Goal: Transaction & Acquisition: Purchase product/service

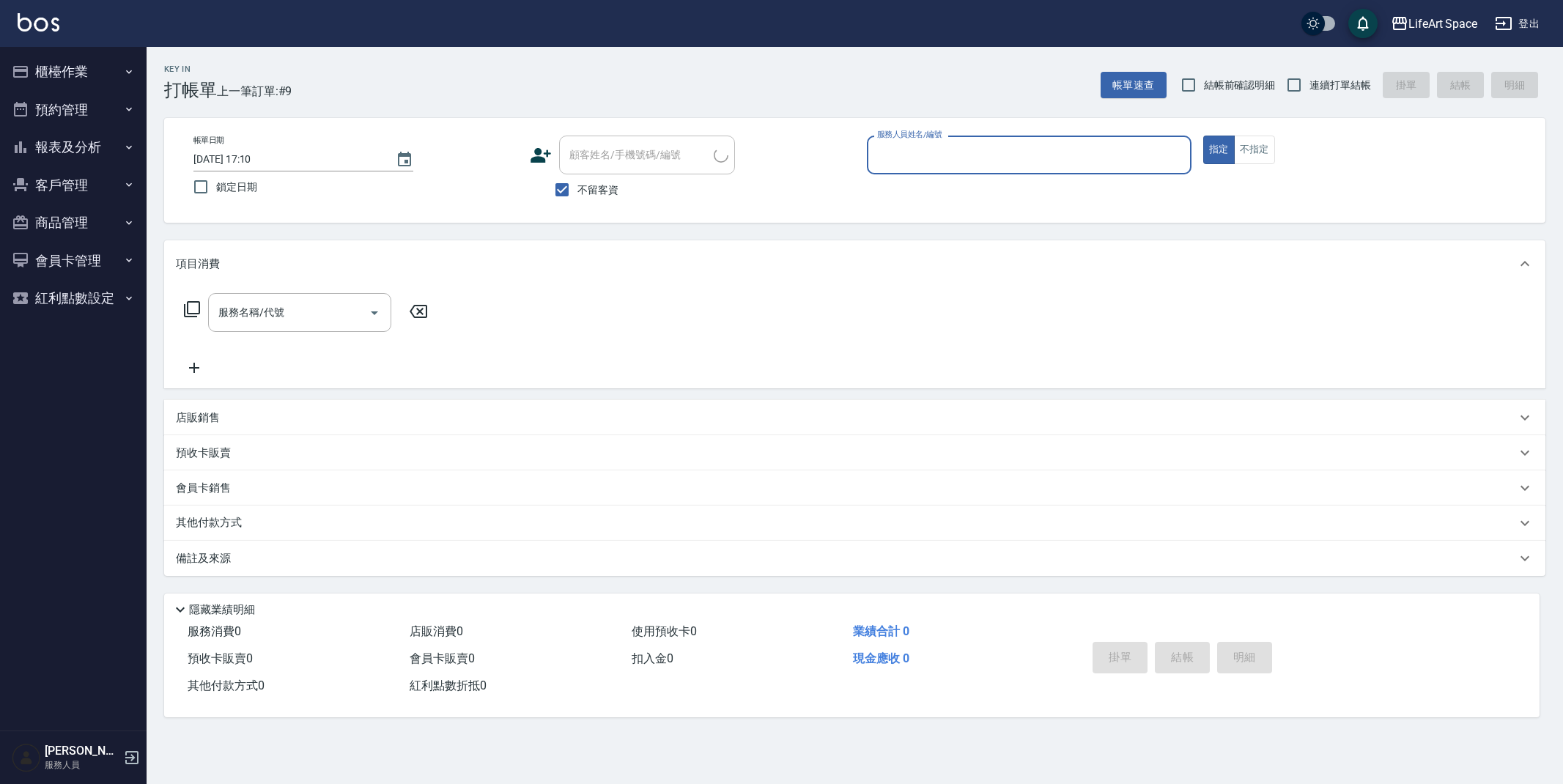
click at [66, 260] on button "會員卡管理" at bounding box center [72, 261] width 135 height 38
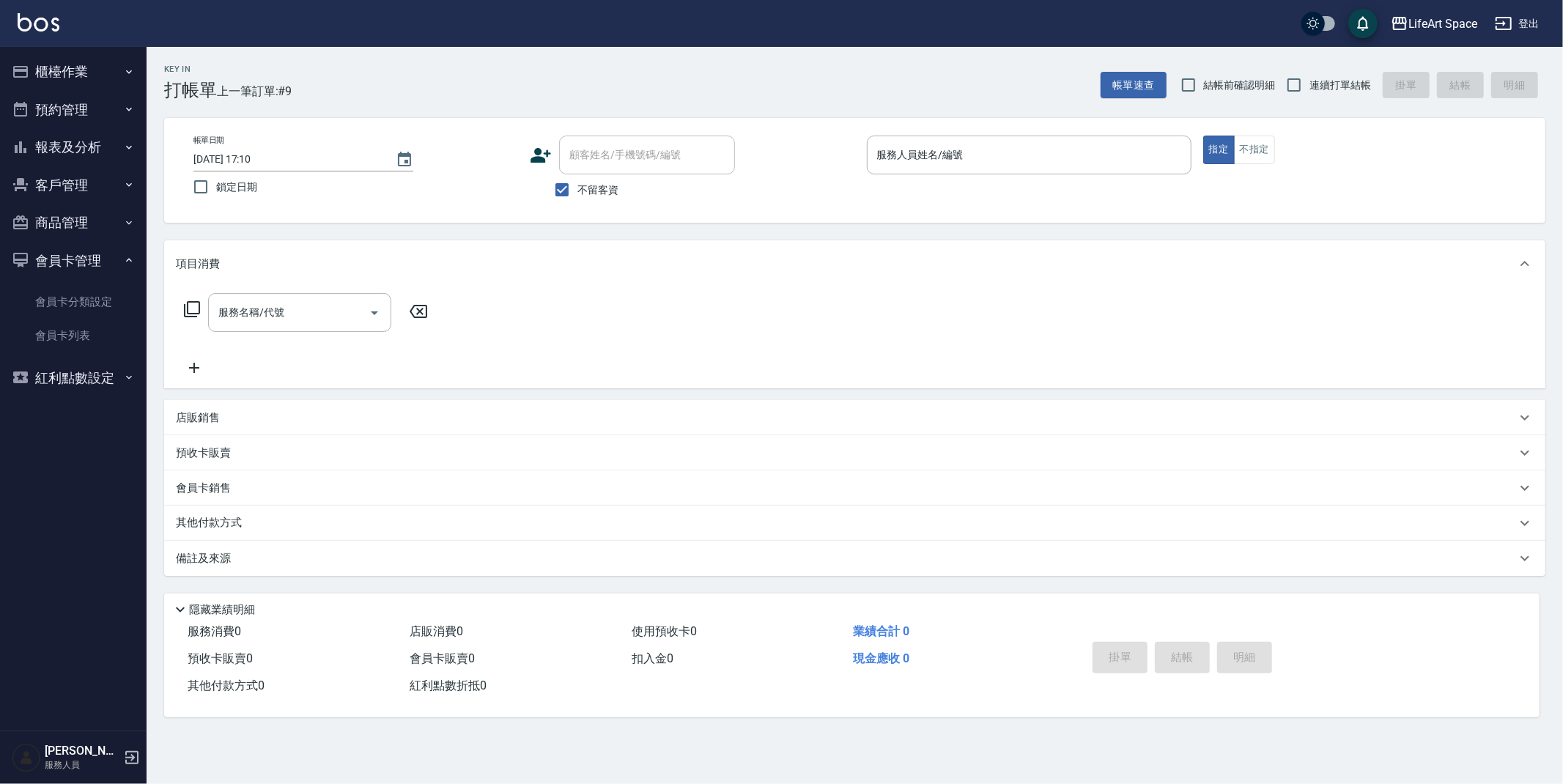
click at [81, 190] on button "客戶管理" at bounding box center [72, 185] width 135 height 38
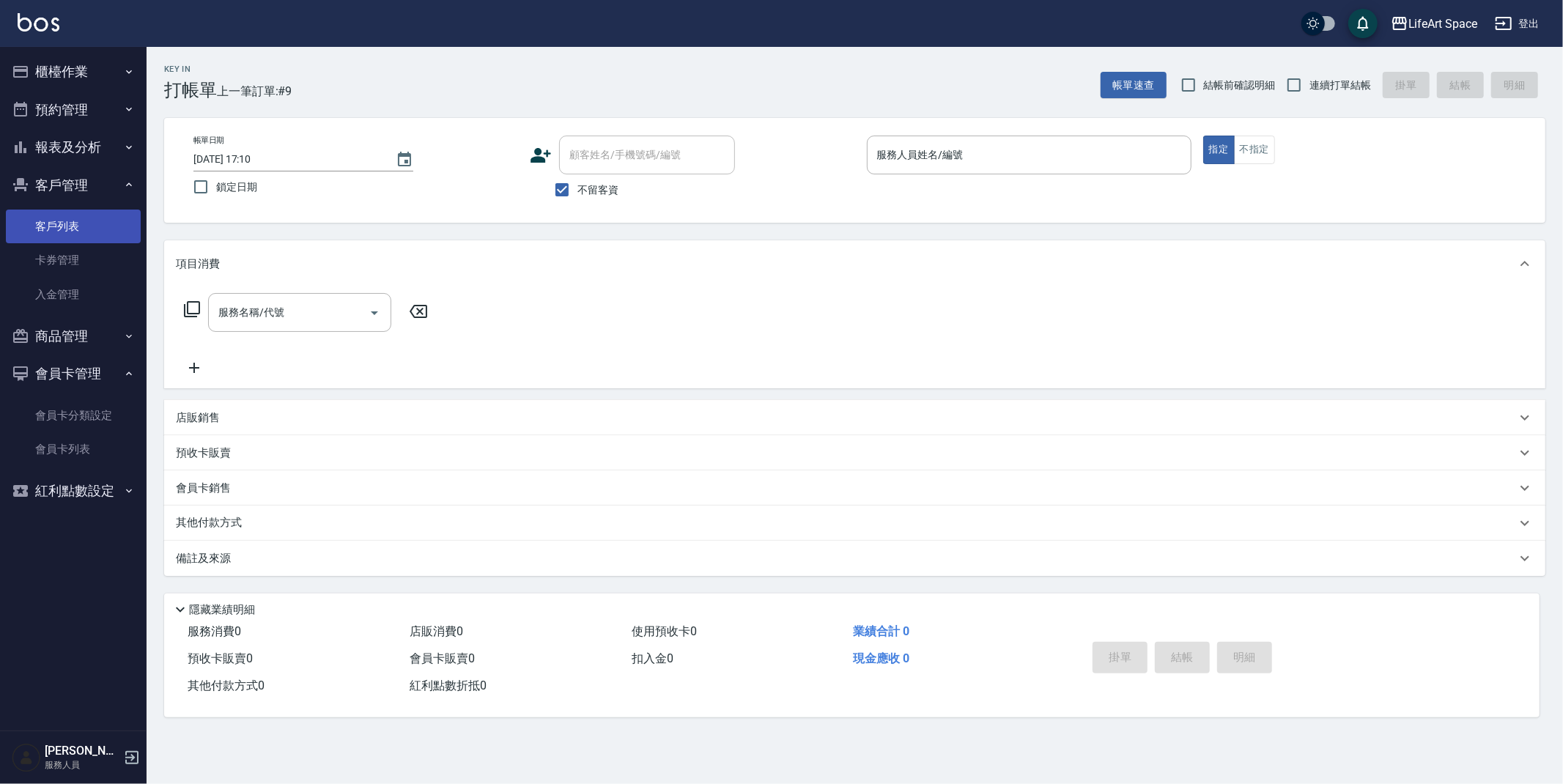
click at [73, 225] on link "客戶列表" at bounding box center [72, 226] width 135 height 33
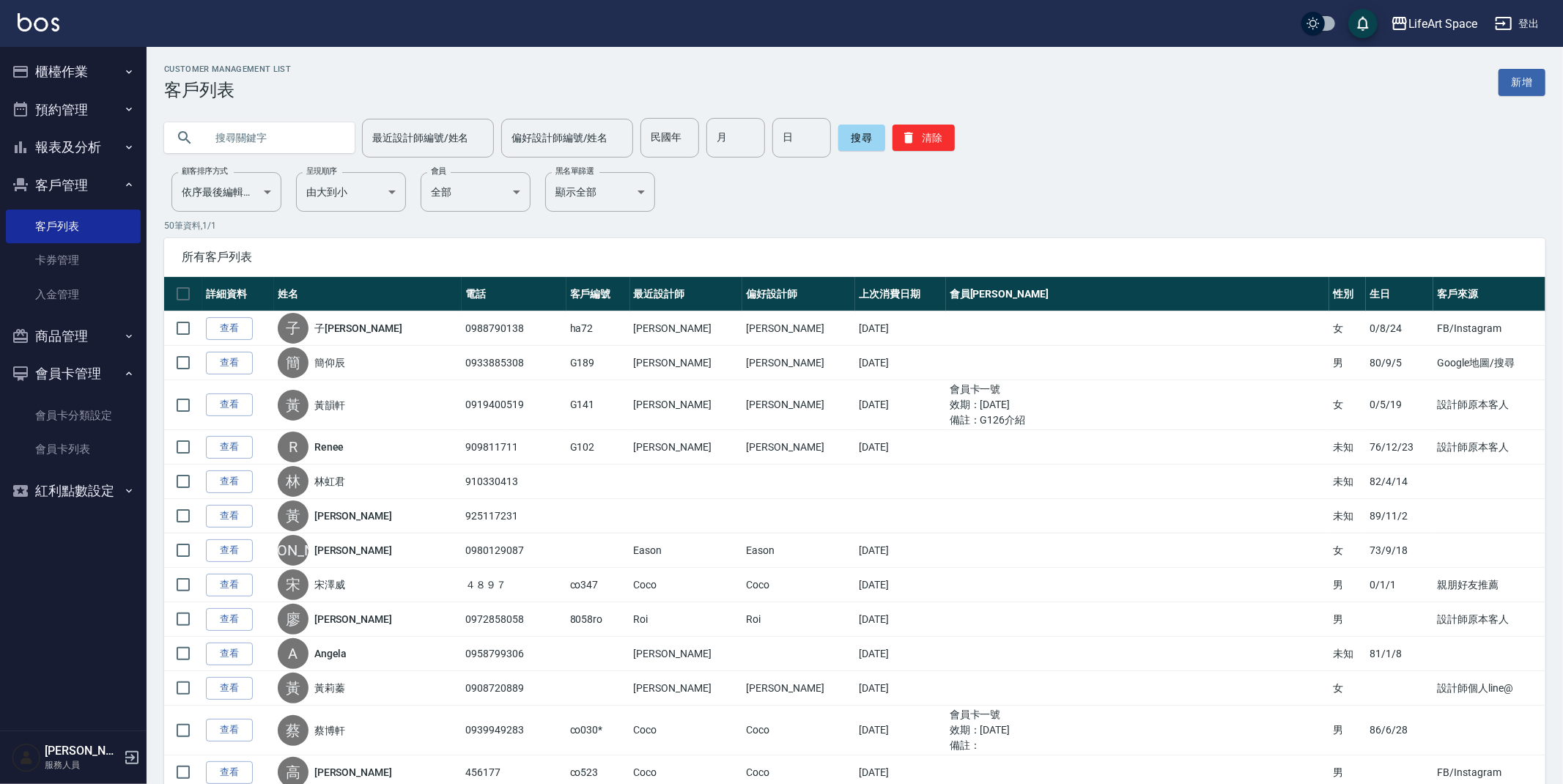
click at [239, 143] on input "text" at bounding box center [274, 137] width 137 height 40
type input "j"
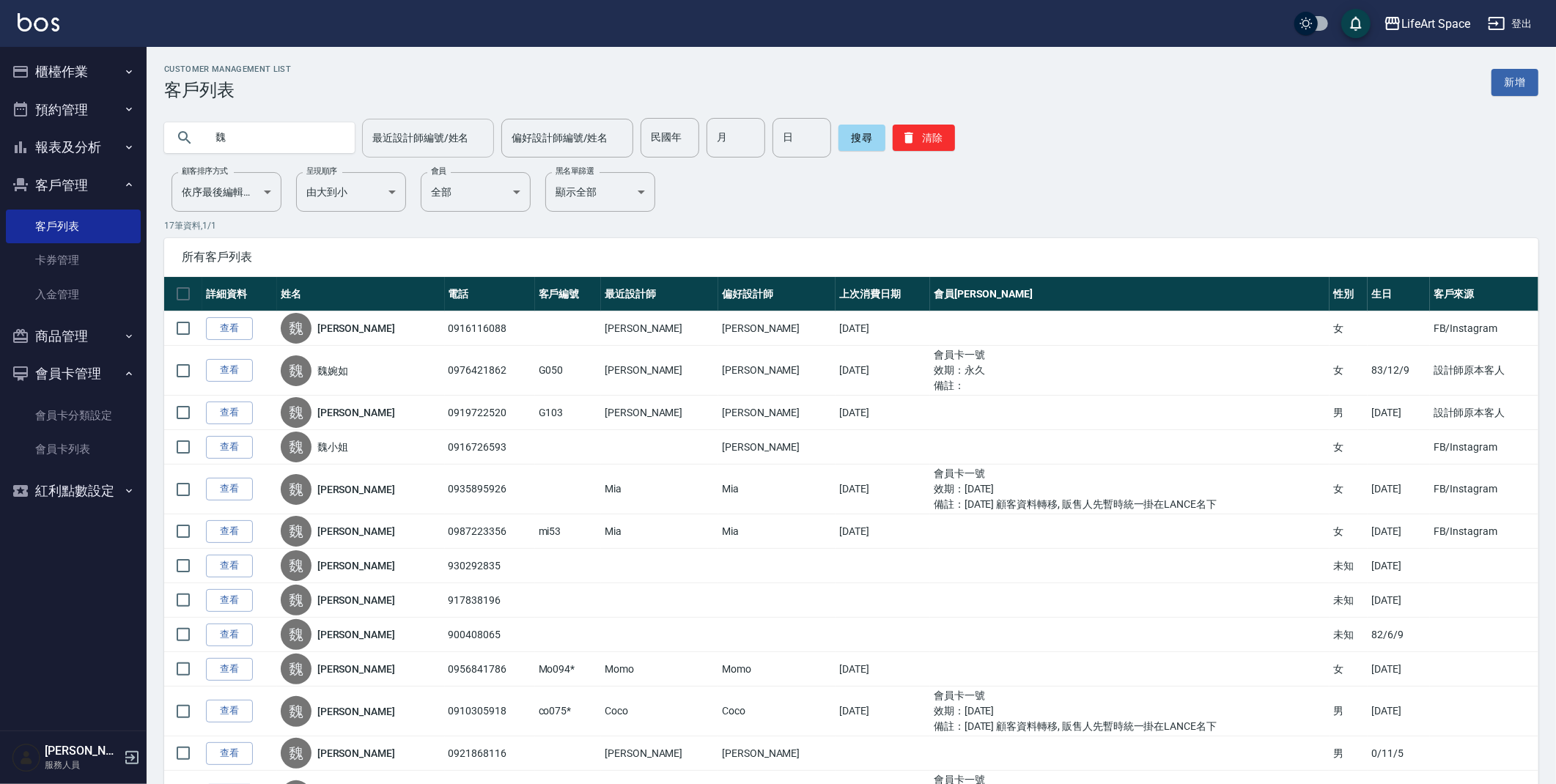
type input "魏"
click at [458, 127] on input "最近設計師編號/姓名" at bounding box center [428, 138] width 119 height 26
click at [442, 169] on div "[PERSON_NAME] (無代號)" at bounding box center [418, 182] width 132 height 40
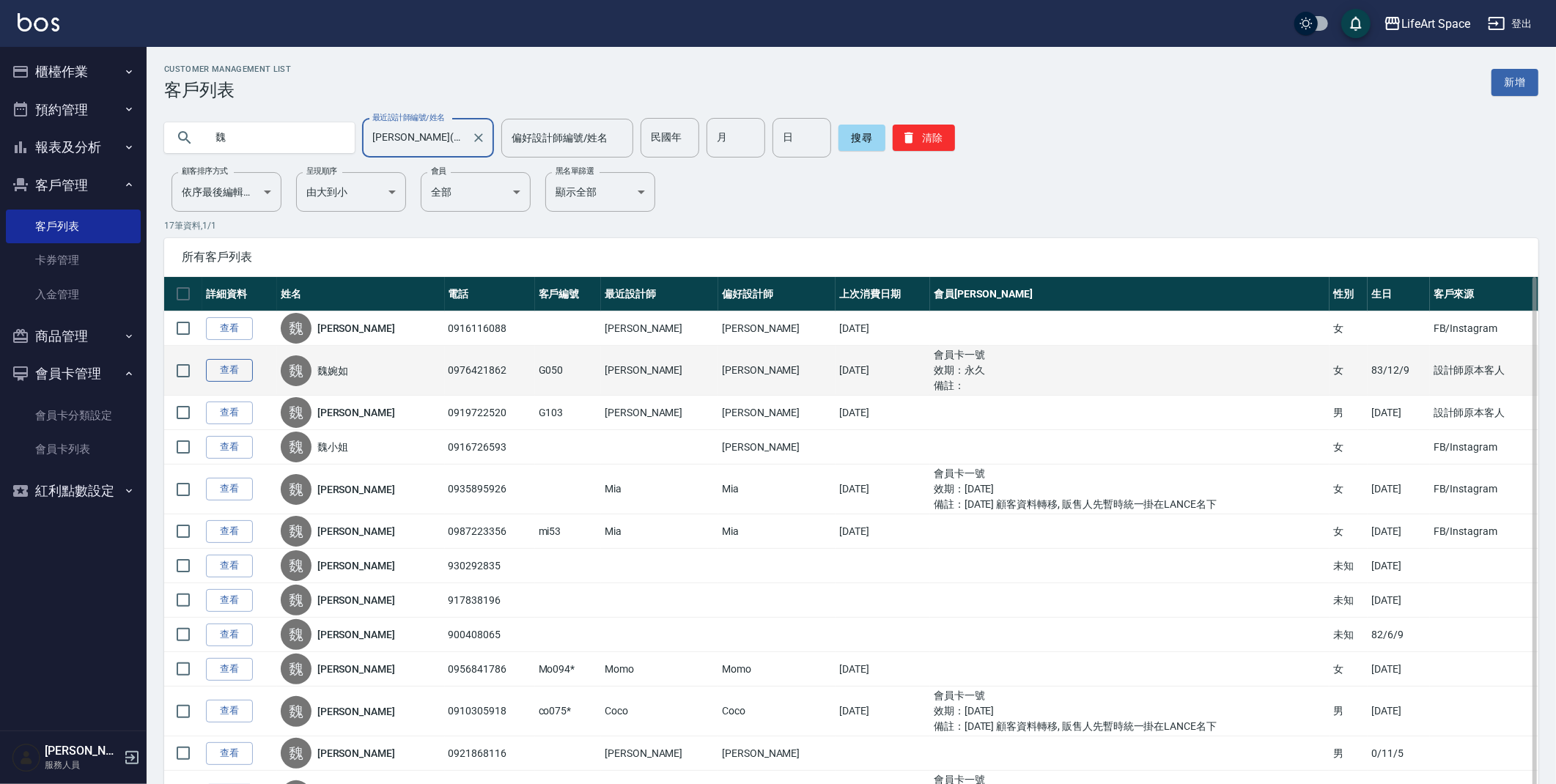
type input "[PERSON_NAME](無代號)"
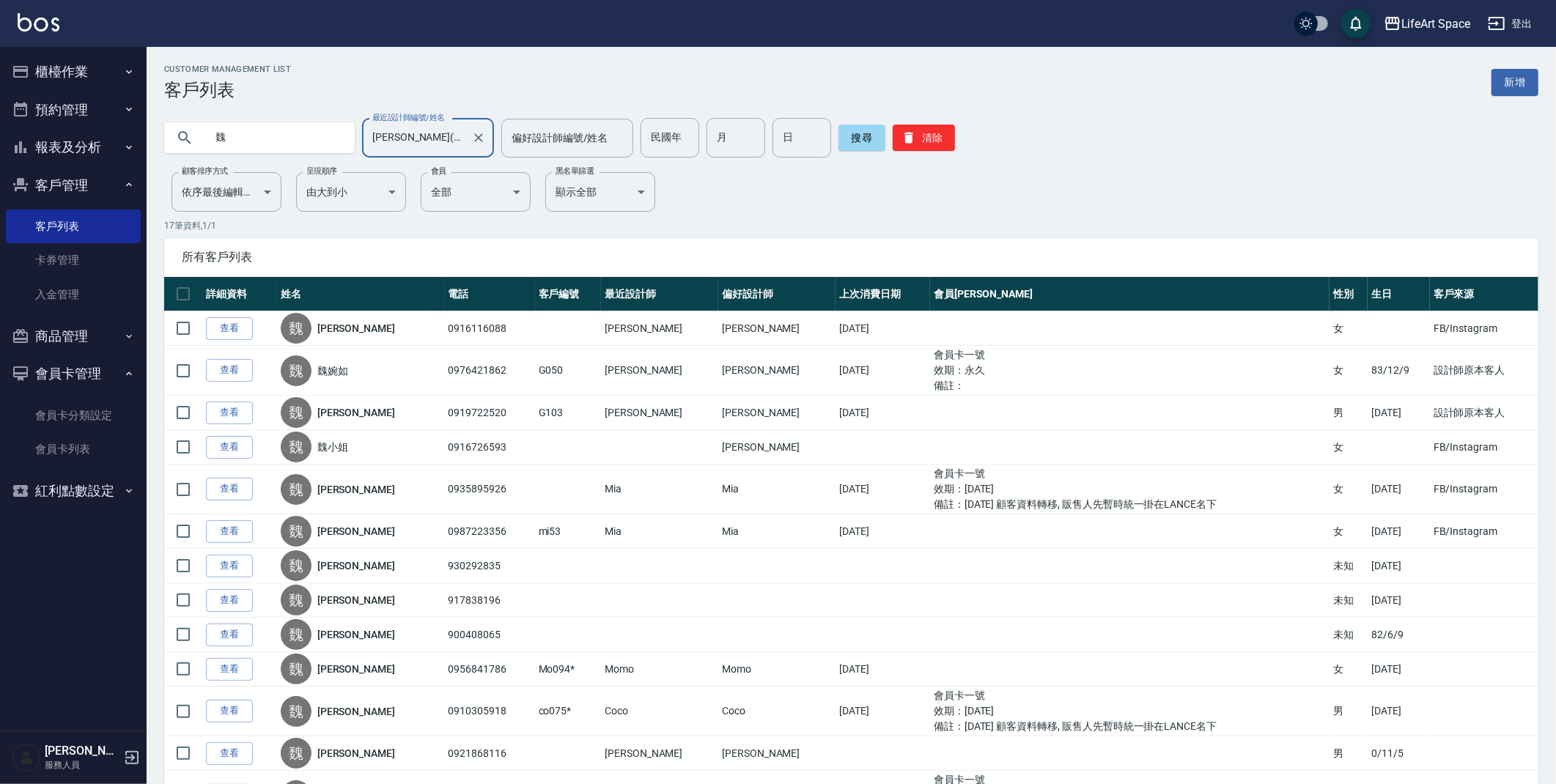
drag, startPoint x: 251, startPoint y: 372, endPoint x: 240, endPoint y: 372, distance: 11.0
click at [251, 372] on link "查看" at bounding box center [229, 370] width 47 height 22
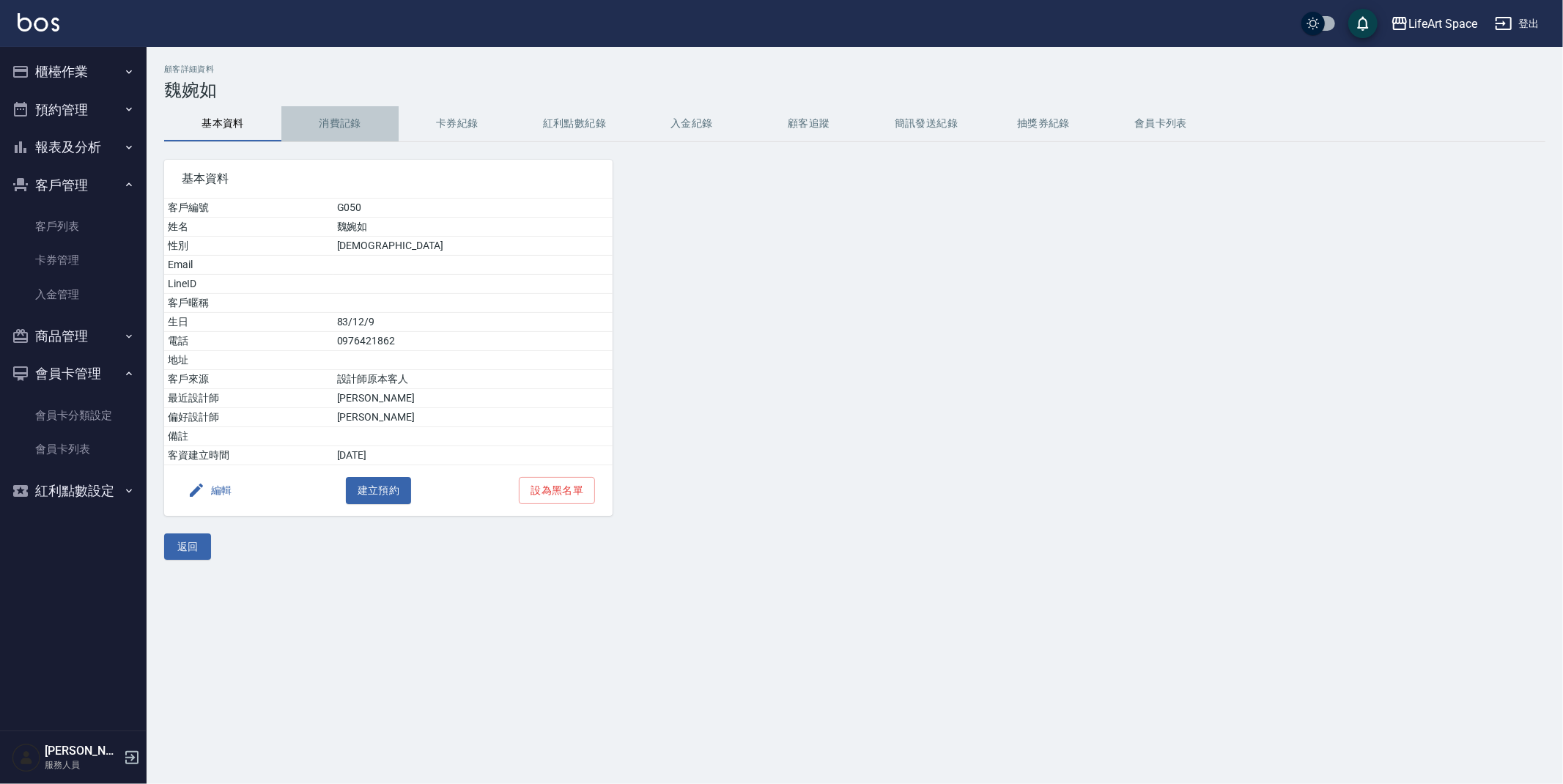
click at [339, 127] on button "消費記錄" at bounding box center [340, 124] width 117 height 35
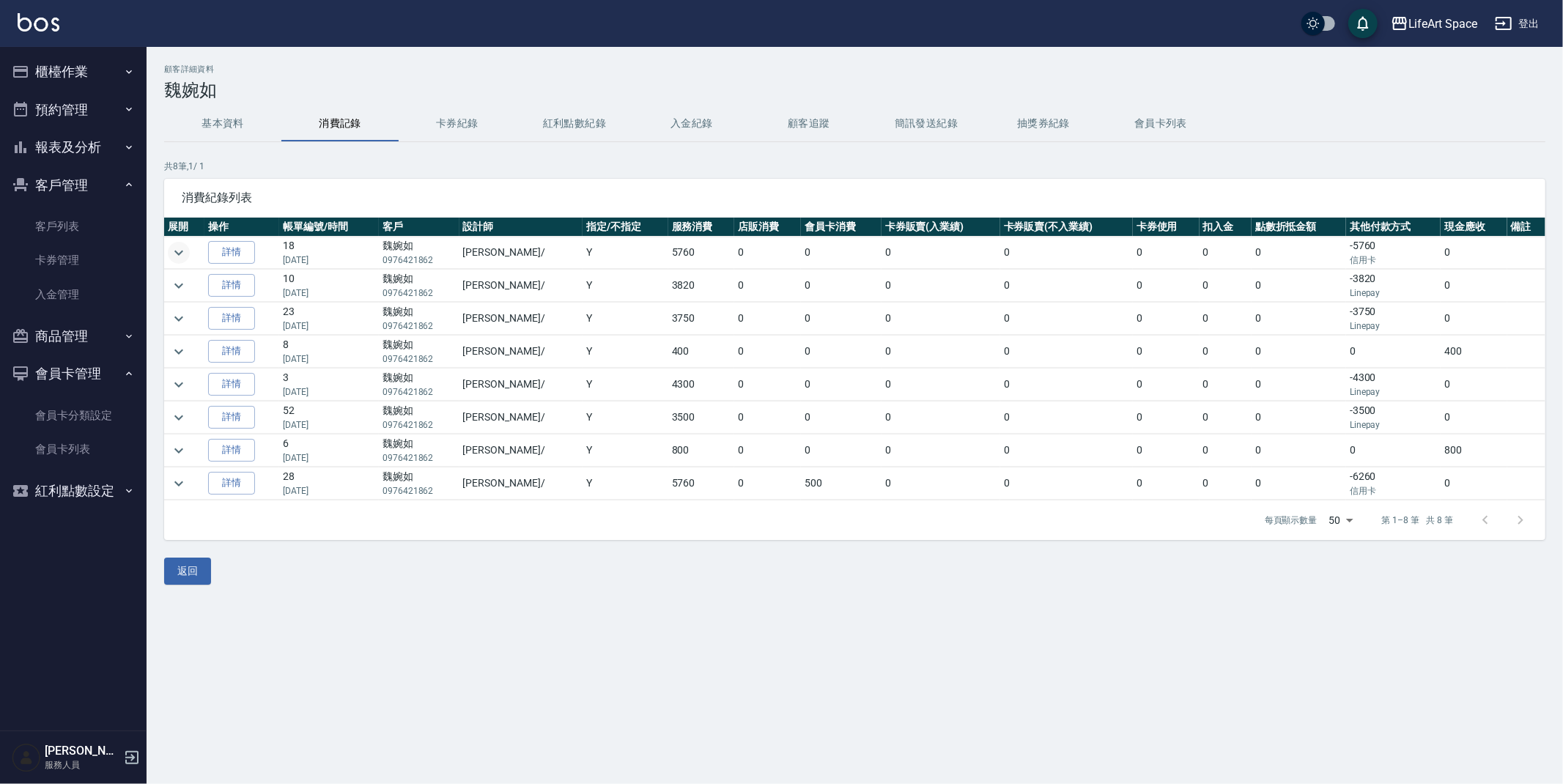
click at [186, 251] on icon "expand row" at bounding box center [178, 252] width 18 height 18
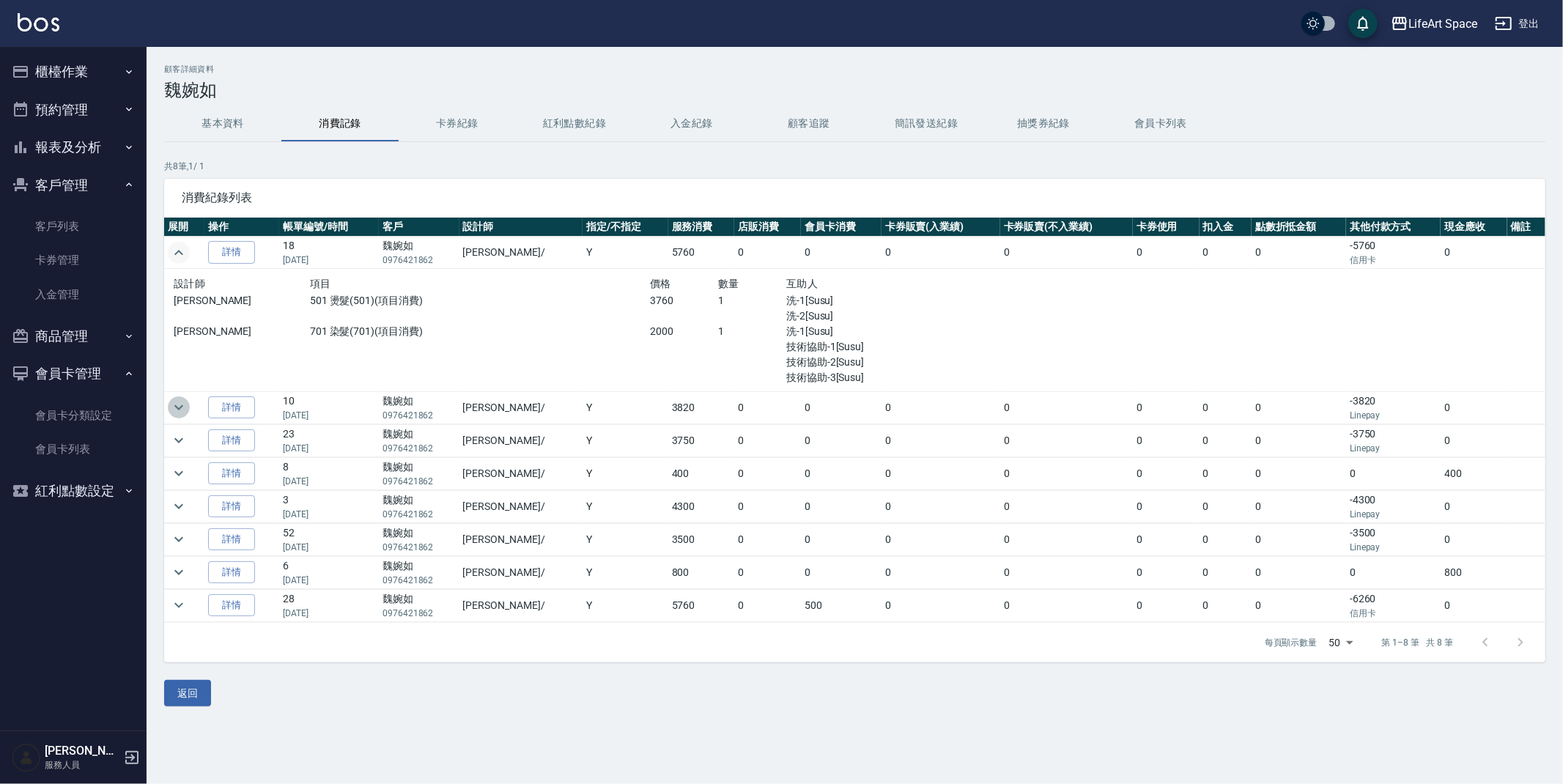
click at [183, 410] on icon "expand row" at bounding box center [178, 407] width 18 height 18
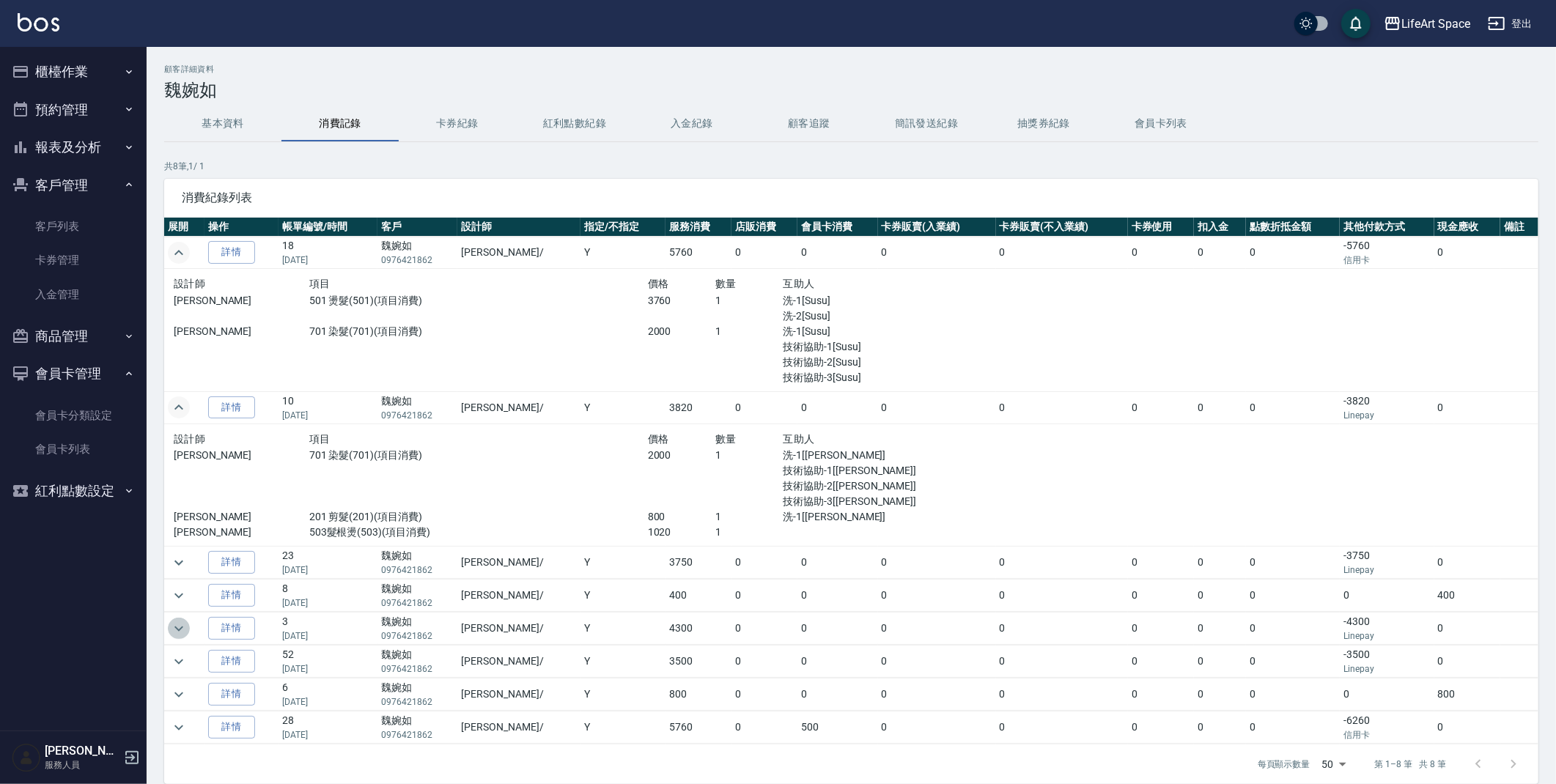
click at [179, 632] on icon "expand row" at bounding box center [178, 628] width 18 height 18
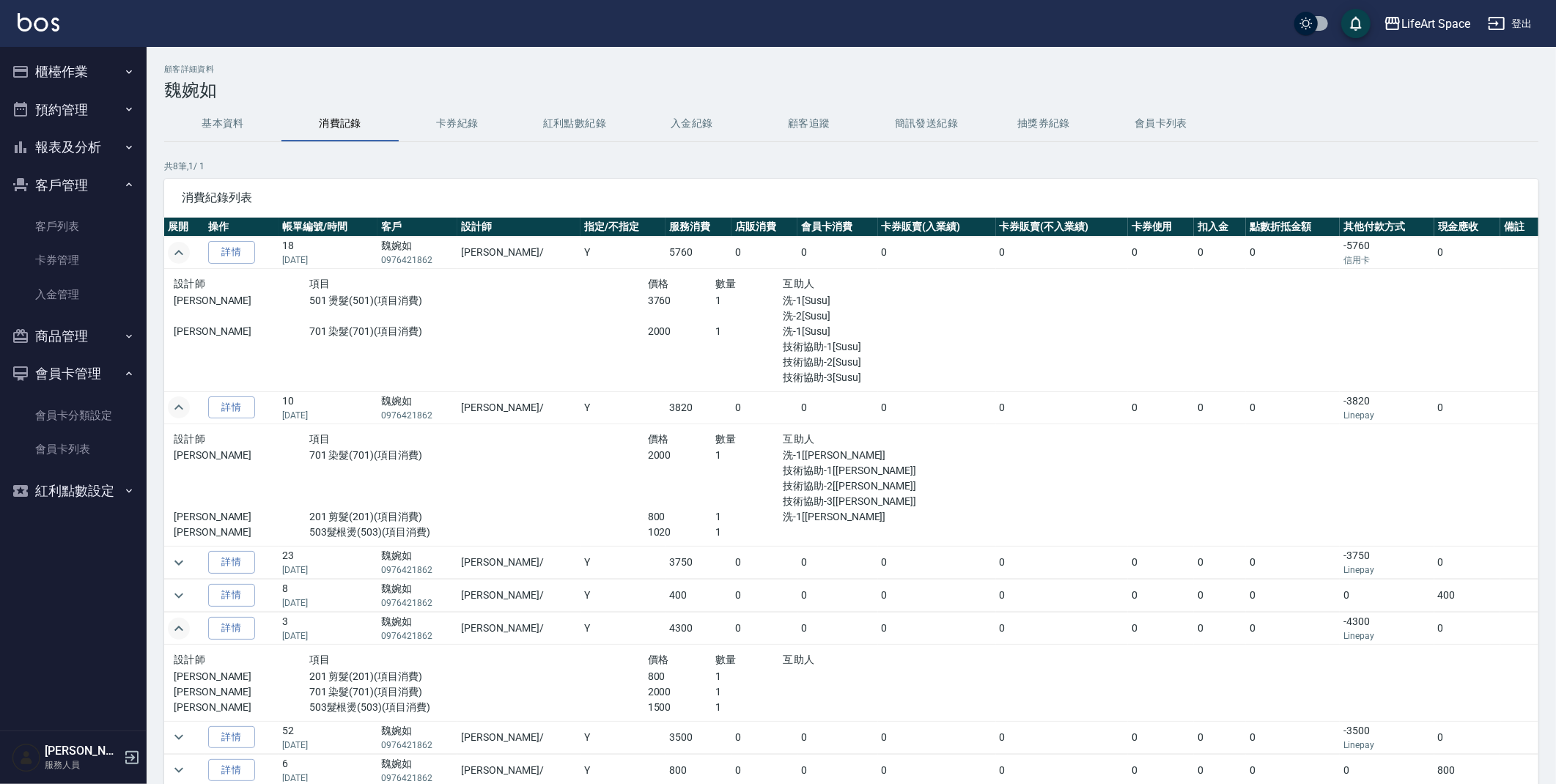
click at [81, 113] on button "預約管理" at bounding box center [72, 109] width 135 height 38
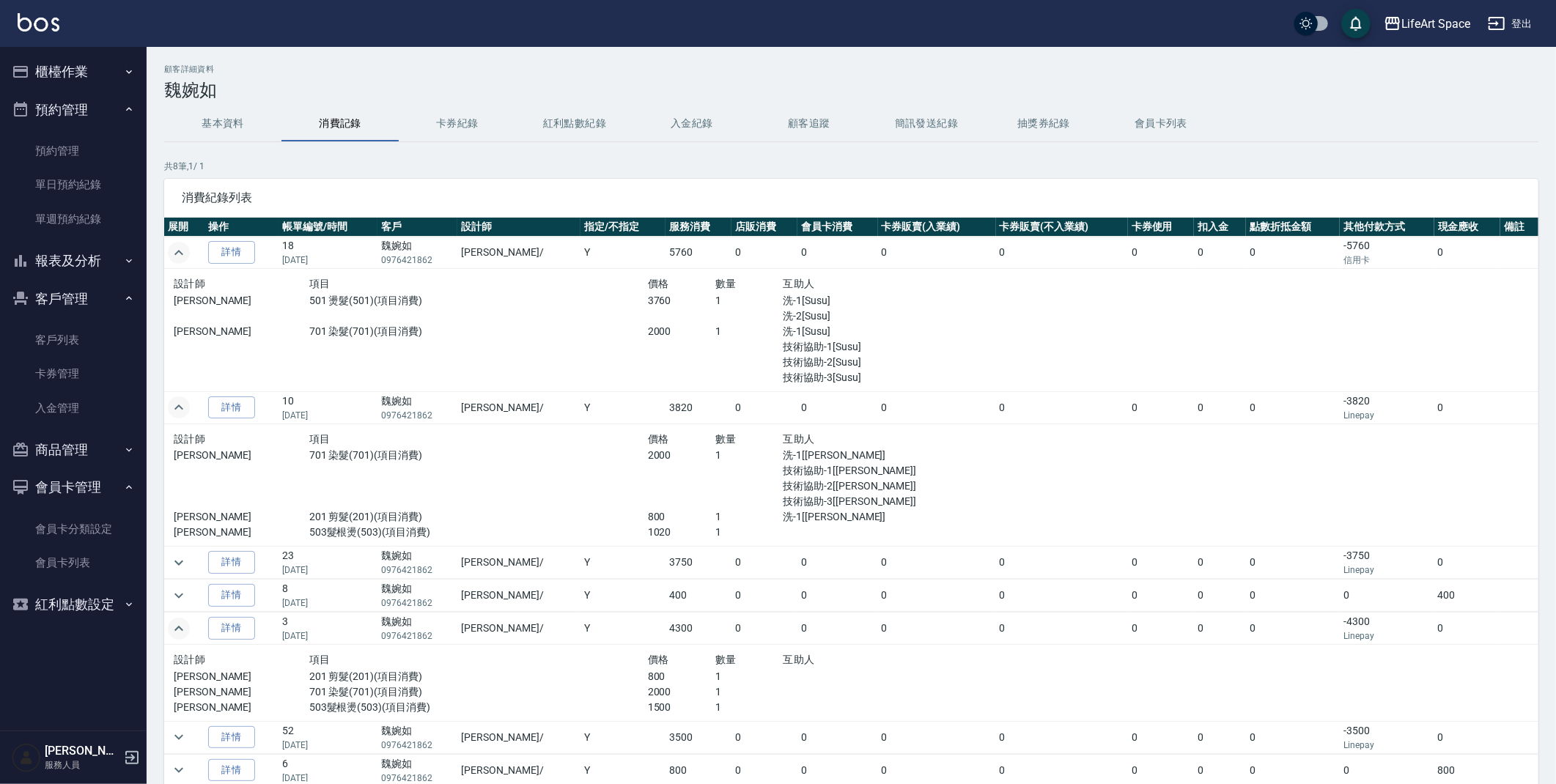
click at [84, 71] on button "櫃檯作業" at bounding box center [72, 71] width 135 height 38
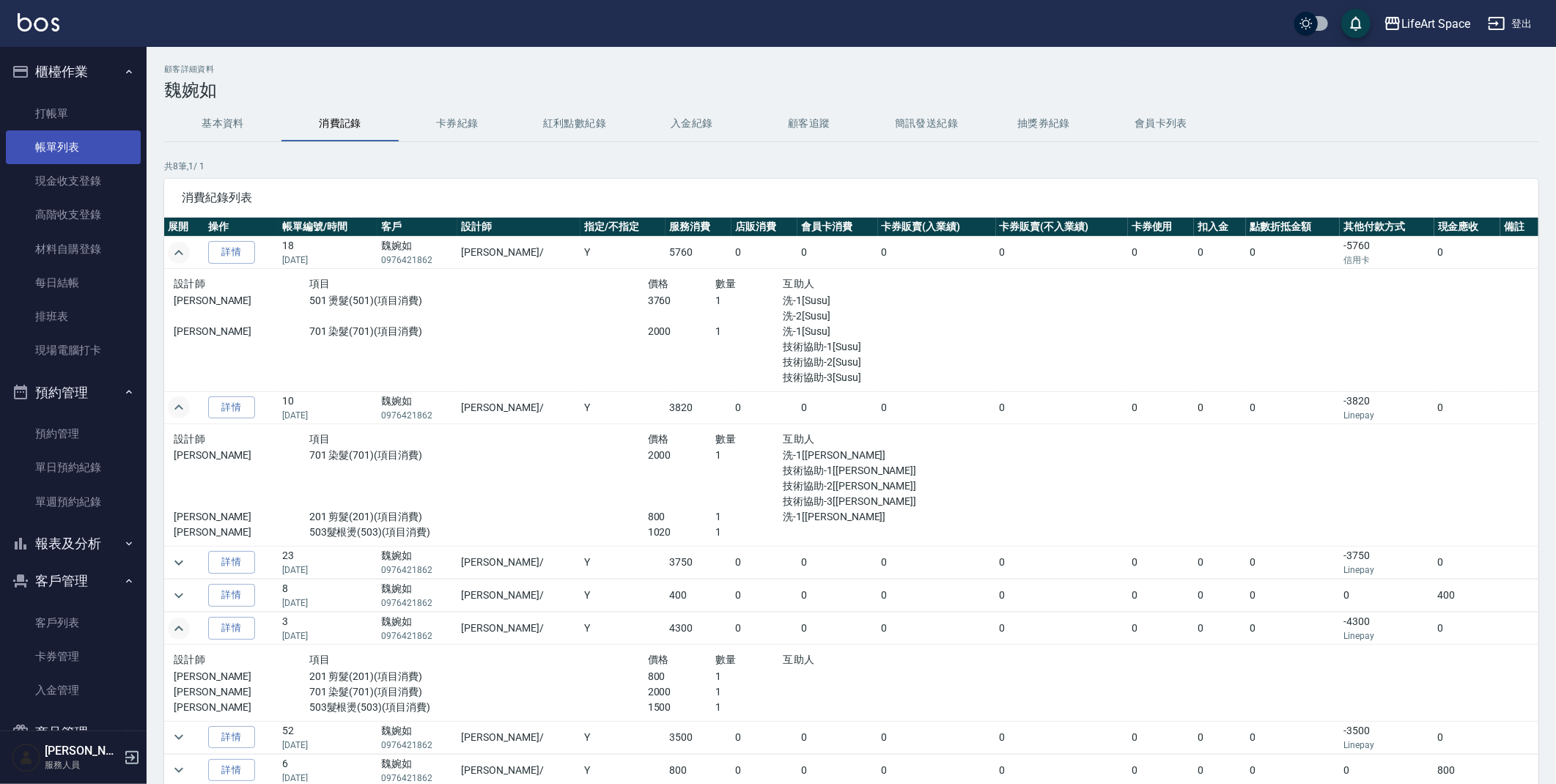
click at [88, 144] on link "帳單列表" at bounding box center [72, 148] width 135 height 33
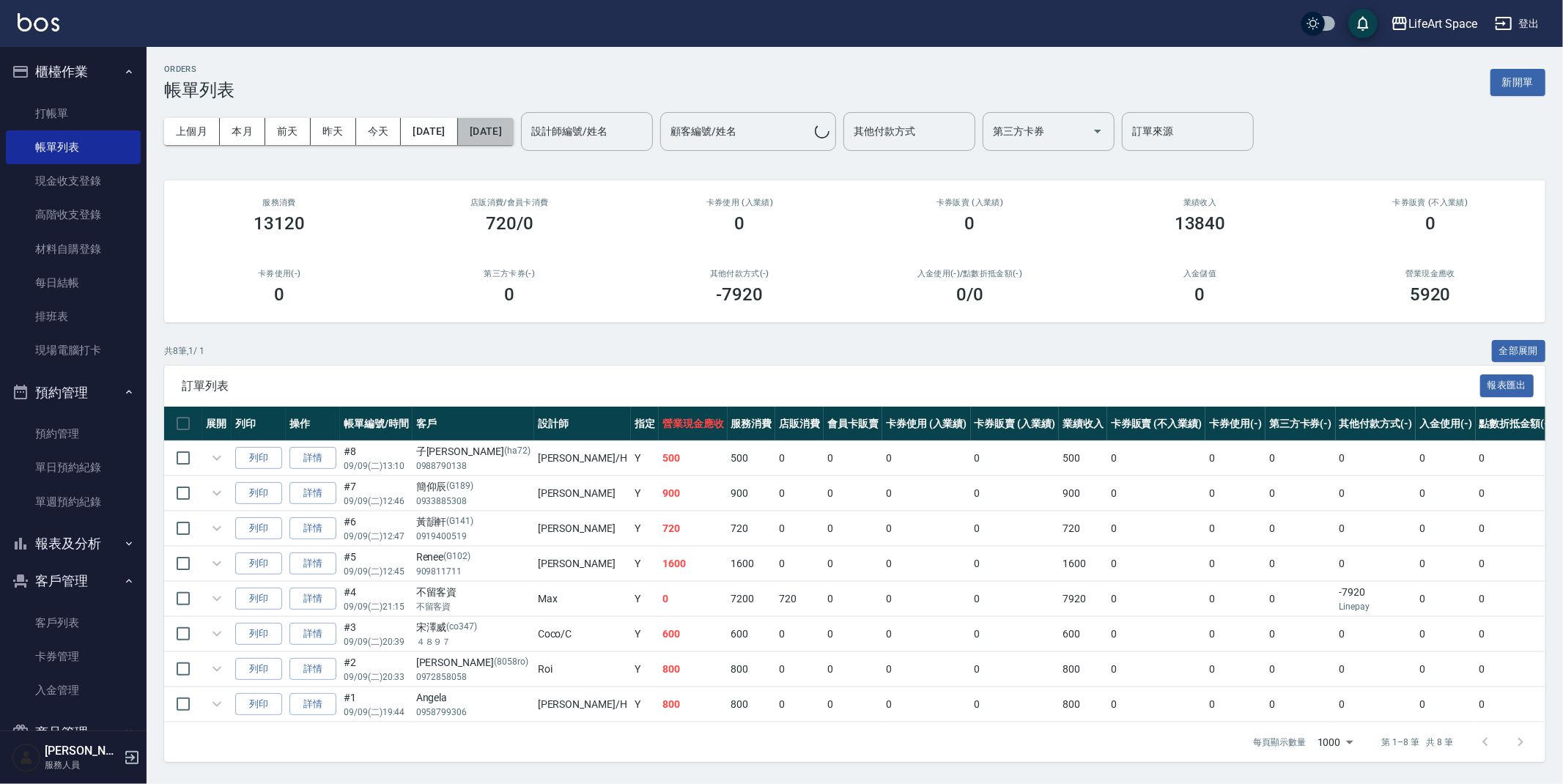
click at [514, 127] on button "[DATE]" at bounding box center [486, 131] width 56 height 27
click at [514, 131] on button "[DATE]" at bounding box center [486, 131] width 56 height 27
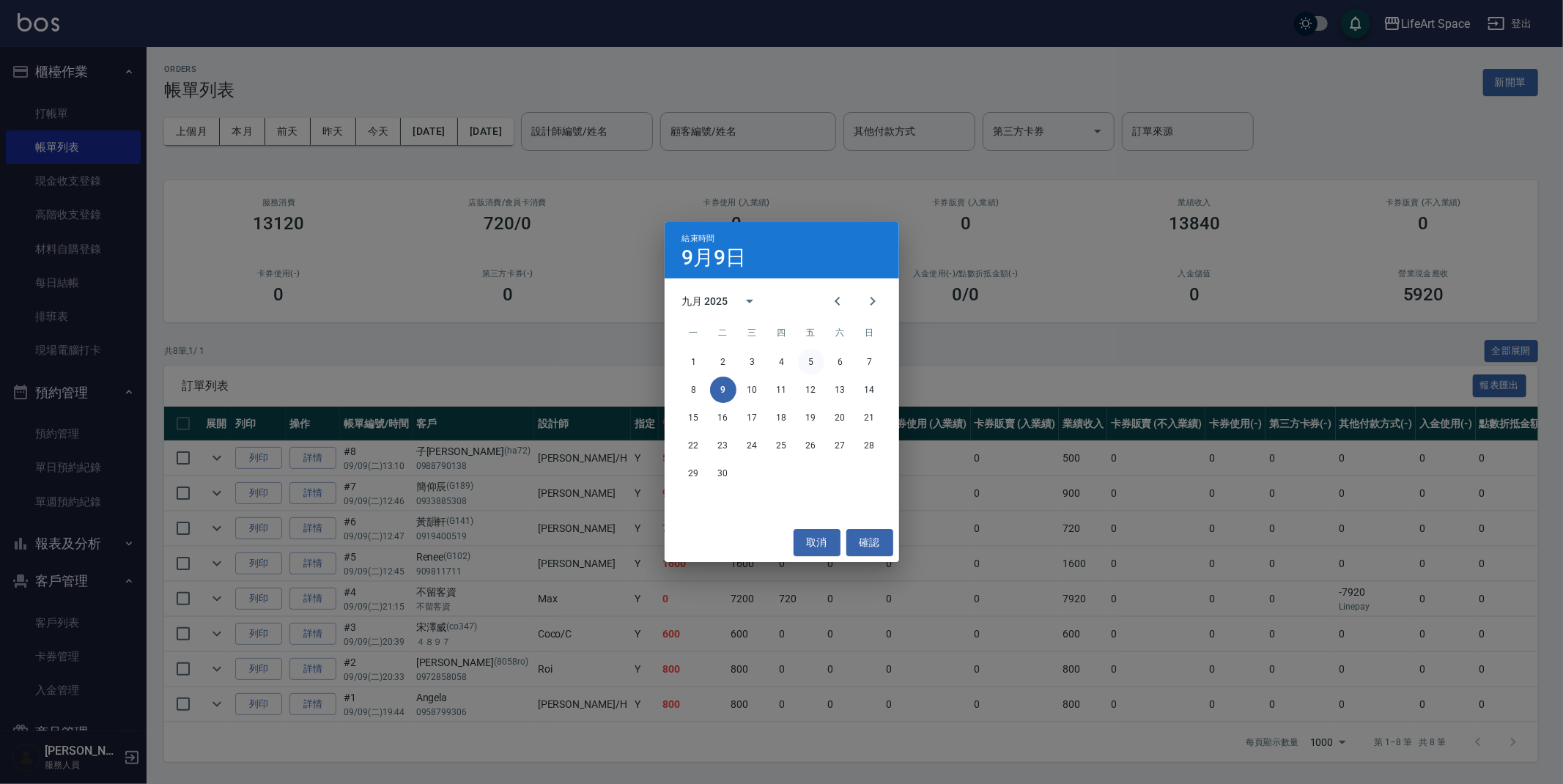
click at [810, 362] on button "5" at bounding box center [811, 362] width 26 height 26
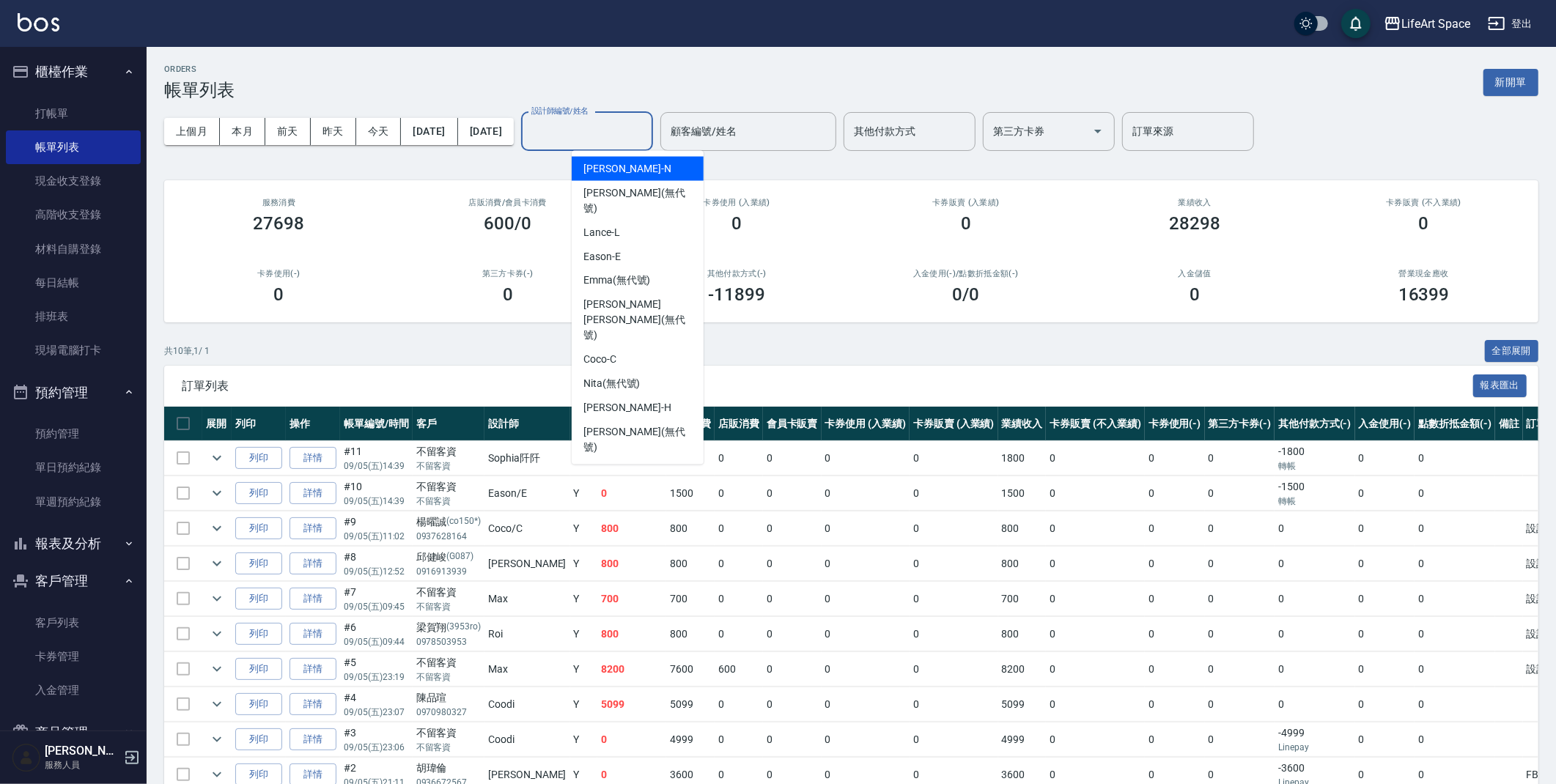
click at [631, 123] on input "設計師編號/姓名" at bounding box center [587, 132] width 119 height 26
click at [622, 245] on div "Eason -E" at bounding box center [637, 257] width 132 height 24
type input "Eason-E"
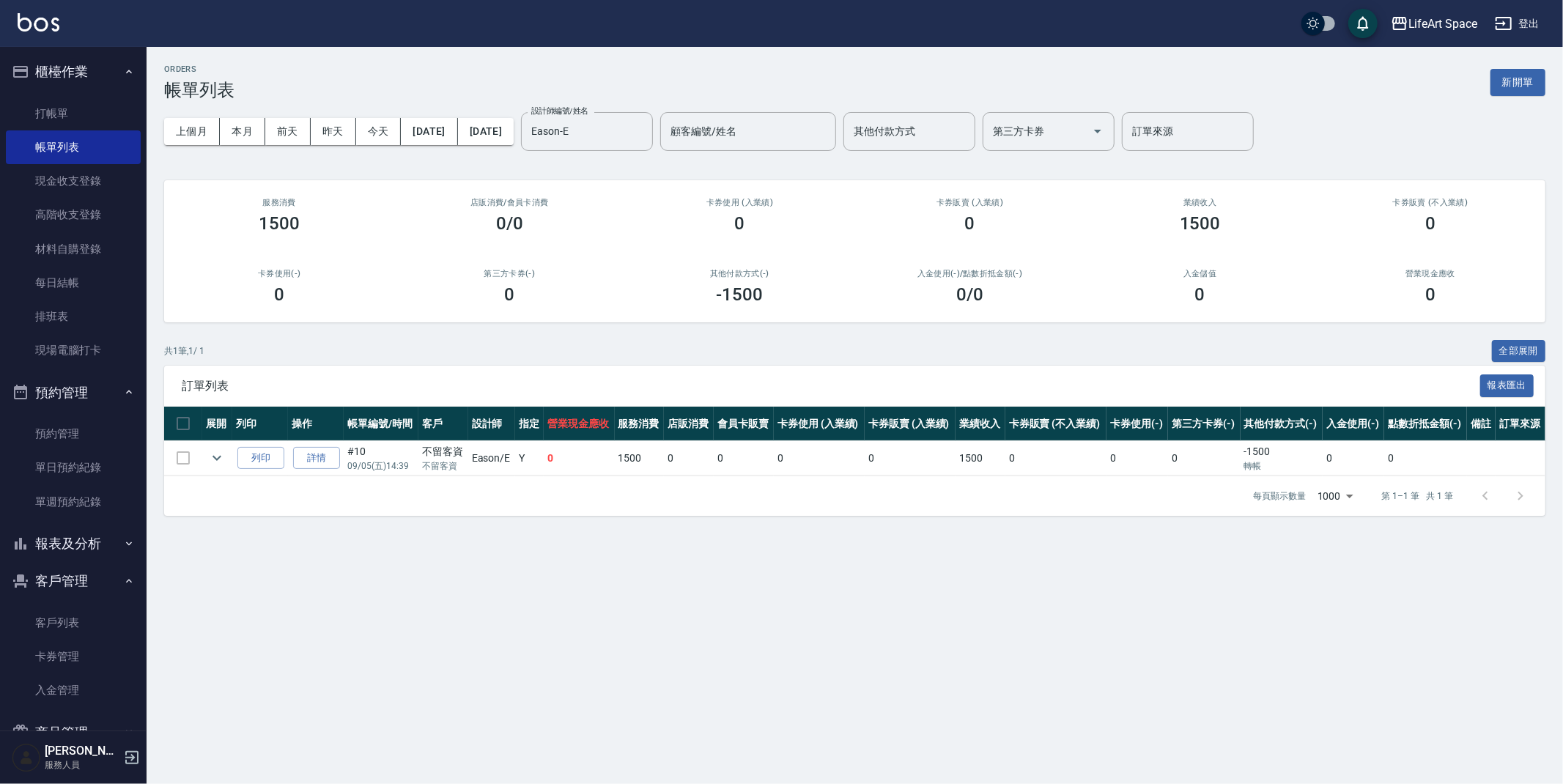
click at [486, 73] on div "ORDERS 帳單列表 新開單" at bounding box center [855, 82] width 1382 height 36
click at [1519, 85] on button "新開單" at bounding box center [1518, 82] width 55 height 27
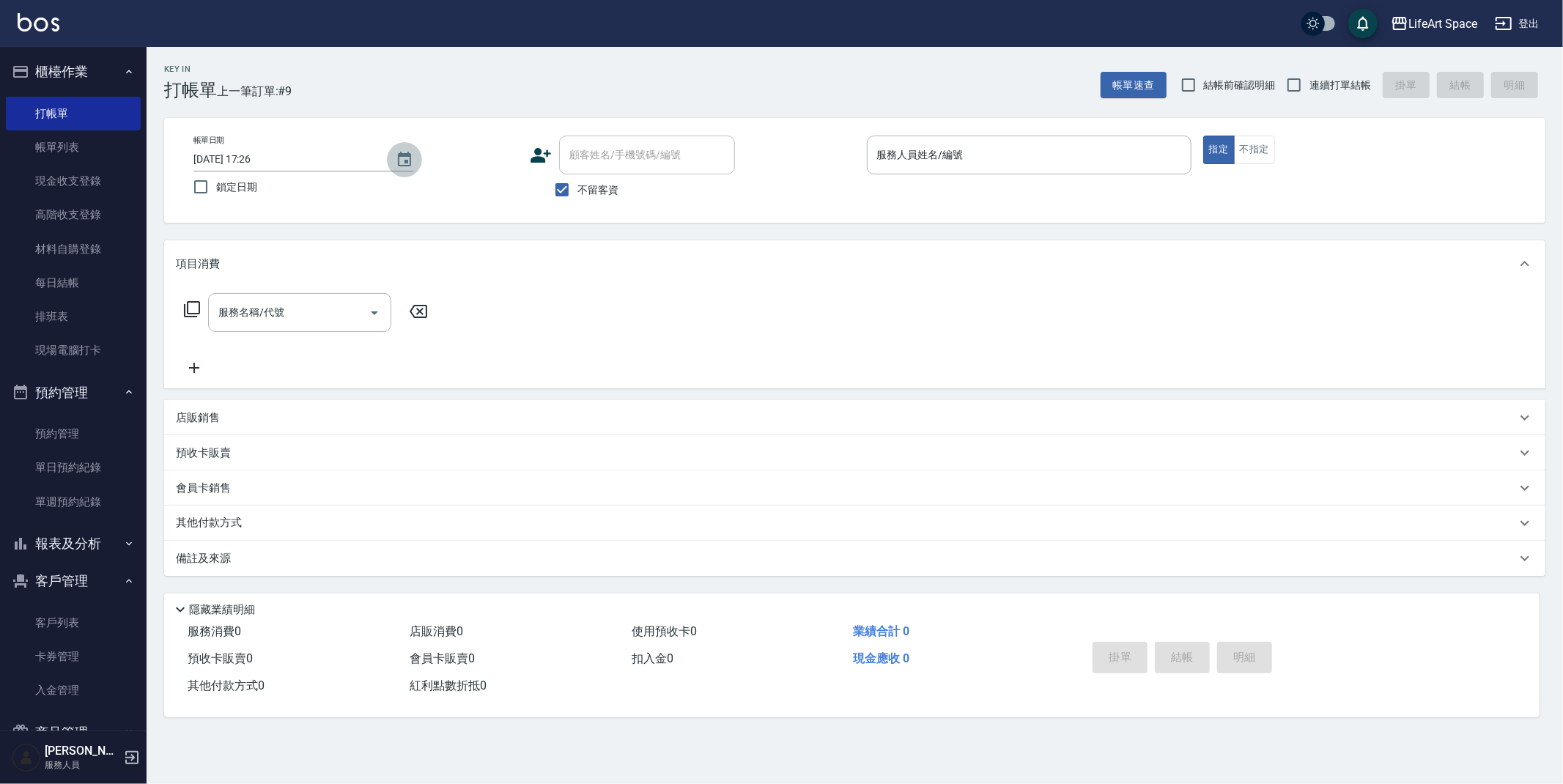
click at [394, 159] on button "Choose date, selected date is 2025-09-09" at bounding box center [405, 160] width 35 height 35
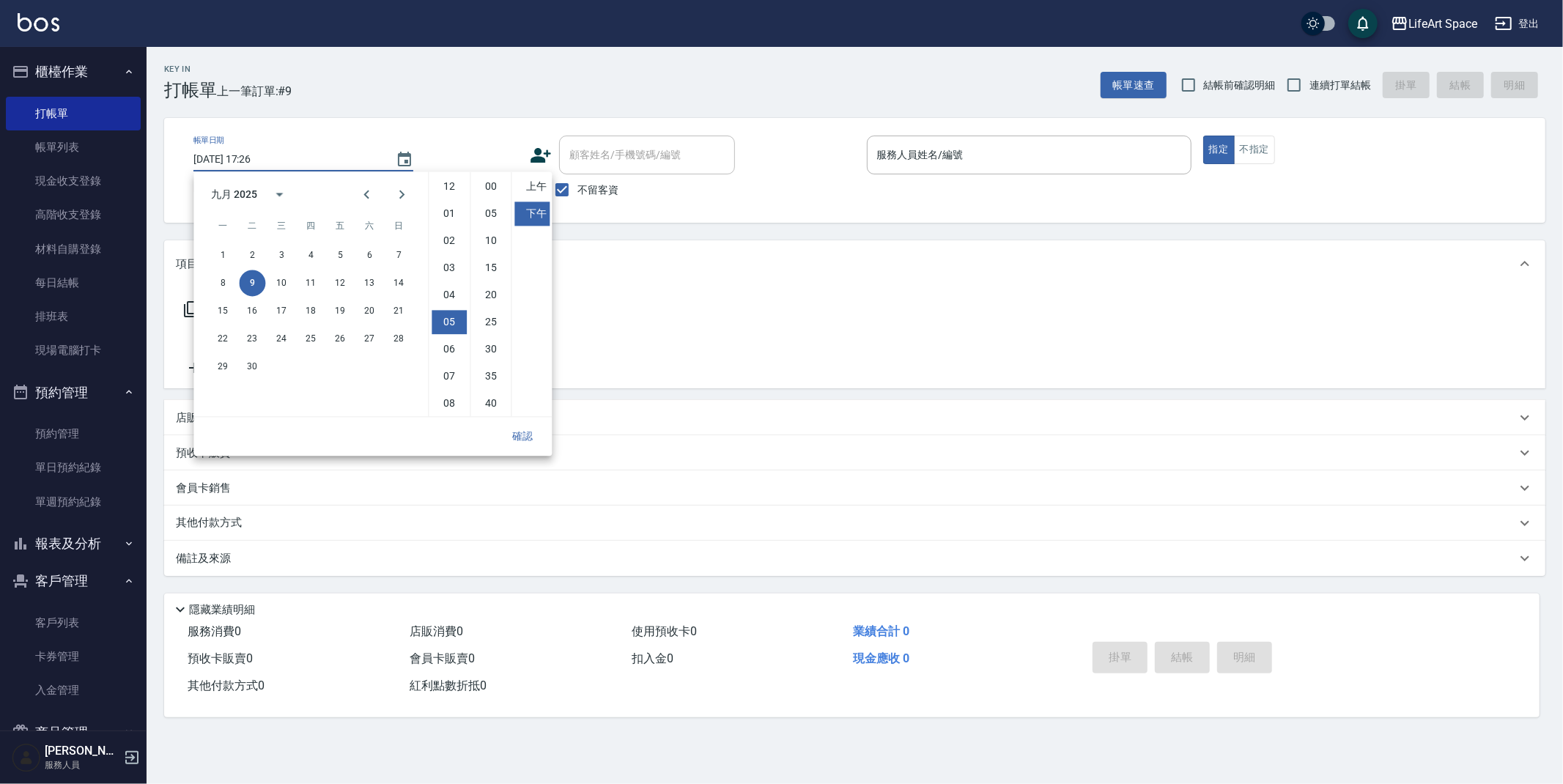
scroll to position [82, 0]
click at [395, 251] on button "7" at bounding box center [398, 255] width 26 height 26
type input "[DATE] 17:26"
click at [527, 439] on button "確認" at bounding box center [523, 436] width 47 height 27
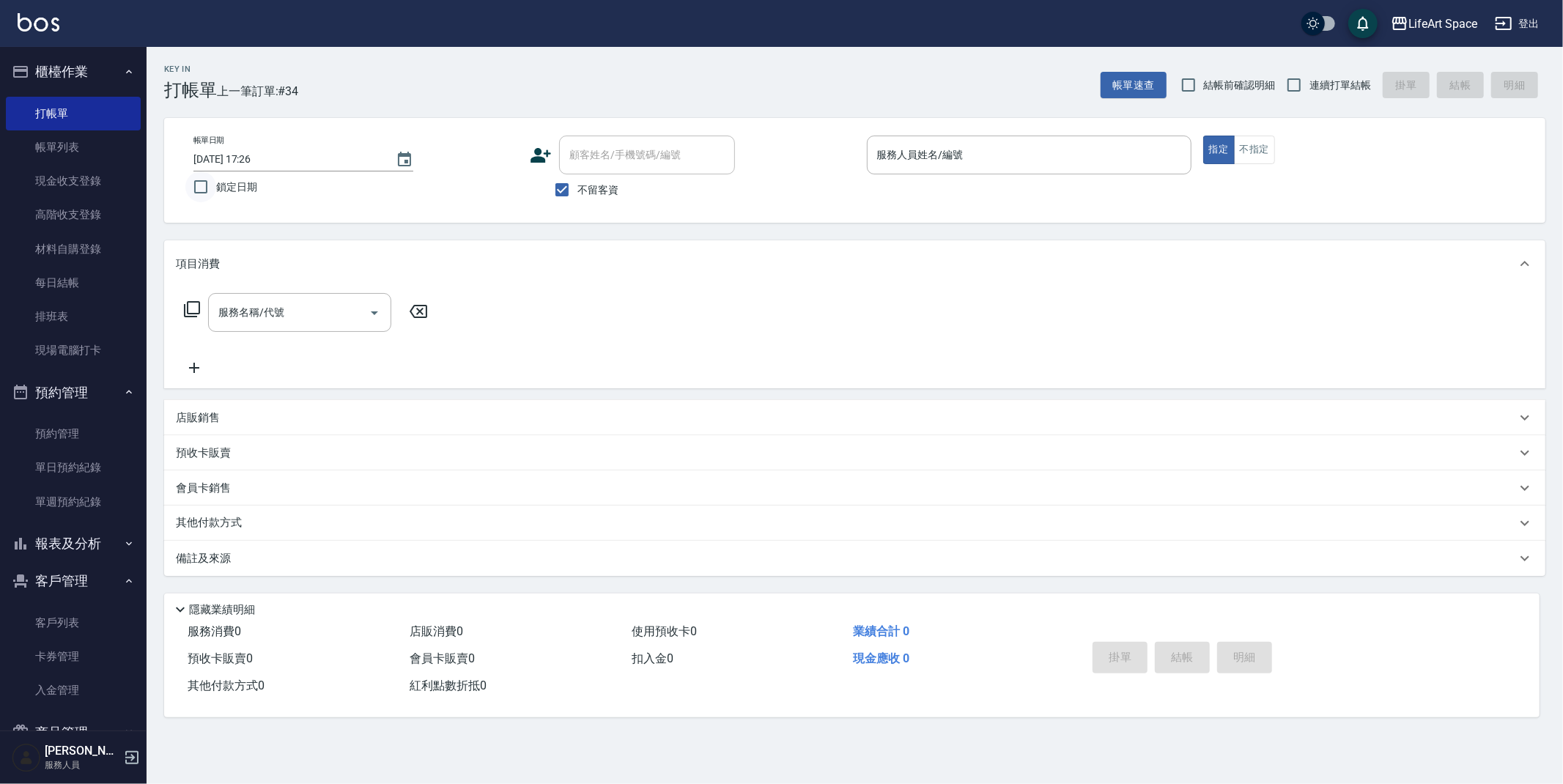
click at [205, 187] on input "鎖定日期" at bounding box center [200, 186] width 31 height 31
checkbox input "true"
click at [929, 155] on input "服務人員姓名/編號" at bounding box center [1029, 155] width 312 height 26
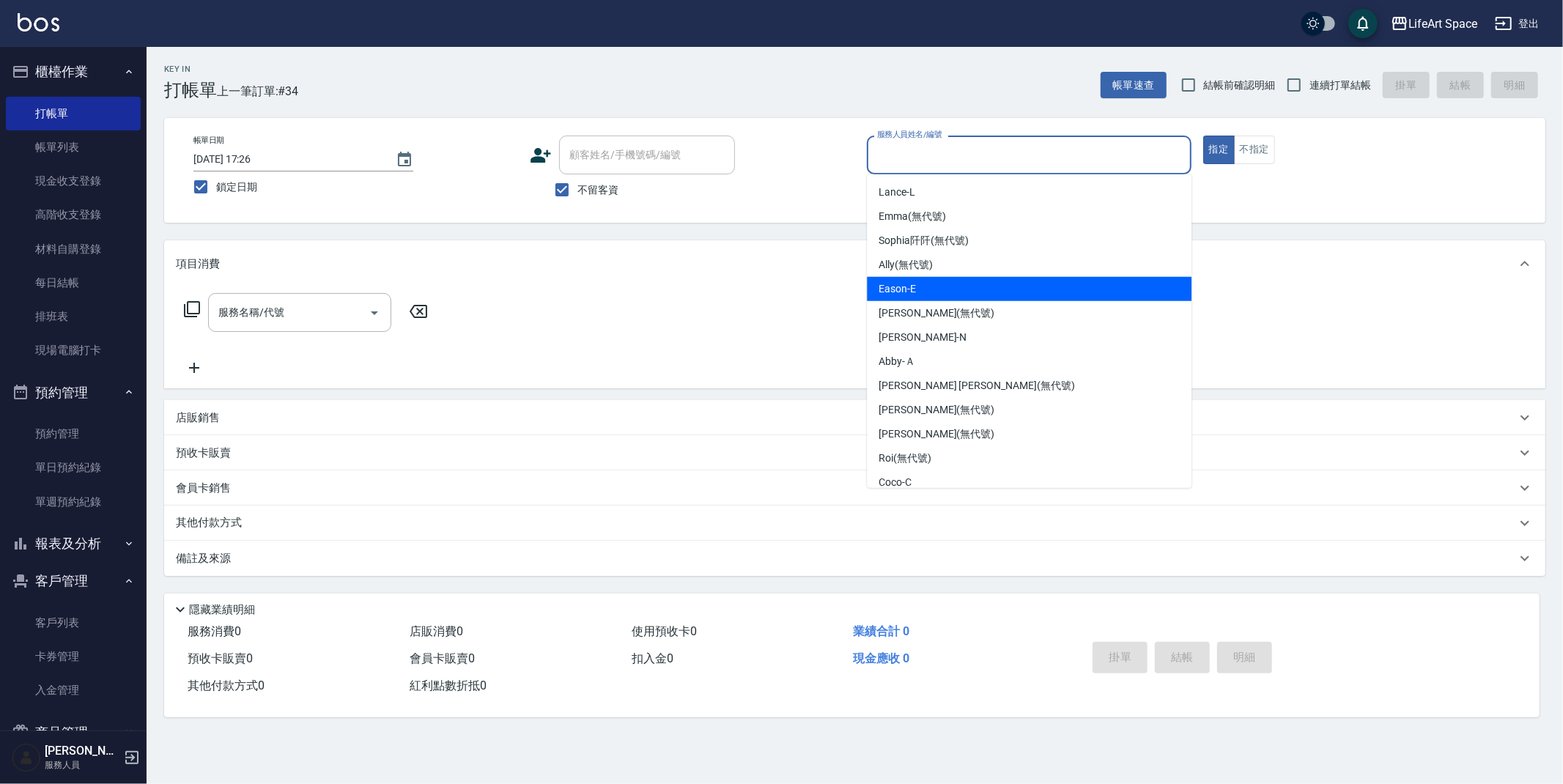
click at [933, 289] on div "Eason -E" at bounding box center [1029, 289] width 325 height 24
type input "Eason-E"
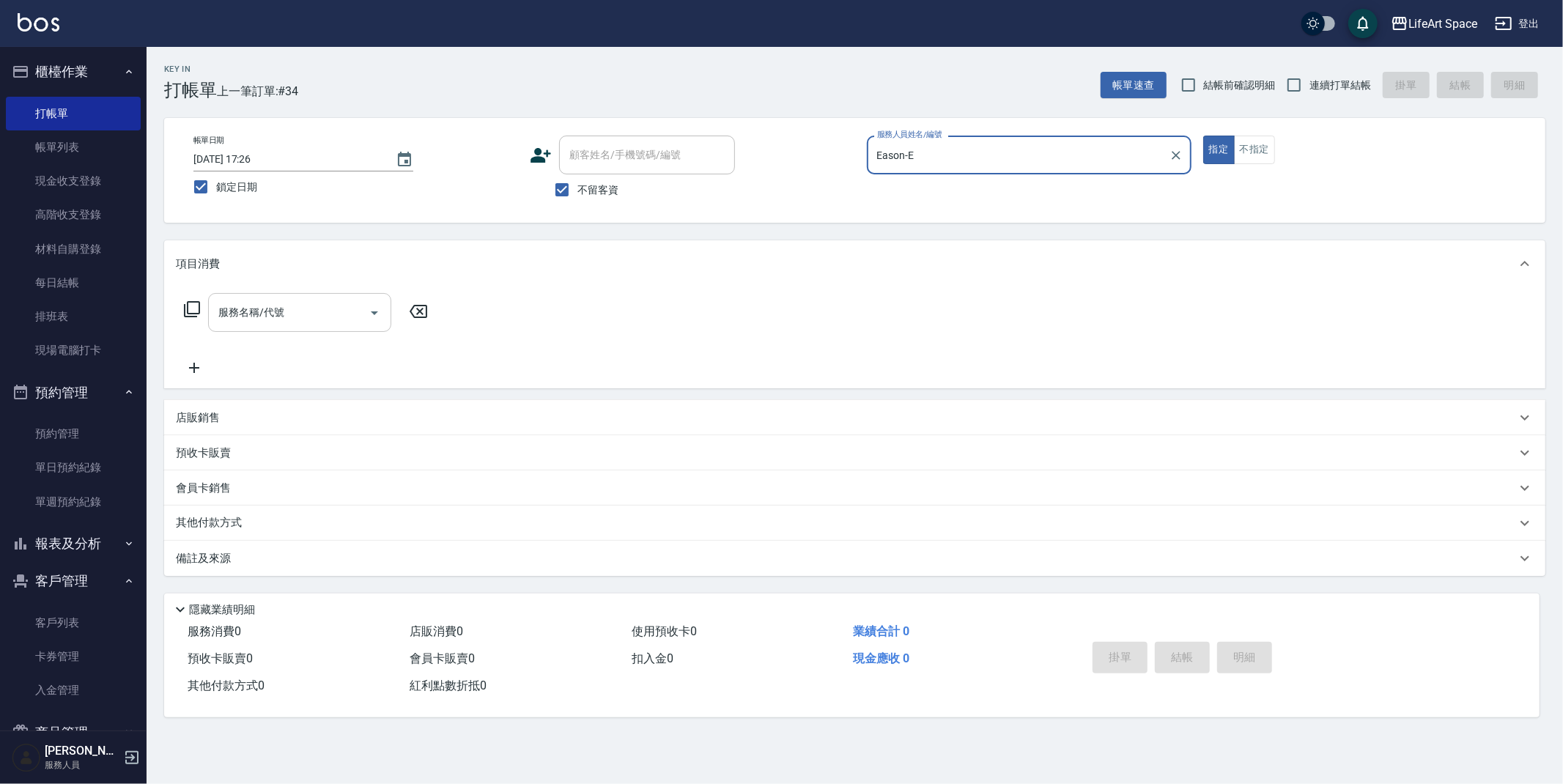
click at [287, 315] on input "服務名稱/代號" at bounding box center [289, 313] width 149 height 26
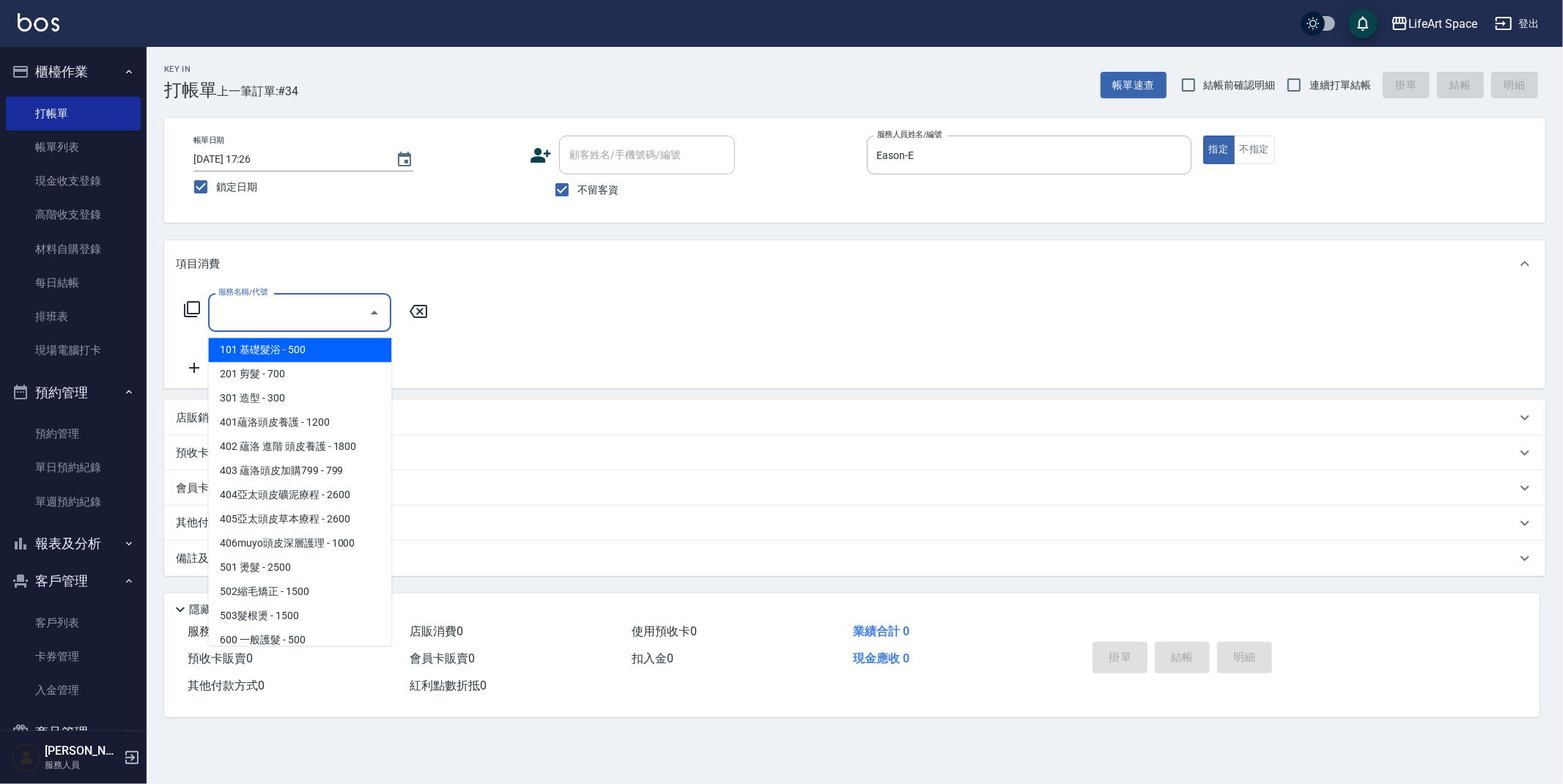
click at [284, 347] on span "101 基礎髮浴 - 500" at bounding box center [299, 350] width 183 height 24
type input "101 基礎髮浴 (101)"
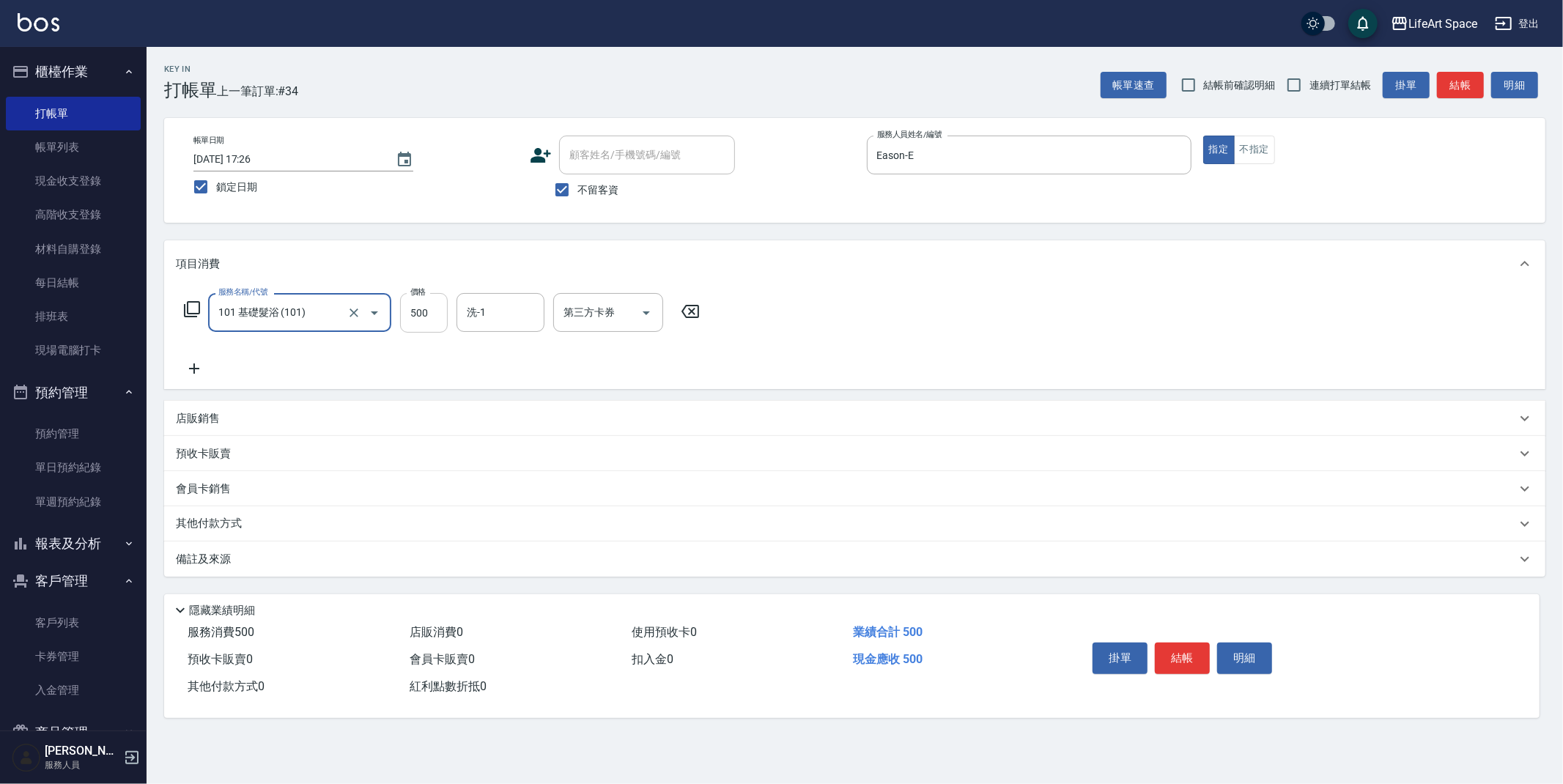
click at [437, 319] on input "500" at bounding box center [423, 313] width 47 height 40
type input "350"
click at [379, 570] on div "備註及來源" at bounding box center [855, 559] width 1382 height 35
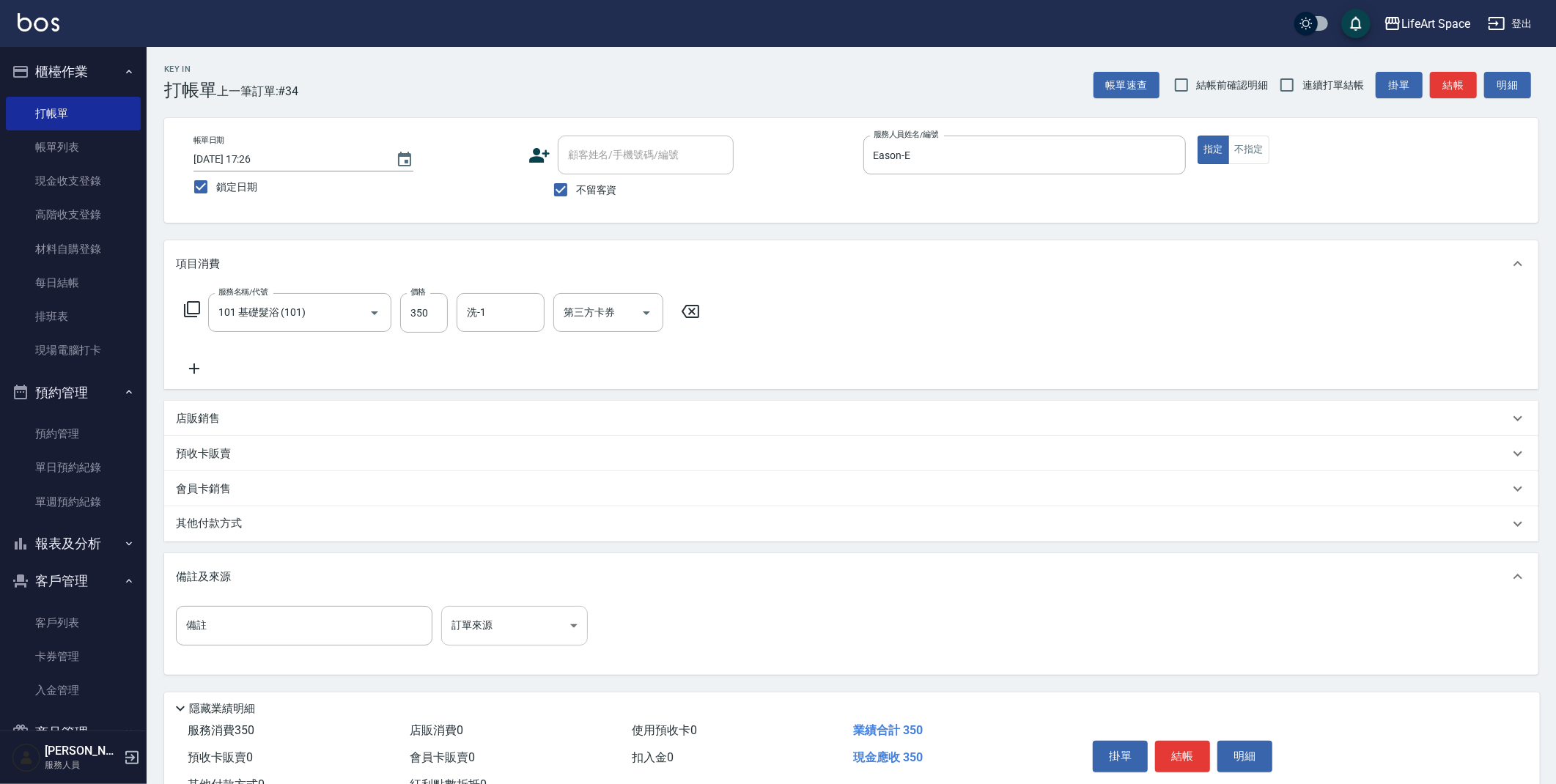
click at [495, 631] on body "LifeArt Space 登出 櫃檯作業 打帳單 帳單列表 現金收支登錄 高階收支登錄 材料自購登錄 每日結帳 排班表 現場電腦打卡 預約管理 預約管理 單…" at bounding box center [778, 417] width 1556 height 834
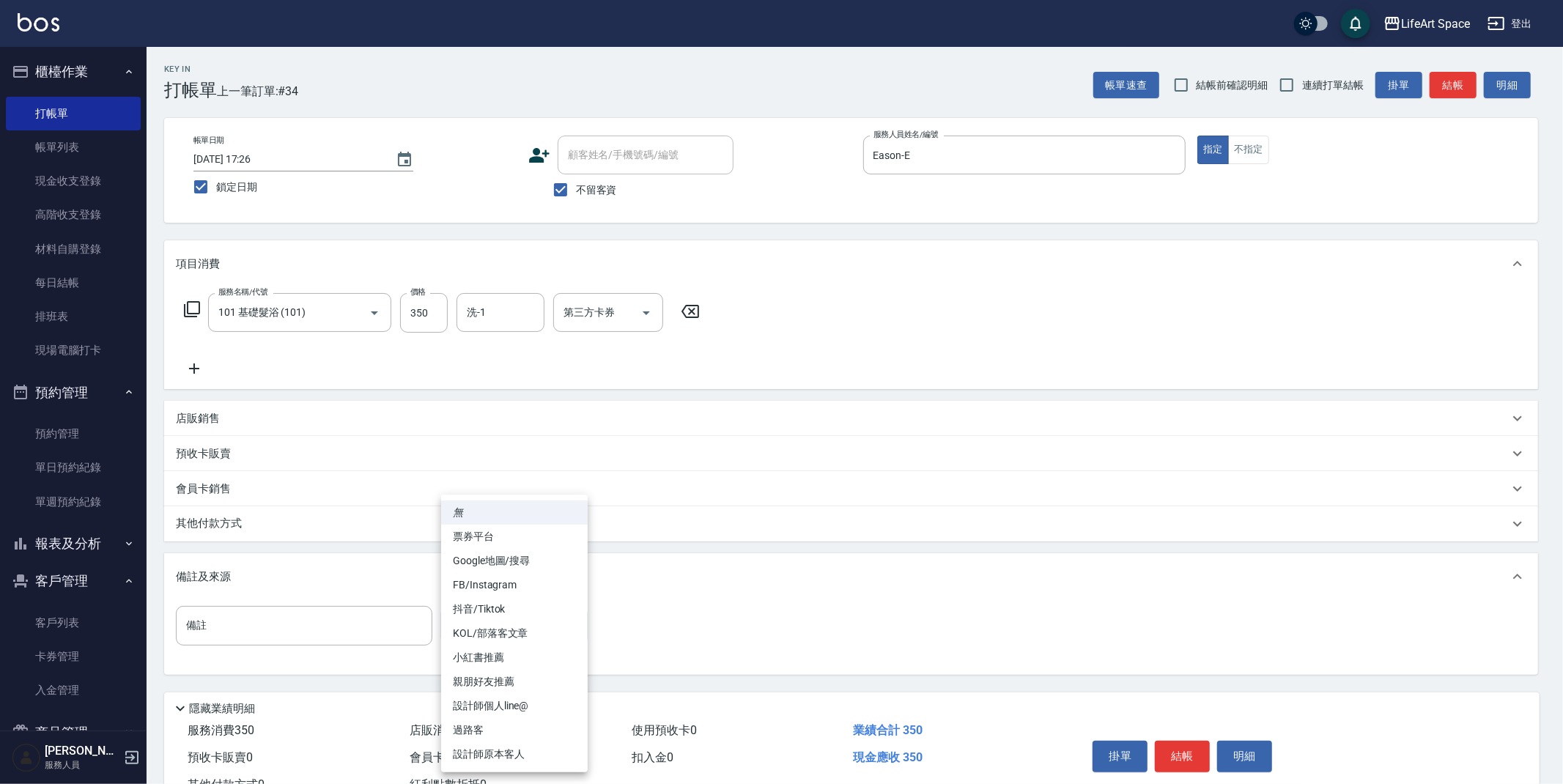
click at [545, 760] on li "設計師原本客人" at bounding box center [514, 754] width 147 height 24
type input "設計師原本客人"
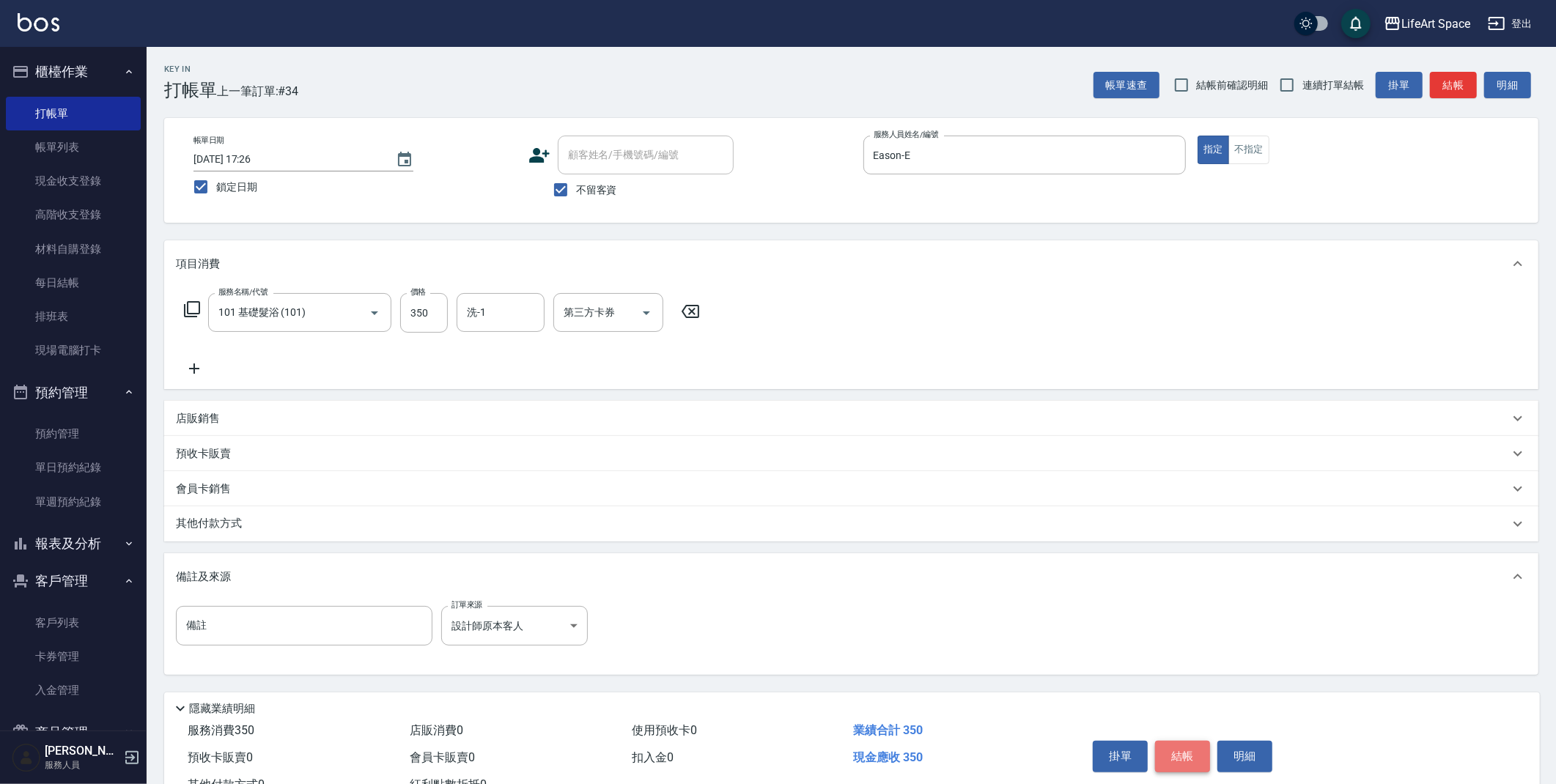
click at [1181, 755] on button "結帳" at bounding box center [1182, 755] width 55 height 31
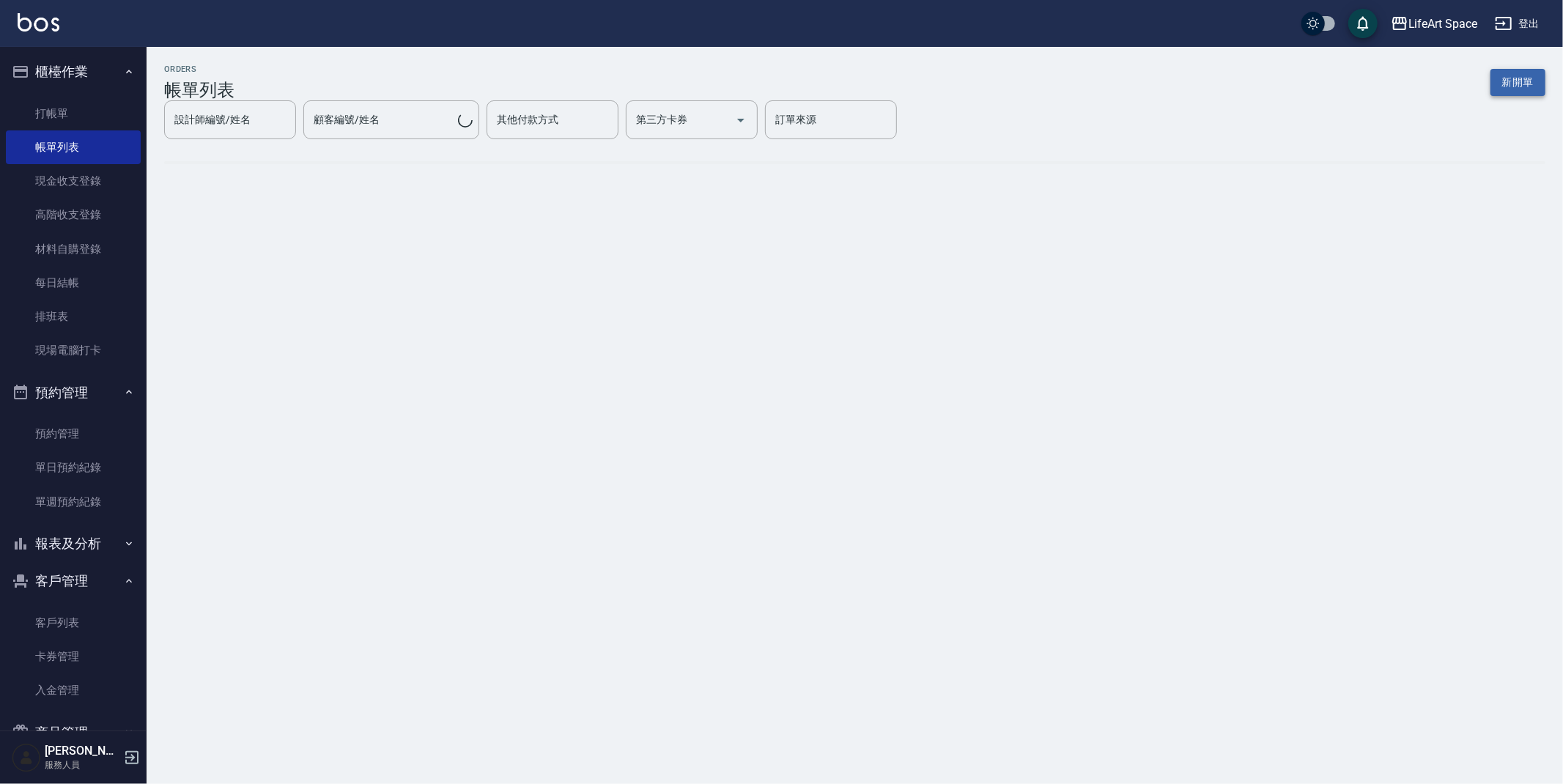
click at [1517, 85] on button "新開單" at bounding box center [1518, 82] width 55 height 27
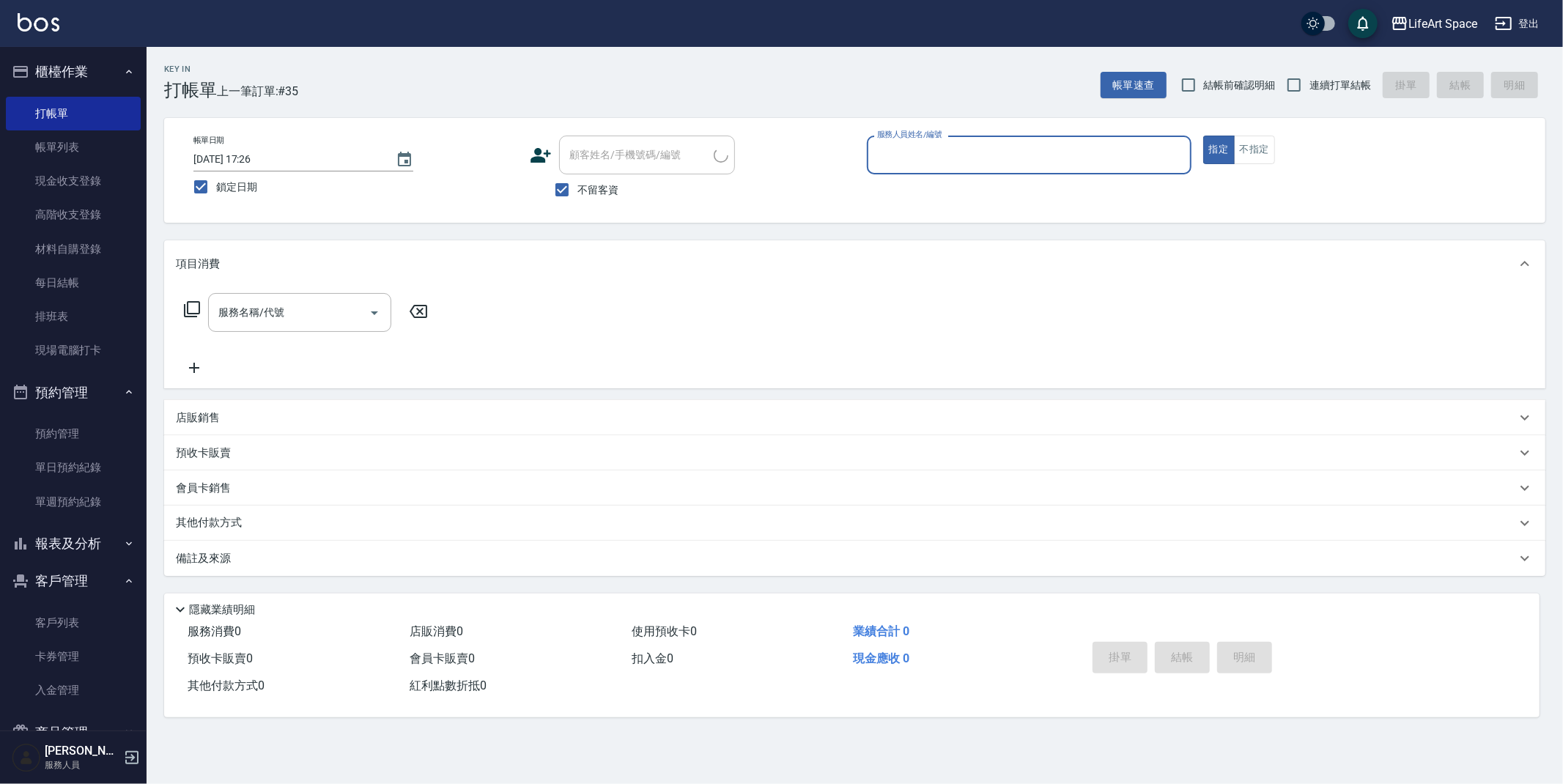
click at [974, 162] on input "服務人員姓名/編號" at bounding box center [1029, 155] width 312 height 26
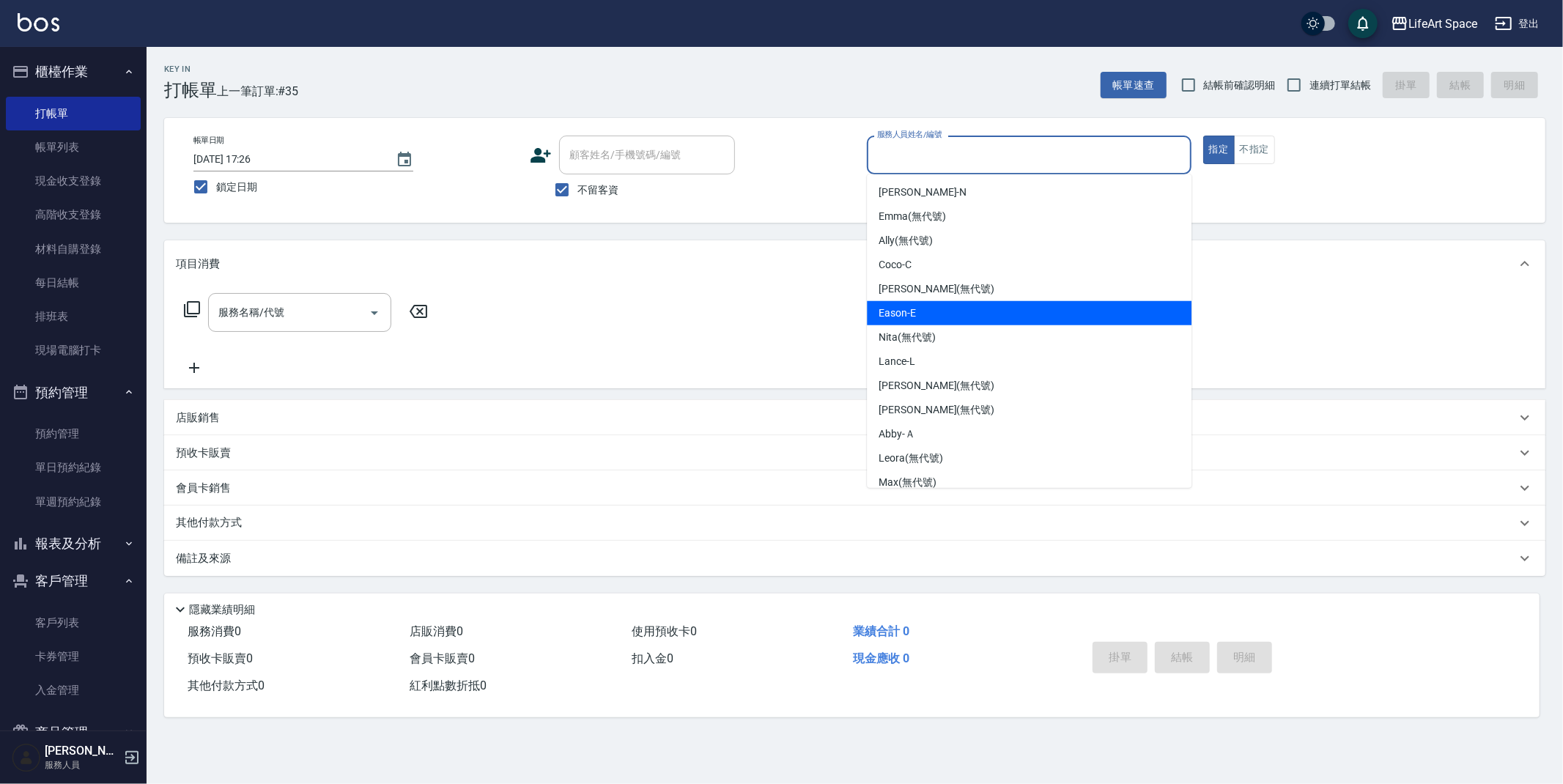
click at [911, 322] on div "Eason -E" at bounding box center [1029, 314] width 325 height 24
type input "Eason-E"
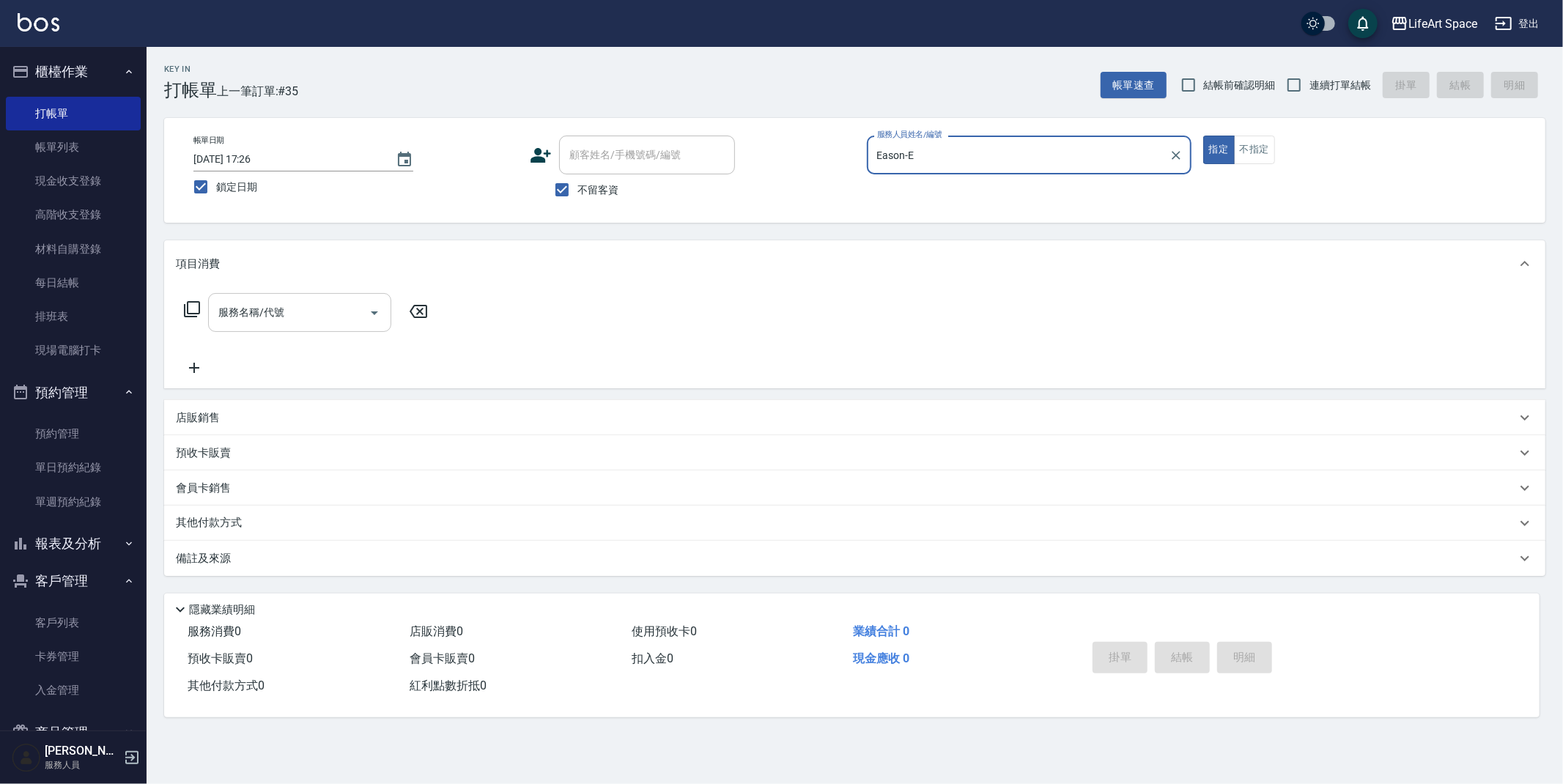
click at [308, 312] on input "服務名稱/代號" at bounding box center [289, 313] width 149 height 26
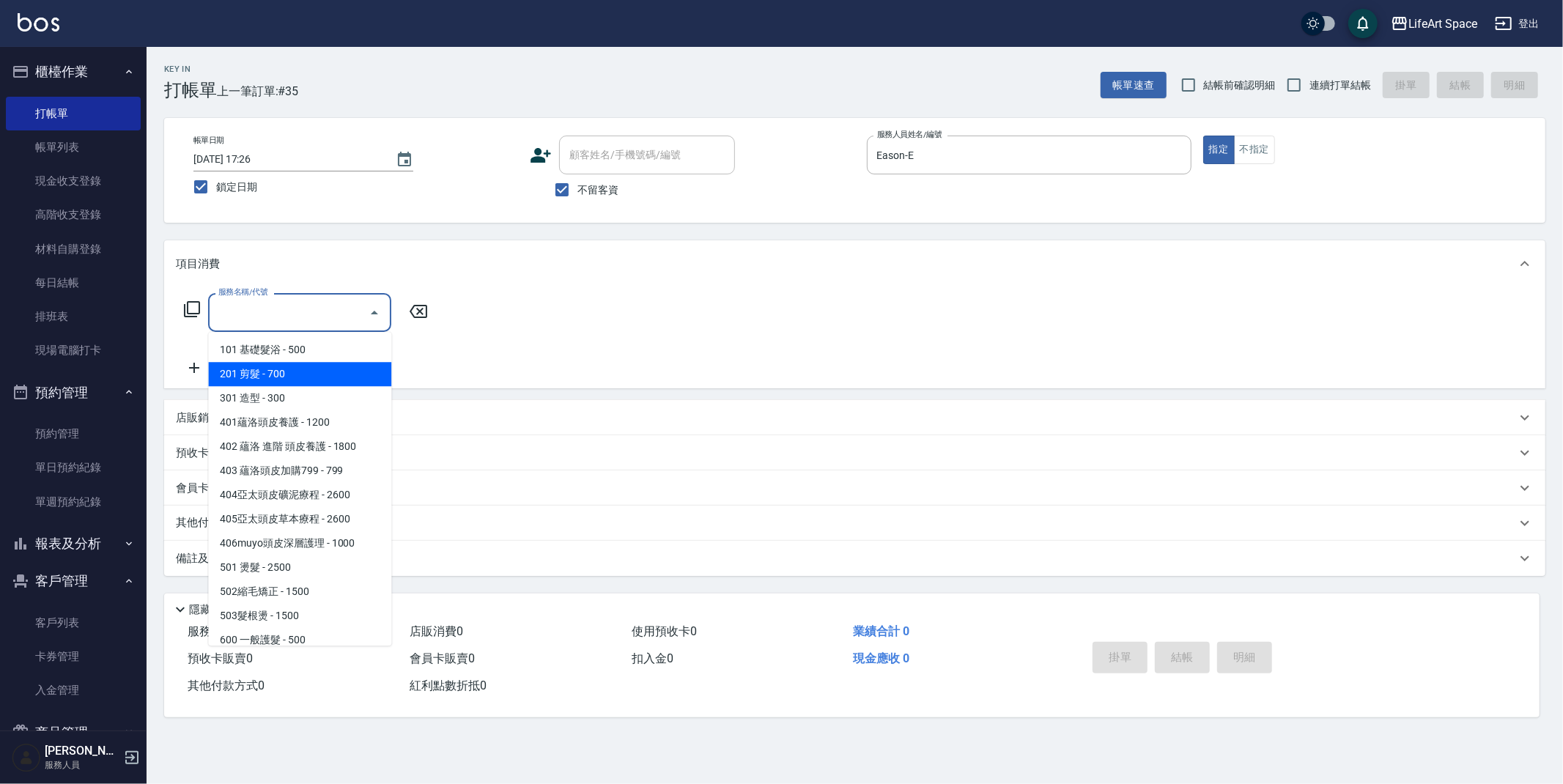
click at [283, 368] on span "201 剪髮 - 700" at bounding box center [299, 374] width 183 height 24
type input "201 剪髮(201)"
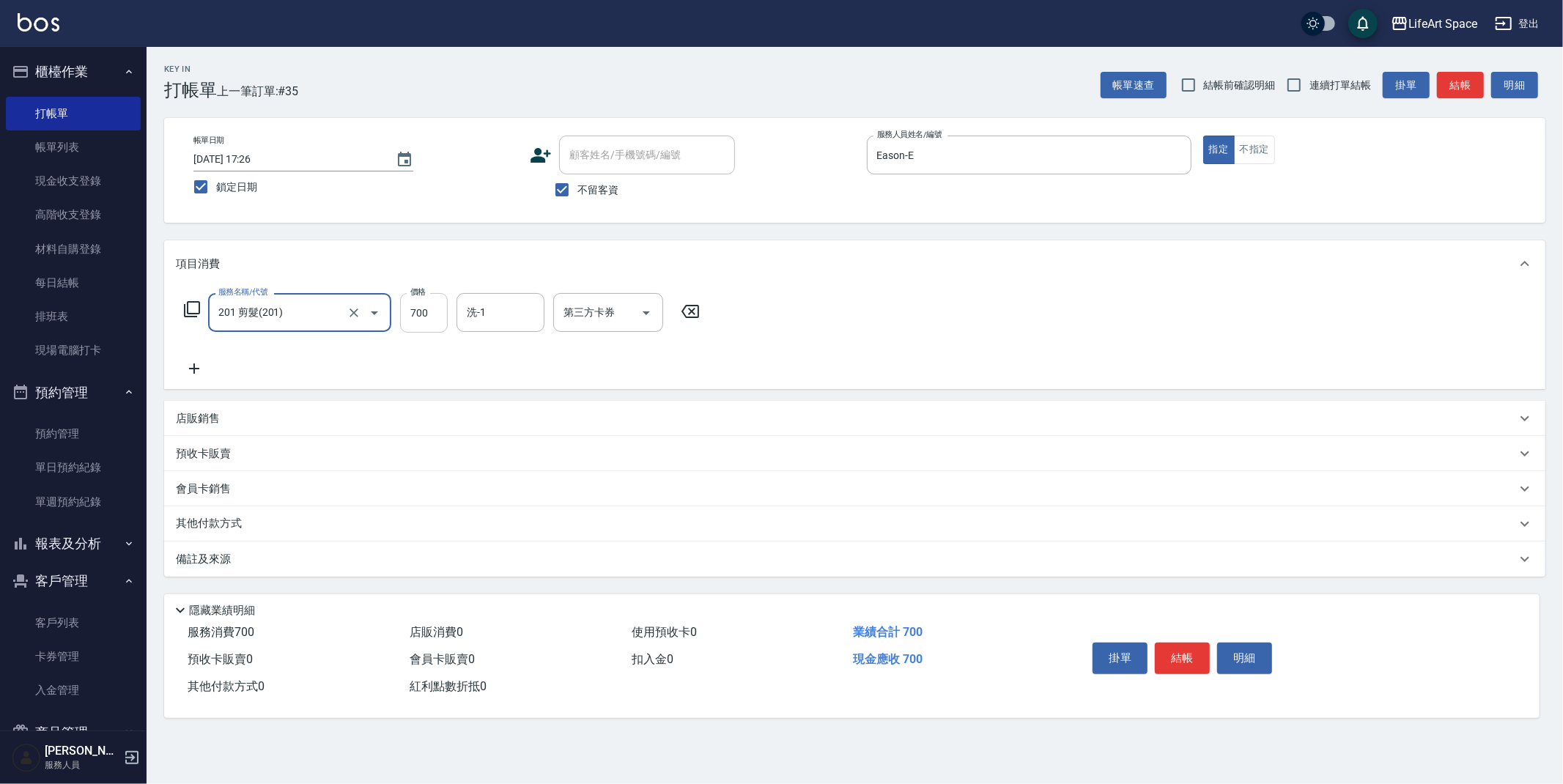
click at [445, 321] on input "700" at bounding box center [423, 313] width 47 height 40
type input "800"
click at [303, 557] on div "備註及來源" at bounding box center [846, 559] width 1340 height 16
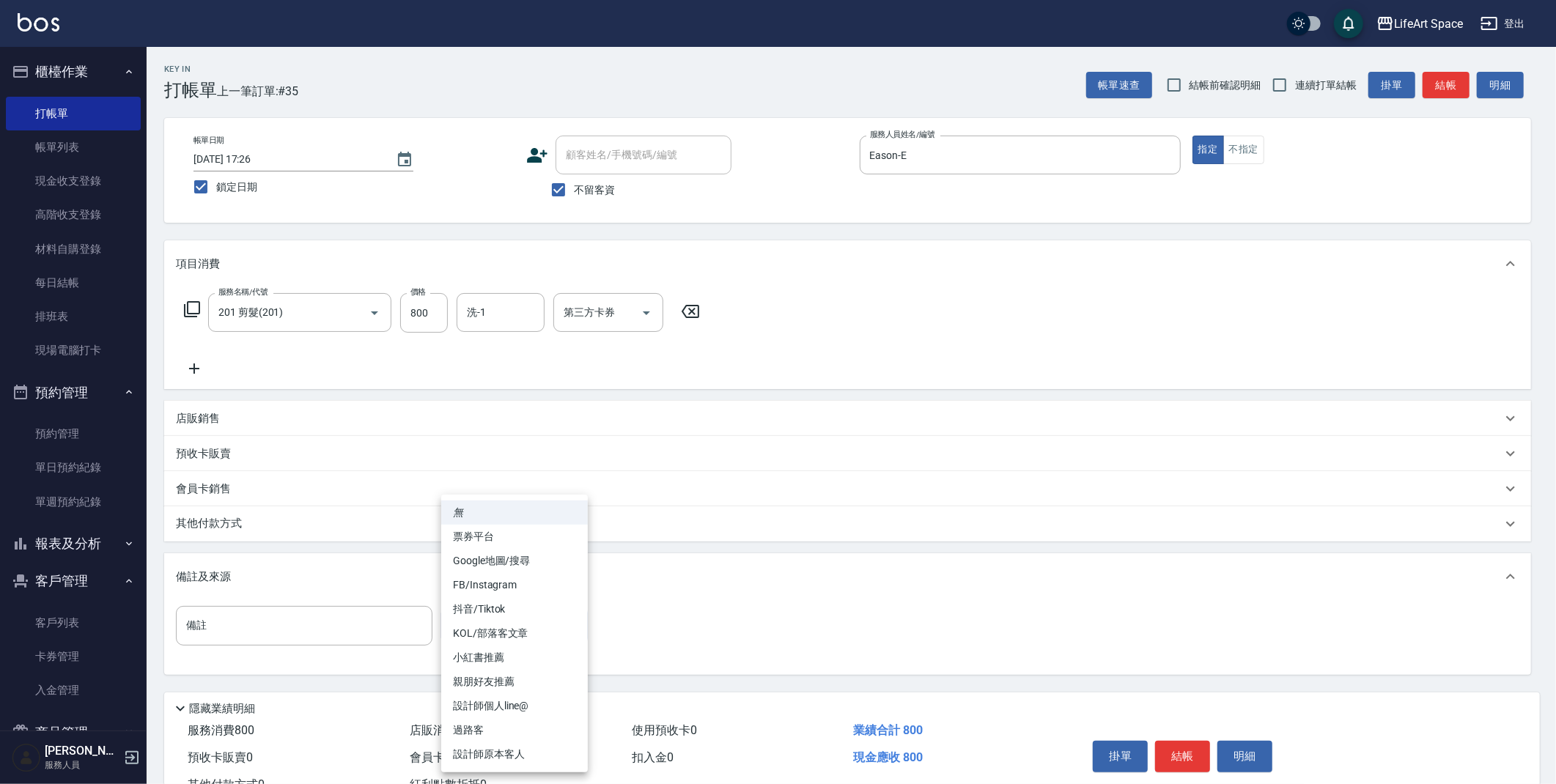
click at [491, 636] on body "LifeArt Space 登出 櫃檯作業 打帳單 帳單列表 現金收支登錄 高階收支登錄 材料自購登錄 每日結帳 排班表 現場電腦打卡 預約管理 預約管理 單…" at bounding box center [778, 417] width 1556 height 834
click at [521, 745] on li "設計師原本客人" at bounding box center [514, 754] width 147 height 24
type input "設計師原本客人"
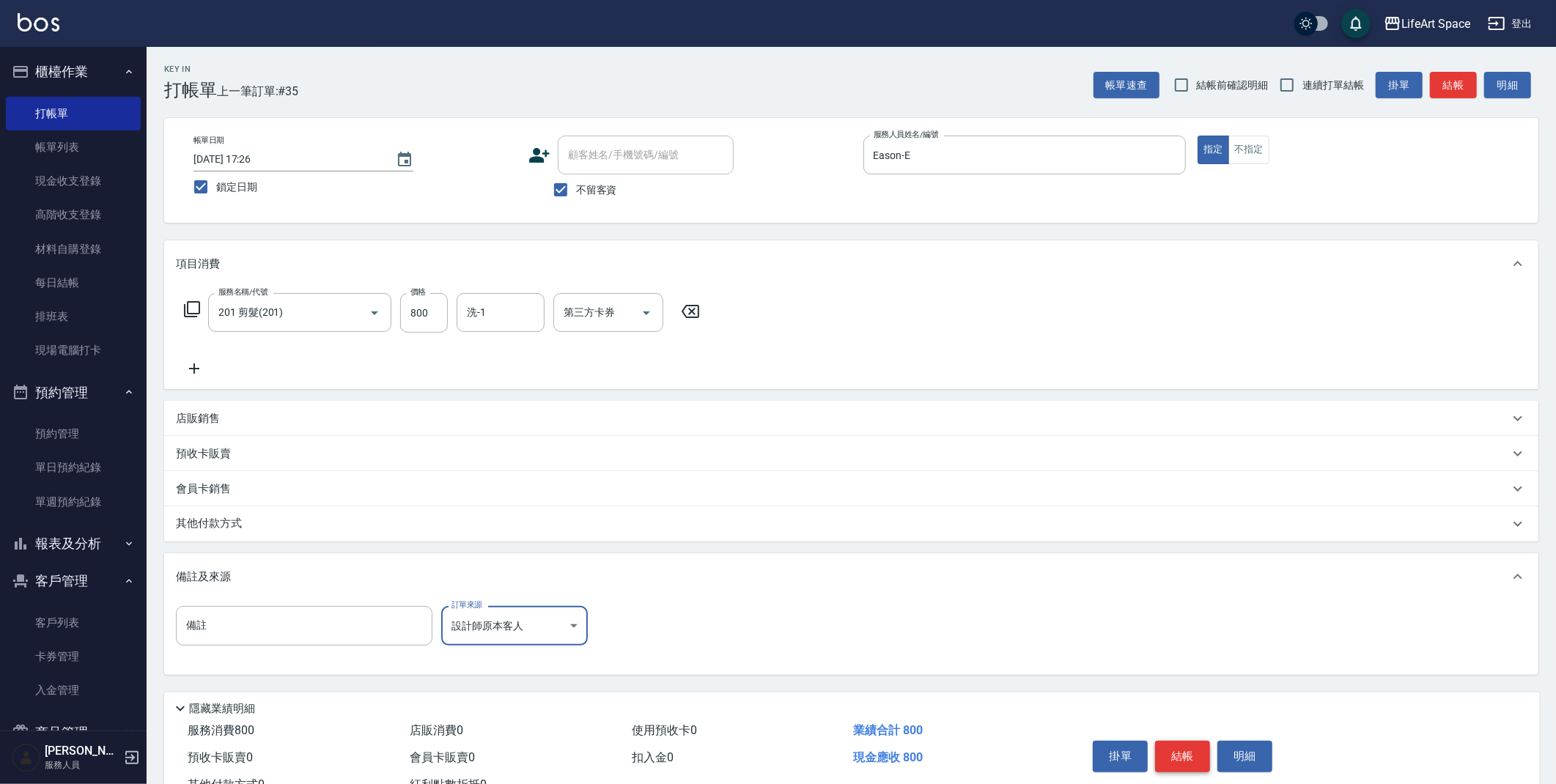
click at [1186, 751] on button "結帳" at bounding box center [1182, 755] width 55 height 31
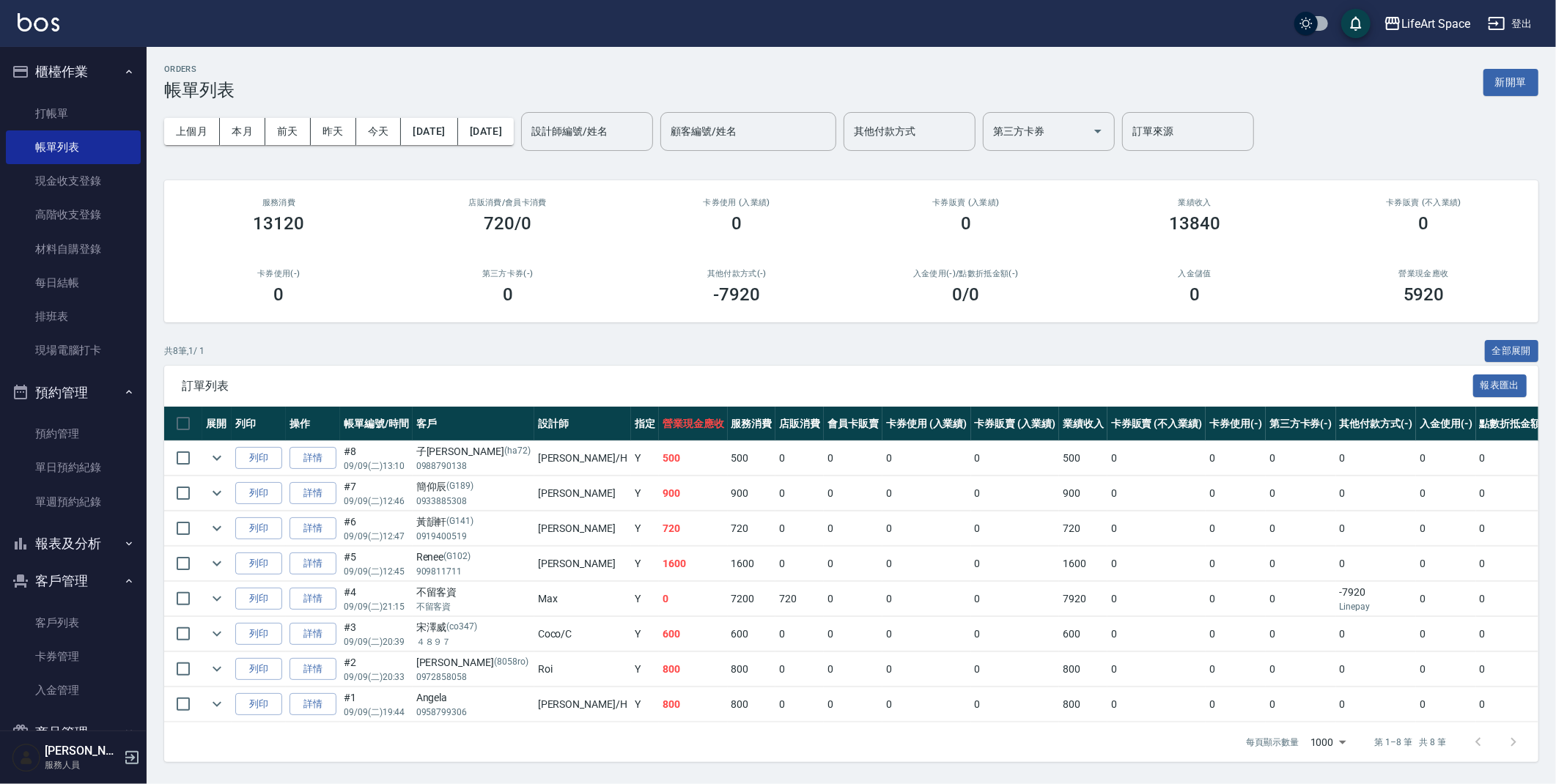
click at [1517, 79] on button "新開單" at bounding box center [1510, 82] width 55 height 27
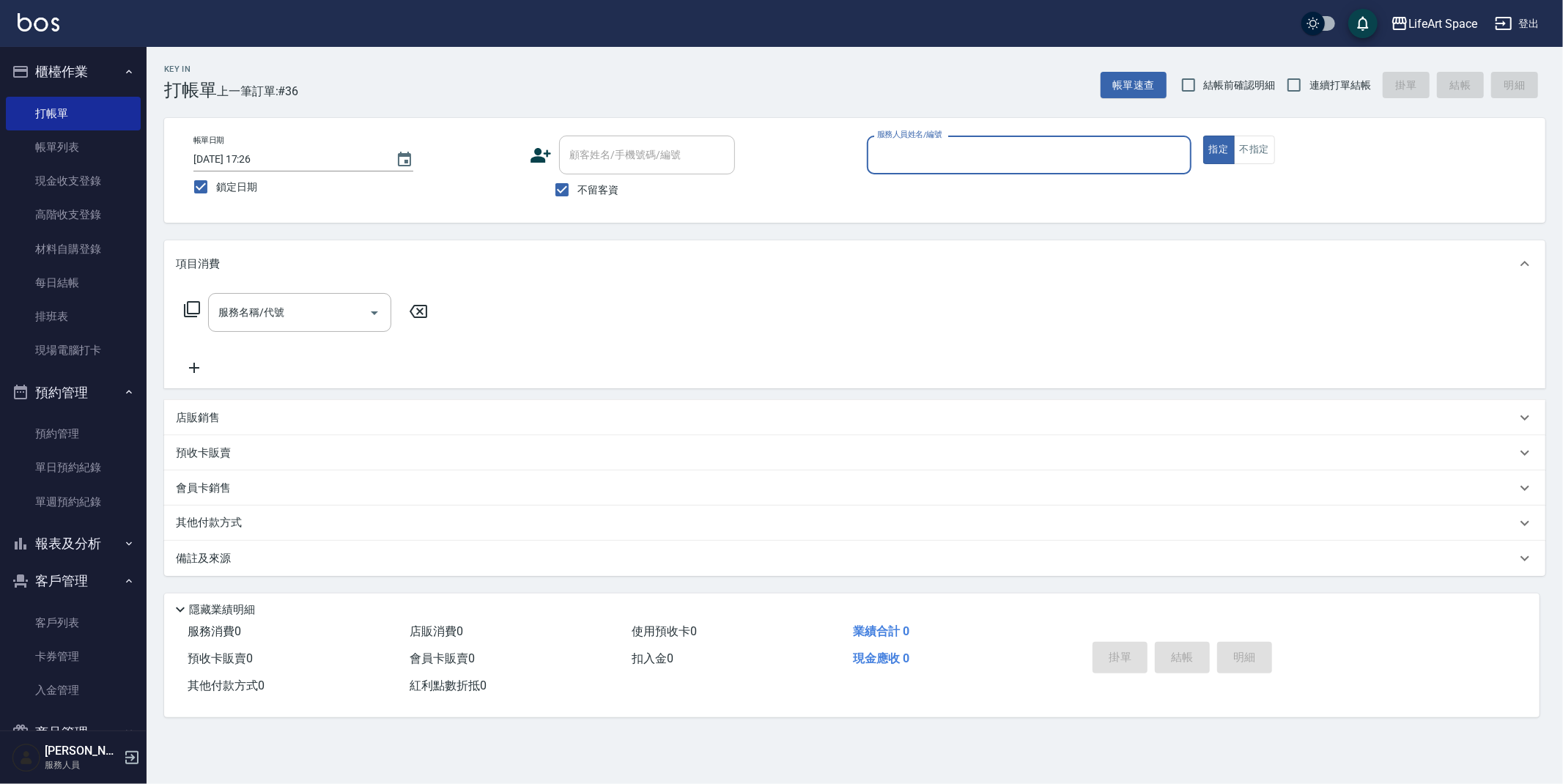
click at [1012, 153] on input "服務人員姓名/編號" at bounding box center [1029, 155] width 312 height 26
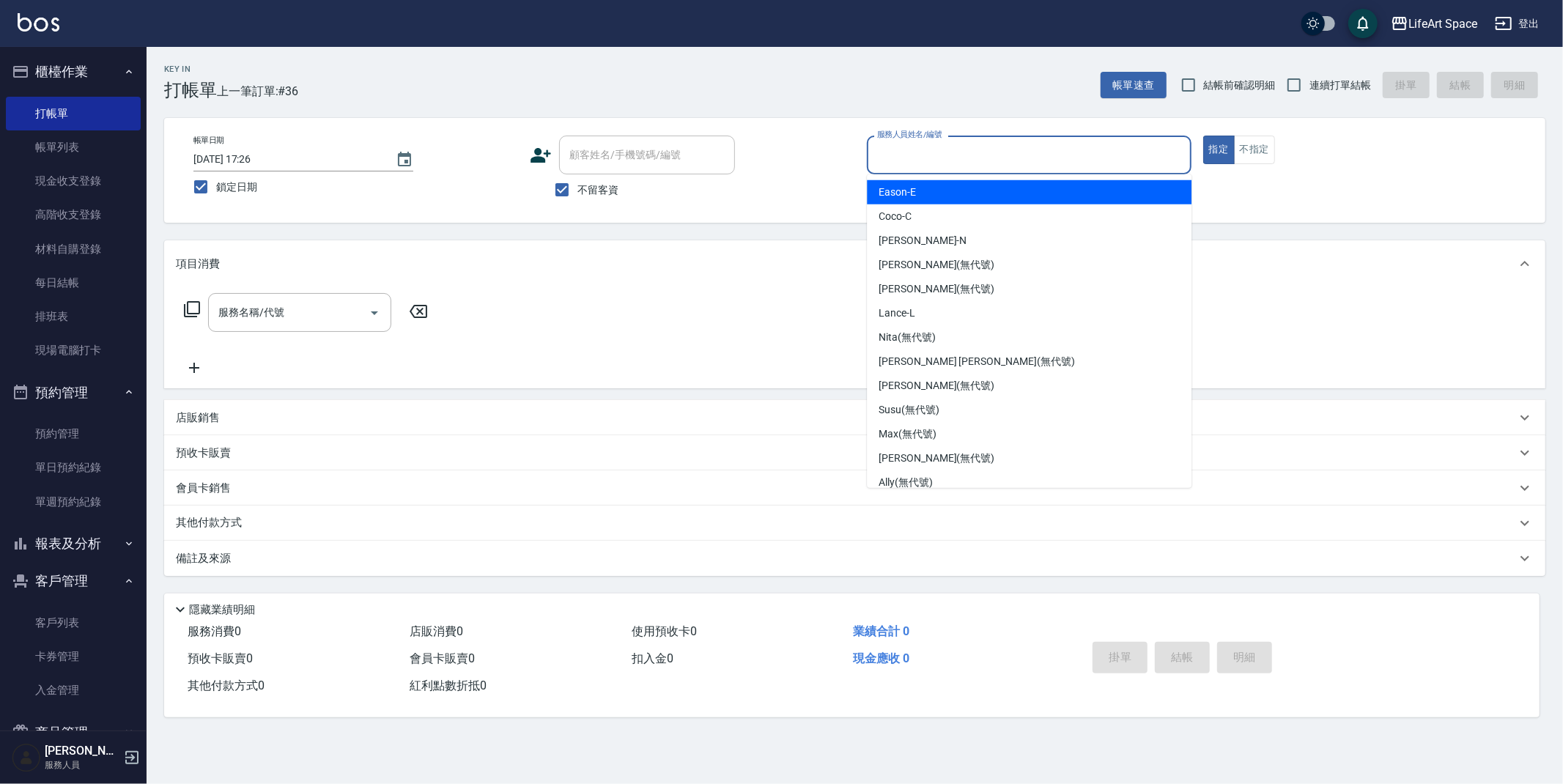
drag, startPoint x: 958, startPoint y: 200, endPoint x: 917, endPoint y: 203, distance: 41.1
click at [958, 200] on div "Eason -E" at bounding box center [1029, 192] width 325 height 24
type input "Eason-E"
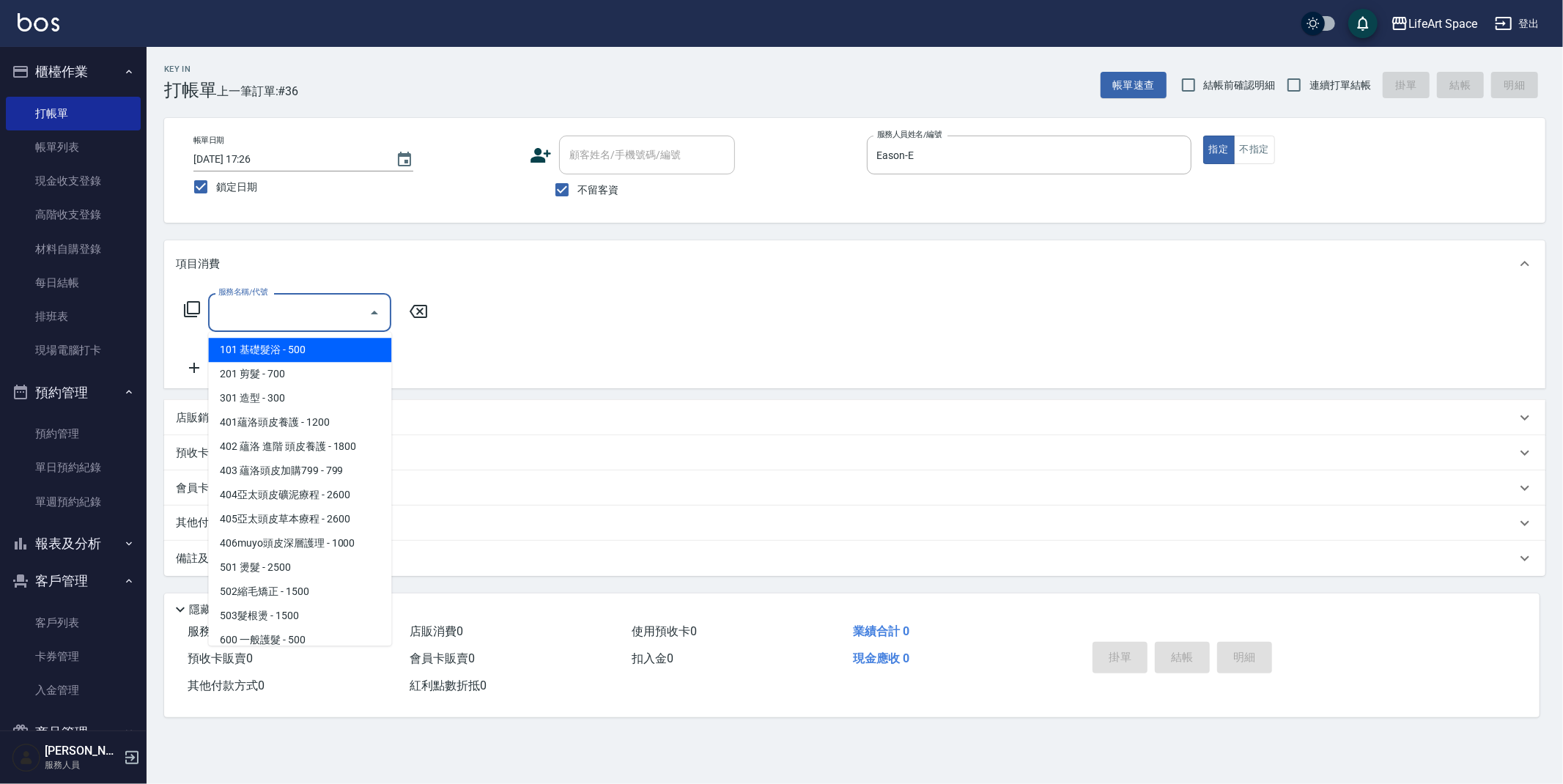
drag, startPoint x: 326, startPoint y: 302, endPoint x: 308, endPoint y: 443, distance: 142.1
click at [326, 302] on input "服務名稱/代號" at bounding box center [289, 313] width 149 height 26
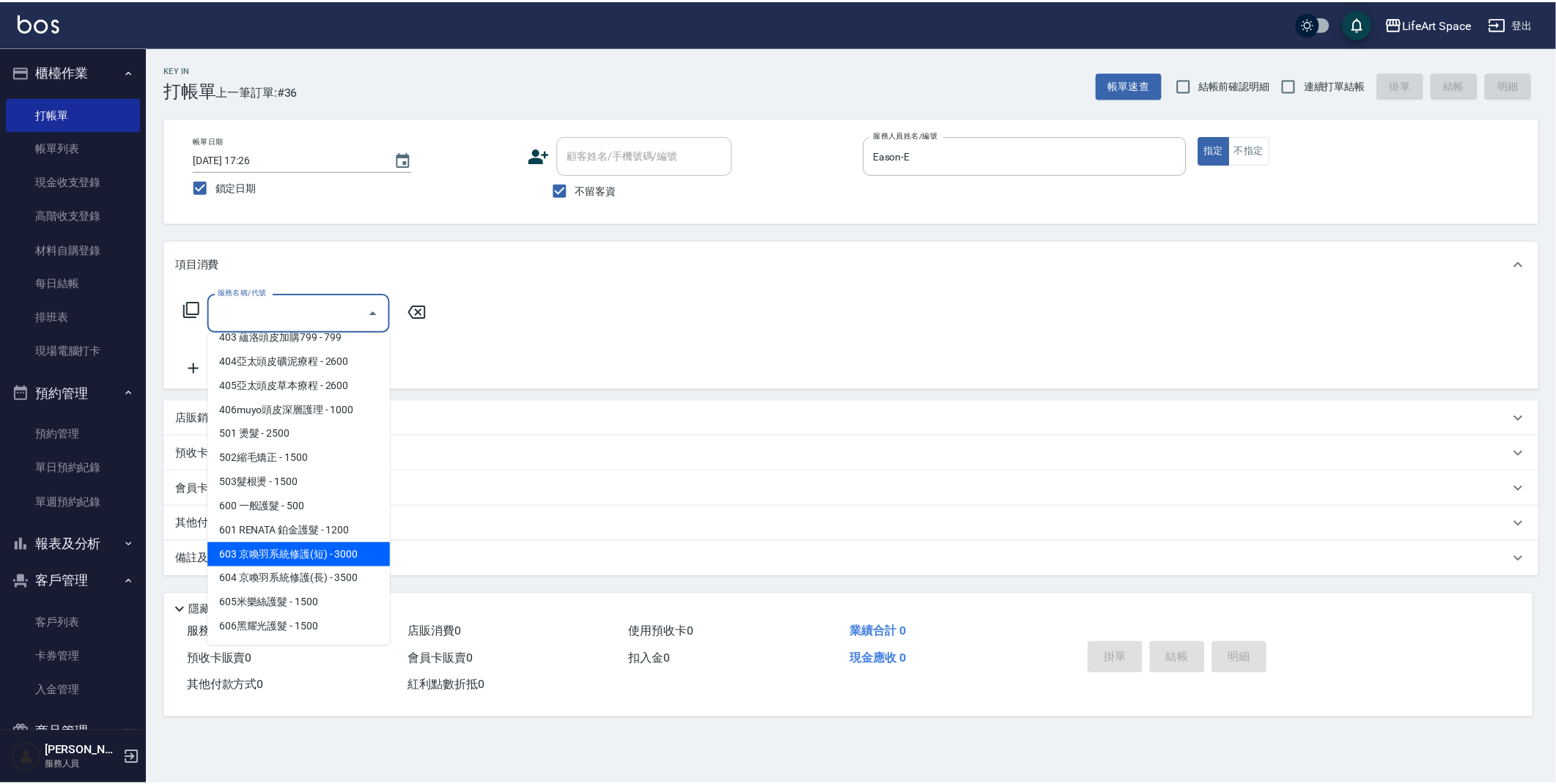
scroll to position [229, 0]
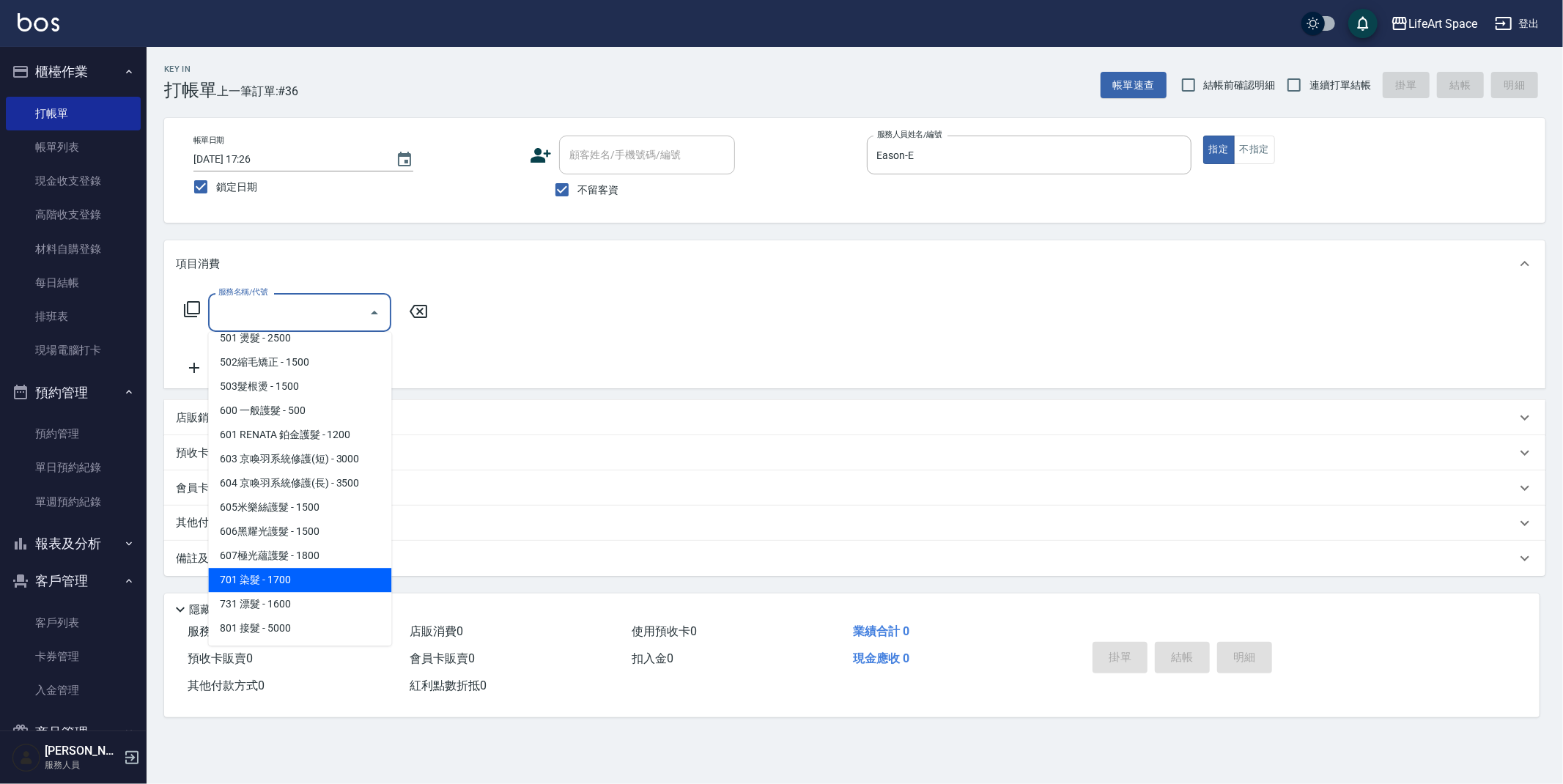
click at [283, 584] on span "701 染髮 - 1700" at bounding box center [299, 580] width 183 height 24
type input "701 染髮(701)"
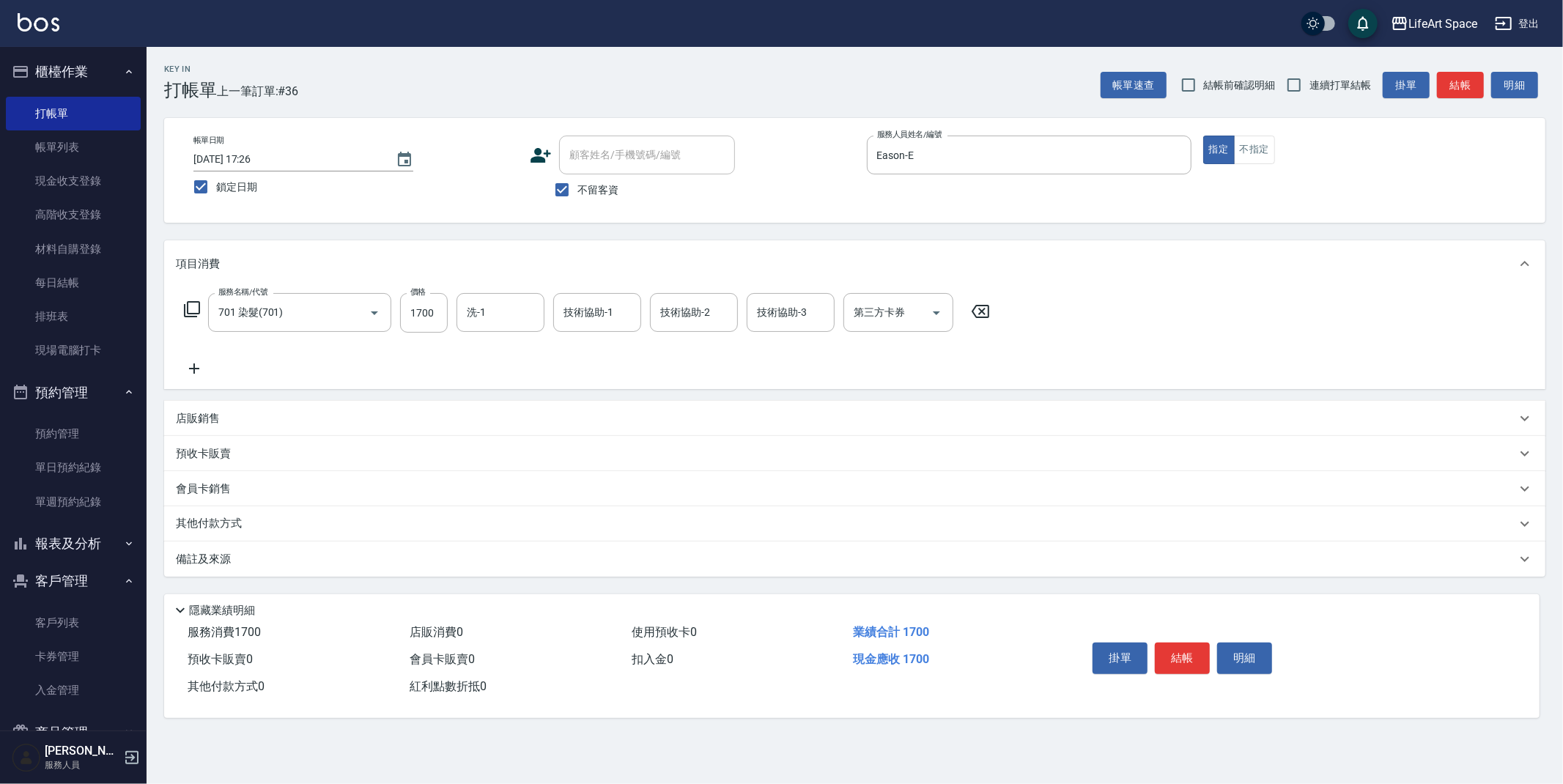
click at [199, 364] on icon at bounding box center [194, 368] width 36 height 18
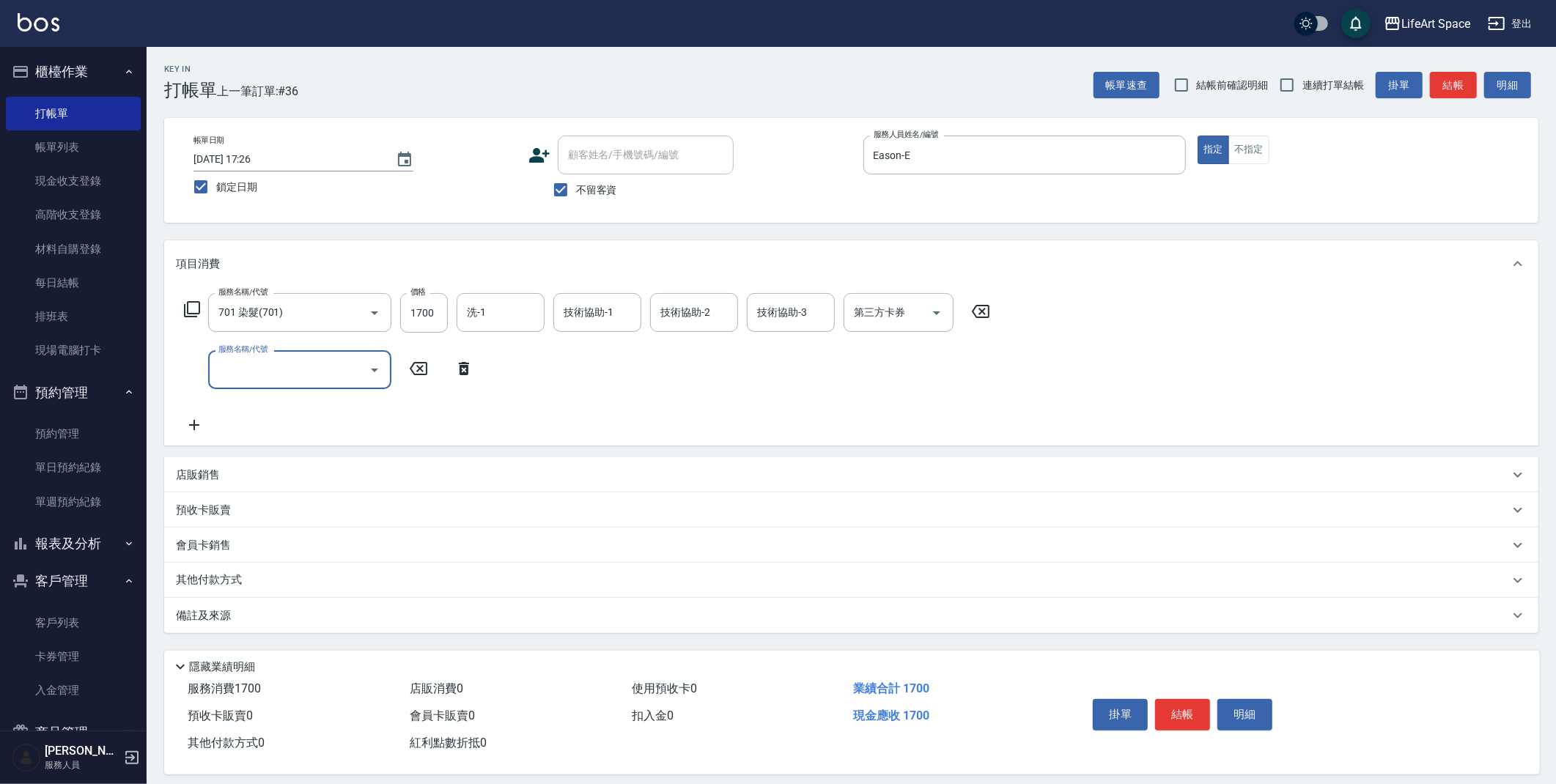
click at [257, 366] on input "服務名稱/代號" at bounding box center [289, 370] width 148 height 26
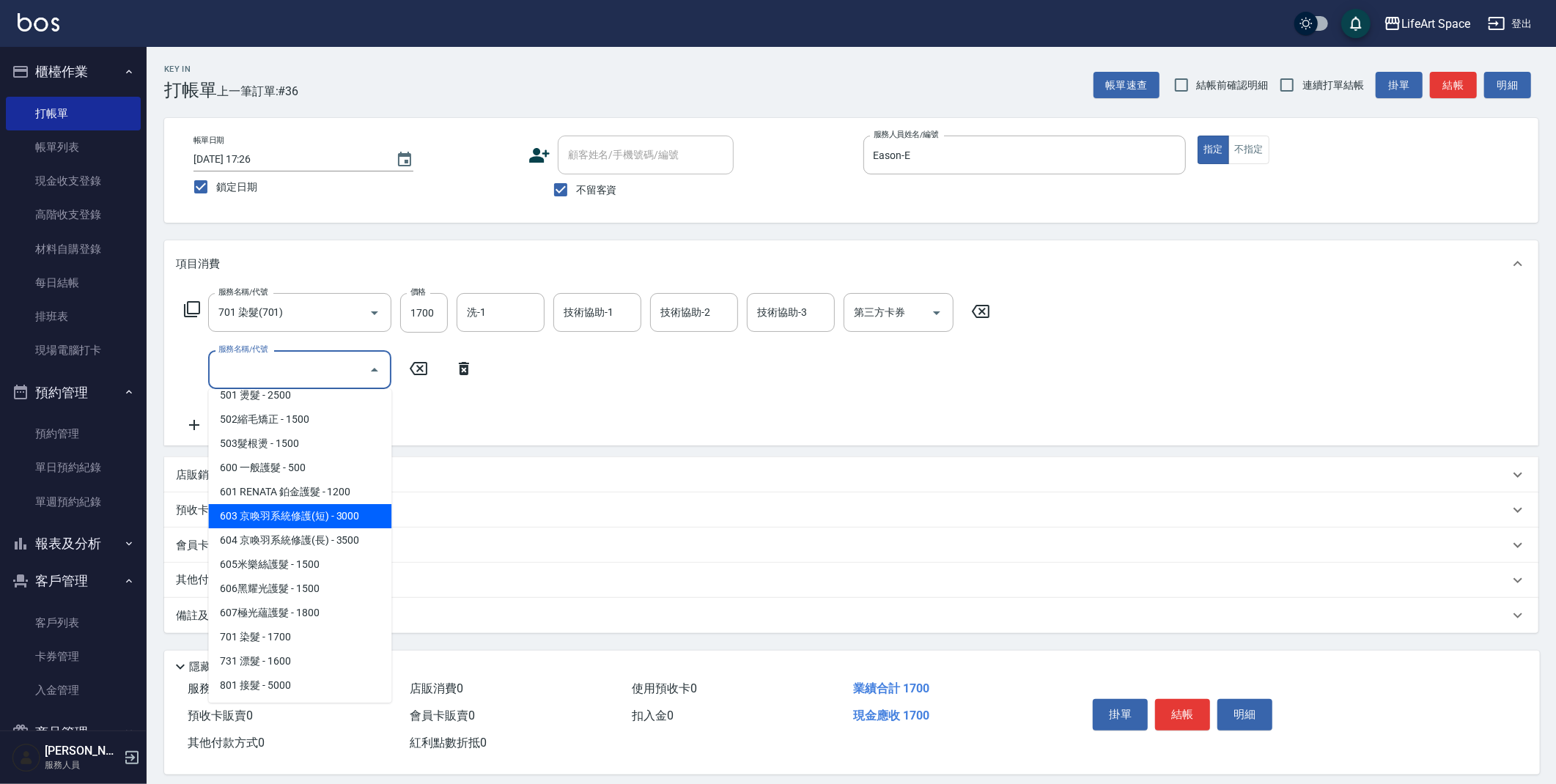
drag, startPoint x: 308, startPoint y: 514, endPoint x: 369, endPoint y: 440, distance: 95.9
click at [308, 513] on span "603 京喚羽系統修護(短) - 3000" at bounding box center [299, 516] width 183 height 24
type input "603 京喚羽系統修護(短)(603)"
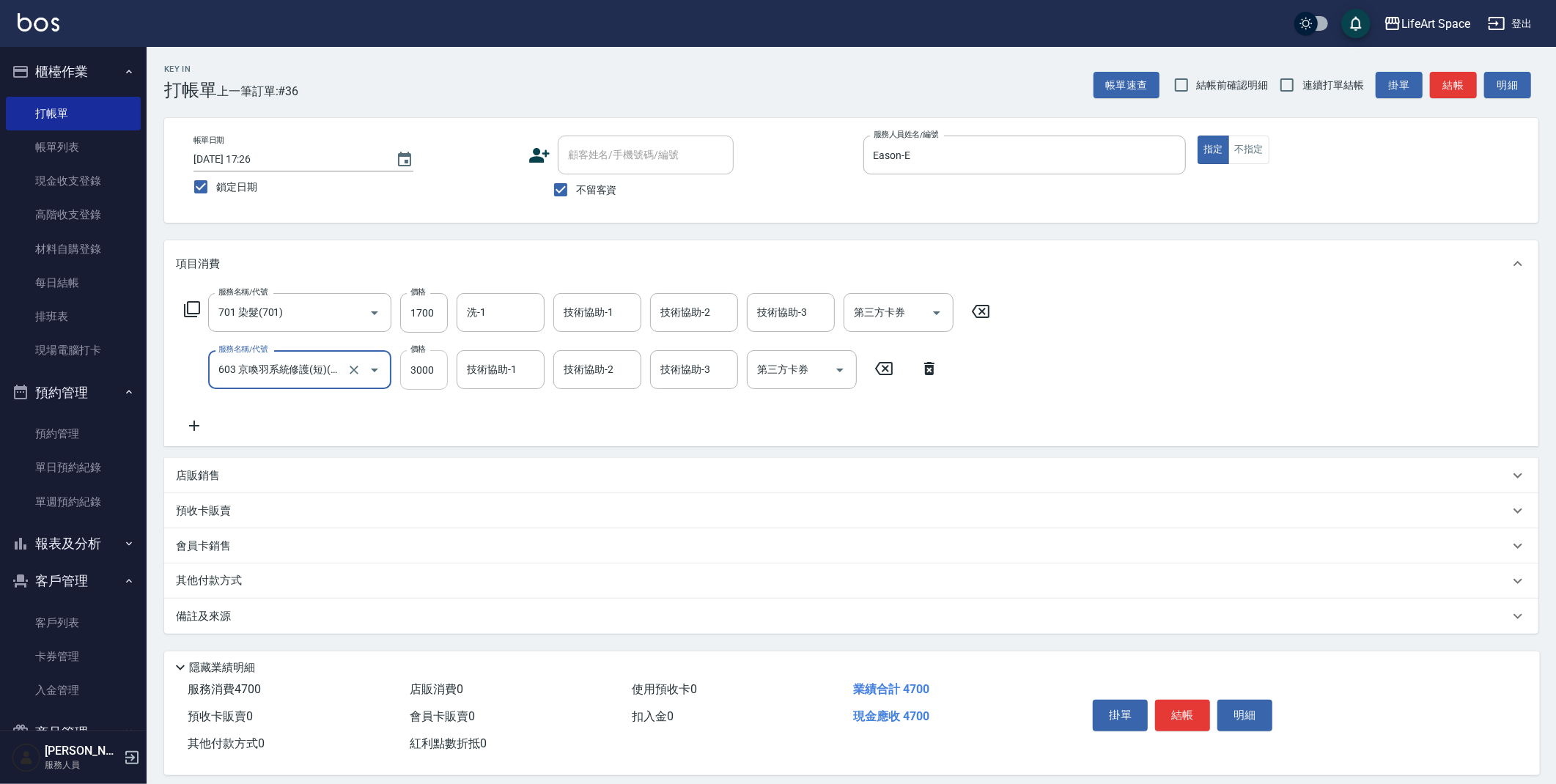
click at [431, 369] on input "3000" at bounding box center [423, 369] width 47 height 40
type input "2500"
click at [434, 315] on input "1700" at bounding box center [423, 313] width 47 height 40
type input "9300"
click at [491, 315] on input "洗-1" at bounding box center [500, 313] width 75 height 26
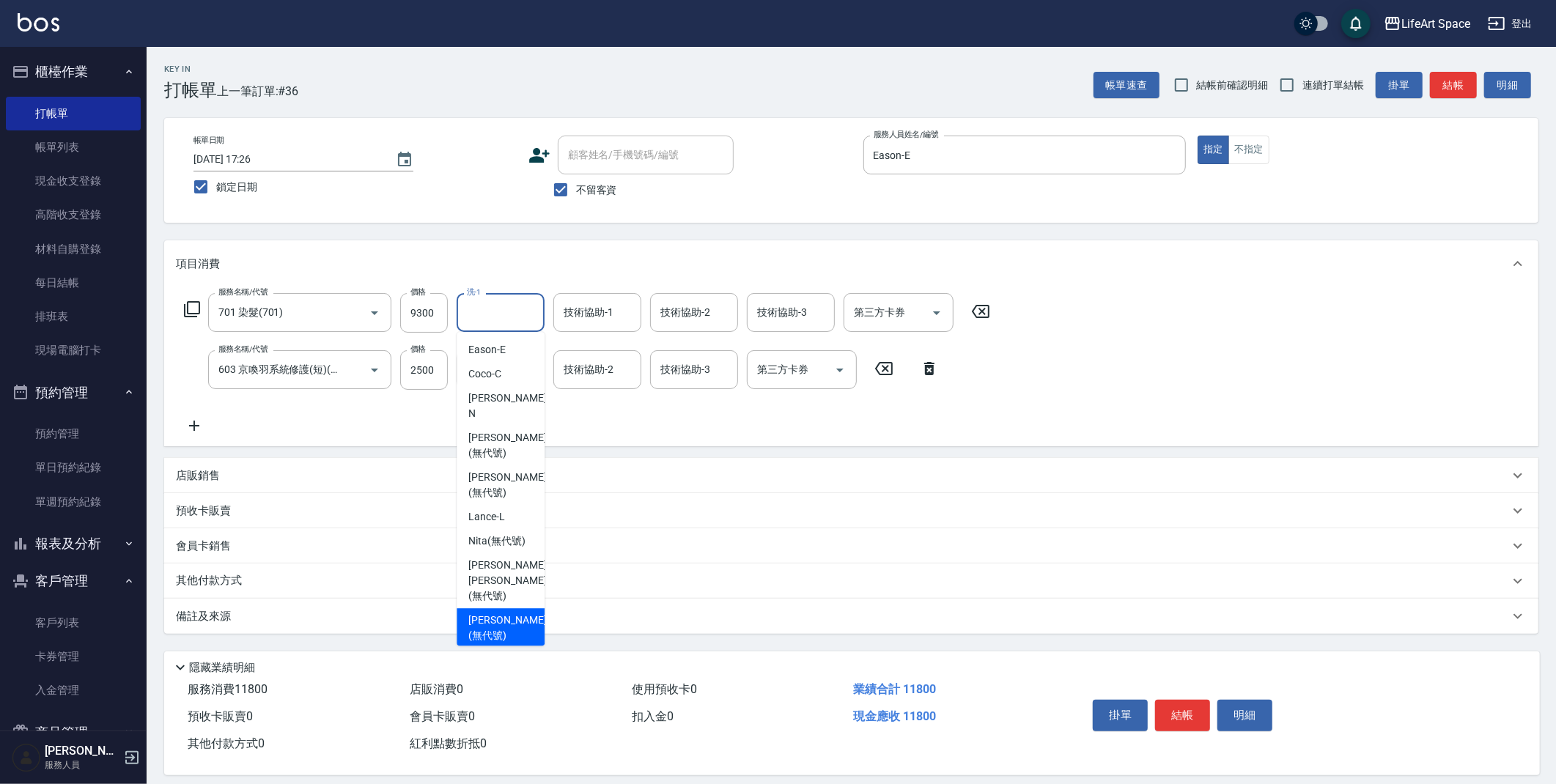
drag, startPoint x: 491, startPoint y: 602, endPoint x: 490, endPoint y: 403, distance: 199.0
click at [491, 612] on span "[PERSON_NAME] (無代號)" at bounding box center [508, 627] width 78 height 31
type input "[PERSON_NAME](無代號)"
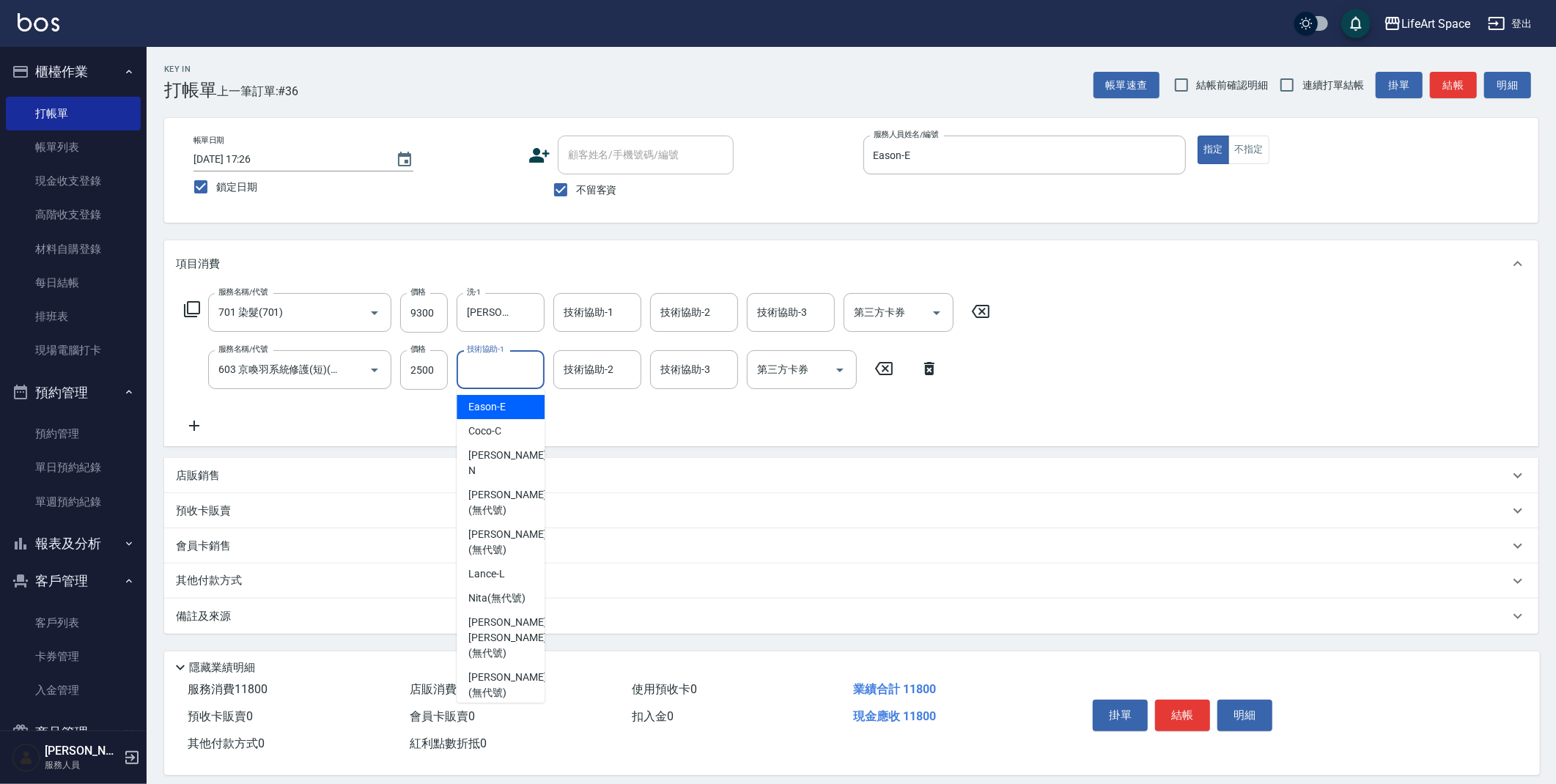
click at [496, 359] on div "技術協助-1 技術協助-1" at bounding box center [500, 369] width 88 height 39
click at [496, 670] on span "[PERSON_NAME] (無代號)" at bounding box center [508, 685] width 78 height 31
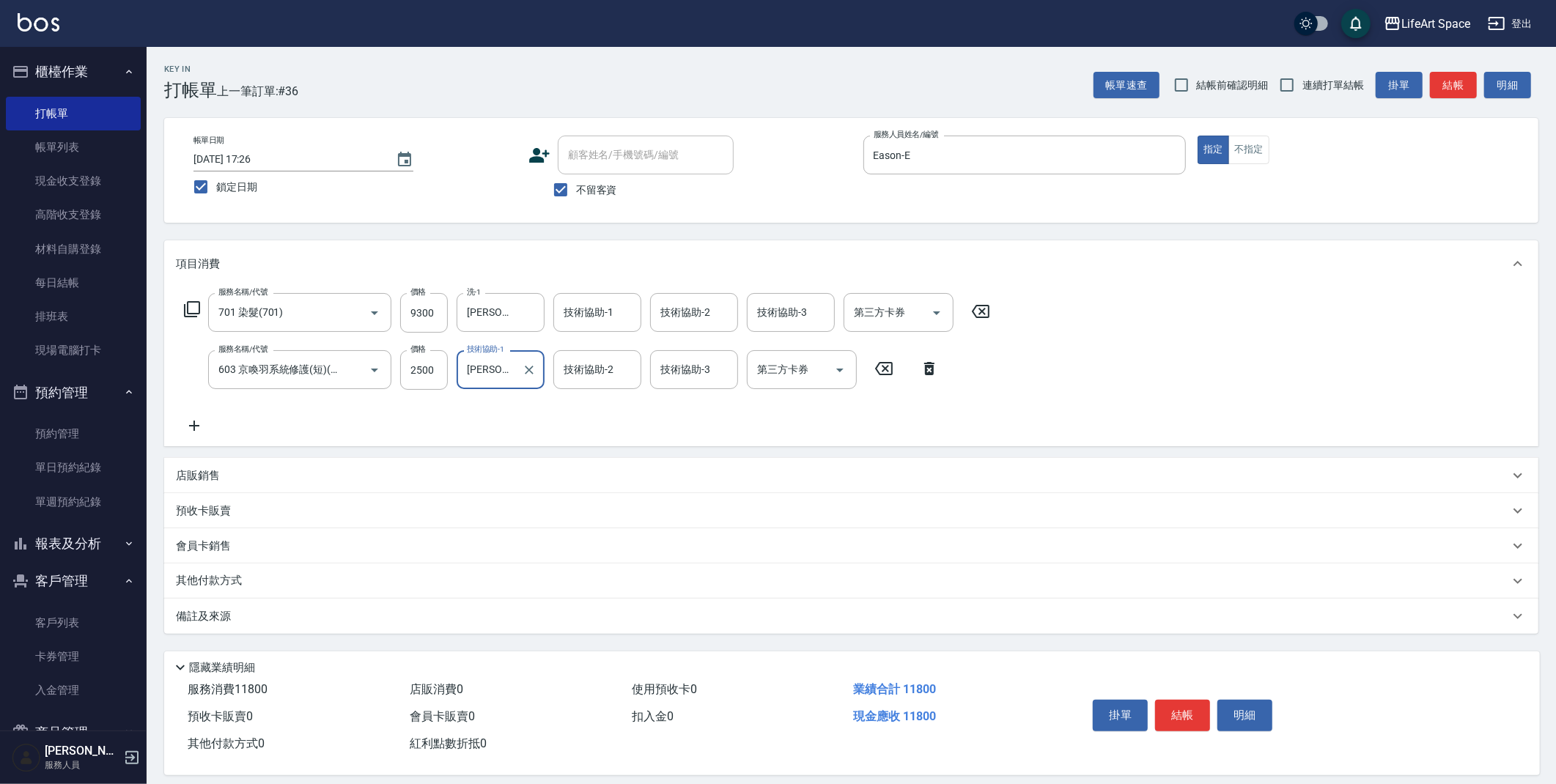
type input "[PERSON_NAME](無代號)"
click at [597, 373] on div "技術協助-2 技術協助-2" at bounding box center [597, 369] width 88 height 39
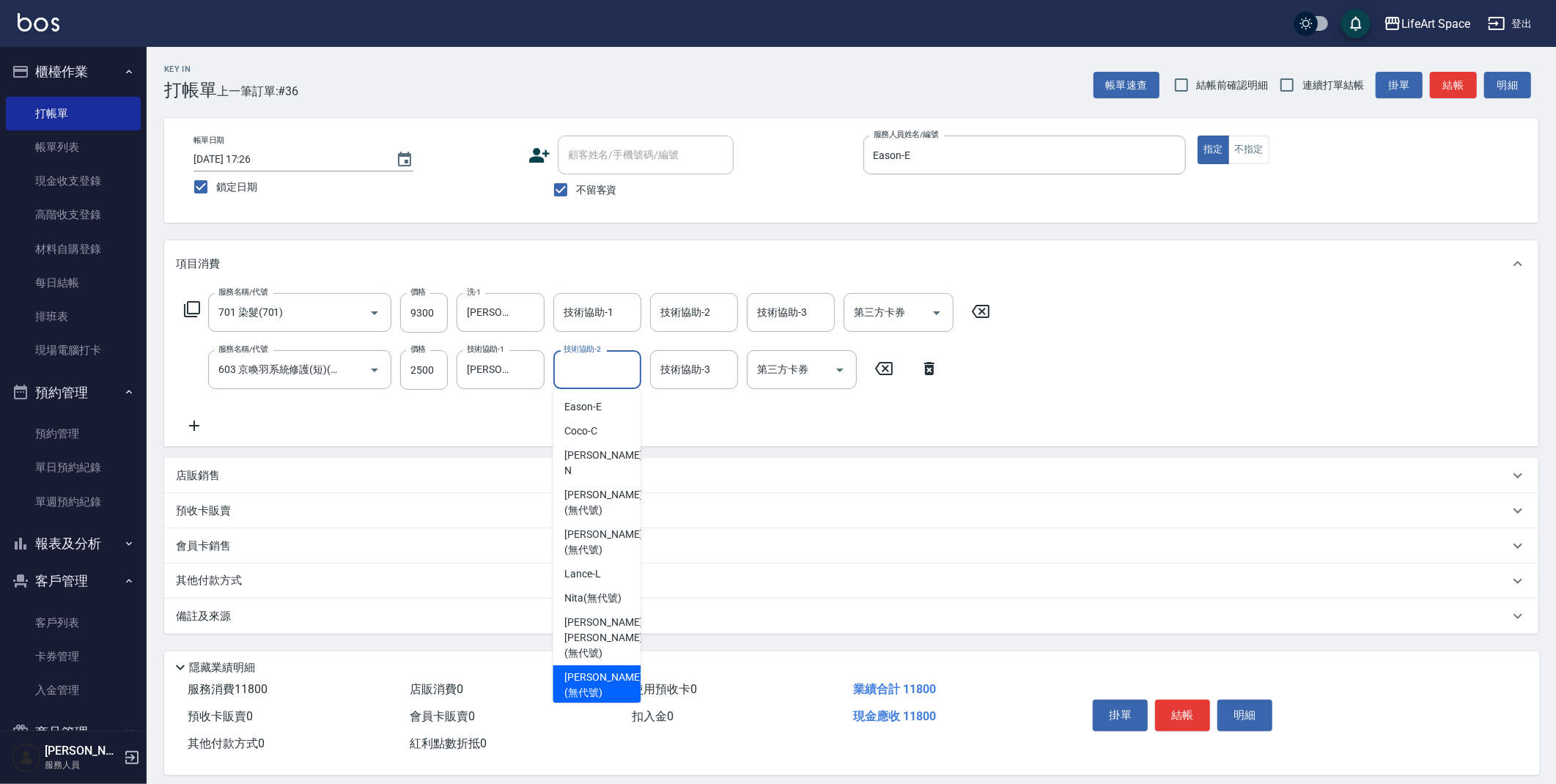
click at [599, 670] on span "[PERSON_NAME] (無代號)" at bounding box center [603, 685] width 78 height 31
type input "[PERSON_NAME](無代號)"
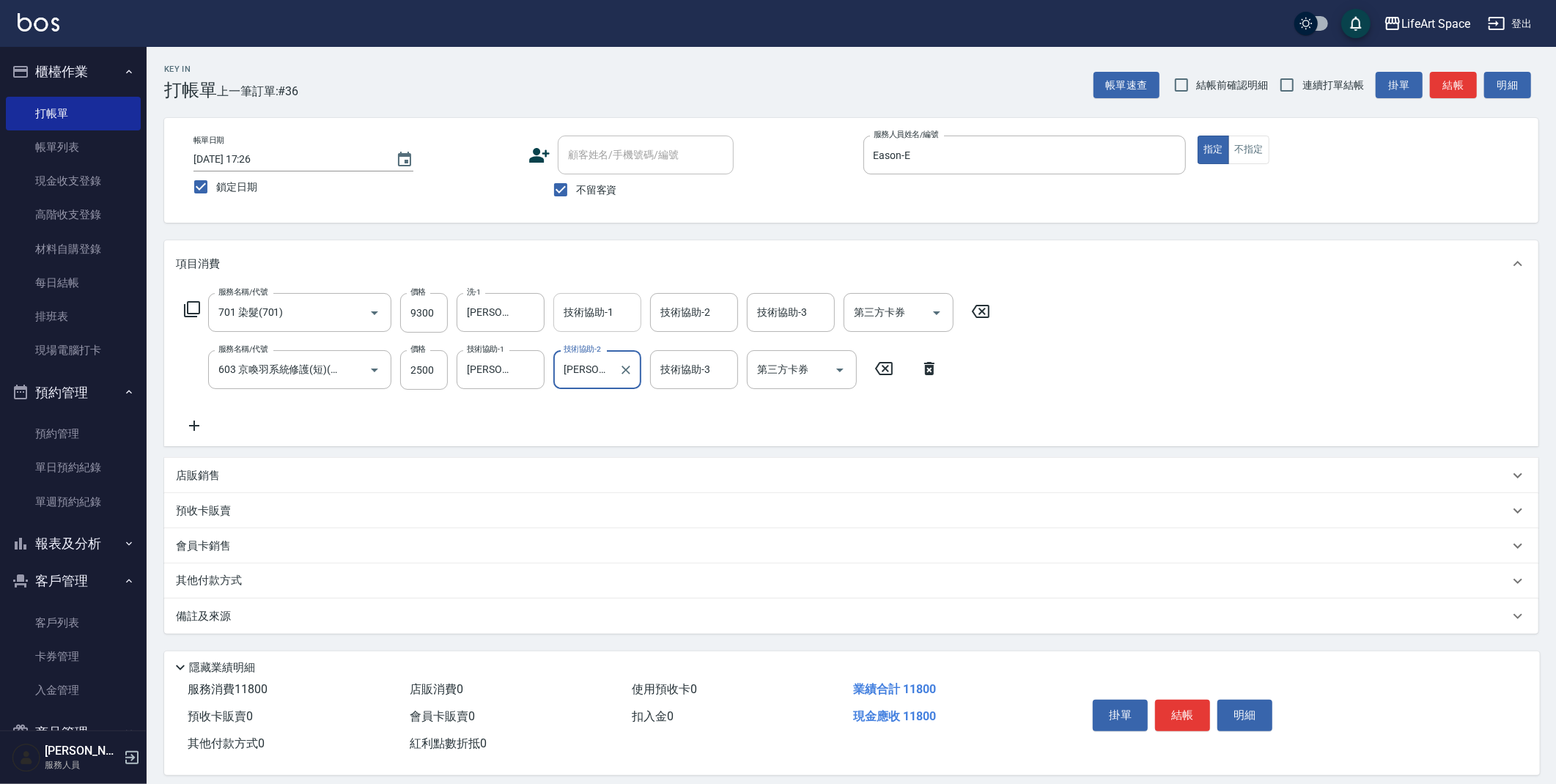
click at [614, 311] on input "技術協助-1" at bounding box center [597, 313] width 75 height 26
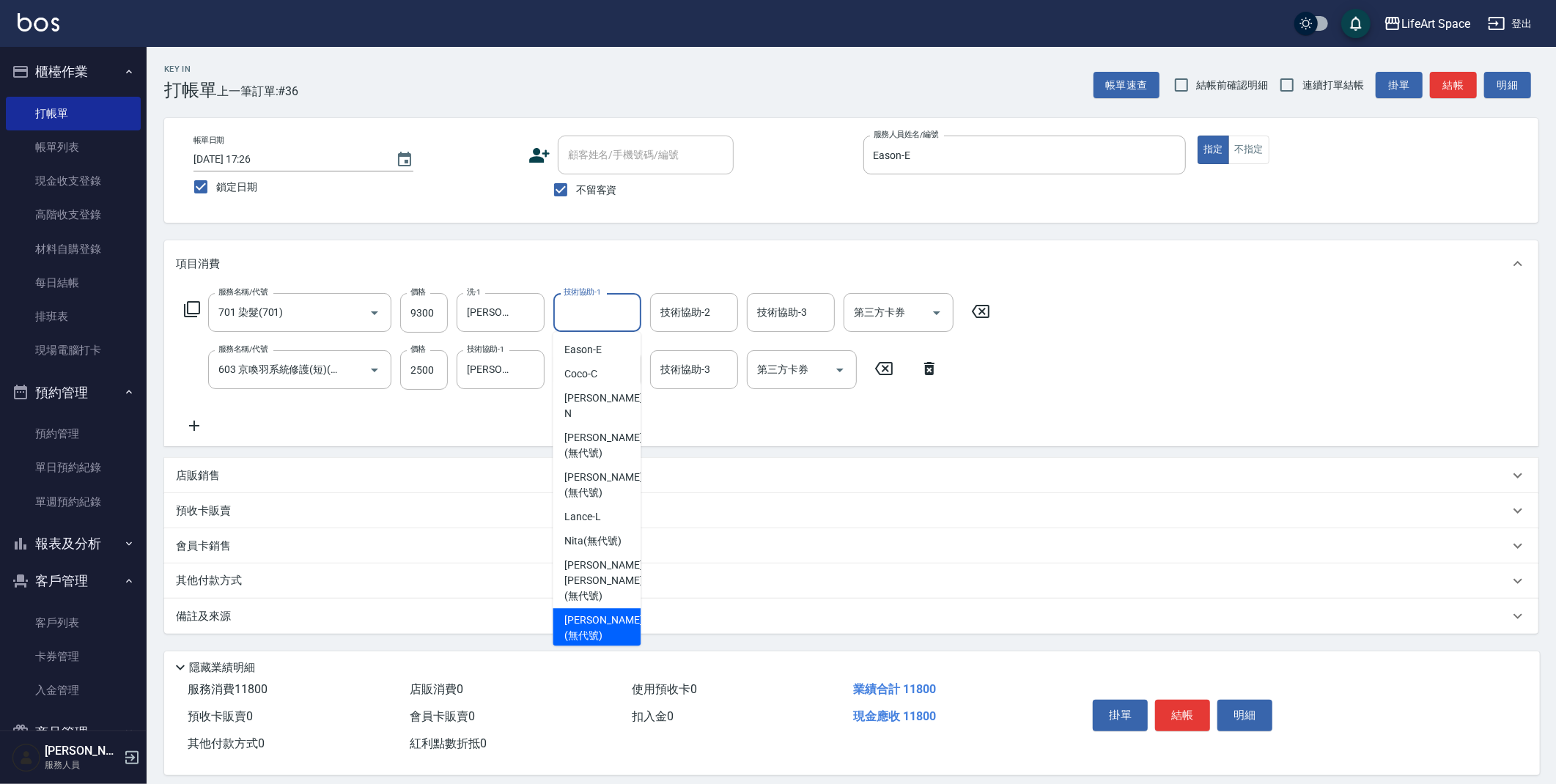
click at [600, 612] on span "[PERSON_NAME] (無代號)" at bounding box center [603, 627] width 78 height 31
type input "[PERSON_NAME](無代號)"
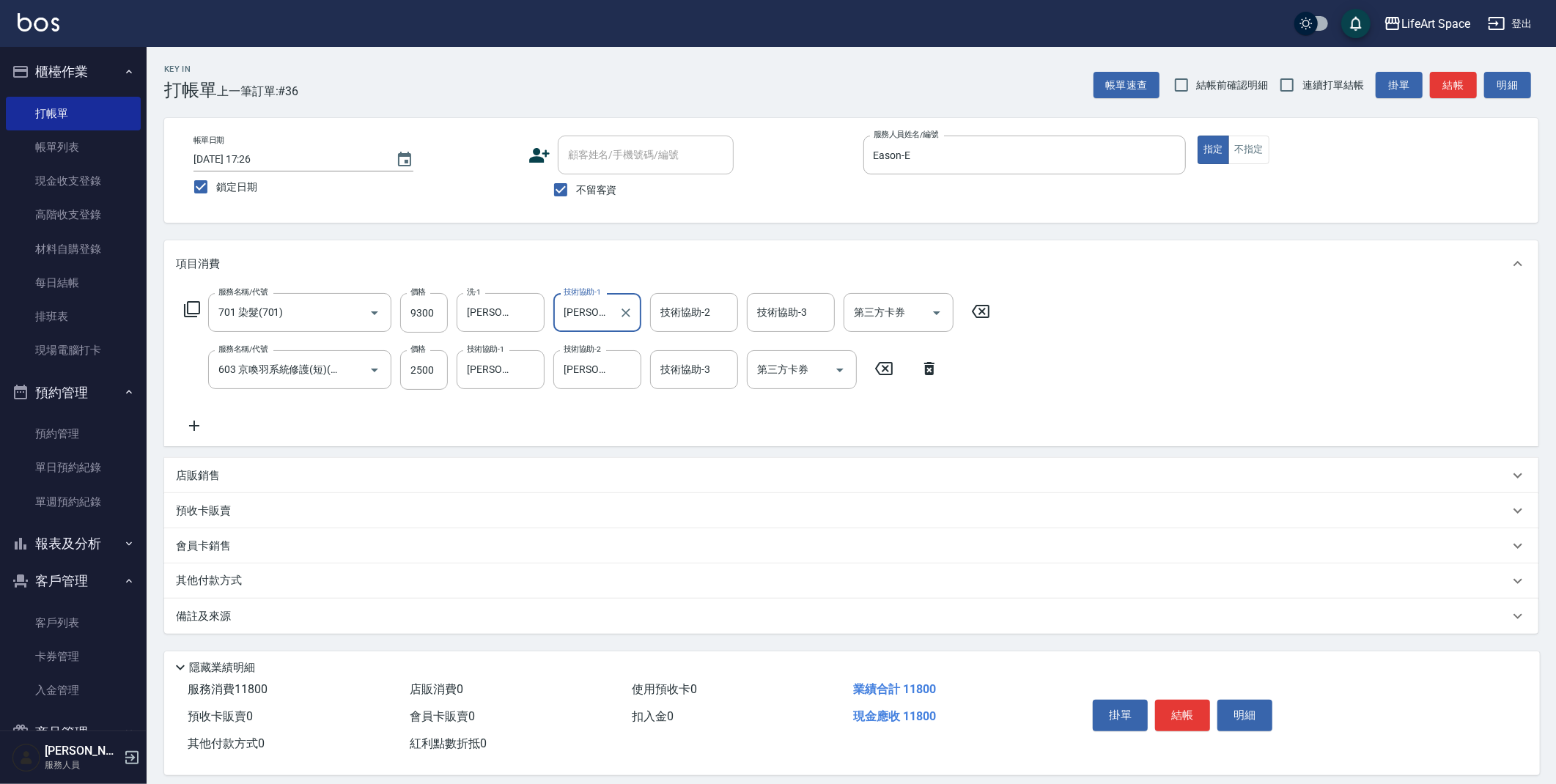
click at [379, 613] on div "備註及來源" at bounding box center [842, 616] width 1333 height 16
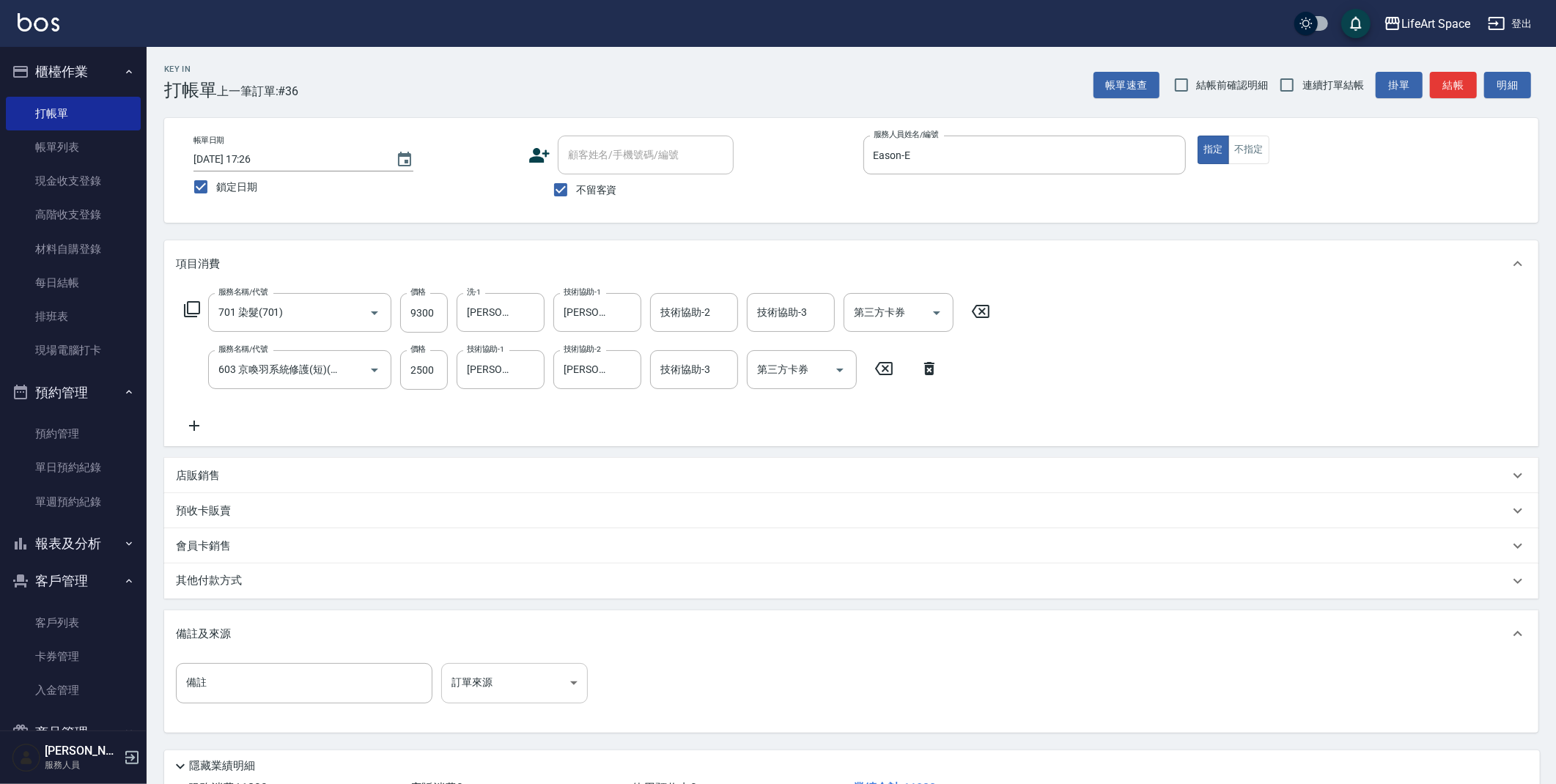
click at [468, 669] on body "LifeArt Space 登出 櫃檯作業 打帳單 帳單列表 現金收支登錄 高階收支登錄 材料自購登錄 每日結帳 排班表 現場電腦打卡 預約管理 預約管理 單…" at bounding box center [778, 445] width 1556 height 892
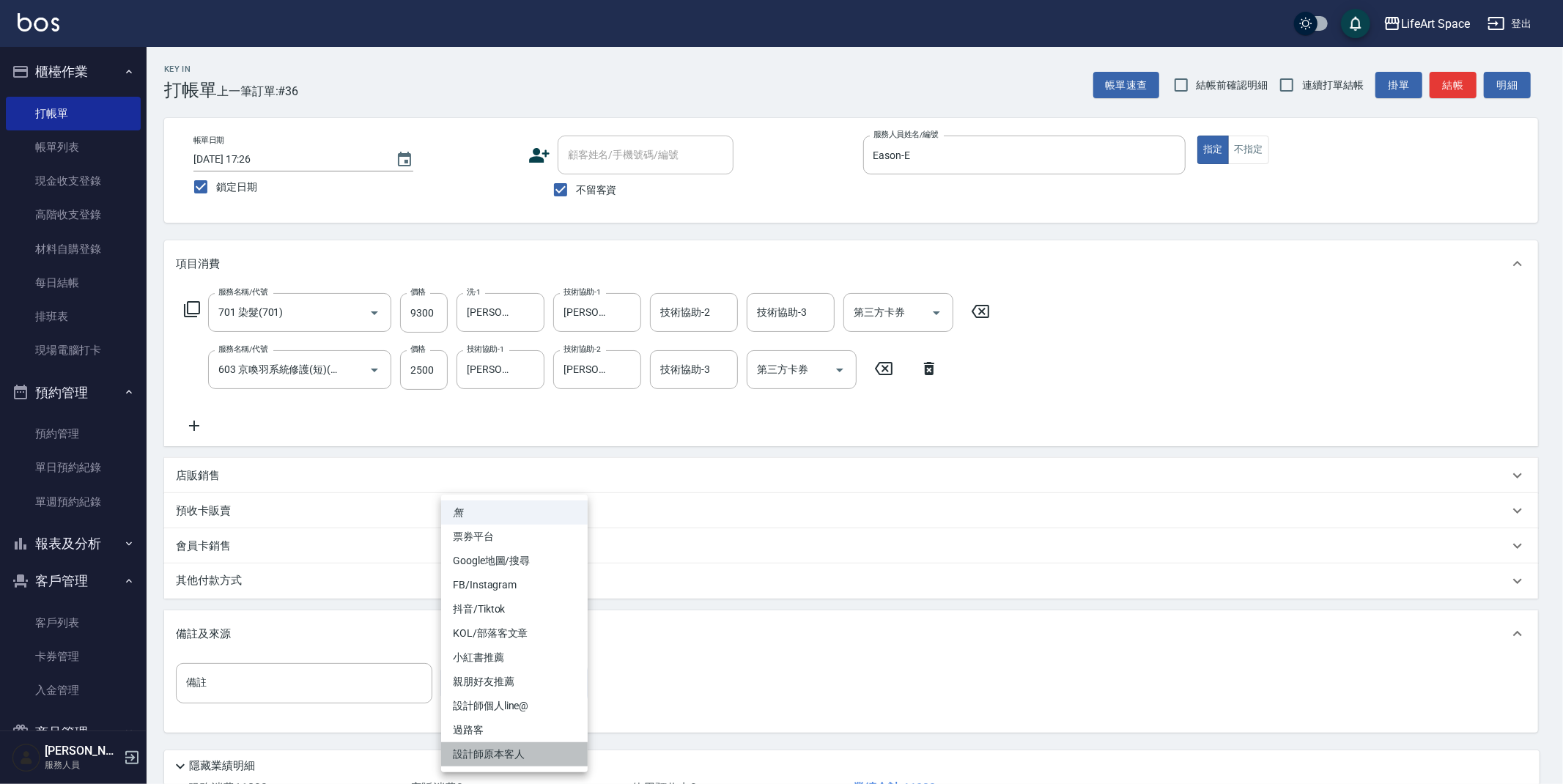
click at [513, 748] on li "設計師原本客人" at bounding box center [514, 754] width 147 height 24
type input "設計師原本客人"
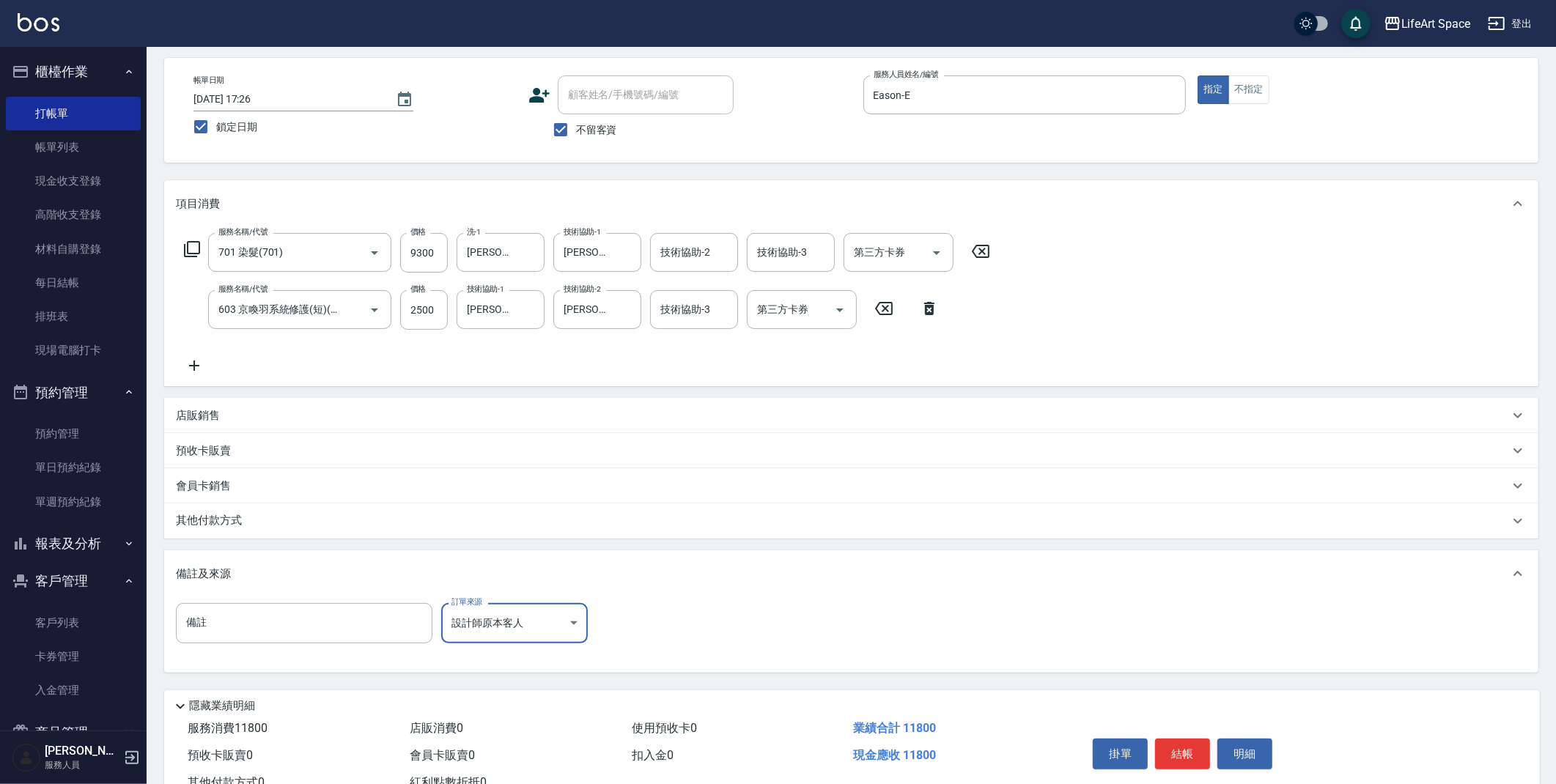
scroll to position [112, 0]
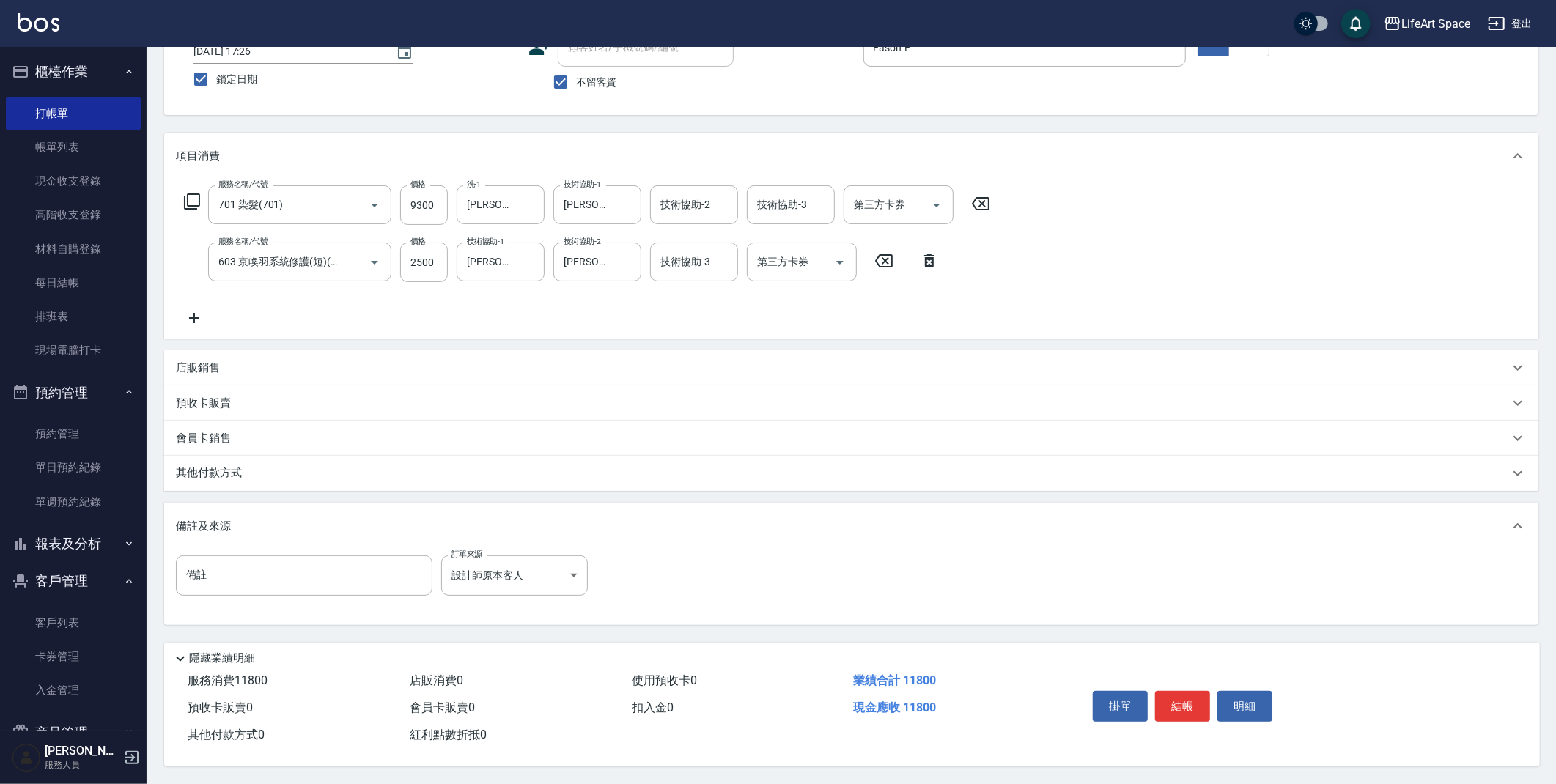
click at [270, 466] on div "其他付款方式" at bounding box center [842, 472] width 1333 height 16
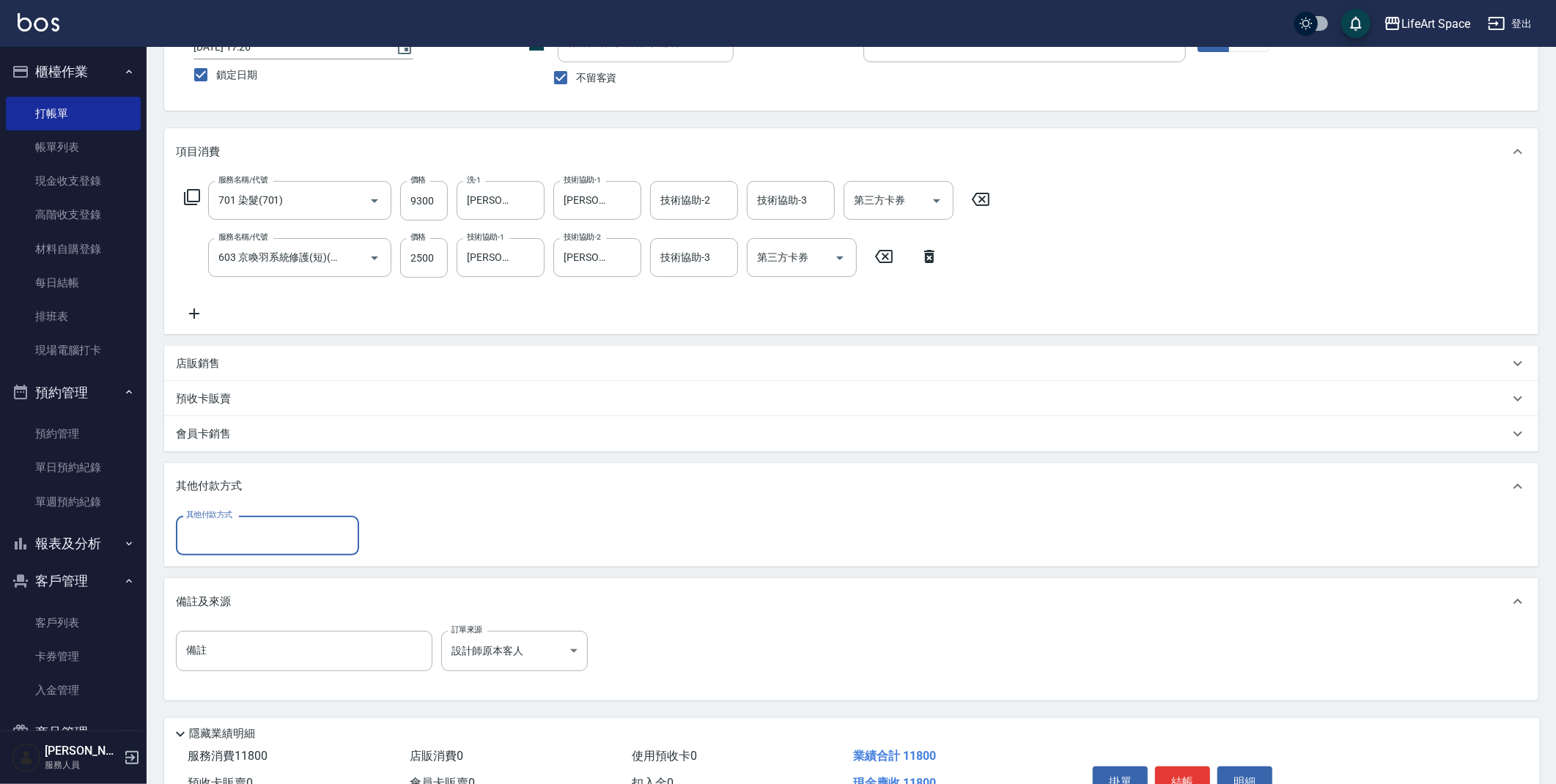
scroll to position [0, 0]
click at [258, 538] on input "其他付款方式" at bounding box center [267, 535] width 170 height 26
click at [236, 601] on span "Linepay" at bounding box center [267, 597] width 183 height 24
type input "Linepay"
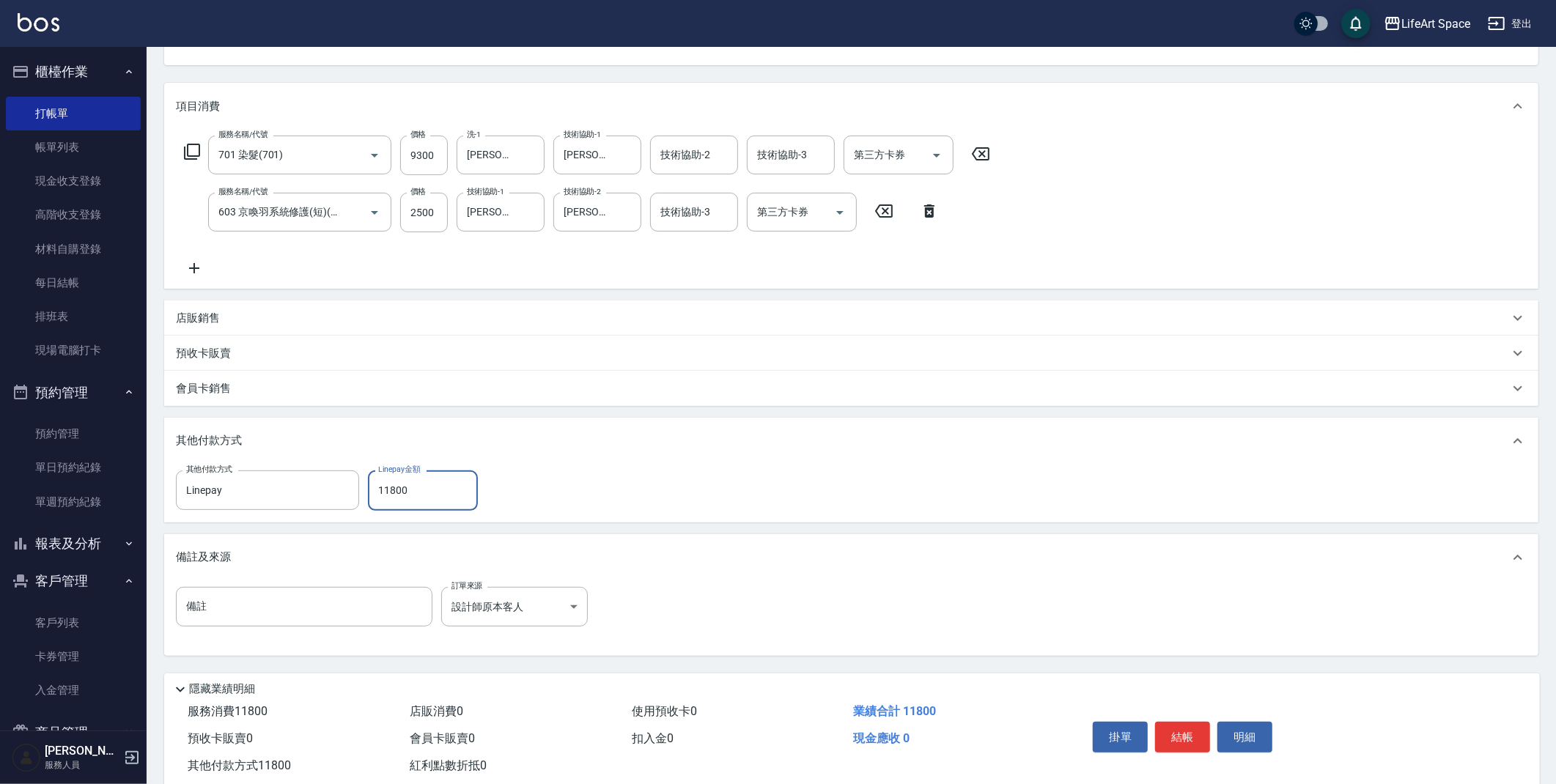
scroll to position [193, 0]
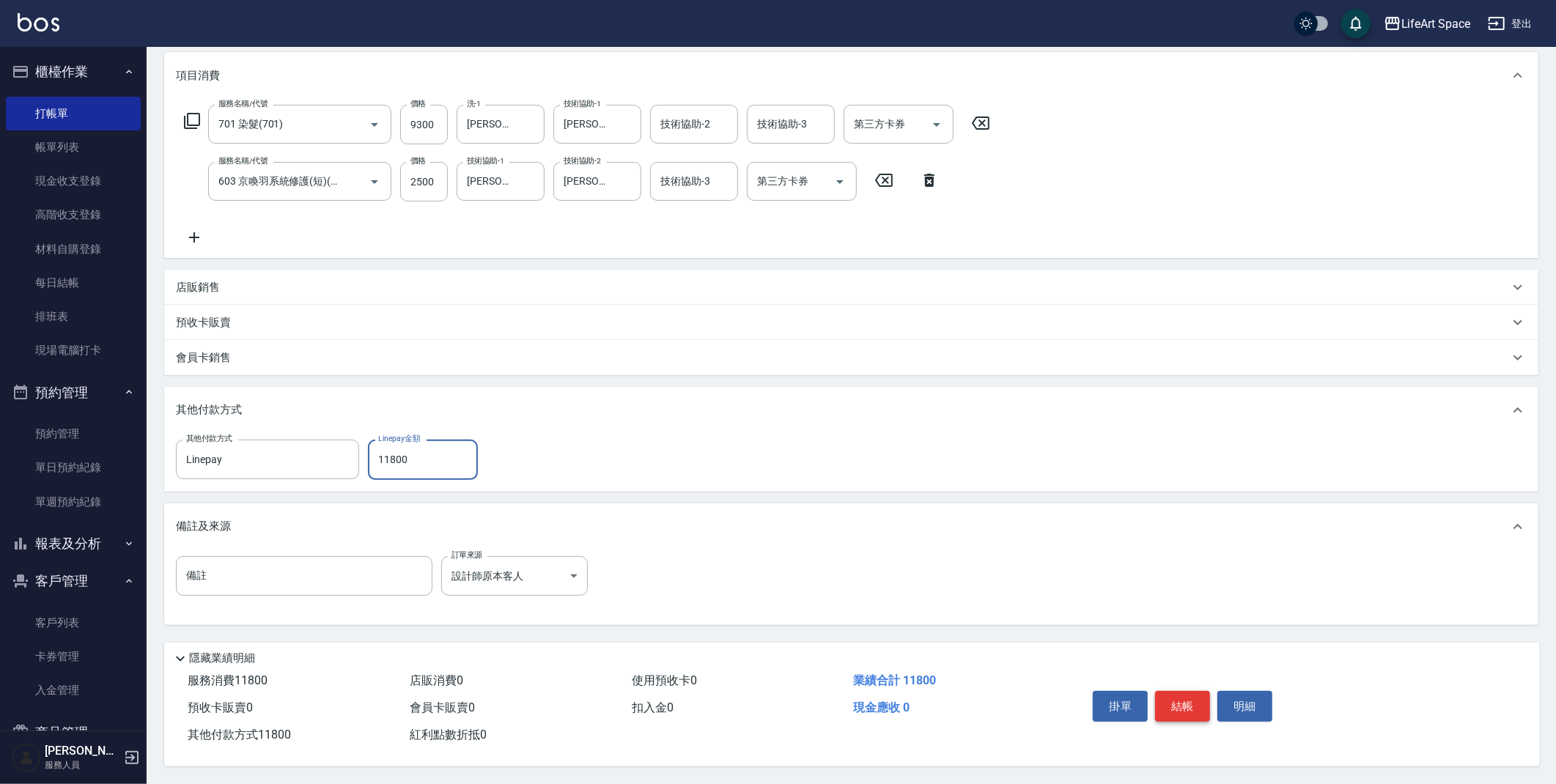
type input "11800"
click at [1174, 700] on button "結帳" at bounding box center [1182, 706] width 55 height 31
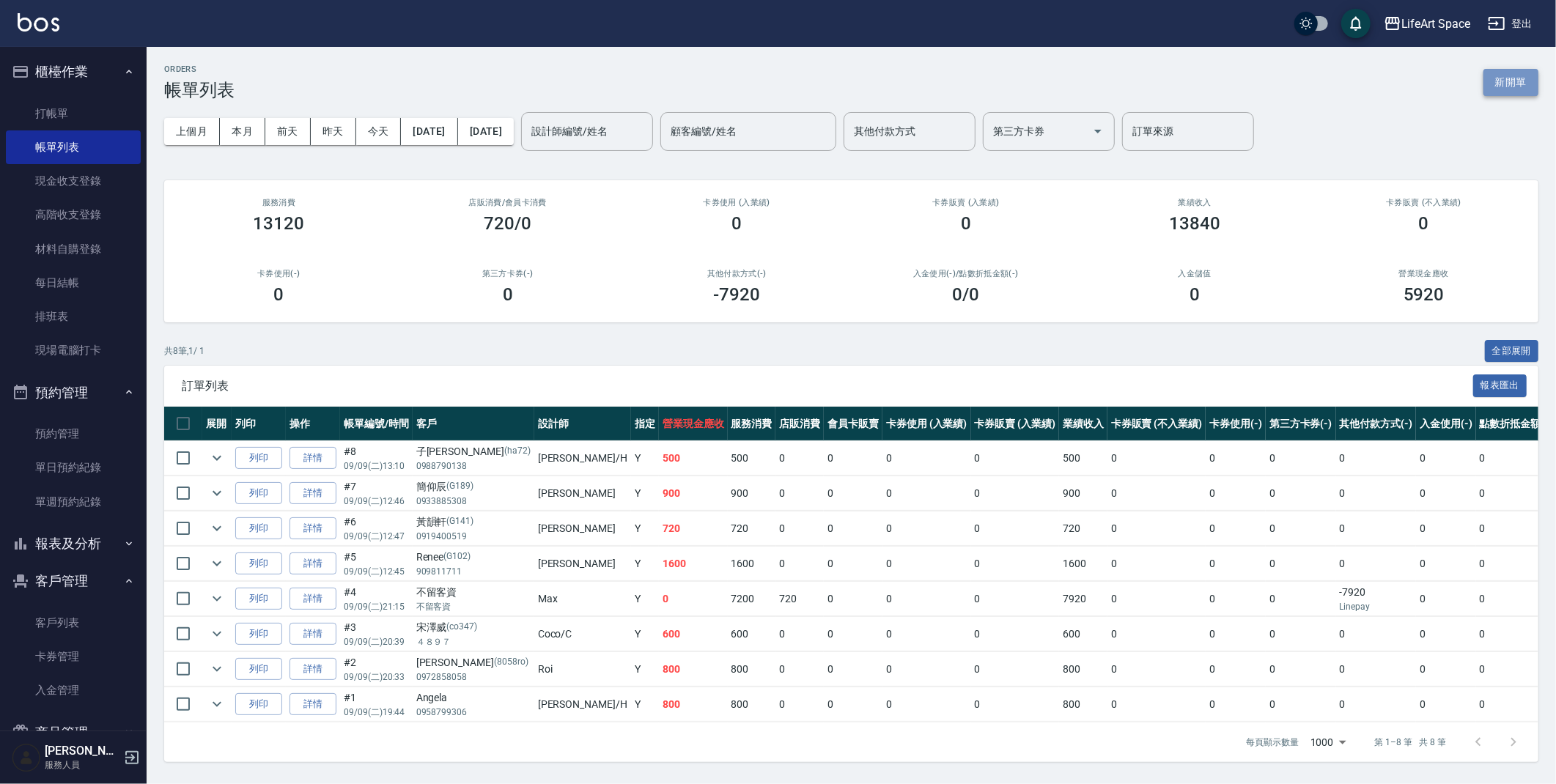
click at [1514, 82] on button "新開單" at bounding box center [1510, 82] width 55 height 27
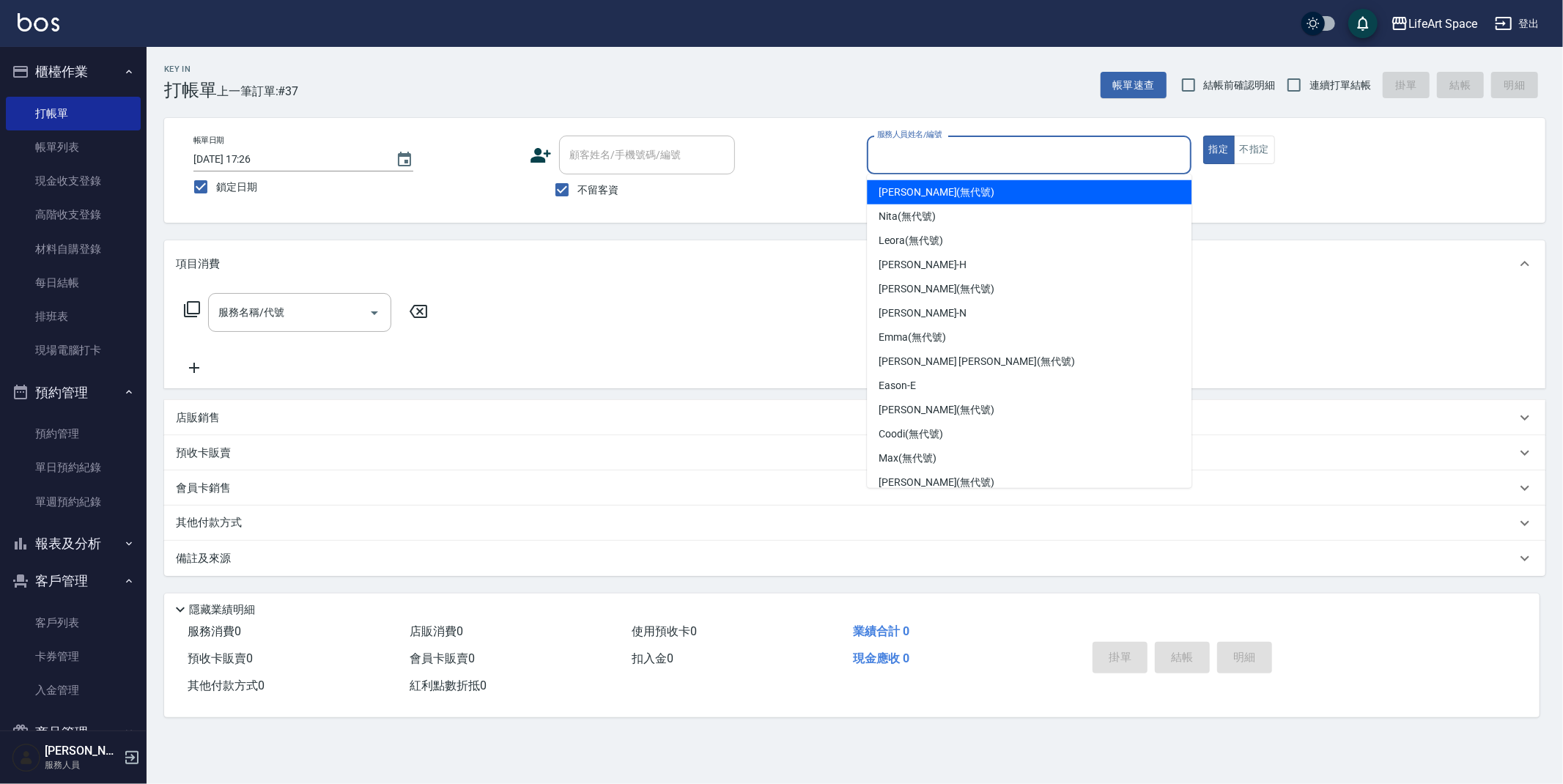
click at [1006, 149] on input "服務人員姓名/編號" at bounding box center [1029, 155] width 312 height 26
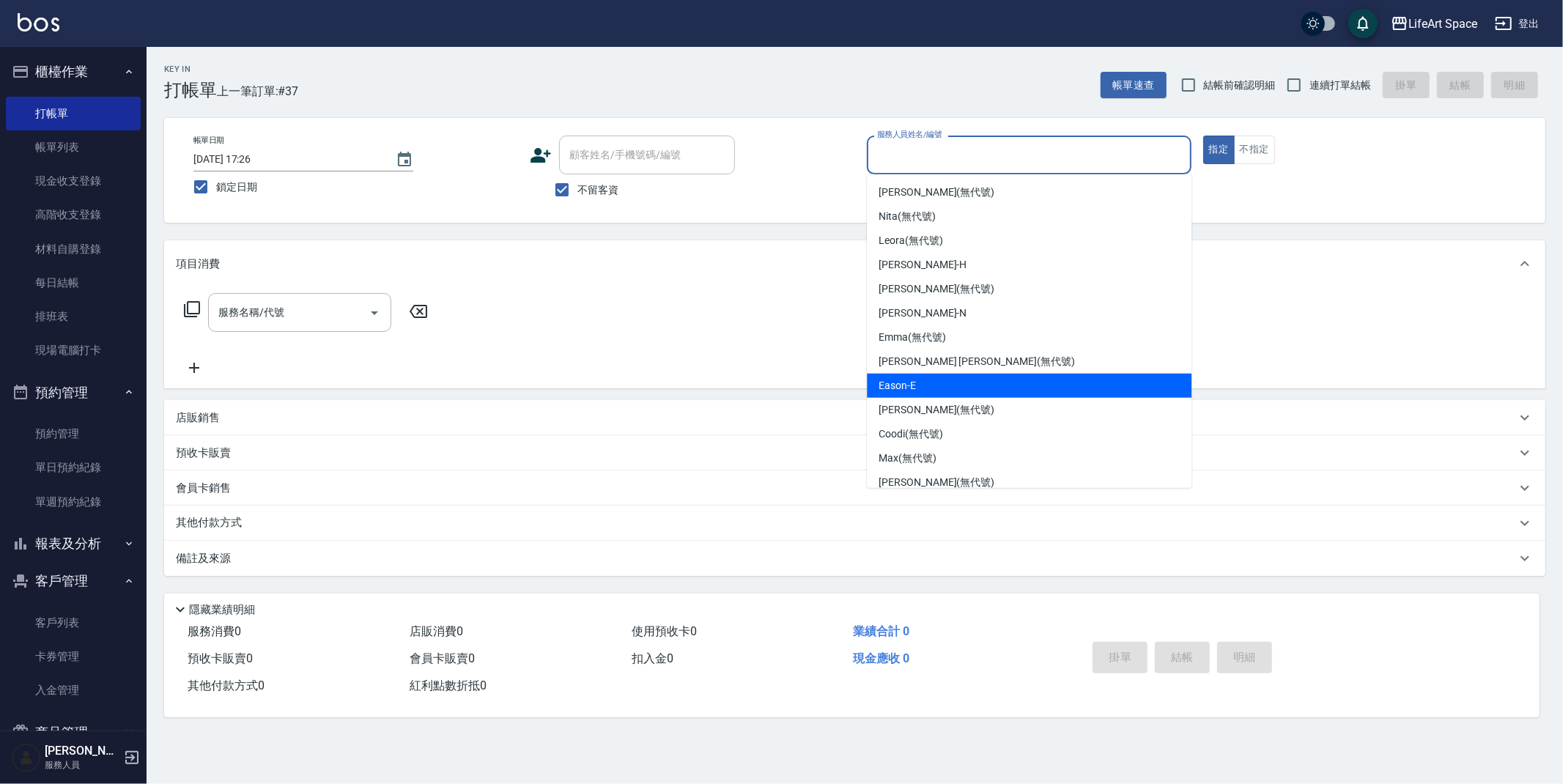
click at [934, 383] on div "Eason -E" at bounding box center [1029, 386] width 325 height 24
type input "Eason-E"
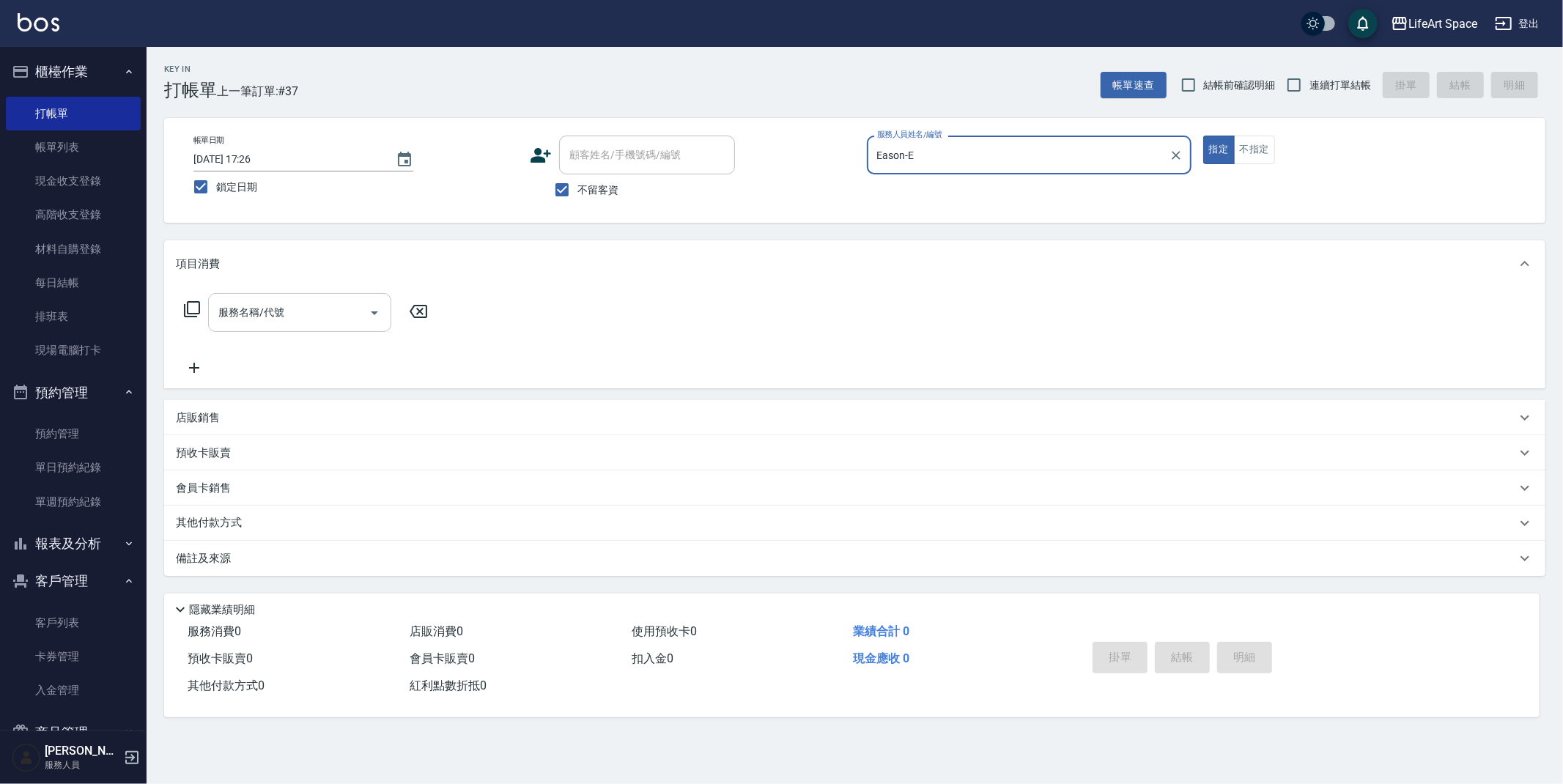
click at [304, 297] on div "服務名稱/代號" at bounding box center [299, 313] width 183 height 39
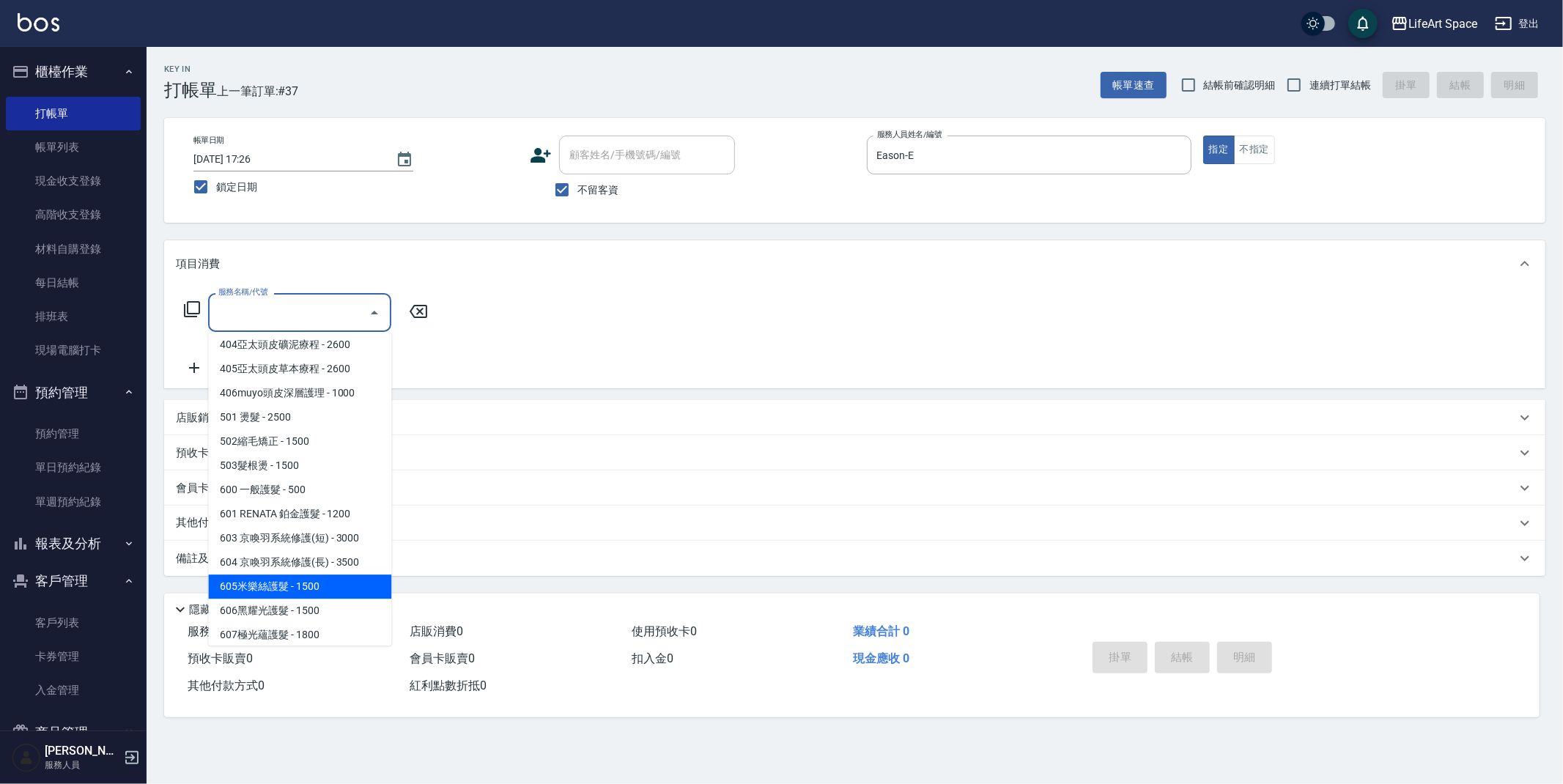
scroll to position [229, 0]
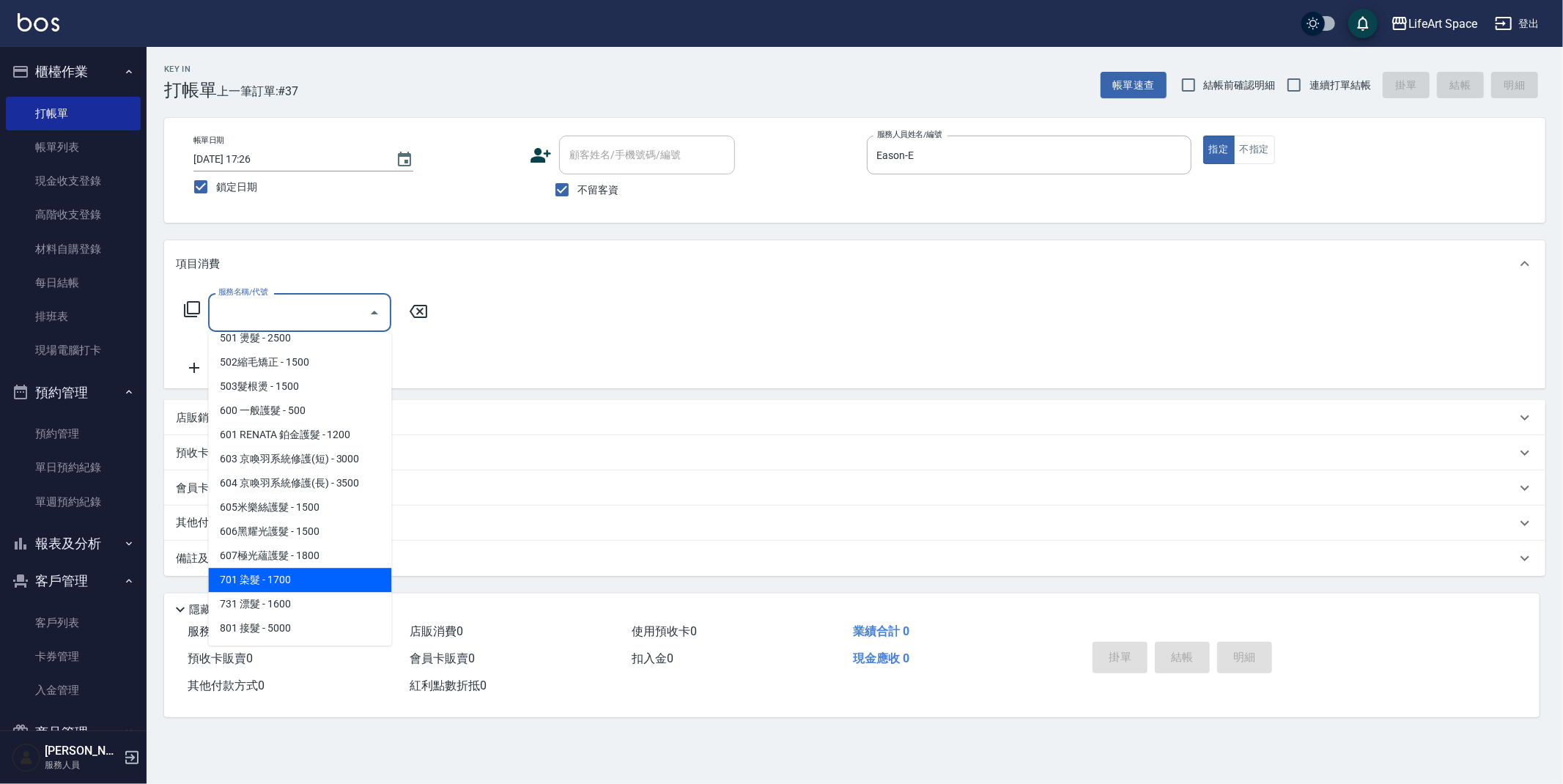
click at [280, 570] on span "701 染髮 - 1700" at bounding box center [299, 580] width 183 height 24
type input "701 染髮(701)"
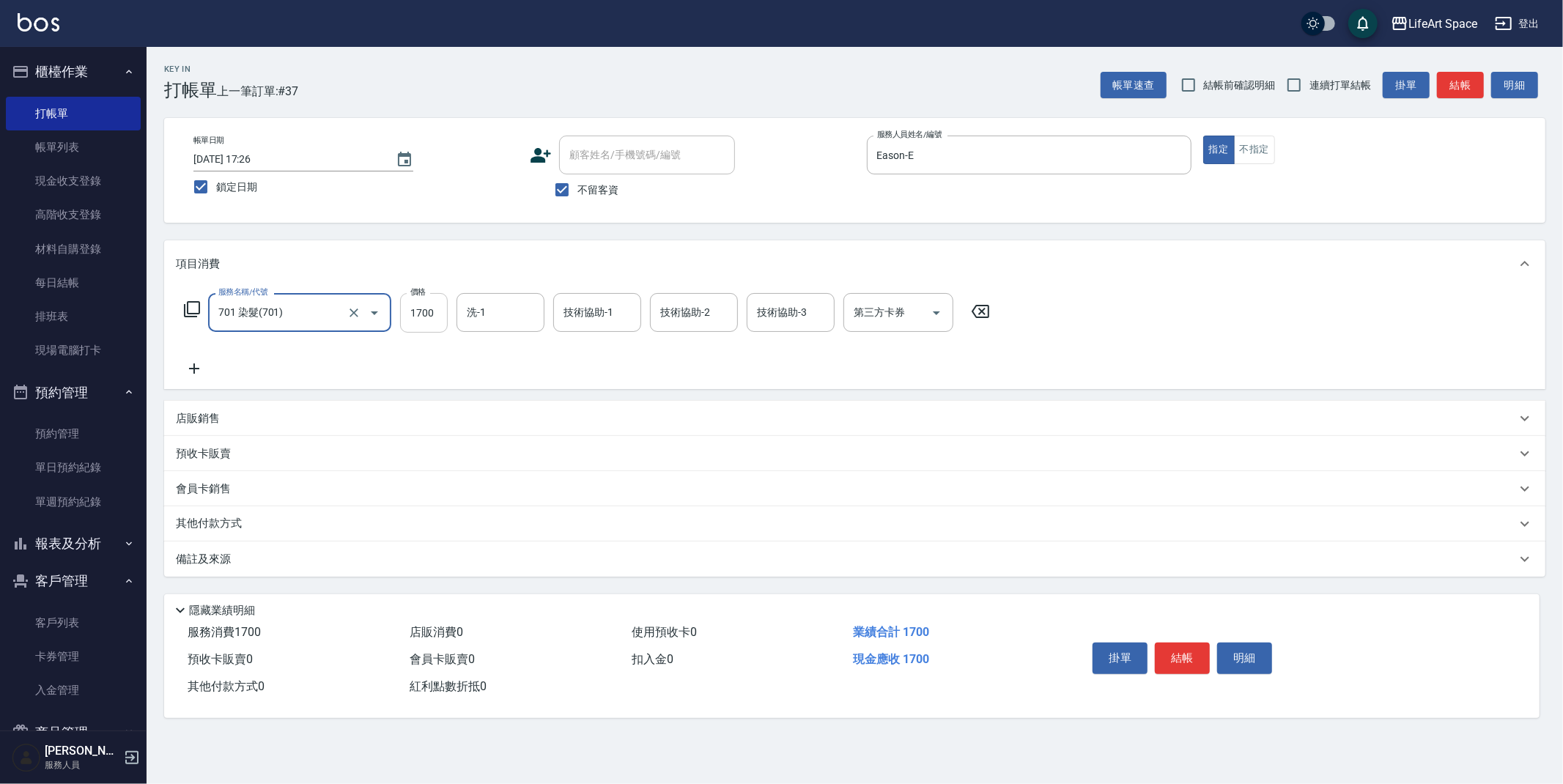
click at [441, 327] on input "1700" at bounding box center [423, 313] width 47 height 40
type input "6000"
click at [503, 319] on input "洗-1" at bounding box center [500, 313] width 75 height 26
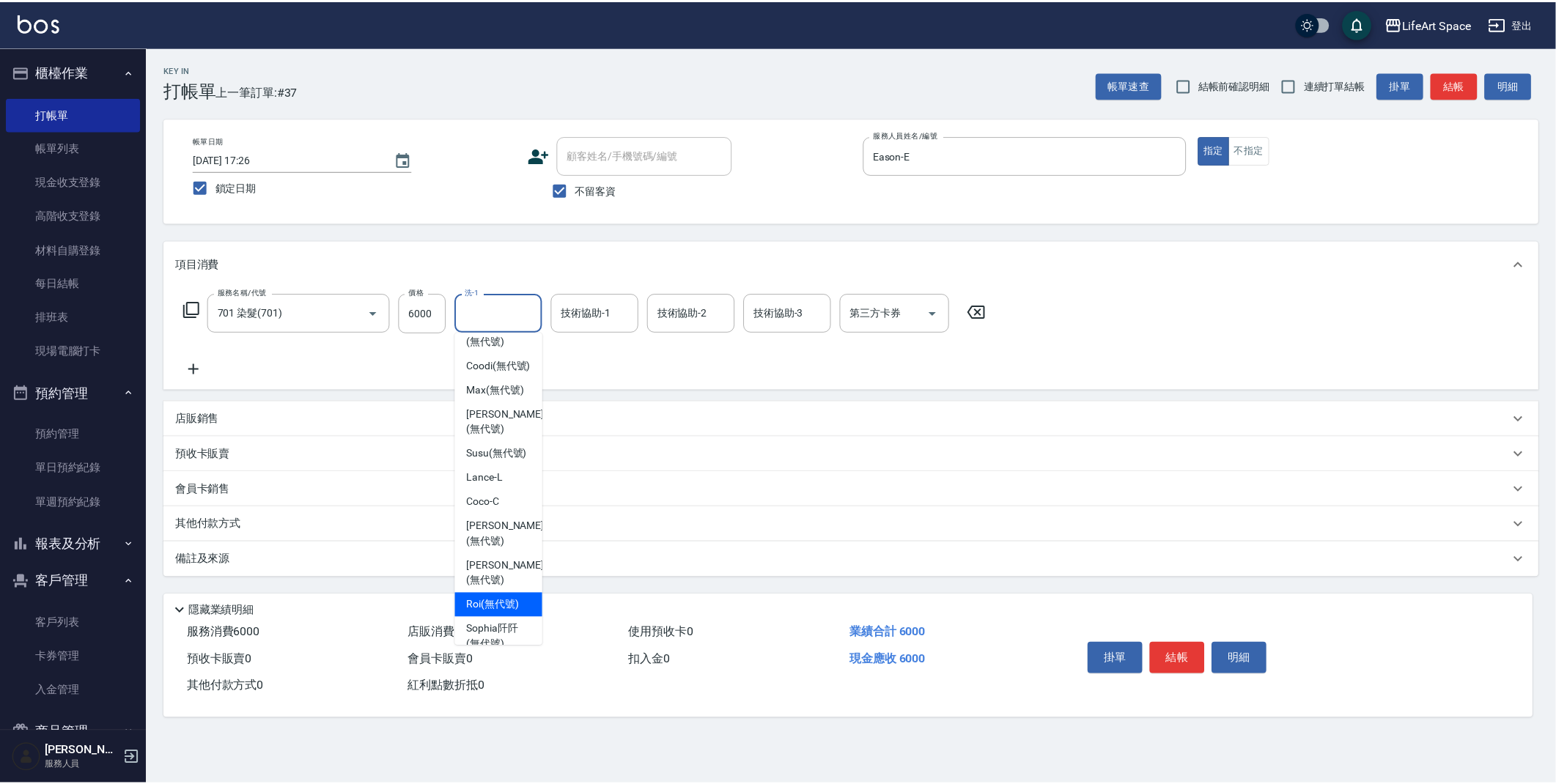
scroll to position [362, 0]
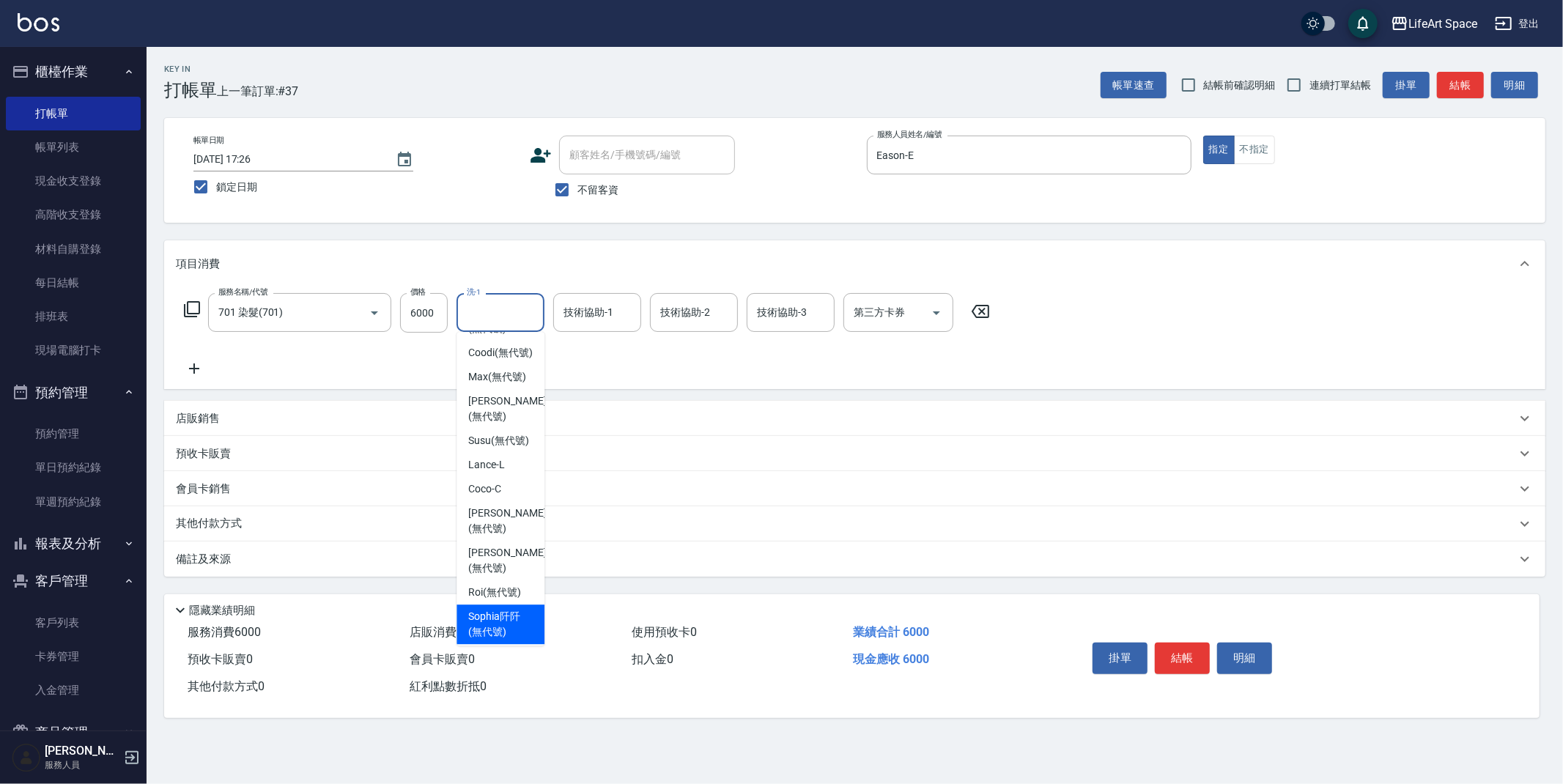
click at [491, 612] on span "[PERSON_NAME]阡 (無代號)" at bounding box center [500, 623] width 64 height 31
type input "[PERSON_NAME]阡(無代號)"
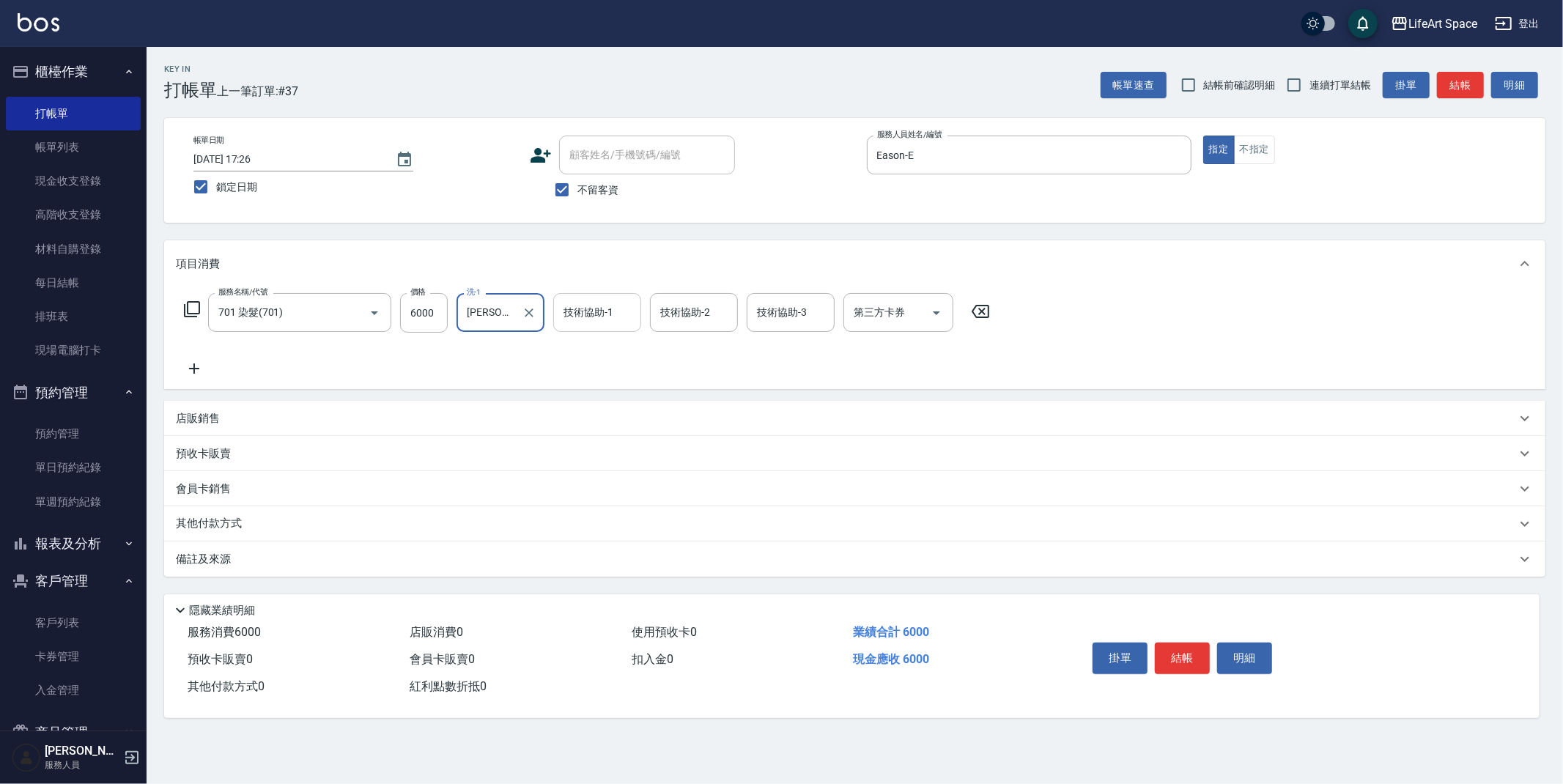
click at [590, 306] on div "技術協助-1 技術協助-1" at bounding box center [597, 313] width 88 height 39
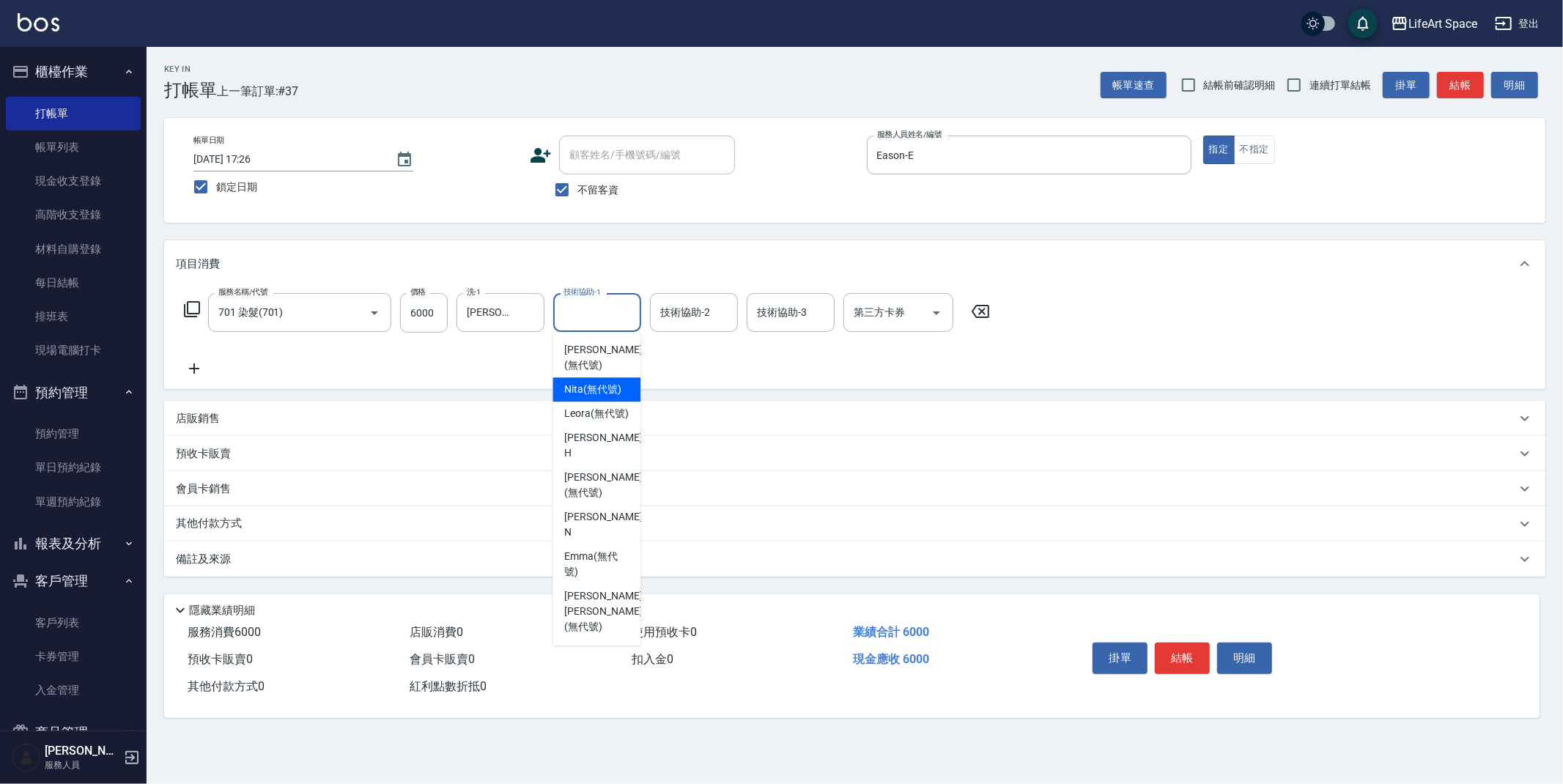
click at [601, 397] on span "Nita (無代號)" at bounding box center [593, 389] width 58 height 16
type input "Nita (無代號)"
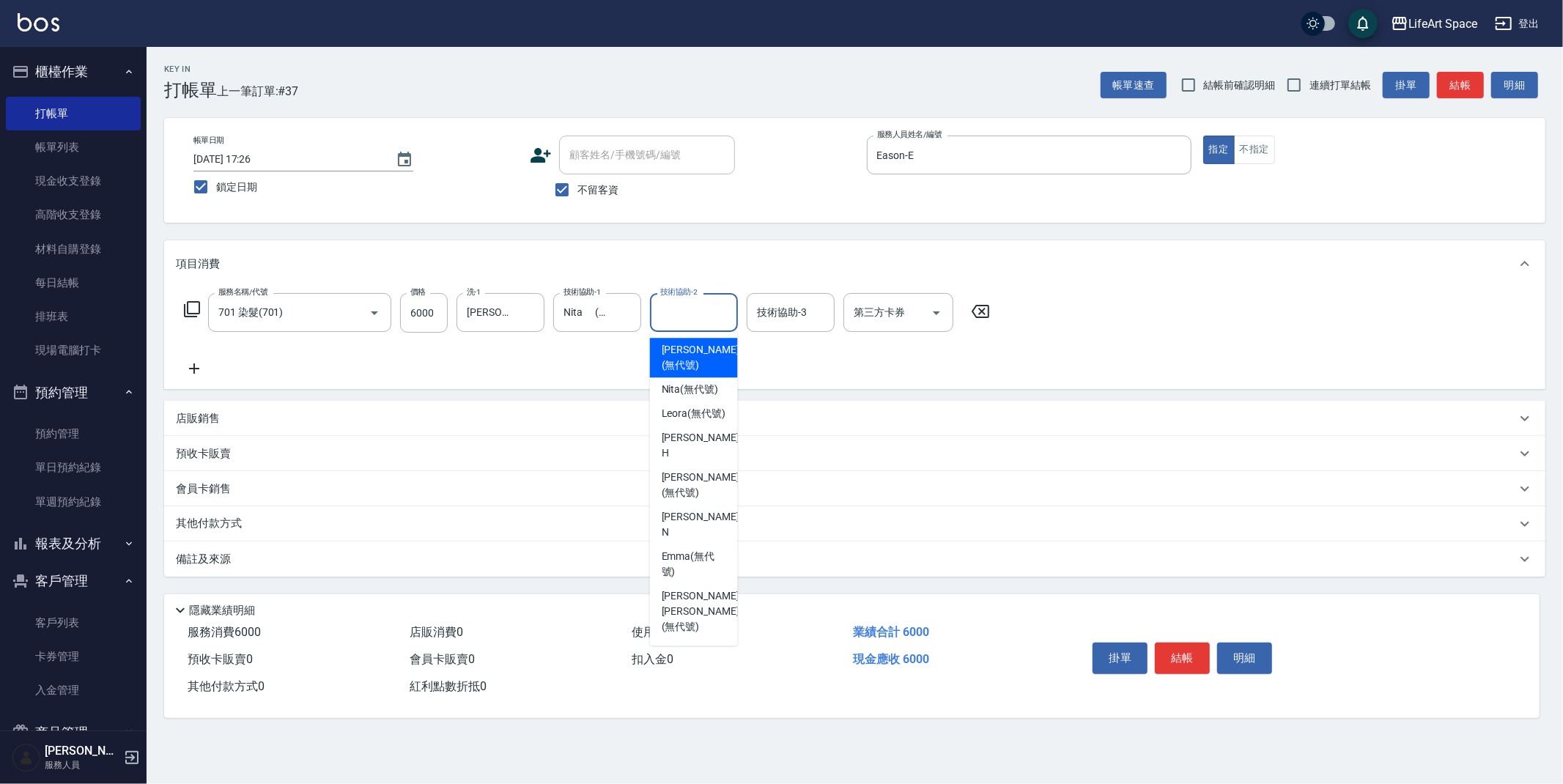
click at [691, 308] on div "技術協助-2 技術協助-2" at bounding box center [693, 313] width 88 height 39
click at [703, 381] on span "Nita (無代號)" at bounding box center [691, 389] width 58 height 16
type input "Nita (無代號)"
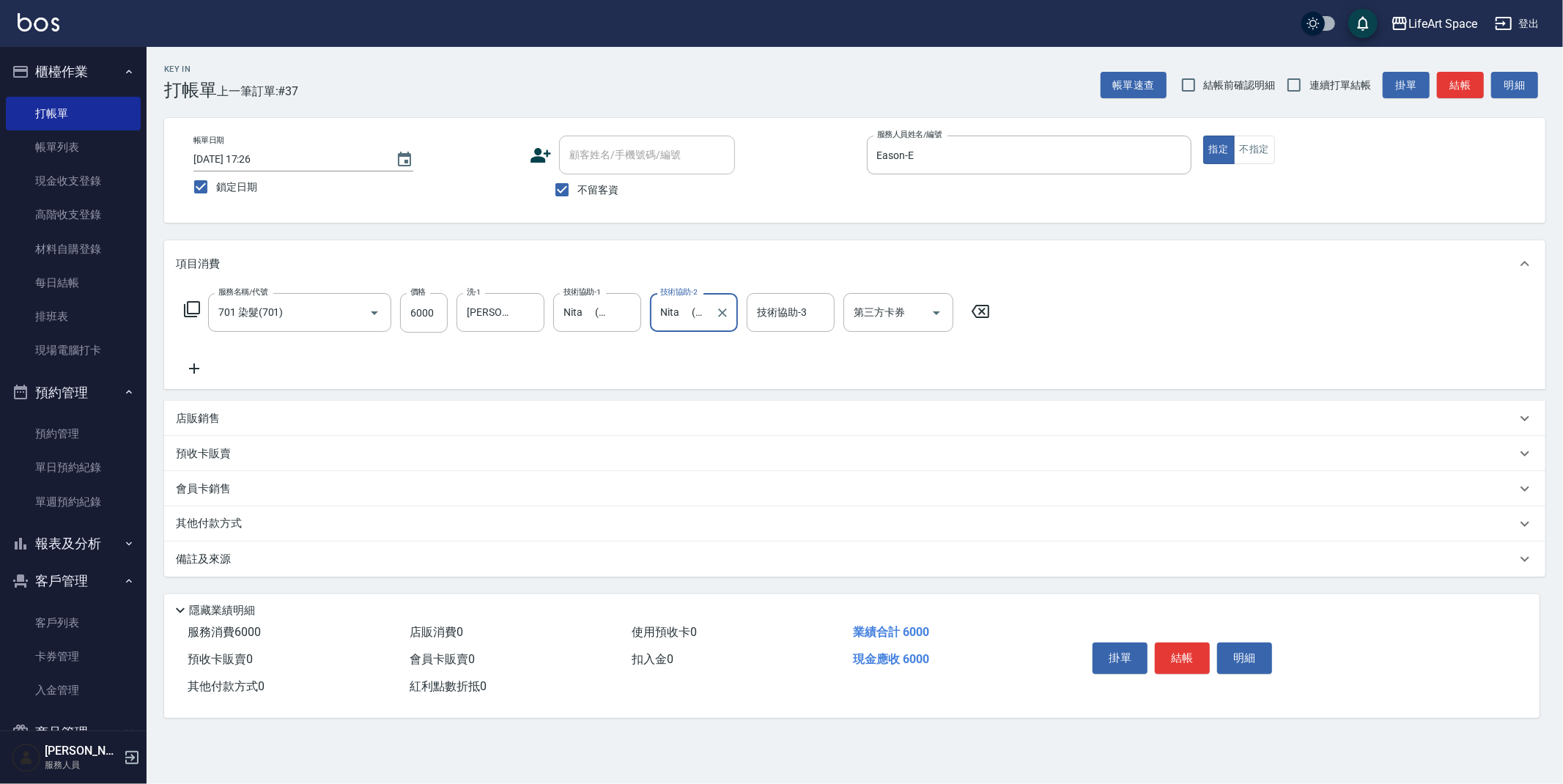
click at [277, 552] on div "備註及來源" at bounding box center [846, 559] width 1340 height 16
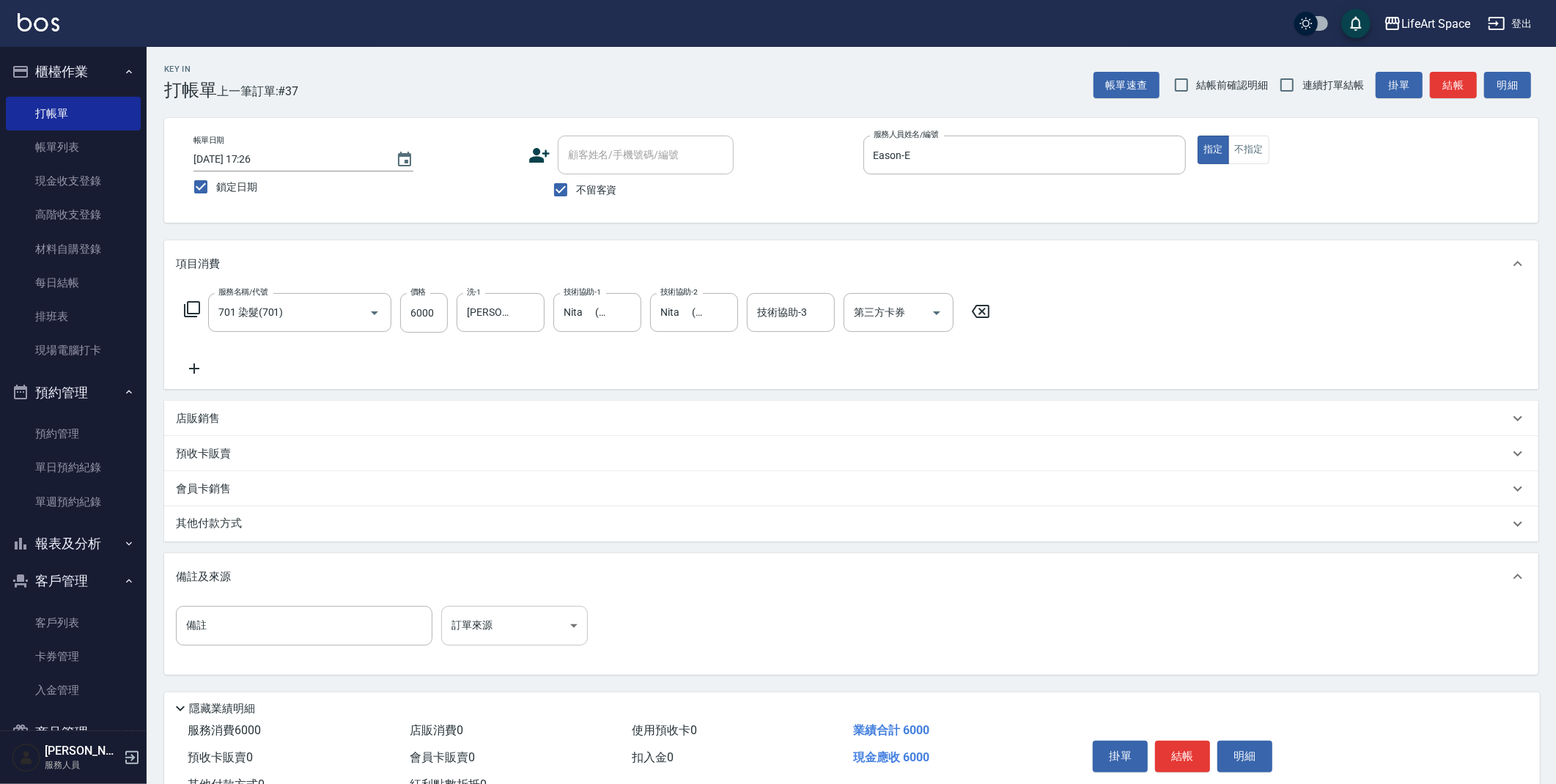
click at [493, 616] on body "LifeArt Space 登出 櫃檯作業 打帳單 帳單列表 現金收支登錄 高階收支登錄 材料自購登錄 每日結帳 排班表 現場電腦打卡 預約管理 預約管理 單…" at bounding box center [778, 417] width 1556 height 834
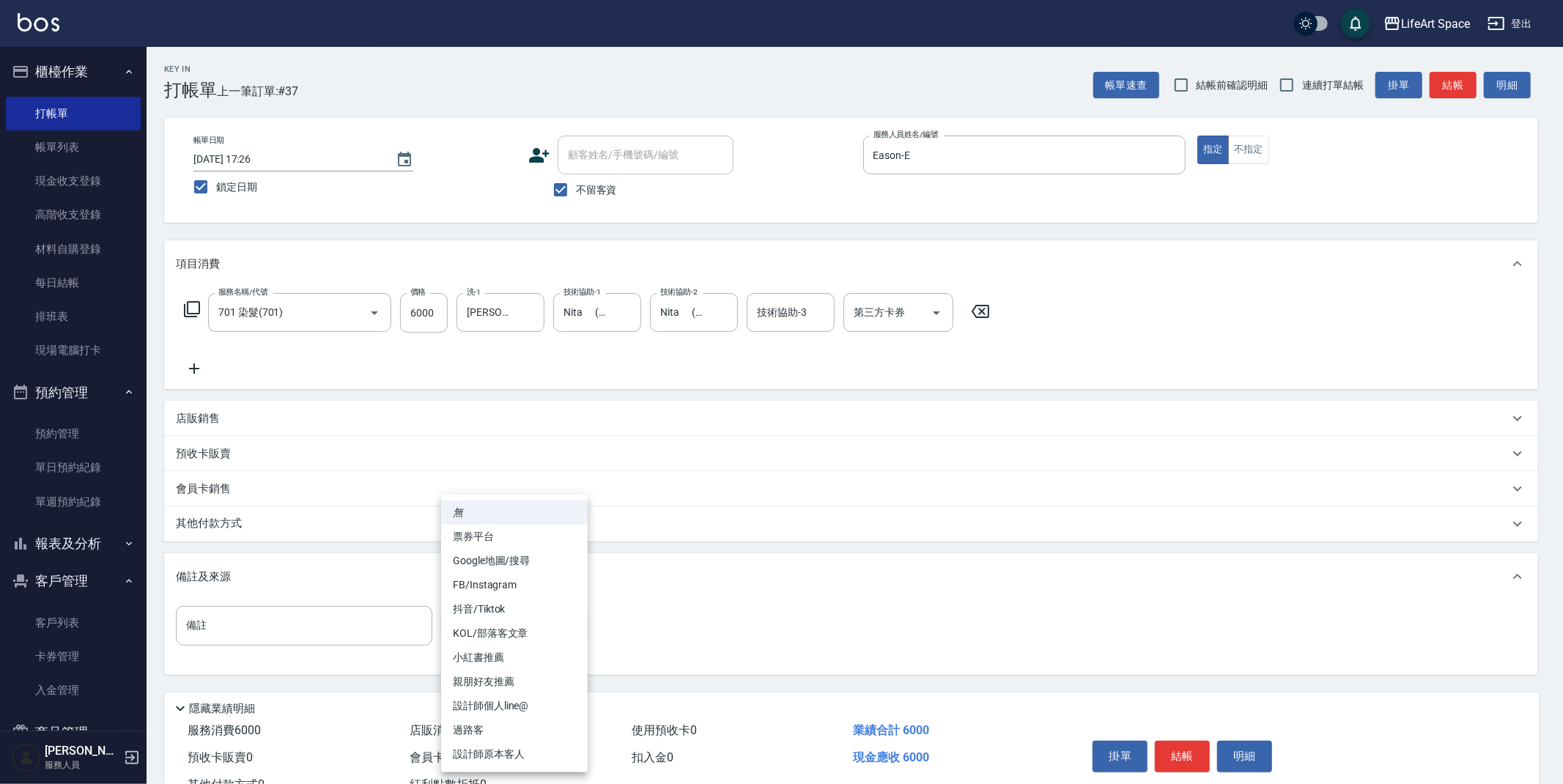
click at [507, 751] on li "設計師原本客人" at bounding box center [514, 754] width 147 height 24
type input "設計師原本客人"
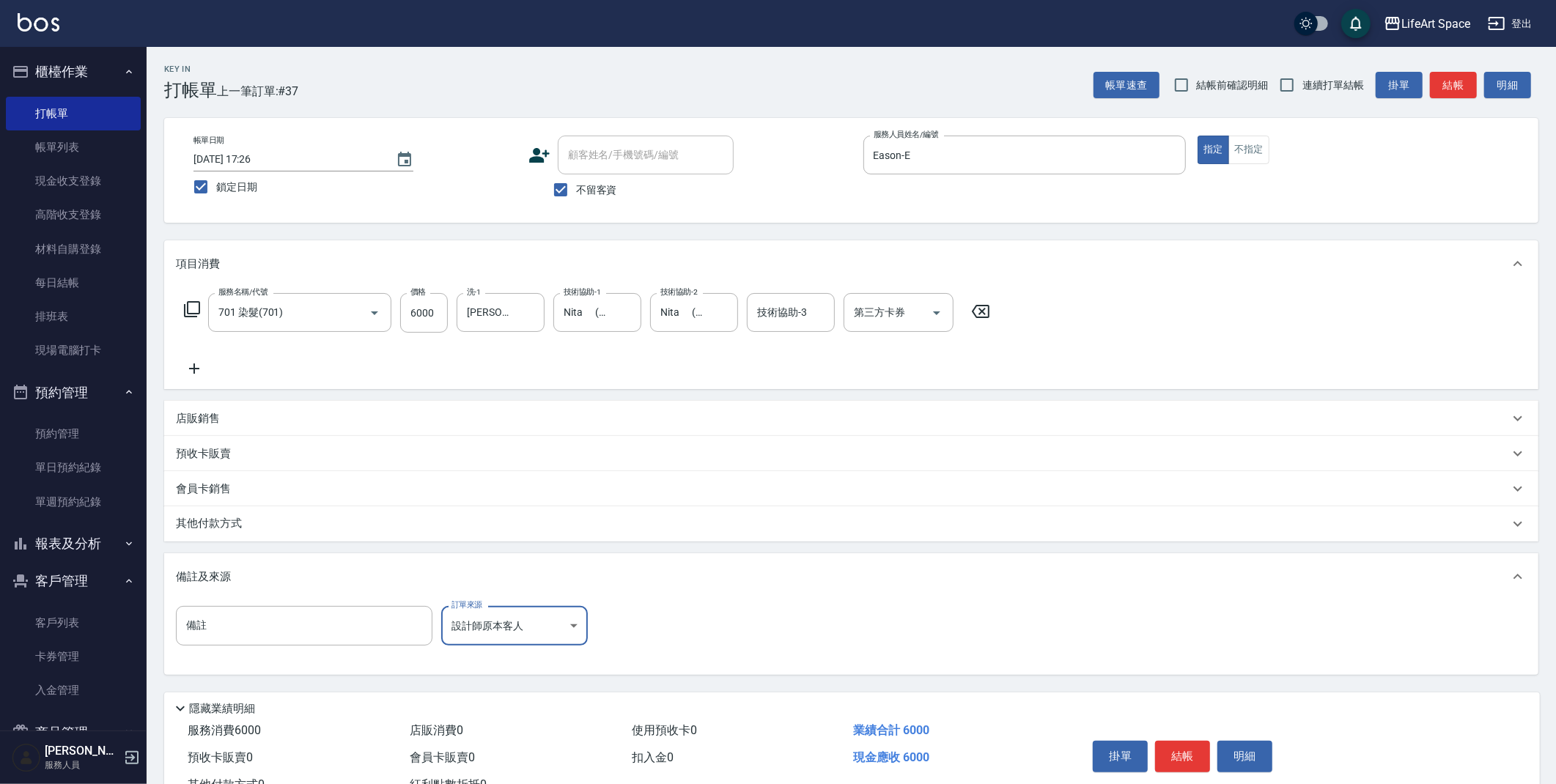
drag, startPoint x: 245, startPoint y: 522, endPoint x: 238, endPoint y: 535, distance: 14.8
click at [245, 522] on p "其他付款方式" at bounding box center [212, 523] width 73 height 16
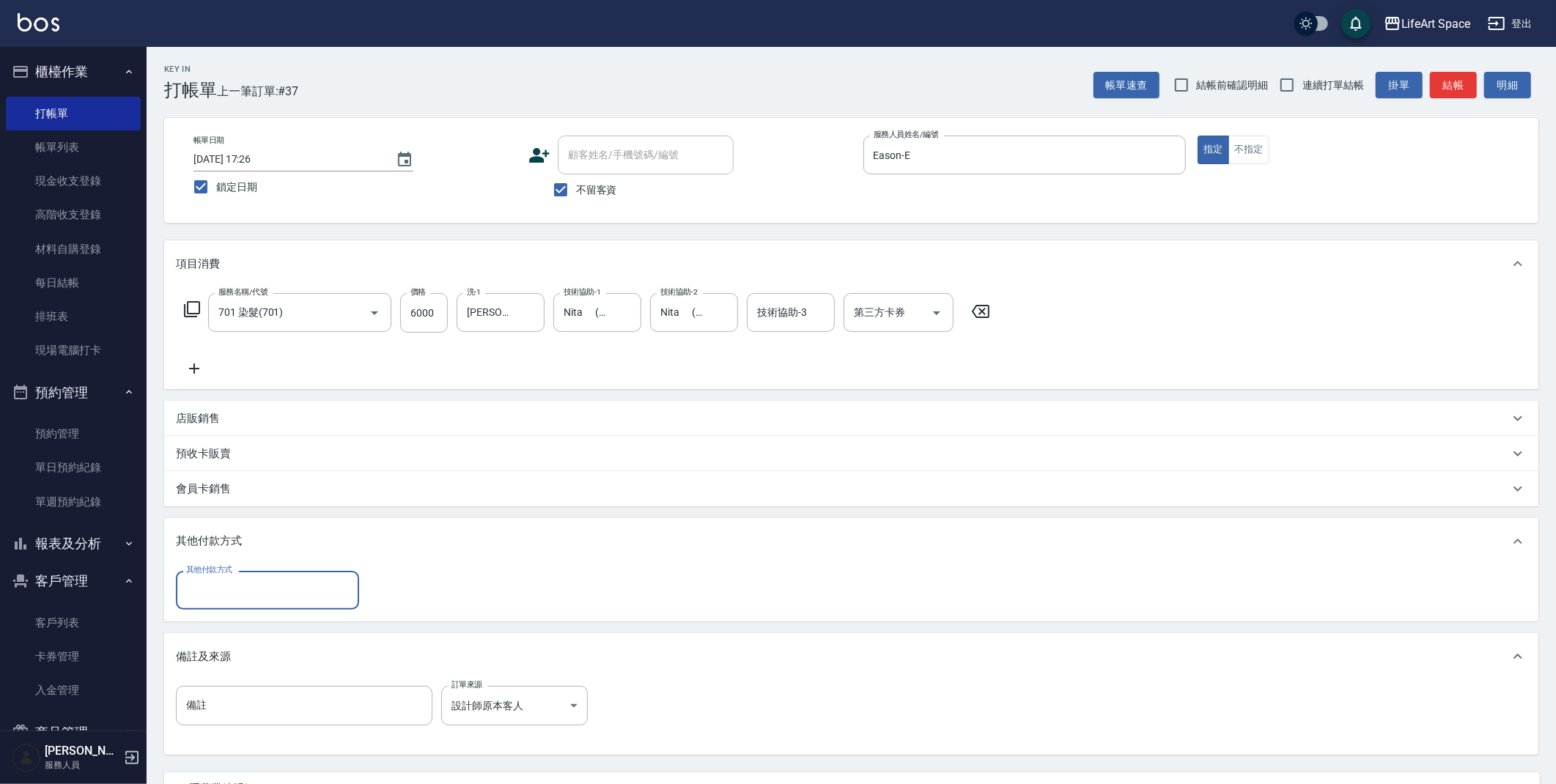
scroll to position [0, 0]
click at [234, 593] on input "其他付款方式" at bounding box center [267, 590] width 170 height 26
drag, startPoint x: 231, startPoint y: 672, endPoint x: 237, endPoint y: 681, distance: 10.8
click at [231, 672] on span "信用卡" at bounding box center [267, 675] width 183 height 24
type input "信用卡"
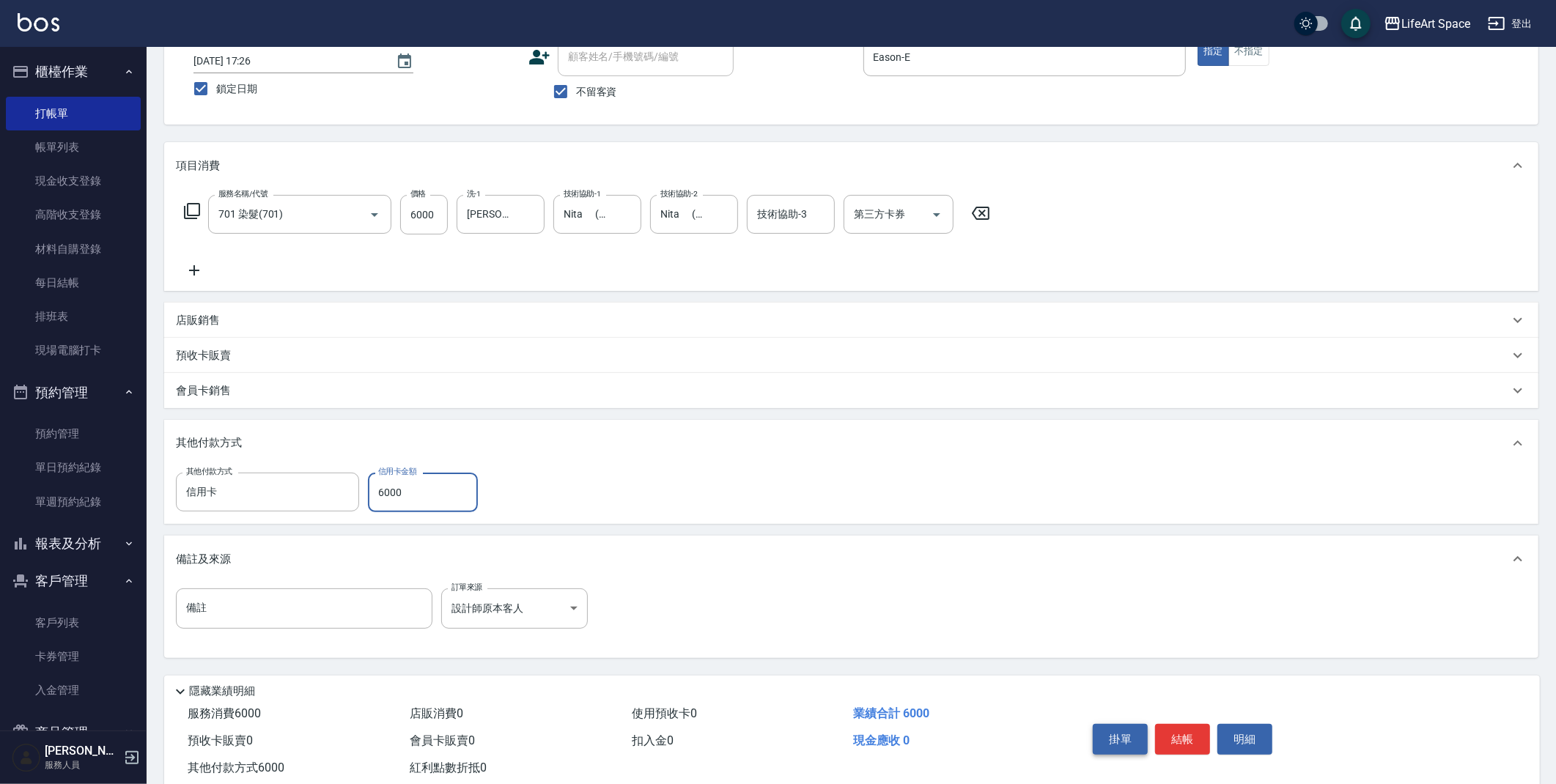
scroll to position [135, 0]
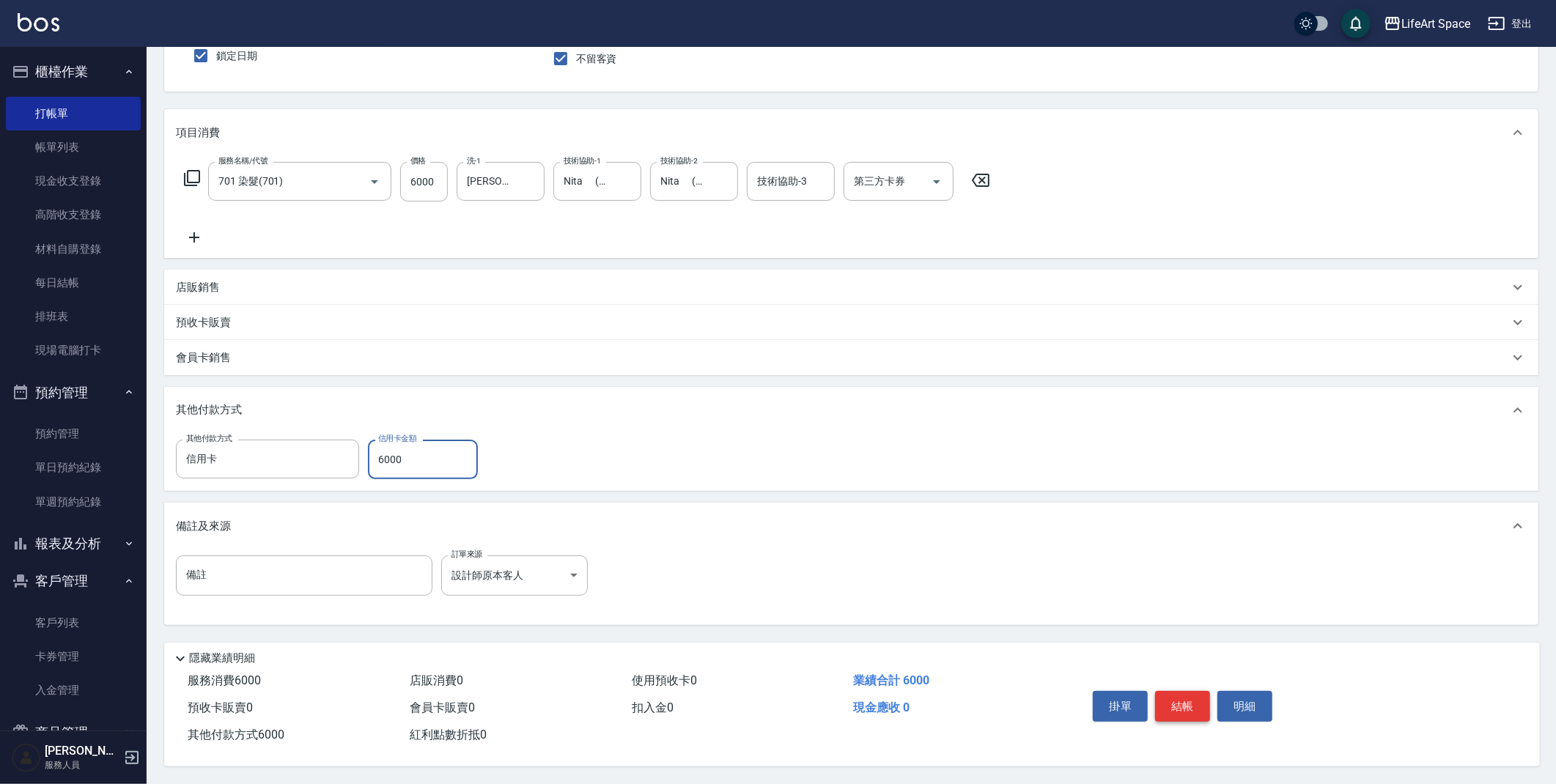
type input "6000"
click at [1166, 710] on button "結帳" at bounding box center [1182, 706] width 55 height 31
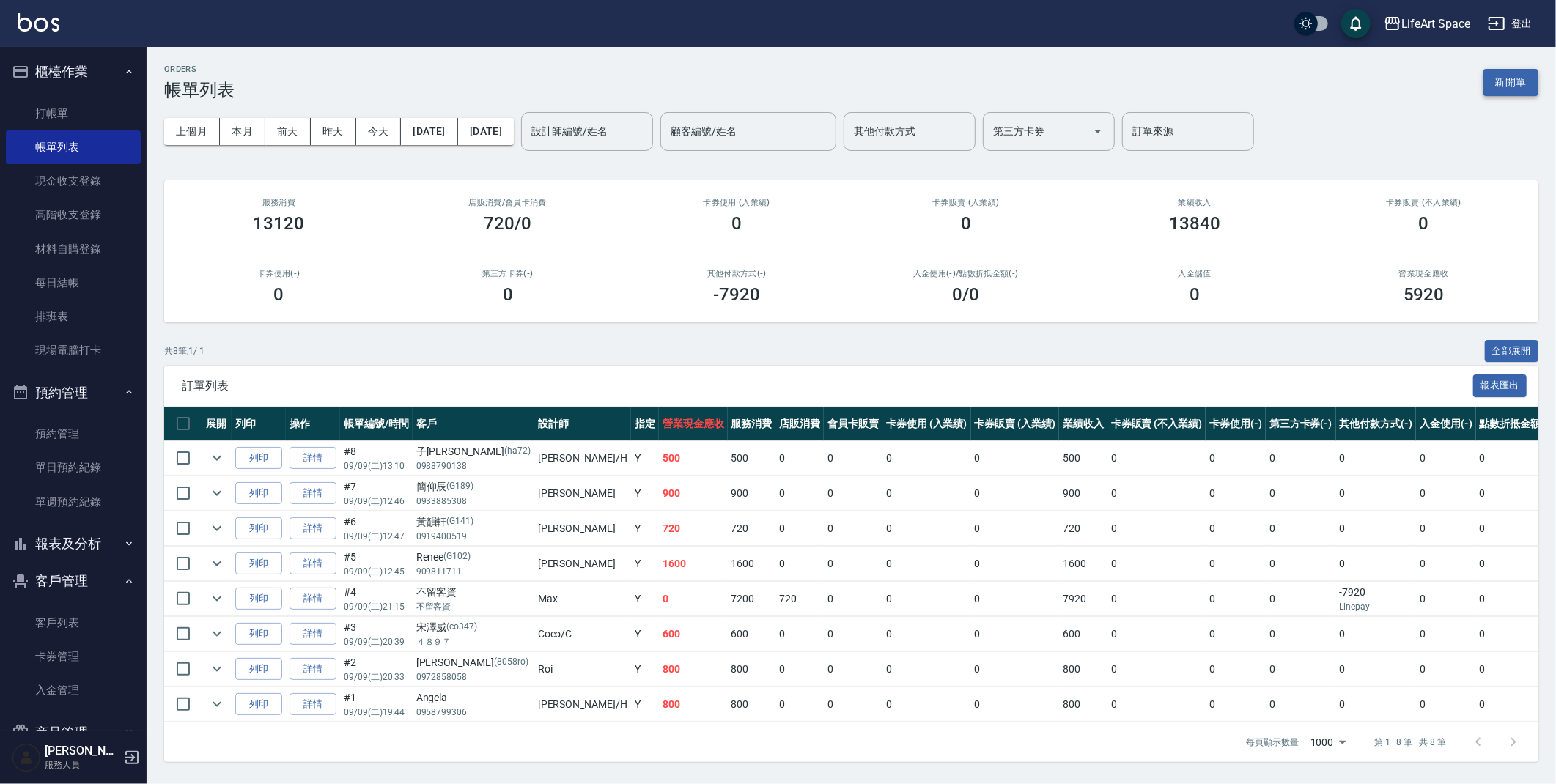
drag, startPoint x: 1497, startPoint y: 67, endPoint x: 1506, endPoint y: 82, distance: 17.5
click at [1497, 66] on div "ORDERS 帳單列表 新開單" at bounding box center [851, 82] width 1374 height 36
drag, startPoint x: 1506, startPoint y: 82, endPoint x: 1298, endPoint y: 141, distance: 216.2
click at [1506, 82] on button "新開單" at bounding box center [1510, 82] width 55 height 27
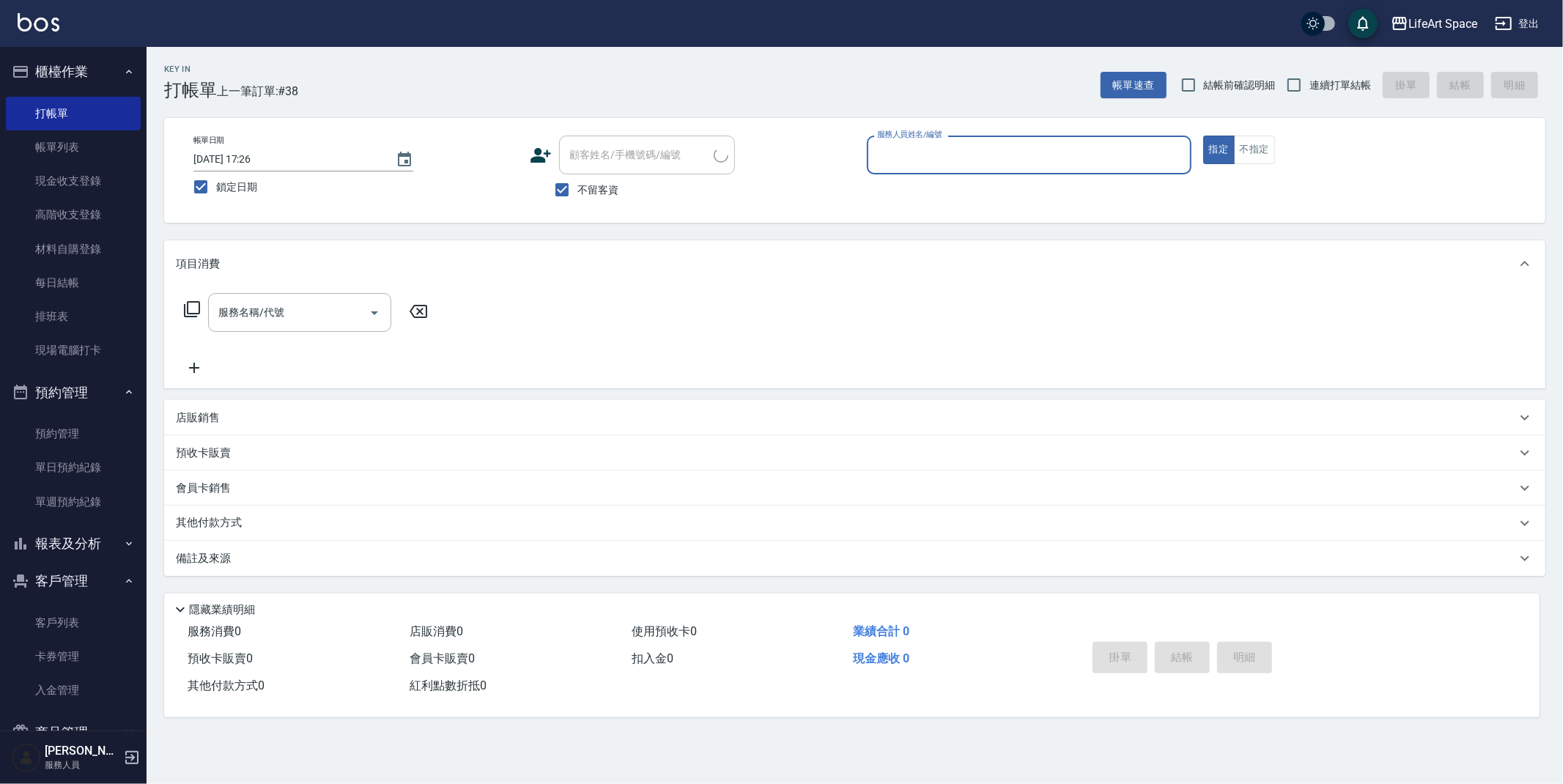
click at [933, 148] on input "服務人員姓名/編號" at bounding box center [1029, 155] width 312 height 26
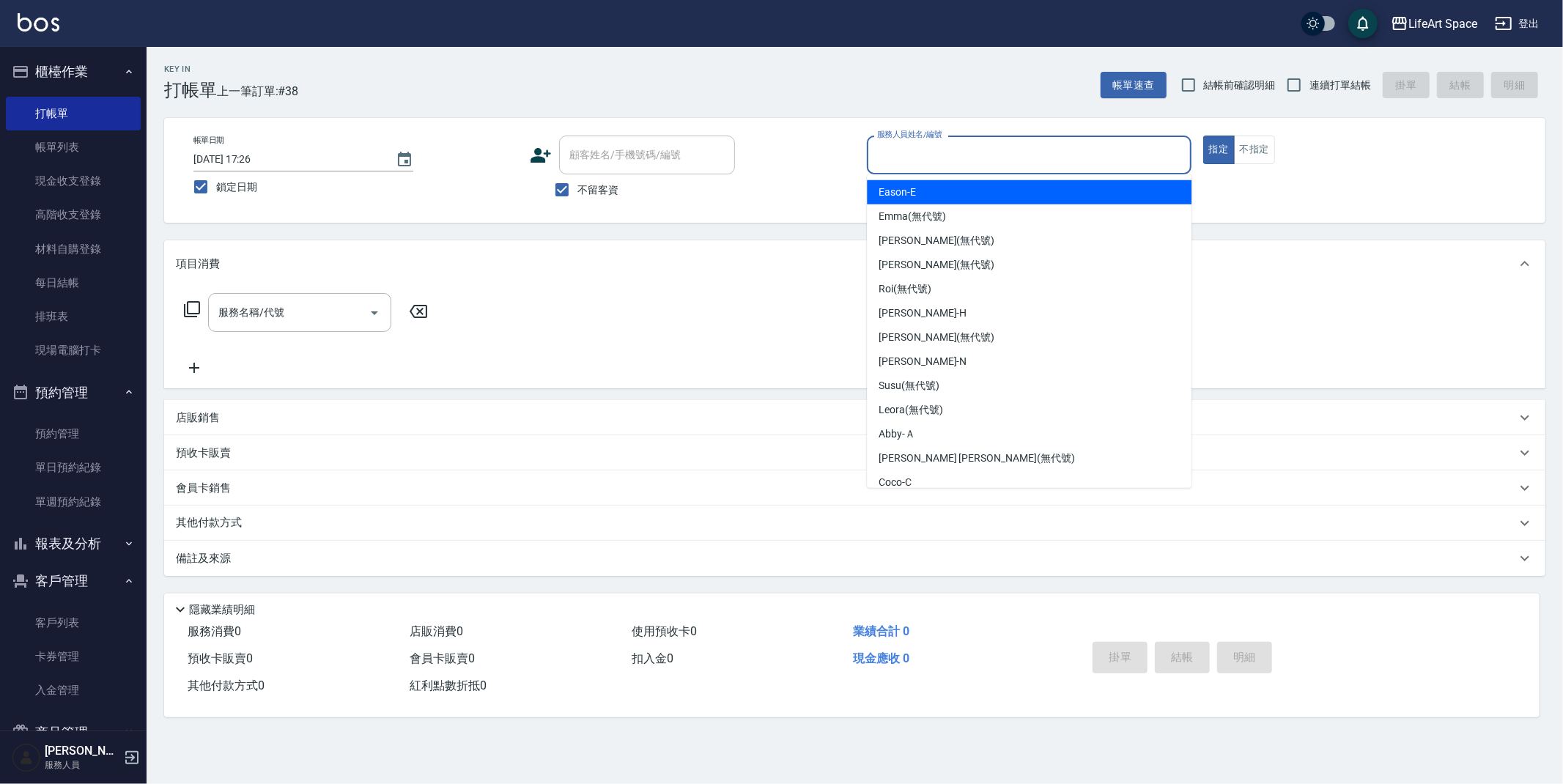
click at [925, 193] on div "Eason -E" at bounding box center [1029, 192] width 325 height 24
type input "Eason-E"
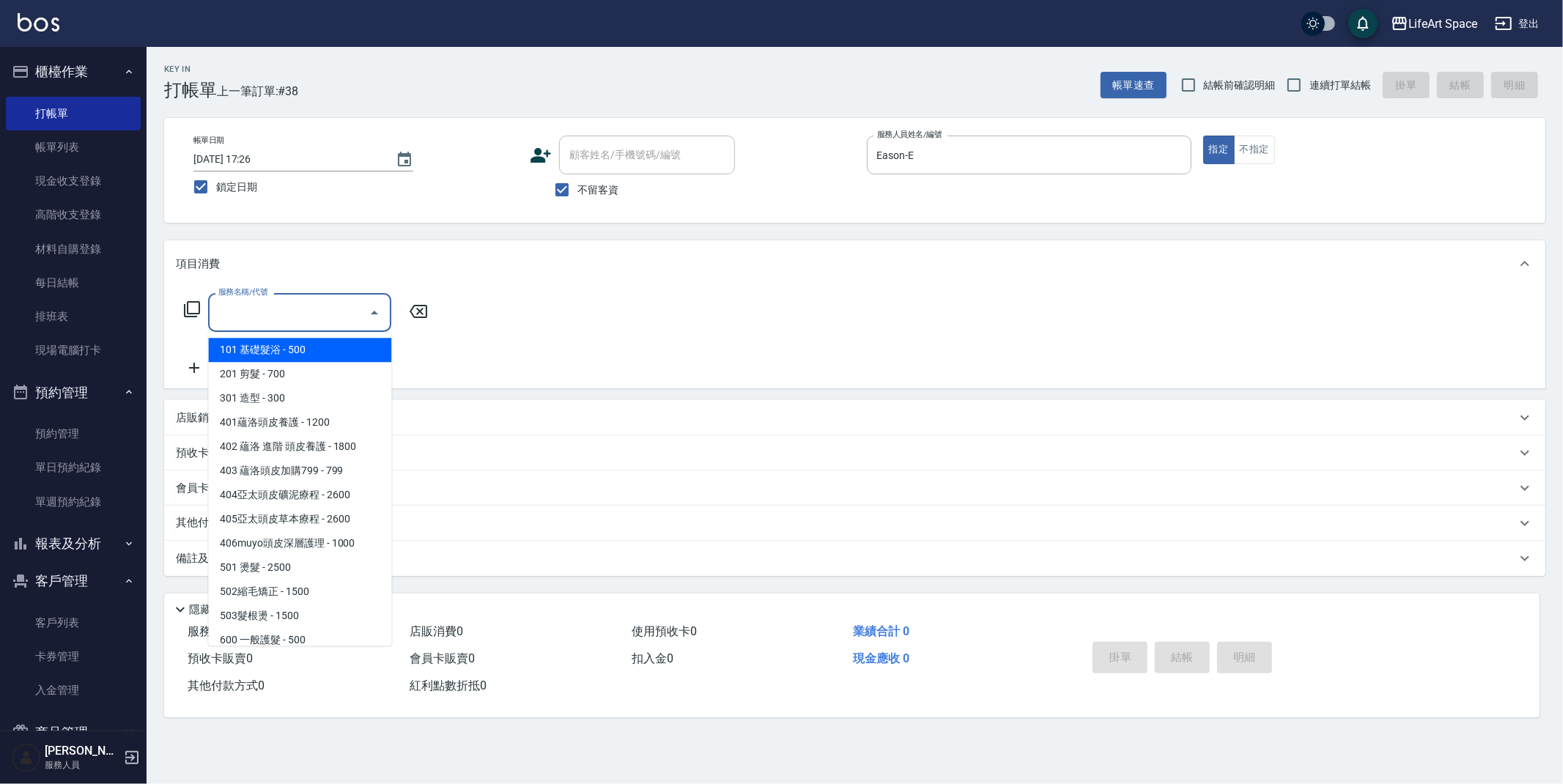
click at [316, 319] on input "服務名稱/代號" at bounding box center [289, 313] width 149 height 26
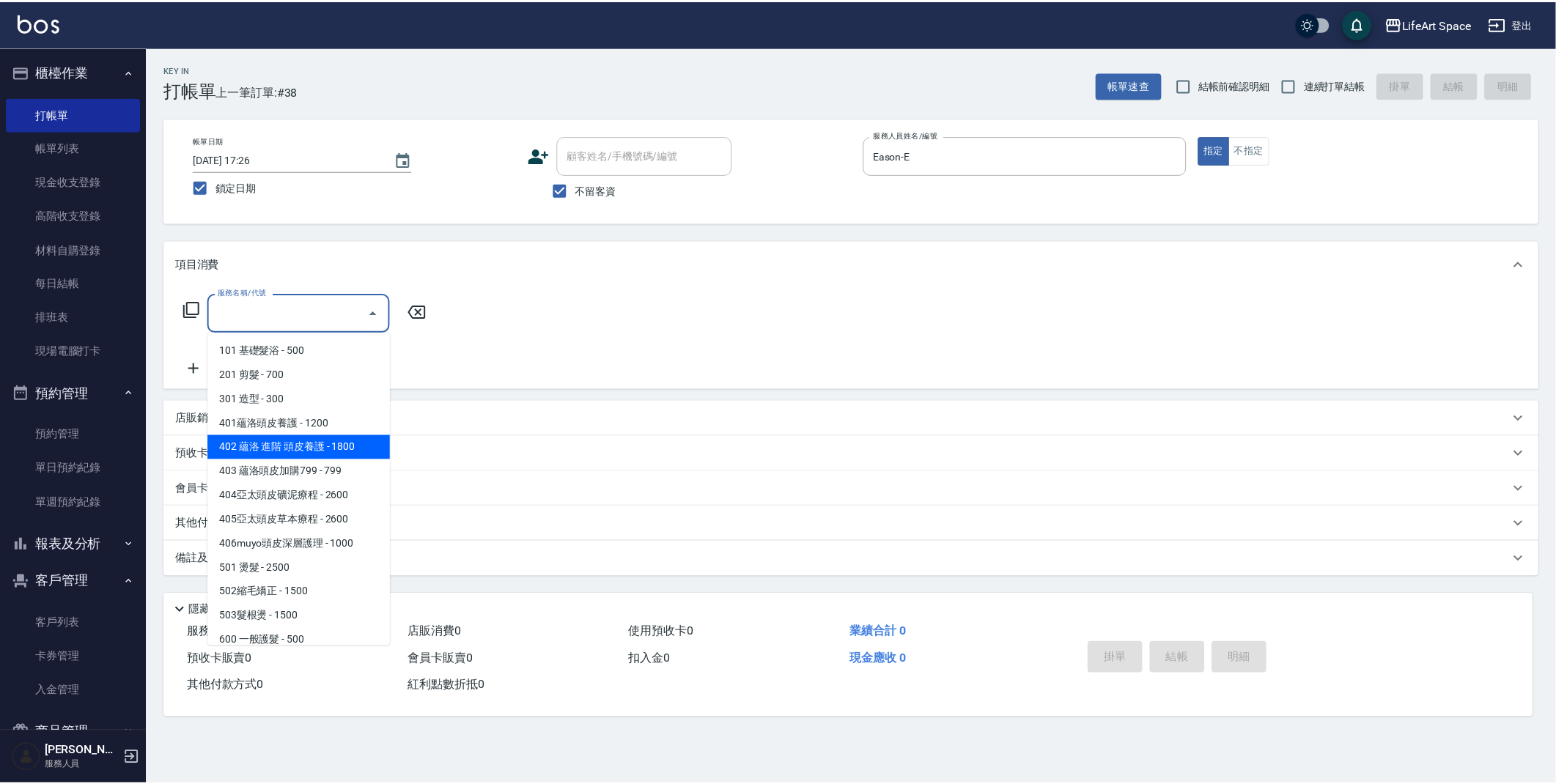
scroll to position [229, 0]
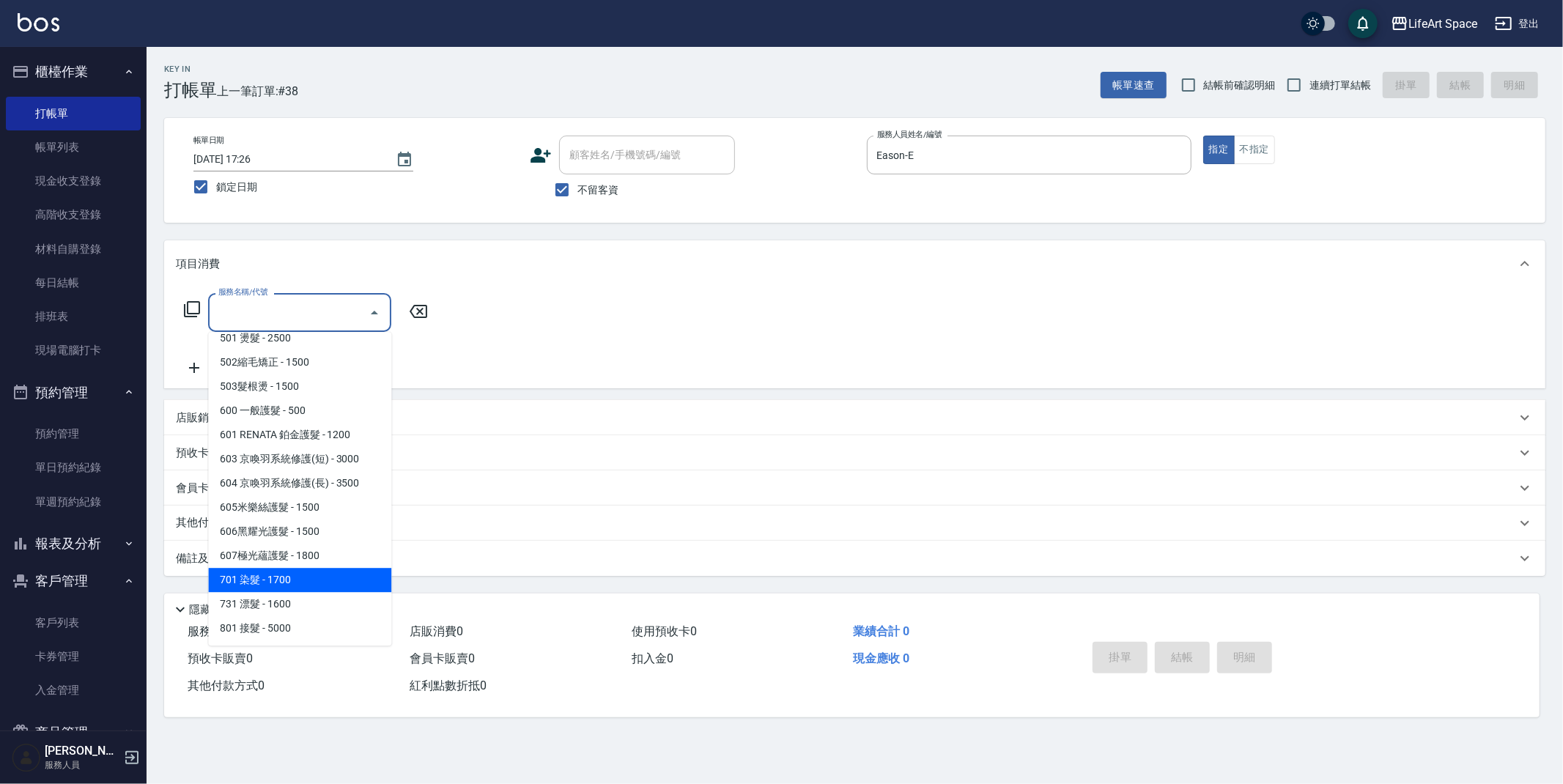
click at [262, 576] on span "701 染髮 - 1700" at bounding box center [299, 580] width 183 height 24
type input "701 染髮(701)"
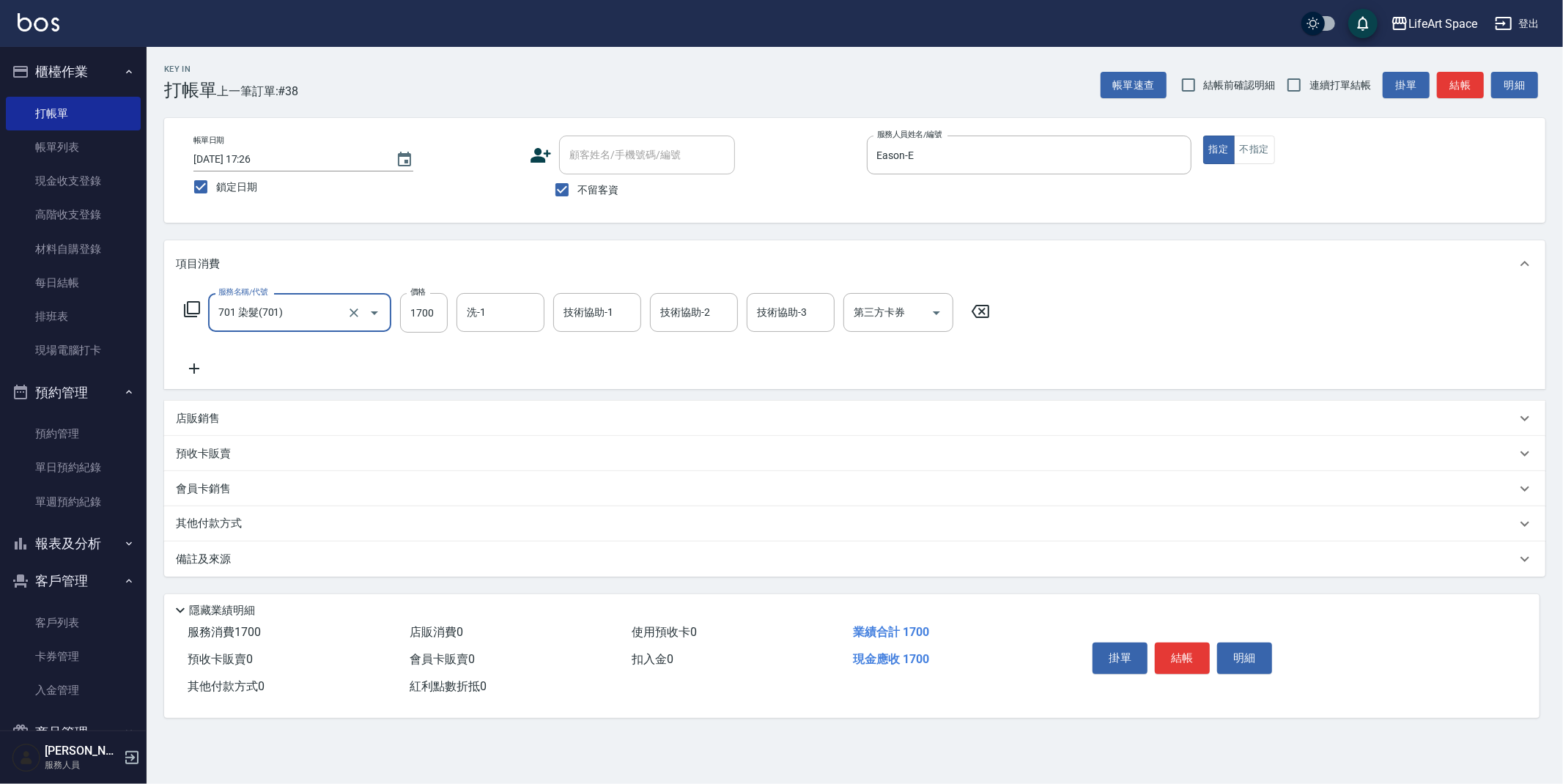
drag, startPoint x: 442, startPoint y: 313, endPoint x: 449, endPoint y: 315, distance: 7.3
click at [442, 313] on input "1700" at bounding box center [423, 313] width 47 height 40
type input "4300"
click at [490, 308] on input "洗-1" at bounding box center [500, 313] width 75 height 26
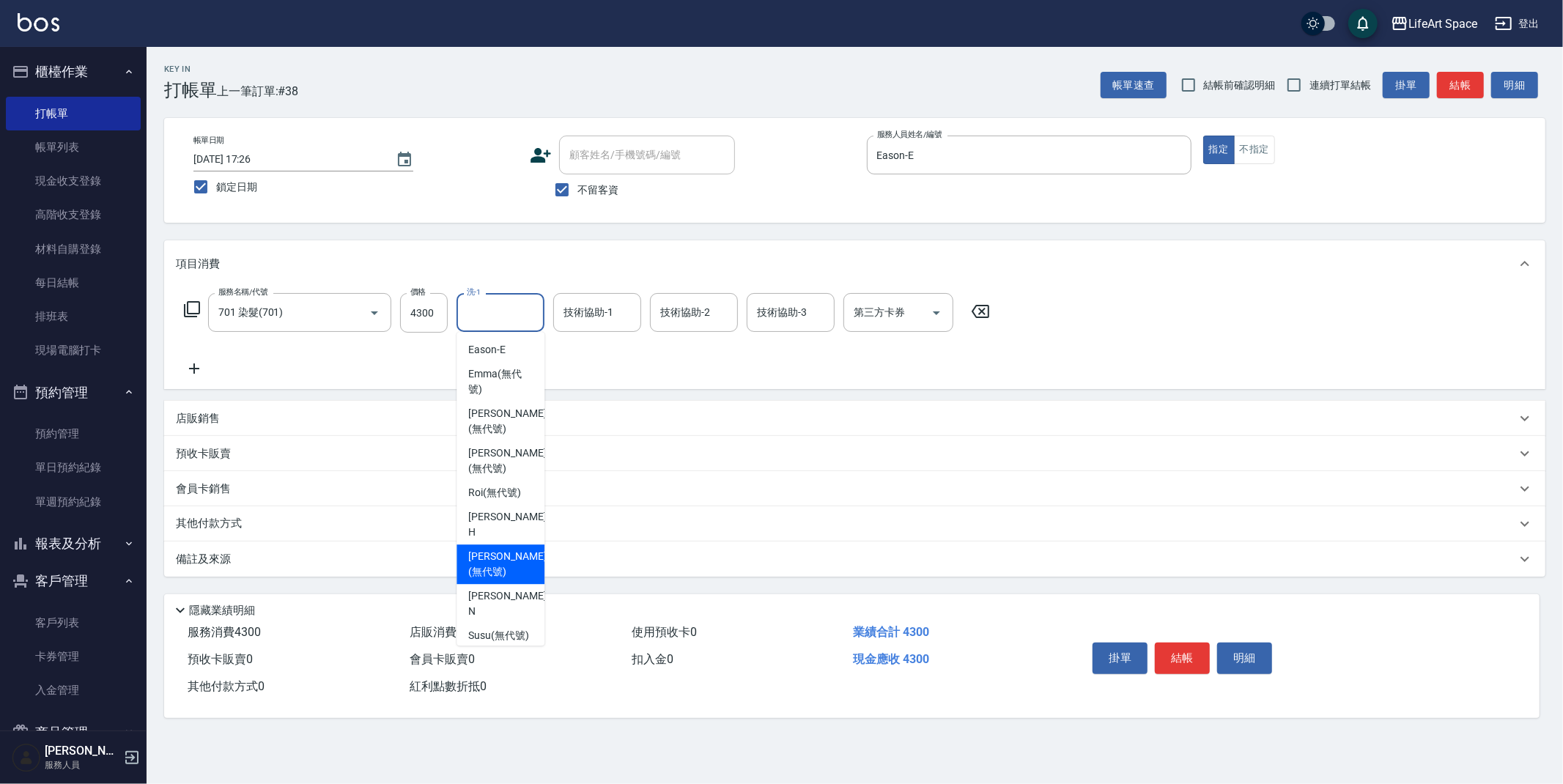
click at [497, 545] on div "[PERSON_NAME] (無代號)" at bounding box center [500, 564] width 88 height 40
type input "[PERSON_NAME](無代號)"
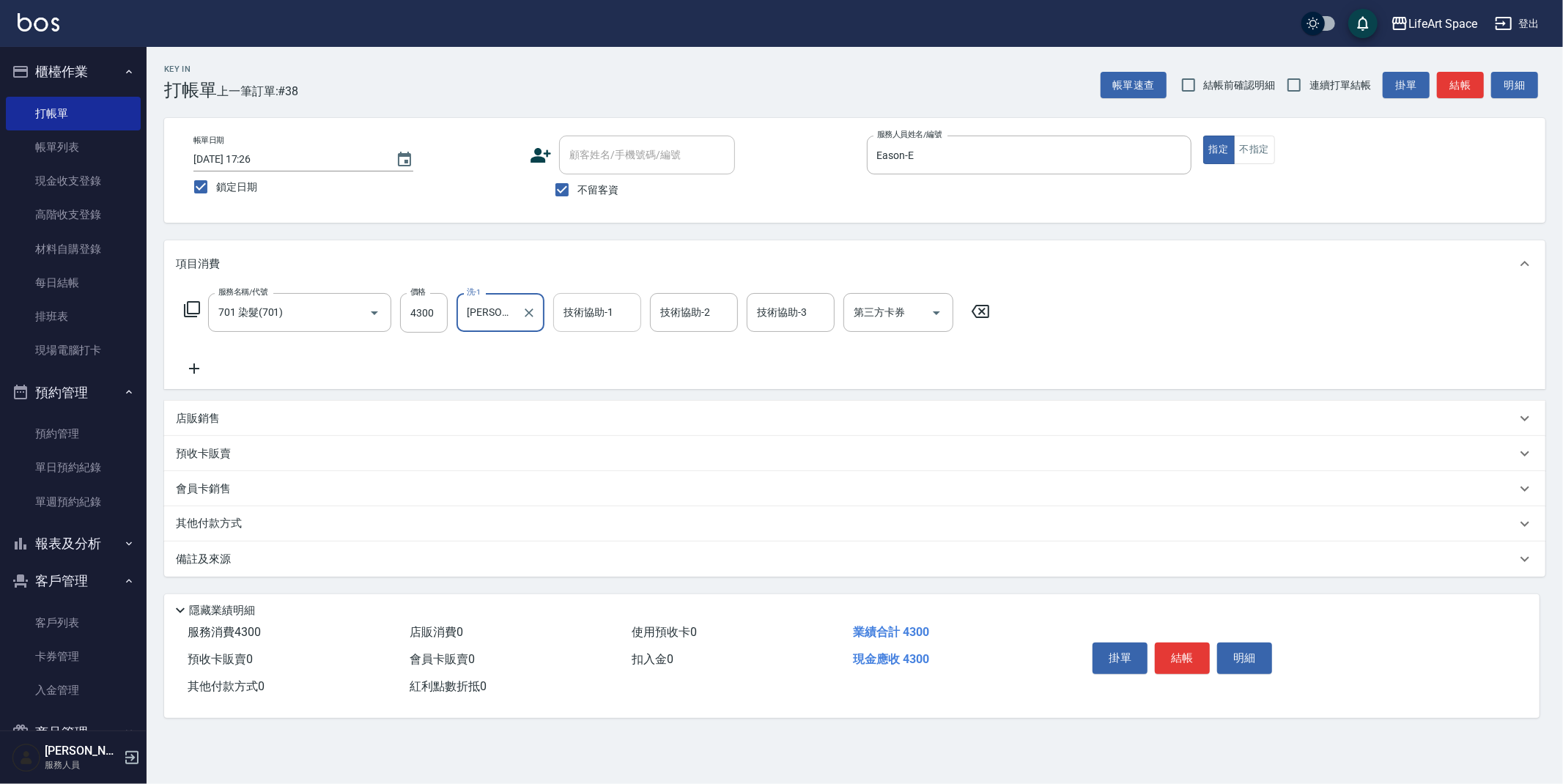
click at [623, 315] on input "技術協助-1" at bounding box center [597, 313] width 75 height 26
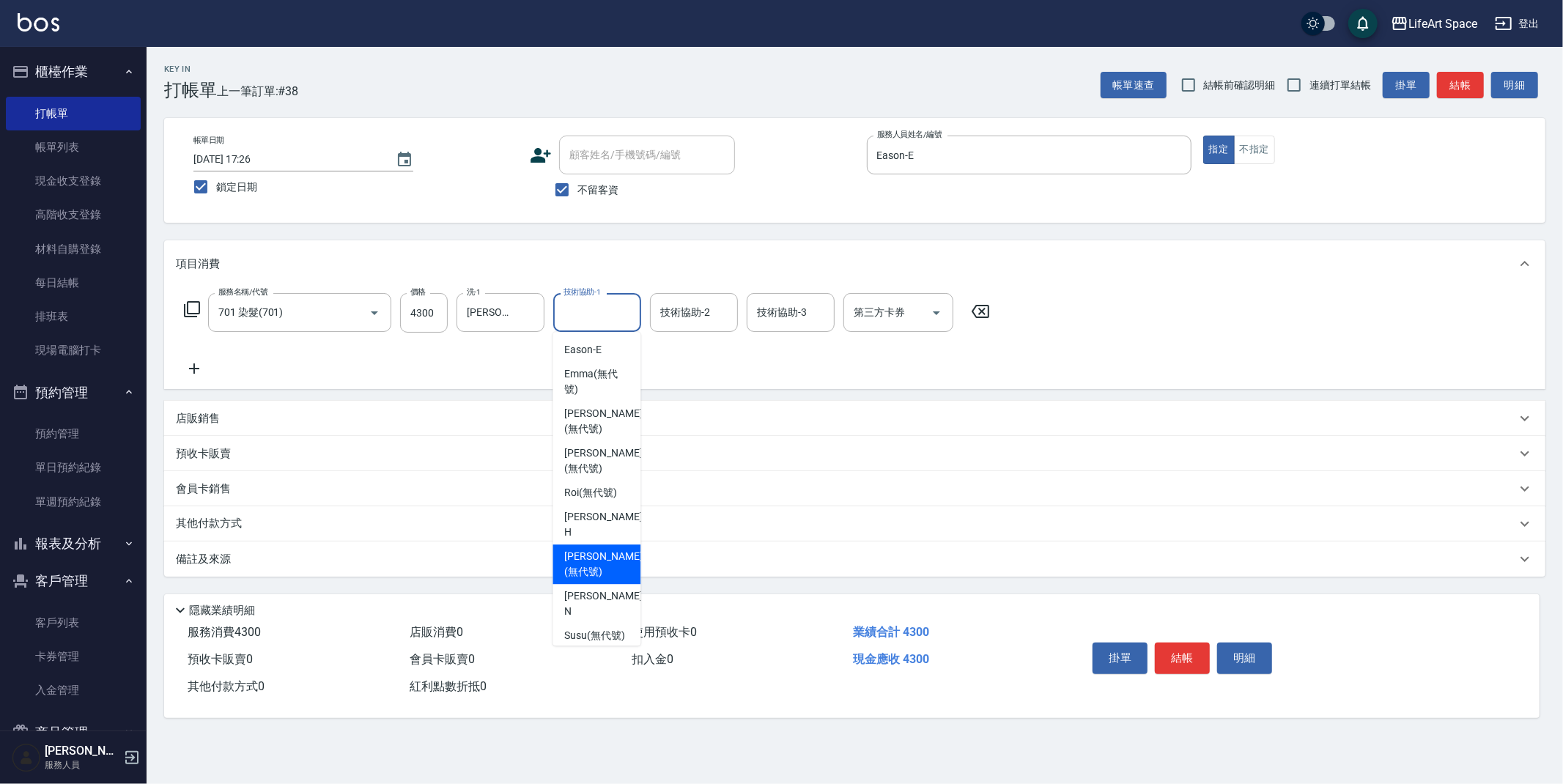
drag, startPoint x: 591, startPoint y: 519, endPoint x: 624, endPoint y: 448, distance: 78.3
click at [591, 549] on span "[PERSON_NAME] (無代號)" at bounding box center [603, 564] width 78 height 31
type input "[PERSON_NAME](無代號)"
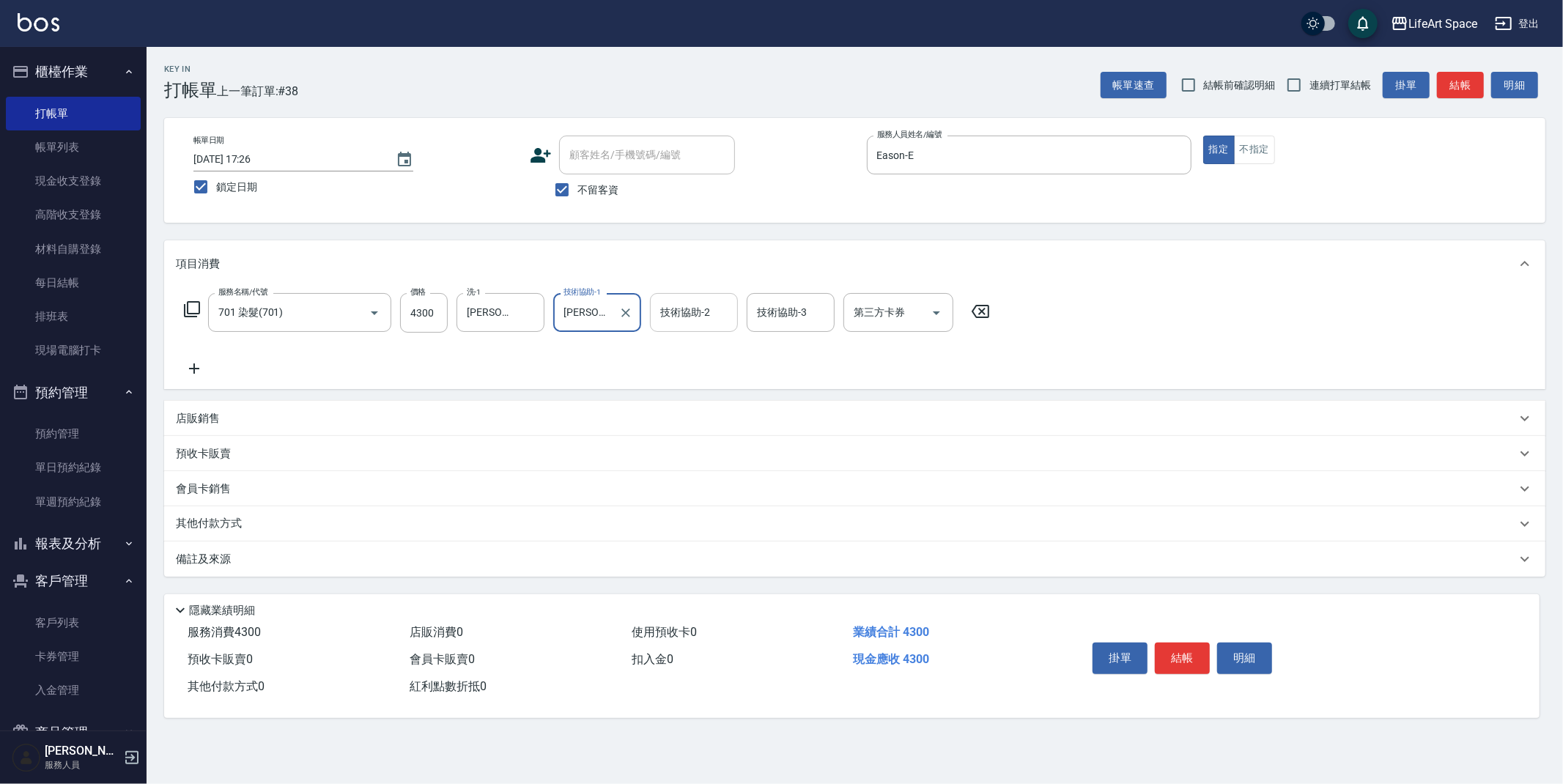
click at [683, 315] on div "技術協助-2 技術協助-2" at bounding box center [693, 313] width 88 height 39
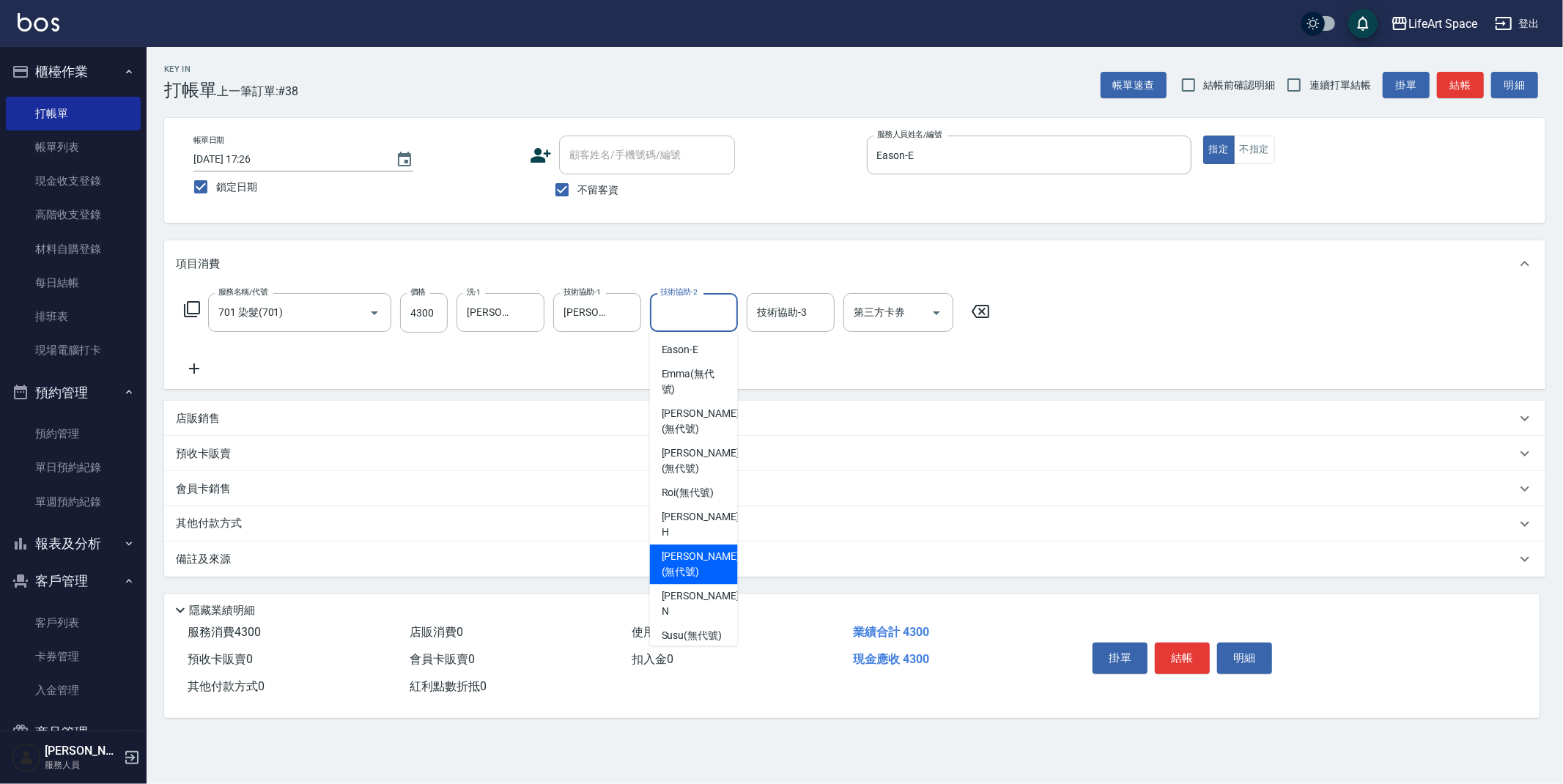
drag, startPoint x: 692, startPoint y: 517, endPoint x: 304, endPoint y: 584, distance: 393.7
click at [692, 545] on div "[PERSON_NAME] (無代號)" at bounding box center [693, 564] width 88 height 40
type input "[PERSON_NAME](無代號)"
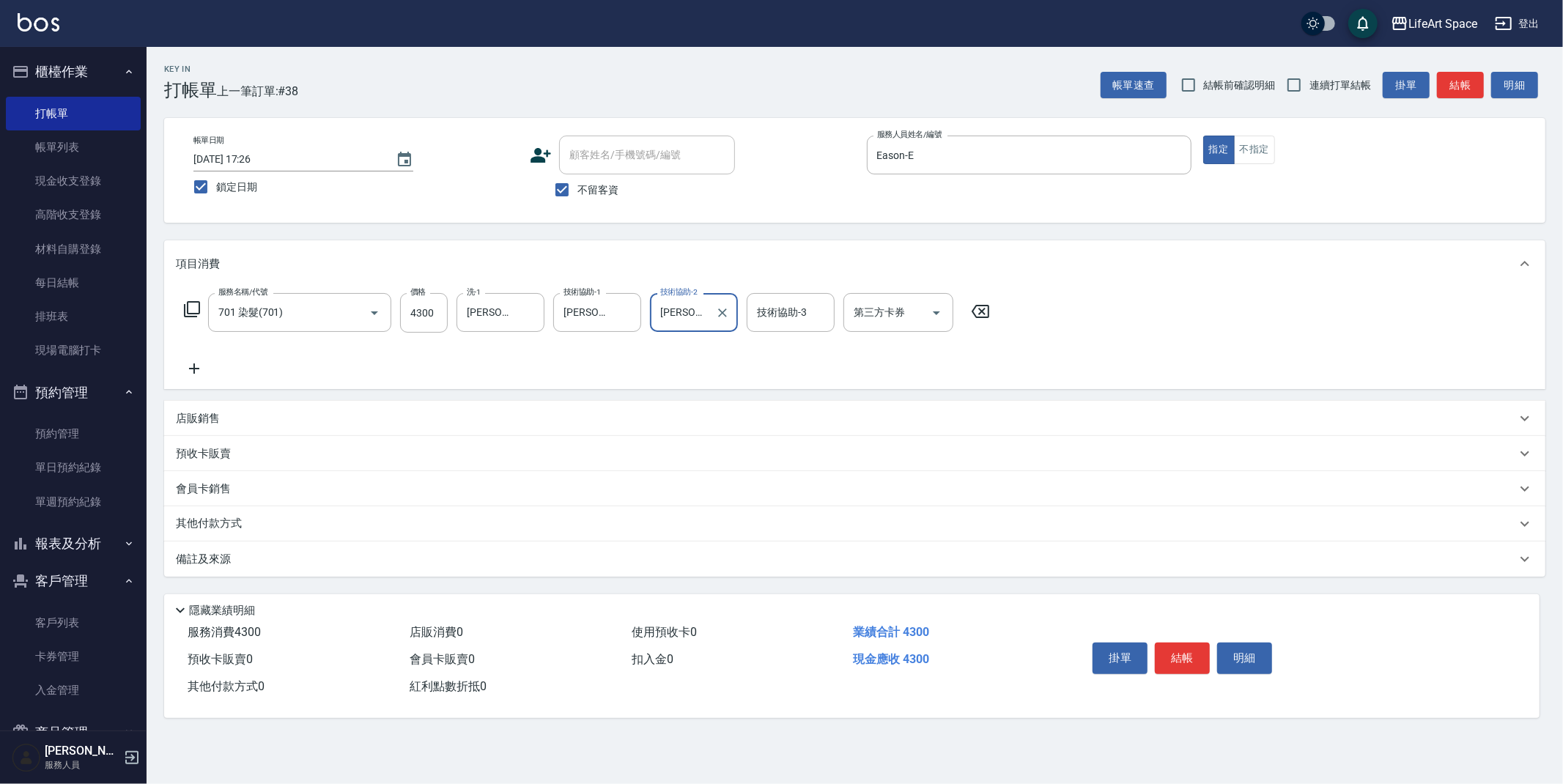
click at [288, 571] on div "備註及來源" at bounding box center [855, 559] width 1382 height 35
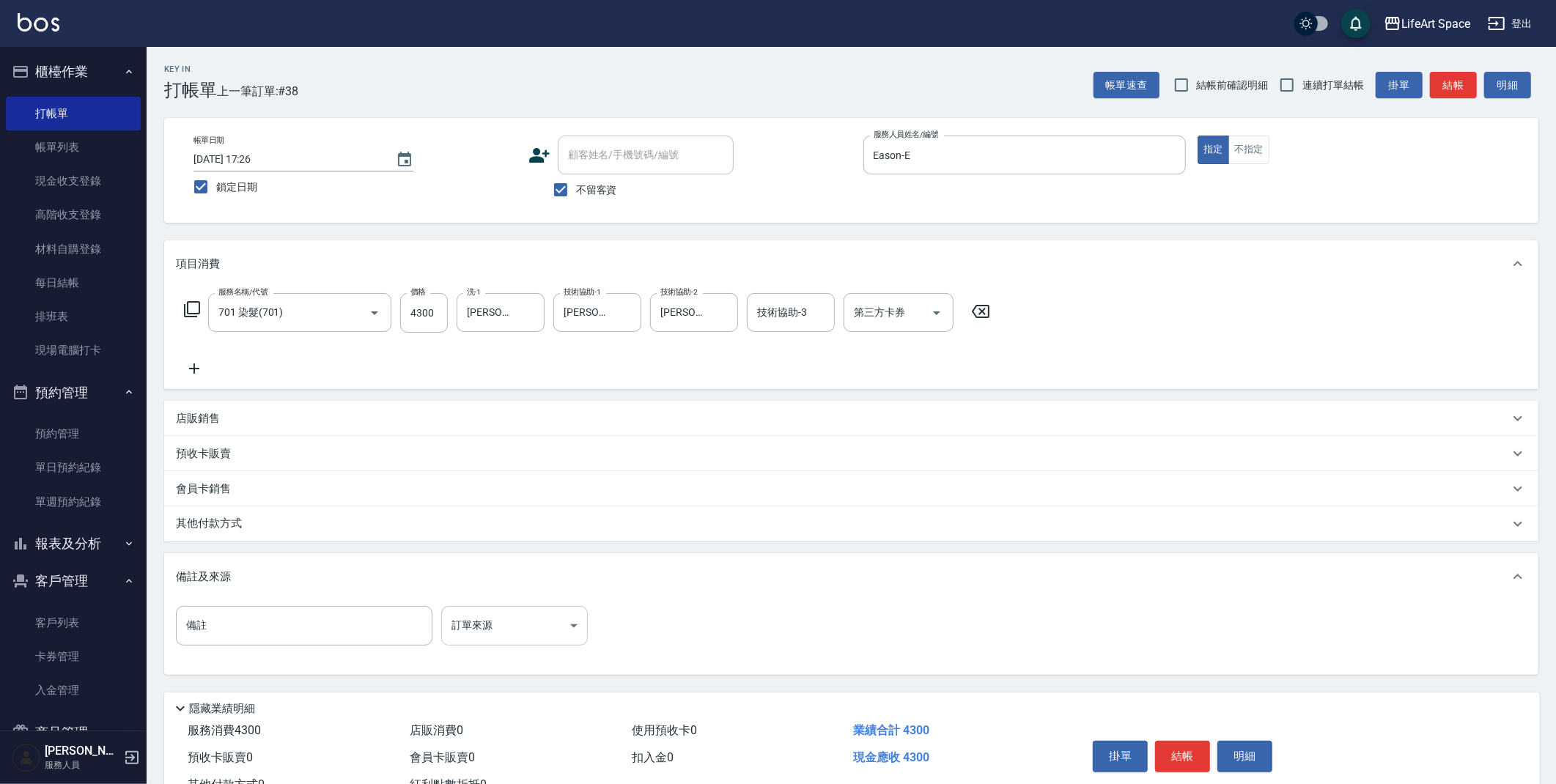
click at [504, 629] on body "LifeArt Space 登出 櫃檯作業 打帳單 帳單列表 現金收支登錄 高階收支登錄 材料自購登錄 每日結帳 排班表 現場電腦打卡 預約管理 預約管理 單…" at bounding box center [778, 417] width 1556 height 834
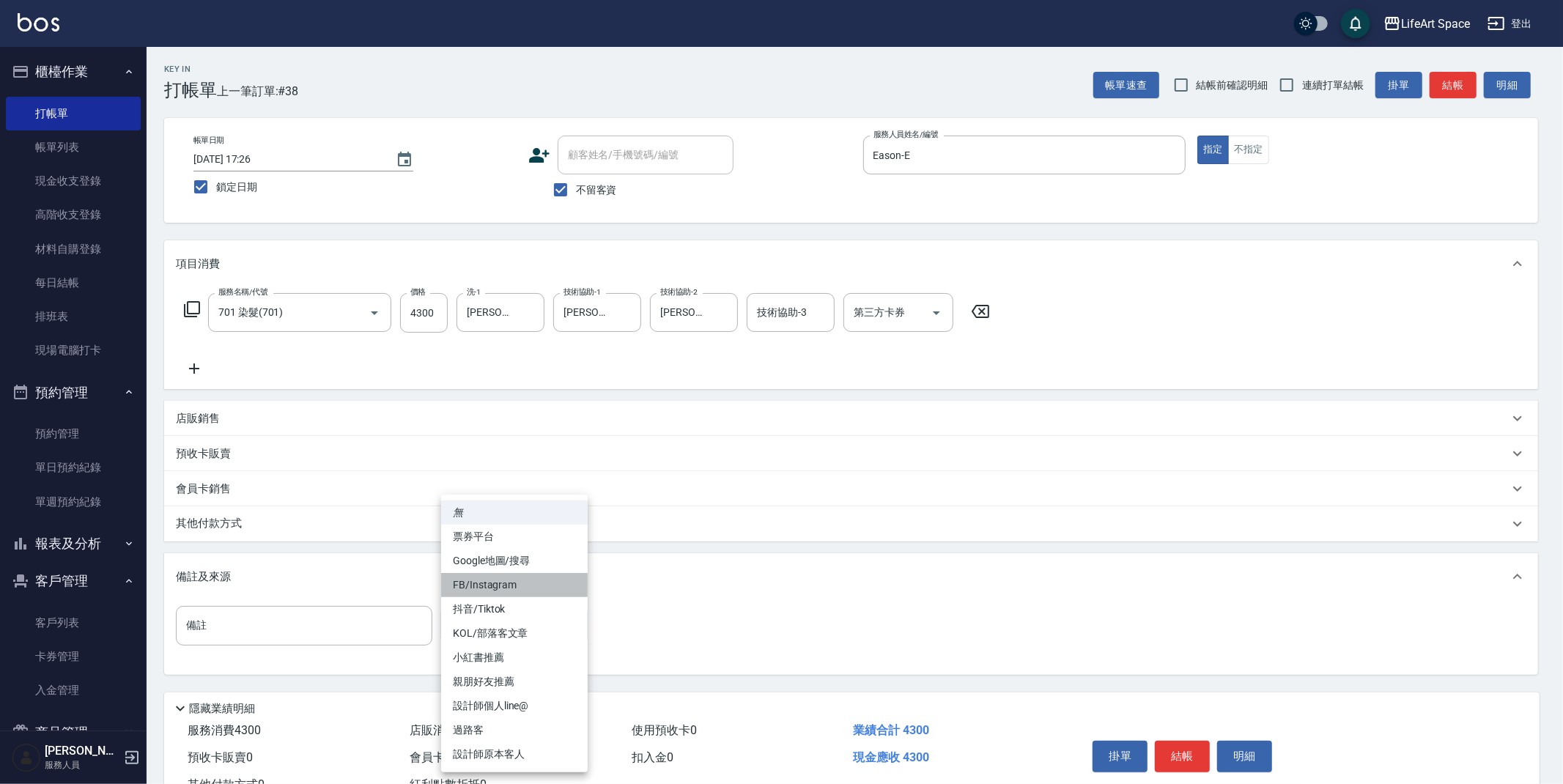
click at [503, 585] on li "FB/Instagram" at bounding box center [514, 585] width 147 height 24
type input "FB/Instagram"
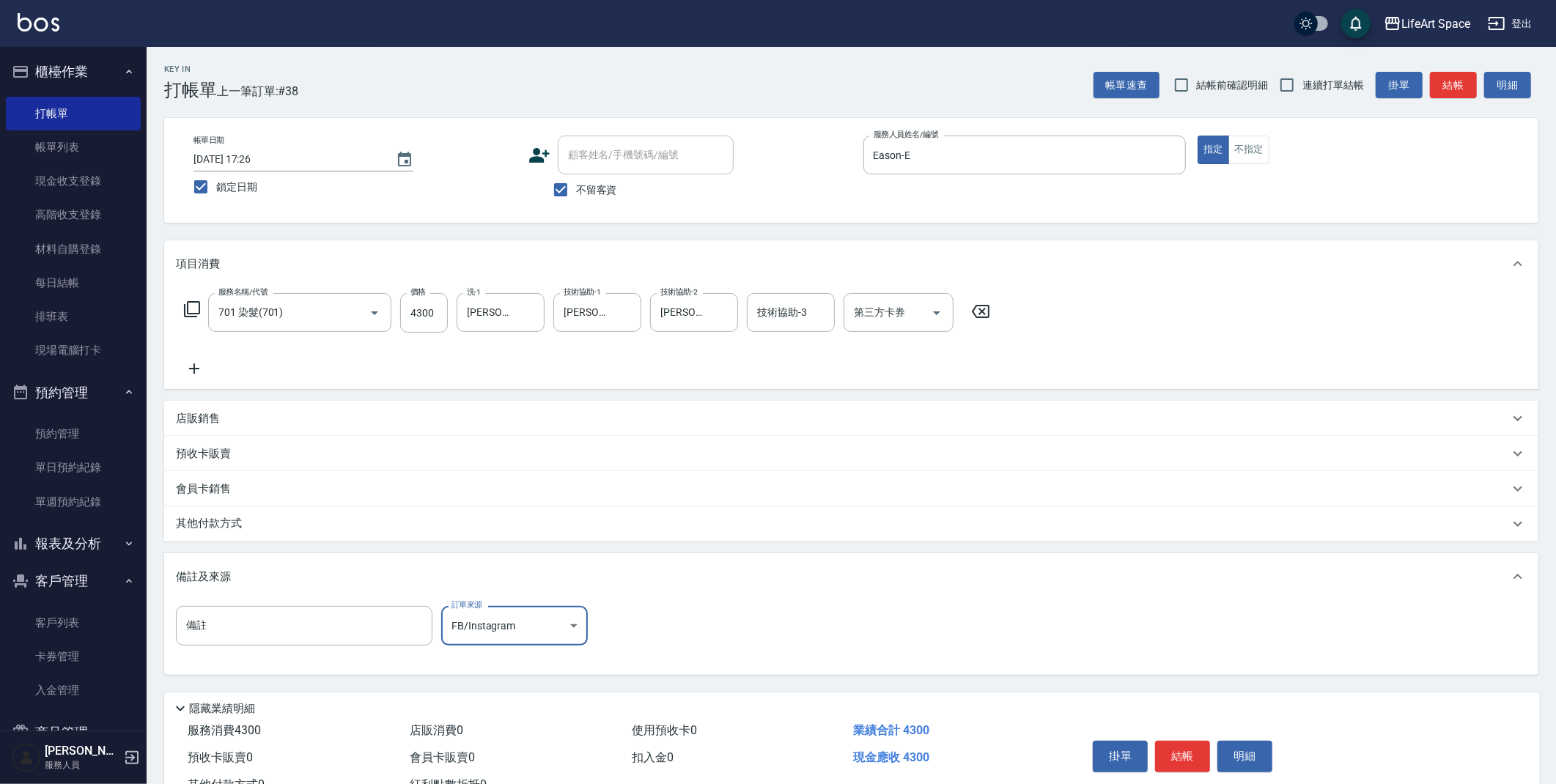
click at [312, 526] on div "其他付款方式" at bounding box center [842, 523] width 1333 height 16
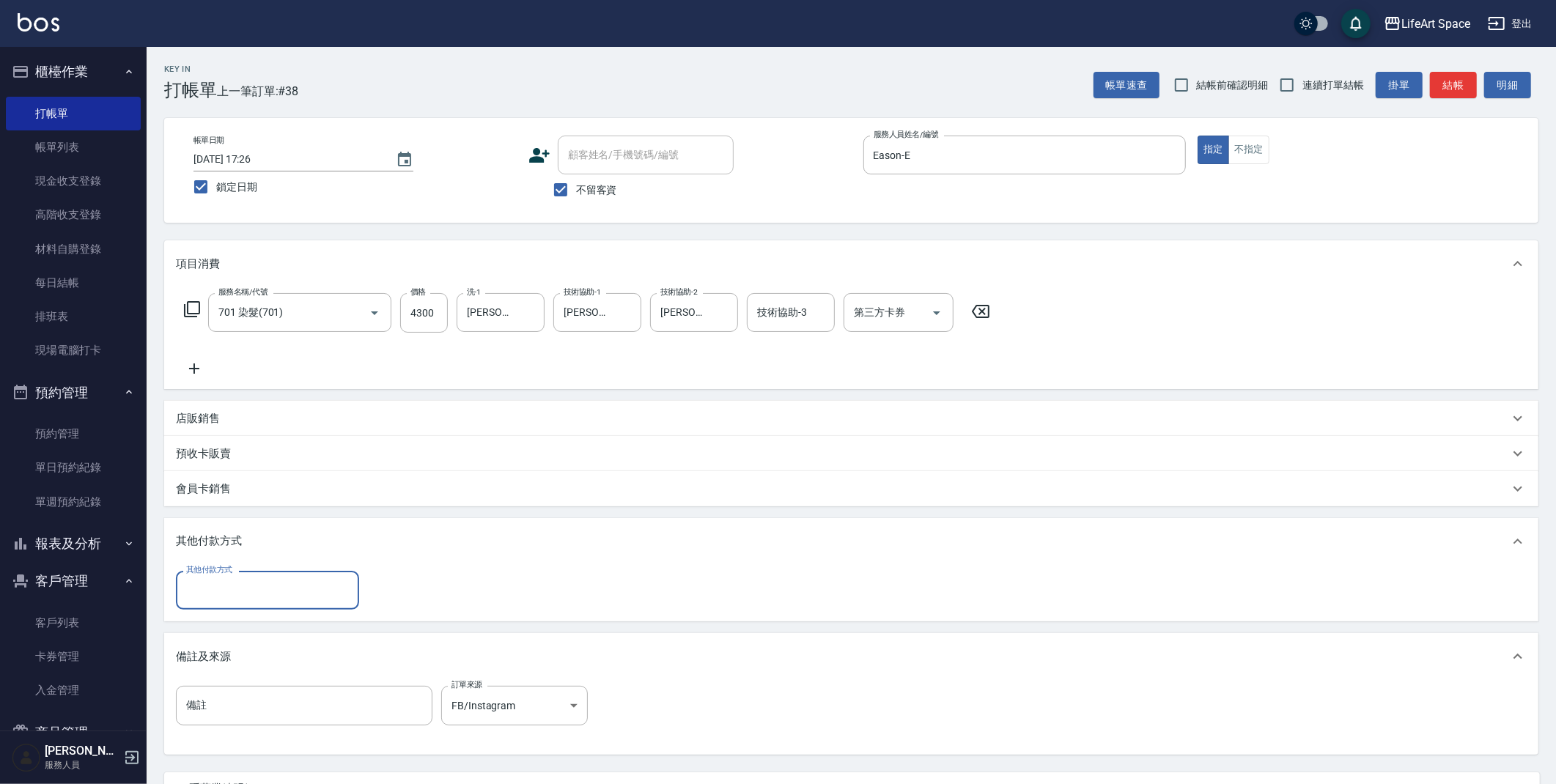
scroll to position [0, 0]
click at [241, 592] on input "其他付款方式" at bounding box center [267, 590] width 170 height 26
click at [225, 646] on span "Linepay" at bounding box center [267, 651] width 183 height 24
type input "Linepay"
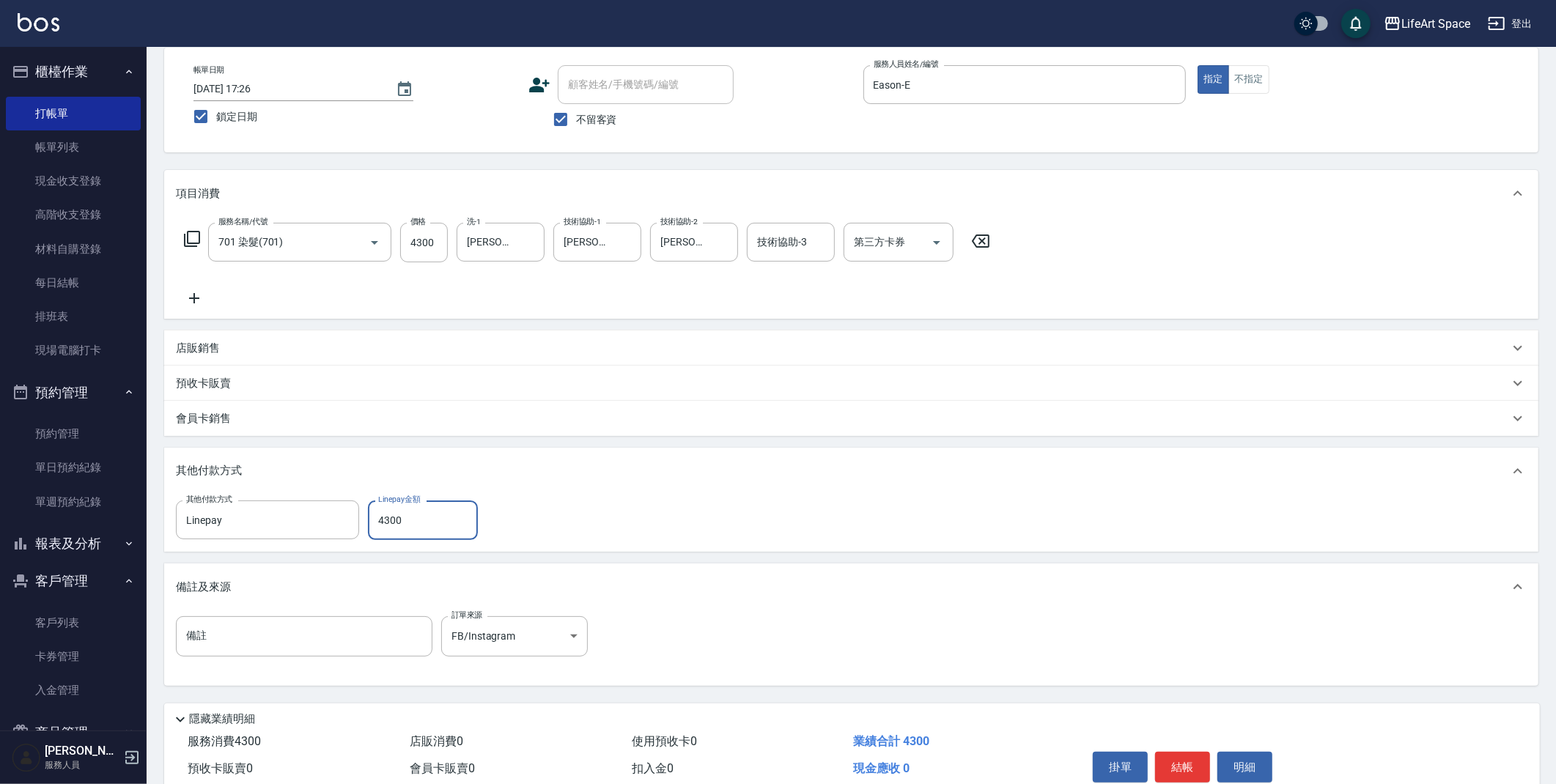
scroll to position [135, 0]
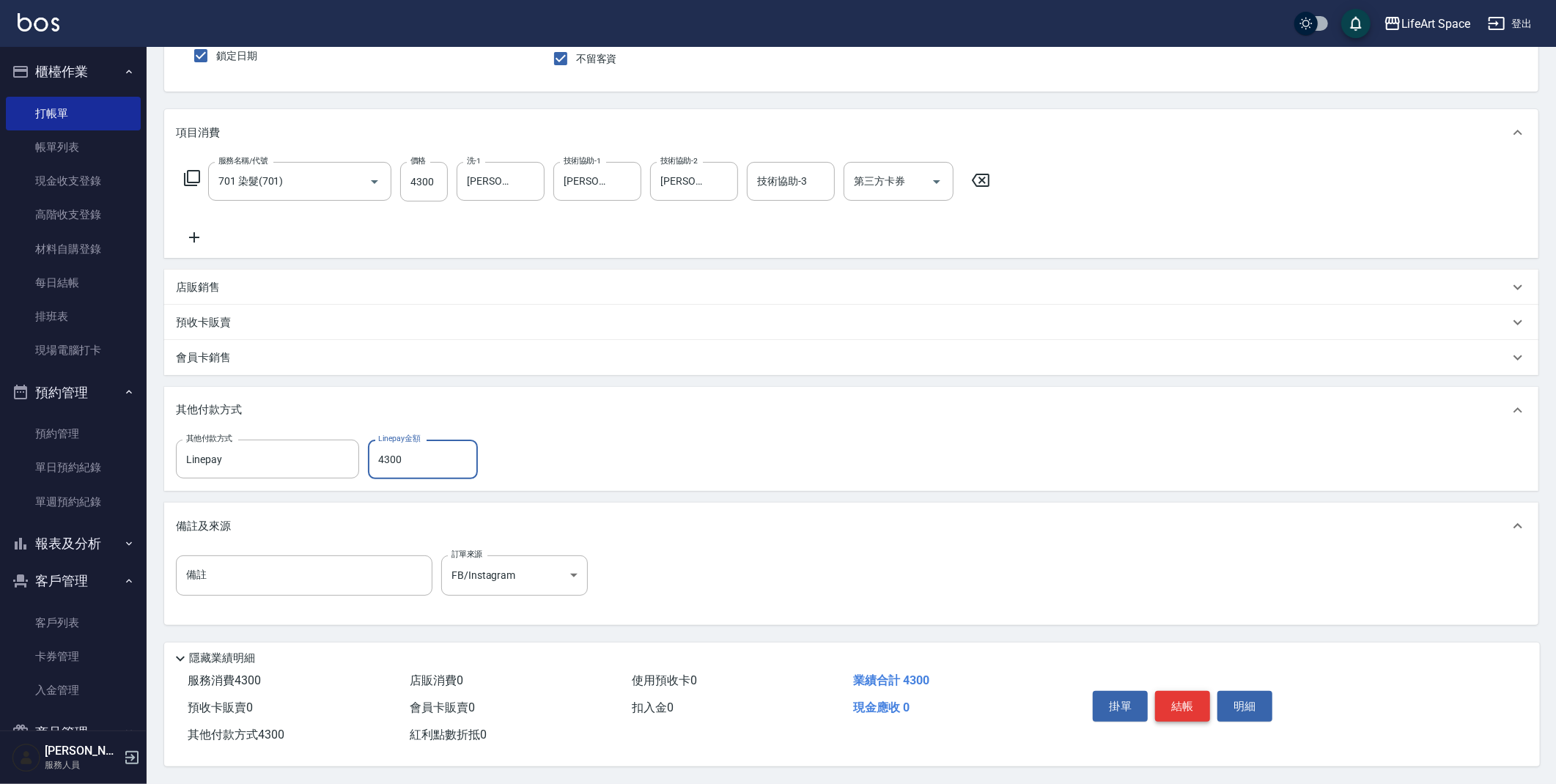
type input "4300"
click at [1169, 699] on button "結帳" at bounding box center [1182, 706] width 55 height 31
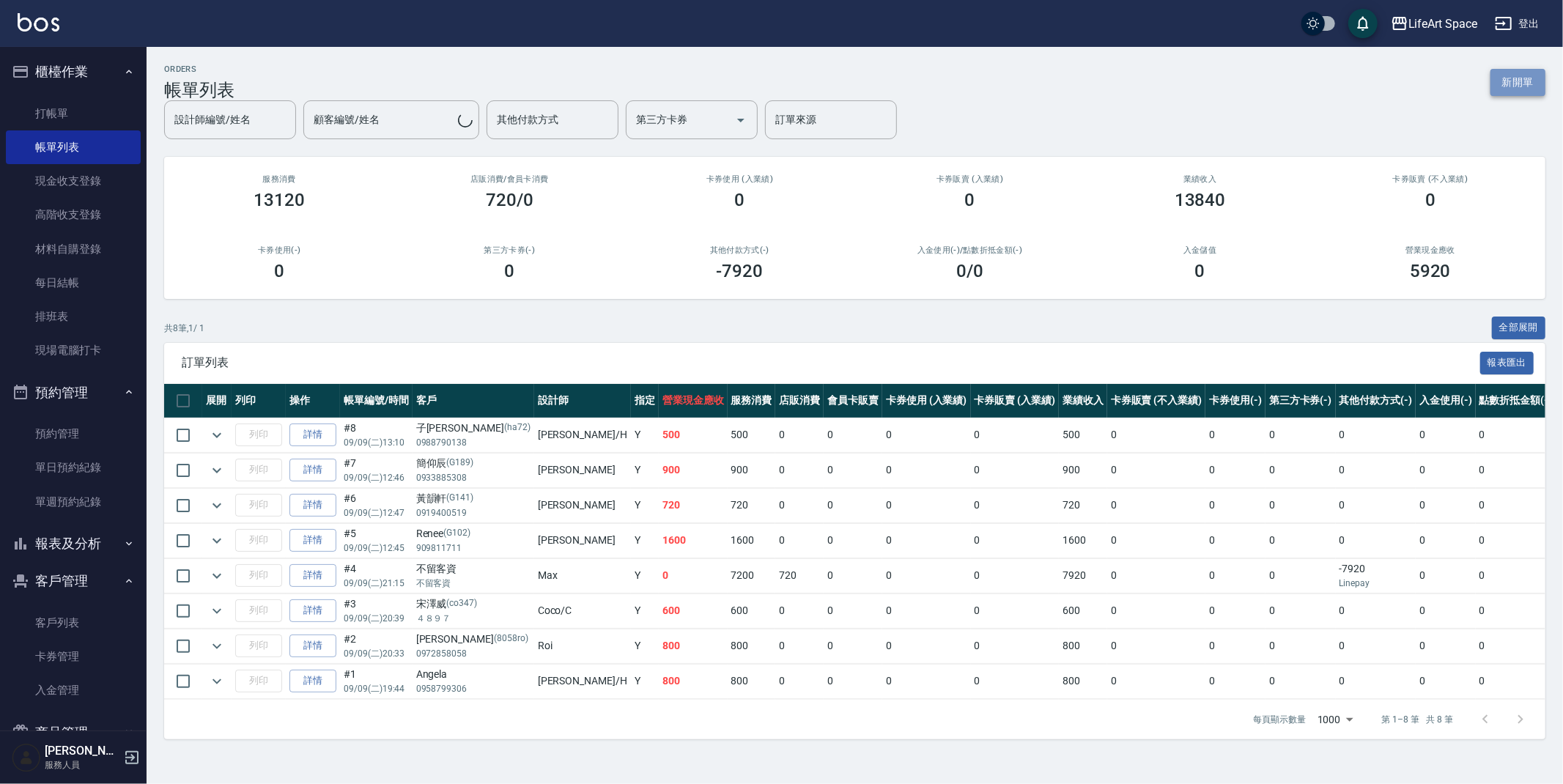
click at [1505, 90] on button "新開單" at bounding box center [1518, 82] width 55 height 27
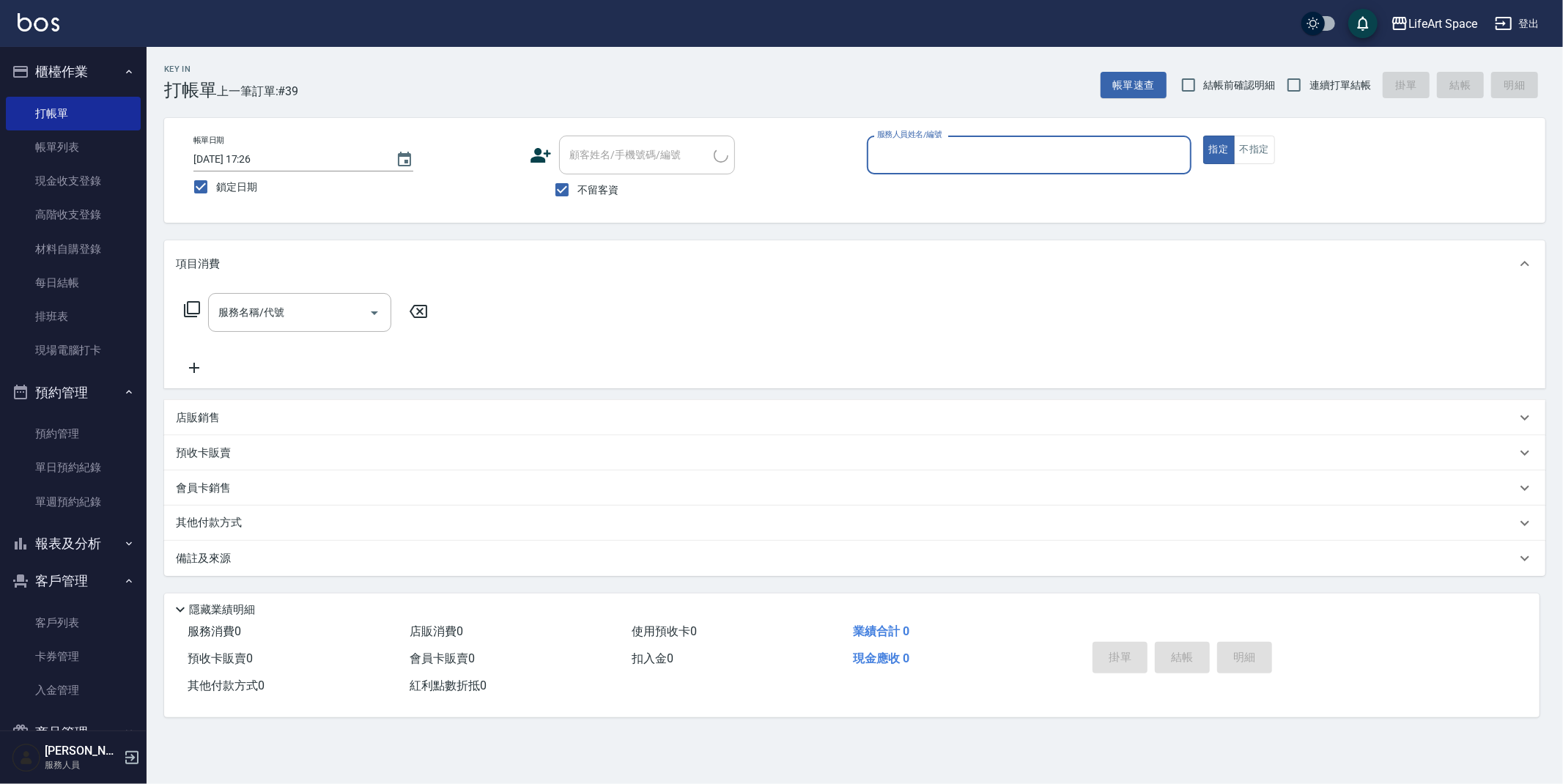
click at [955, 150] on input "服務人員姓名/編號" at bounding box center [1029, 155] width 312 height 26
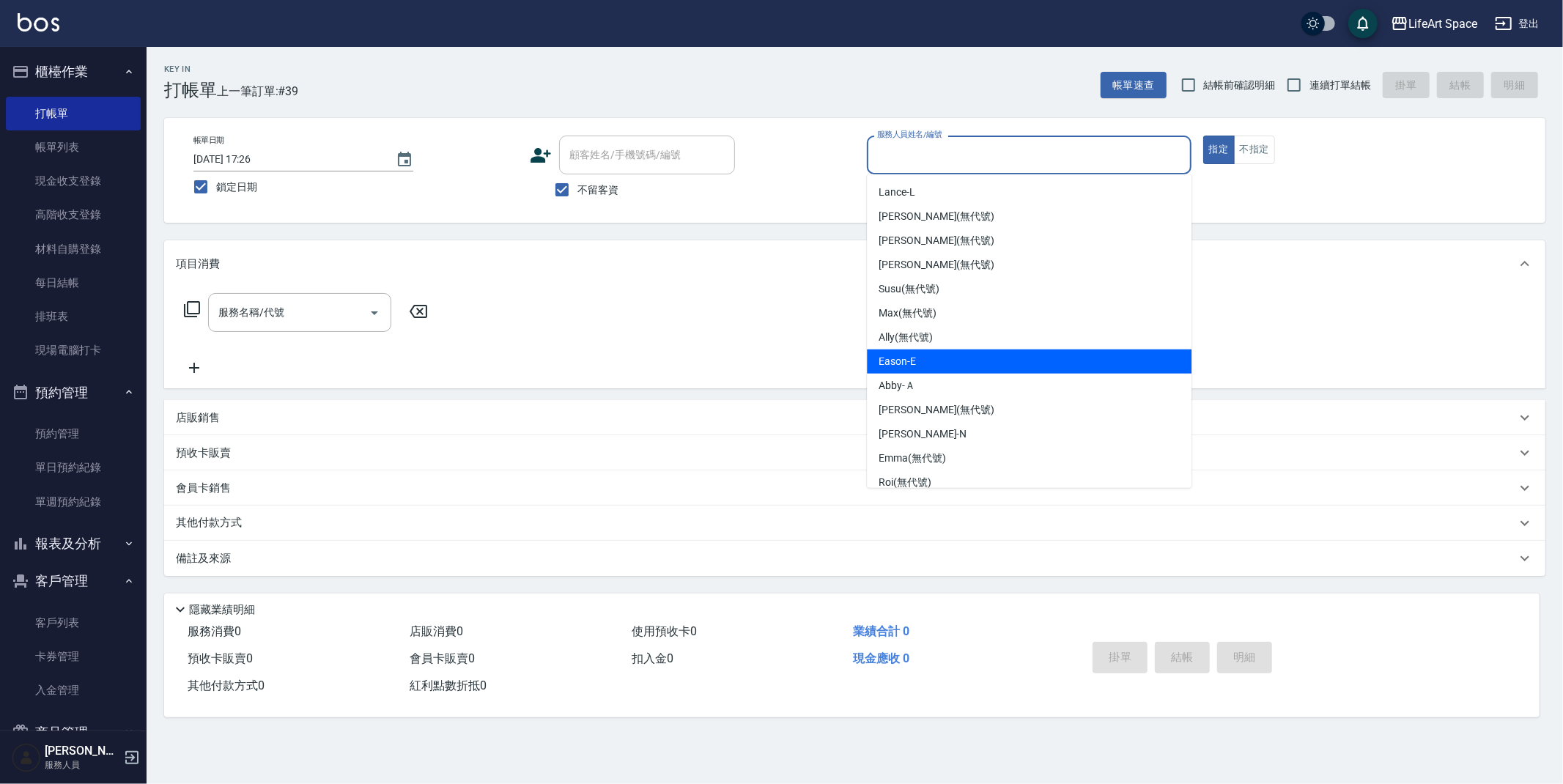
drag, startPoint x: 922, startPoint y: 356, endPoint x: 841, endPoint y: 364, distance: 81.4
click at [922, 355] on div "Eason -E" at bounding box center [1029, 362] width 325 height 24
type input "Eason-E"
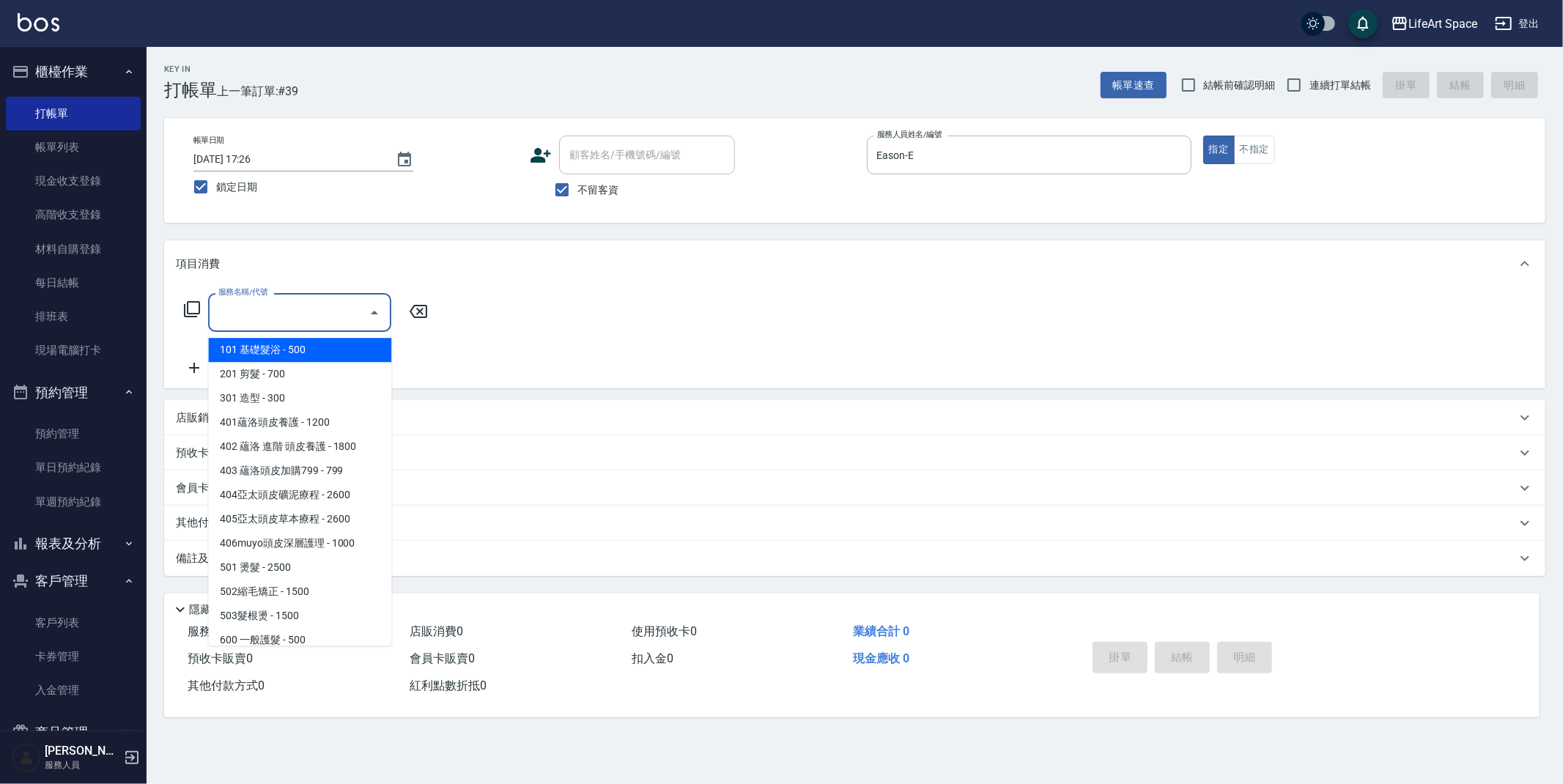
click at [312, 302] on input "服務名稱/代號" at bounding box center [289, 313] width 149 height 26
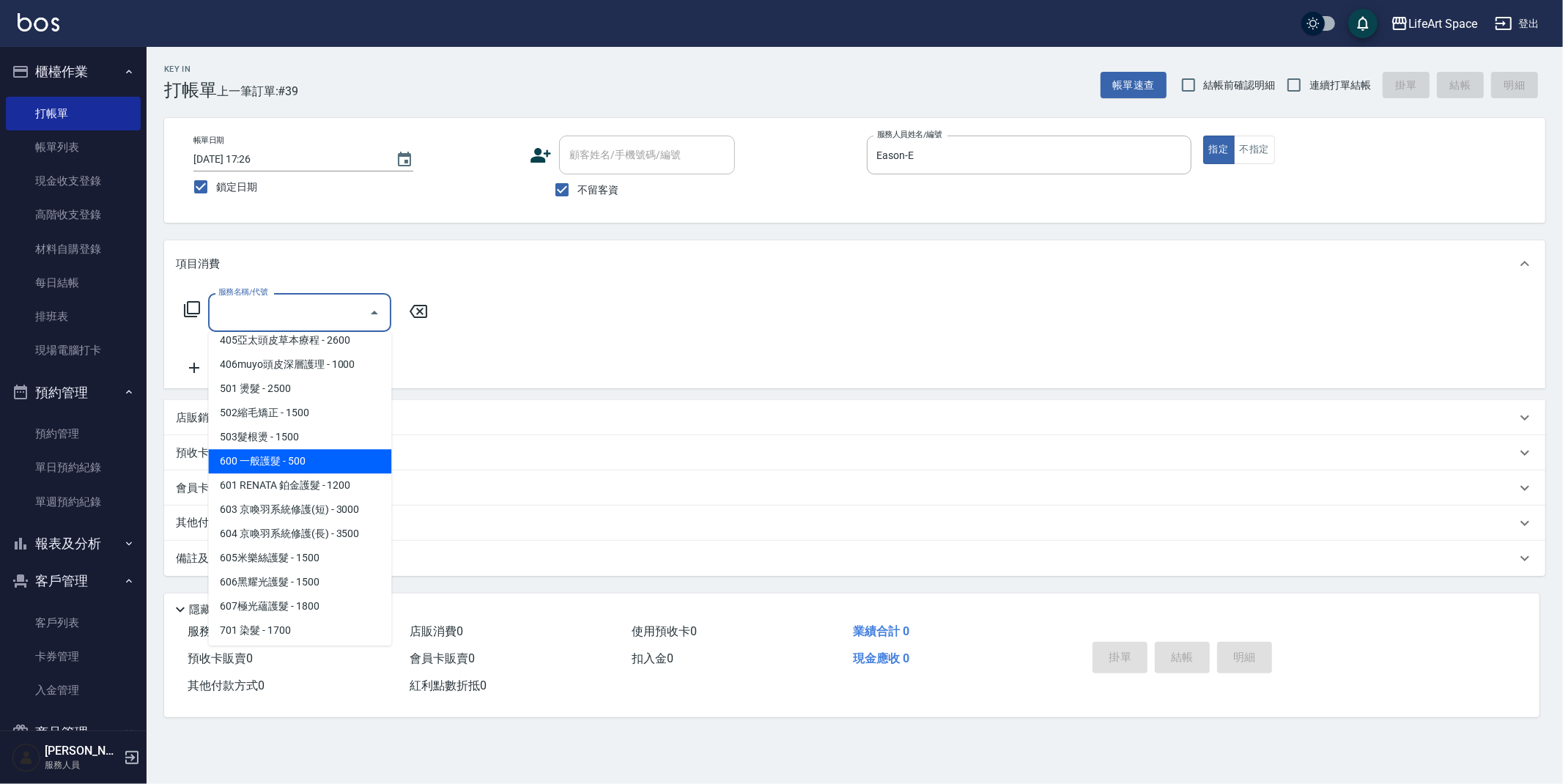
scroll to position [229, 0]
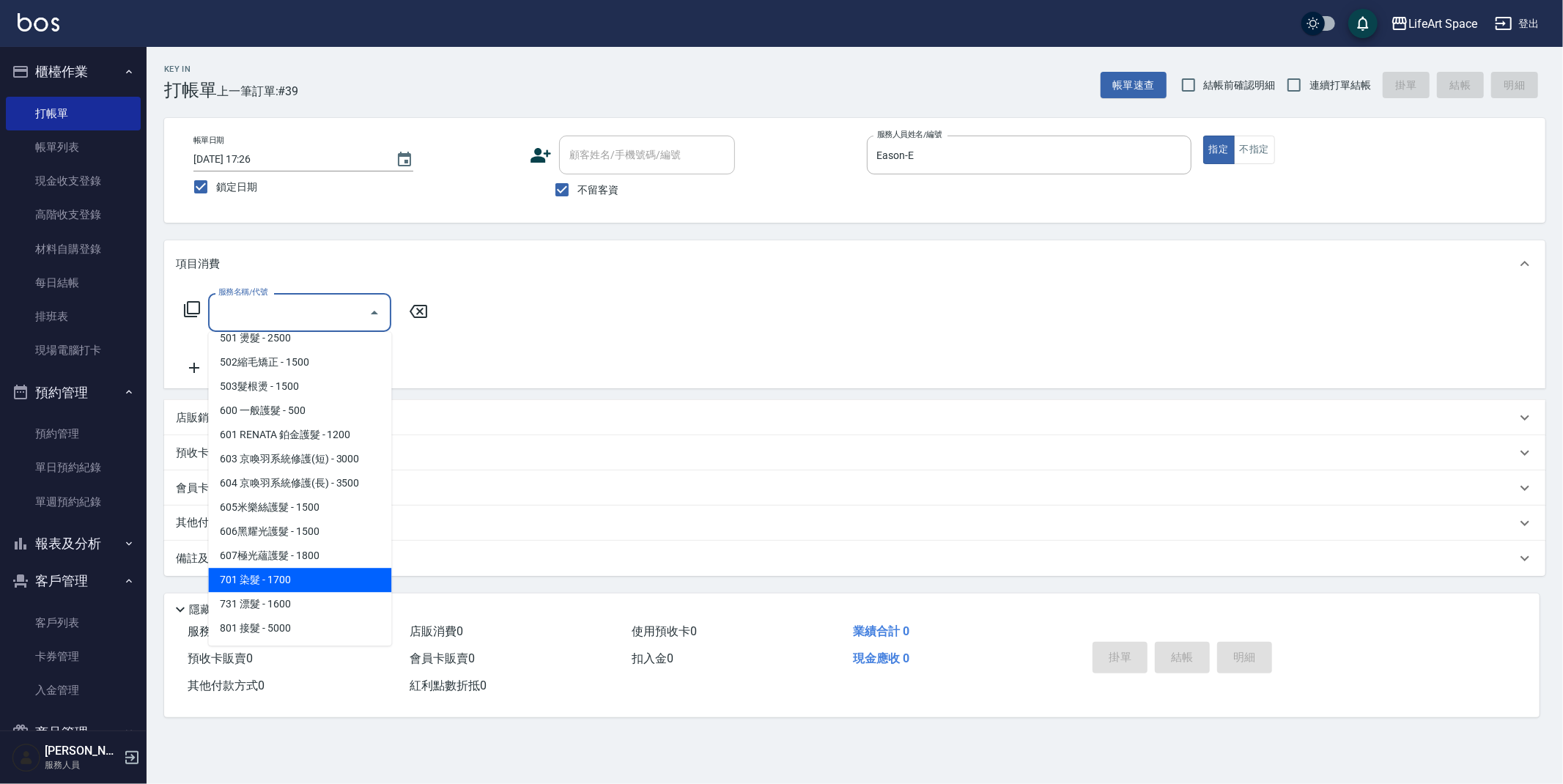
click at [332, 574] on span "701 染髮 - 1700" at bounding box center [299, 580] width 183 height 24
type input "701 染髮(701)"
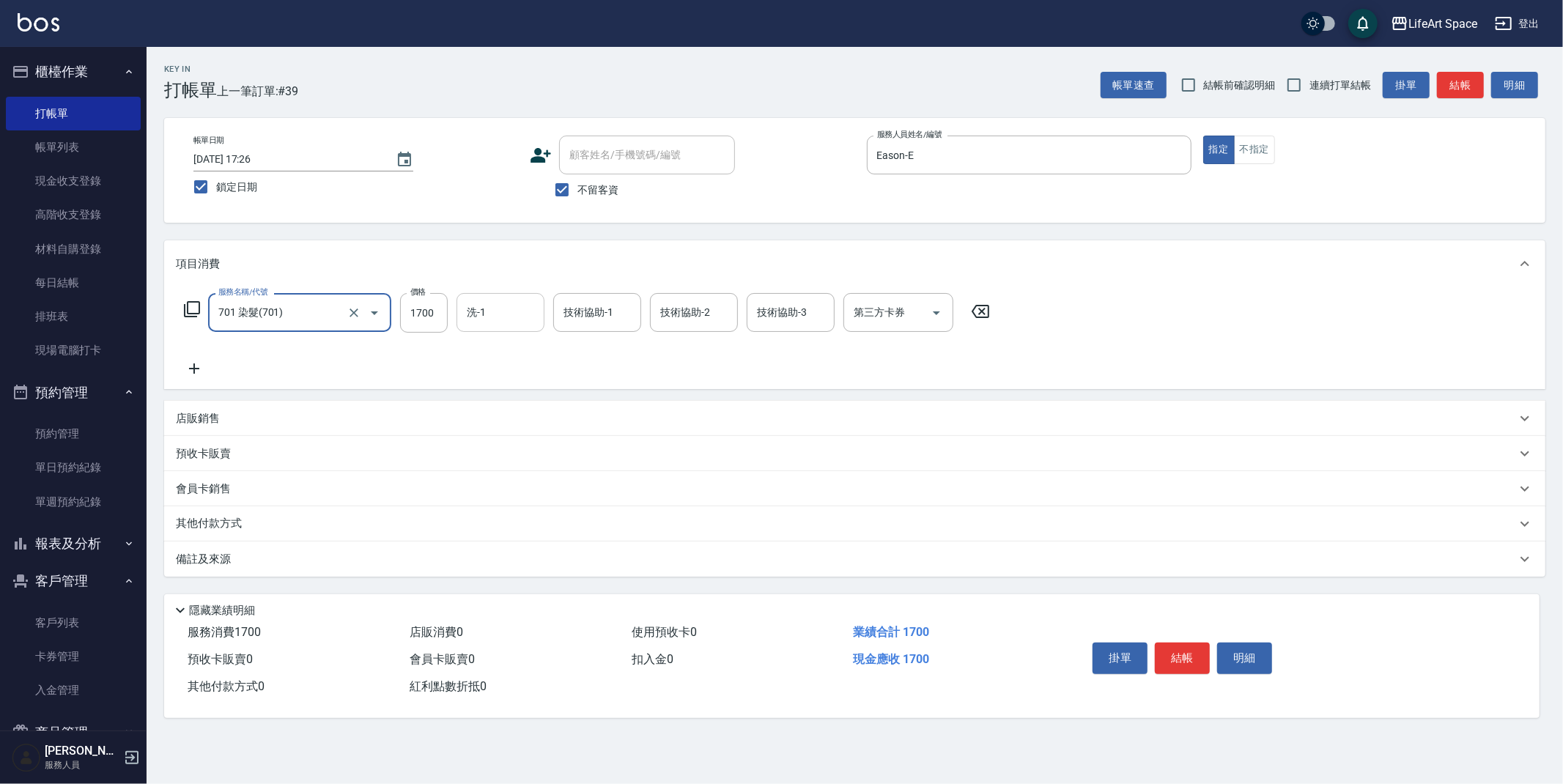
click at [433, 315] on input "1700" at bounding box center [423, 313] width 47 height 40
type input "3000"
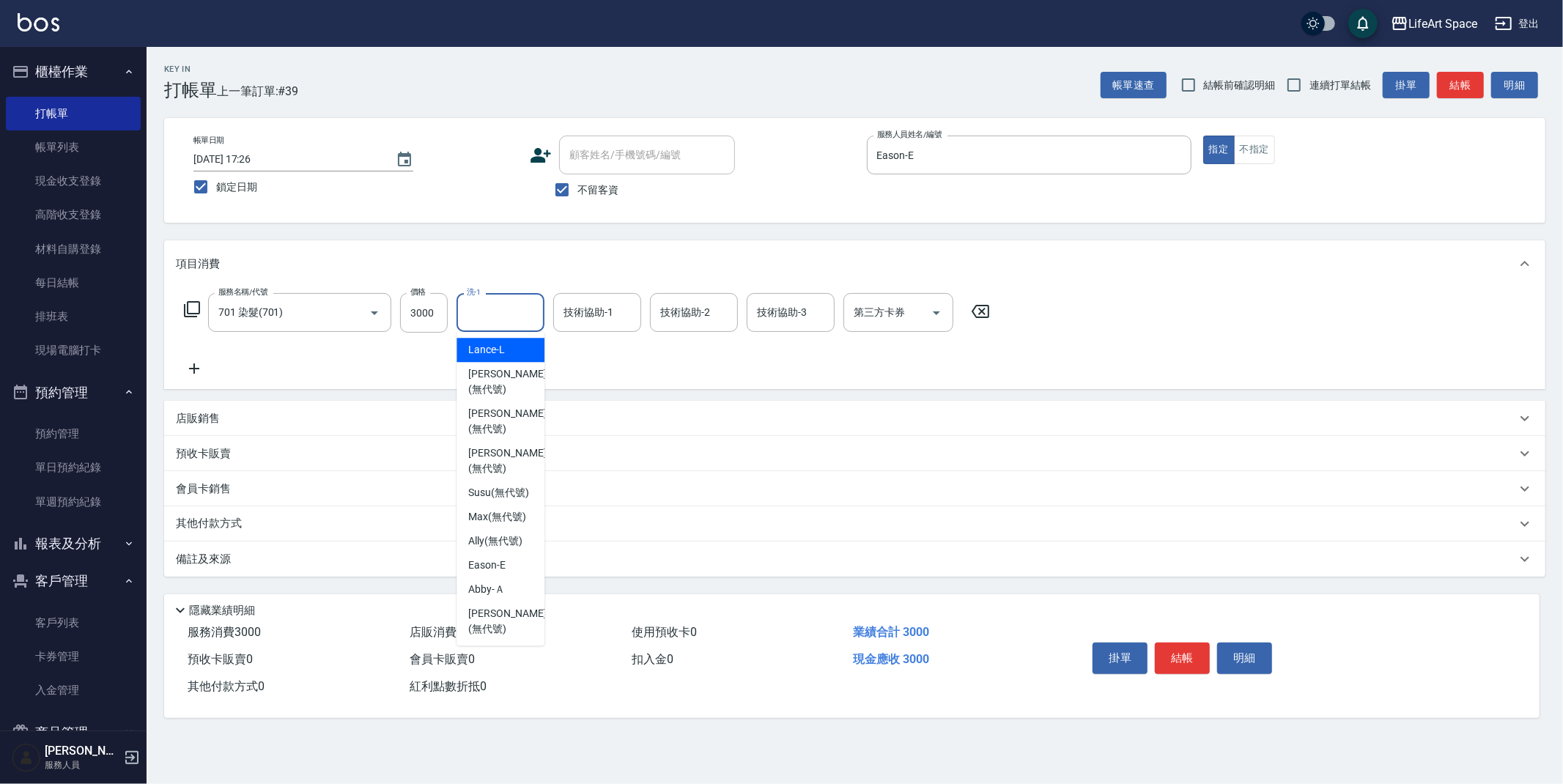
click at [477, 315] on div "洗-1 洗-1" at bounding box center [500, 313] width 88 height 39
click at [511, 387] on span "Coodi (無代號)" at bounding box center [500, 382] width 64 height 16
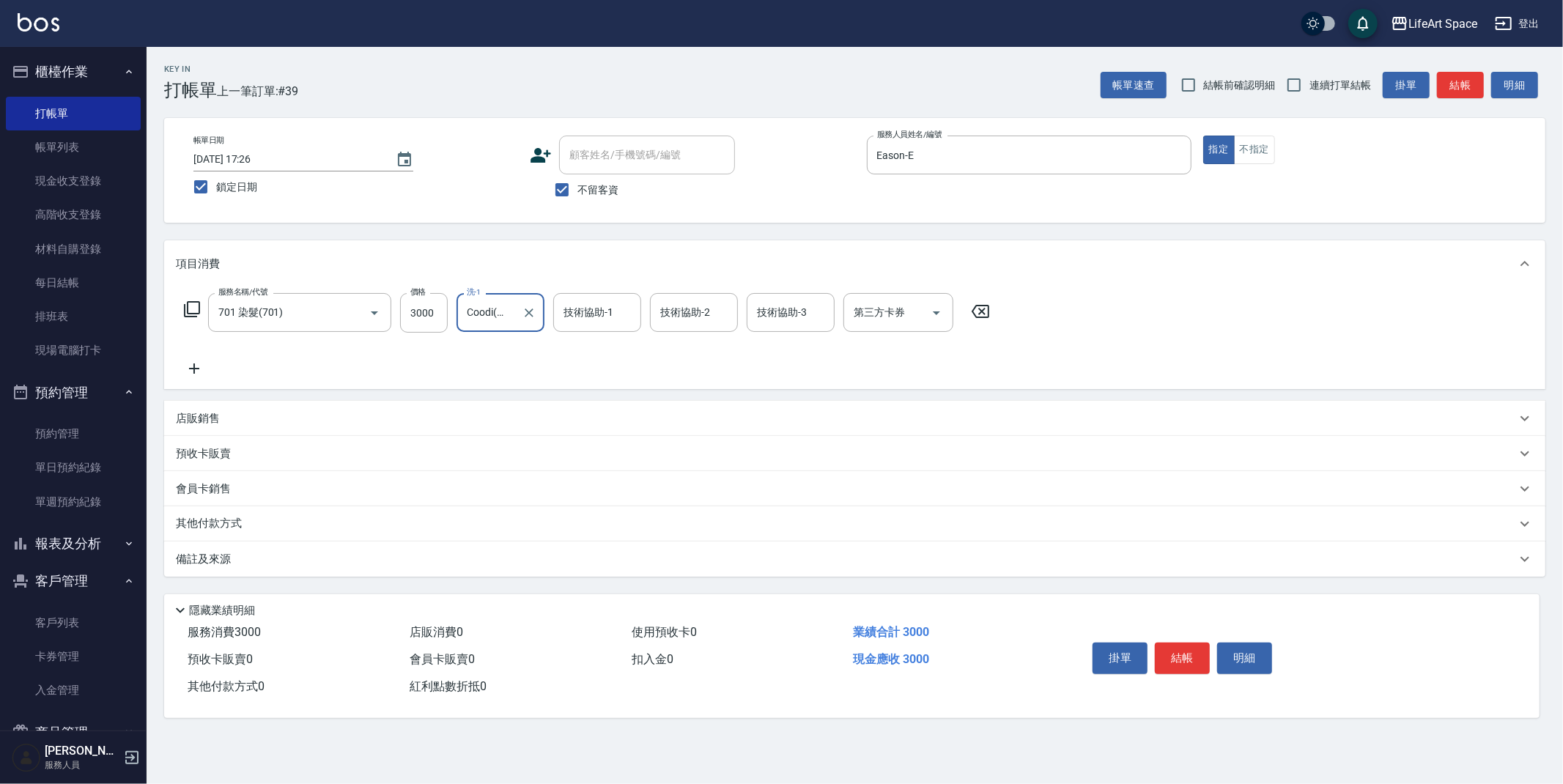
click at [497, 315] on input "Coodi(無代號)" at bounding box center [489, 313] width 53 height 26
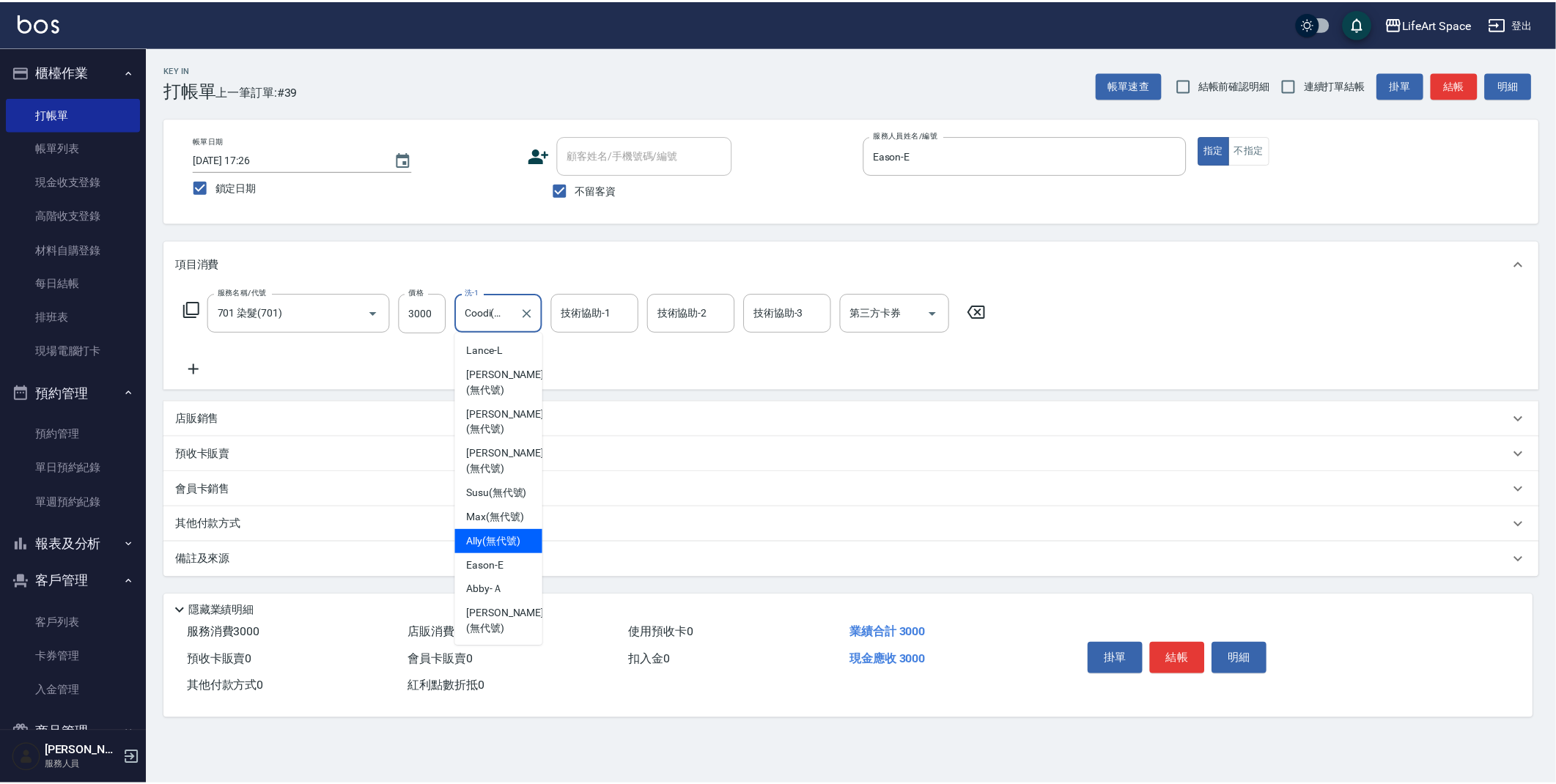
scroll to position [216, 0]
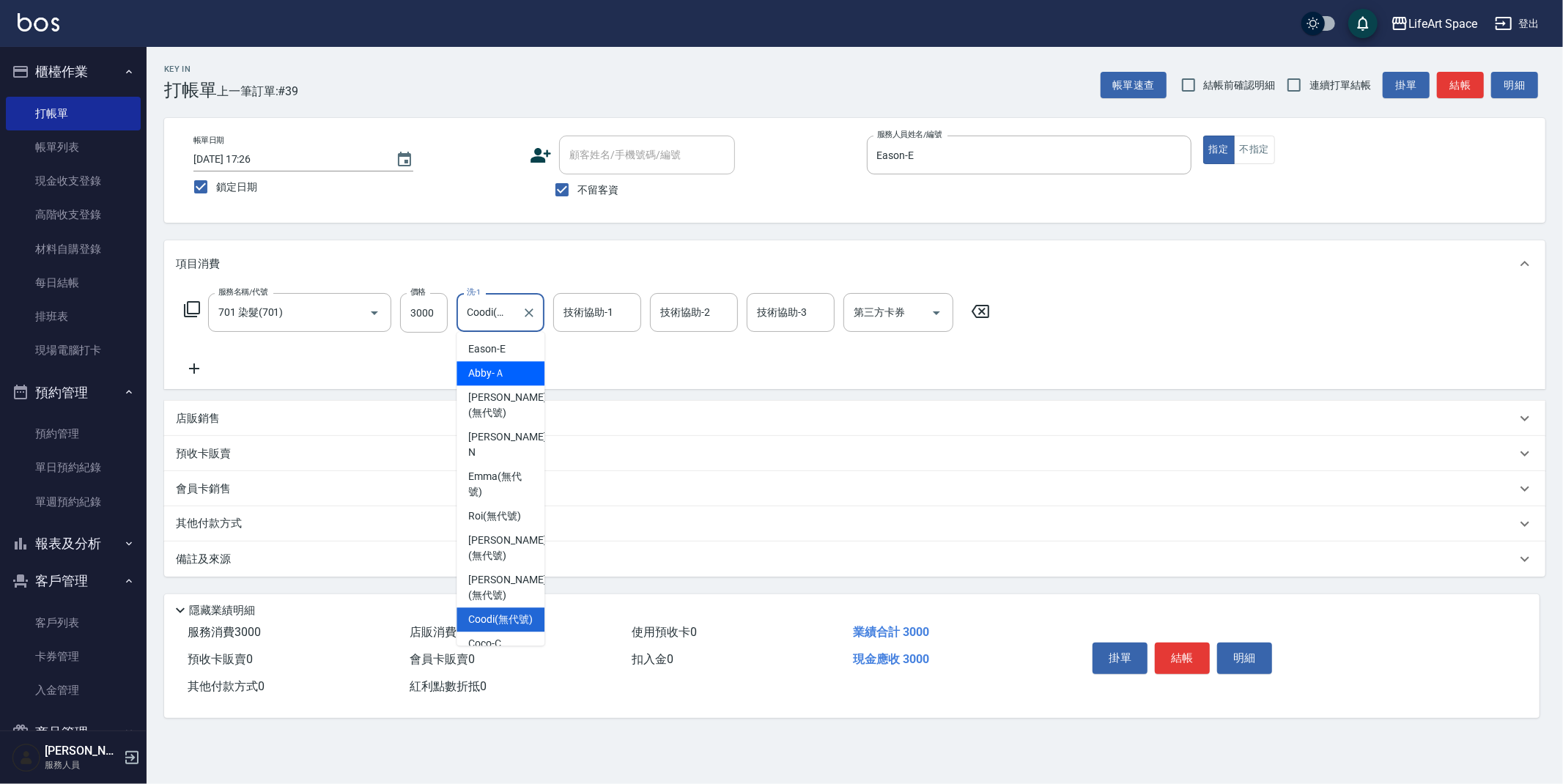
click at [509, 385] on div "Abby -Ａ" at bounding box center [500, 373] width 88 height 24
type input "Abby-Ａ"
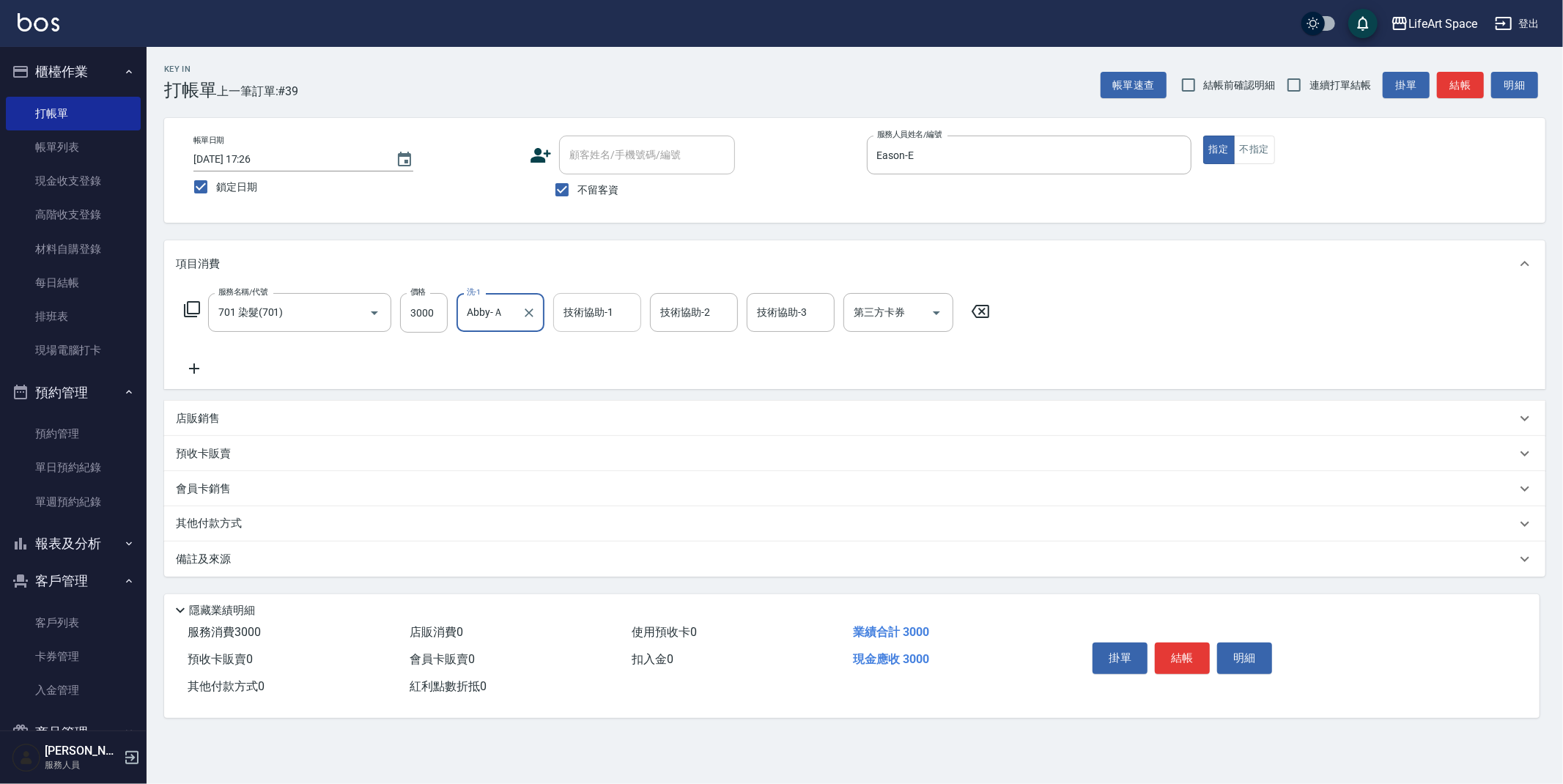
click at [618, 312] on input "技術協助-1" at bounding box center [597, 313] width 75 height 26
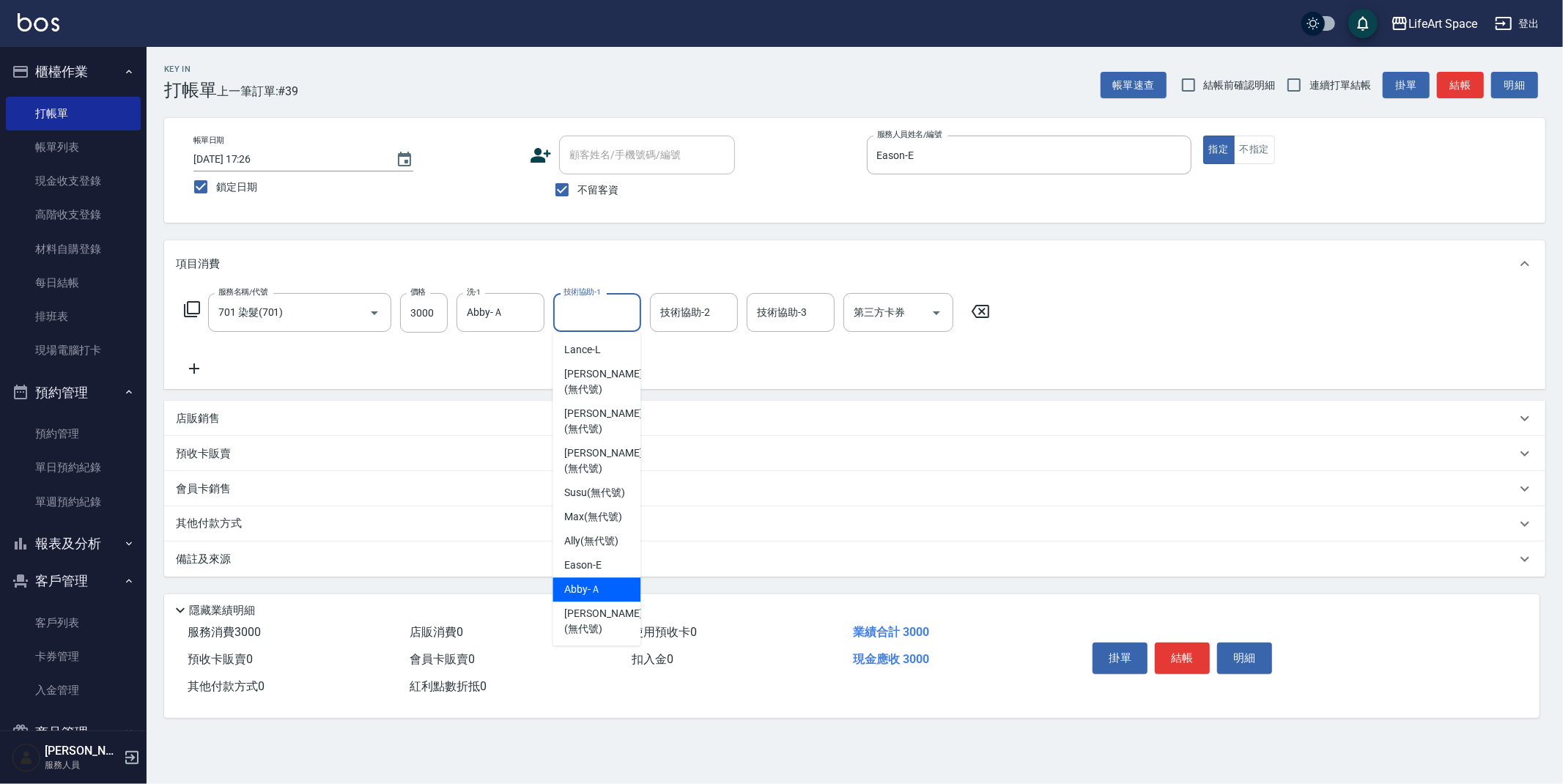
click at [588, 598] on span "Abby -Ａ" at bounding box center [582, 589] width 36 height 16
type input "Abby-Ａ"
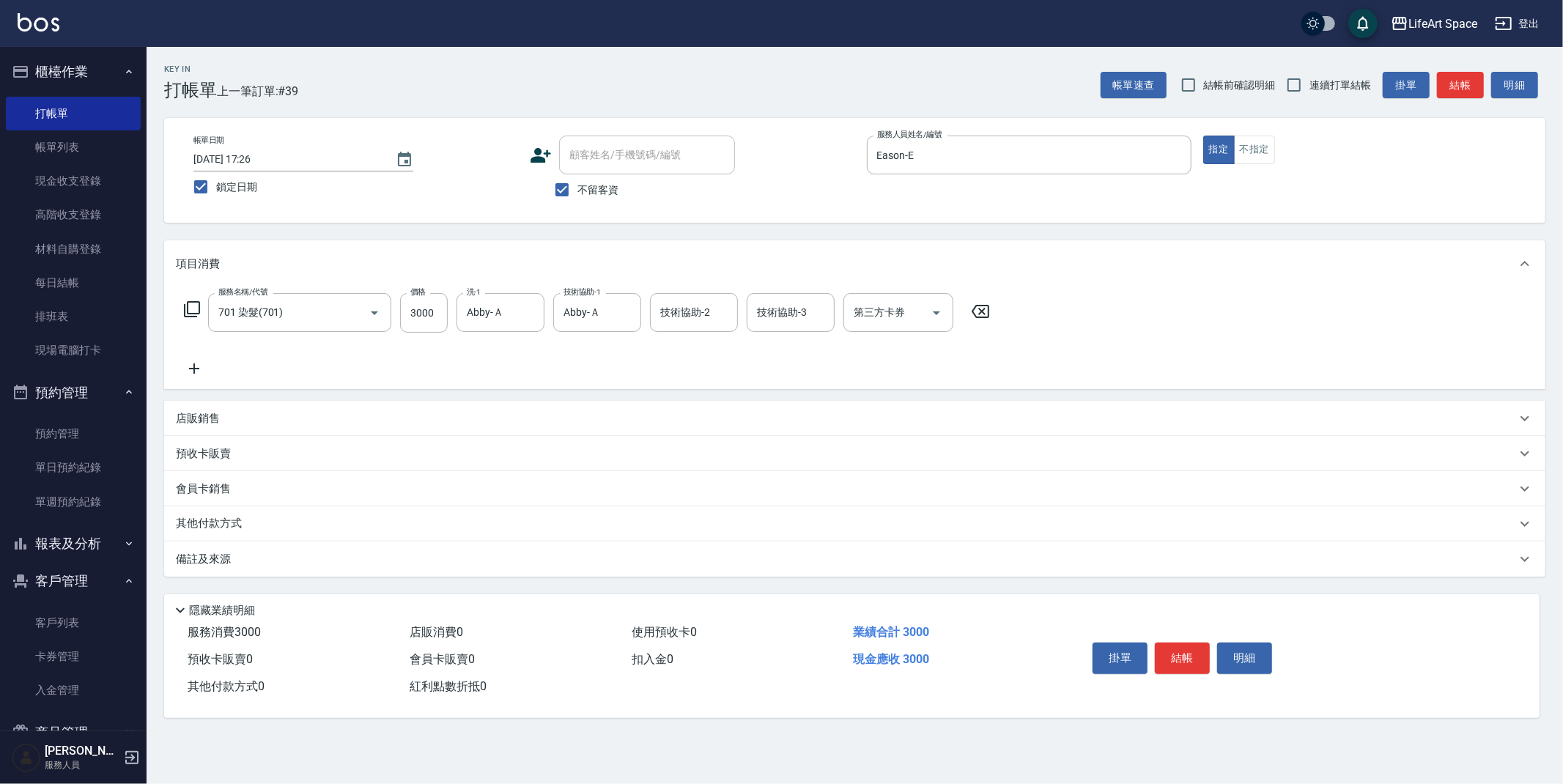
click at [357, 559] on div "備註及來源" at bounding box center [846, 559] width 1340 height 16
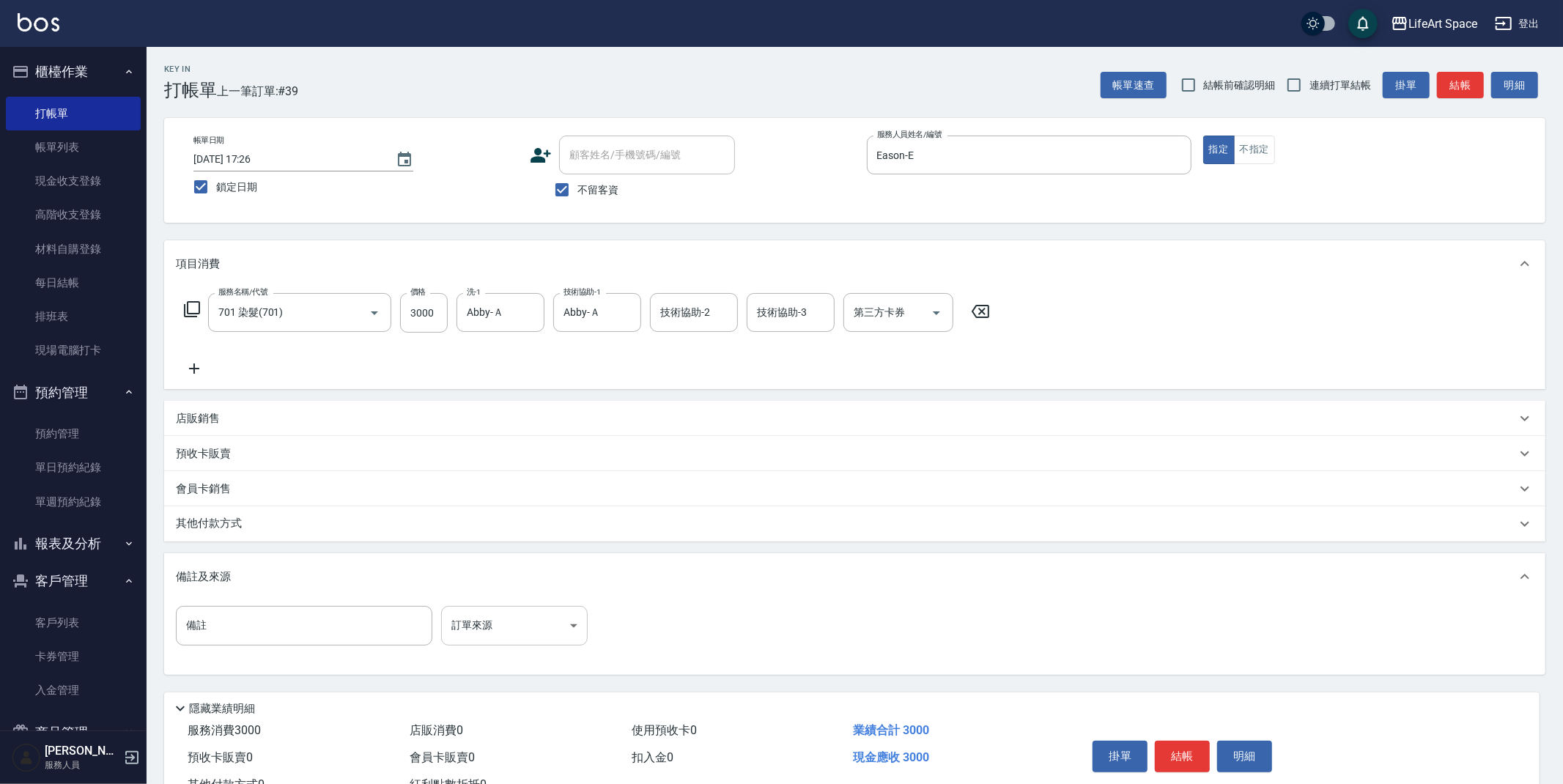
click at [483, 619] on body "LifeArt Space 登出 櫃檯作業 打帳單 帳單列表 現金收支登錄 高階收支登錄 材料自購登錄 每日結帳 排班表 現場電腦打卡 預約管理 預約管理 單…" at bounding box center [782, 417] width 1563 height 834
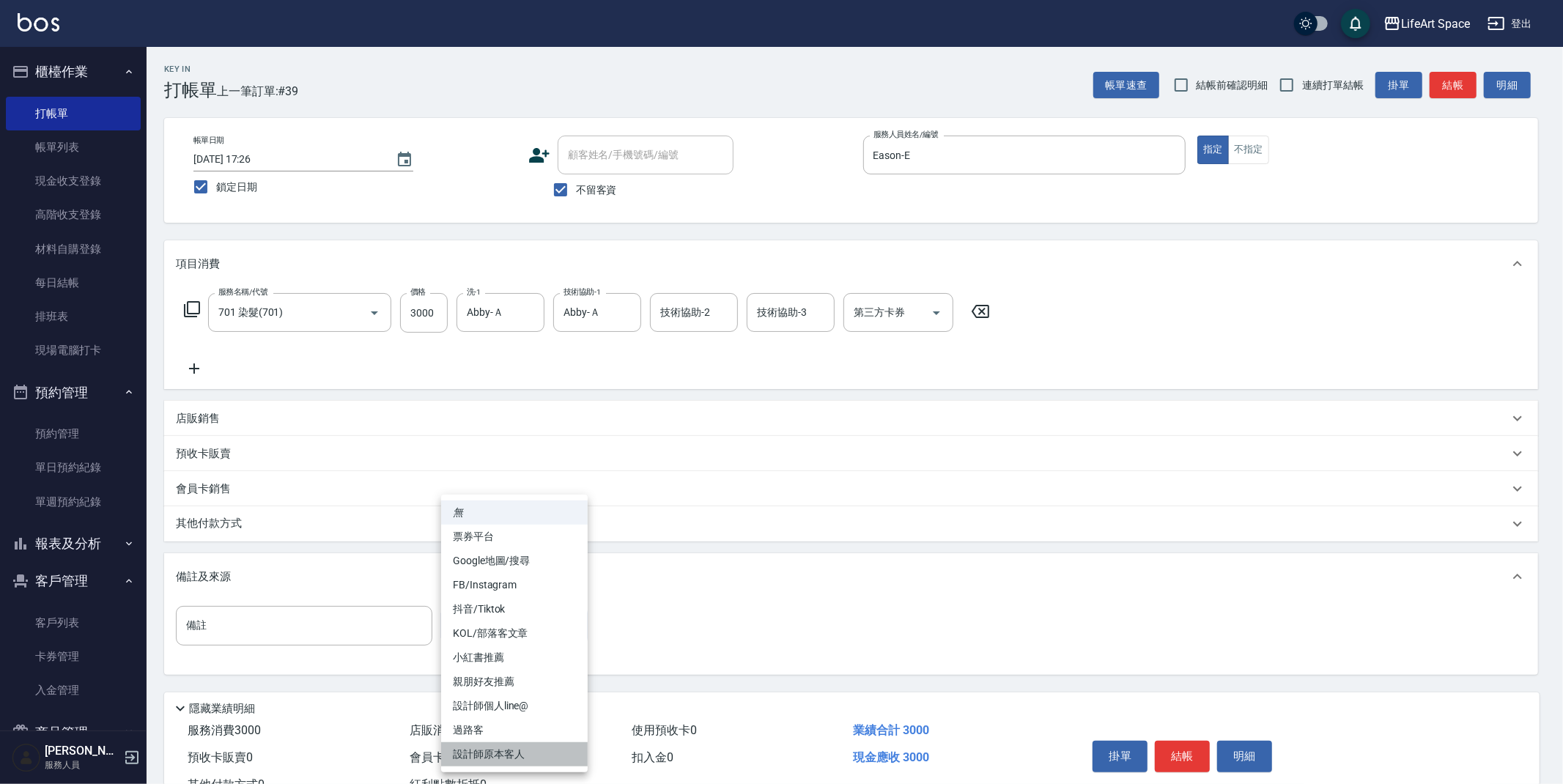
drag, startPoint x: 534, startPoint y: 751, endPoint x: 523, endPoint y: 749, distance: 11.2
click at [534, 750] on li "設計師原本客人" at bounding box center [514, 754] width 147 height 24
type input "設計師原本客人"
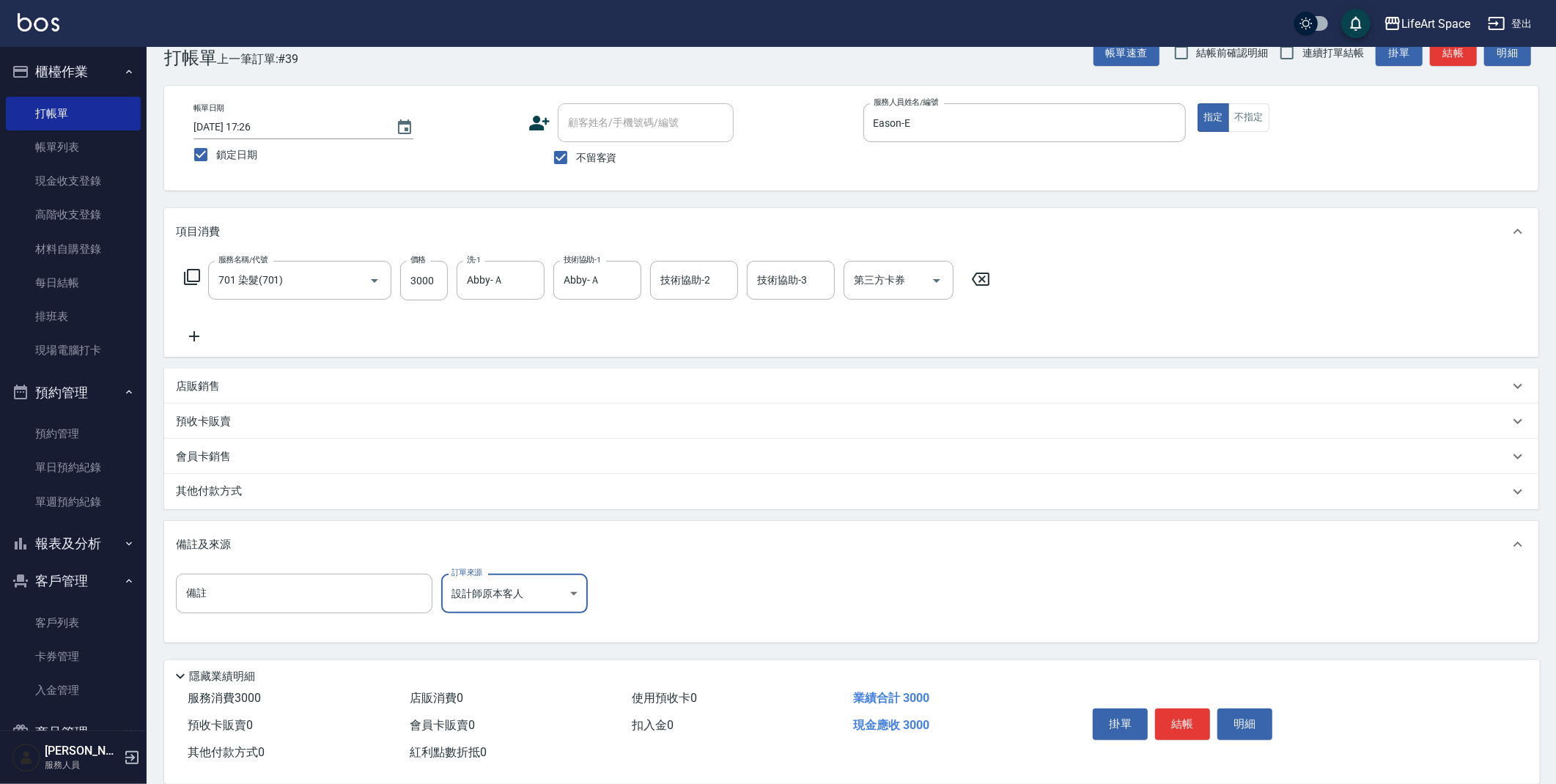
scroll to position [54, 0]
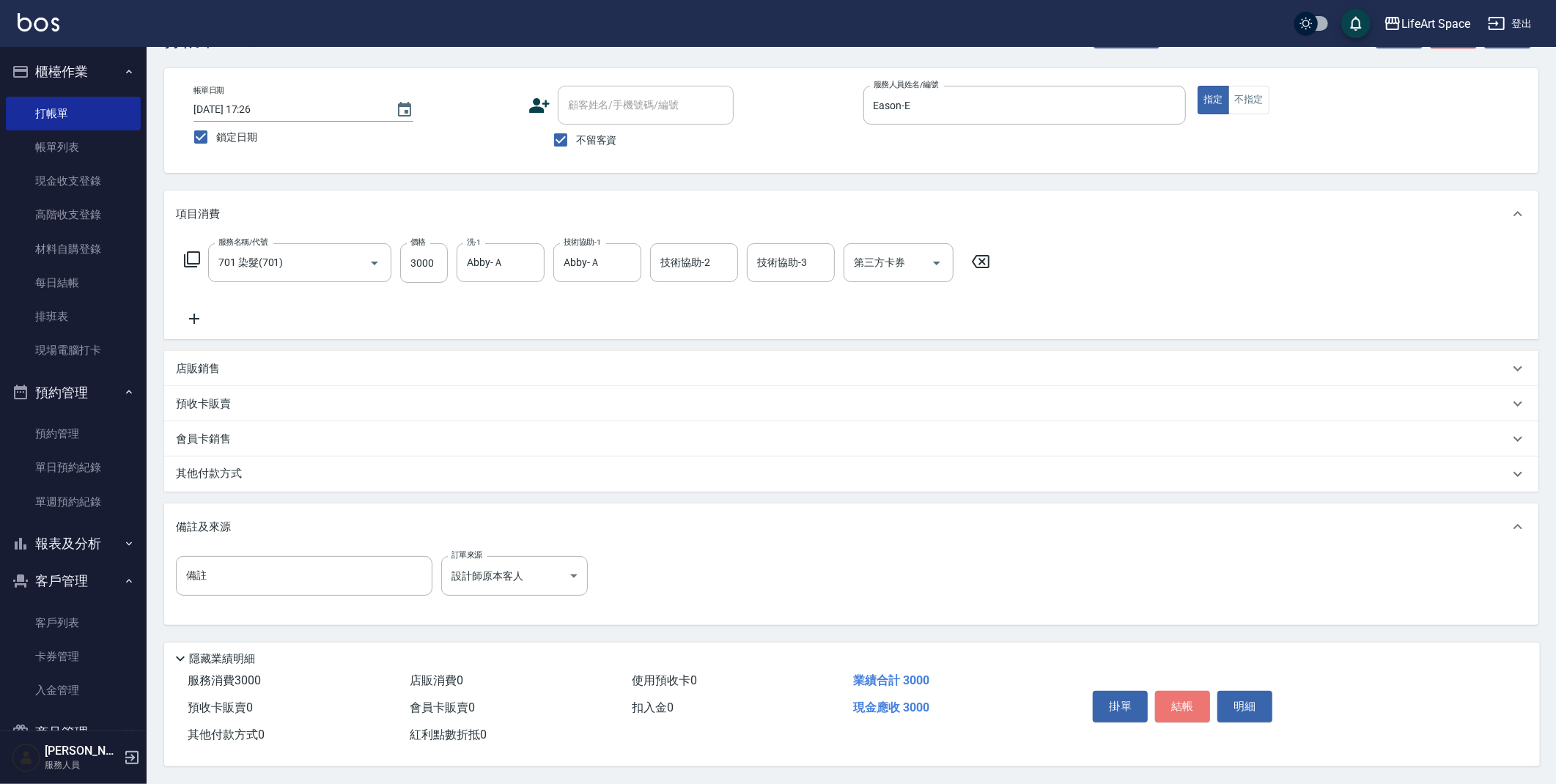
click at [1188, 702] on button "結帳" at bounding box center [1182, 706] width 55 height 31
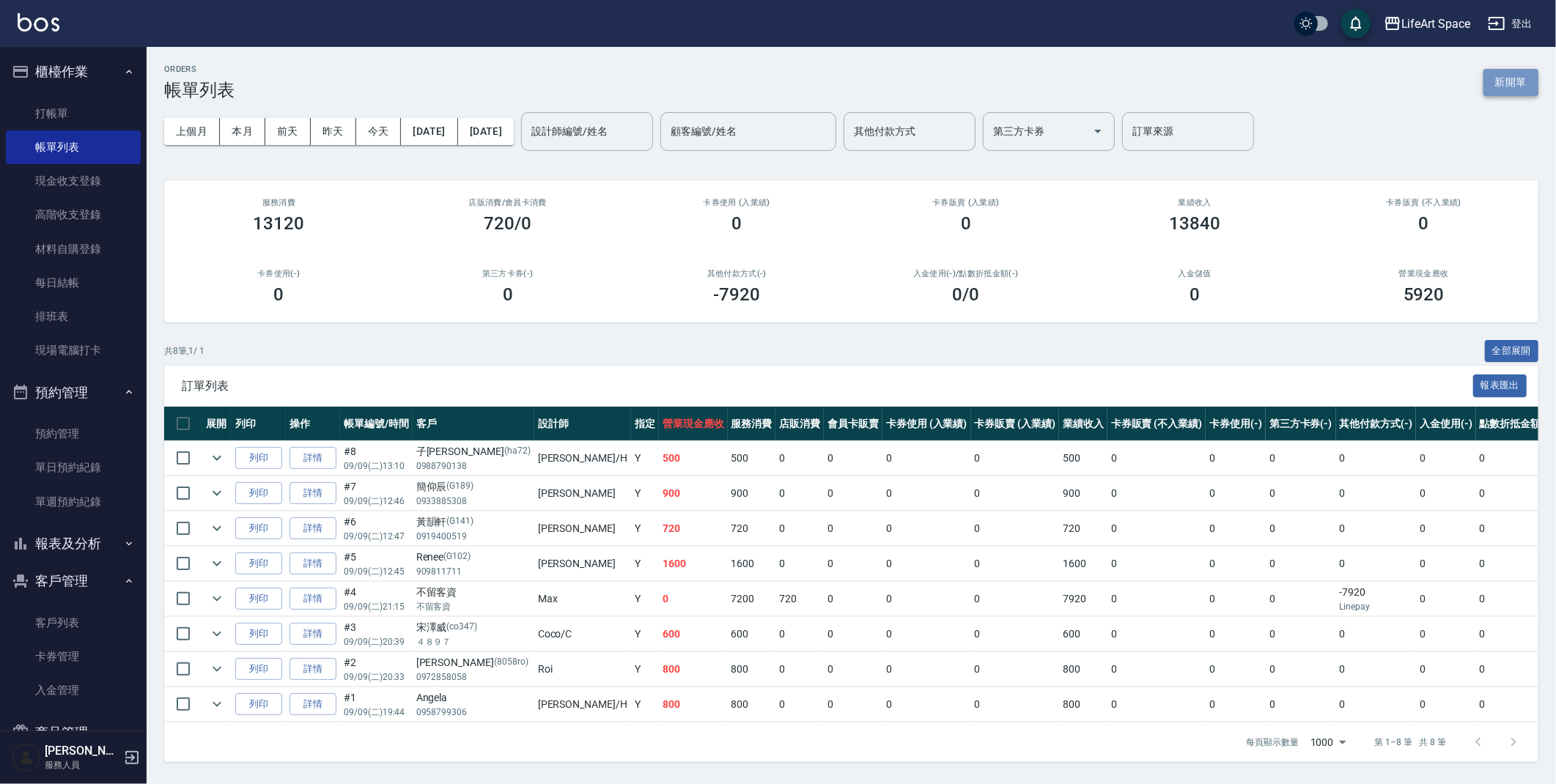
click at [1498, 86] on button "新開單" at bounding box center [1510, 82] width 55 height 27
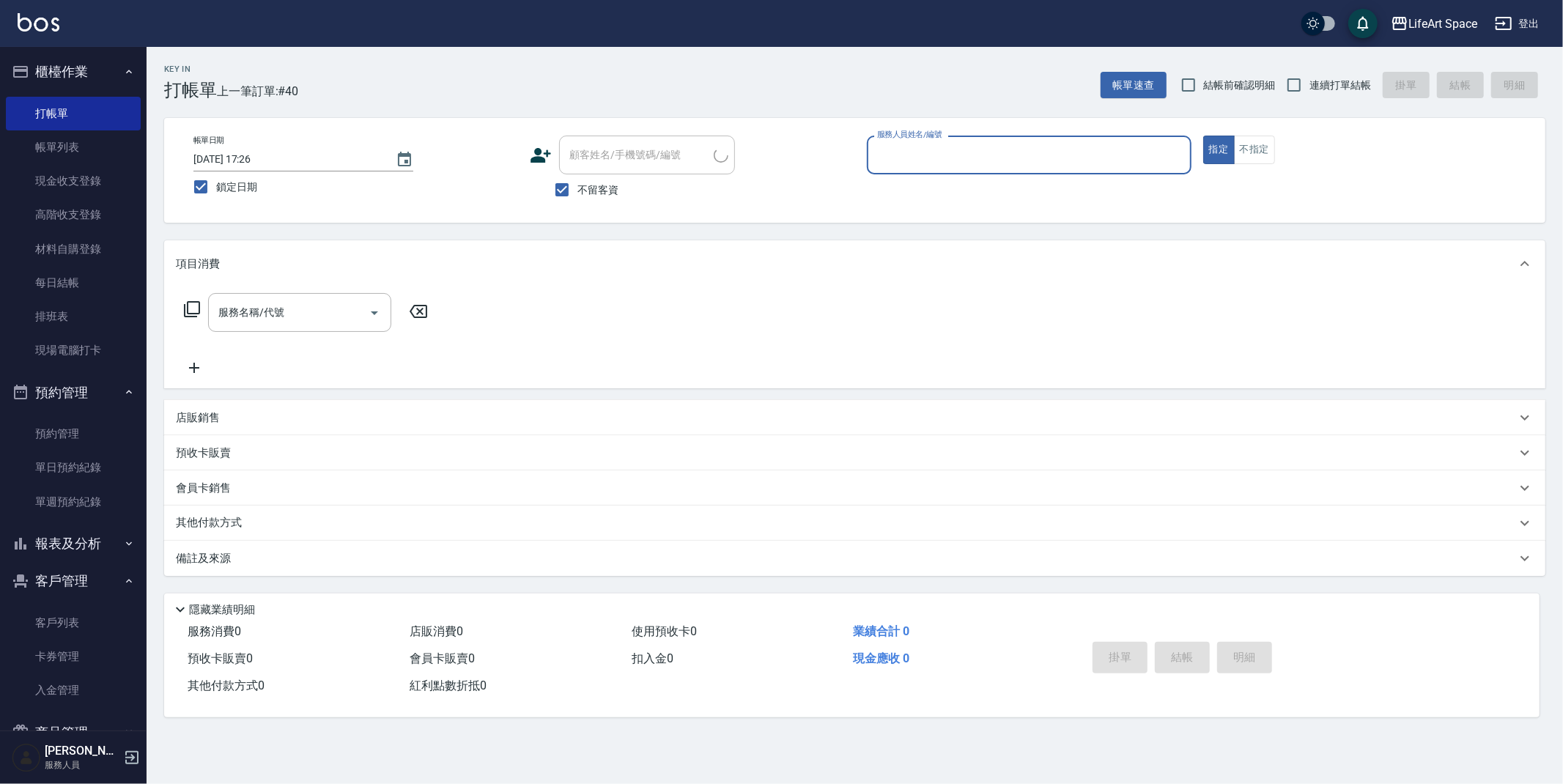
click at [921, 158] on input "服務人員姓名/編號" at bounding box center [1029, 155] width 312 height 26
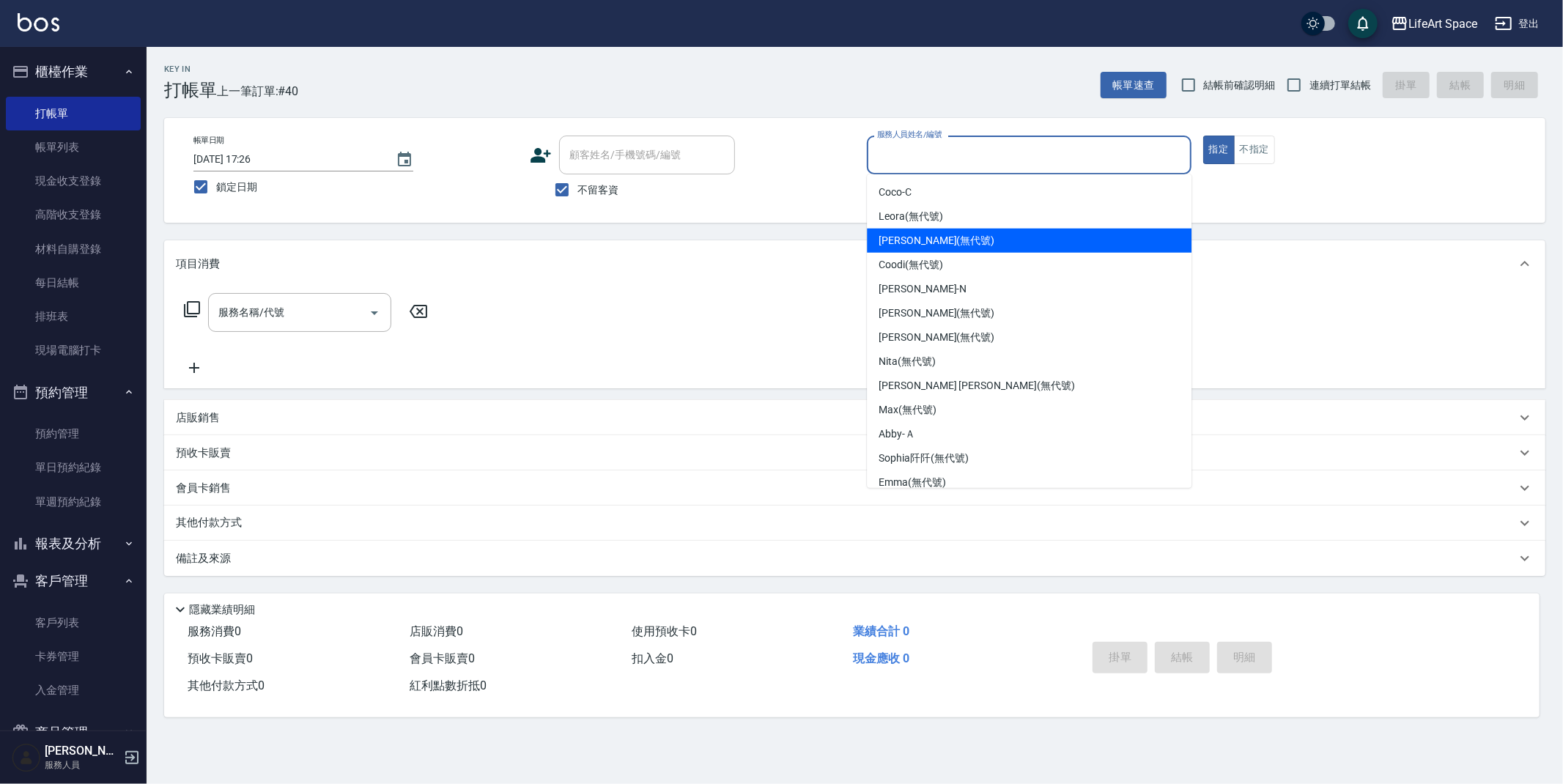
click at [252, 421] on div "店販銷售" at bounding box center [846, 418] width 1340 height 16
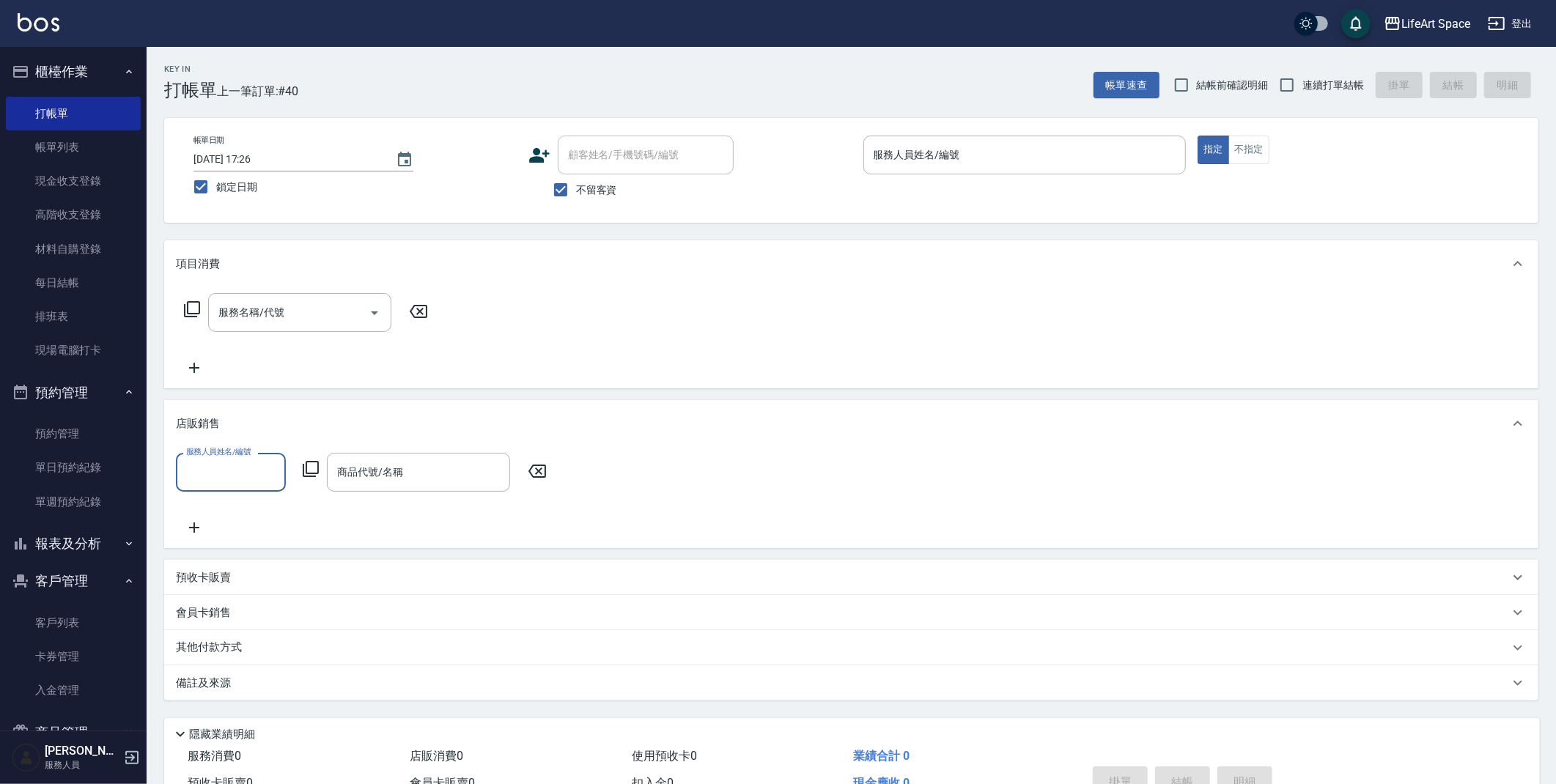
click at [254, 475] on input "服務人員姓名/編號" at bounding box center [231, 472] width 96 height 26
click at [312, 470] on icon at bounding box center [310, 469] width 18 height 18
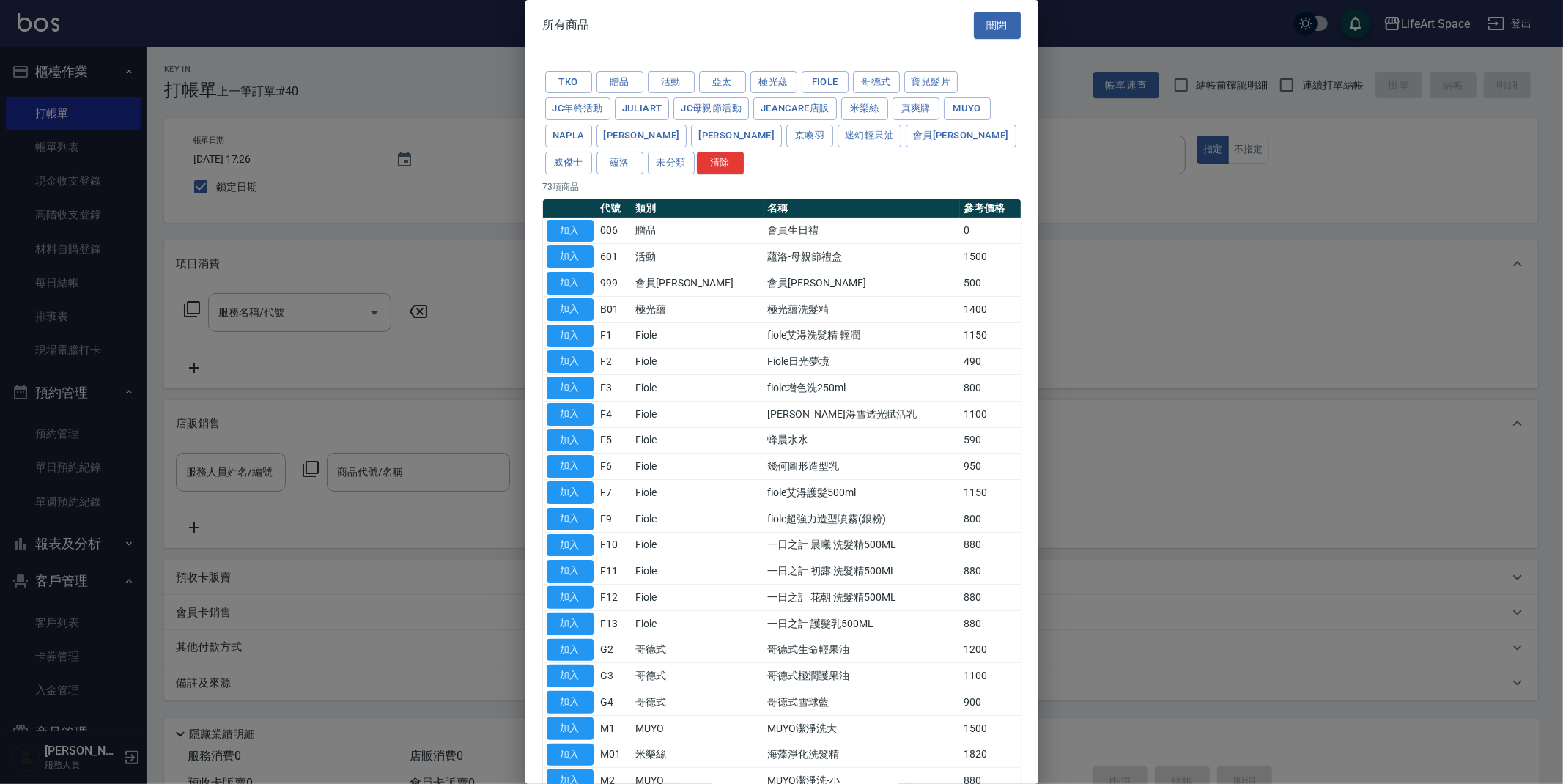
click at [643, 151] on button "蘊洛" at bounding box center [620, 162] width 47 height 22
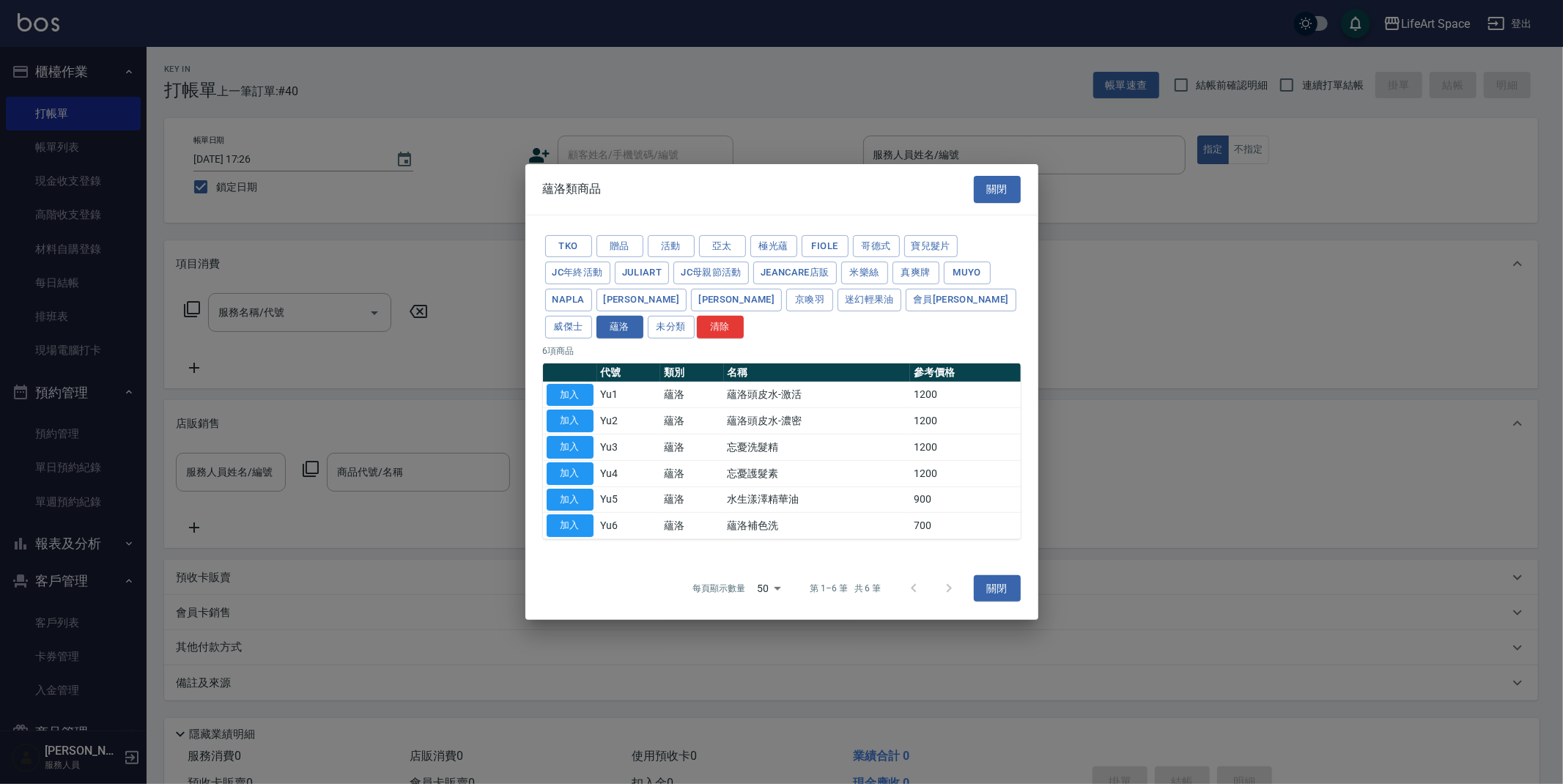
click at [588, 521] on button "加入" at bounding box center [570, 525] width 47 height 22
type input "蘊洛補色洗"
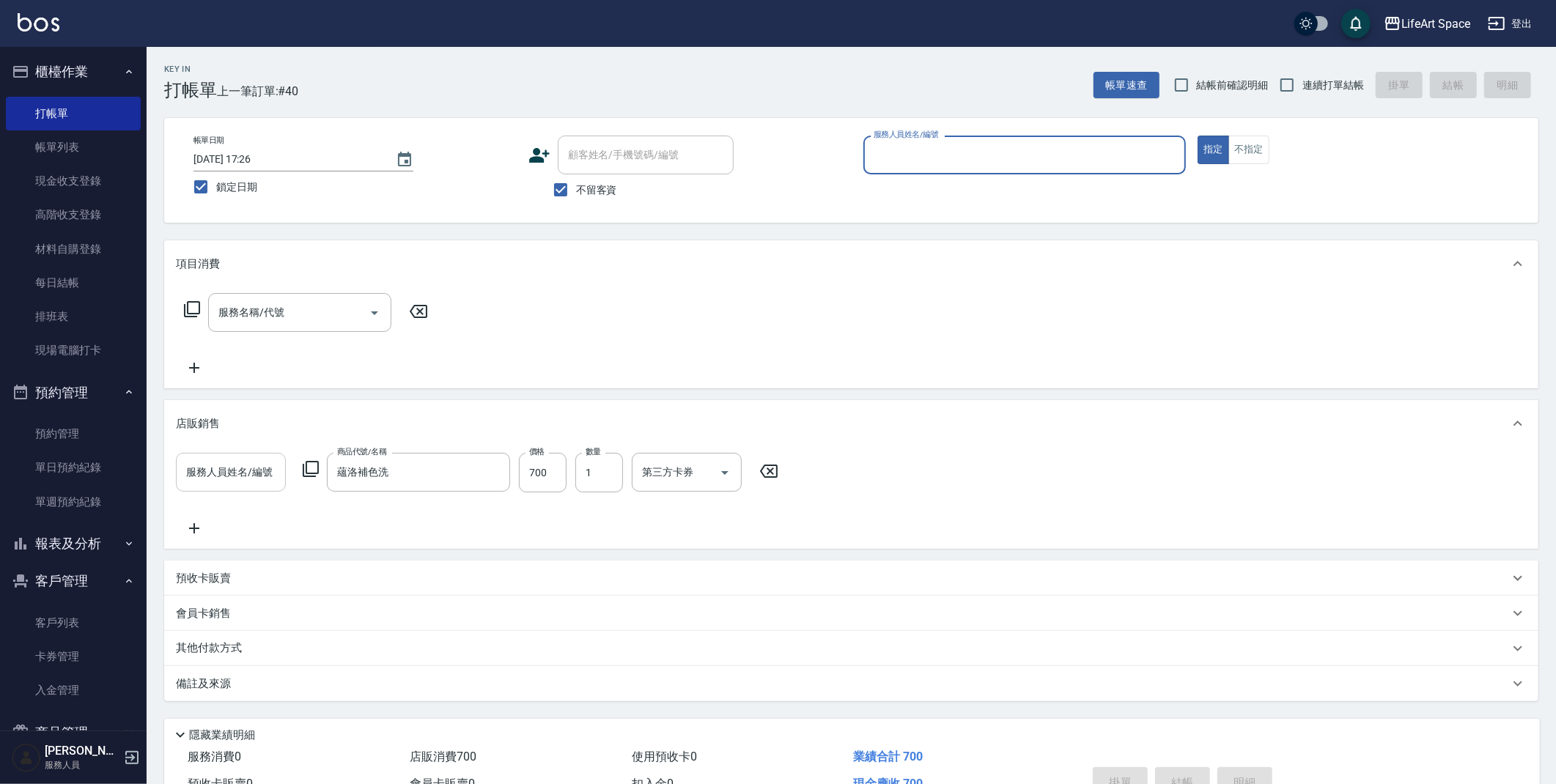
drag, startPoint x: 267, startPoint y: 478, endPoint x: 256, endPoint y: 482, distance: 11.7
click at [267, 479] on input "服務人員姓名/編號" at bounding box center [231, 472] width 96 height 26
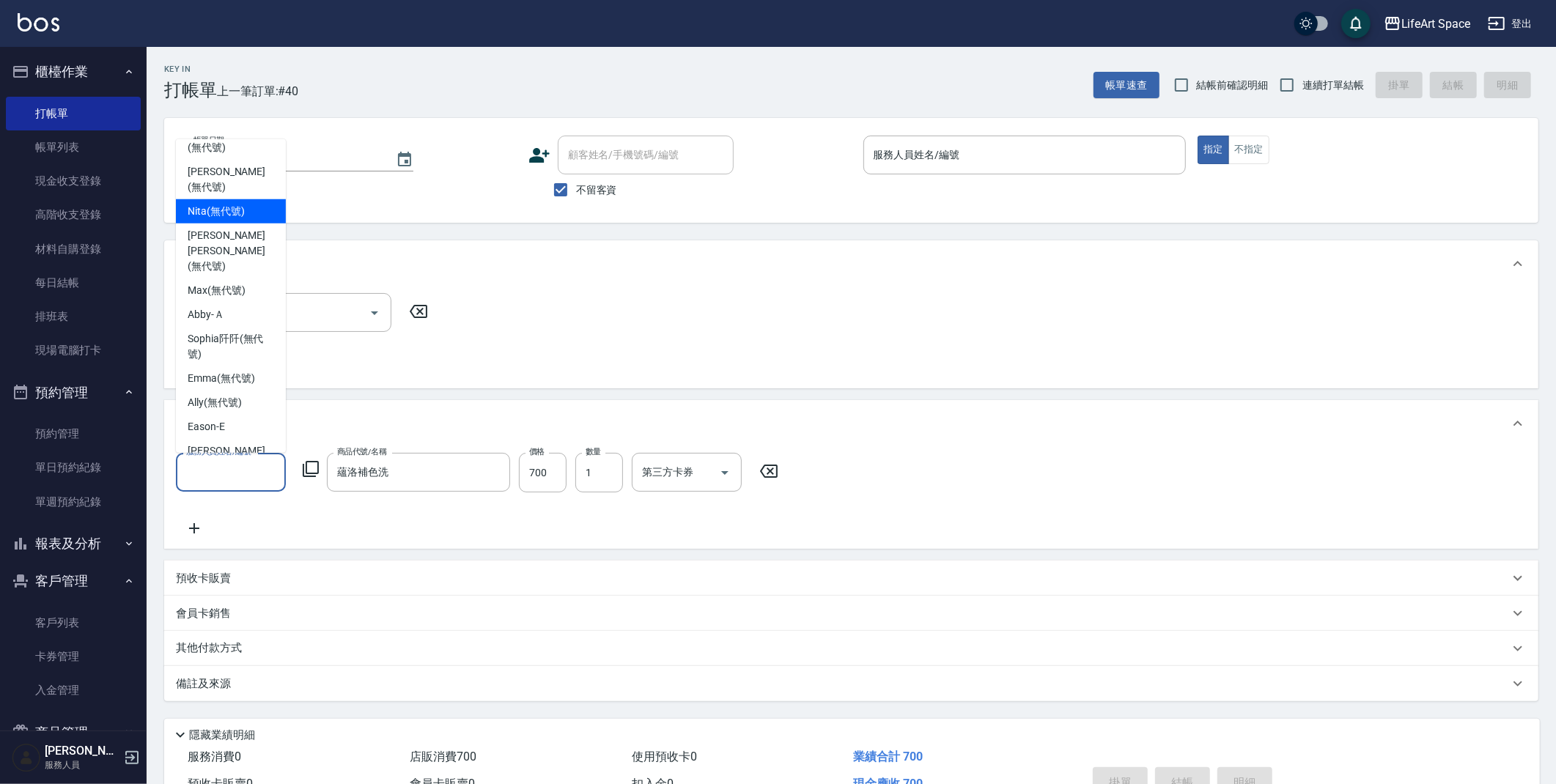
scroll to position [269, 0]
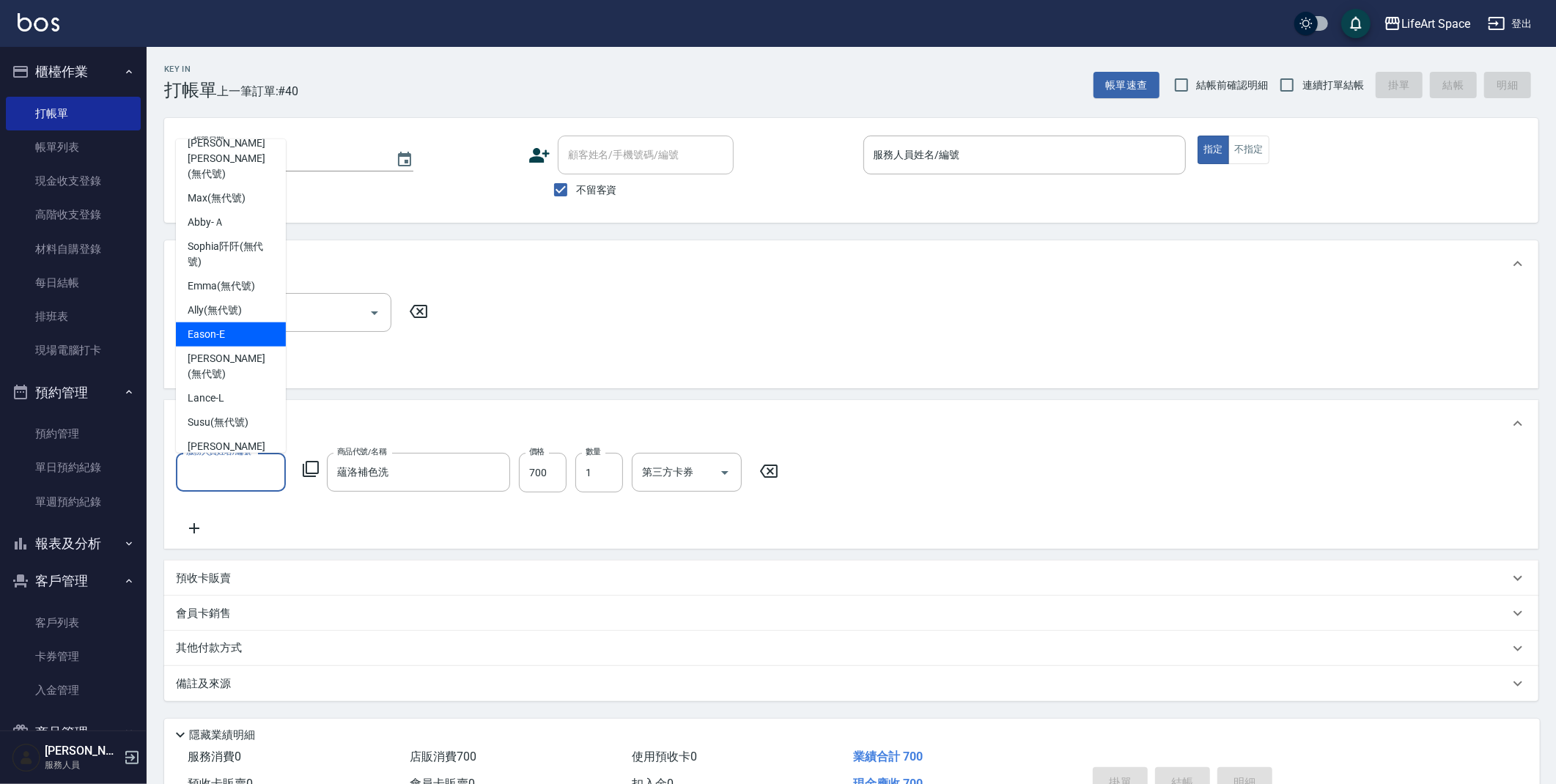
click at [228, 322] on div "Eason -E" at bounding box center [231, 334] width 109 height 24
type input "Eason-E"
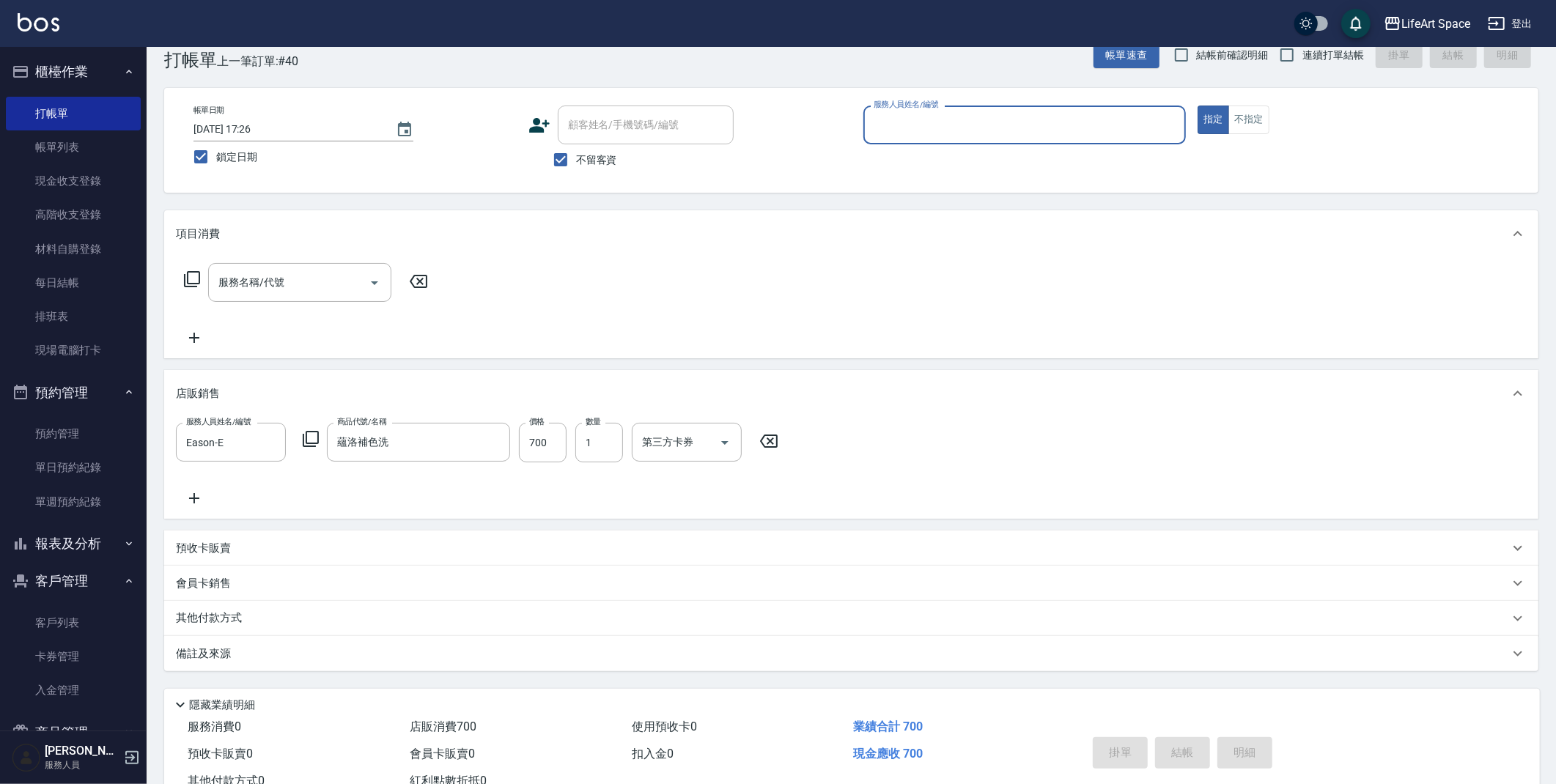
scroll to position [82, 0]
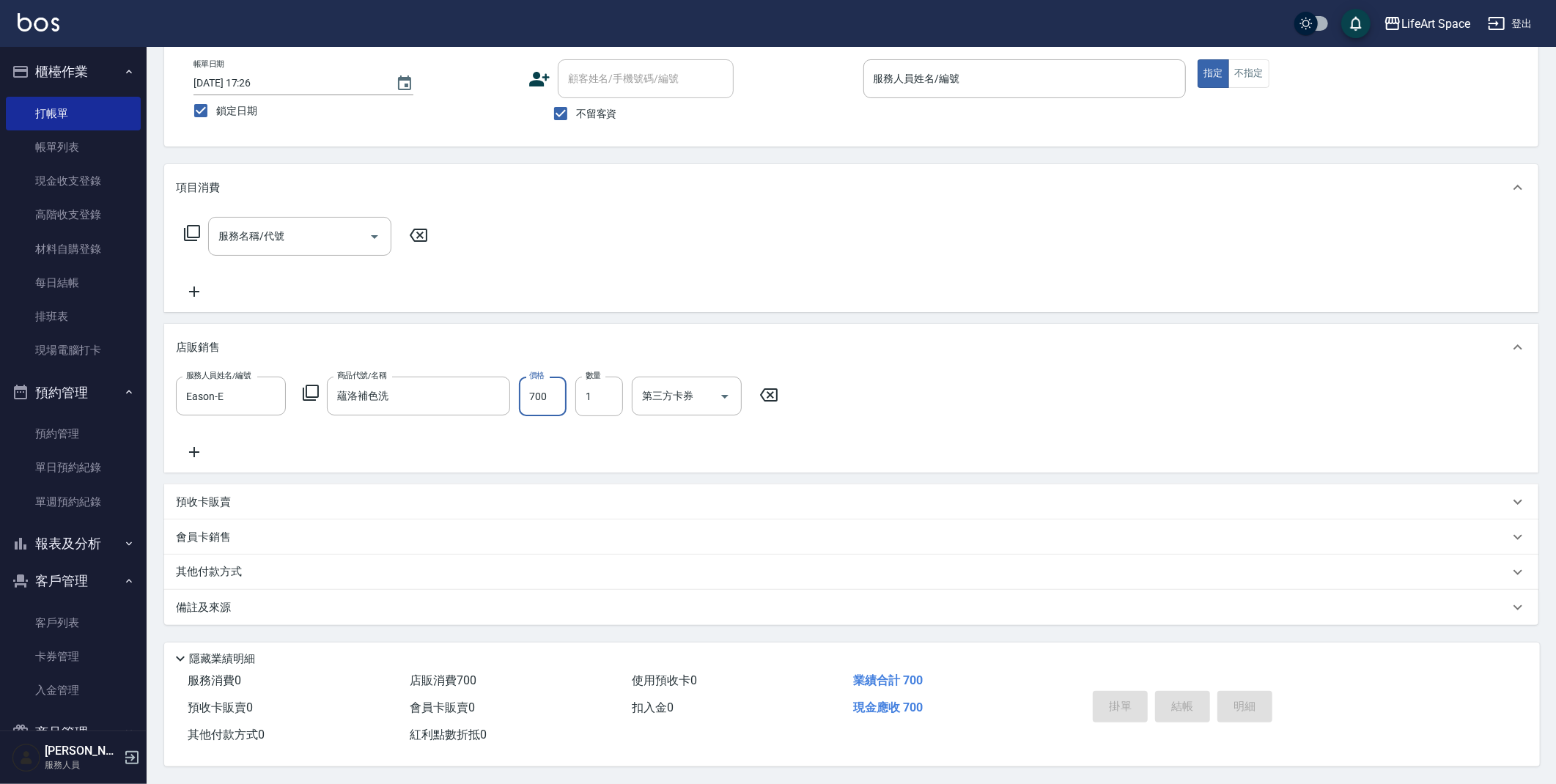
click at [562, 392] on input "700" at bounding box center [542, 396] width 47 height 40
type input "6"
type input "30"
click at [546, 406] on input "6" at bounding box center [542, 396] width 47 height 40
type input "63"
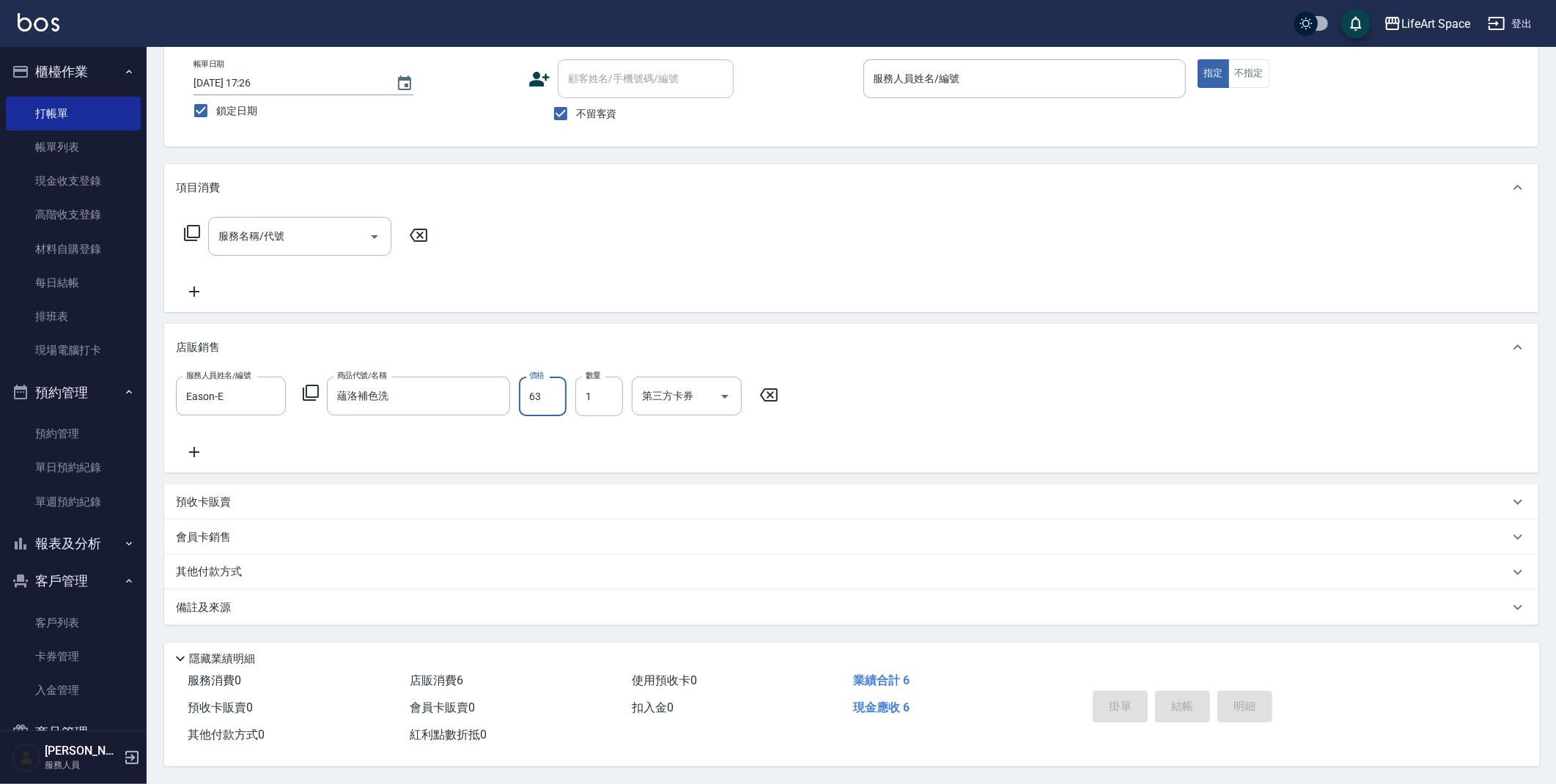
type input "0"
click at [939, 68] on input "0" at bounding box center [1013, 79] width 288 height 26
click at [930, 73] on input "0" at bounding box center [1013, 79] width 288 height 26
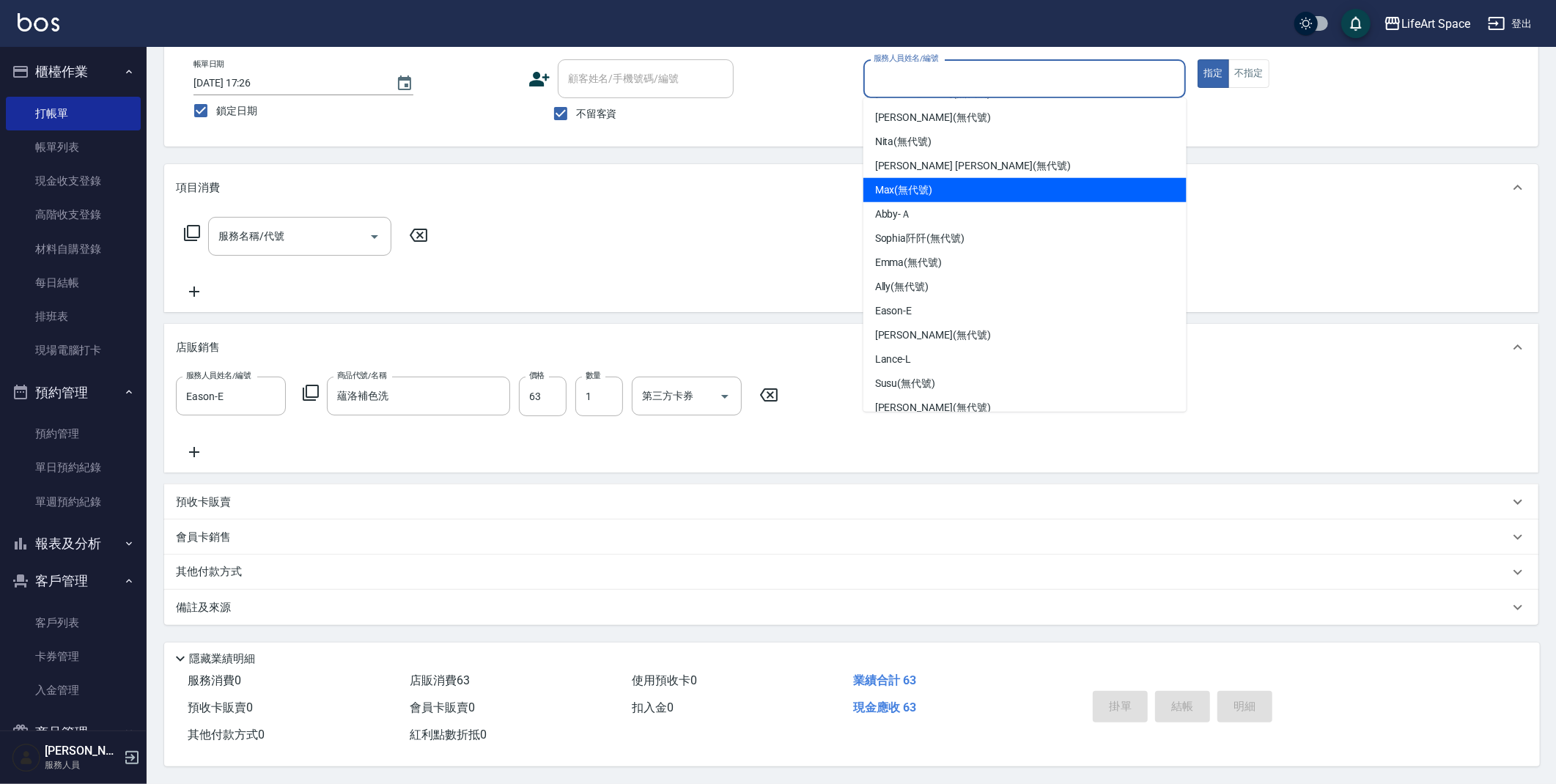
scroll to position [253, 0]
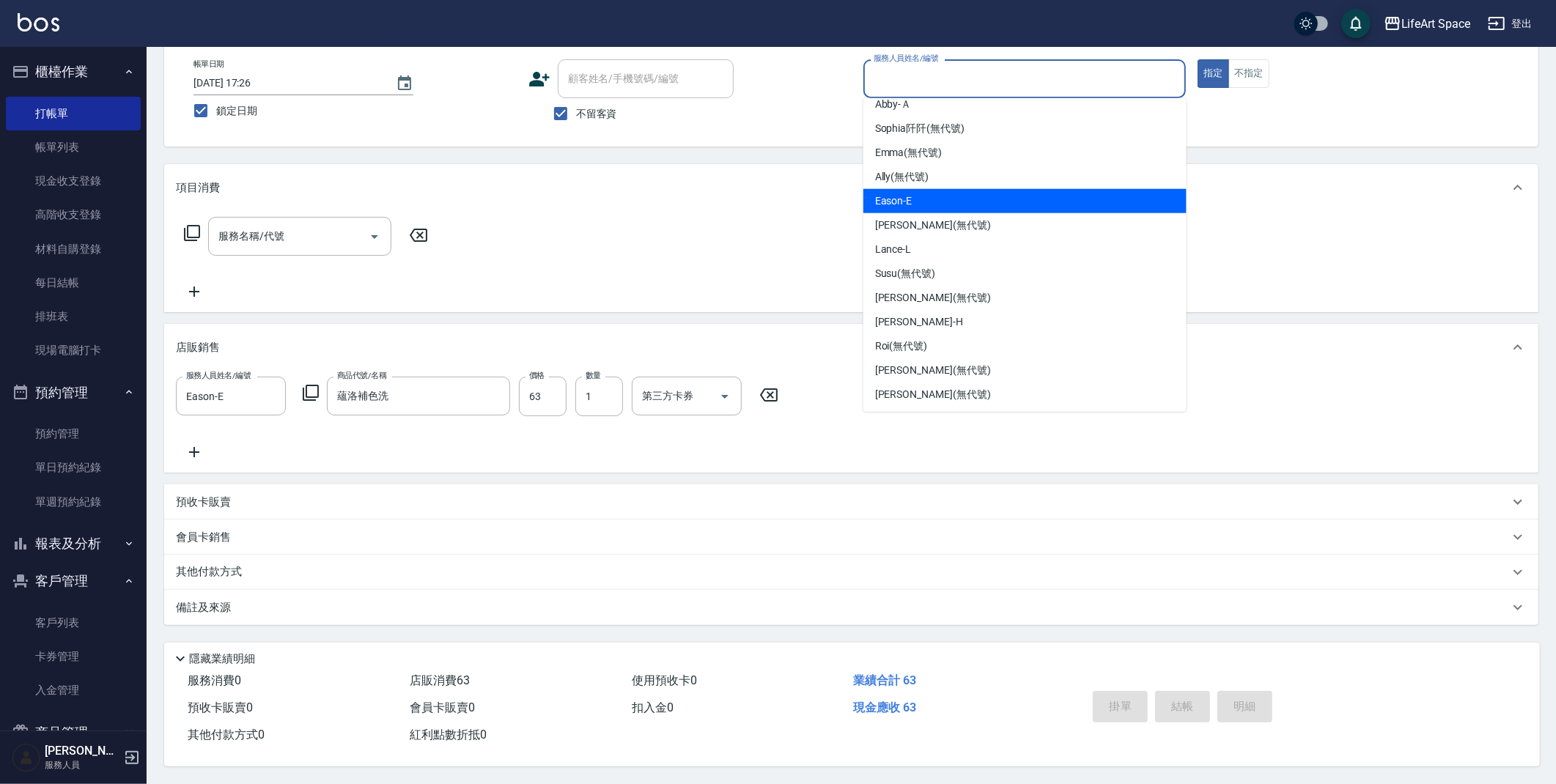
drag, startPoint x: 919, startPoint y: 199, endPoint x: 880, endPoint y: 226, distance: 47.4
click at [919, 198] on div "Eason -E" at bounding box center [1024, 201] width 323 height 24
type input "Eason-E"
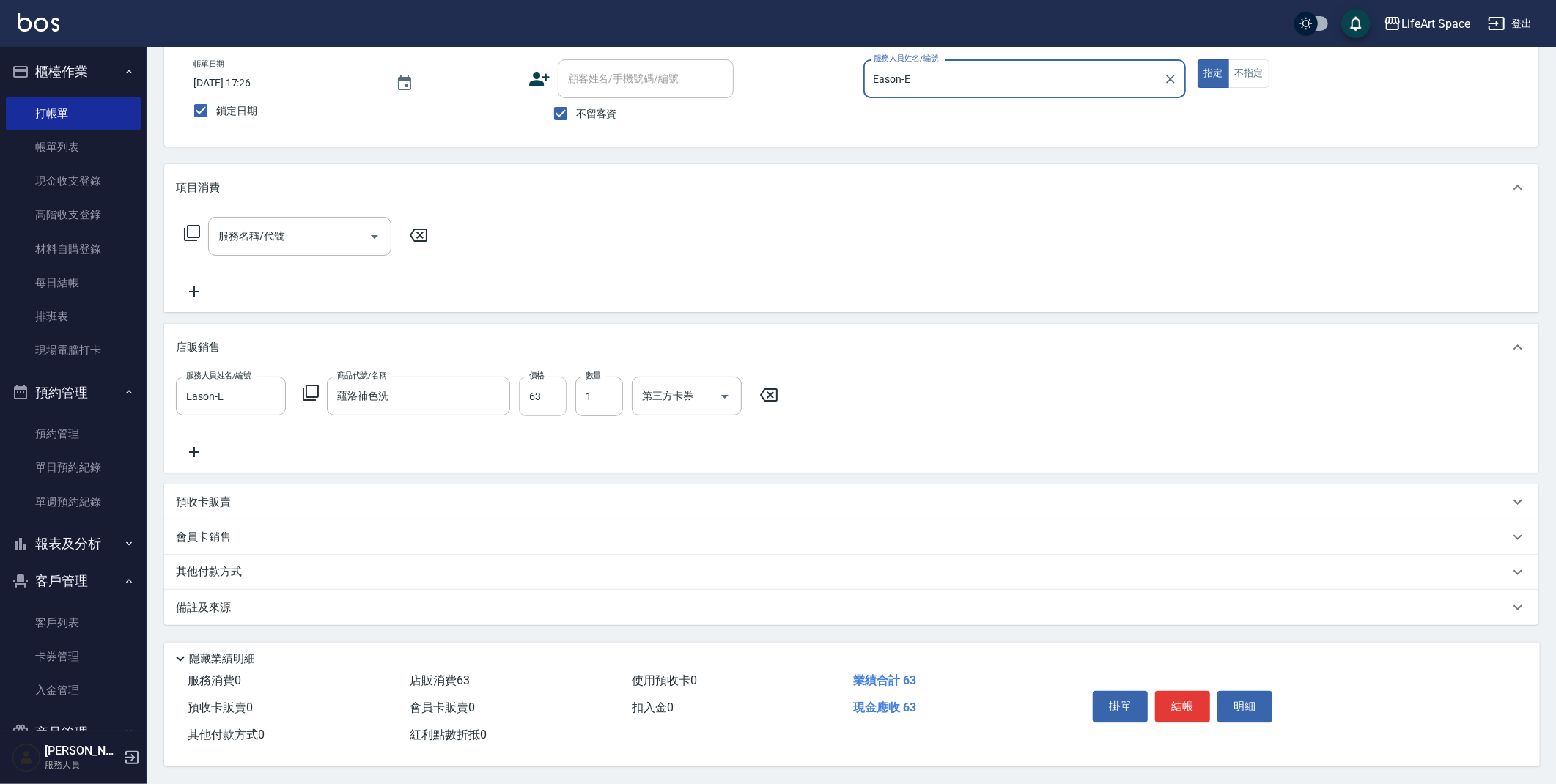
click at [560, 396] on input "63" at bounding box center [542, 396] width 47 height 40
type input "630"
click at [333, 606] on div "備註及來源" at bounding box center [842, 608] width 1333 height 16
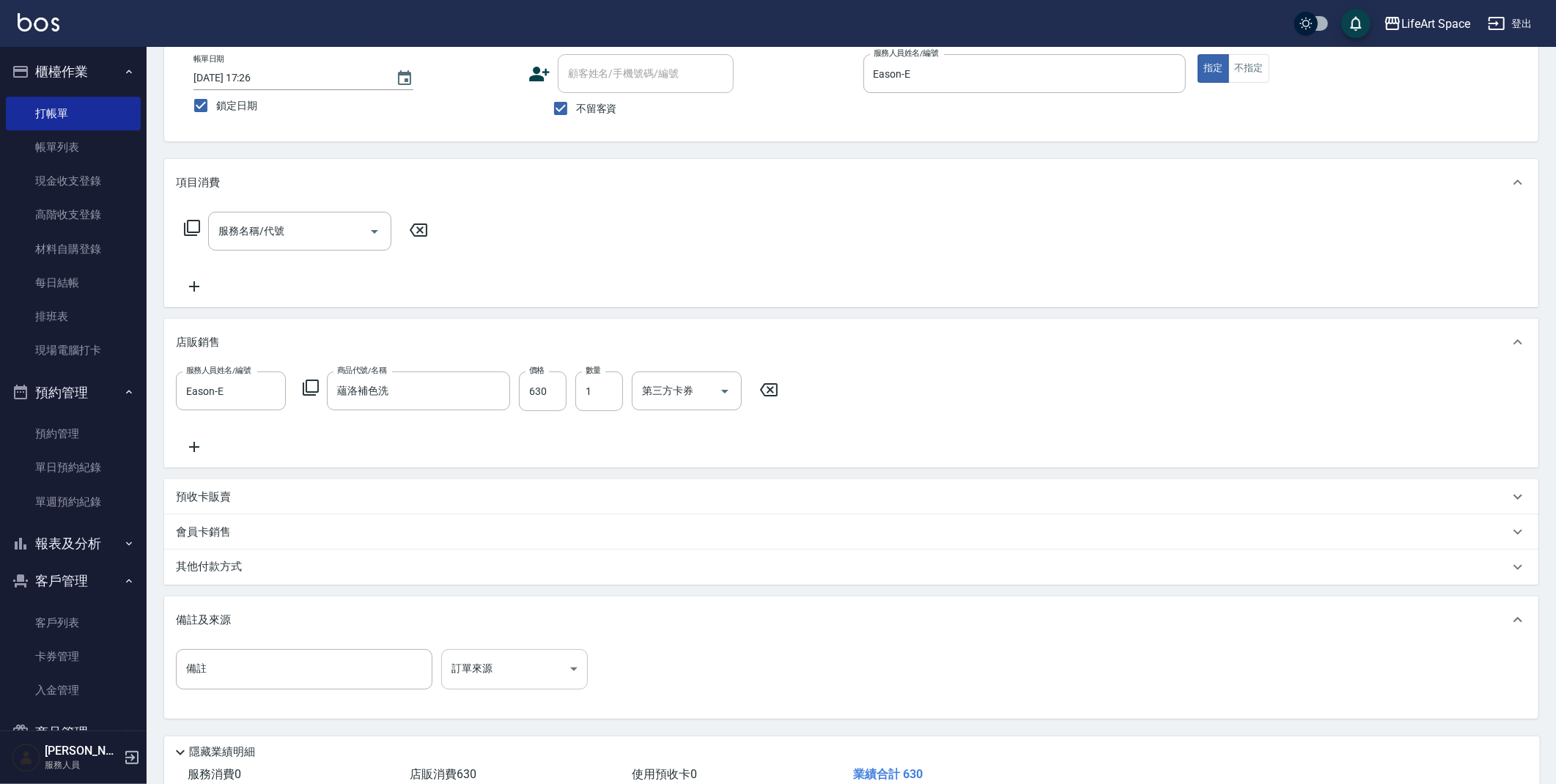
click at [519, 680] on body "LifeArt Space 登出 櫃檯作業 打帳單 帳單列表 現金收支登錄 高階收支登錄 材料自購登錄 每日結帳 排班表 現場電腦打卡 預約管理 預約管理 單…" at bounding box center [778, 398] width 1556 height 959
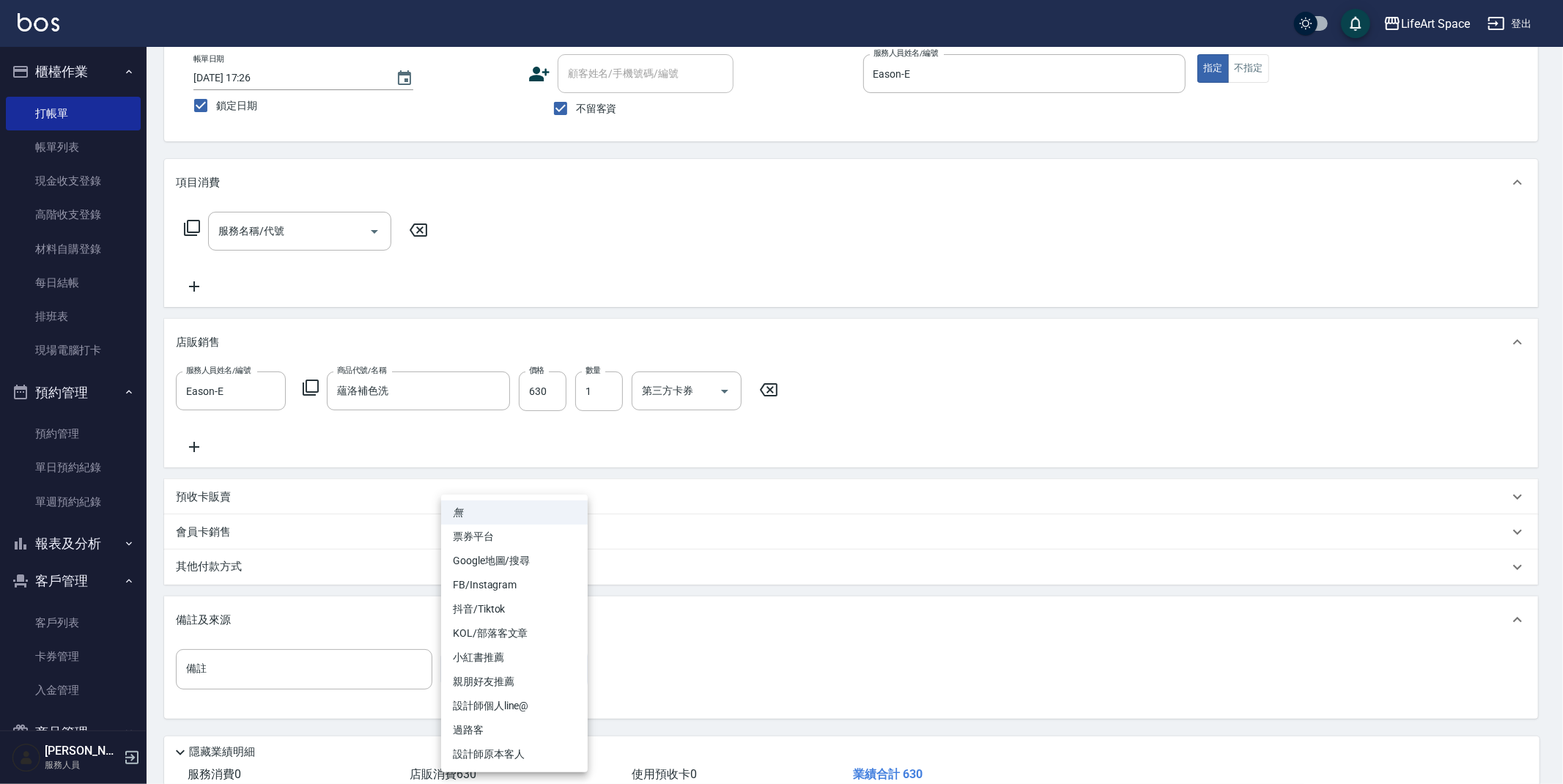
click at [532, 757] on li "設計師原本客人" at bounding box center [514, 754] width 147 height 24
type input "設計師原本客人"
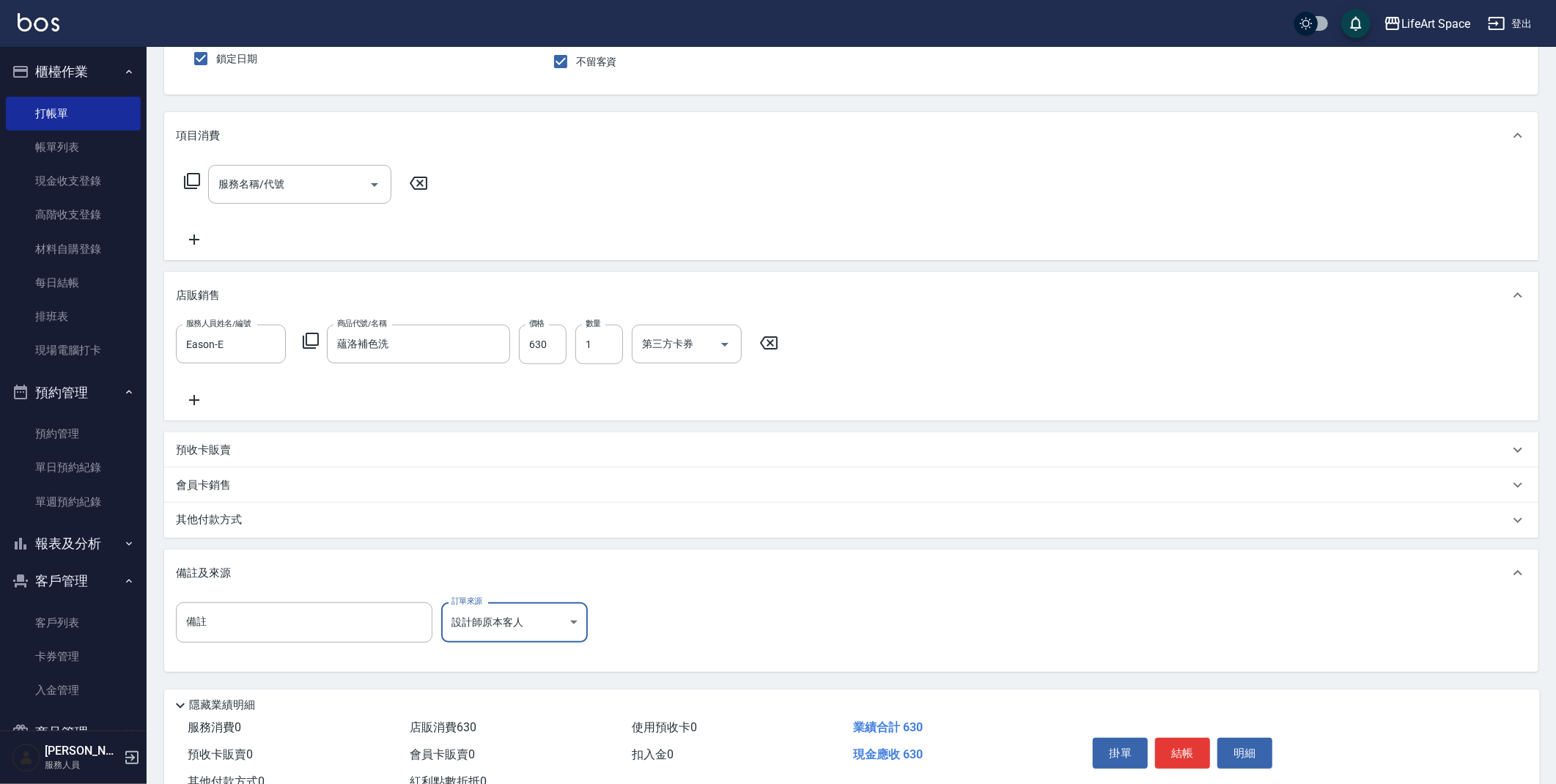
scroll to position [179, 0]
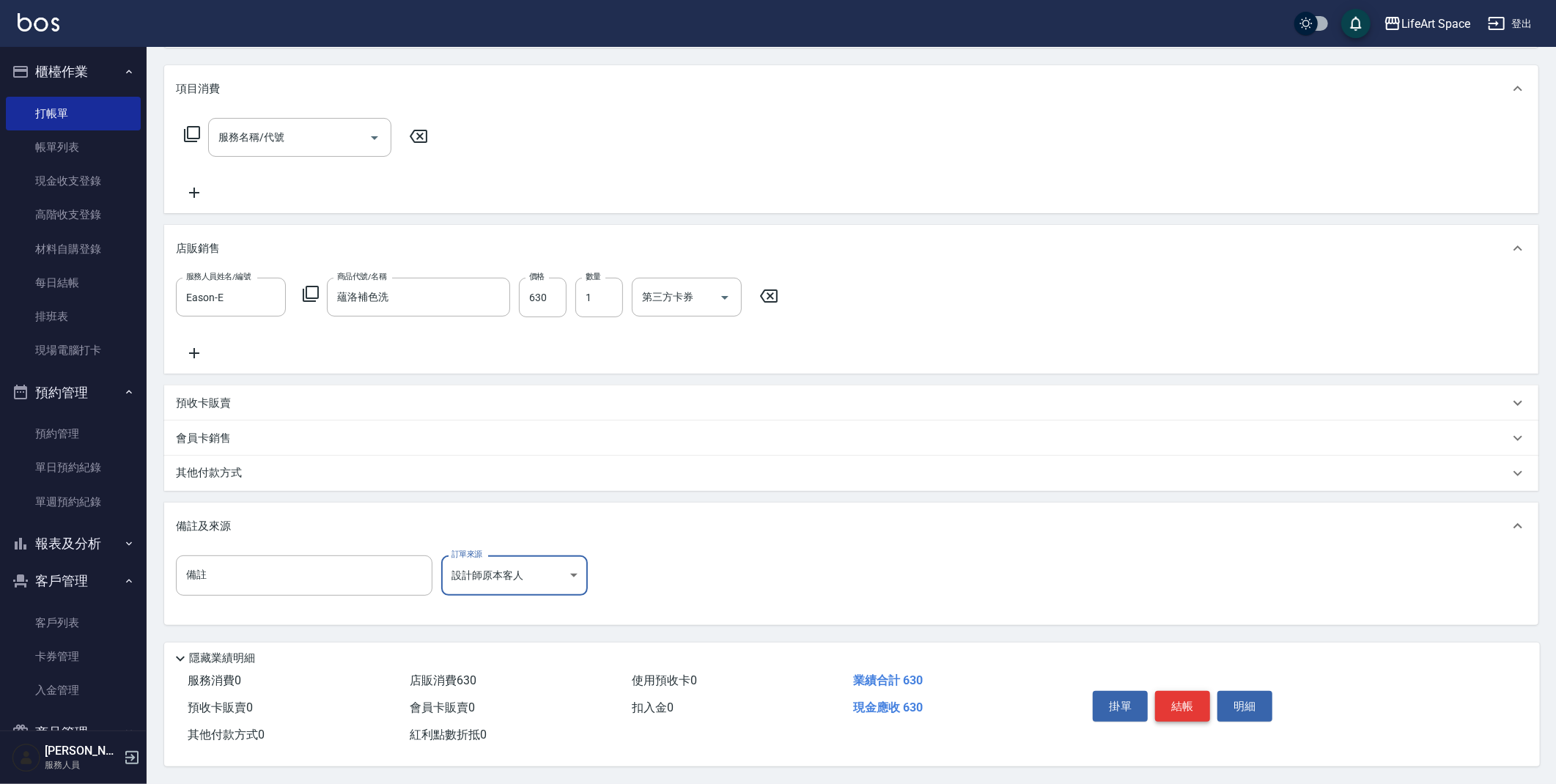
click at [1179, 706] on button "結帳" at bounding box center [1182, 706] width 55 height 31
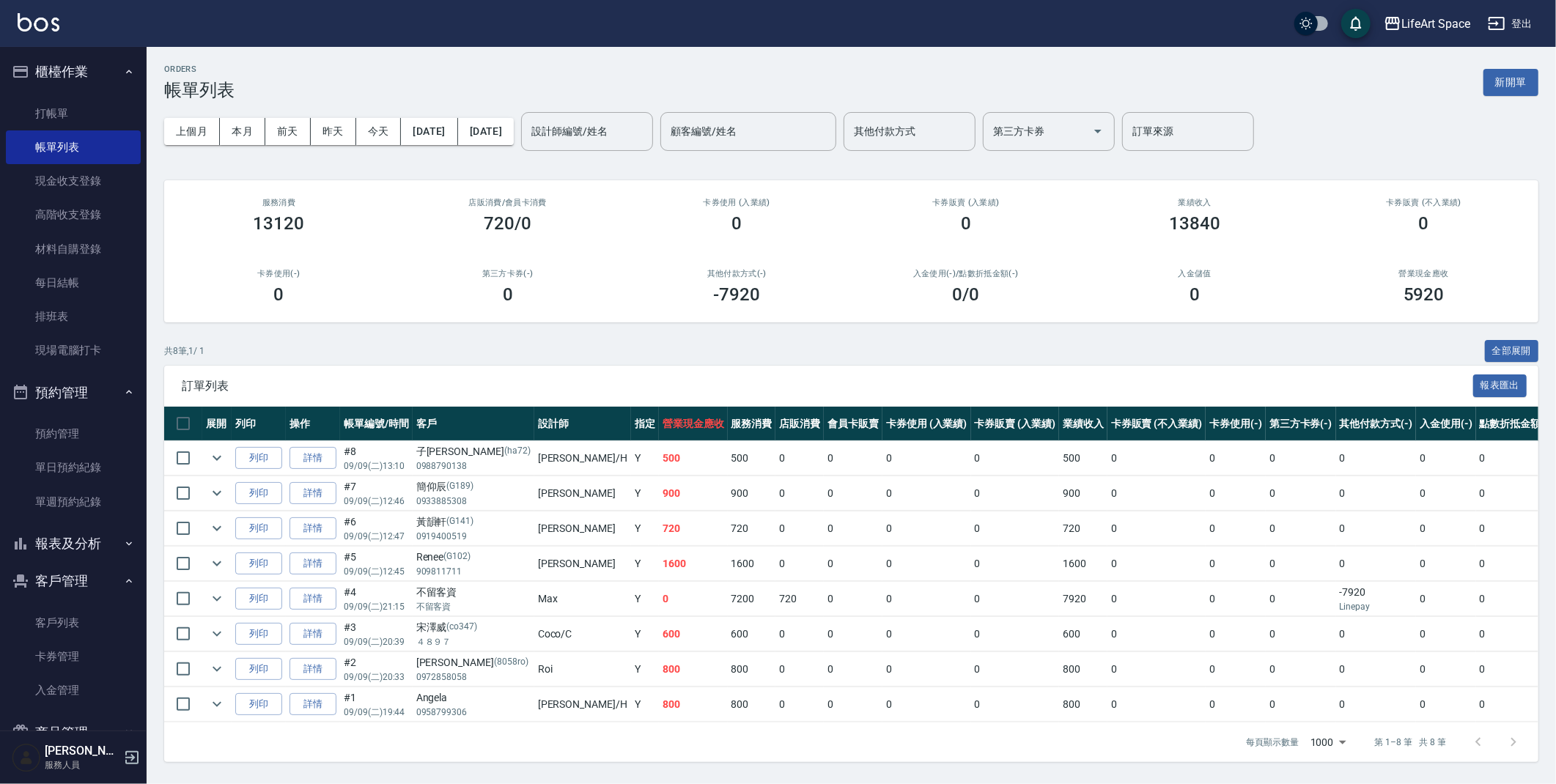
click at [1528, 75] on button "新開單" at bounding box center [1510, 82] width 55 height 27
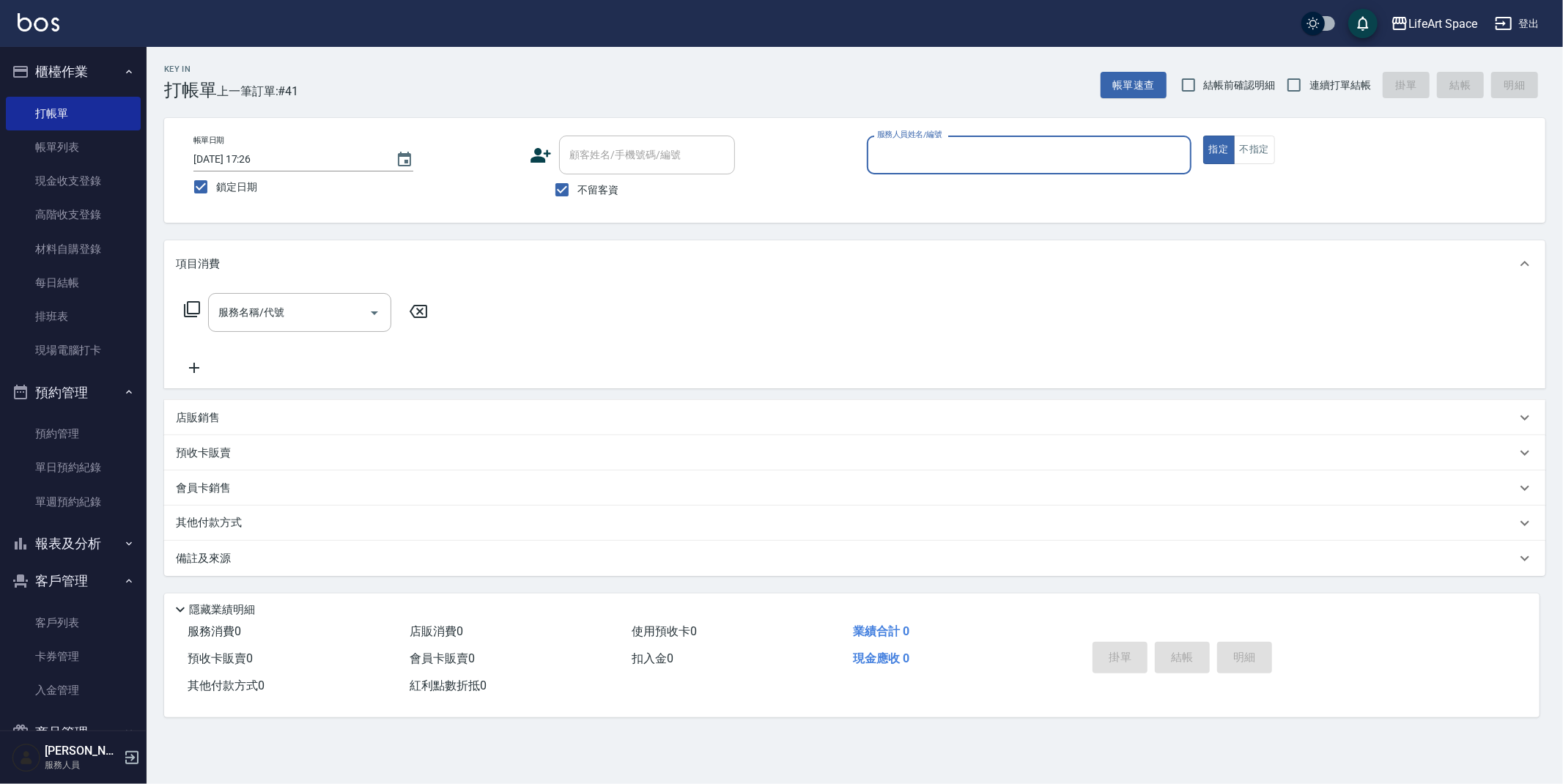
click at [912, 154] on input "服務人員姓名/編號" at bounding box center [1029, 155] width 312 height 26
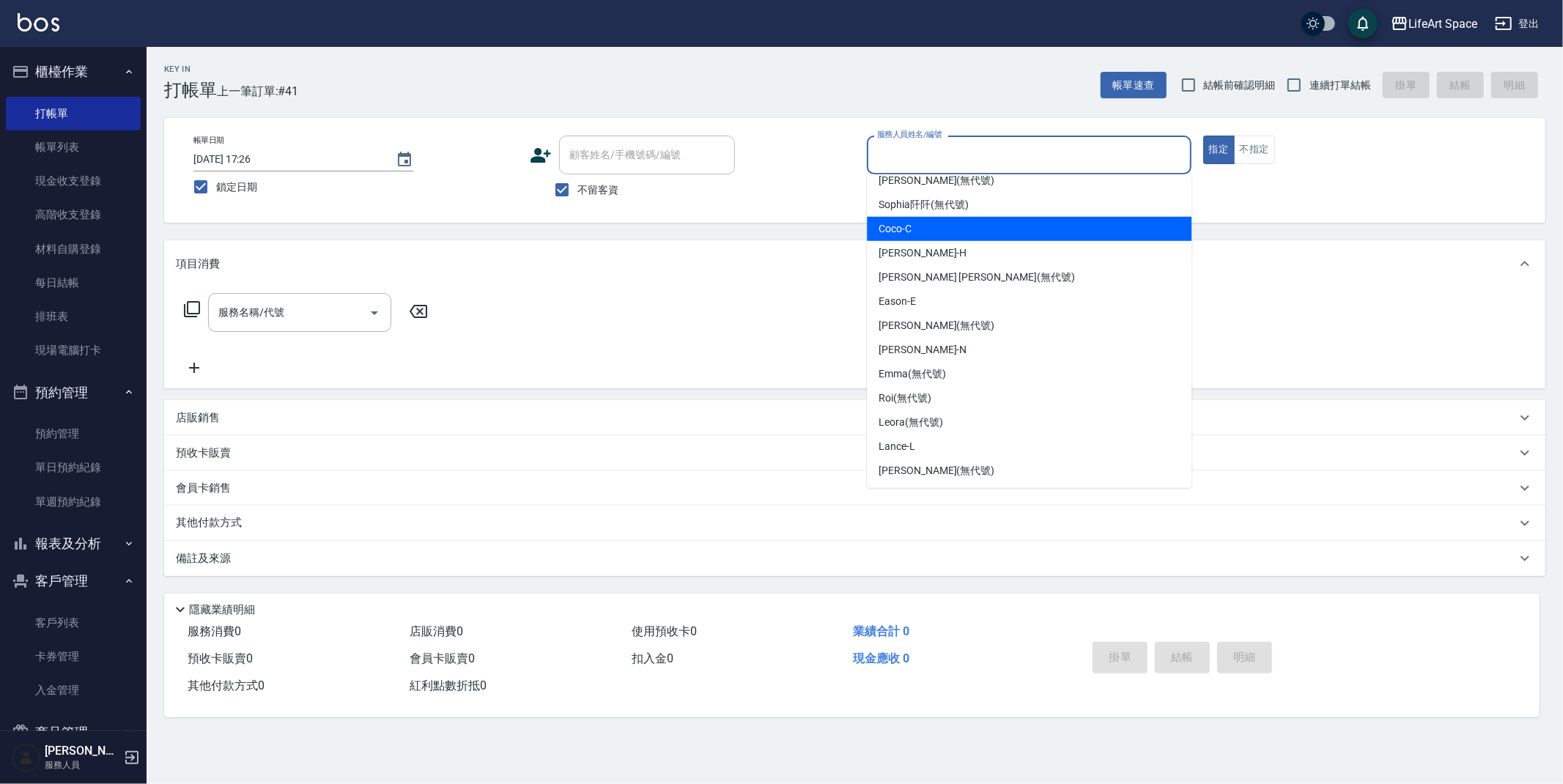
scroll to position [253, 0]
click at [905, 221] on span "Eason -E" at bounding box center [898, 228] width 37 height 16
type input "Eason-E"
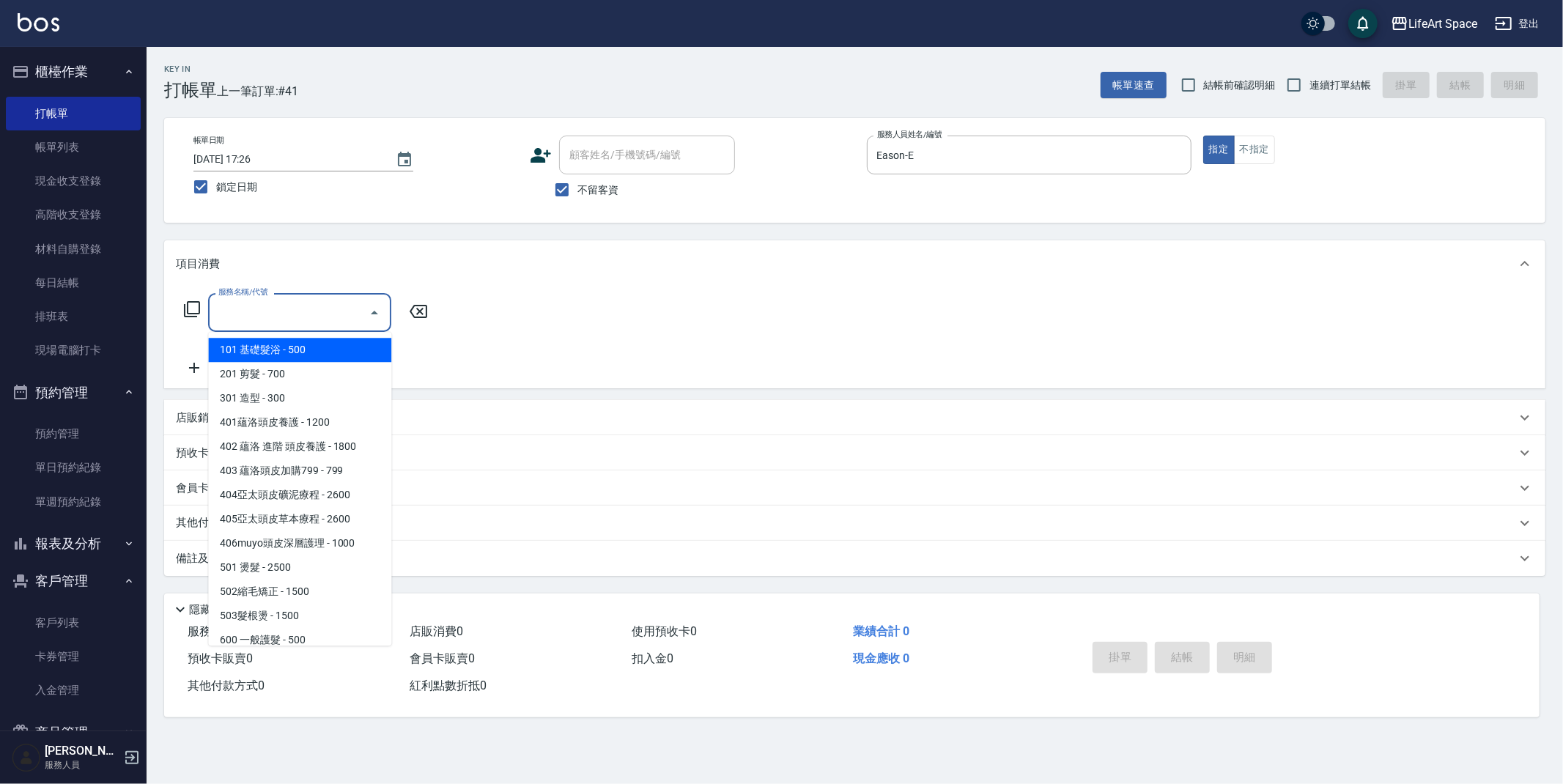
click at [333, 322] on input "服務名稱/代號" at bounding box center [289, 313] width 149 height 26
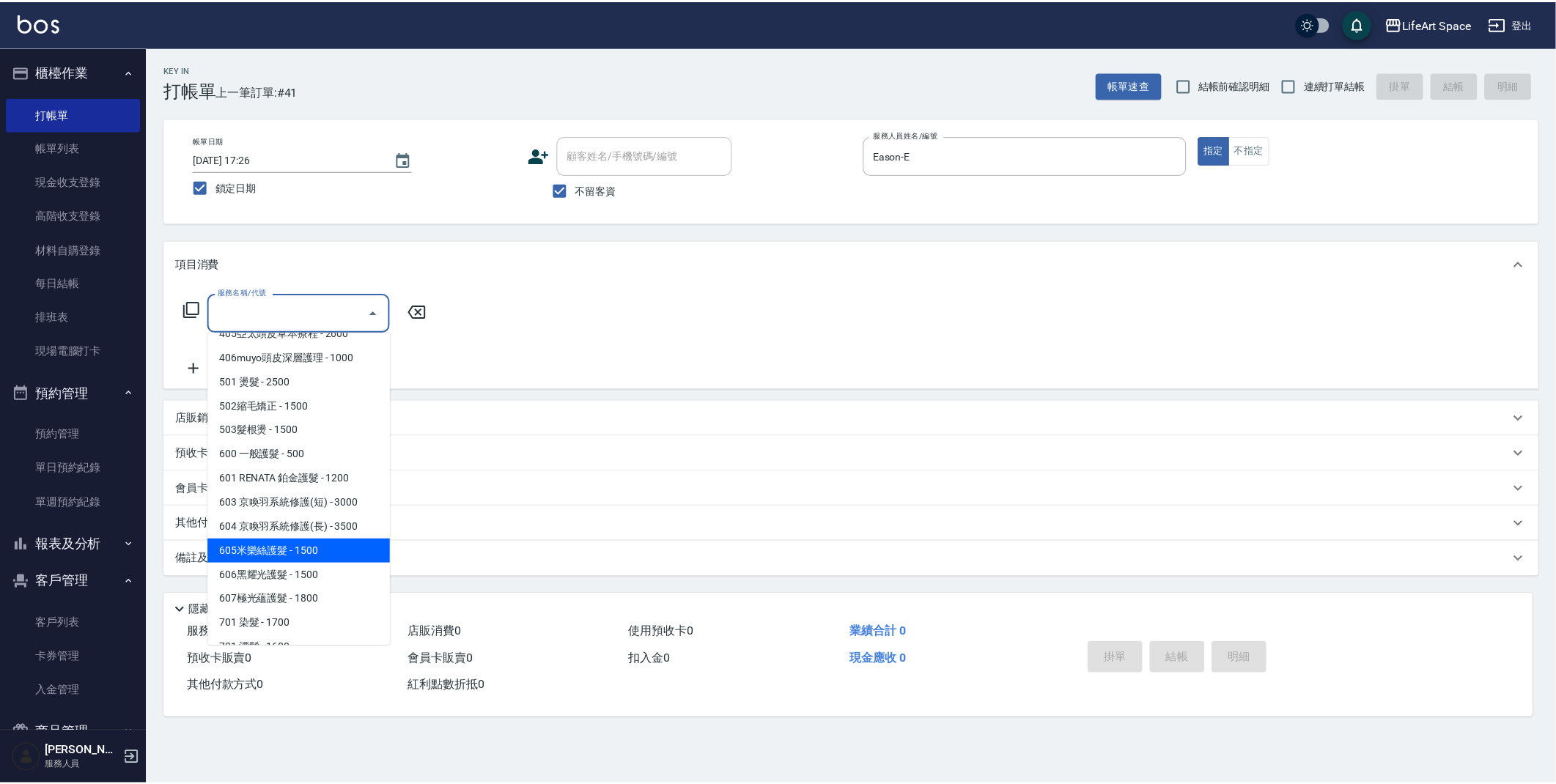
scroll to position [229, 0]
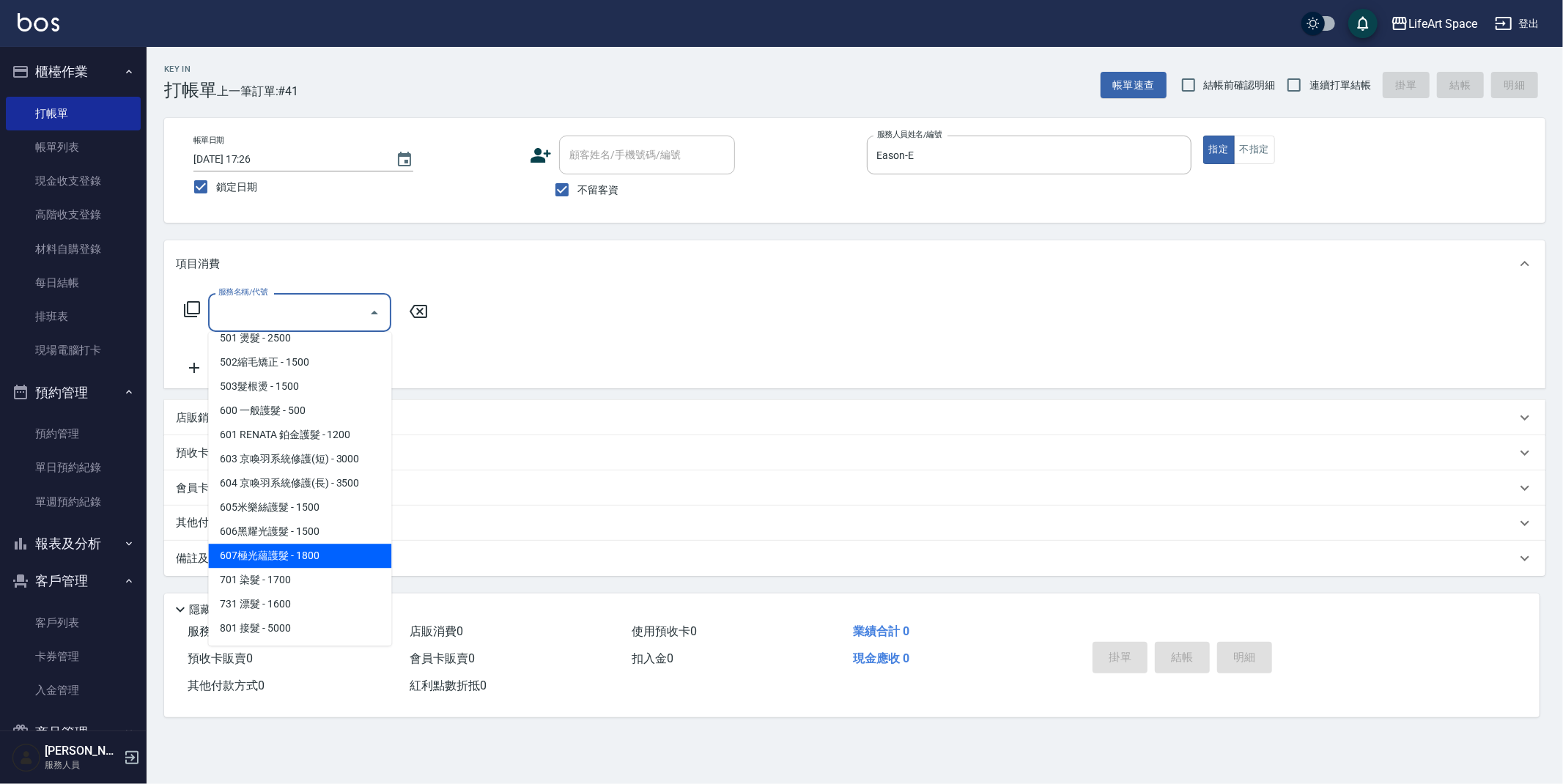
click at [271, 553] on span "607極光蘊護髮 - 1800" at bounding box center [299, 556] width 183 height 24
type input "607極光蘊護髮(607)"
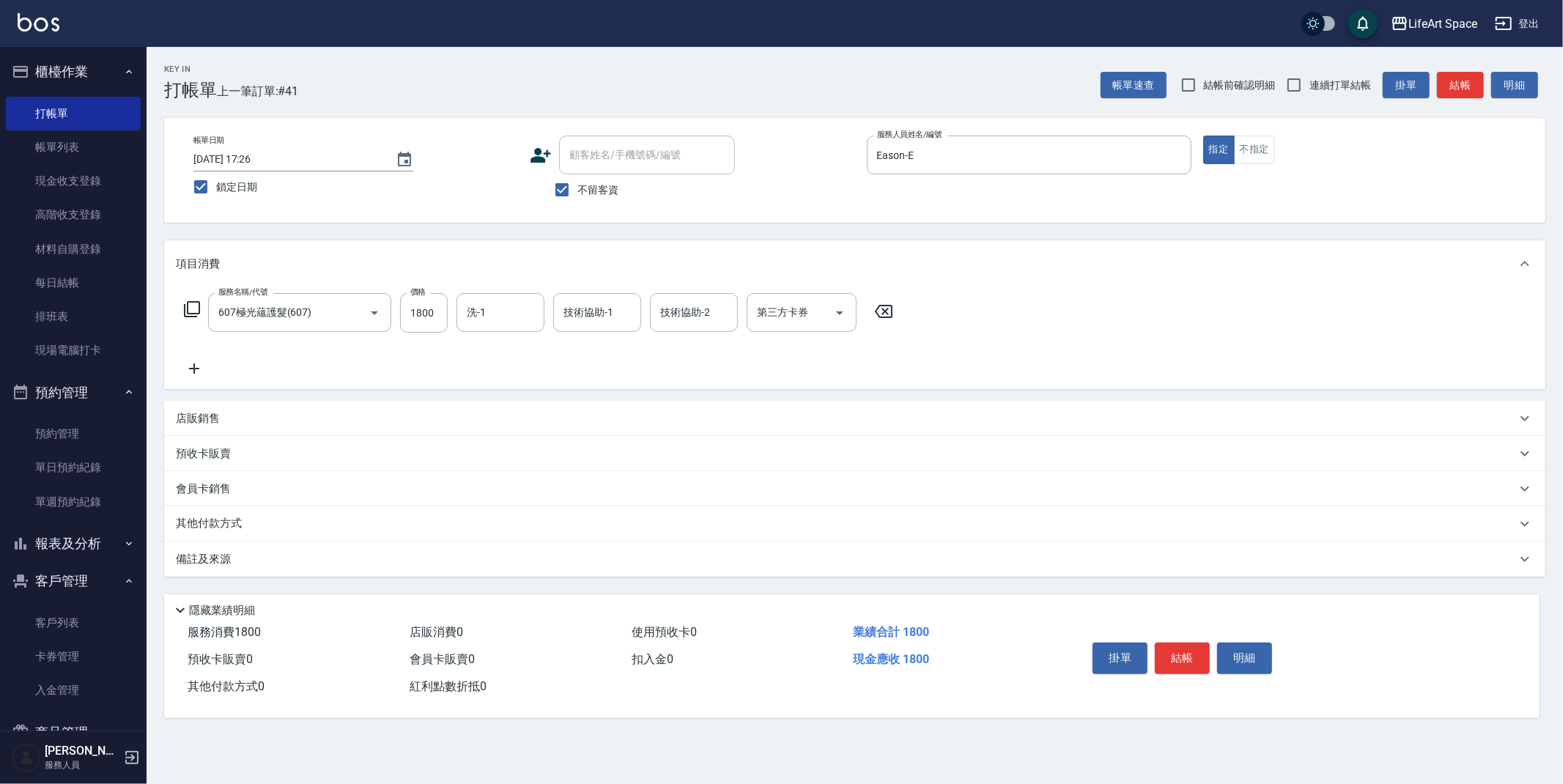
click at [196, 372] on icon at bounding box center [194, 368] width 36 height 18
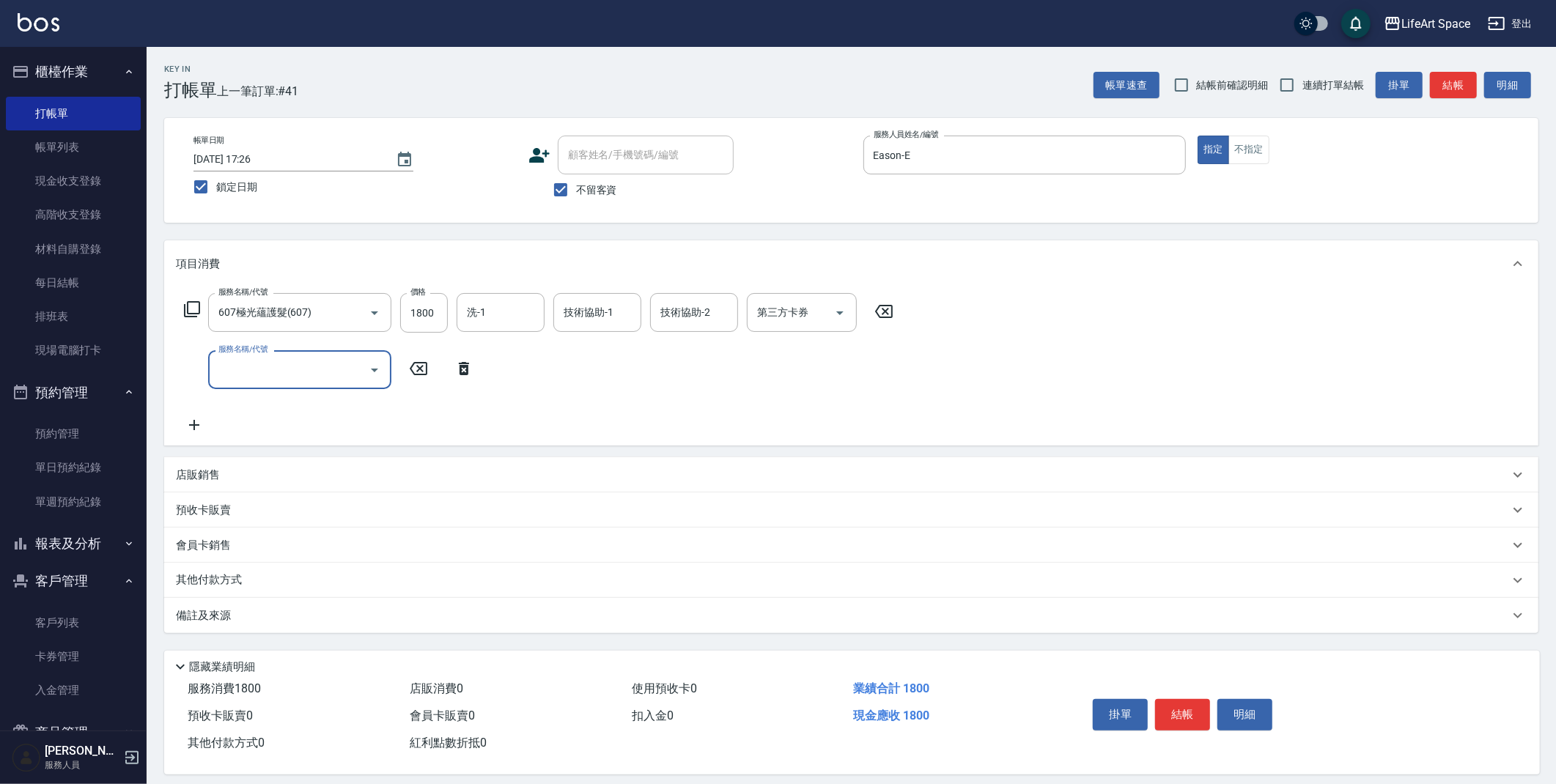
click at [246, 370] on input "服務名稱/代號" at bounding box center [289, 370] width 148 height 26
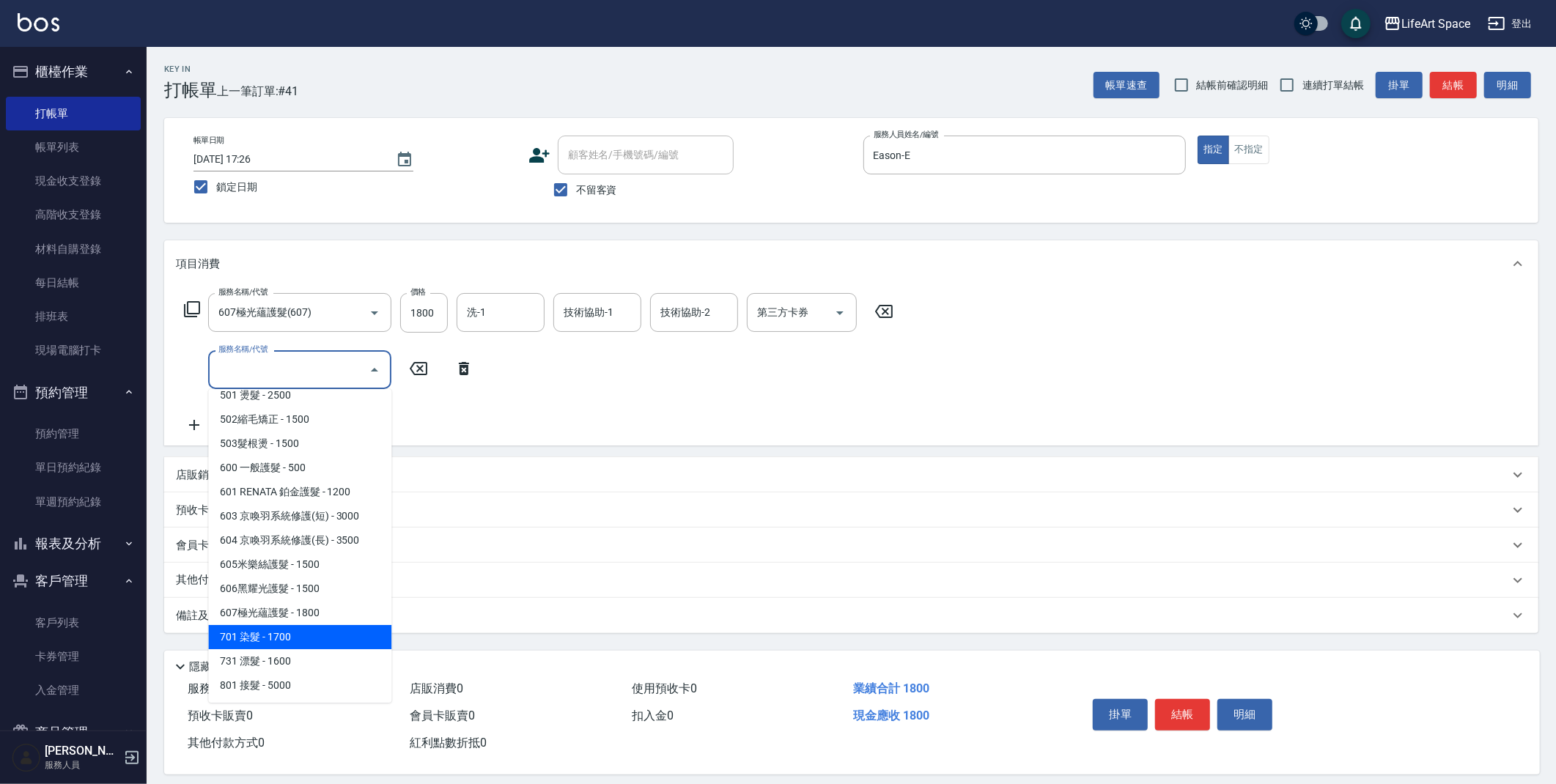
click at [257, 629] on span "701 染髮 - 1700" at bounding box center [299, 637] width 183 height 24
type input "701 染髮(701)"
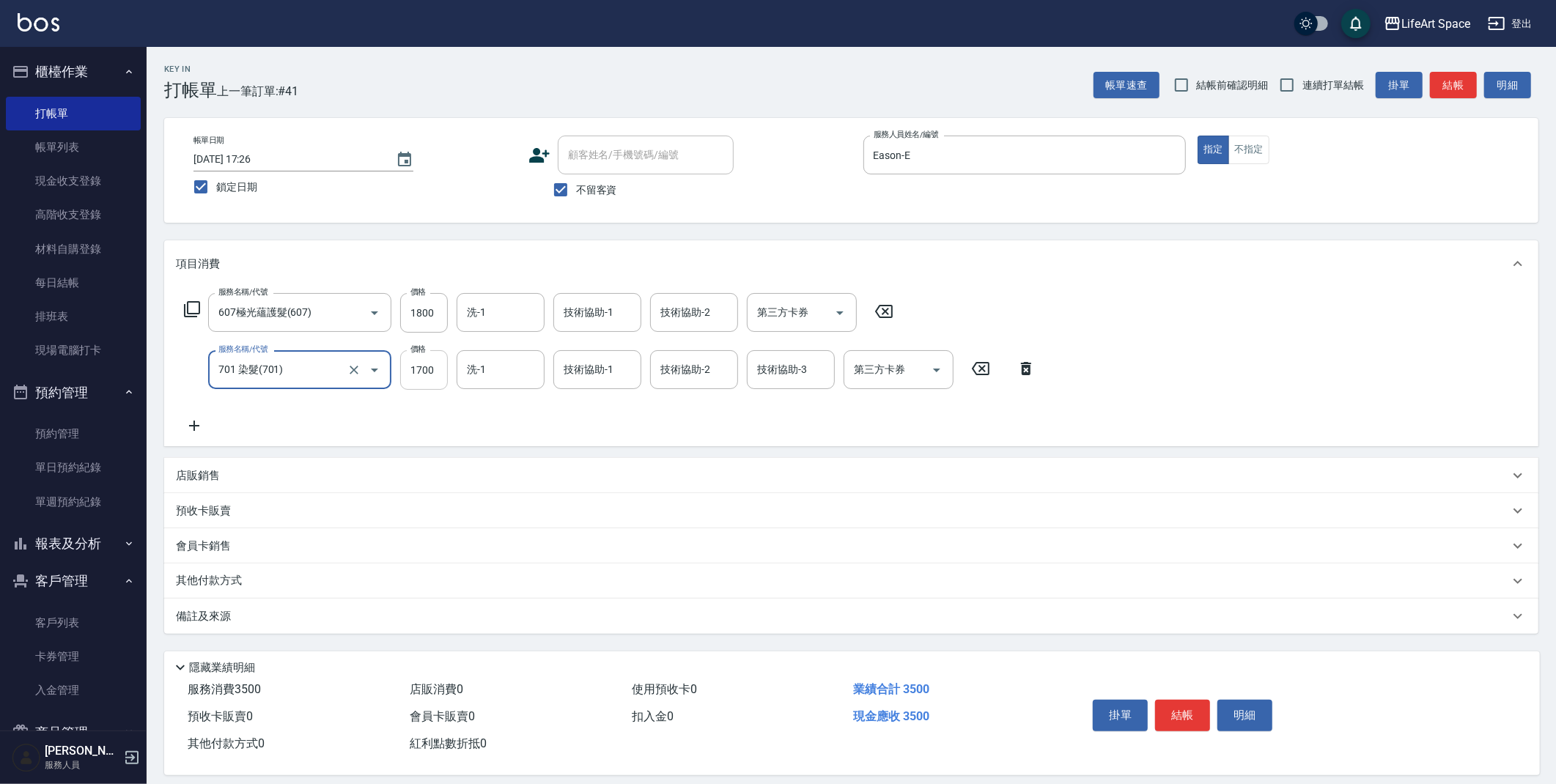
click at [437, 375] on input "1700" at bounding box center [423, 369] width 47 height 40
type input "5800"
click at [418, 309] on input "1800" at bounding box center [423, 313] width 47 height 40
type input "2200"
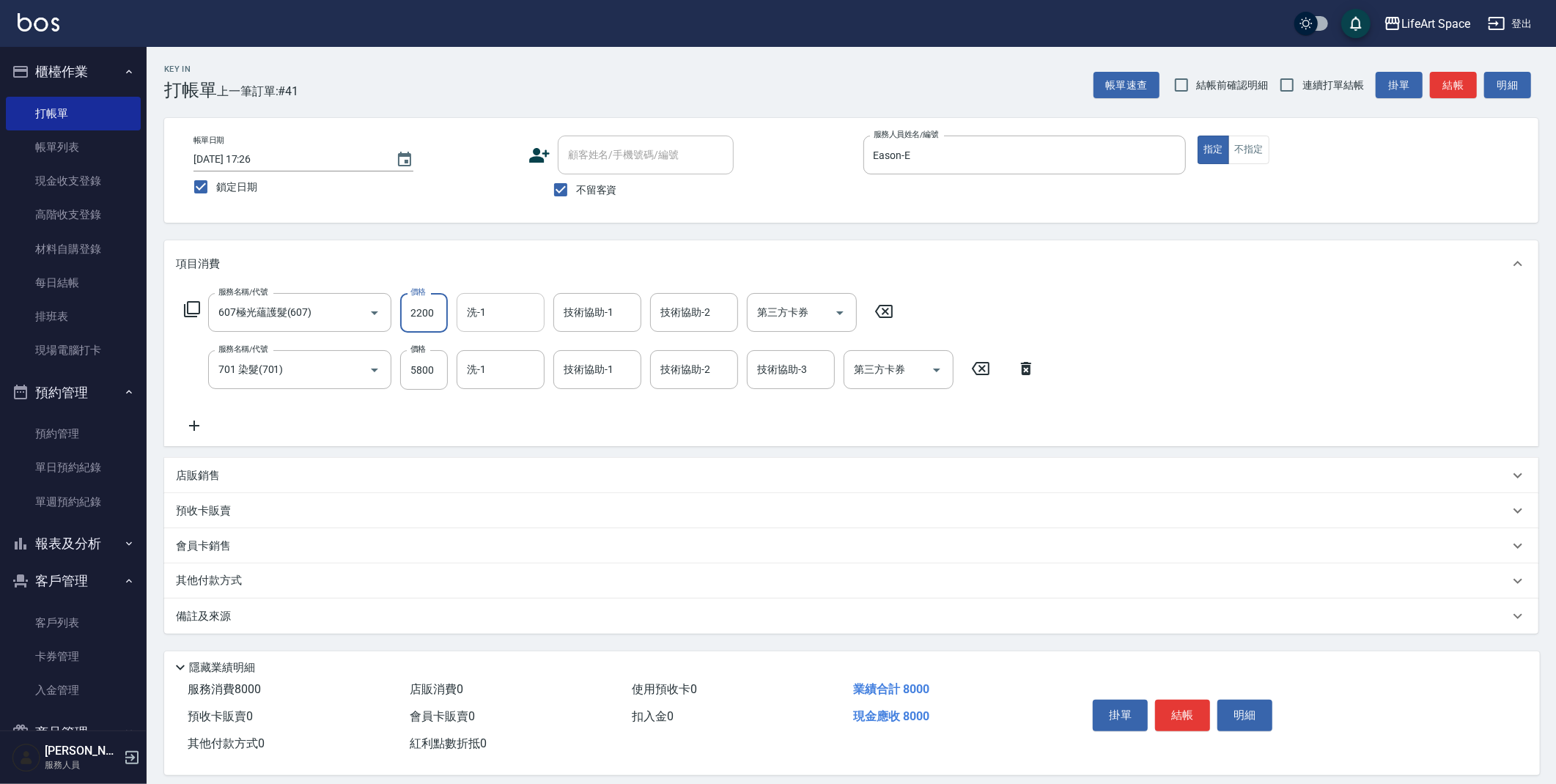
click at [504, 317] on input "洗-1" at bounding box center [500, 313] width 75 height 26
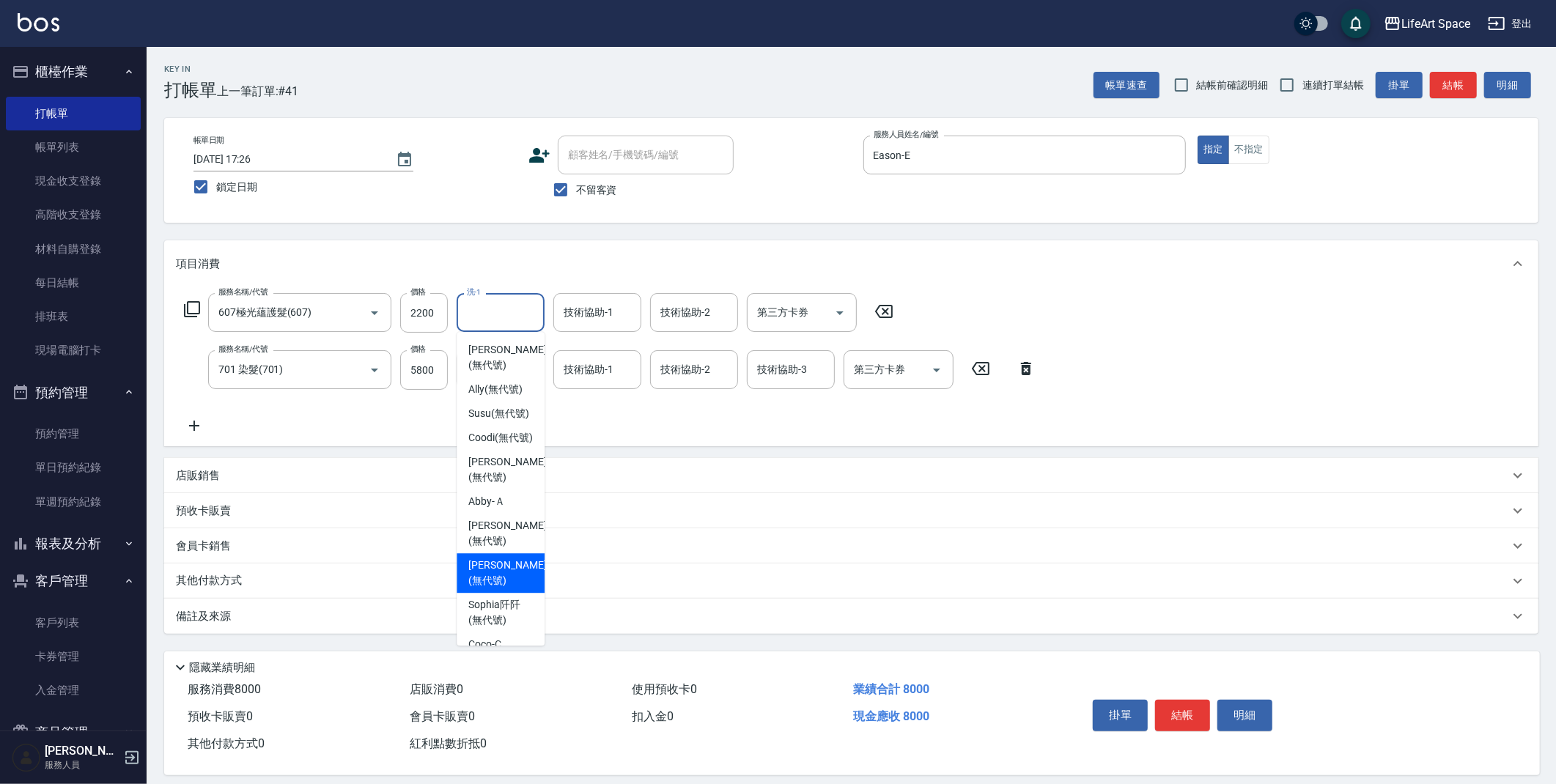
click at [496, 588] on span "[PERSON_NAME] (無代號)" at bounding box center [508, 572] width 78 height 31
type input "[PERSON_NAME](無代號)"
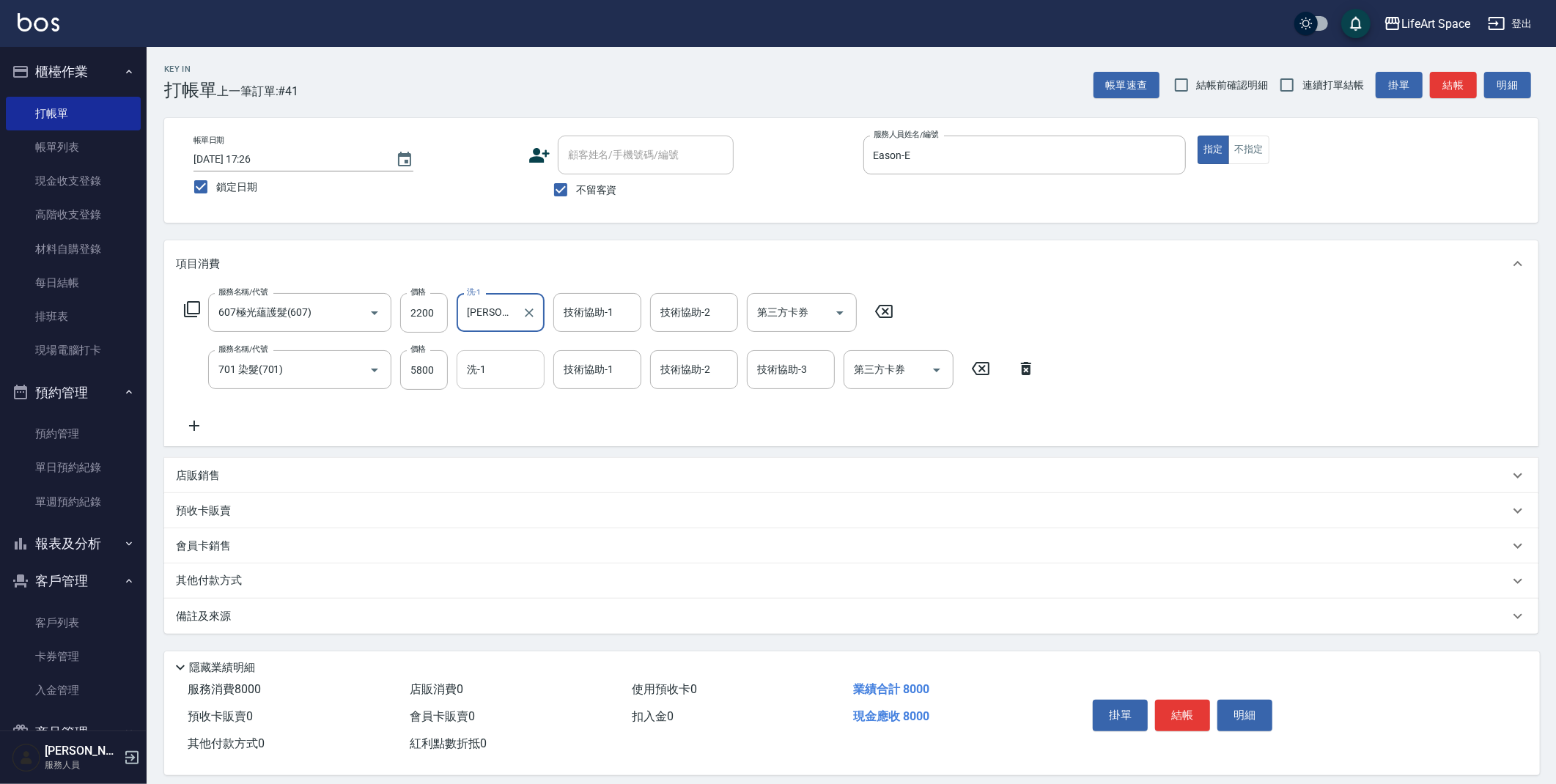
click at [511, 366] on input "洗-1" at bounding box center [500, 370] width 75 height 26
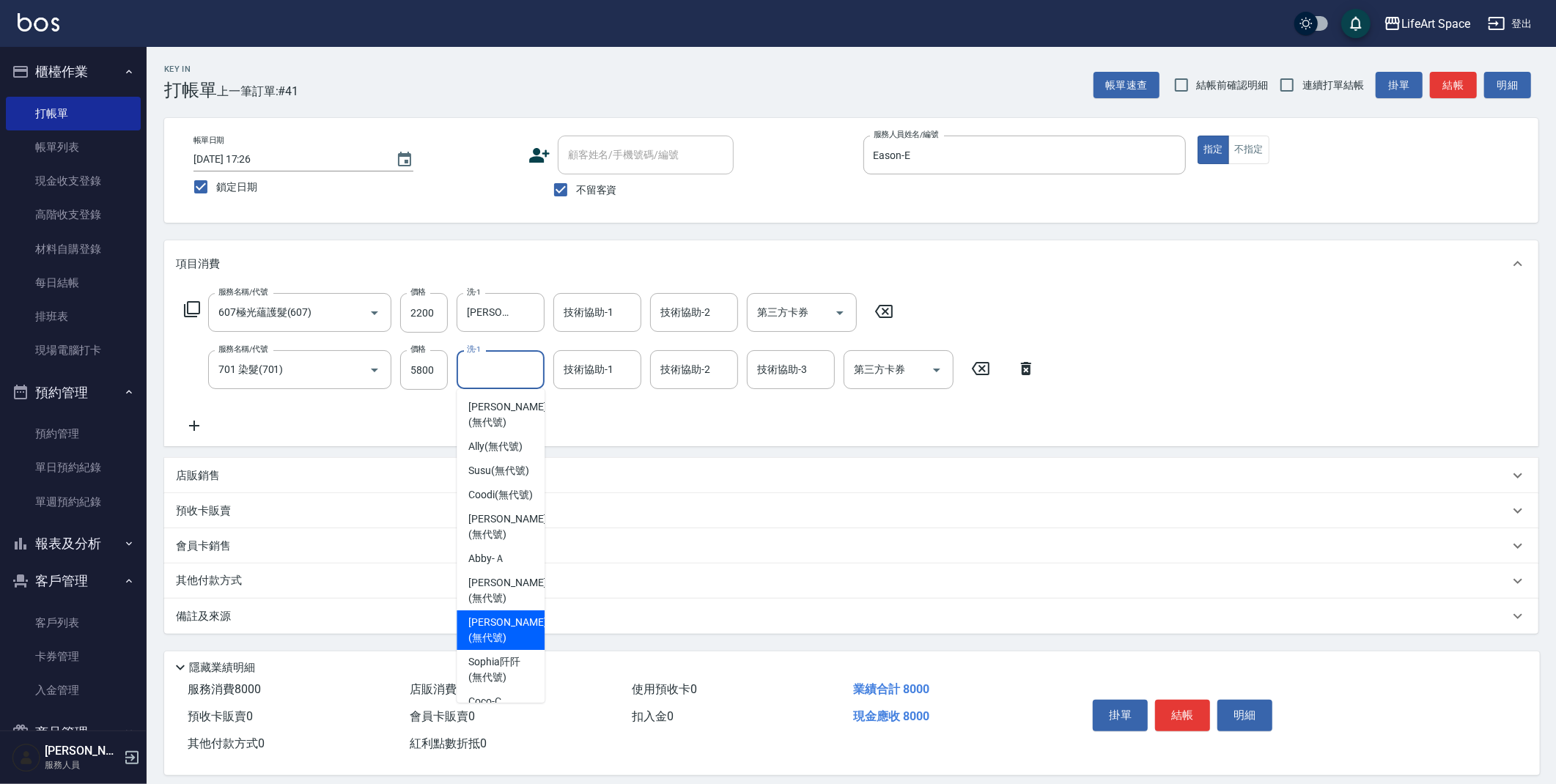
click at [486, 646] on span "[PERSON_NAME] (無代號)" at bounding box center [508, 630] width 78 height 31
type input "[PERSON_NAME](無代號)"
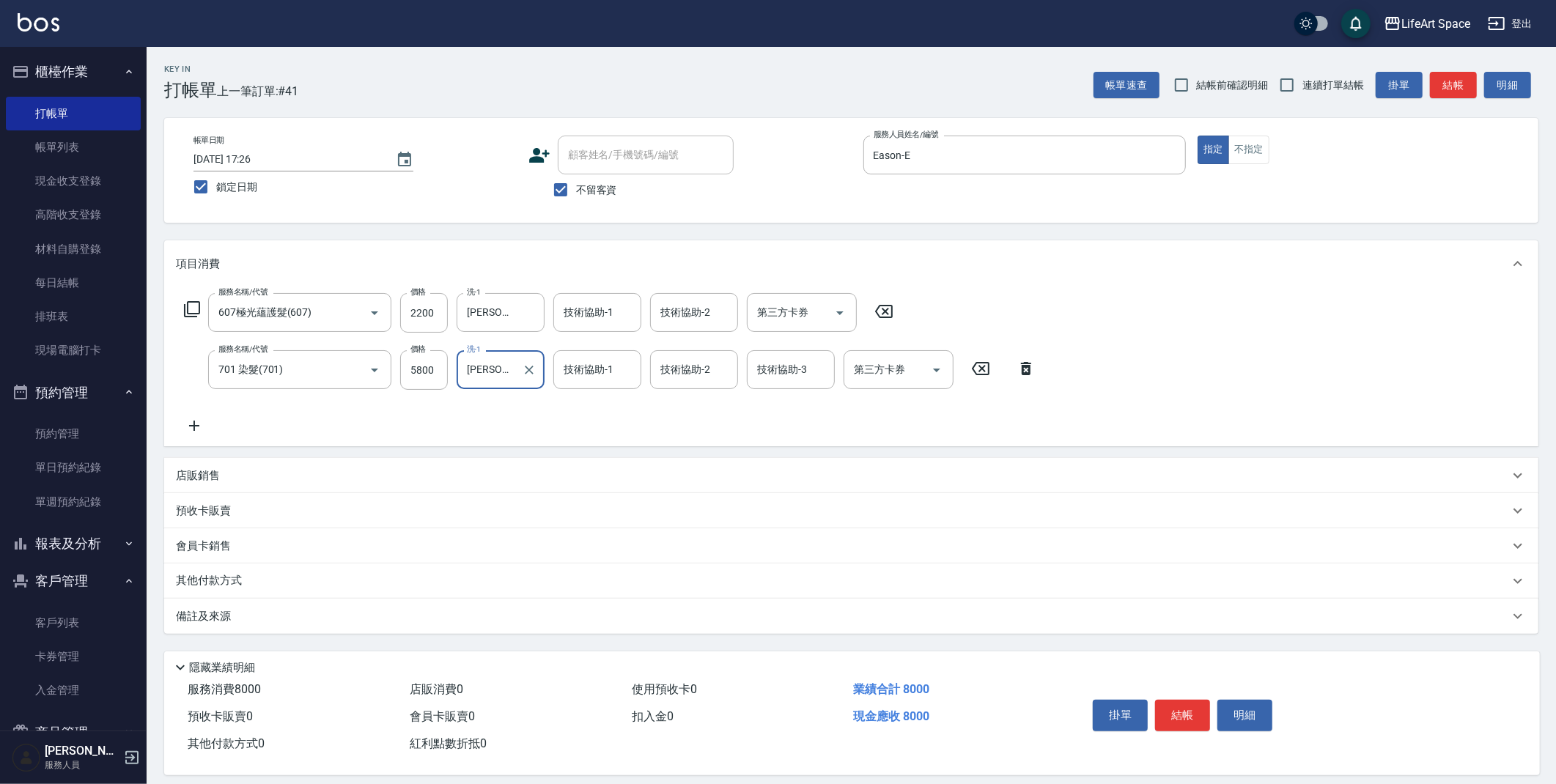
click at [598, 374] on div "技術協助-1 技術協助-1" at bounding box center [597, 369] width 88 height 39
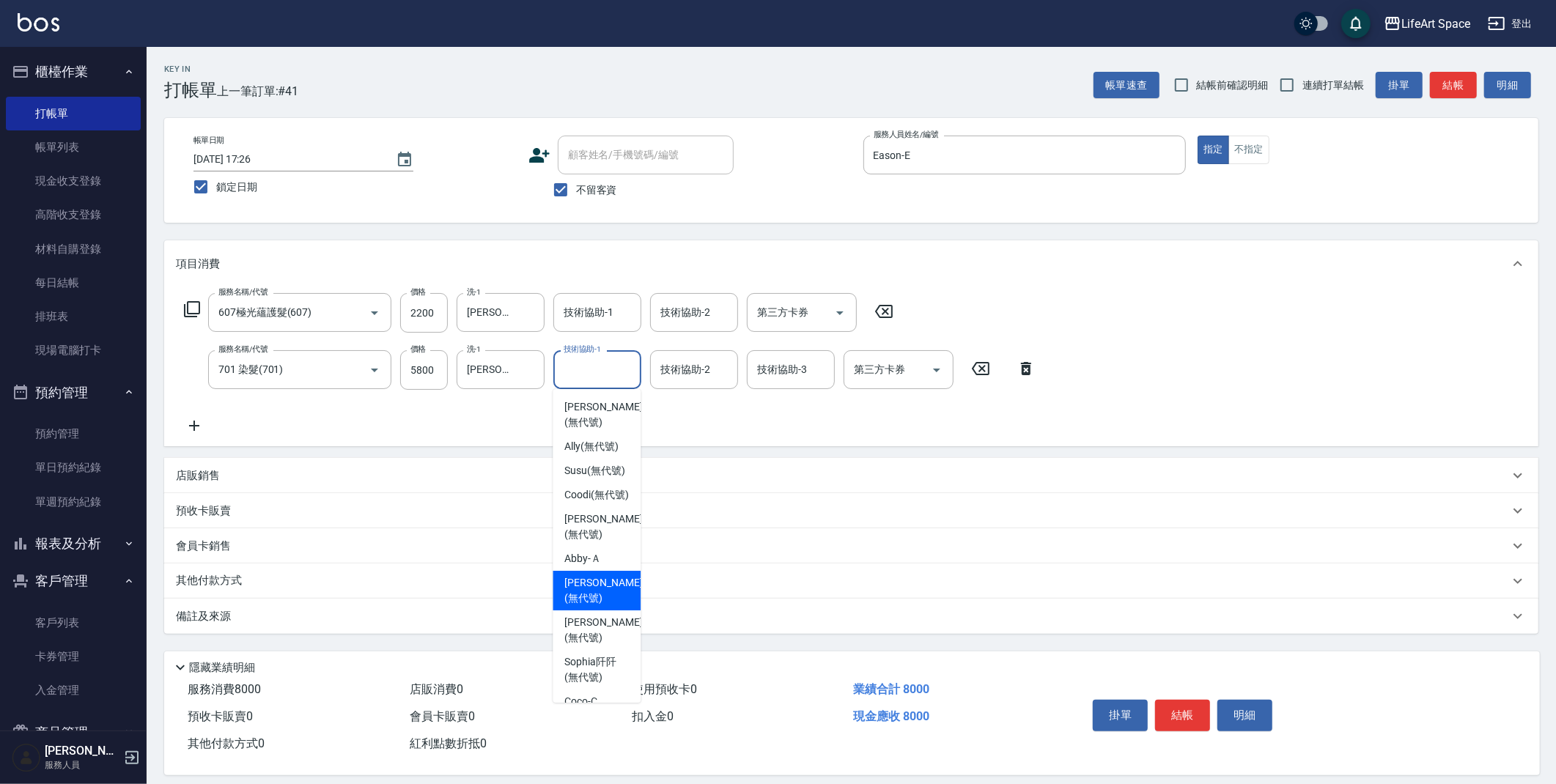
click at [598, 606] on span "[PERSON_NAME] (無代號)" at bounding box center [603, 590] width 78 height 31
type input "[PERSON_NAME](無代號)"
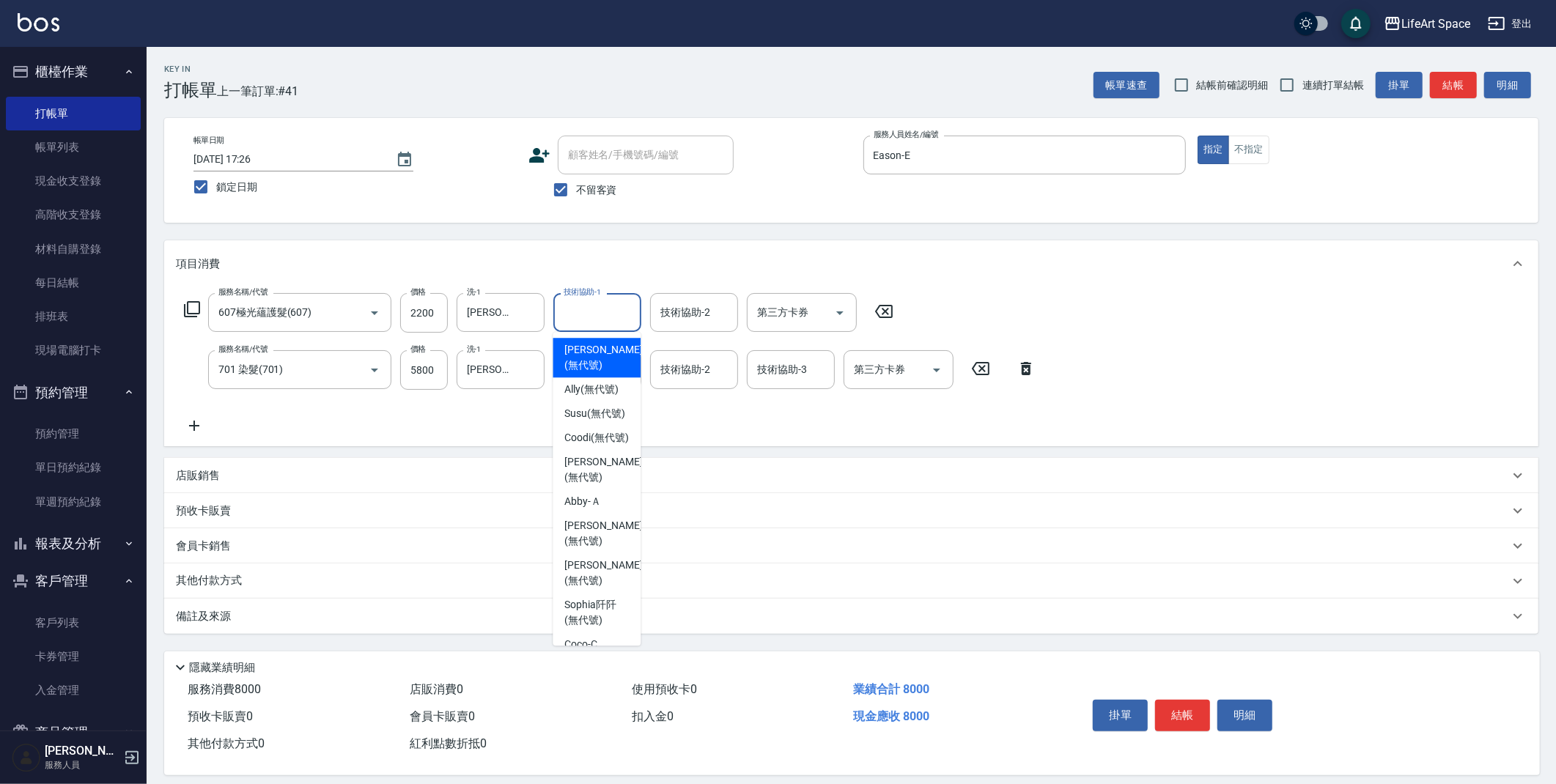
click at [587, 308] on div "技術協助-1 技術協助-1" at bounding box center [597, 313] width 88 height 39
drag, startPoint x: 592, startPoint y: 565, endPoint x: 302, endPoint y: 620, distance: 295.2
click at [592, 549] on span "[PERSON_NAME] (無代號)" at bounding box center [603, 533] width 78 height 31
type input "[PERSON_NAME](無代號)"
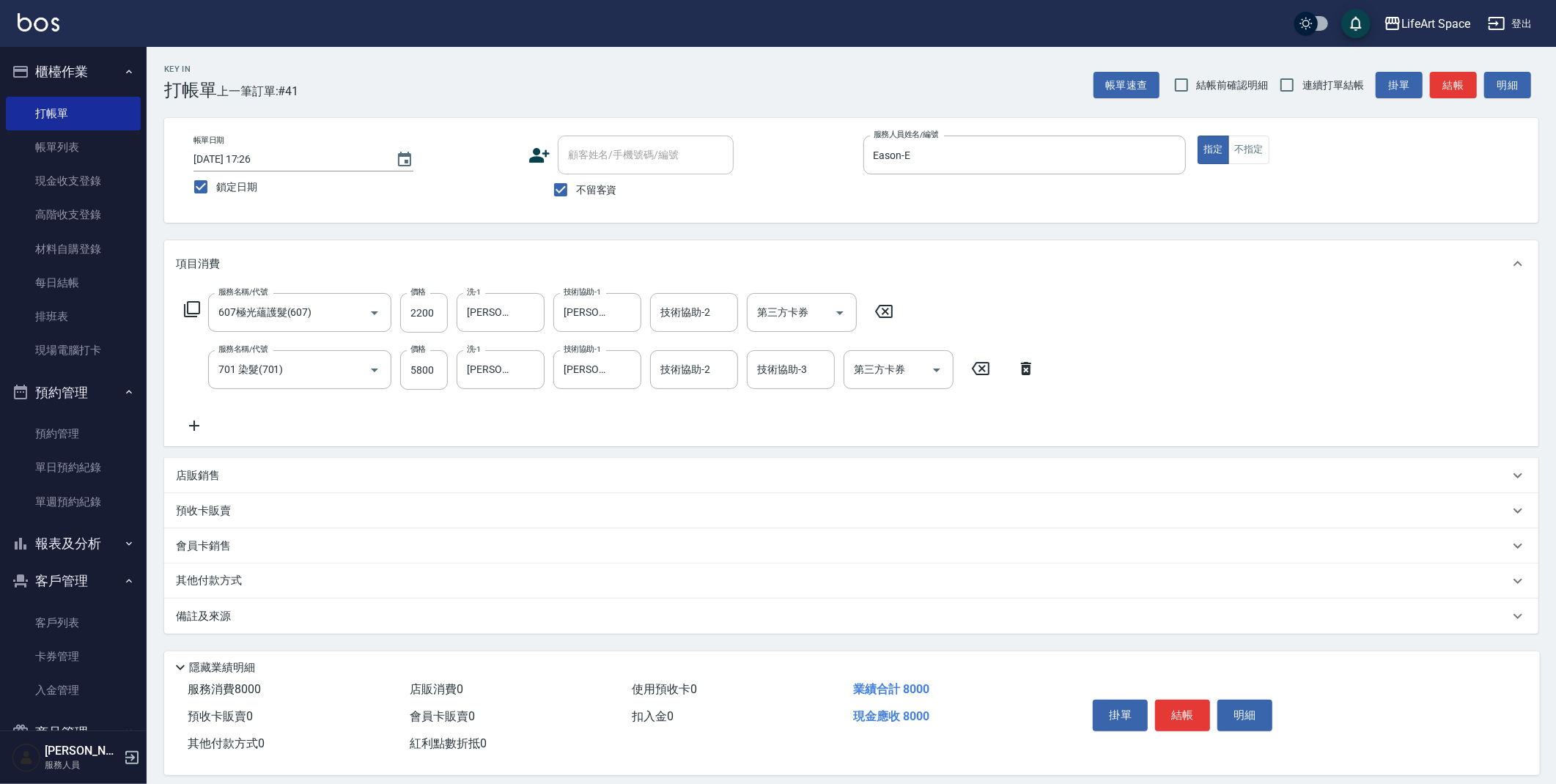
click at [298, 619] on div "備註及來源" at bounding box center [842, 616] width 1333 height 16
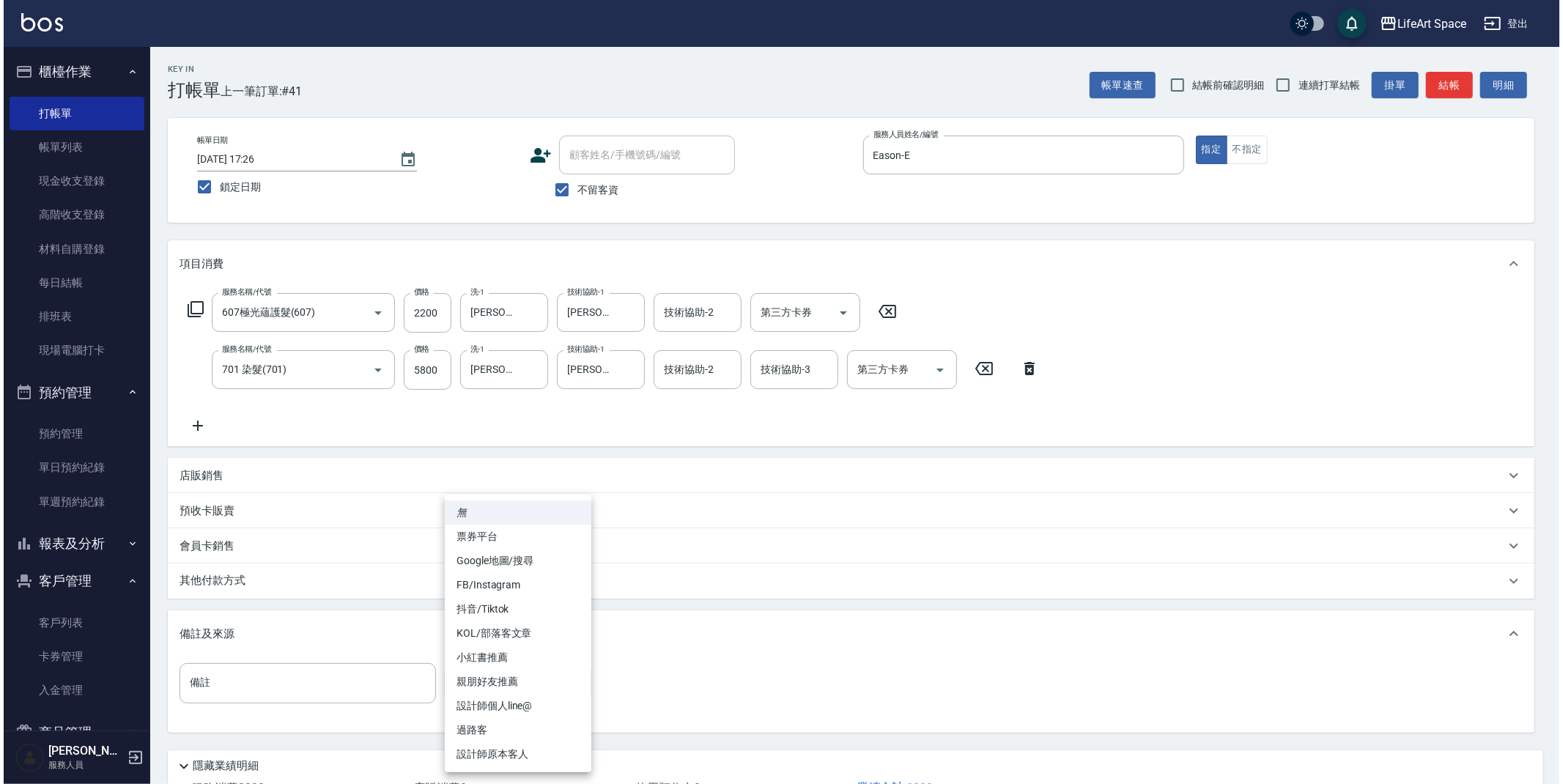
click at [486, 697] on body "LifeArt Space 登出 櫃檯作業 打帳單 帳單列表 現金收支登錄 高階收支登錄 材料自購登錄 每日結帳 排班表 現場電腦打卡 預約管理 預約管理 單…" at bounding box center [778, 445] width 1557 height 892
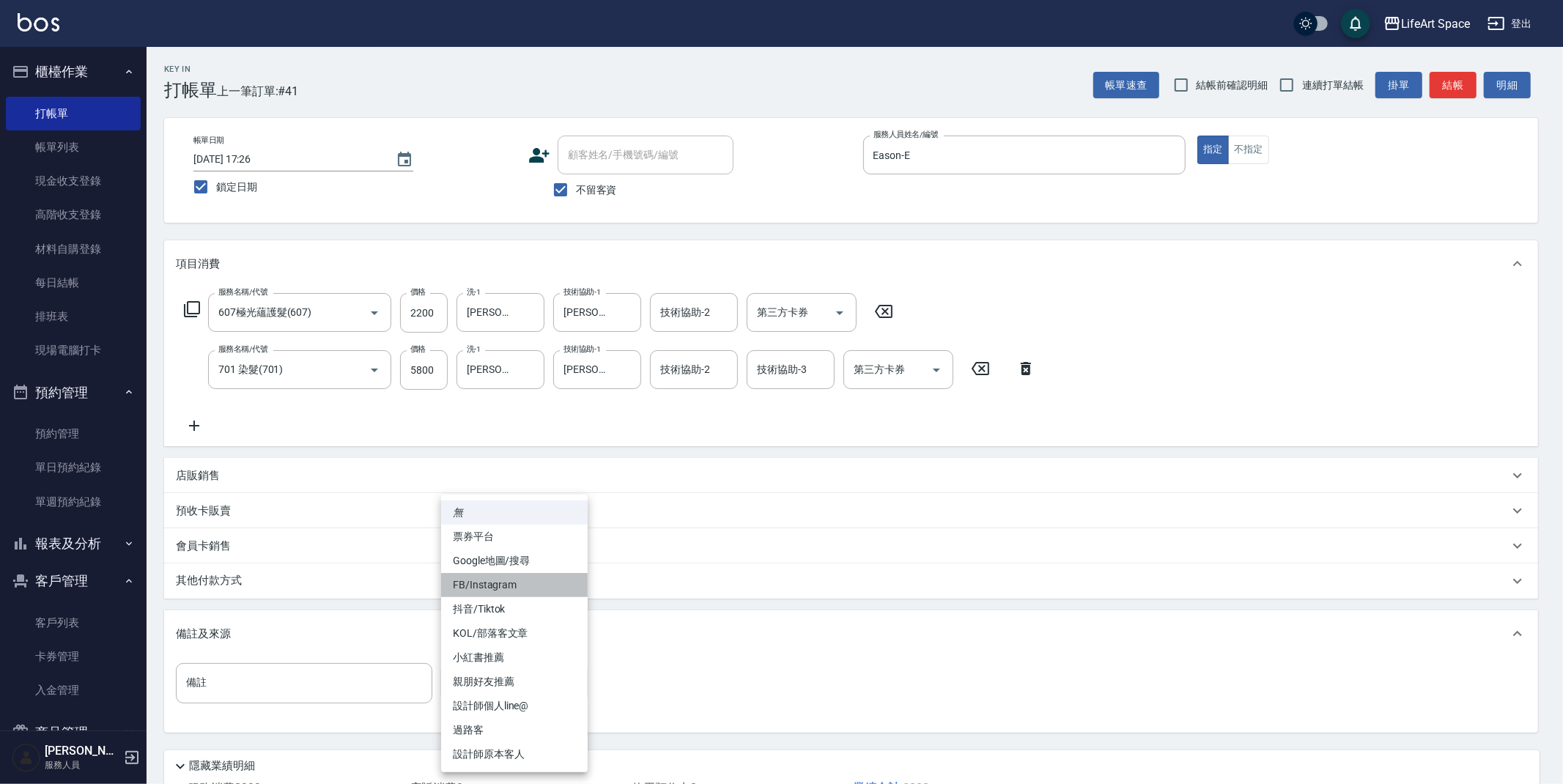
click at [504, 585] on li "FB/Instagram" at bounding box center [514, 585] width 147 height 24
type input "FB/Instagram"
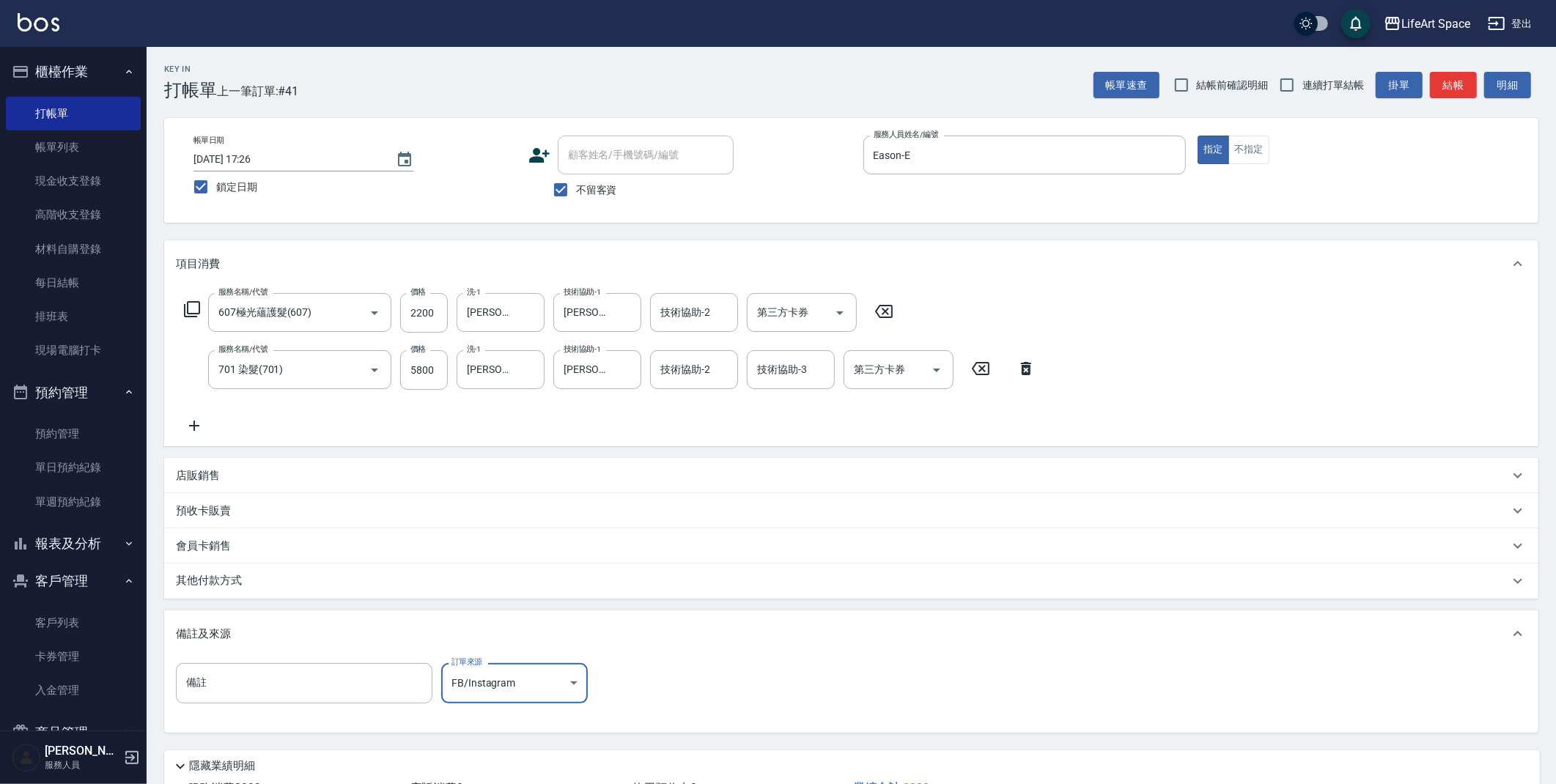
click at [250, 576] on div "其他付款方式" at bounding box center [842, 581] width 1333 height 16
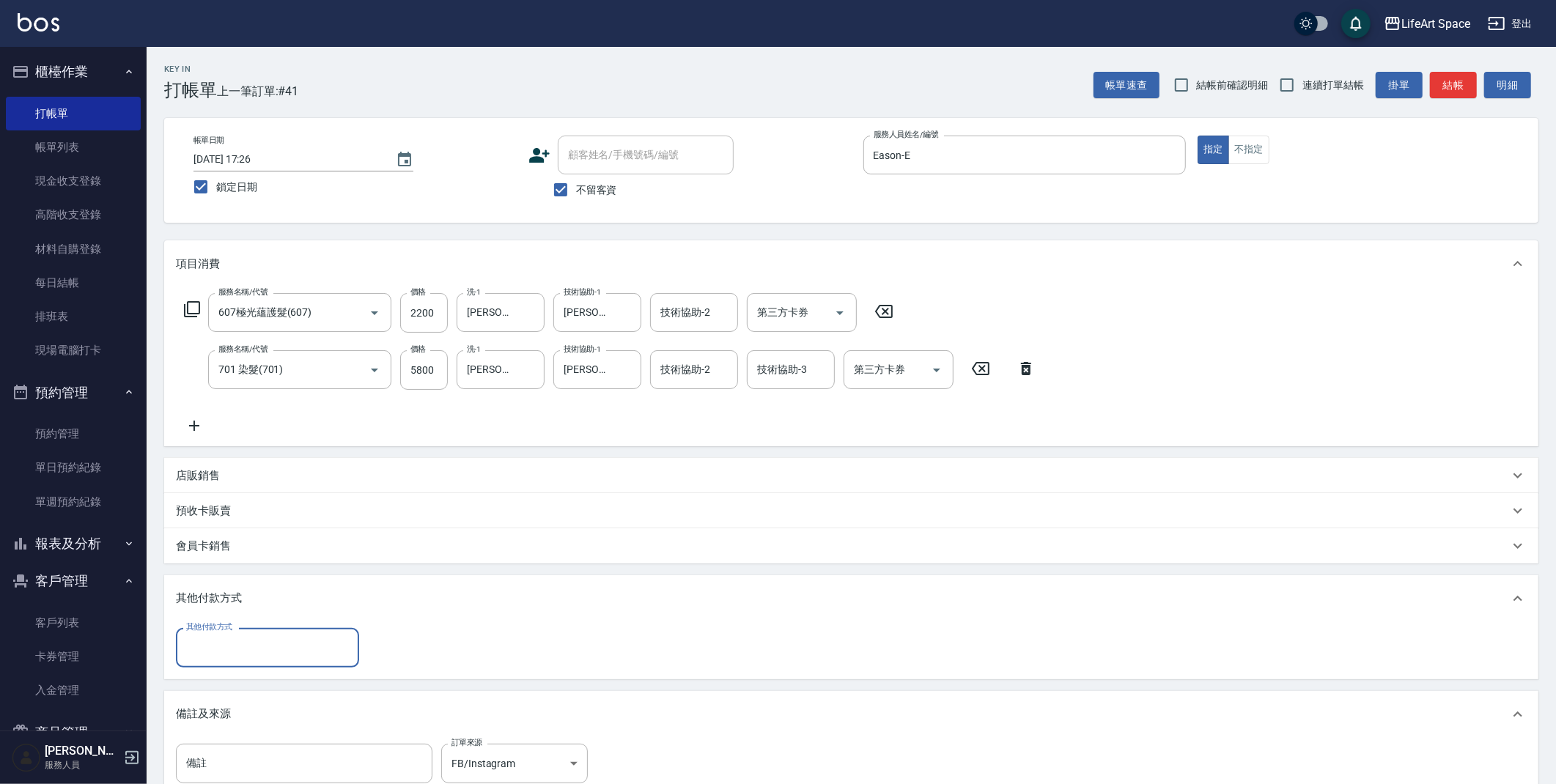
click at [232, 649] on input "其他付款方式" at bounding box center [267, 648] width 170 height 26
click at [222, 734] on span "信用卡" at bounding box center [267, 733] width 183 height 24
type input "信用卡"
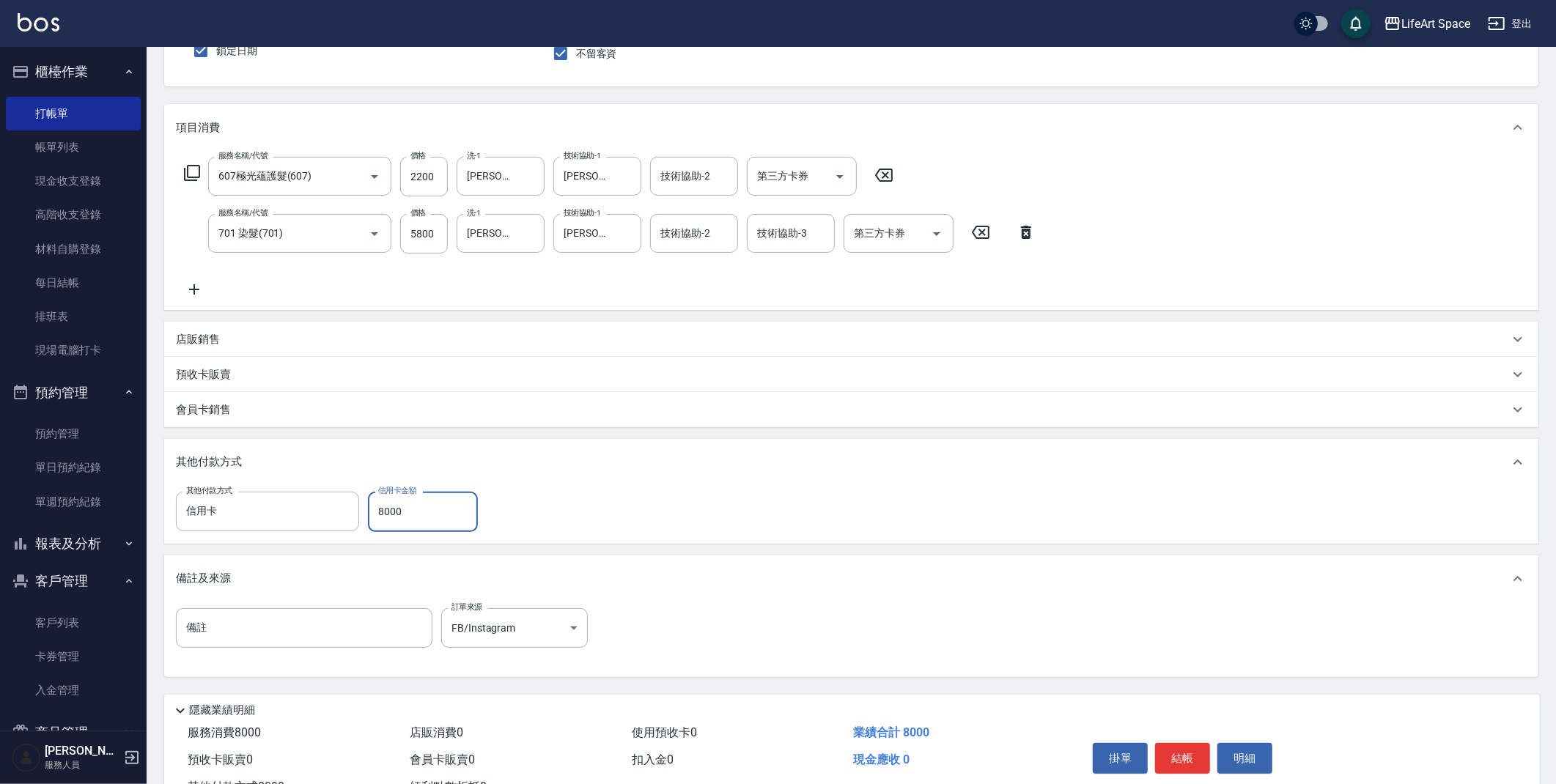
scroll to position [193, 0]
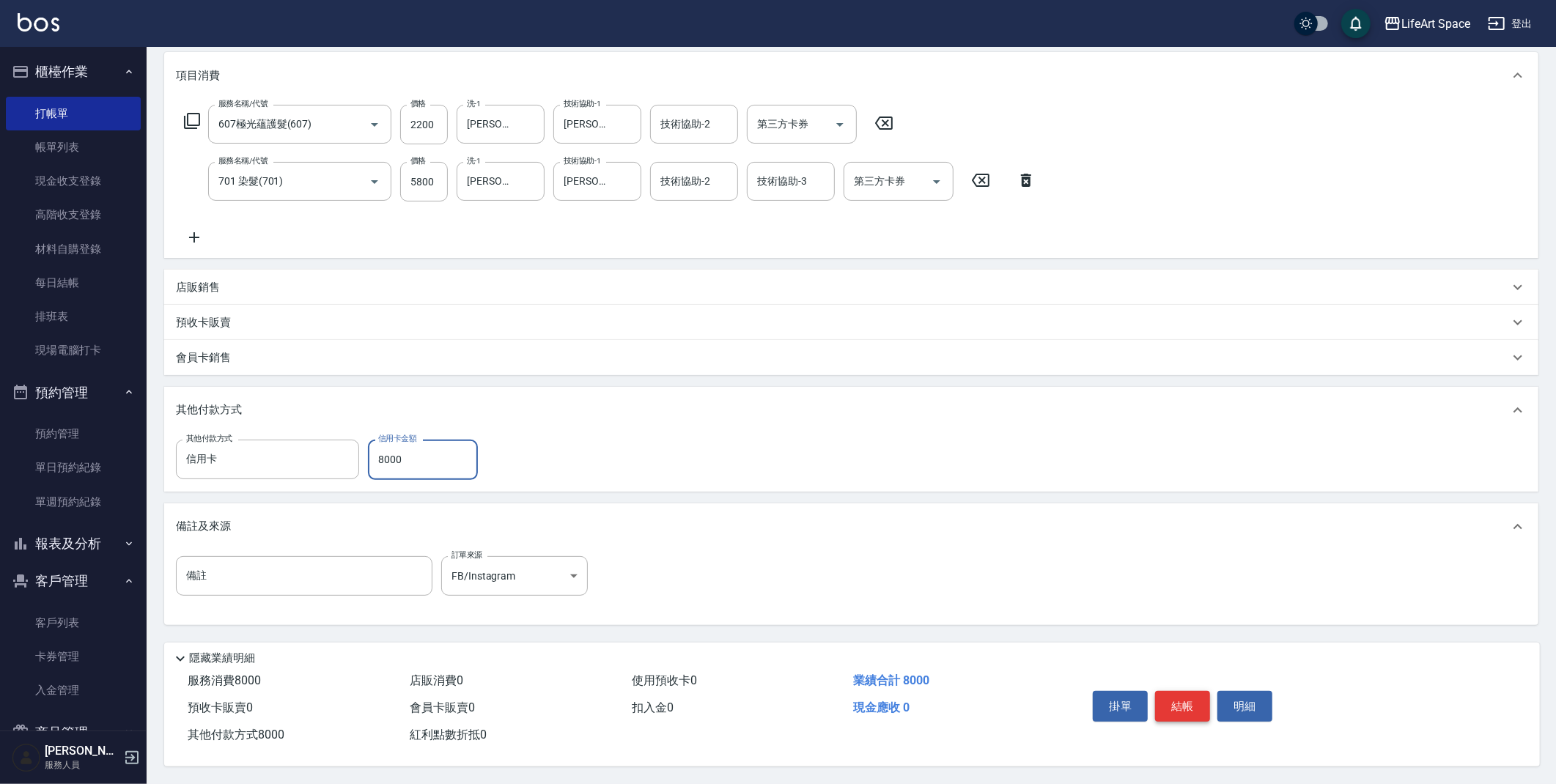
type input "8000"
click at [1165, 702] on button "結帳" at bounding box center [1182, 706] width 55 height 31
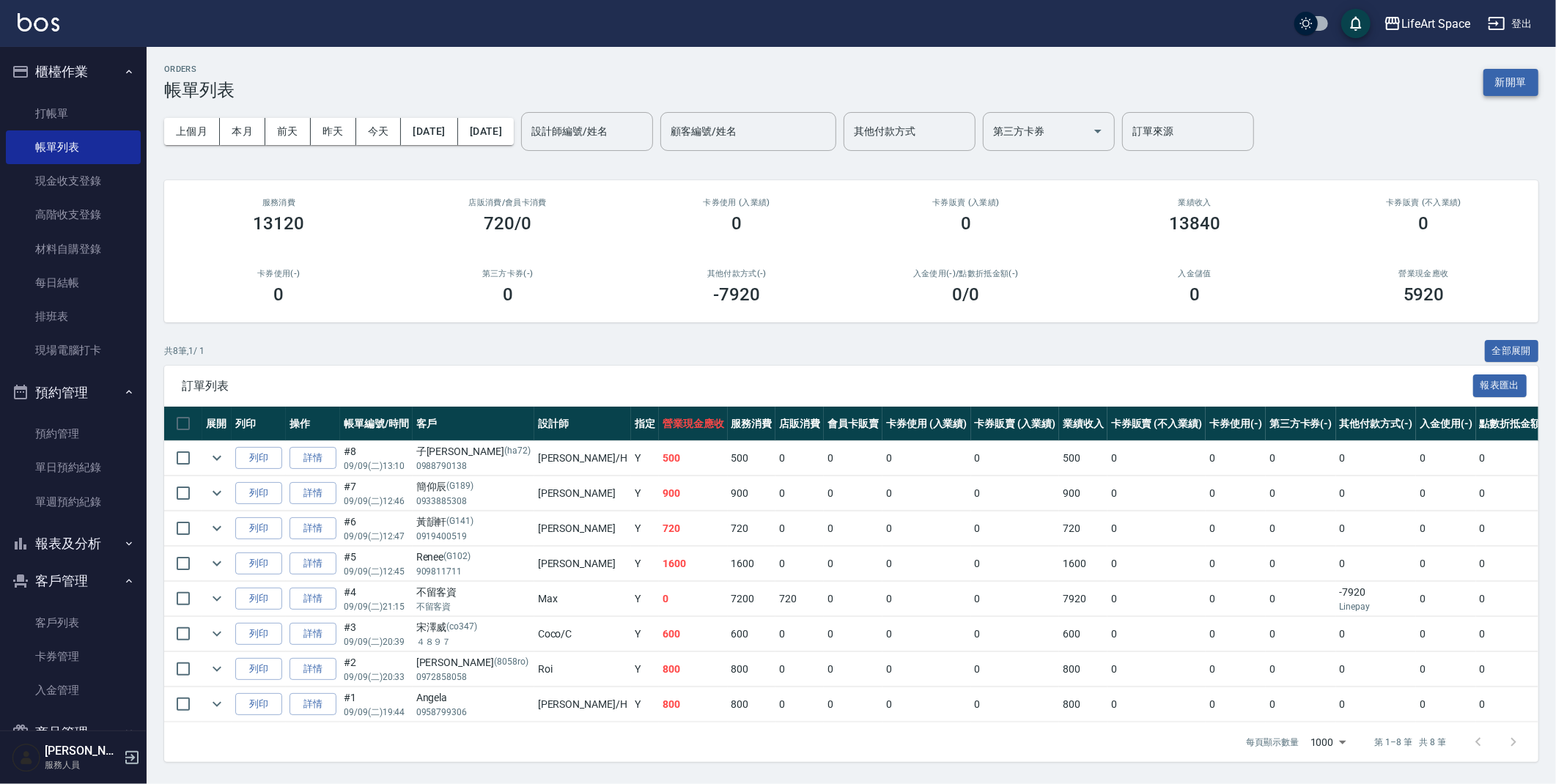
click at [1524, 76] on button "新開單" at bounding box center [1510, 82] width 55 height 27
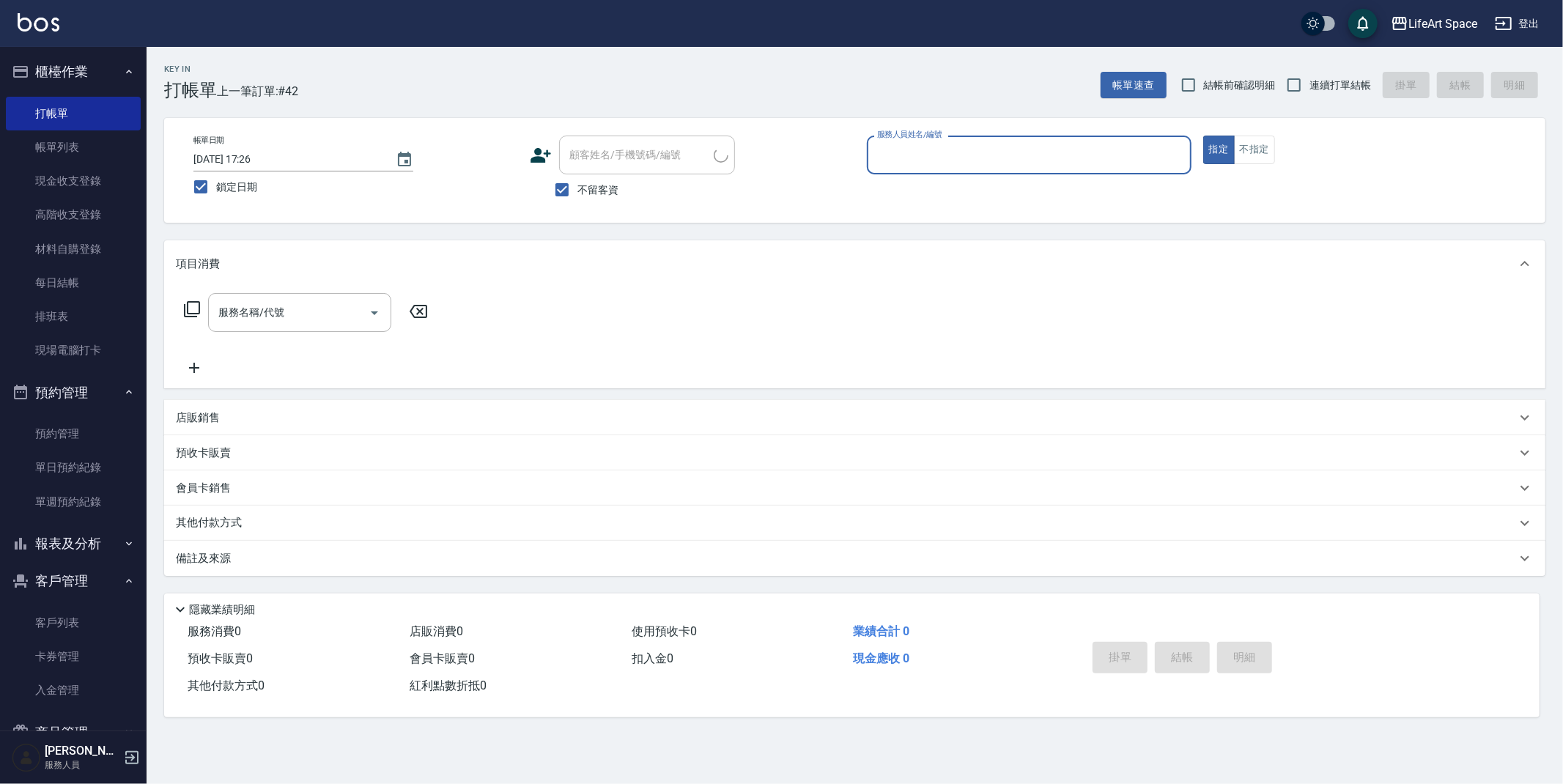
click at [995, 143] on input "服務人員姓名/編號" at bounding box center [1029, 155] width 312 height 26
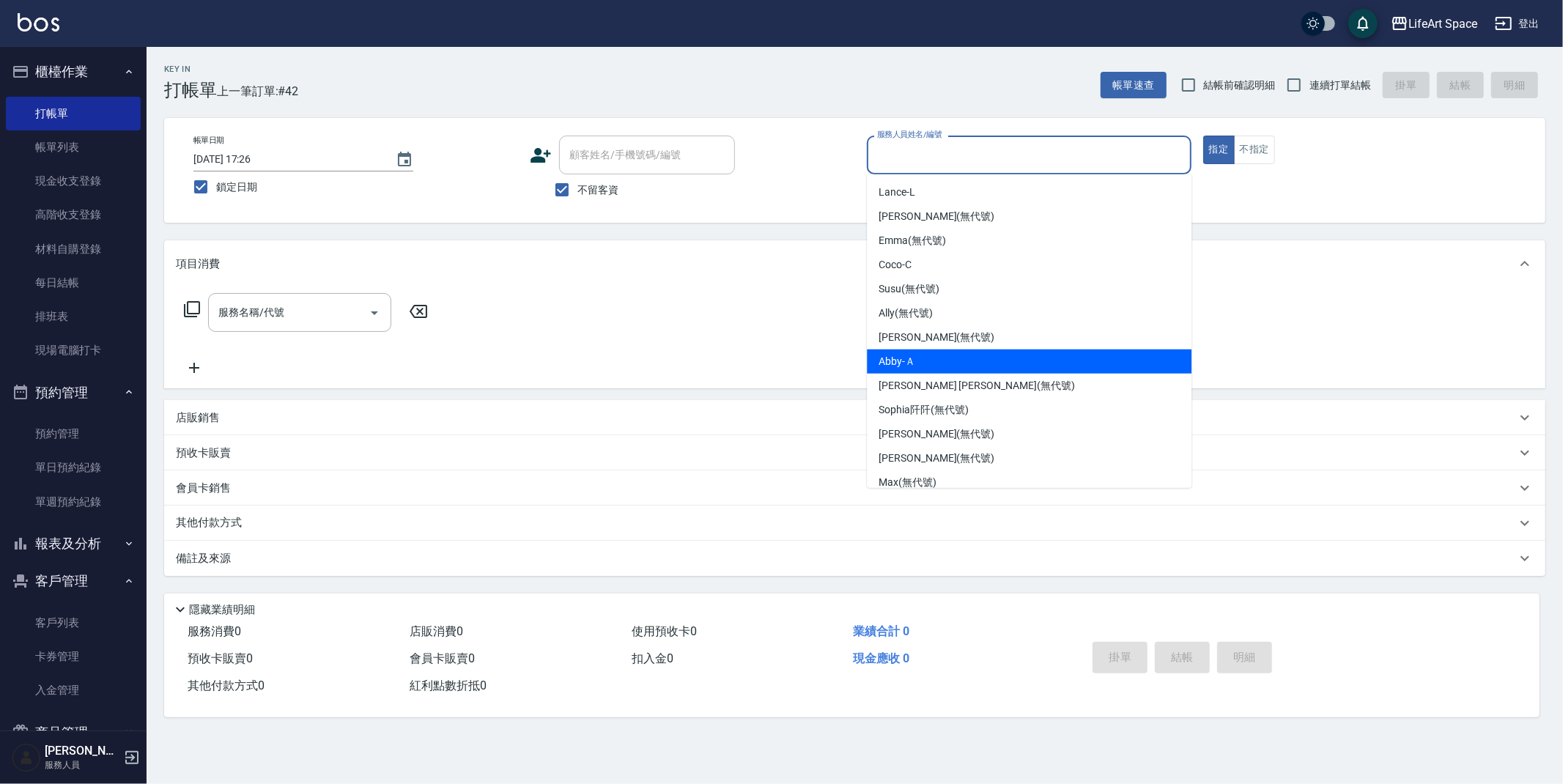
scroll to position [253, 0]
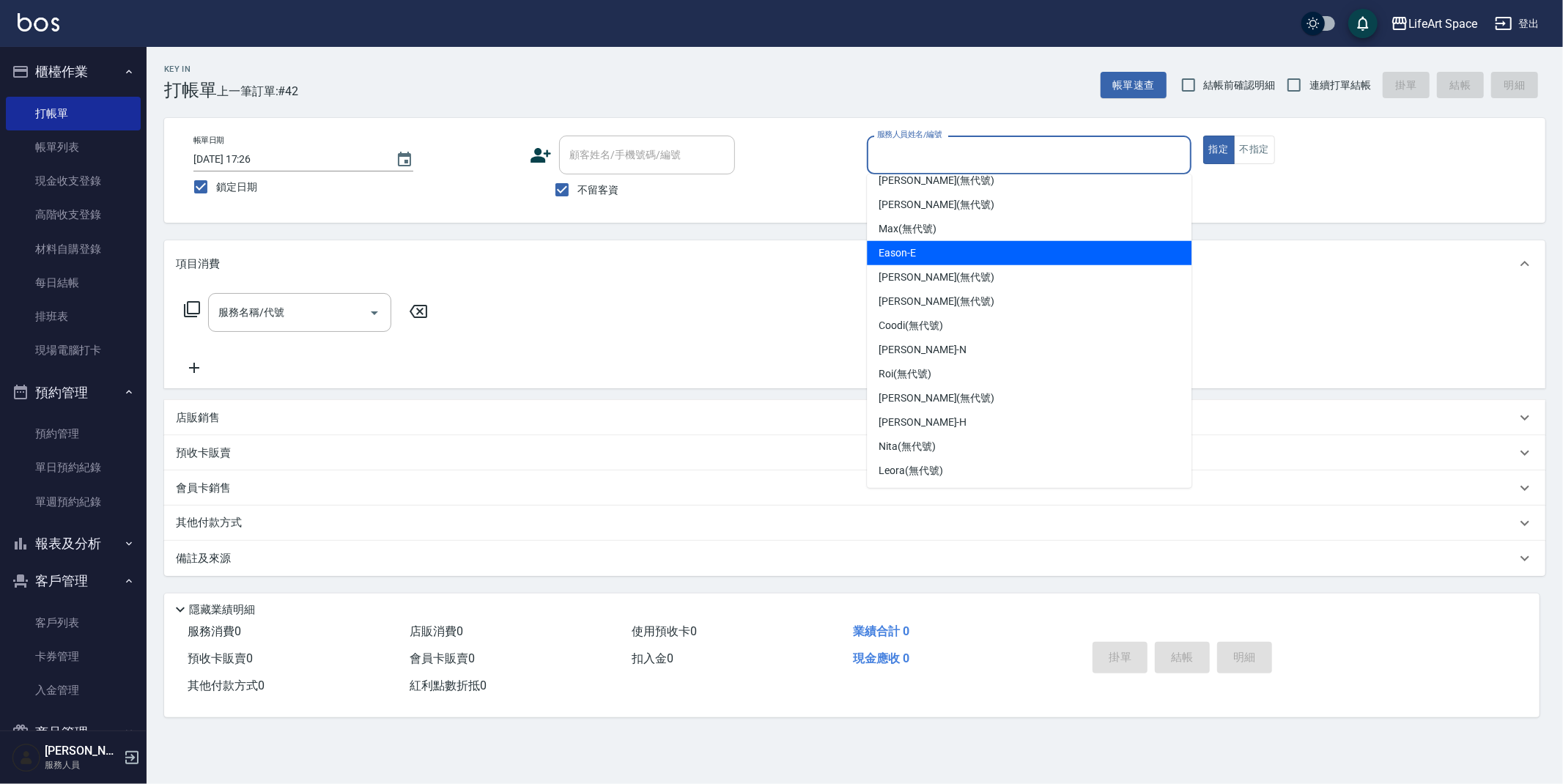
click at [904, 263] on div "Eason -E" at bounding box center [1029, 253] width 325 height 24
type input "Eason-E"
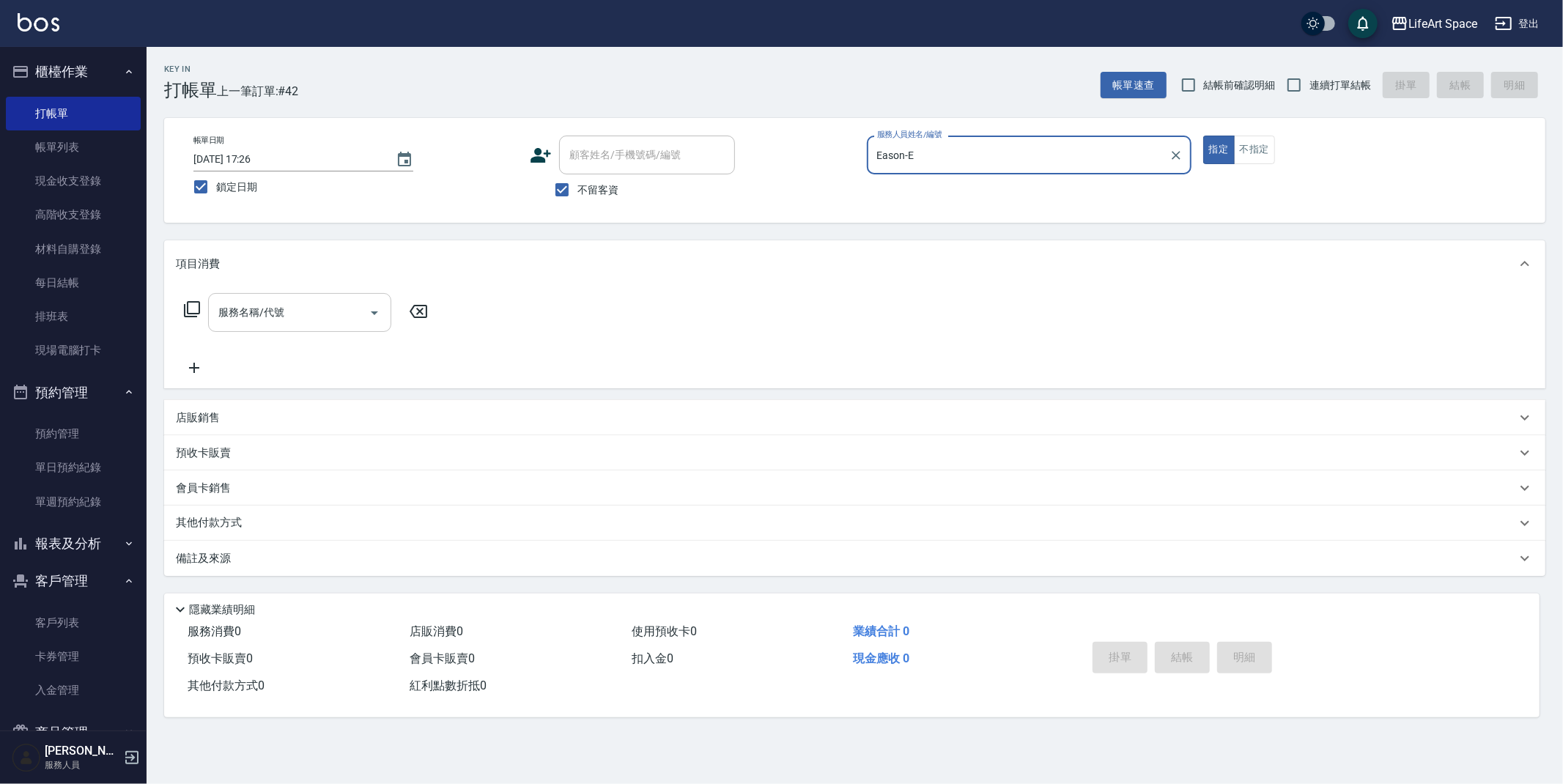
click at [290, 326] on div "服務名稱/代號" at bounding box center [299, 313] width 183 height 39
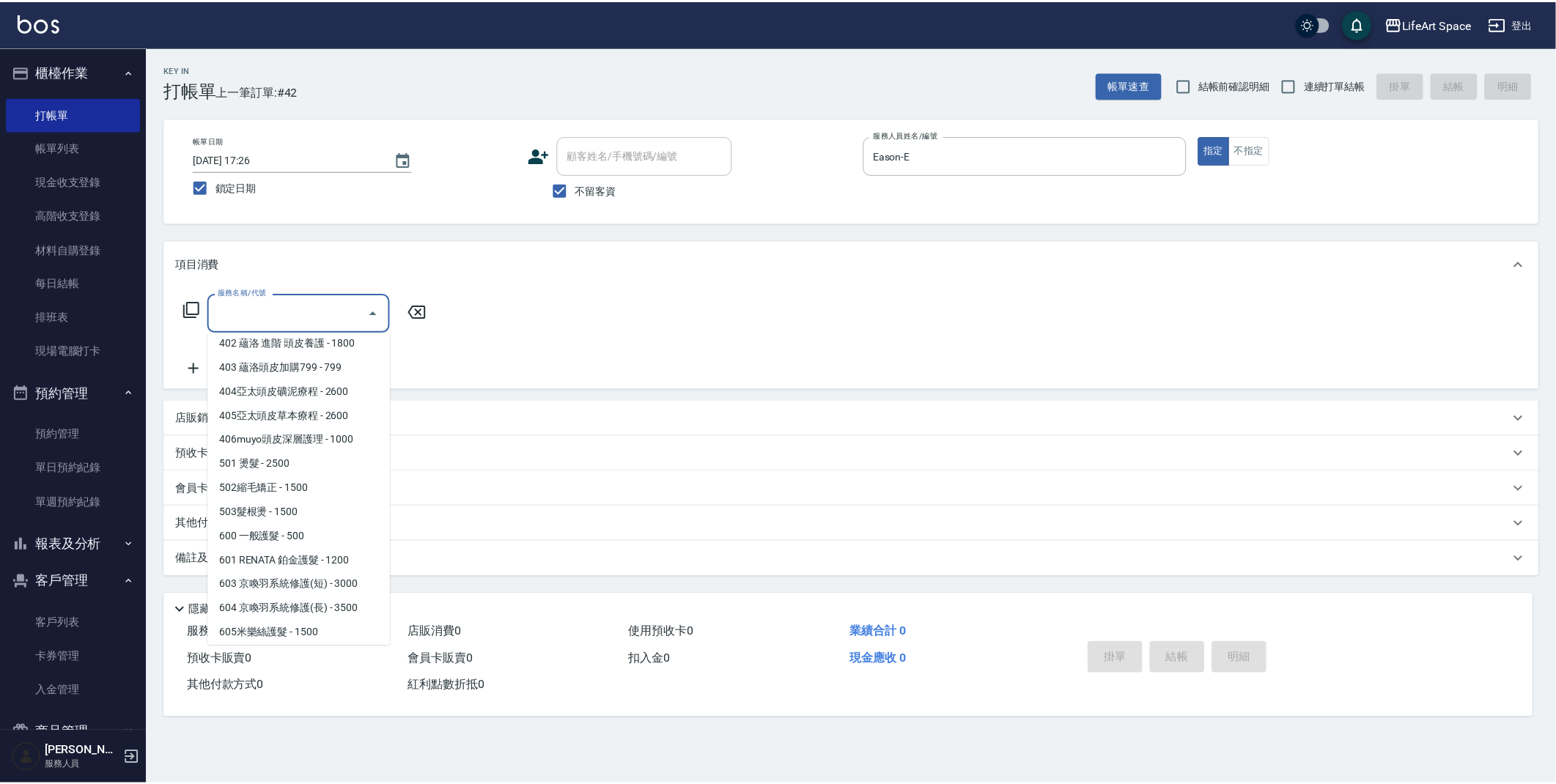
scroll to position [229, 0]
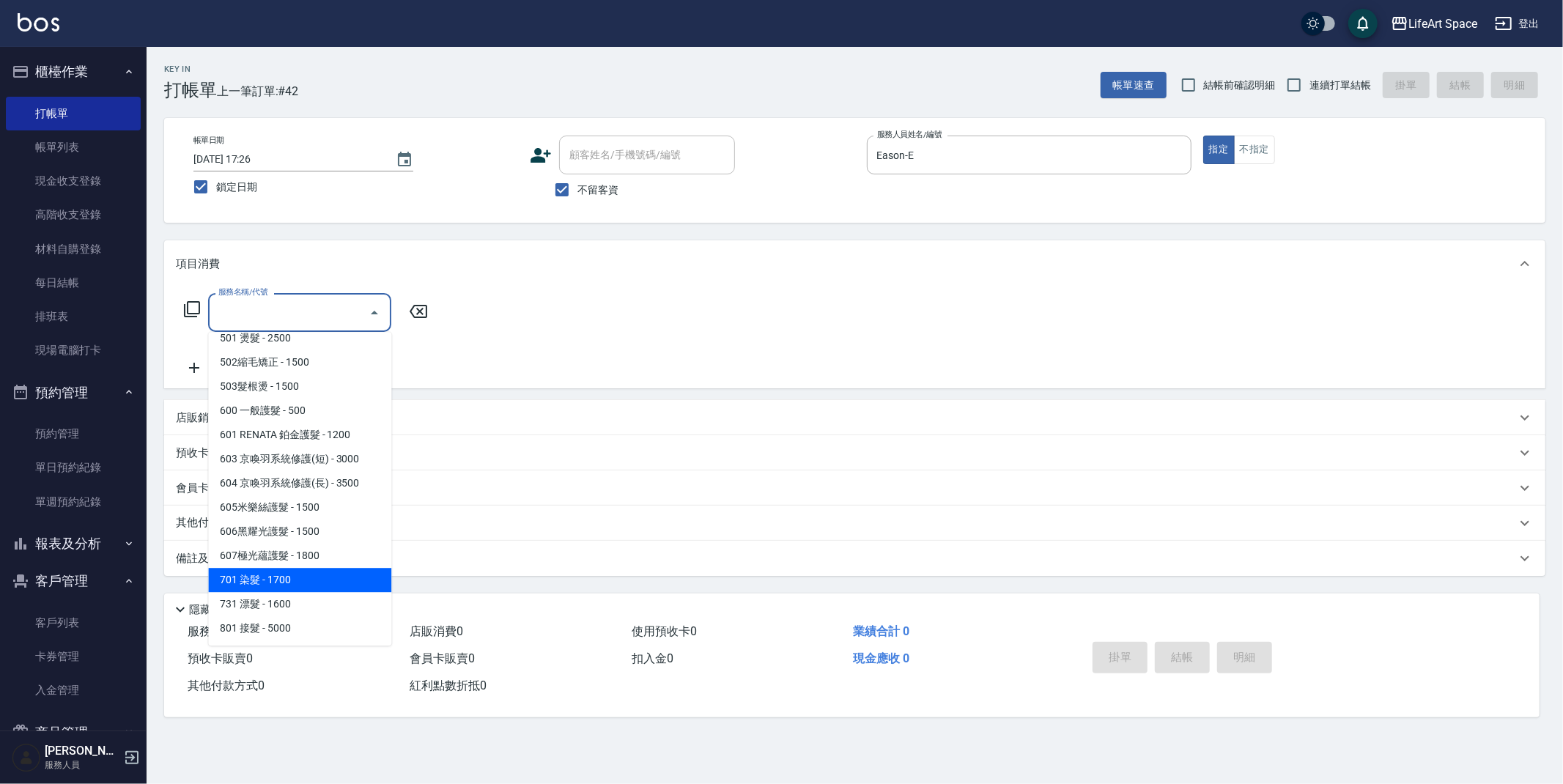
drag, startPoint x: 298, startPoint y: 576, endPoint x: 400, endPoint y: 410, distance: 194.8
click at [298, 575] on span "701 染髮 - 1700" at bounding box center [299, 580] width 183 height 24
type input "701 染髮(701)"
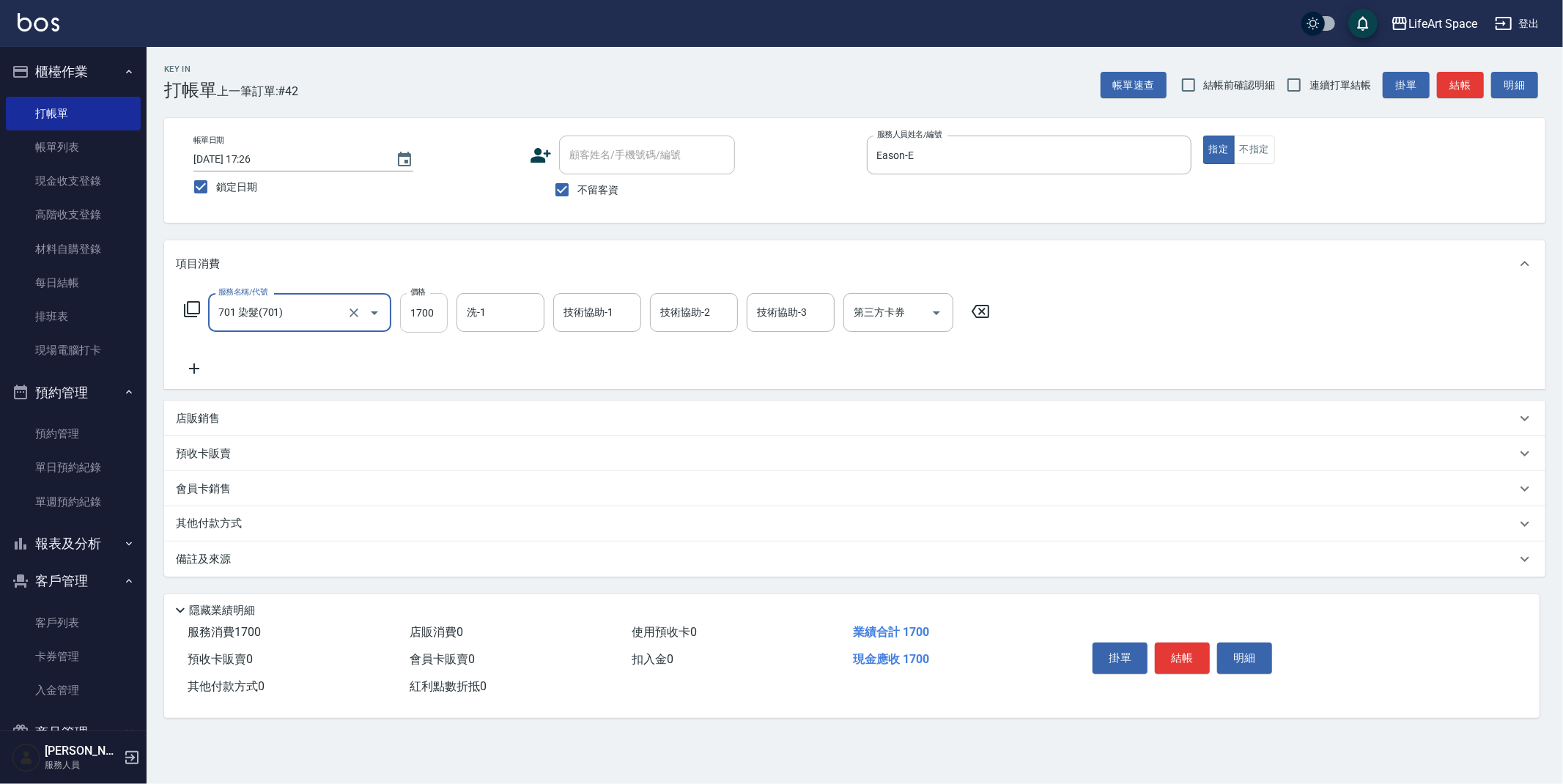
click at [441, 306] on input "1700" at bounding box center [423, 313] width 47 height 40
type input "2800"
click at [507, 315] on input "洗-1" at bounding box center [500, 313] width 75 height 26
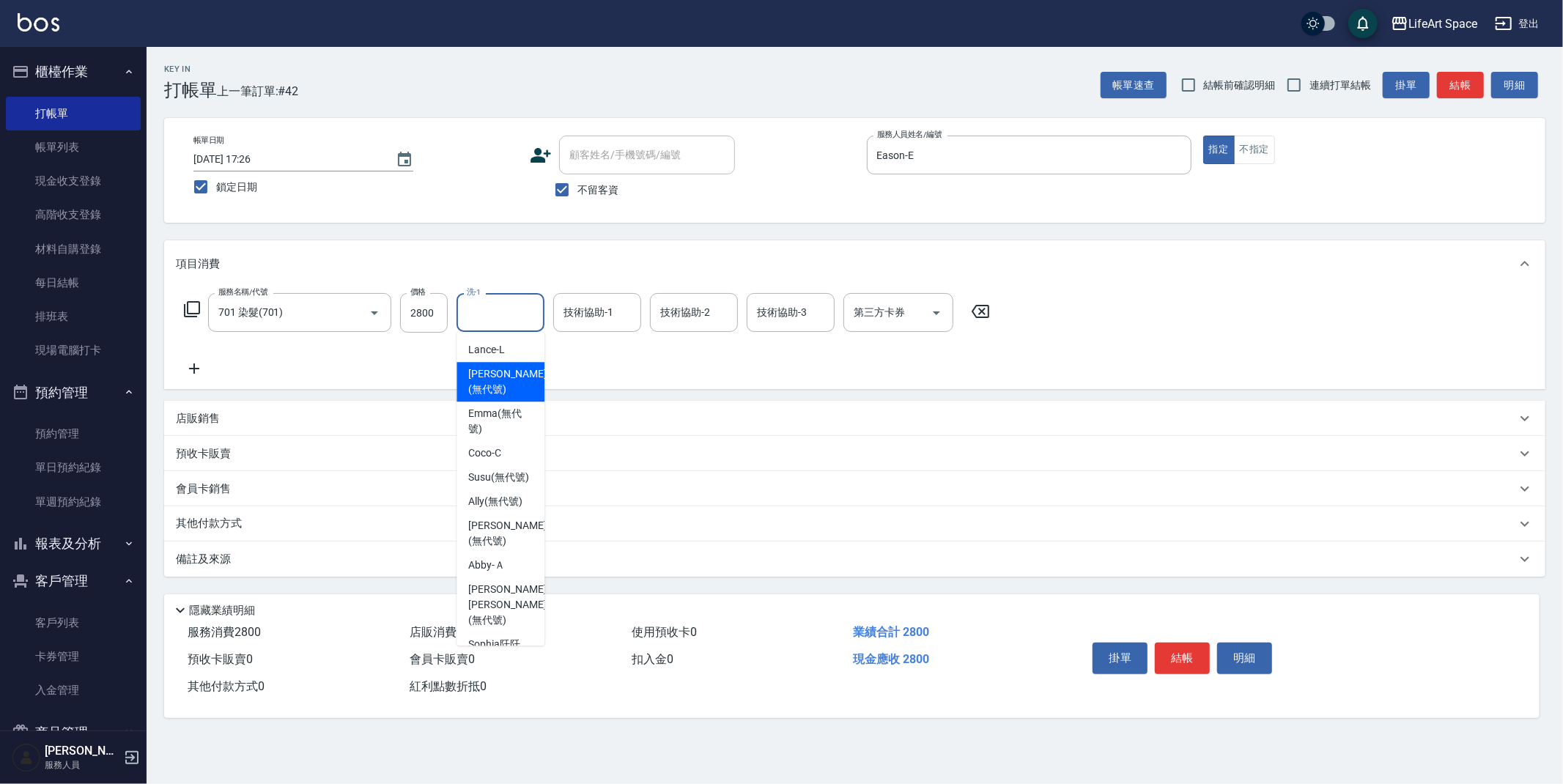
drag, startPoint x: 498, startPoint y: 372, endPoint x: 546, endPoint y: 332, distance: 62.5
click at [498, 372] on span "[PERSON_NAME] (無代號)" at bounding box center [508, 381] width 78 height 31
type input "[PERSON_NAME](無代號)"
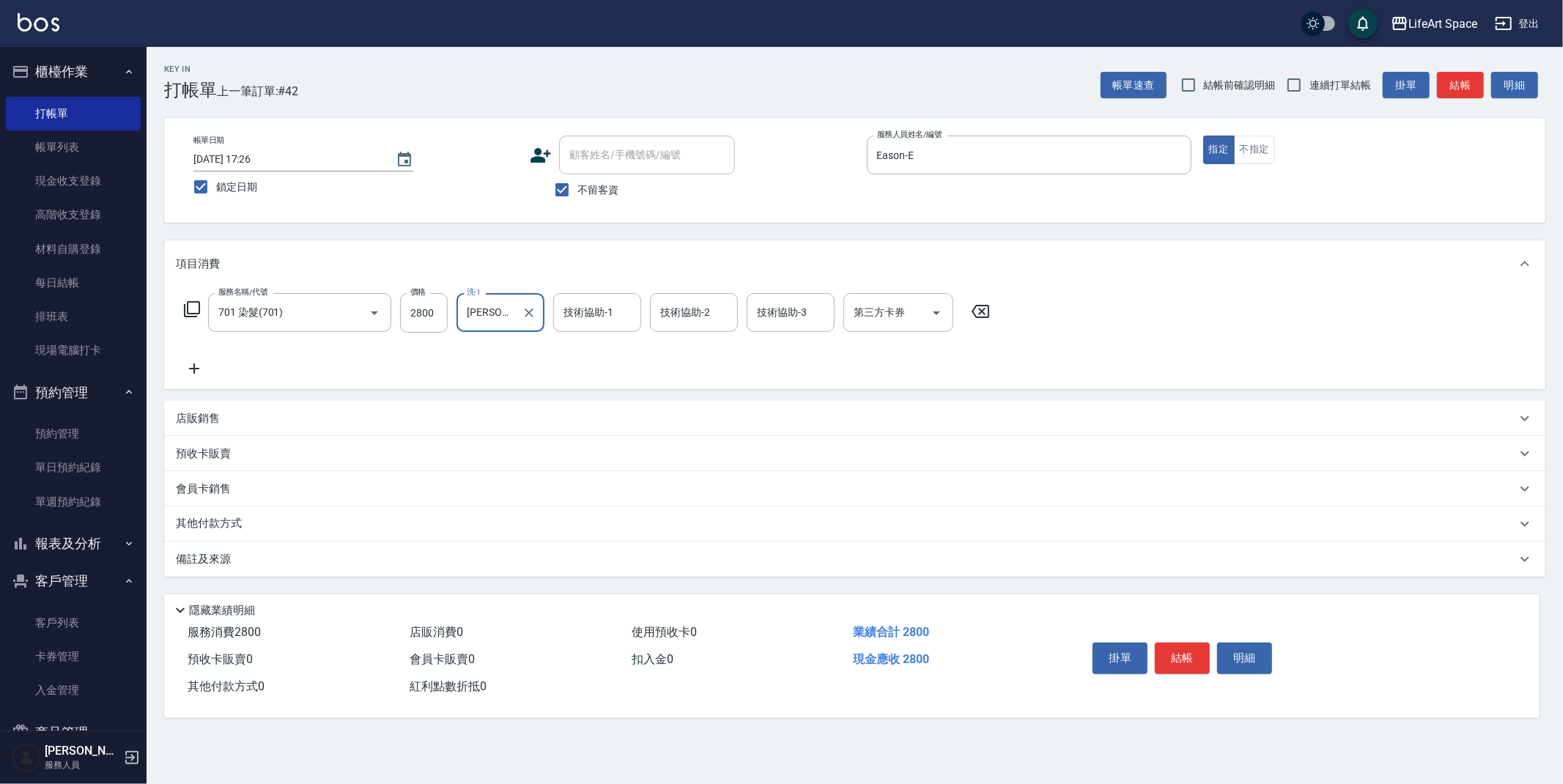
drag, startPoint x: 584, startPoint y: 315, endPoint x: 584, endPoint y: 326, distance: 11.0
click at [584, 316] on input "技術協助-1" at bounding box center [597, 313] width 75 height 26
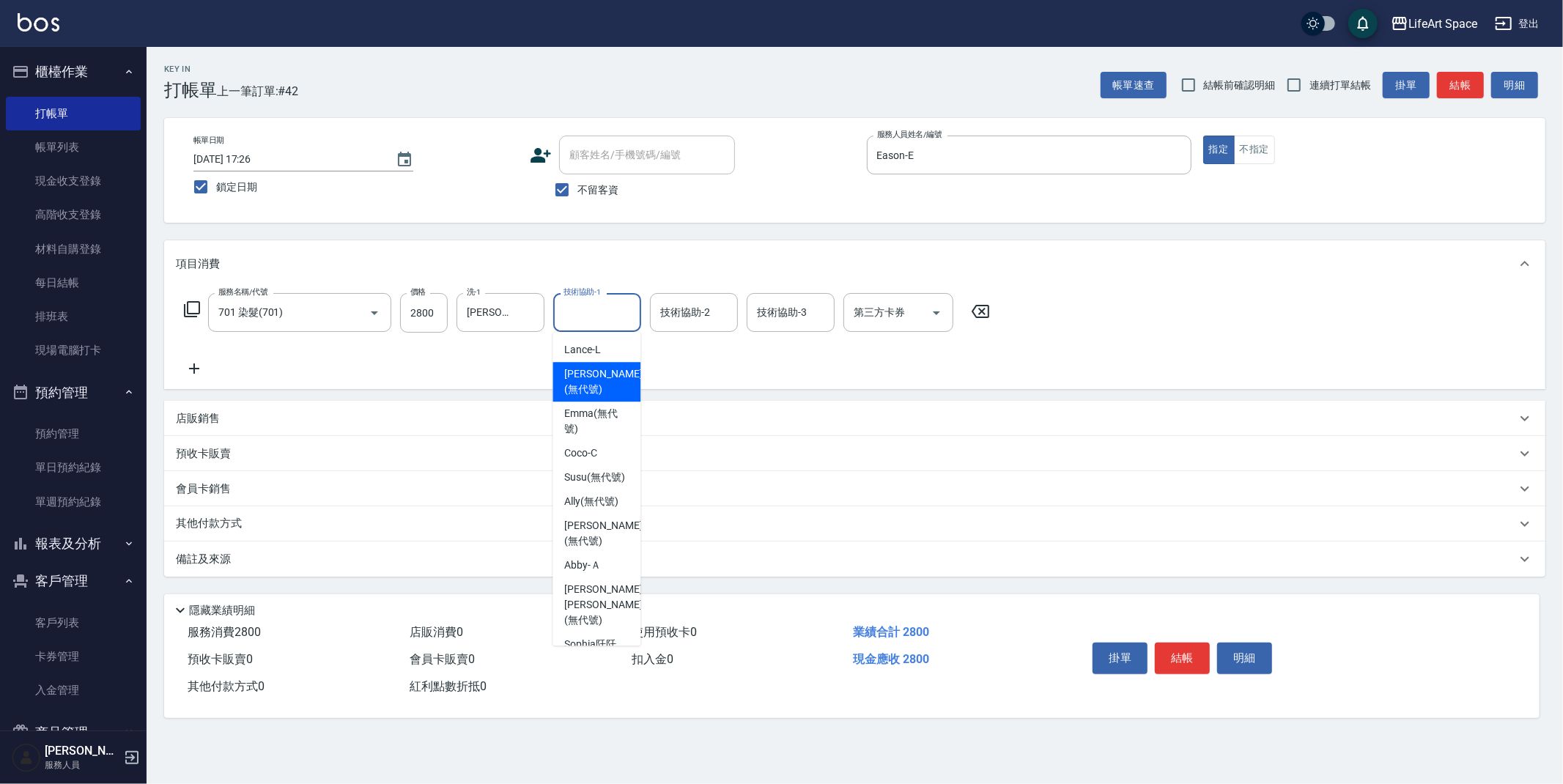
drag, startPoint x: 588, startPoint y: 385, endPoint x: 389, endPoint y: 522, distance: 241.6
click at [589, 385] on span "[PERSON_NAME] (無代號)" at bounding box center [603, 381] width 78 height 31
type input "[PERSON_NAME](無代號)"
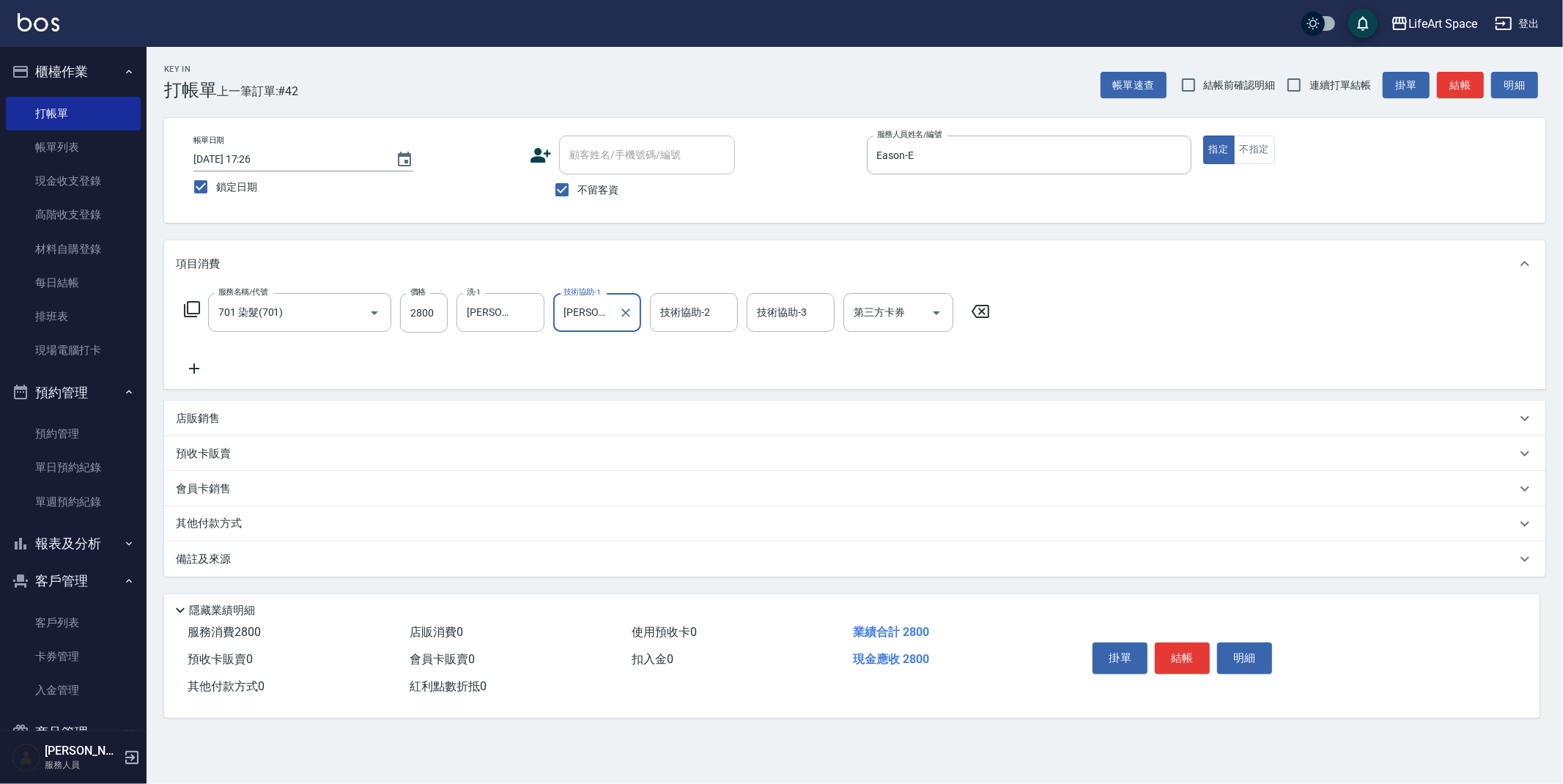
click at [342, 556] on div "備註及來源" at bounding box center [846, 559] width 1340 height 16
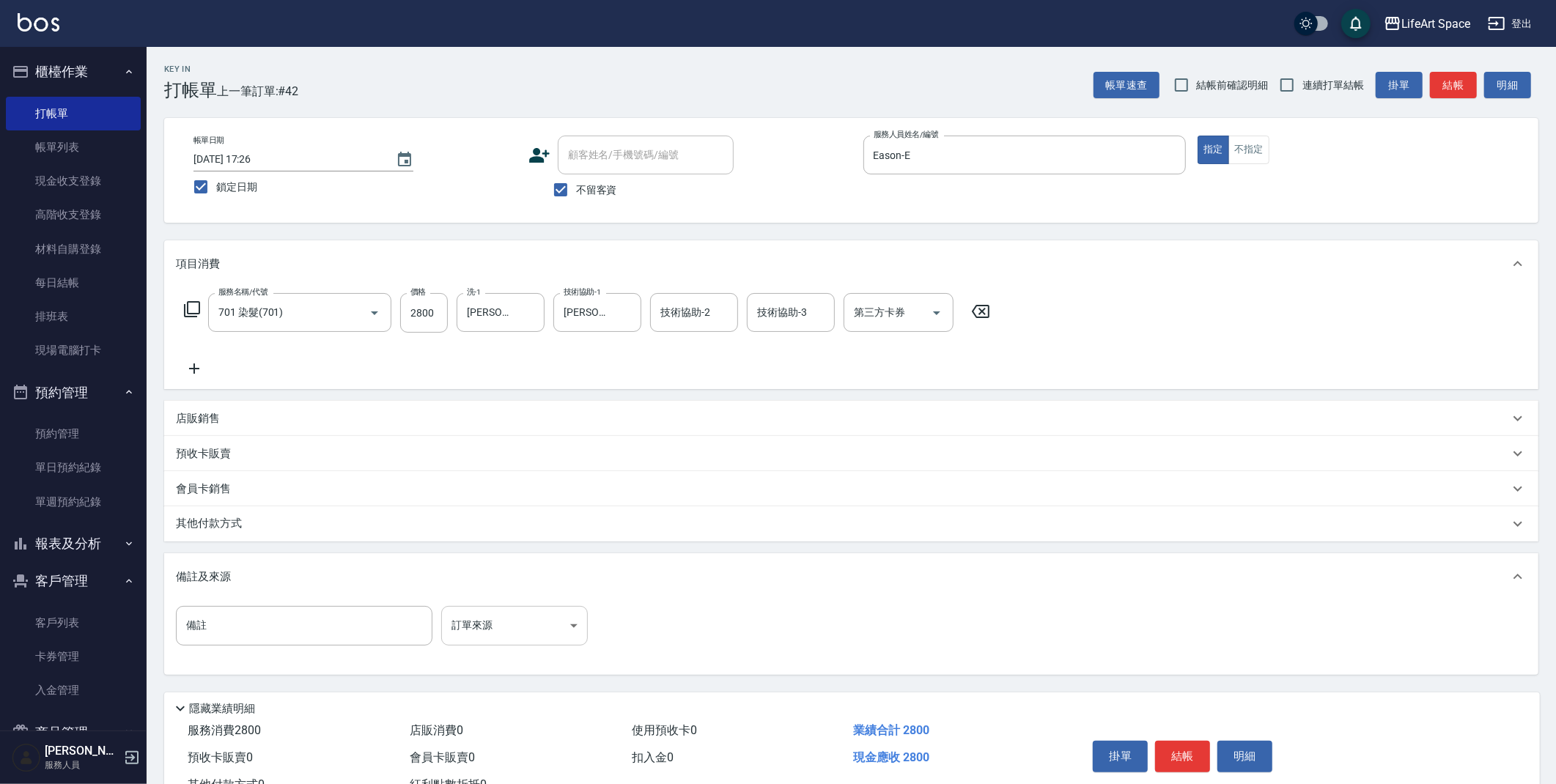
click at [465, 616] on body "LifeArt Space 登出 櫃檯作業 打帳單 帳單列表 現金收支登錄 高階收支登錄 材料自購登錄 每日結帳 排班表 現場電腦打卡 預約管理 預約管理 單…" at bounding box center [778, 417] width 1556 height 834
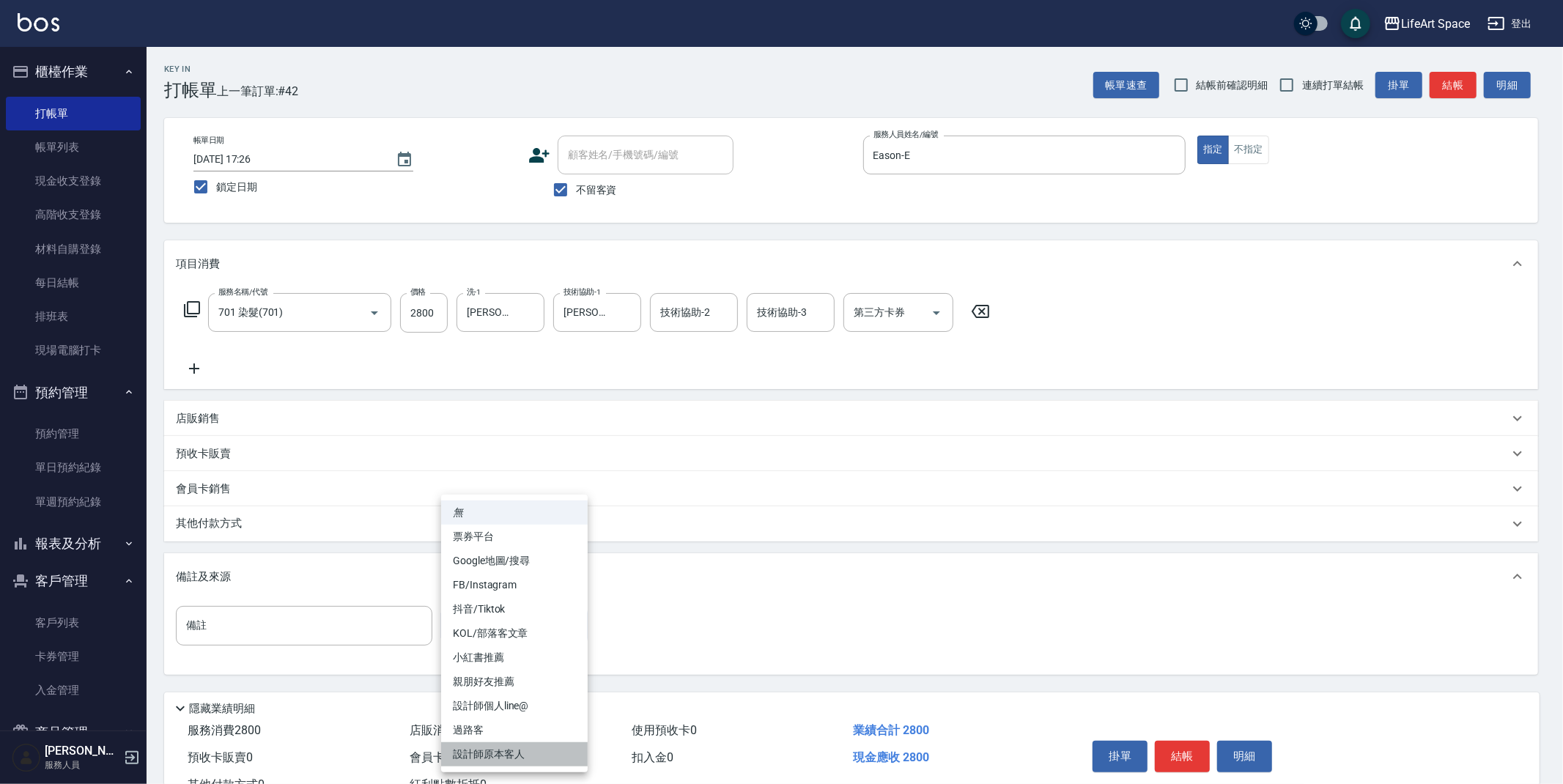
click at [536, 758] on li "設計師原本客人" at bounding box center [514, 754] width 147 height 24
type input "設計師原本客人"
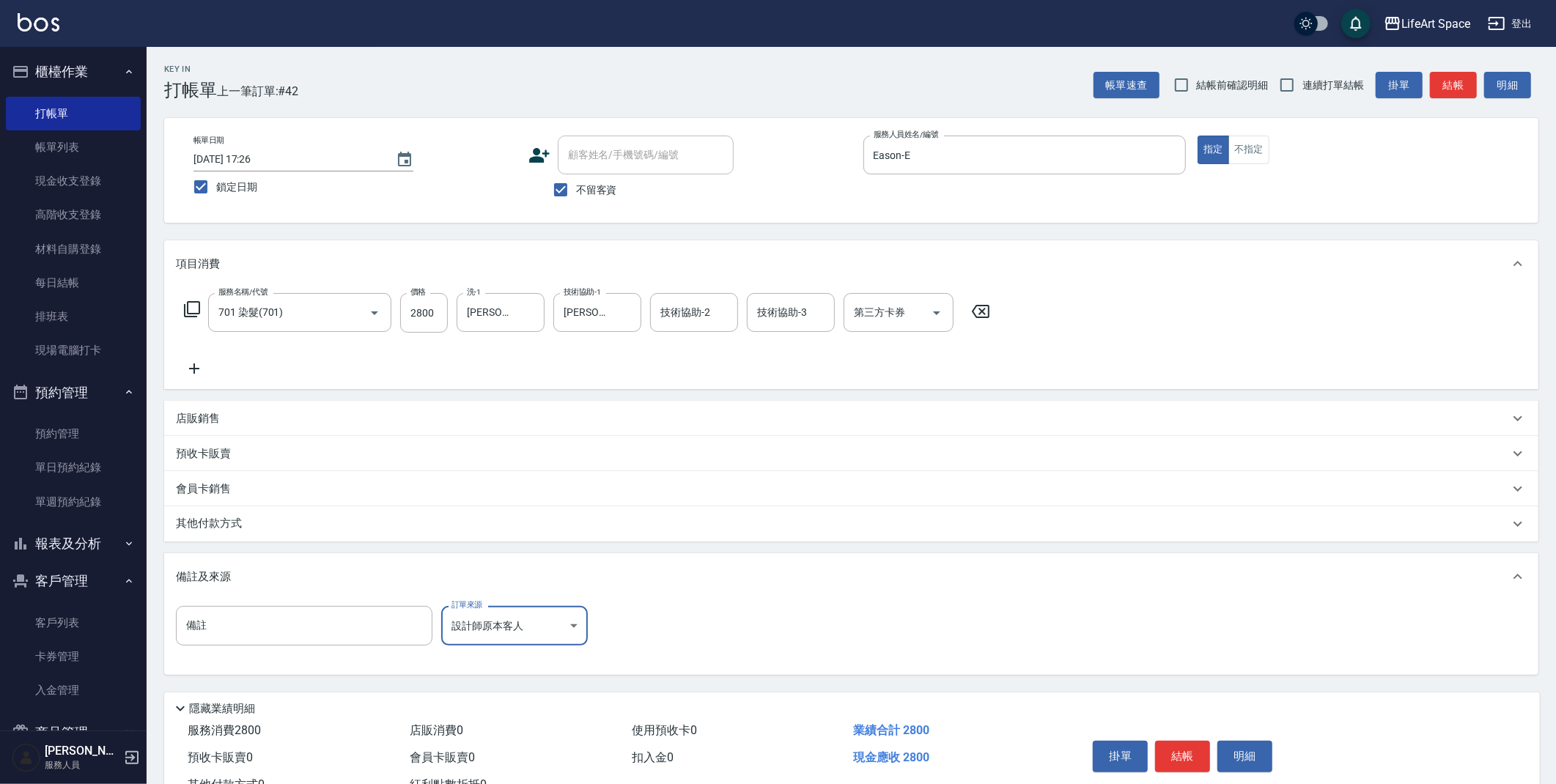
click at [250, 528] on div "其他付款方式" at bounding box center [842, 523] width 1333 height 16
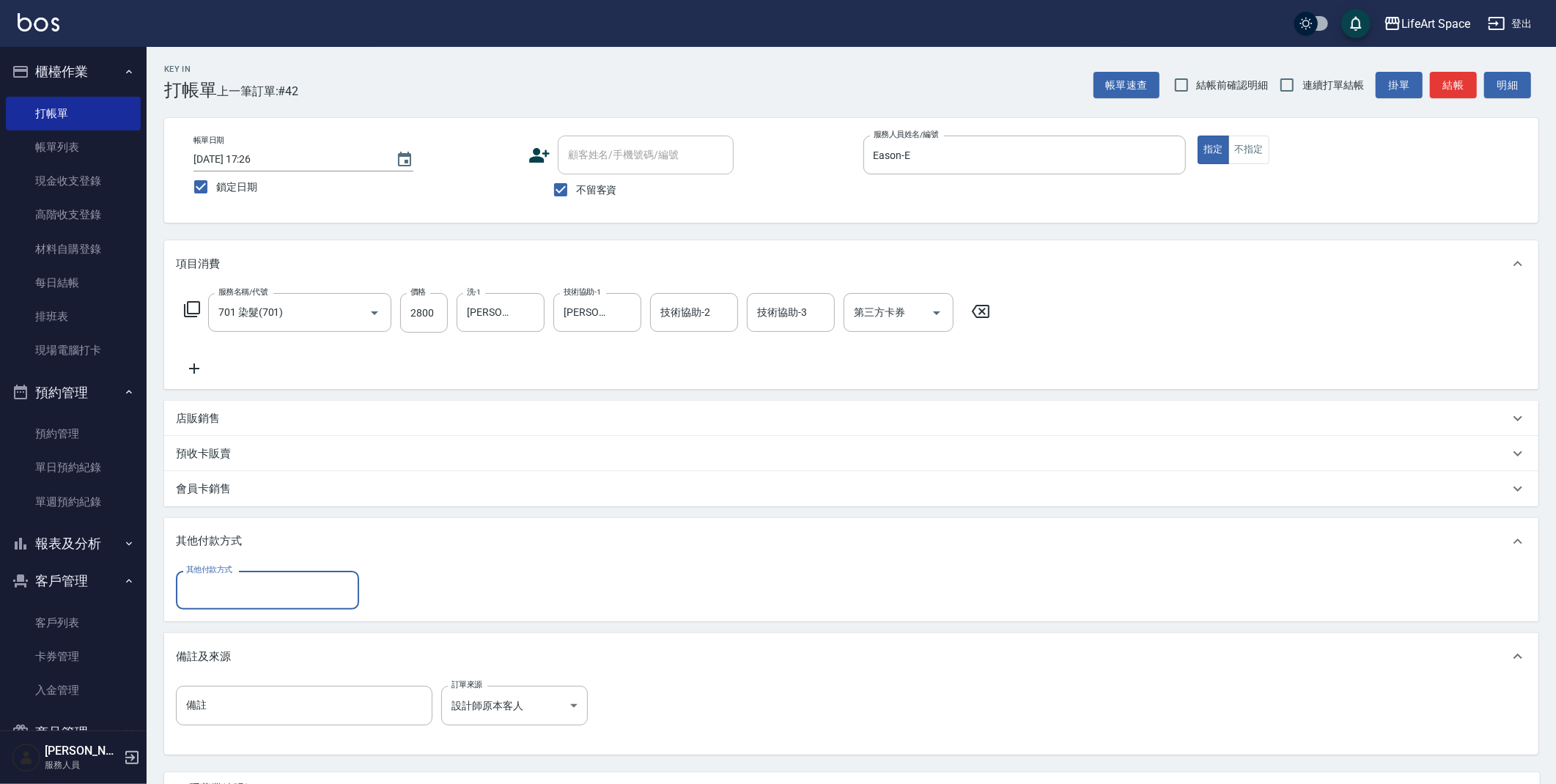
scroll to position [0, 0]
click at [236, 592] on input "其他付款方式" at bounding box center [267, 590] width 170 height 26
click at [236, 625] on span "轉帳" at bounding box center [267, 627] width 183 height 24
type input "轉帳"
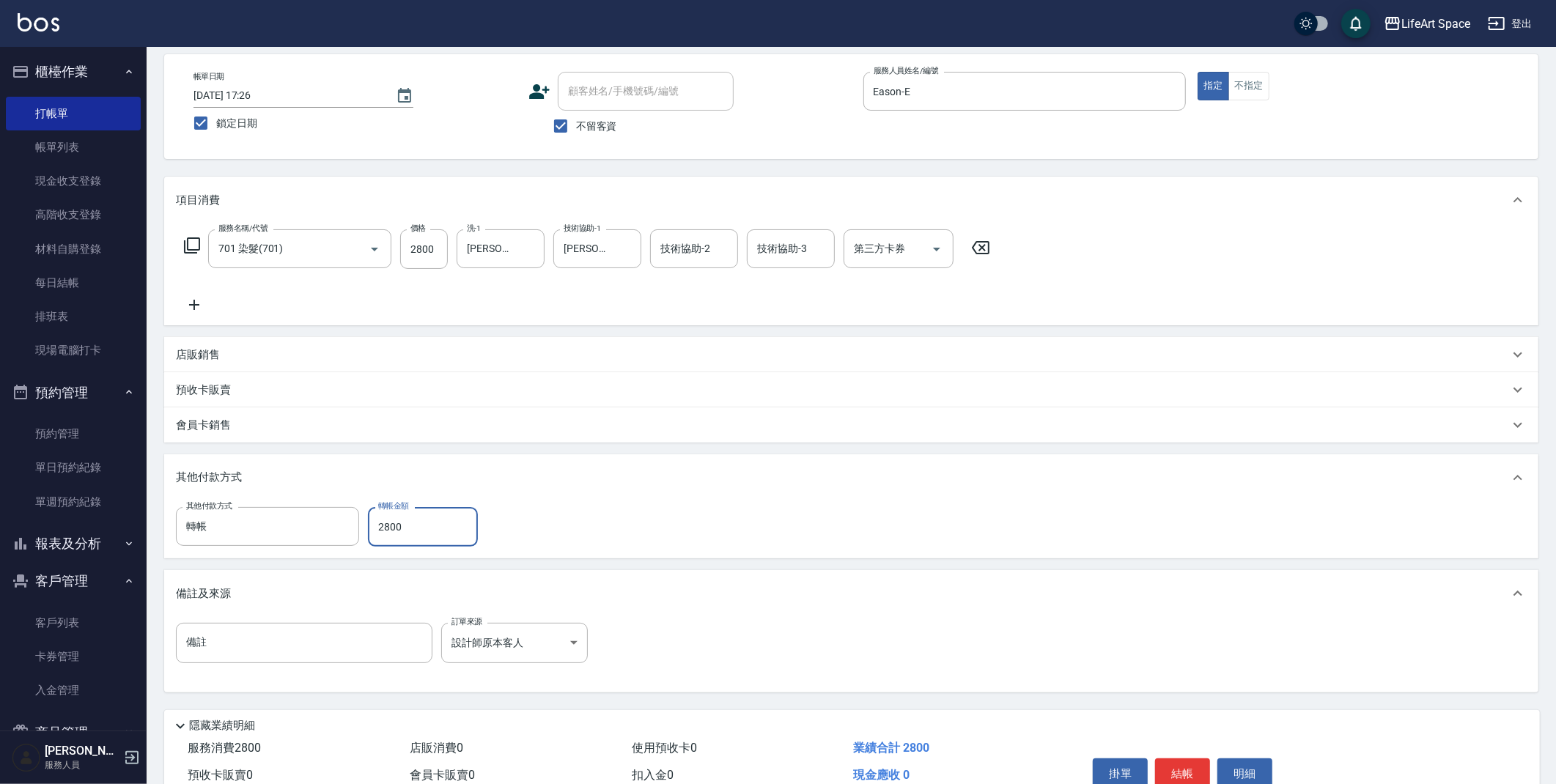
scroll to position [64, 0]
type input "2800"
click at [1194, 772] on button "結帳" at bounding box center [1182, 773] width 55 height 31
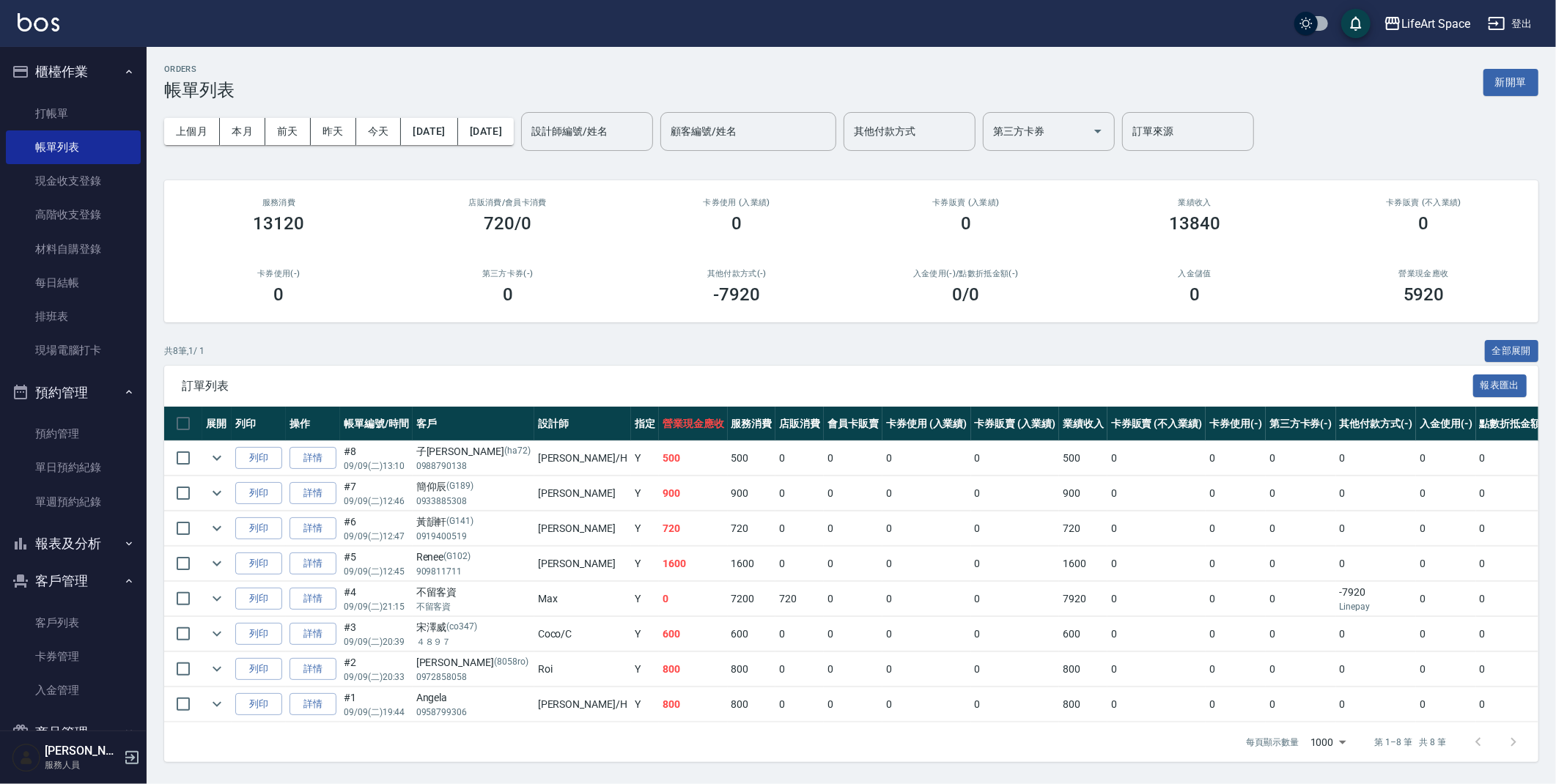
click at [1527, 85] on button "新開單" at bounding box center [1510, 82] width 55 height 27
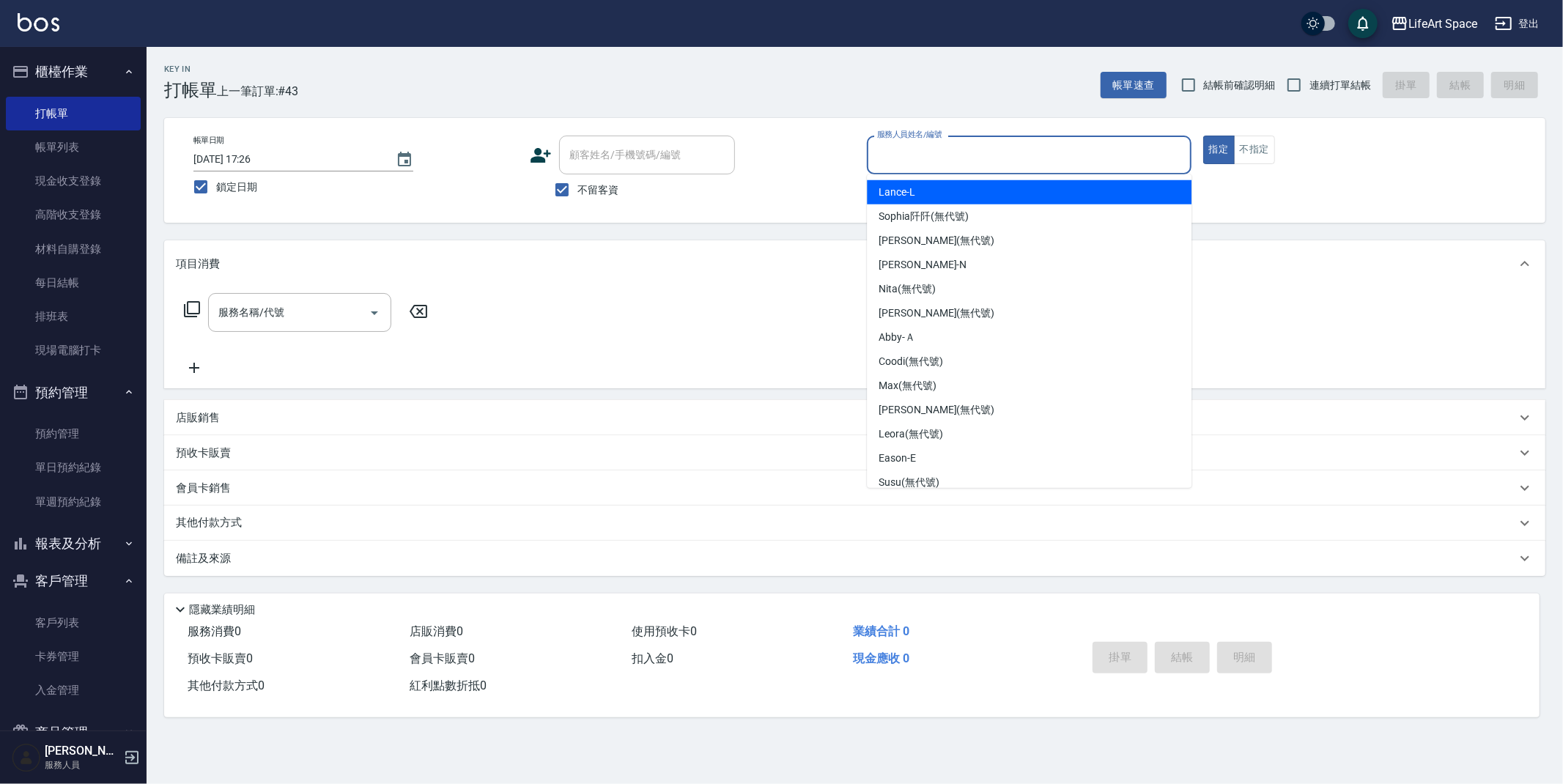
click at [1041, 149] on input "服務人員姓名/編號" at bounding box center [1029, 155] width 312 height 26
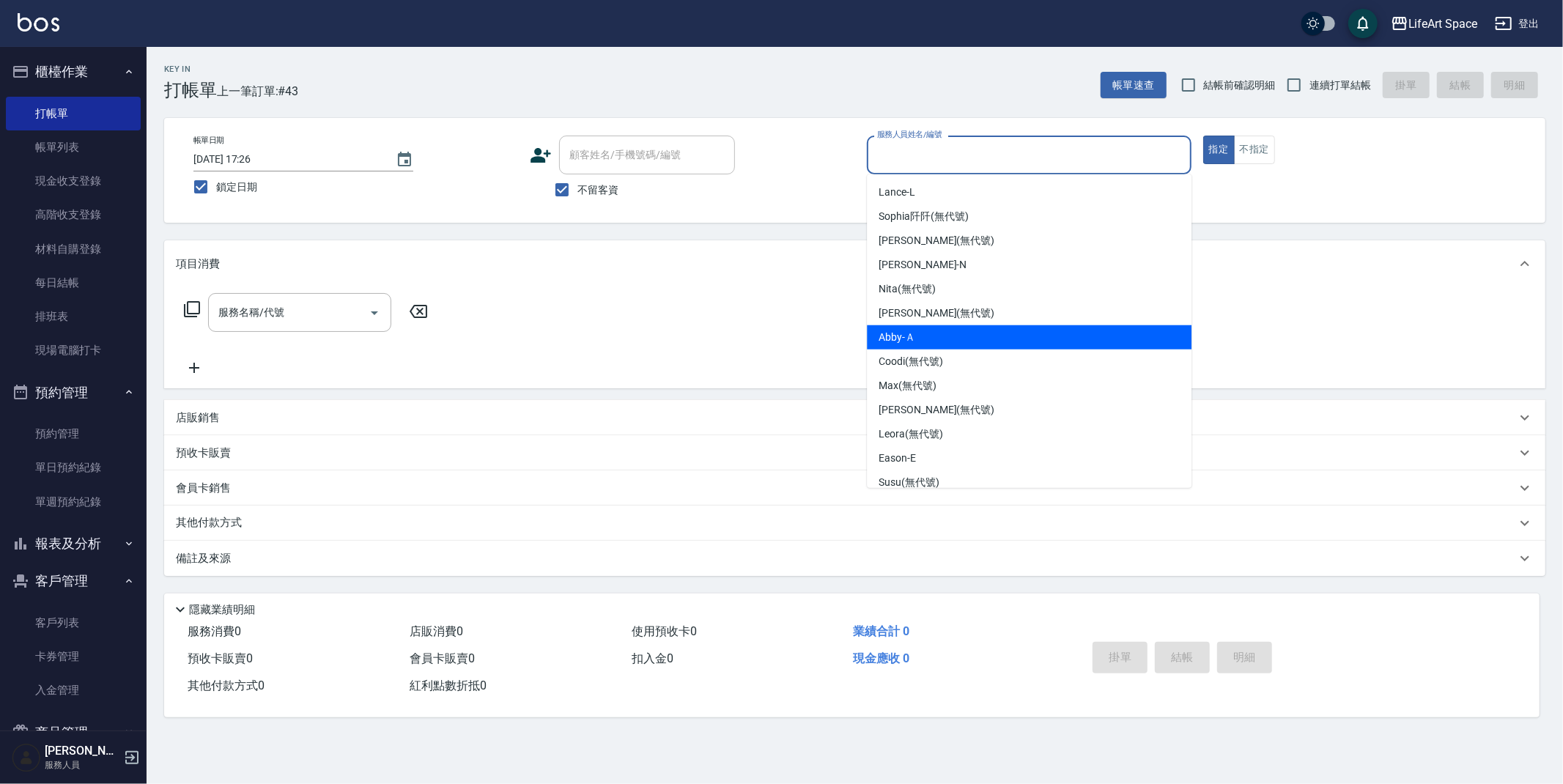
scroll to position [253, 0]
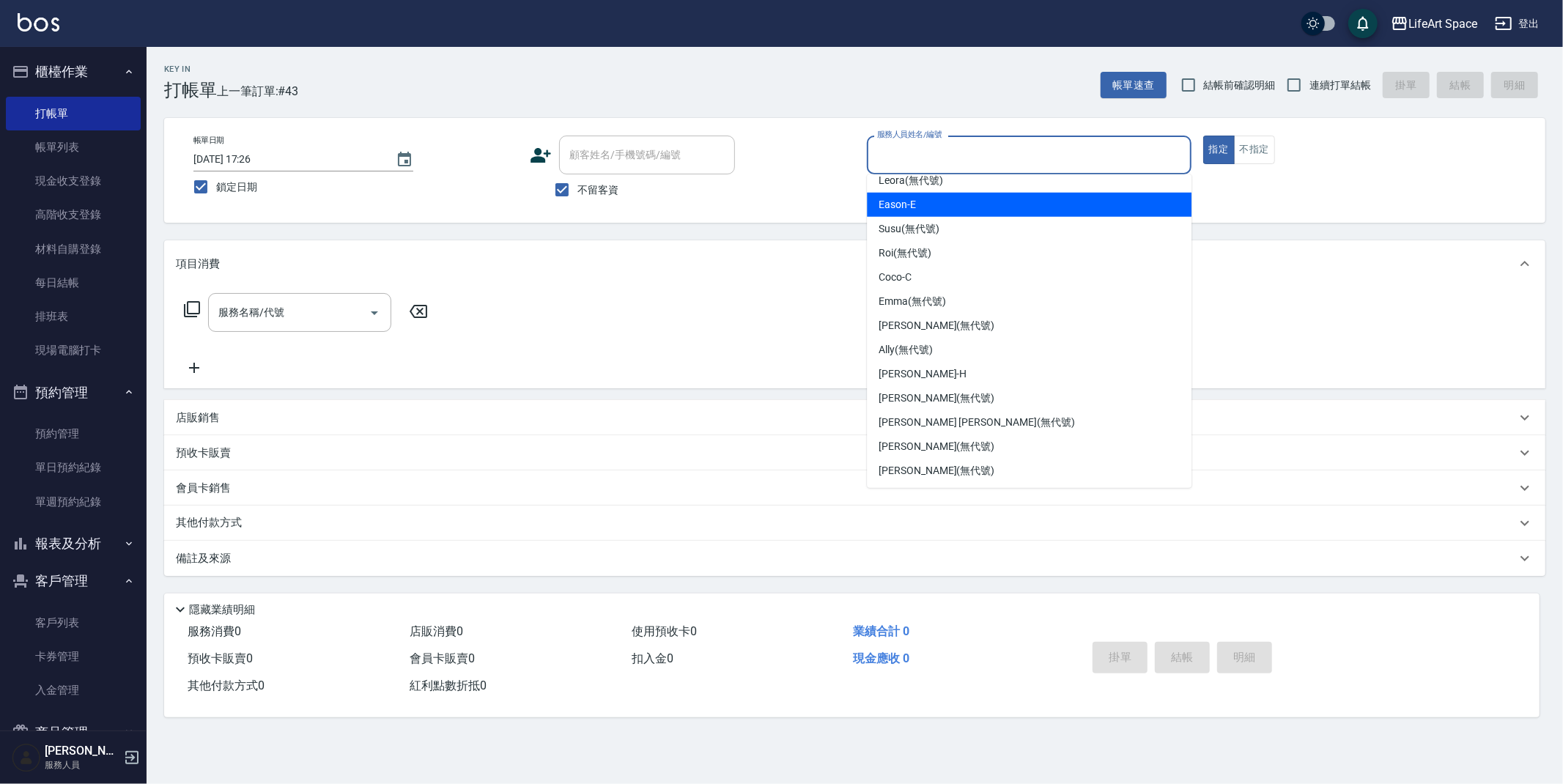
click at [930, 204] on div "Eason -E" at bounding box center [1029, 205] width 325 height 24
type input "Eason-E"
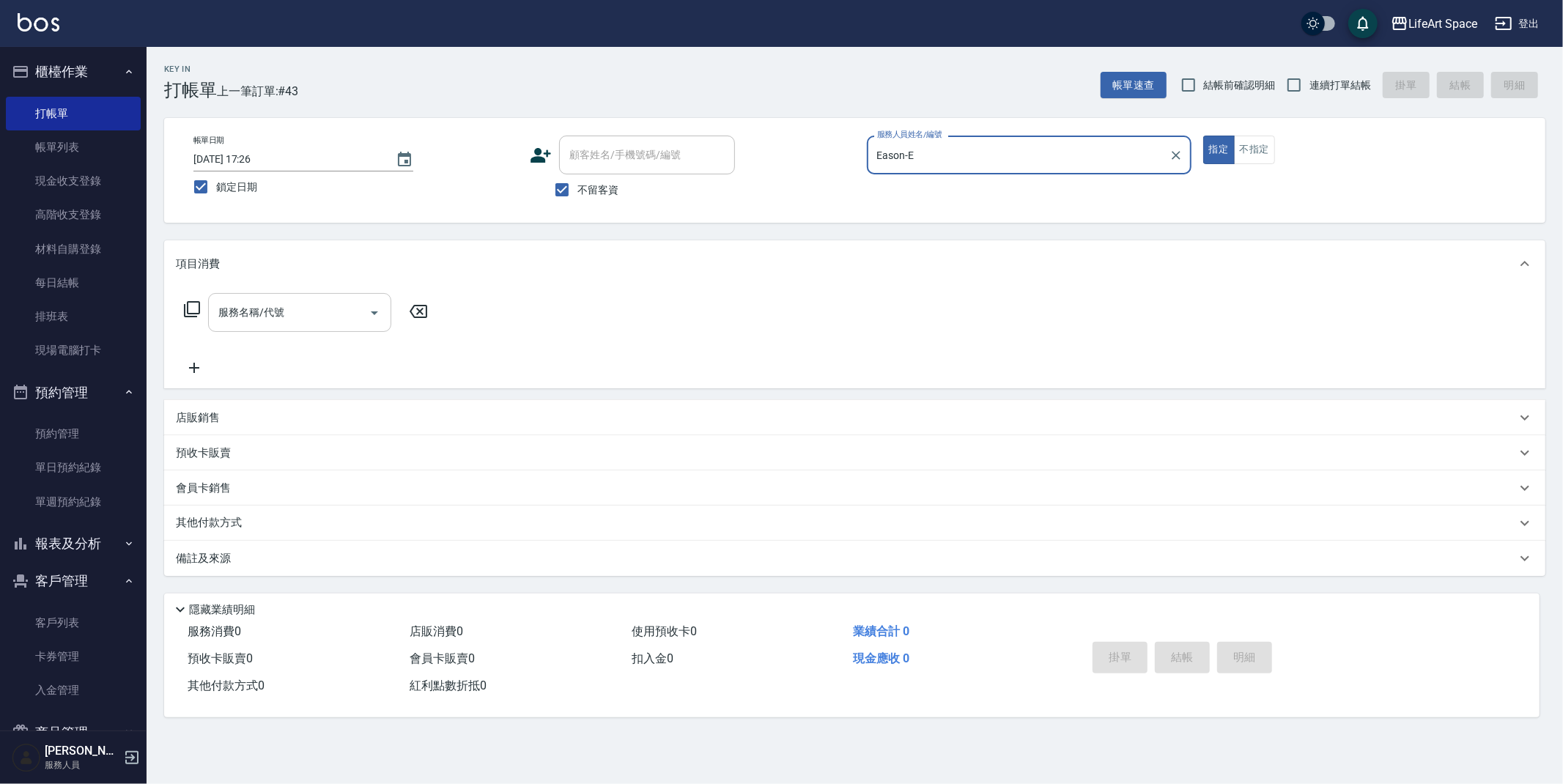
click at [341, 320] on input "服務名稱/代號" at bounding box center [289, 313] width 149 height 26
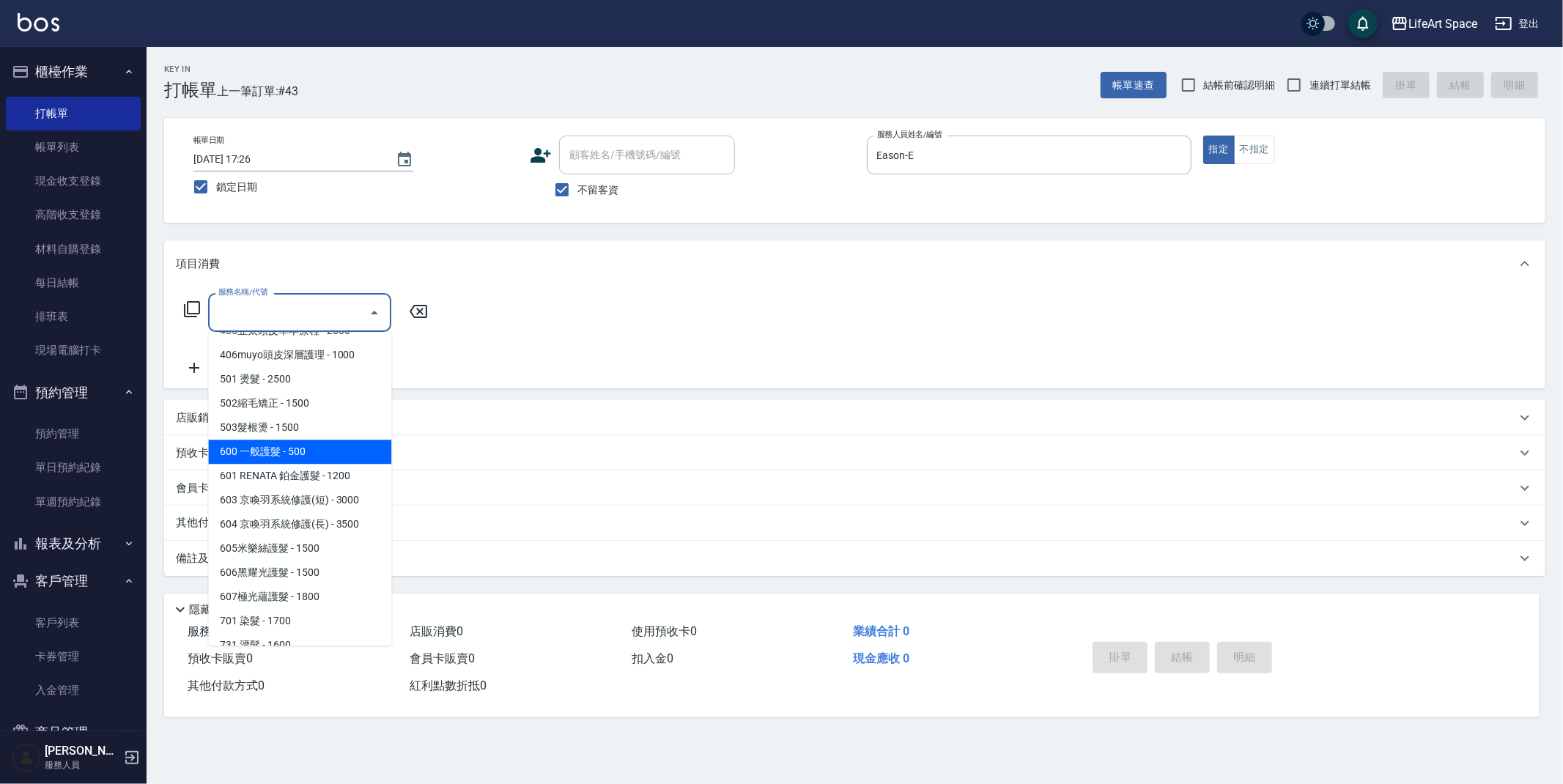
scroll to position [229, 0]
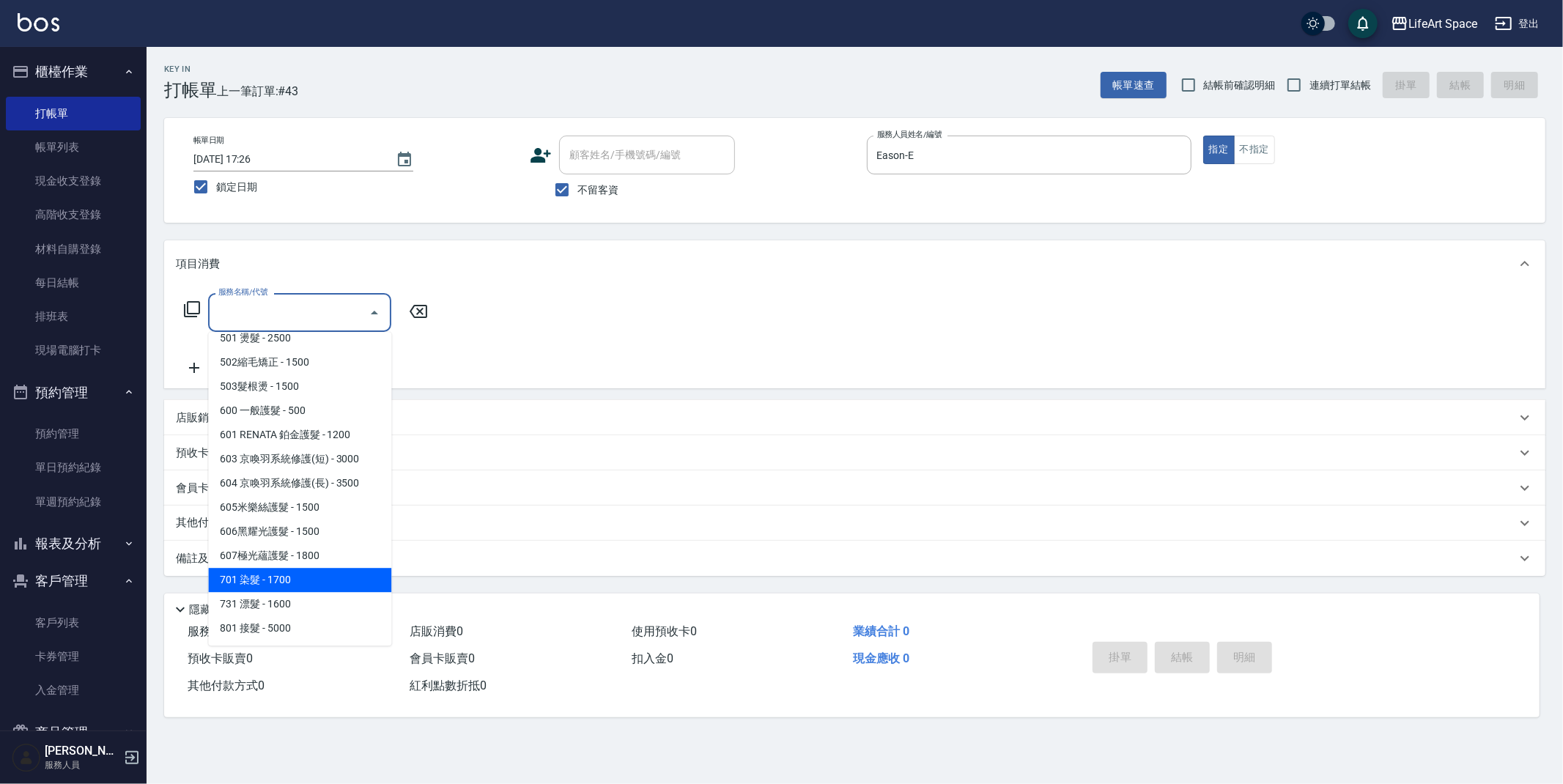
click at [285, 580] on span "701 染髮 - 1700" at bounding box center [299, 580] width 183 height 24
type input "701 染髮(701)"
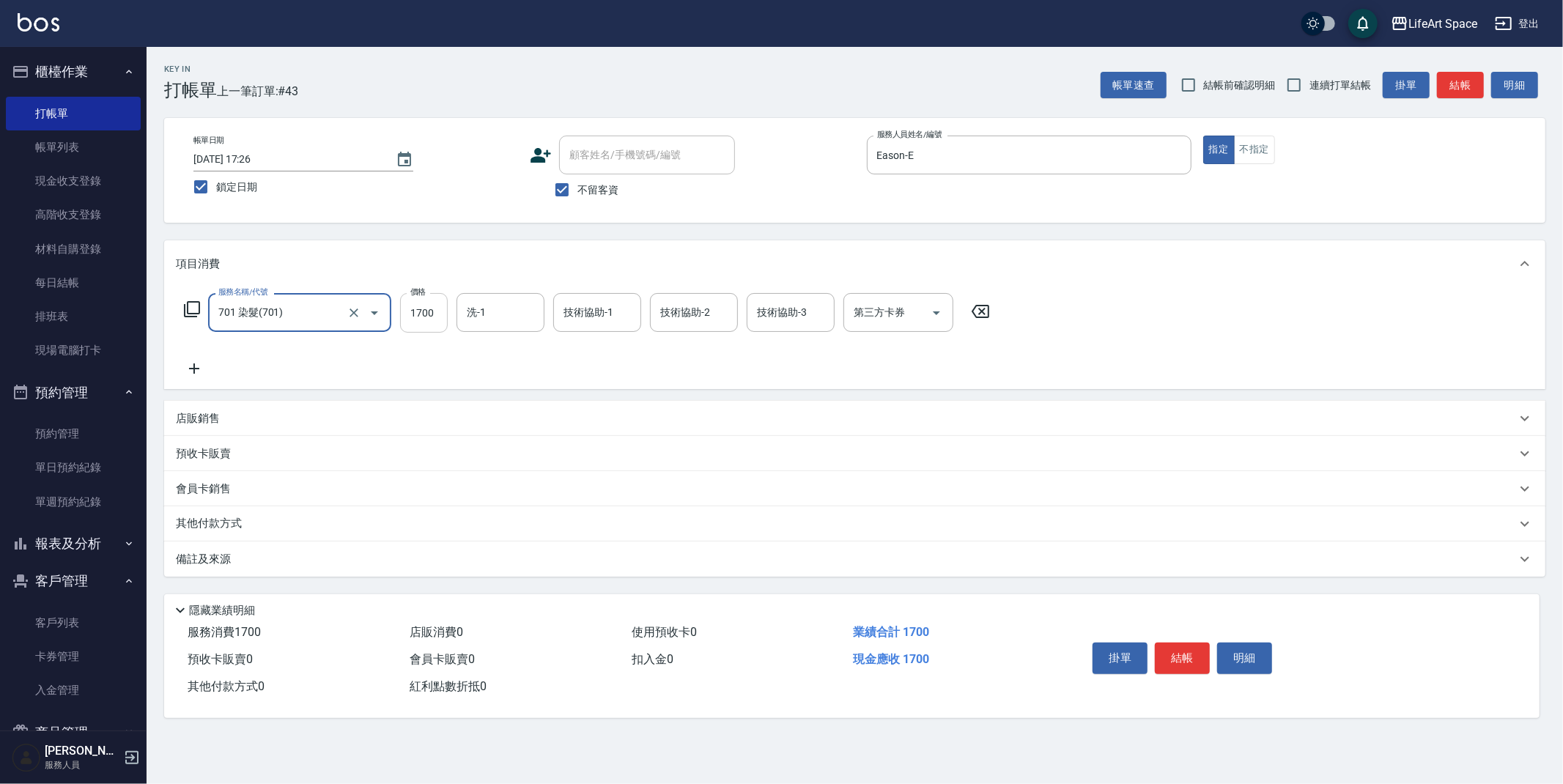
click at [434, 319] on input "1700" at bounding box center [423, 313] width 47 height 40
type input "4000"
click at [501, 322] on input "洗-1" at bounding box center [500, 313] width 75 height 26
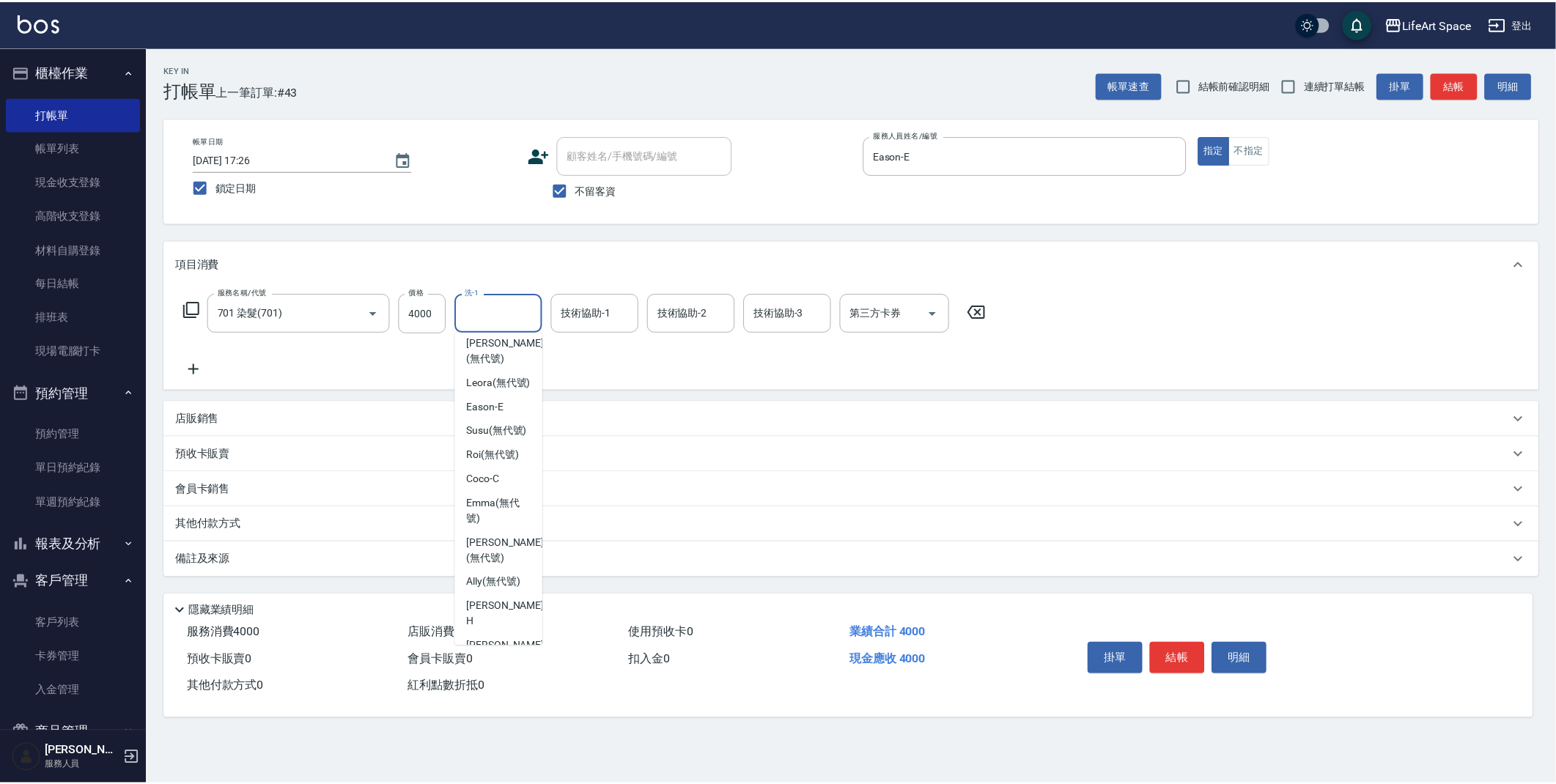
scroll to position [0, 0]
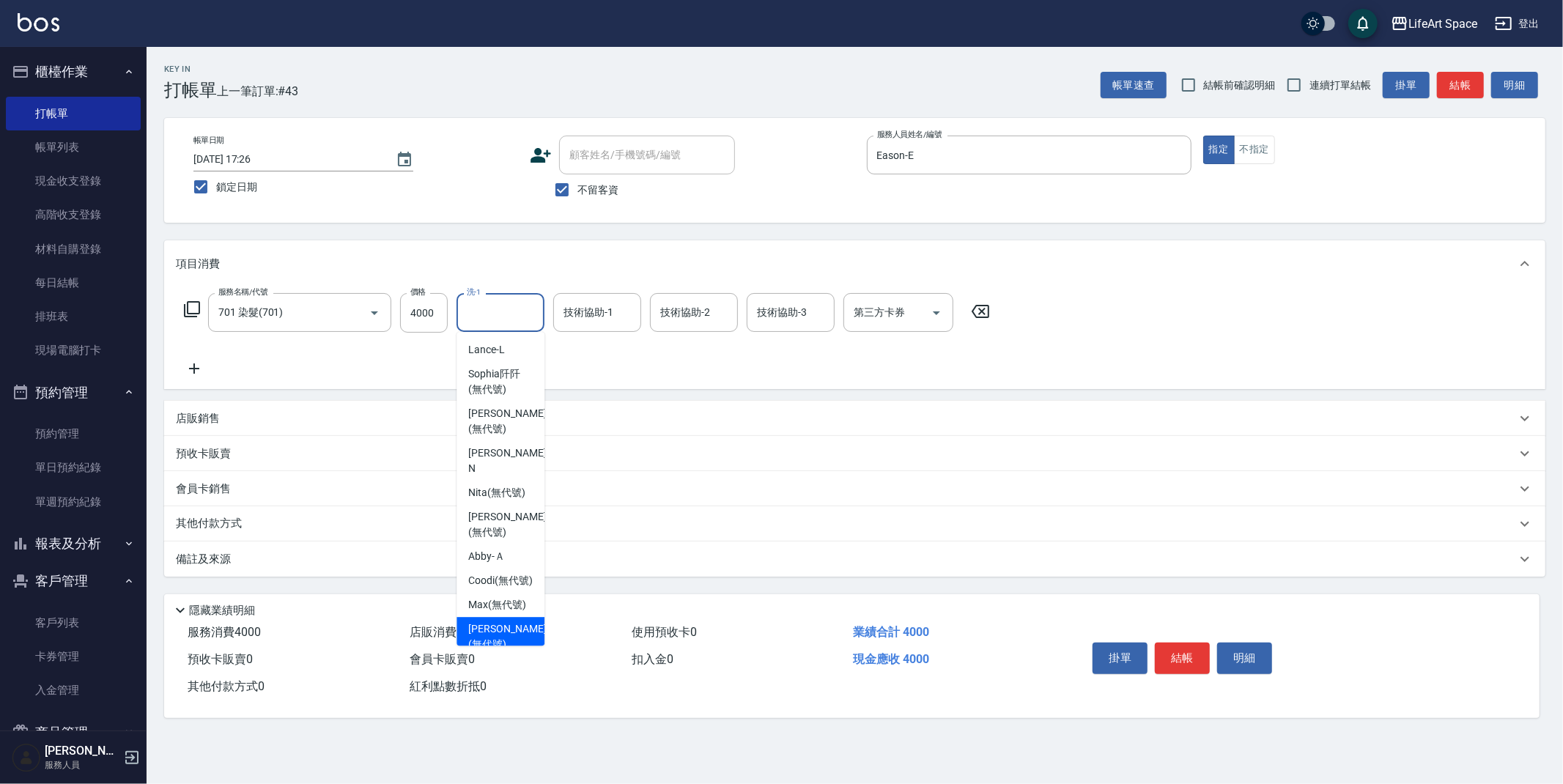
drag, startPoint x: 500, startPoint y: 643, endPoint x: 513, endPoint y: 537, distance: 106.8
click at [500, 643] on span "[PERSON_NAME] (無代號)" at bounding box center [508, 636] width 78 height 31
type input "[PERSON_NAME](無代號)"
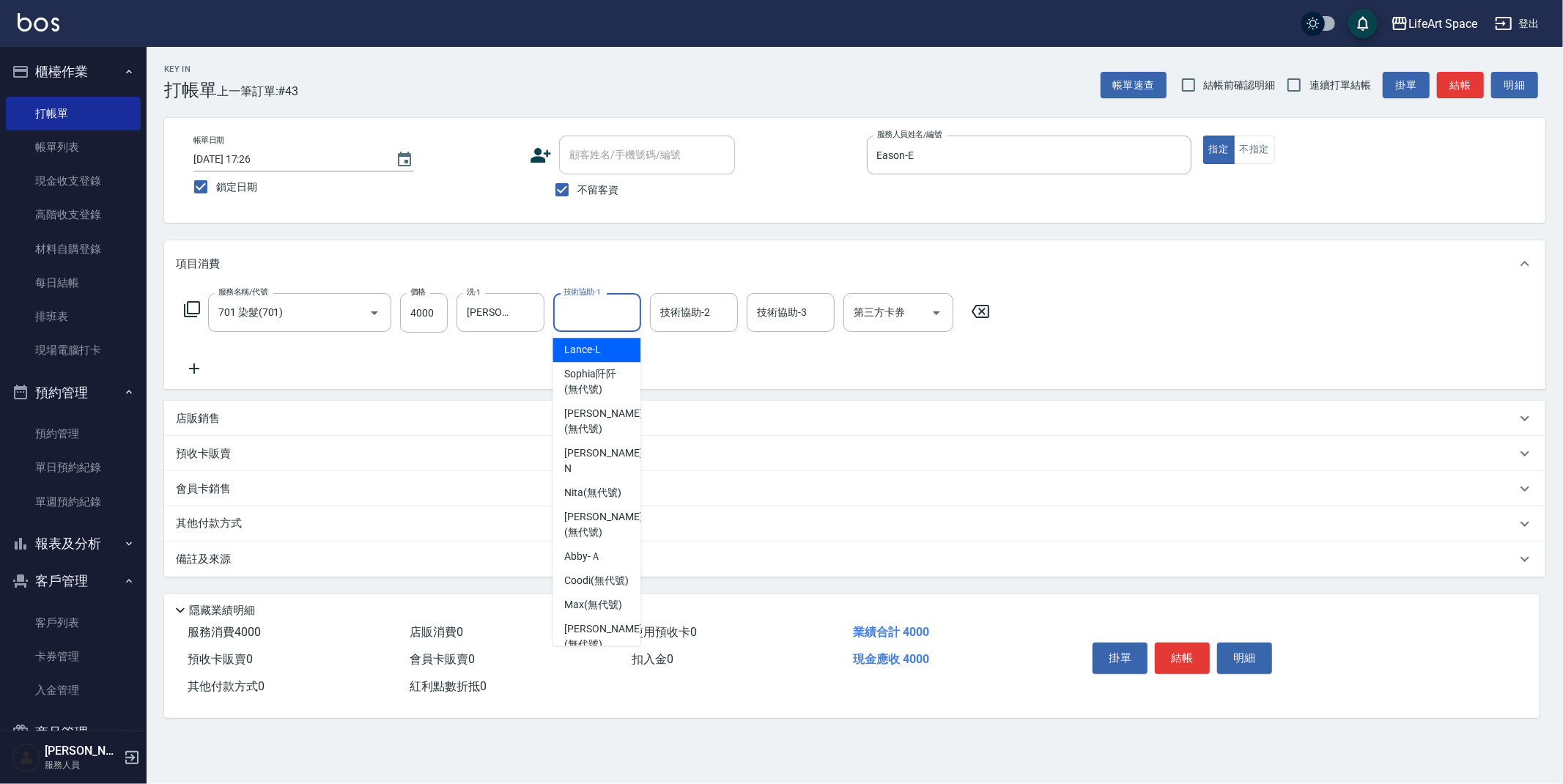
click at [591, 317] on input "技術協助-1" at bounding box center [597, 313] width 75 height 26
click at [605, 417] on span "[PERSON_NAME] (無代號)" at bounding box center [603, 421] width 78 height 31
type input "[PERSON_NAME](無代號)"
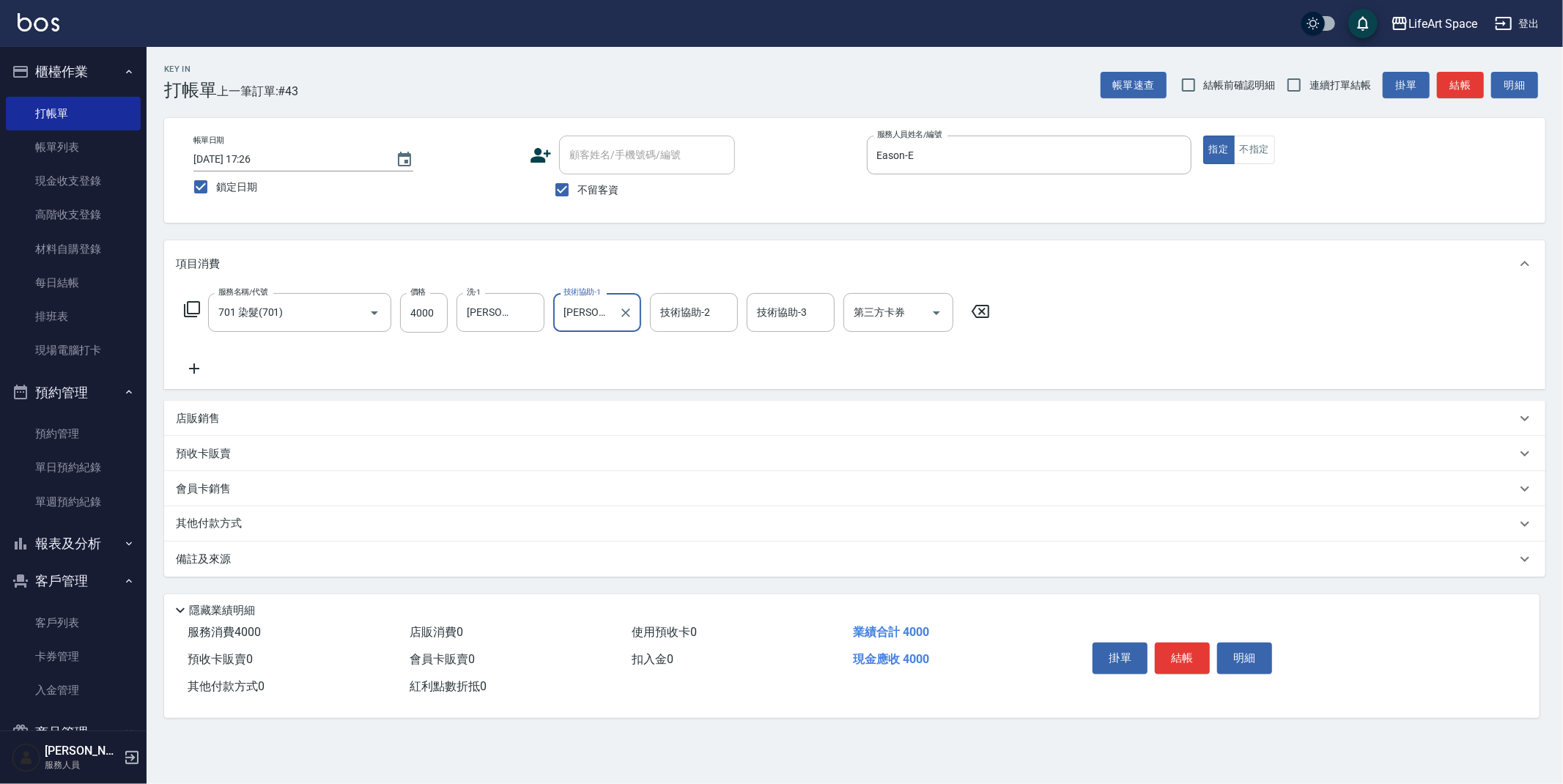
click at [265, 553] on div "備註及來源" at bounding box center [846, 559] width 1340 height 16
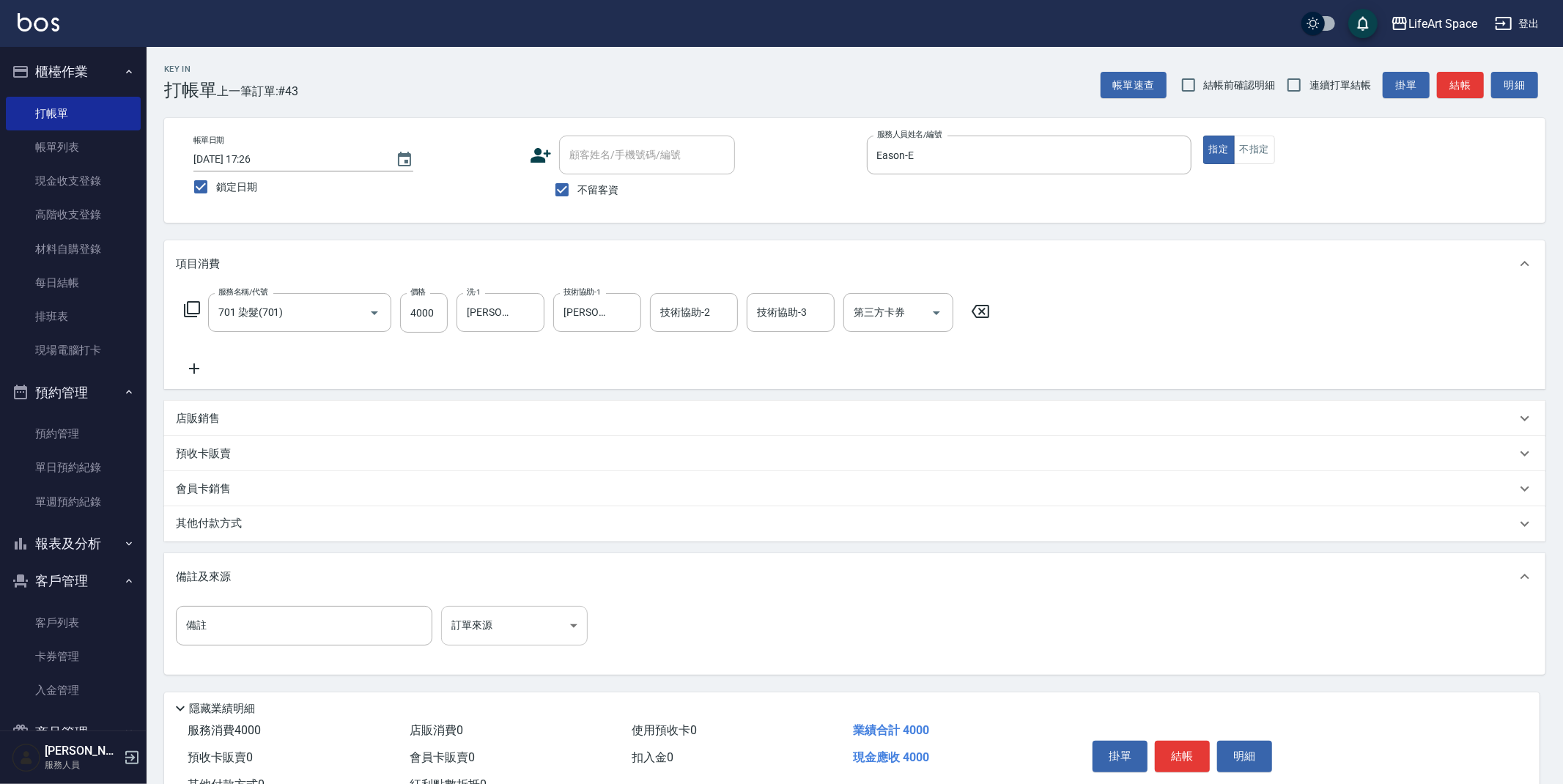
click at [465, 622] on body "LifeArt Space 登出 櫃檯作業 打帳單 帳單列表 現金收支登錄 高階收支登錄 材料自購登錄 每日結帳 排班表 現場電腦打卡 預約管理 預約管理 單…" at bounding box center [782, 417] width 1563 height 834
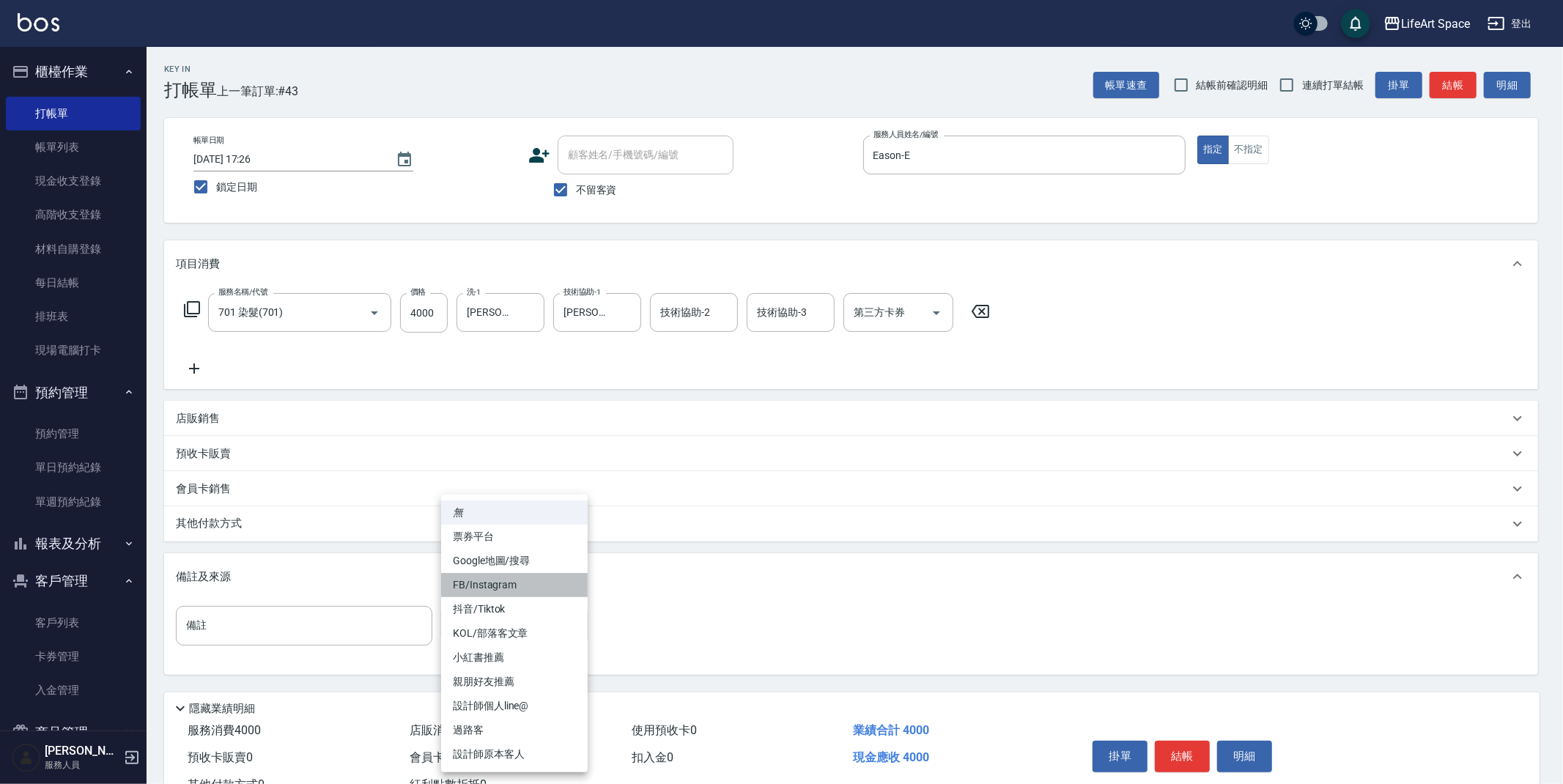
click at [504, 577] on li "FB/Instagram" at bounding box center [514, 585] width 147 height 24
type input "FB/Instagram"
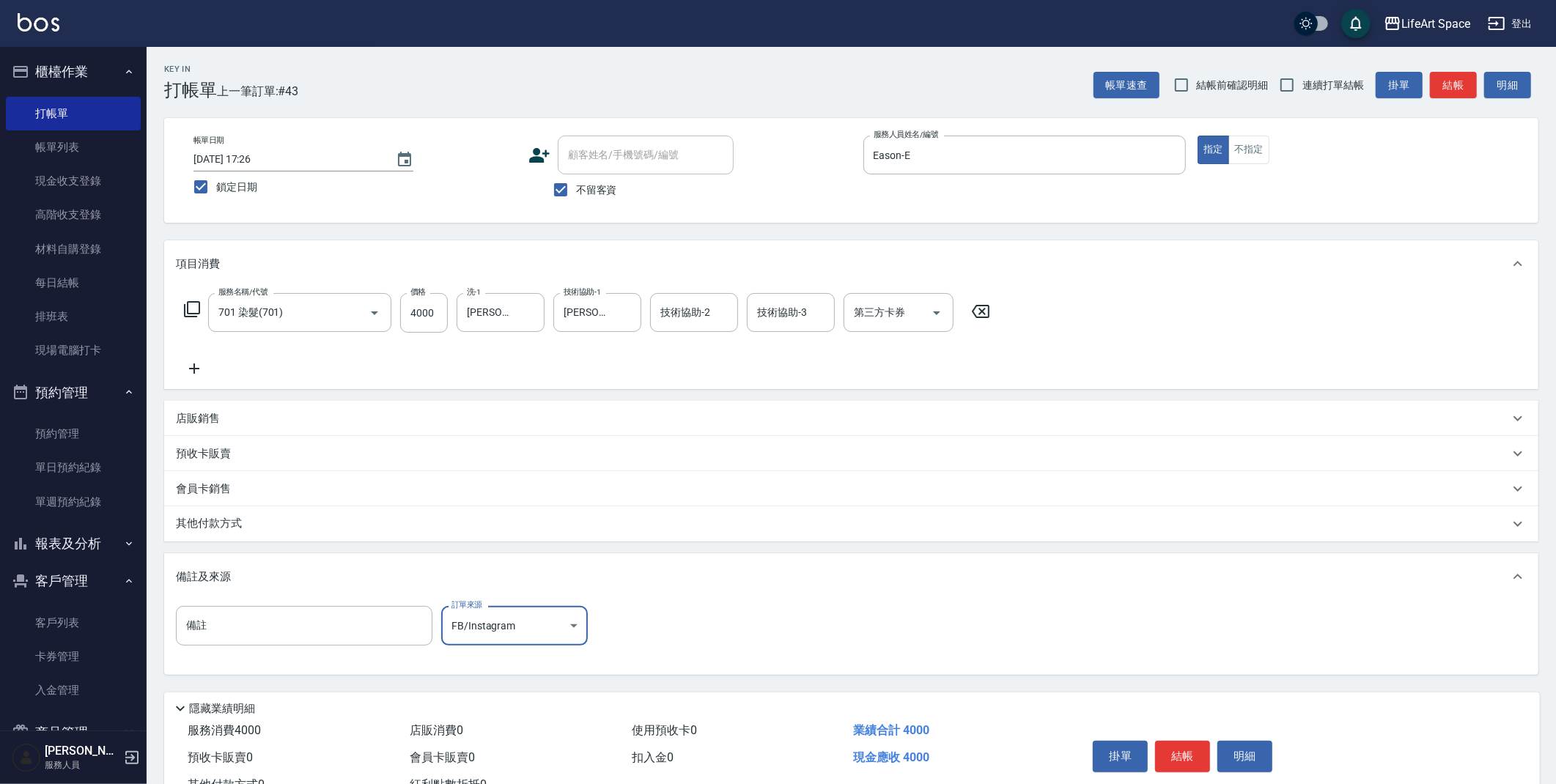
click at [265, 538] on div "其他付款方式" at bounding box center [851, 524] width 1374 height 35
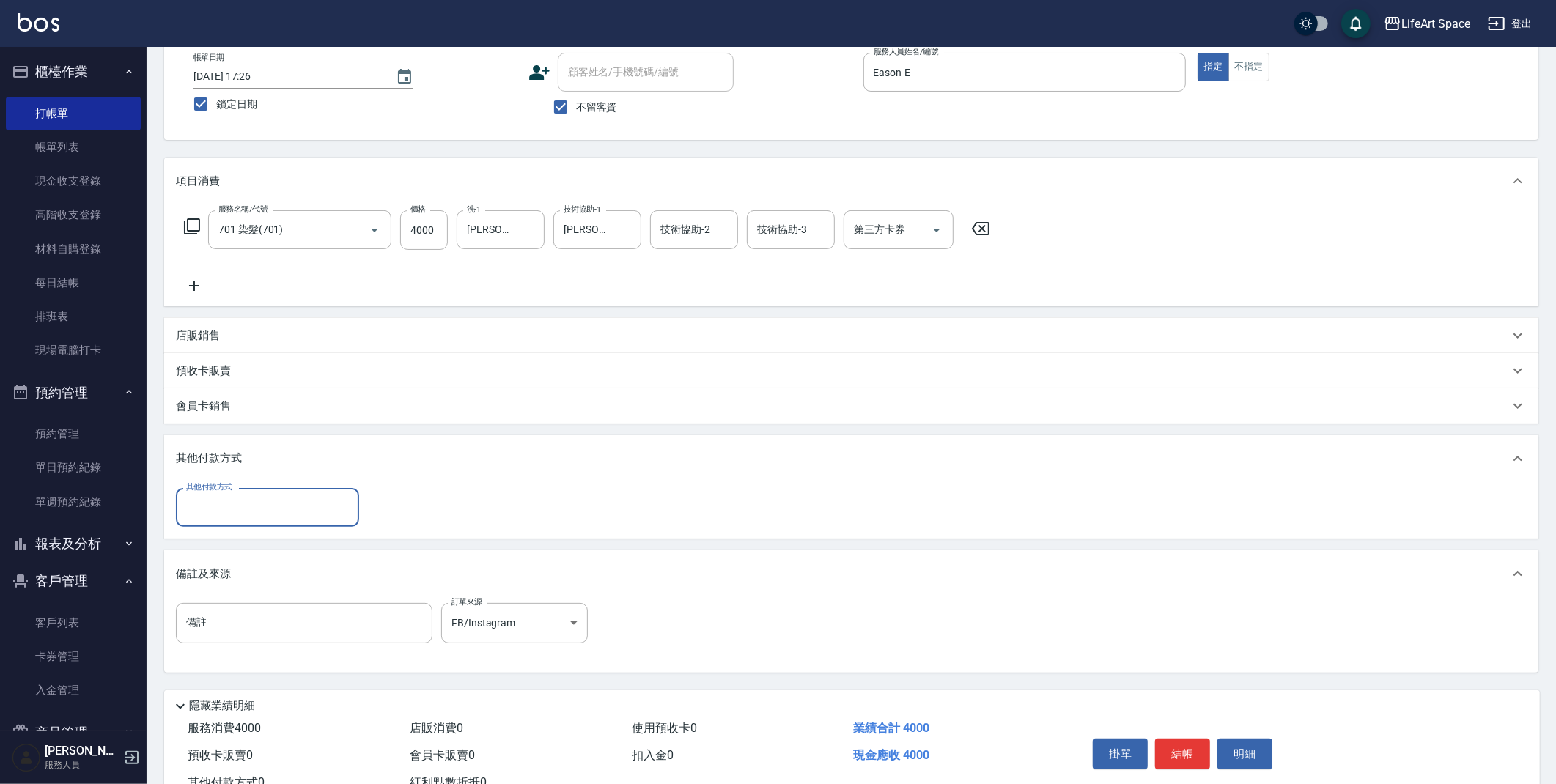
scroll to position [135, 0]
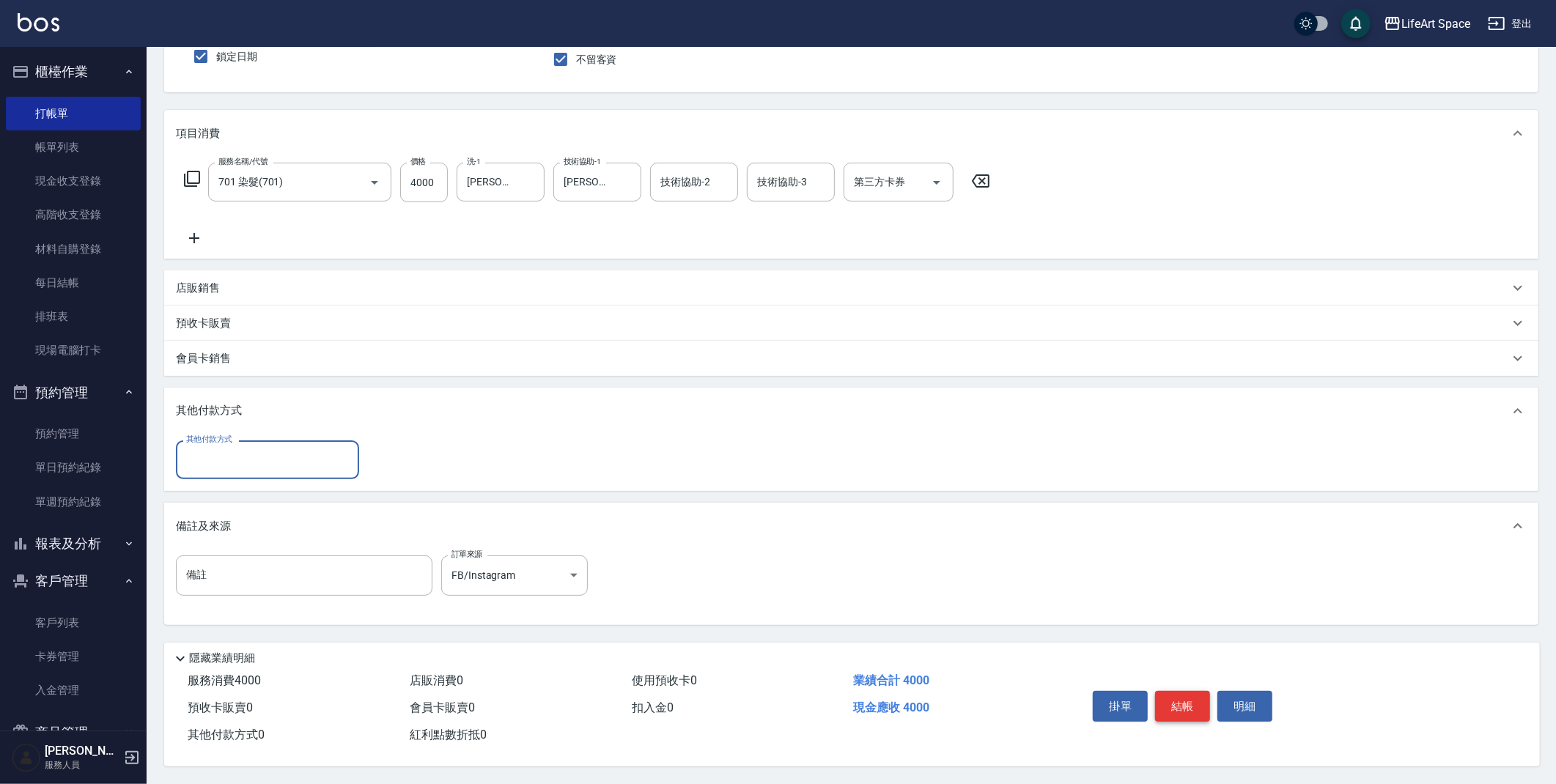
click at [1191, 701] on button "結帳" at bounding box center [1182, 706] width 55 height 31
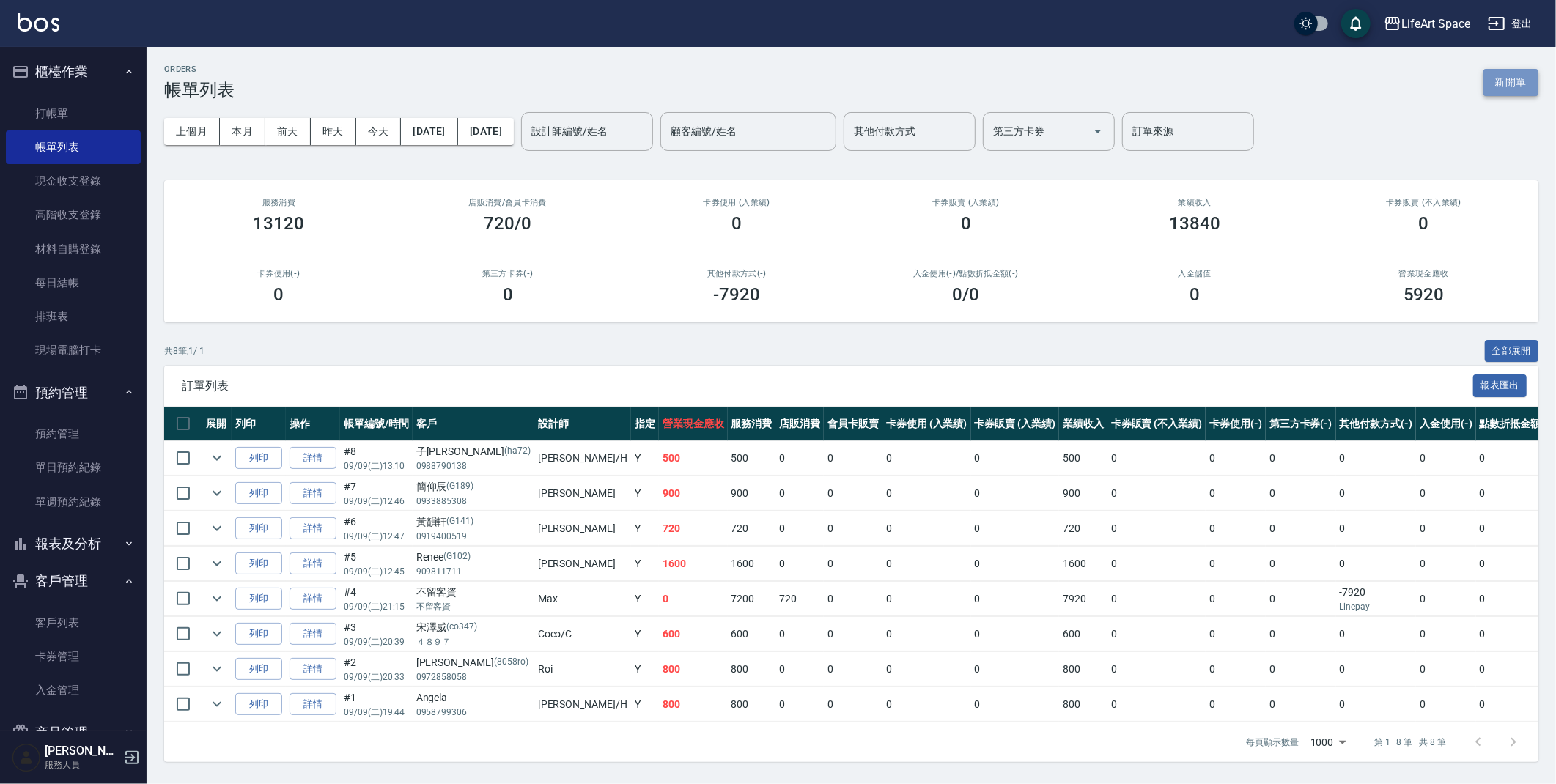
click at [1522, 86] on button "新開單" at bounding box center [1510, 82] width 55 height 27
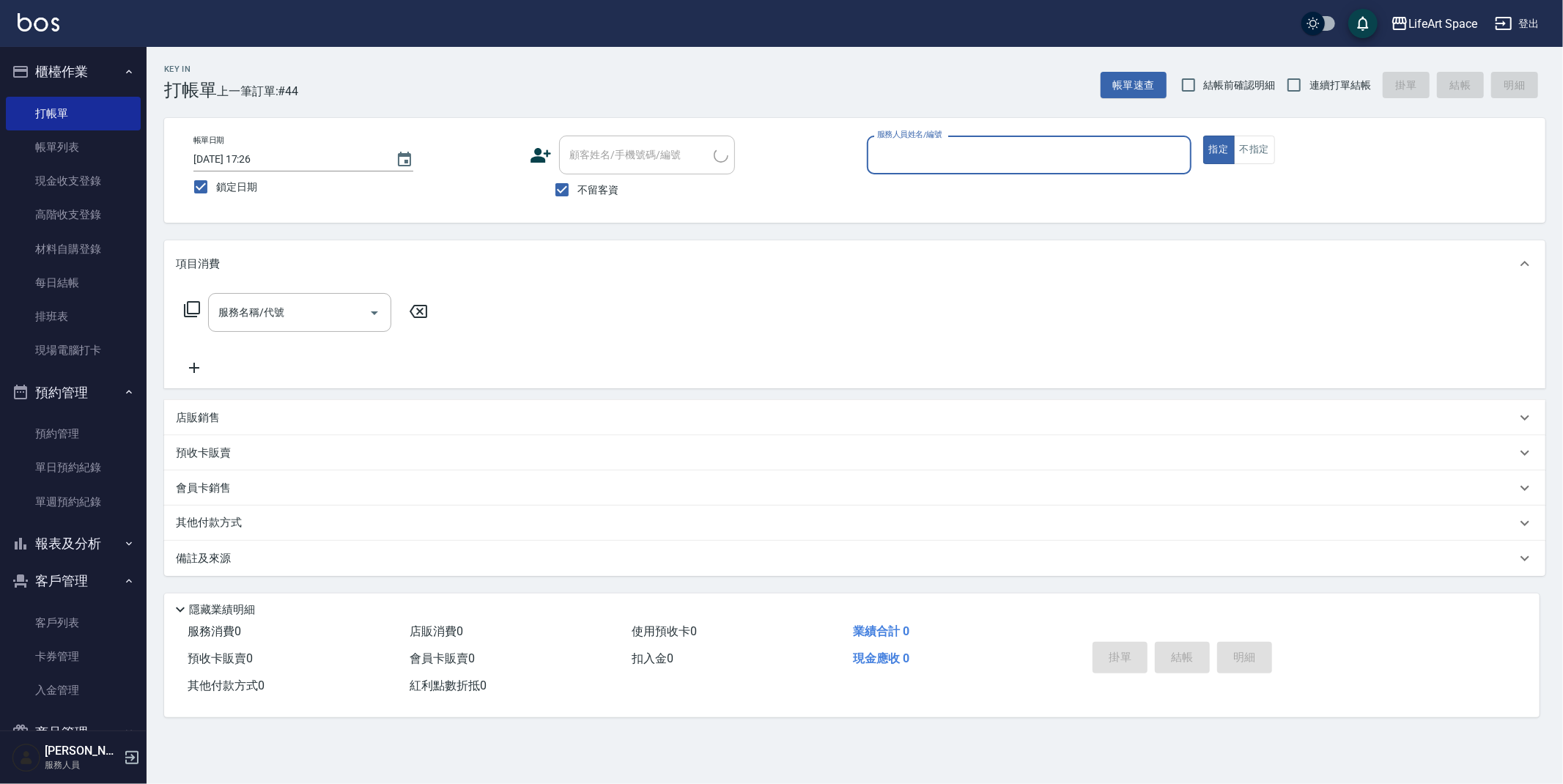
click at [943, 146] on input "服務人員姓名/編號" at bounding box center [1029, 155] width 312 height 26
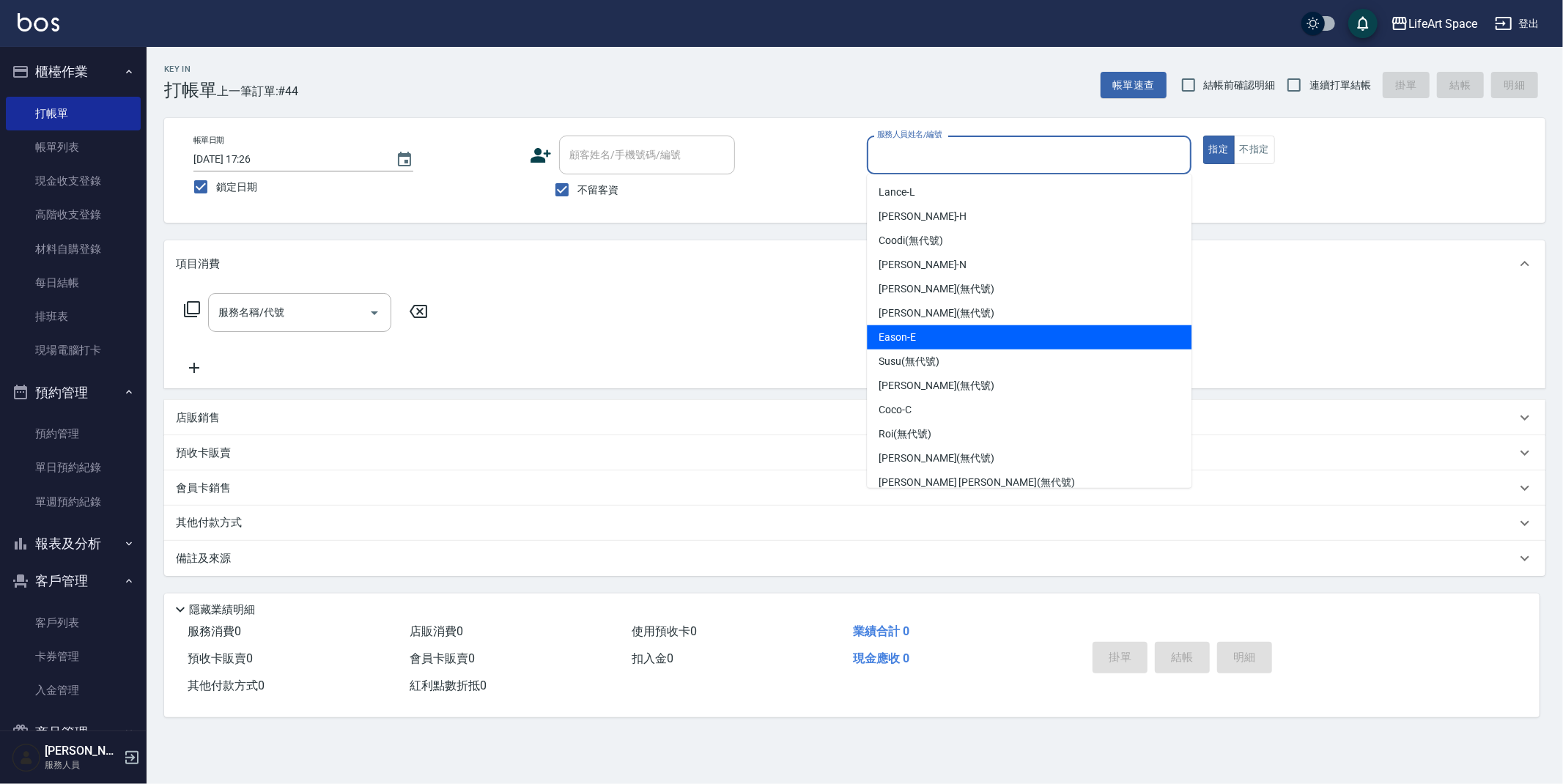
click at [909, 333] on span "Eason -E" at bounding box center [898, 337] width 37 height 16
type input "Eason-E"
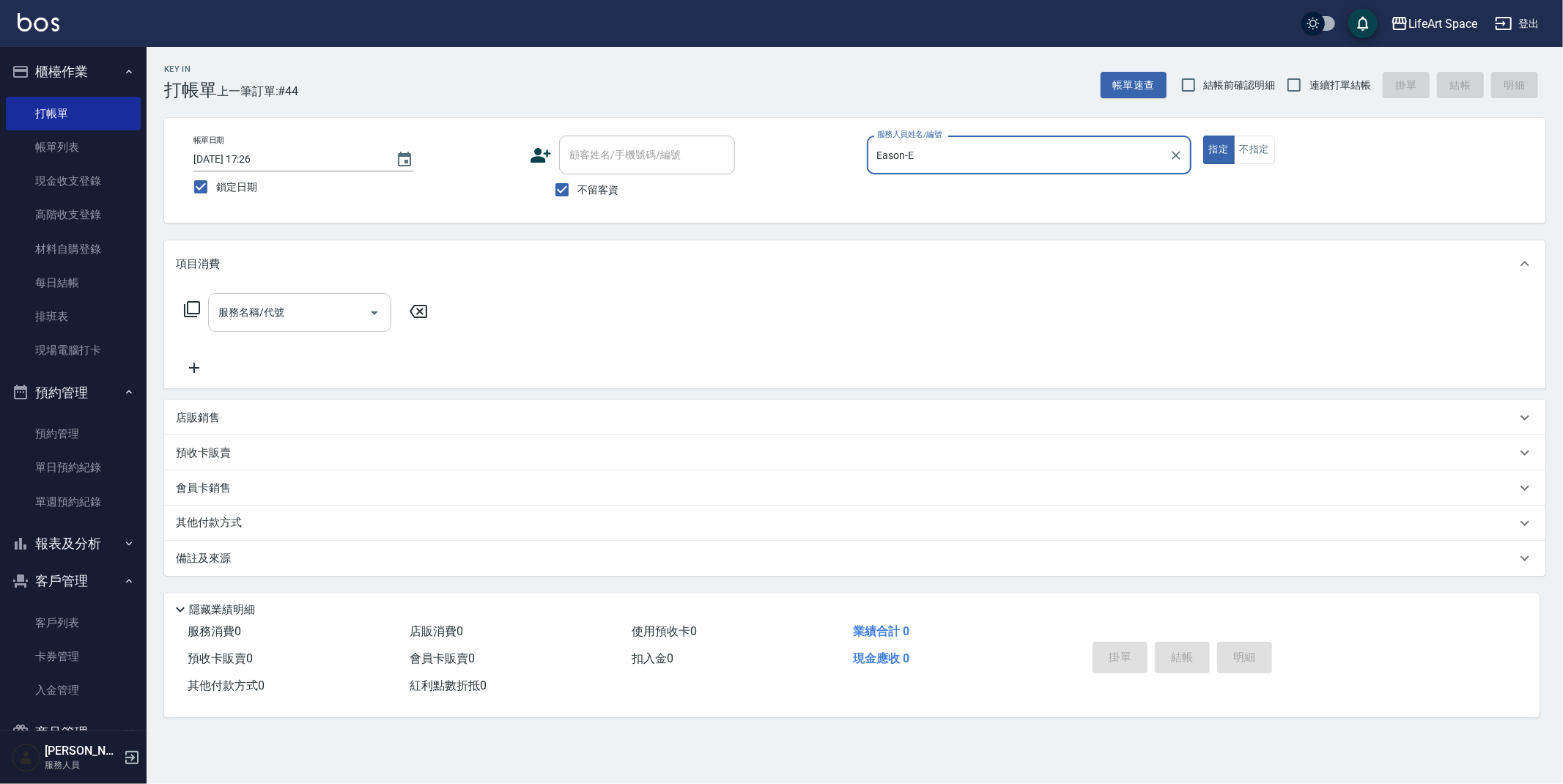
click at [291, 304] on input "服務名稱/代號" at bounding box center [289, 313] width 149 height 26
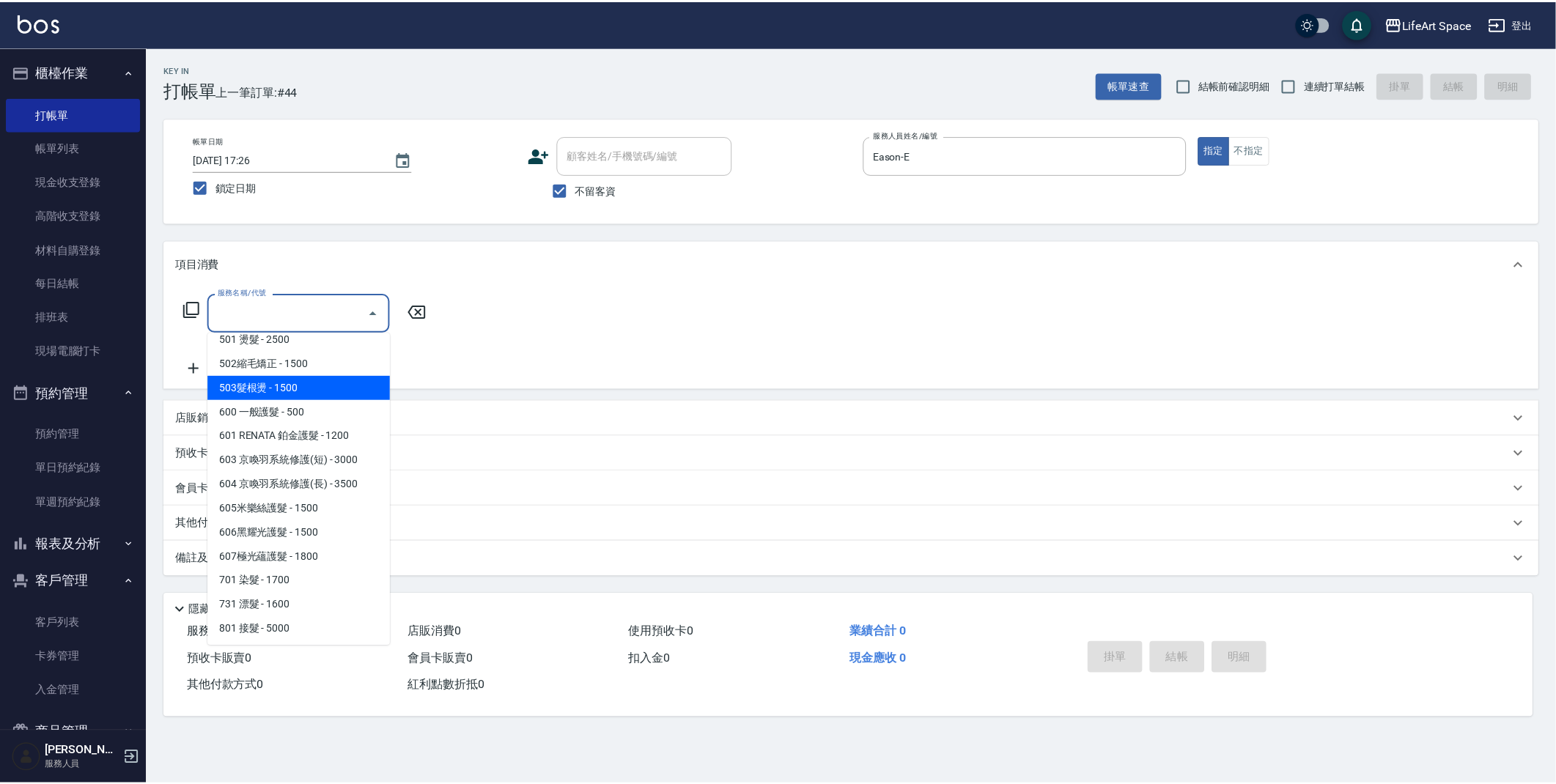
scroll to position [229, 0]
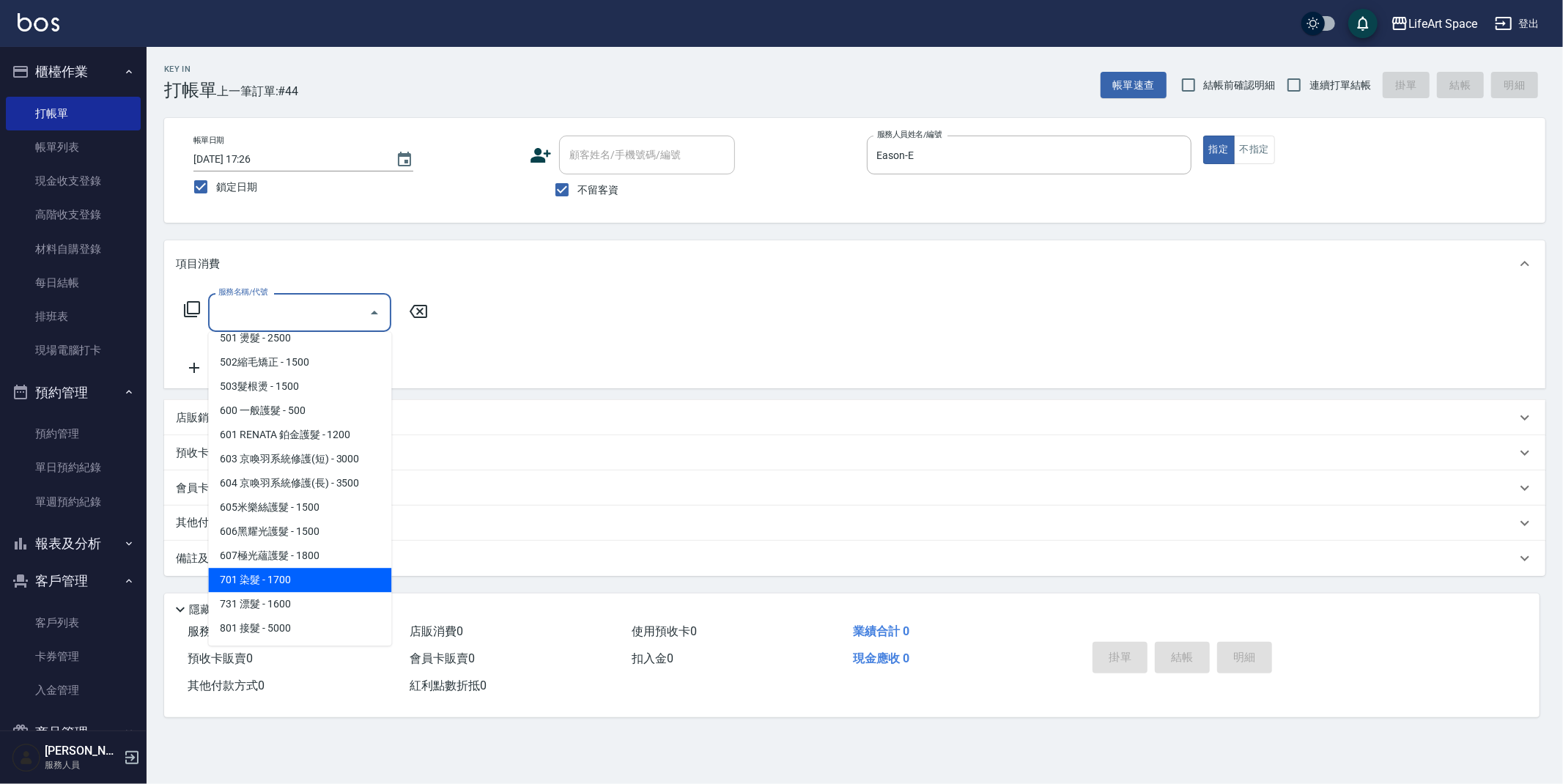
click at [266, 577] on span "701 染髮 - 1700" at bounding box center [299, 580] width 183 height 24
type input "701 染髮(701)"
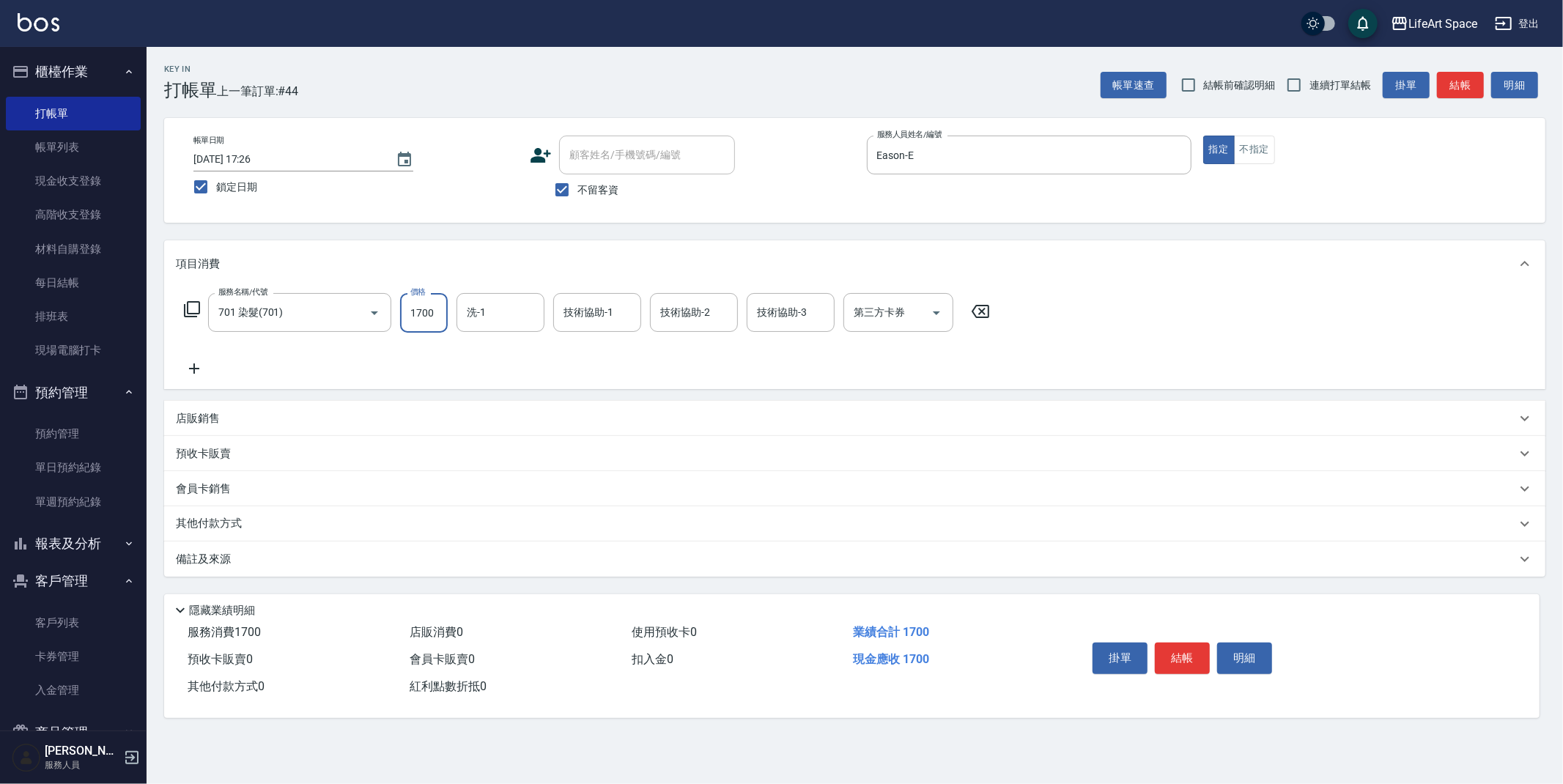
click at [438, 315] on input "1700" at bounding box center [423, 313] width 47 height 40
click at [527, 328] on div "洗-1" at bounding box center [500, 313] width 88 height 39
type input "7200"
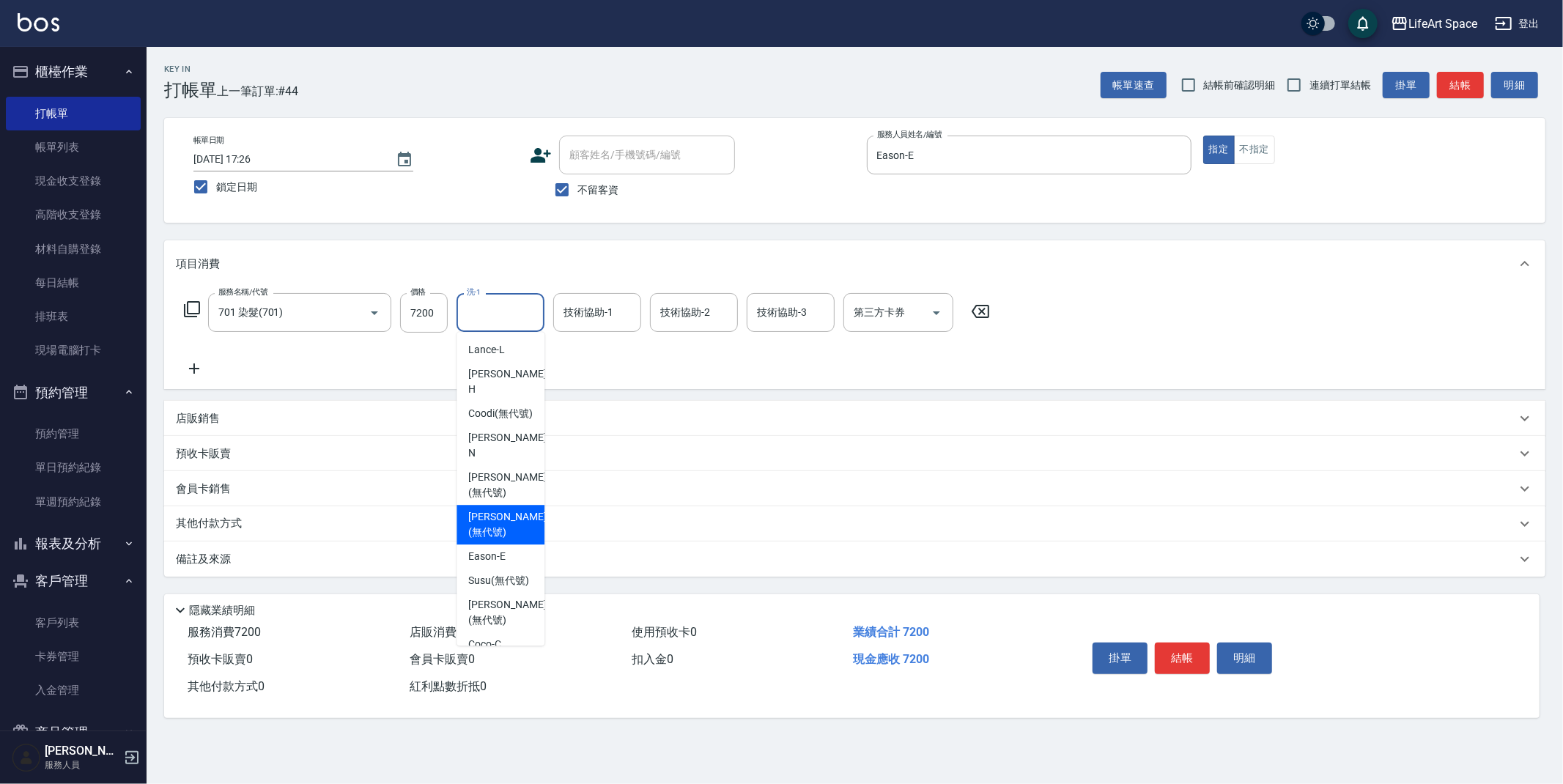
click at [497, 509] on span "[PERSON_NAME] (無代號)" at bounding box center [508, 524] width 78 height 31
type input "[PERSON_NAME](無代號)"
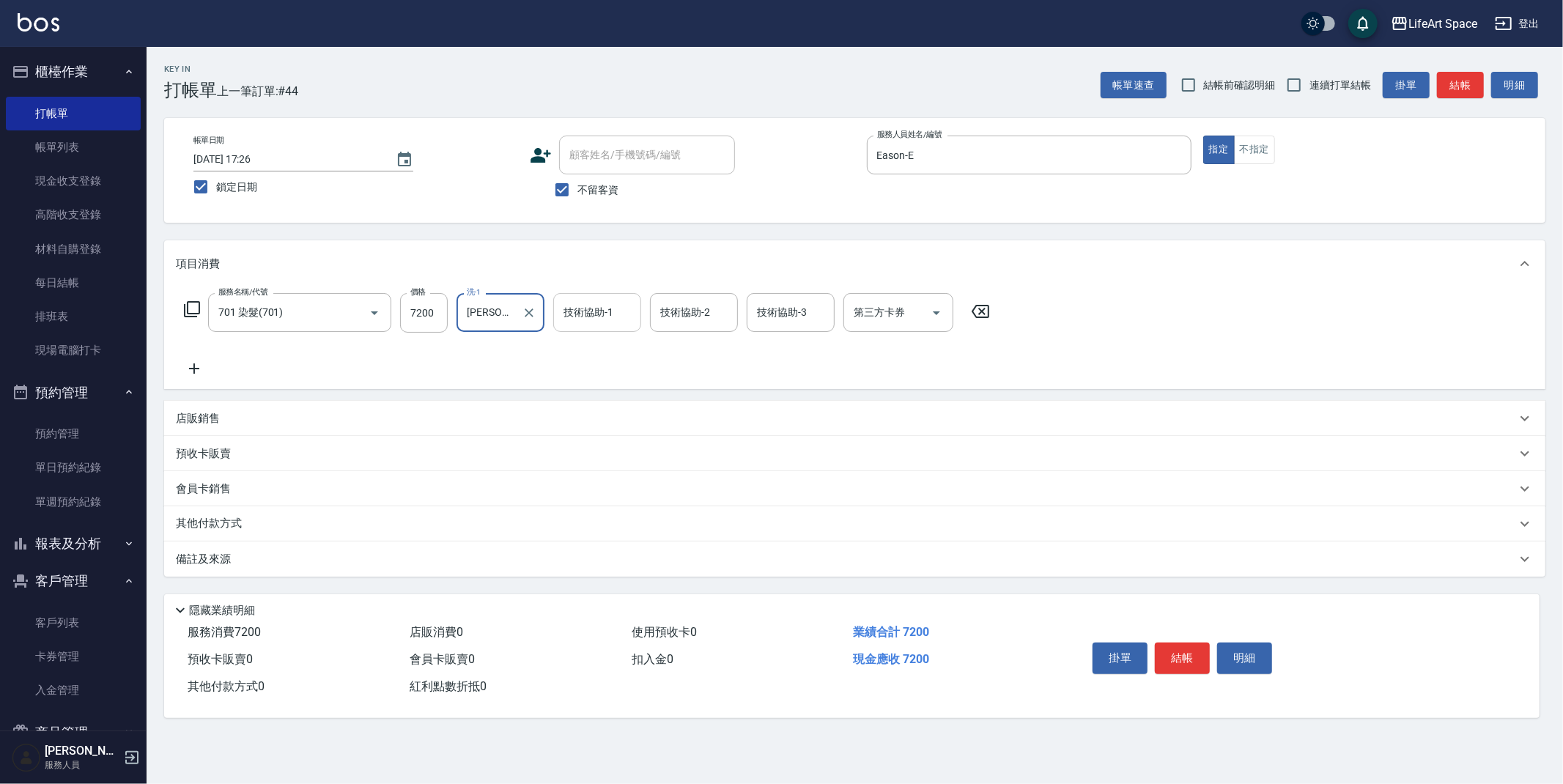
click at [591, 315] on div "技術協助-1 技術協助-1" at bounding box center [597, 313] width 88 height 39
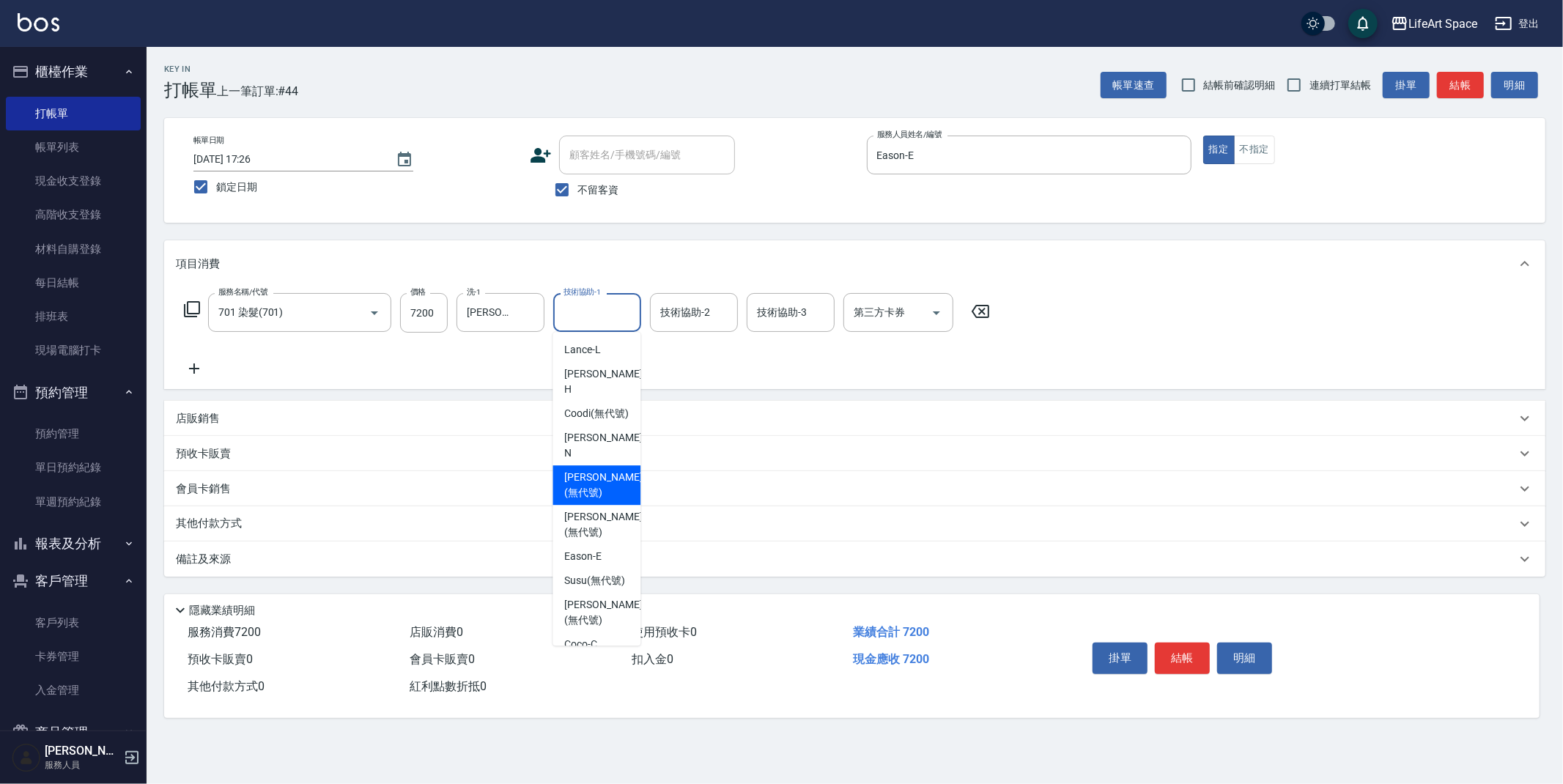
click at [610, 469] on span "[PERSON_NAME] (無代號)" at bounding box center [603, 484] width 78 height 31
type input "[PERSON_NAME](無代號)"
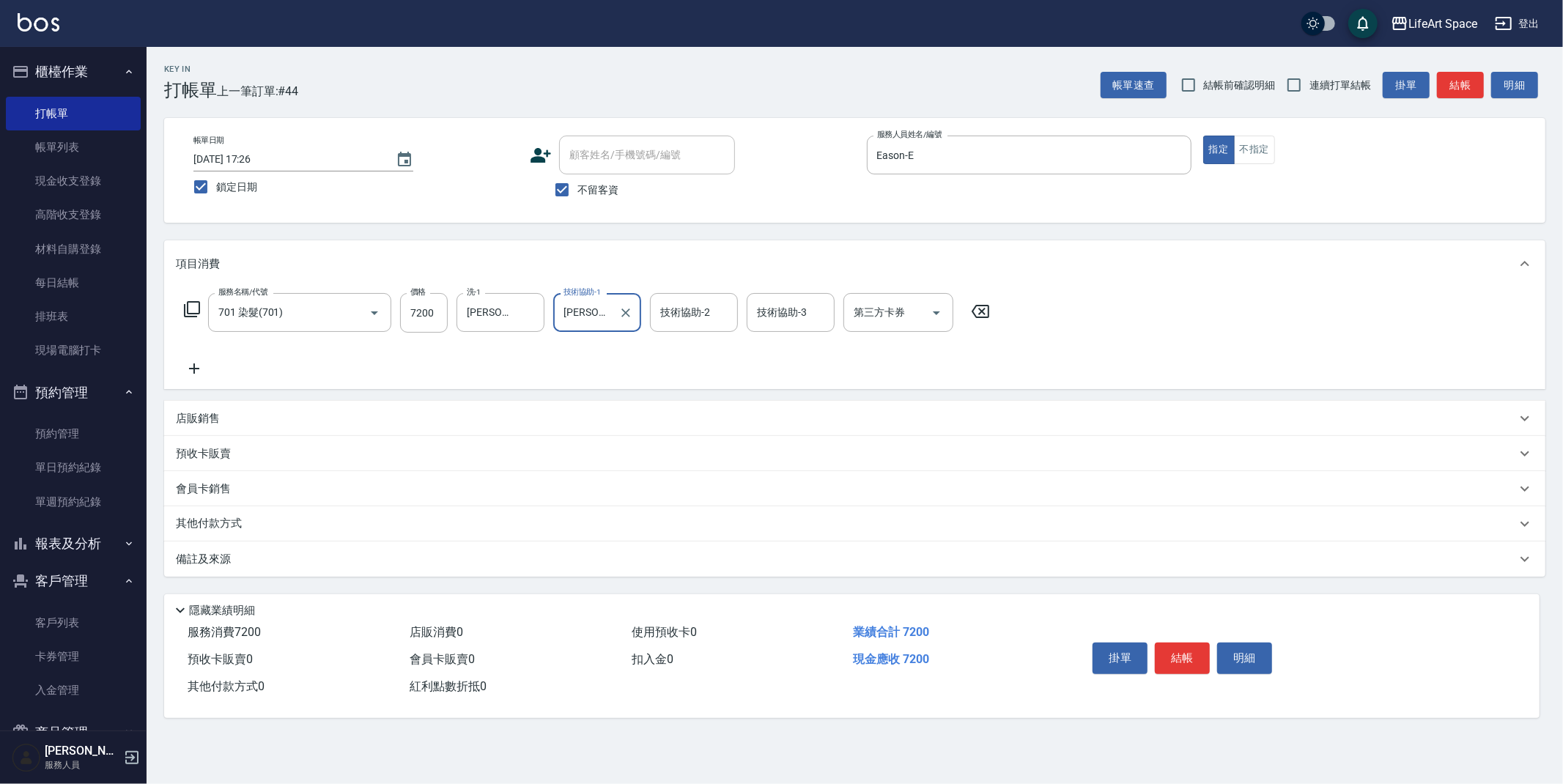
click at [691, 303] on div "技術協助-2 技術協助-2" at bounding box center [693, 313] width 88 height 39
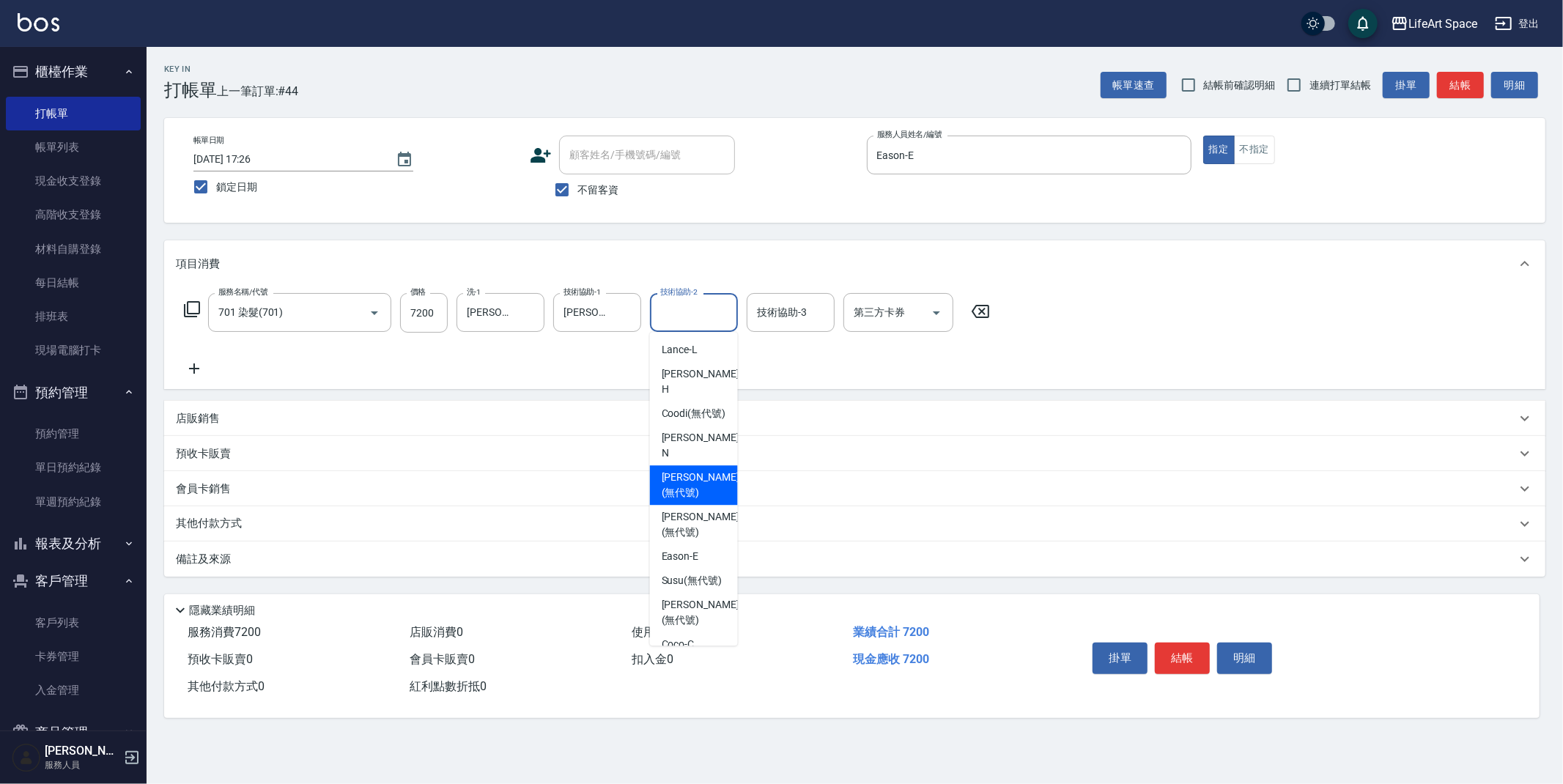
click at [677, 469] on span "[PERSON_NAME] (無代號)" at bounding box center [701, 484] width 78 height 31
type input "[PERSON_NAME](無代號)"
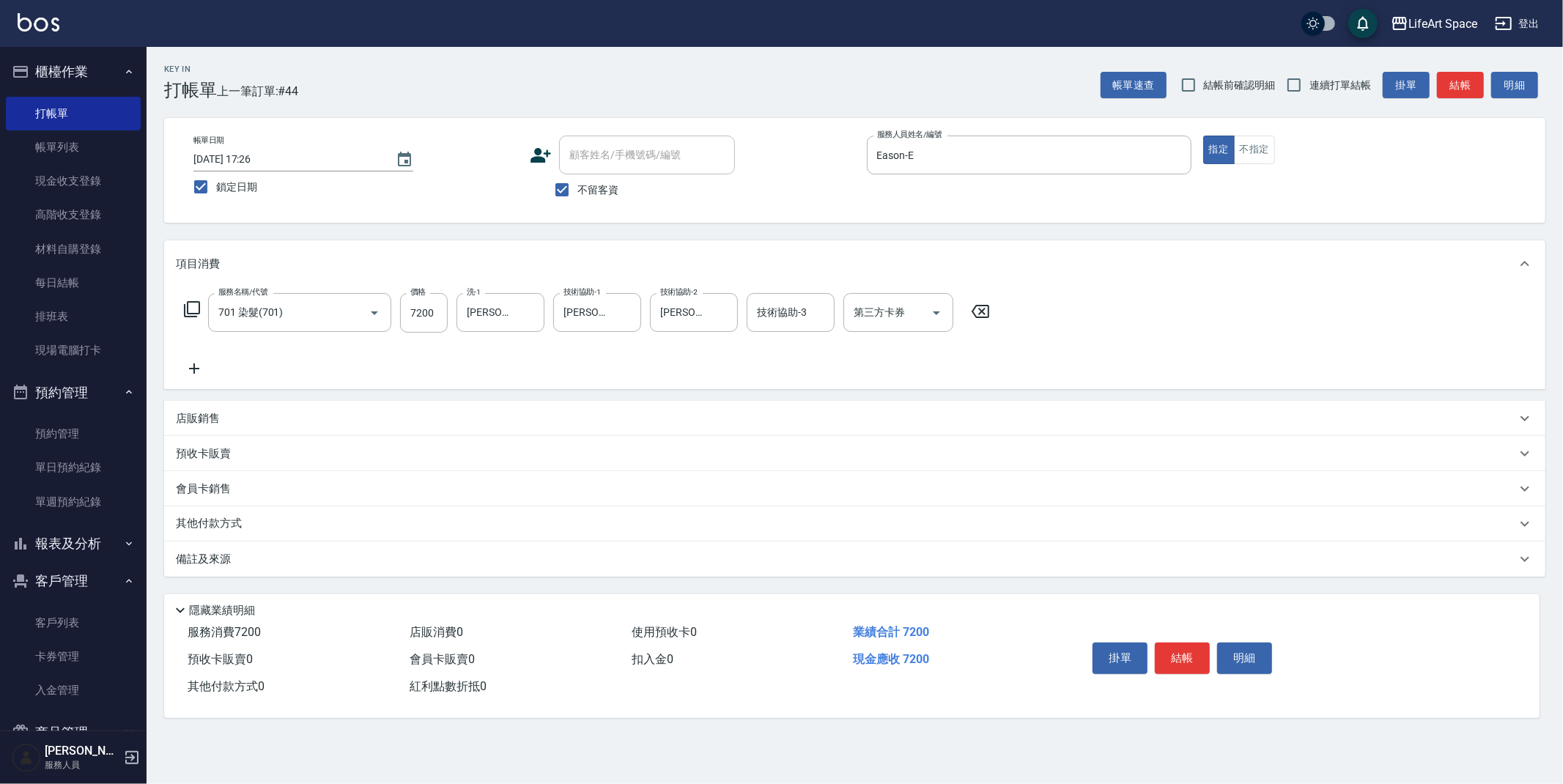
click at [327, 566] on div "備註及來源" at bounding box center [846, 559] width 1340 height 16
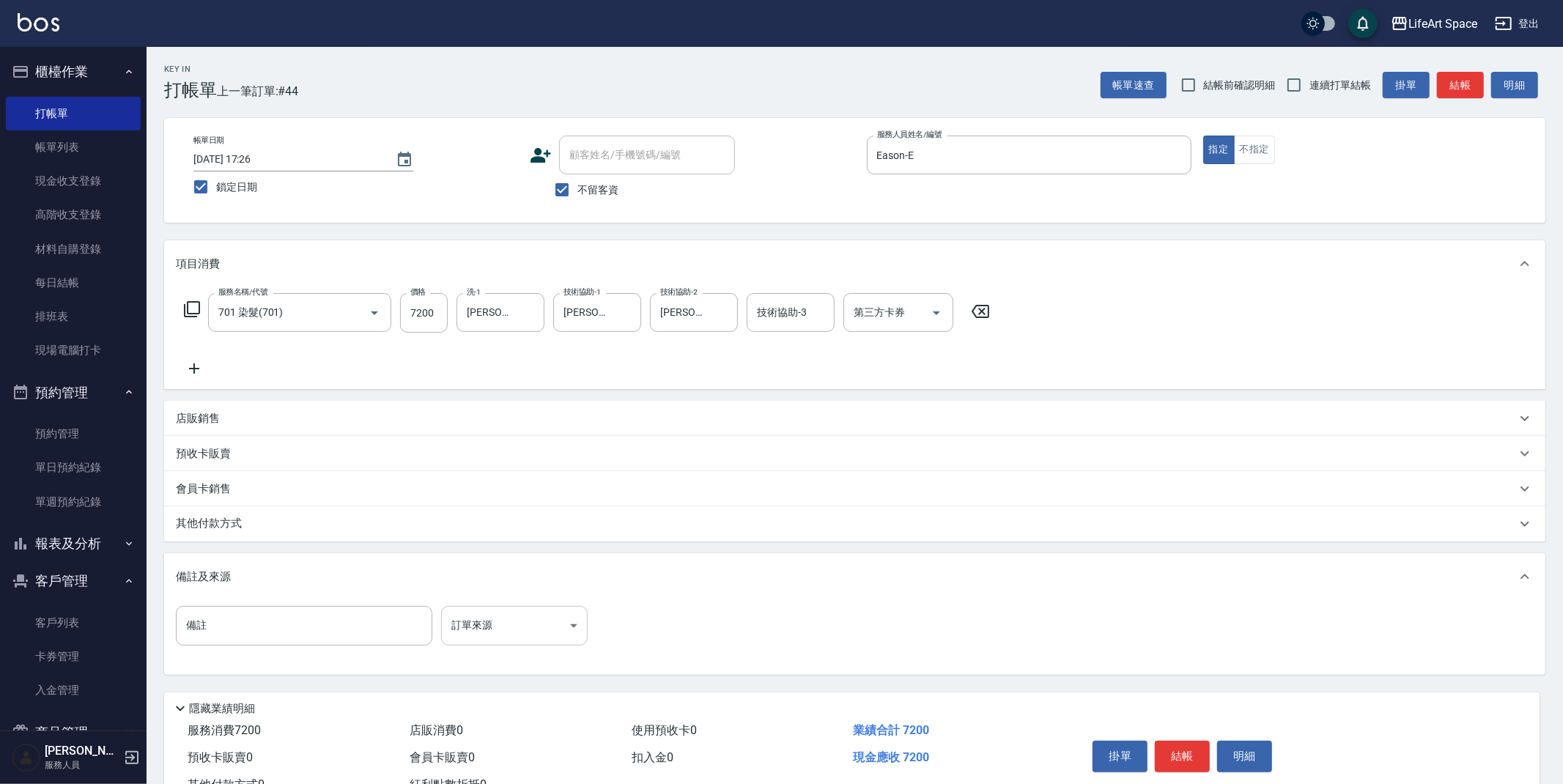
click at [488, 622] on body "LifeArt Space 登出 櫃檯作業 打帳單 帳單列表 現金收支登錄 高階收支登錄 材料自購登錄 每日結帳 排班表 現場電腦打卡 預約管理 預約管理 單…" at bounding box center [782, 417] width 1563 height 834
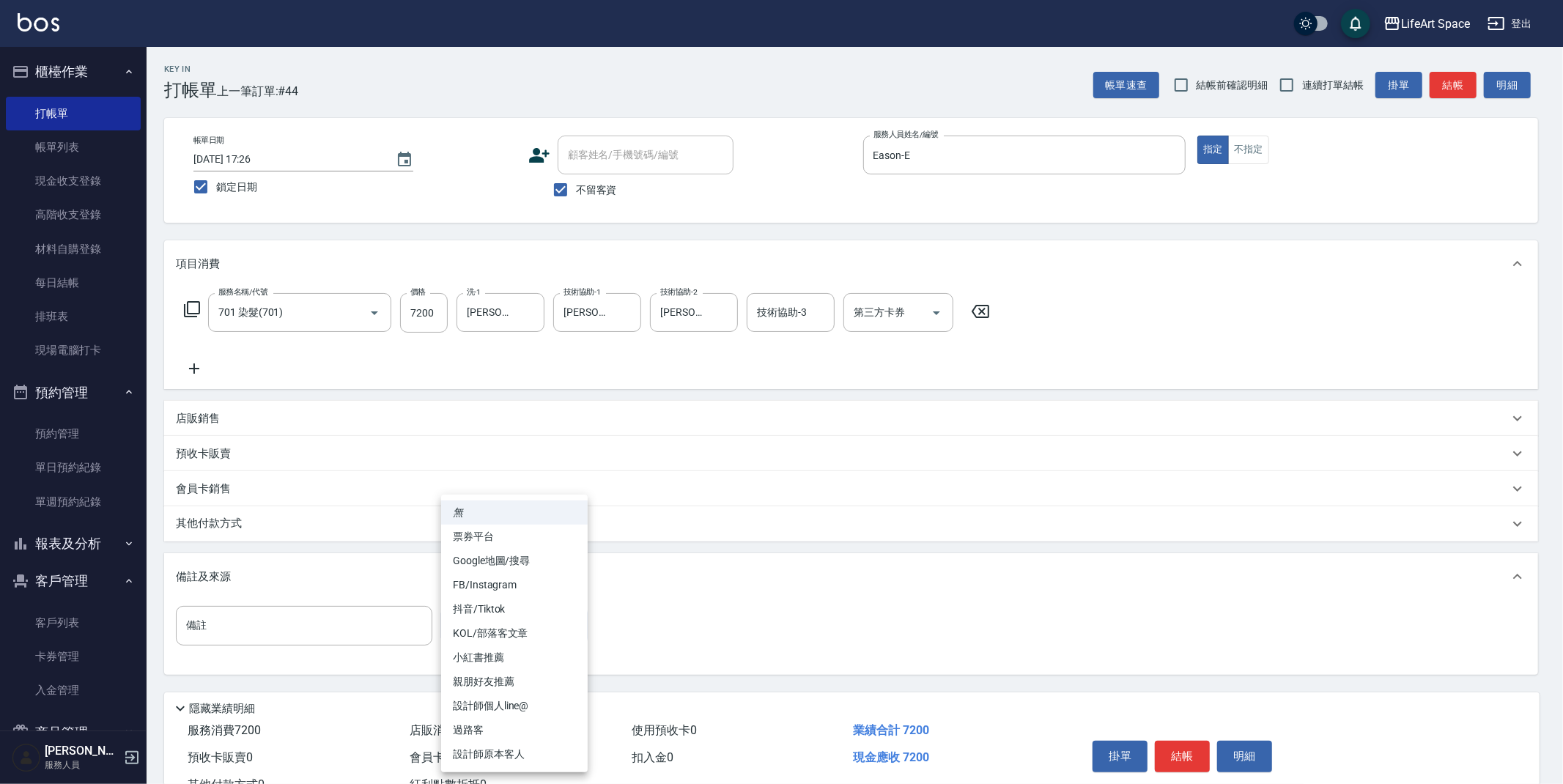
drag, startPoint x: 509, startPoint y: 582, endPoint x: 407, endPoint y: 577, distance: 102.1
click at [509, 582] on li "FB/Instagram" at bounding box center [514, 585] width 147 height 24
type input "FB/Instagram"
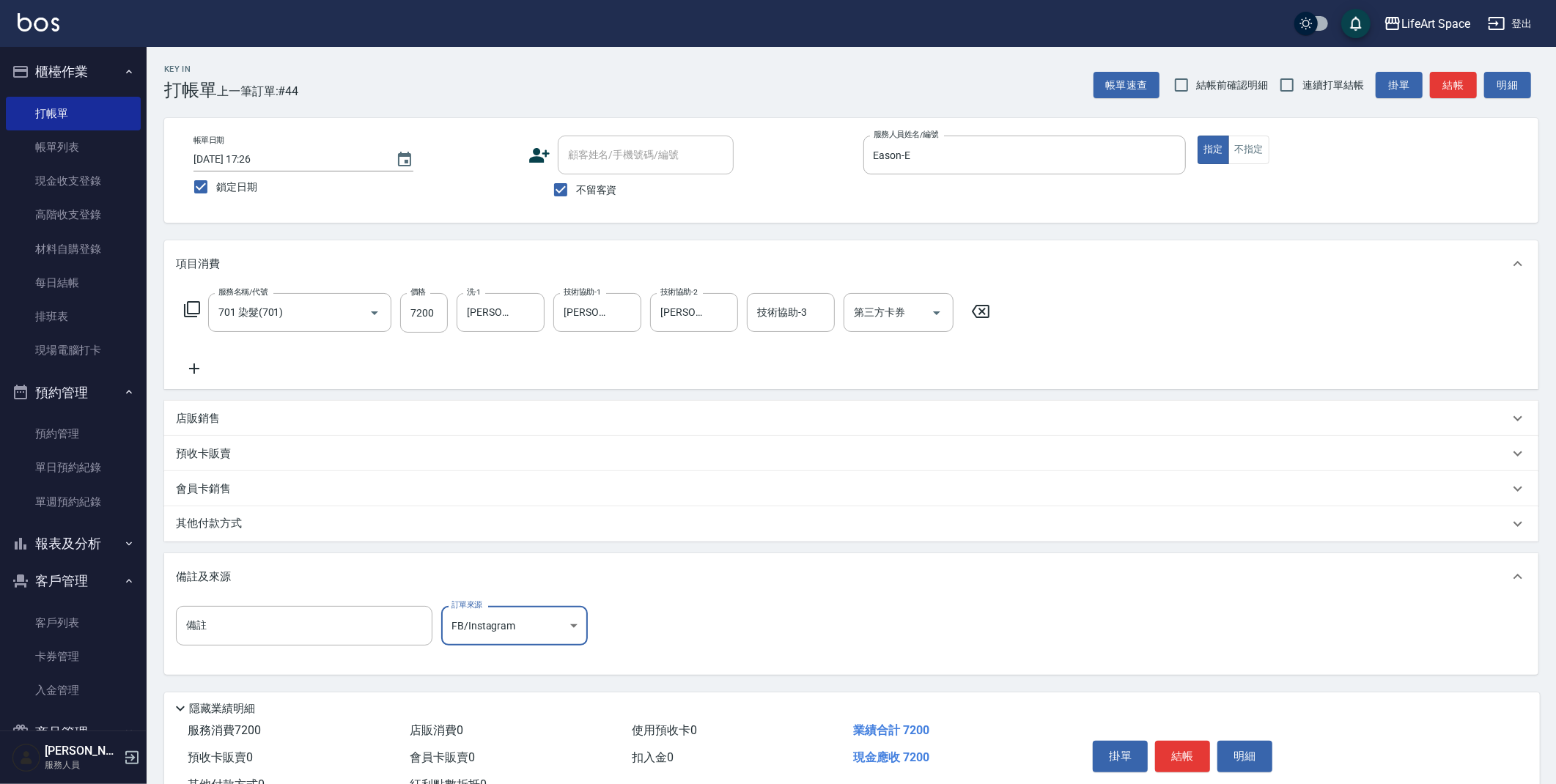
click at [251, 527] on div "其他付款方式" at bounding box center [842, 523] width 1333 height 16
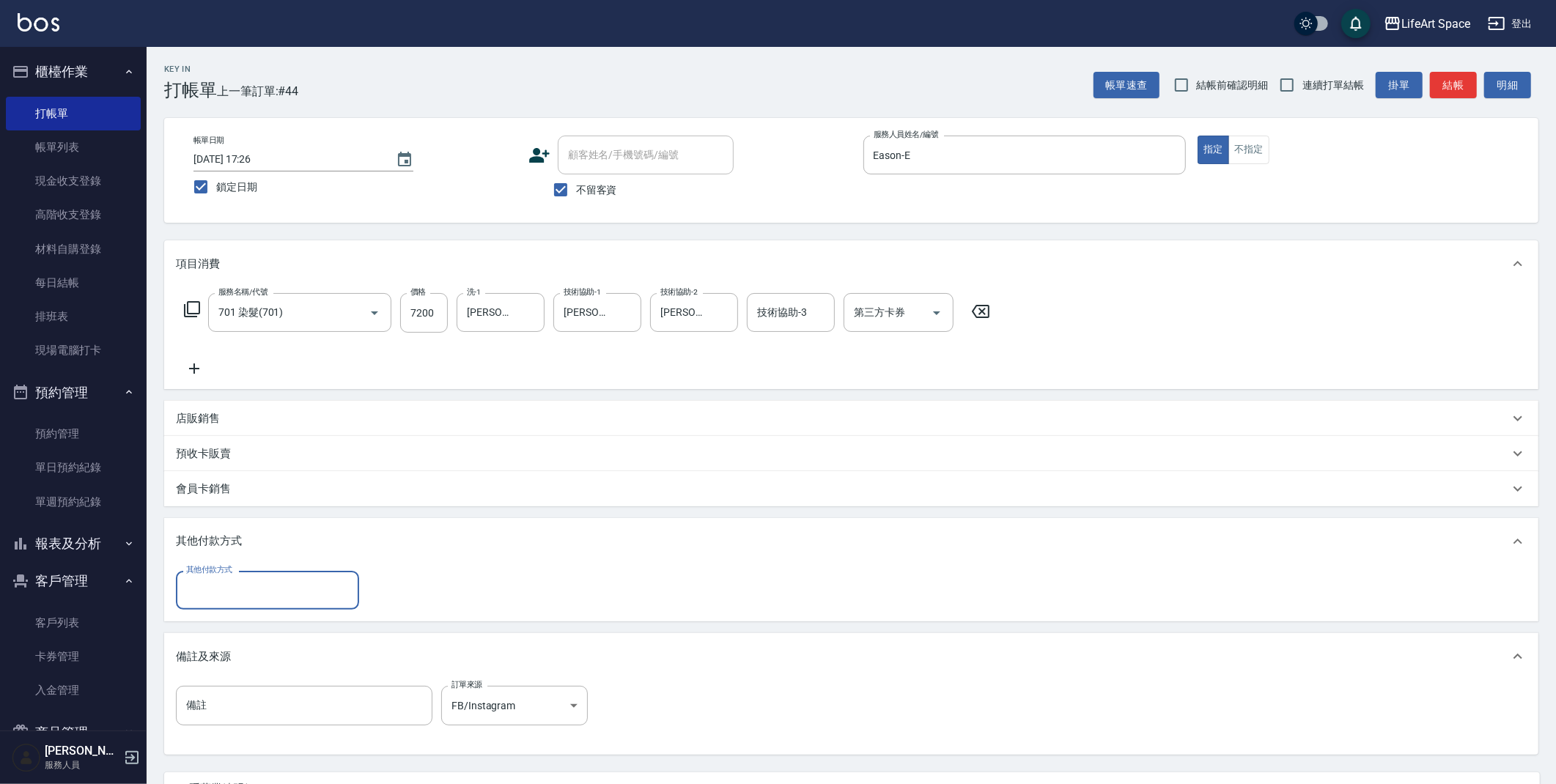
scroll to position [0, 0]
click at [235, 578] on input "其他付款方式" at bounding box center [267, 590] width 170 height 26
click at [225, 678] on span "信用卡" at bounding box center [267, 675] width 183 height 24
type input "信用卡"
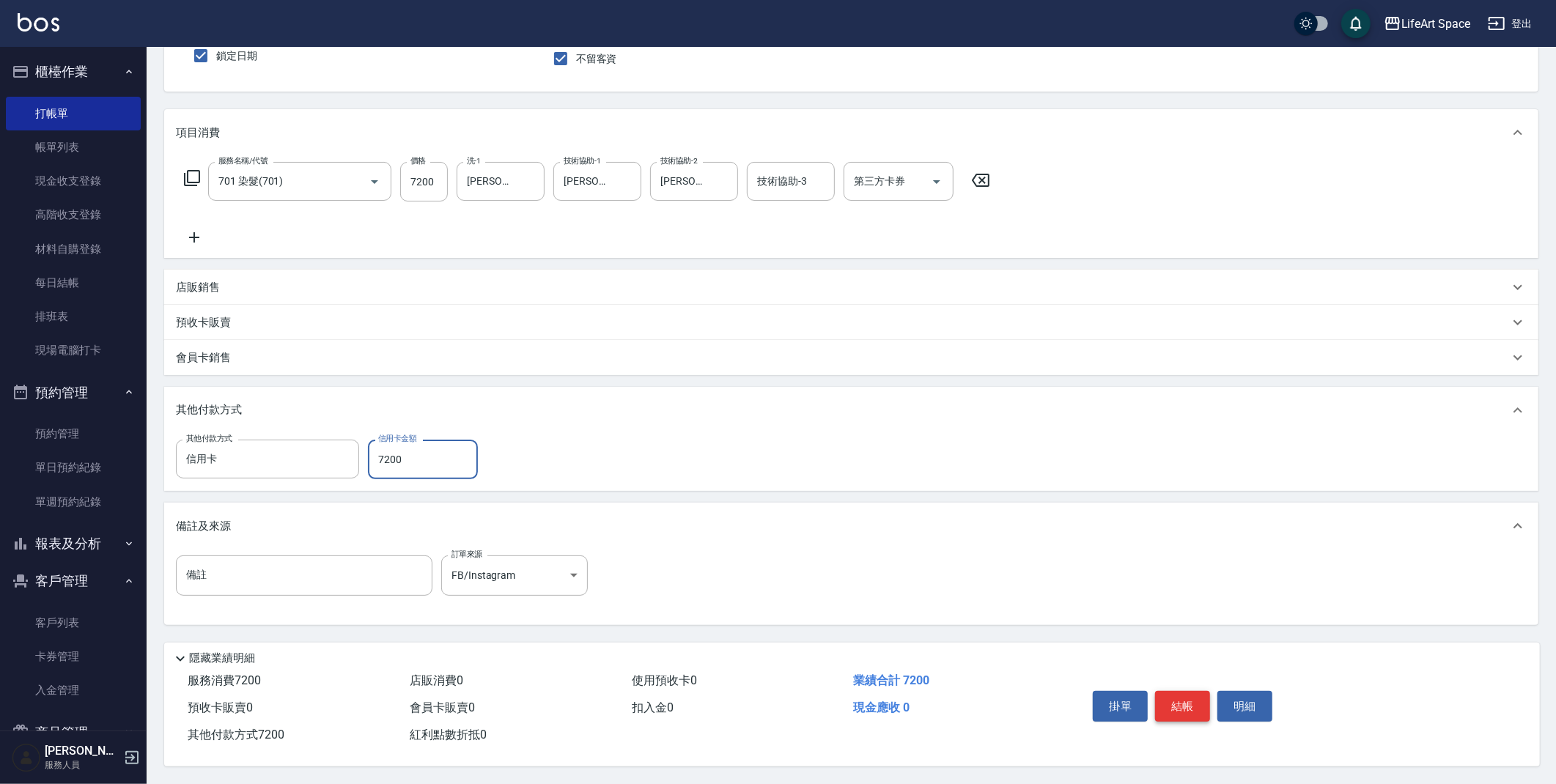
type input "7200"
click at [1181, 706] on button "結帳" at bounding box center [1182, 706] width 55 height 31
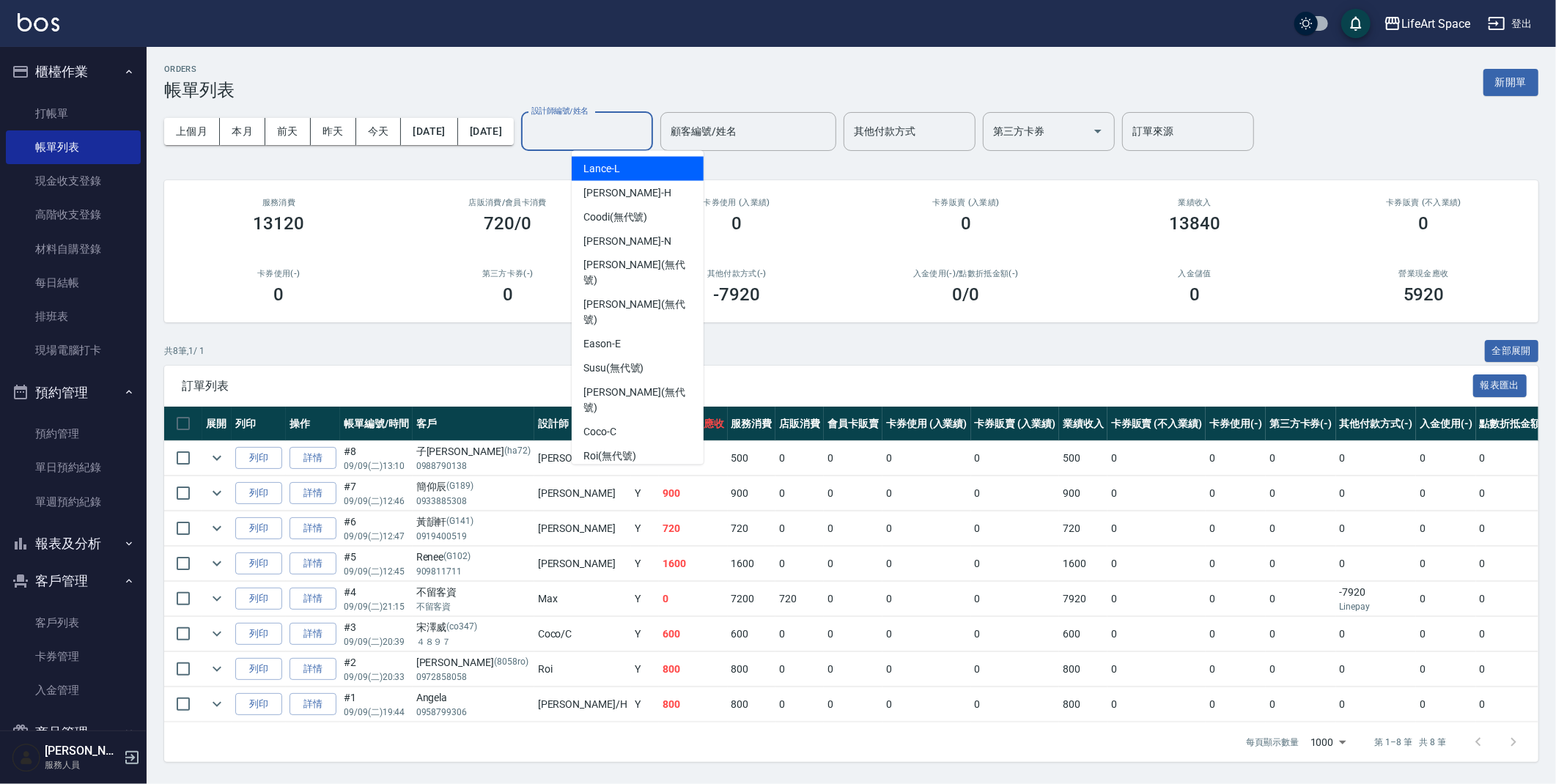
click at [632, 138] on input "設計師編號/姓名" at bounding box center [587, 132] width 119 height 26
click at [636, 333] on div "Eason -E" at bounding box center [637, 345] width 132 height 24
type input "Eason-E"
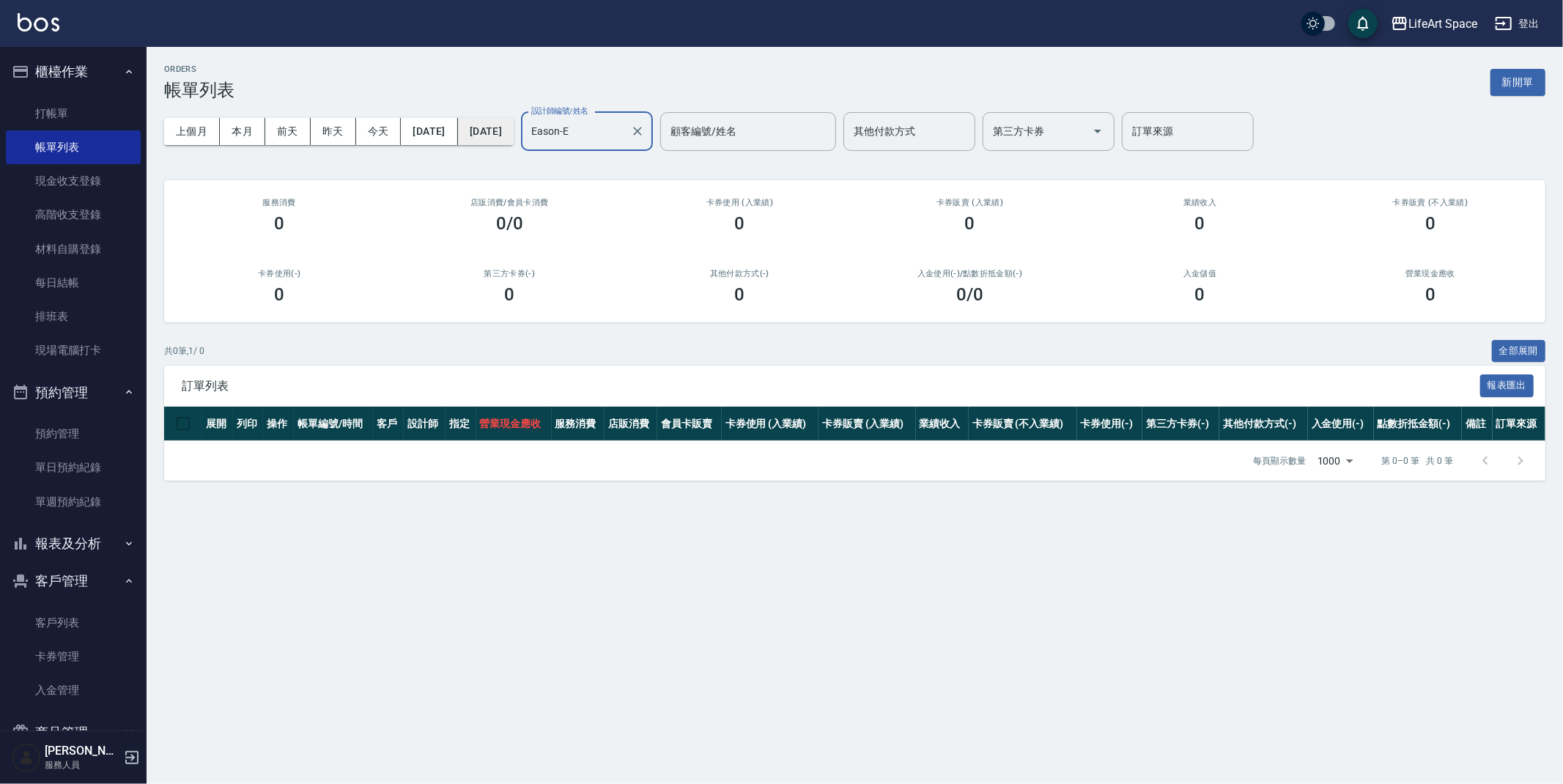
click at [514, 131] on button "[DATE]" at bounding box center [486, 131] width 56 height 27
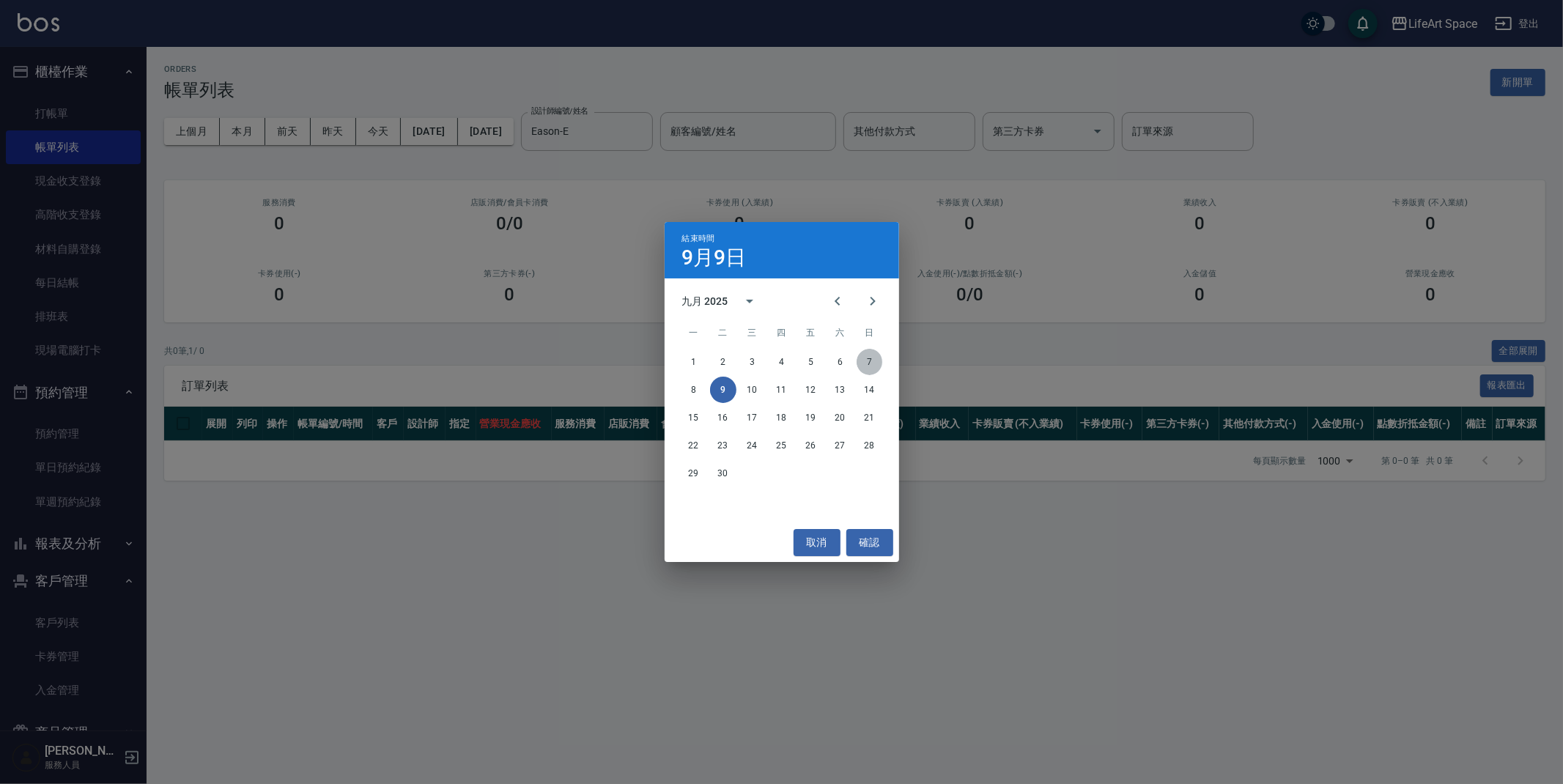
click at [874, 363] on button "7" at bounding box center [870, 362] width 26 height 26
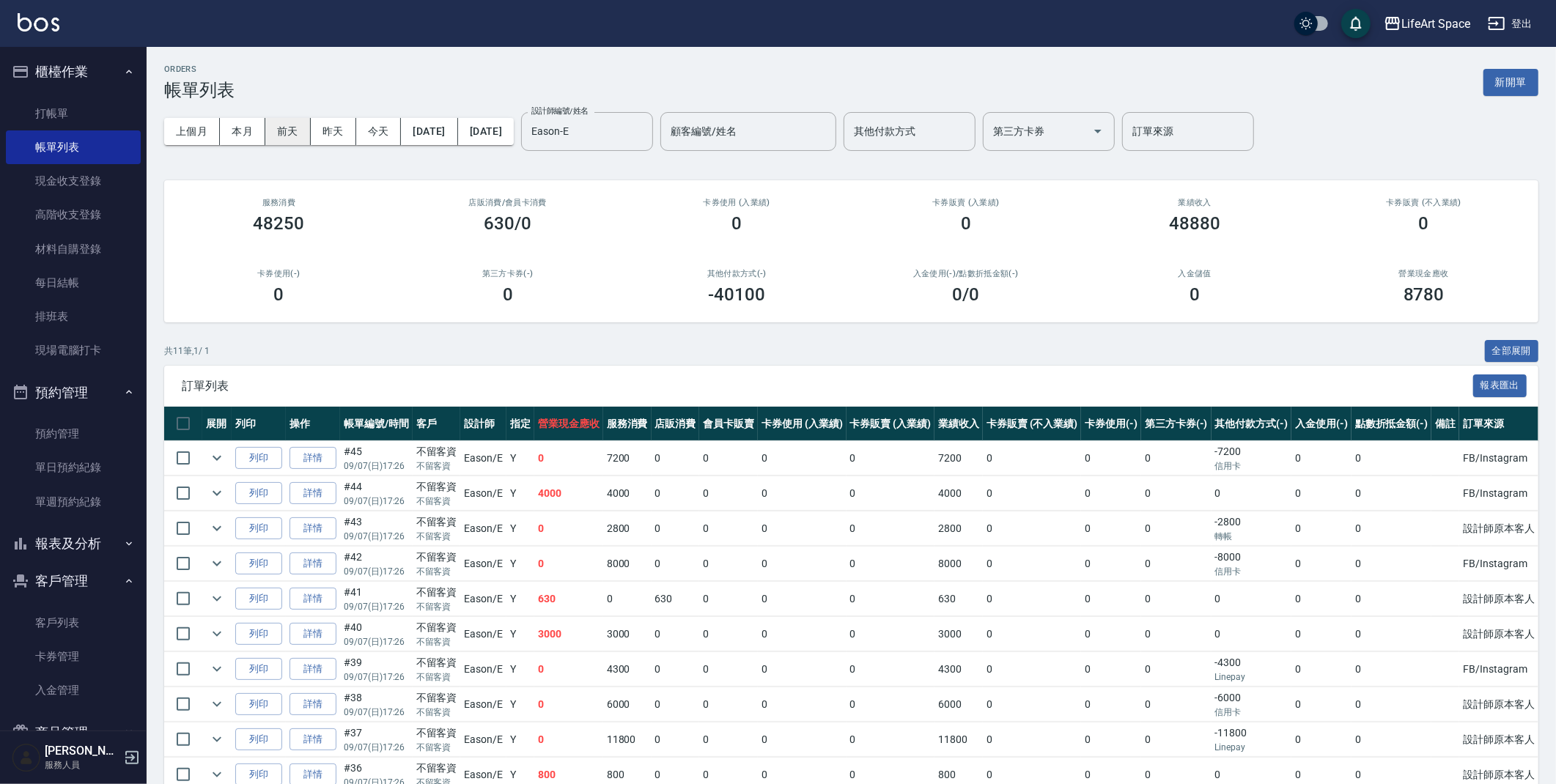
click at [291, 135] on button "前天" at bounding box center [288, 131] width 45 height 27
click at [514, 132] on button "[DATE]" at bounding box center [486, 131] width 56 height 27
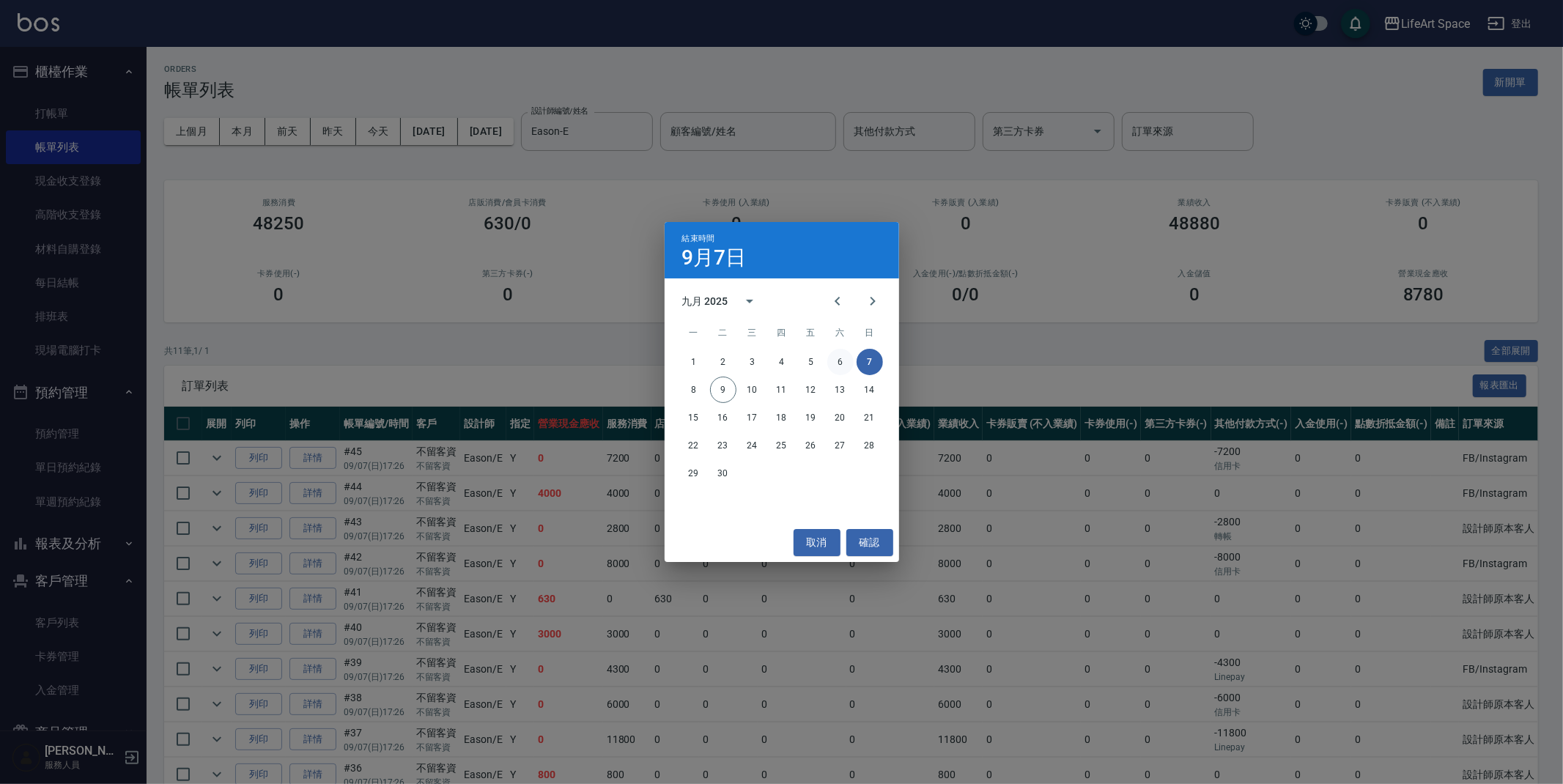
click at [836, 358] on button "6" at bounding box center [841, 362] width 26 height 26
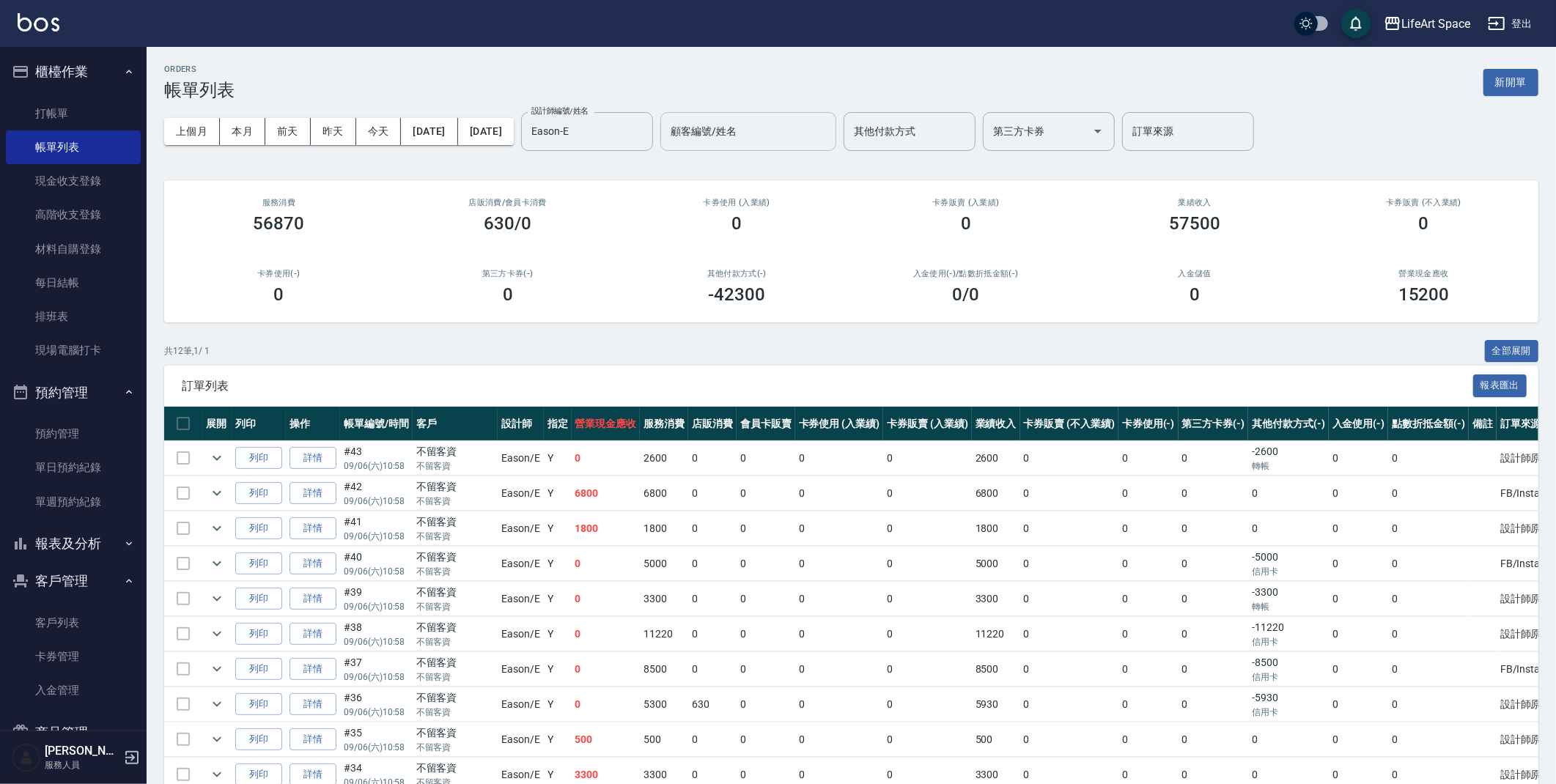
drag, startPoint x: 687, startPoint y: 132, endPoint x: 730, endPoint y: 122, distance: 44.1
click at [642, 132] on icon "Clear" at bounding box center [637, 131] width 8 height 8
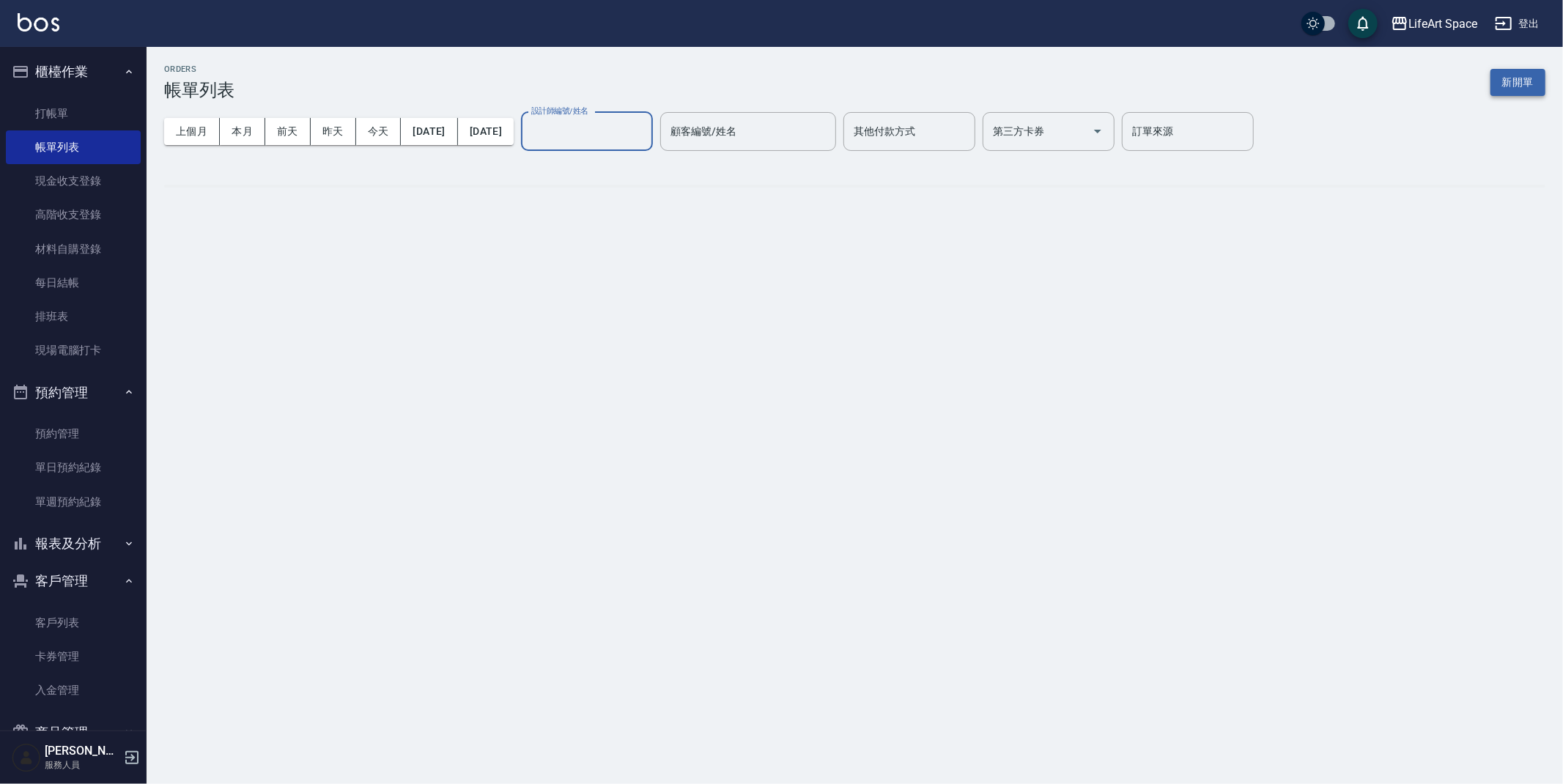
click at [1521, 85] on button "新開單" at bounding box center [1518, 82] width 55 height 27
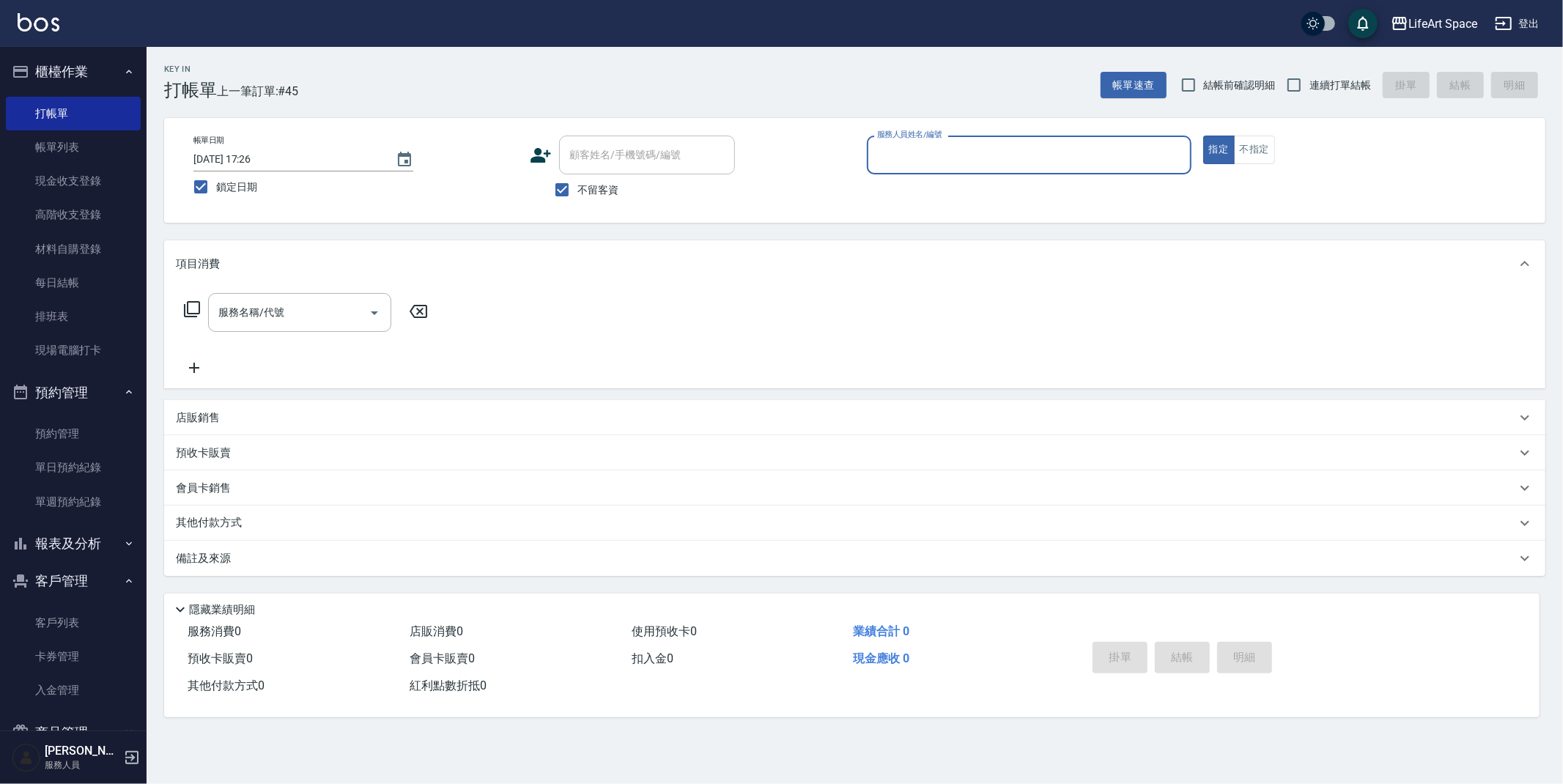
click at [566, 189] on input "不留客資" at bounding box center [562, 189] width 31 height 31
checkbox input "false"
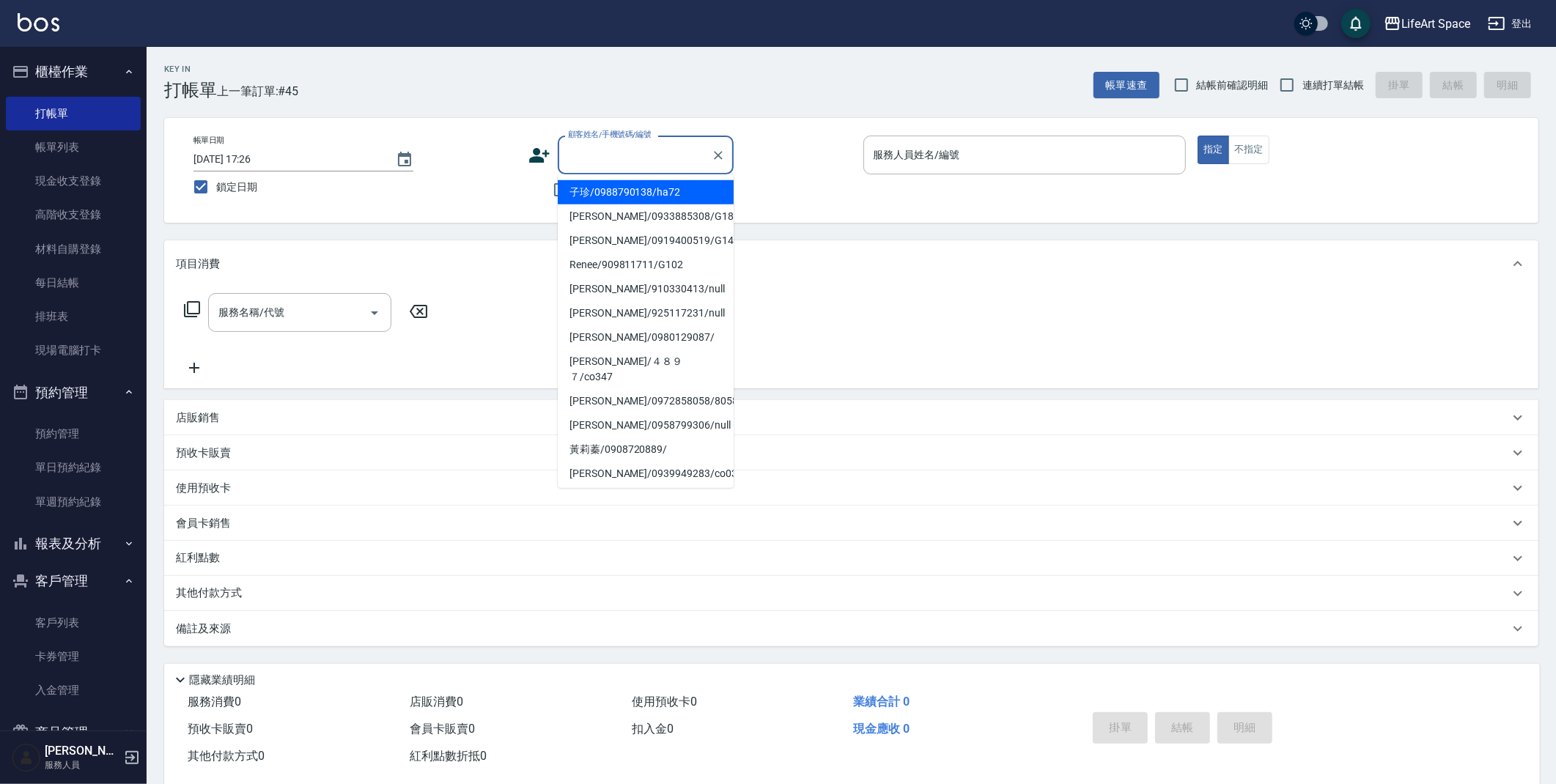
click at [663, 145] on div "顧客姓名/手機號碼/編號 顧客姓名/手機號碼/編號" at bounding box center [646, 155] width 176 height 39
type input "s"
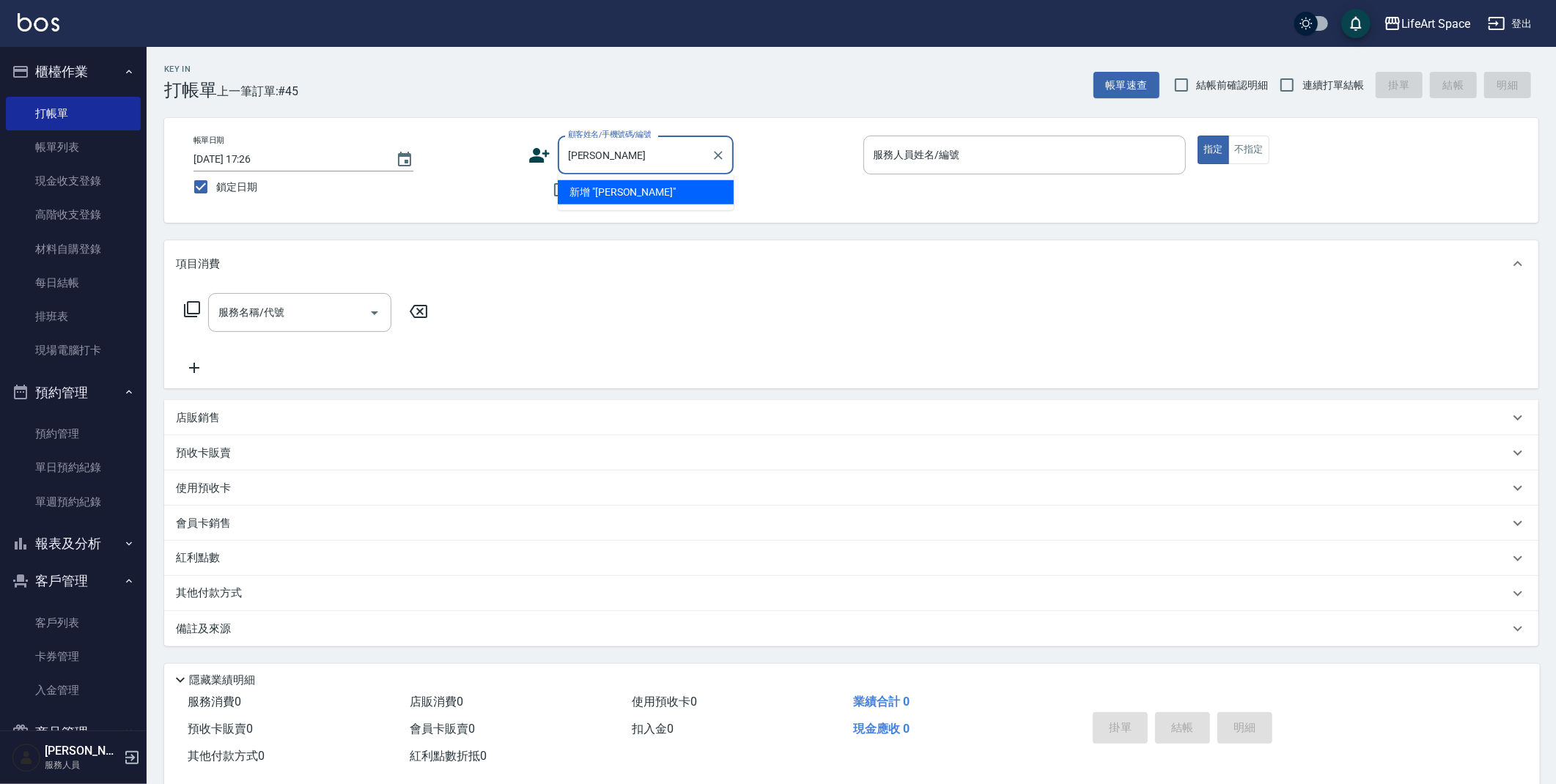
type input "[PERSON_NAME]"
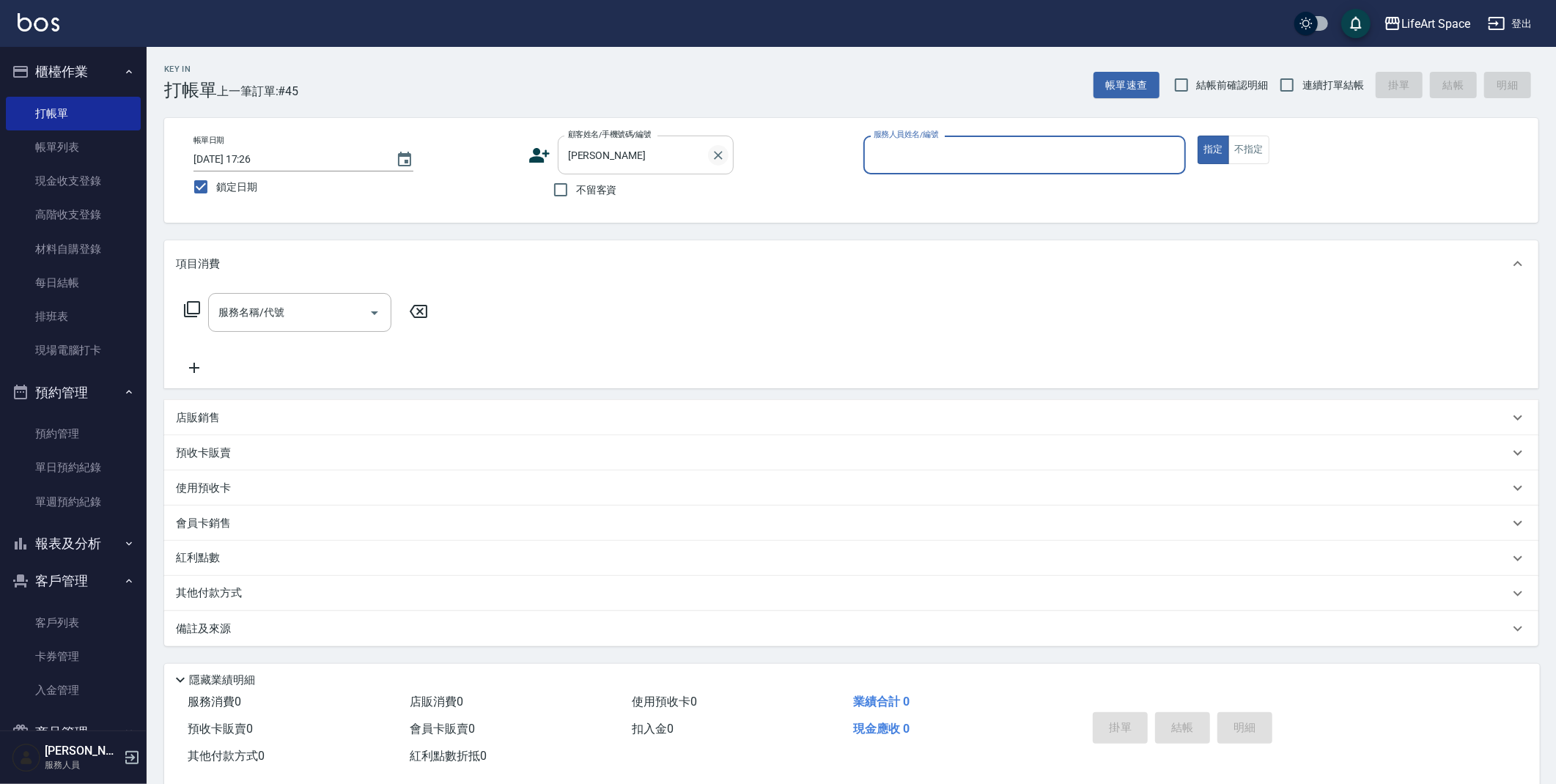
click at [714, 146] on button "Clear" at bounding box center [718, 155] width 20 height 20
drag, startPoint x: 608, startPoint y: 186, endPoint x: 717, endPoint y: 173, distance: 109.8
click at [608, 186] on span "不留客資" at bounding box center [597, 190] width 41 height 16
click at [576, 186] on input "不留客資" at bounding box center [560, 189] width 31 height 31
checkbox input "true"
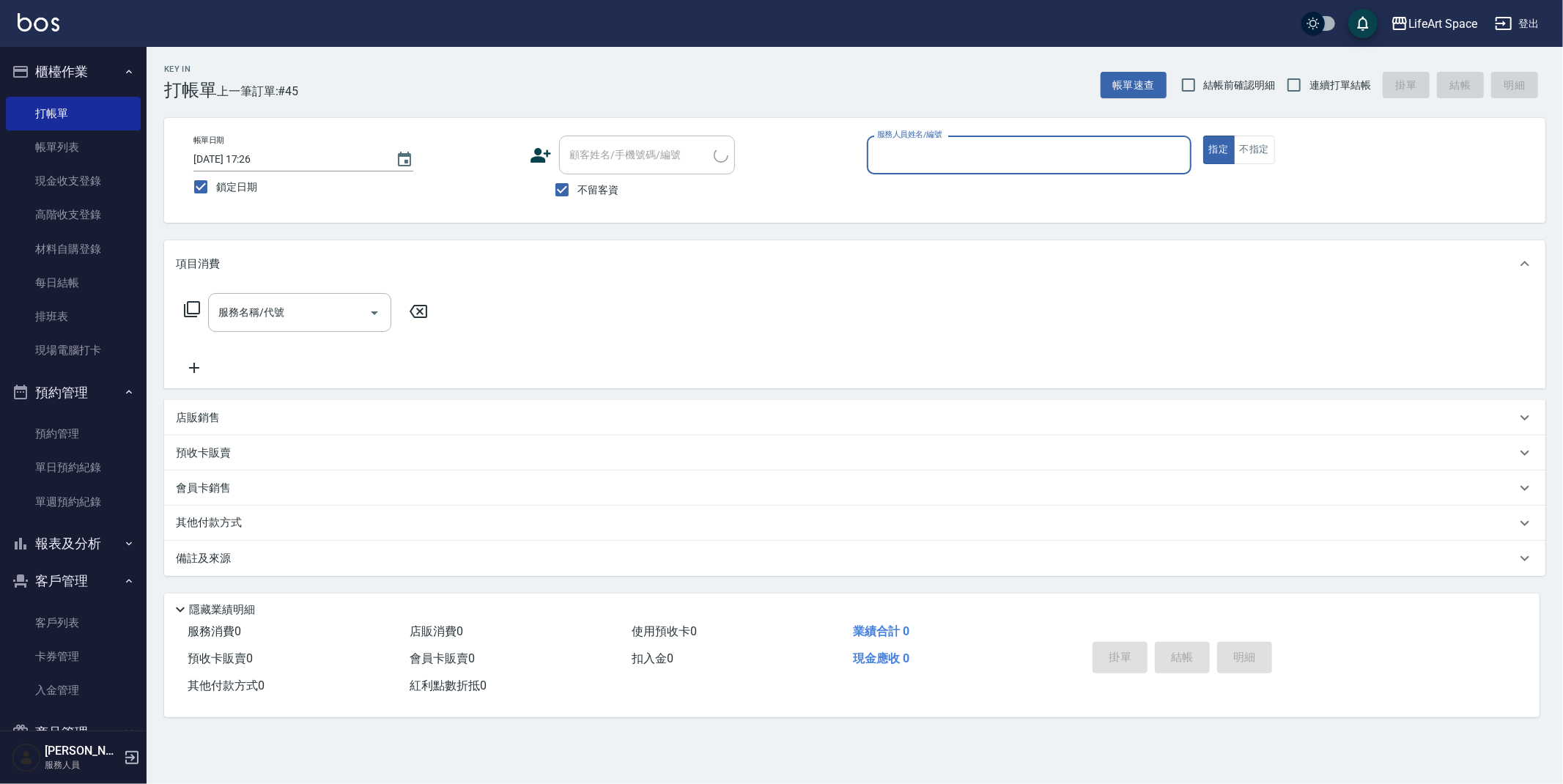
click at [914, 161] on input "服務人員姓名/編號" at bounding box center [1029, 155] width 312 height 26
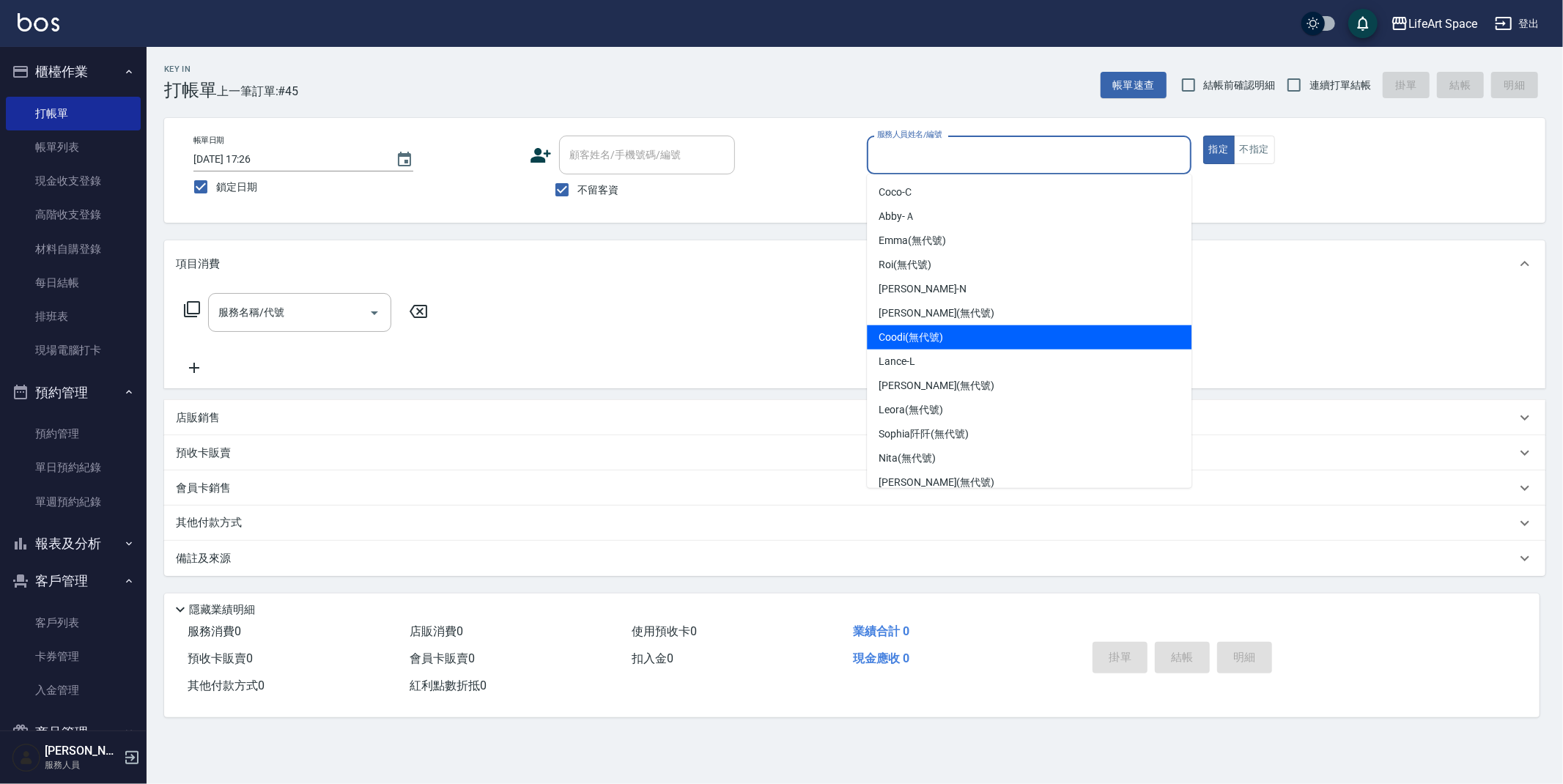
scroll to position [253, 0]
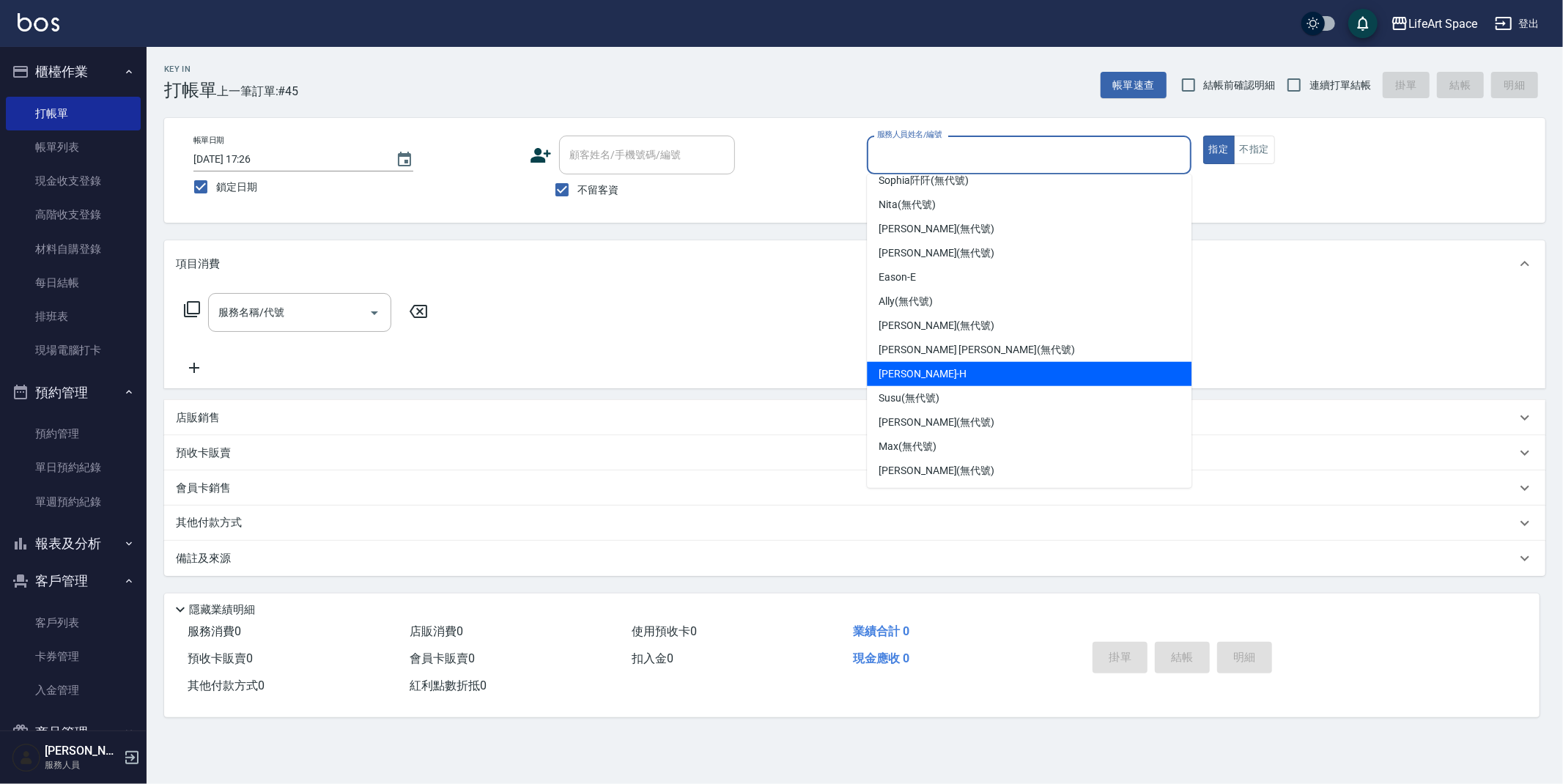
click at [974, 369] on div "[PERSON_NAME]" at bounding box center [1029, 374] width 325 height 24
type input "[PERSON_NAME]"
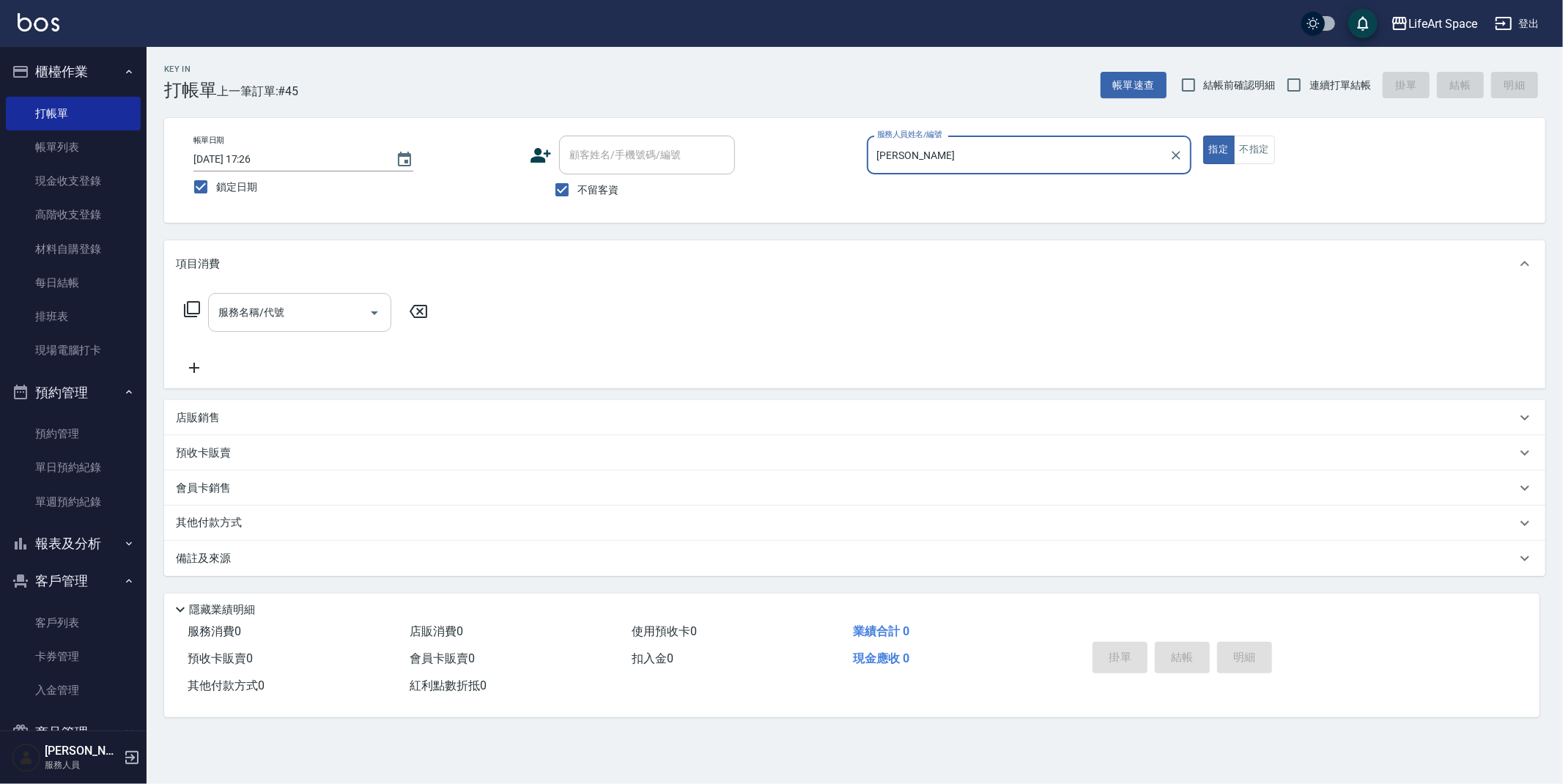
click at [326, 315] on input "服務名稱/代號" at bounding box center [289, 313] width 149 height 26
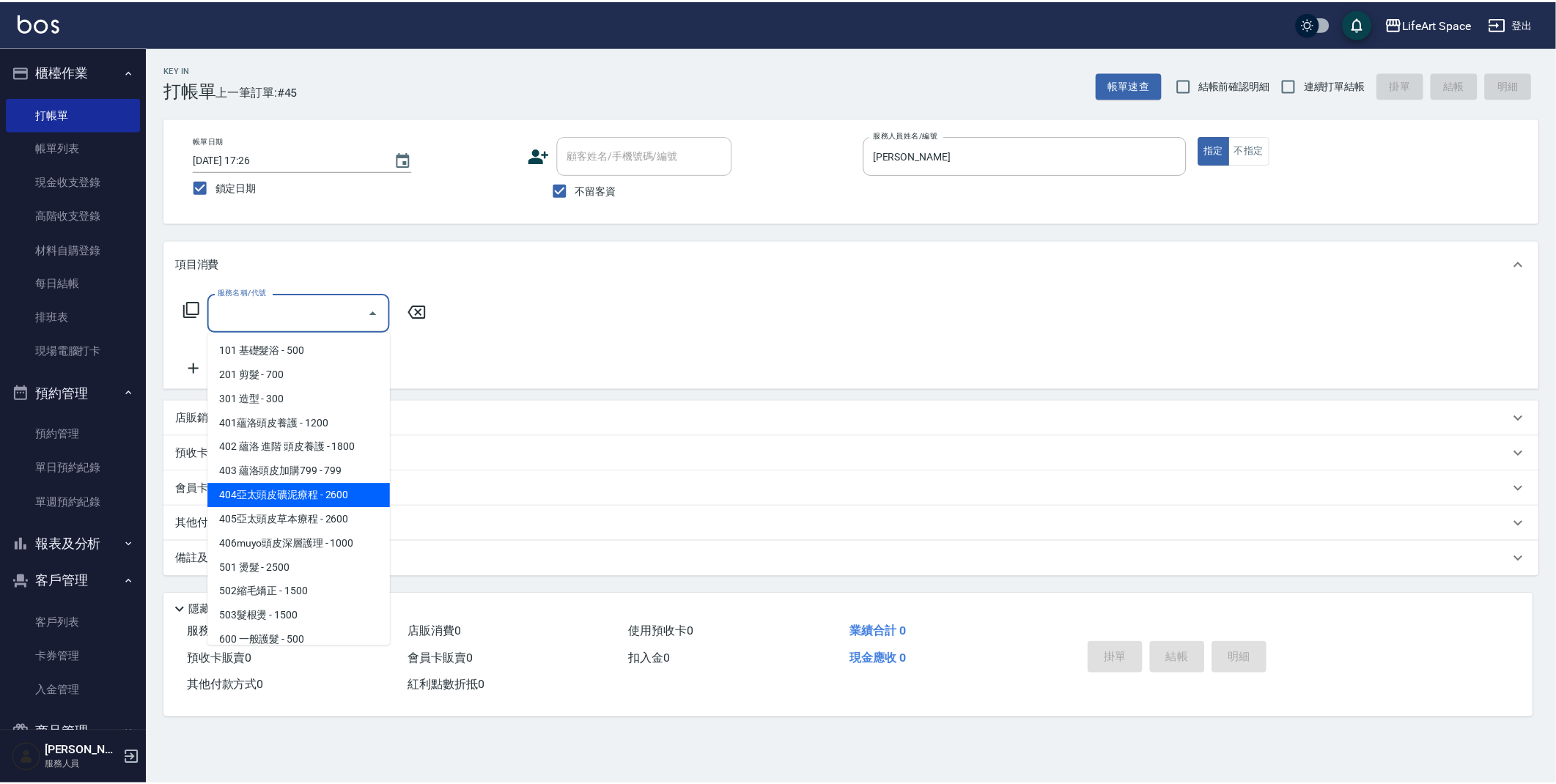
scroll to position [229, 0]
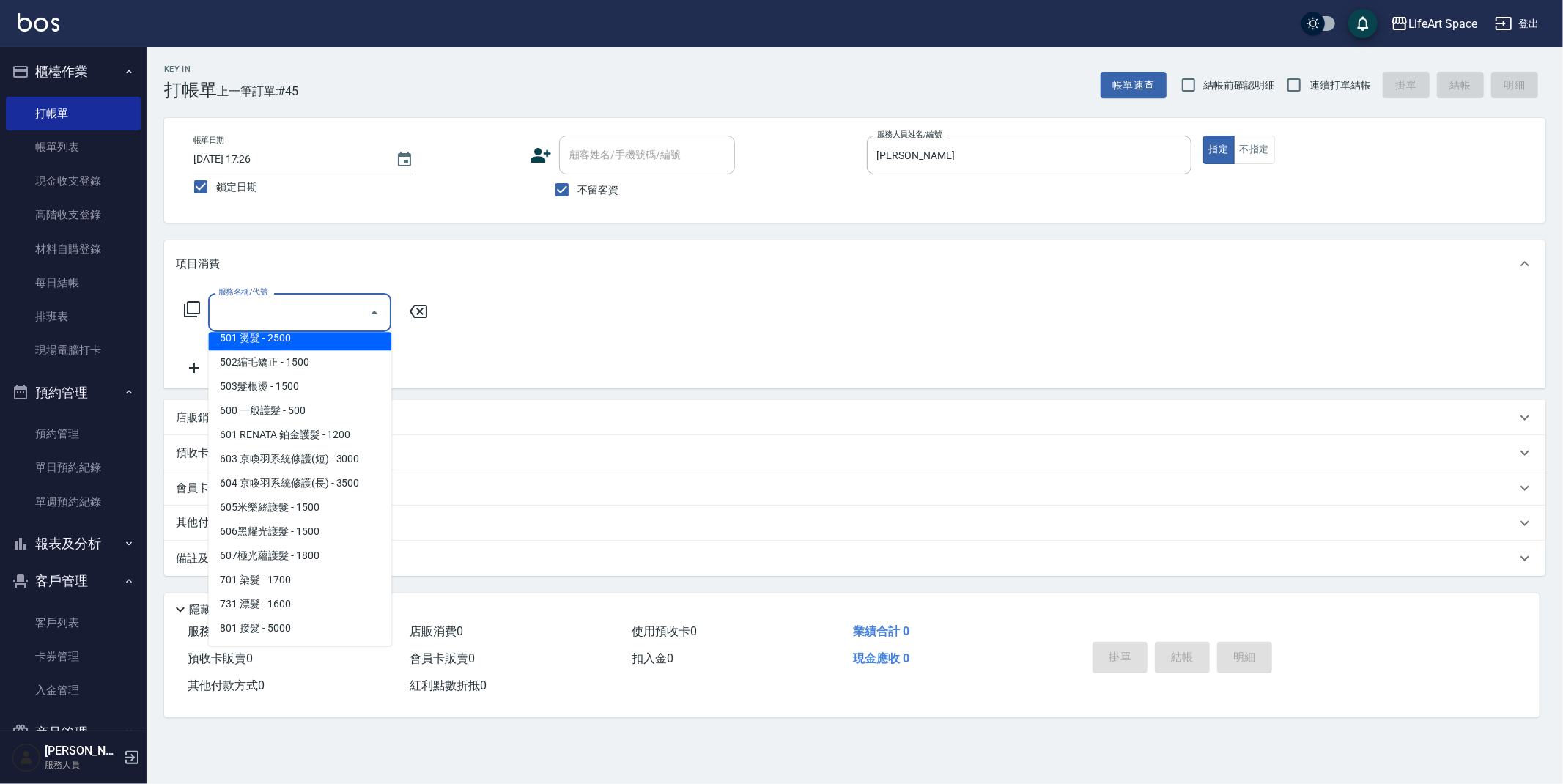
click at [291, 338] on span "501 燙髮 - 2500" at bounding box center [299, 338] width 183 height 24
type input "501 燙髮(501)"
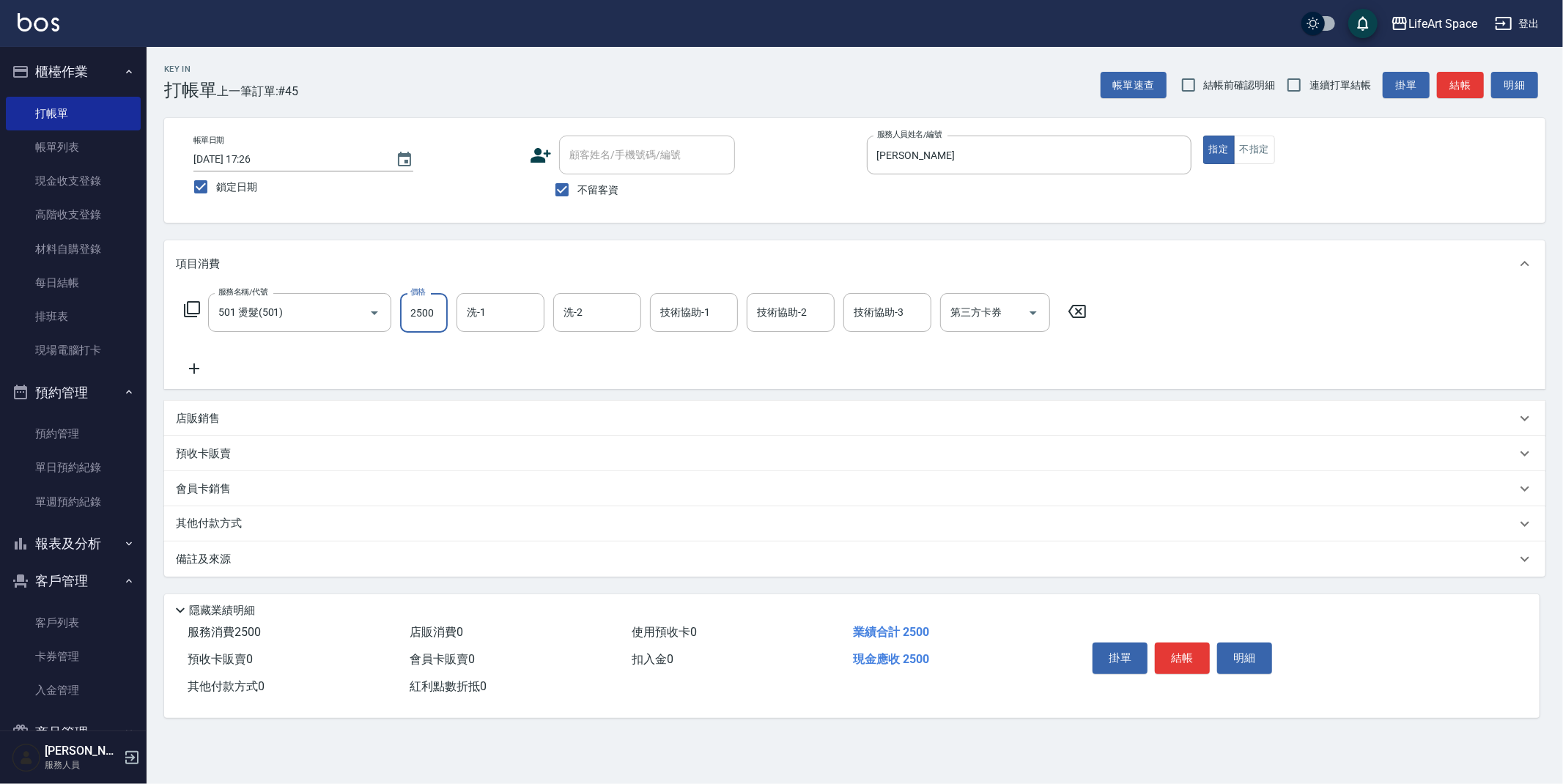
click at [423, 319] on input "2500" at bounding box center [423, 313] width 47 height 40
type input "1800"
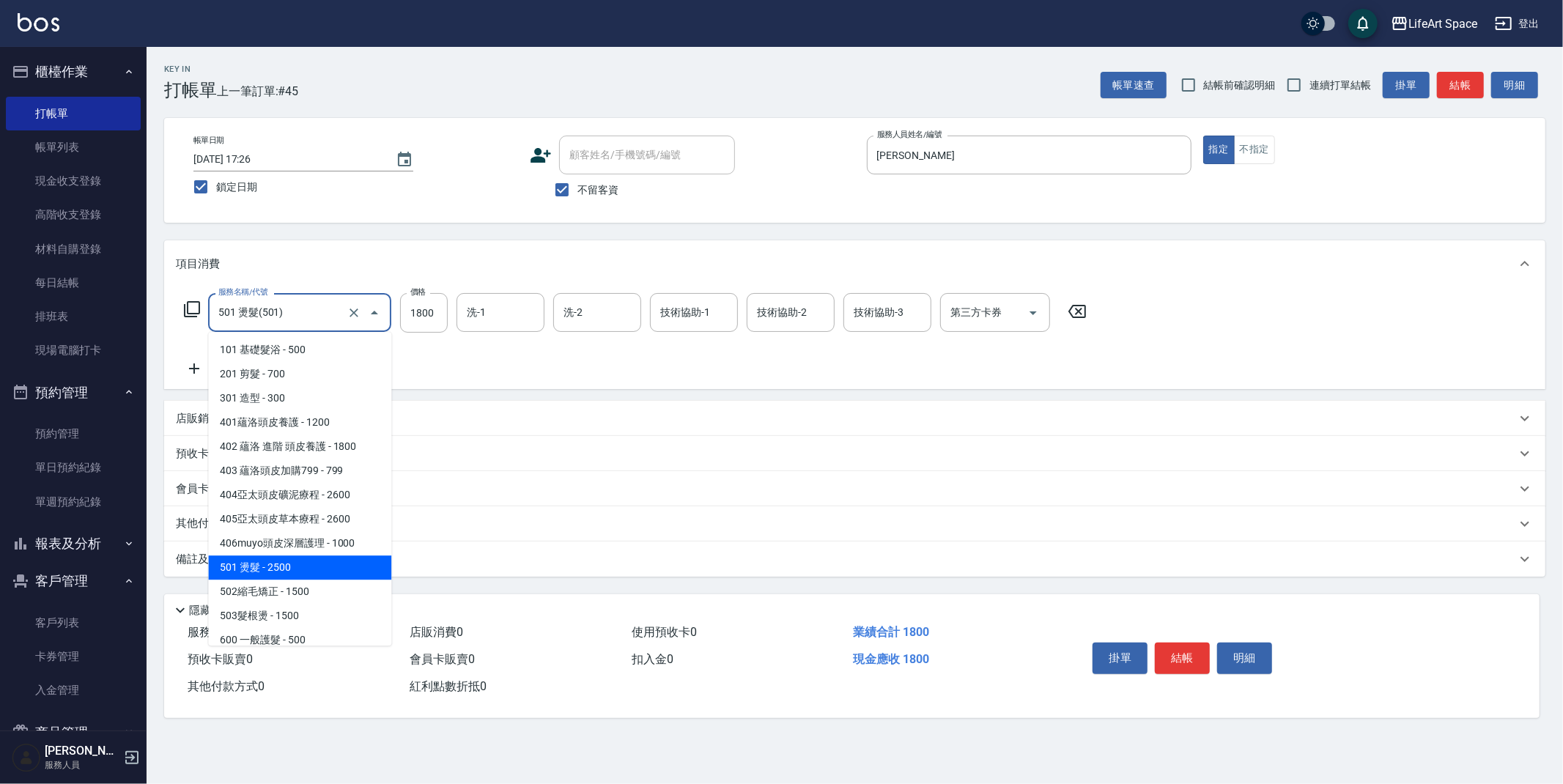
click at [318, 319] on input "501 燙髮(501)" at bounding box center [278, 313] width 129 height 26
click at [350, 597] on span "502縮毛矯正 - 1500" at bounding box center [299, 592] width 183 height 24
type input "502縮毛矯正 (502)"
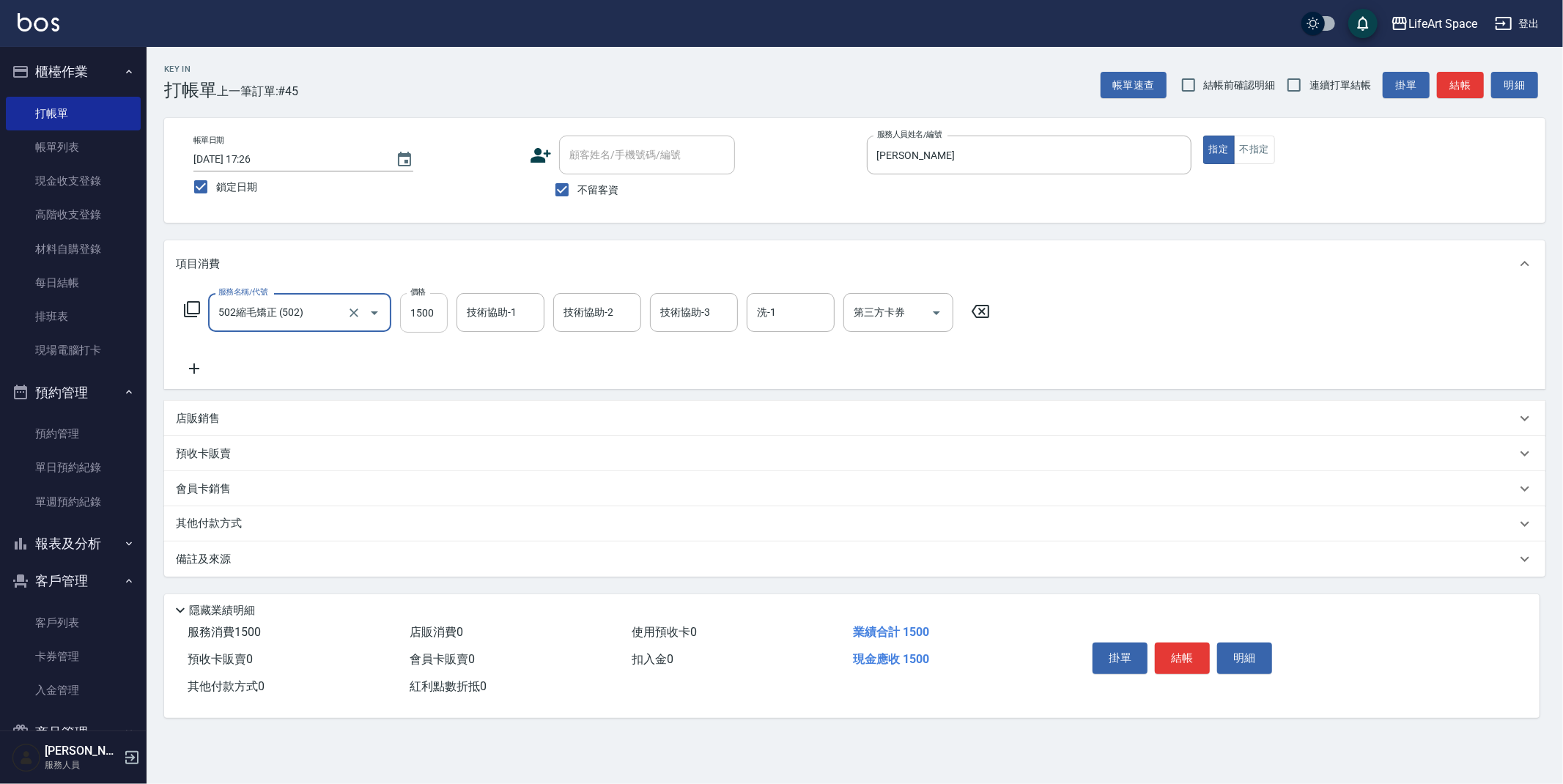
click at [431, 325] on input "1500" at bounding box center [423, 313] width 47 height 40
type input "1800"
click at [305, 558] on div "備註及來源" at bounding box center [846, 559] width 1340 height 16
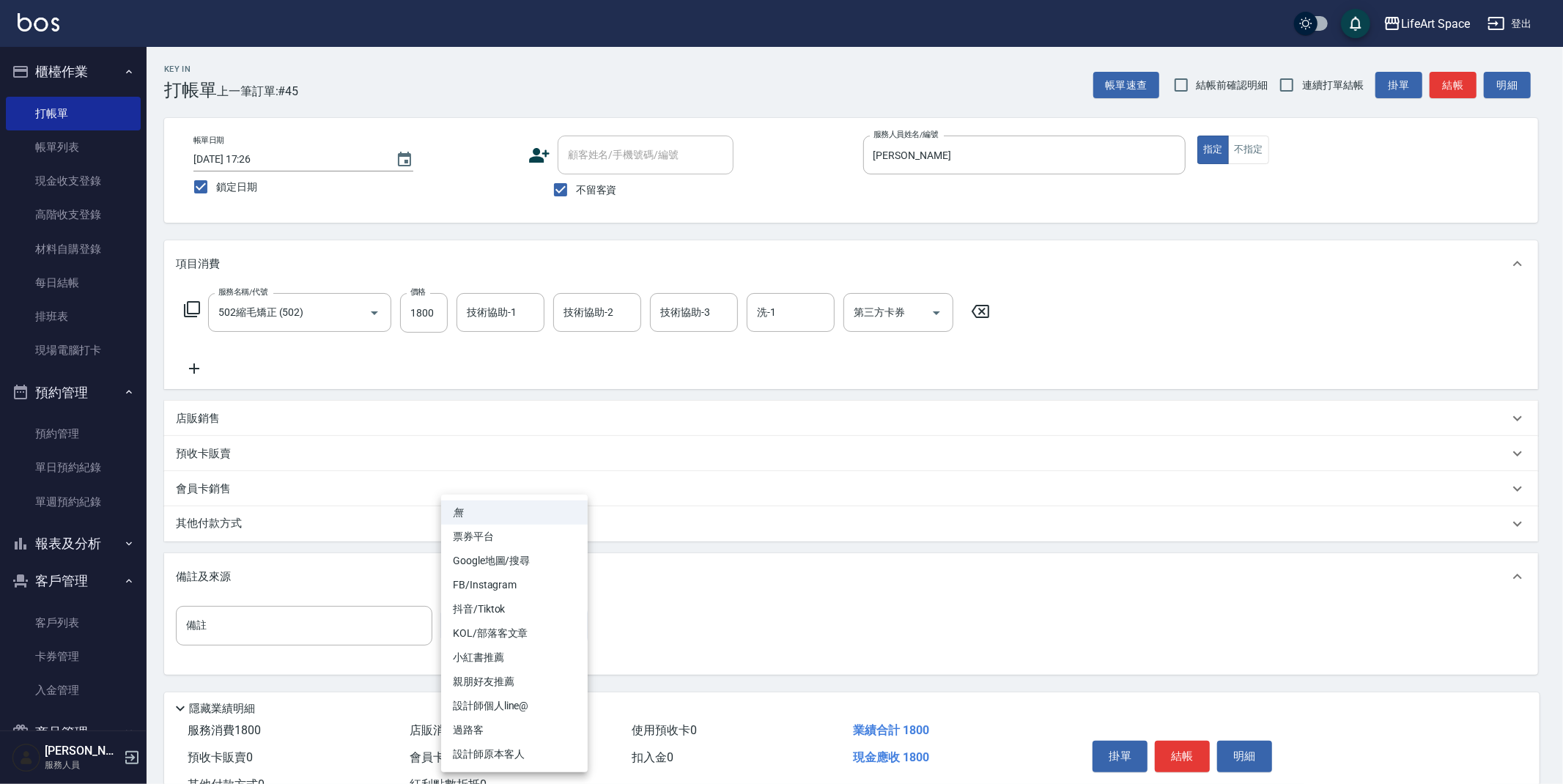
click at [500, 616] on body "LifeArt Space 登出 櫃檯作業 打帳單 帳單列表 現金收支登錄 高階收支登錄 材料自購登錄 每日結帳 排班表 現場電腦打卡 預約管理 預約管理 單…" at bounding box center [782, 417] width 1563 height 834
click at [523, 755] on li "設計師原本客人" at bounding box center [514, 754] width 147 height 24
type input "設計師原本客人"
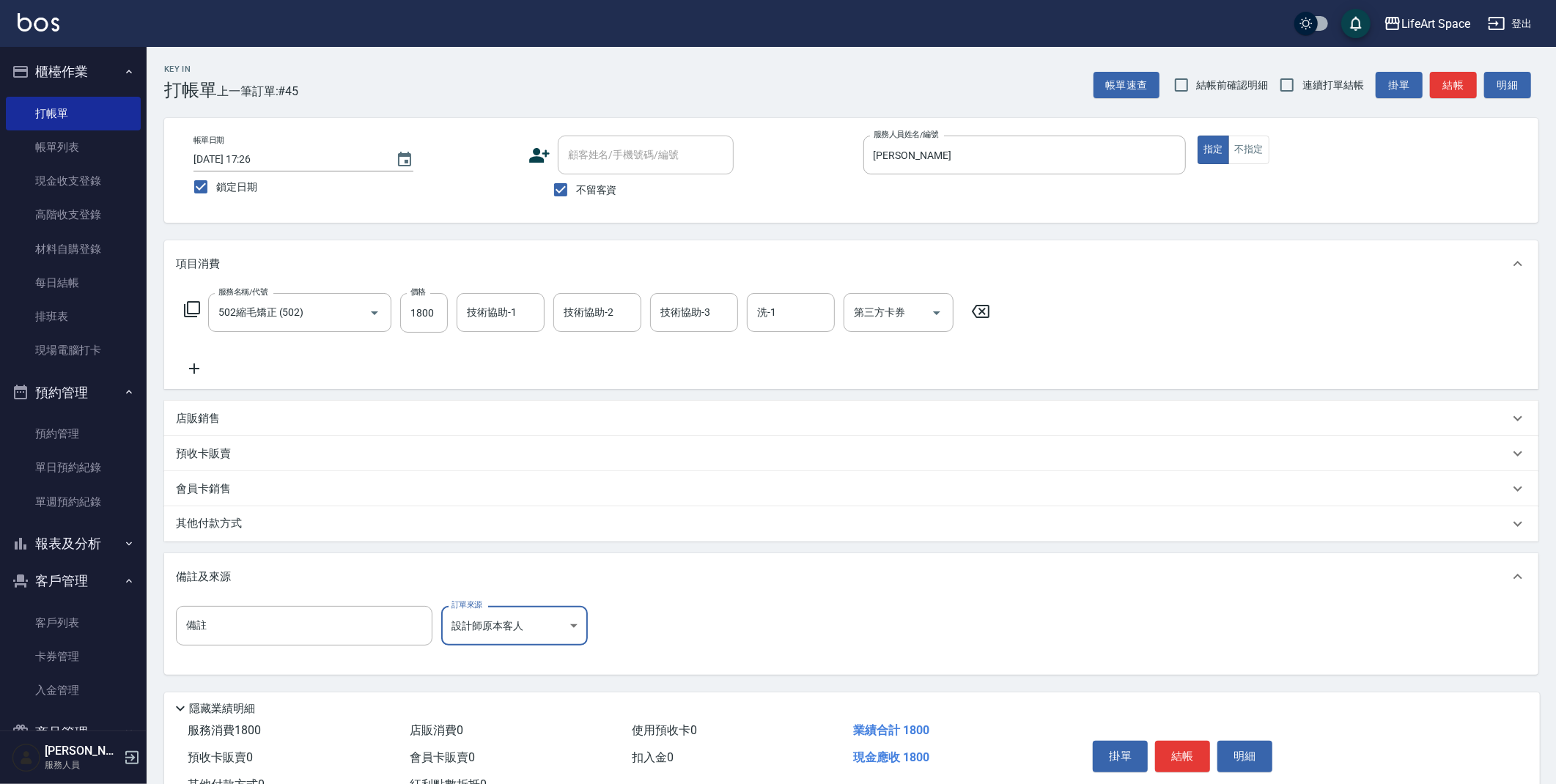
click at [1186, 762] on button "結帳" at bounding box center [1182, 755] width 55 height 31
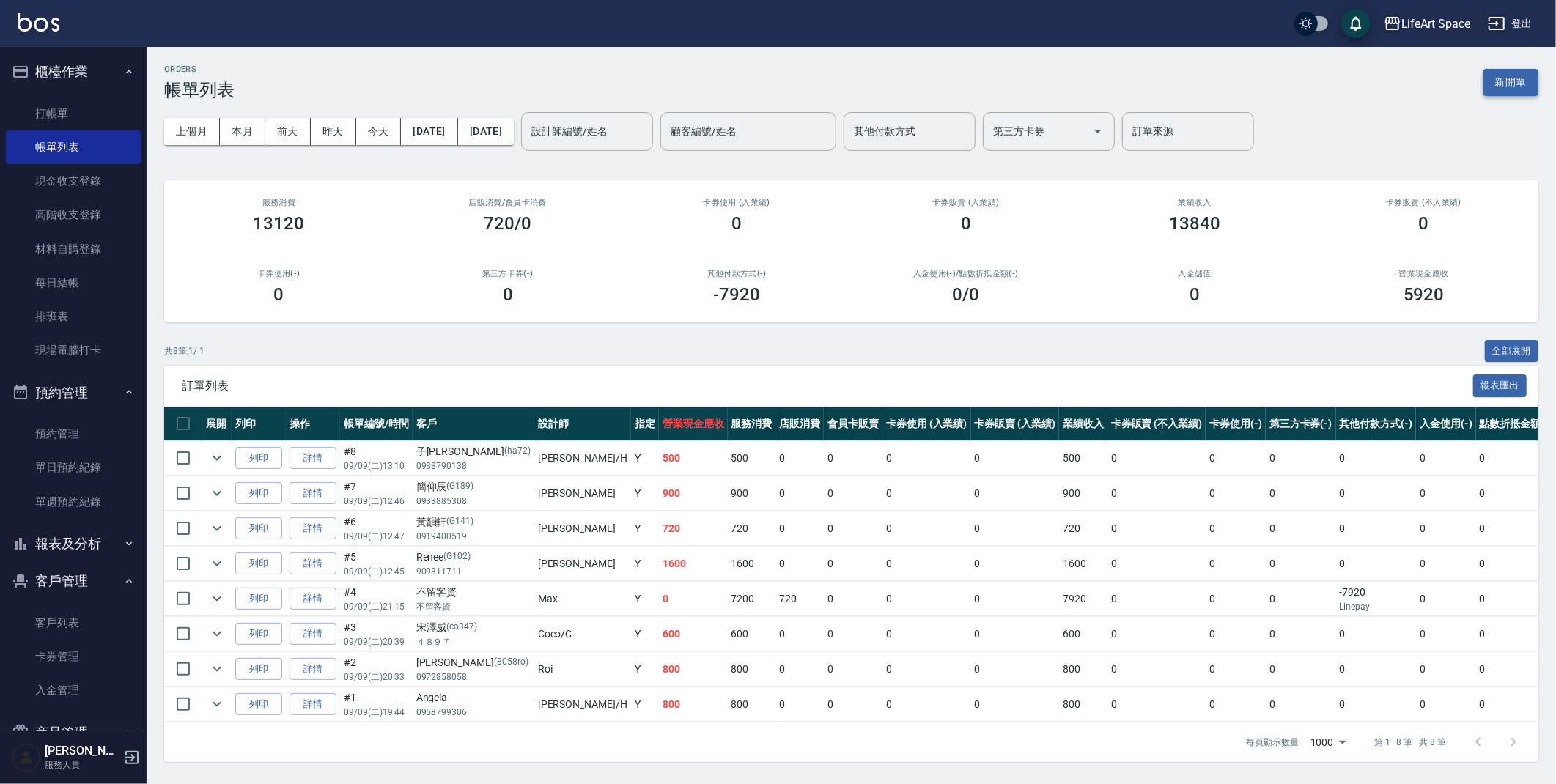
click at [1514, 89] on button "新開單" at bounding box center [1510, 82] width 55 height 27
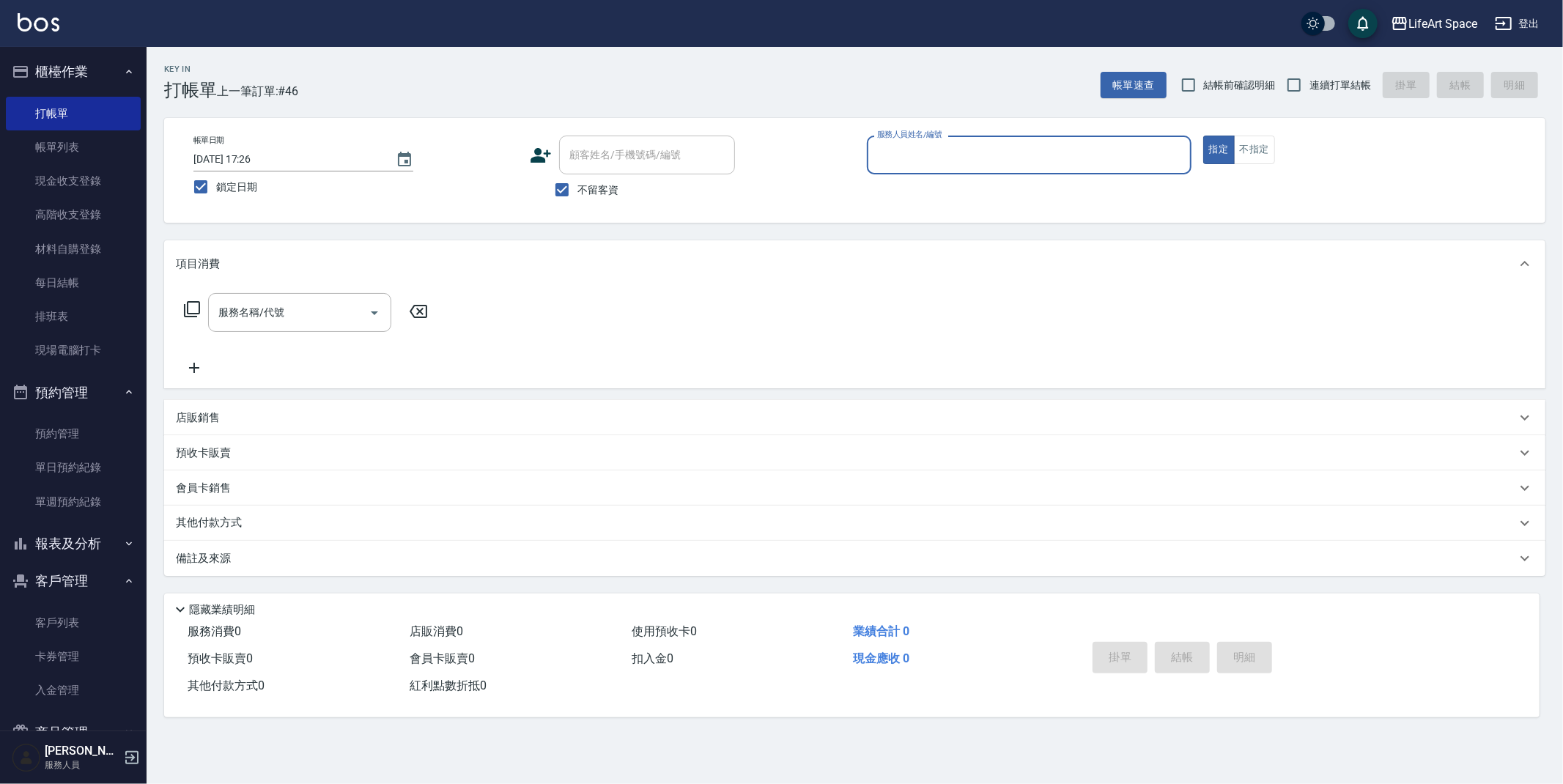
drag, startPoint x: 199, startPoint y: 188, endPoint x: 560, endPoint y: 248, distance: 366.0
click at [200, 190] on input "鎖定日期" at bounding box center [200, 186] width 31 height 31
checkbox input "false"
type input "[DATE] 17:43"
click at [1030, 148] on input "服務人員姓名/編號" at bounding box center [1029, 155] width 312 height 26
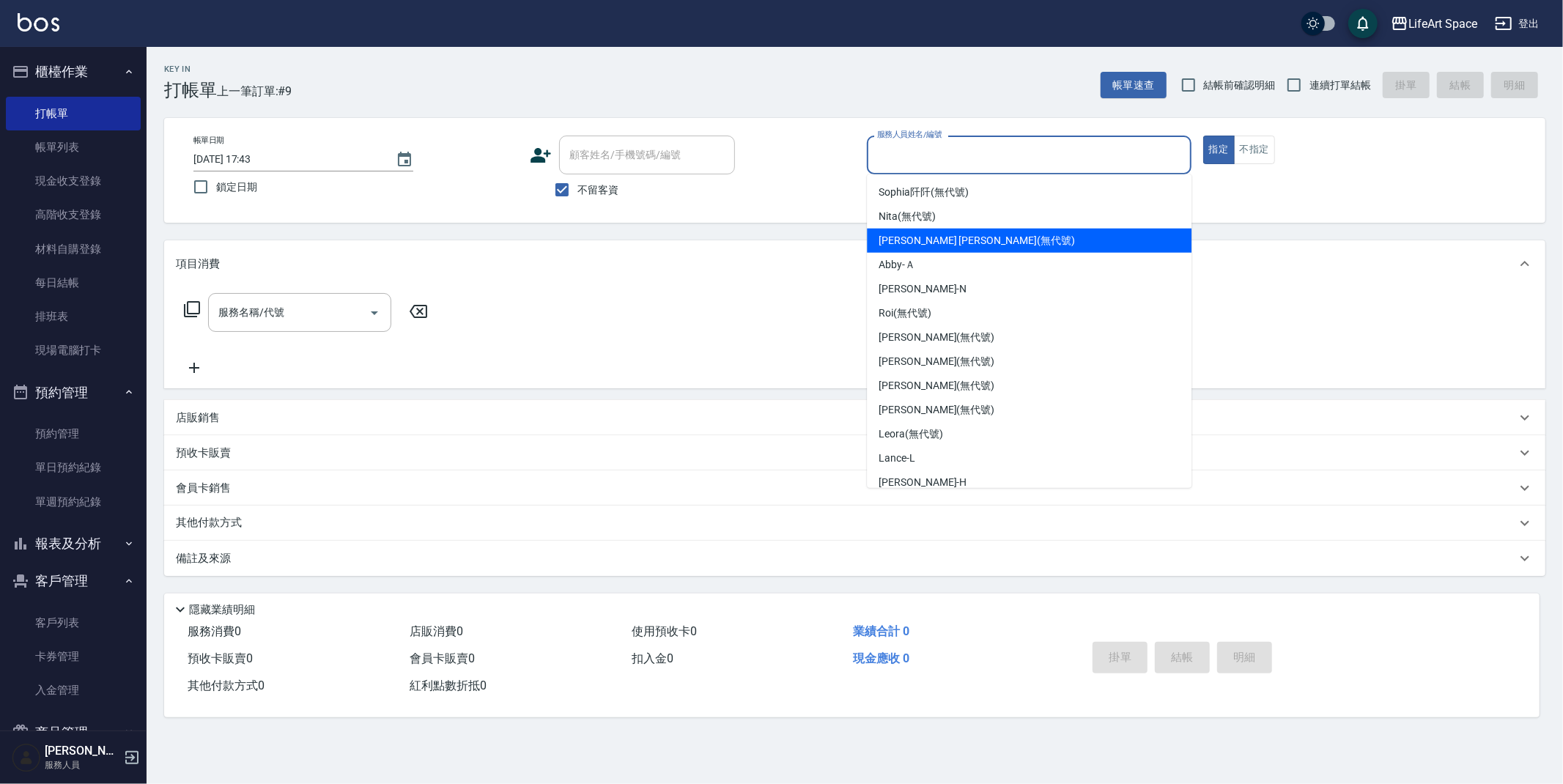
drag, startPoint x: 617, startPoint y: 189, endPoint x: 627, endPoint y: 173, distance: 18.9
click at [617, 189] on span "不留客資" at bounding box center [598, 190] width 41 height 16
click at [577, 189] on input "不留客資" at bounding box center [562, 189] width 31 height 31
checkbox input "false"
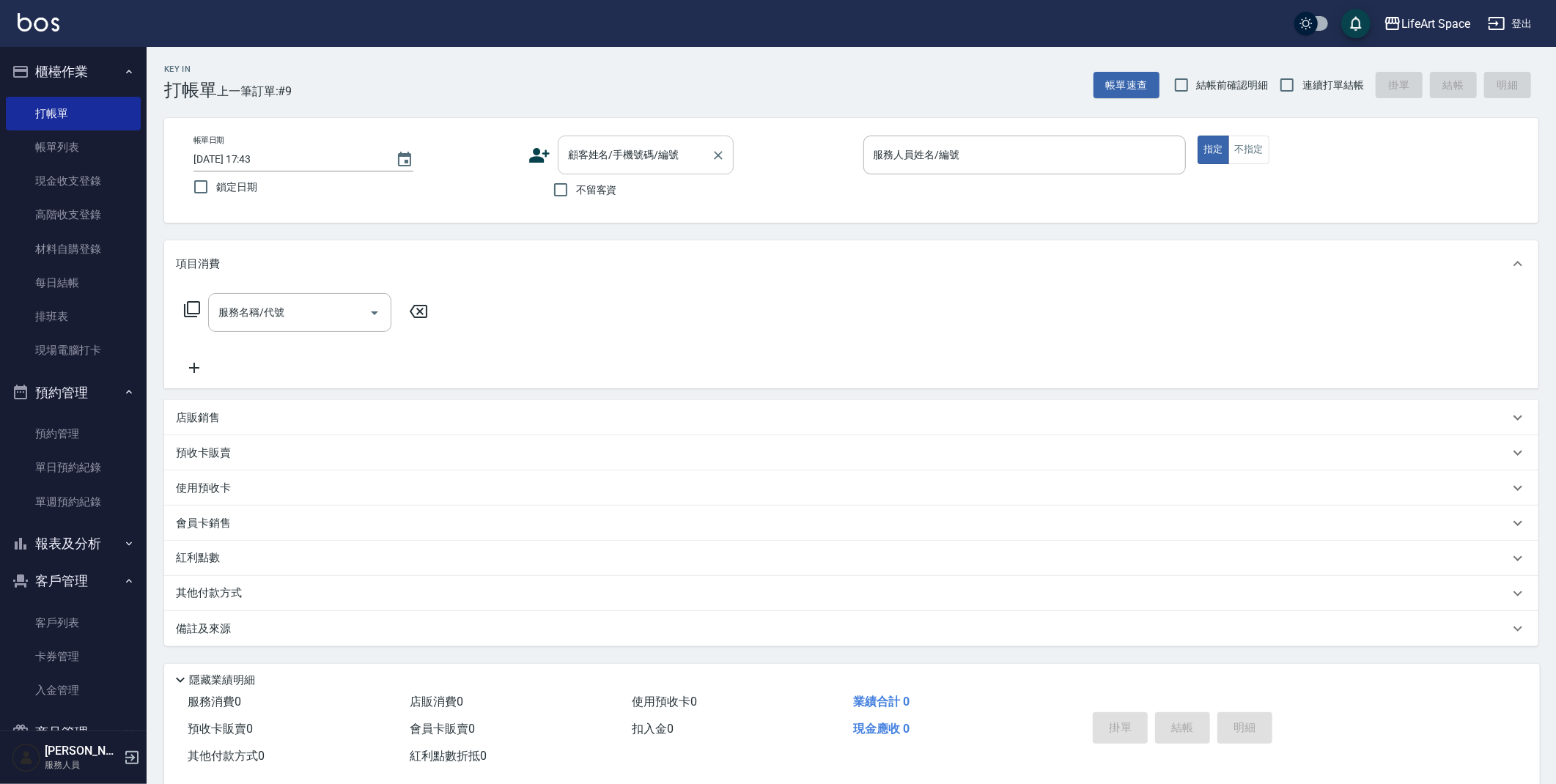
click at [631, 167] on input "顧客姓名/手機號碼/編號" at bounding box center [635, 155] width 141 height 26
click at [684, 190] on li "[PERSON_NAME]/0960633183/" at bounding box center [646, 192] width 176 height 24
type input "[PERSON_NAME]/0960633183/"
type input "Eason-E"
click at [927, 151] on input "Eason-E" at bounding box center [1013, 155] width 288 height 26
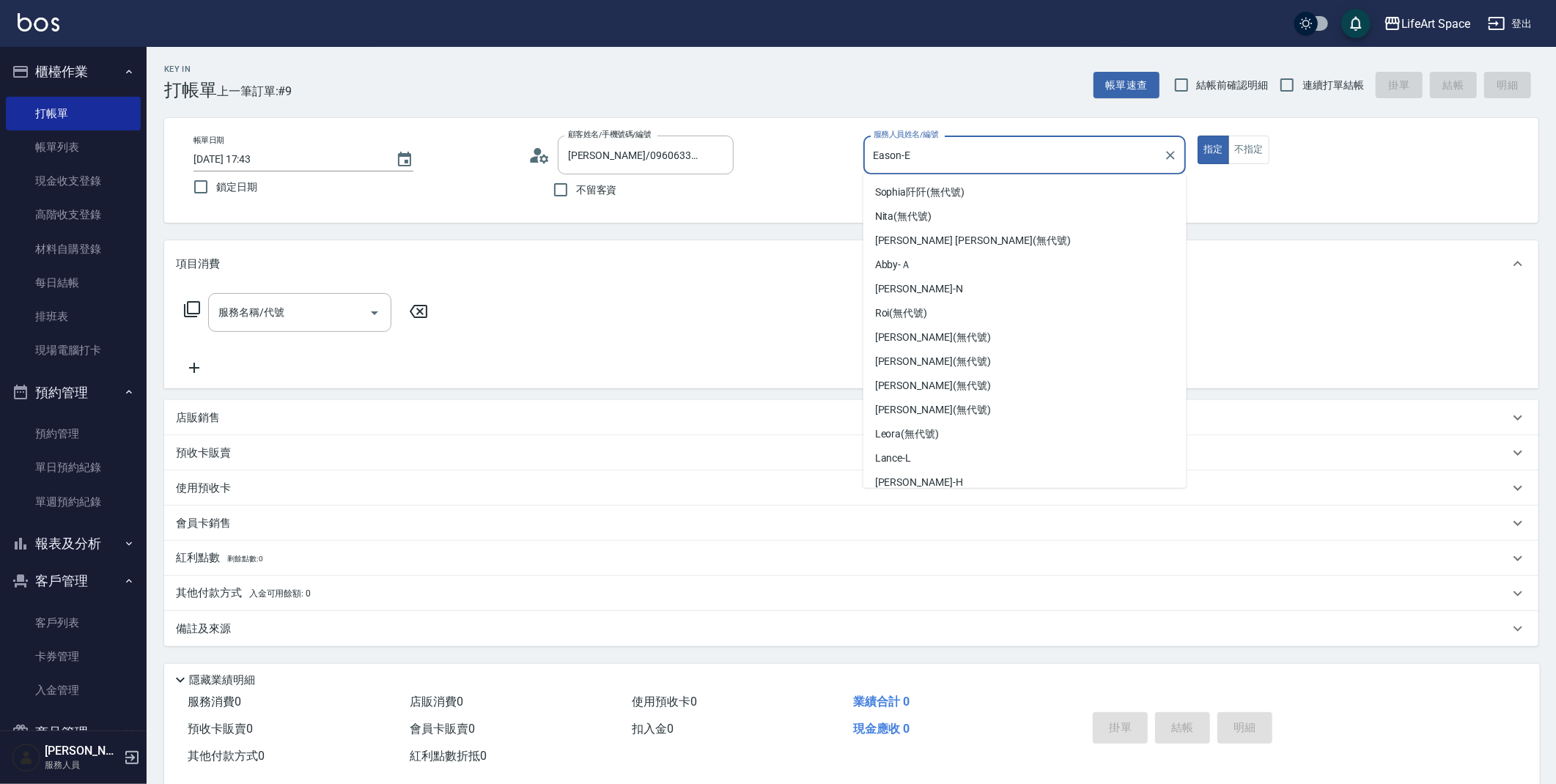
scroll to position [150, 0]
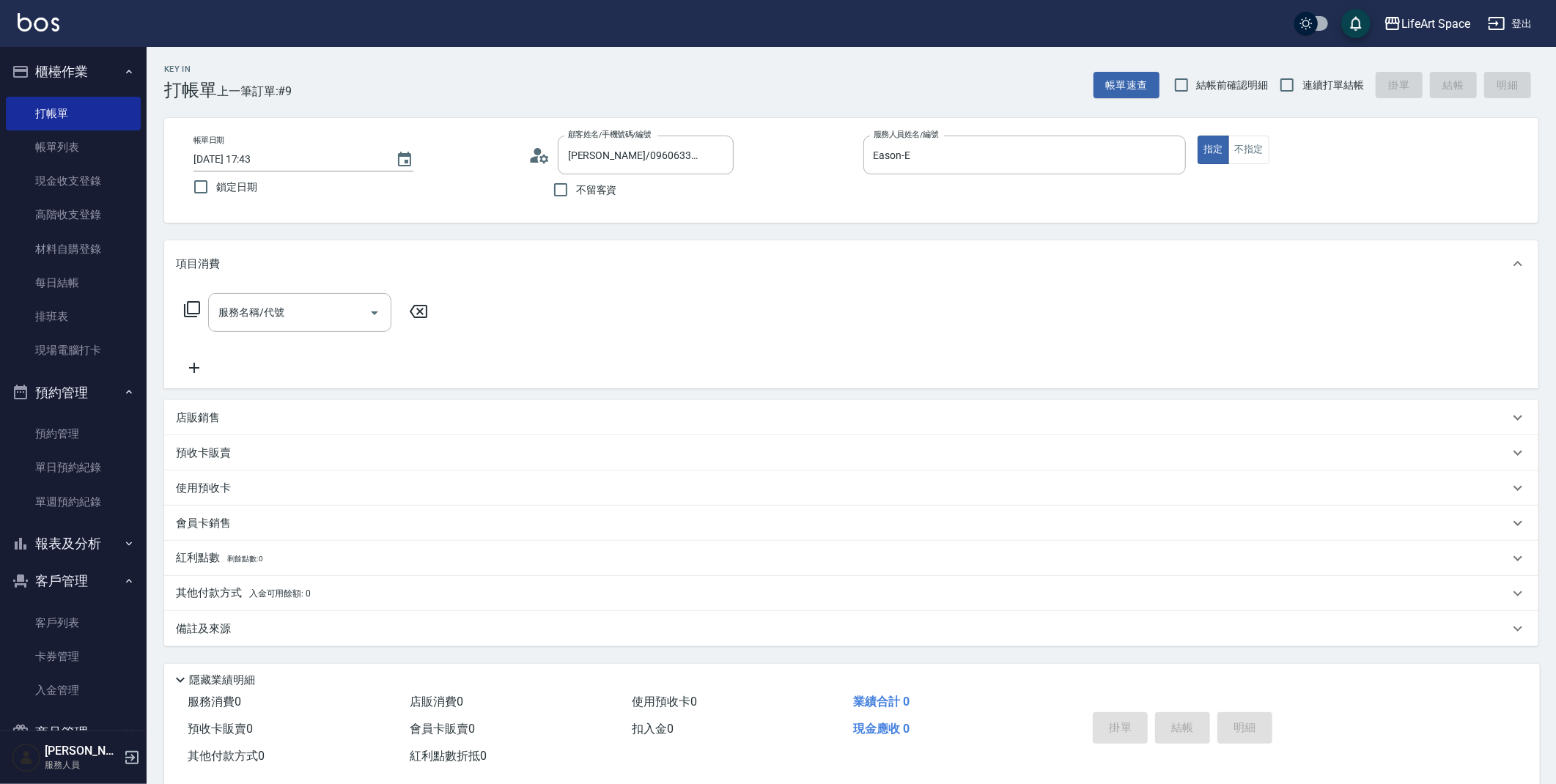
click at [880, 80] on div "Key In 打帳單 上一筆訂單:#9 帳單速查 結帳前確認明細 連續打單結帳 掛單 結帳 明細" at bounding box center [842, 74] width 1392 height 54
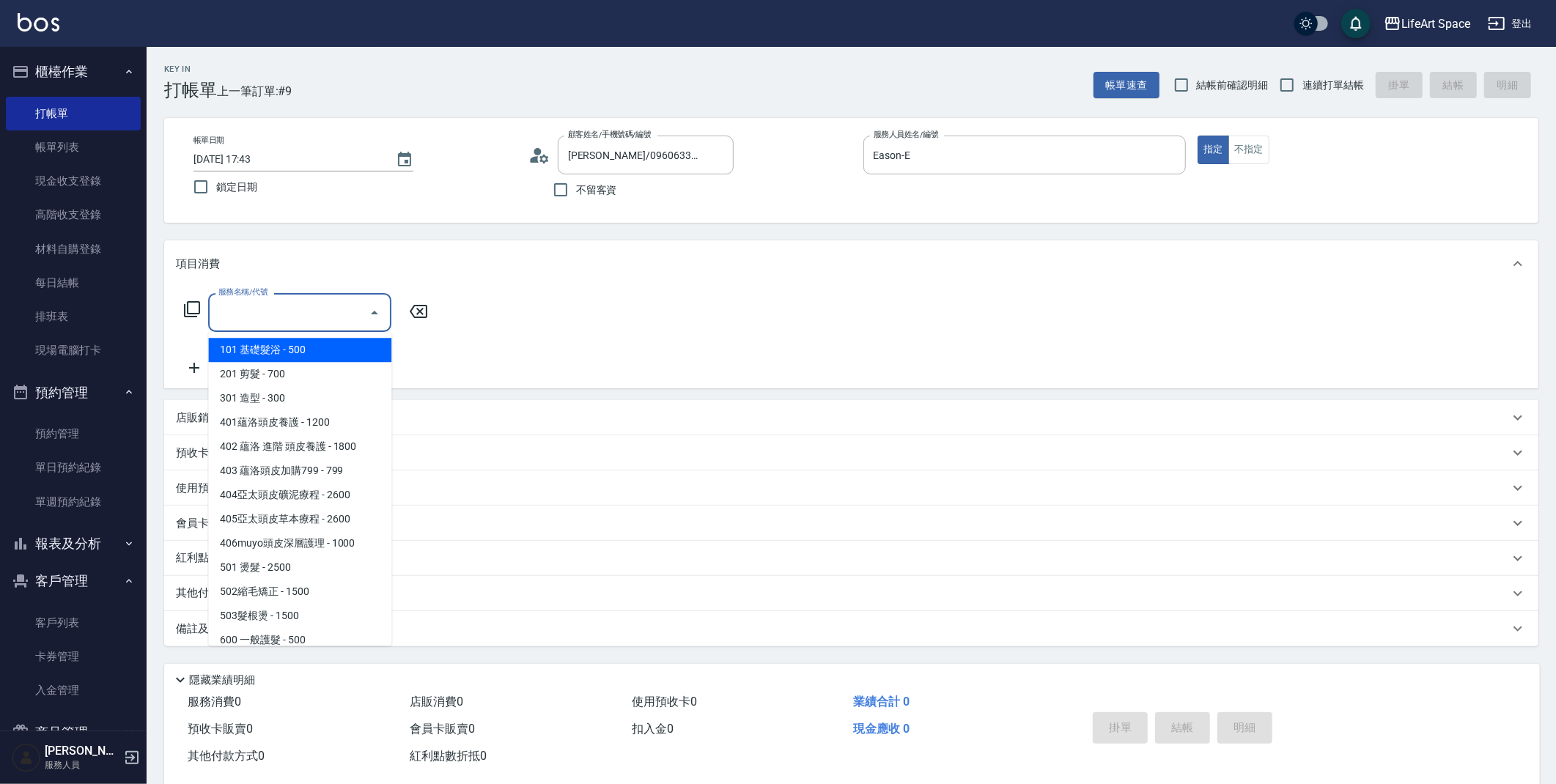
click at [251, 305] on div "服務名稱/代號 服務名稱/代號" at bounding box center [299, 313] width 183 height 39
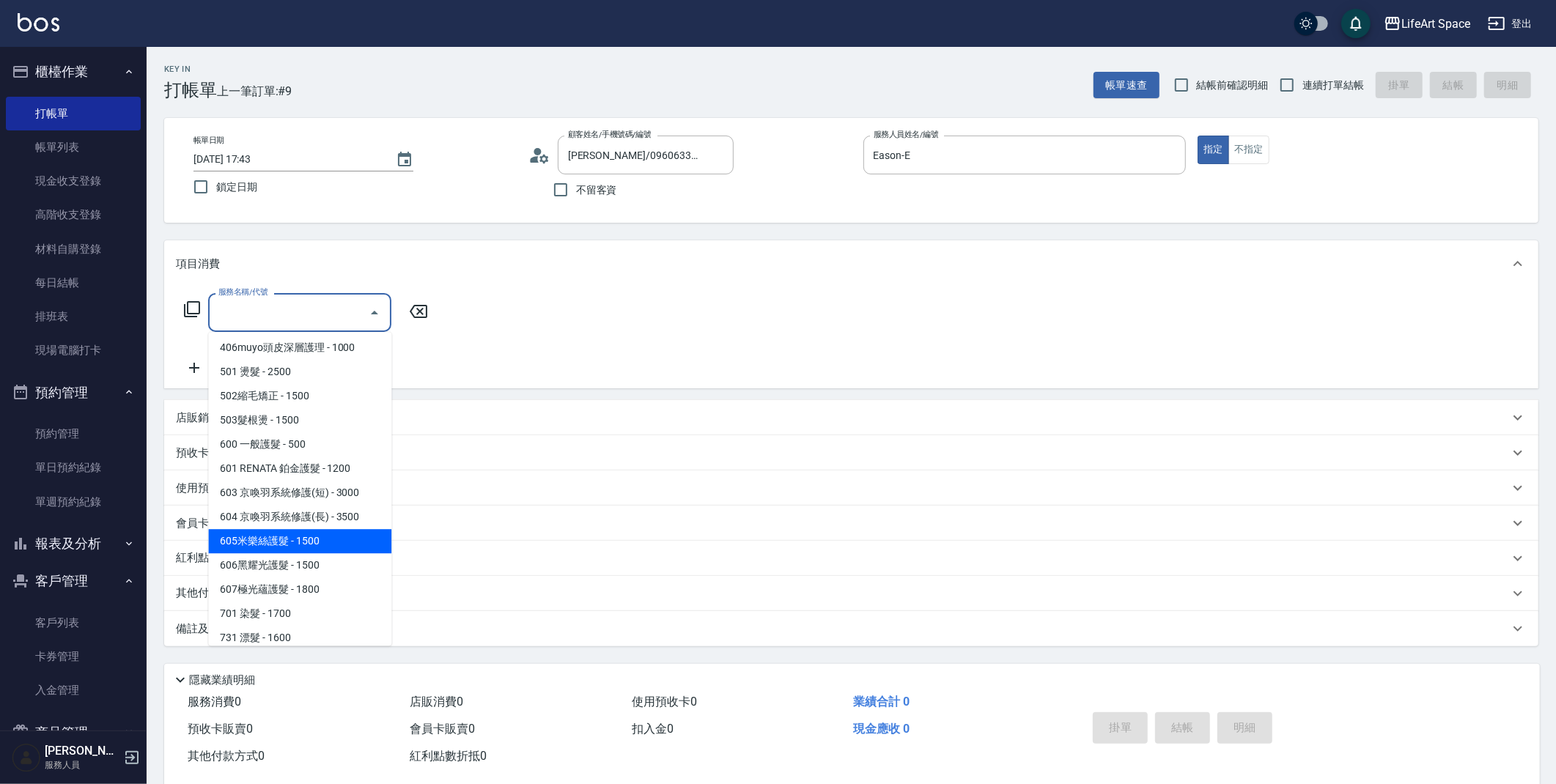
scroll to position [229, 0]
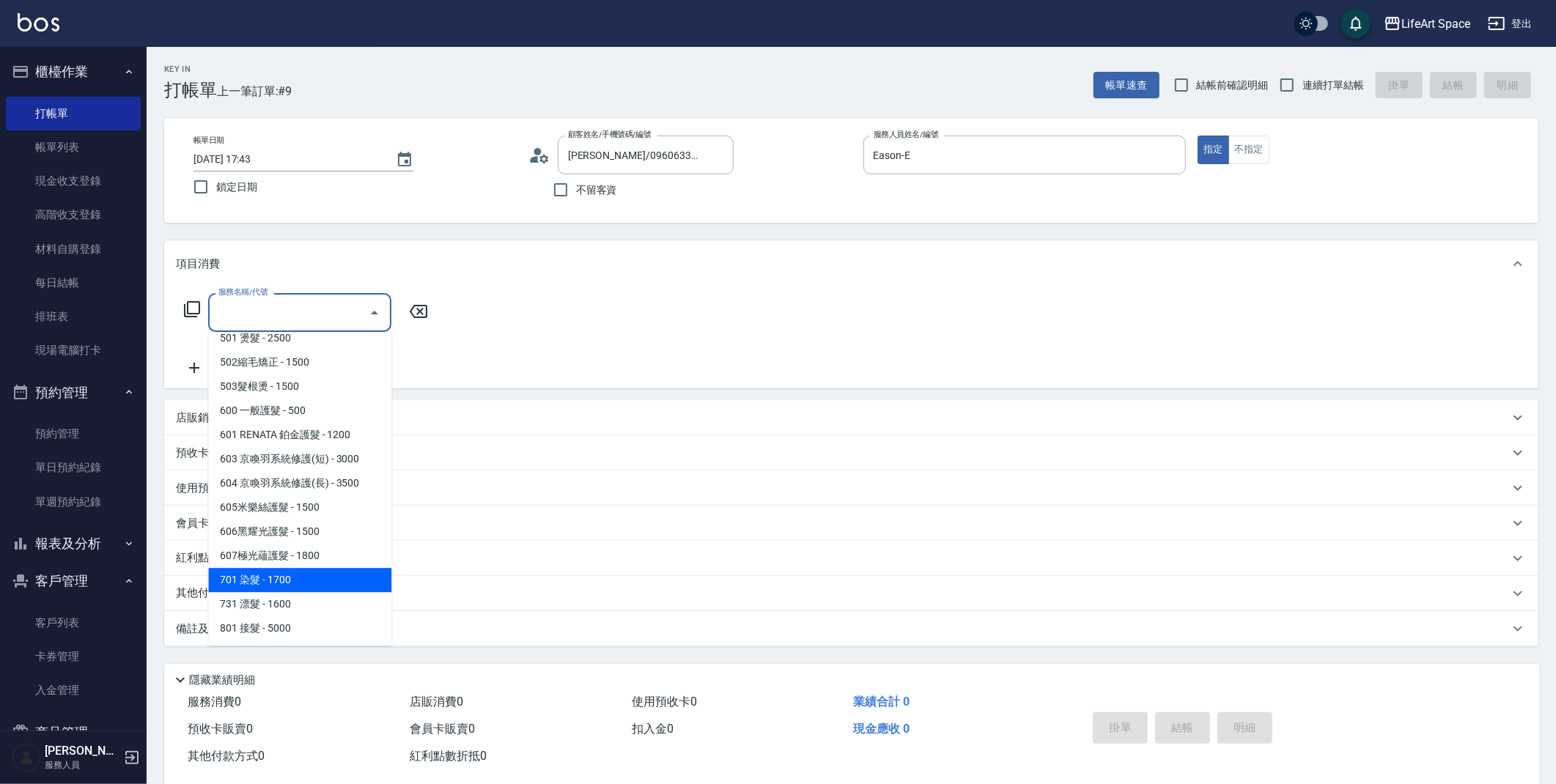
drag, startPoint x: 286, startPoint y: 577, endPoint x: 439, endPoint y: 395, distance: 237.8
click at [286, 577] on span "701 染髮 - 1700" at bounding box center [299, 580] width 183 height 24
type input "701 染髮(701)"
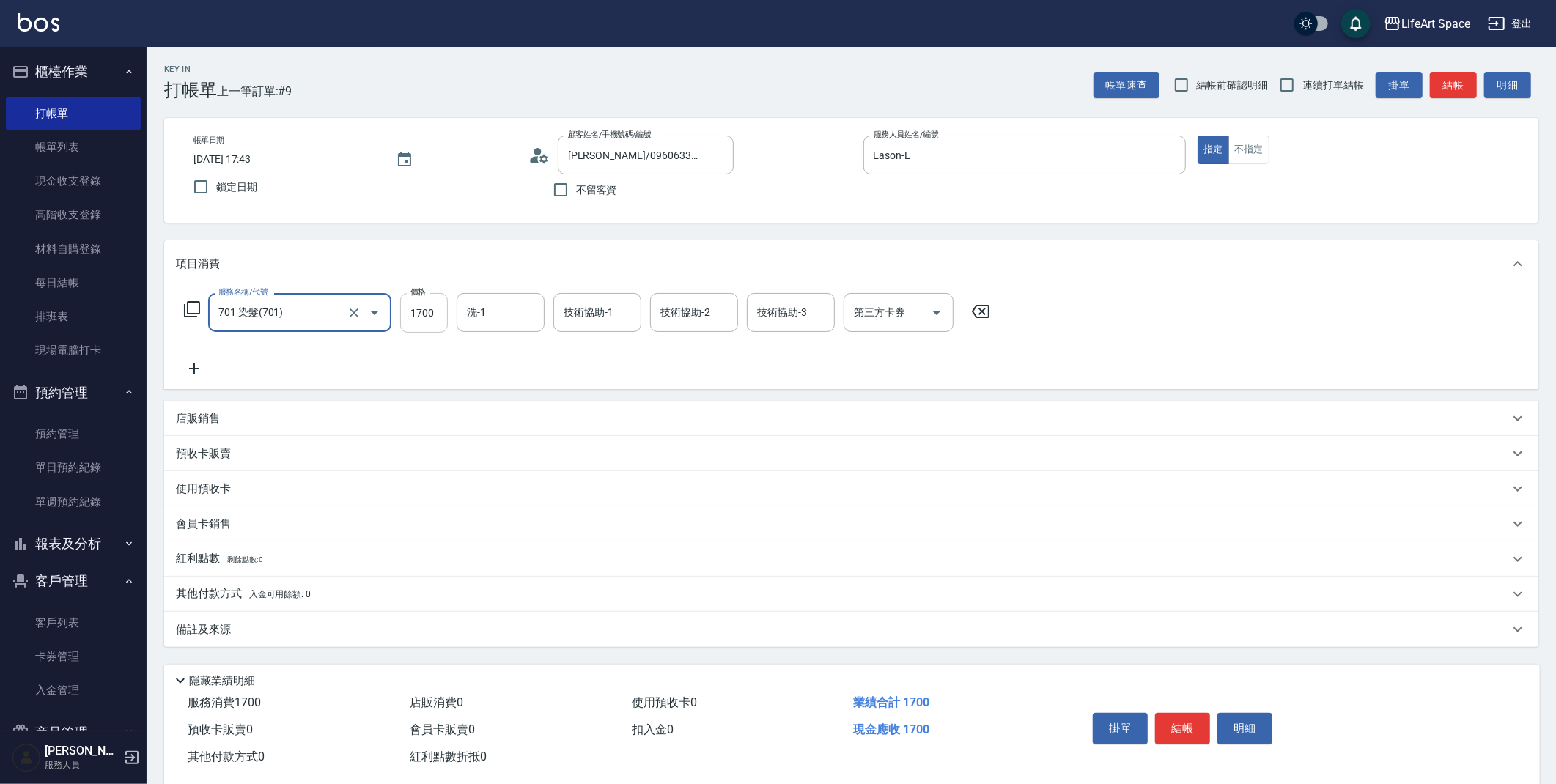
click at [439, 319] on input "1700" at bounding box center [423, 313] width 47 height 40
type input "3300"
click at [503, 324] on input "洗-1" at bounding box center [500, 313] width 75 height 26
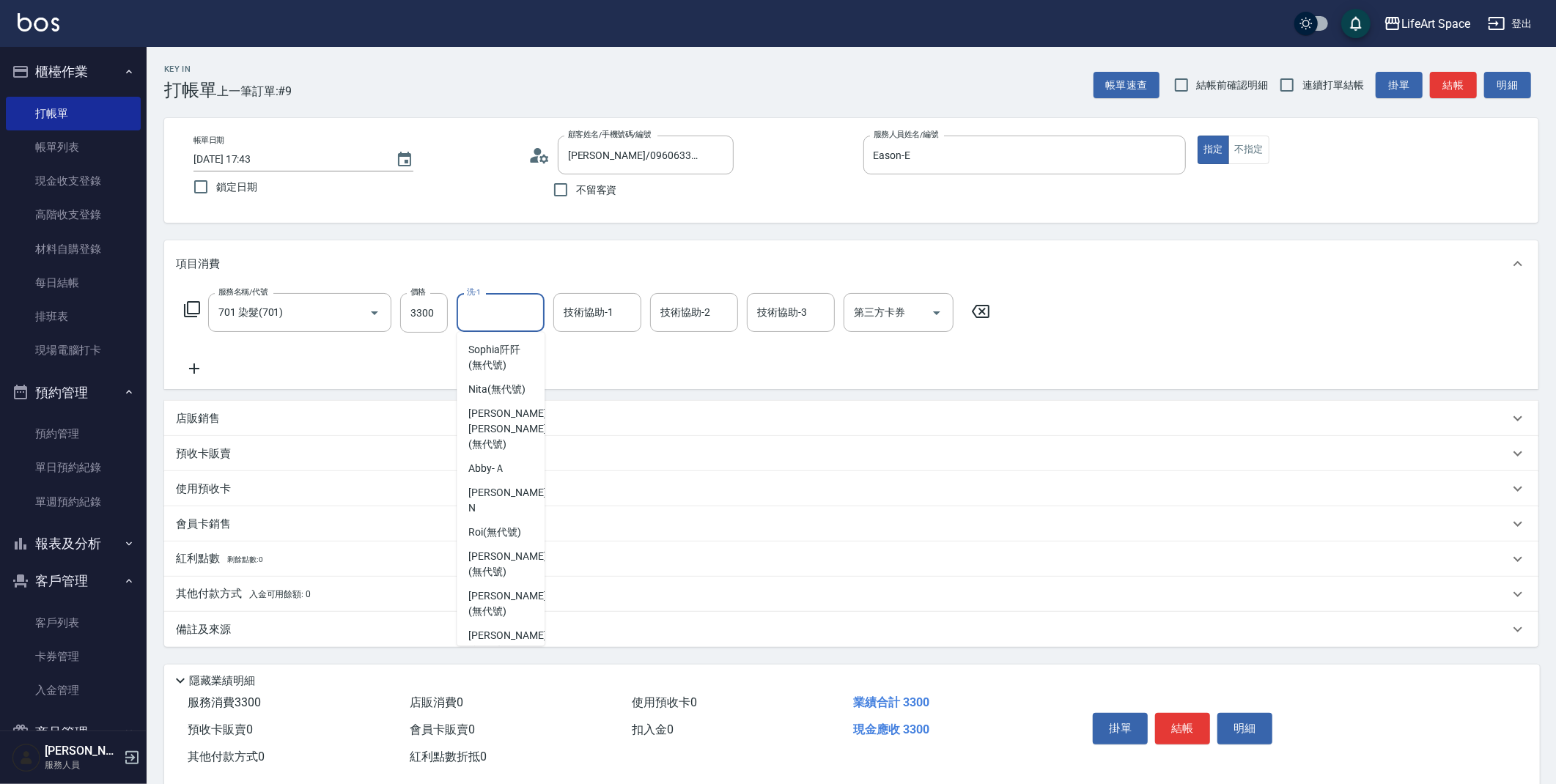
scroll to position [453, 0]
drag, startPoint x: 509, startPoint y: 620, endPoint x: 564, endPoint y: 444, distance: 184.4
click at [509, 619] on span "[PERSON_NAME] (無代號)" at bounding box center [508, 621] width 78 height 31
type input "[PERSON_NAME](無代號)"
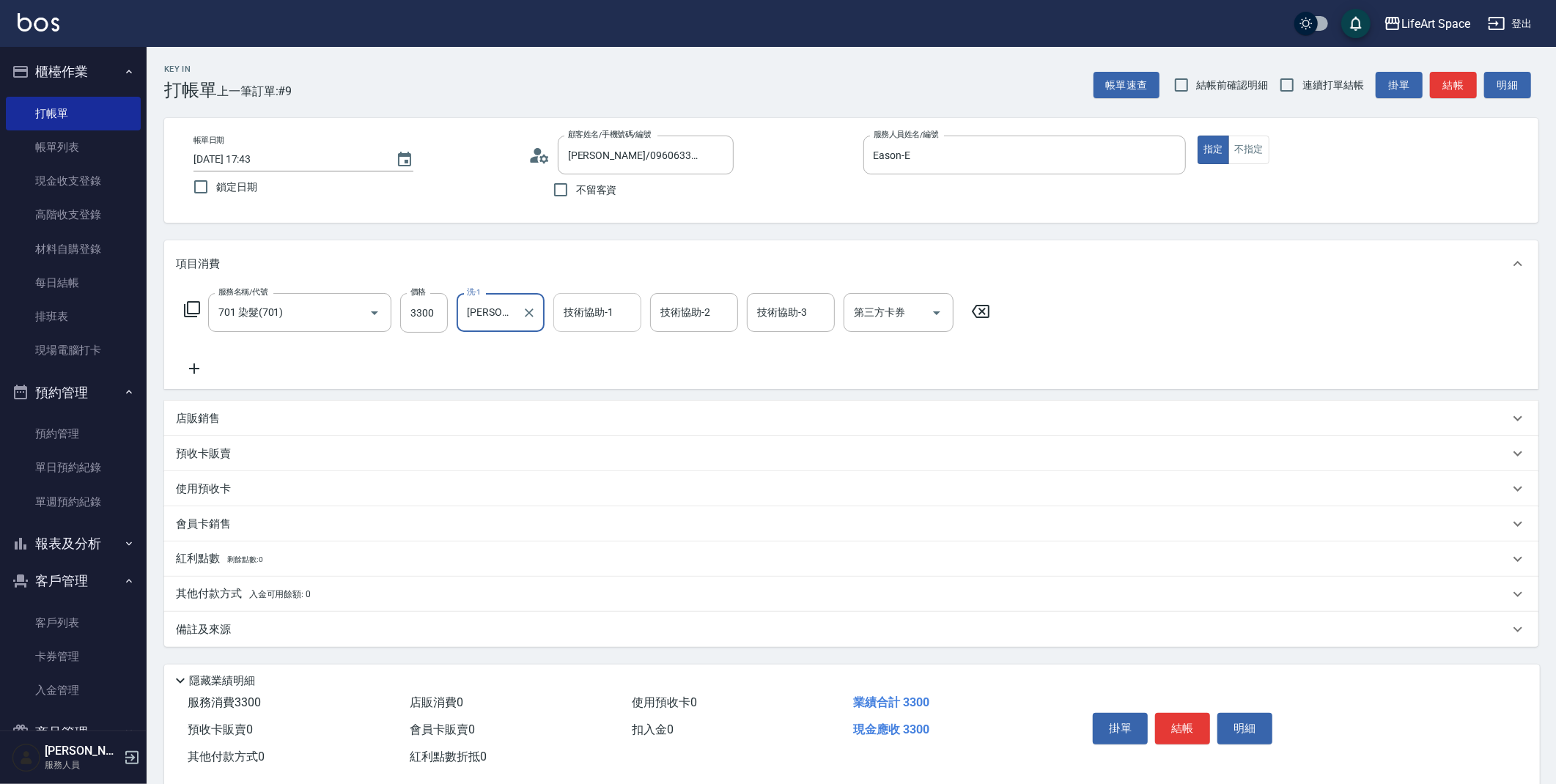
click at [607, 309] on div "技術協助-1 技術協助-1" at bounding box center [597, 313] width 88 height 39
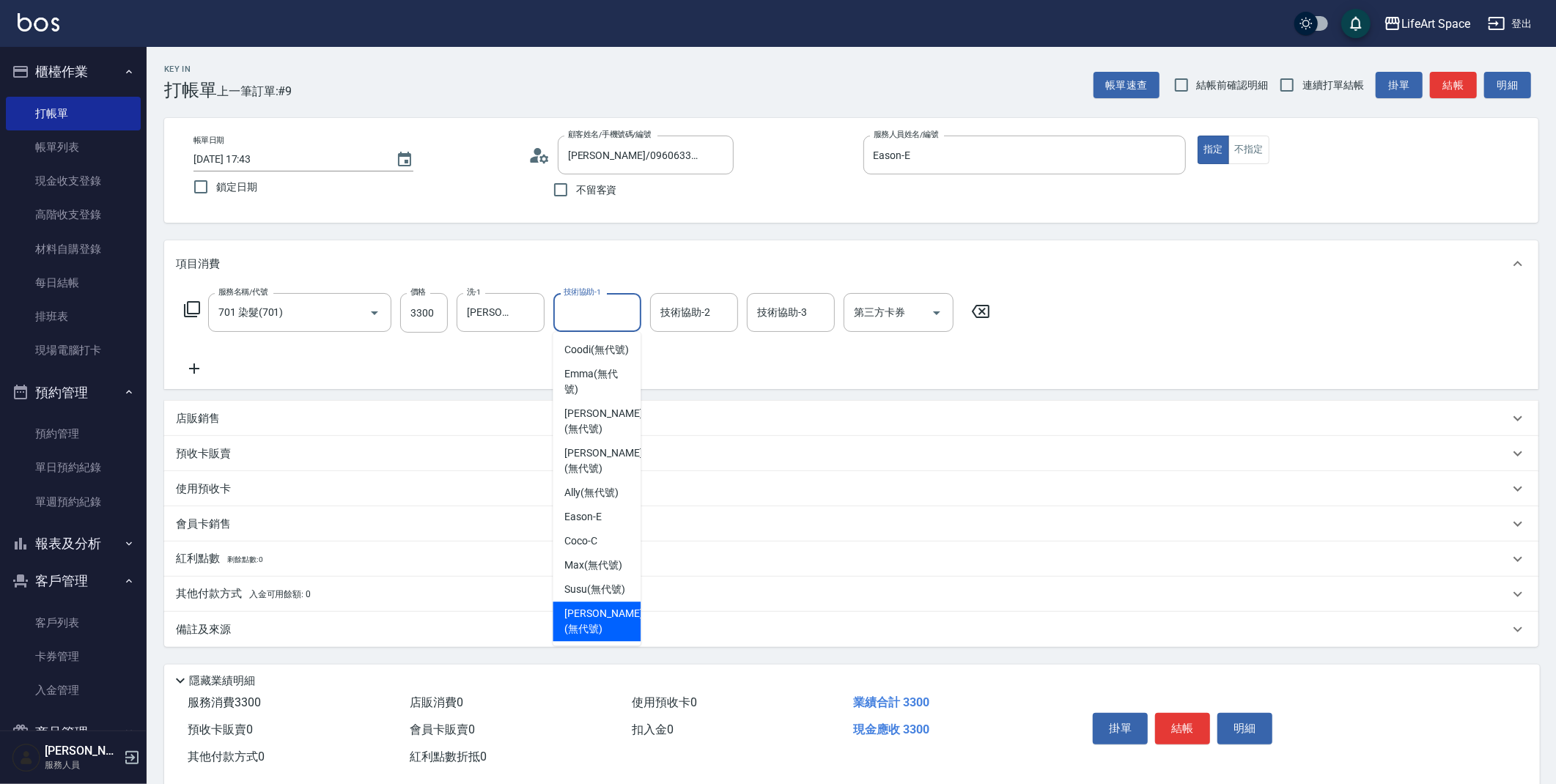
drag, startPoint x: 596, startPoint y: 624, endPoint x: 395, endPoint y: 628, distance: 201.0
click at [596, 623] on span "[PERSON_NAME] (無代號)" at bounding box center [603, 621] width 78 height 31
type input "[PERSON_NAME](無代號)"
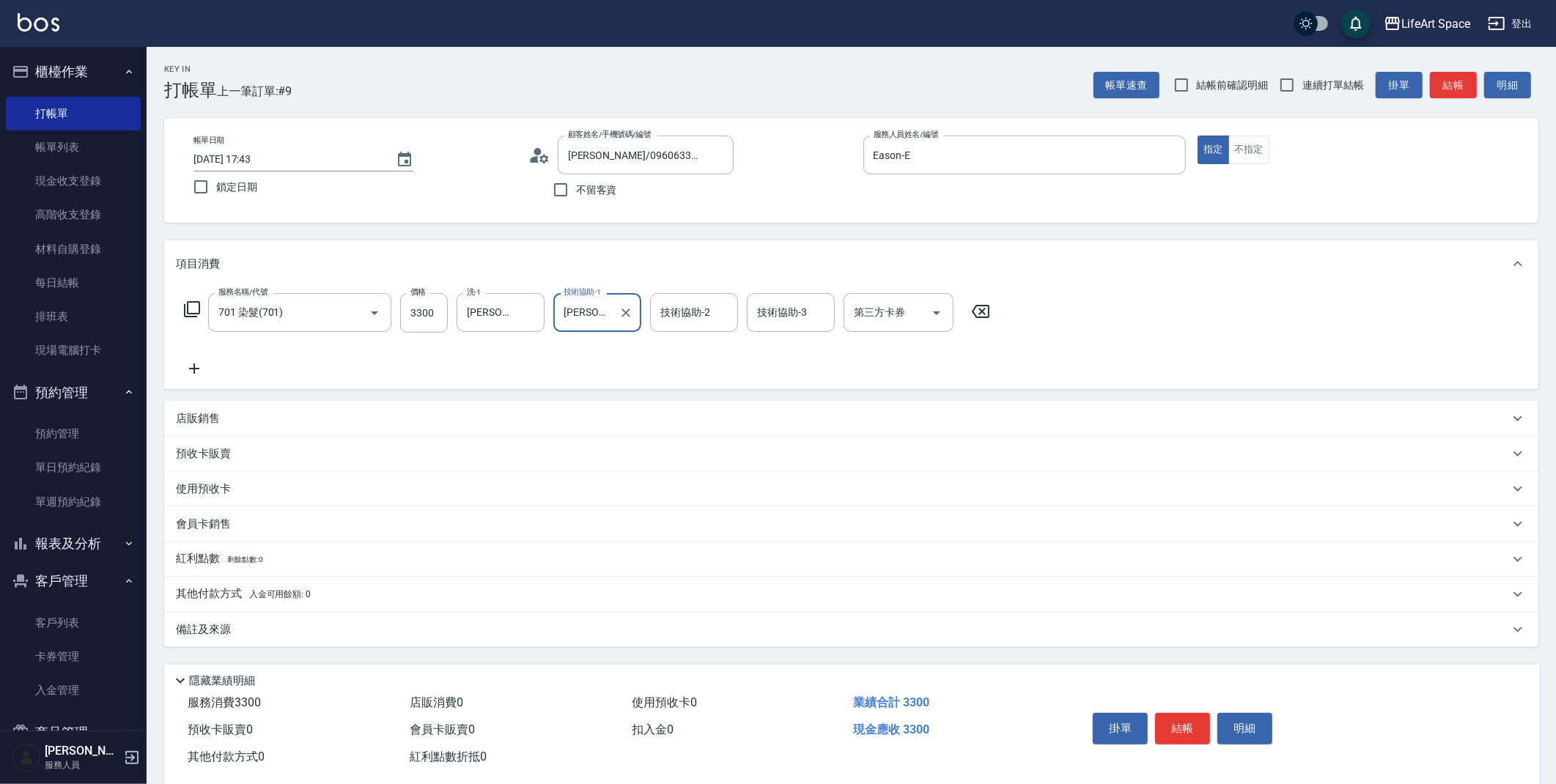
click at [375, 630] on div "備註及來源" at bounding box center [842, 629] width 1333 height 16
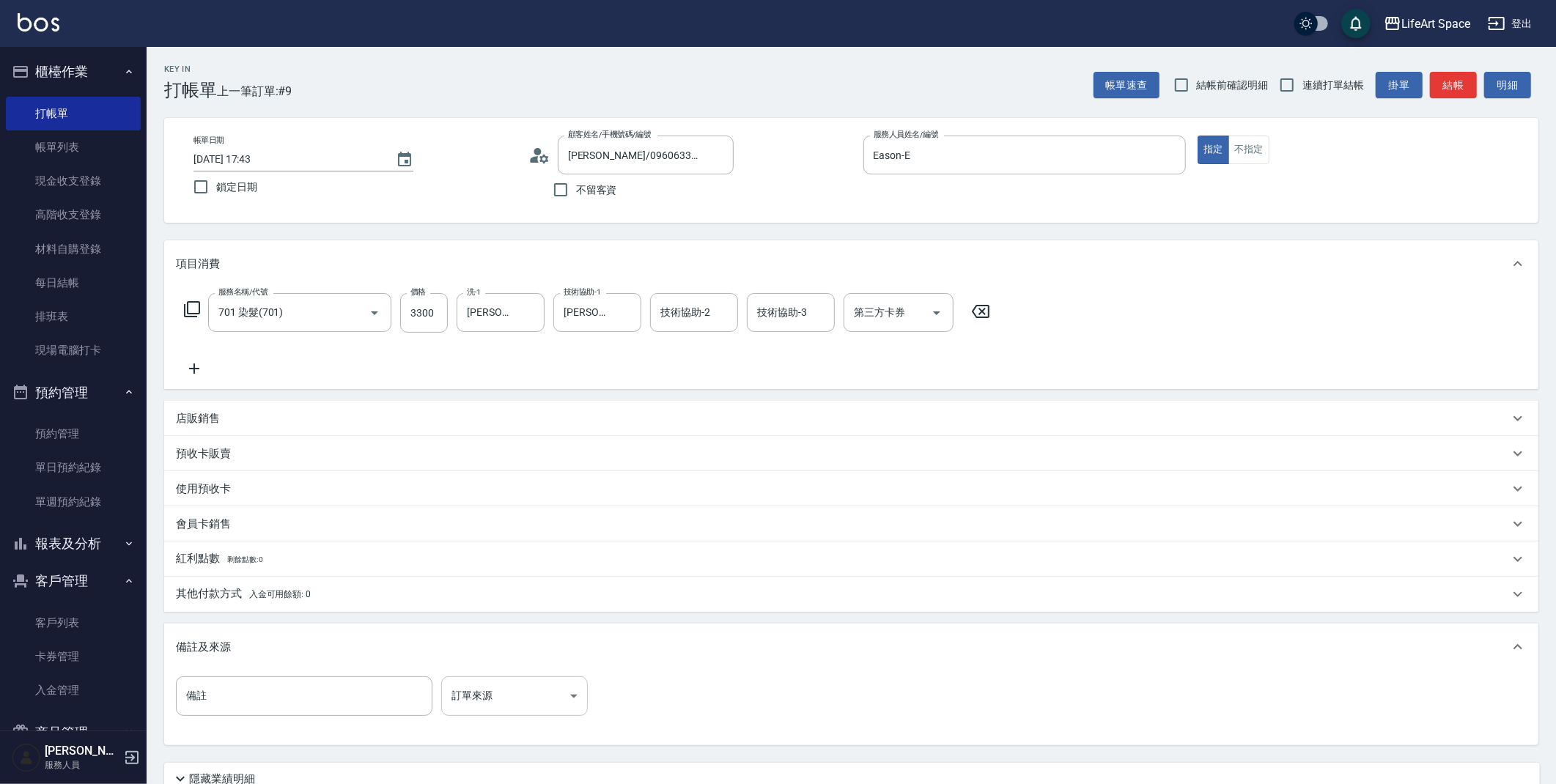
click at [493, 681] on body "LifeArt Space 登出 櫃檯作業 打帳單 帳單列表 現金收支登錄 高階收支登錄 材料自購登錄 每日結帳 排班表 現場電腦打卡 預約管理 預約管理 單…" at bounding box center [778, 452] width 1556 height 905
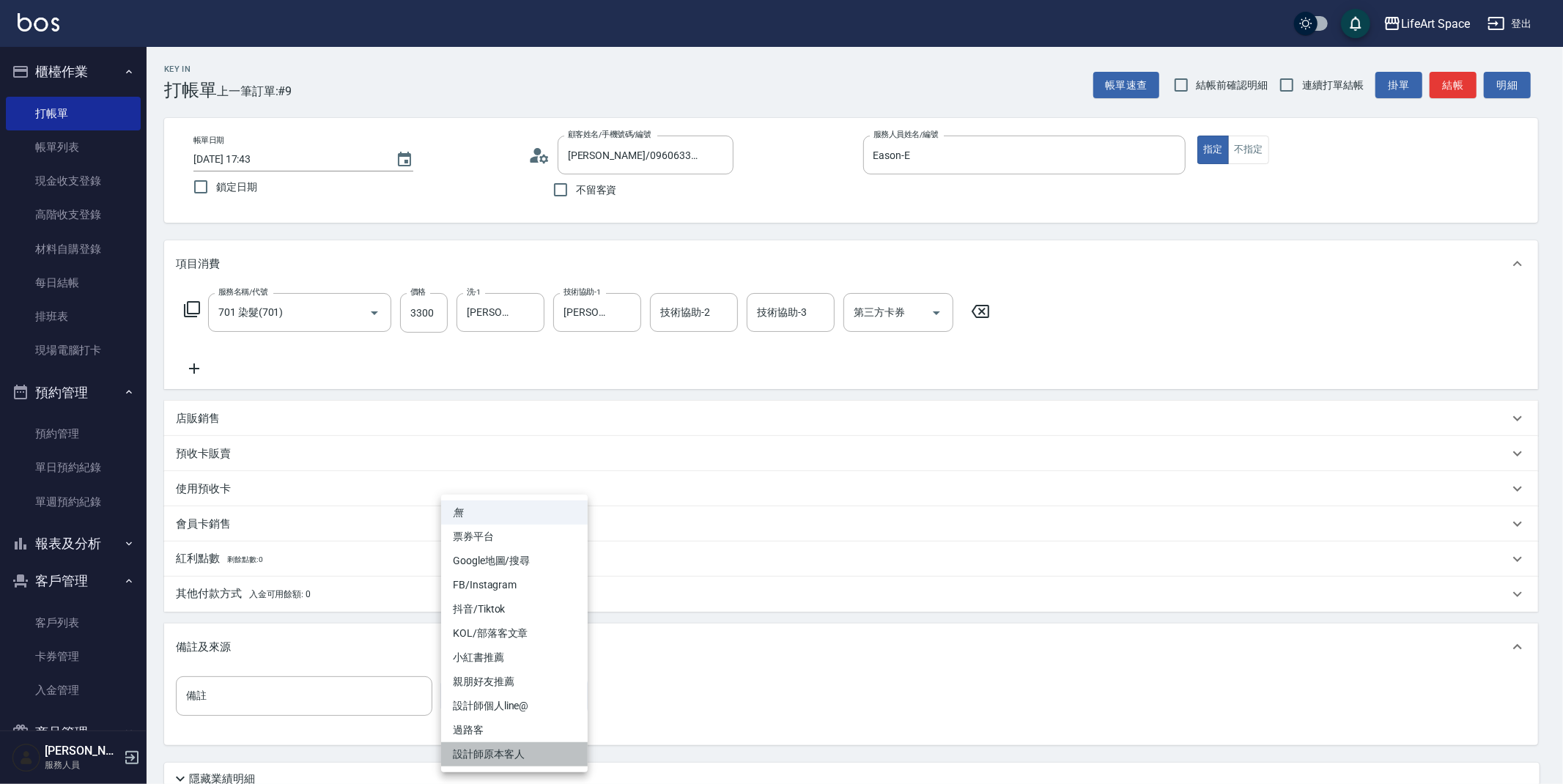
click at [507, 757] on li "設計師原本客人" at bounding box center [514, 754] width 147 height 24
type input "設計師原本客人"
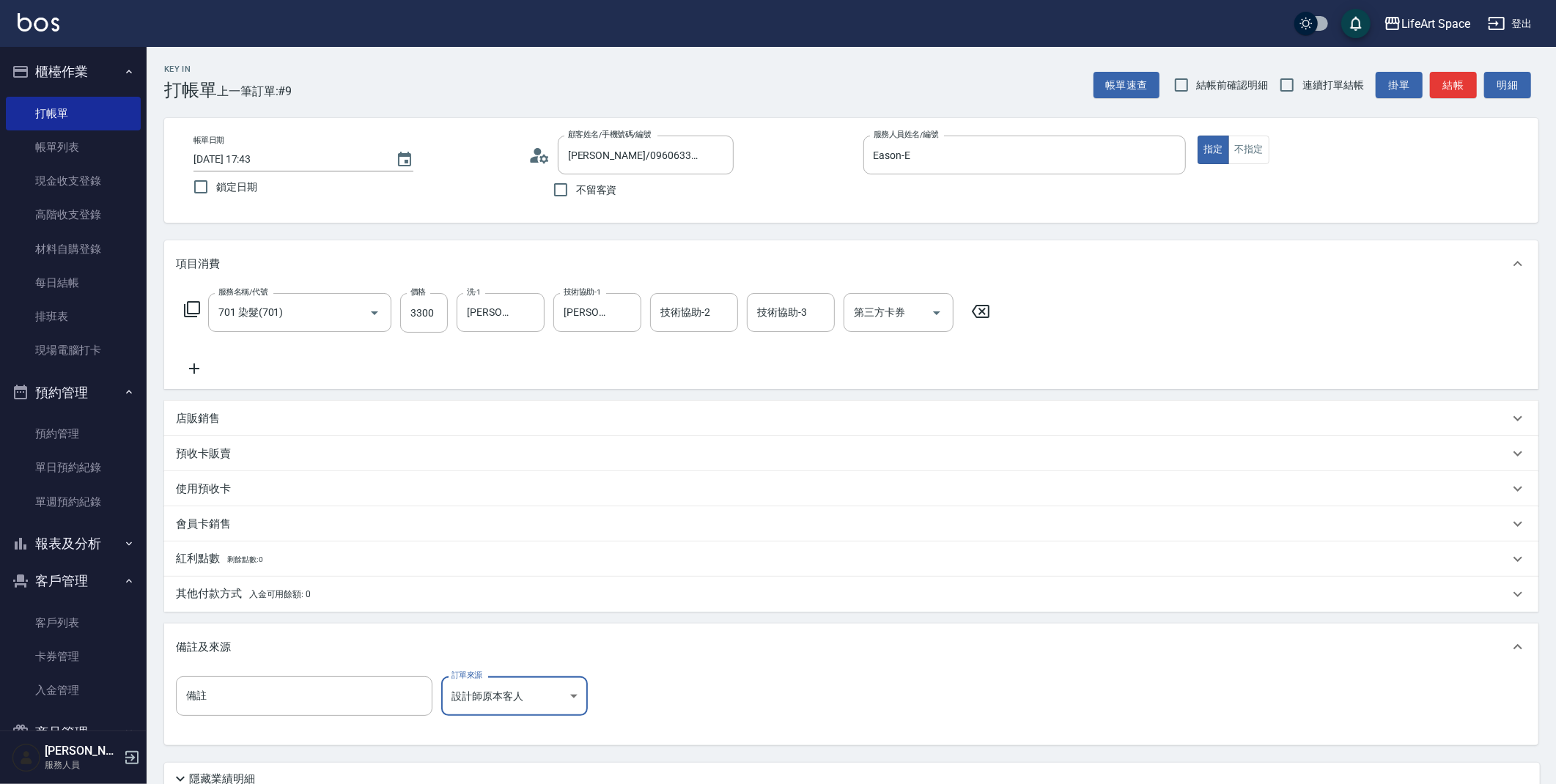
click at [308, 587] on p "其他付款方式 入金可用餘額: 0" at bounding box center [243, 594] width 135 height 16
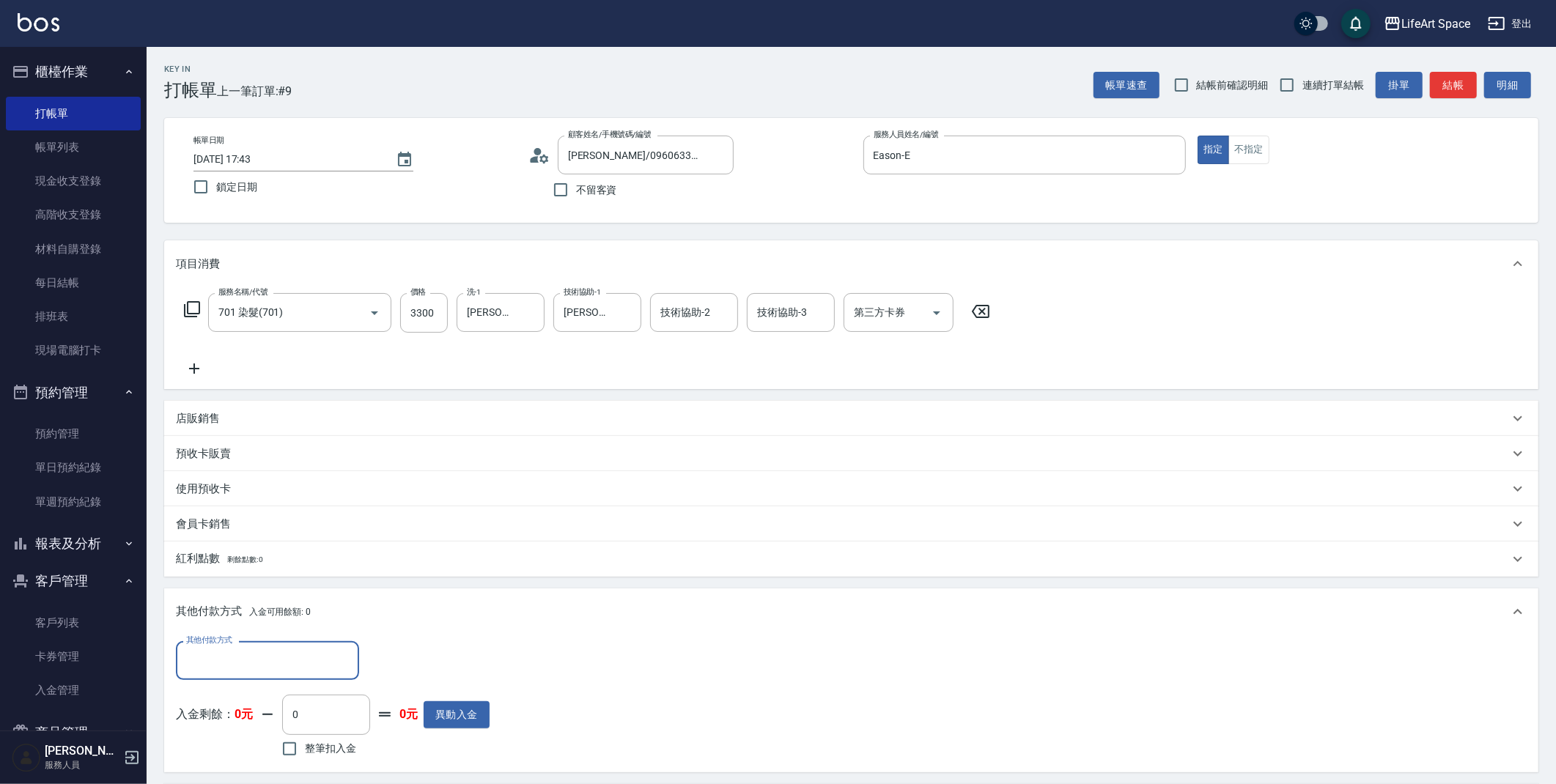
scroll to position [1, 0]
click at [238, 656] on input "其他付款方式" at bounding box center [267, 661] width 170 height 26
click at [238, 582] on span "Linepay" at bounding box center [267, 574] width 183 height 24
type input "Linepay"
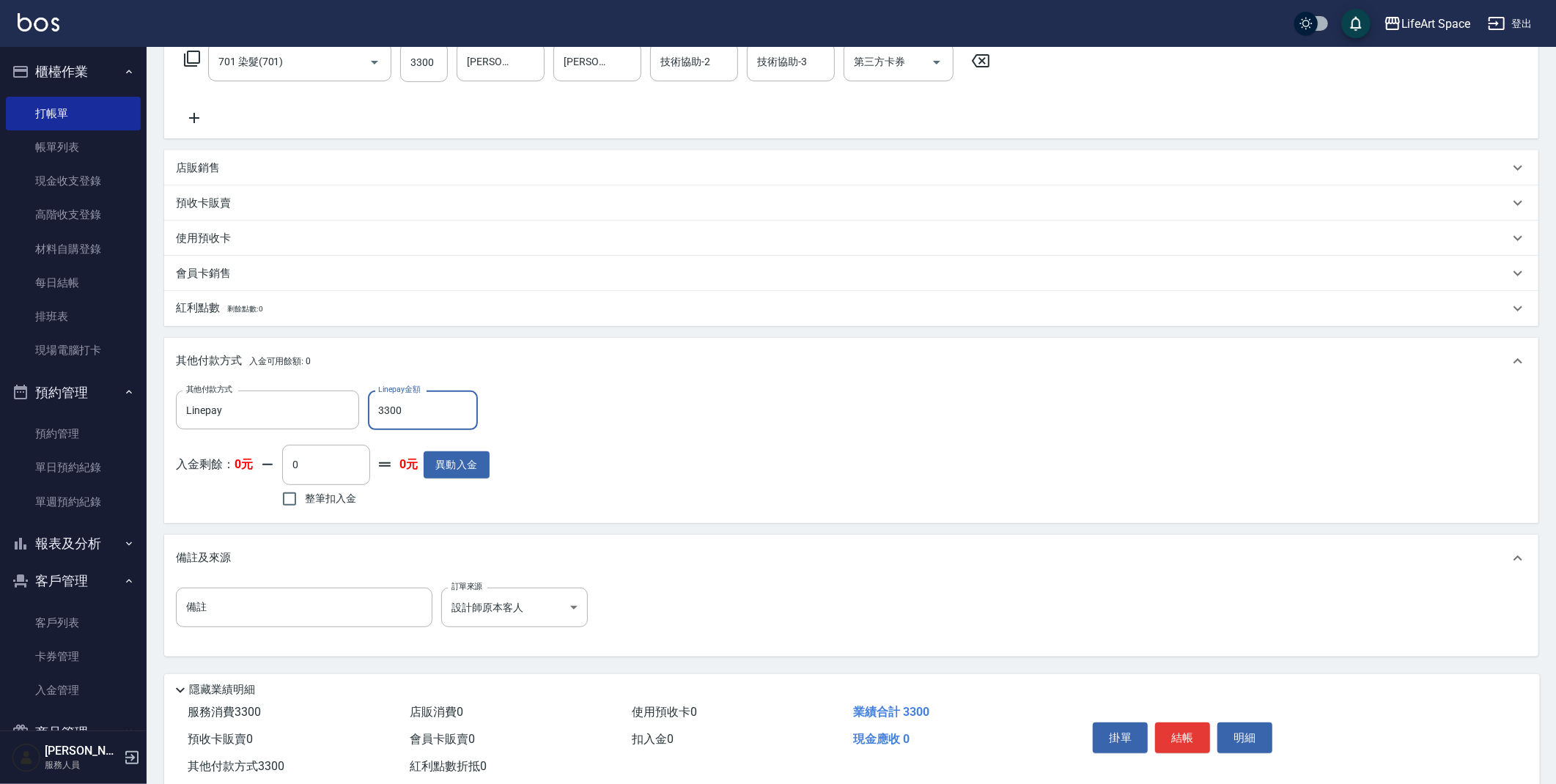
scroll to position [287, 0]
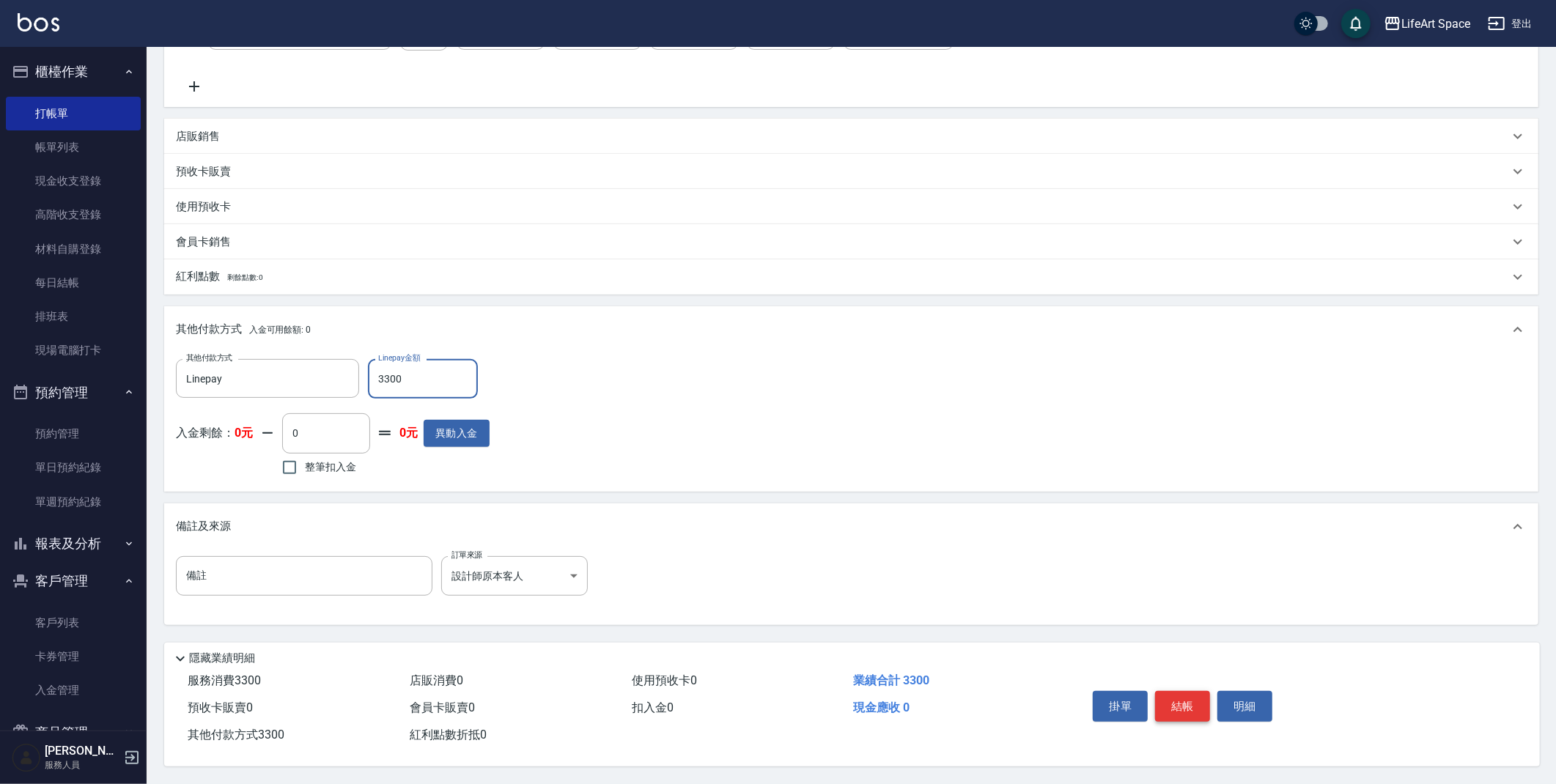
type input "3300"
click at [1169, 697] on button "結帳" at bounding box center [1182, 706] width 55 height 31
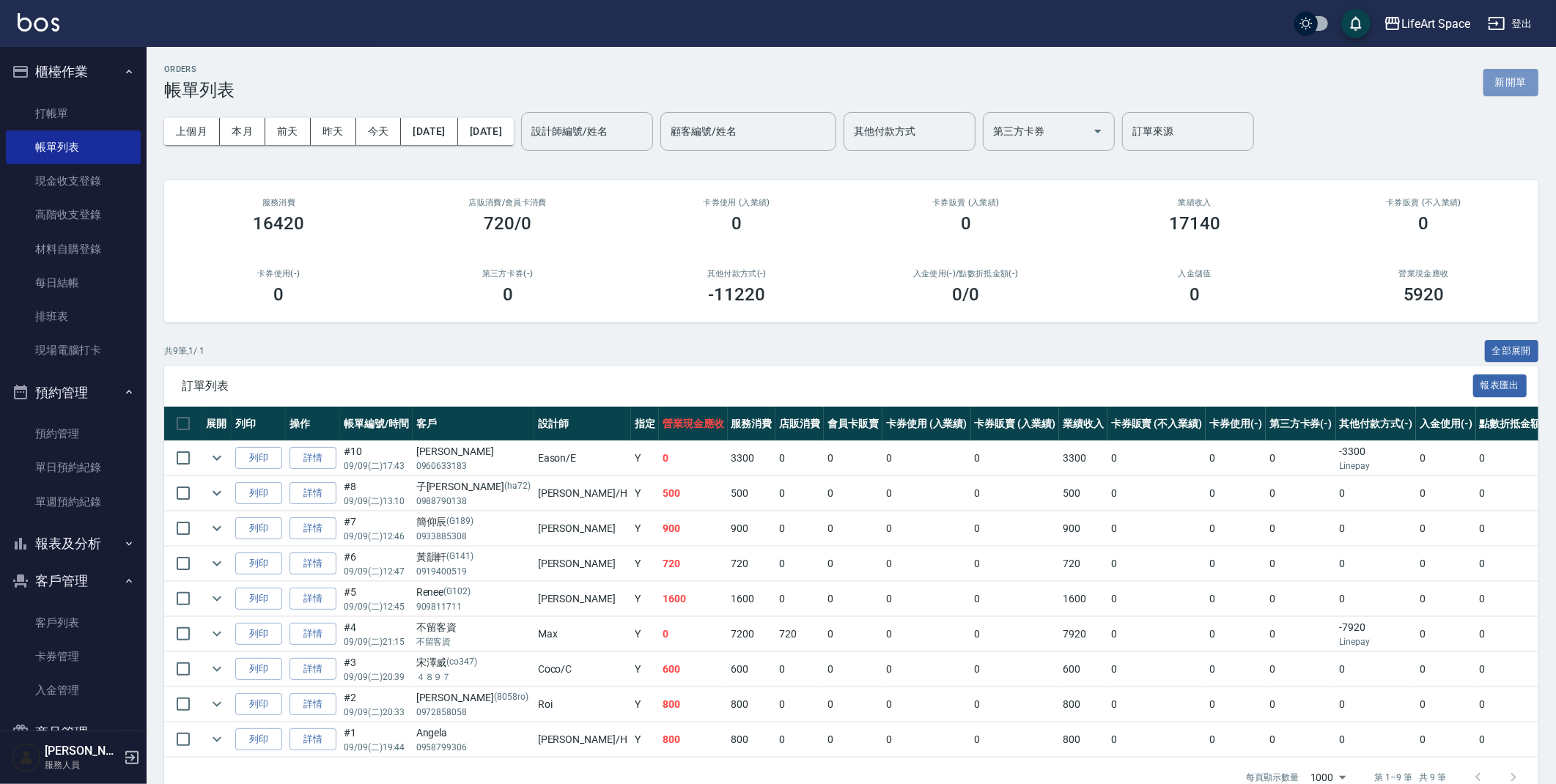
drag, startPoint x: 1501, startPoint y: 79, endPoint x: 1476, endPoint y: 90, distance: 27.3
click at [1501, 78] on button "新開單" at bounding box center [1510, 82] width 55 height 27
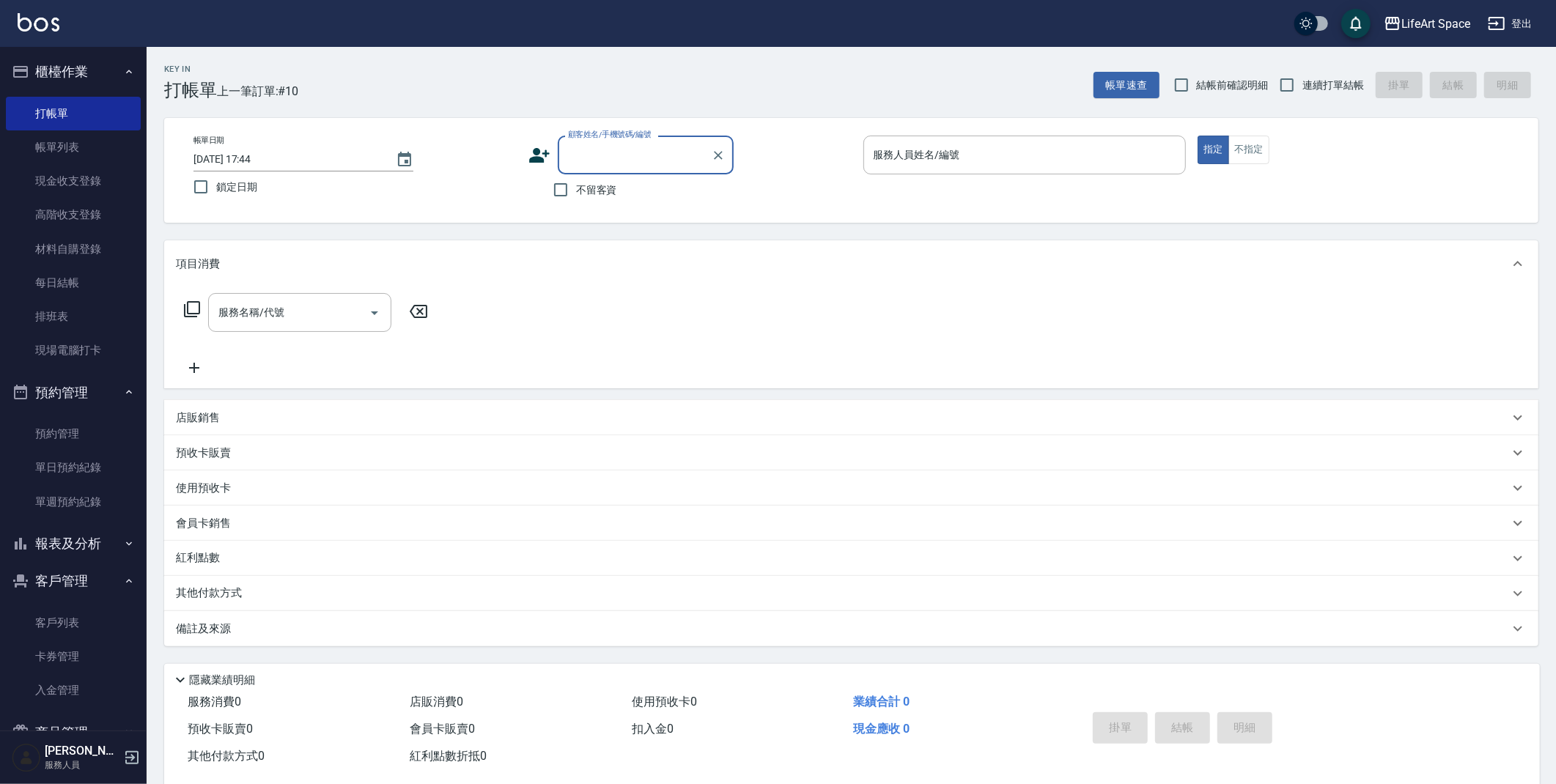
click at [957, 155] on div "服務人員姓名/編號 服務人員姓名/編號" at bounding box center [1024, 155] width 323 height 39
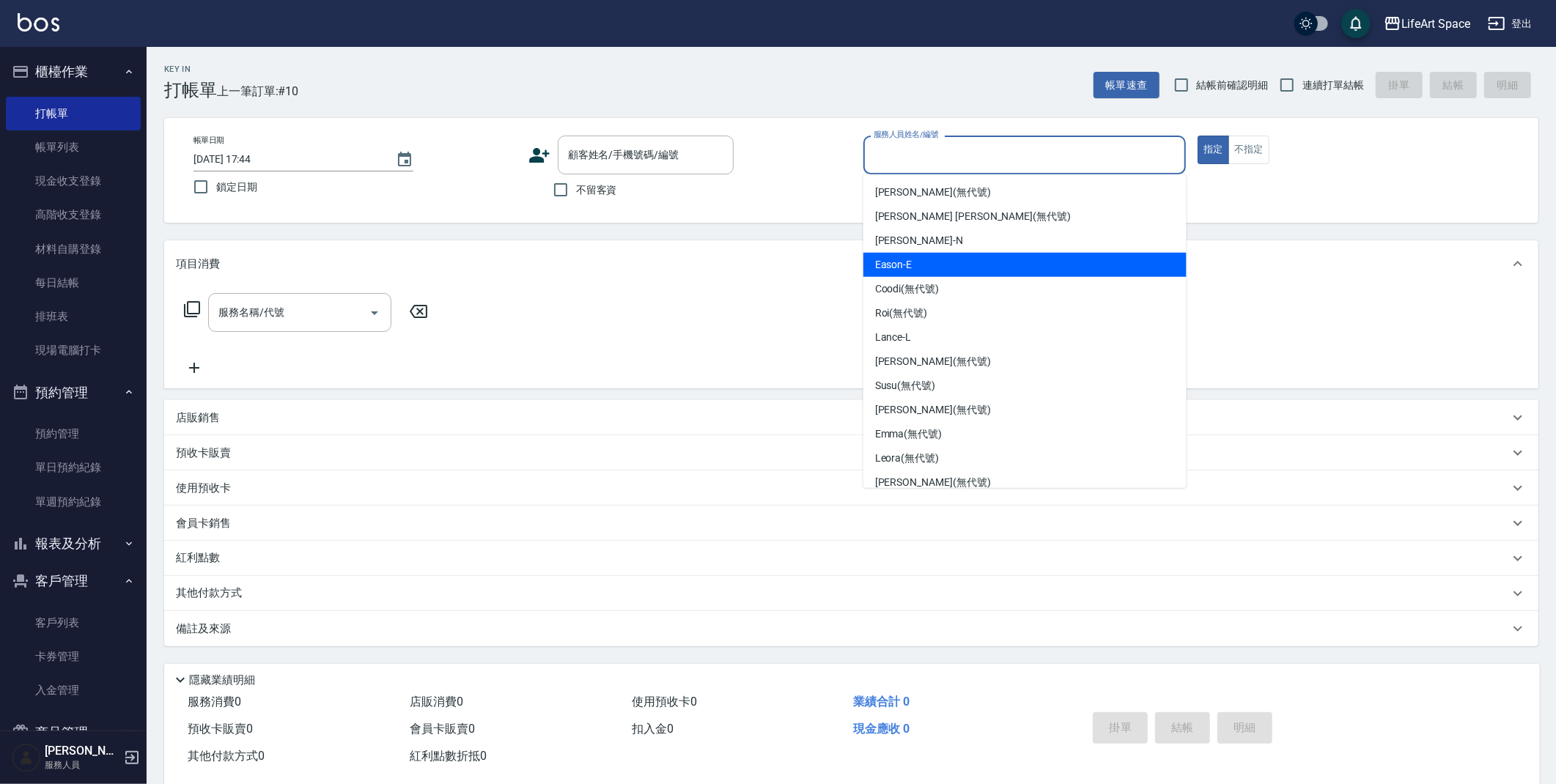
click at [938, 263] on div "Eason -E" at bounding box center [1024, 264] width 323 height 24
type input "Eason-E"
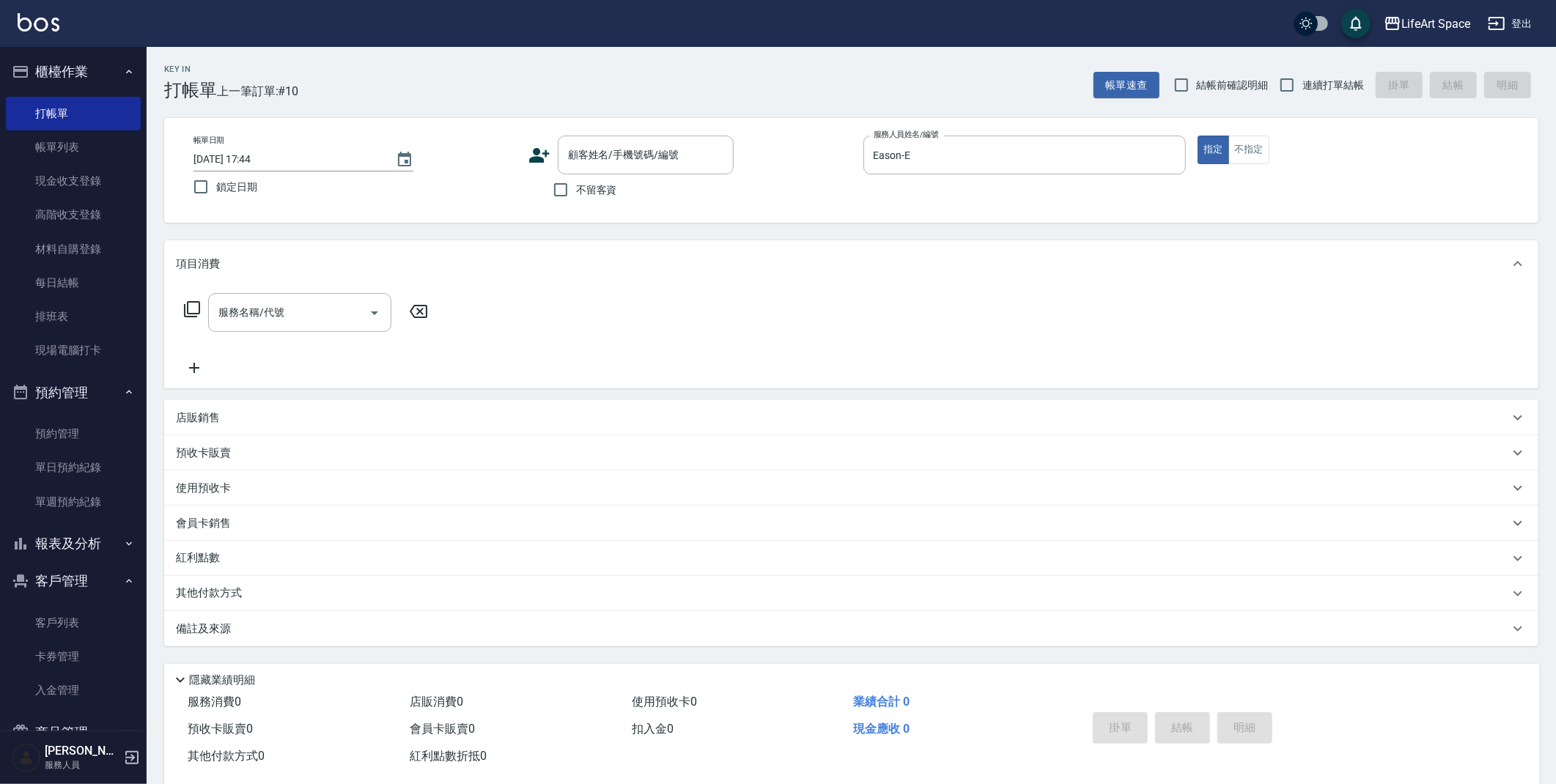
drag, startPoint x: 608, startPoint y: 186, endPoint x: 545, endPoint y: 225, distance: 74.1
click at [608, 186] on span "不留客資" at bounding box center [597, 190] width 41 height 16
click at [576, 186] on input "不留客資" at bounding box center [560, 189] width 31 height 31
checkbox input "true"
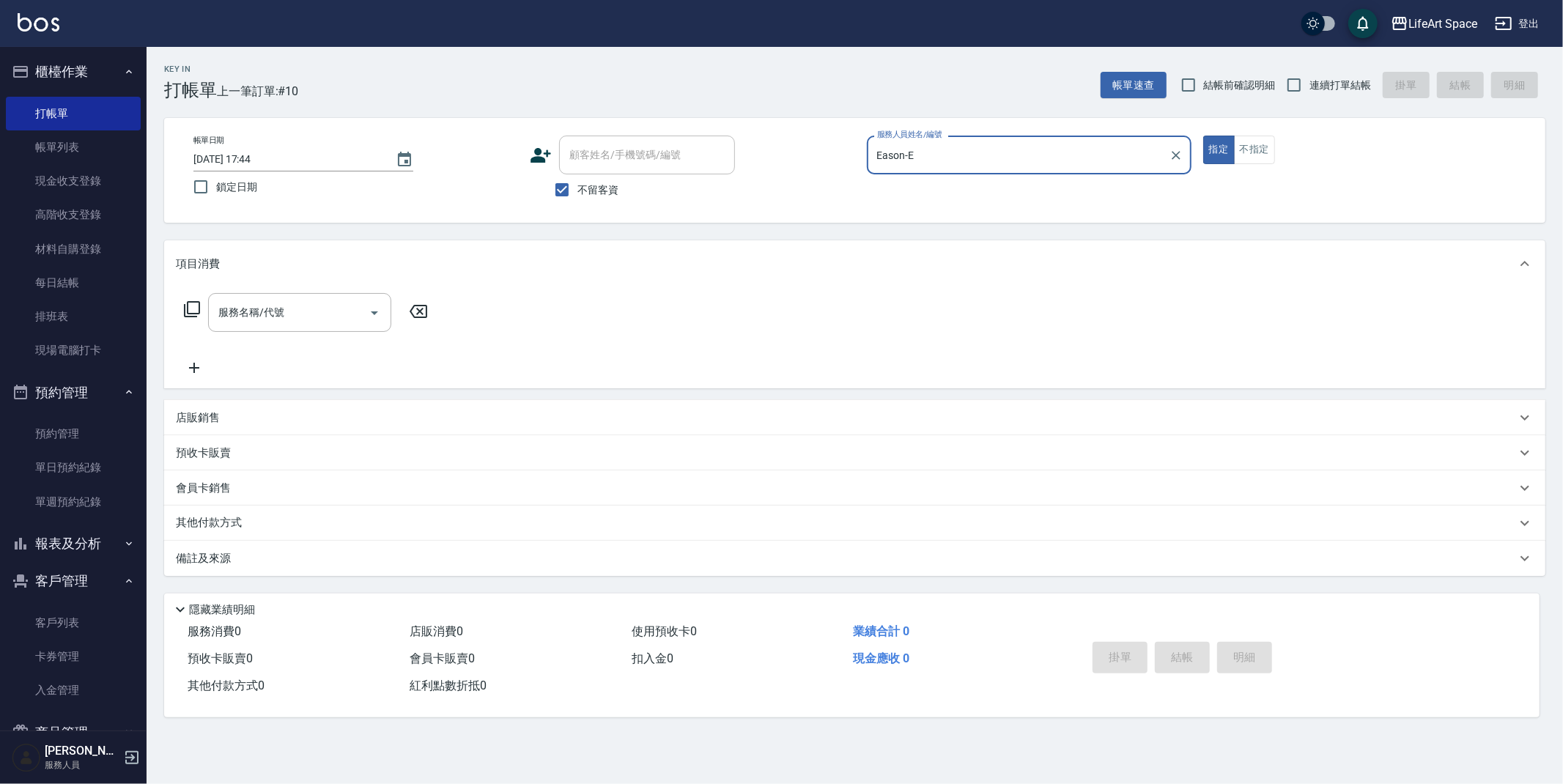
click at [284, 311] on input "服務名稱/代號" at bounding box center [289, 313] width 149 height 26
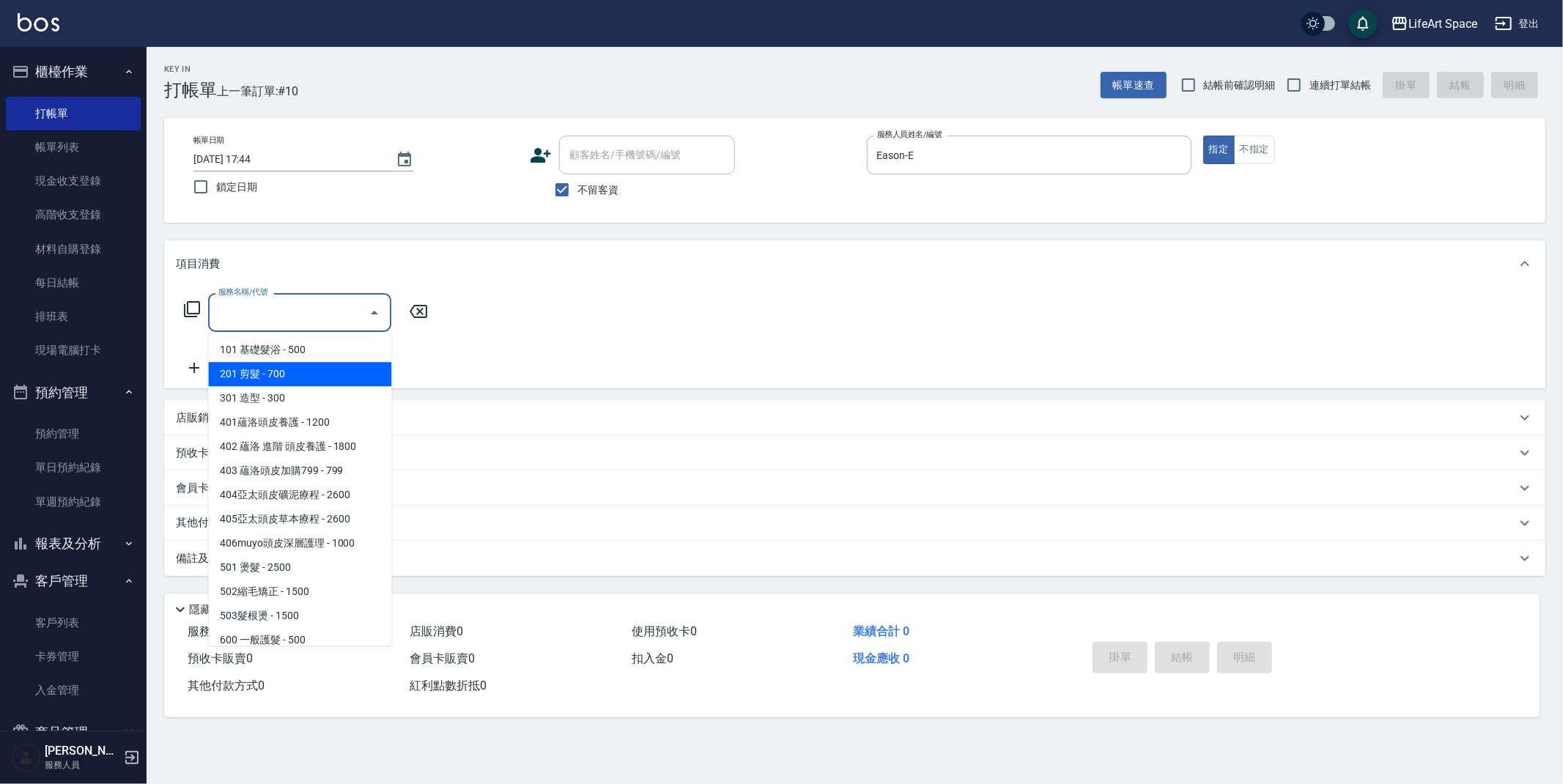
click at [293, 374] on span "201 剪髮 - 700" at bounding box center [299, 374] width 183 height 24
type input "201 剪髮(201)"
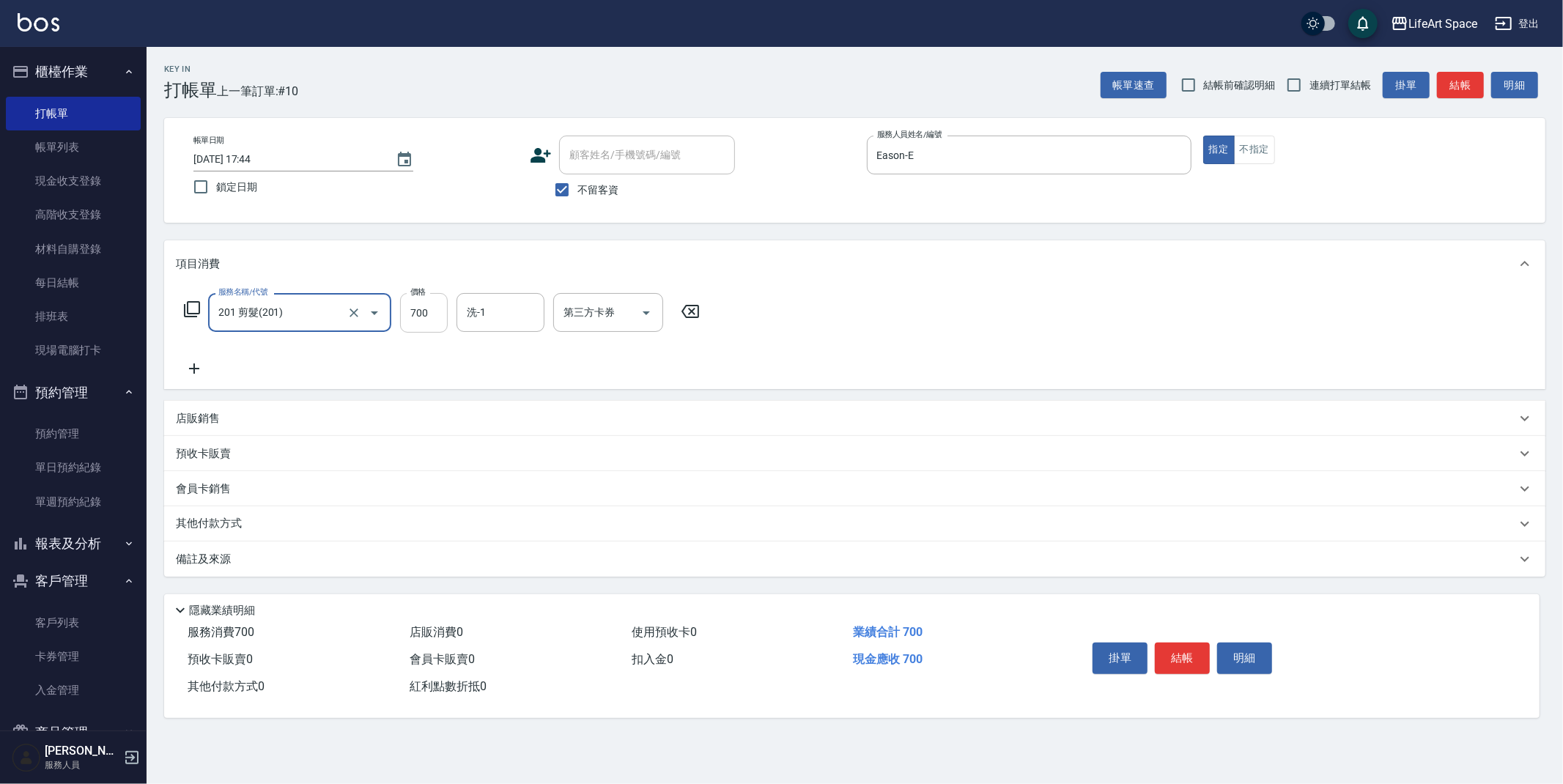
click at [444, 318] on input "700" at bounding box center [423, 313] width 47 height 40
type input "800"
drag, startPoint x: 334, startPoint y: 571, endPoint x: 374, endPoint y: 586, distance: 42.7
click at [334, 571] on div "備註及來源" at bounding box center [855, 559] width 1382 height 35
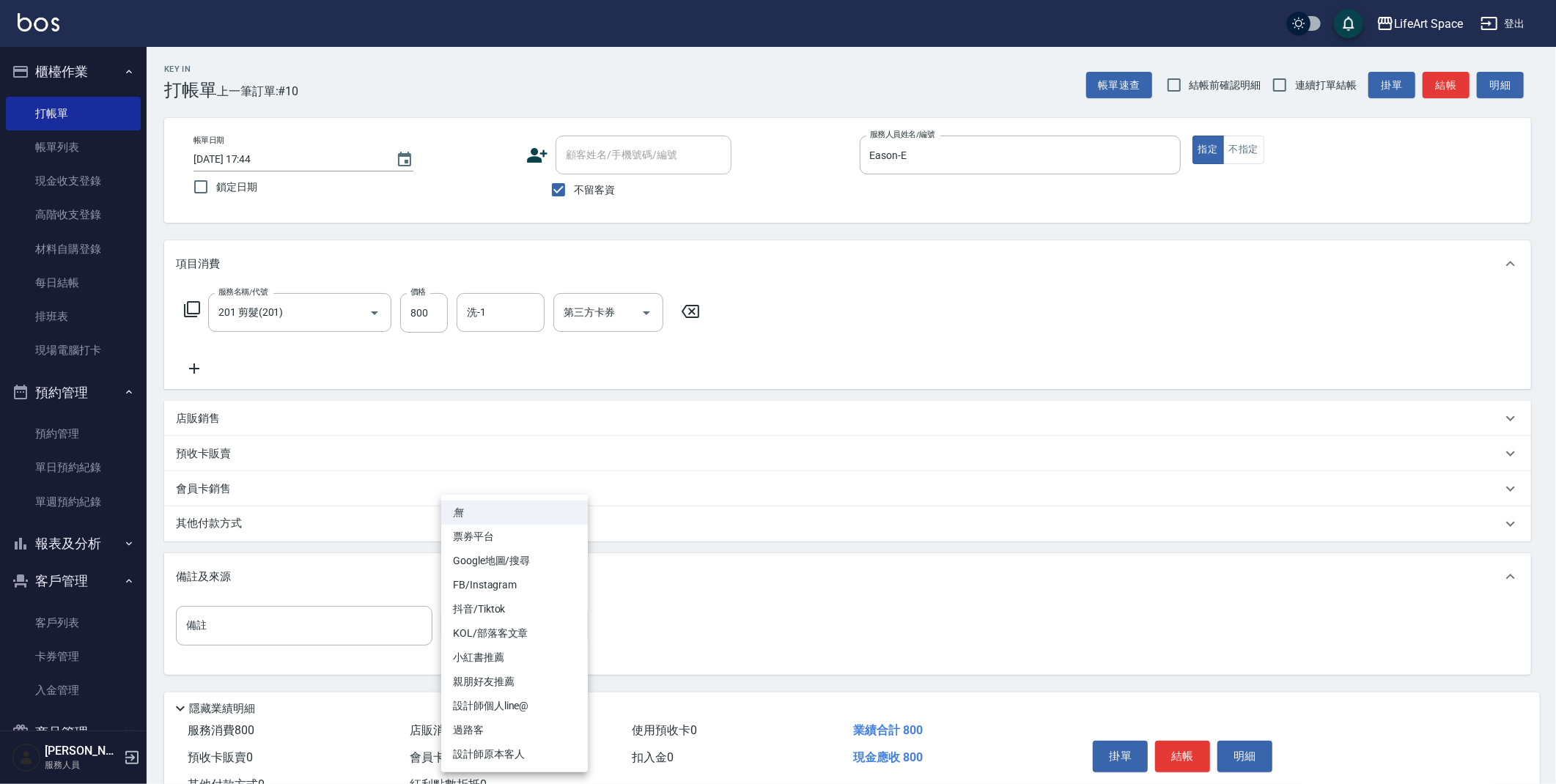
click at [482, 622] on body "LifeArt Space 登出 櫃檯作業 打帳單 帳單列表 現金收支登錄 高階收支登錄 材料自購登錄 每日結帳 排班表 現場電腦打卡 預約管理 預約管理 單…" at bounding box center [778, 417] width 1556 height 834
click at [551, 757] on li "設計師原本客人" at bounding box center [514, 754] width 147 height 24
type input "設計師原本客人"
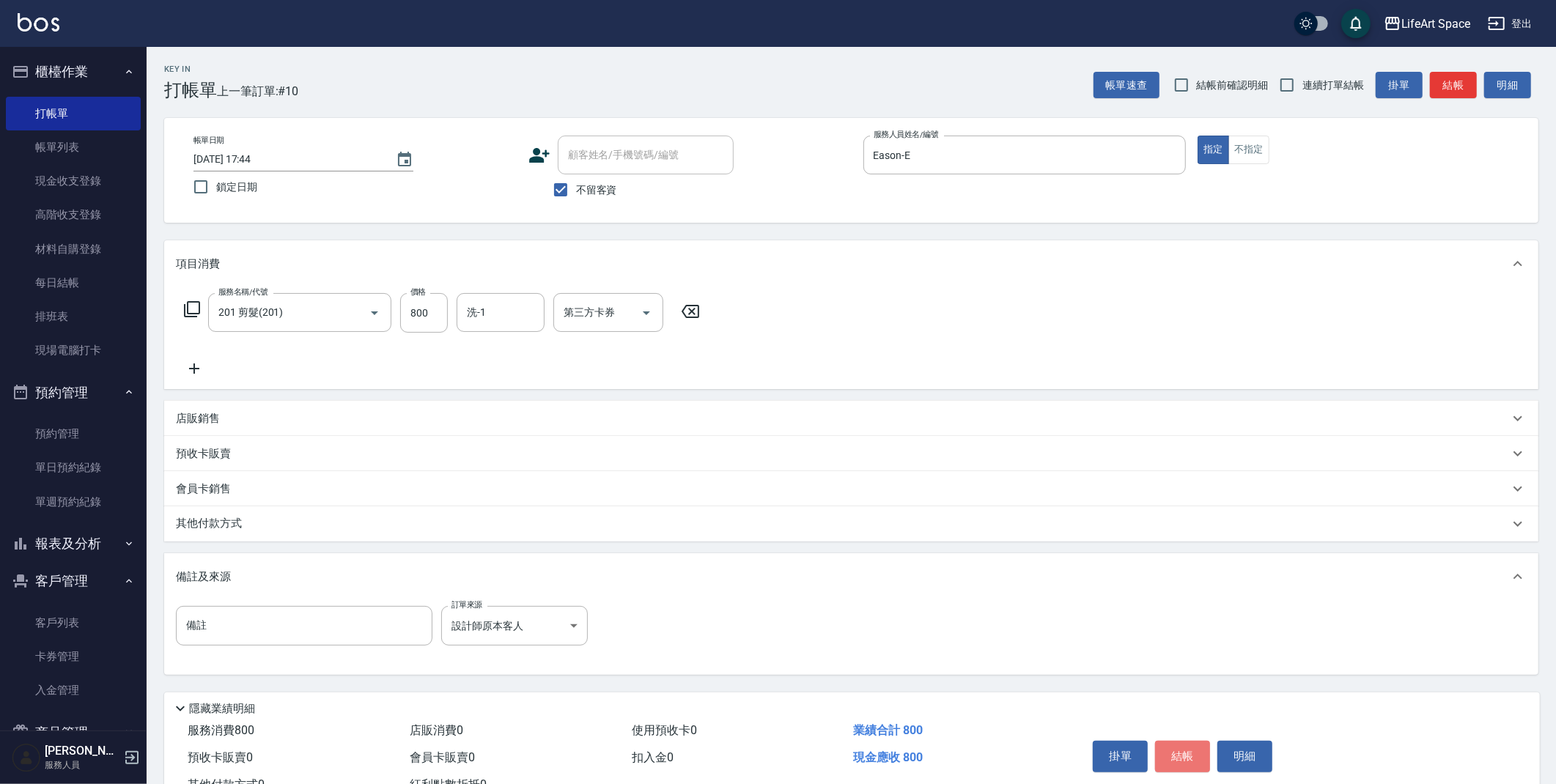
drag, startPoint x: 1194, startPoint y: 759, endPoint x: 1187, endPoint y: 776, distance: 18.4
click at [1195, 760] on button "結帳" at bounding box center [1182, 755] width 55 height 31
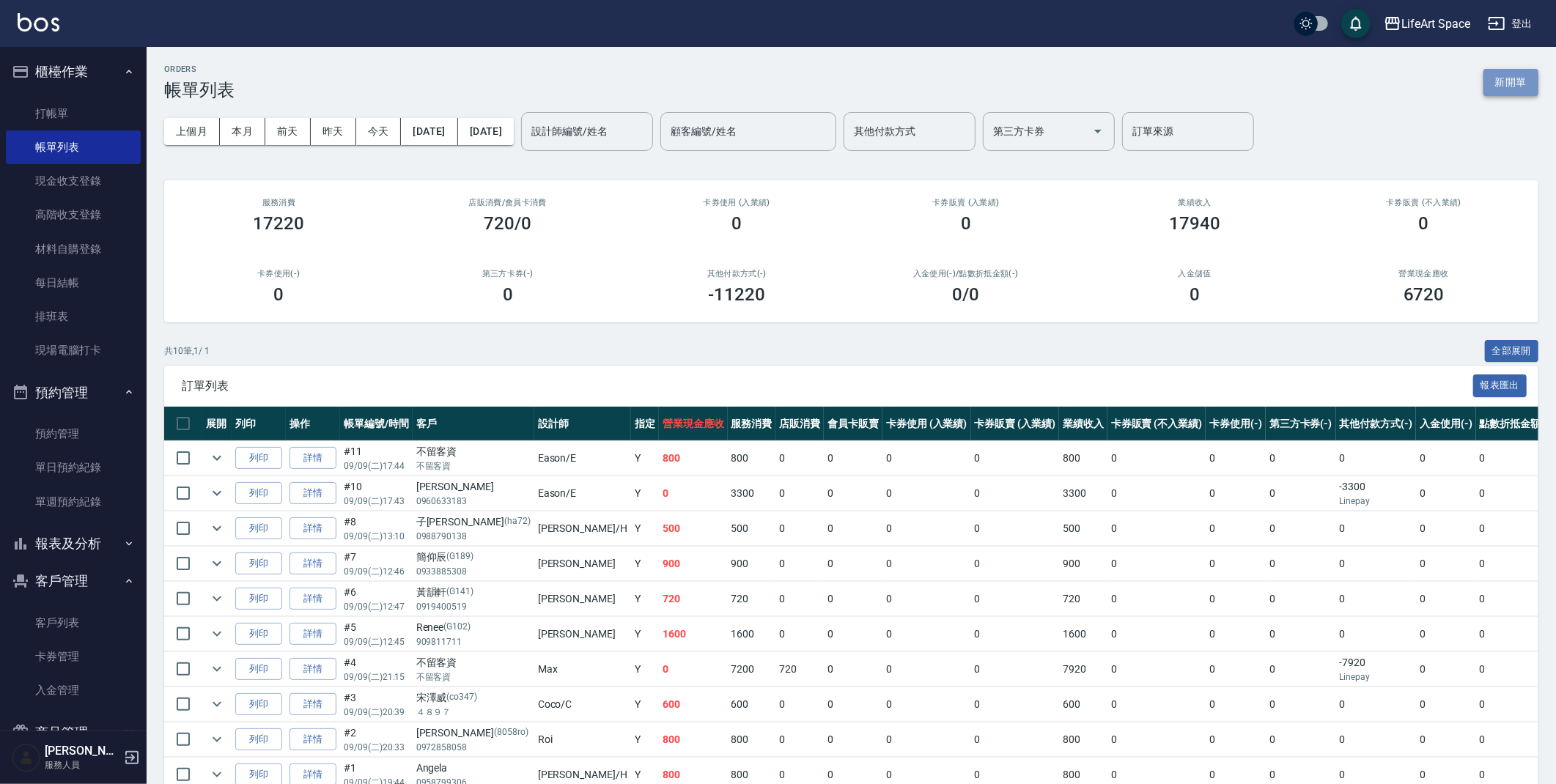
click at [1514, 84] on button "新開單" at bounding box center [1510, 82] width 55 height 27
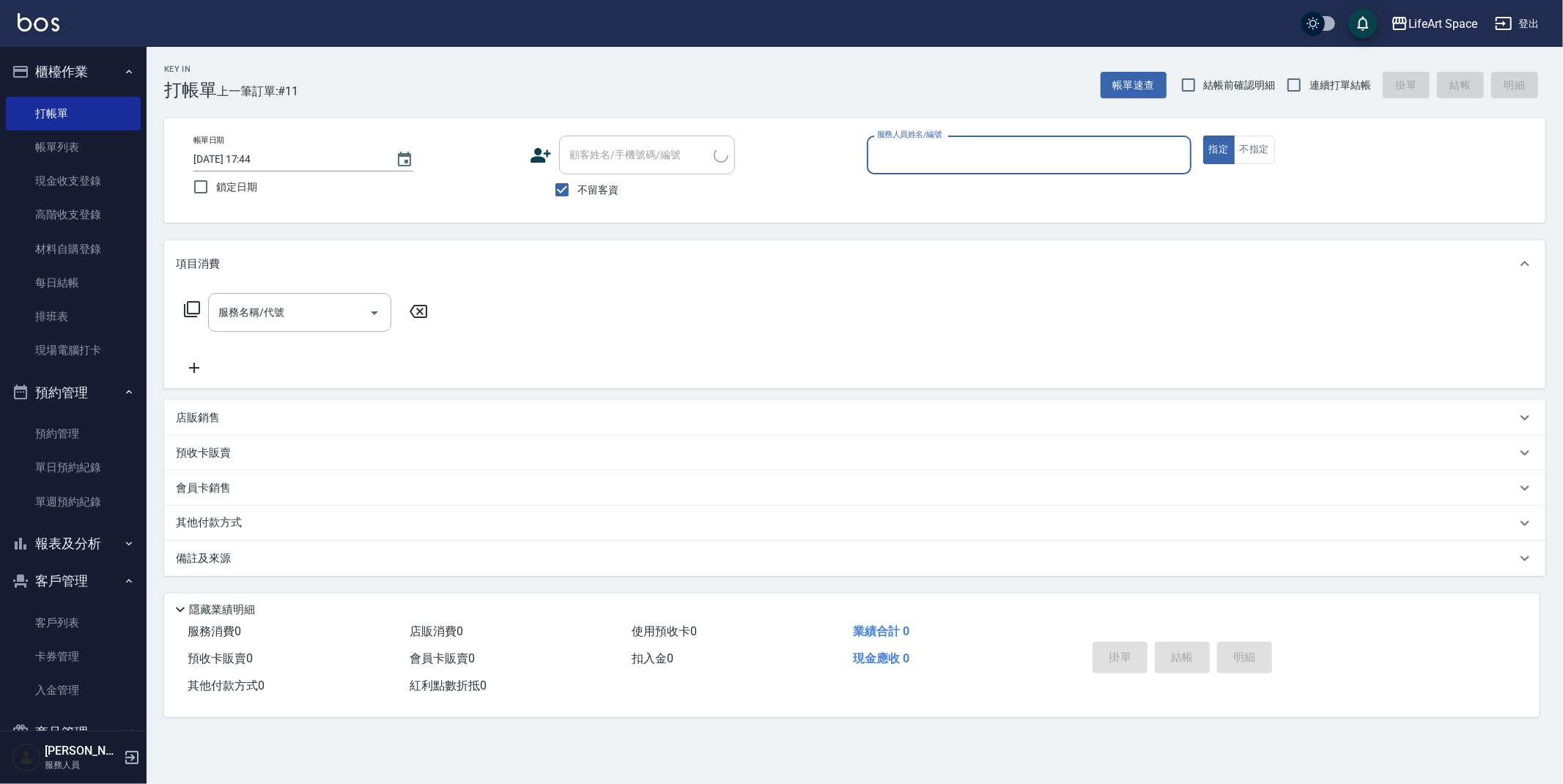
click at [955, 158] on input "服務人員姓名/編號" at bounding box center [1029, 155] width 312 height 26
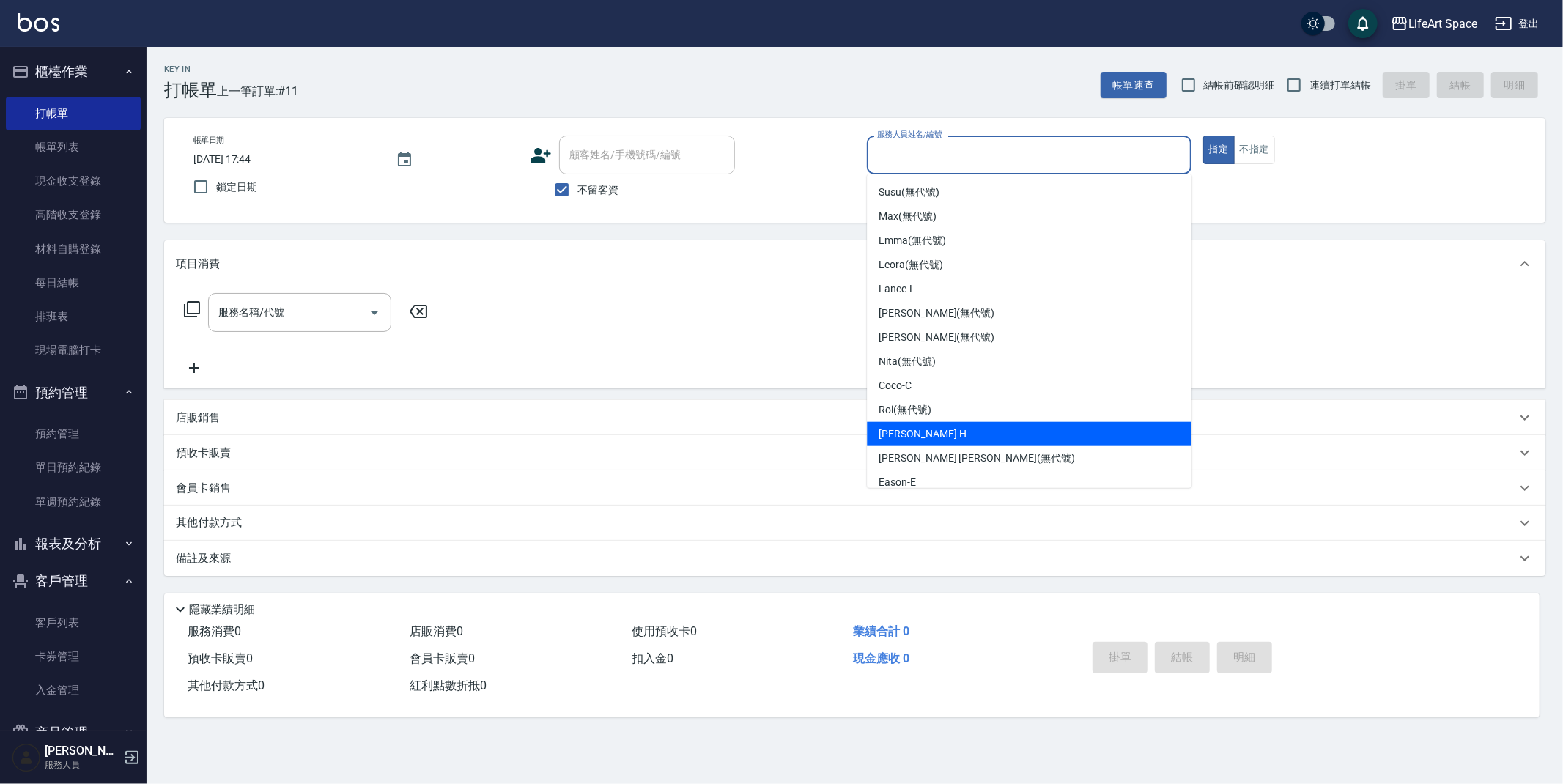
scroll to position [253, 0]
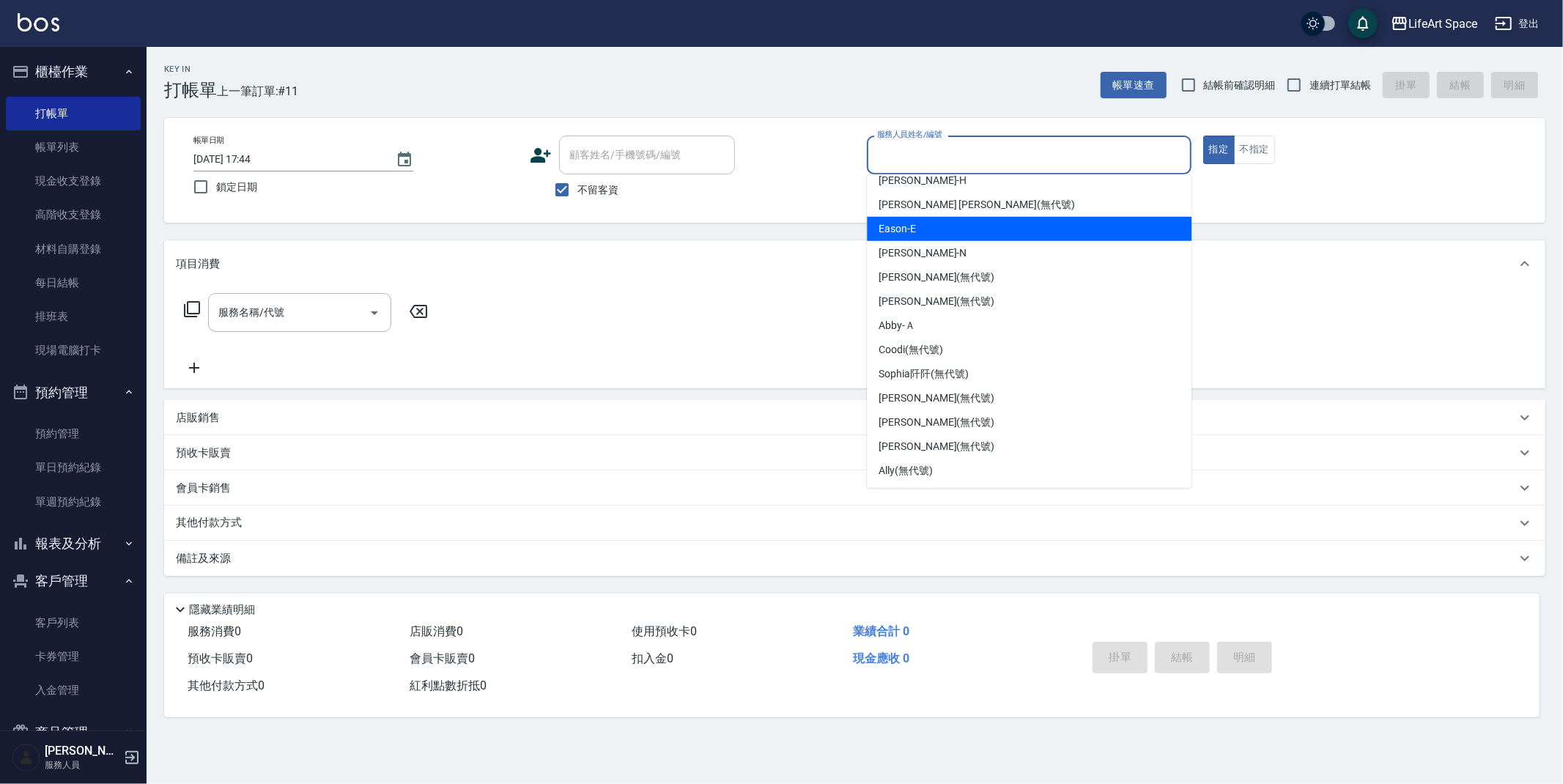
click at [927, 218] on div "Eason -E" at bounding box center [1029, 229] width 325 height 24
type input "Eason-E"
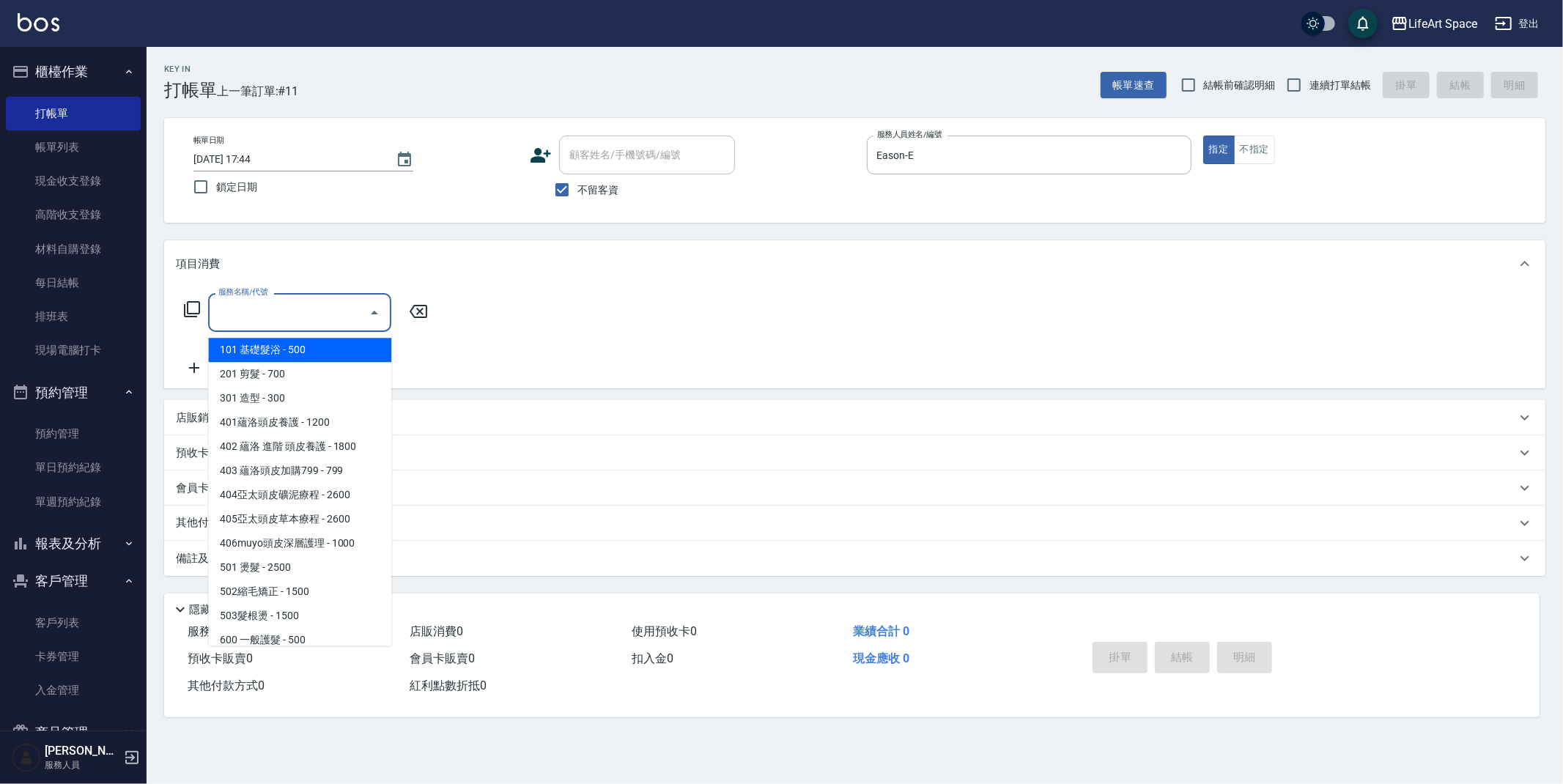
click at [289, 318] on input "服務名稱/代號" at bounding box center [289, 313] width 149 height 26
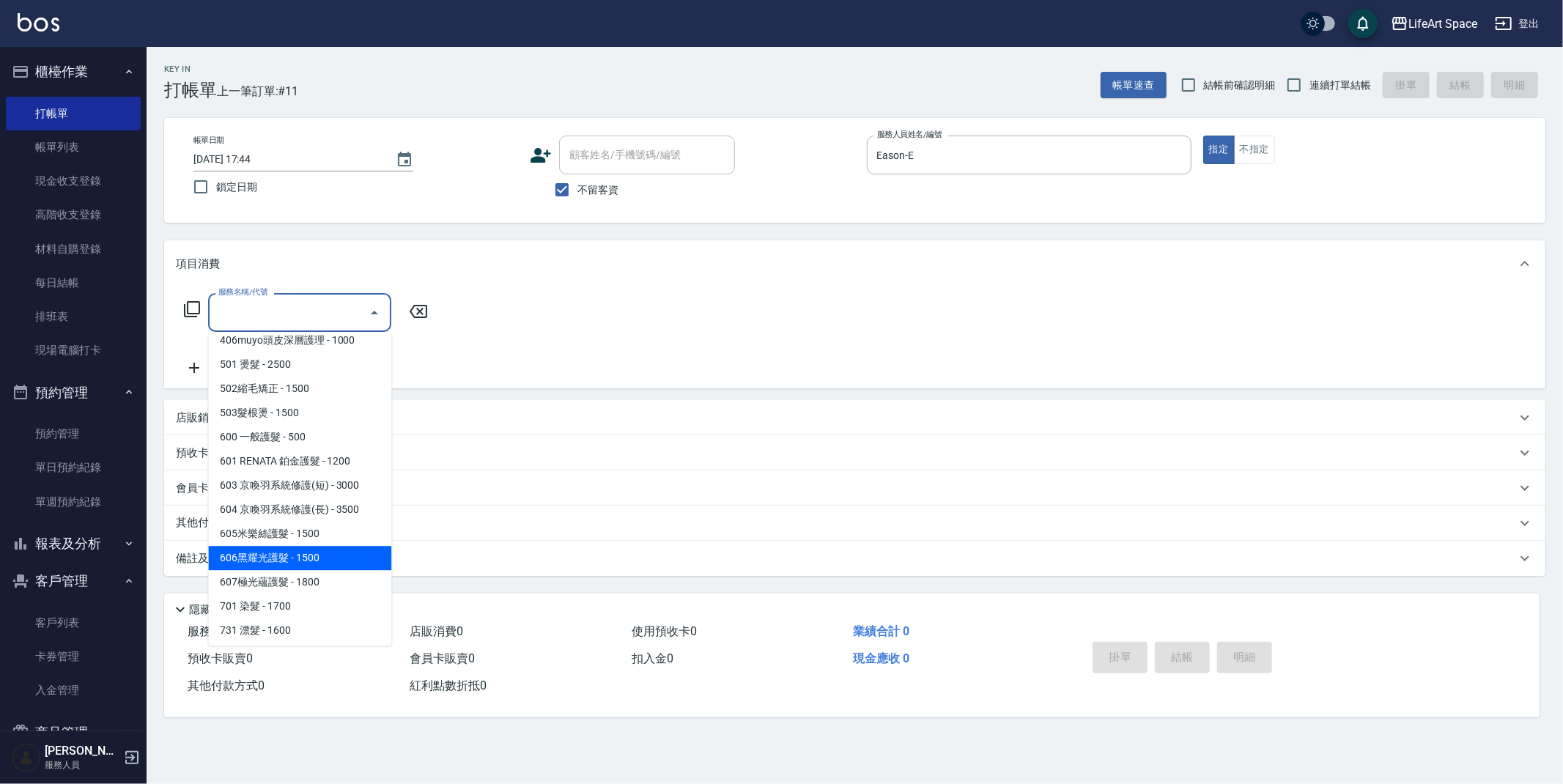
scroll to position [229, 0]
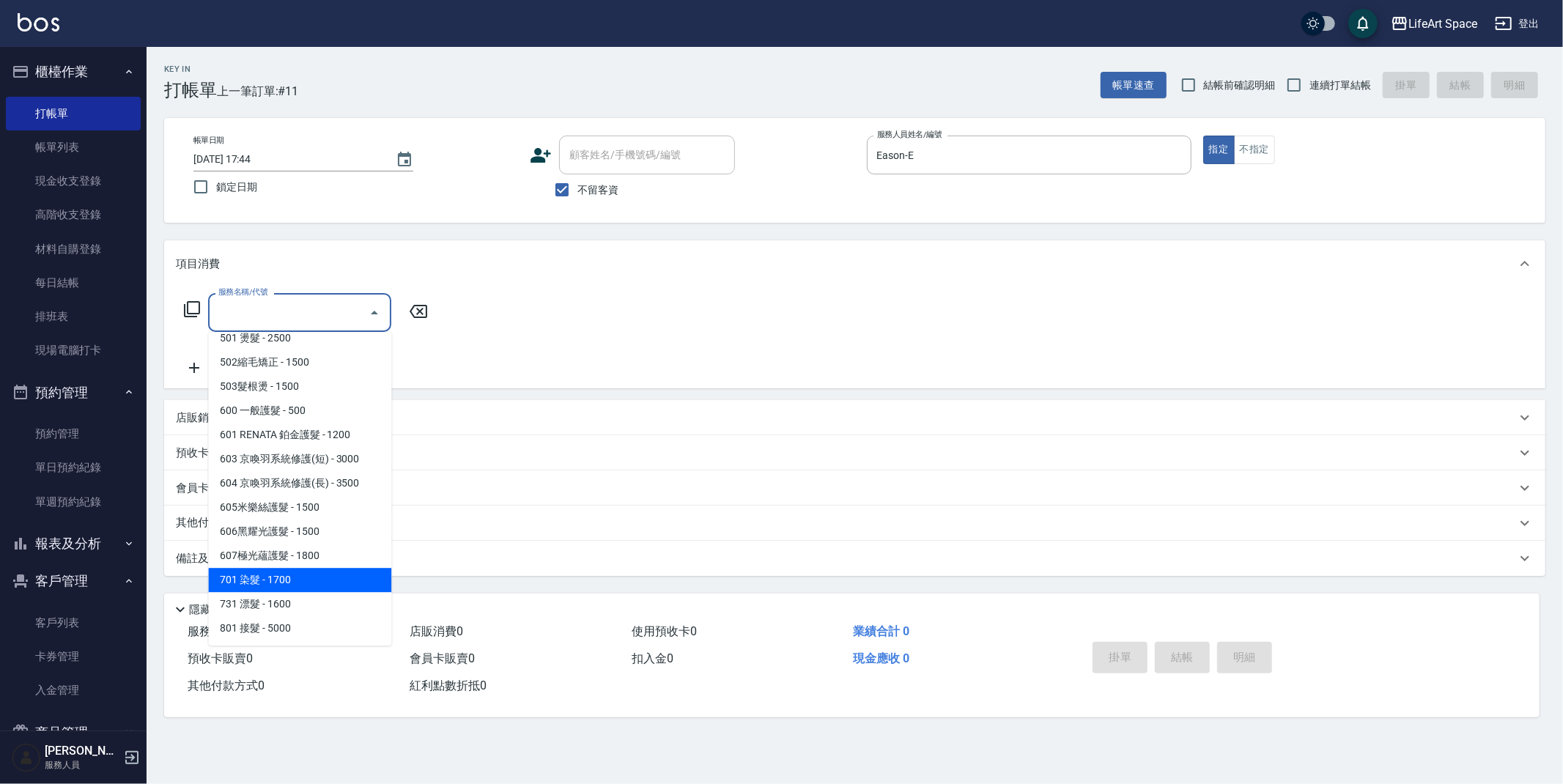
click at [278, 581] on span "701 染髮 - 1700" at bounding box center [299, 580] width 183 height 24
type input "701 染髮(701)"
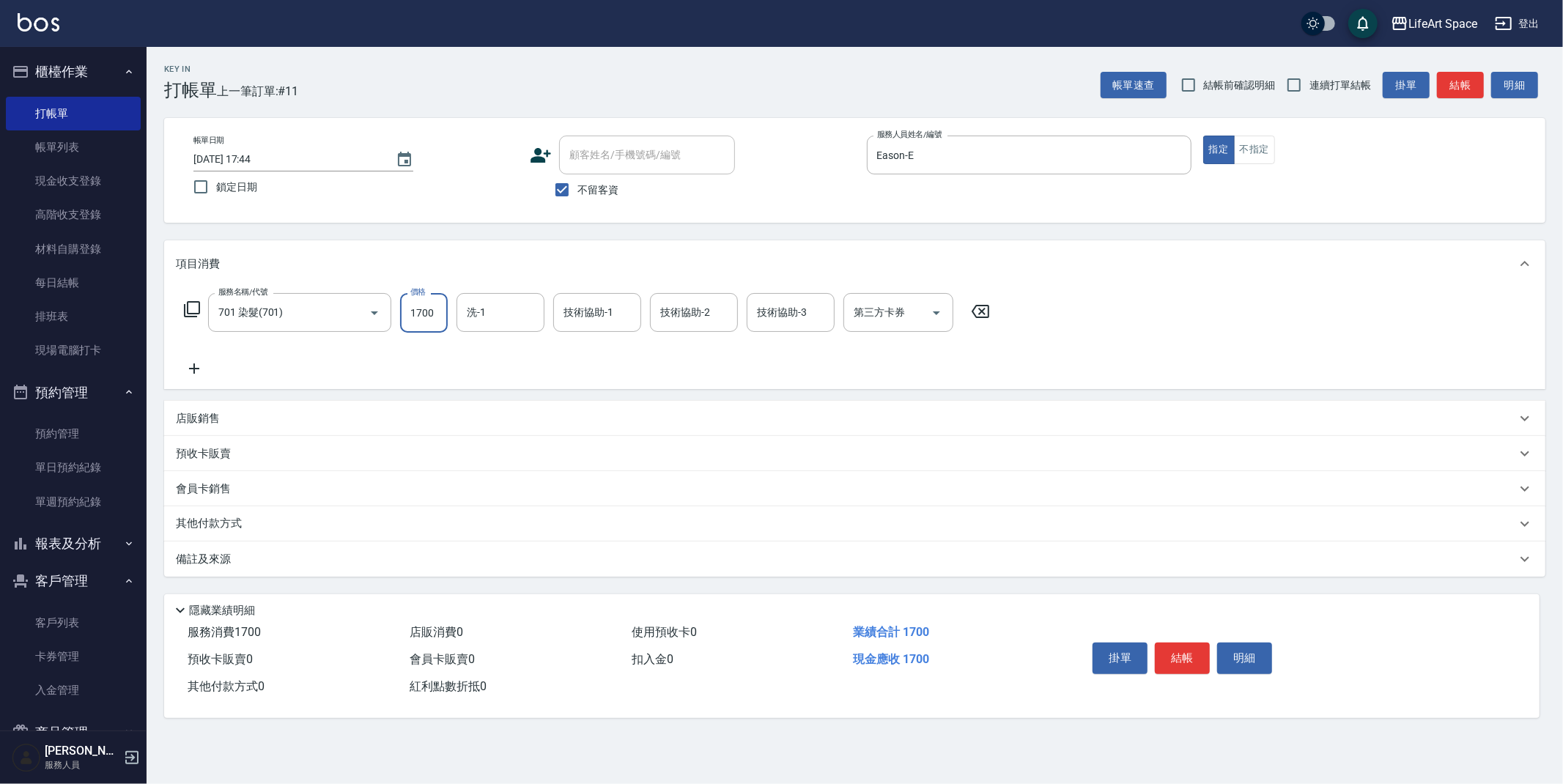
click at [436, 308] on input "1700" at bounding box center [423, 313] width 47 height 40
type input "2800"
click at [507, 322] on input "洗-1" at bounding box center [500, 313] width 75 height 26
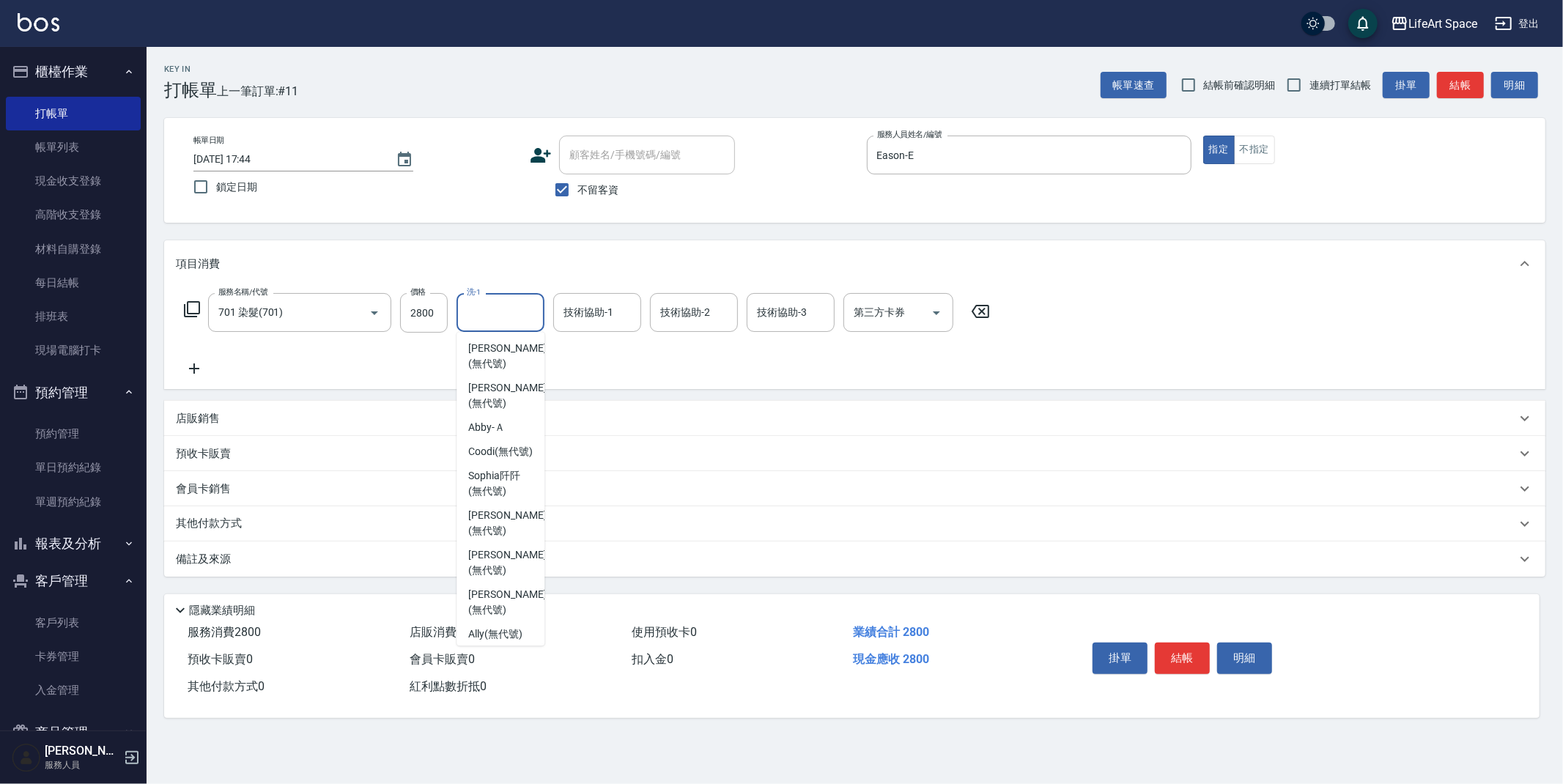
scroll to position [453, 0]
drag, startPoint x: 500, startPoint y: 416, endPoint x: 594, endPoint y: 347, distance: 116.6
click at [500, 415] on span "Abby -Ａ" at bounding box center [486, 422] width 36 height 16
type input "Abby-Ａ"
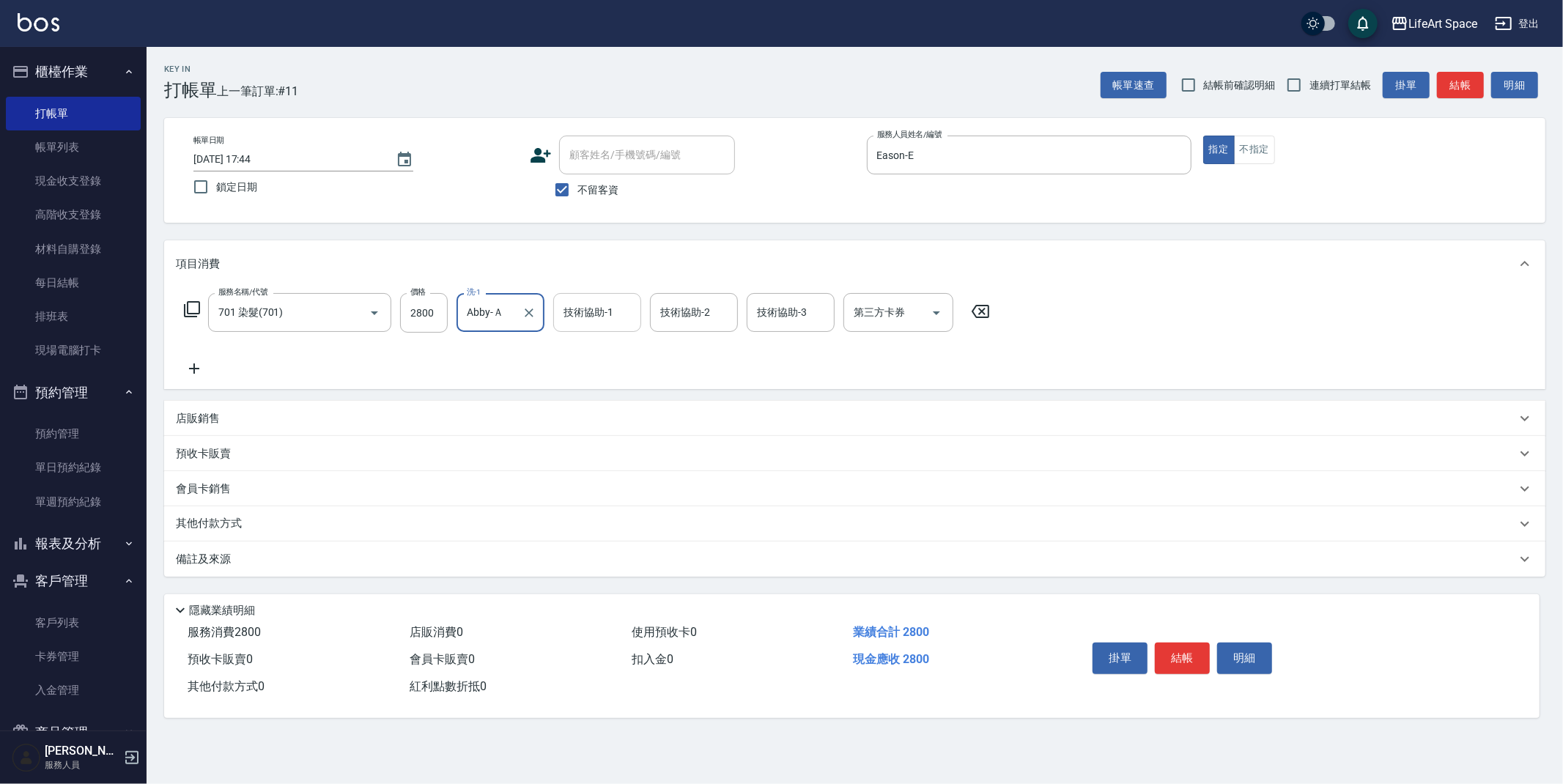
click at [596, 315] on div "技術協助-1 技術協助-1" at bounding box center [597, 313] width 88 height 39
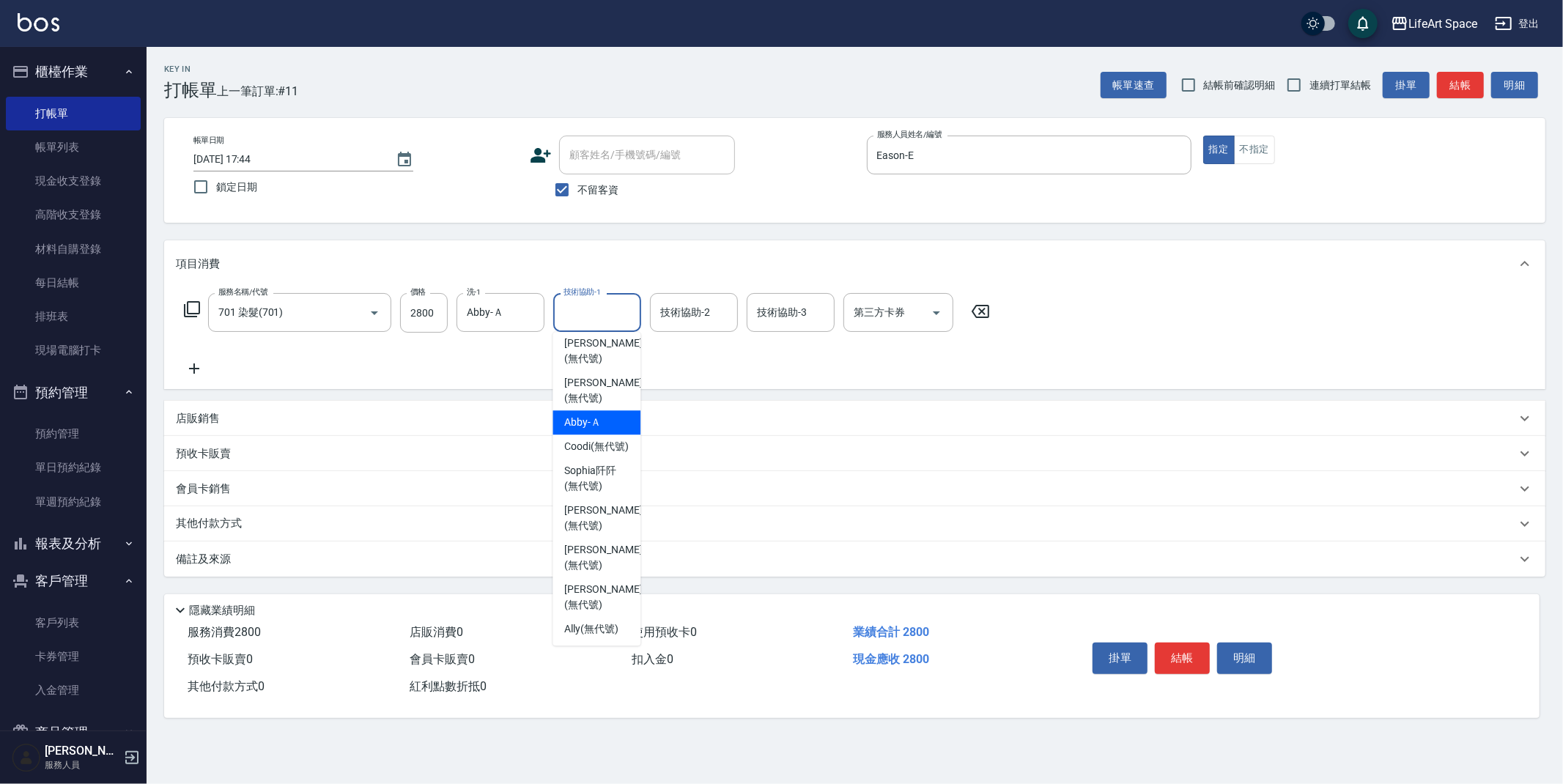
click at [591, 415] on span "Abby -Ａ" at bounding box center [582, 422] width 36 height 16
type input "Abby-Ａ"
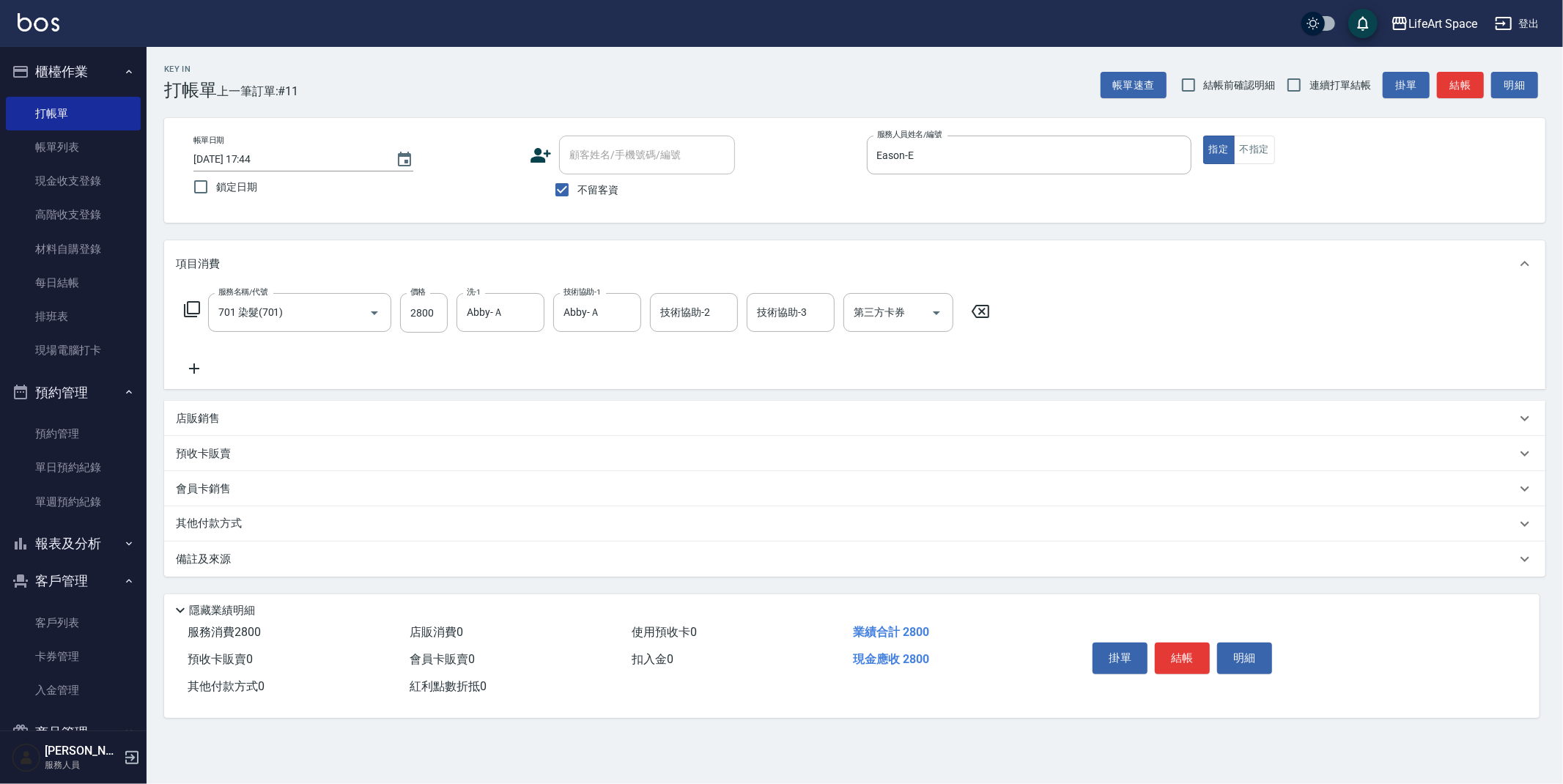
click at [244, 557] on div "備註及來源" at bounding box center [846, 559] width 1340 height 16
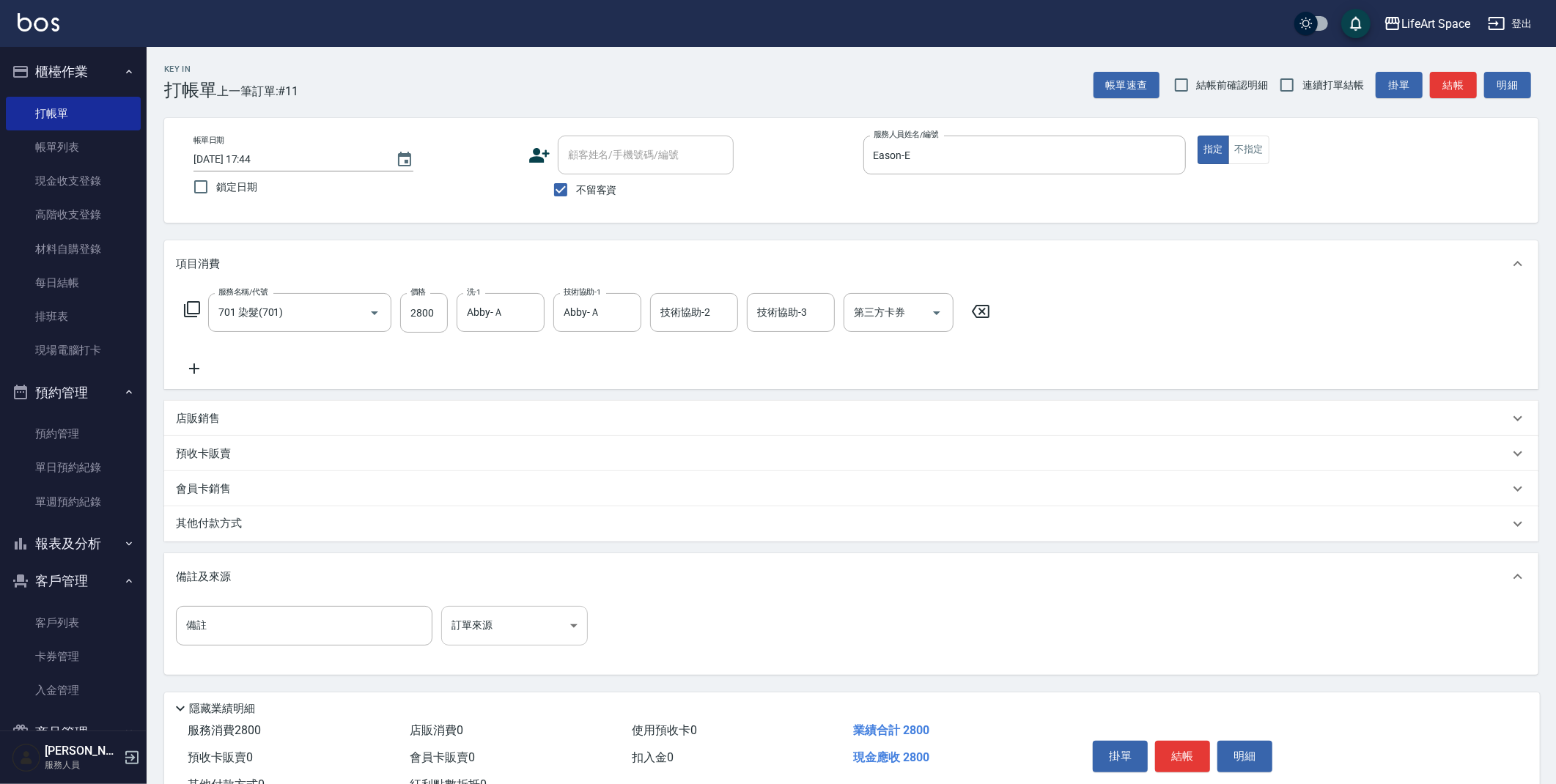
click at [505, 625] on body "LifeArt Space 登出 櫃檯作業 打帳單 帳單列表 現金收支登錄 高階收支登錄 材料自購登錄 每日結帳 排班表 現場電腦打卡 預約管理 預約管理 單…" at bounding box center [778, 417] width 1556 height 834
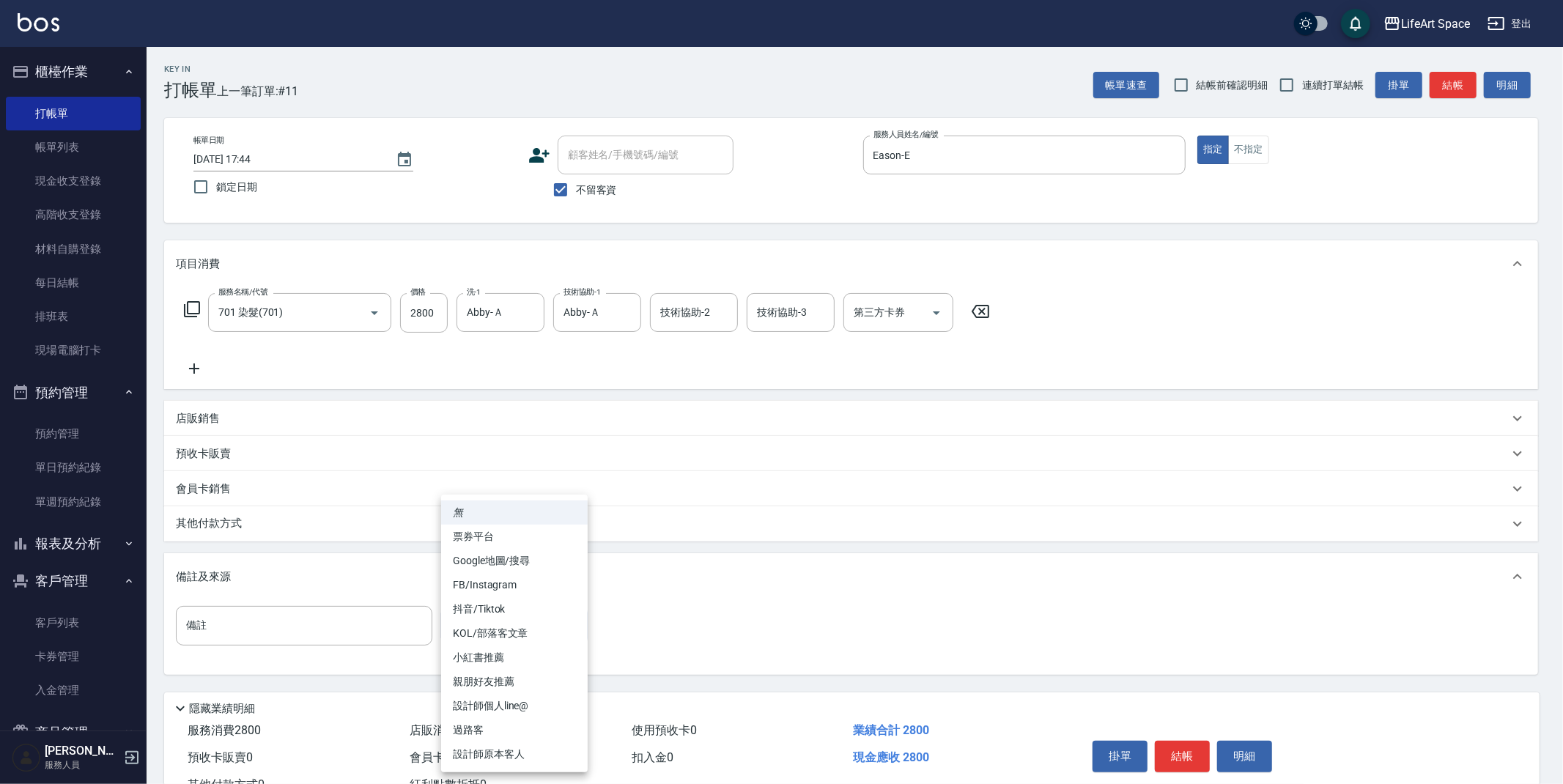
click at [508, 747] on li "設計師原本客人" at bounding box center [514, 754] width 147 height 24
type input "設計師原本客人"
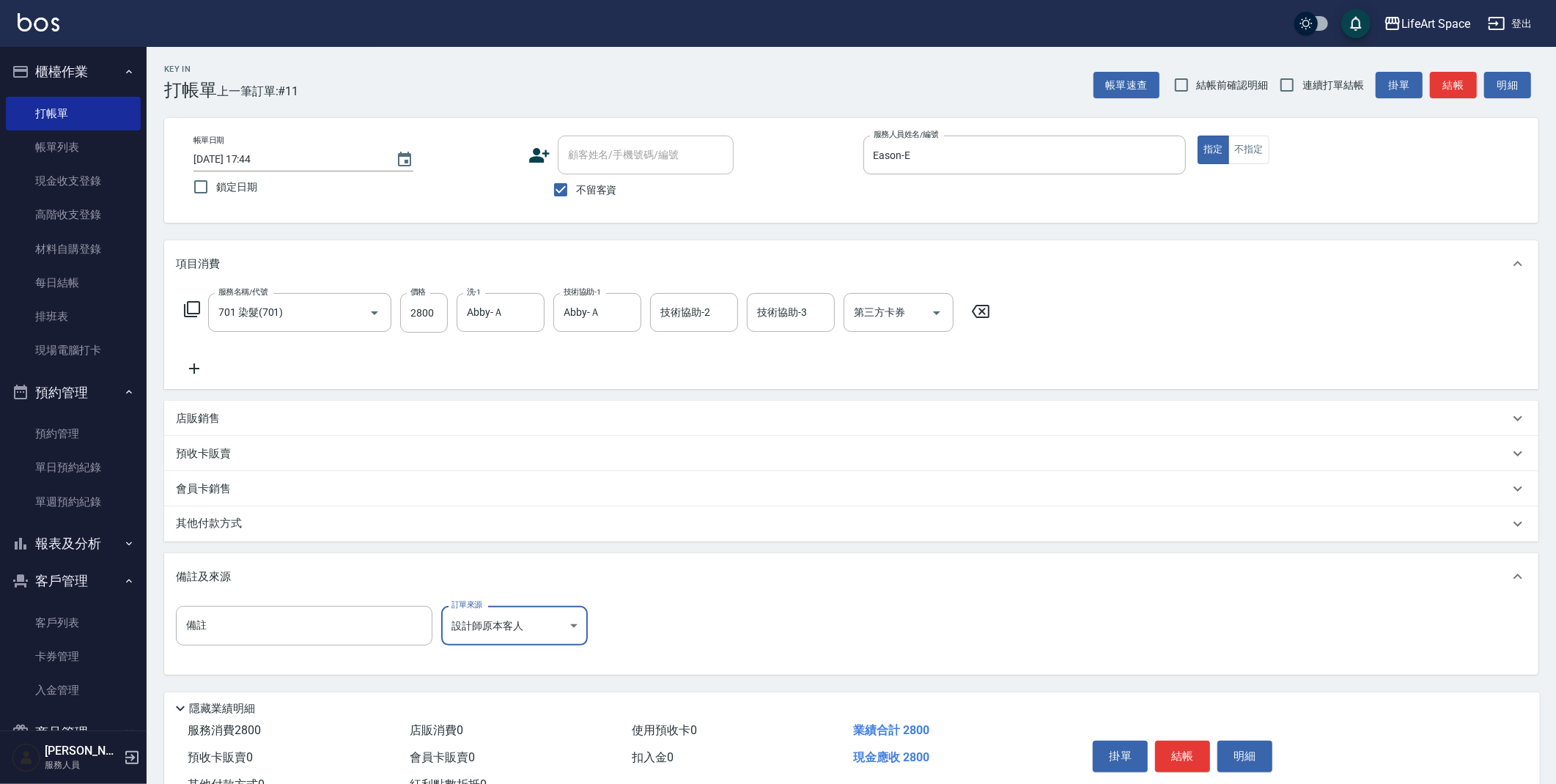
click at [1167, 755] on button "結帳" at bounding box center [1182, 755] width 55 height 31
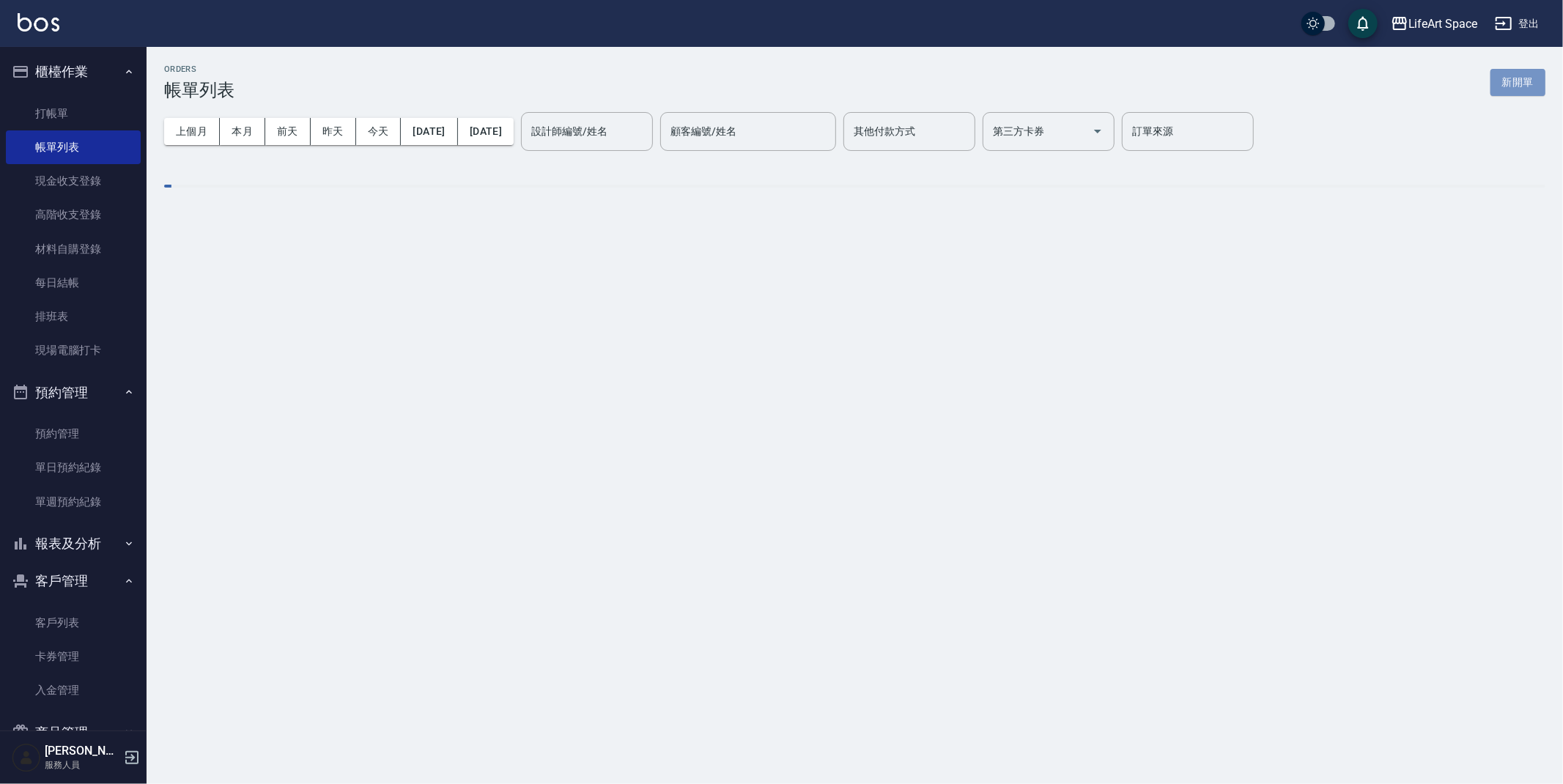
click at [1518, 82] on button "新開單" at bounding box center [1518, 82] width 55 height 27
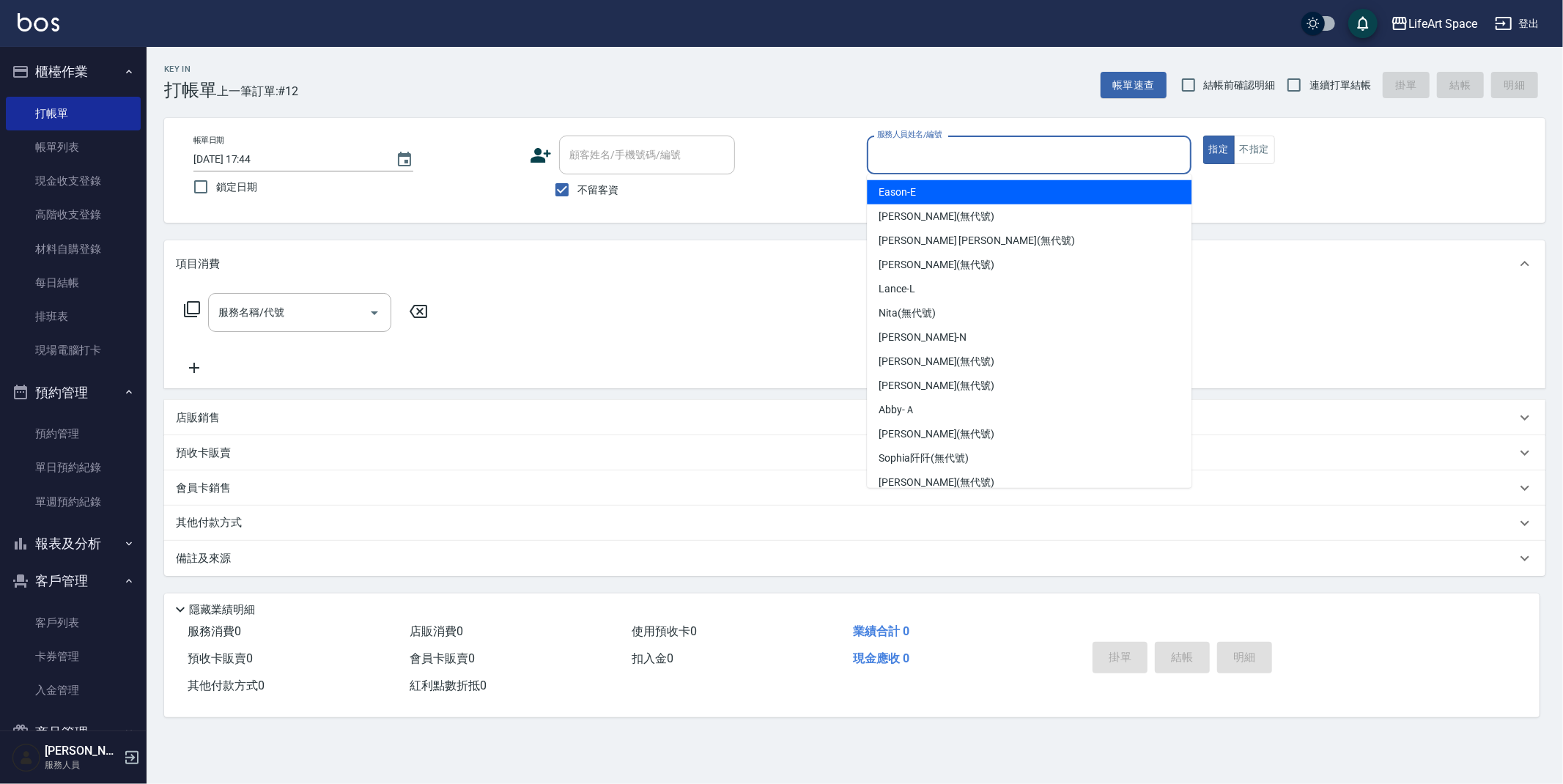
click at [930, 162] on input "服務人員姓名/編號" at bounding box center [1029, 155] width 312 height 26
drag, startPoint x: 929, startPoint y: 196, endPoint x: 539, endPoint y: 294, distance: 402.1
click at [929, 196] on div "Eason -E" at bounding box center [1029, 192] width 325 height 24
type input "Eason-E"
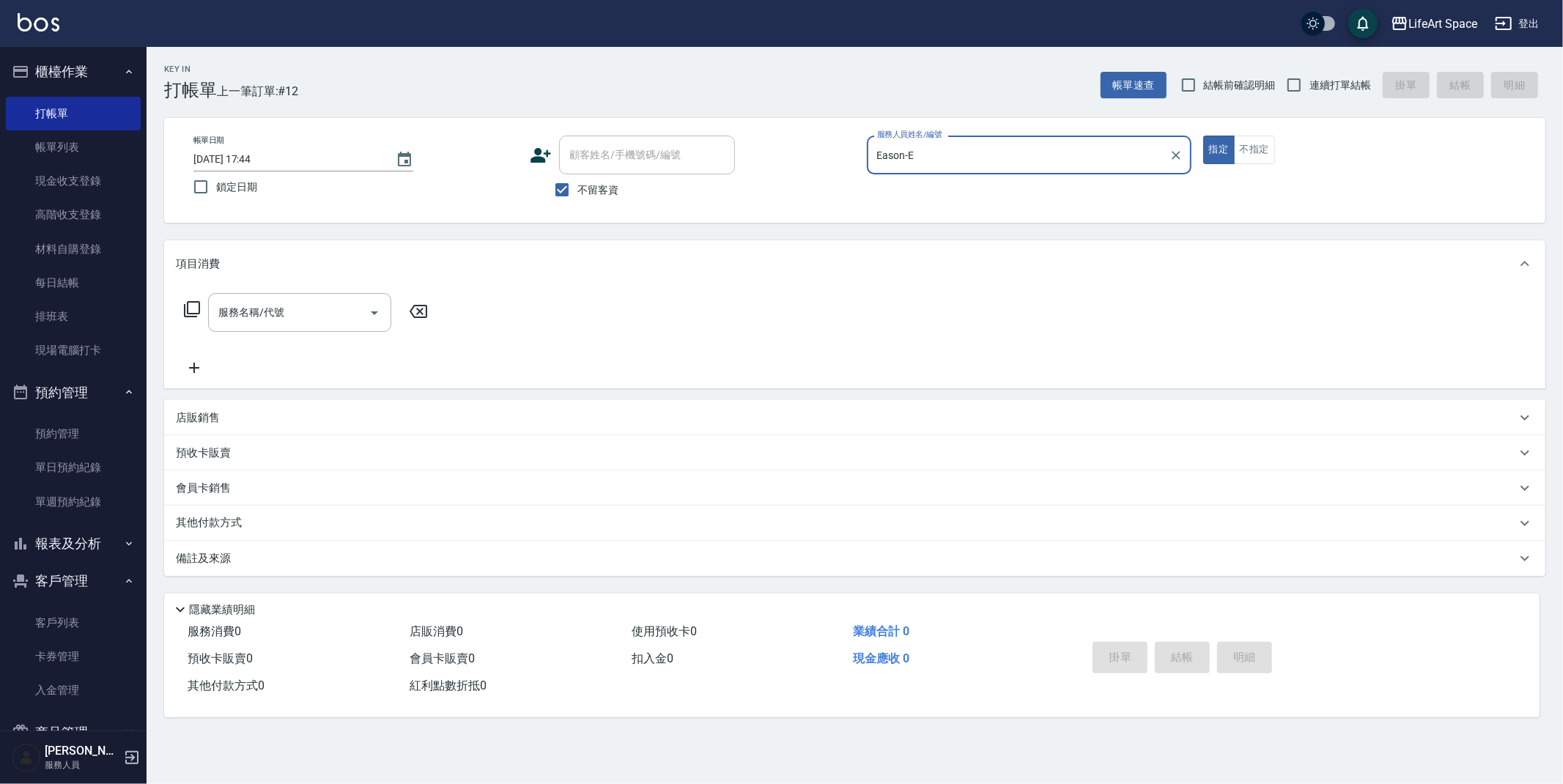
click at [278, 312] on input "服務名稱/代號" at bounding box center [289, 313] width 149 height 26
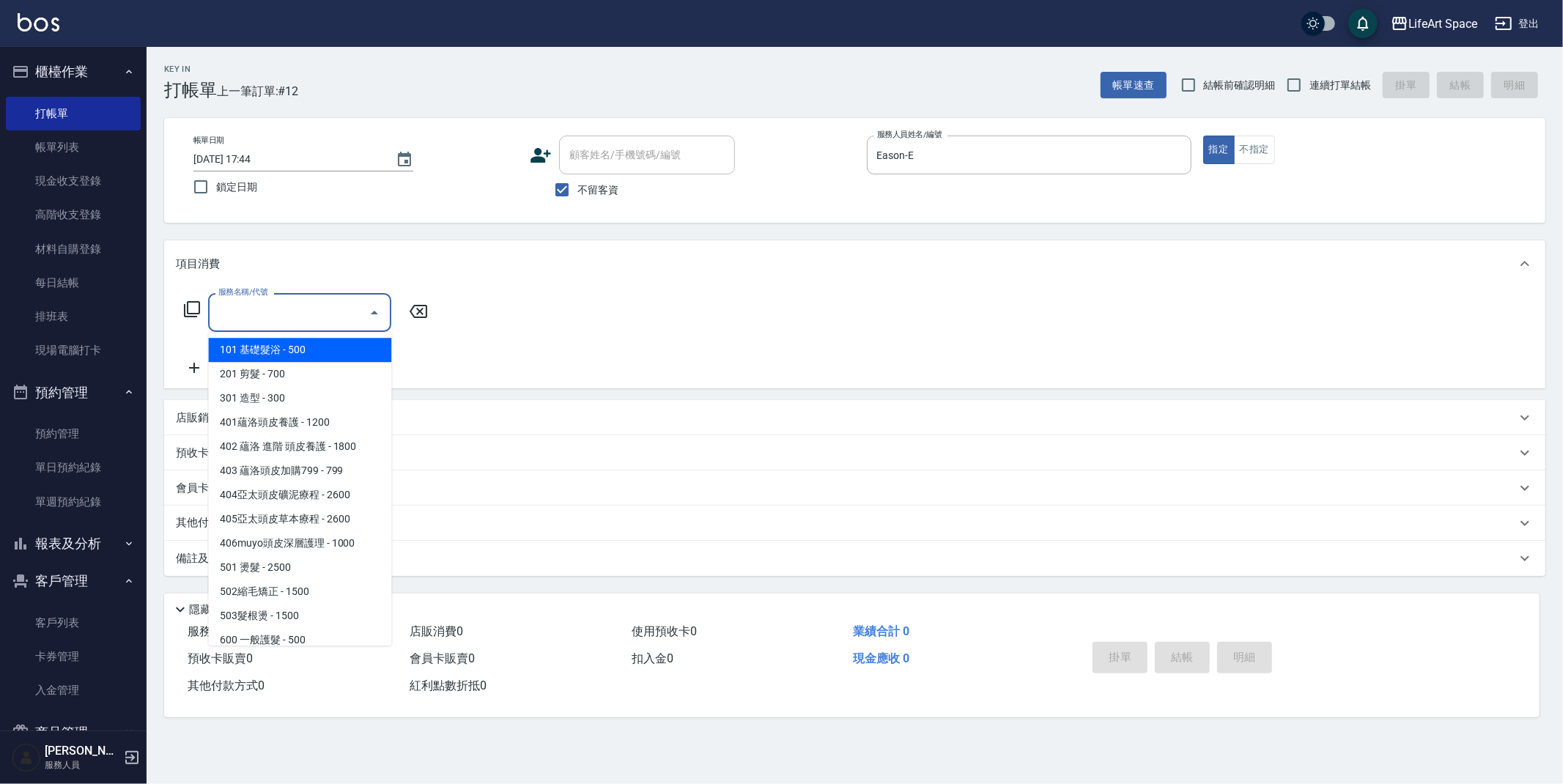
click at [285, 353] on span "101 基礎髮浴 - 500" at bounding box center [299, 350] width 183 height 24
type input "101 基礎髮浴 (101)"
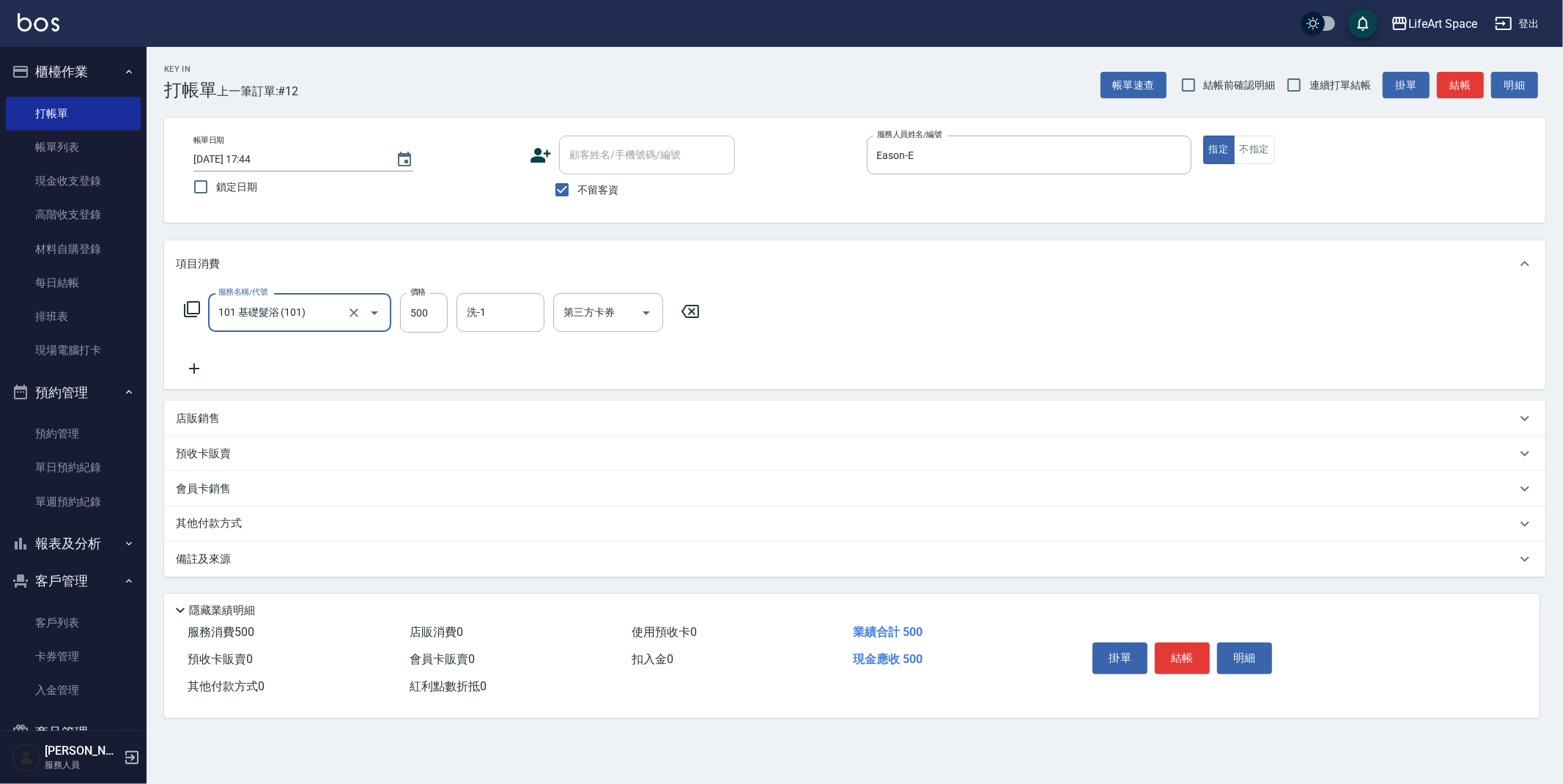
click at [265, 567] on div "備註及來源" at bounding box center [855, 559] width 1382 height 35
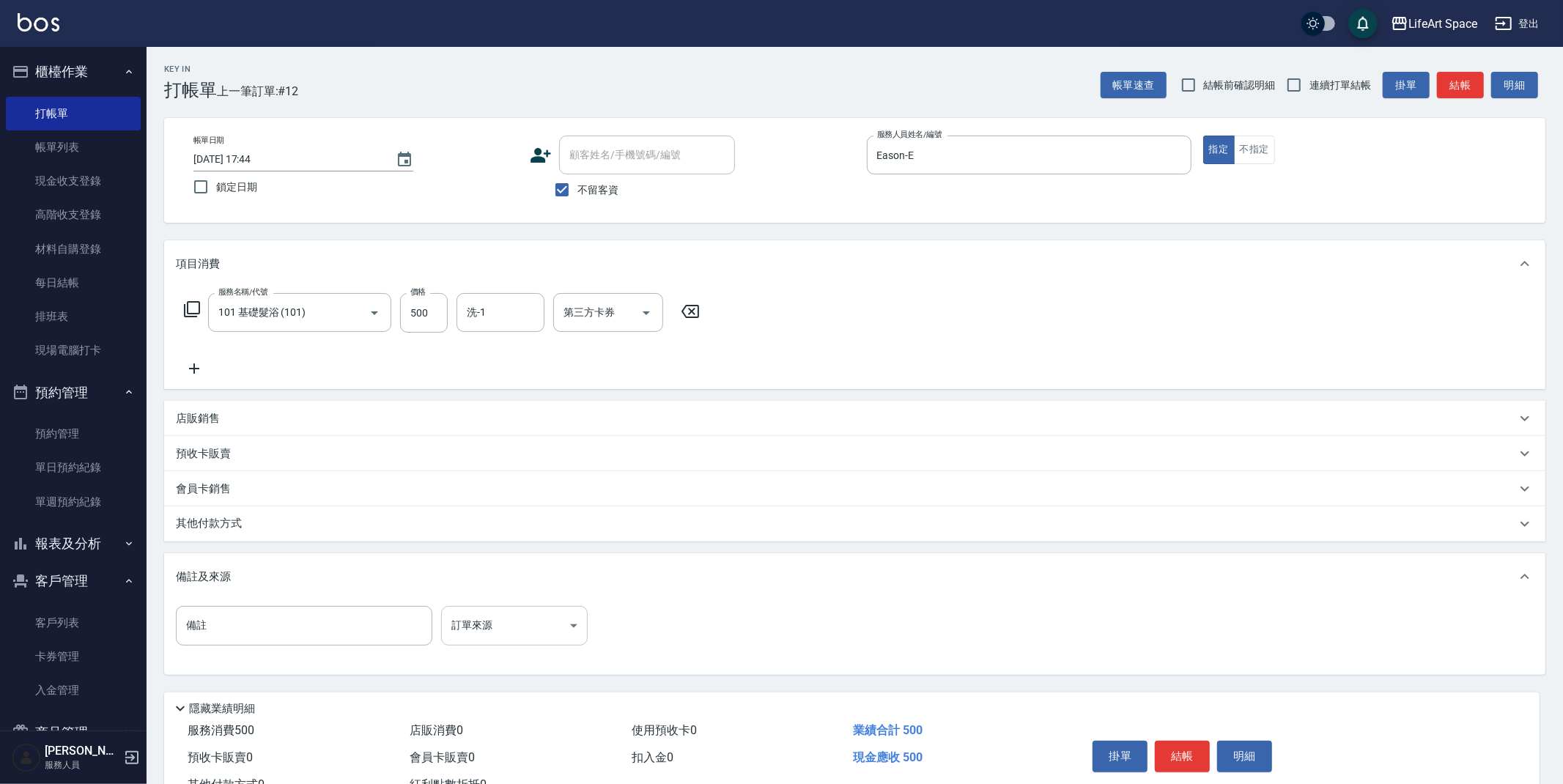
click at [482, 631] on body "LifeArt Space 登出 櫃檯作業 打帳單 帳單列表 現金收支登錄 高階收支登錄 材料自購登錄 每日結帳 排班表 現場電腦打卡 預約管理 預約管理 單…" at bounding box center [782, 417] width 1563 height 834
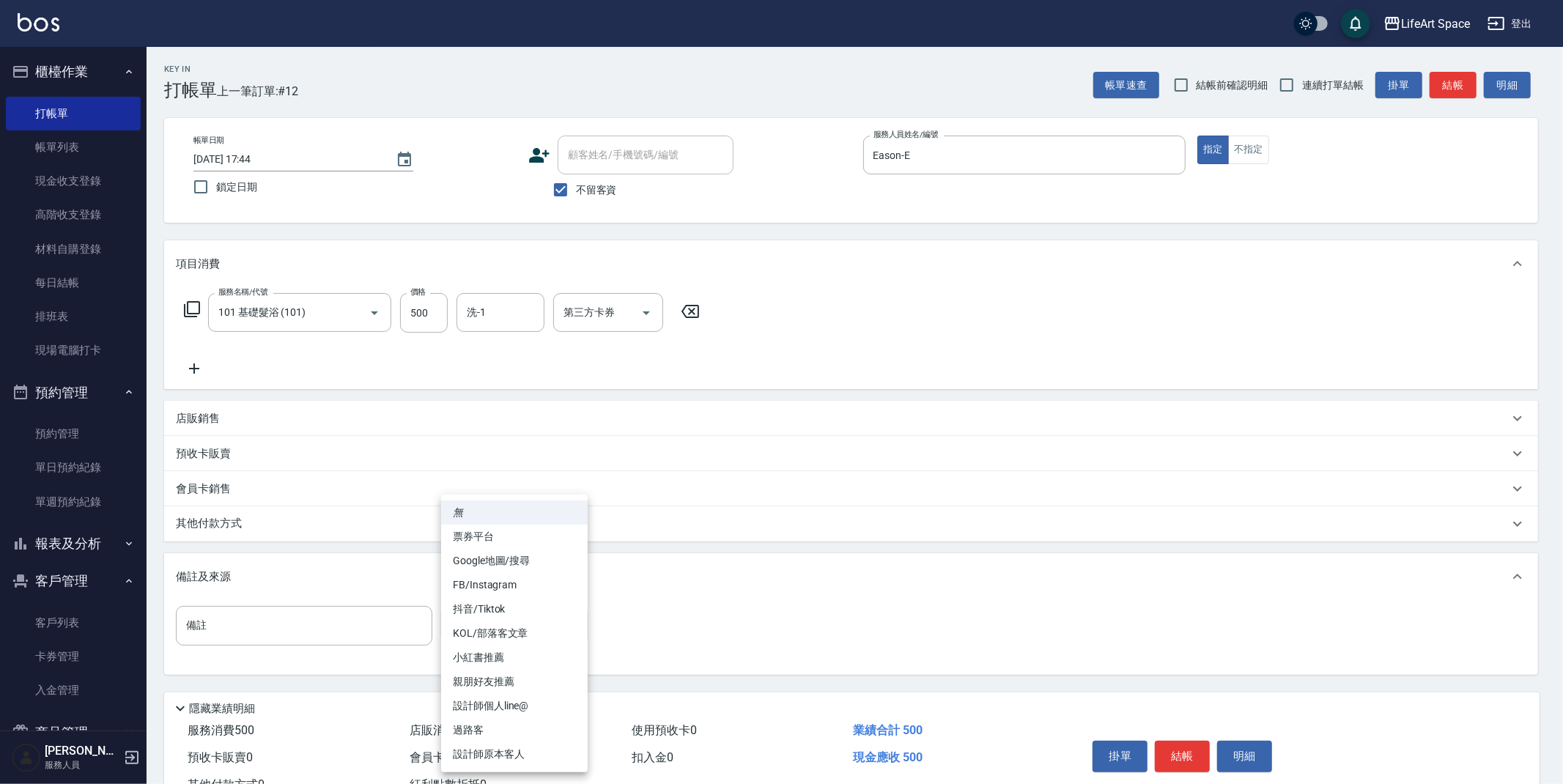
click at [524, 746] on li "設計師原本客人" at bounding box center [514, 754] width 147 height 24
type input "設計師原本客人"
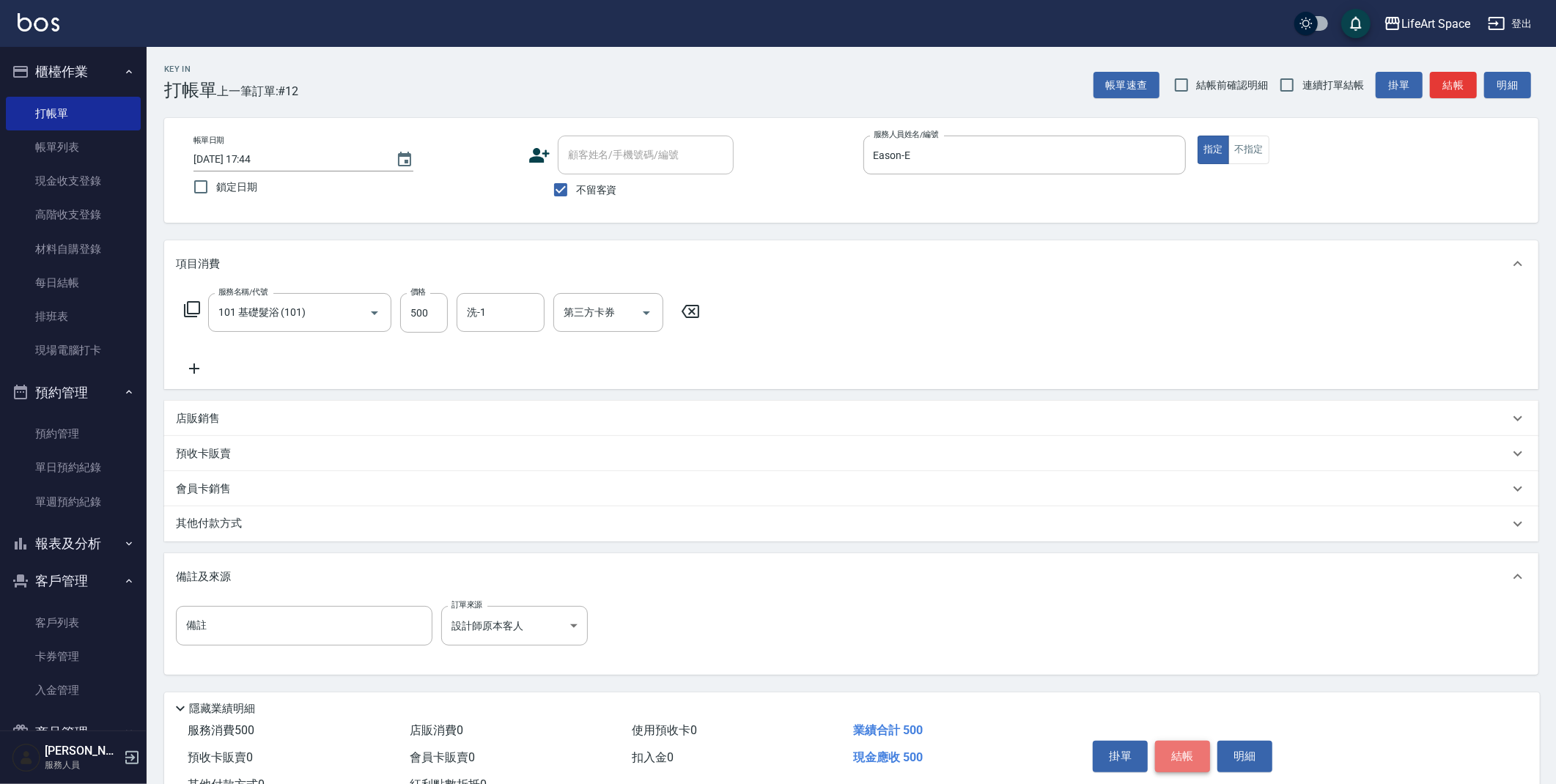
click at [1186, 757] on button "結帳" at bounding box center [1182, 755] width 55 height 31
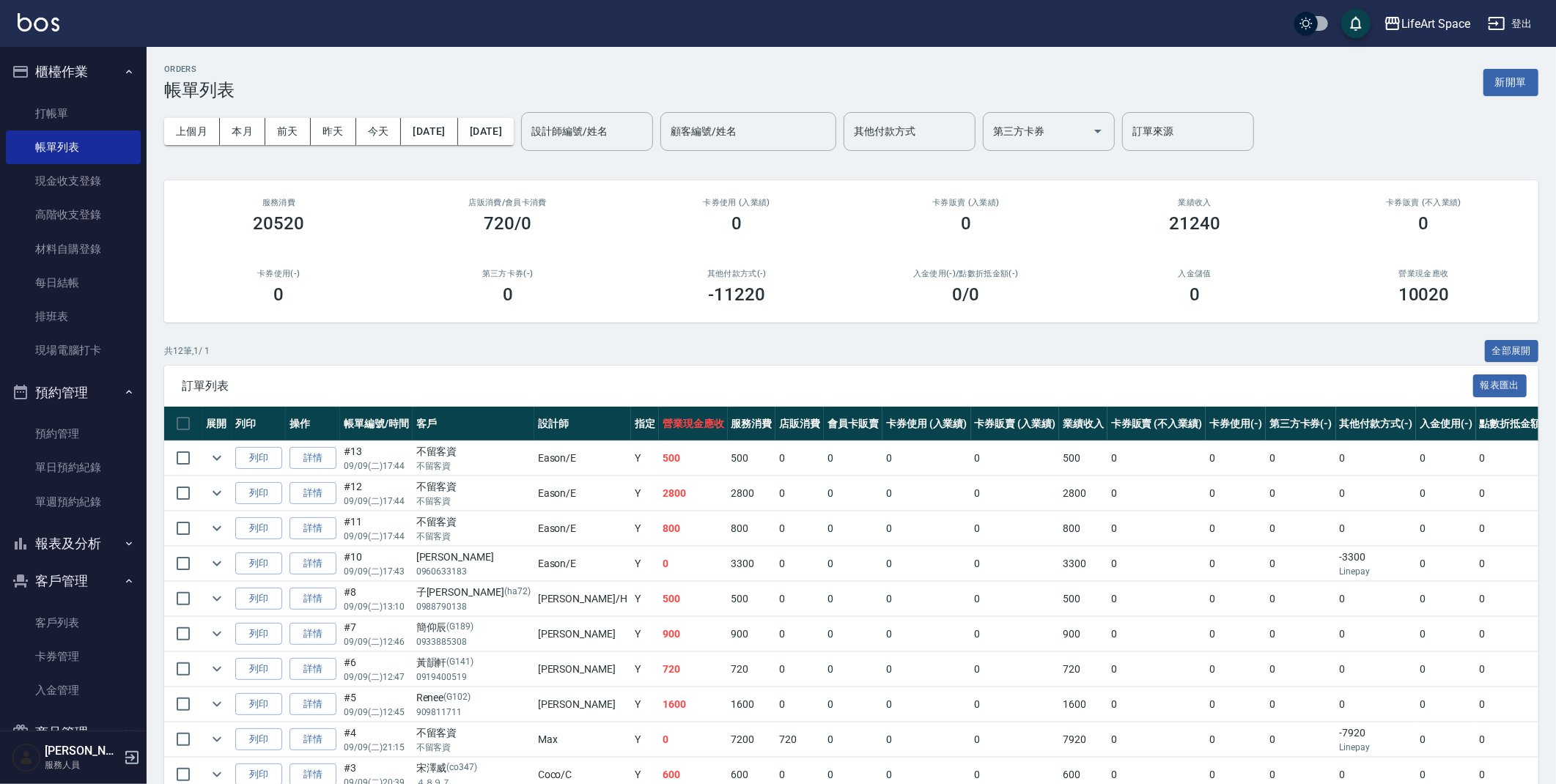
drag, startPoint x: 1497, startPoint y: 83, endPoint x: 1493, endPoint y: 89, distance: 7.2
click at [1497, 83] on button "新開單" at bounding box center [1510, 82] width 55 height 27
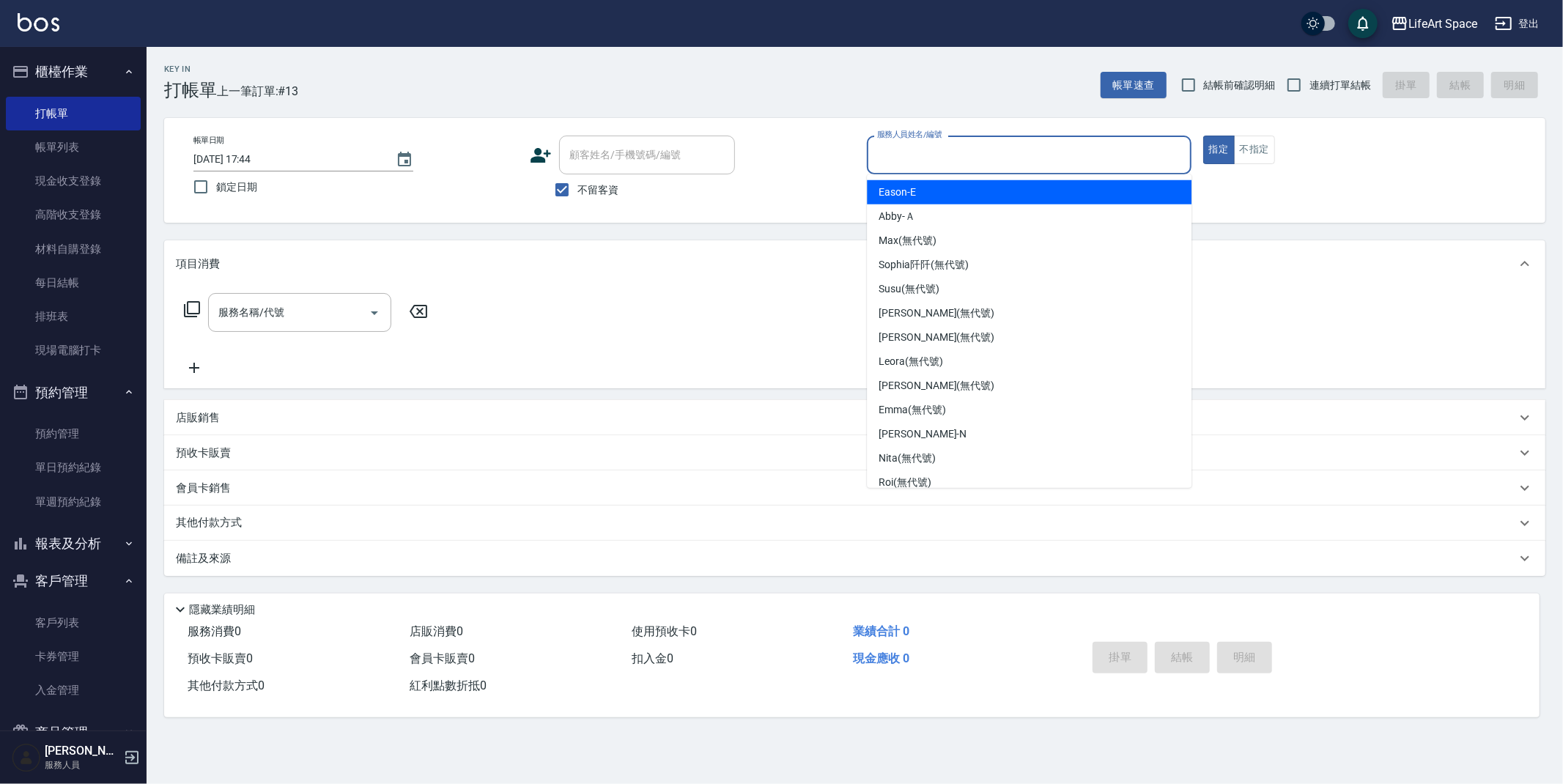
click at [965, 161] on input "服務人員姓名/編號" at bounding box center [1029, 155] width 312 height 26
drag, startPoint x: 929, startPoint y: 200, endPoint x: 863, endPoint y: 219, distance: 68.7
click at [929, 200] on div "Eason -E" at bounding box center [1029, 192] width 325 height 24
type input "Eason-E"
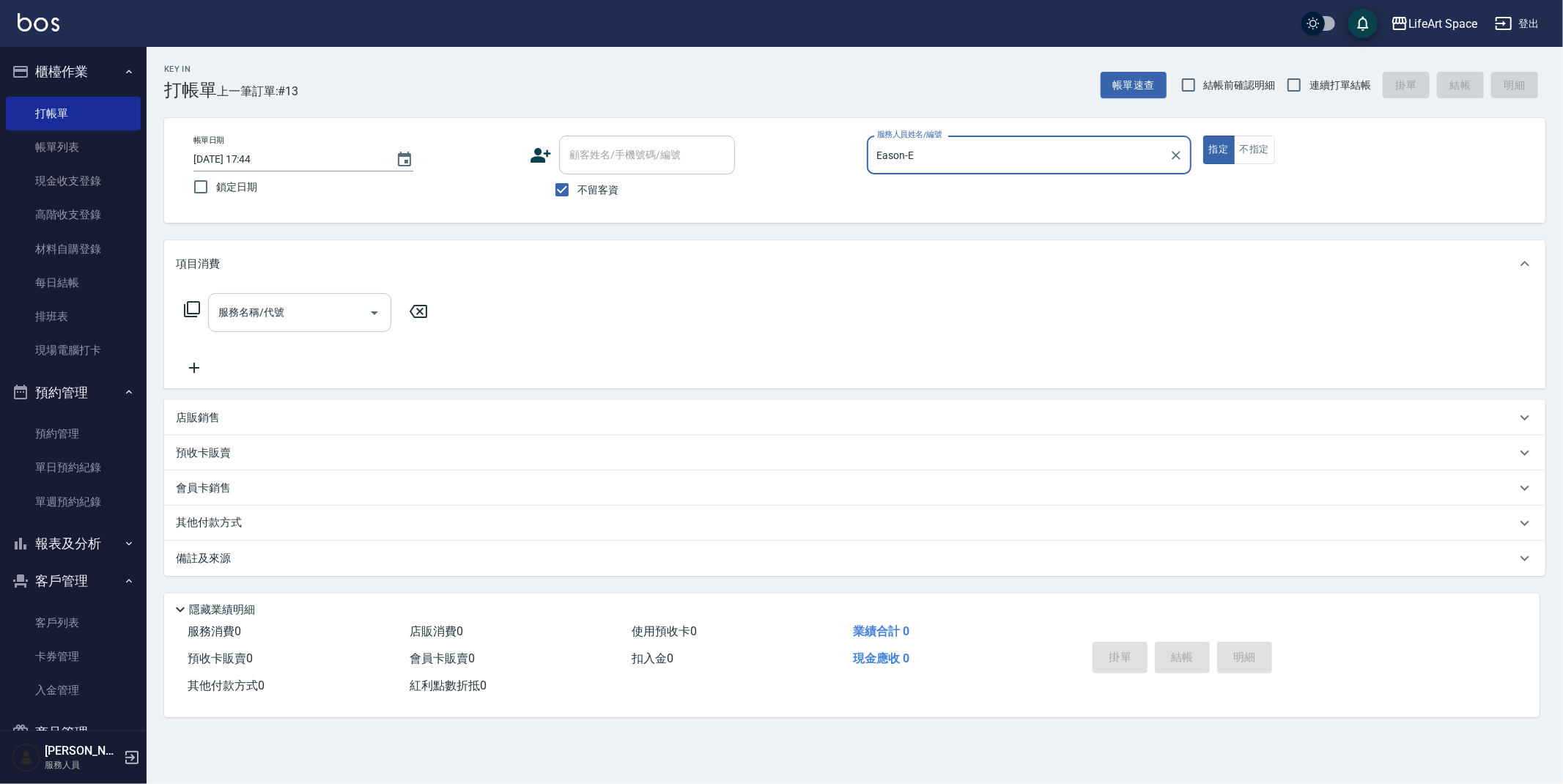
click at [311, 315] on input "服務名稱/代號" at bounding box center [289, 313] width 149 height 26
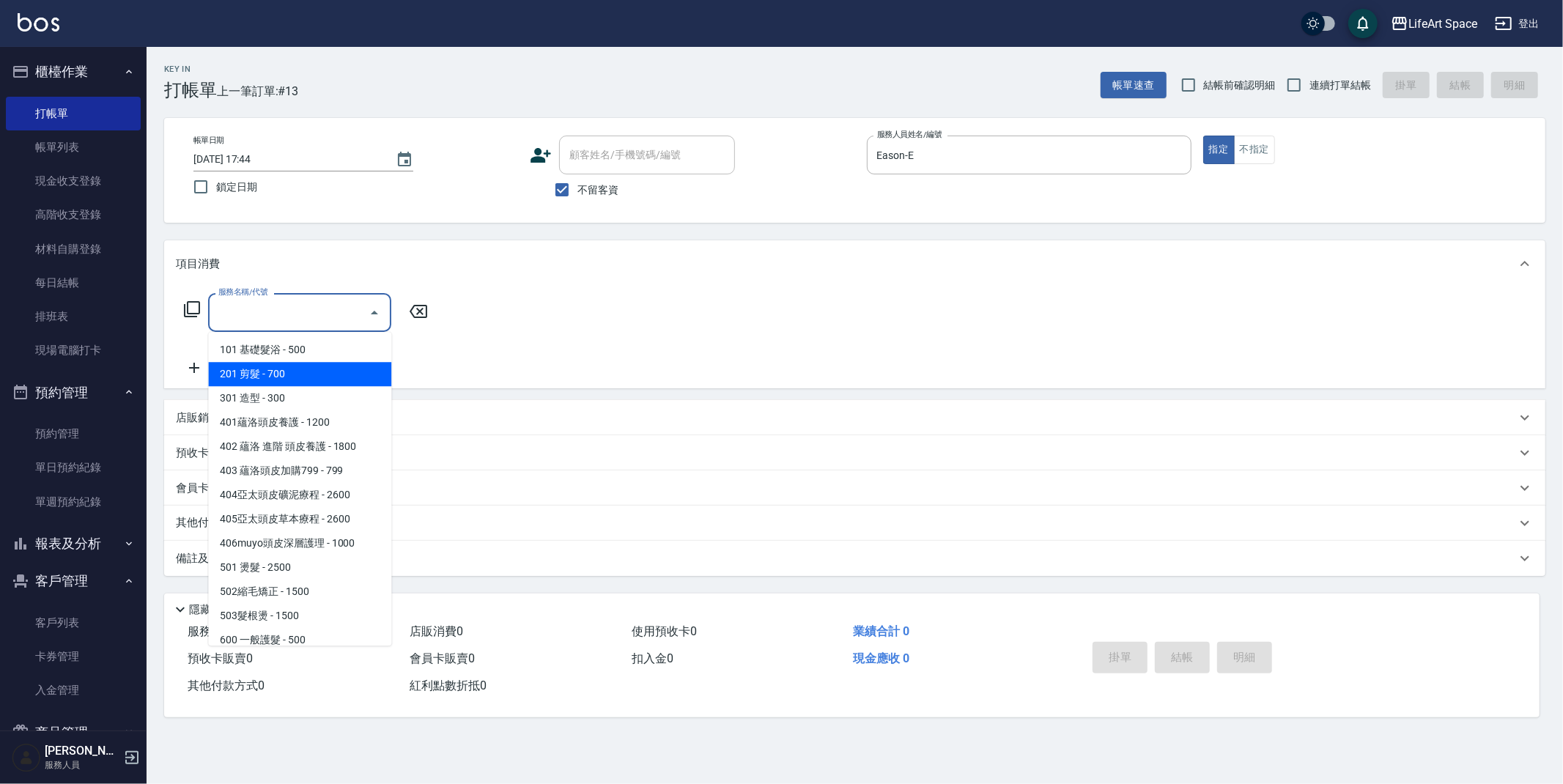
drag, startPoint x: 303, startPoint y: 364, endPoint x: 368, endPoint y: 342, distance: 68.6
click at [303, 364] on span "201 剪髮 - 700" at bounding box center [299, 374] width 183 height 24
type input "201 剪髮(201)"
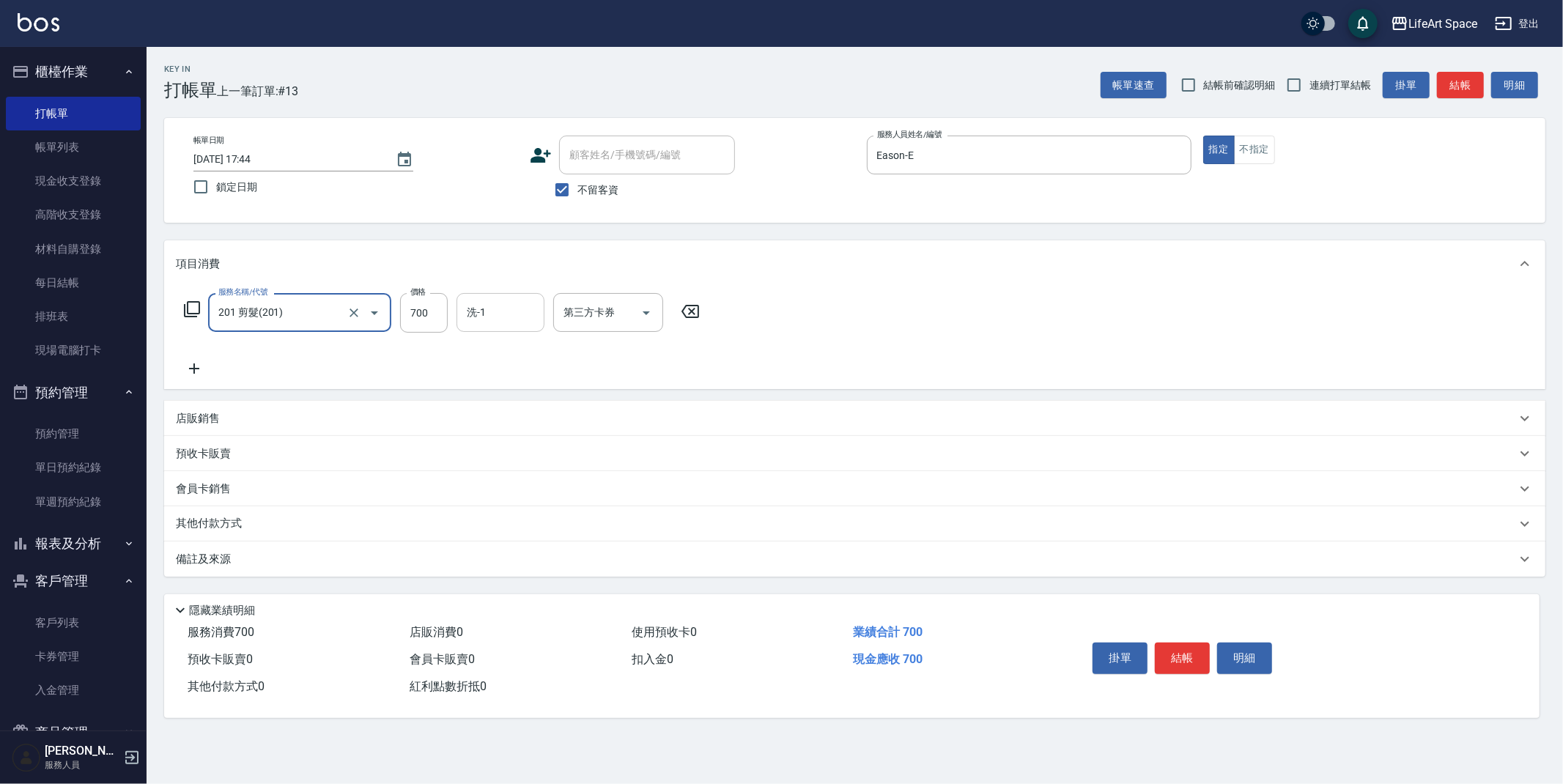
drag, startPoint x: 427, startPoint y: 319, endPoint x: 467, endPoint y: 326, distance: 40.6
click at [427, 318] on input "700" at bounding box center [423, 313] width 47 height 40
type input "800"
click at [250, 559] on div "備註及來源" at bounding box center [846, 559] width 1340 height 16
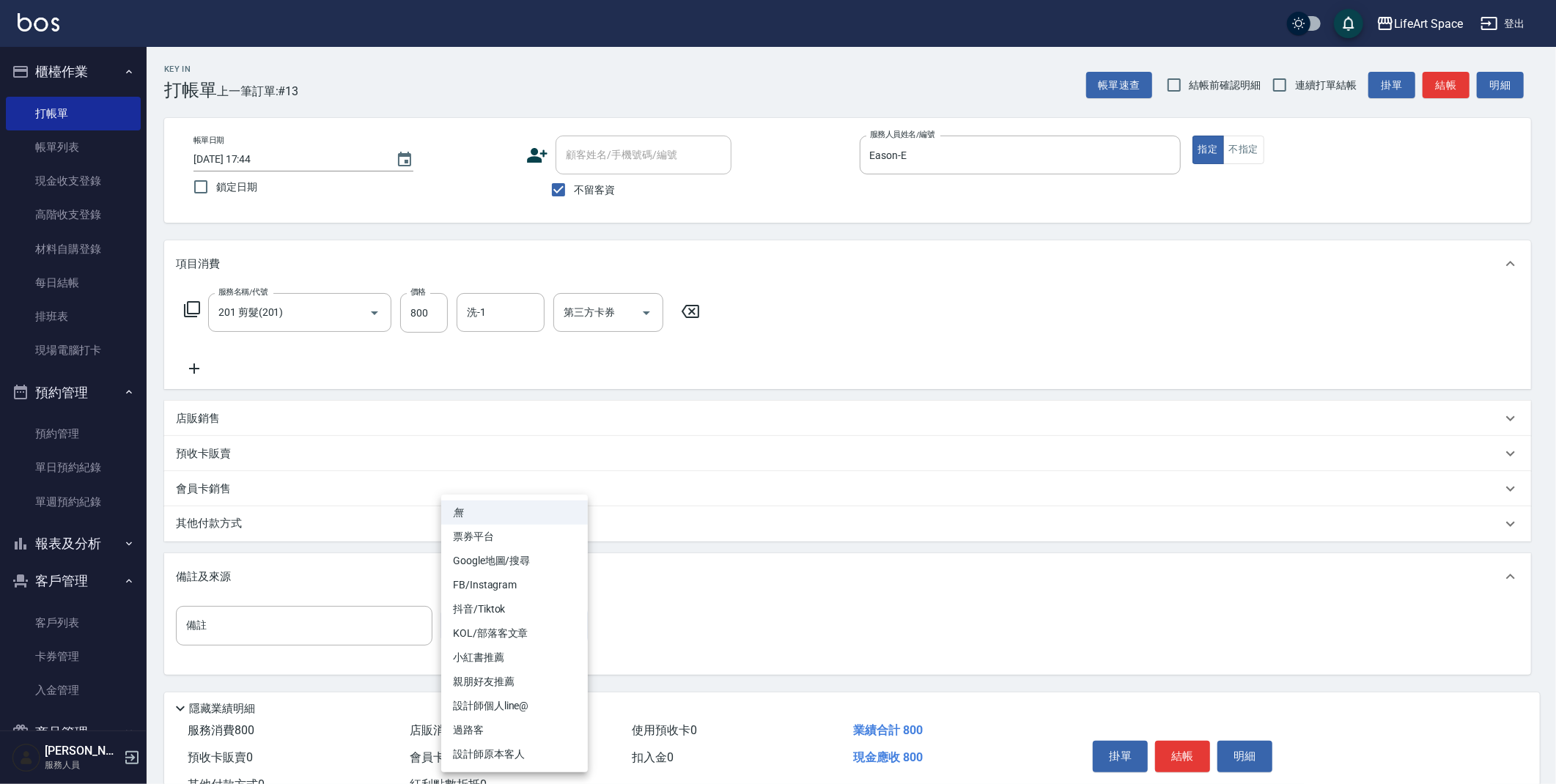
drag, startPoint x: 500, startPoint y: 608, endPoint x: 517, endPoint y: 679, distance: 73.0
click at [501, 613] on body "LifeArt Space 登出 櫃檯作業 打帳單 帳單列表 現金收支登錄 高階收支登錄 材料自購登錄 每日結帳 排班表 現場電腦打卡 預約管理 預約管理 單…" at bounding box center [778, 417] width 1556 height 834
click at [524, 749] on li "設計師原本客人" at bounding box center [514, 754] width 147 height 24
type input "設計師原本客人"
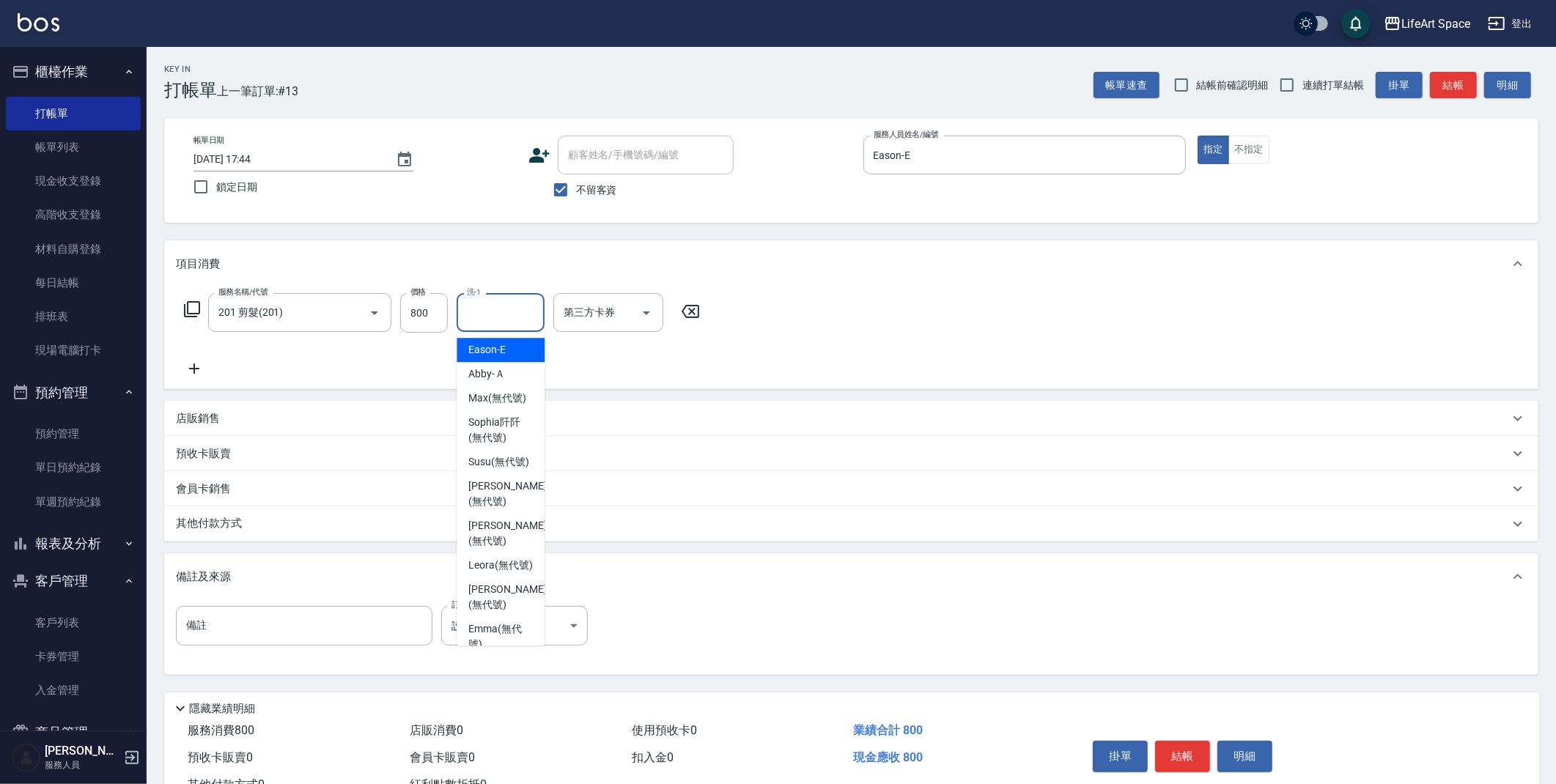
click at [497, 317] on input "洗-1" at bounding box center [500, 313] width 75 height 26
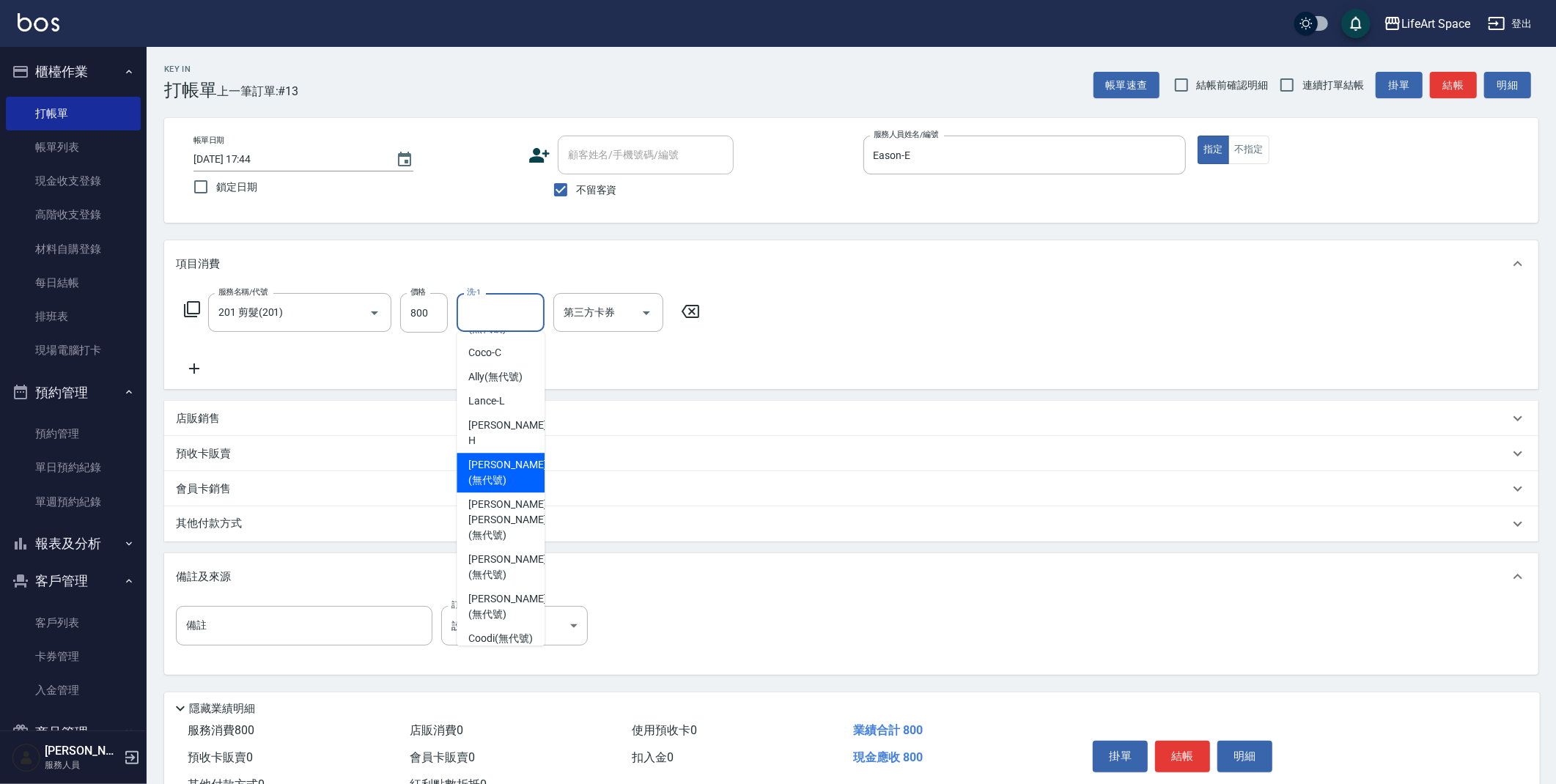
scroll to position [453, 0]
click at [500, 476] on span "[PERSON_NAME] (無代號)" at bounding box center [508, 463] width 78 height 31
click at [510, 305] on input "[PERSON_NAME](無代號)" at bounding box center [489, 313] width 53 height 26
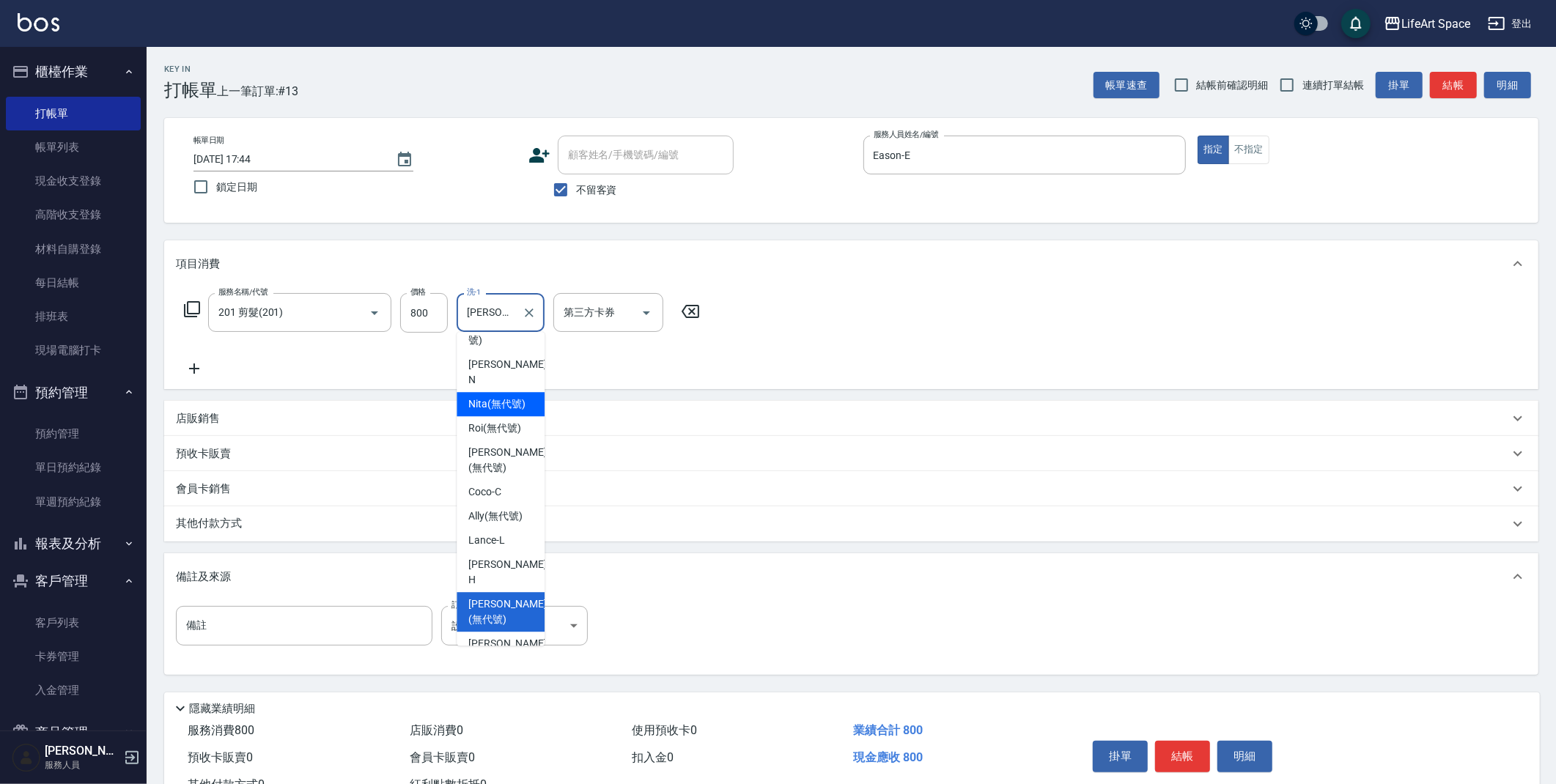
click at [499, 412] on span "Nita (無代號)" at bounding box center [497, 404] width 58 height 16
type input "Nita (無代號)"
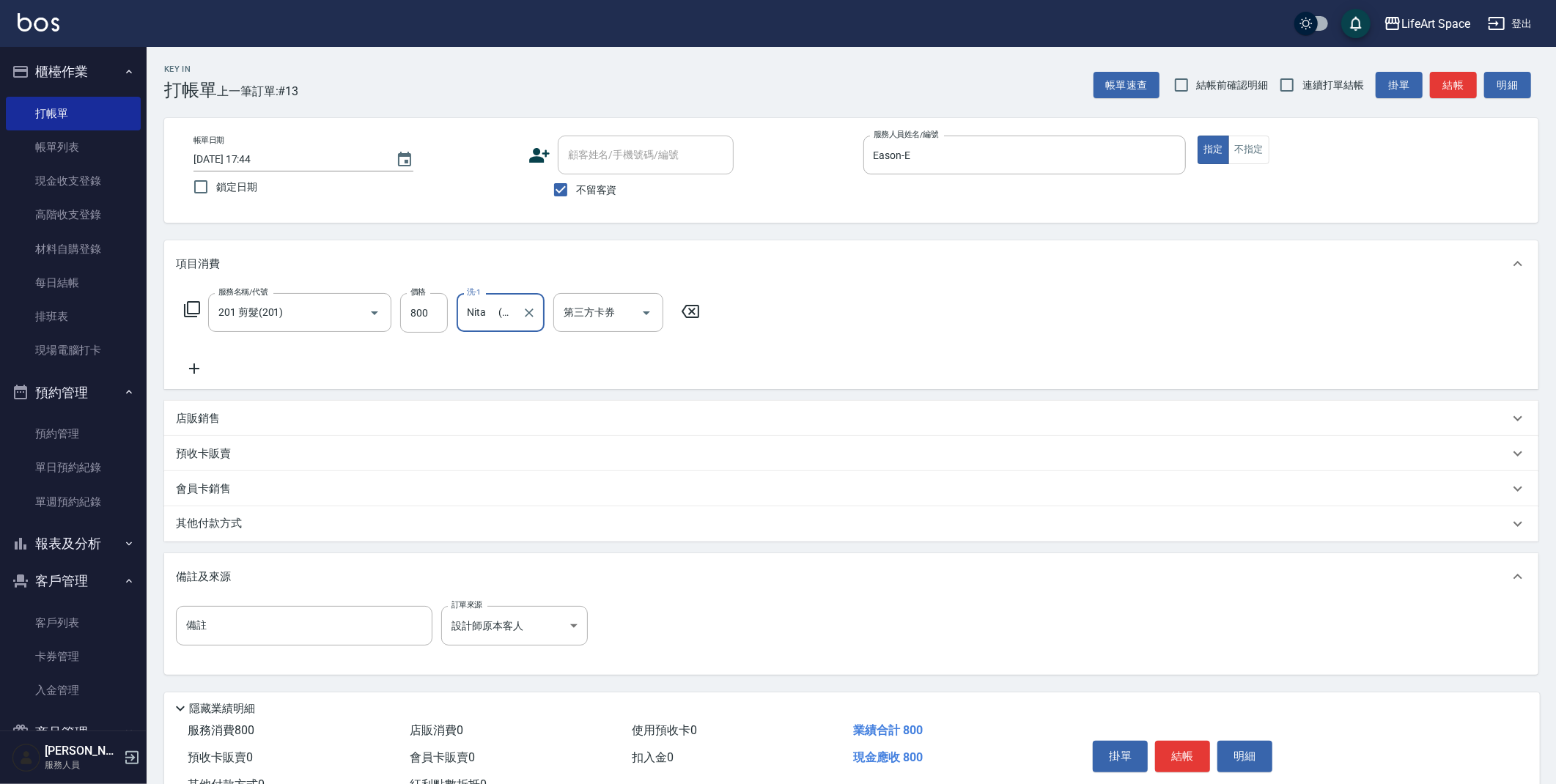
click at [354, 529] on div "其他付款方式" at bounding box center [842, 523] width 1333 height 16
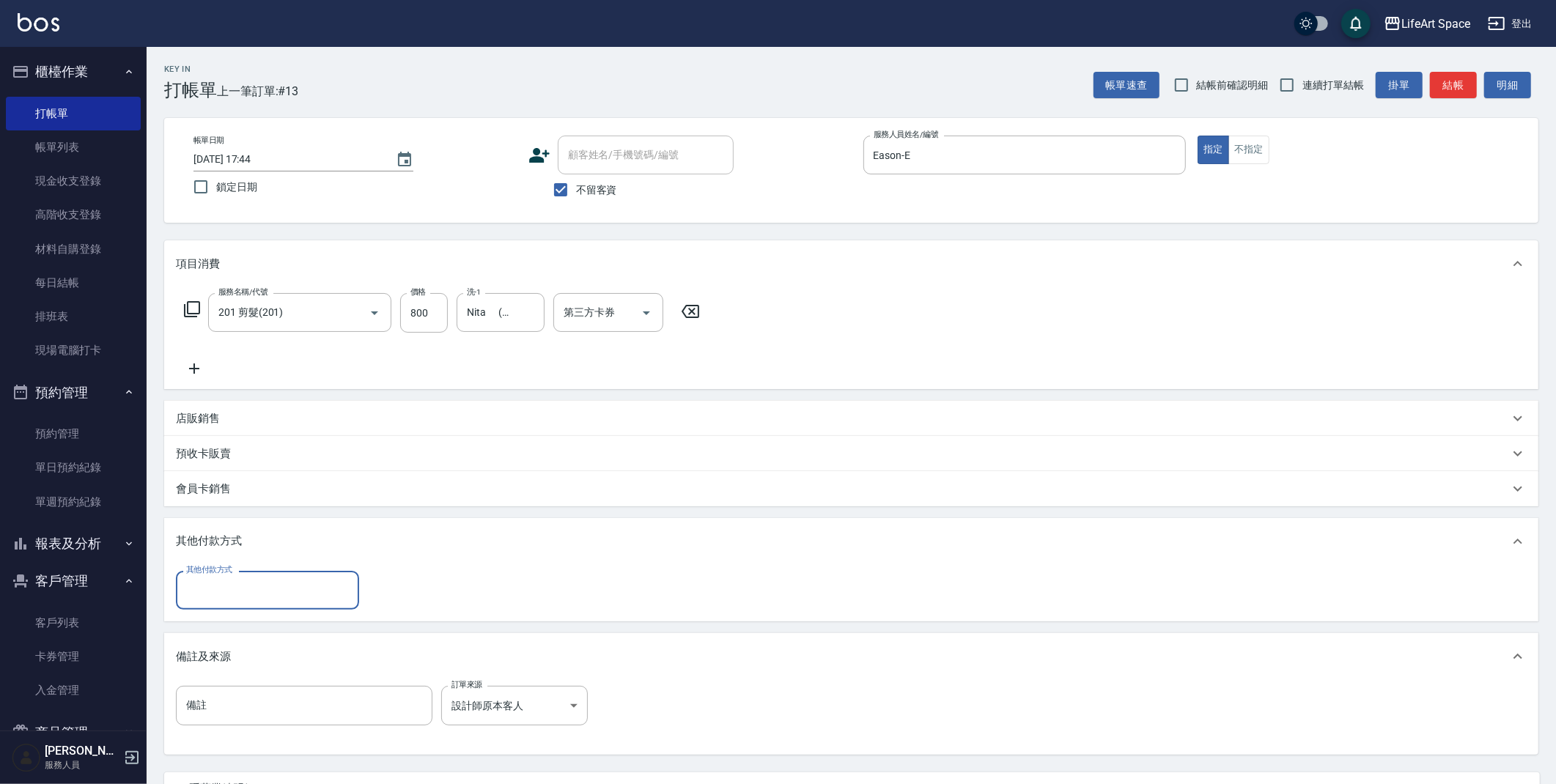
scroll to position [0, 0]
click at [240, 601] on input "其他付款方式" at bounding box center [267, 590] width 170 height 26
click at [232, 630] on span "轉帳" at bounding box center [267, 627] width 183 height 24
type input "轉帳"
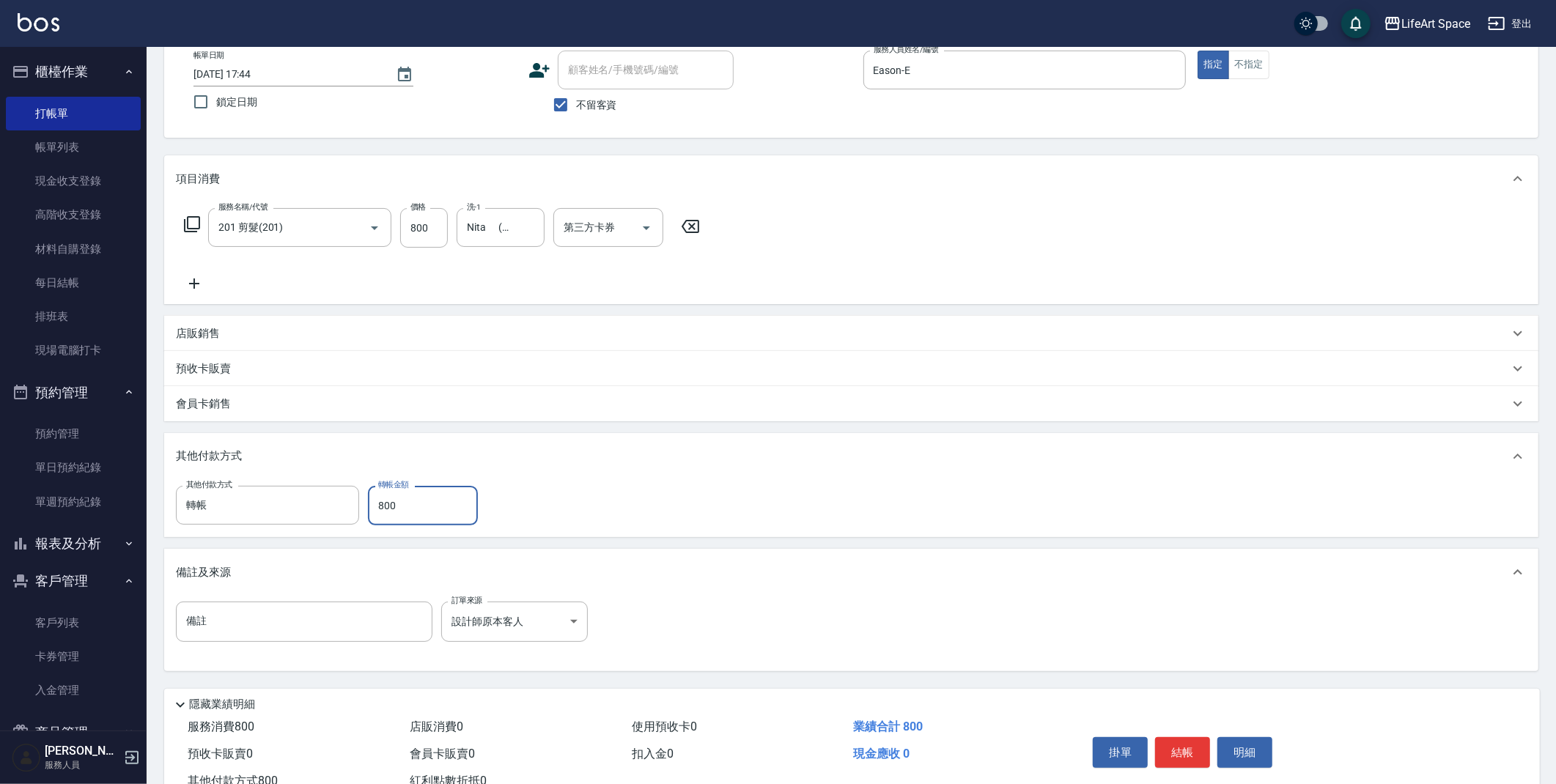
scroll to position [135, 0]
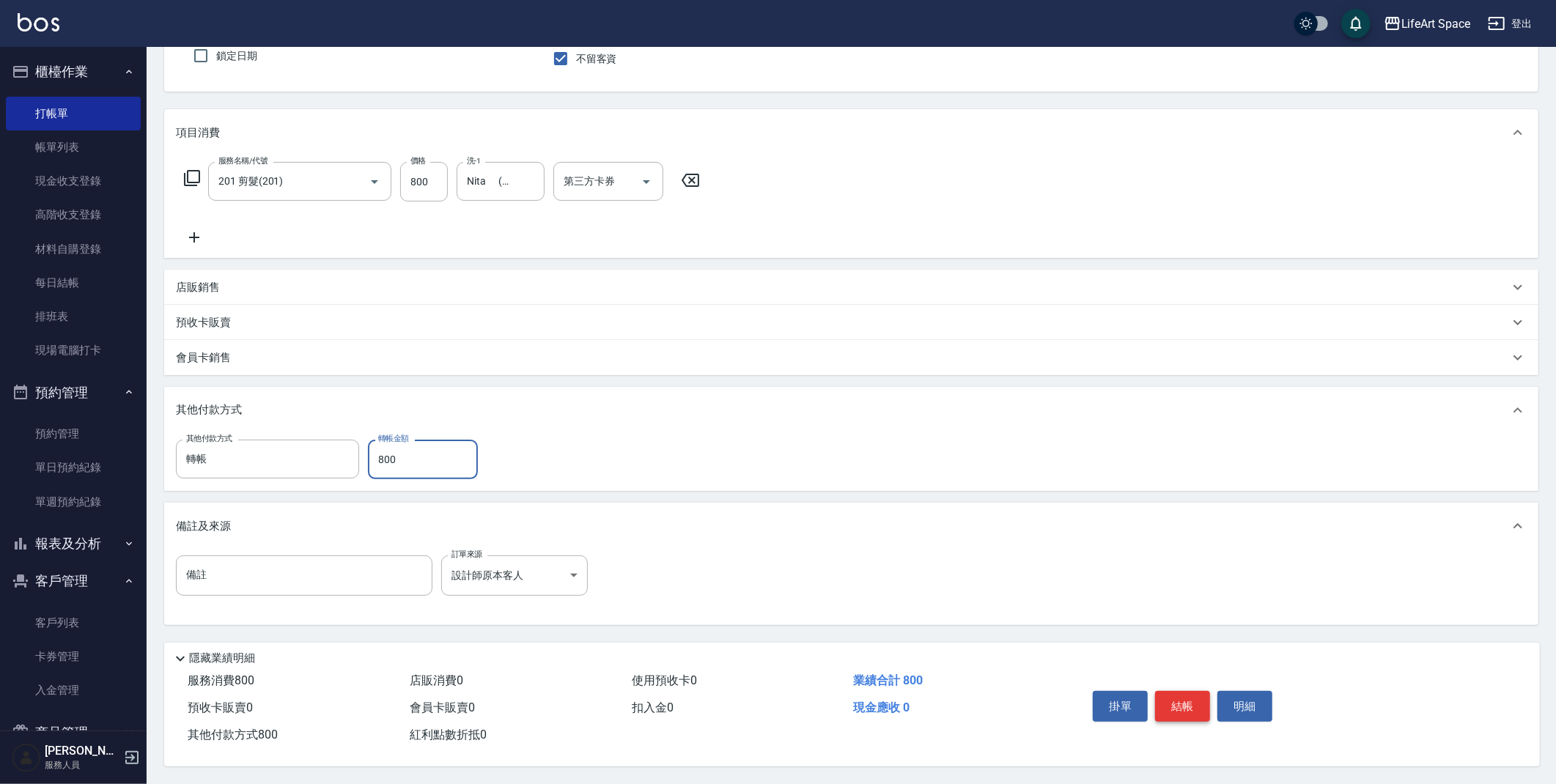
type input "800"
click at [1174, 700] on button "結帳" at bounding box center [1182, 706] width 55 height 31
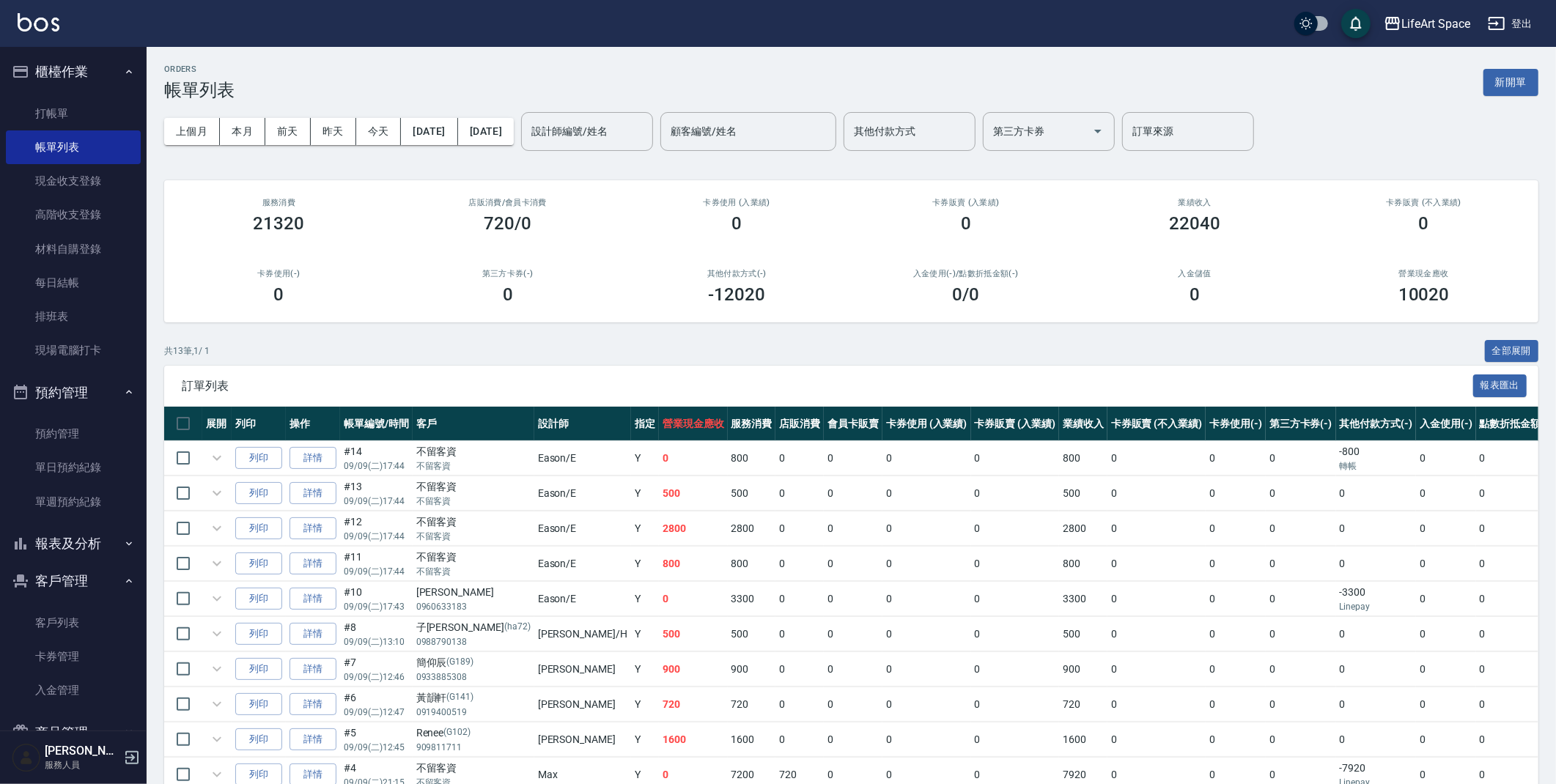
click at [1509, 84] on button "新開單" at bounding box center [1510, 82] width 55 height 27
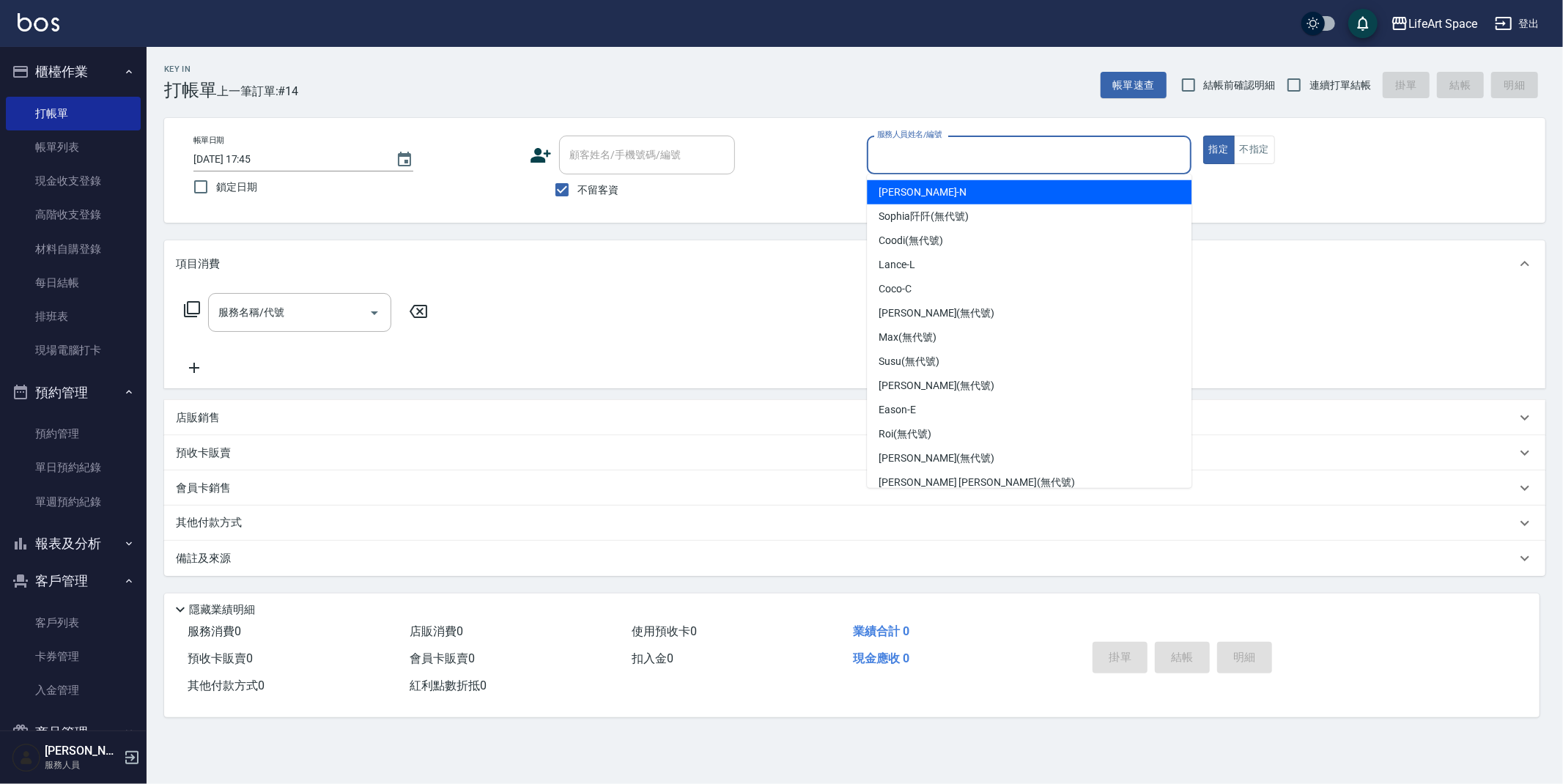
click at [1000, 146] on input "服務人員姓名/編號" at bounding box center [1029, 155] width 312 height 26
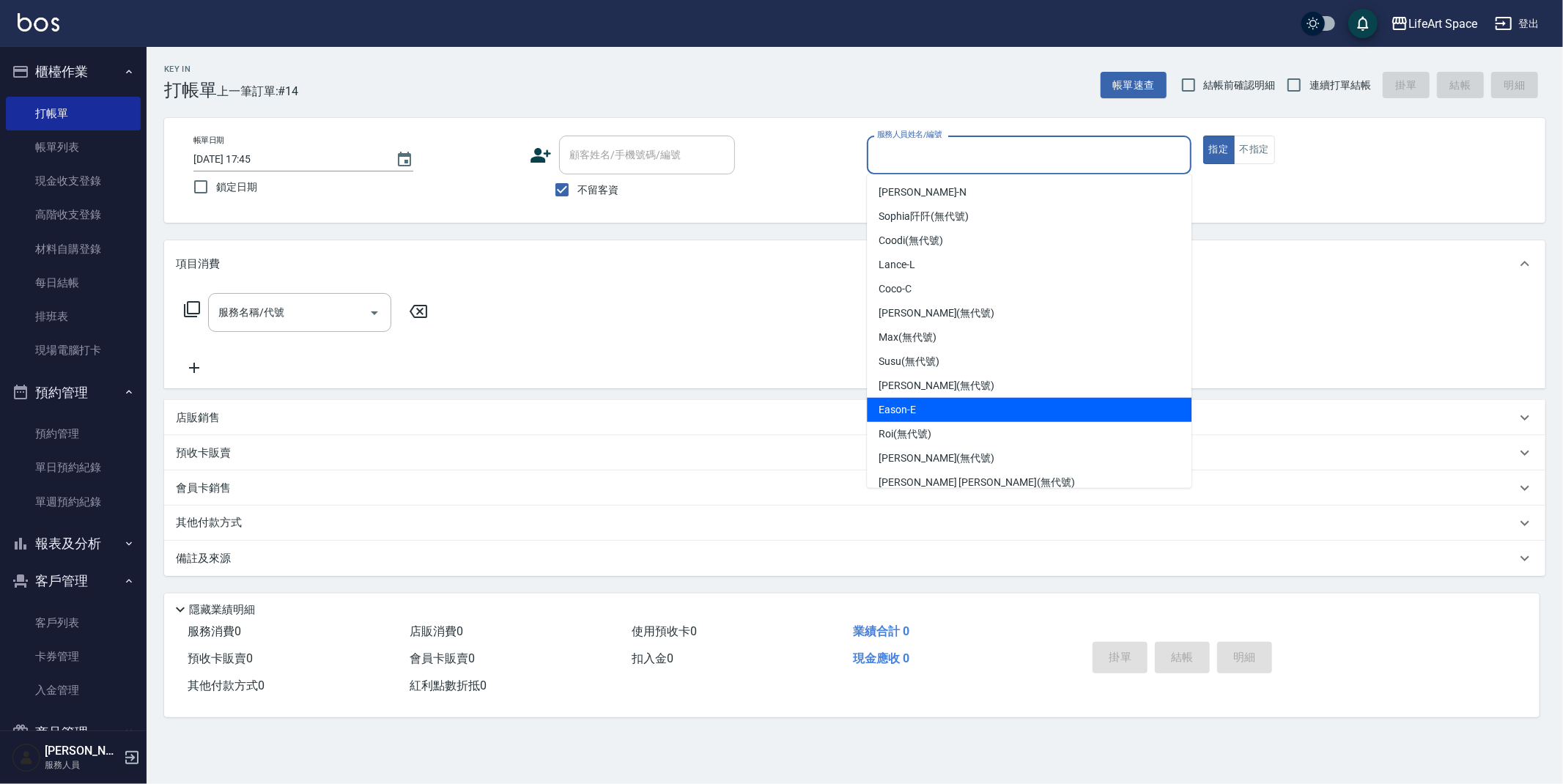
drag, startPoint x: 914, startPoint y: 412, endPoint x: 896, endPoint y: 414, distance: 18.1
click at [914, 411] on span "Eason -E" at bounding box center [898, 410] width 37 height 16
type input "Eason-E"
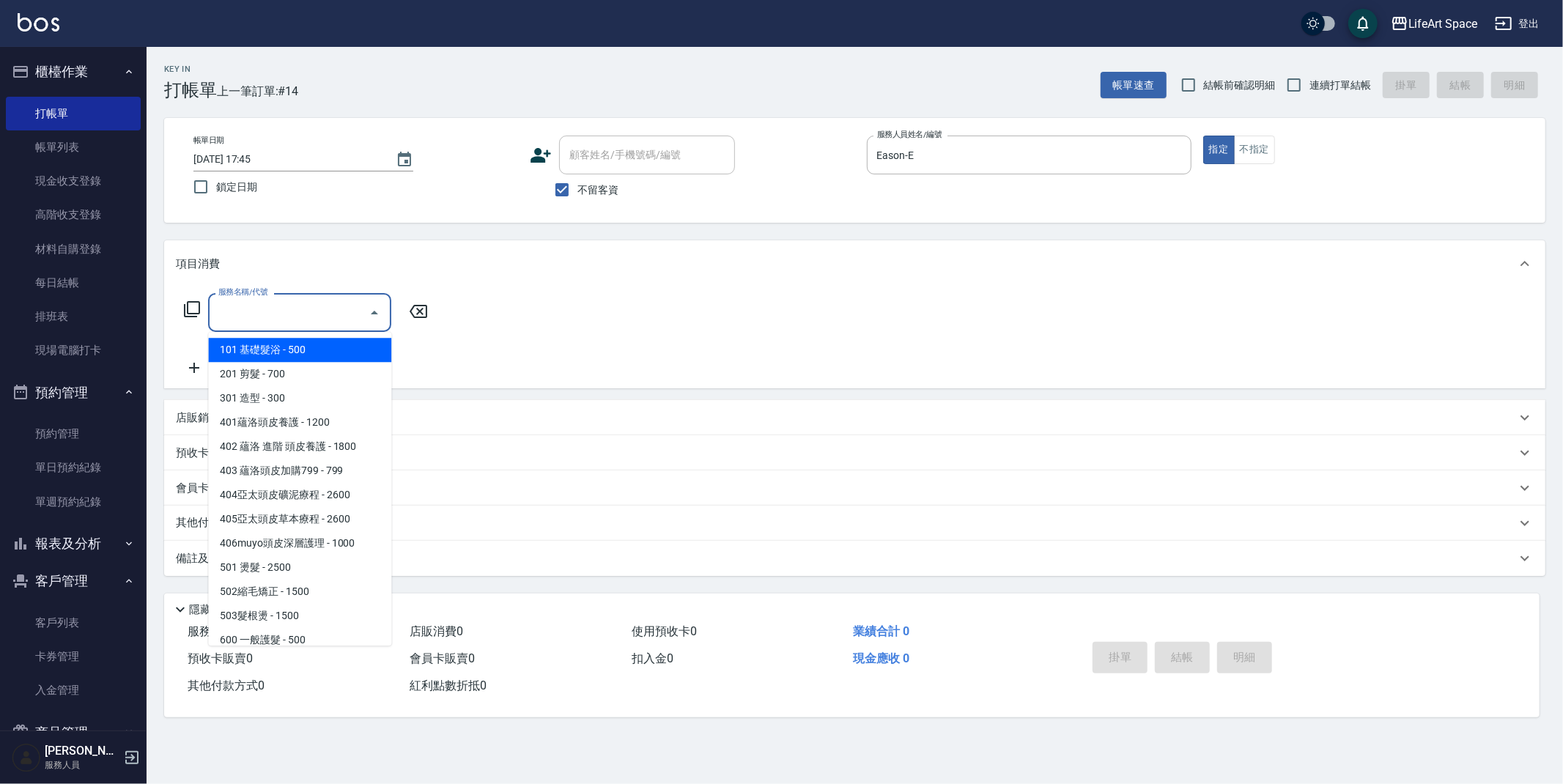
click at [308, 319] on input "服務名稱/代號" at bounding box center [289, 313] width 149 height 26
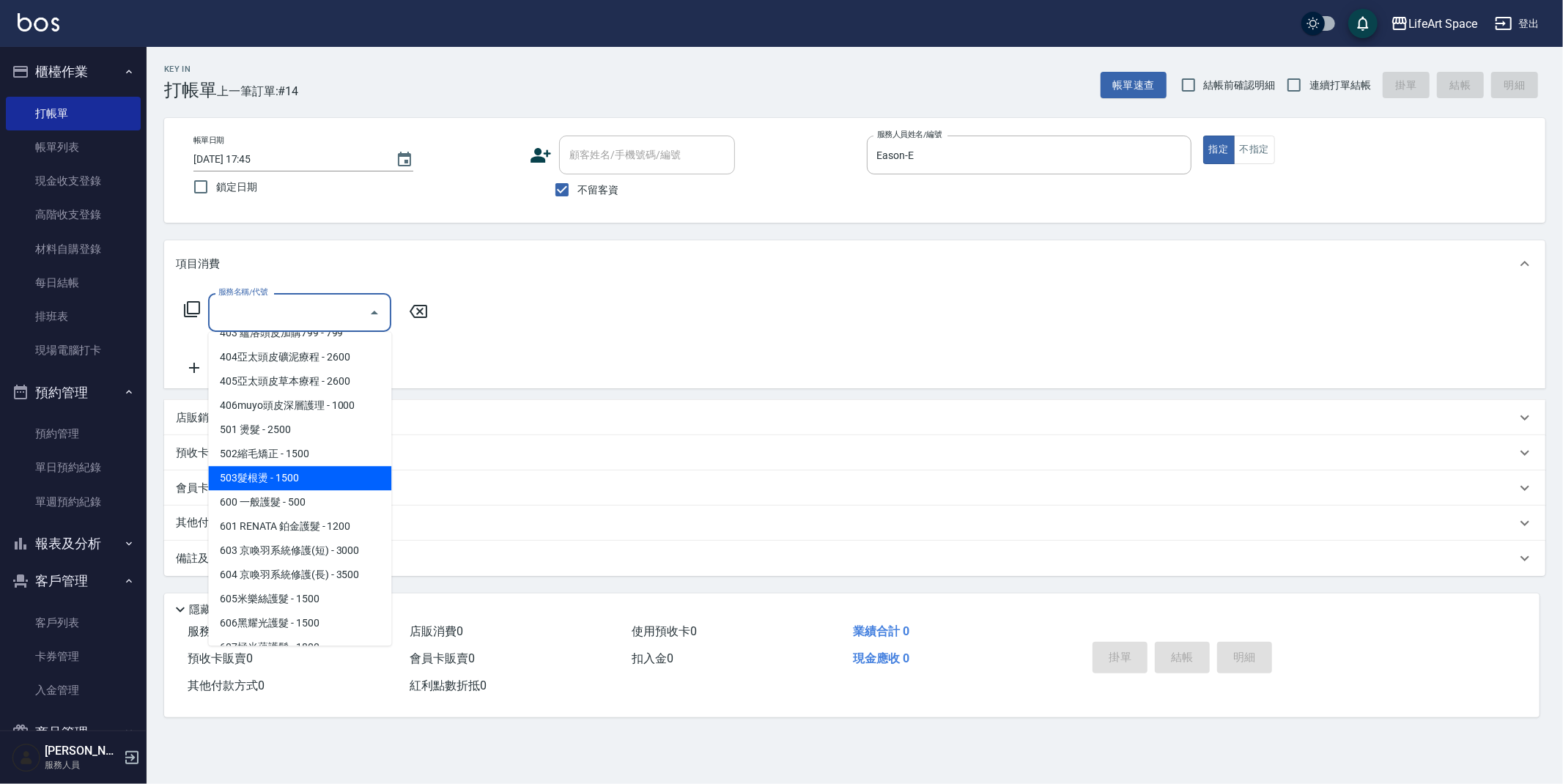
scroll to position [229, 0]
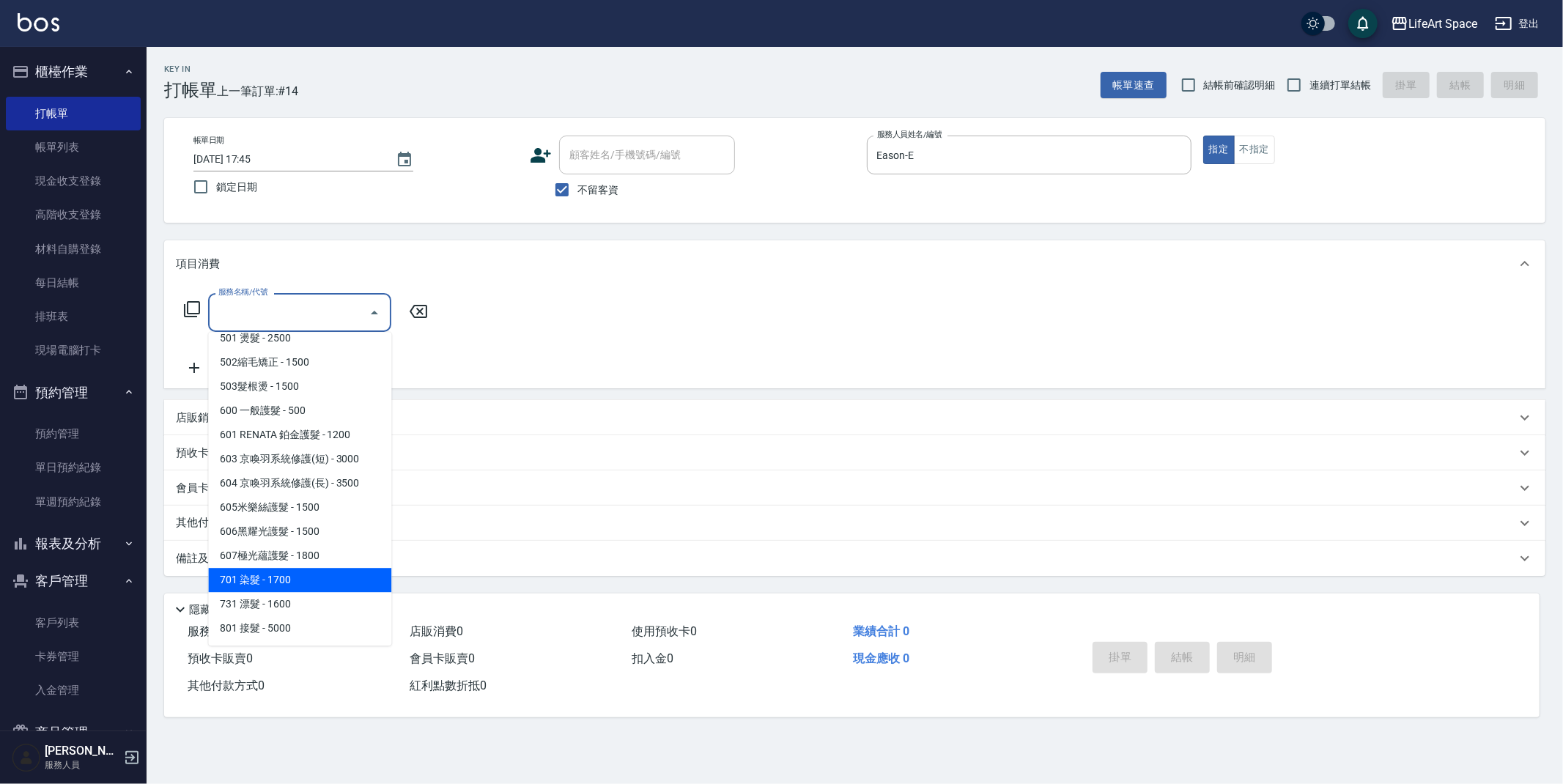
drag, startPoint x: 278, startPoint y: 584, endPoint x: 361, endPoint y: 431, distance: 174.1
click at [278, 584] on span "701 染髮 - 1700" at bounding box center [299, 580] width 183 height 24
type input "701 染髮(701)"
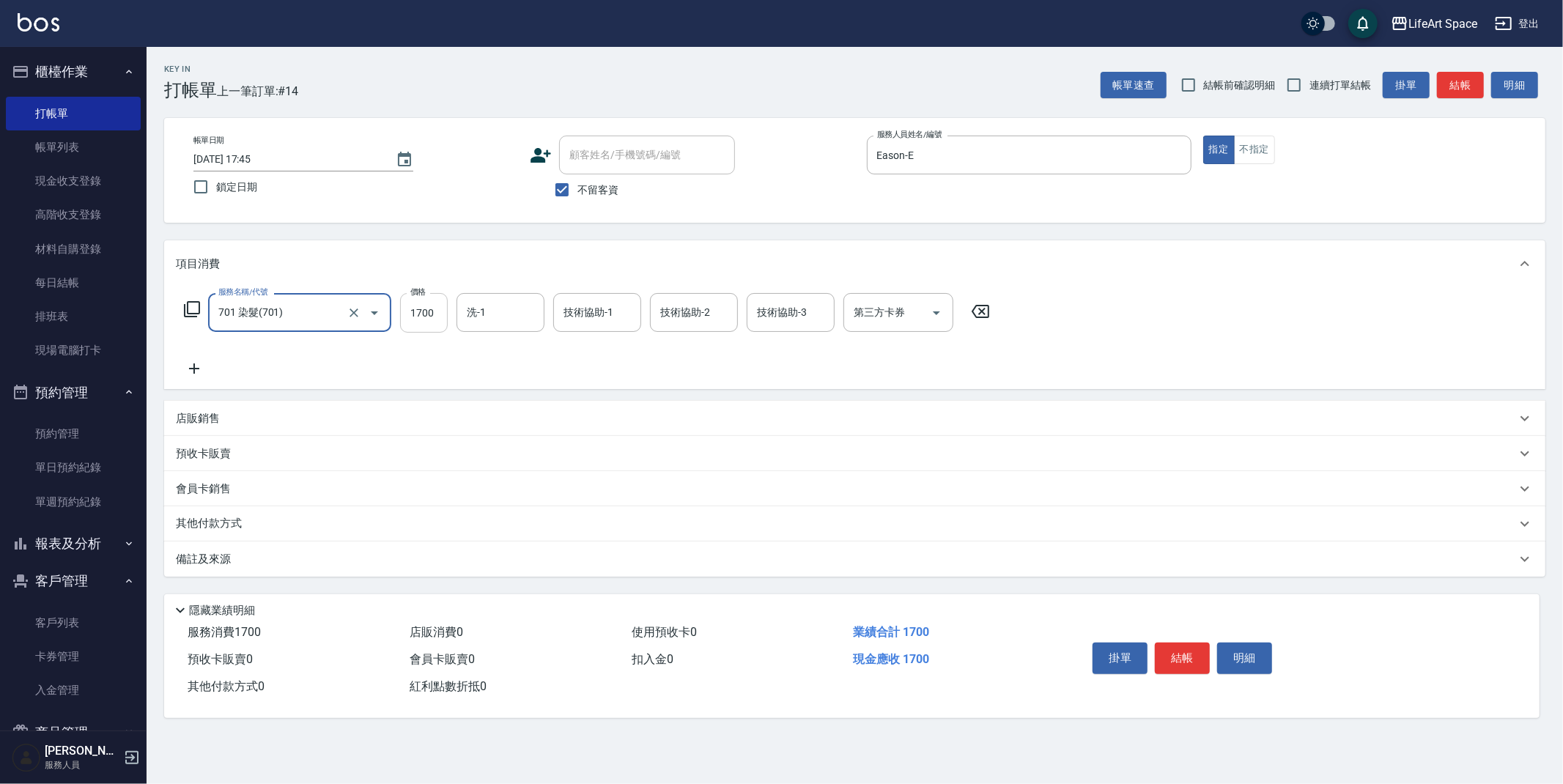
click at [436, 322] on input "1700" at bounding box center [423, 313] width 47 height 40
type input "2500"
click at [485, 319] on div "洗-1 洗-1" at bounding box center [500, 313] width 88 height 39
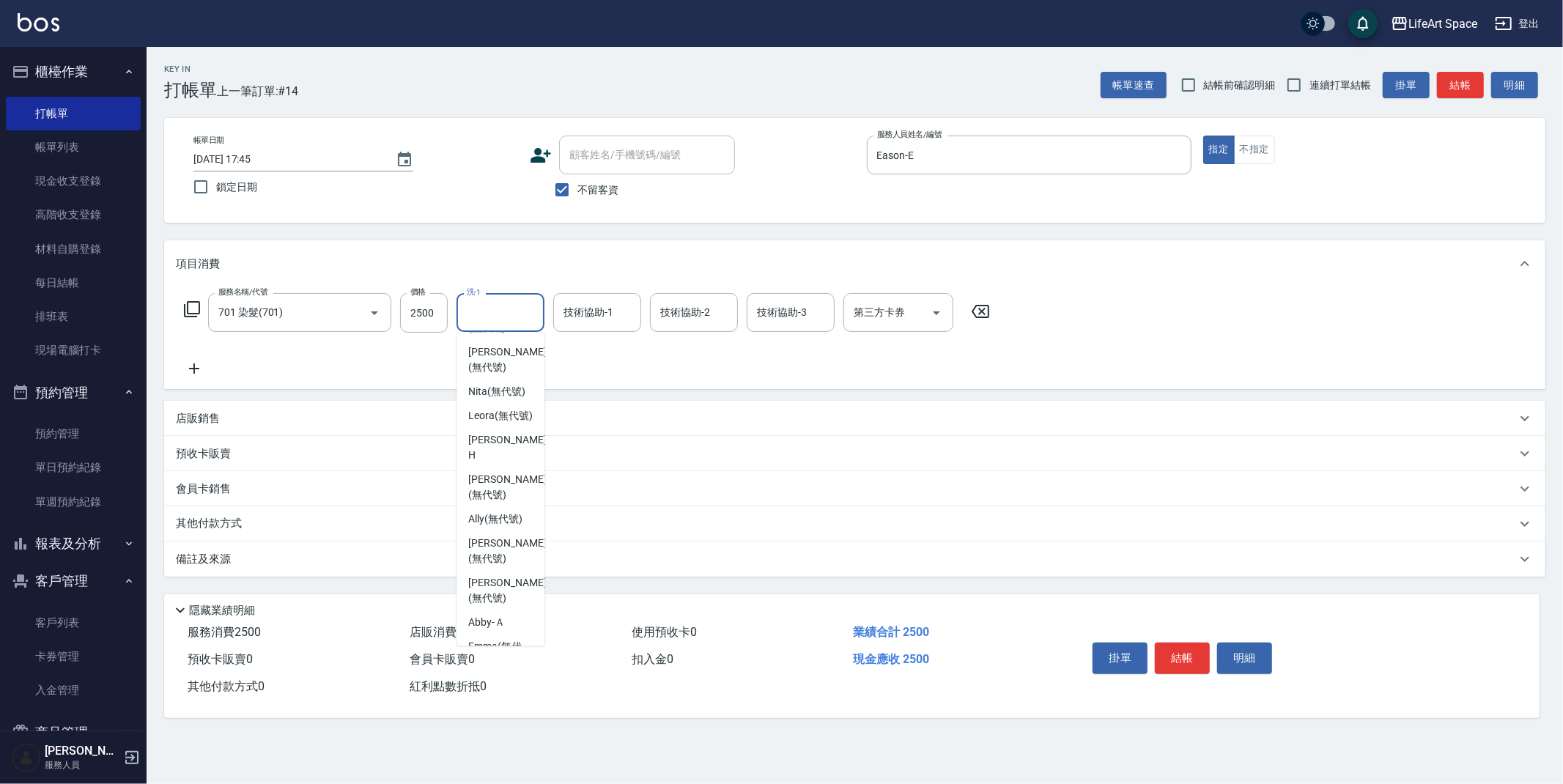
scroll to position [453, 0]
drag, startPoint x: 501, startPoint y: 578, endPoint x: 533, endPoint y: 464, distance: 118.4
click at [501, 577] on div "Abby -Ａ" at bounding box center [500, 589] width 88 height 24
type input "Abby-Ａ"
click at [588, 317] on div "技術協助-1 技術協助-1" at bounding box center [597, 313] width 88 height 39
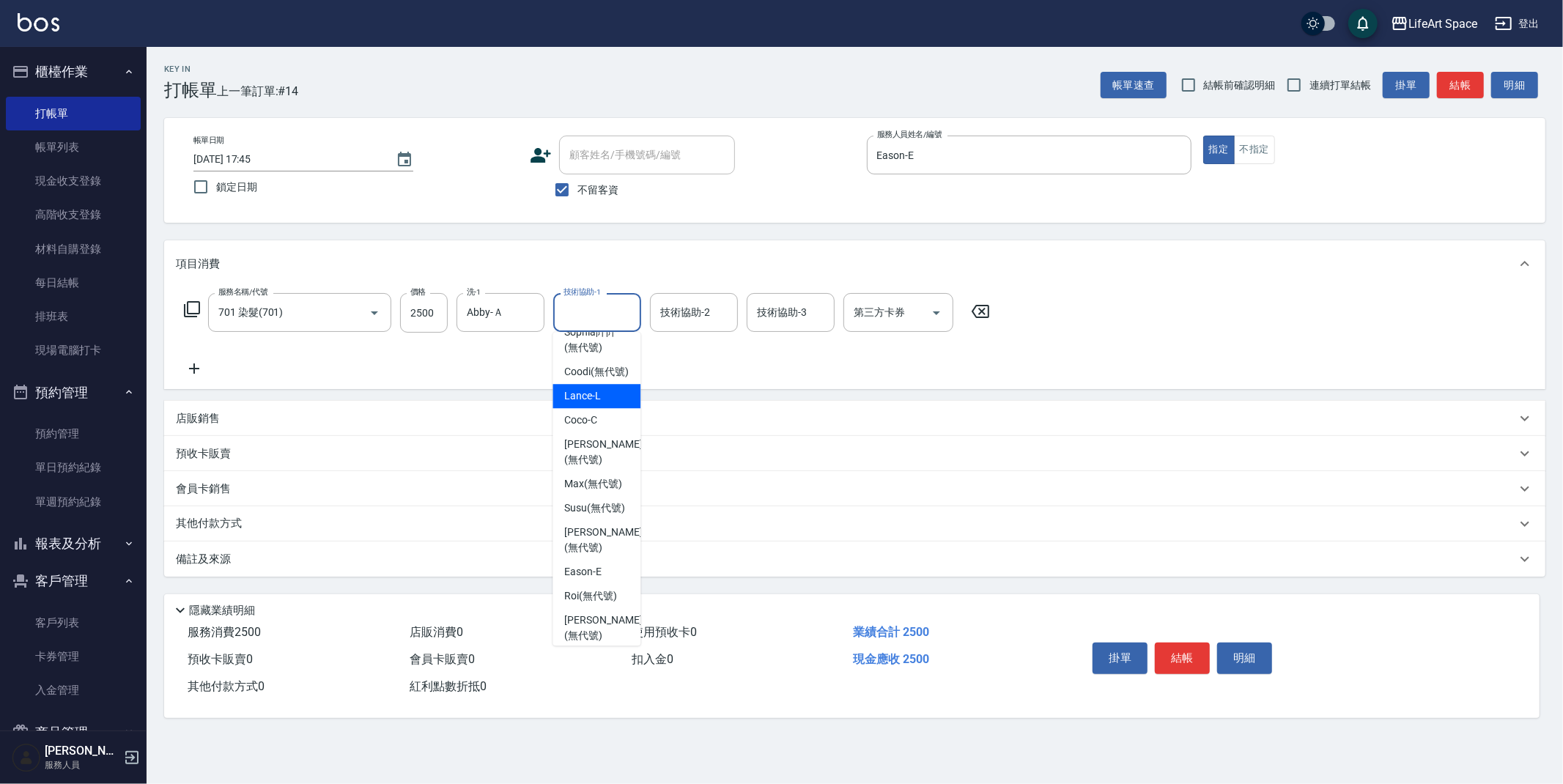
scroll to position [78, 0]
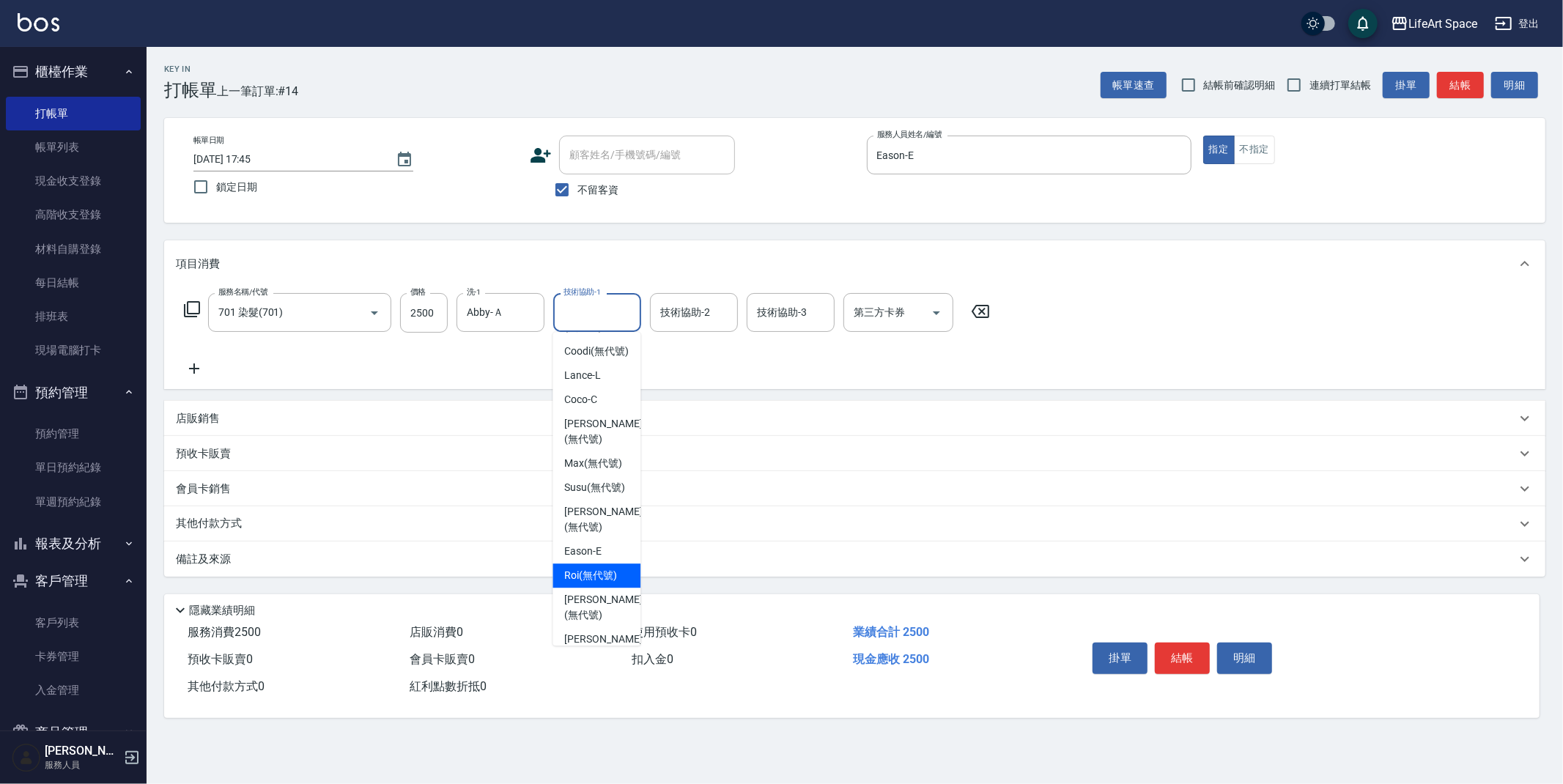
click at [599, 573] on span "Roi (無代號)" at bounding box center [590, 575] width 53 height 16
type input "Roi(無代號)"
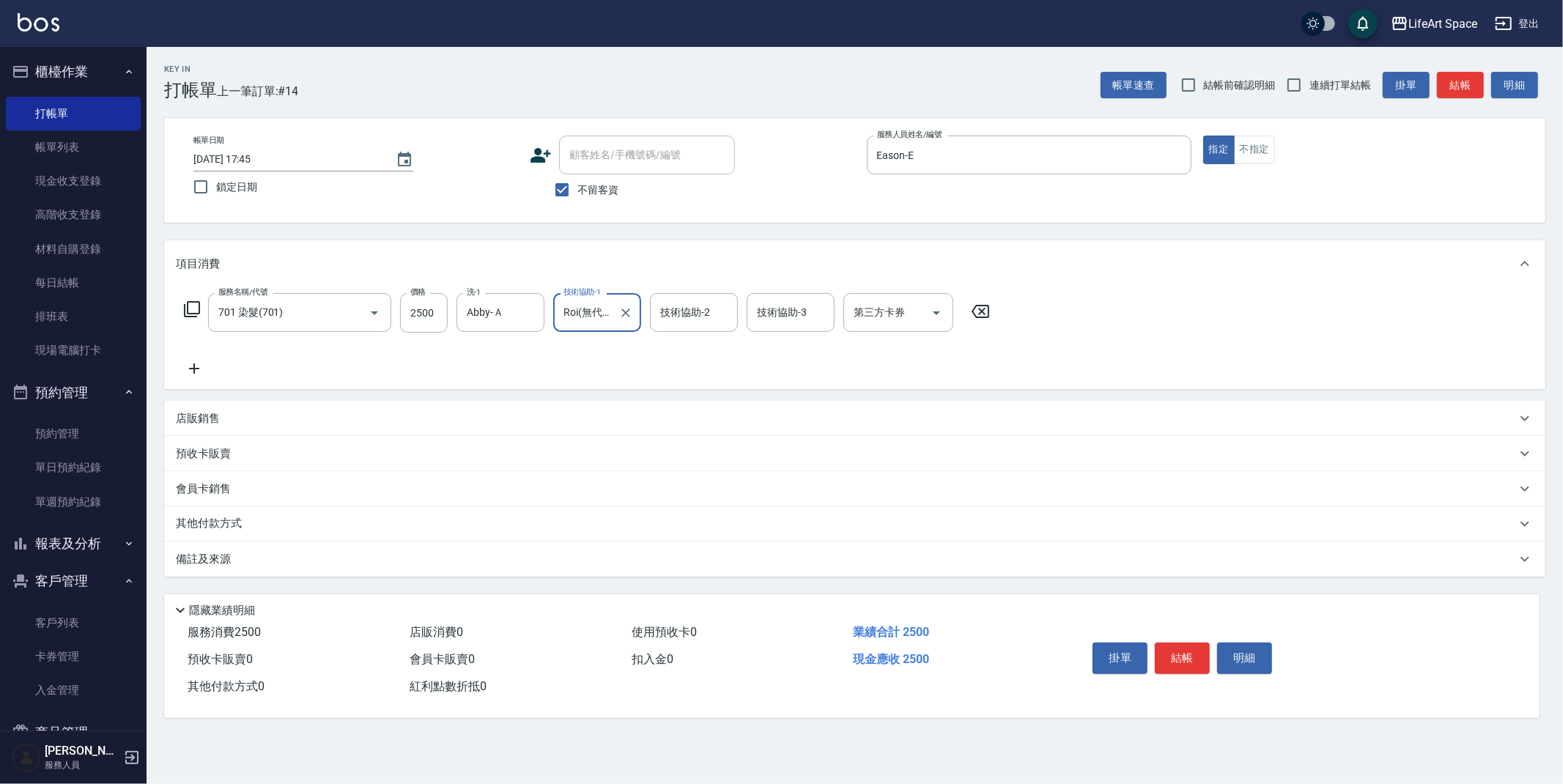
click at [484, 559] on div "備註及來源" at bounding box center [846, 559] width 1340 height 16
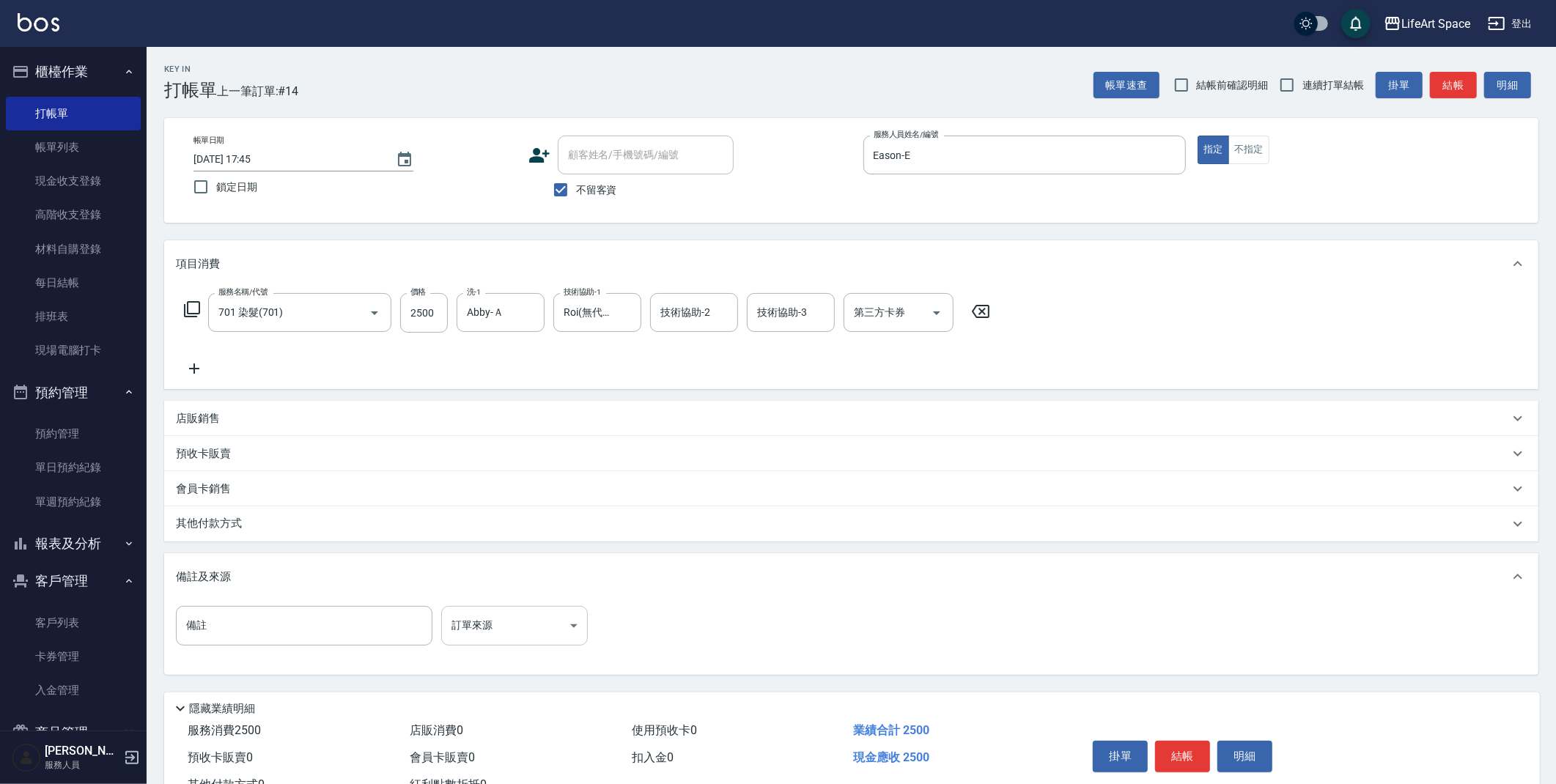
click at [524, 629] on body "LifeArt Space 登出 櫃檯作業 打帳單 帳單列表 現金收支登錄 高階收支登錄 材料自購登錄 每日結帳 排班表 現場電腦打卡 預約管理 預約管理 單…" at bounding box center [778, 417] width 1556 height 834
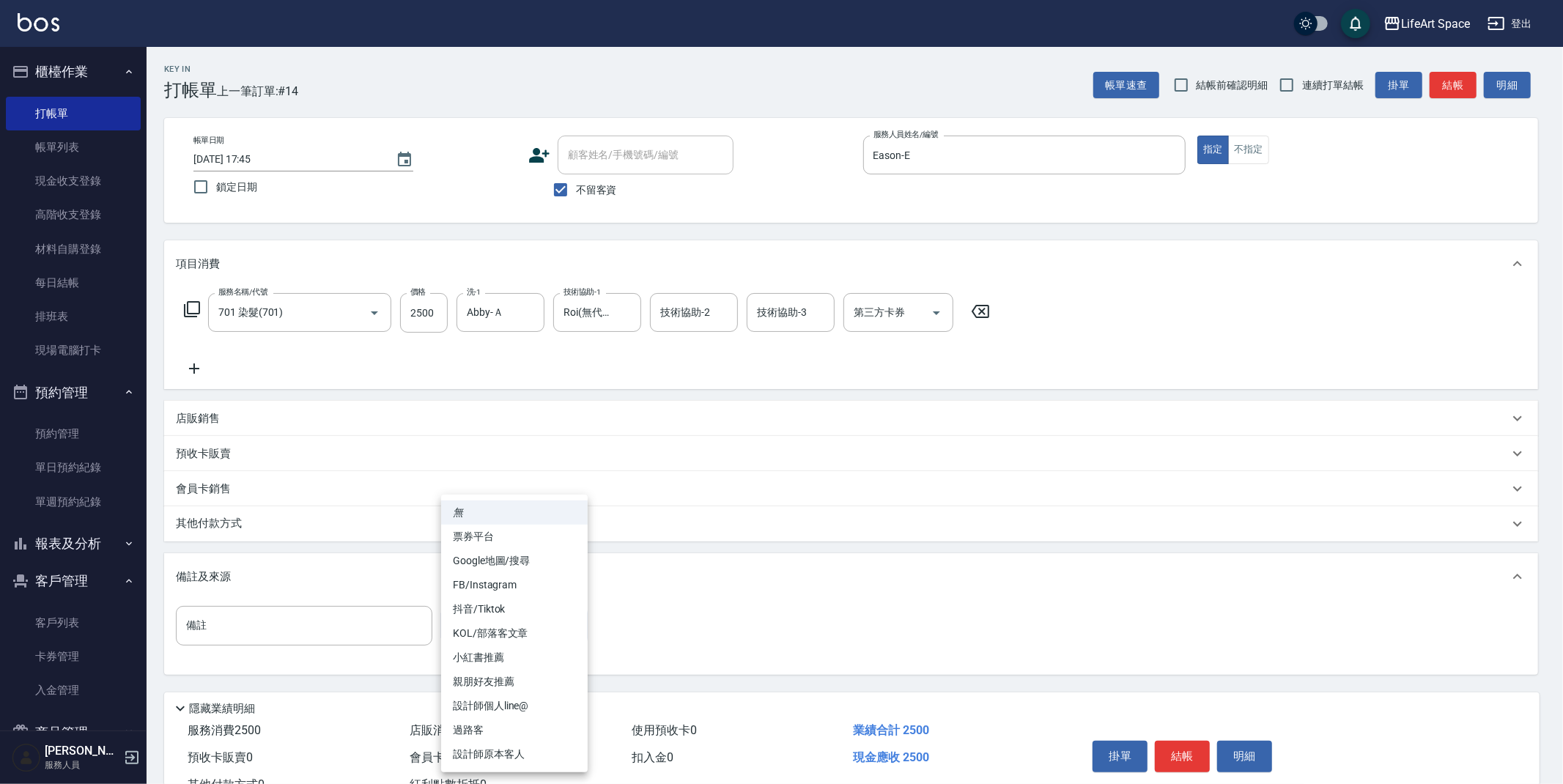
click at [529, 743] on li "設計師原本客人" at bounding box center [514, 754] width 147 height 24
type input "設計師原本客人"
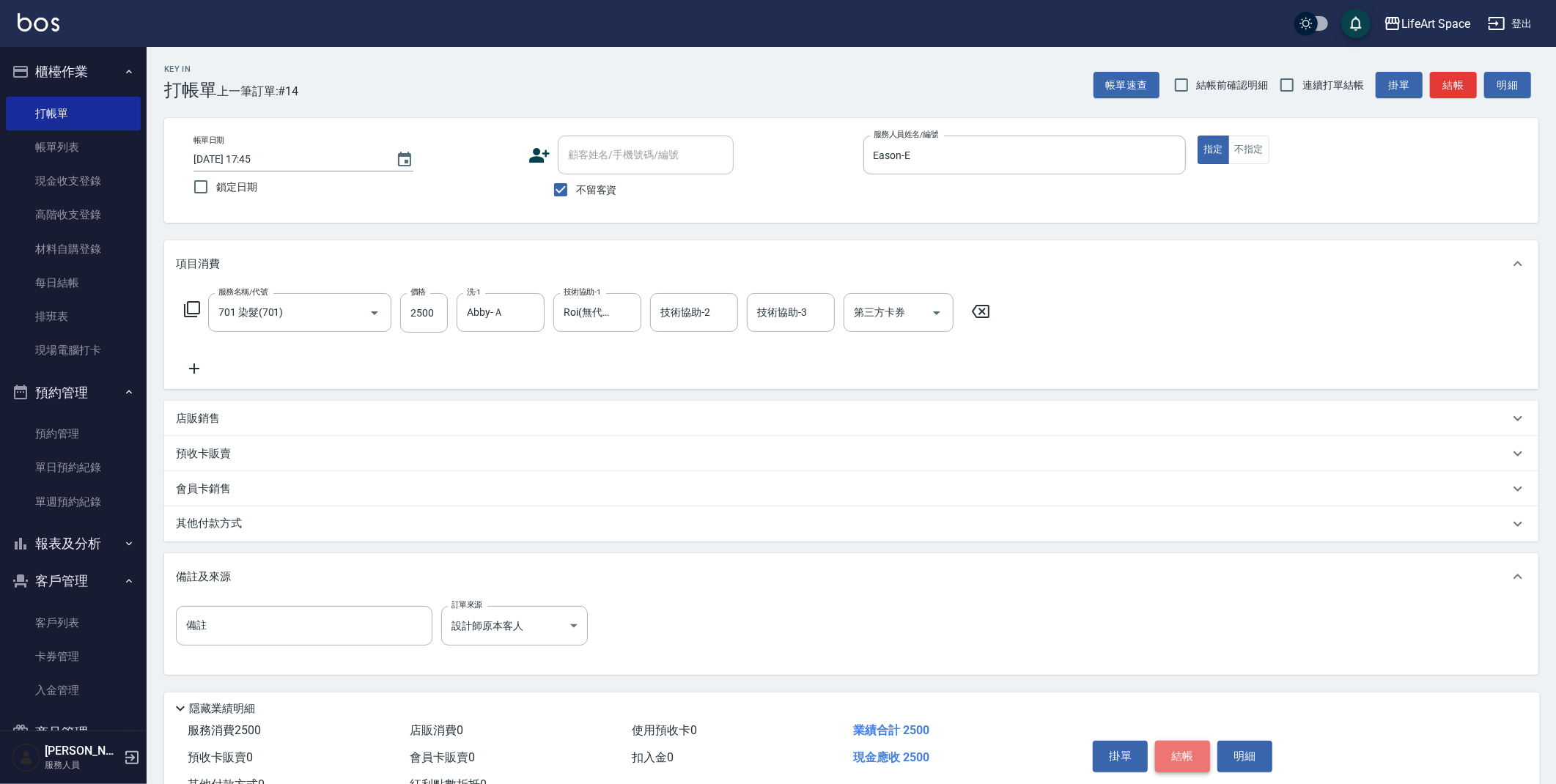
click at [1167, 759] on button "結帳" at bounding box center [1182, 755] width 55 height 31
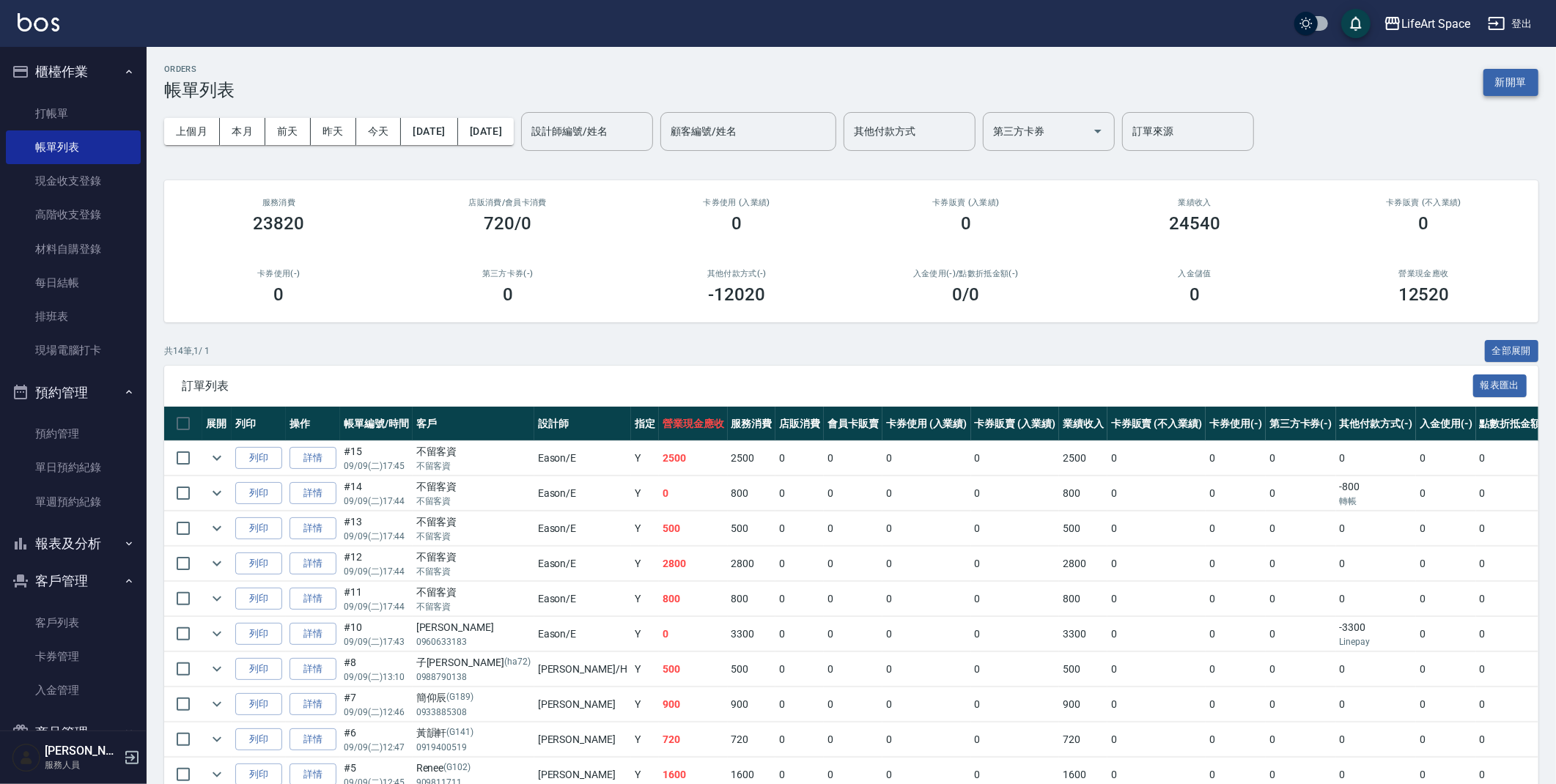
click at [1520, 87] on button "新開單" at bounding box center [1510, 82] width 55 height 27
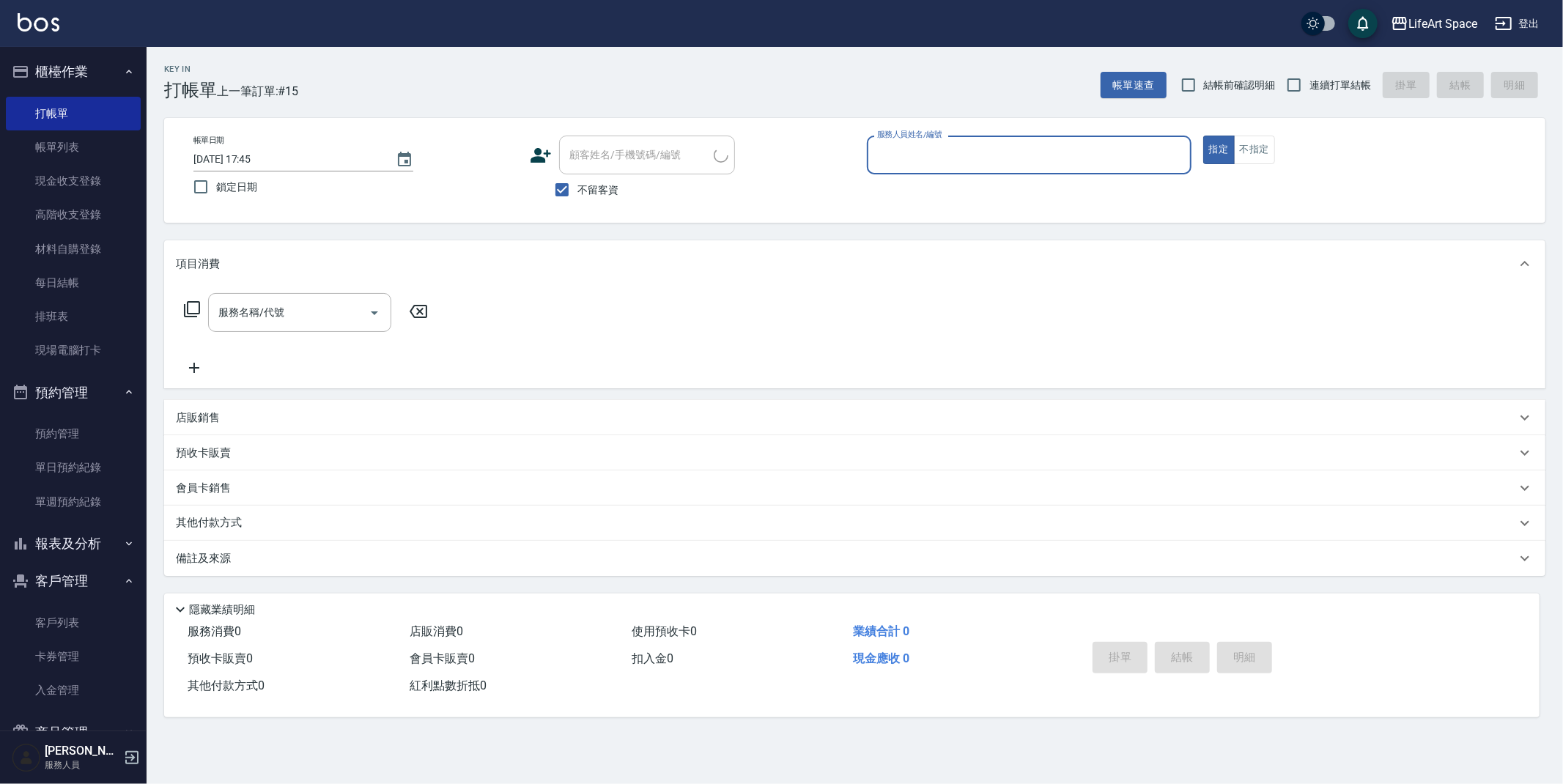
drag, startPoint x: 1042, startPoint y: 162, endPoint x: 1030, endPoint y: 167, distance: 13.0
click at [1042, 162] on input "服務人員姓名/編號" at bounding box center [1029, 155] width 312 height 26
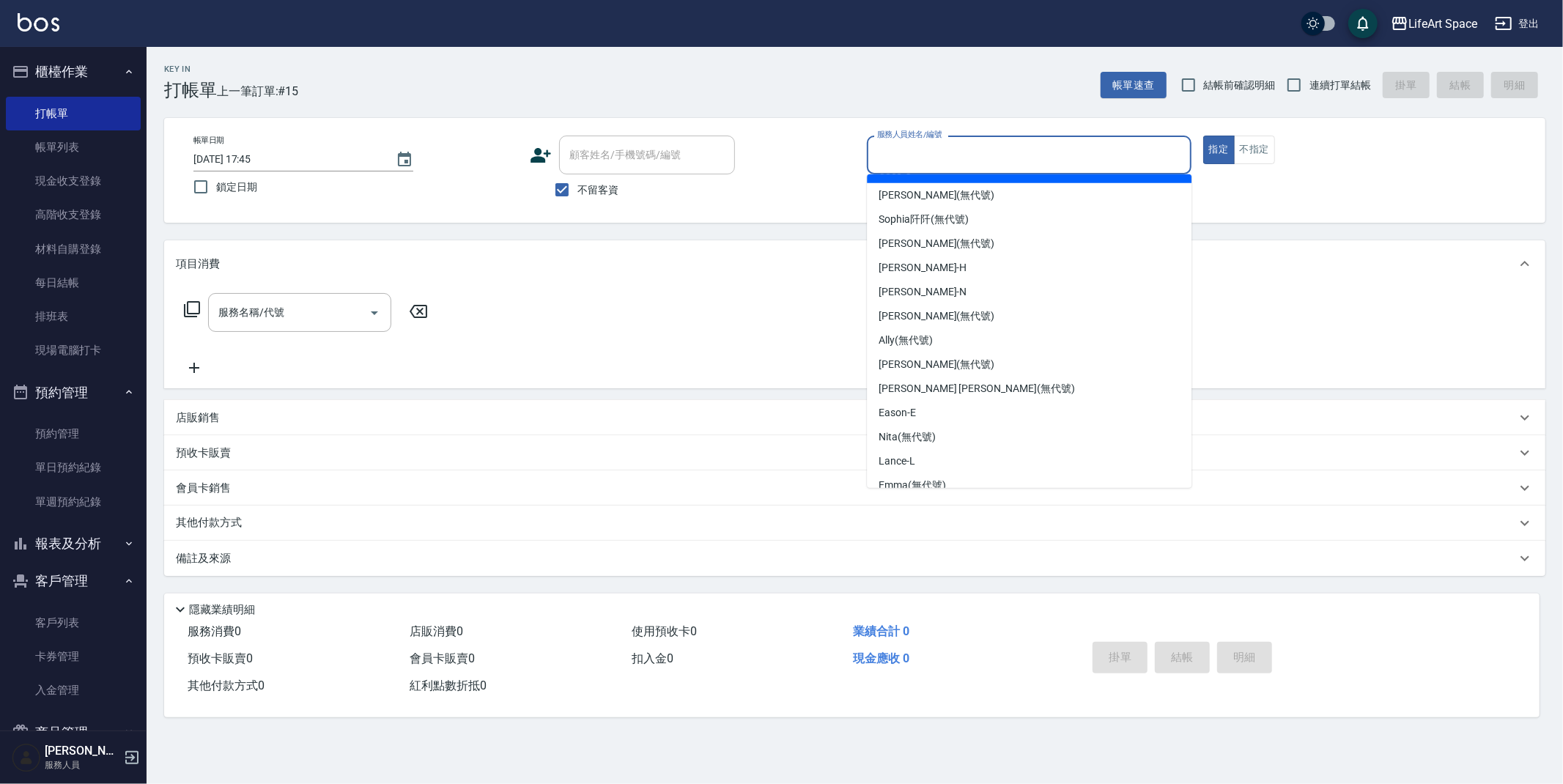
scroll to position [253, 0]
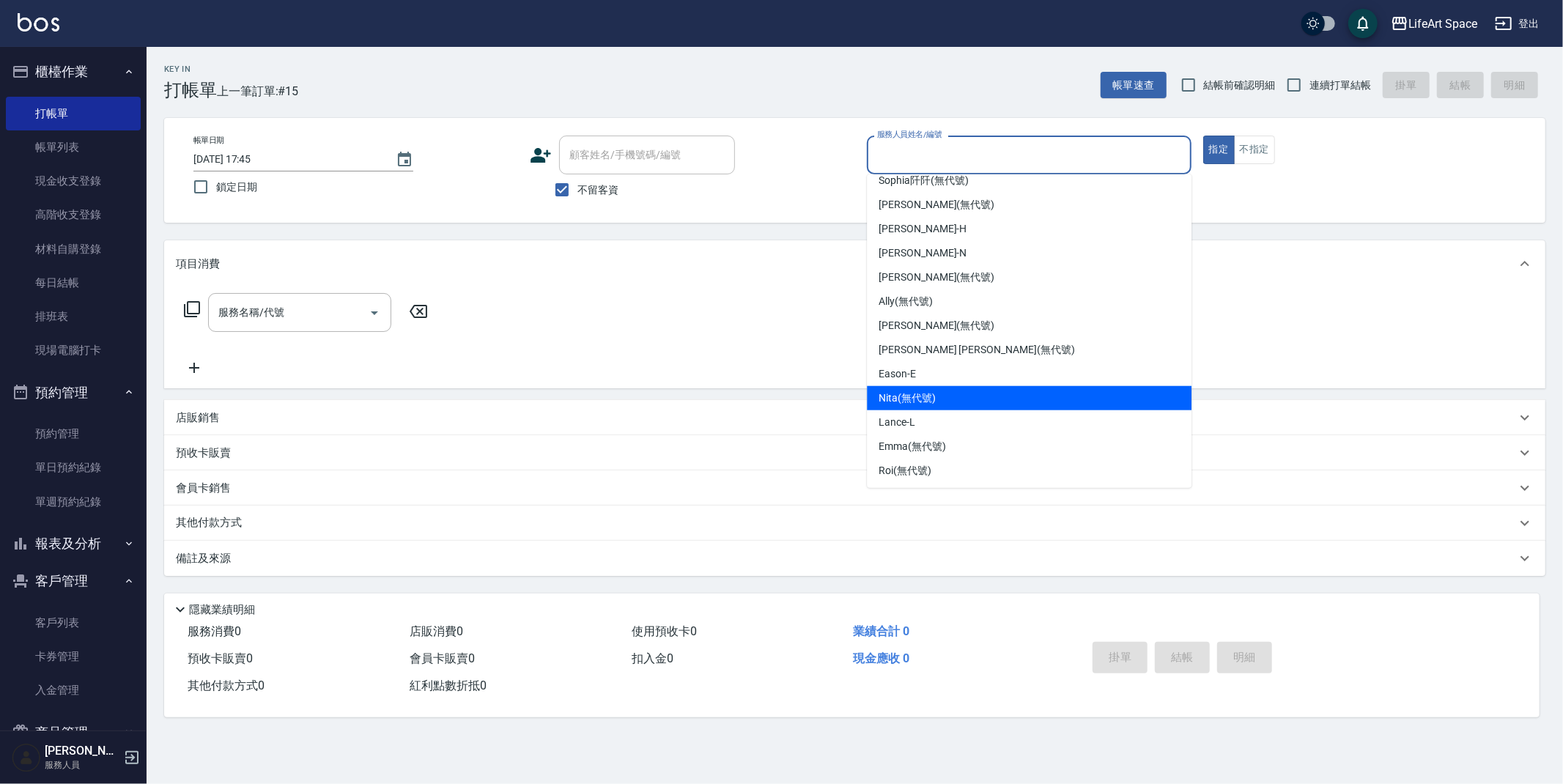
click at [949, 379] on div "Eason -E" at bounding box center [1029, 374] width 325 height 24
type input "Eason-E"
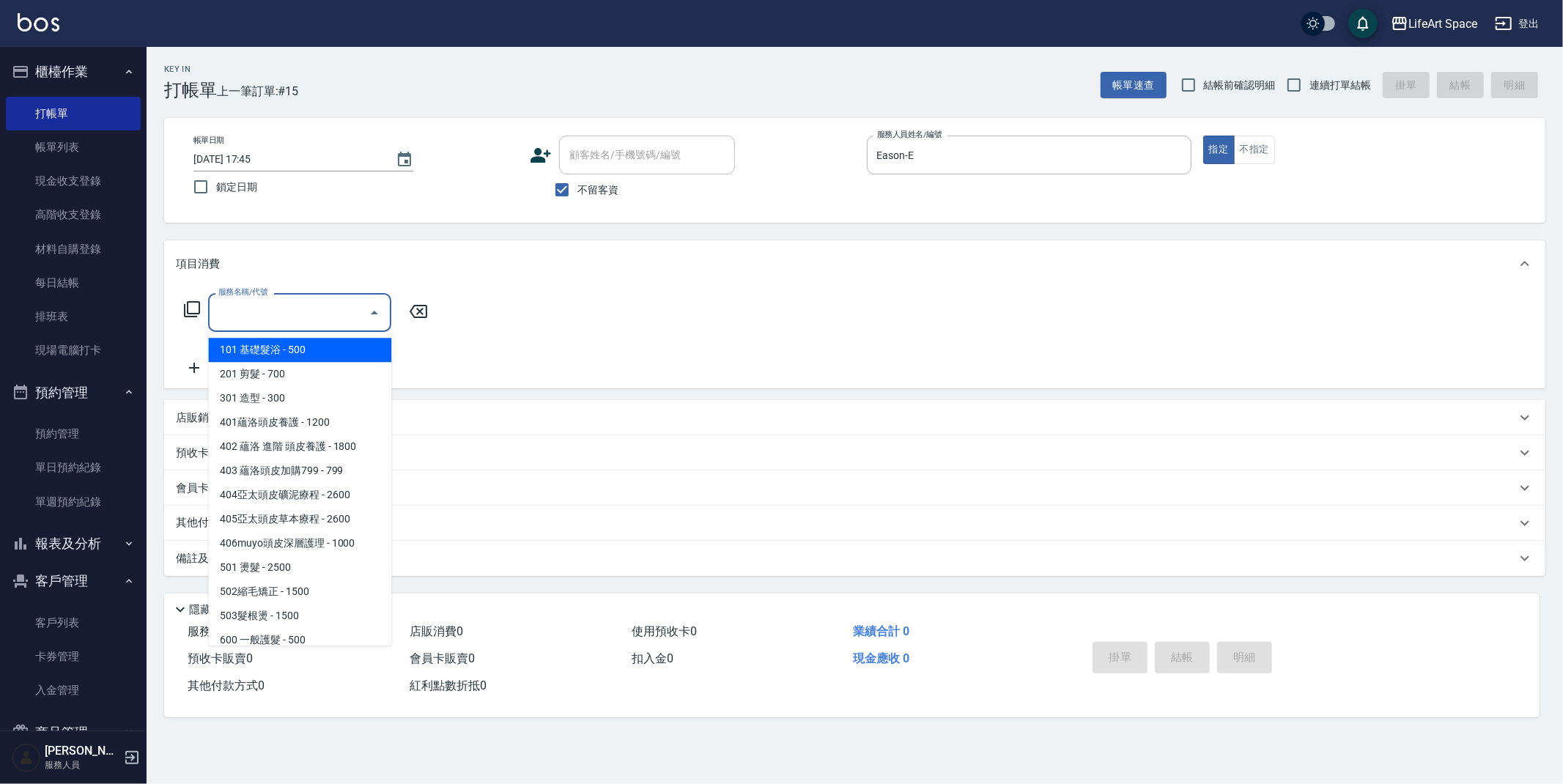
click at [329, 313] on input "服務名稱/代號" at bounding box center [289, 313] width 149 height 26
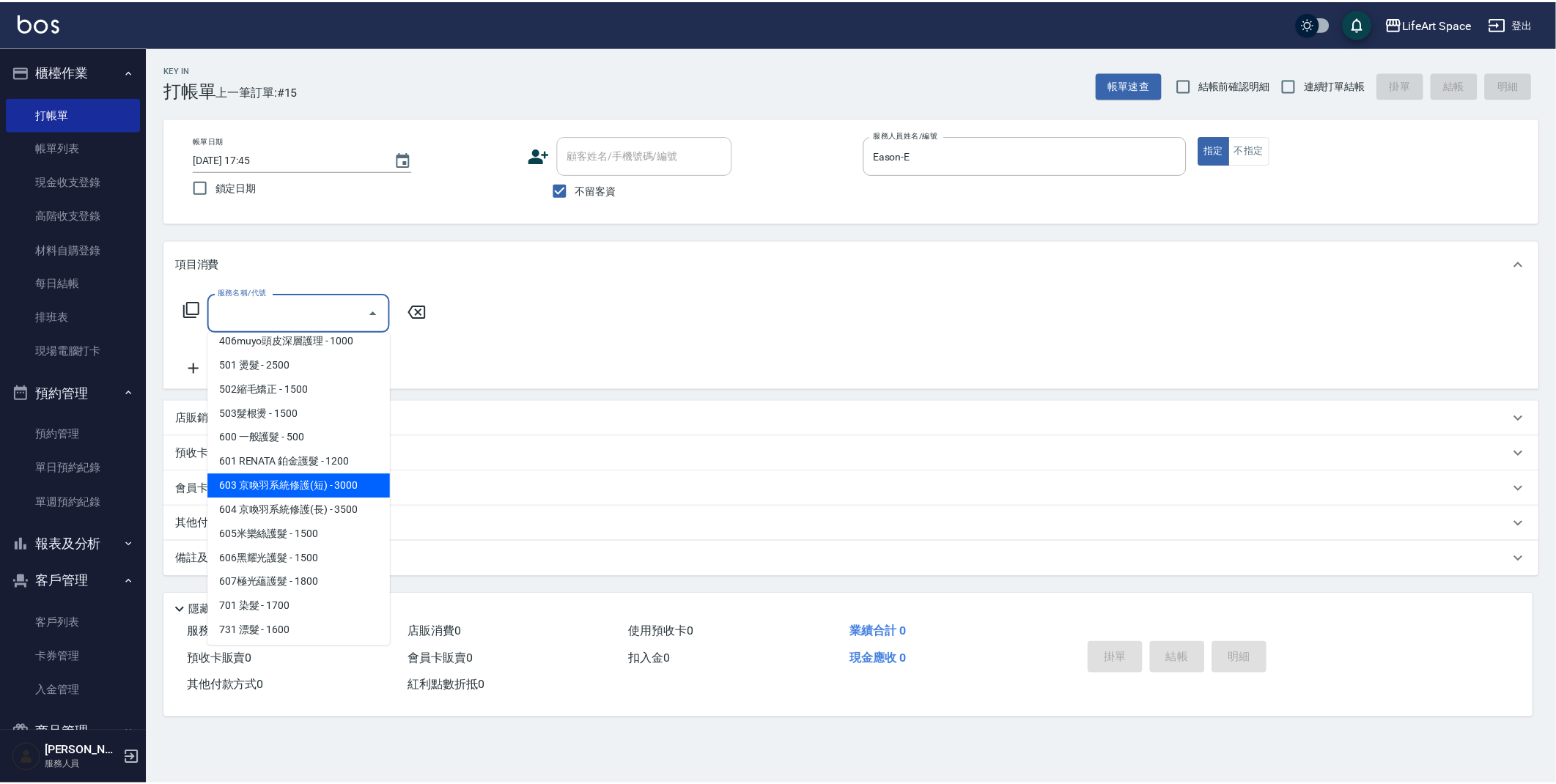
scroll to position [229, 0]
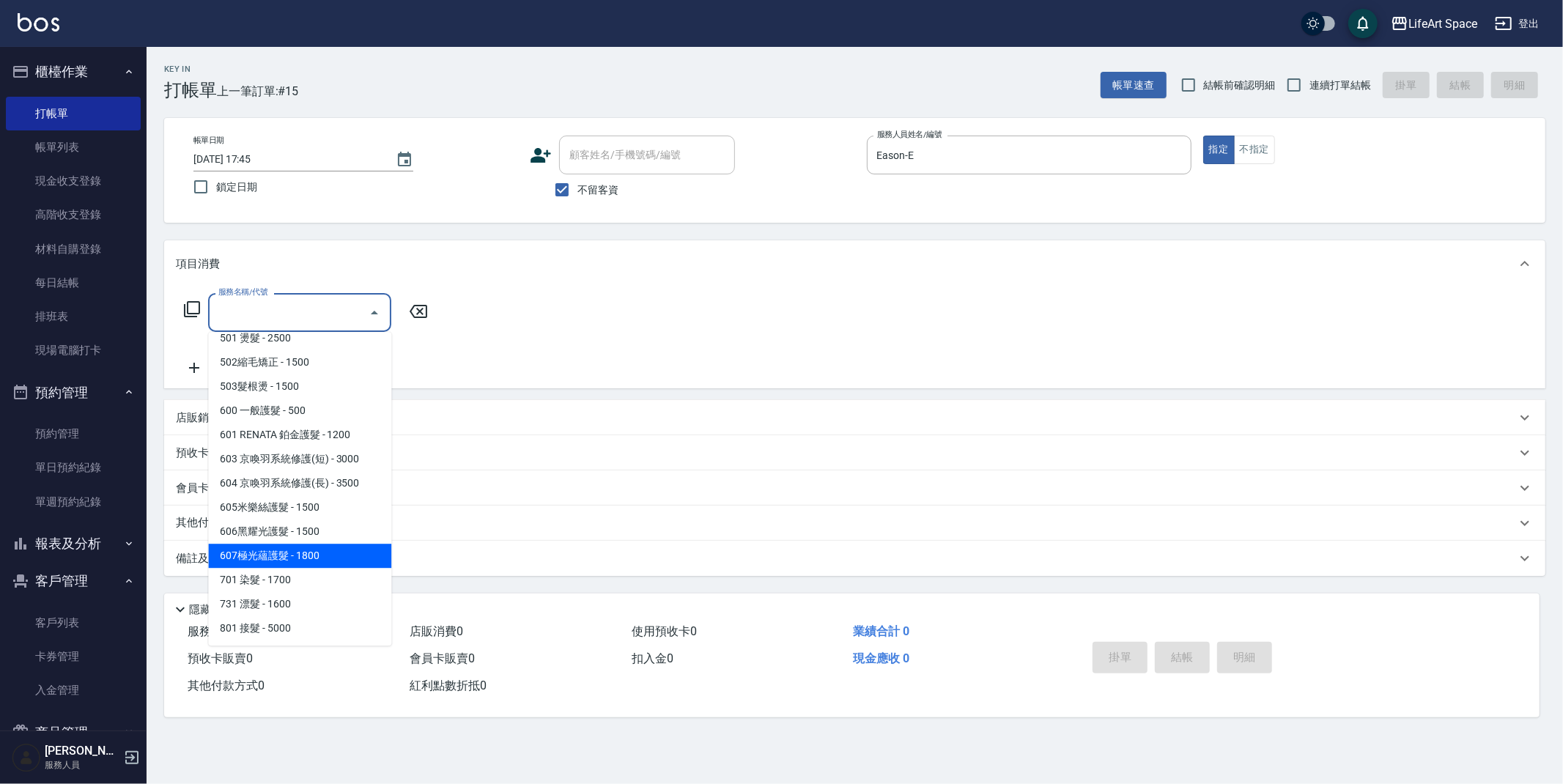
click at [296, 547] on span "607極光蘊護髮 - 1800" at bounding box center [299, 556] width 183 height 24
type input "607極光蘊護髮(607)"
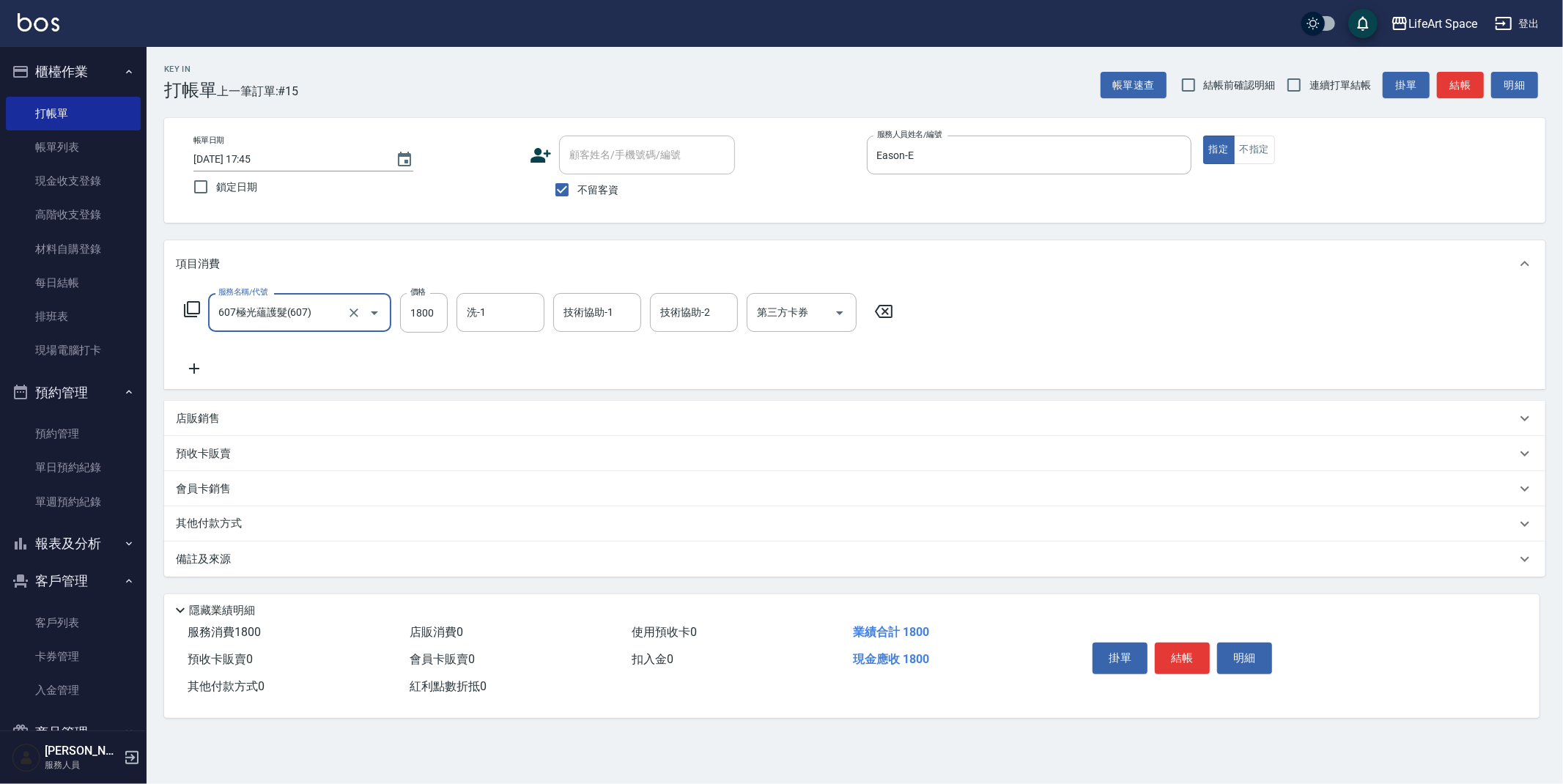
click at [204, 363] on icon at bounding box center [194, 368] width 36 height 18
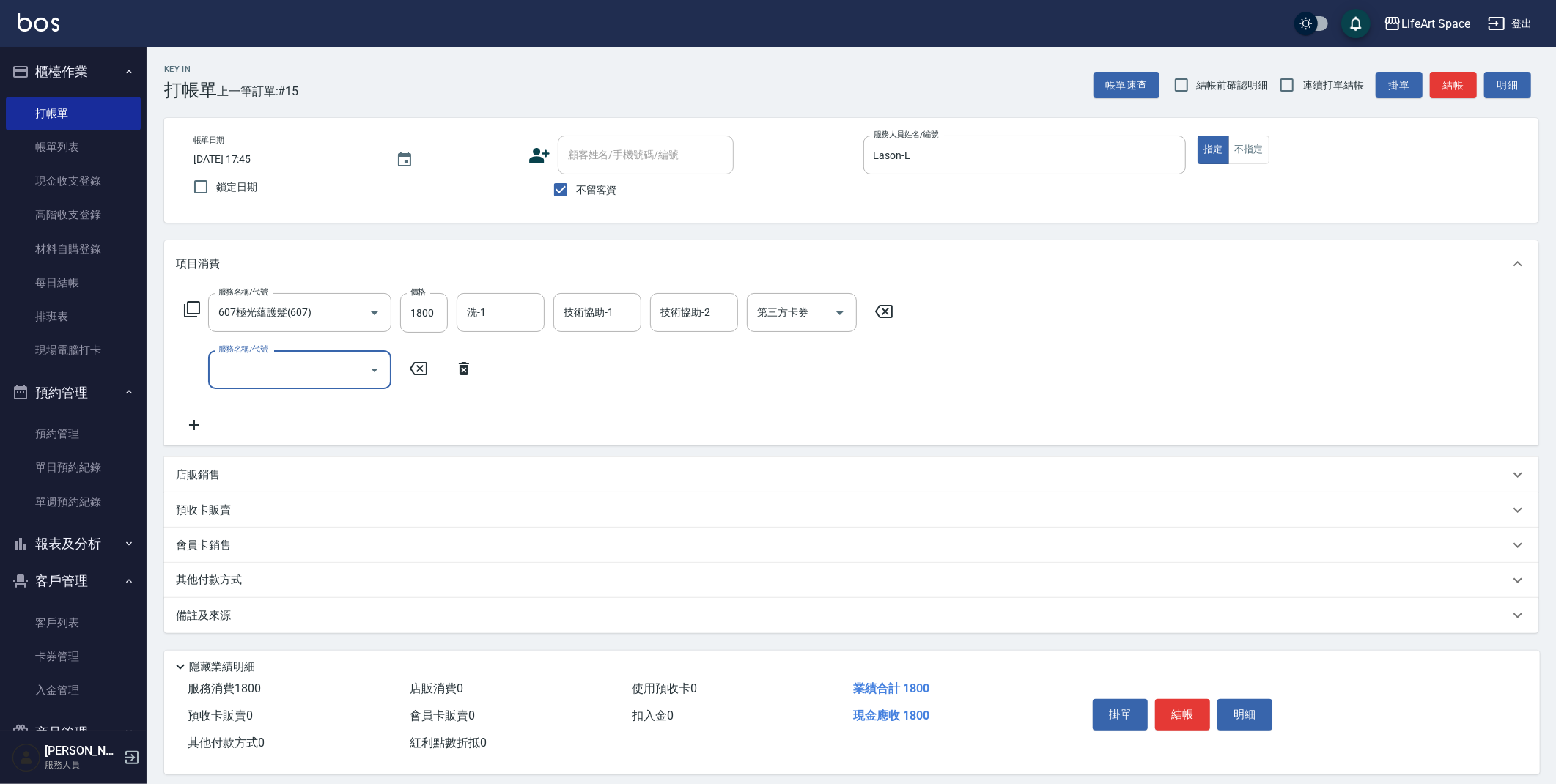
click at [238, 375] on input "服務名稱/代號" at bounding box center [289, 370] width 148 height 26
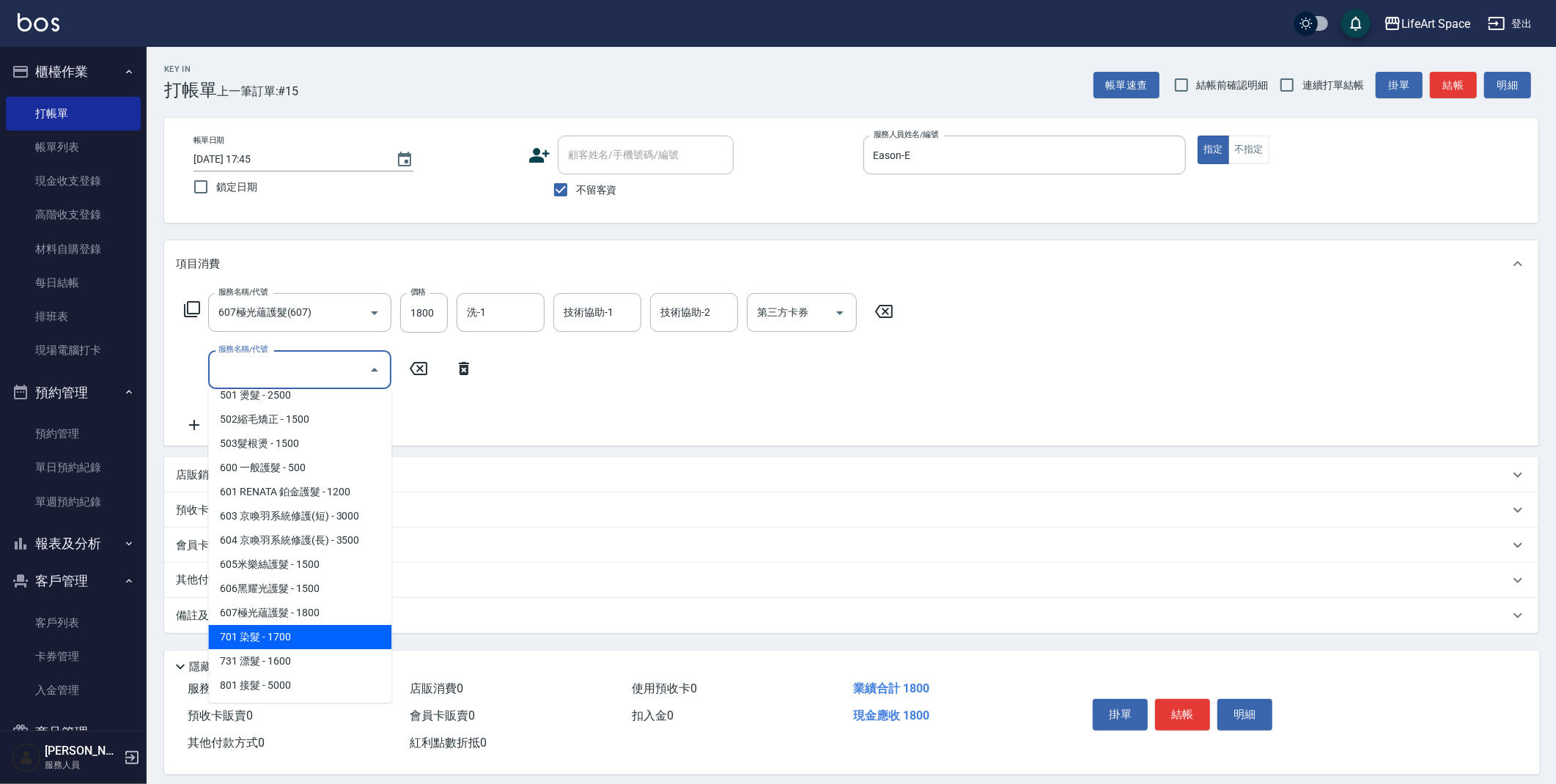
click at [271, 634] on span "701 染髮 - 1700" at bounding box center [299, 637] width 183 height 24
type input "701 染髮(701)"
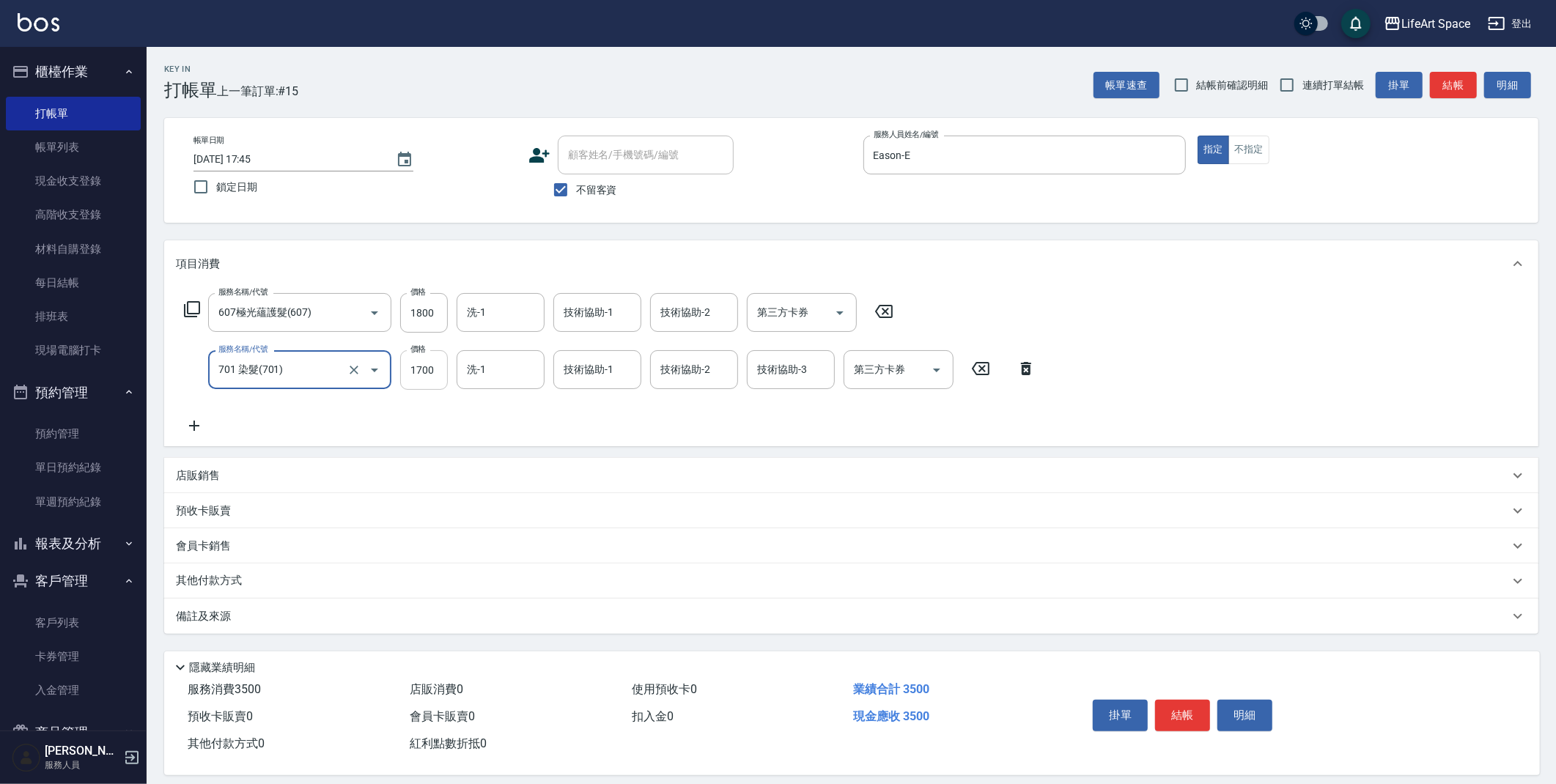
click at [436, 372] on input "1700" at bounding box center [423, 369] width 47 height 40
type input "6800"
click at [436, 314] on input "1800" at bounding box center [423, 313] width 47 height 40
type input "2200"
click at [505, 315] on input "洗-1" at bounding box center [500, 313] width 75 height 26
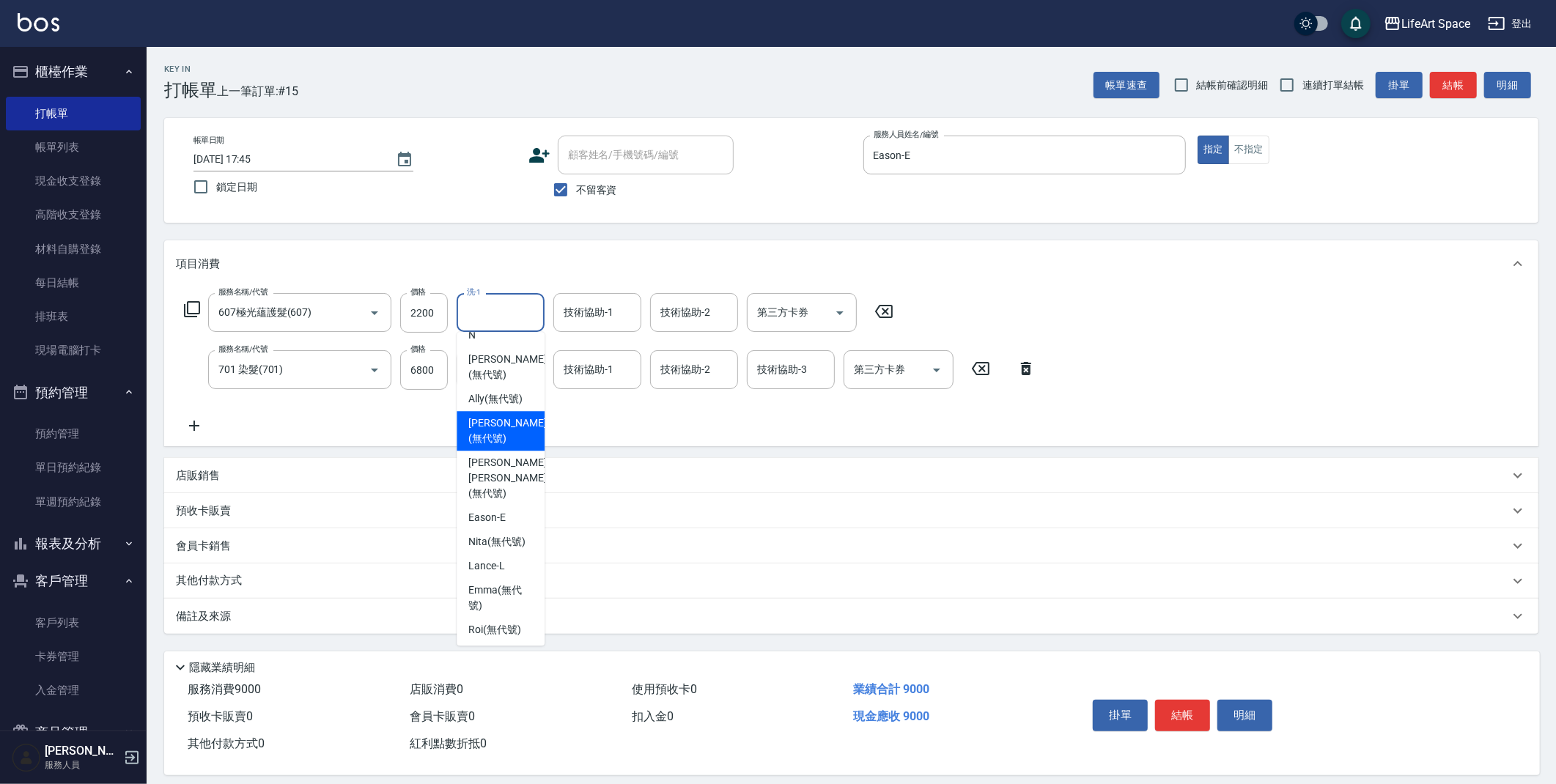
scroll to position [453, 0]
click at [510, 428] on span "[PERSON_NAME] (無代號)" at bounding box center [508, 430] width 78 height 31
type input "[PERSON_NAME](無代號)"
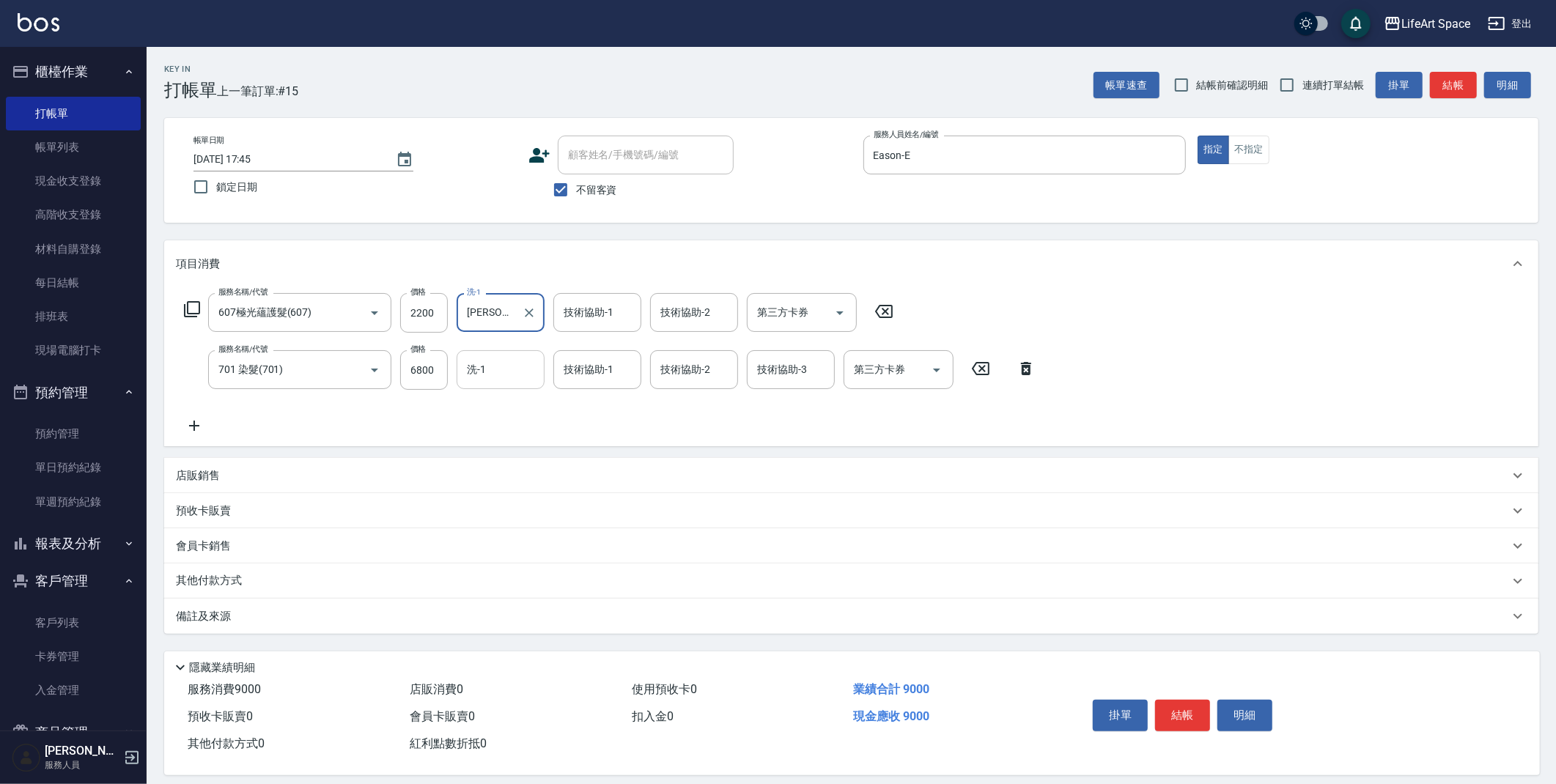
click at [501, 366] on input "洗-1" at bounding box center [500, 370] width 75 height 26
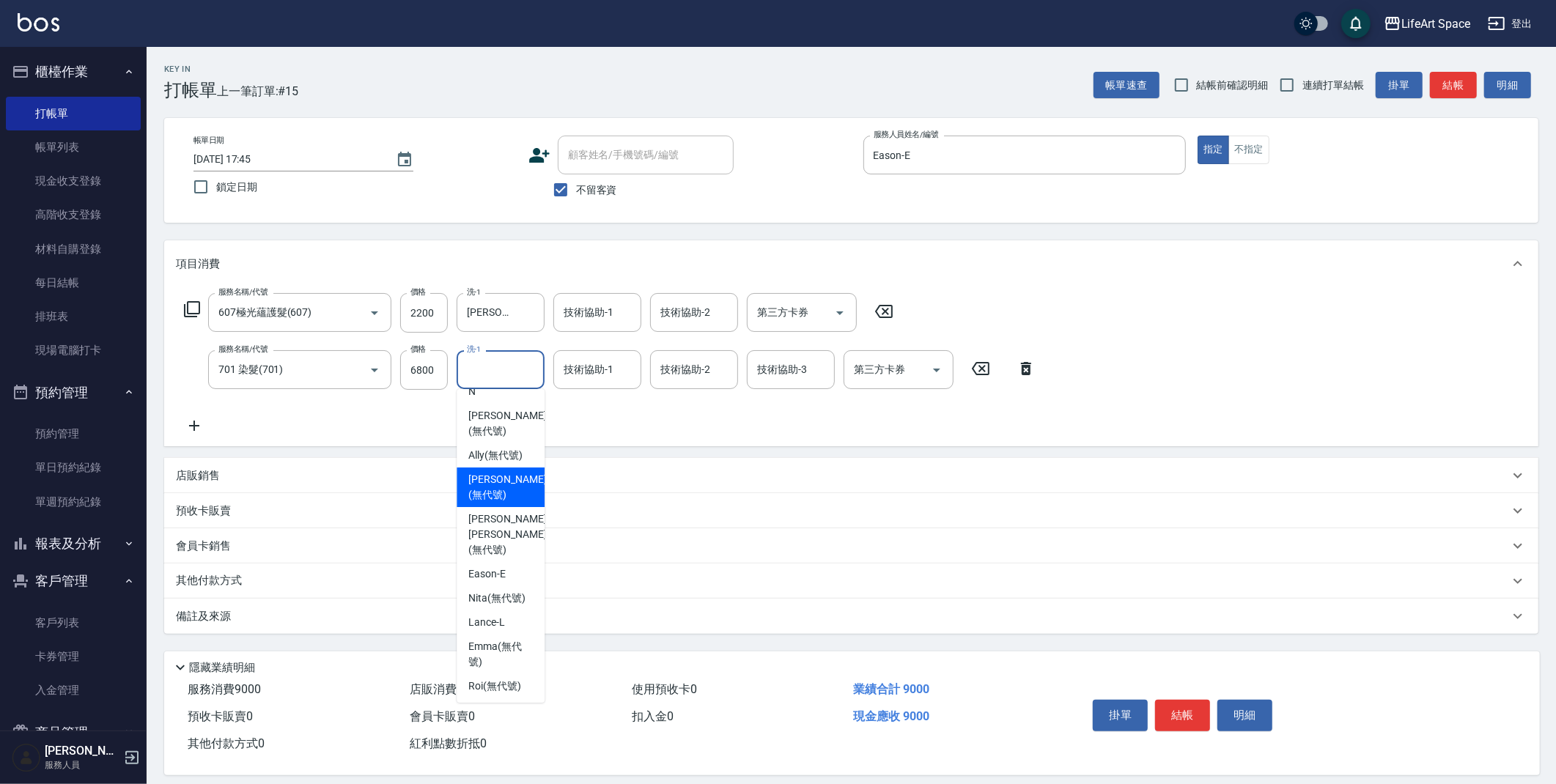
click at [502, 500] on span "[PERSON_NAME] (無代號)" at bounding box center [508, 487] width 78 height 31
type input "[PERSON_NAME](無代號)"
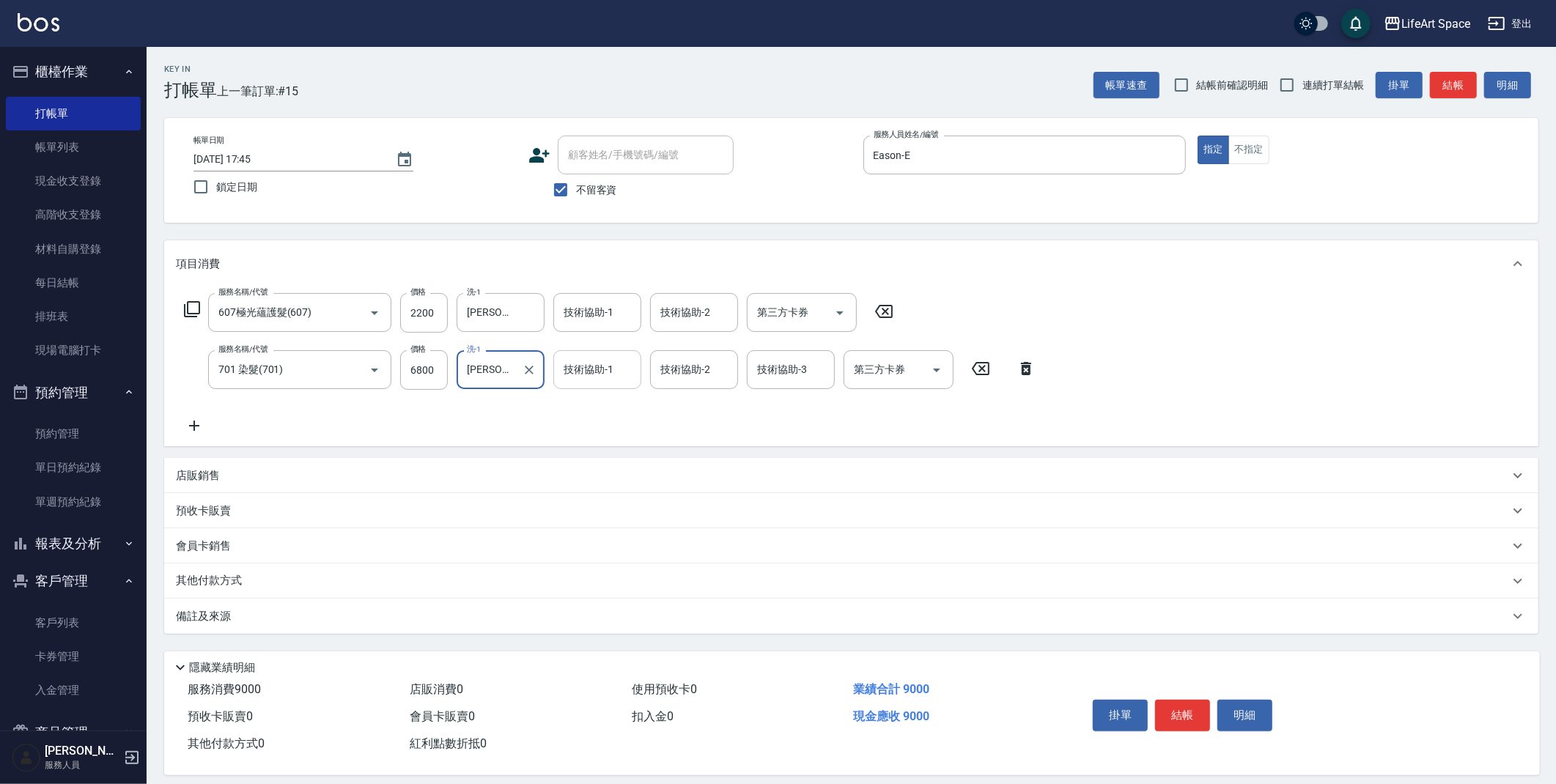
click at [619, 379] on input "技術協助-1" at bounding box center [597, 370] width 75 height 26
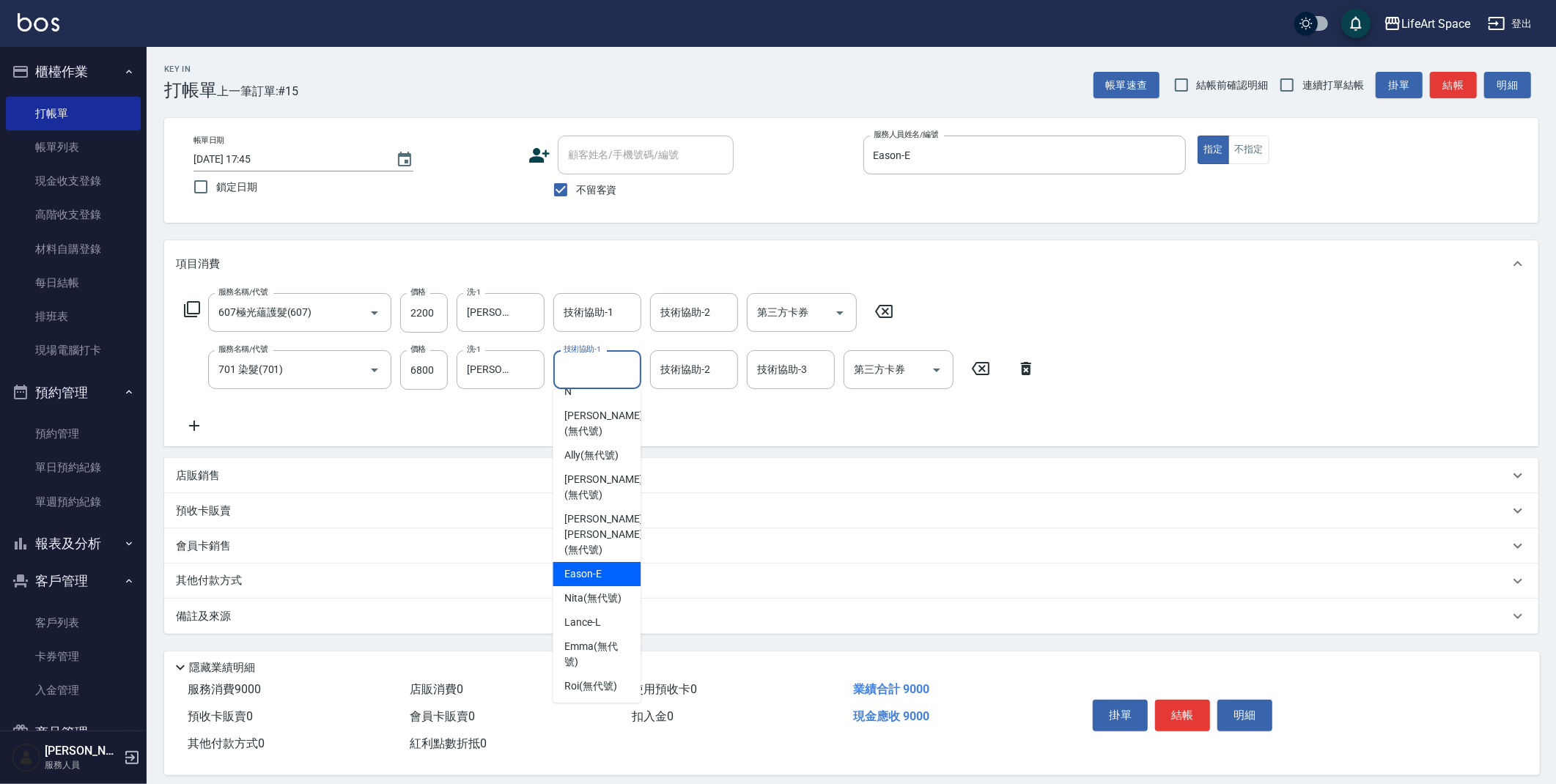
drag, startPoint x: 601, startPoint y: 583, endPoint x: 585, endPoint y: 345, distance: 238.5
click at [601, 591] on span "Nita (無代號)" at bounding box center [593, 598] width 58 height 16
type input "Nita (無代號)"
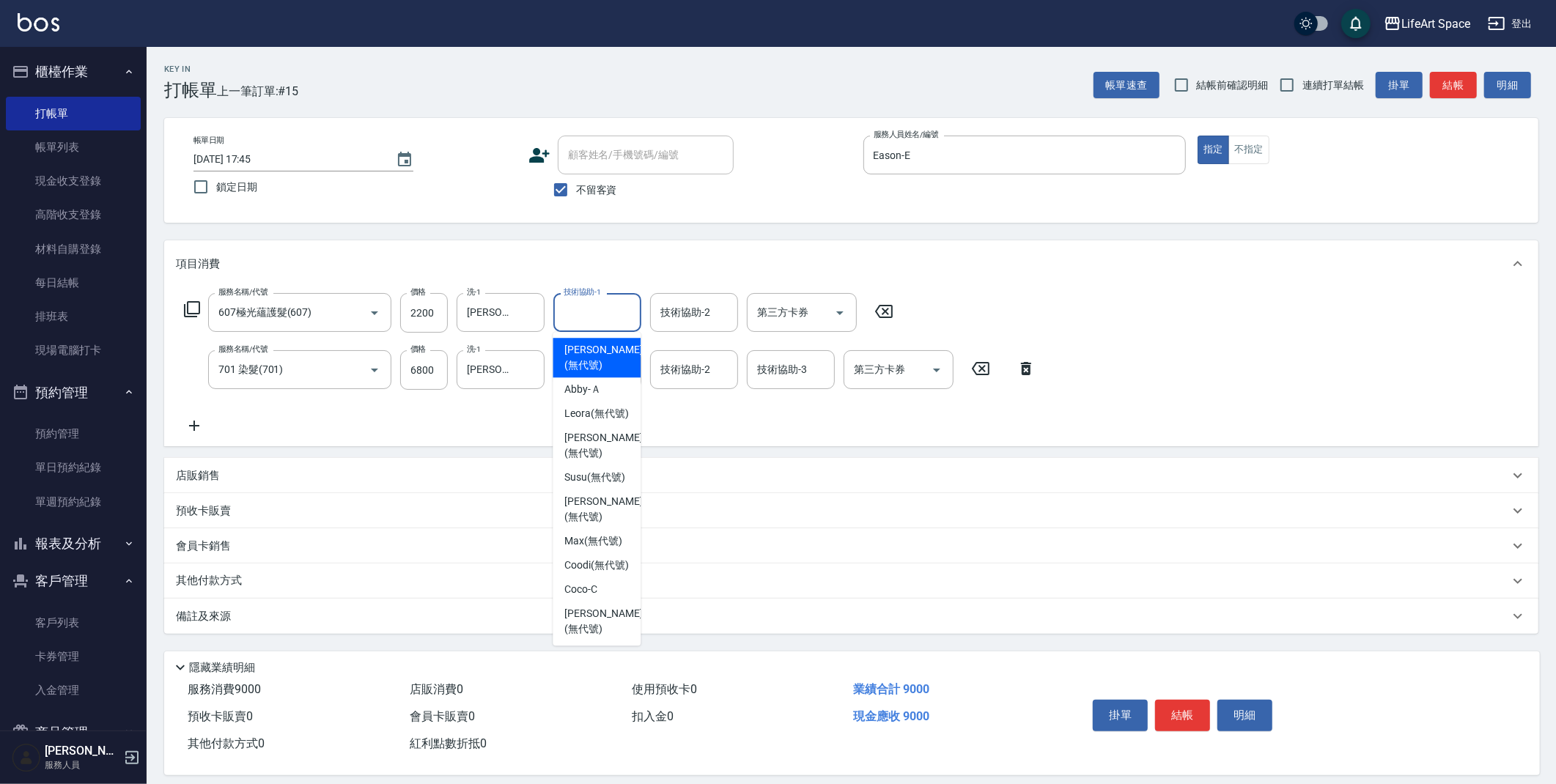
click at [585, 301] on div "技術協助-1 技術協助-1" at bounding box center [597, 313] width 88 height 39
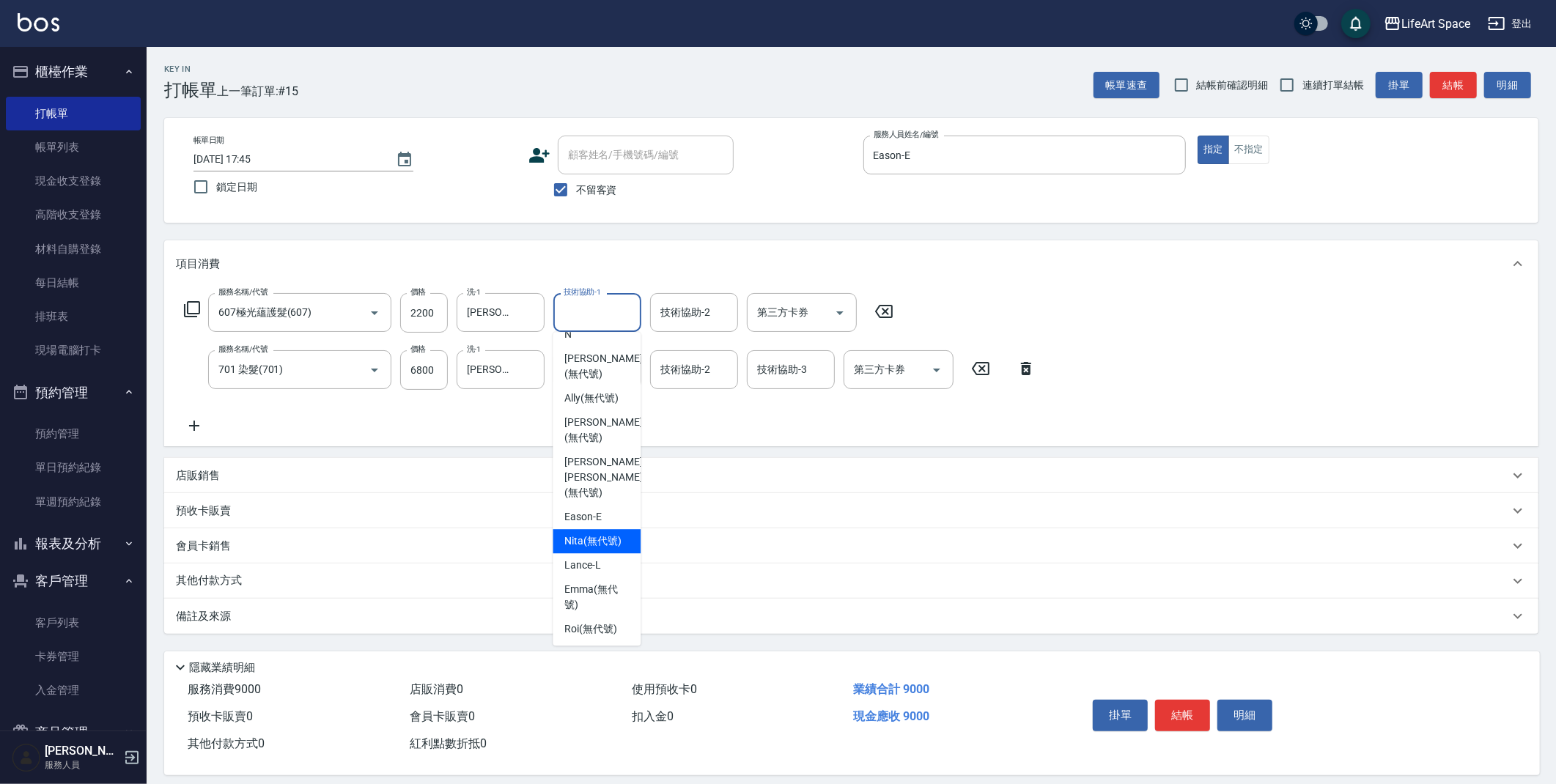
click at [599, 533] on span "Nita (無代號)" at bounding box center [593, 541] width 58 height 16
type input "Nita (無代號)"
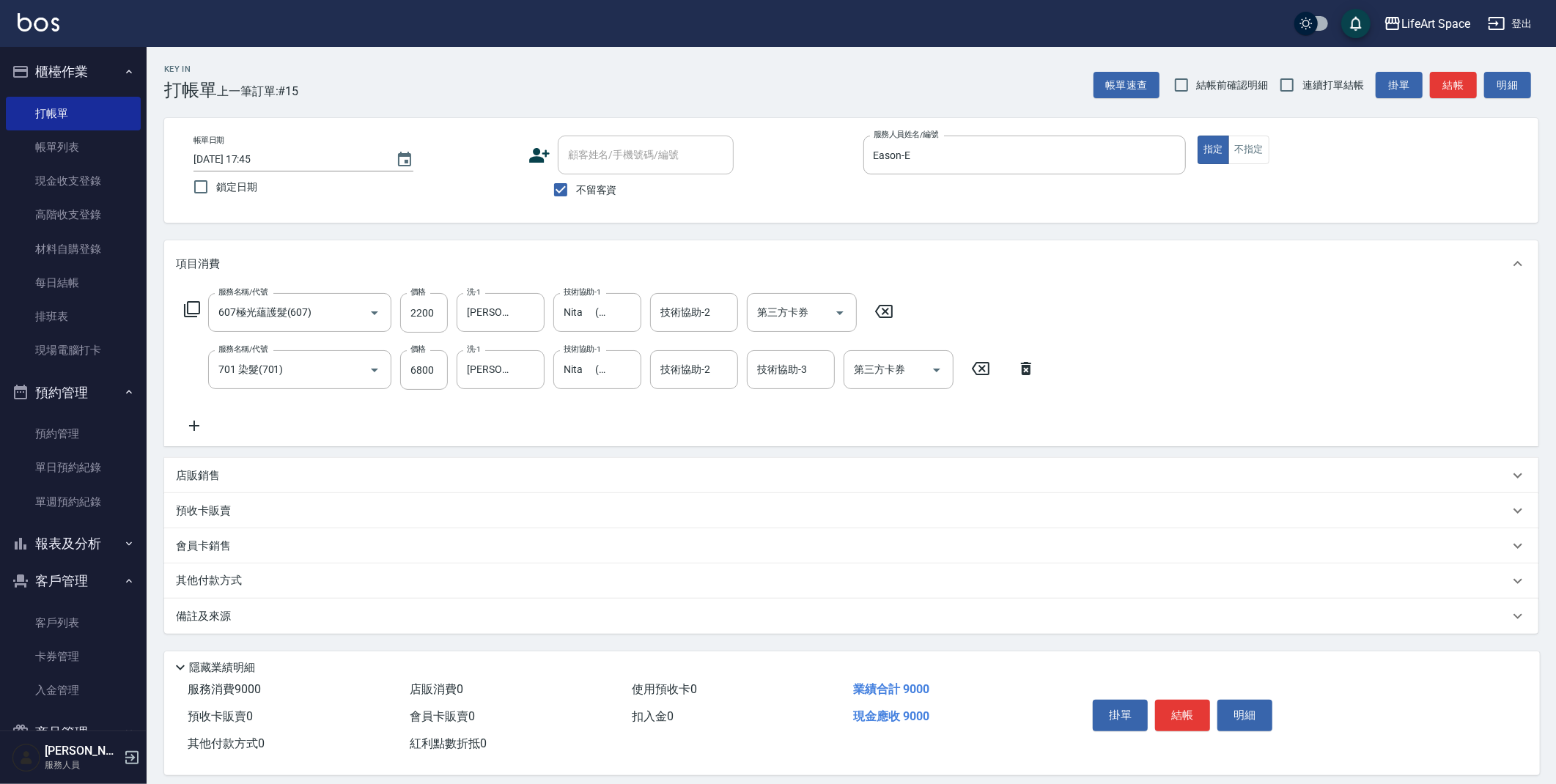
click at [383, 617] on div "備註及來源" at bounding box center [842, 616] width 1333 height 16
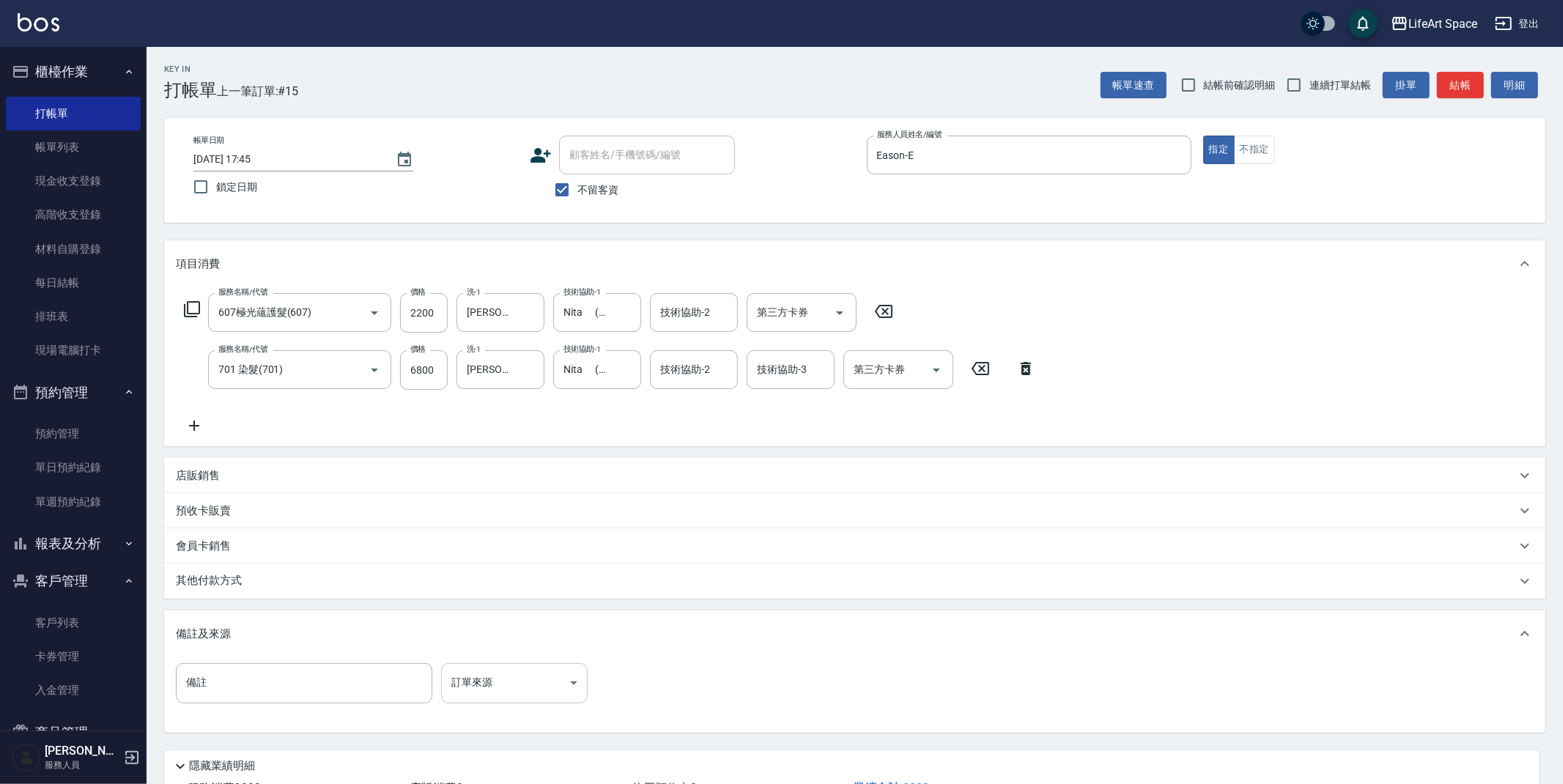
click at [514, 678] on body "LifeArt Space 登出 櫃檯作業 打帳單 帳單列表 現金收支登錄 高階收支登錄 材料自購登錄 每日結帳 排班表 現場電腦打卡 預約管理 預約管理 單…" at bounding box center [782, 445] width 1563 height 892
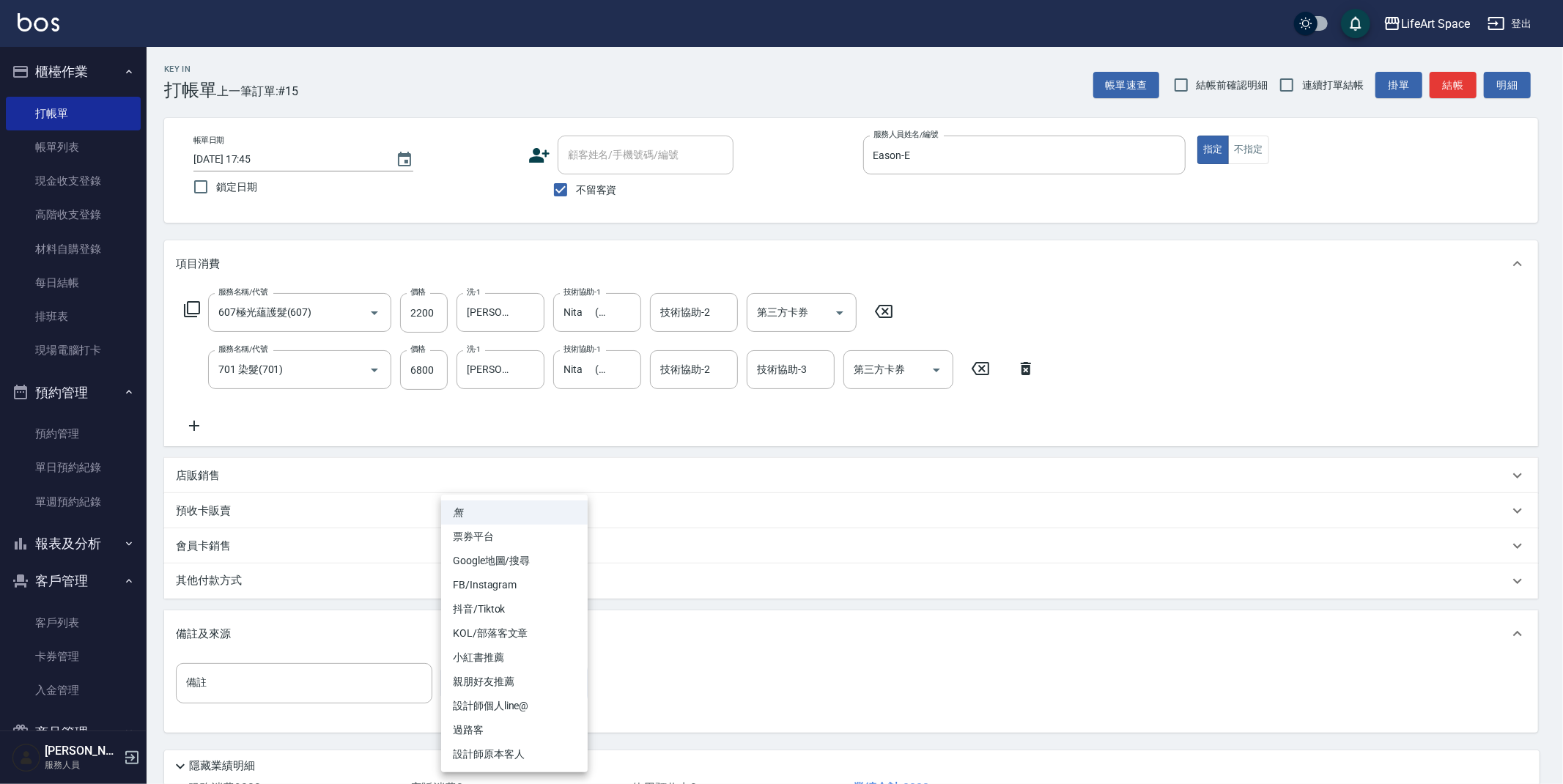
click at [508, 748] on li "設計師原本客人" at bounding box center [514, 754] width 147 height 24
type input "設計師原本客人"
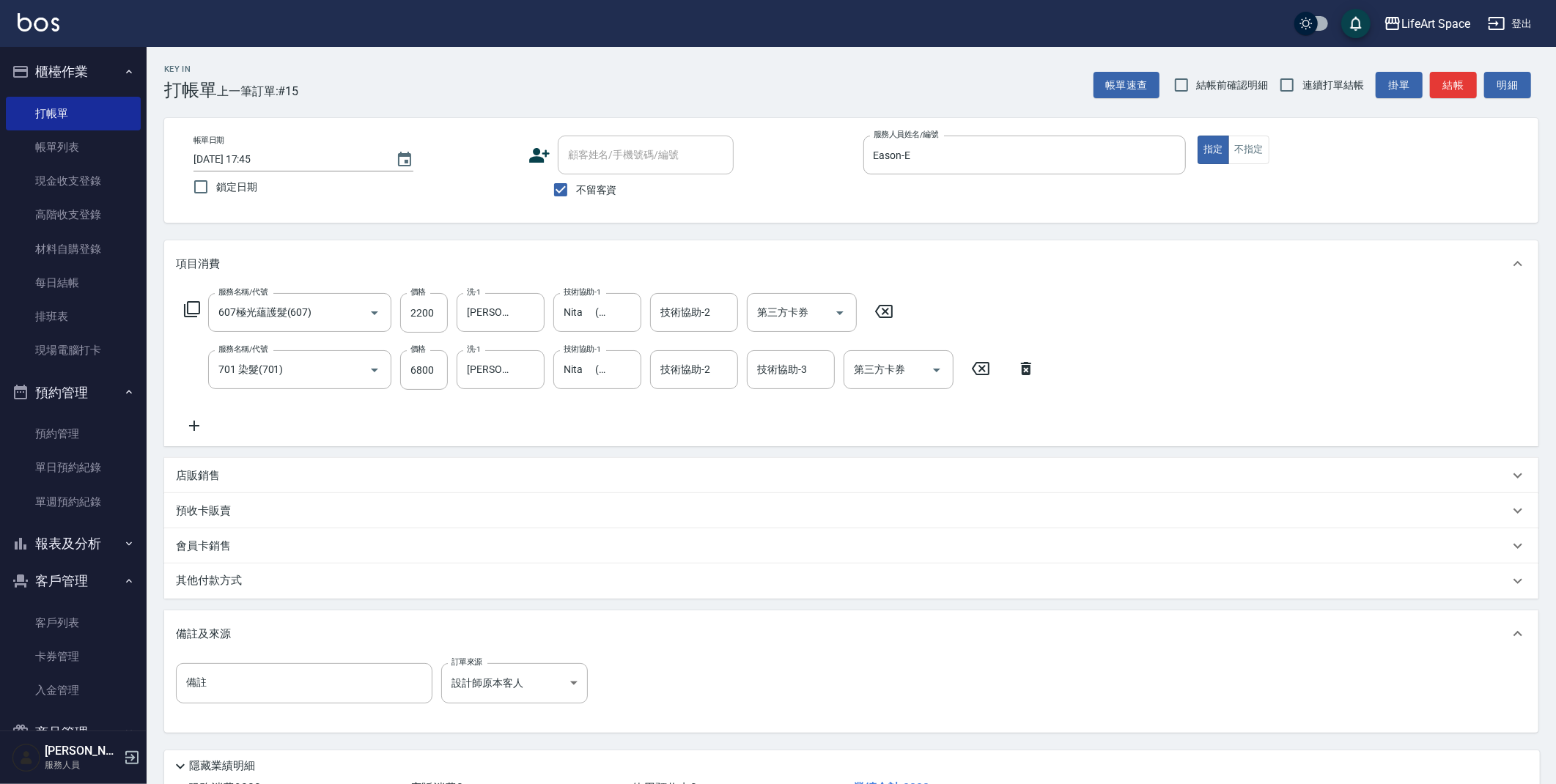
click at [284, 581] on div "其他付款方式" at bounding box center [842, 581] width 1333 height 16
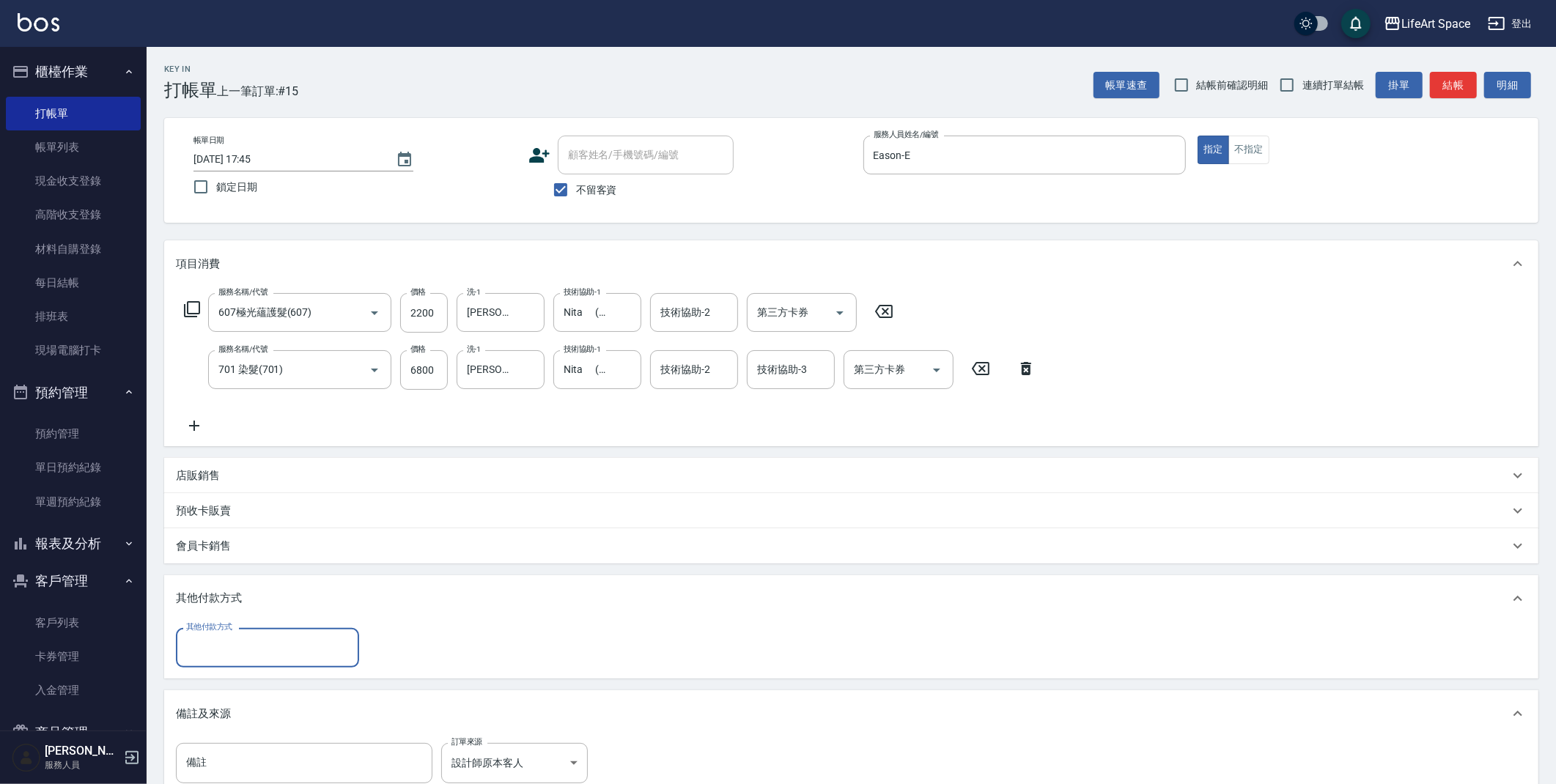
scroll to position [0, 0]
click at [242, 636] on input "其他付款方式" at bounding box center [267, 648] width 170 height 26
drag, startPoint x: 225, startPoint y: 728, endPoint x: 267, endPoint y: 742, distance: 44.3
click at [225, 728] on span "信用卡" at bounding box center [267, 733] width 183 height 24
type input "信用卡"
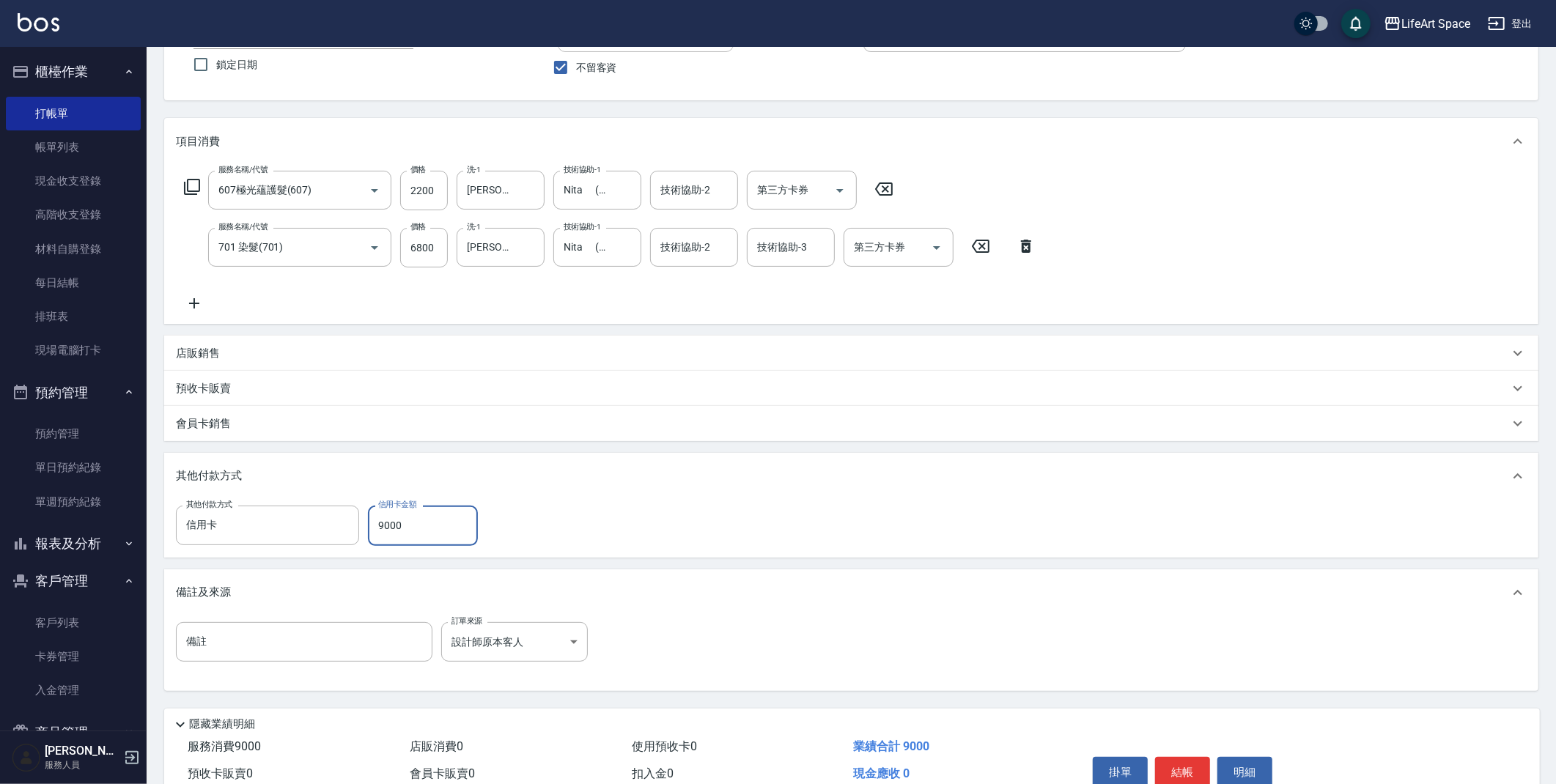
scroll to position [193, 0]
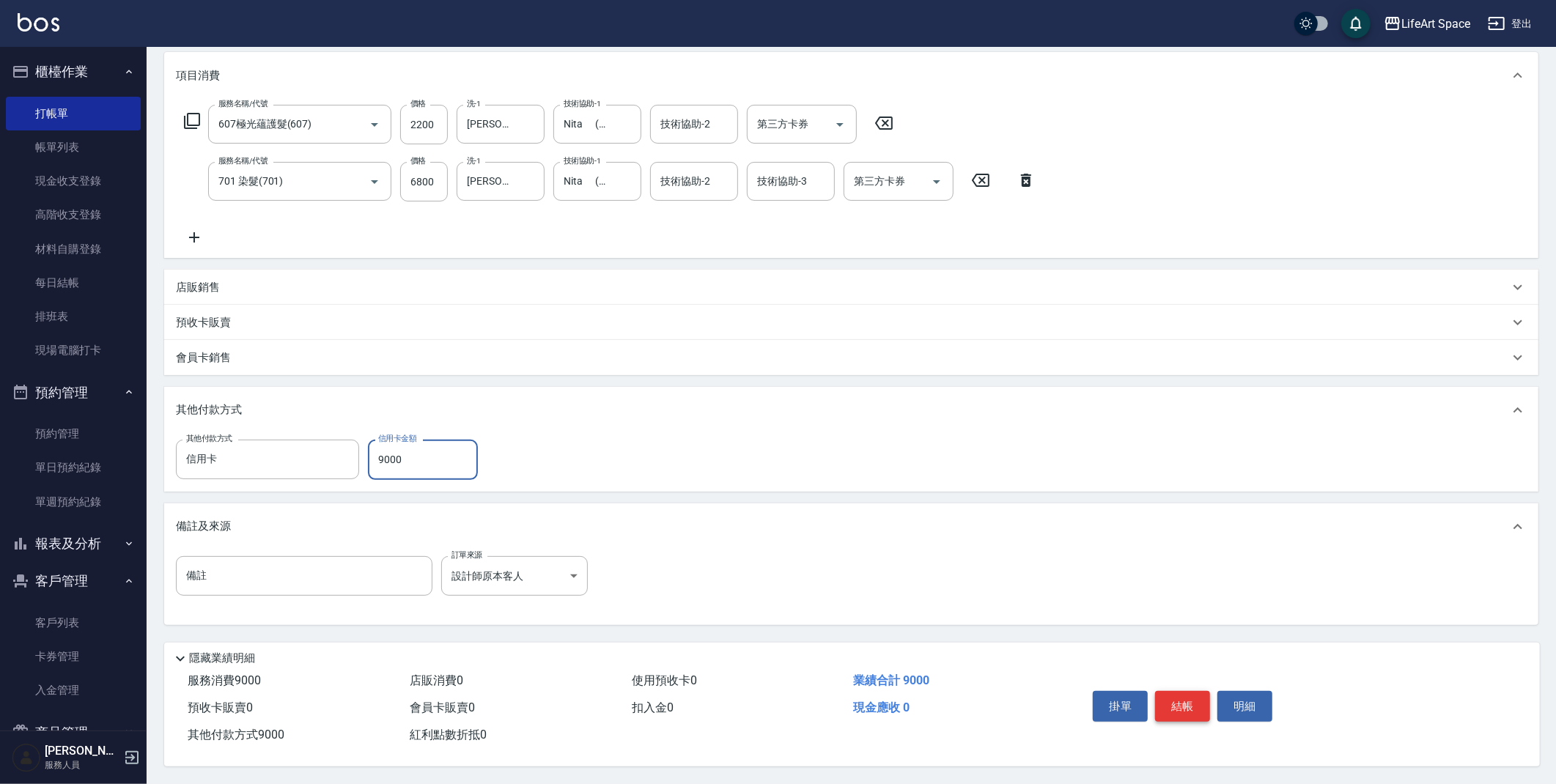
type input "9000"
click at [1179, 705] on button "結帳" at bounding box center [1182, 706] width 55 height 31
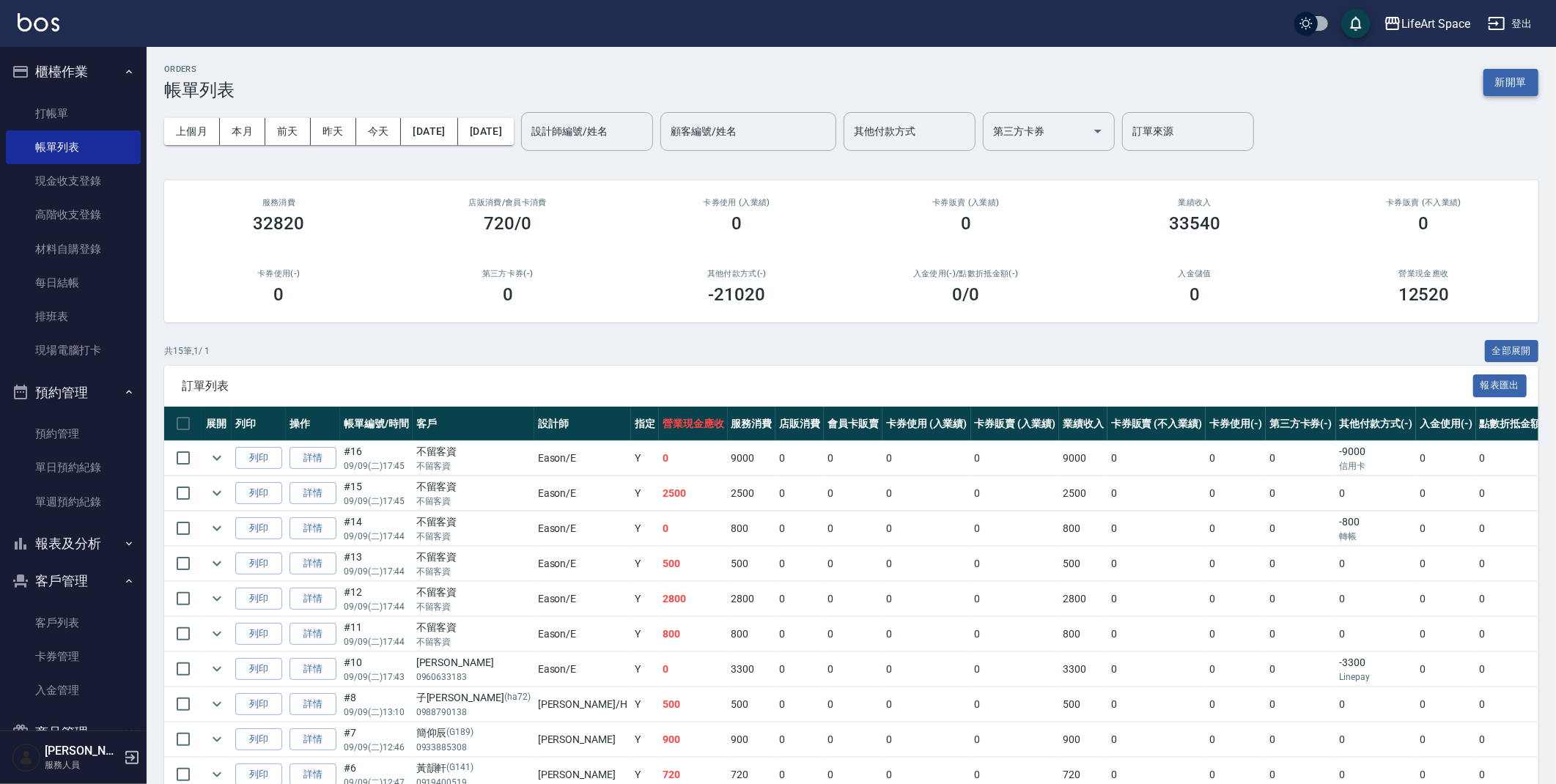
click at [1511, 77] on button "新開單" at bounding box center [1510, 82] width 55 height 27
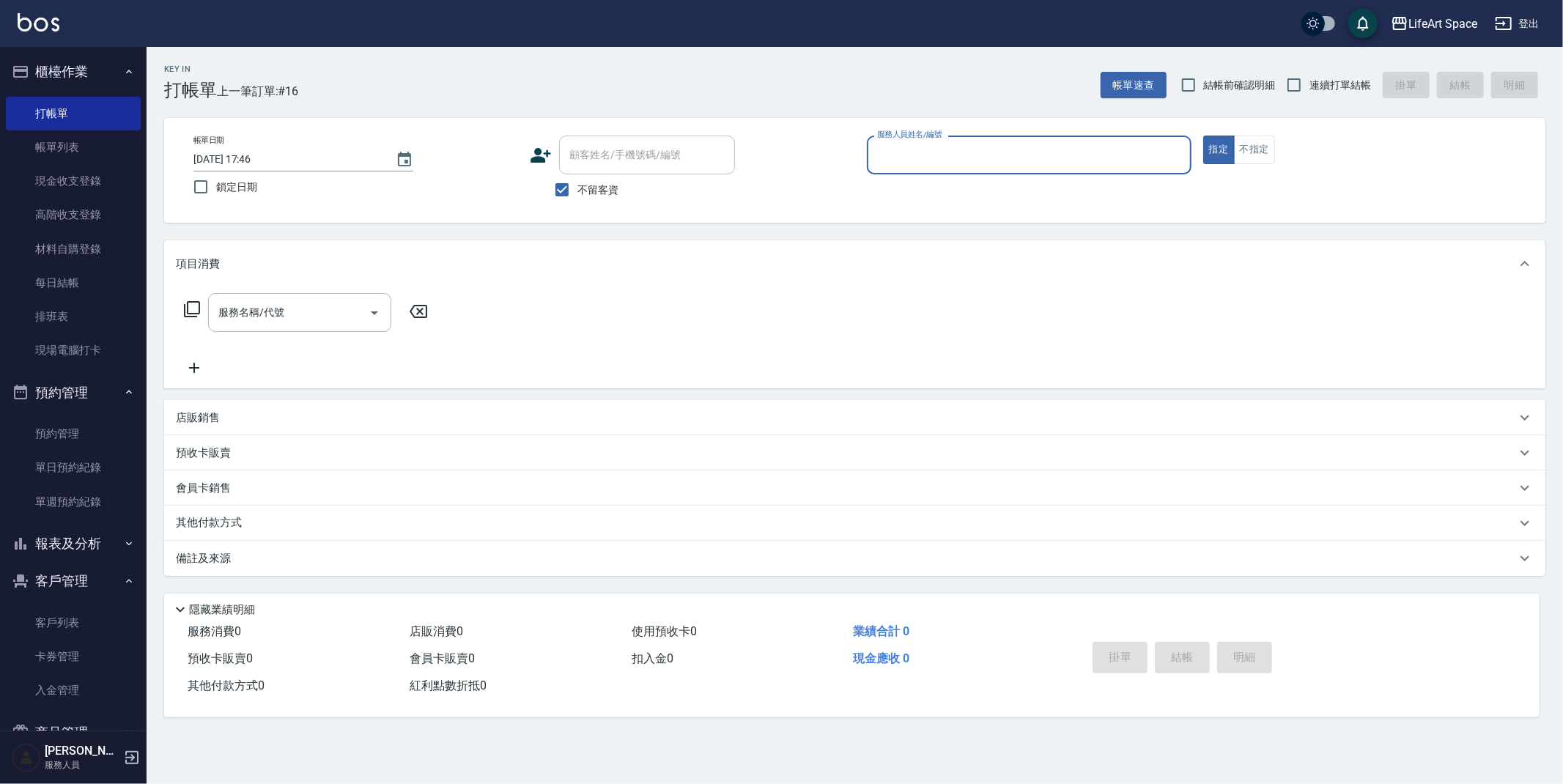
click at [1040, 155] on input "服務人員姓名/編號" at bounding box center [1029, 155] width 312 height 26
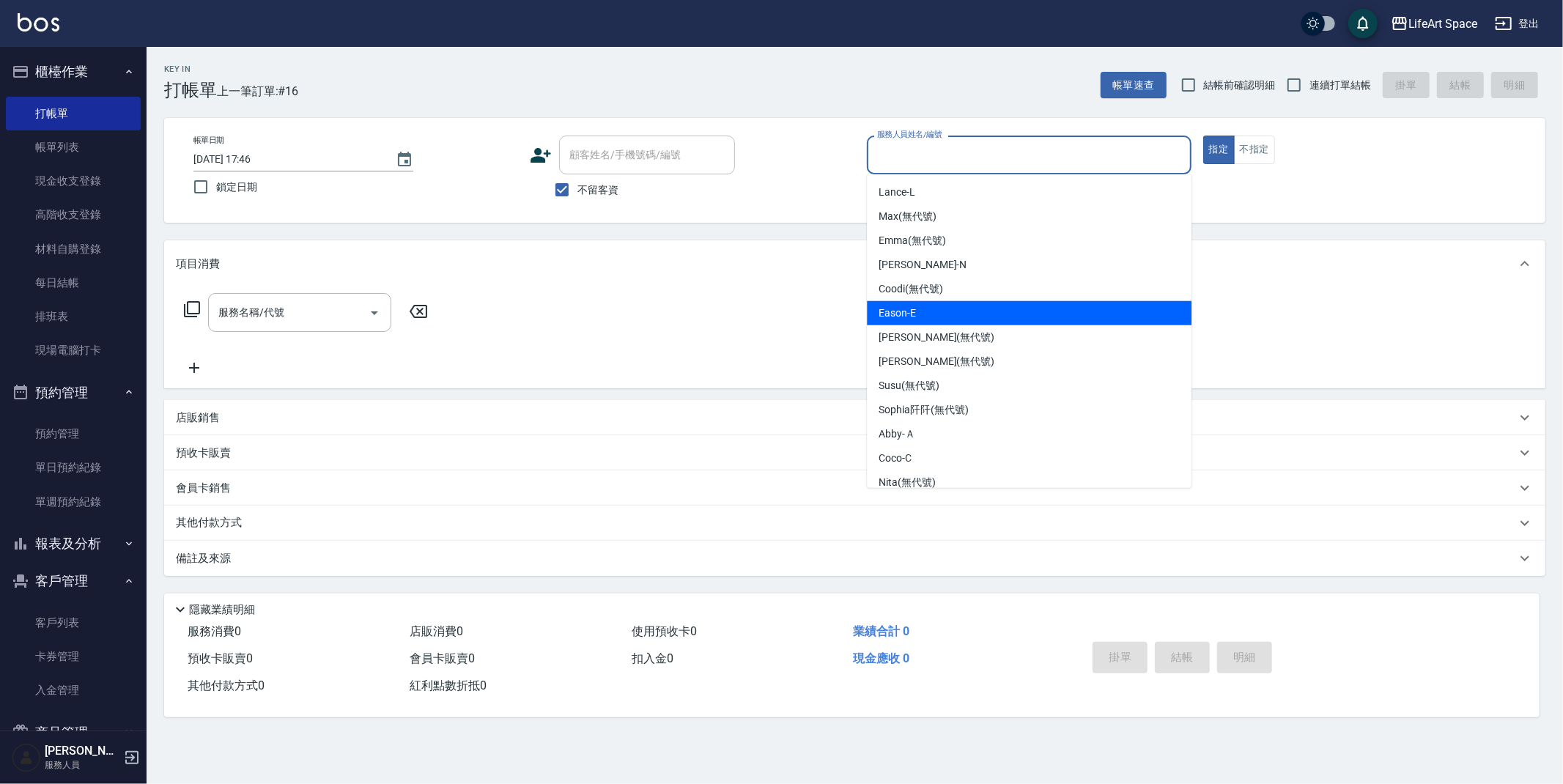
drag, startPoint x: 942, startPoint y: 304, endPoint x: 724, endPoint y: 328, distance: 219.3
click at [942, 304] on div "Eason -E" at bounding box center [1029, 314] width 325 height 24
type input "Eason-E"
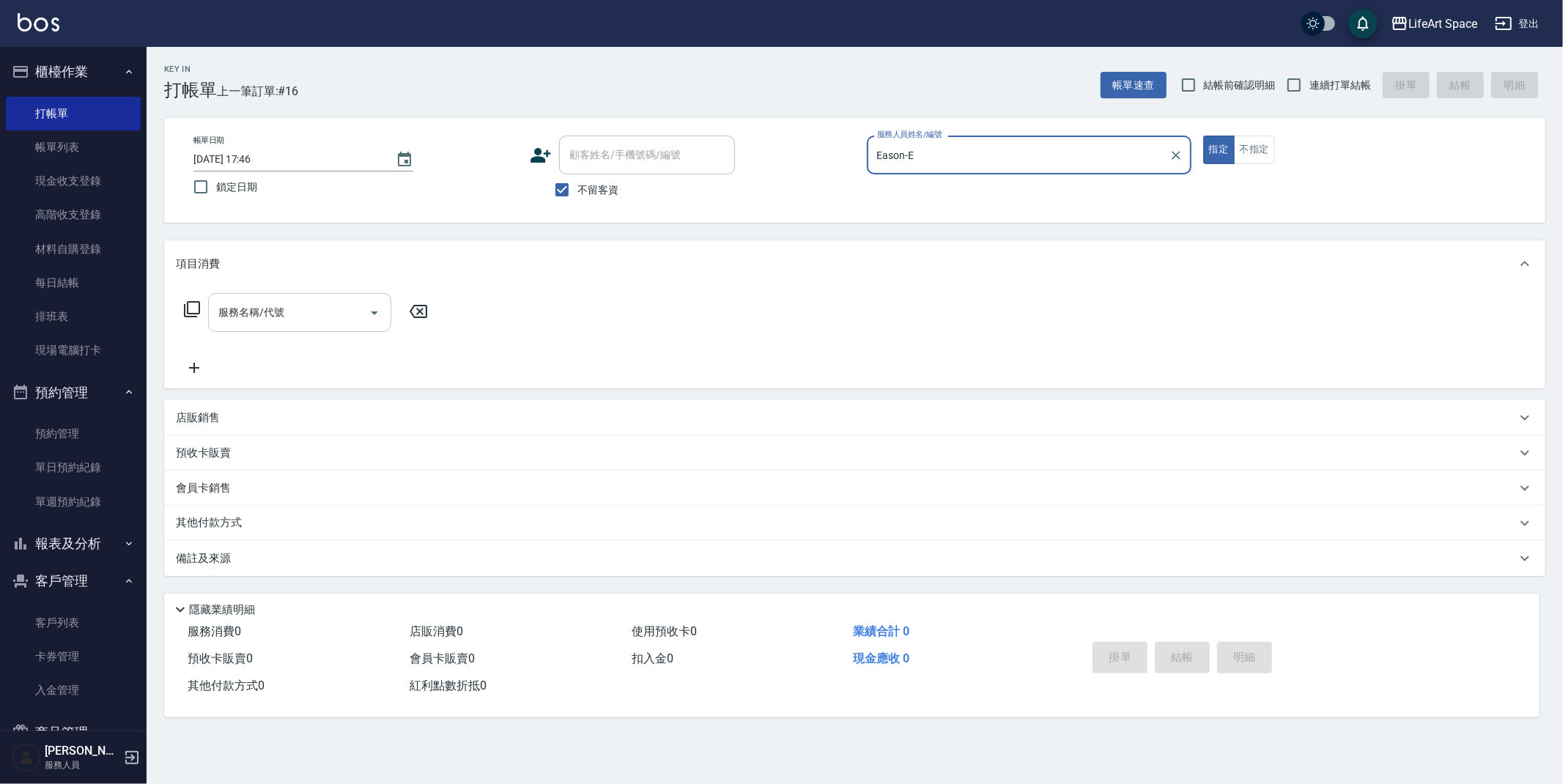
click at [280, 319] on div "服務名稱/代號 服務名稱/代號" at bounding box center [299, 313] width 183 height 39
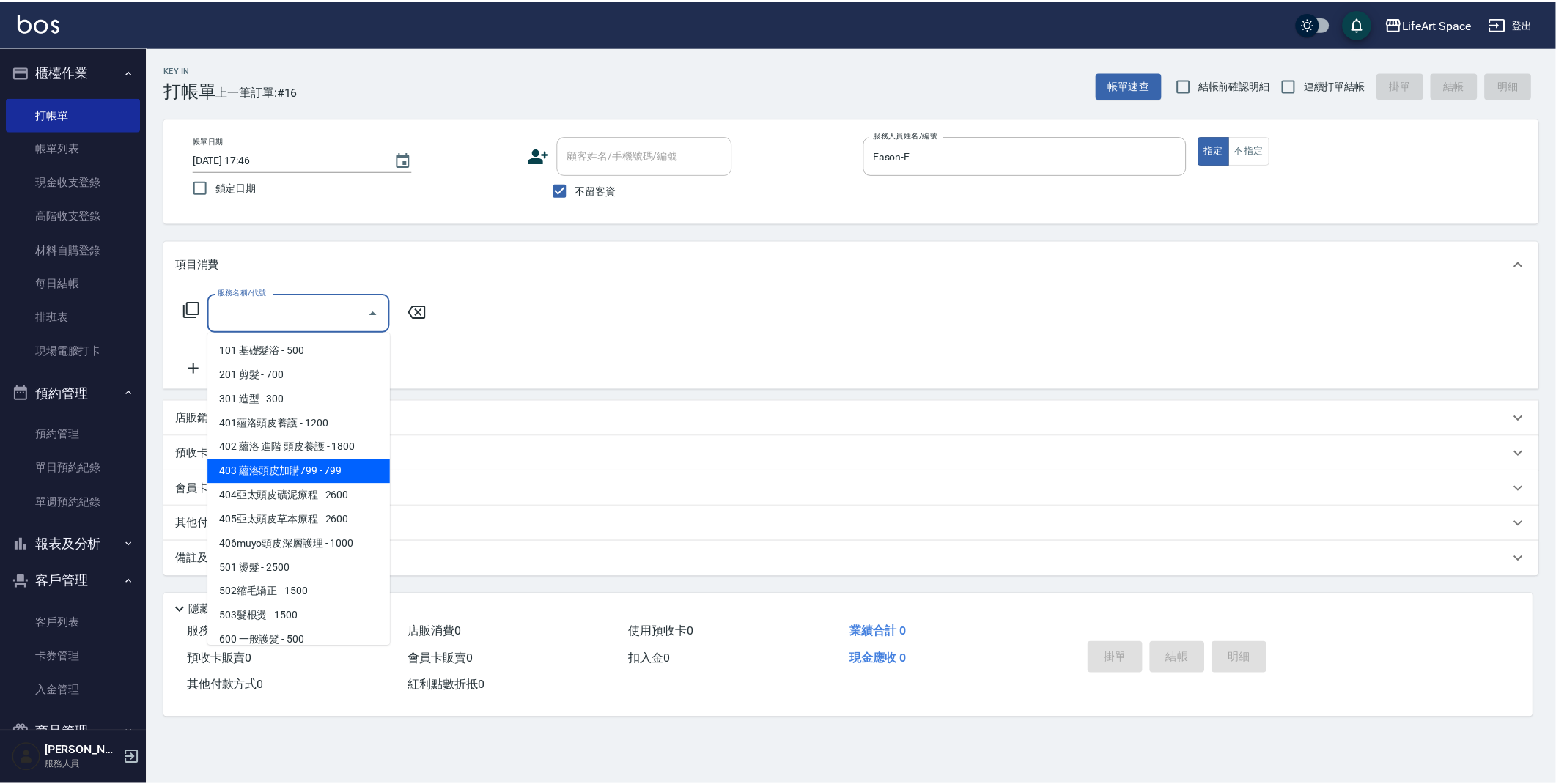
scroll to position [229, 0]
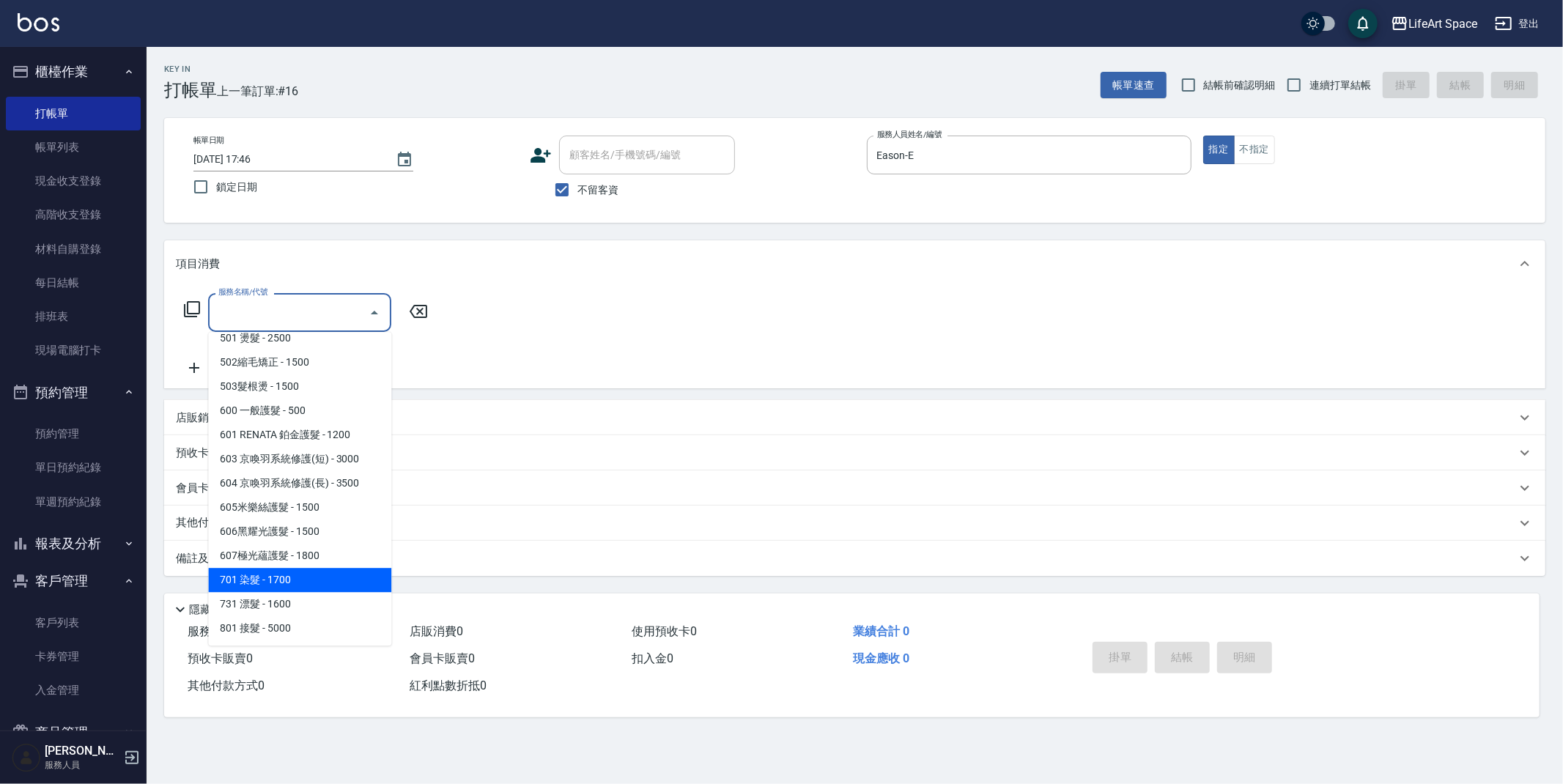
click at [264, 580] on span "701 染髮 - 1700" at bounding box center [299, 580] width 183 height 24
type input "701 染髮(701)"
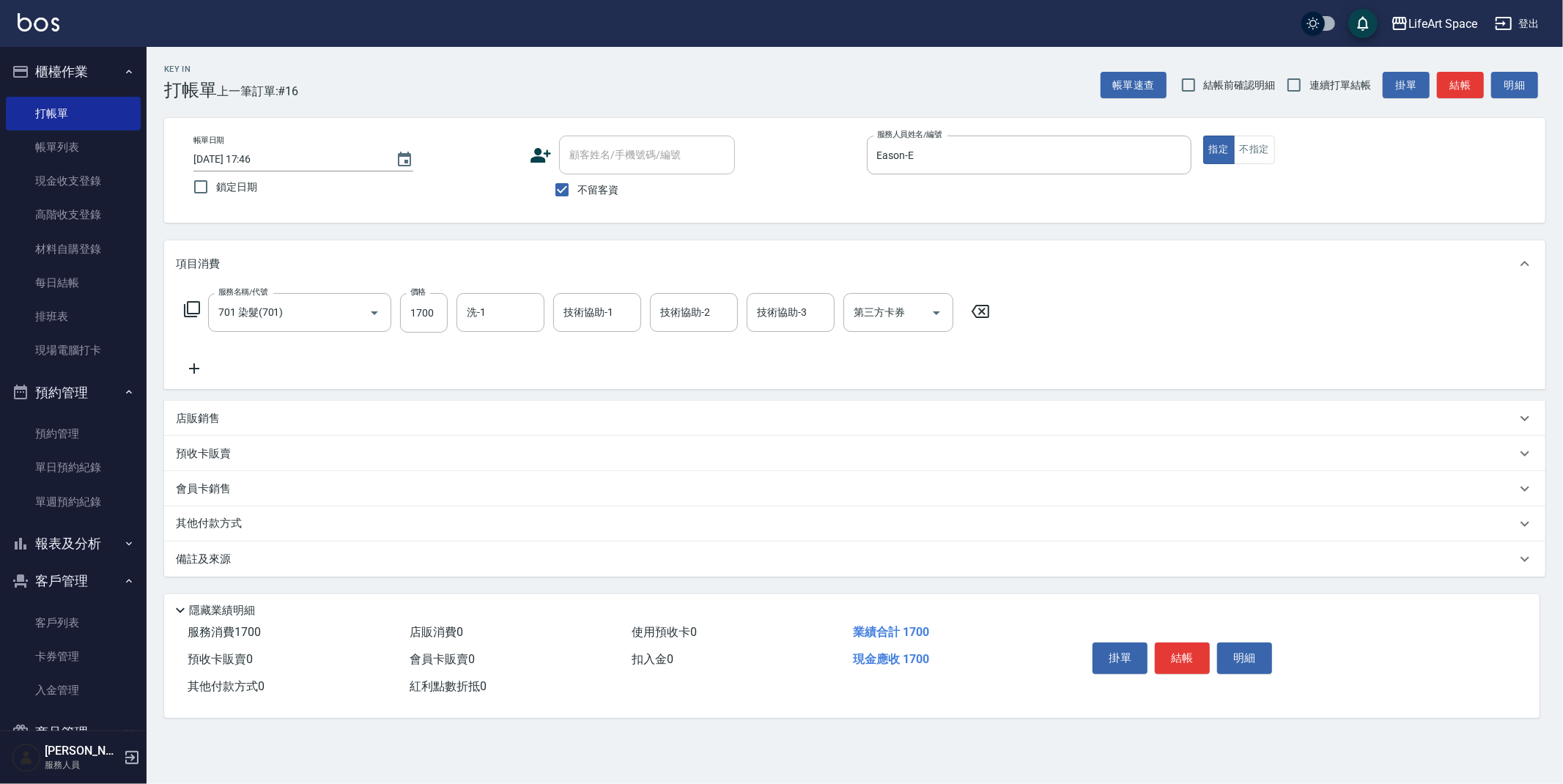
click at [200, 366] on icon at bounding box center [194, 368] width 36 height 18
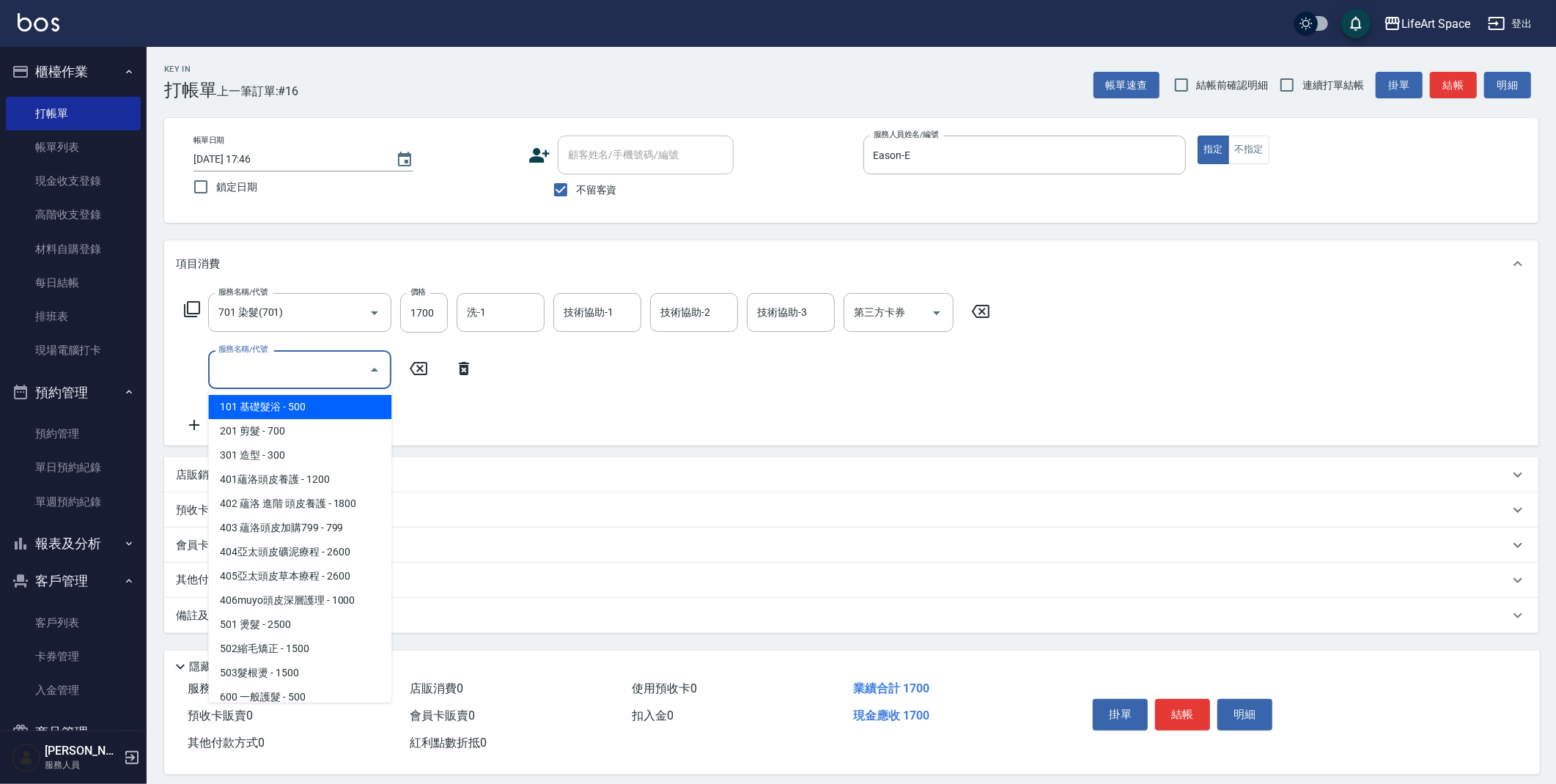
click at [255, 377] on input "服務名稱/代號" at bounding box center [289, 370] width 148 height 26
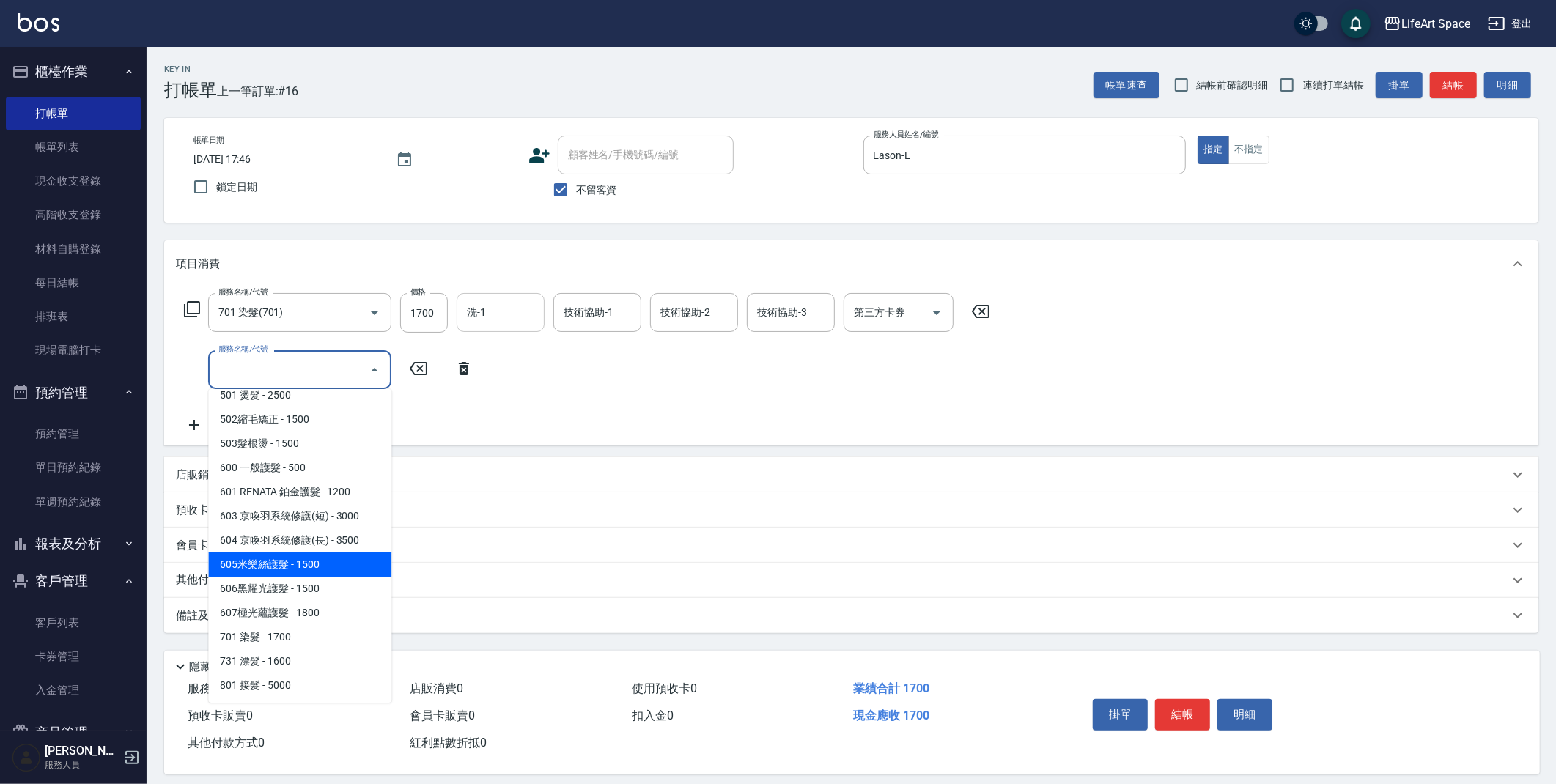
click at [300, 563] on span "605米樂絲護髮 - 1500" at bounding box center [299, 564] width 183 height 24
type input "605米樂絲護髮(605)"
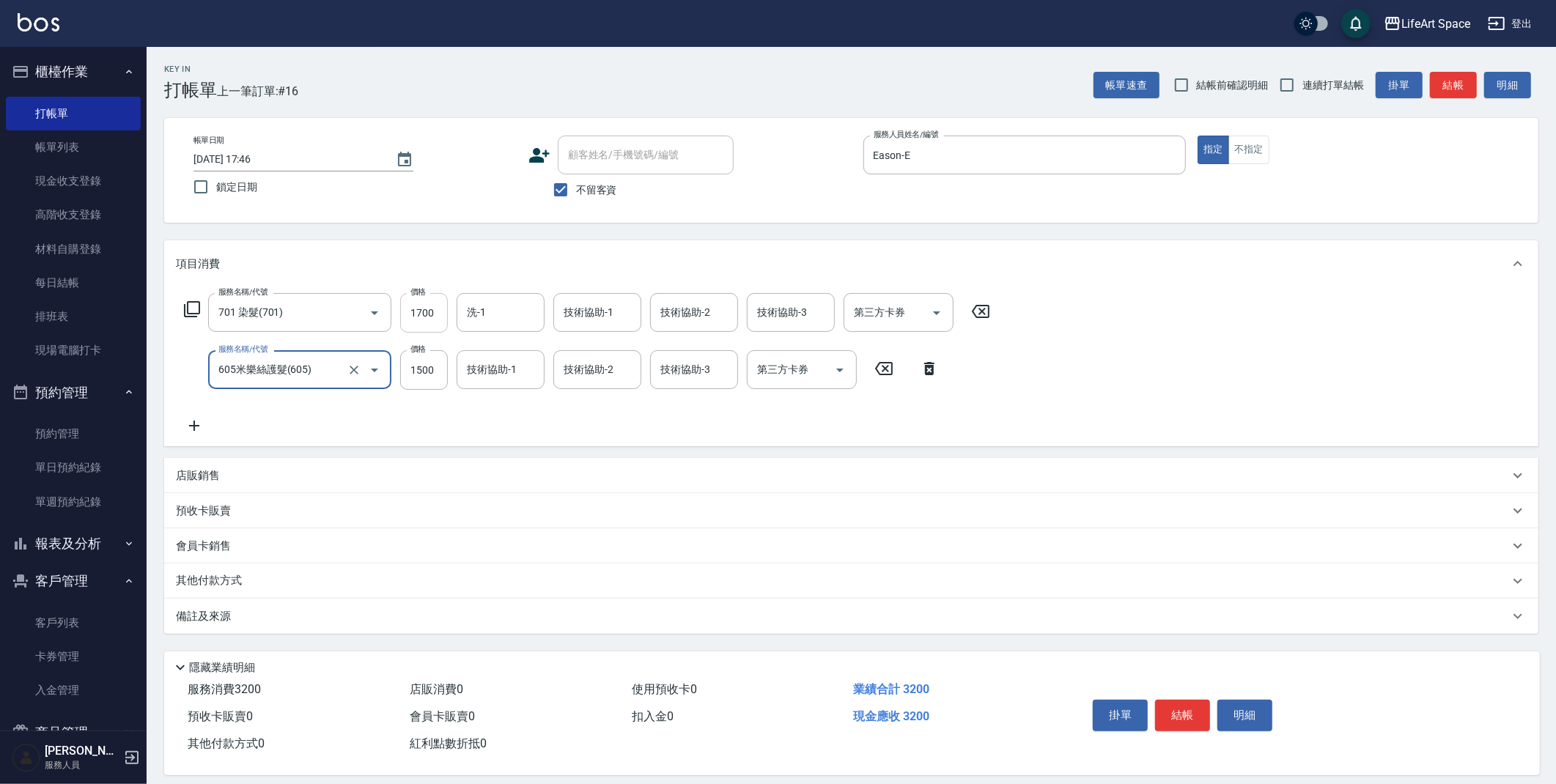
click at [437, 308] on input "1700" at bounding box center [423, 313] width 47 height 40
type input "5300"
click at [516, 321] on input "洗-1" at bounding box center [500, 313] width 75 height 26
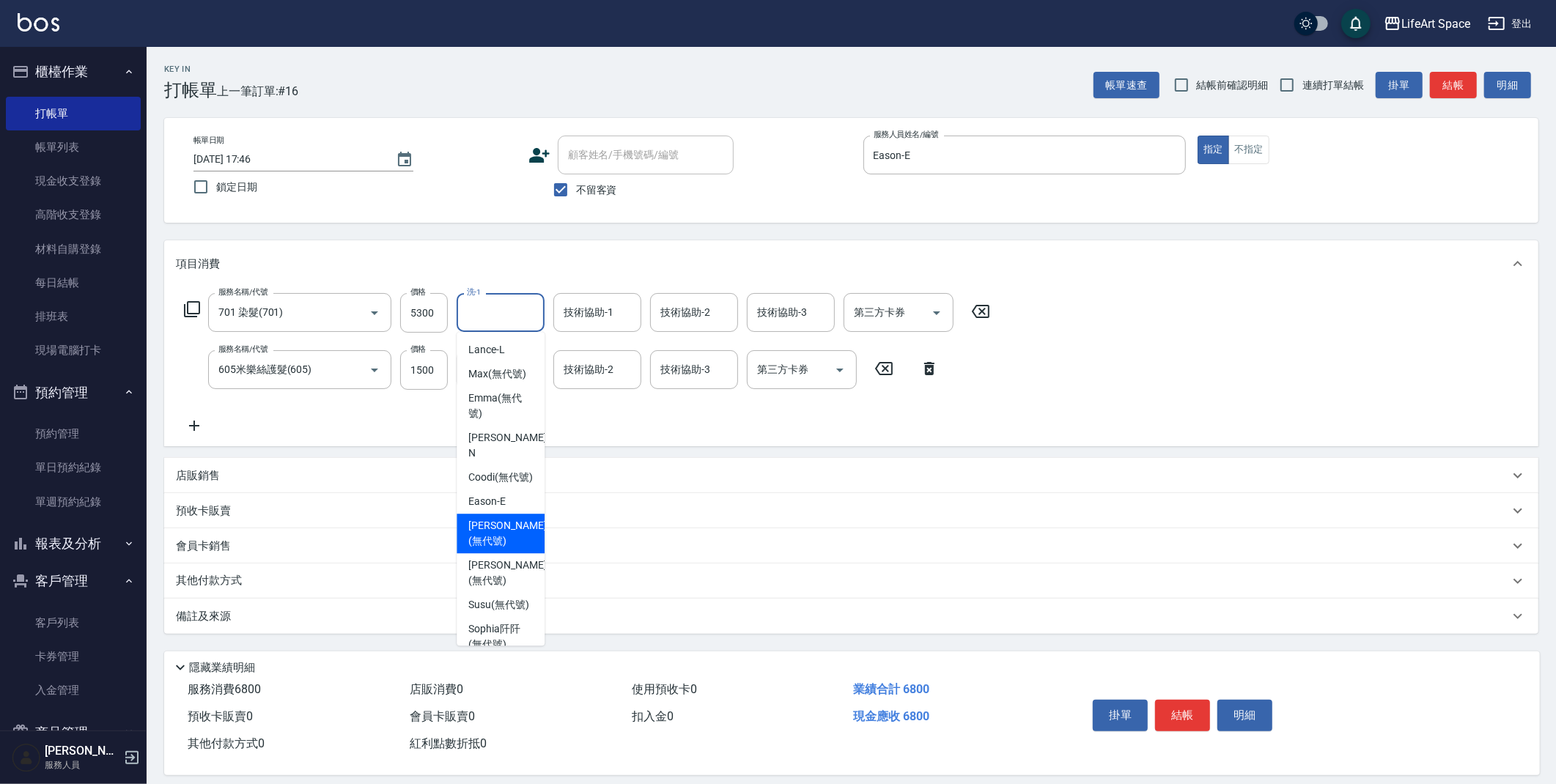
scroll to position [453, 0]
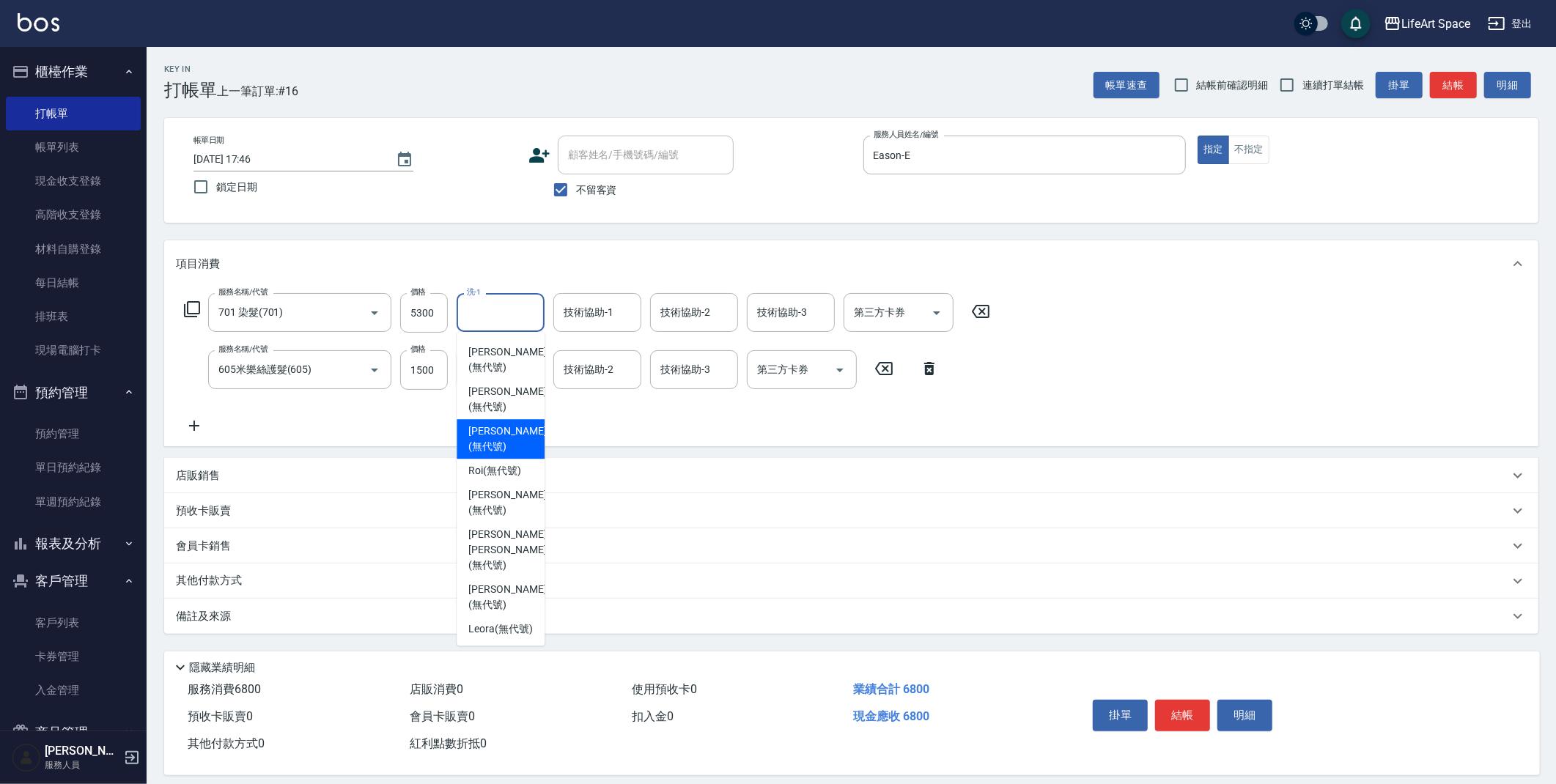
drag, startPoint x: 496, startPoint y: 455, endPoint x: 508, endPoint y: 377, distance: 78.9
click at [496, 454] on span "[PERSON_NAME] (無代號)" at bounding box center [508, 438] width 78 height 31
type input "[PERSON_NAME](無代號)"
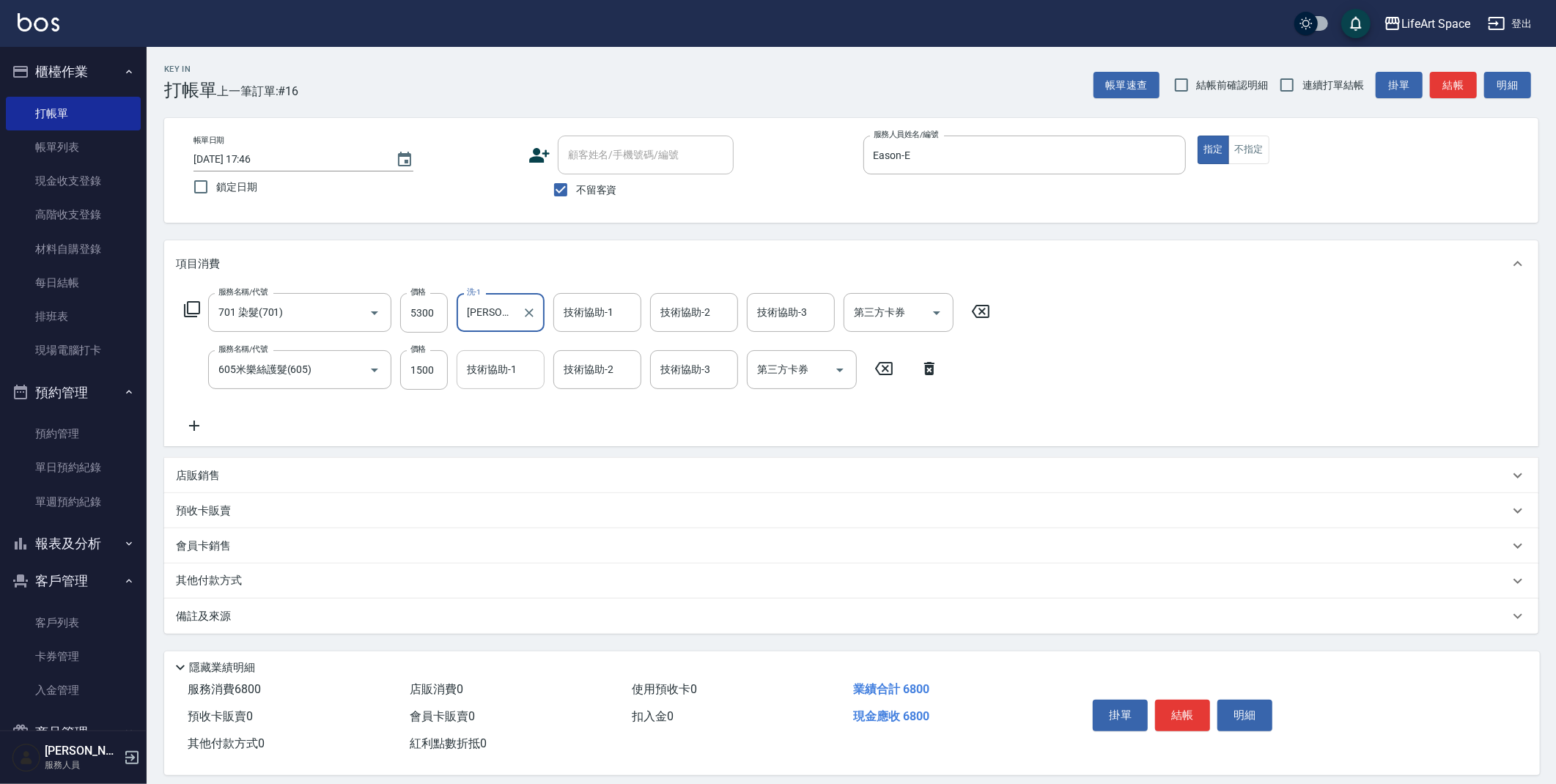
click at [507, 370] on div "技術協助-1 技術協助-1" at bounding box center [500, 369] width 88 height 39
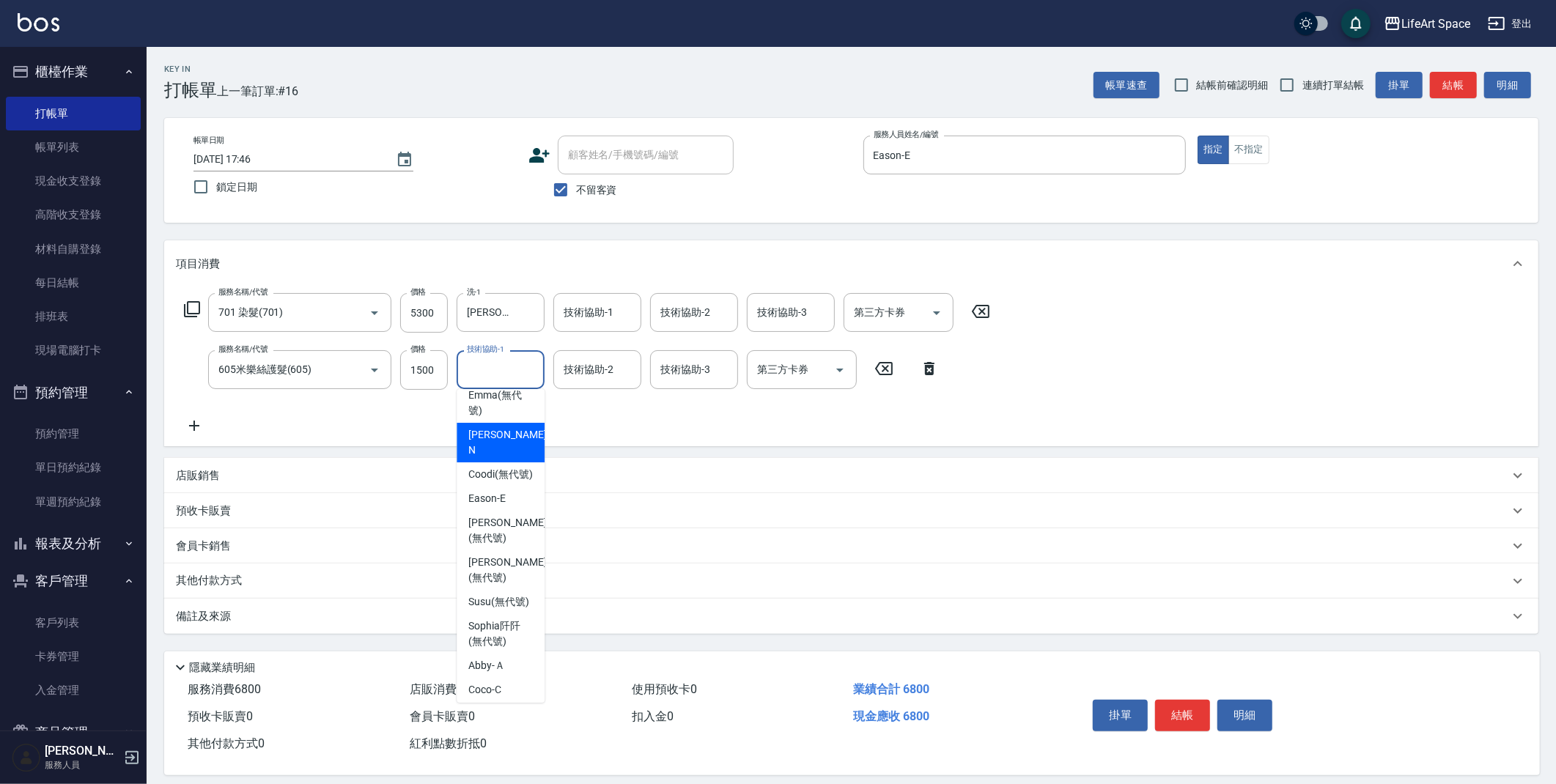
scroll to position [314, 0]
click at [504, 472] on div "Nita (無代號)" at bounding box center [500, 460] width 88 height 24
type input "Nita (無代號)"
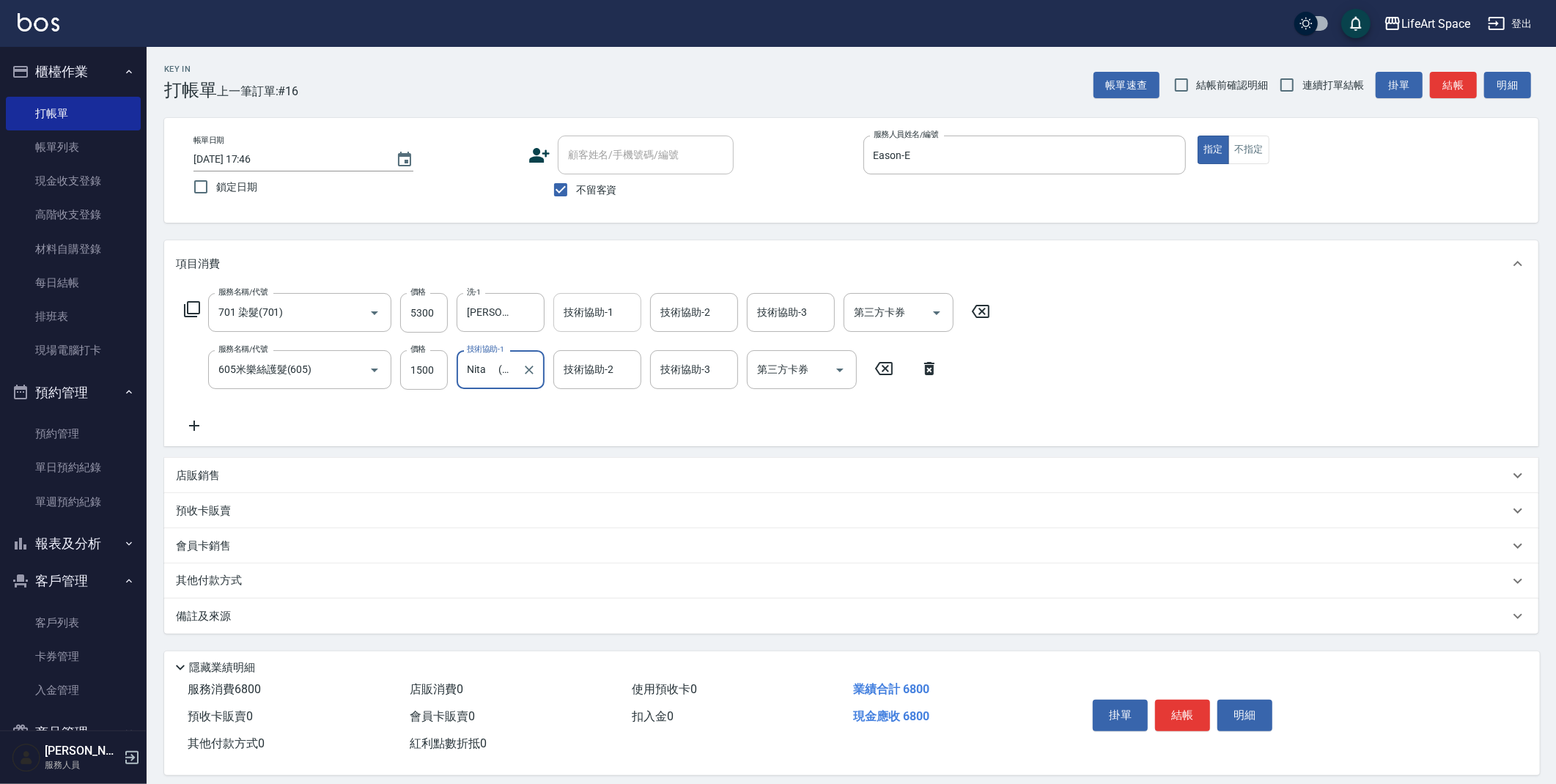
click at [608, 310] on input "技術協助-1" at bounding box center [597, 313] width 75 height 26
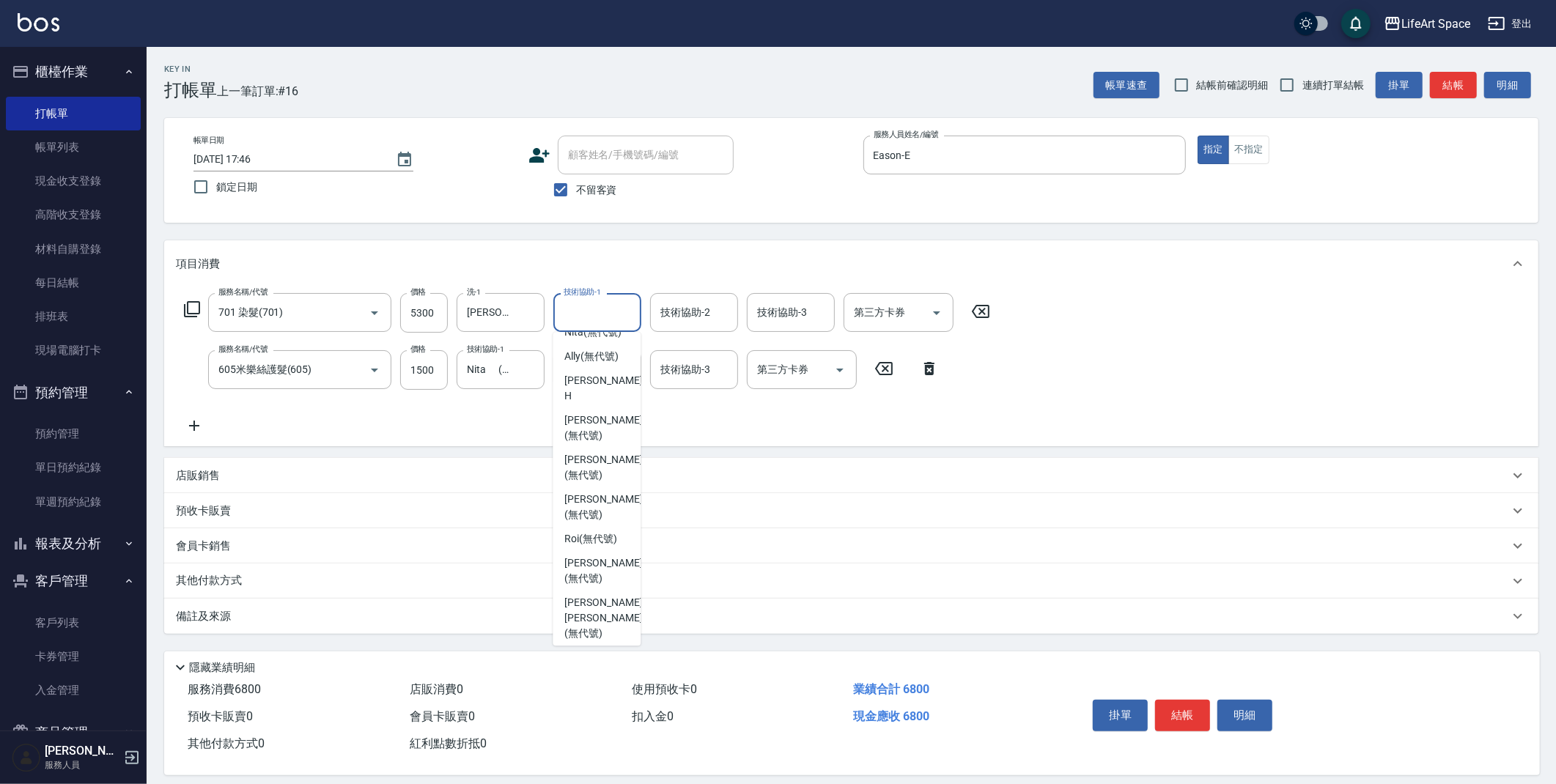
scroll to position [453, 0]
drag, startPoint x: 585, startPoint y: 446, endPoint x: 588, endPoint y: 389, distance: 57.1
click at [585, 446] on span "[PERSON_NAME] (無代號)" at bounding box center [603, 438] width 78 height 31
type input "[PERSON_NAME](無代號)"
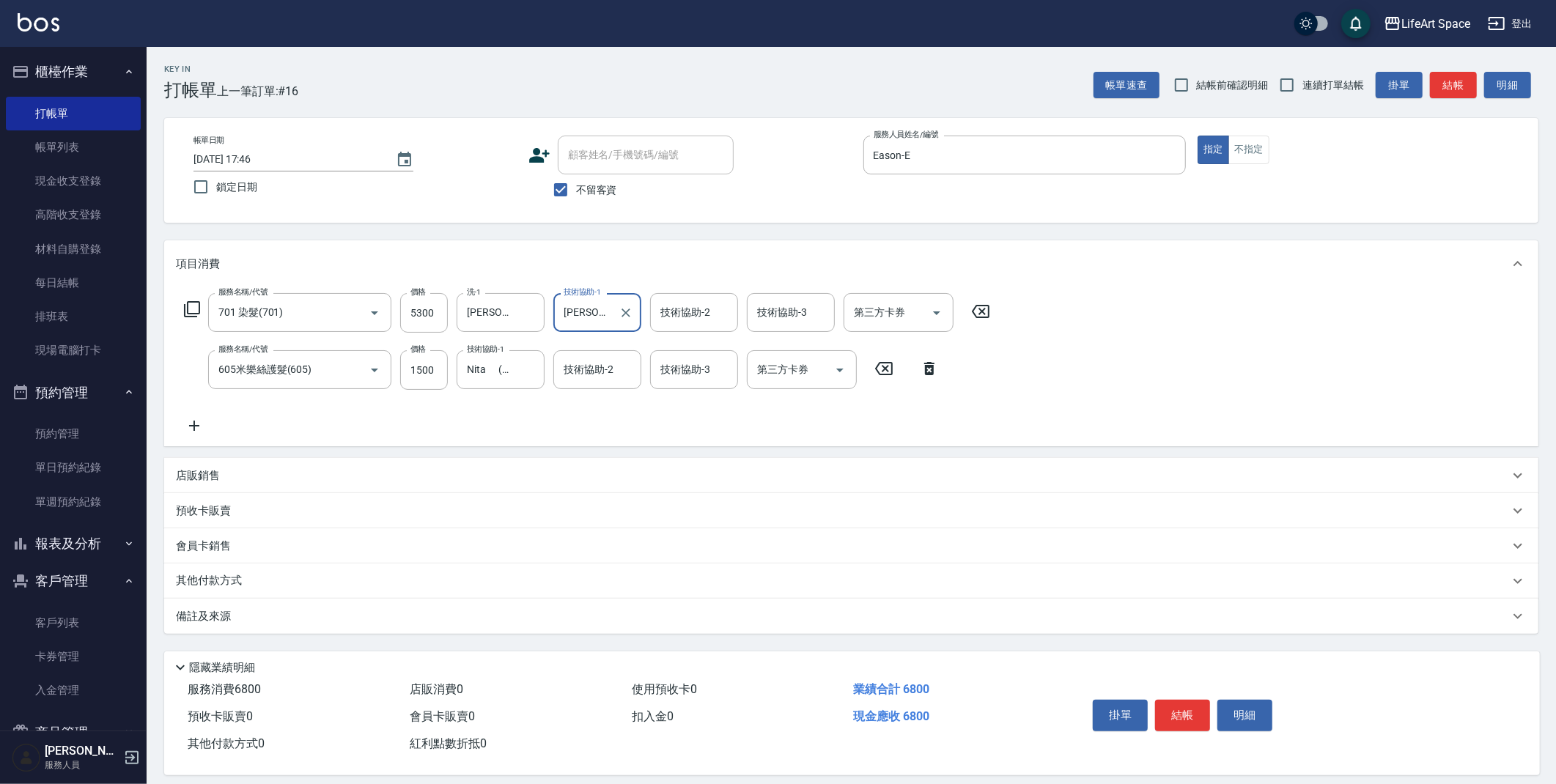
click at [593, 361] on div "技術協助-2 技術協助-2" at bounding box center [597, 369] width 88 height 39
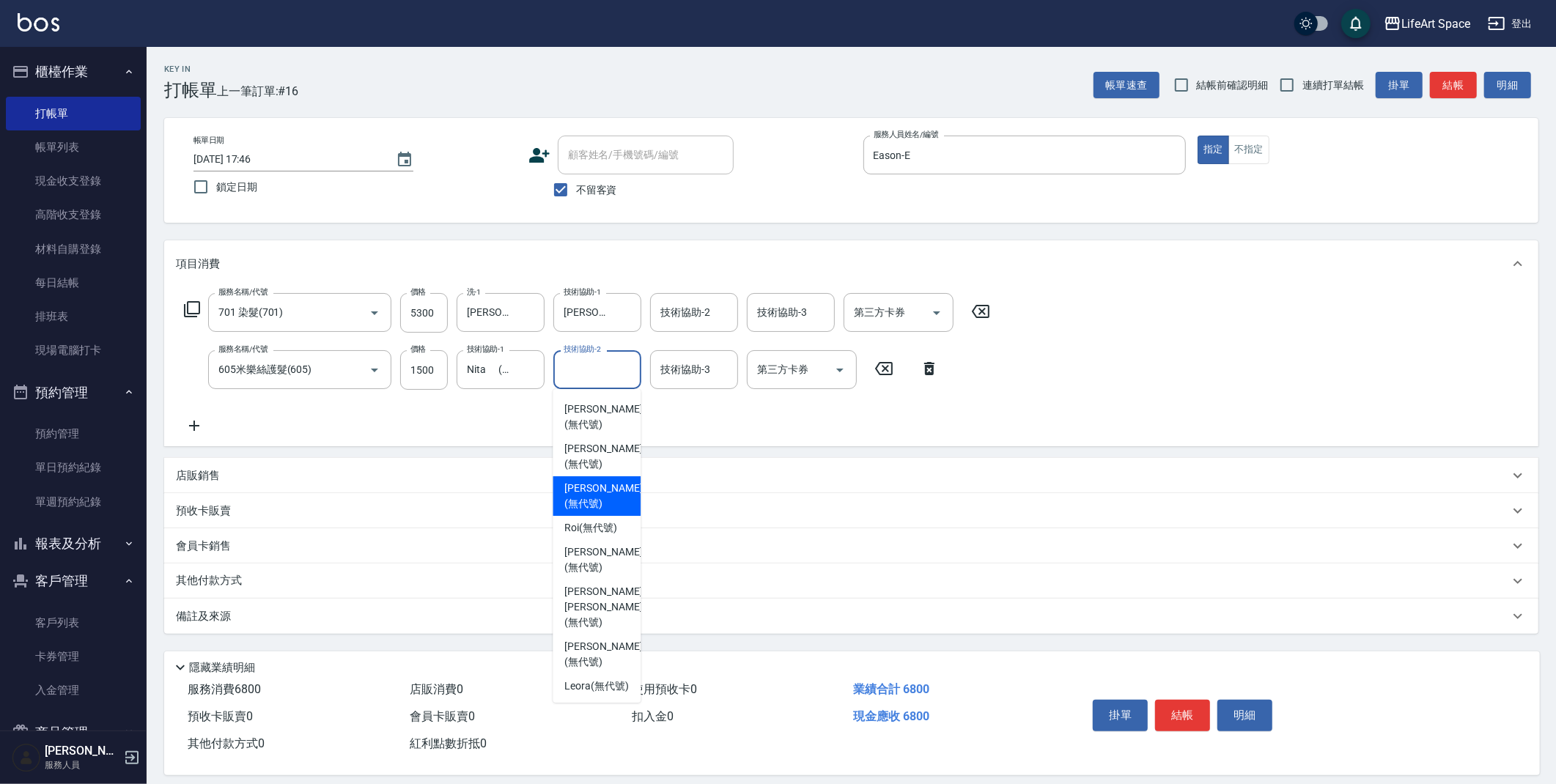
click at [604, 504] on span "[PERSON_NAME] (無代號)" at bounding box center [603, 495] width 78 height 31
type input "[PERSON_NAME](無代號)"
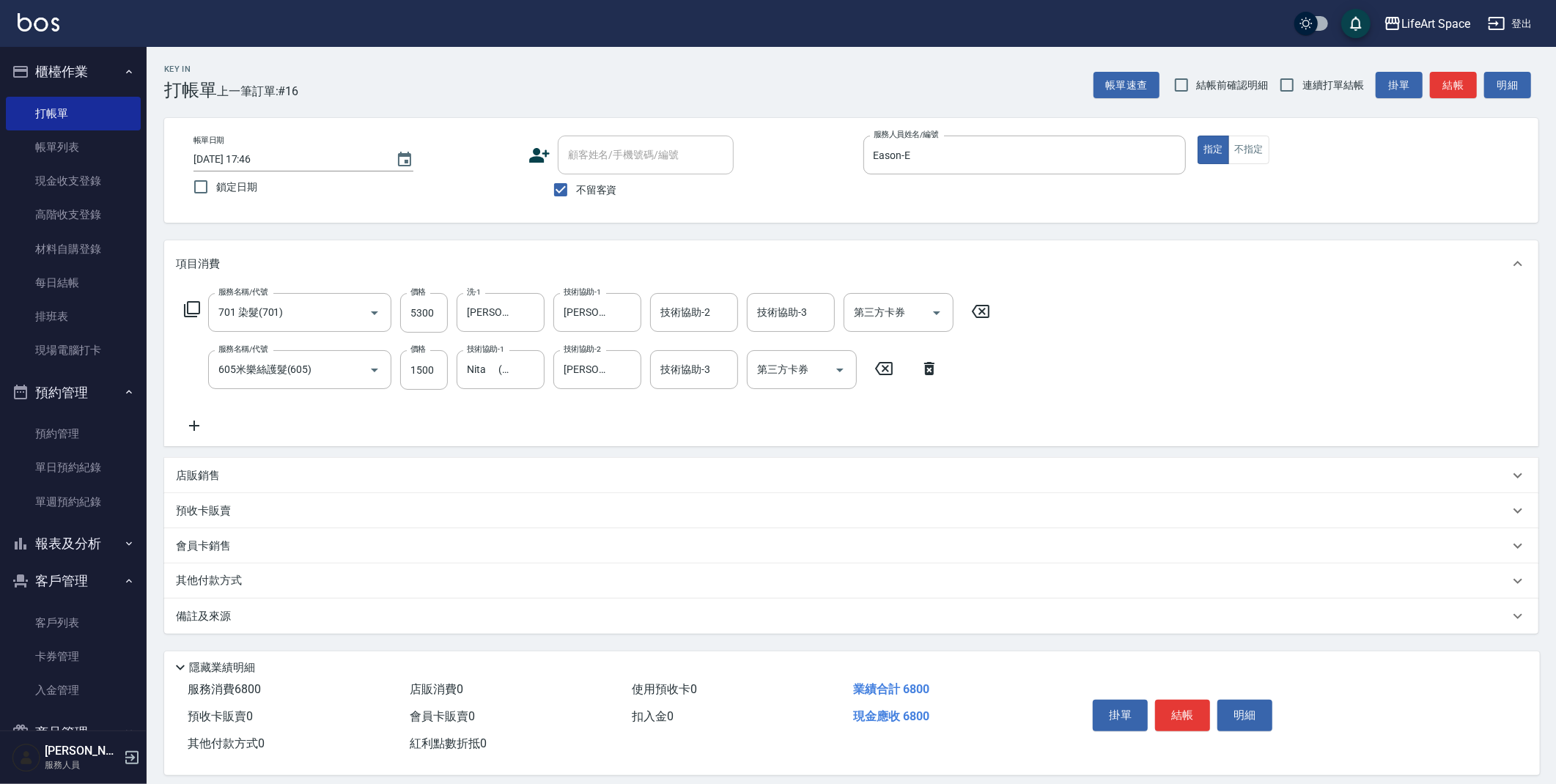
click at [291, 619] on div "備註及來源" at bounding box center [842, 616] width 1333 height 16
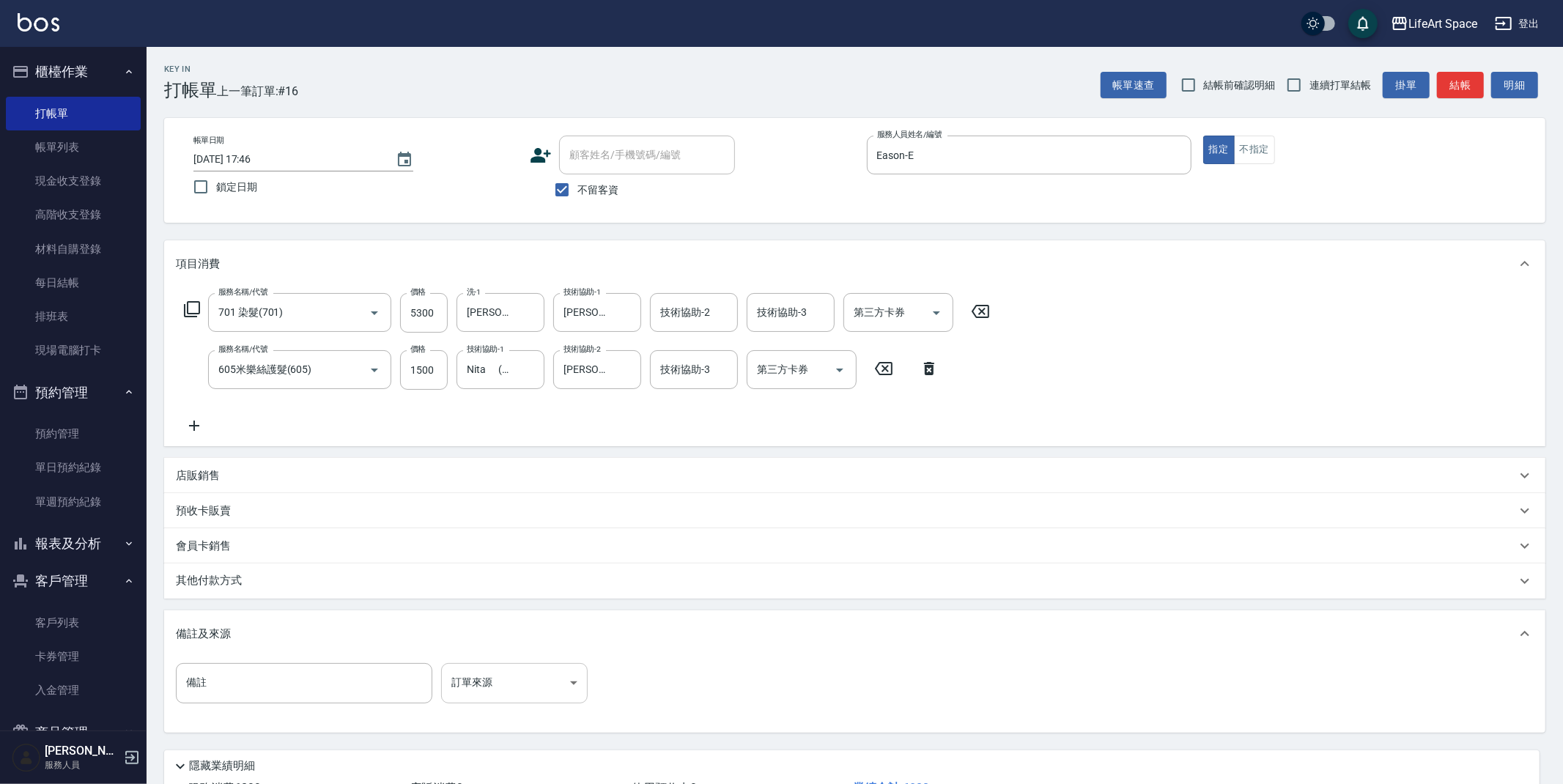
click at [480, 693] on body "LifeArt Space 登出 櫃檯作業 打帳單 帳單列表 現金收支登錄 高階收支登錄 材料自購登錄 每日結帳 排班表 現場電腦打卡 預約管理 預約管理 單…" at bounding box center [782, 445] width 1563 height 892
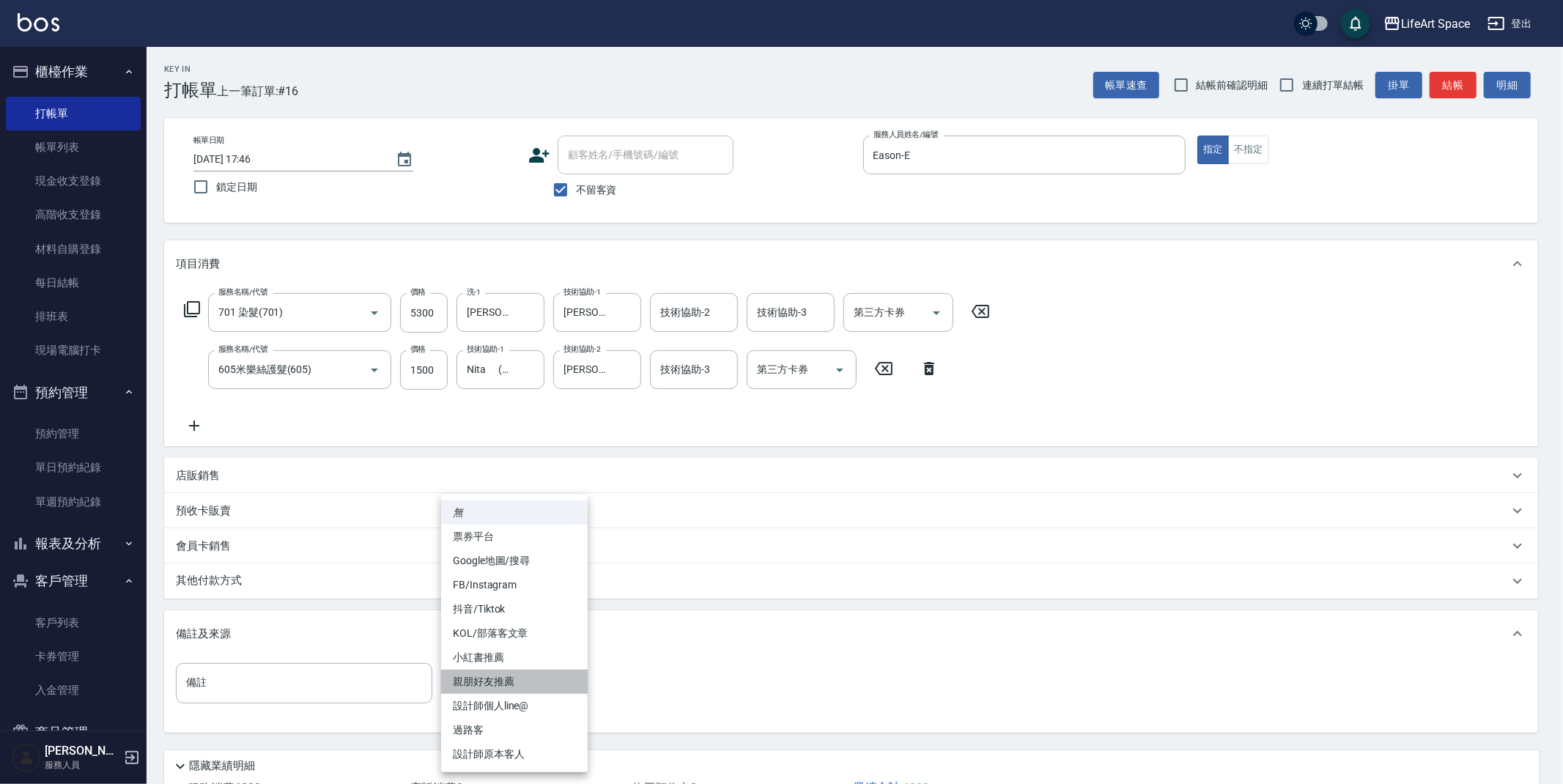
click at [509, 685] on li "親朋好友推薦" at bounding box center [514, 682] width 147 height 24
type input "親朋好友推薦"
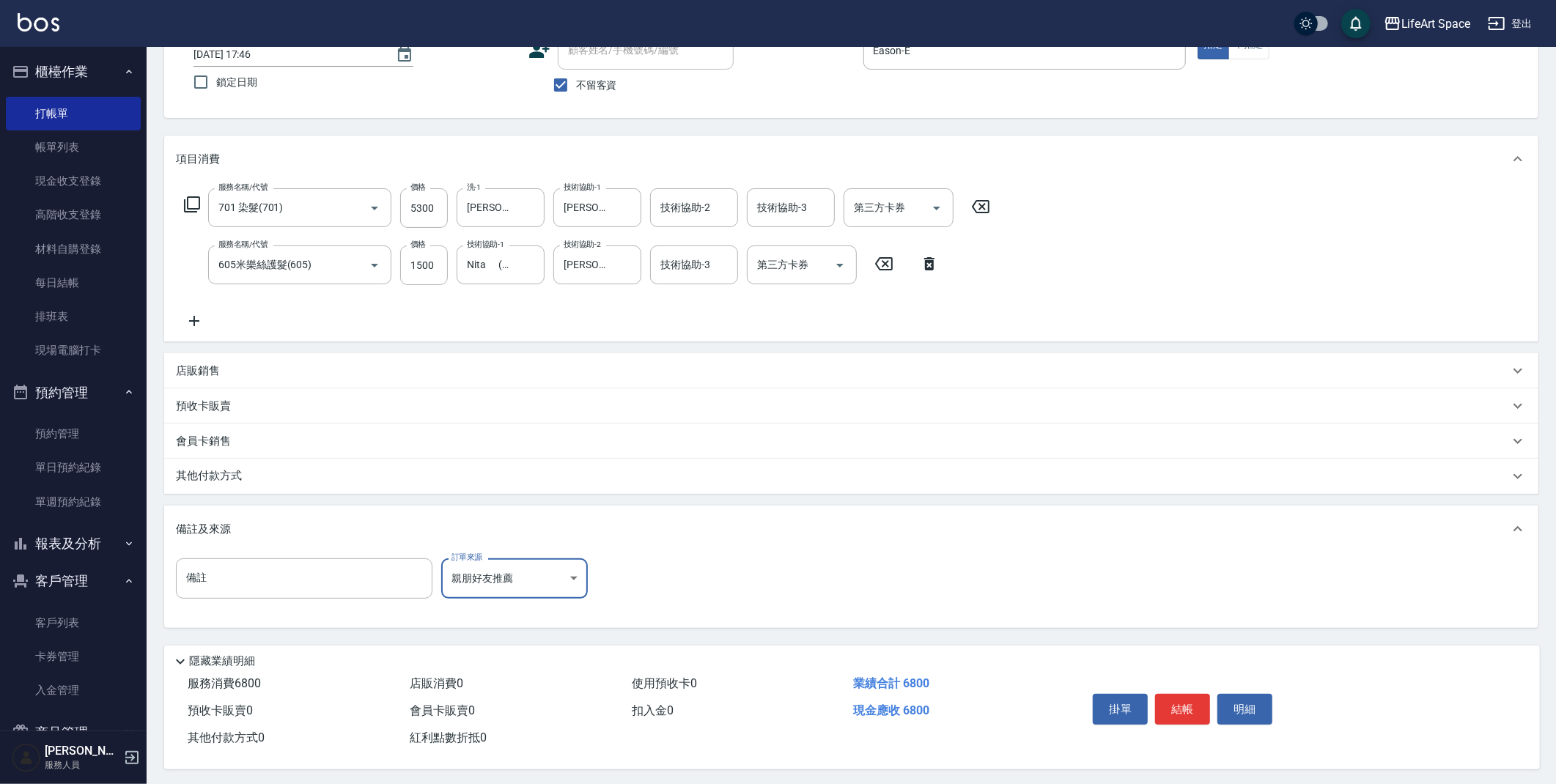
scroll to position [112, 0]
click at [1191, 703] on button "結帳" at bounding box center [1182, 706] width 55 height 31
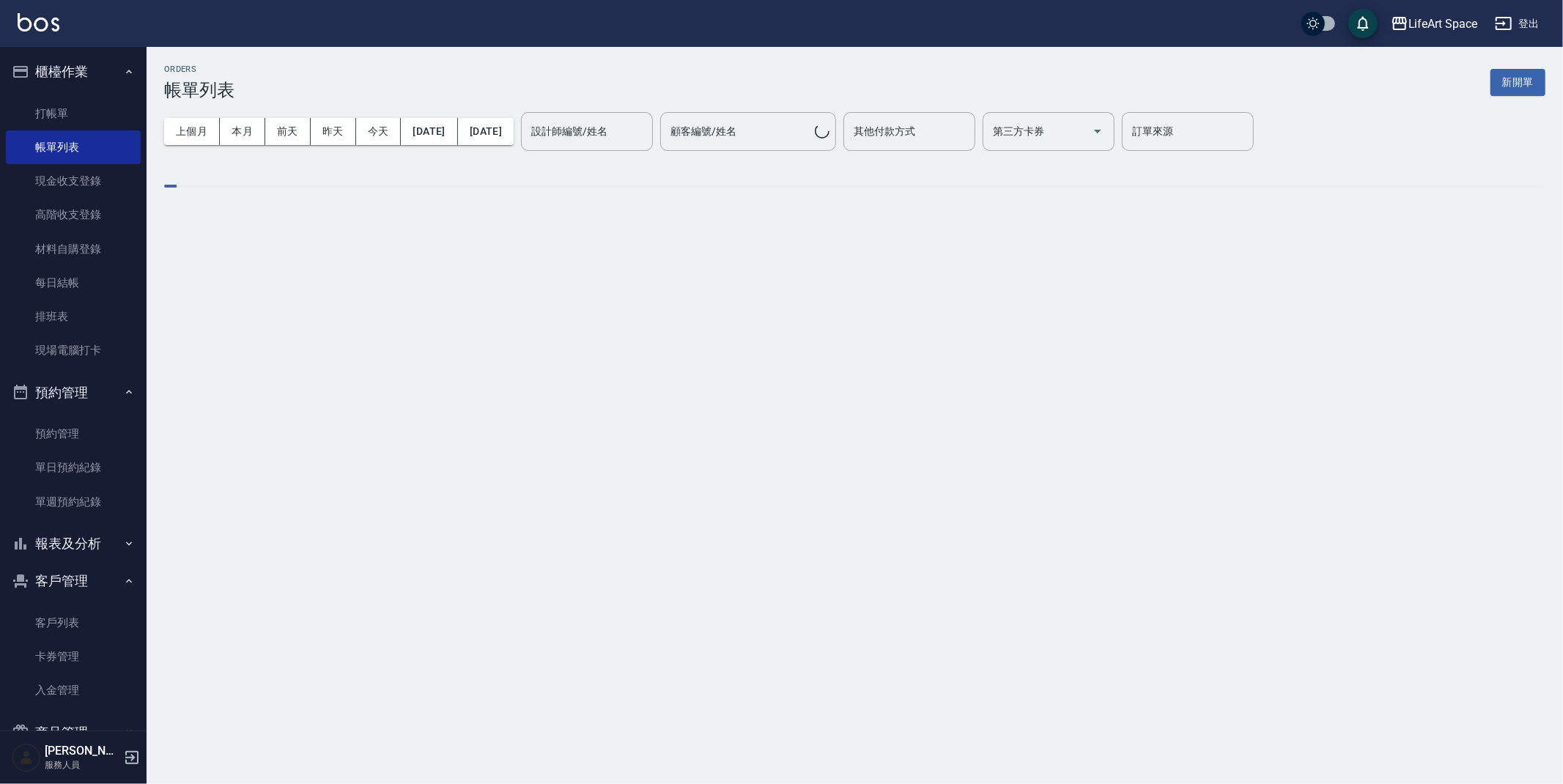
click at [1534, 87] on button "新開單" at bounding box center [1518, 82] width 55 height 27
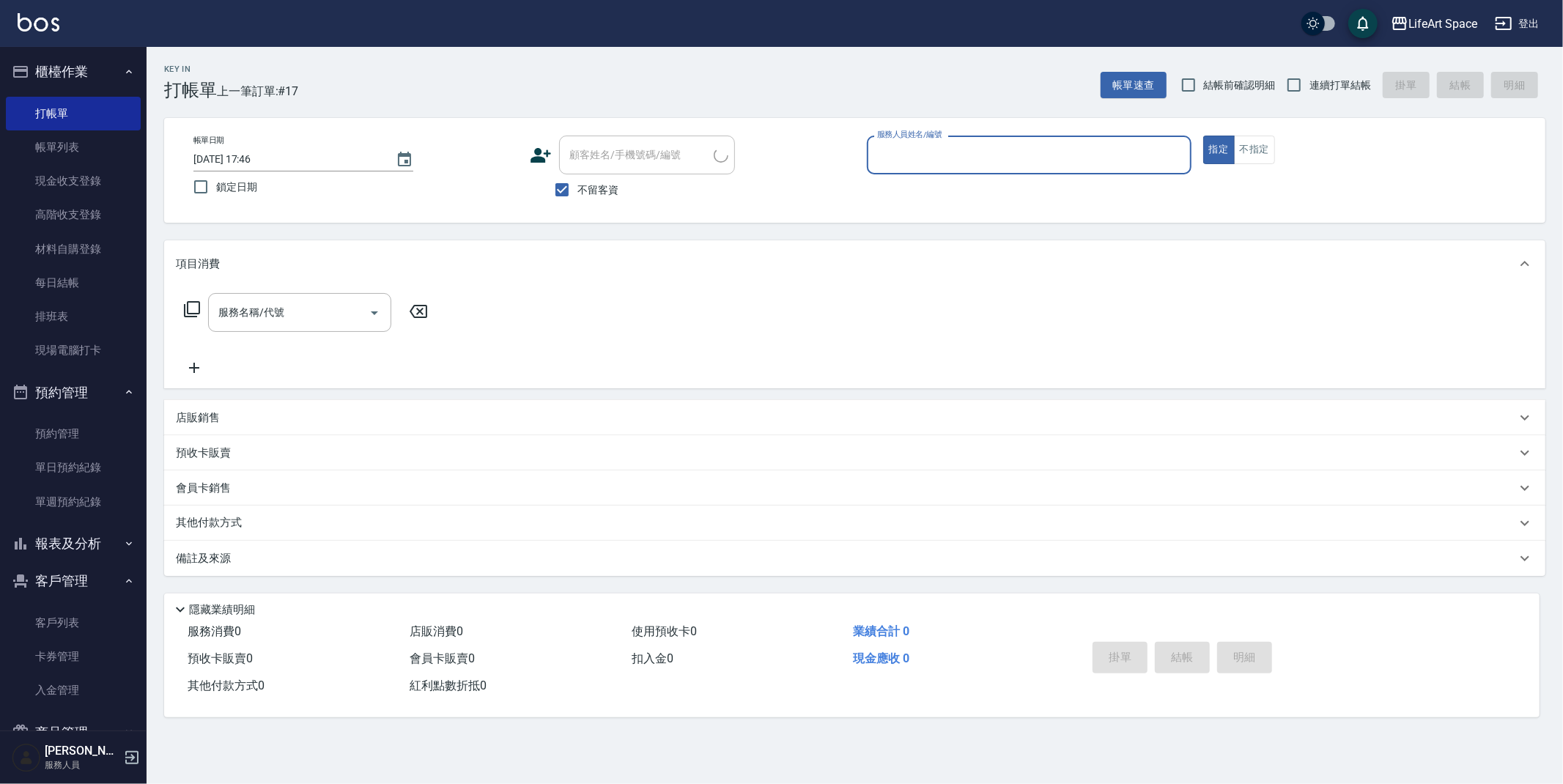
click at [1009, 162] on input "服務人員姓名/編號" at bounding box center [1029, 155] width 312 height 26
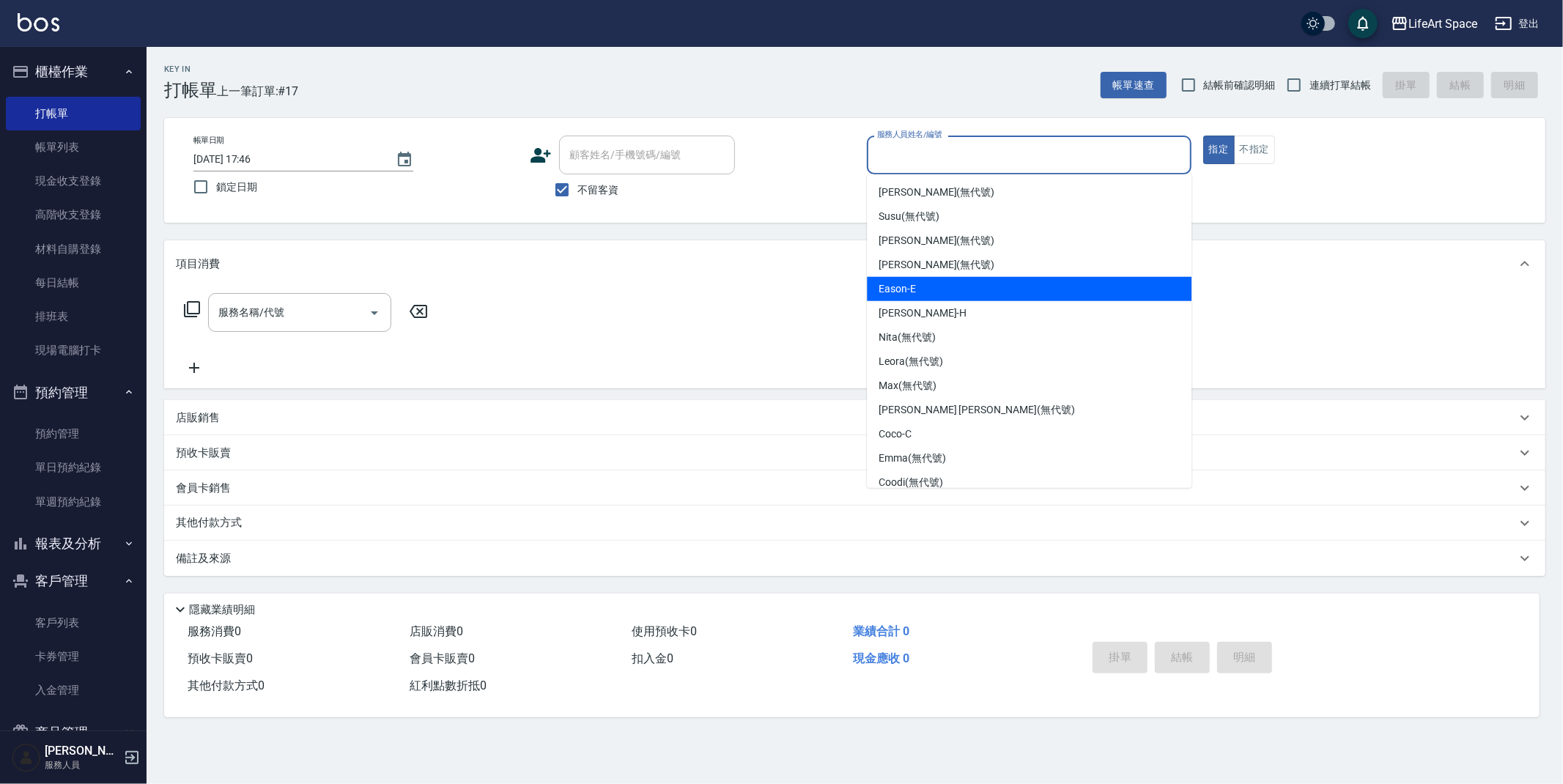
drag, startPoint x: 963, startPoint y: 287, endPoint x: 873, endPoint y: 301, distance: 91.1
click at [963, 287] on div "Eason -E" at bounding box center [1029, 289] width 325 height 24
type input "Eason-E"
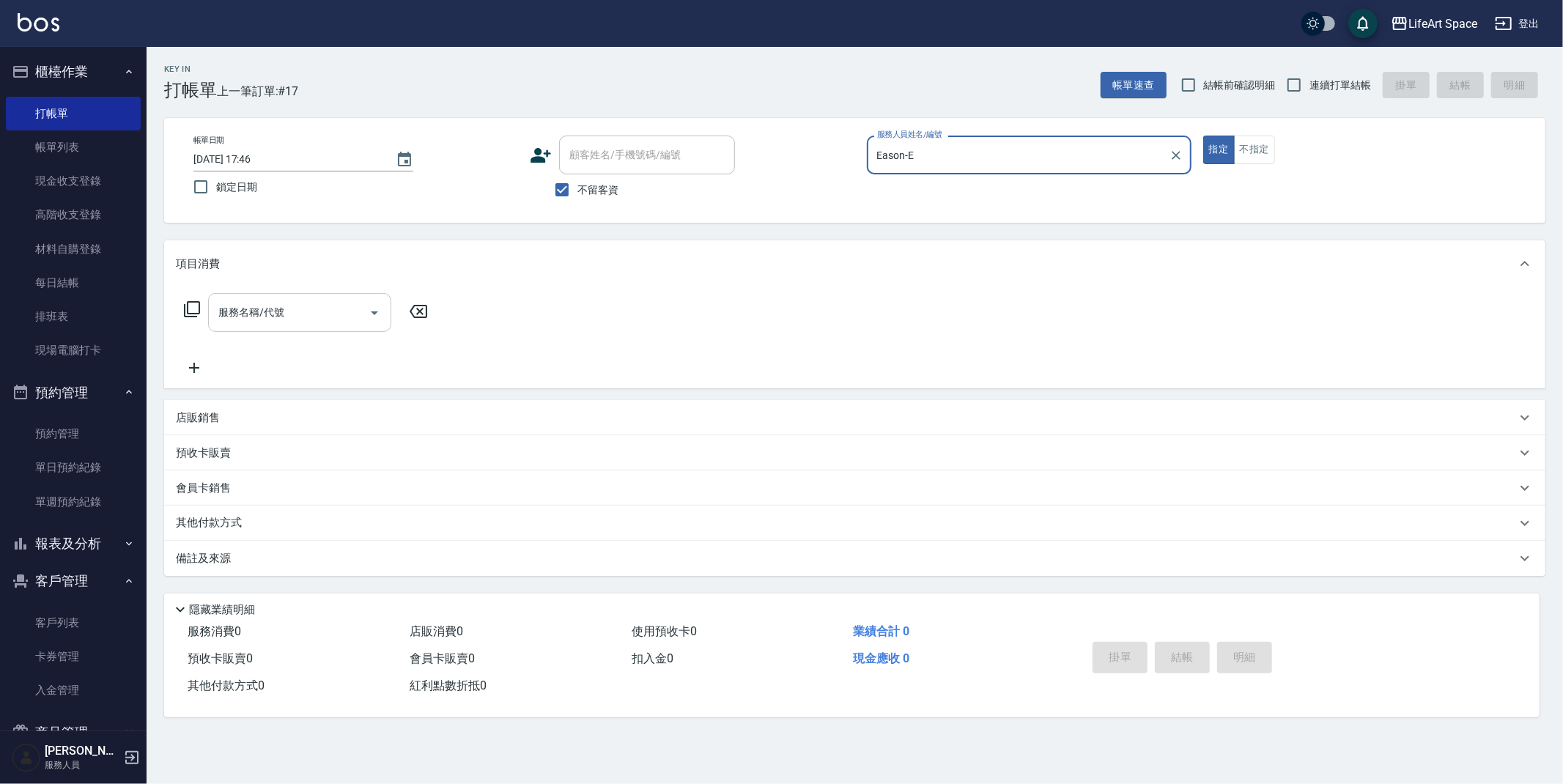
click at [283, 315] on div "服務名稱/代號 服務名稱/代號" at bounding box center [299, 313] width 183 height 39
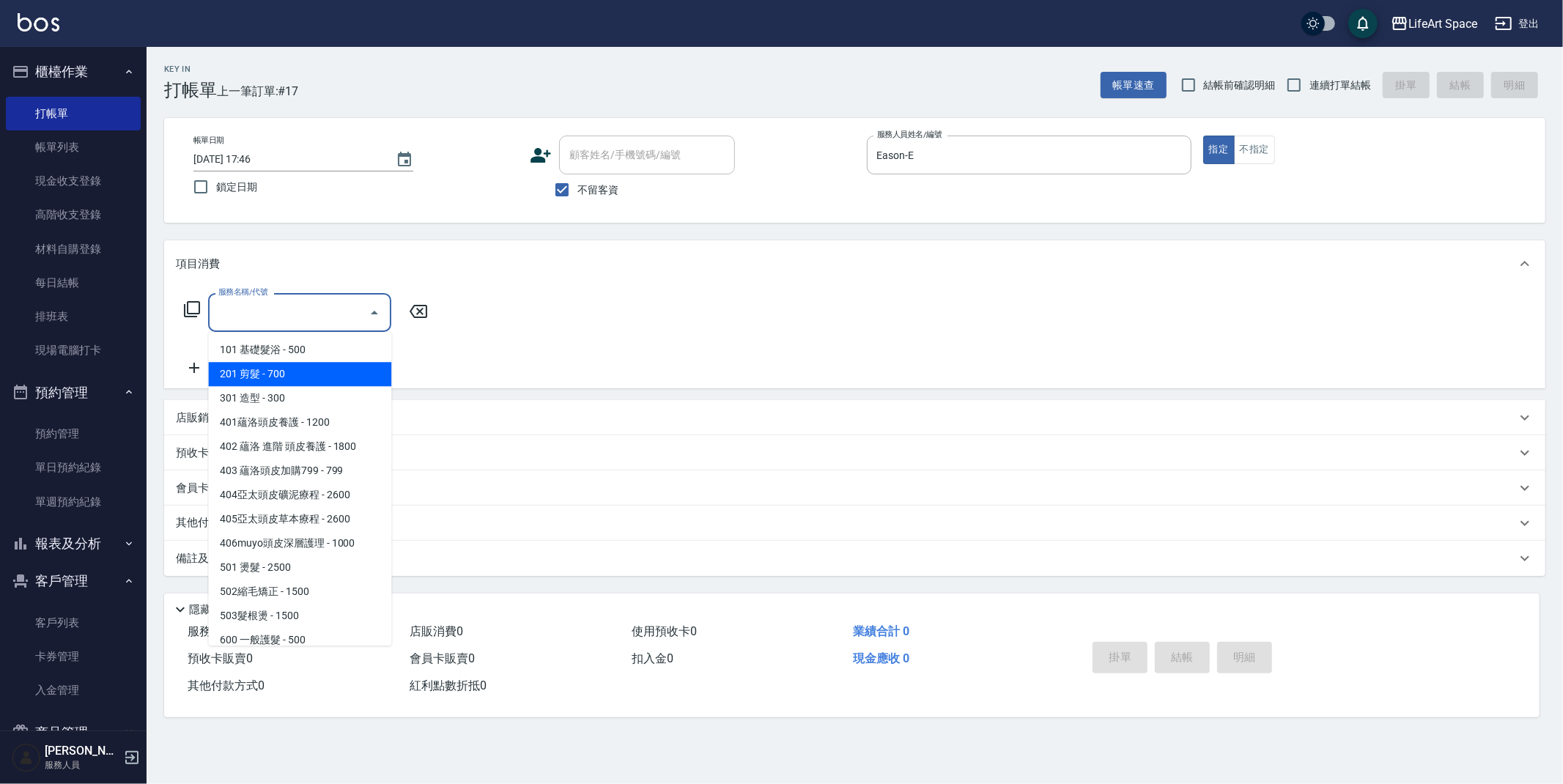
drag, startPoint x: 291, startPoint y: 374, endPoint x: 357, endPoint y: 342, distance: 73.3
click at [291, 373] on span "201 剪髮 - 700" at bounding box center [299, 374] width 183 height 24
type input "201 剪髮(201)"
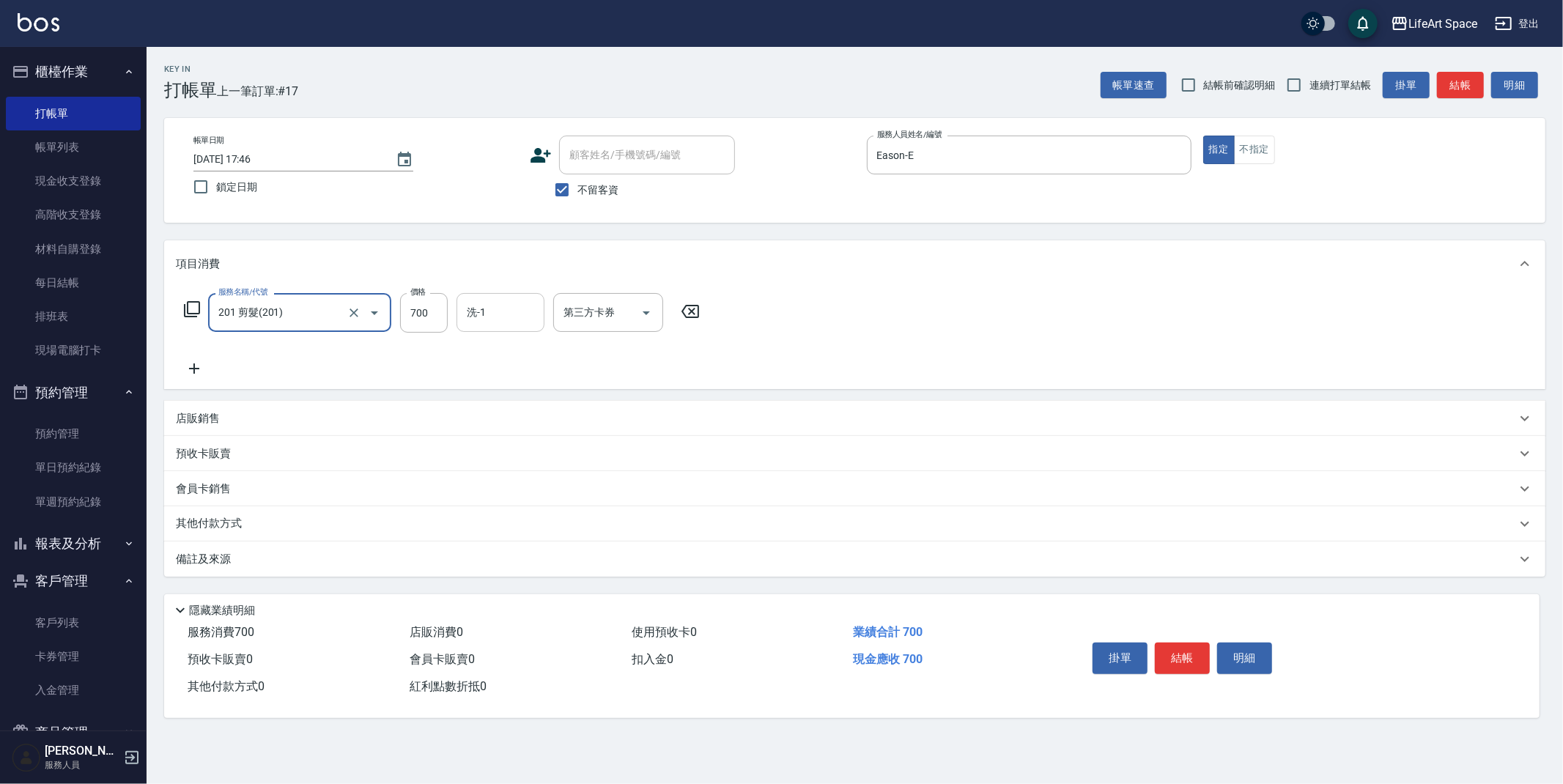
drag, startPoint x: 438, startPoint y: 316, endPoint x: 457, endPoint y: 315, distance: 19.0
click at [438, 316] on input "700" at bounding box center [423, 313] width 47 height 40
type input "1600"
click at [492, 317] on input "洗-1" at bounding box center [500, 313] width 75 height 26
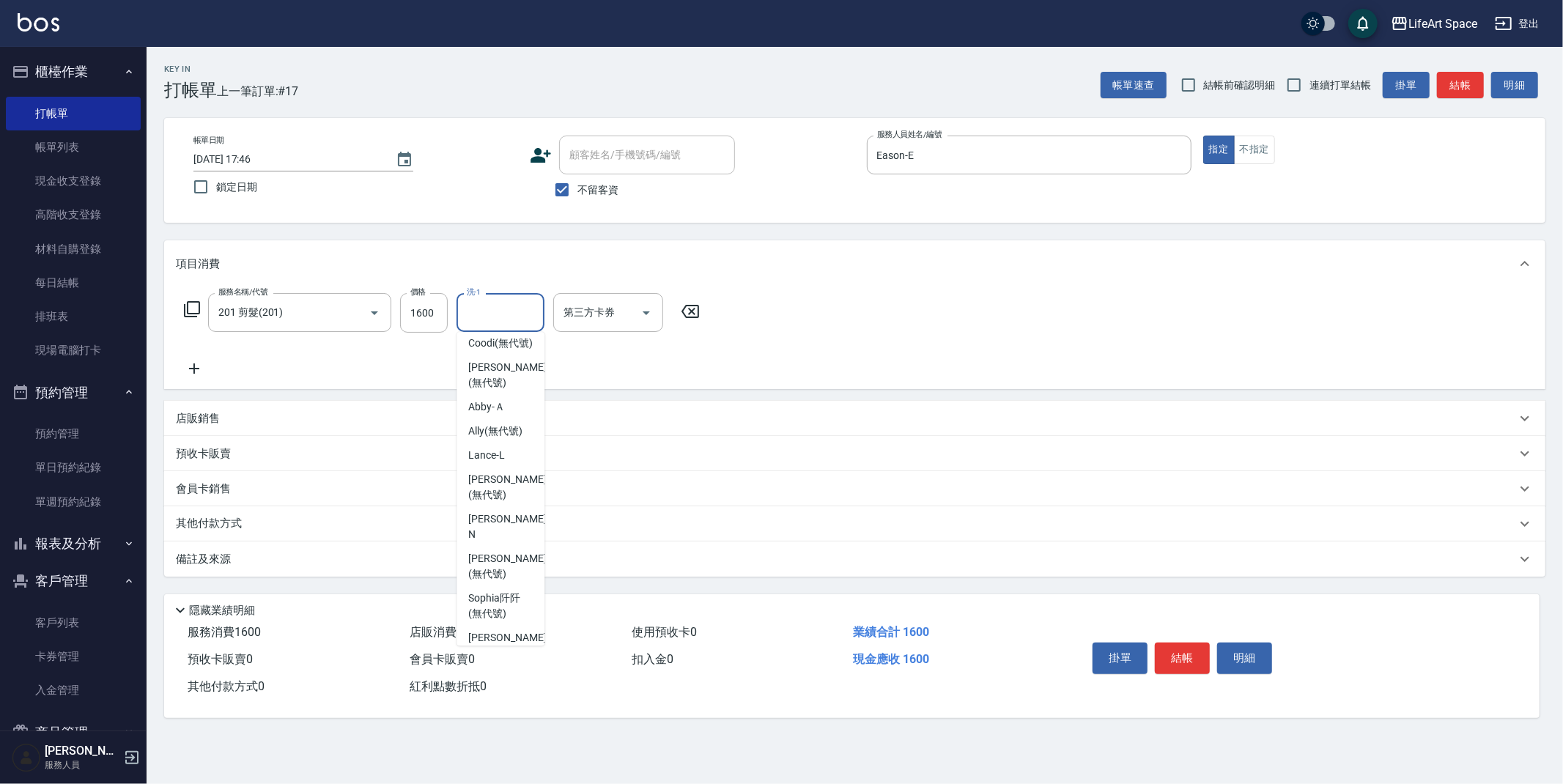
scroll to position [453, 0]
click at [496, 510] on span "[PERSON_NAME] (無代號)" at bounding box center [508, 518] width 78 height 31
type input "[PERSON_NAME](無代號)"
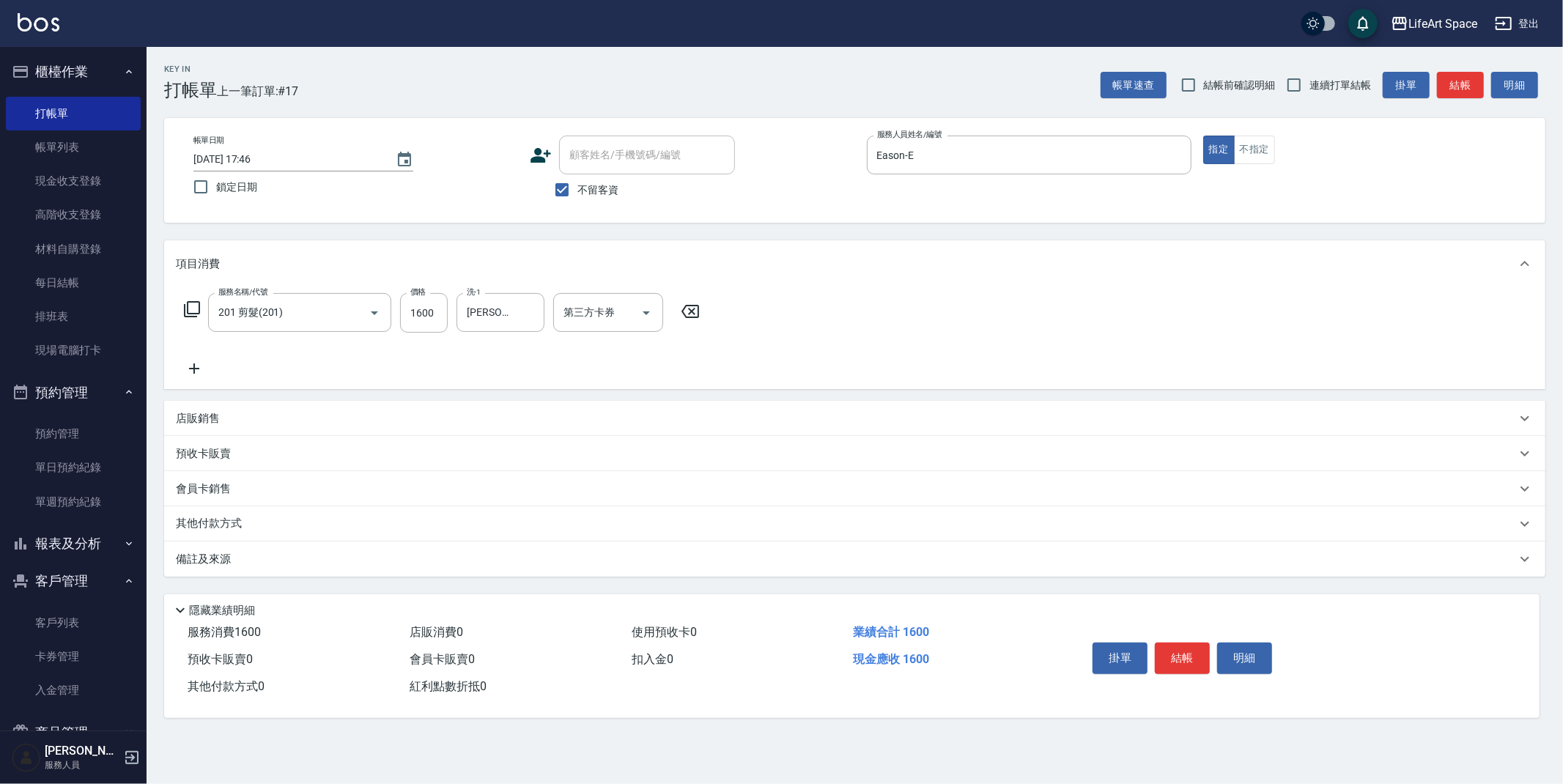
click at [295, 559] on div "備註及來源" at bounding box center [846, 559] width 1340 height 16
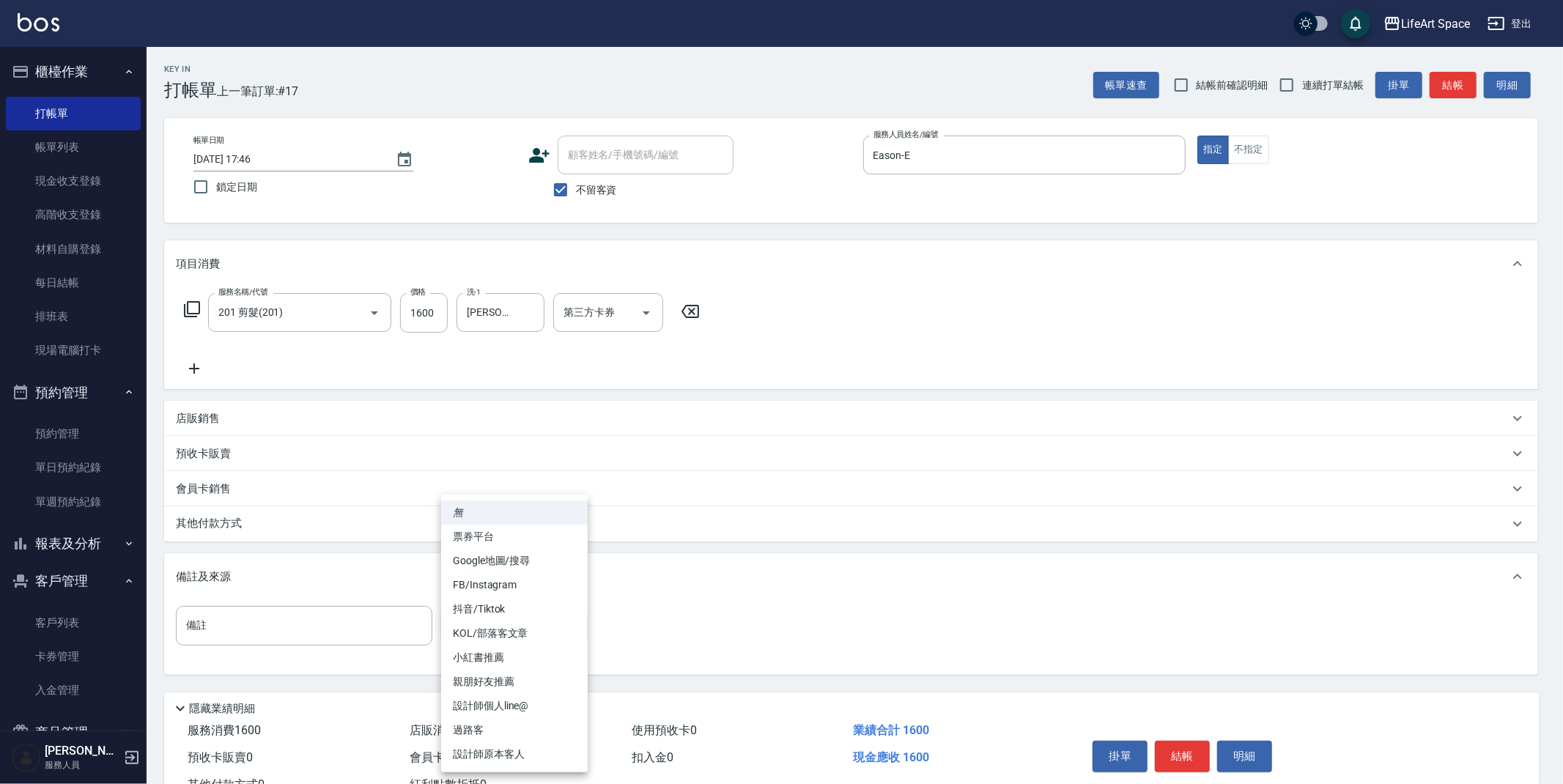
click at [470, 634] on body "LifeArt Space 登出 櫃檯作業 打帳單 帳單列表 現金收支登錄 高階收支登錄 材料自購登錄 每日結帳 排班表 現場電腦打卡 預約管理 預約管理 單…" at bounding box center [782, 417] width 1563 height 834
click at [514, 752] on li "設計師原本客人" at bounding box center [514, 754] width 147 height 24
type input "設計師原本客人"
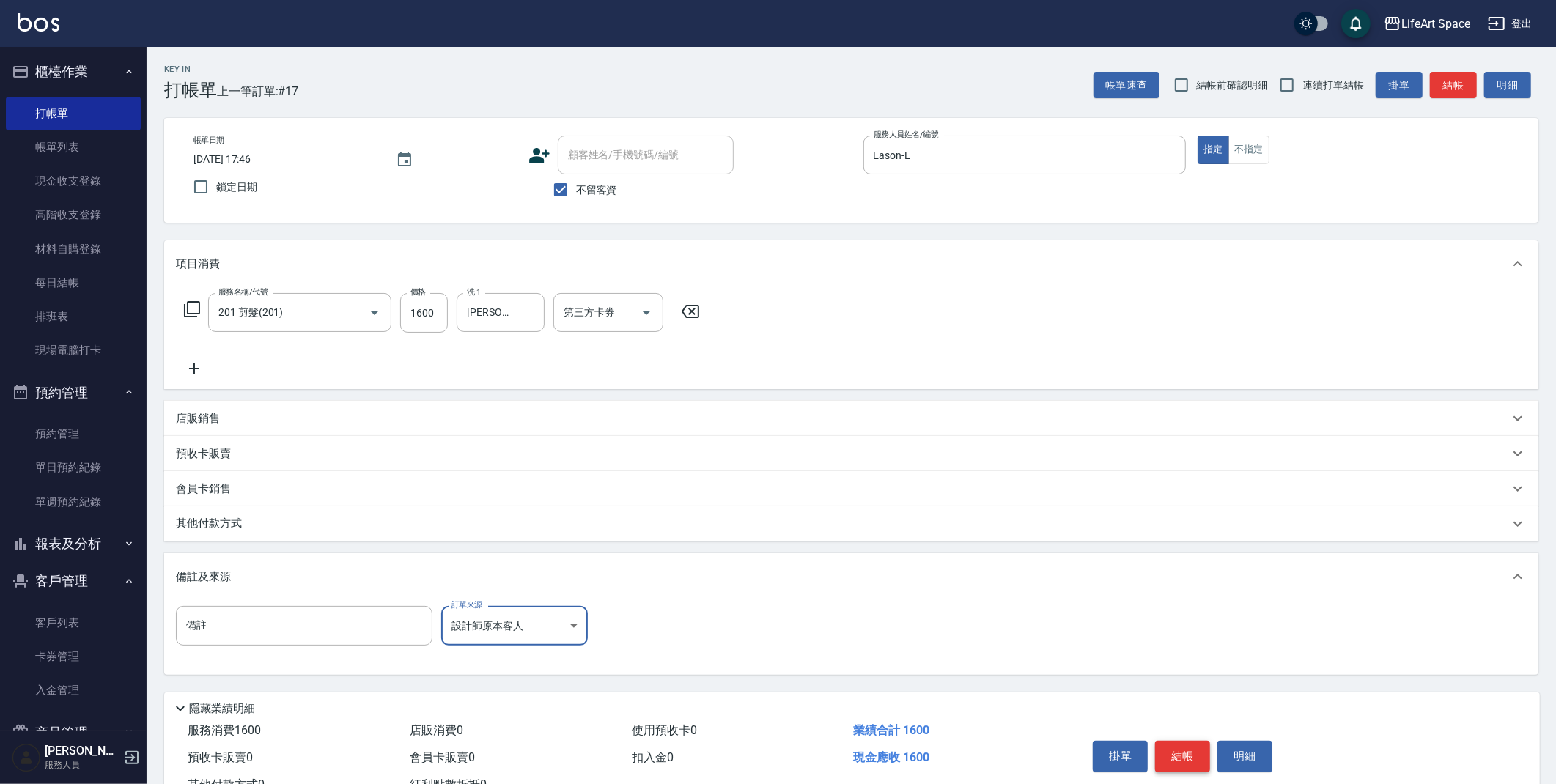
click at [1190, 746] on button "結帳" at bounding box center [1182, 755] width 55 height 31
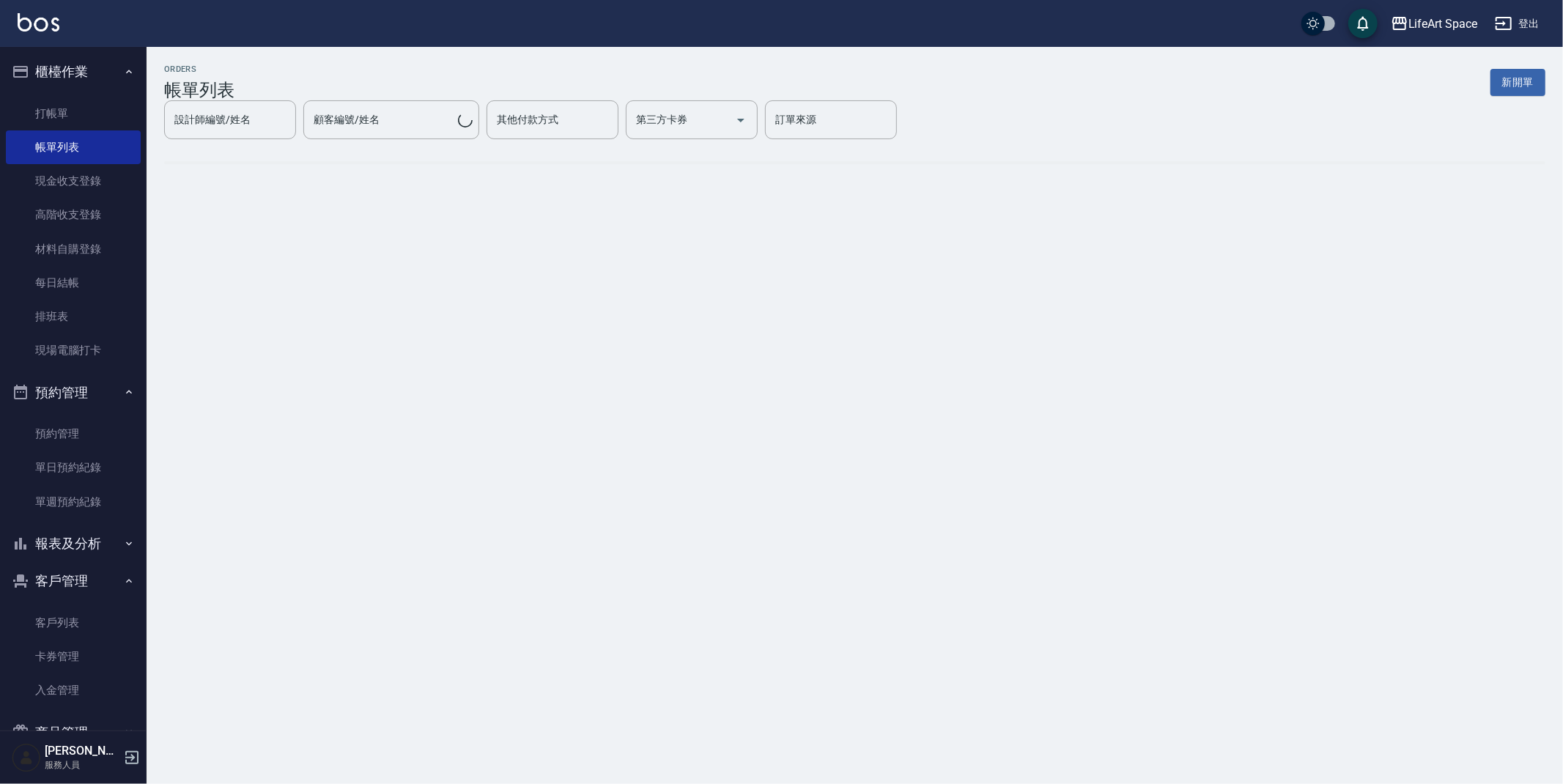
click at [1528, 81] on button "新開單" at bounding box center [1518, 82] width 55 height 27
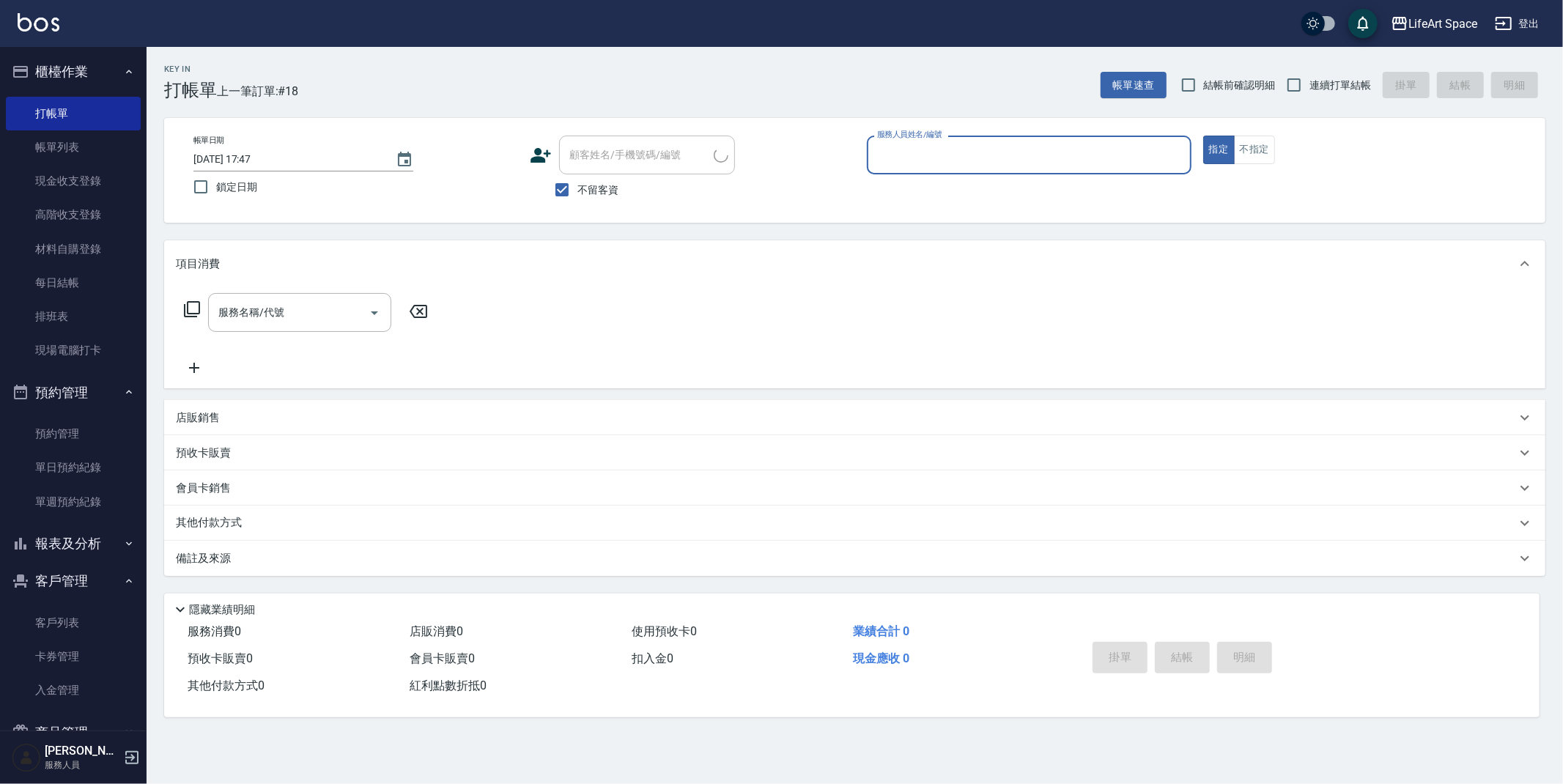
click at [995, 160] on input "服務人員姓名/編號" at bounding box center [1029, 155] width 312 height 26
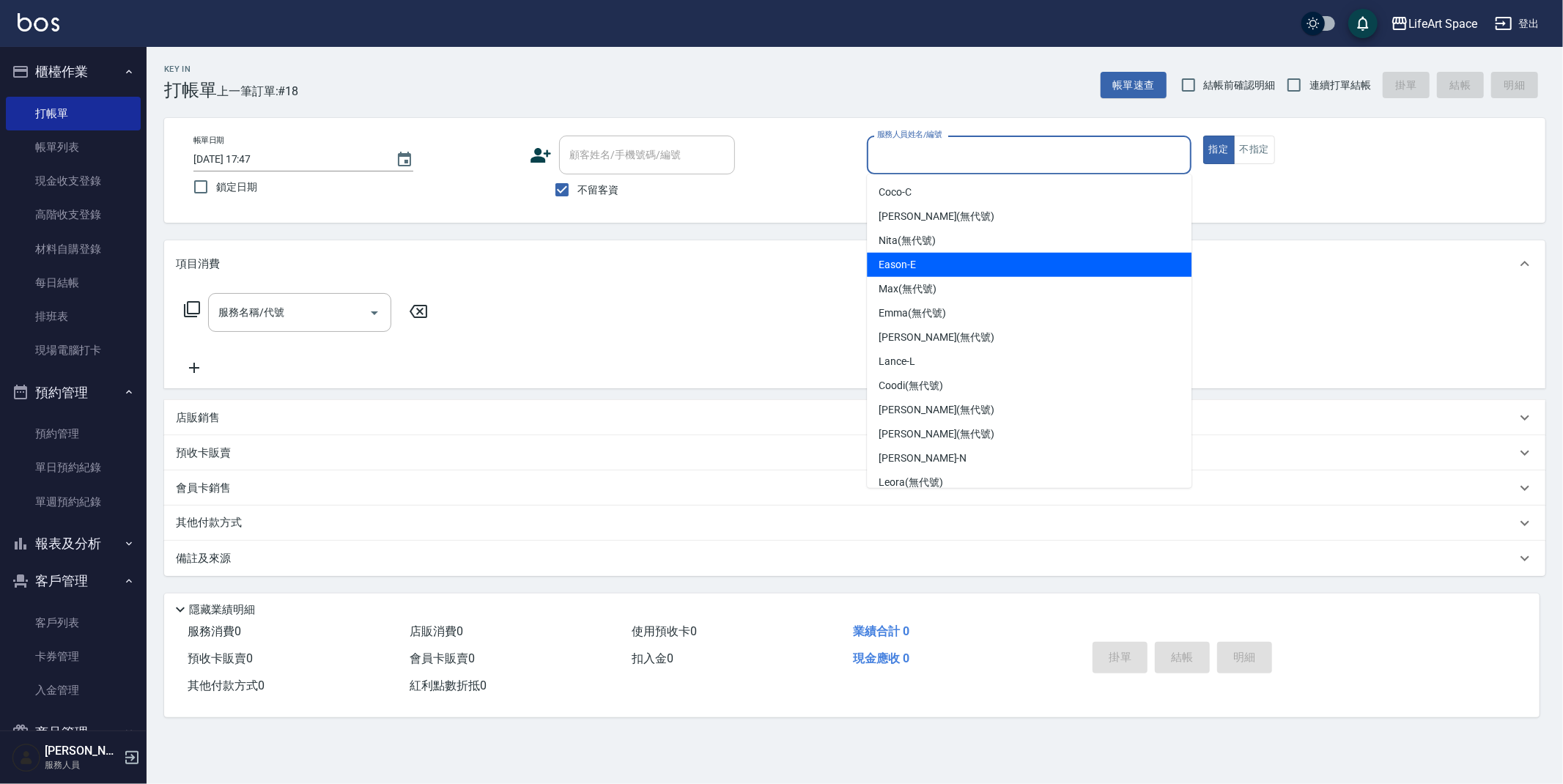
click at [929, 260] on div "Eason -E" at bounding box center [1029, 264] width 325 height 24
type input "Eason-E"
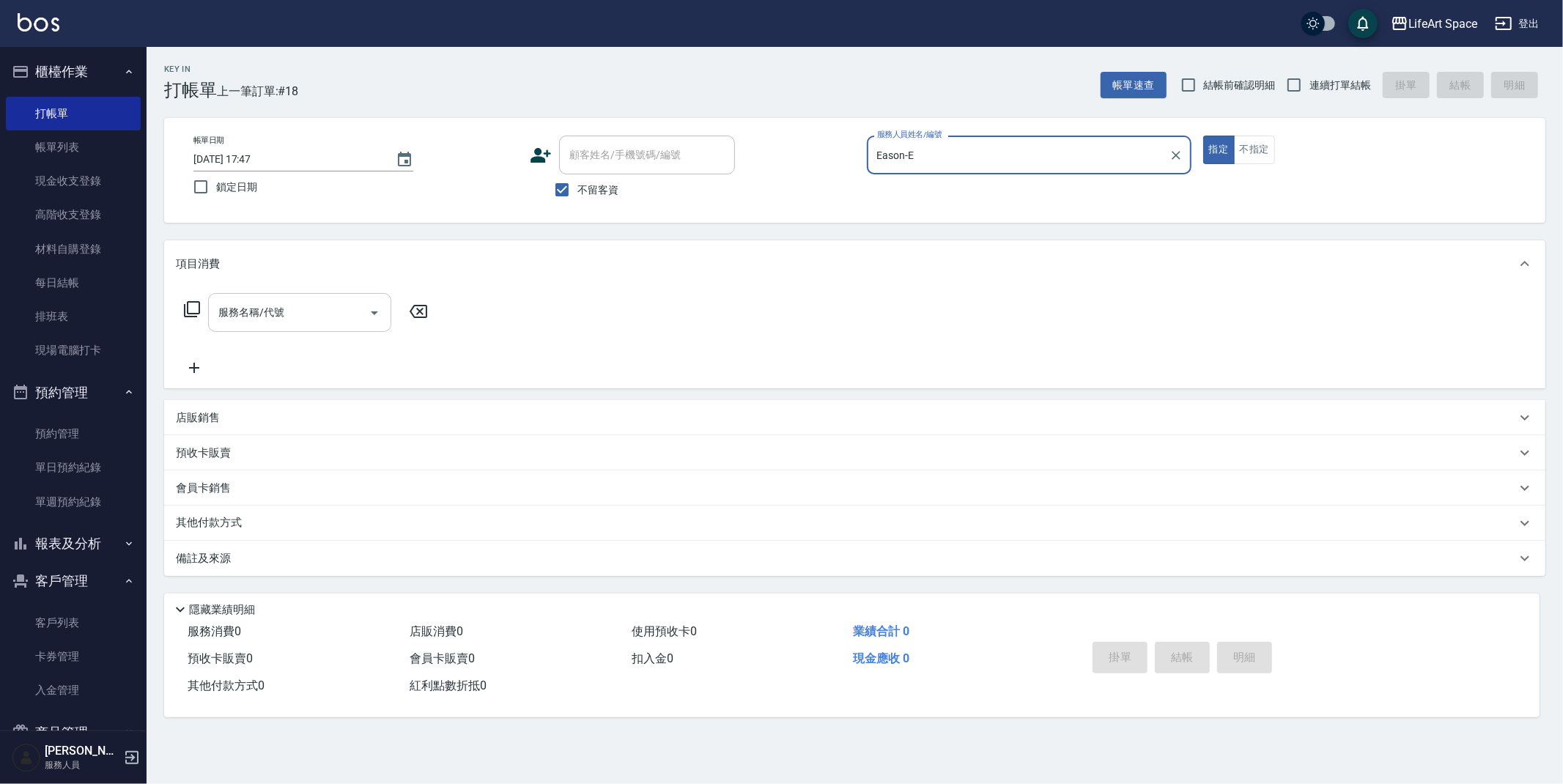
click at [319, 309] on input "服務名稱/代號" at bounding box center [289, 313] width 149 height 26
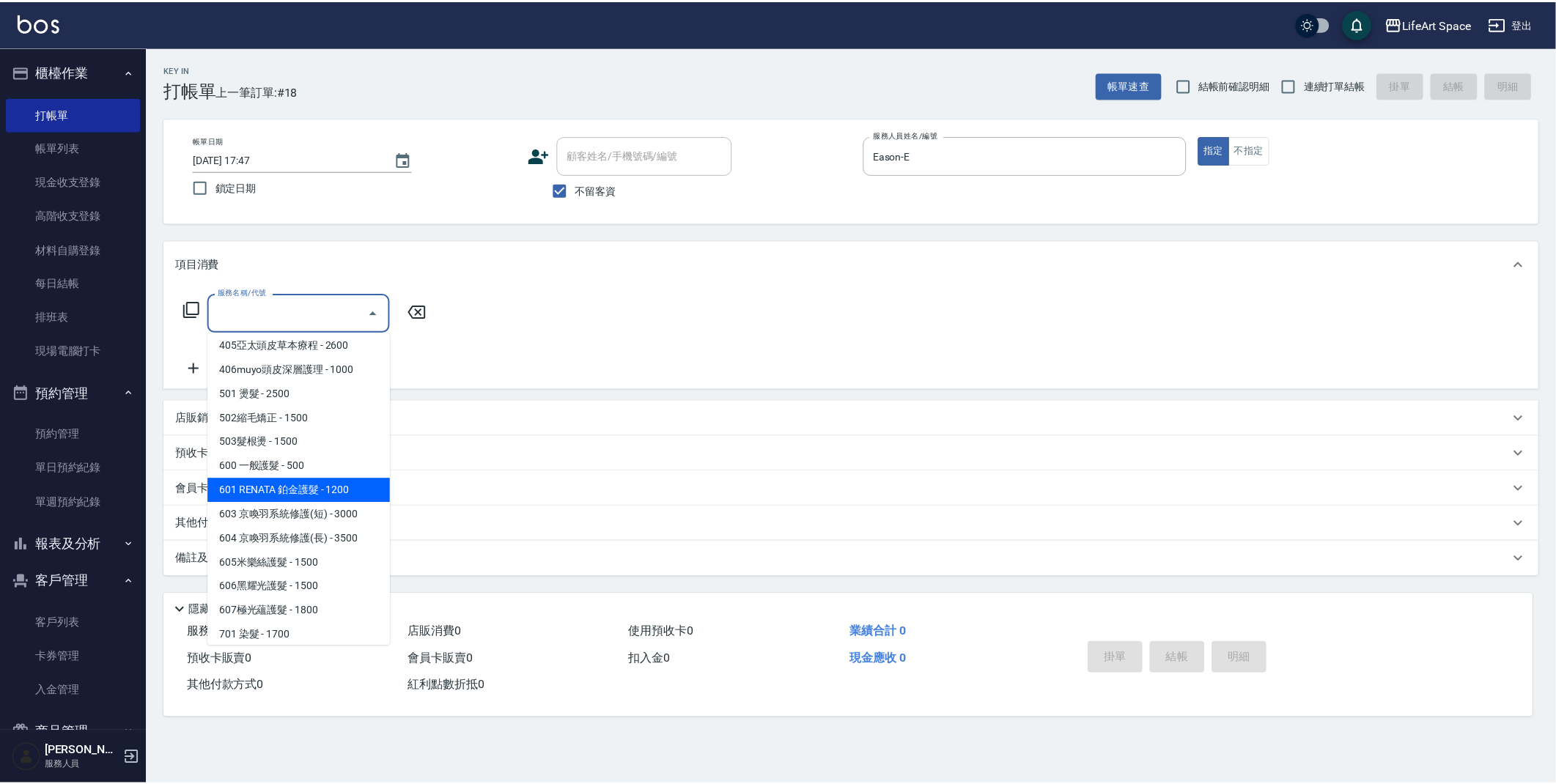
scroll to position [229, 0]
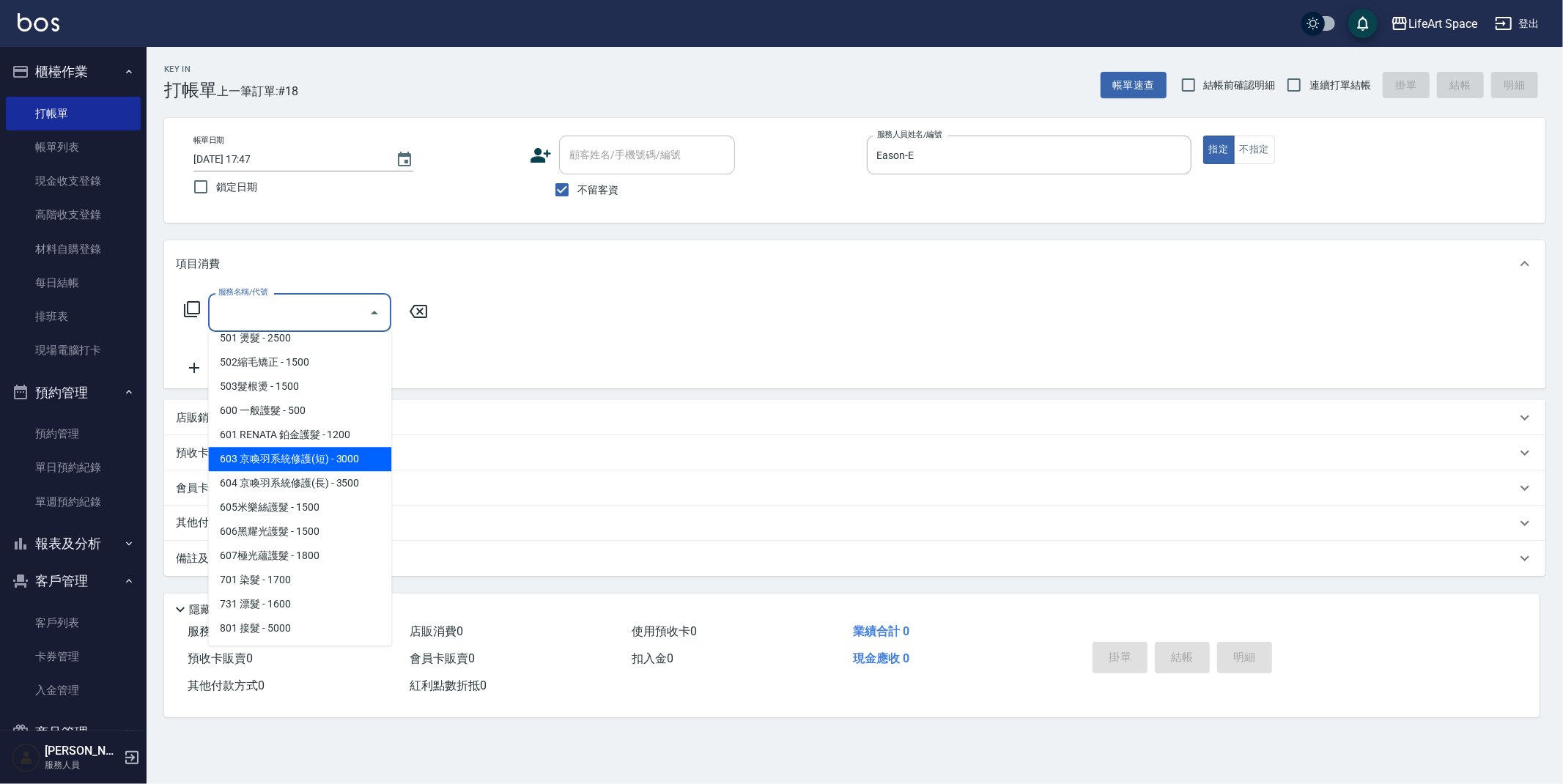
drag, startPoint x: 312, startPoint y: 451, endPoint x: 214, endPoint y: 403, distance: 109.1
click at [312, 451] on span "603 京喚羽系統修護(短) - 3000" at bounding box center [299, 459] width 183 height 24
type input "603 京喚羽系統修護(短)(603)"
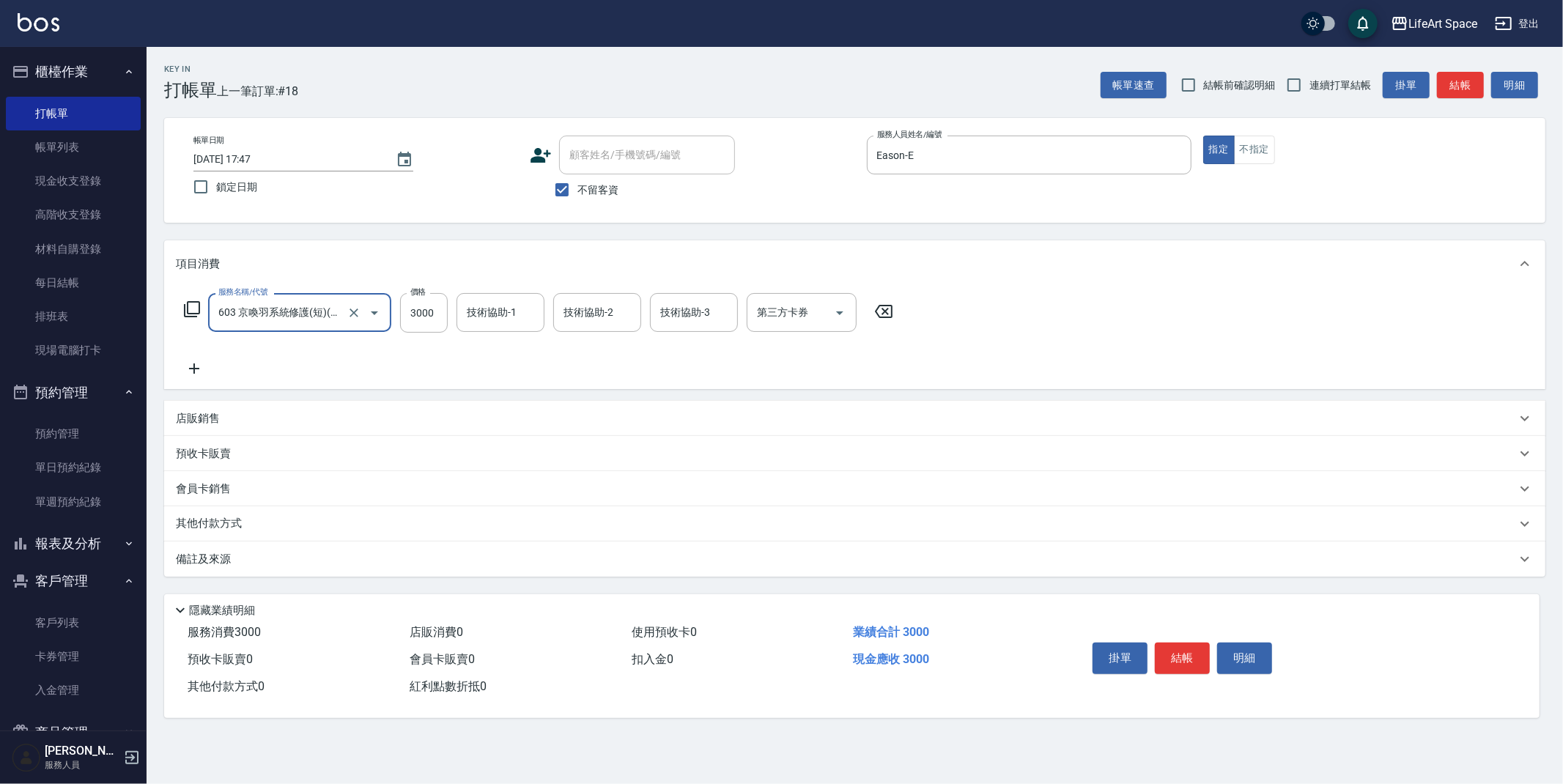
click at [194, 362] on icon at bounding box center [194, 368] width 36 height 18
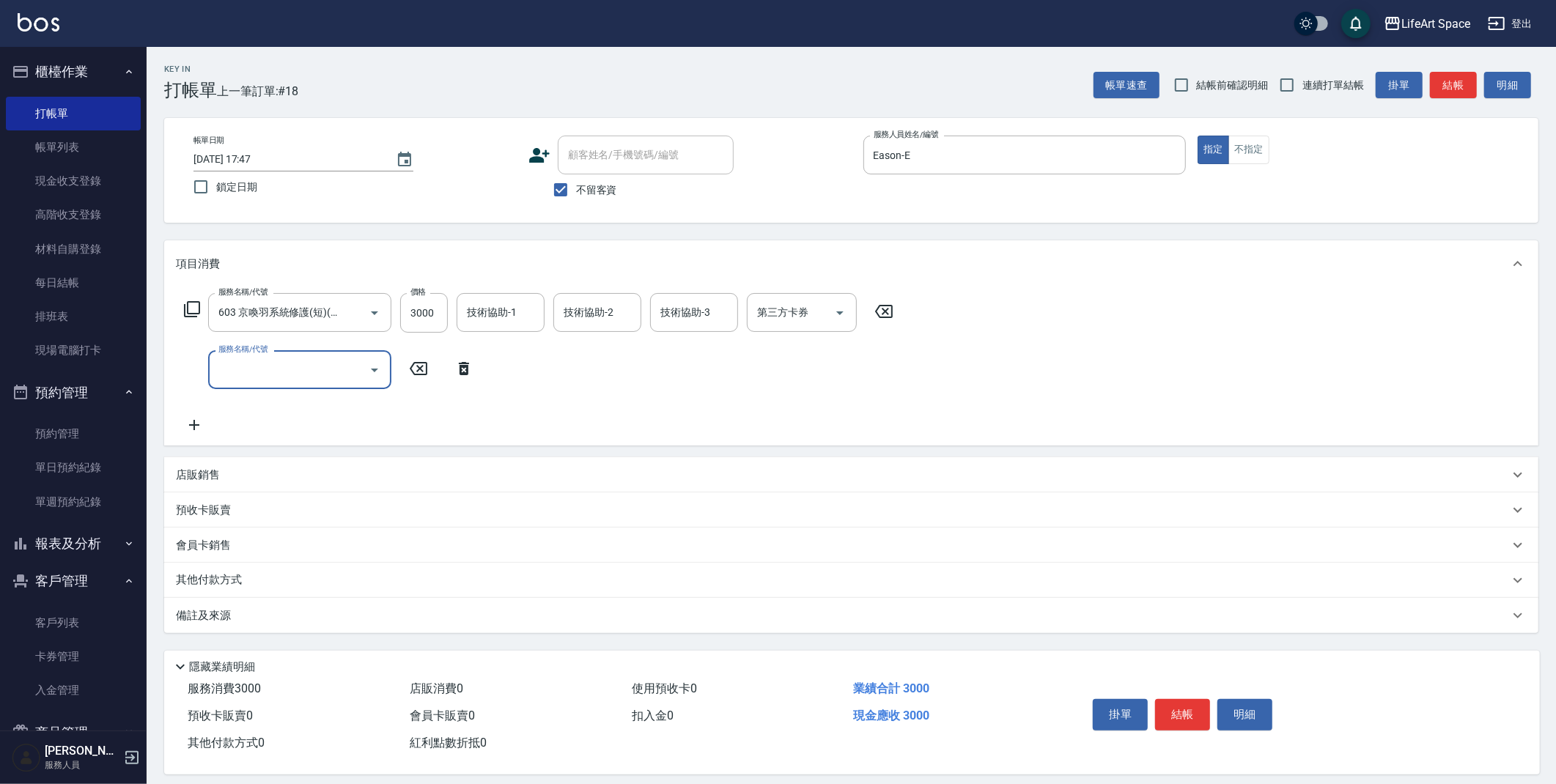
click at [302, 377] on input "服務名稱/代號" at bounding box center [289, 370] width 148 height 26
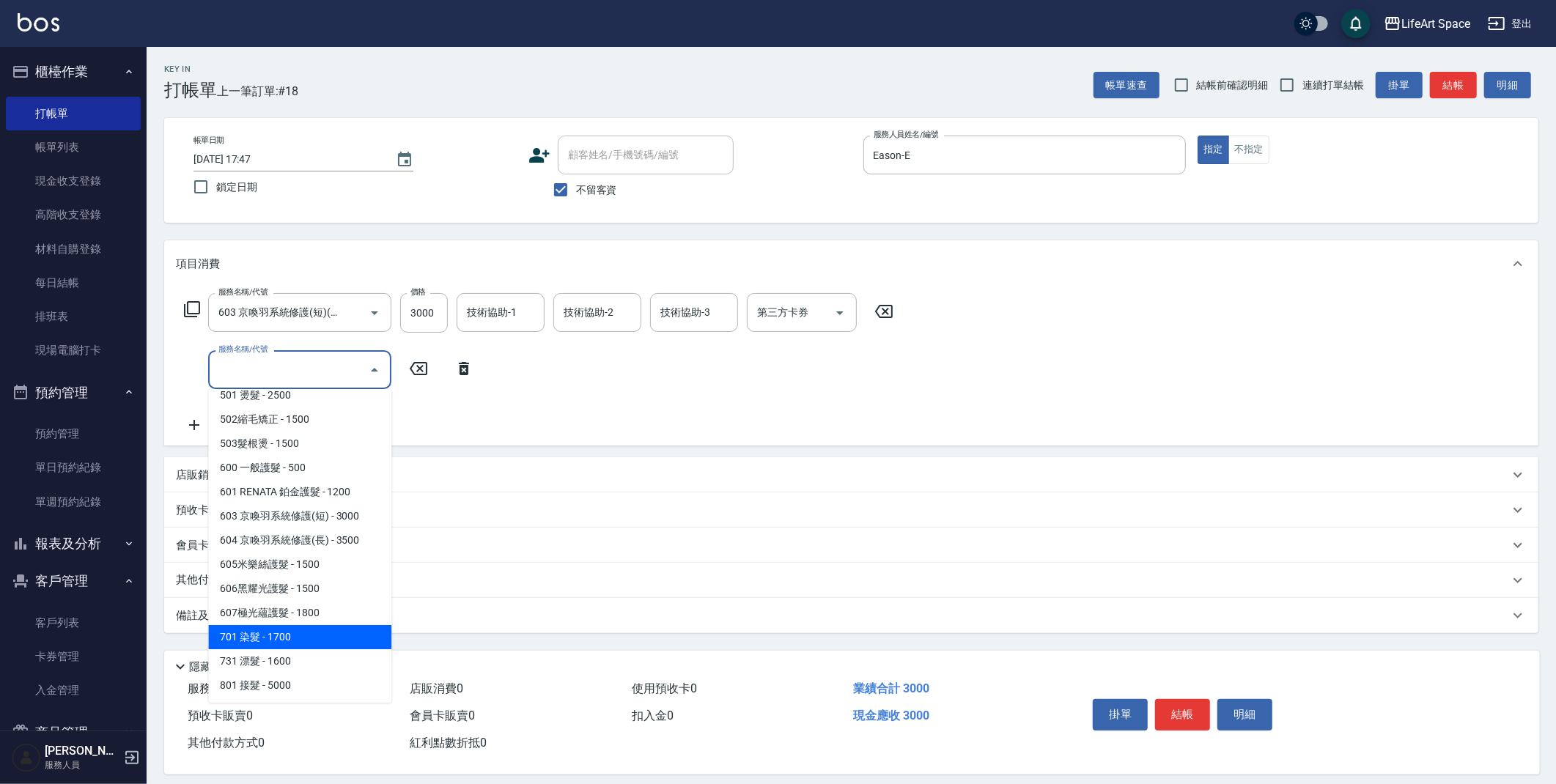
click at [273, 641] on span "701 染髮 - 1700" at bounding box center [299, 637] width 183 height 24
type input "701 染髮(701)"
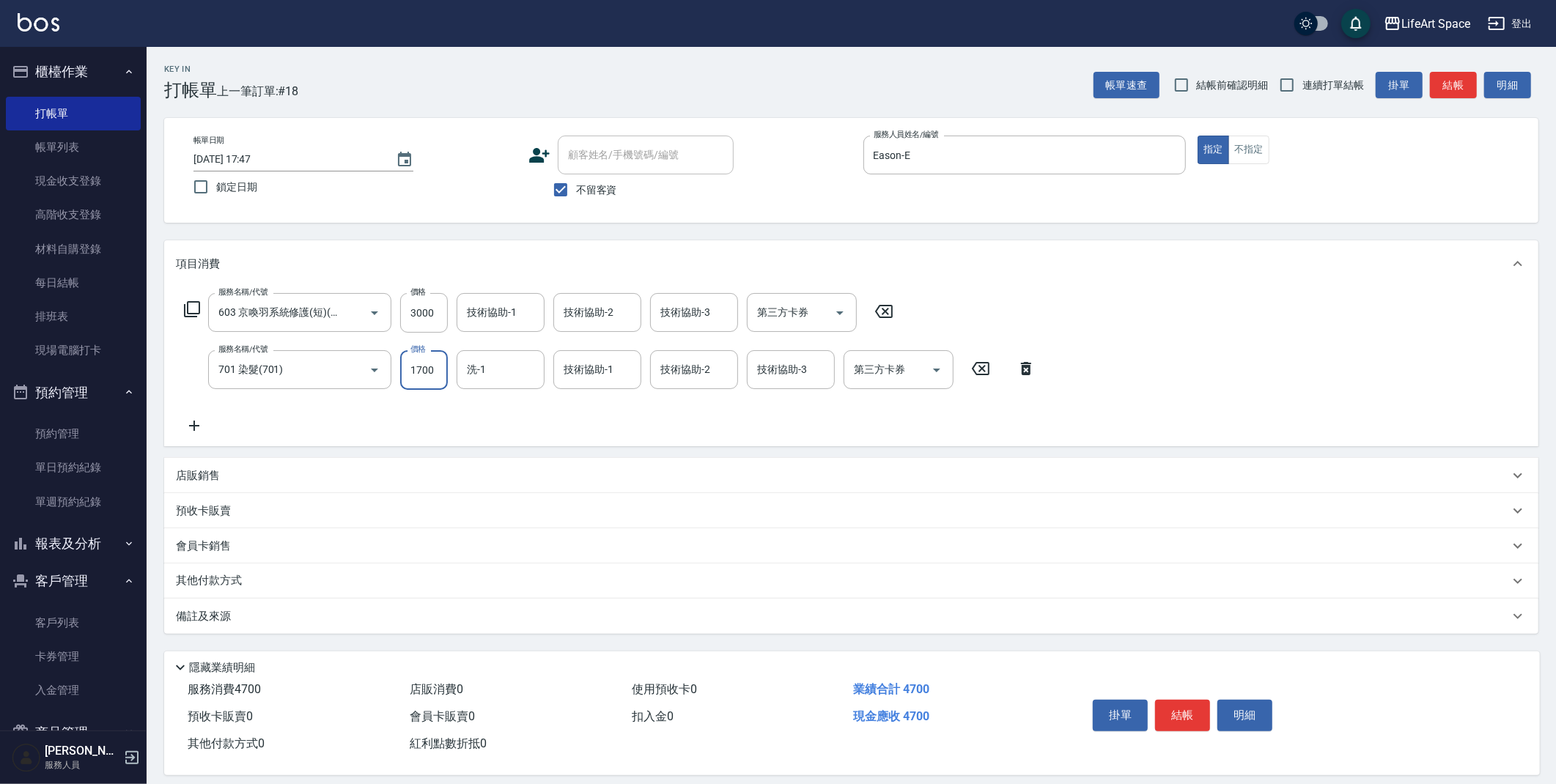
click at [426, 375] on input "1700" at bounding box center [423, 369] width 47 height 40
type input "10000"
click at [444, 315] on input "3000" at bounding box center [423, 313] width 47 height 40
type input "2500"
click at [500, 310] on div "技術協助-1 技術協助-1" at bounding box center [500, 313] width 88 height 39
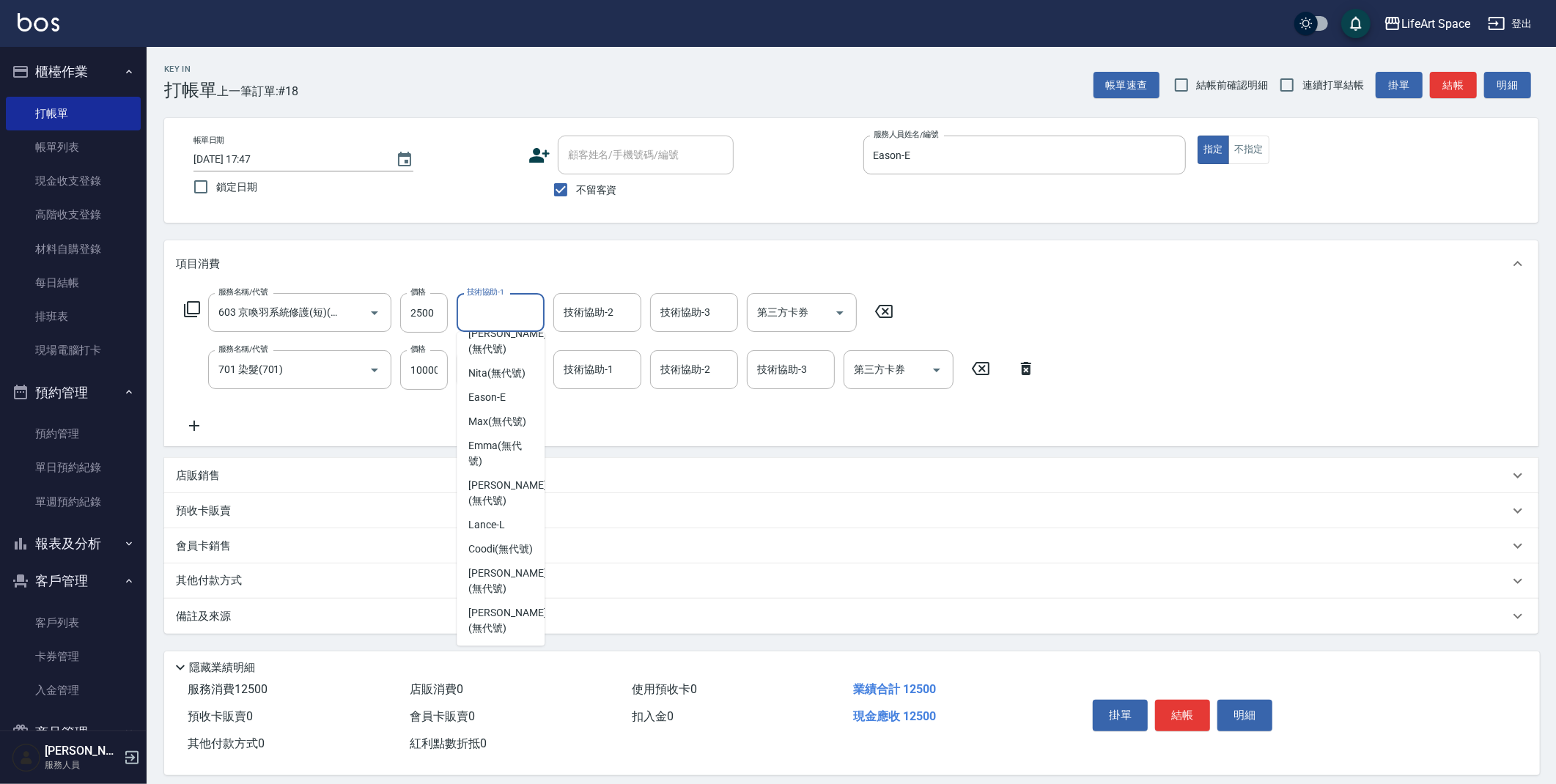
scroll to position [0, 0]
click at [513, 413] on span "Nita (無代號)" at bounding box center [497, 414] width 58 height 16
type input "Nita (無代號)"
click at [585, 322] on input "技術協助-2" at bounding box center [597, 313] width 75 height 26
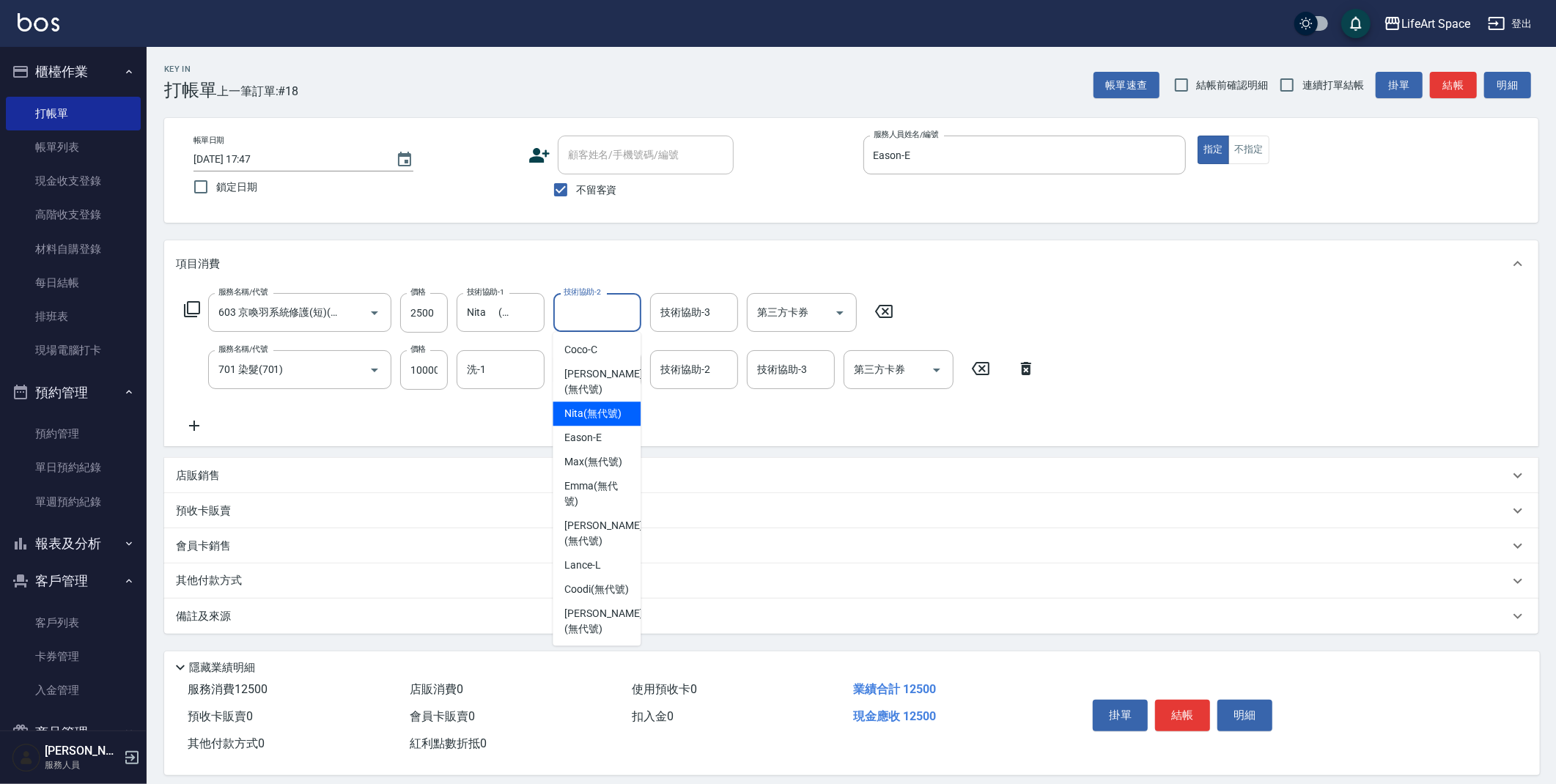
click at [602, 421] on span "Nita (無代號)" at bounding box center [593, 414] width 58 height 16
type input "Nita (無代號)"
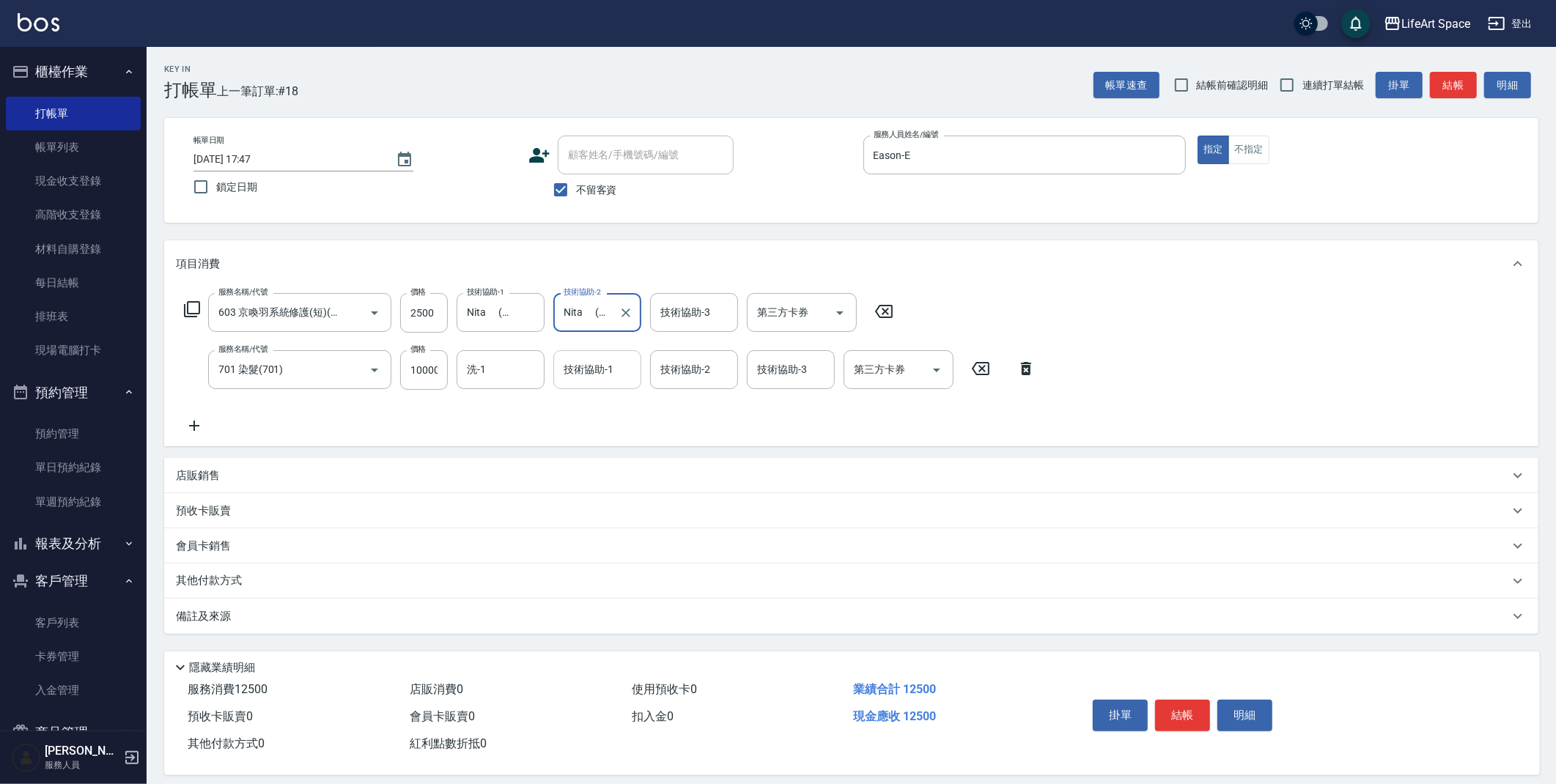
click at [606, 374] on div "技術協助-1 技術協助-1" at bounding box center [597, 369] width 88 height 39
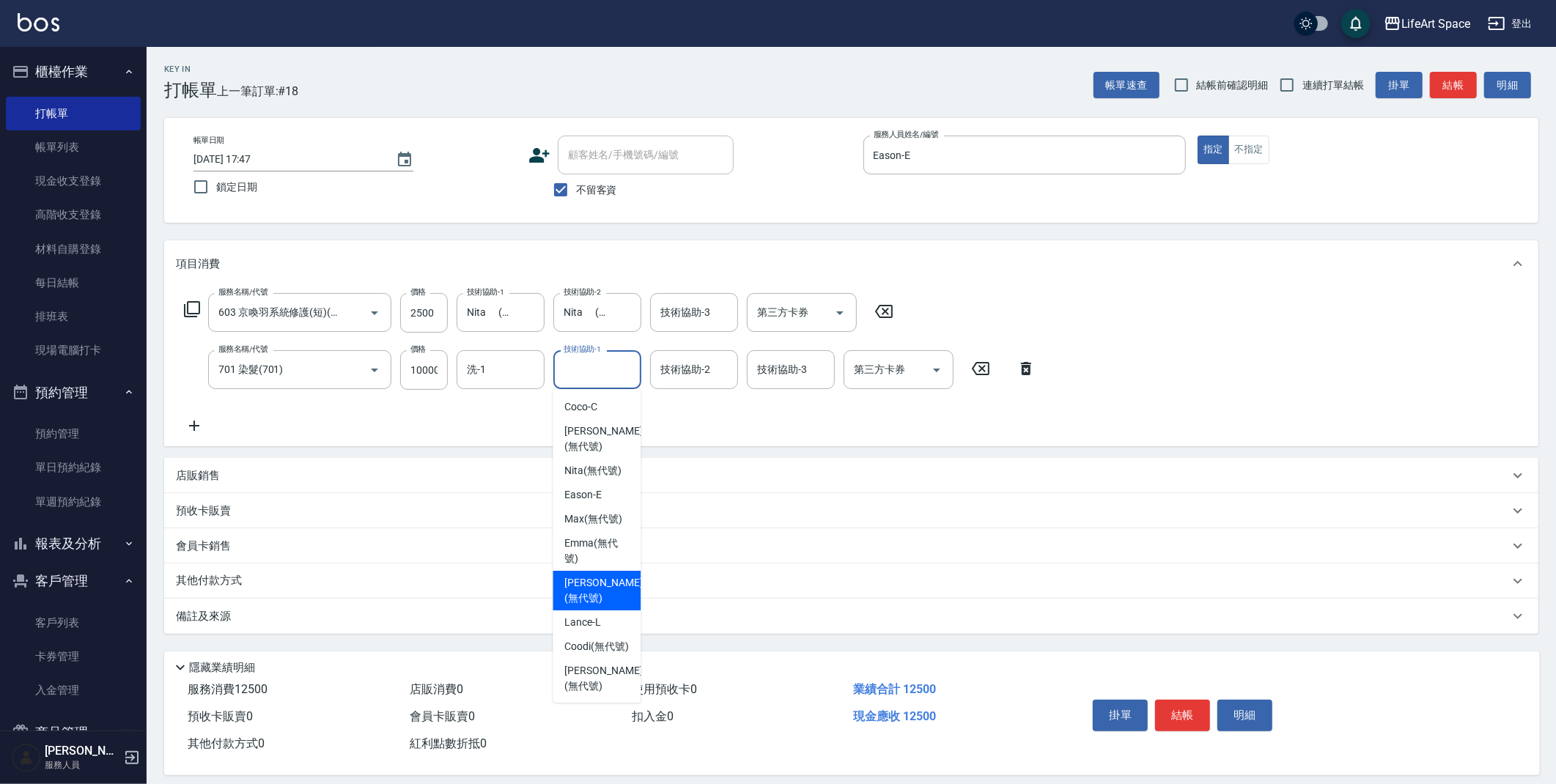
click at [593, 571] on div "[PERSON_NAME] (無代號)" at bounding box center [596, 551] width 88 height 40
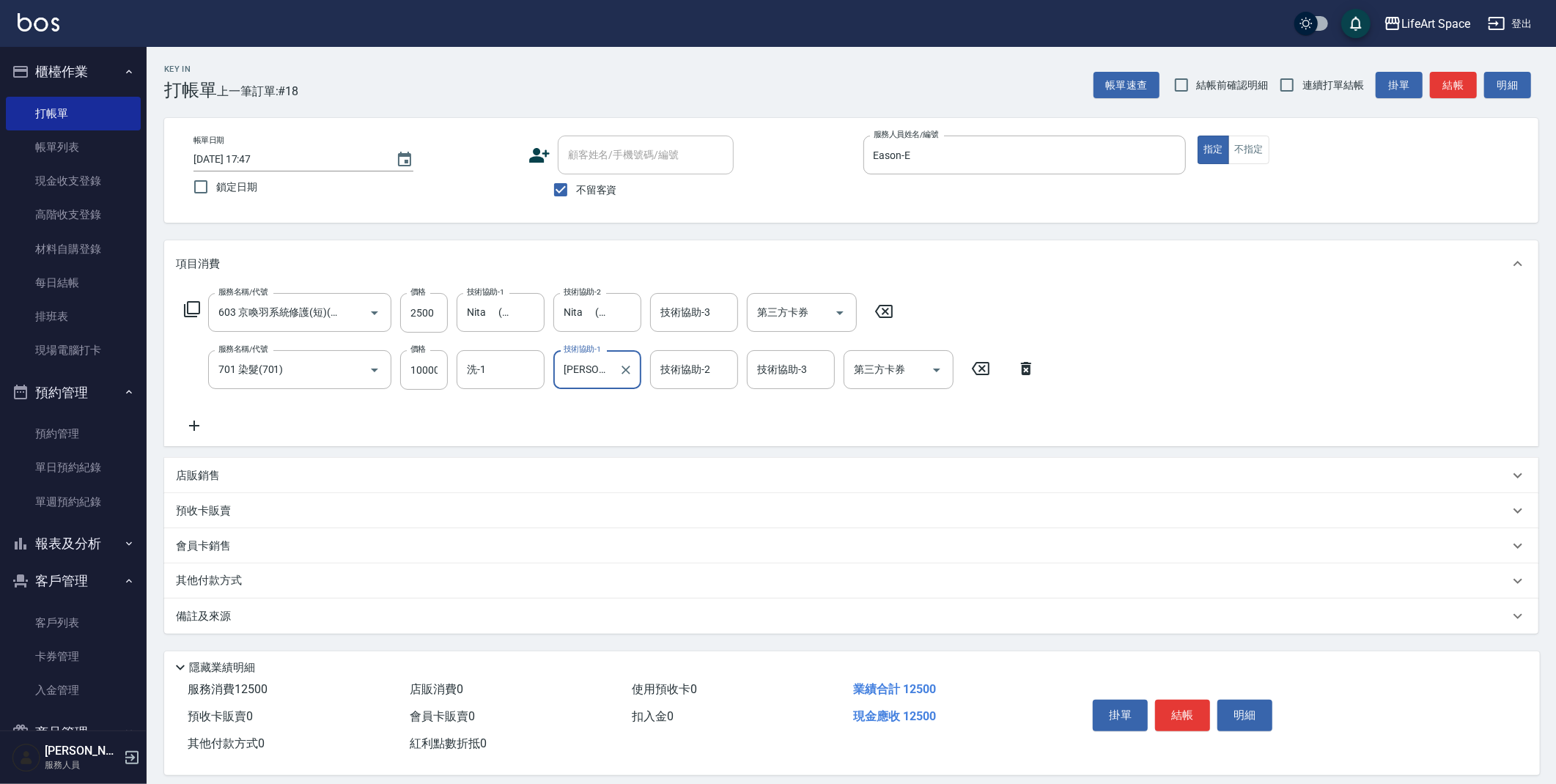
click at [585, 369] on input "[PERSON_NAME](無代號)" at bounding box center [585, 370] width 53 height 26
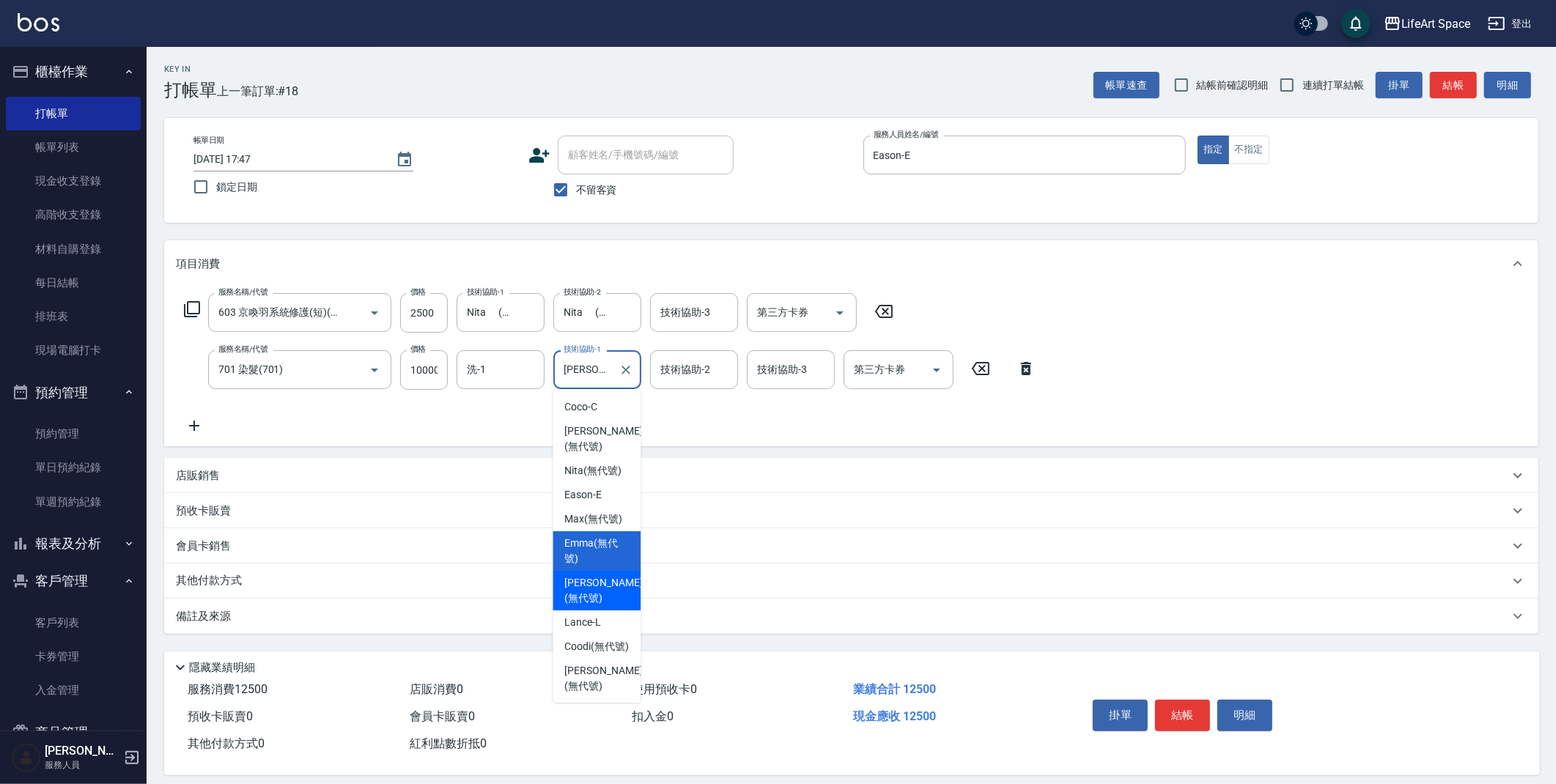
click at [588, 591] on span "[PERSON_NAME] (無代號)" at bounding box center [603, 590] width 78 height 31
type input "[PERSON_NAME](無代號)"
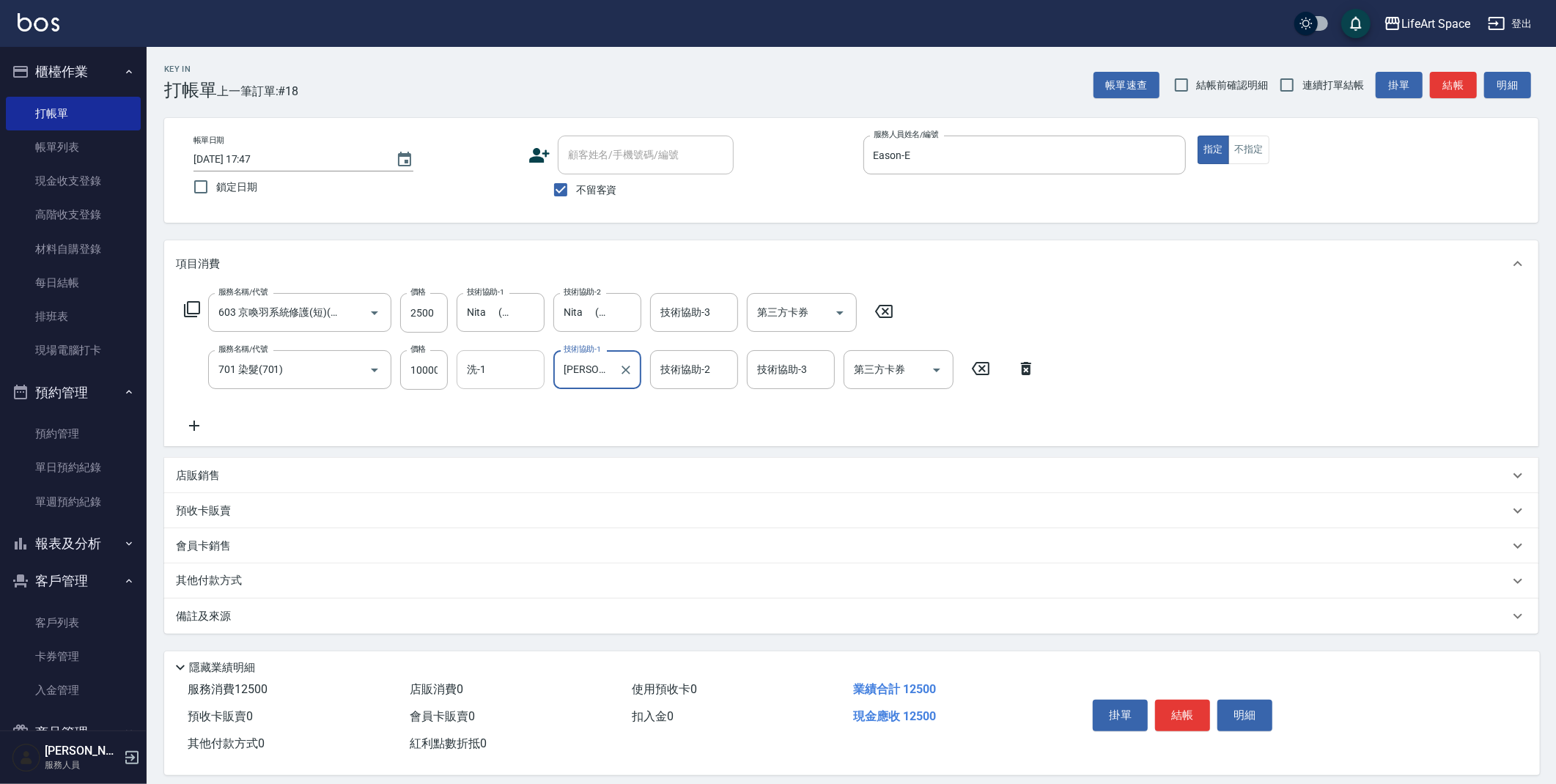
click at [493, 373] on input "洗-1" at bounding box center [500, 370] width 75 height 26
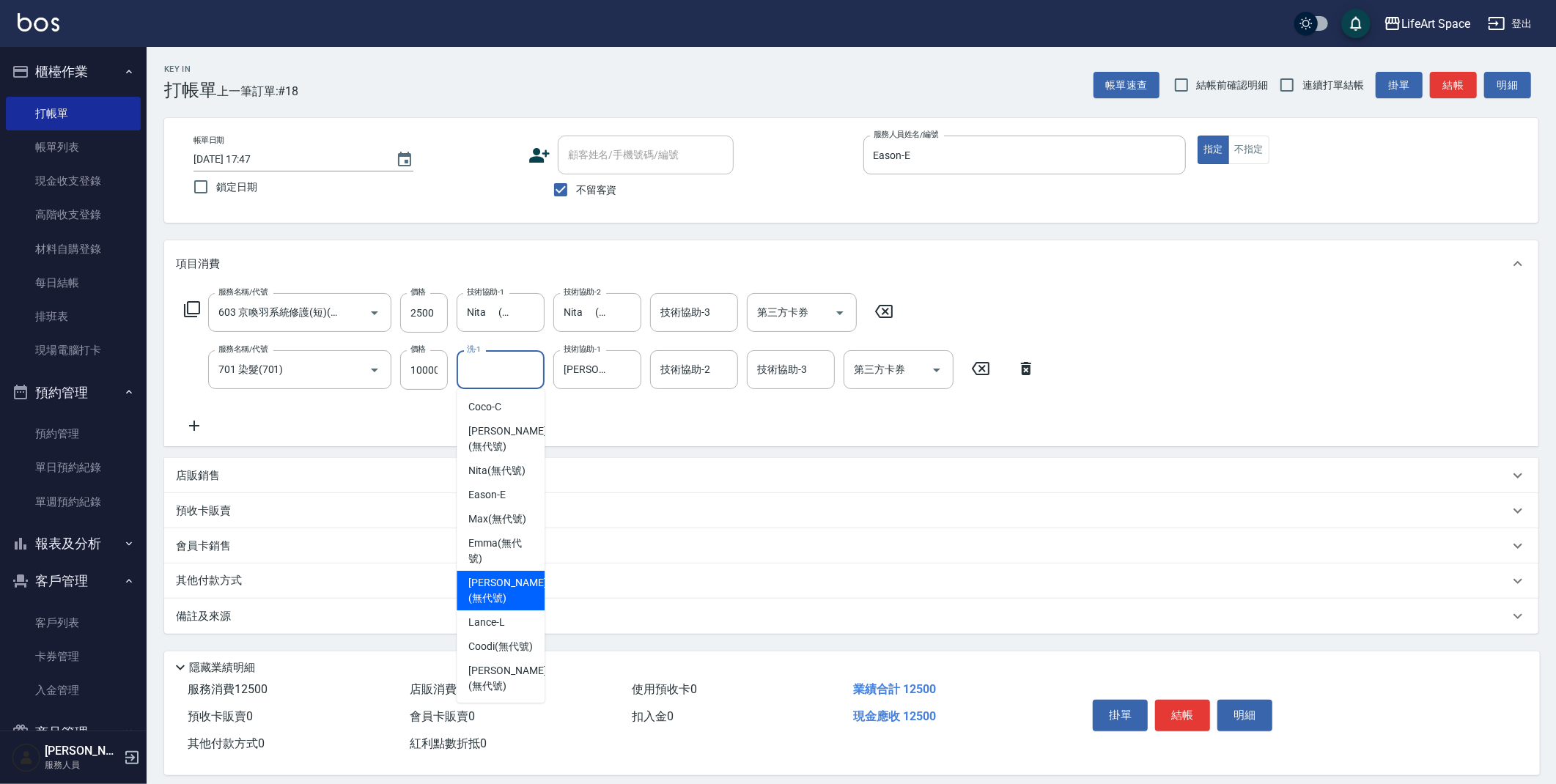
click at [498, 598] on span "[PERSON_NAME] (無代號)" at bounding box center [508, 590] width 78 height 31
type input "[PERSON_NAME](無代號)"
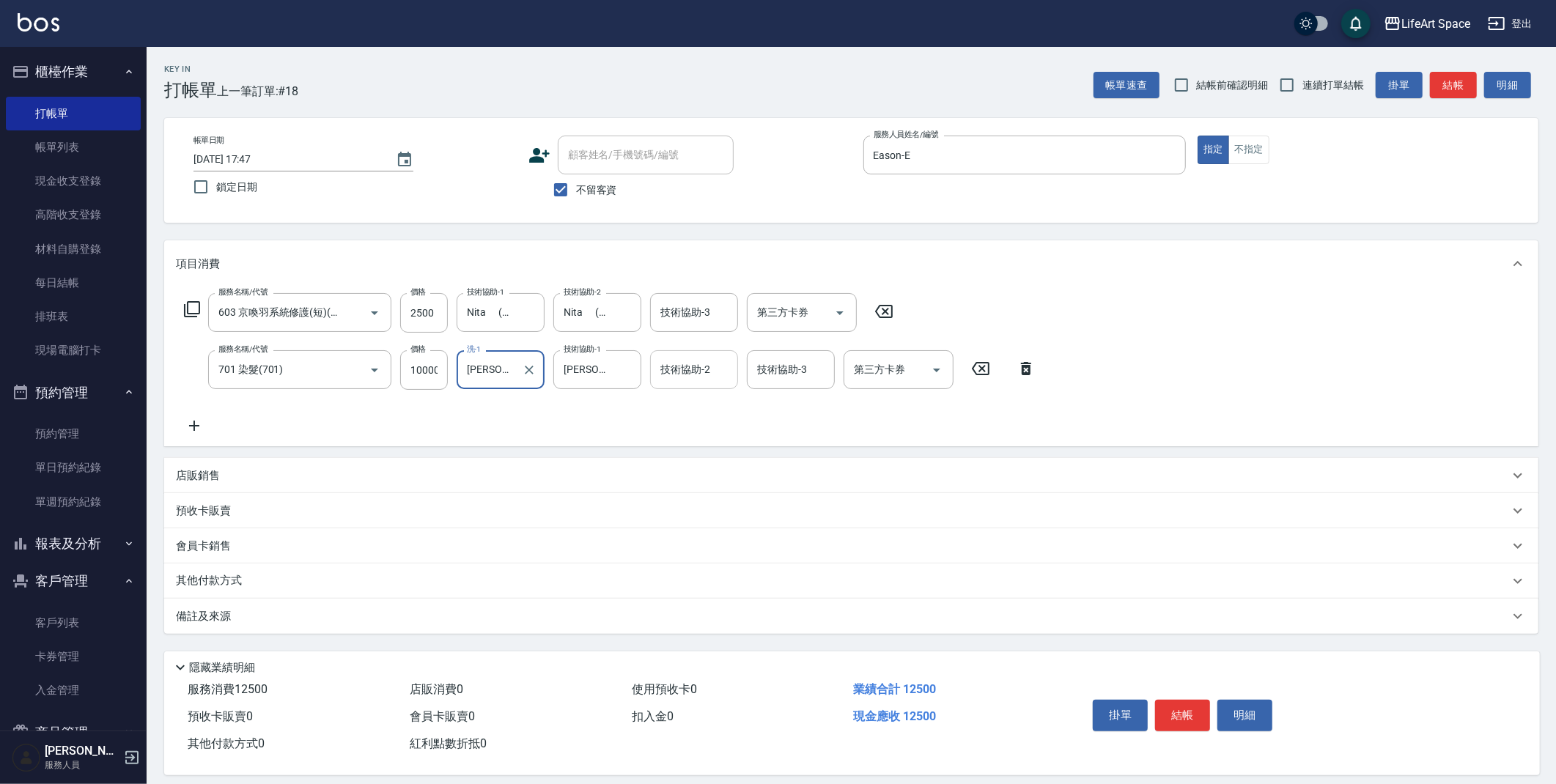
click at [678, 379] on input "技術協助-2" at bounding box center [694, 370] width 75 height 26
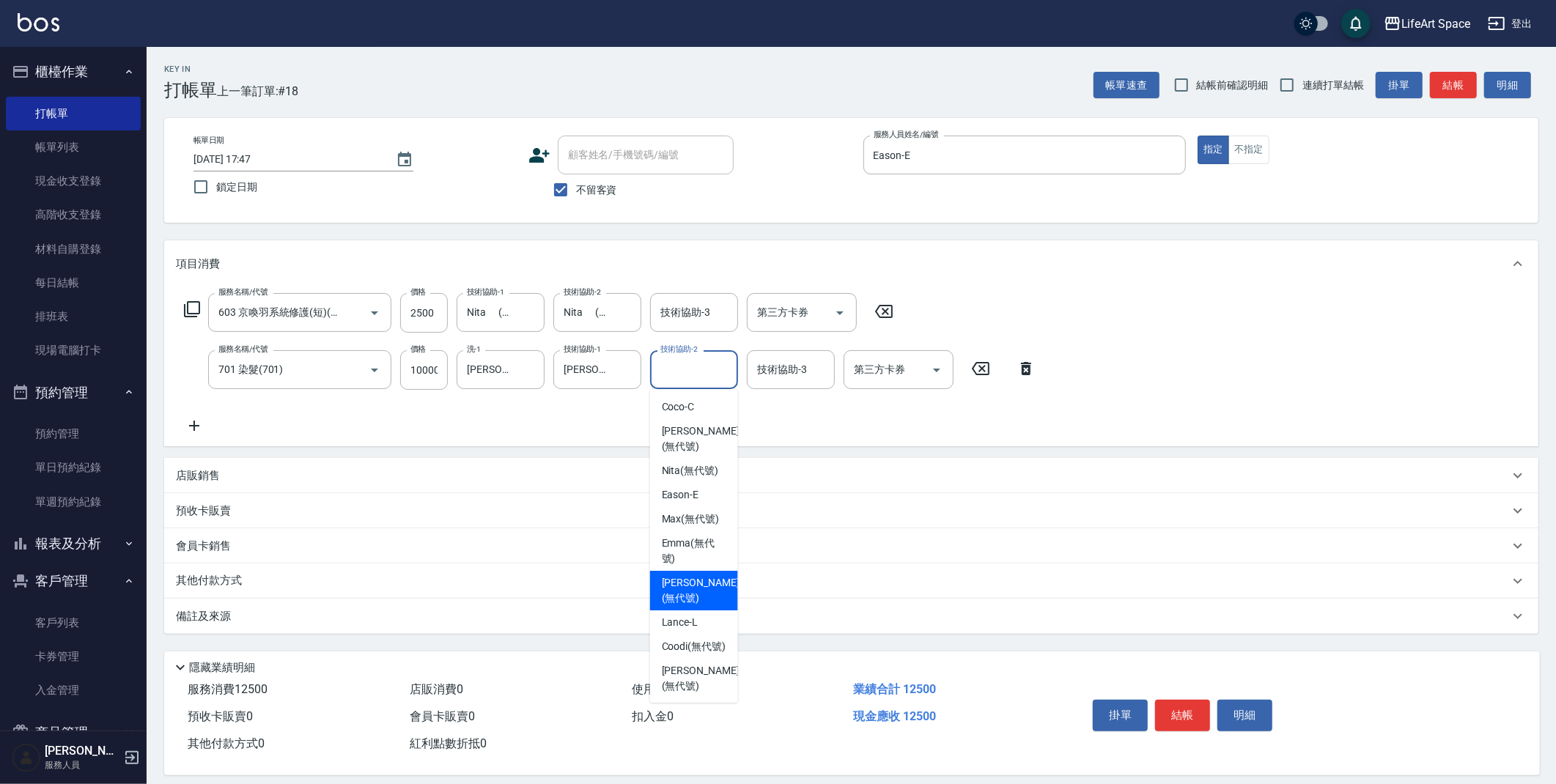
click at [688, 605] on span "[PERSON_NAME] (無代號)" at bounding box center [701, 590] width 78 height 31
type input "[PERSON_NAME](無代號)"
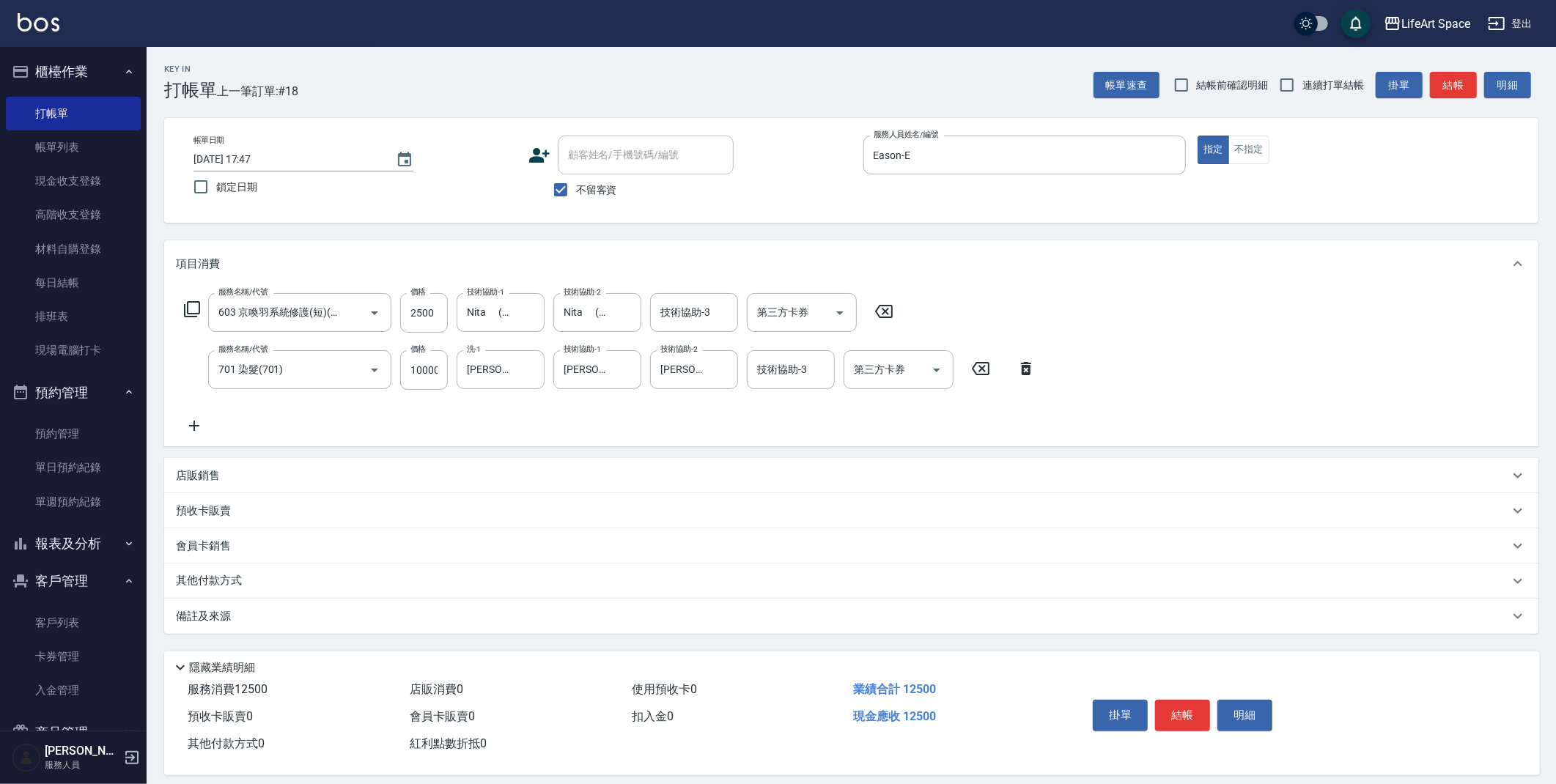
click at [354, 625] on div "備註及來源" at bounding box center [851, 616] width 1374 height 35
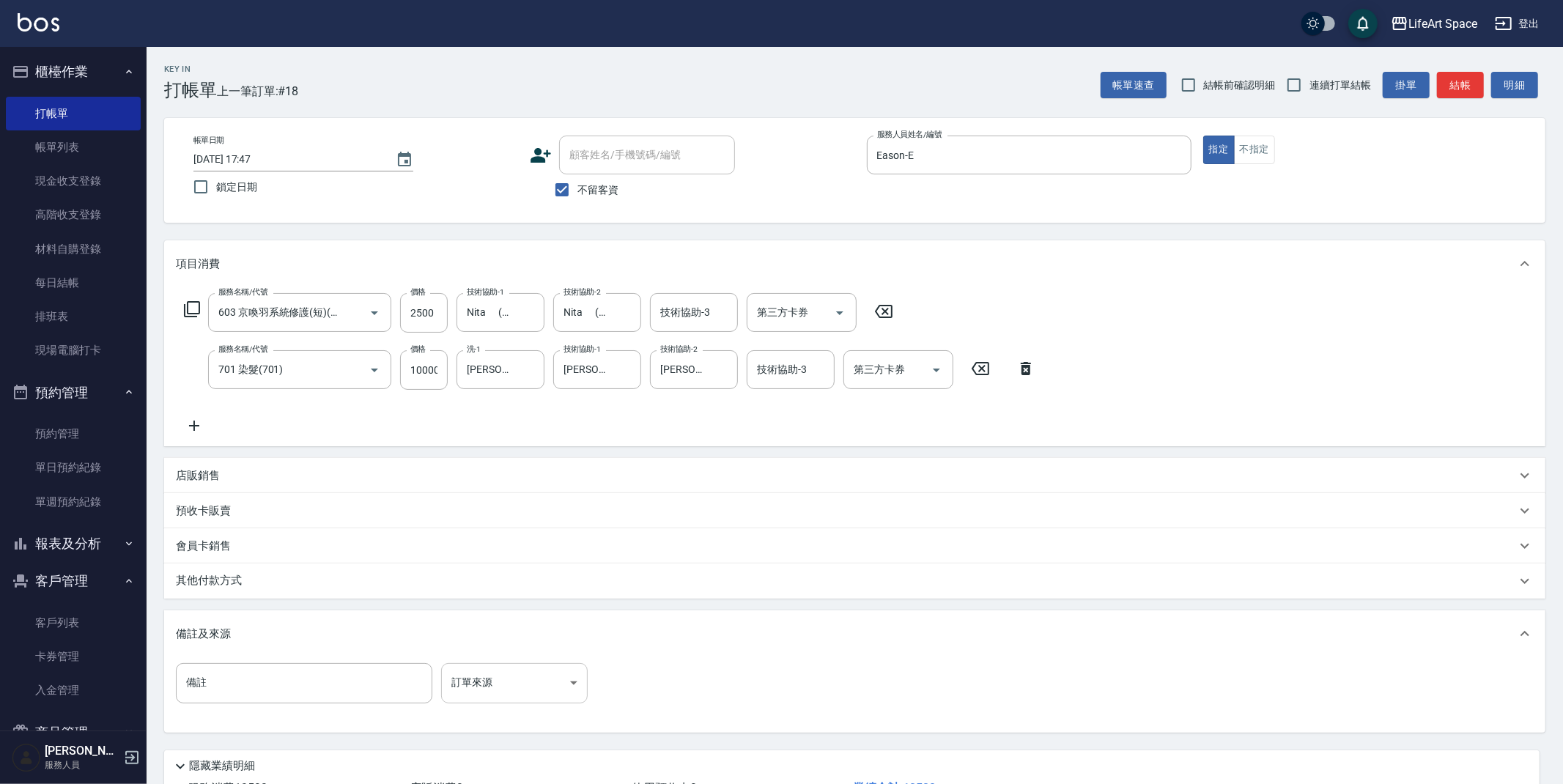
click at [502, 662] on body "LifeArt Space 登出 櫃檯作業 打帳單 帳單列表 現金收支登錄 高階收支登錄 材料自購登錄 每日結帳 排班表 現場電腦打卡 預約管理 預約管理 單…" at bounding box center [782, 445] width 1563 height 892
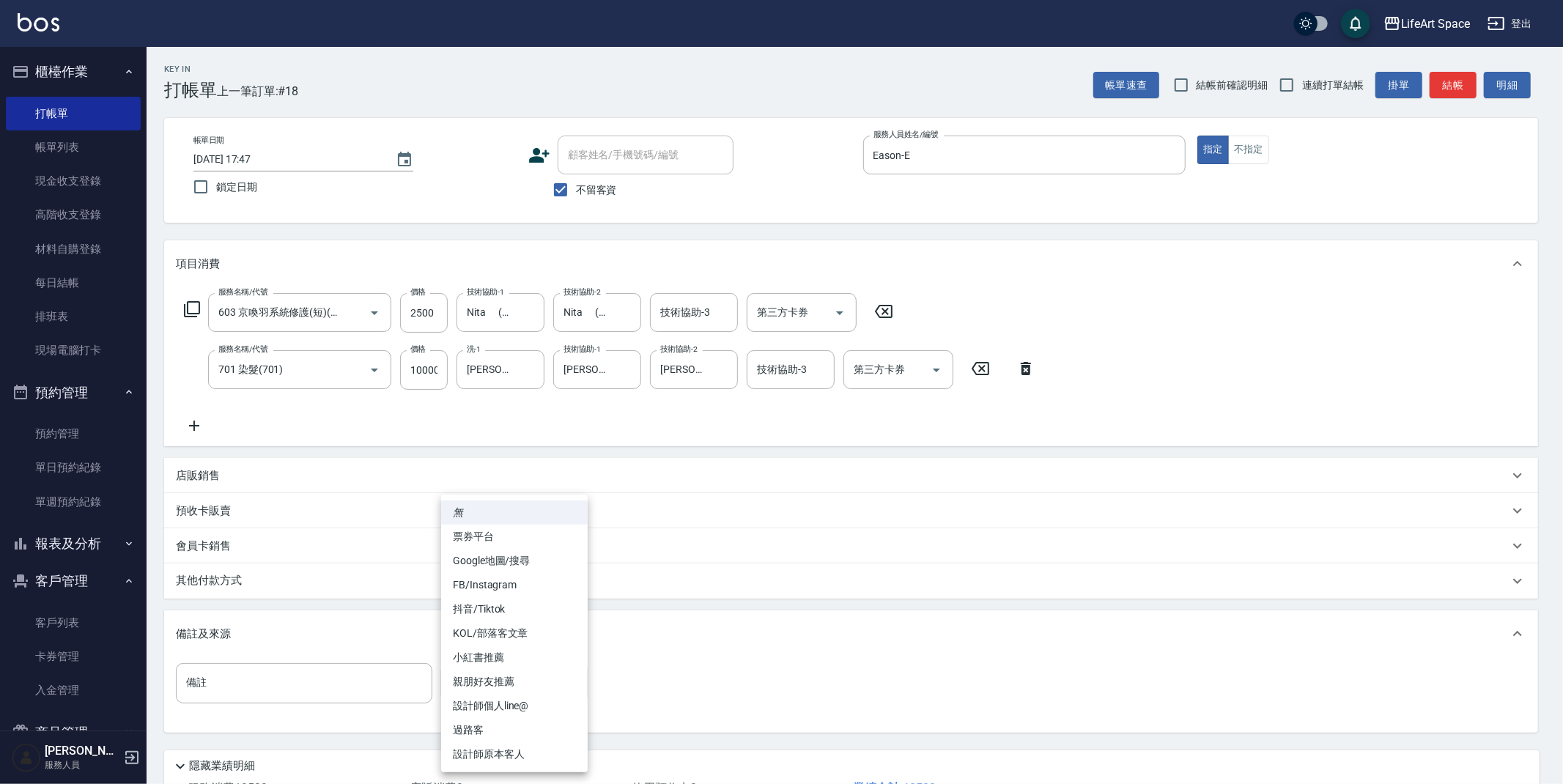
click at [500, 754] on li "設計師原本客人" at bounding box center [514, 754] width 147 height 24
type input "設計師原本客人"
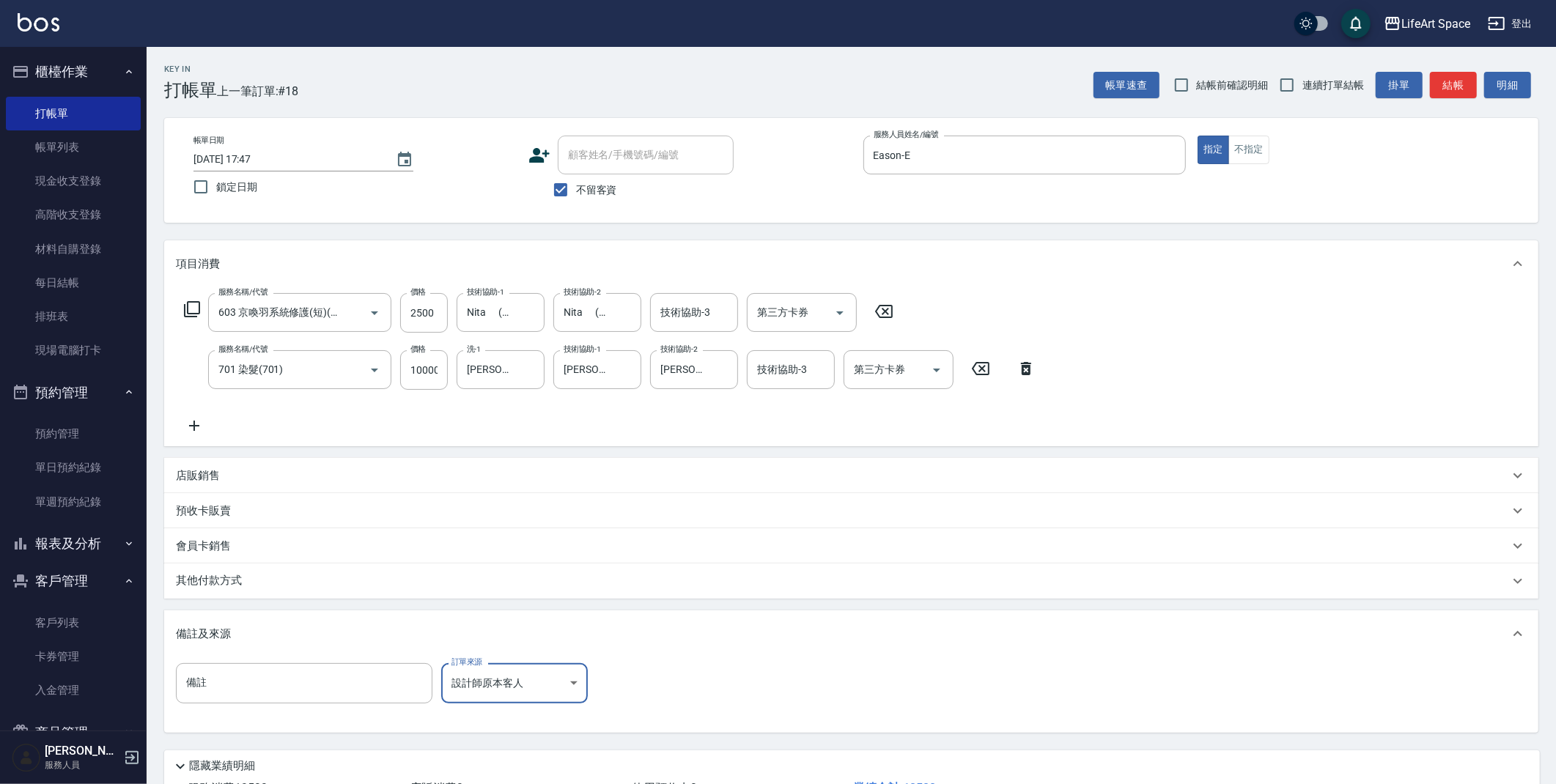
click at [309, 586] on div "其他付款方式" at bounding box center [842, 581] width 1333 height 16
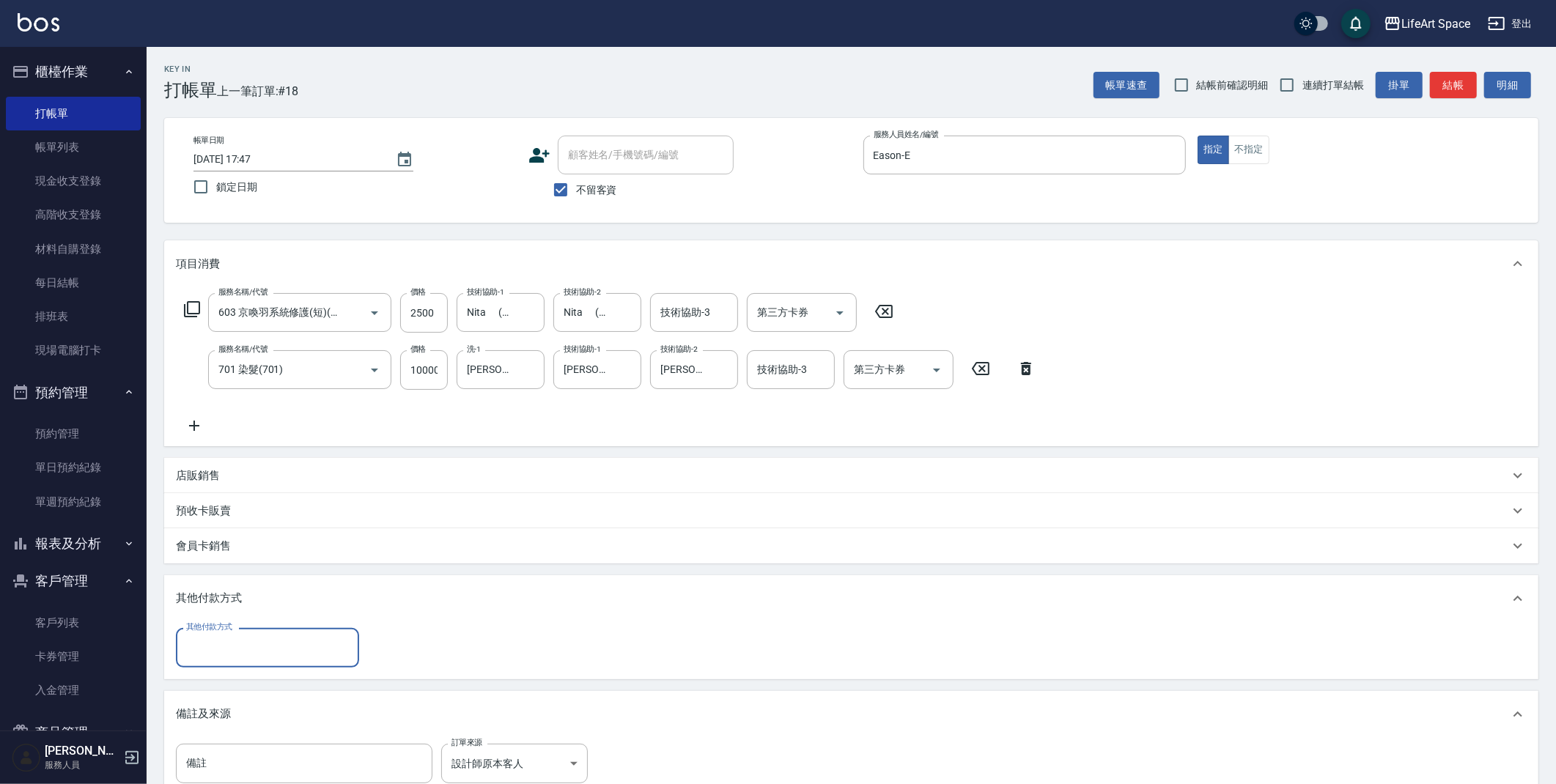
click at [252, 637] on input "其他付款方式" at bounding box center [267, 648] width 170 height 26
click at [230, 678] on span "轉帳" at bounding box center [267, 685] width 183 height 24
type input "轉帳"
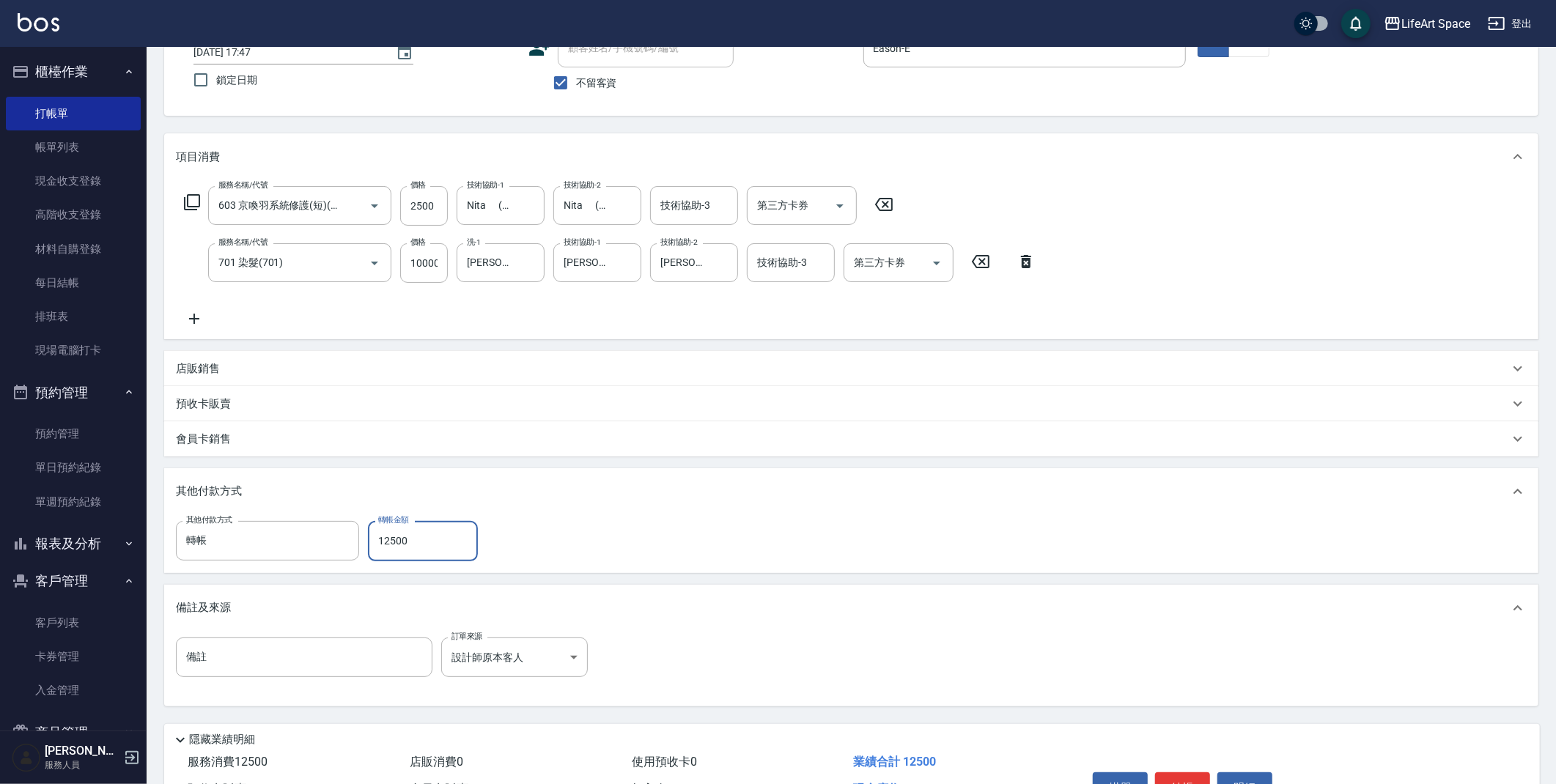
scroll to position [193, 0]
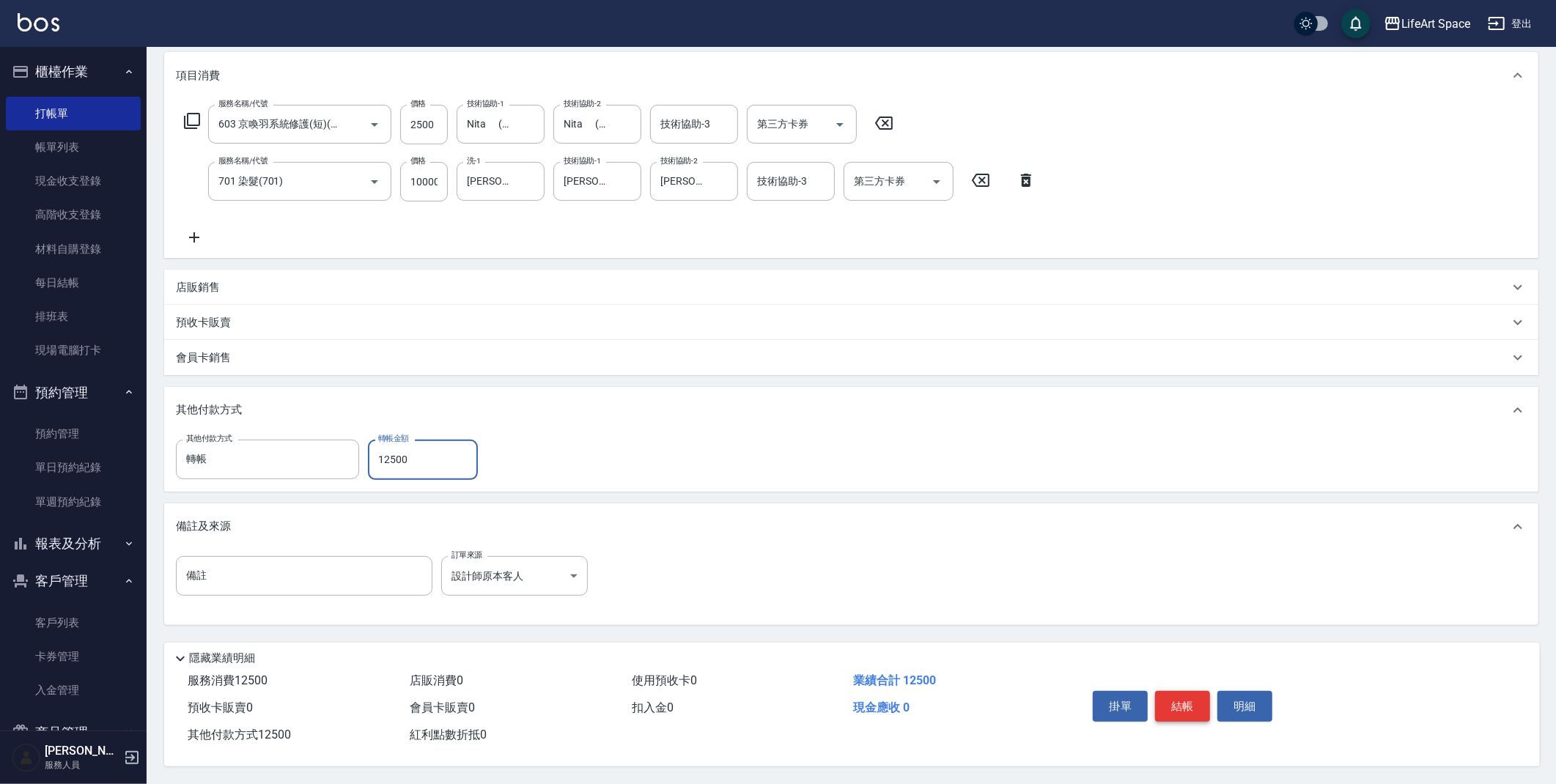
type input "12500"
click at [1172, 696] on button "結帳" at bounding box center [1182, 706] width 55 height 31
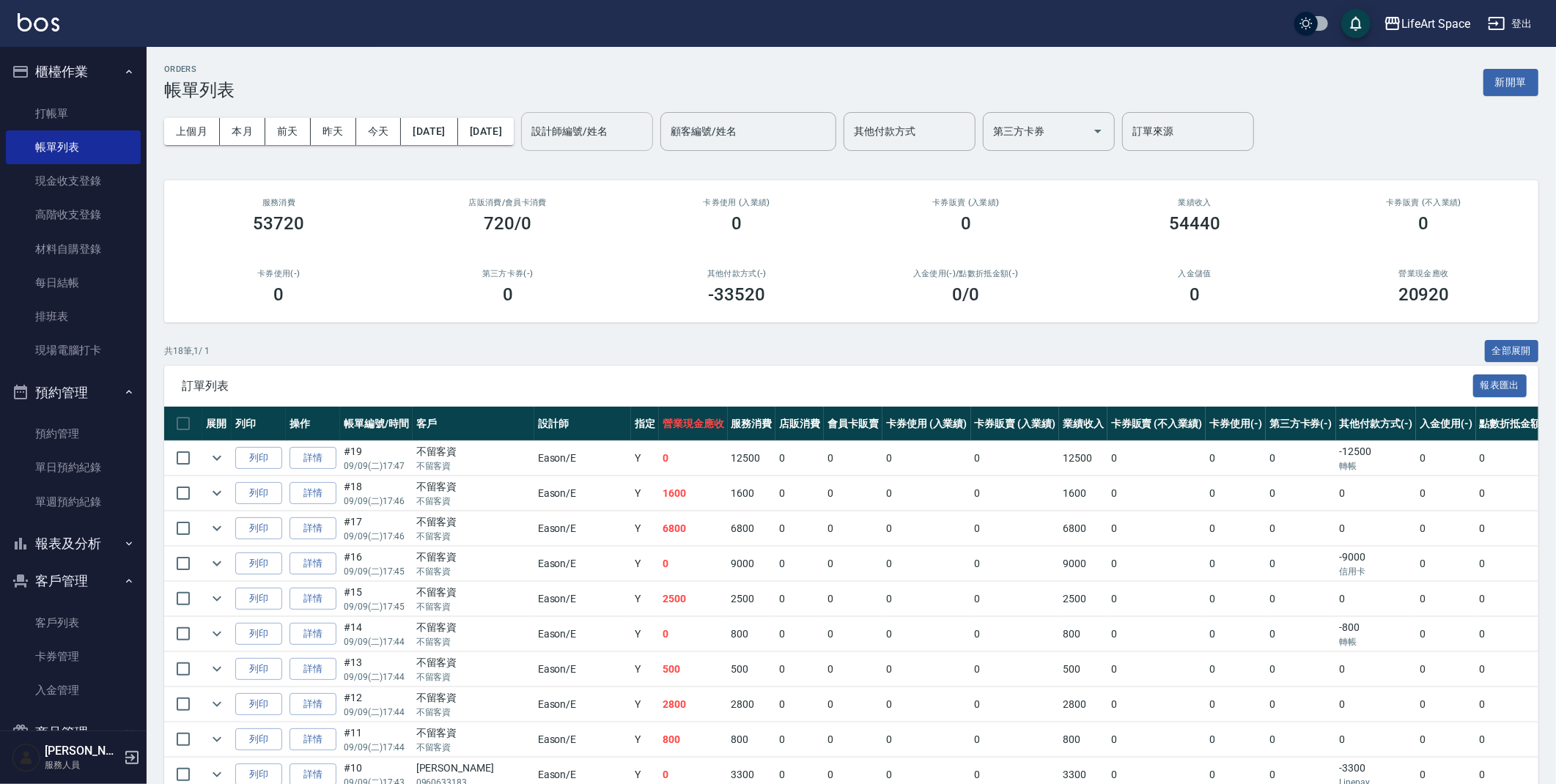
click at [622, 136] on input "設計師編號/姓名" at bounding box center [587, 132] width 119 height 26
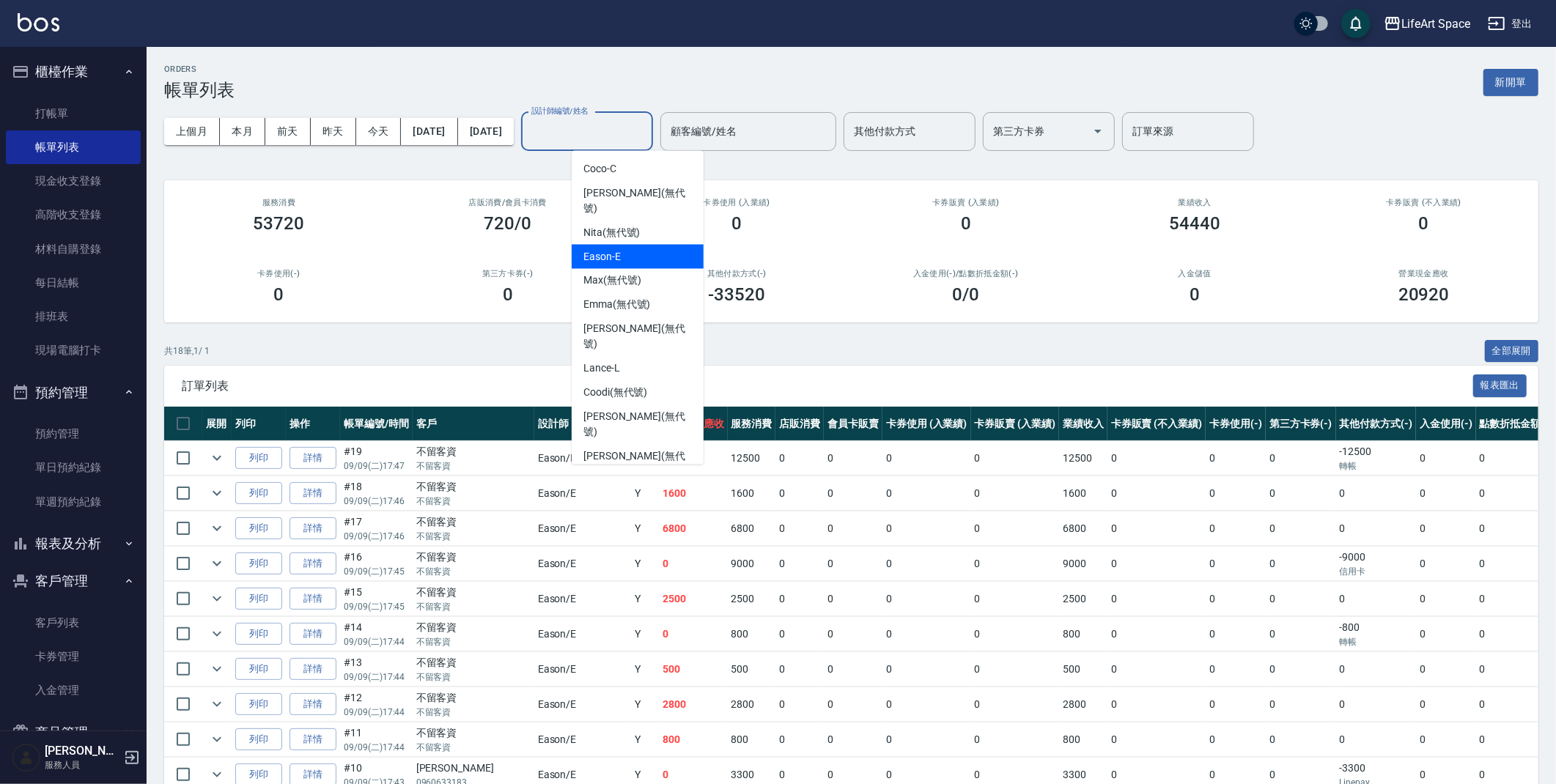
click at [617, 250] on span "Eason -E" at bounding box center [602, 257] width 37 height 16
type input "Eason-E"
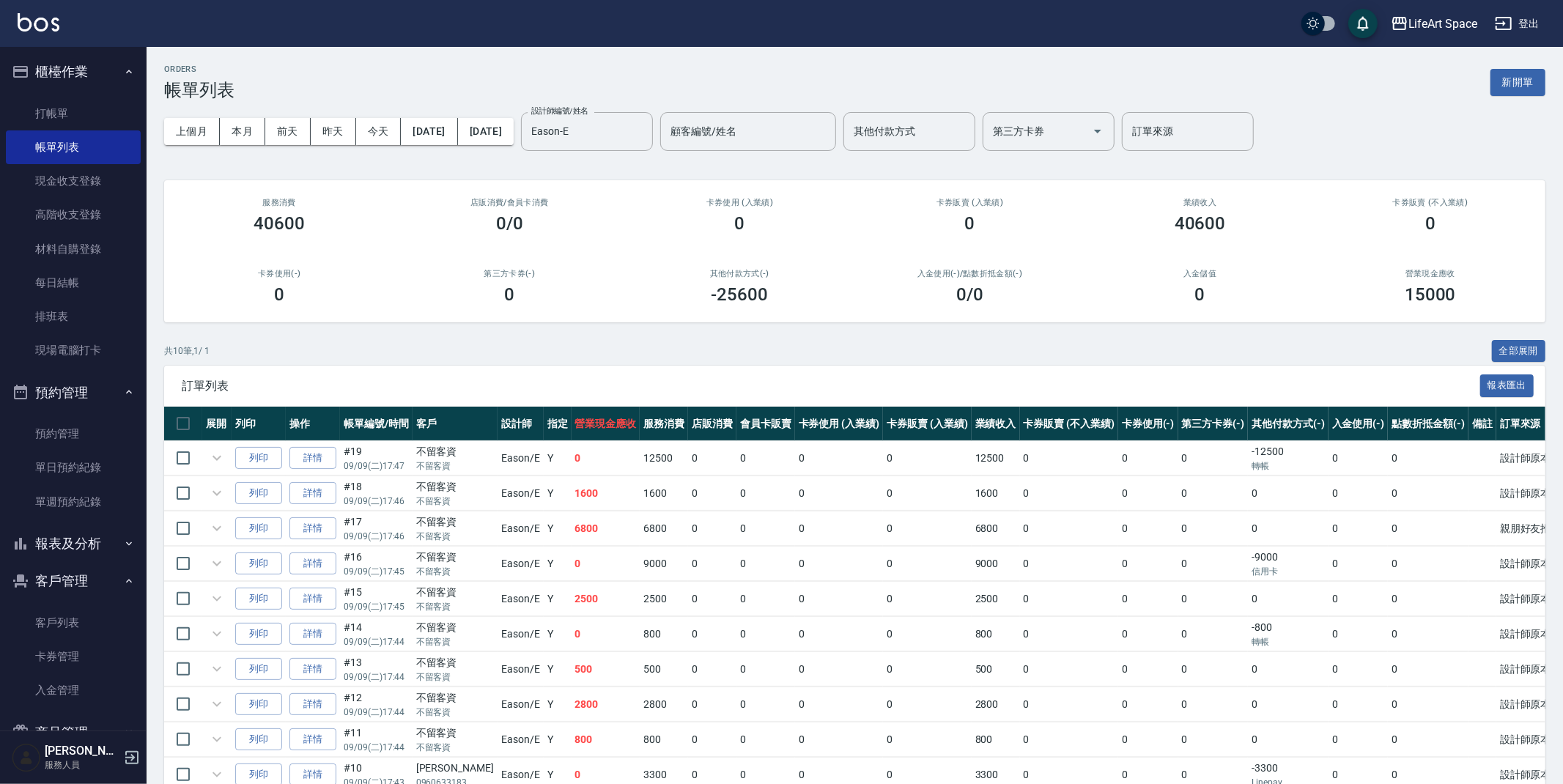
click at [420, 80] on div "ORDERS 帳單列表 新開單" at bounding box center [855, 82] width 1382 height 36
click at [73, 111] on link "打帳單" at bounding box center [72, 113] width 135 height 33
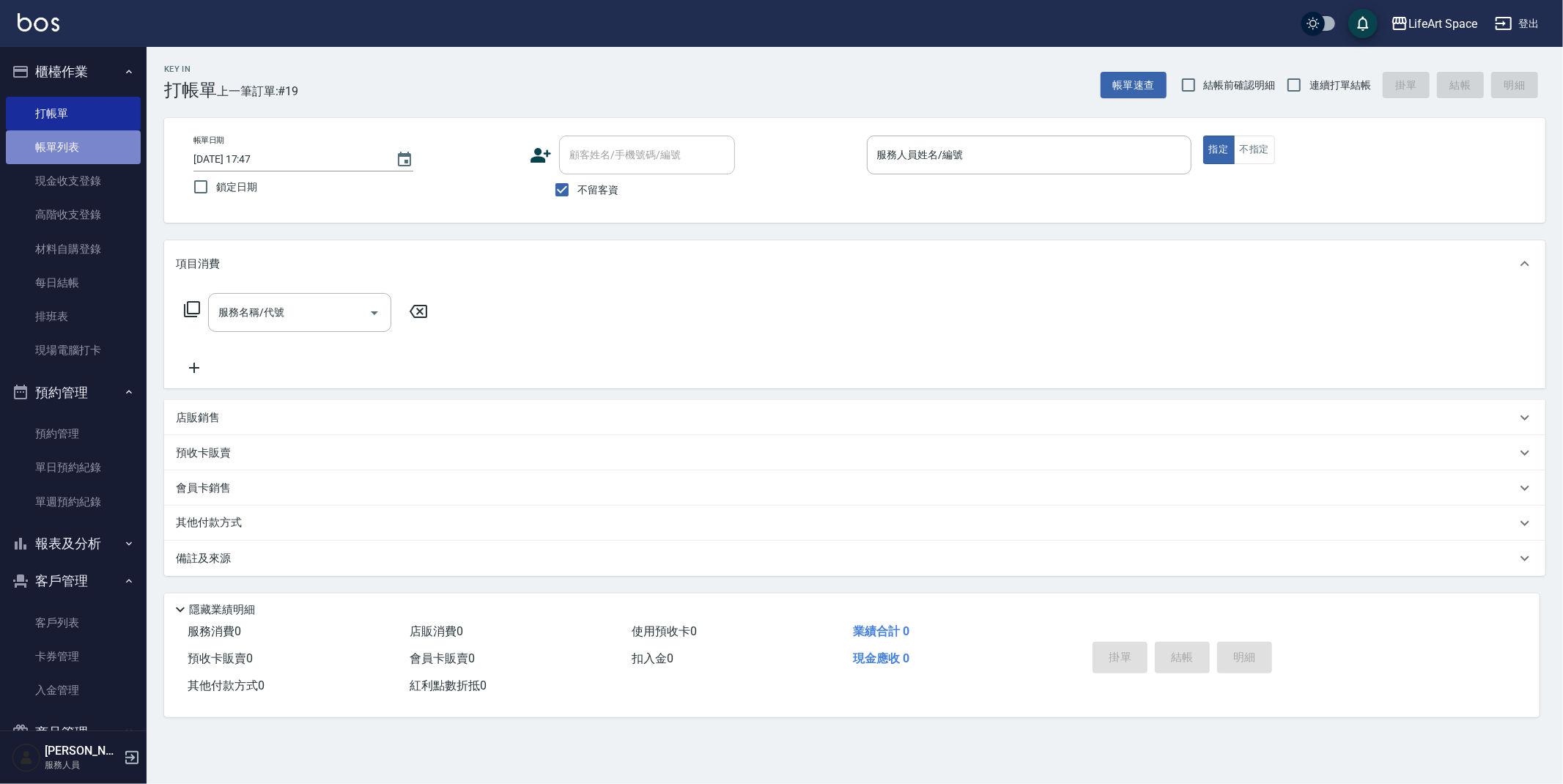
click at [81, 147] on link "帳單列表" at bounding box center [72, 148] width 135 height 33
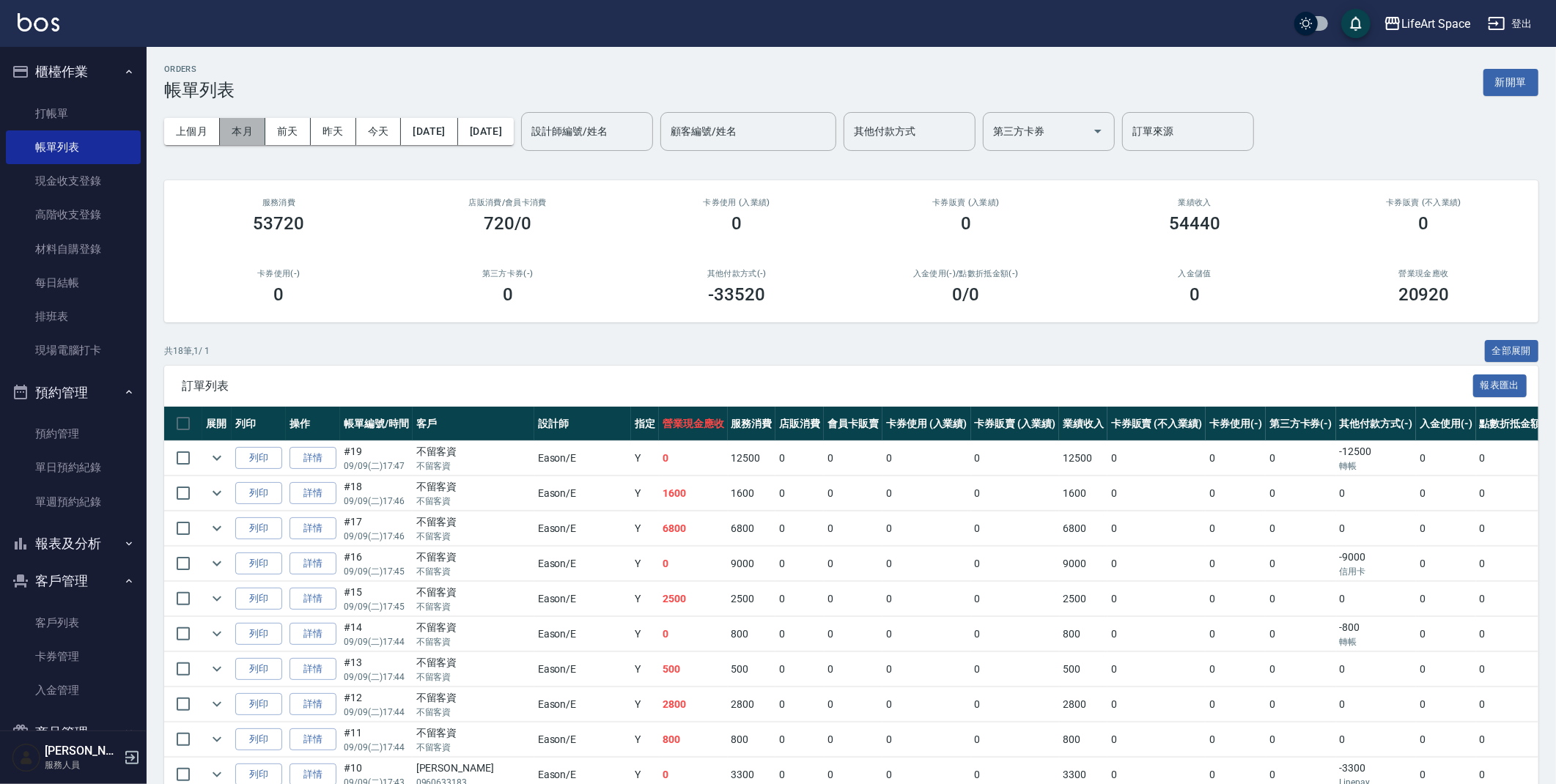
click at [249, 134] on button "本月" at bounding box center [242, 131] width 45 height 27
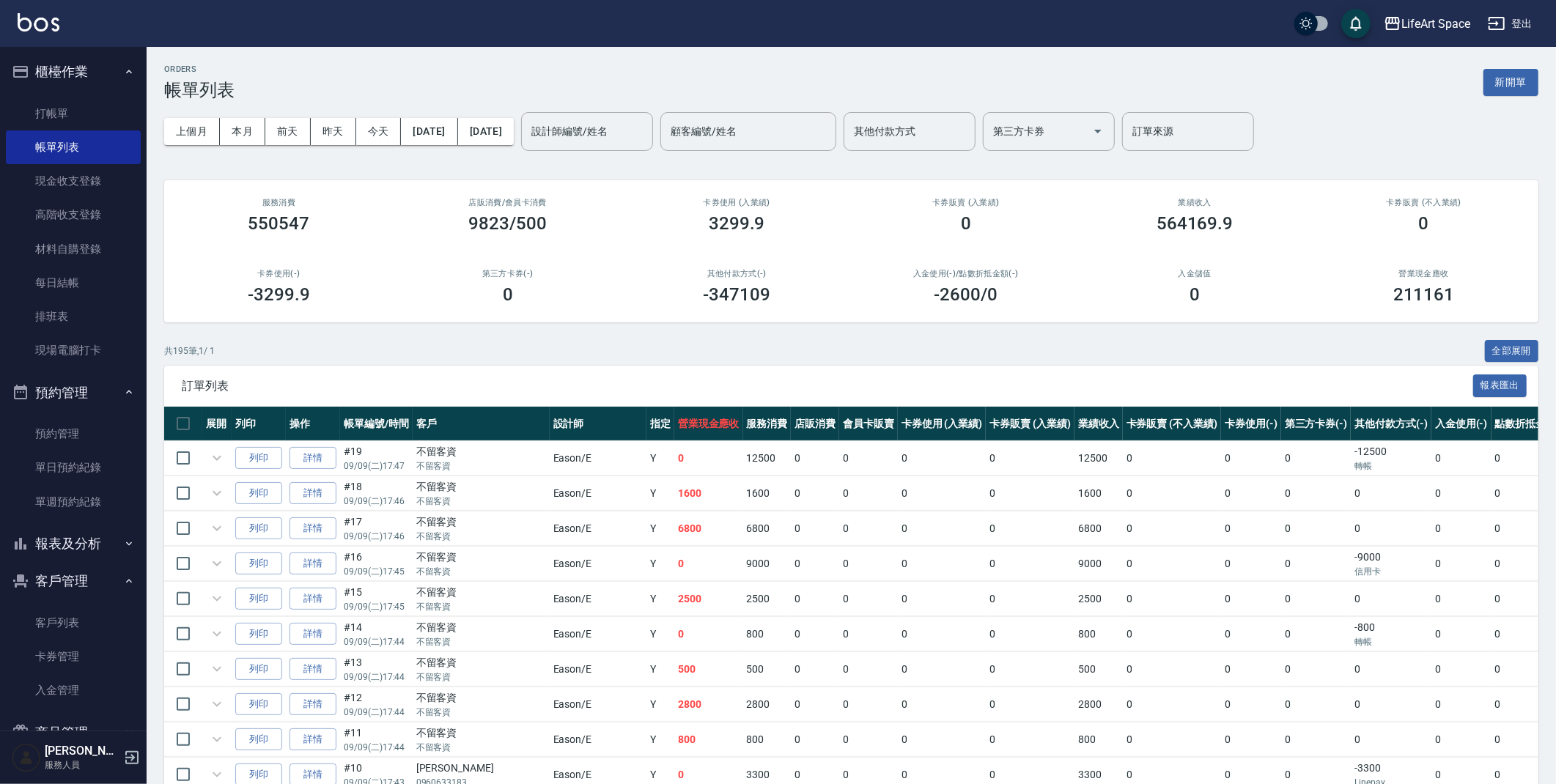
click at [637, 131] on div "設計師編號/姓名 設計師編號/姓名" at bounding box center [586, 132] width 132 height 39
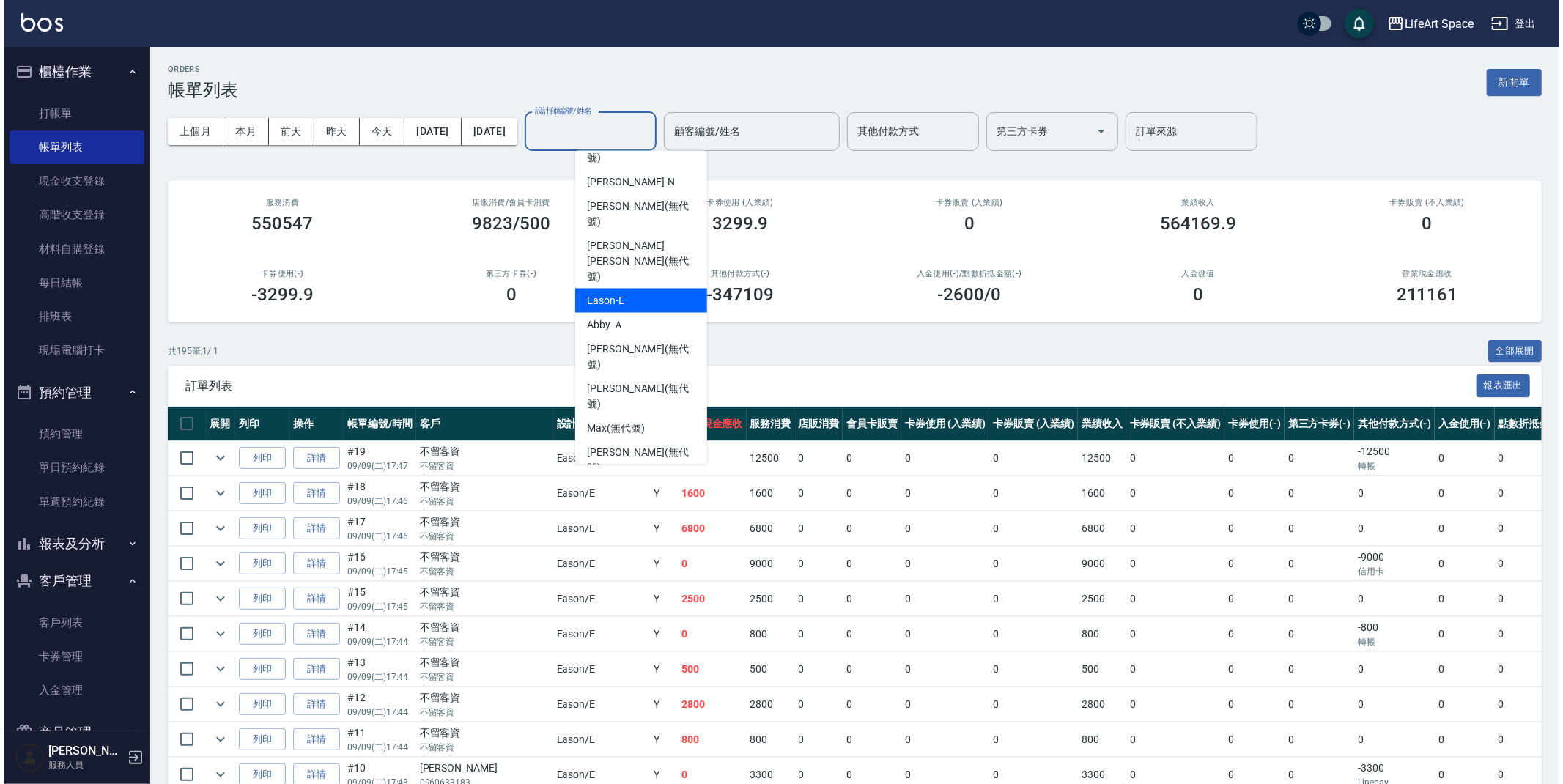
scroll to position [97, 0]
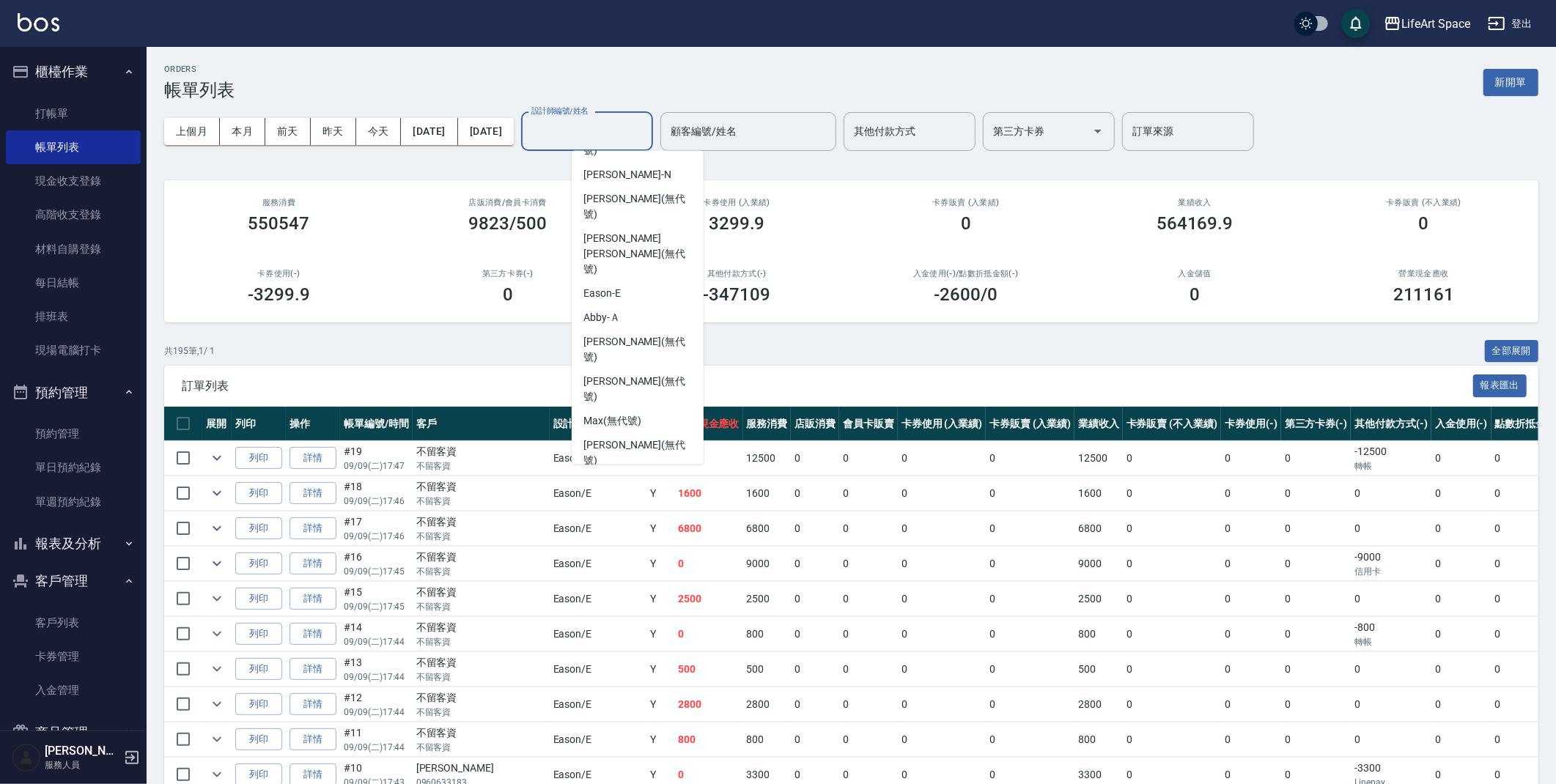
click at [663, 501] on span "[PERSON_NAME]阡 (無代號)" at bounding box center [628, 508] width 89 height 16
type input "[PERSON_NAME]阡(無代號)"
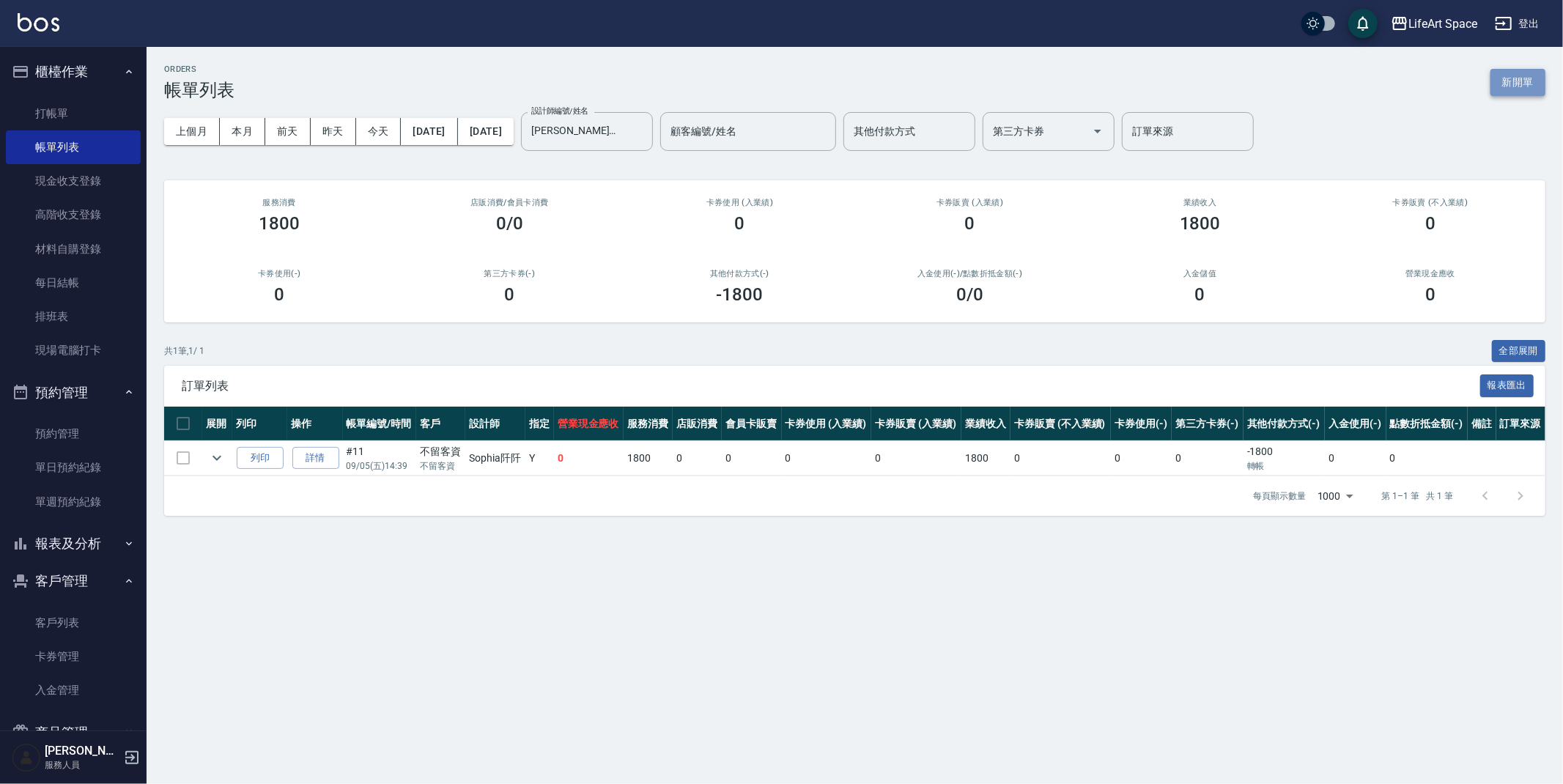
click at [1529, 87] on button "新開單" at bounding box center [1518, 82] width 55 height 27
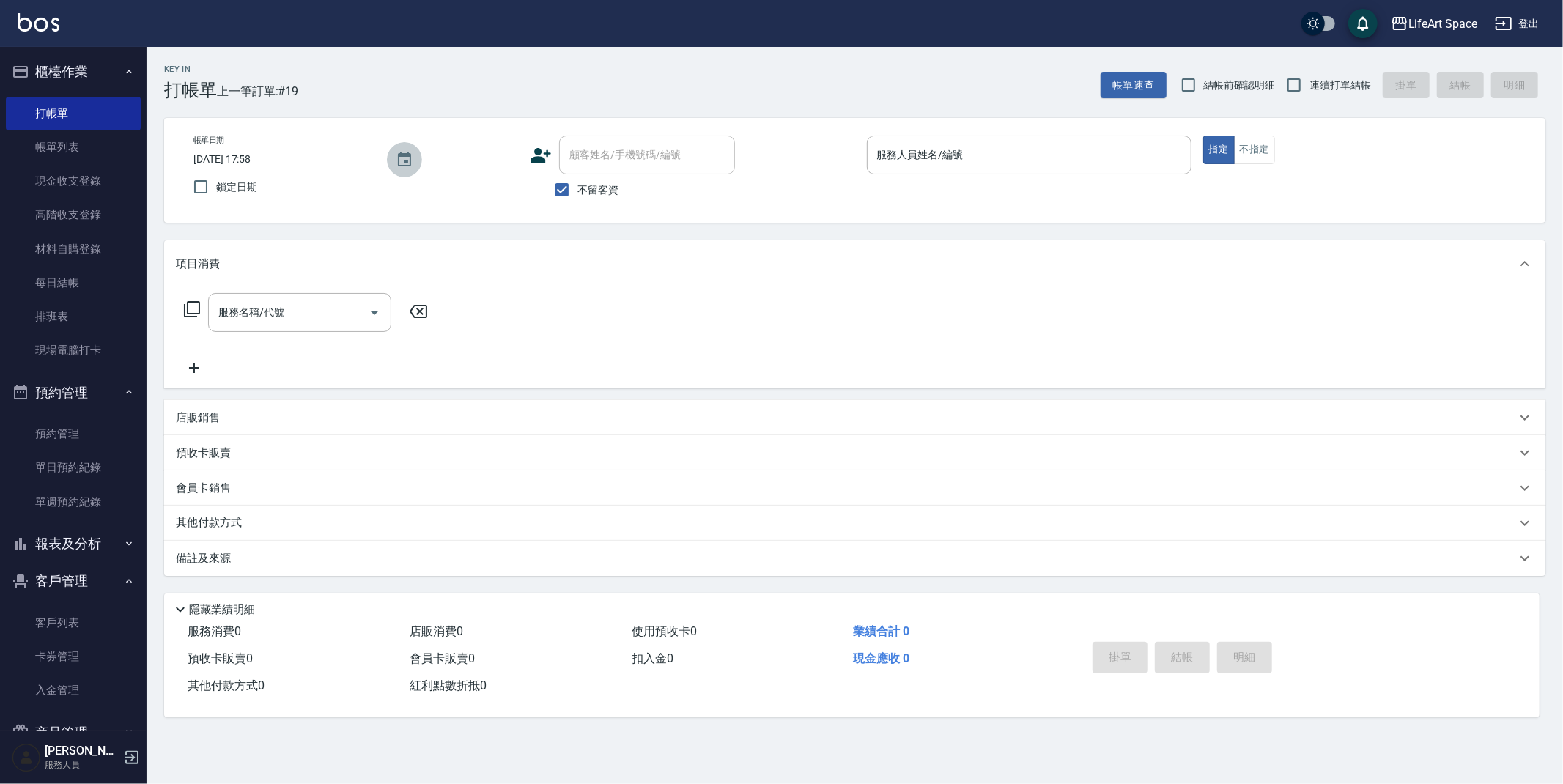
click at [400, 167] on icon "Choose date, selected date is 2025-09-09" at bounding box center [404, 160] width 18 height 18
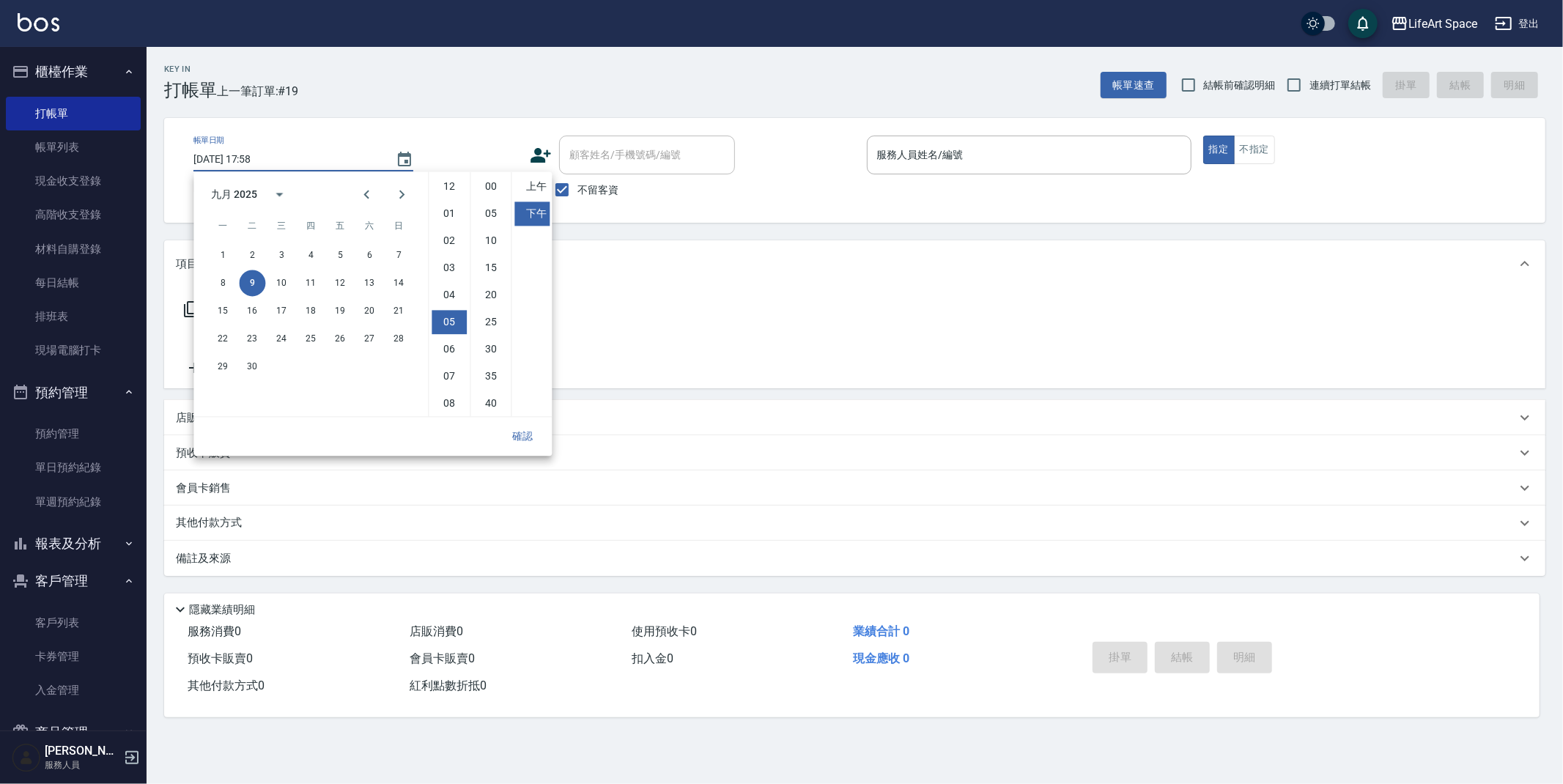
scroll to position [82, 0]
click at [403, 256] on button "7" at bounding box center [398, 255] width 26 height 26
type input "[DATE] 17:58"
click at [536, 438] on button "確認" at bounding box center [523, 436] width 47 height 27
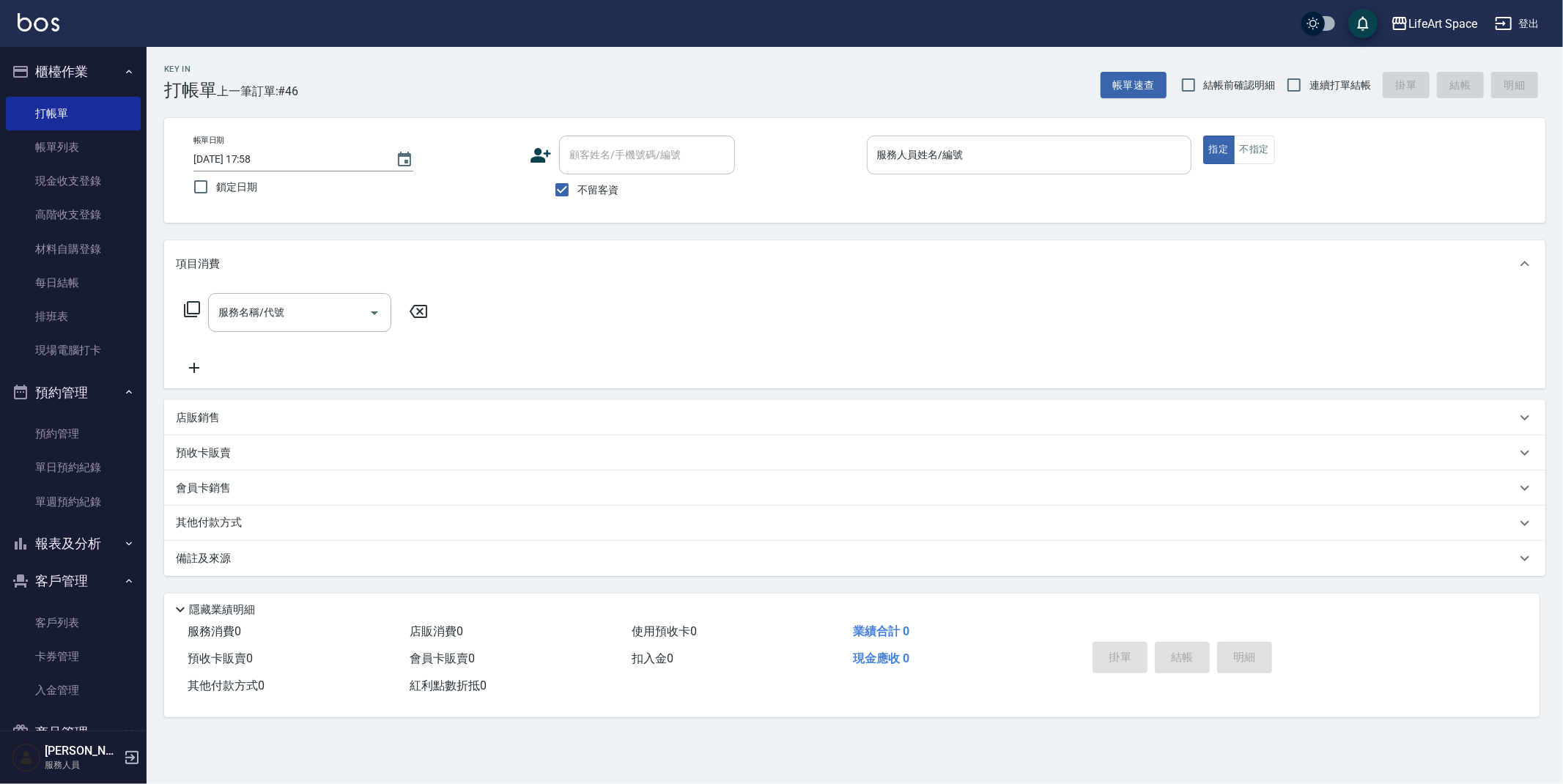
click at [874, 159] on input "服務人員姓名/編號" at bounding box center [1029, 155] width 312 height 26
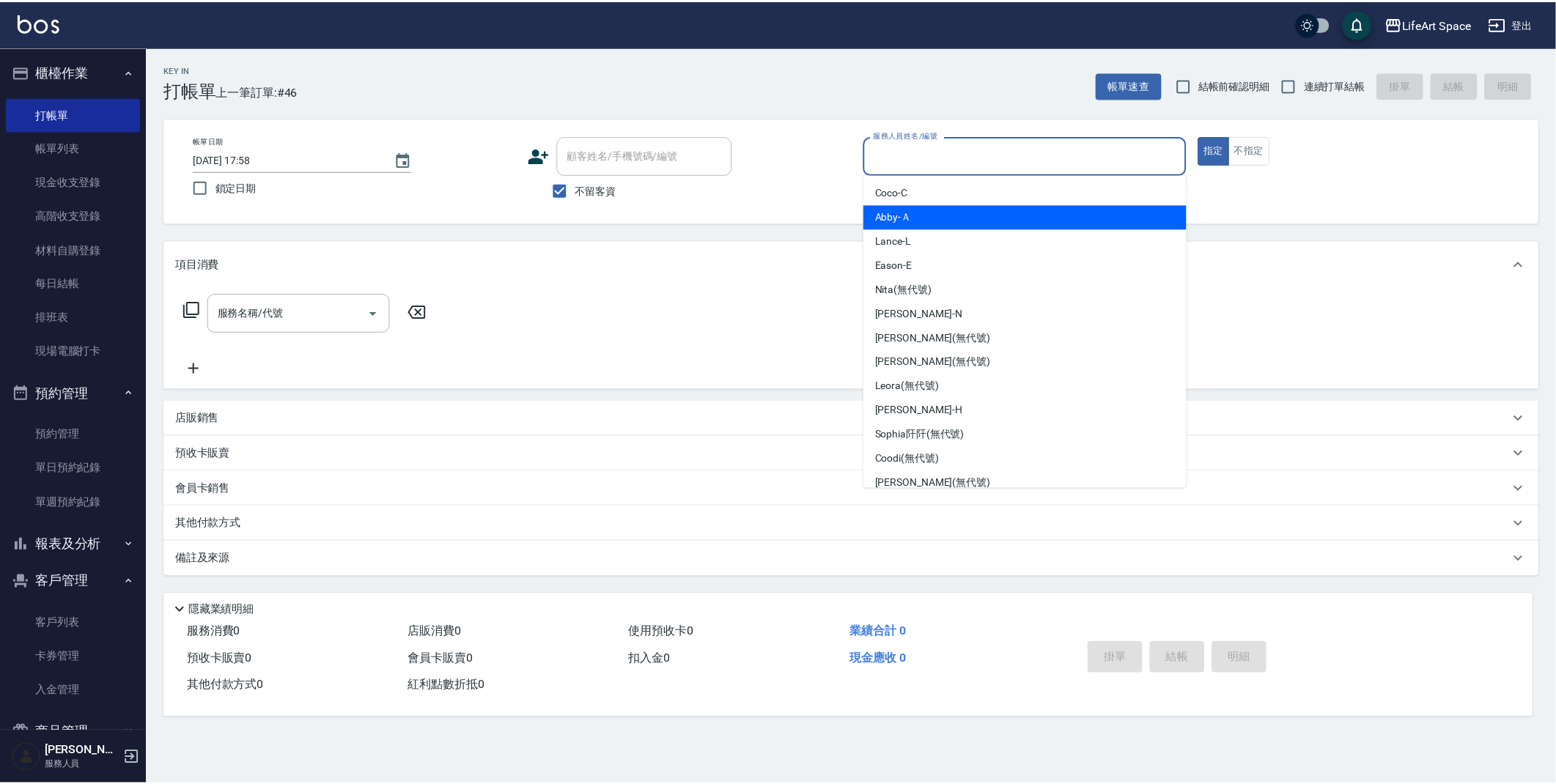
scroll to position [253, 0]
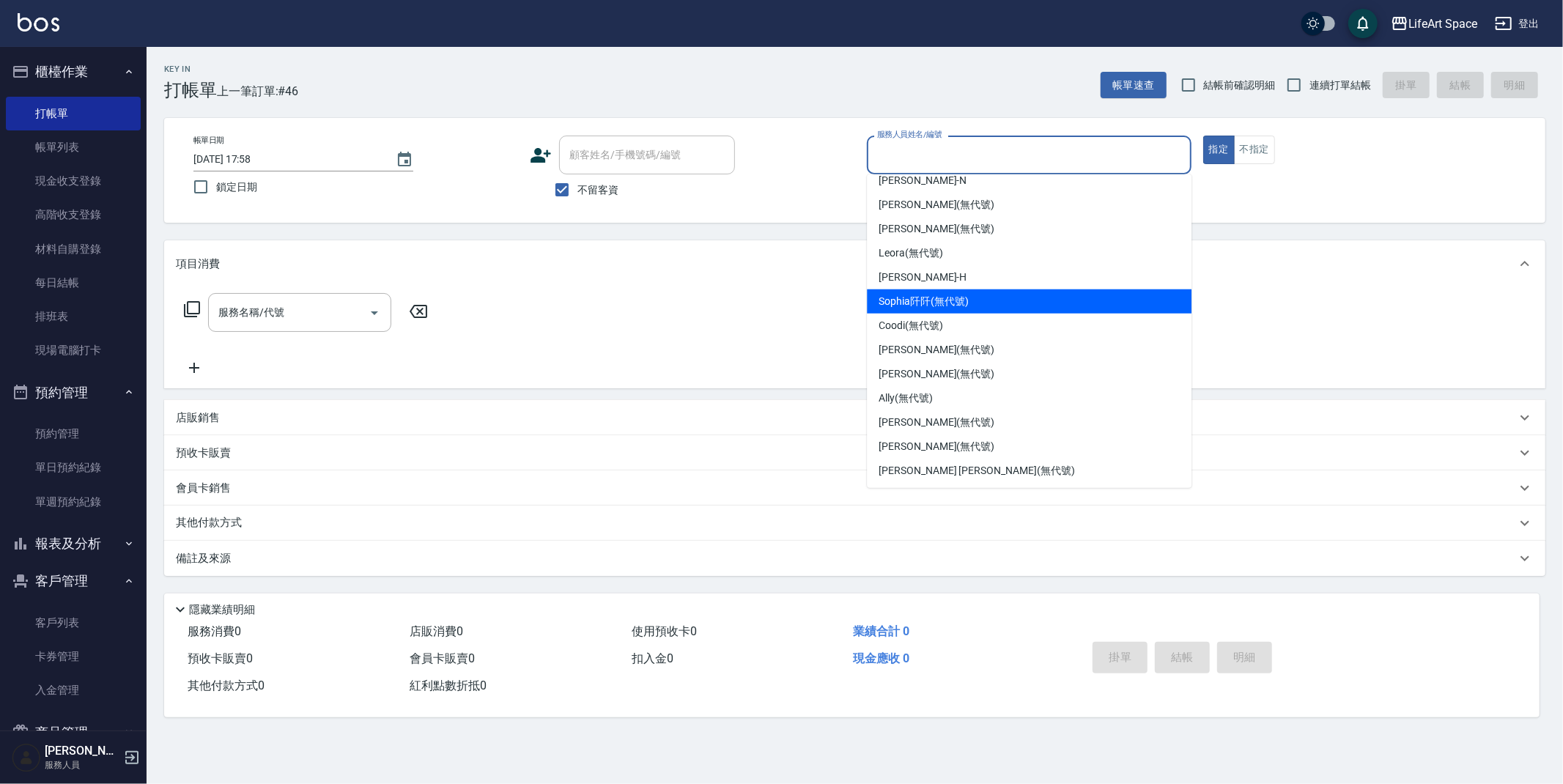
click at [947, 308] on div "[PERSON_NAME]阡 (無代號)" at bounding box center [1029, 302] width 325 height 24
type input "[PERSON_NAME]阡(無代號)"
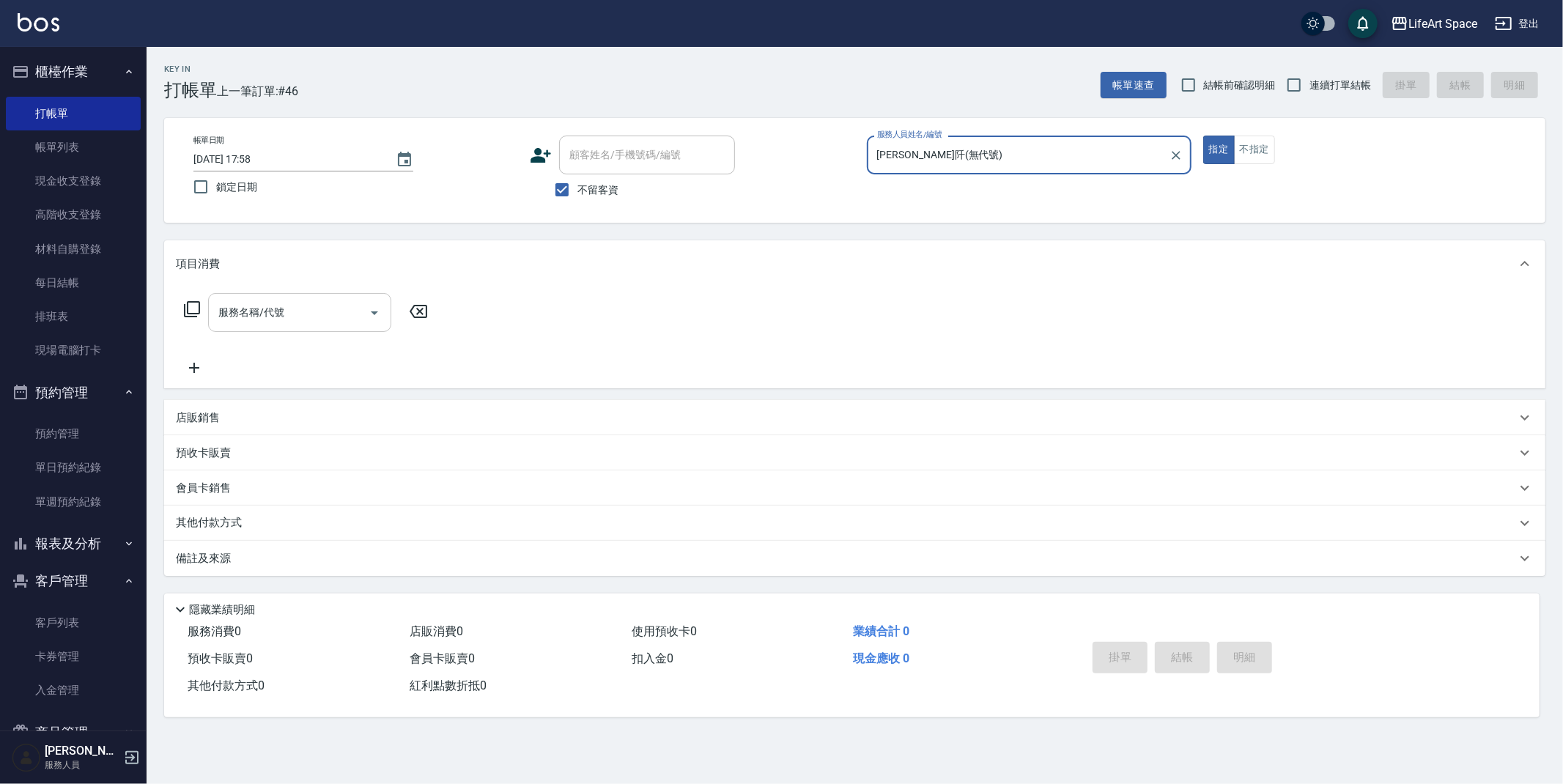
click at [228, 308] on input "服務名稱/代號" at bounding box center [289, 313] width 149 height 26
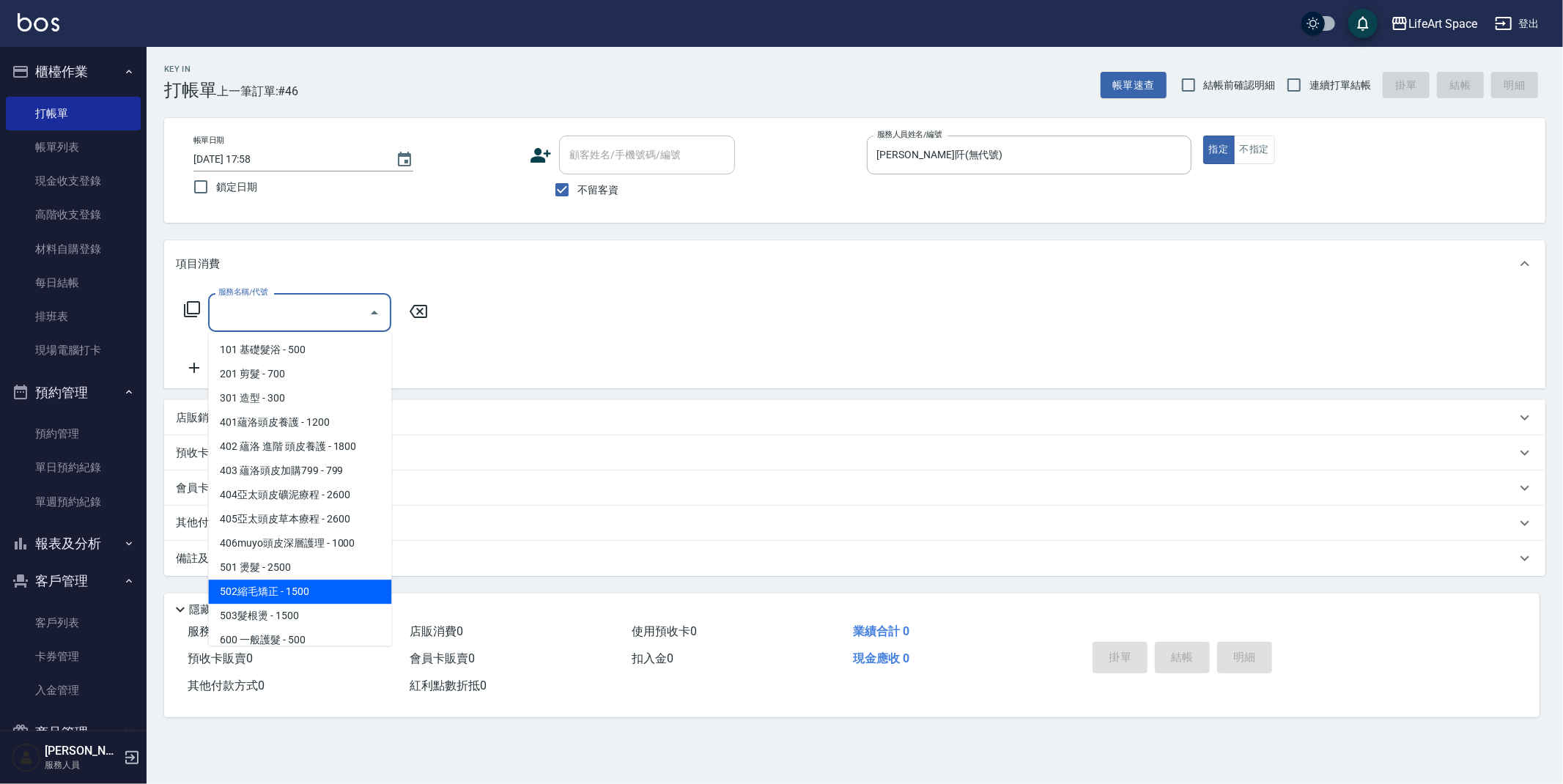
click at [334, 583] on span "502縮毛矯正 - 1500" at bounding box center [299, 592] width 183 height 24
type input "502縮毛矯正 (502)"
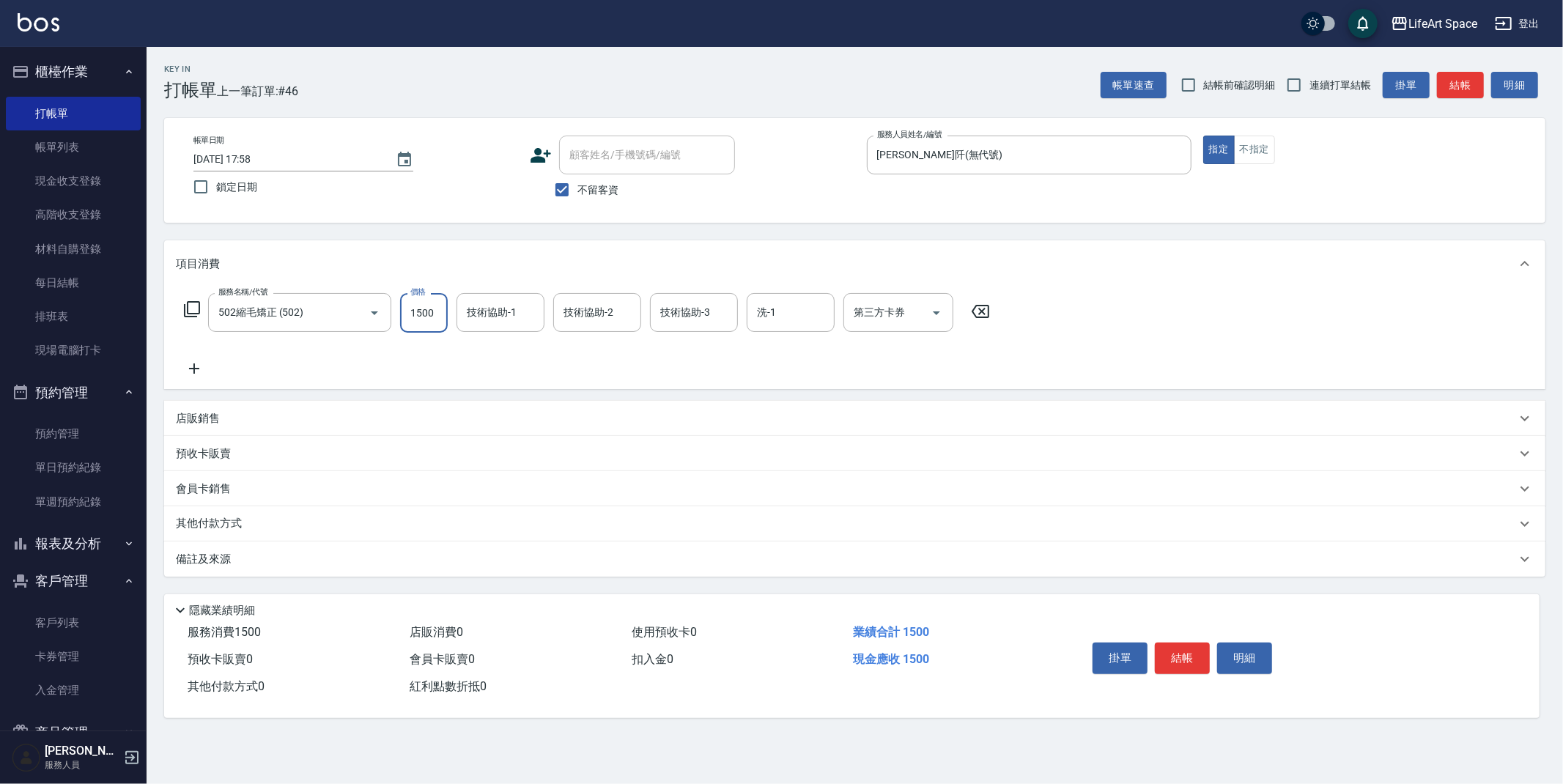
click at [441, 314] on input "1500" at bounding box center [423, 313] width 47 height 40
type input "500"
click at [193, 367] on icon at bounding box center [194, 368] width 10 height 10
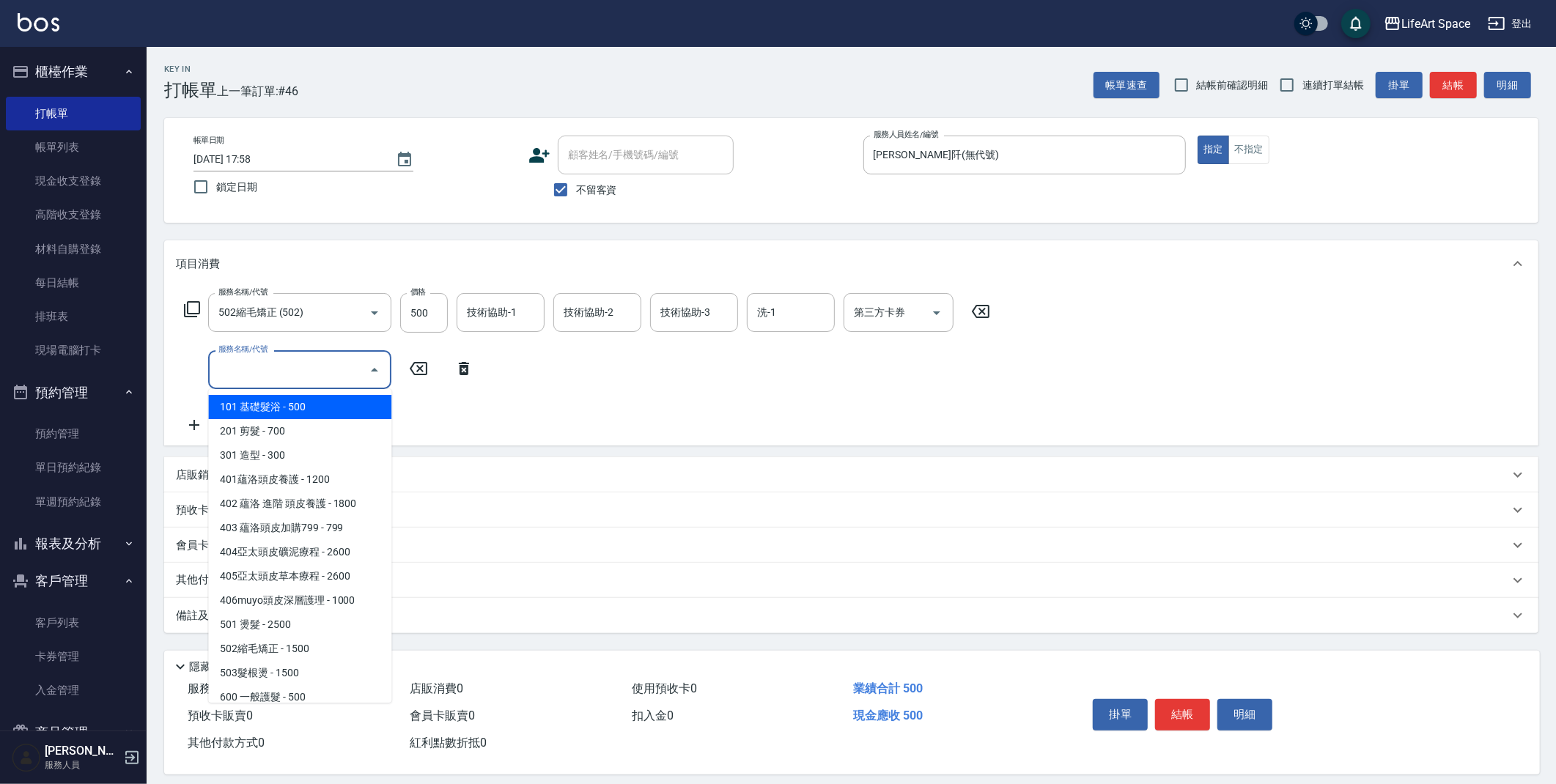
click at [214, 375] on input "服務名稱/代號" at bounding box center [289, 370] width 148 height 26
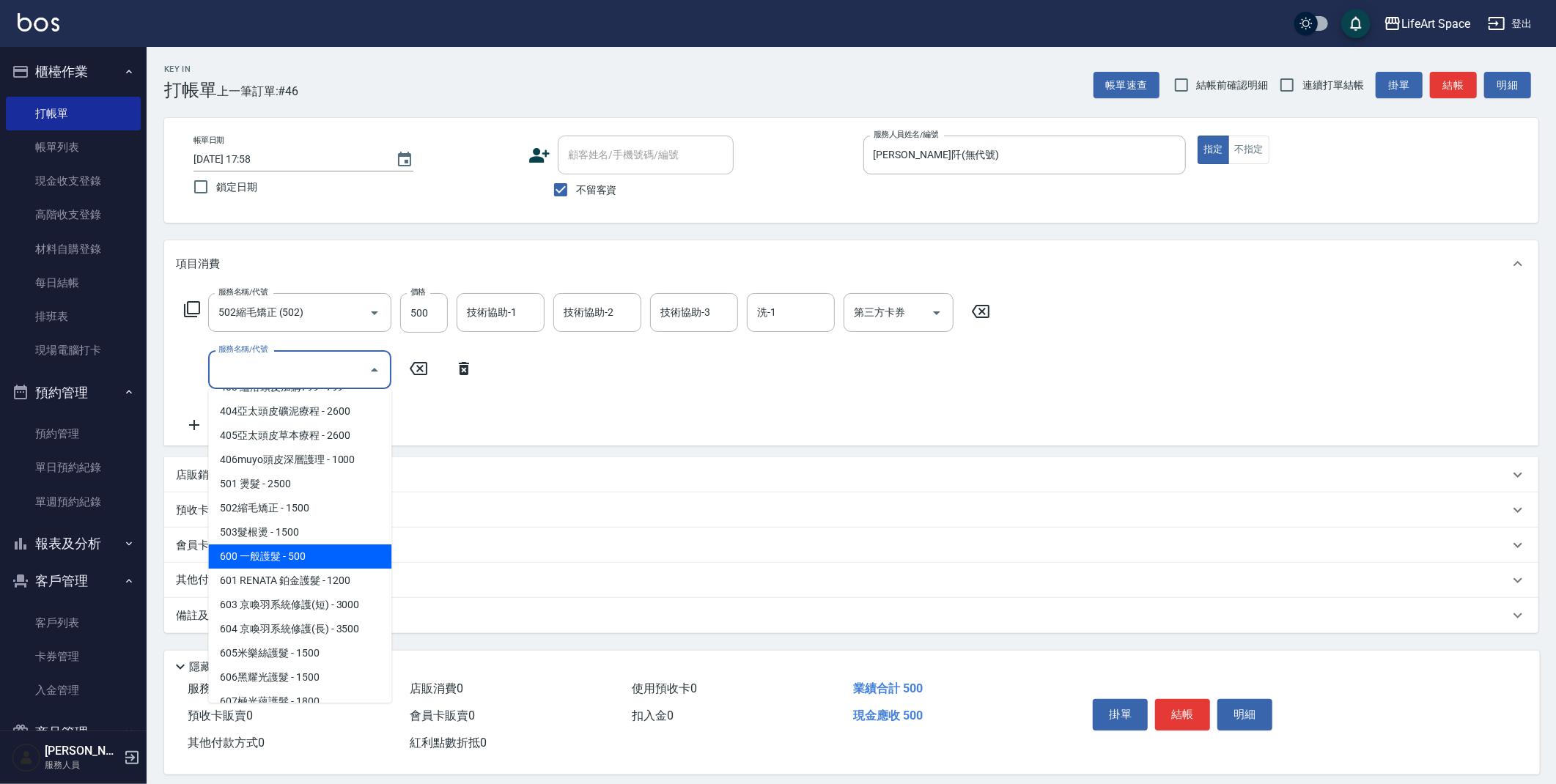
scroll to position [145, 0]
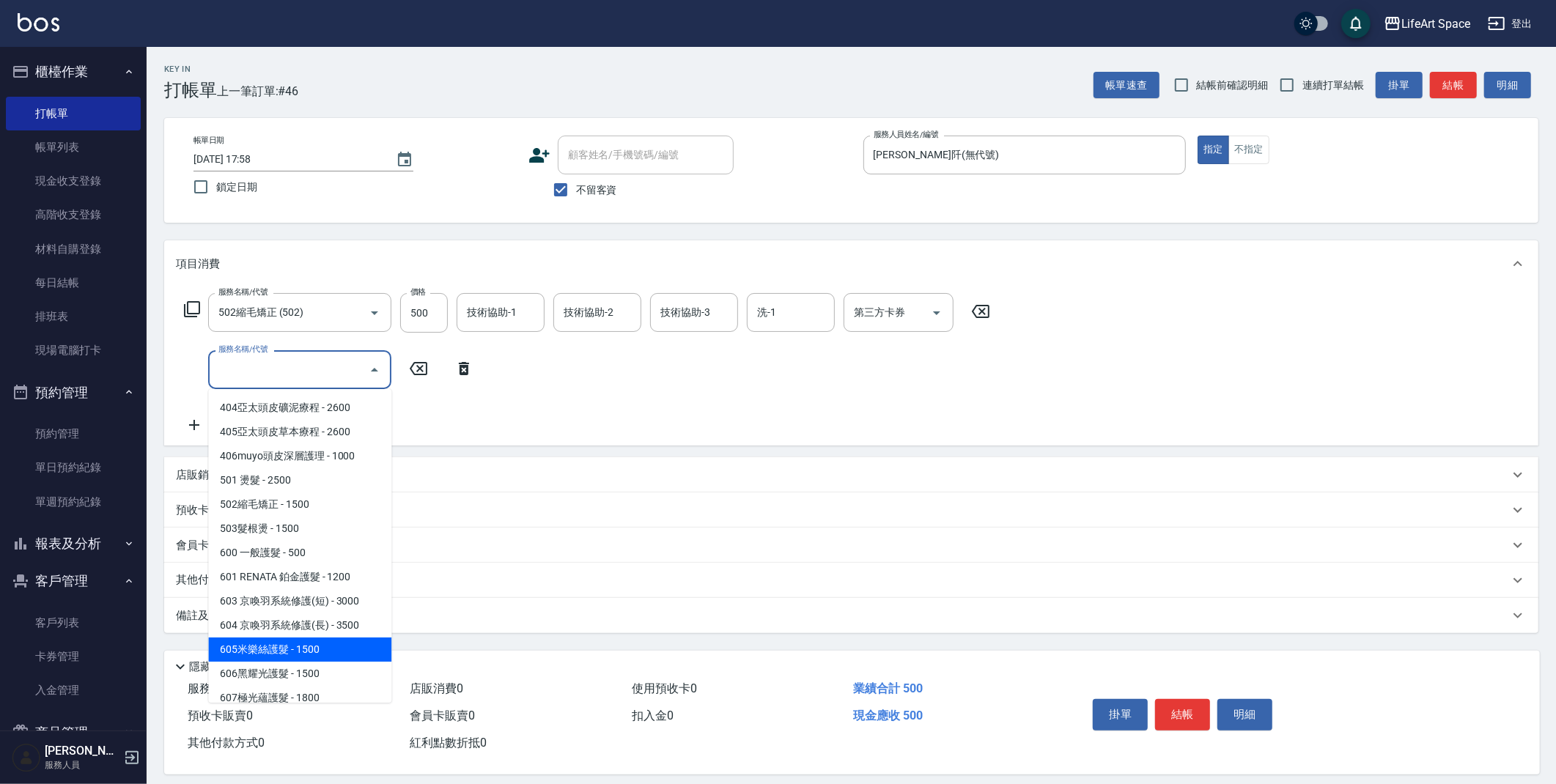
click at [354, 649] on span "605米樂絲護髮 - 1500" at bounding box center [299, 649] width 183 height 24
type input "605米樂絲護髮(605)"
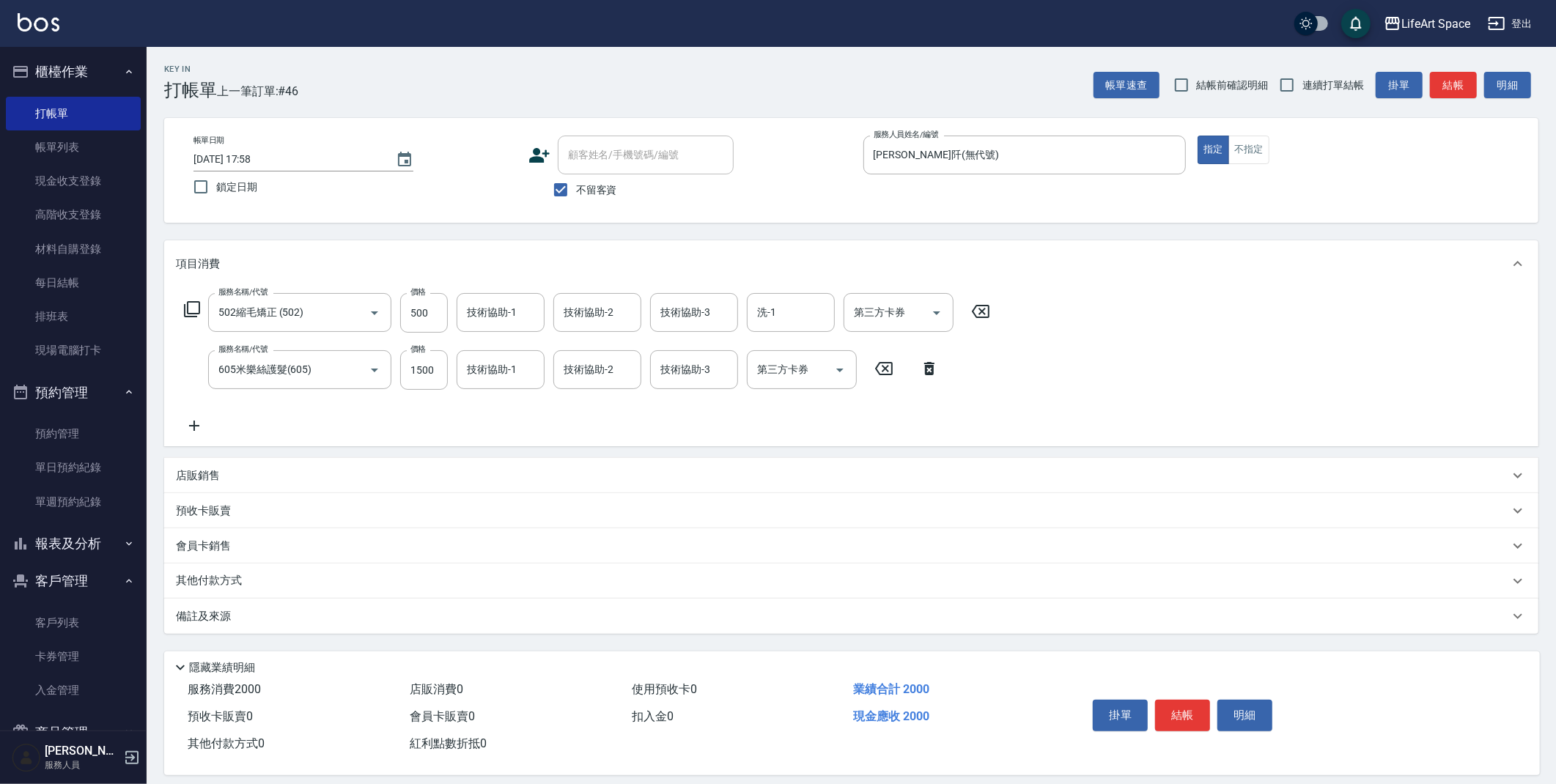
click at [226, 580] on p "其他付款方式" at bounding box center [212, 581] width 73 height 16
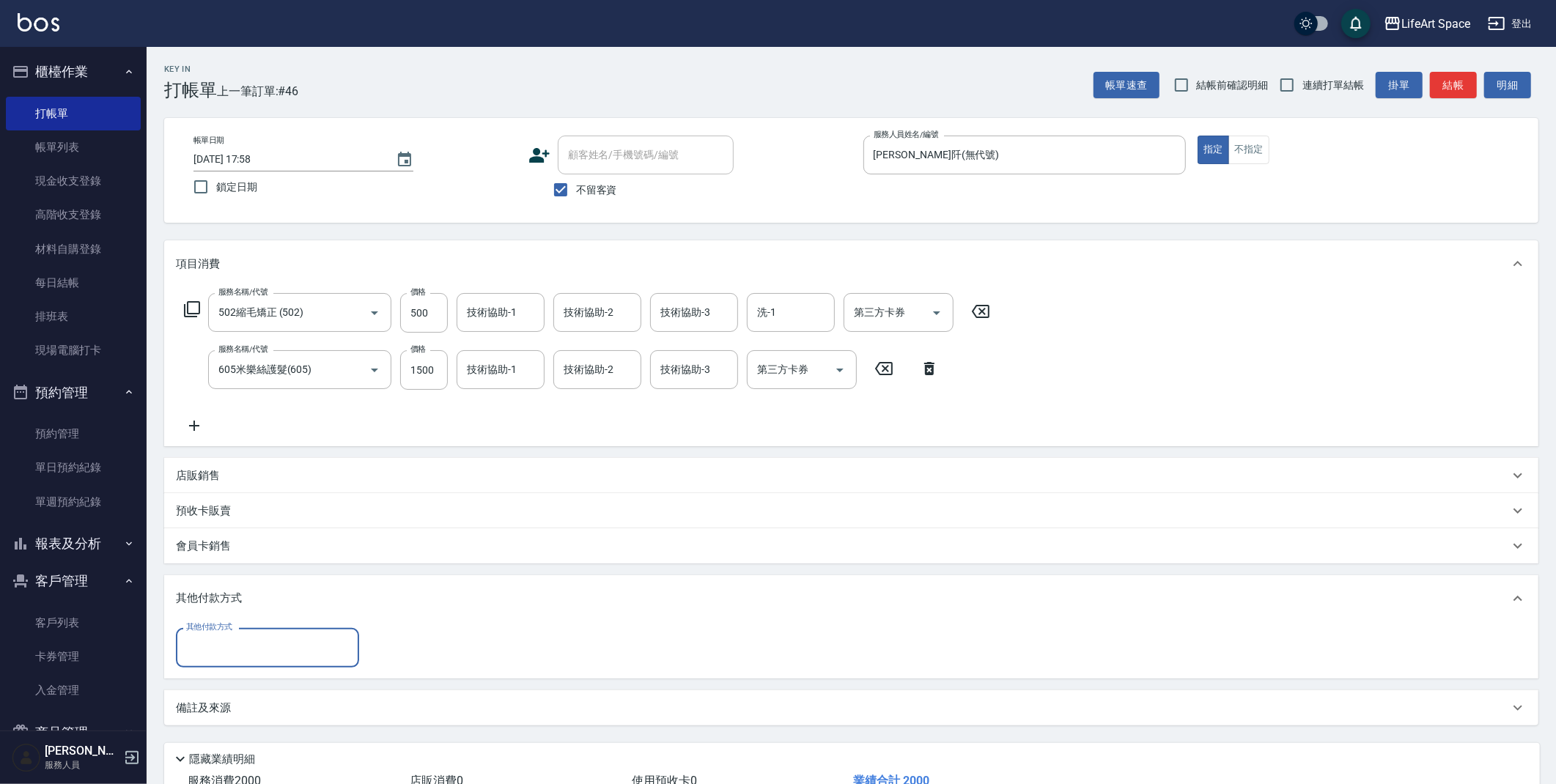
scroll to position [0, 0]
click at [244, 645] on input "其他付款方式" at bounding box center [267, 648] width 170 height 26
click at [245, 681] on span "轉帳" at bounding box center [267, 685] width 183 height 24
type input "轉帳"
type input "2000"
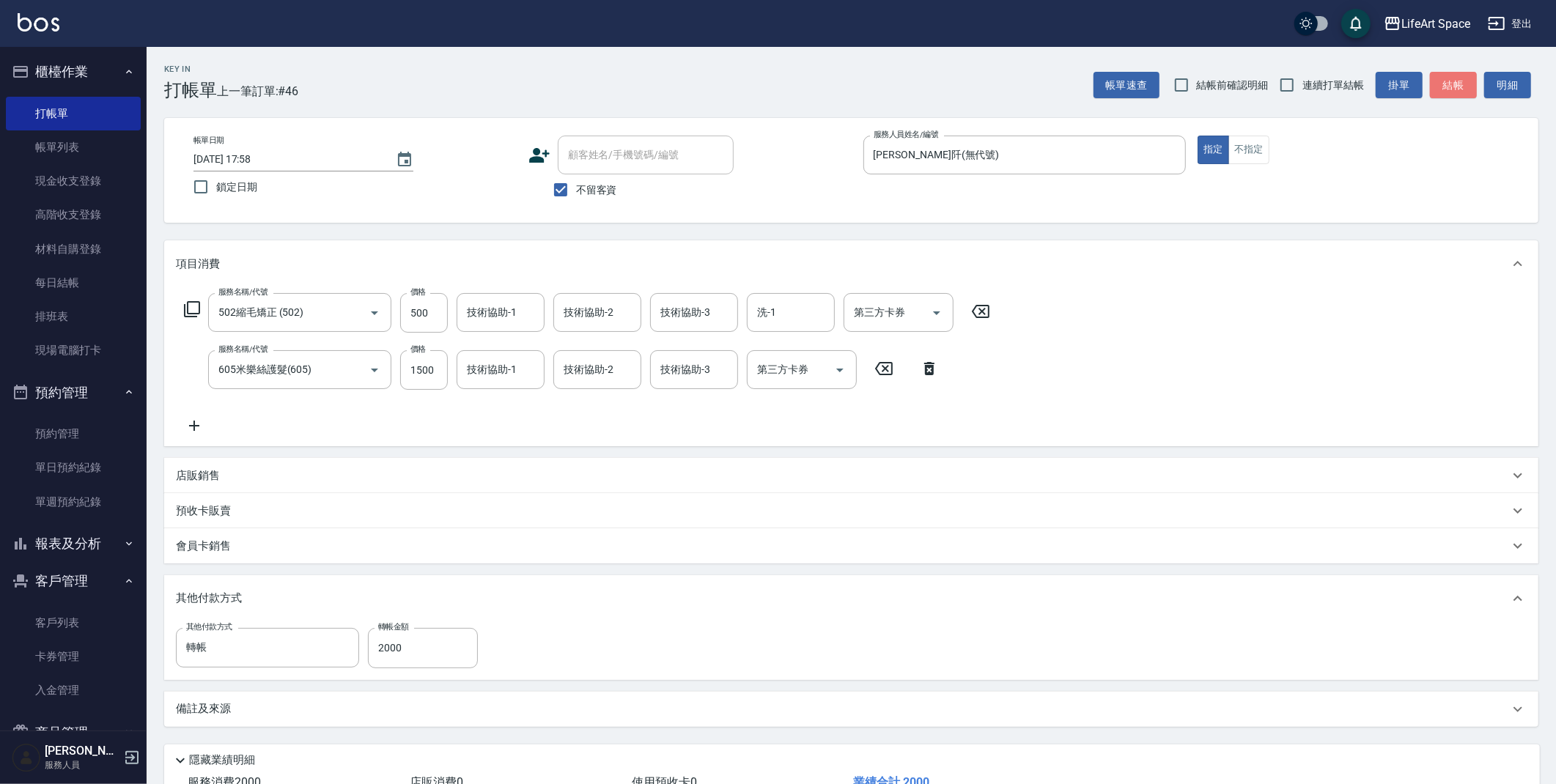
click at [1463, 84] on button "結帳" at bounding box center [1453, 84] width 47 height 27
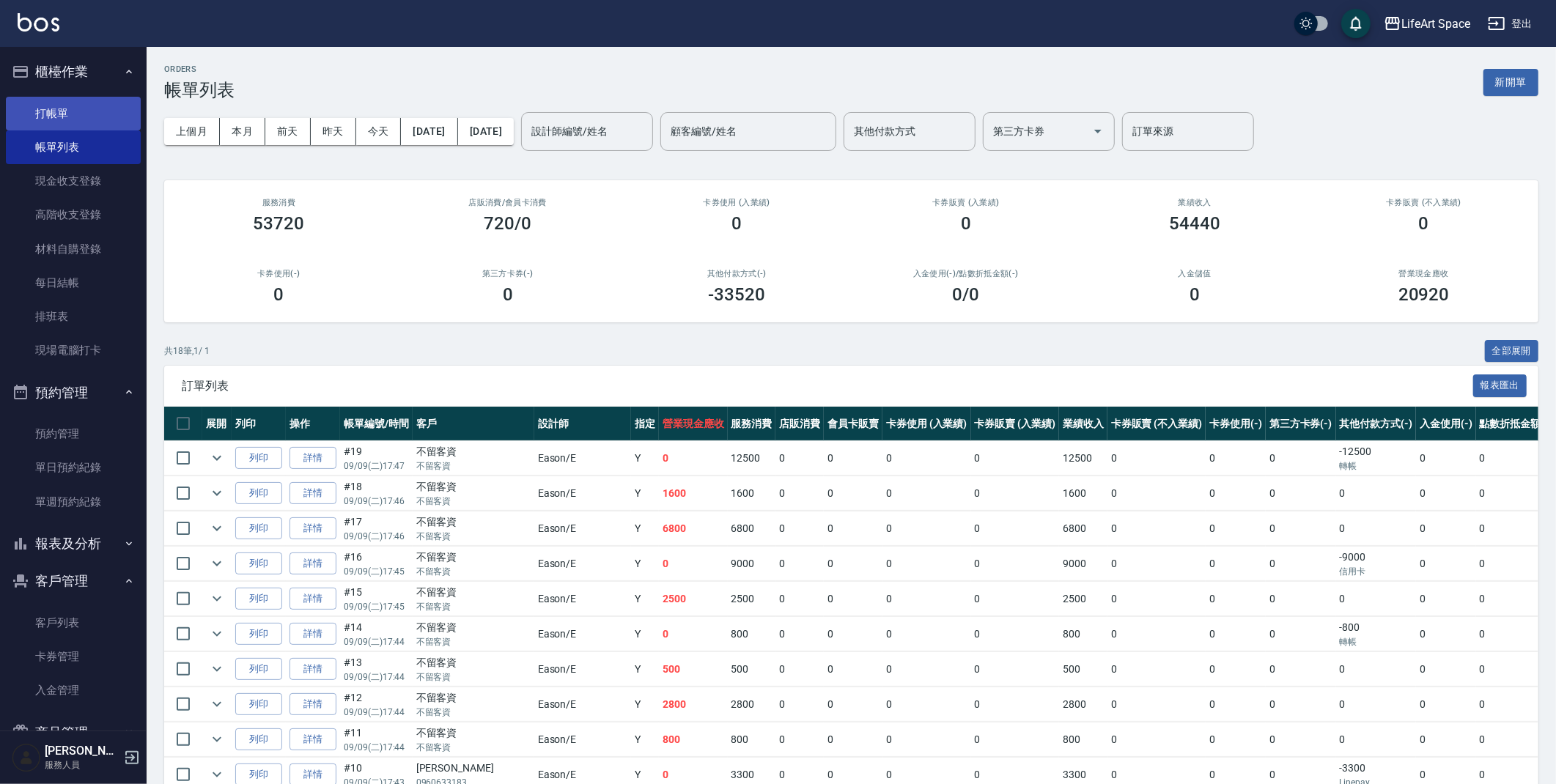
click at [96, 120] on link "打帳單" at bounding box center [72, 113] width 135 height 33
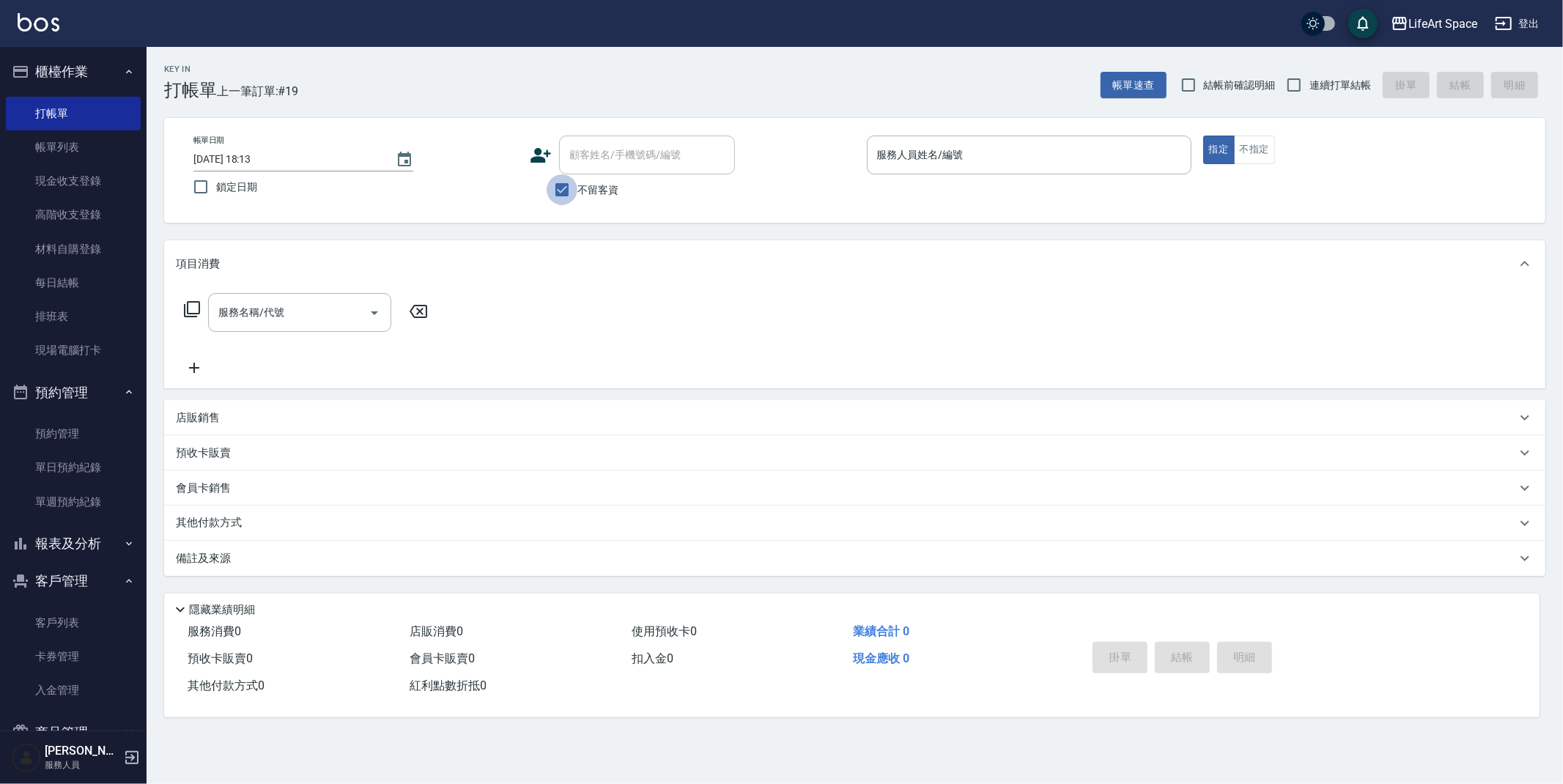
click at [560, 193] on input "不留客資" at bounding box center [562, 189] width 31 height 31
checkbox input "false"
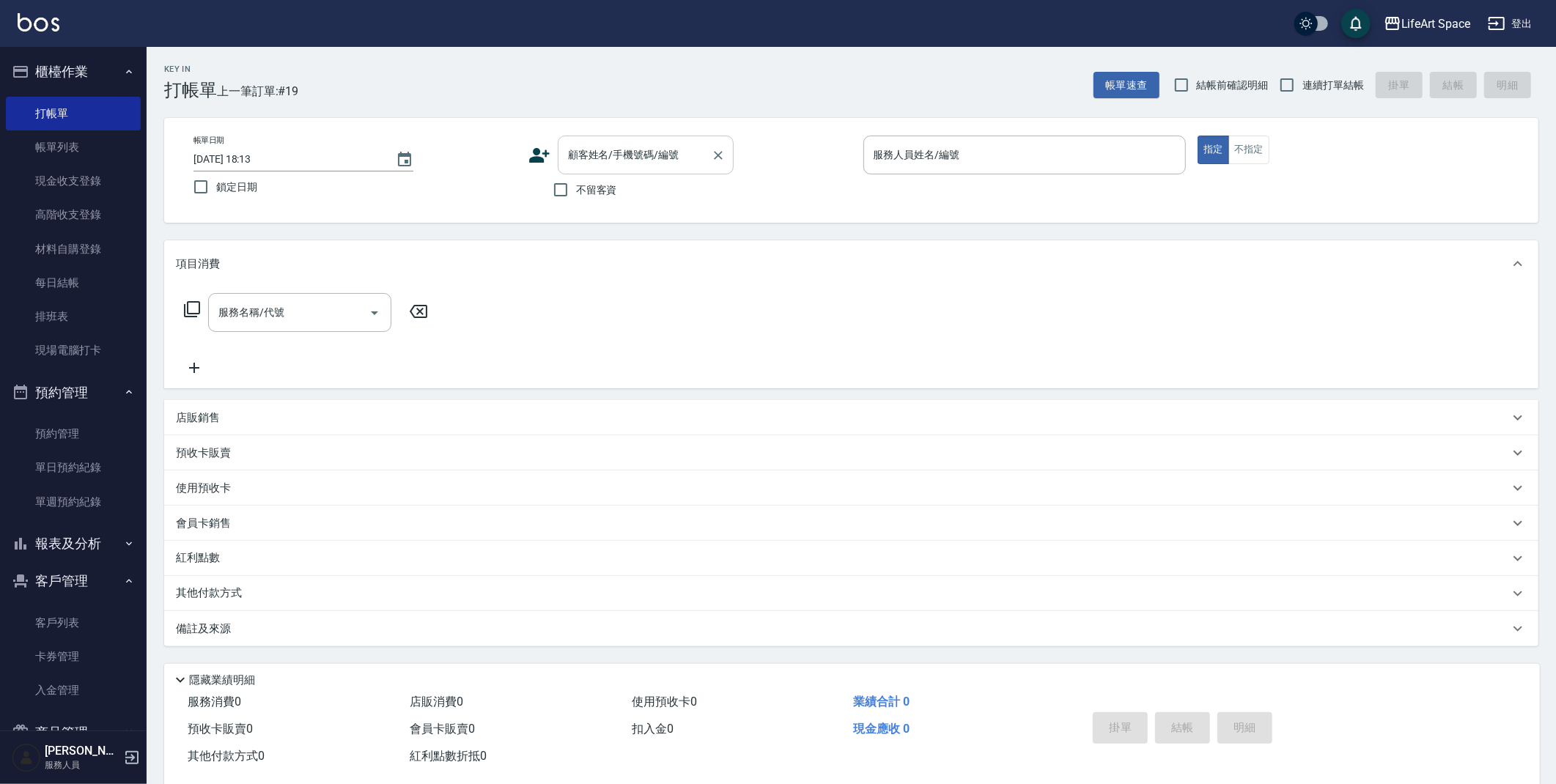
click at [585, 156] on input "顧客姓名/手機號碼/編號" at bounding box center [635, 155] width 141 height 26
type input "g"
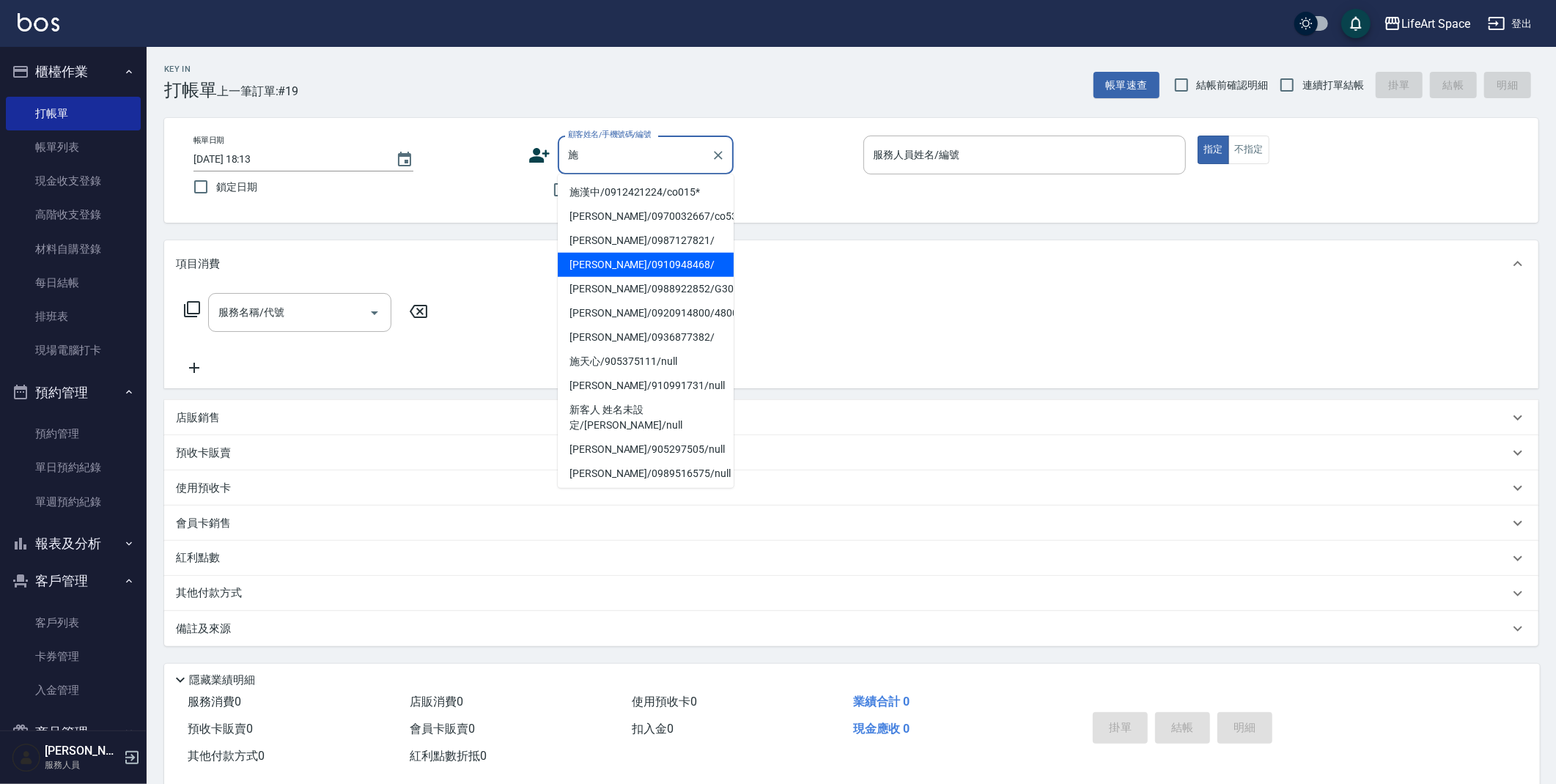
click at [580, 261] on li "[PERSON_NAME]/0910948468/" at bounding box center [646, 264] width 176 height 24
type input "[PERSON_NAME]/0910948468/"
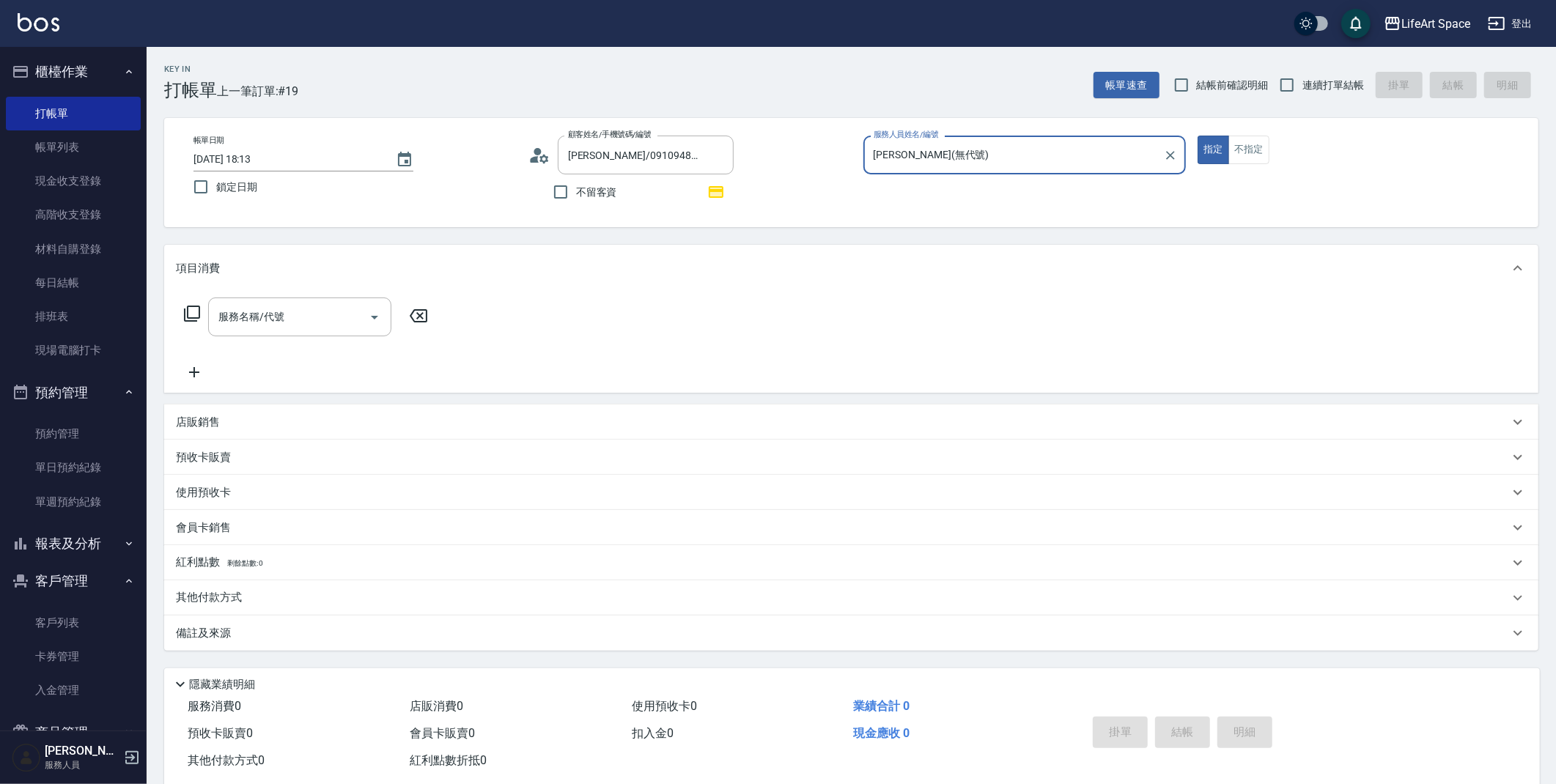
type input "[PERSON_NAME](無代號)"
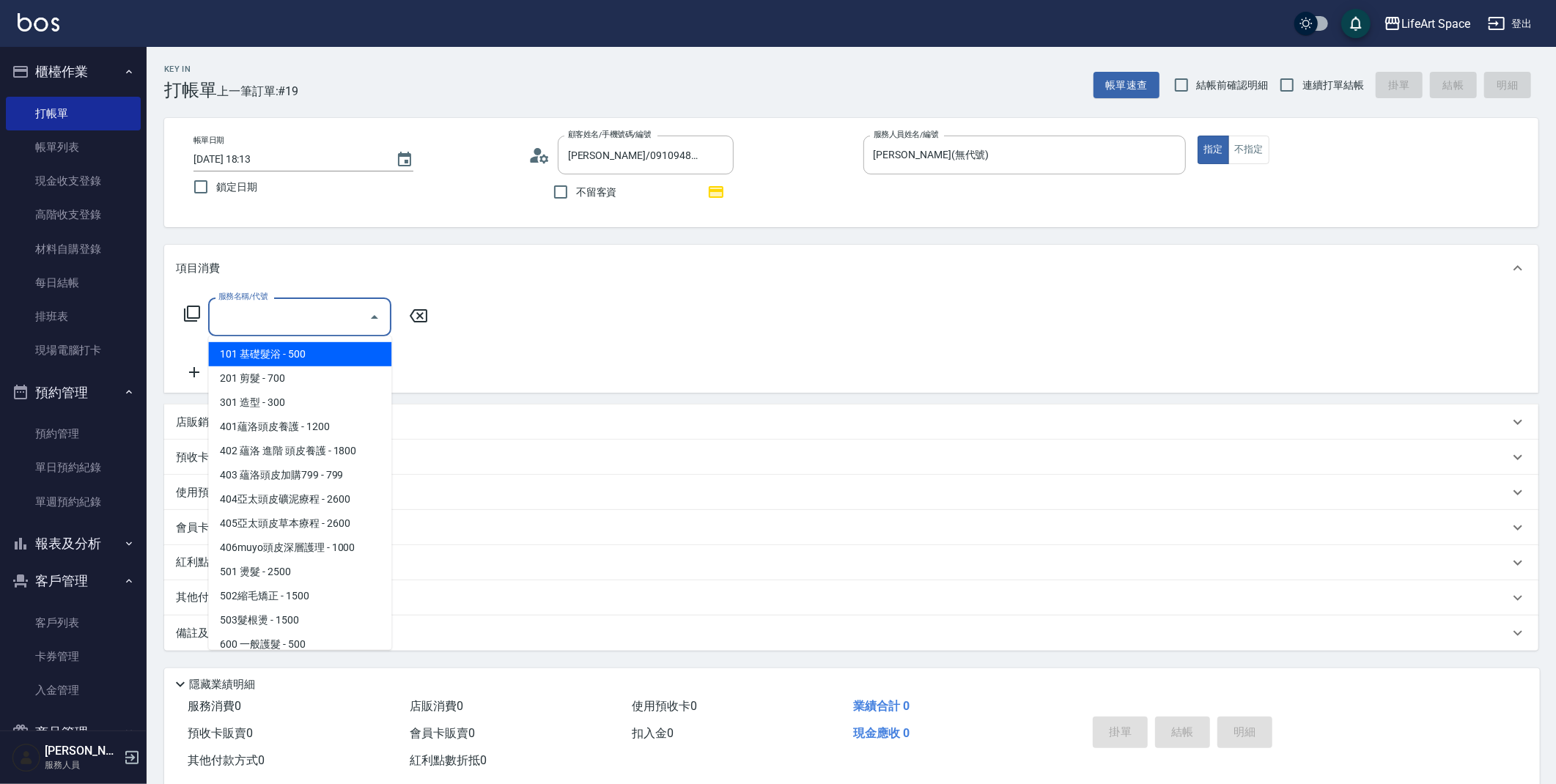
click at [341, 316] on input "服務名稱/代號" at bounding box center [289, 317] width 148 height 26
click at [347, 376] on span "201 剪髮 - 700" at bounding box center [299, 379] width 183 height 24
type input "201 剪髮(201)"
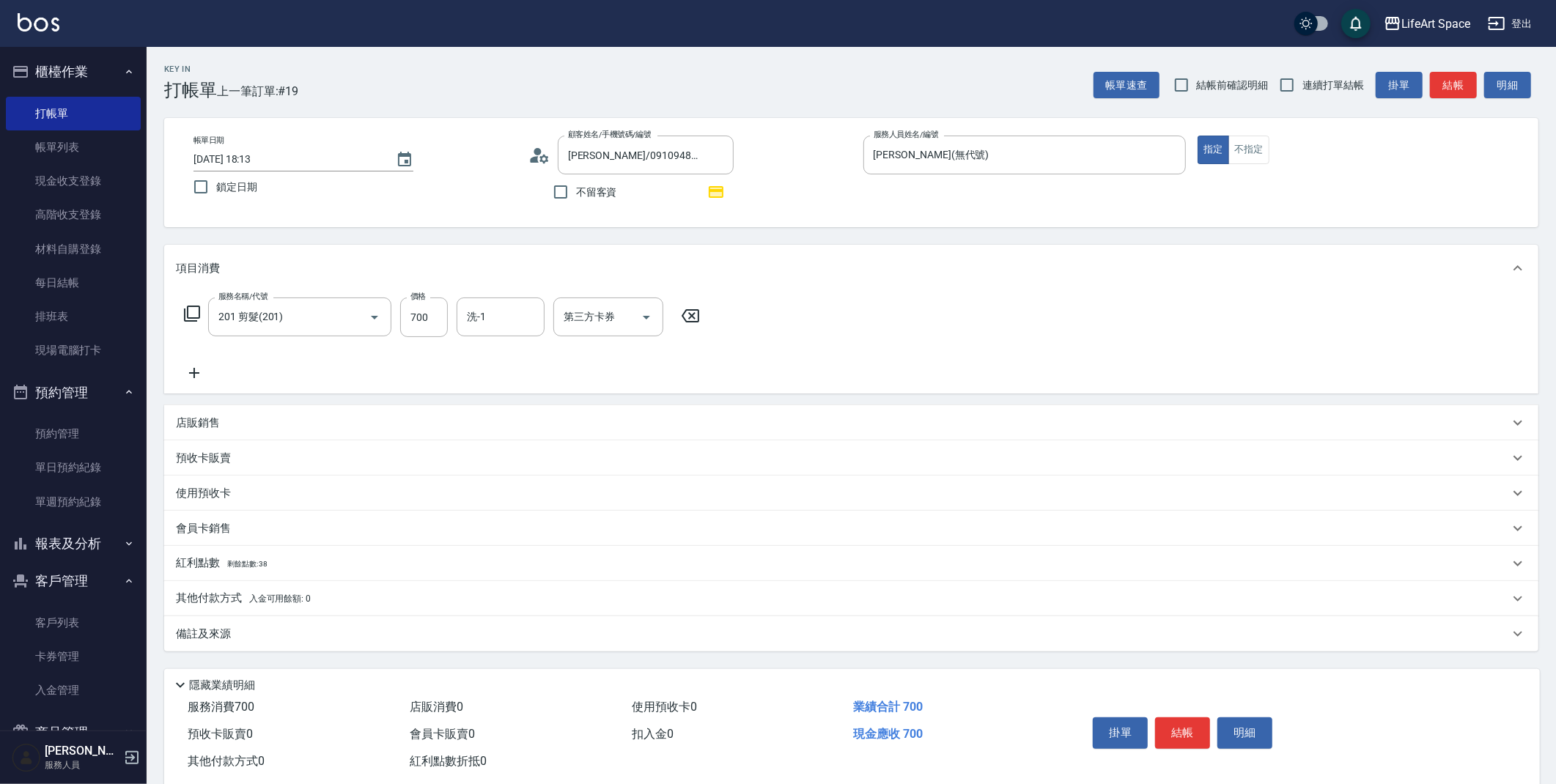
click at [201, 375] on icon at bounding box center [194, 372] width 36 height 18
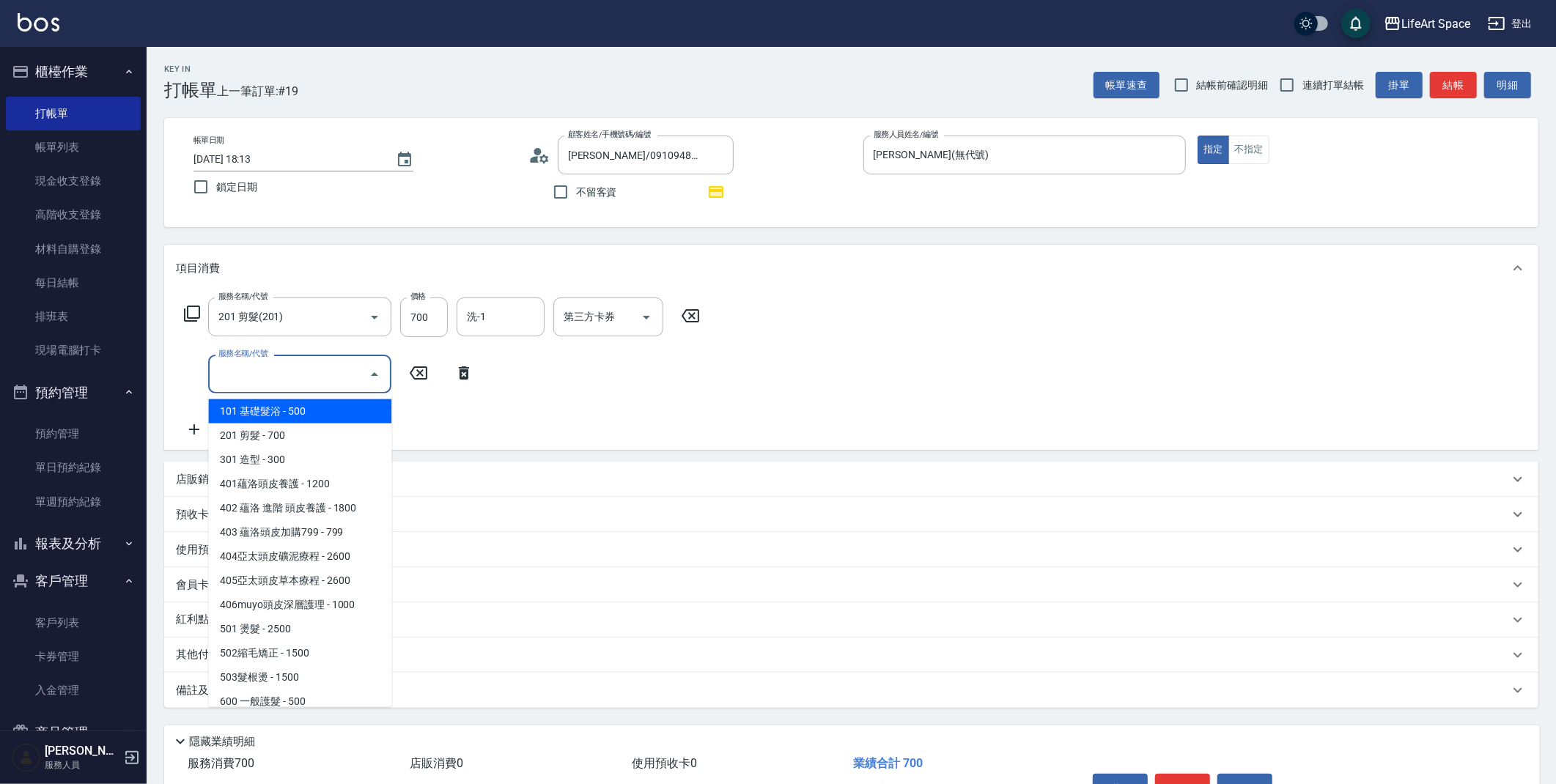
click at [255, 367] on input "服務名稱/代號" at bounding box center [289, 374] width 148 height 26
drag, startPoint x: 277, startPoint y: 435, endPoint x: 391, endPoint y: 341, distance: 147.8
click at [282, 437] on span "201 剪髮 - 700" at bounding box center [299, 435] width 183 height 24
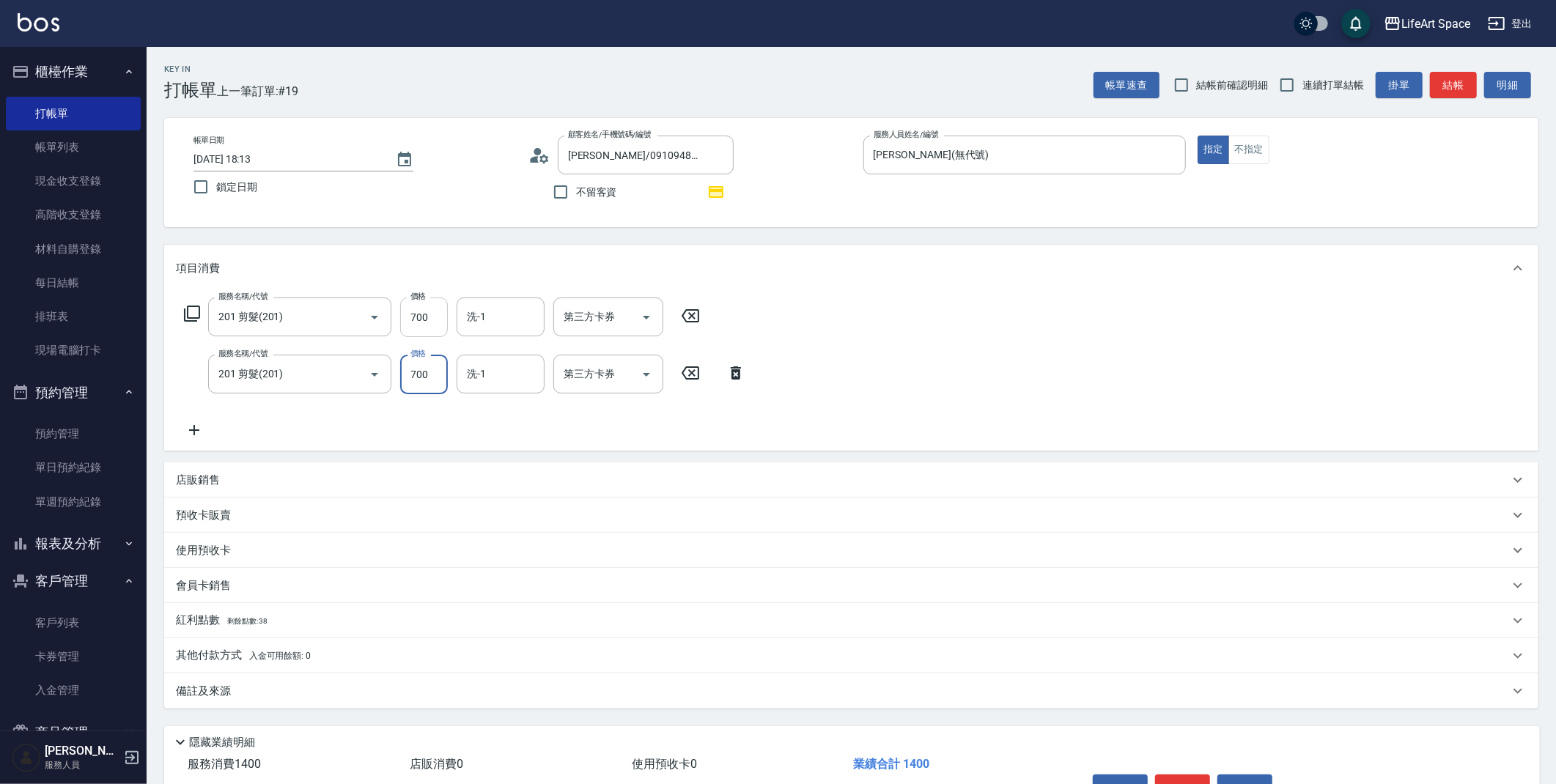
click at [422, 317] on input "700" at bounding box center [423, 317] width 47 height 40
click at [419, 319] on input "700" at bounding box center [423, 317] width 47 height 40
click at [480, 322] on div "洗-1 洗-1" at bounding box center [500, 317] width 88 height 39
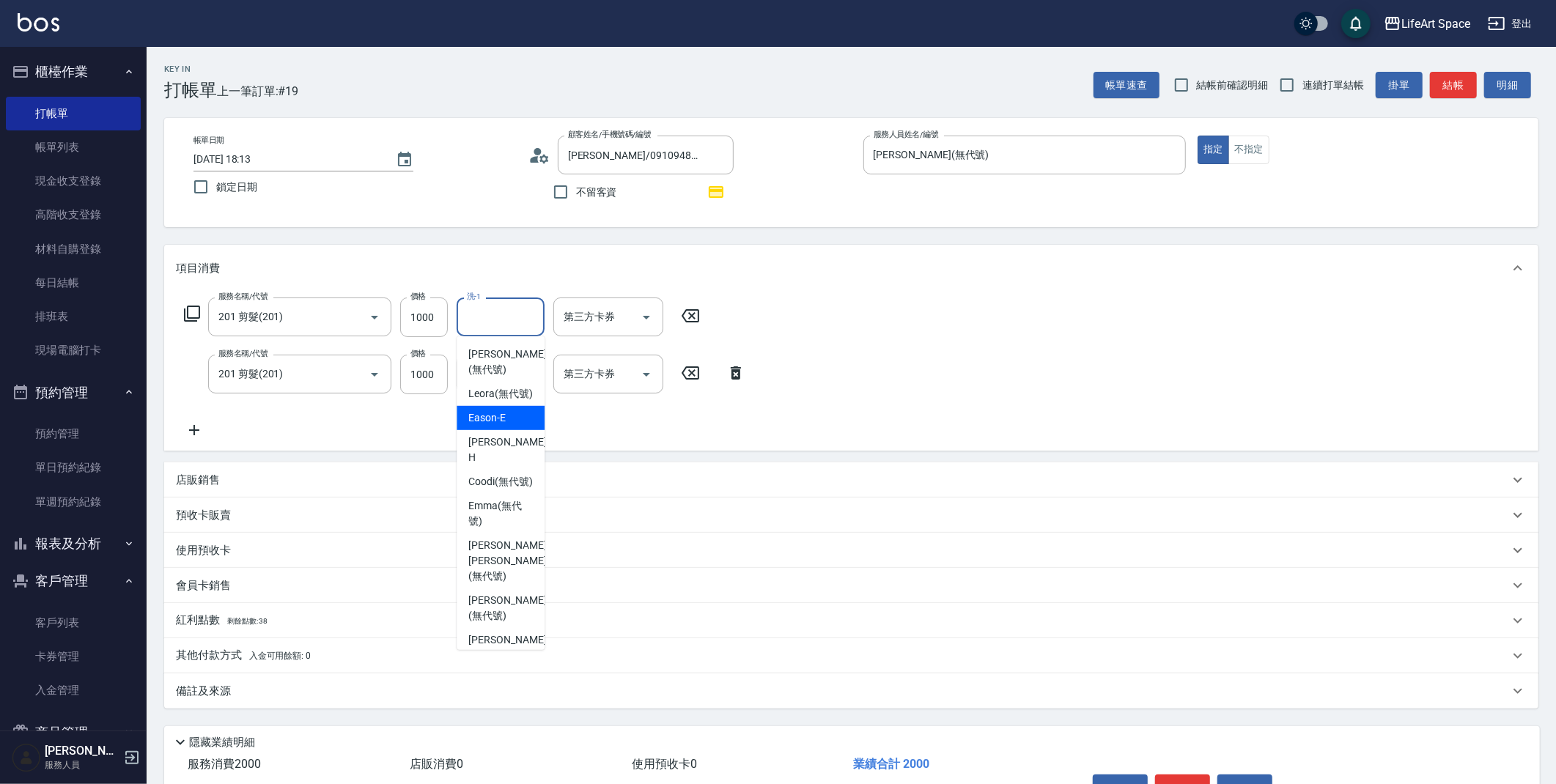
scroll to position [453, 0]
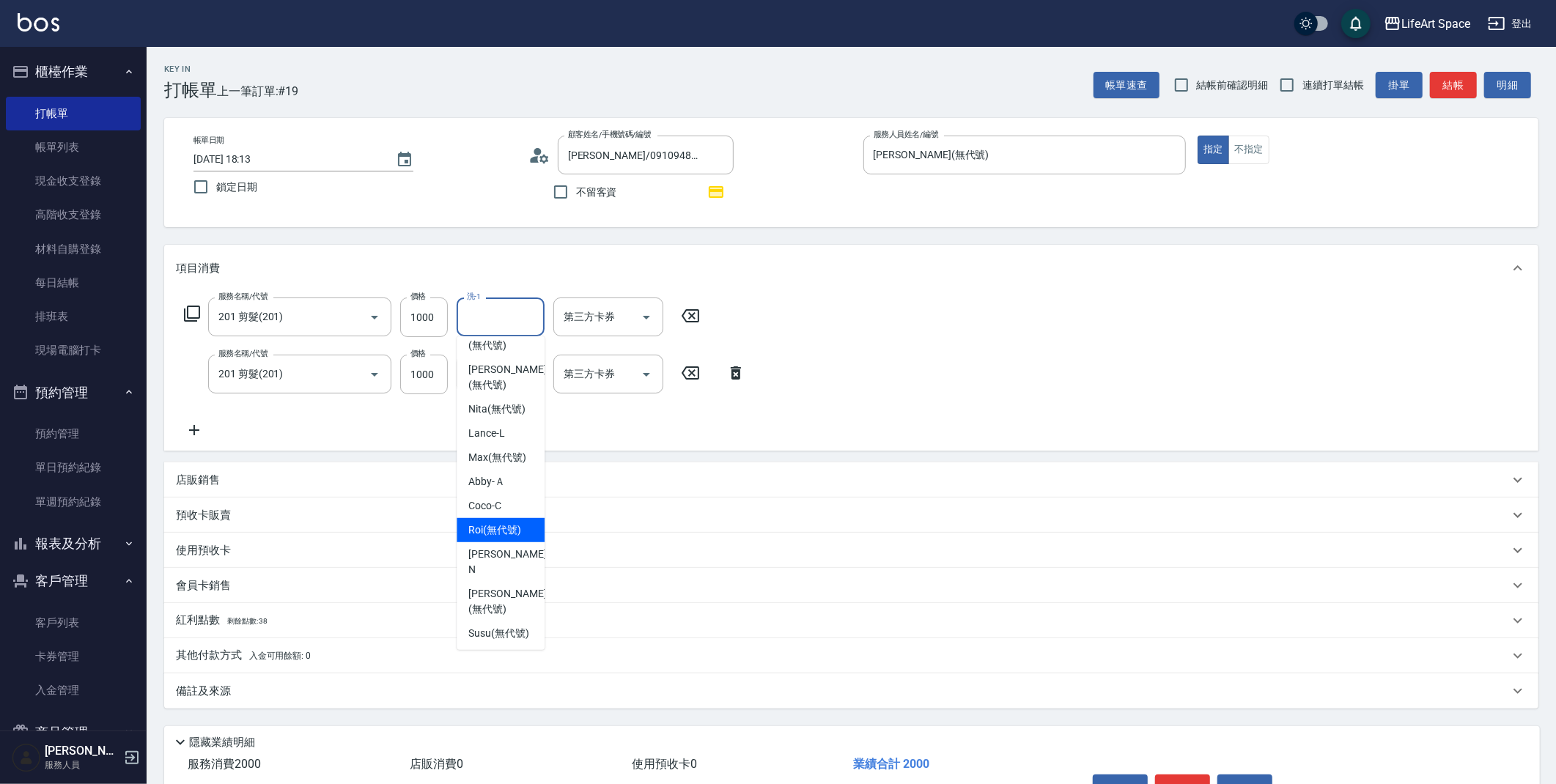
click at [508, 542] on div "Roi (無代號)" at bounding box center [500, 530] width 88 height 24
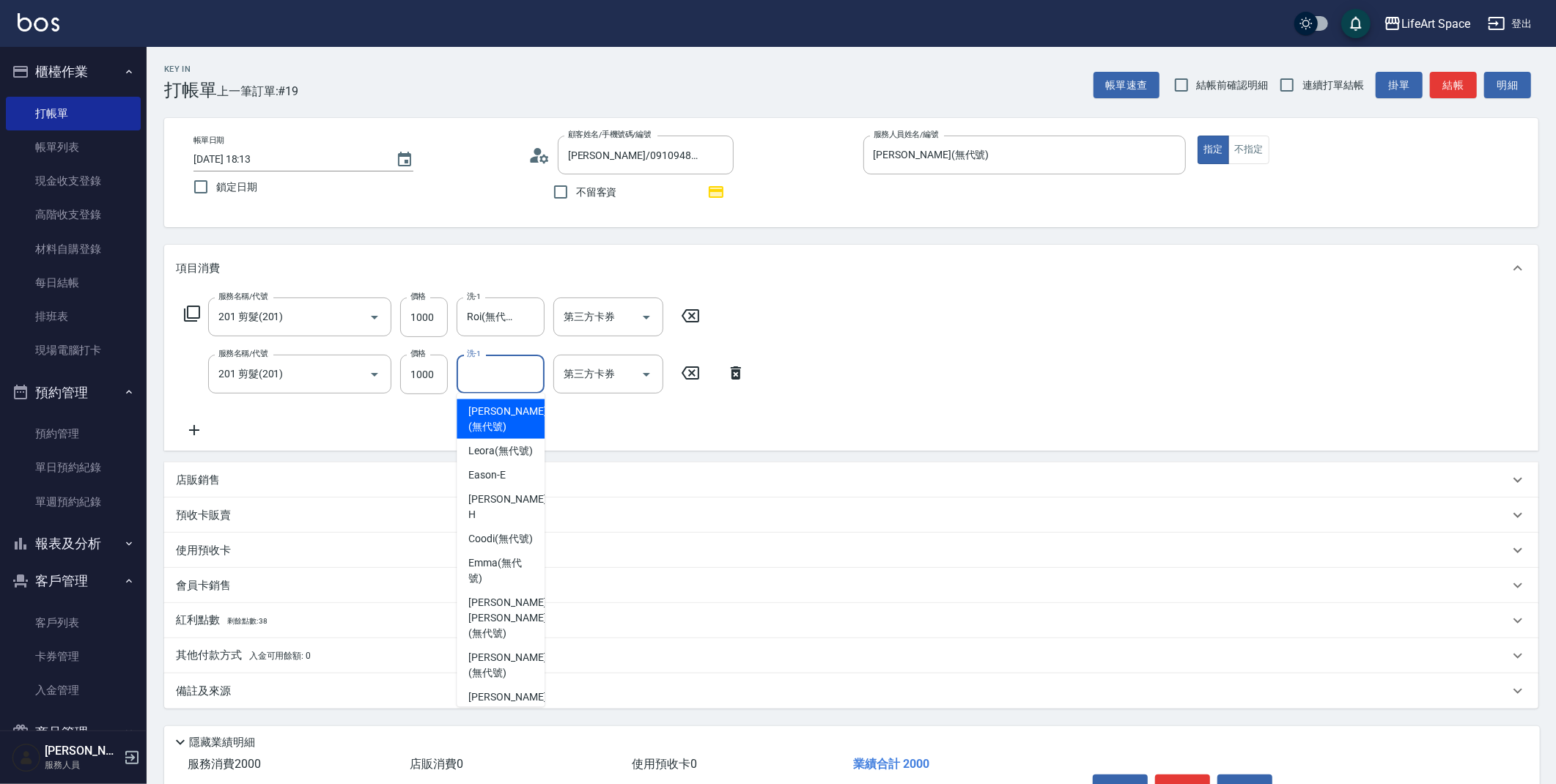
click at [490, 378] on input "洗-1" at bounding box center [500, 374] width 75 height 26
click at [501, 458] on span "Nita (無代號)" at bounding box center [497, 466] width 58 height 16
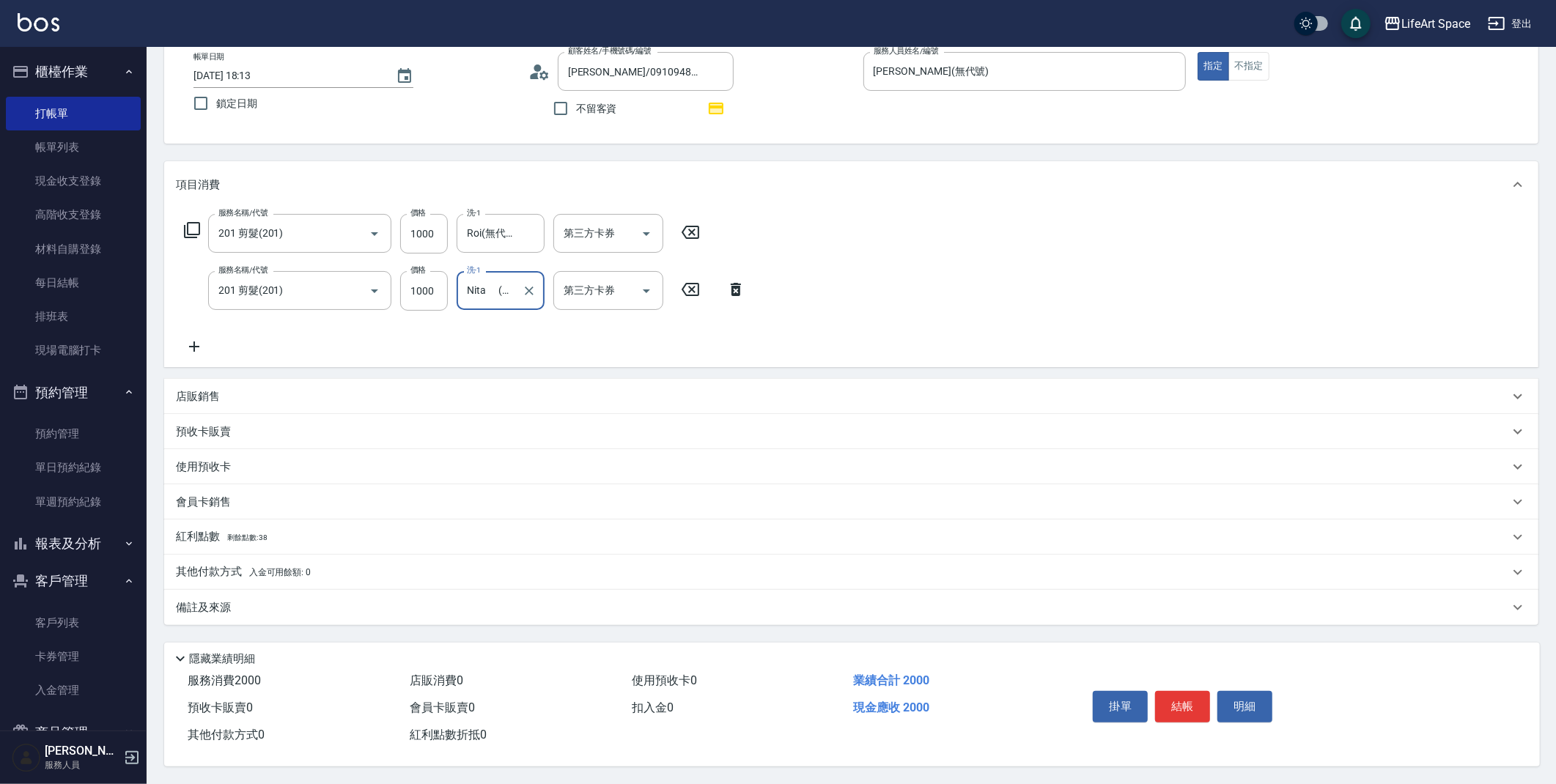
scroll to position [89, 0]
click at [268, 535] on span "剩餘點數: 38" at bounding box center [248, 537] width 41 height 8
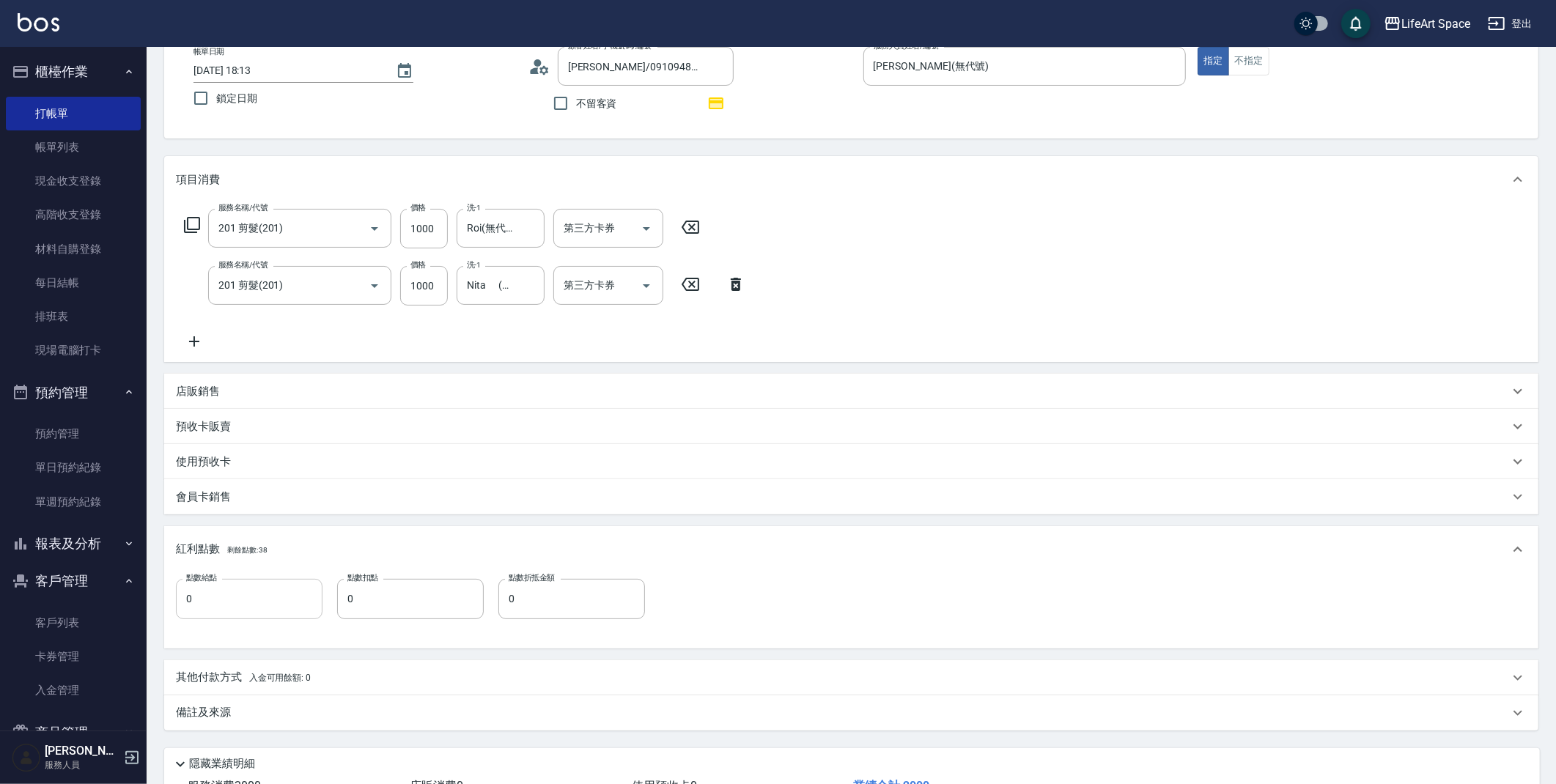
click at [225, 599] on input "0" at bounding box center [250, 598] width 147 height 40
click at [375, 713] on div "備註及來源" at bounding box center [842, 713] width 1333 height 16
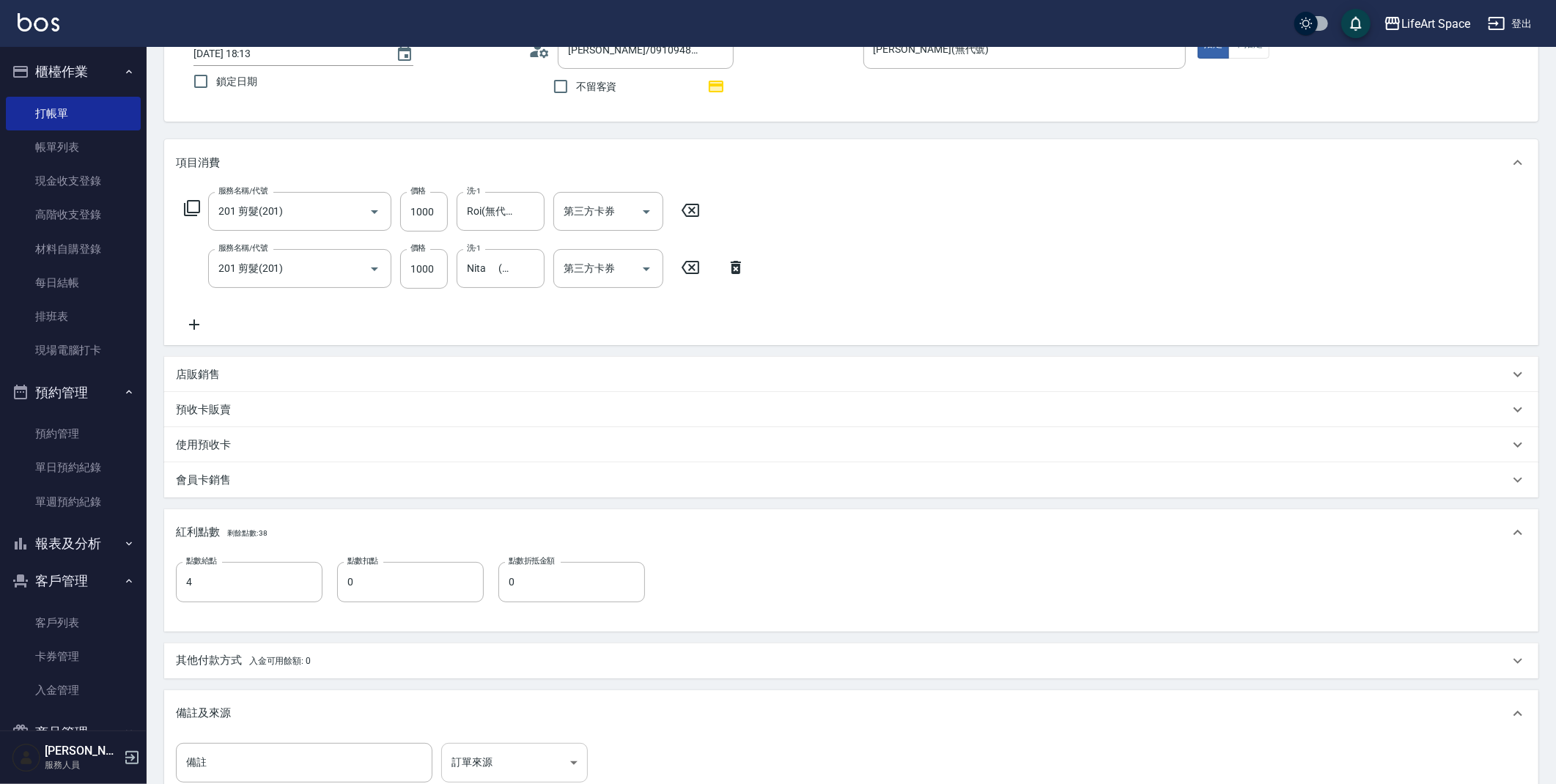
scroll to position [112, 0]
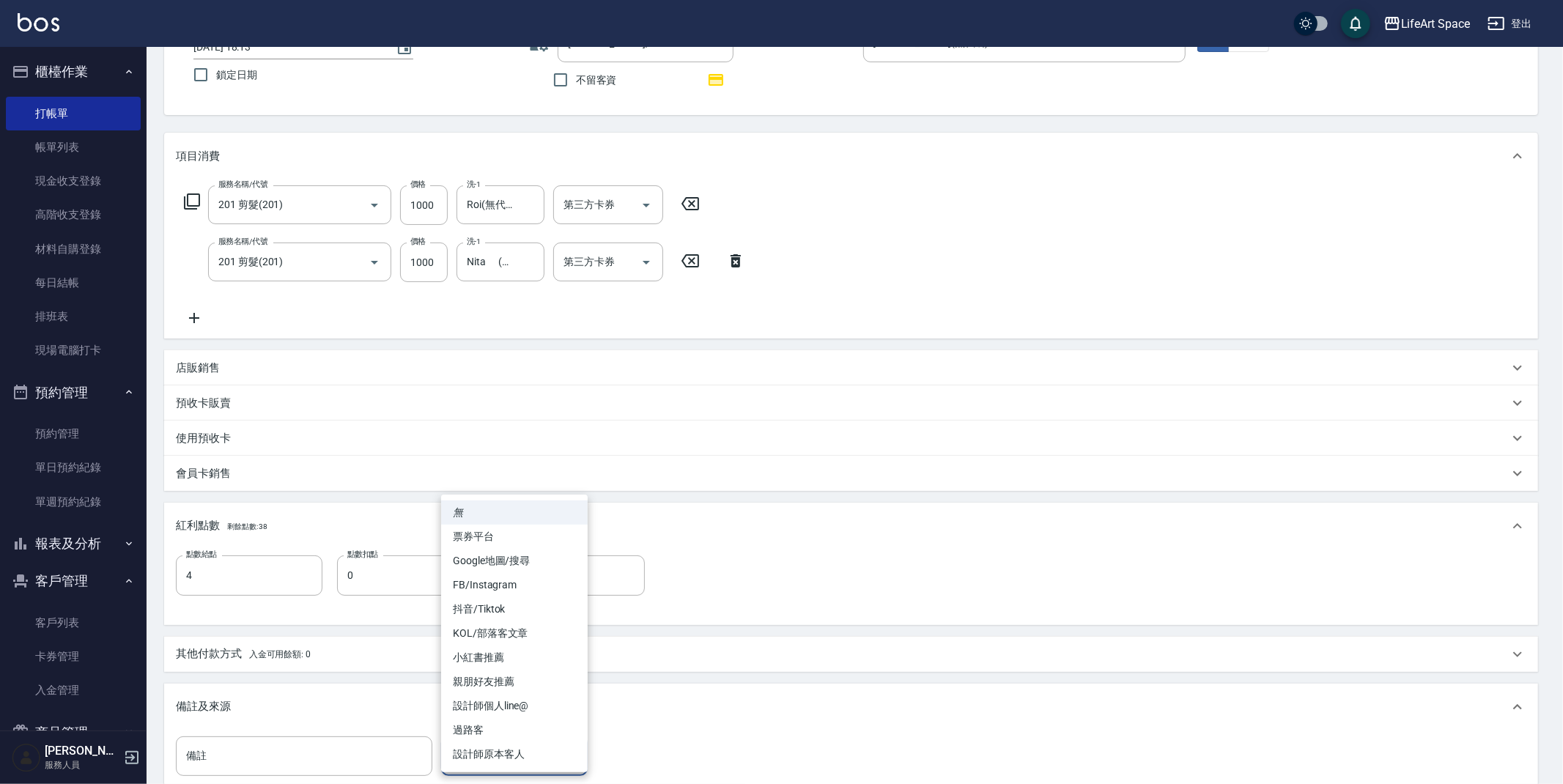
click at [526, 758] on body "LifeArt Space 登出 櫃檯作業 打帳單 帳單列表 現金收支登錄 高階收支登錄 材料自購登錄 每日結帳 排班表 現場電腦打卡 預約管理 預約管理 單…" at bounding box center [782, 426] width 1563 height 1076
click at [549, 756] on li "設計師原本客人" at bounding box center [514, 754] width 147 height 24
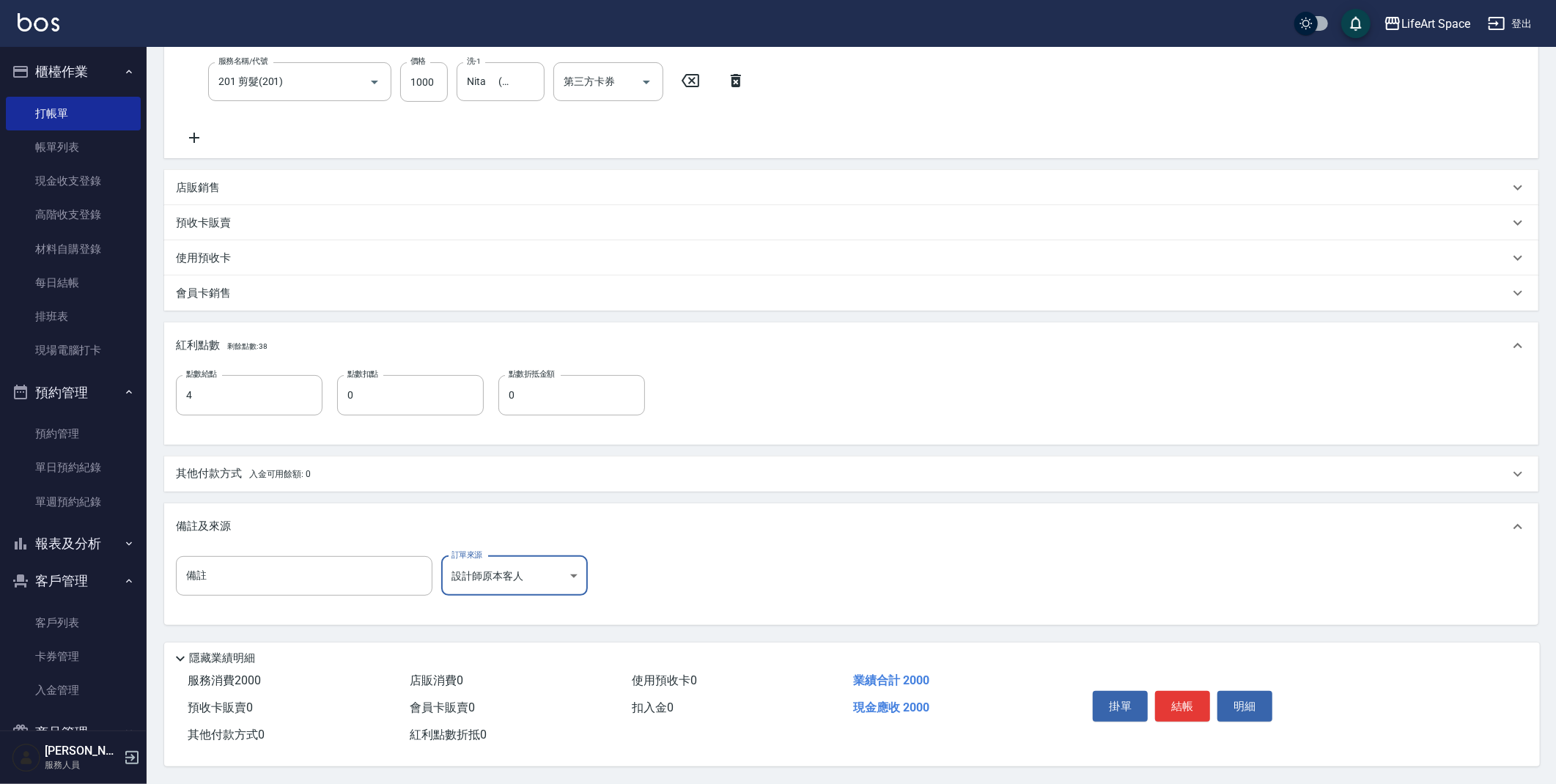
scroll to position [297, 0]
click at [1192, 701] on button "結帳" at bounding box center [1182, 706] width 55 height 31
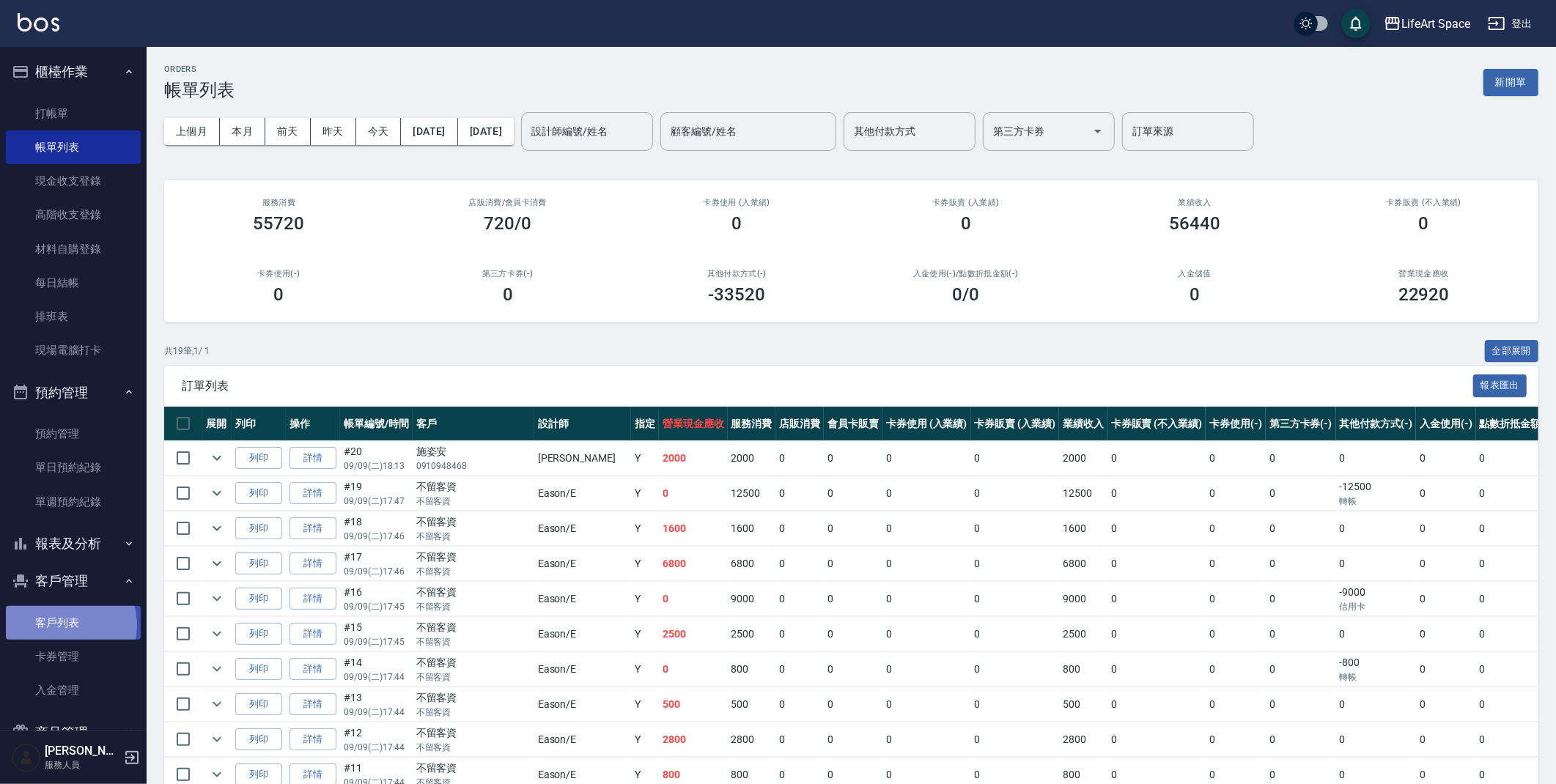
click at [69, 625] on link "客戶列表" at bounding box center [72, 623] width 135 height 33
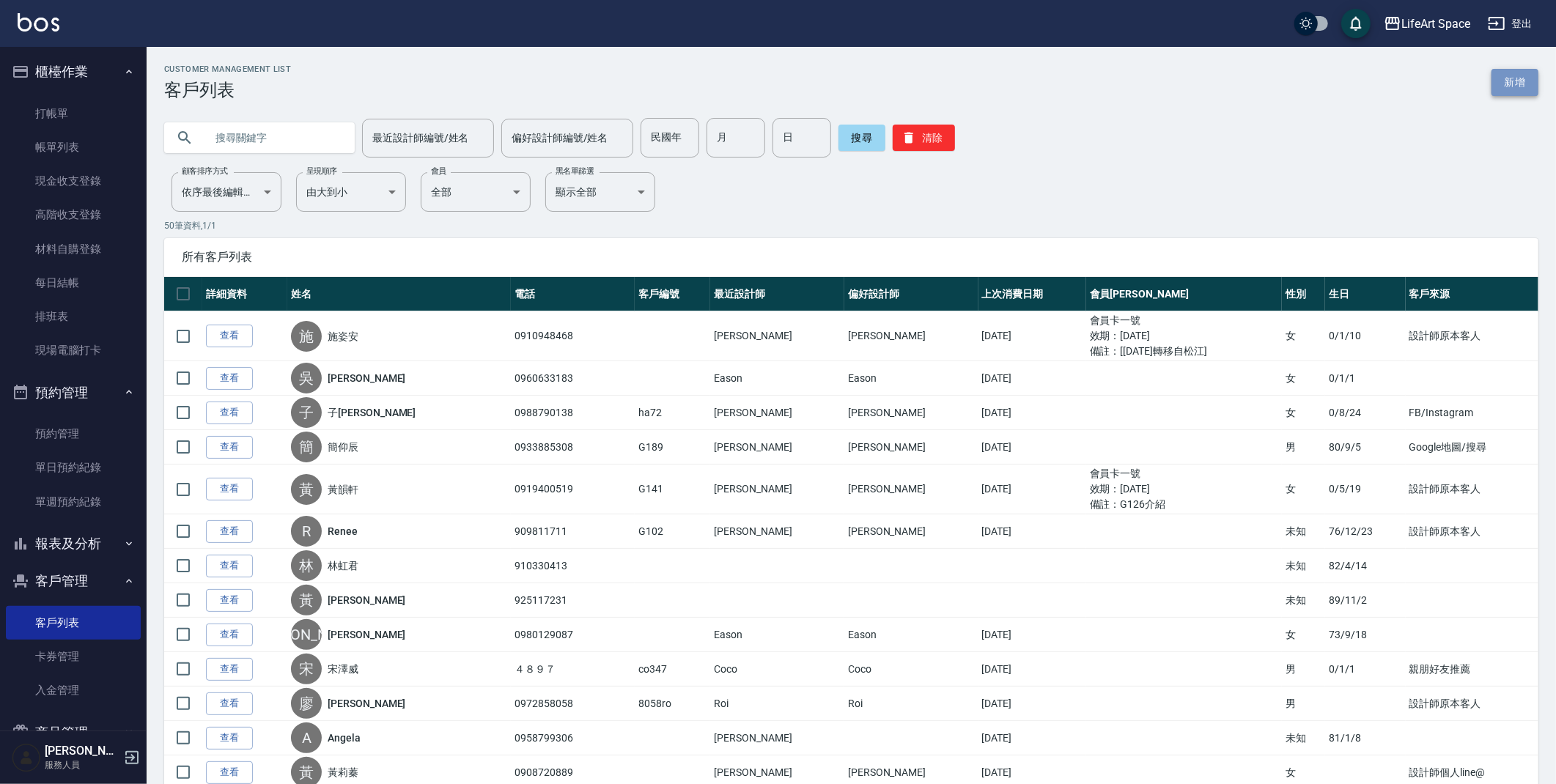
click at [1513, 79] on link "新增" at bounding box center [1514, 82] width 47 height 27
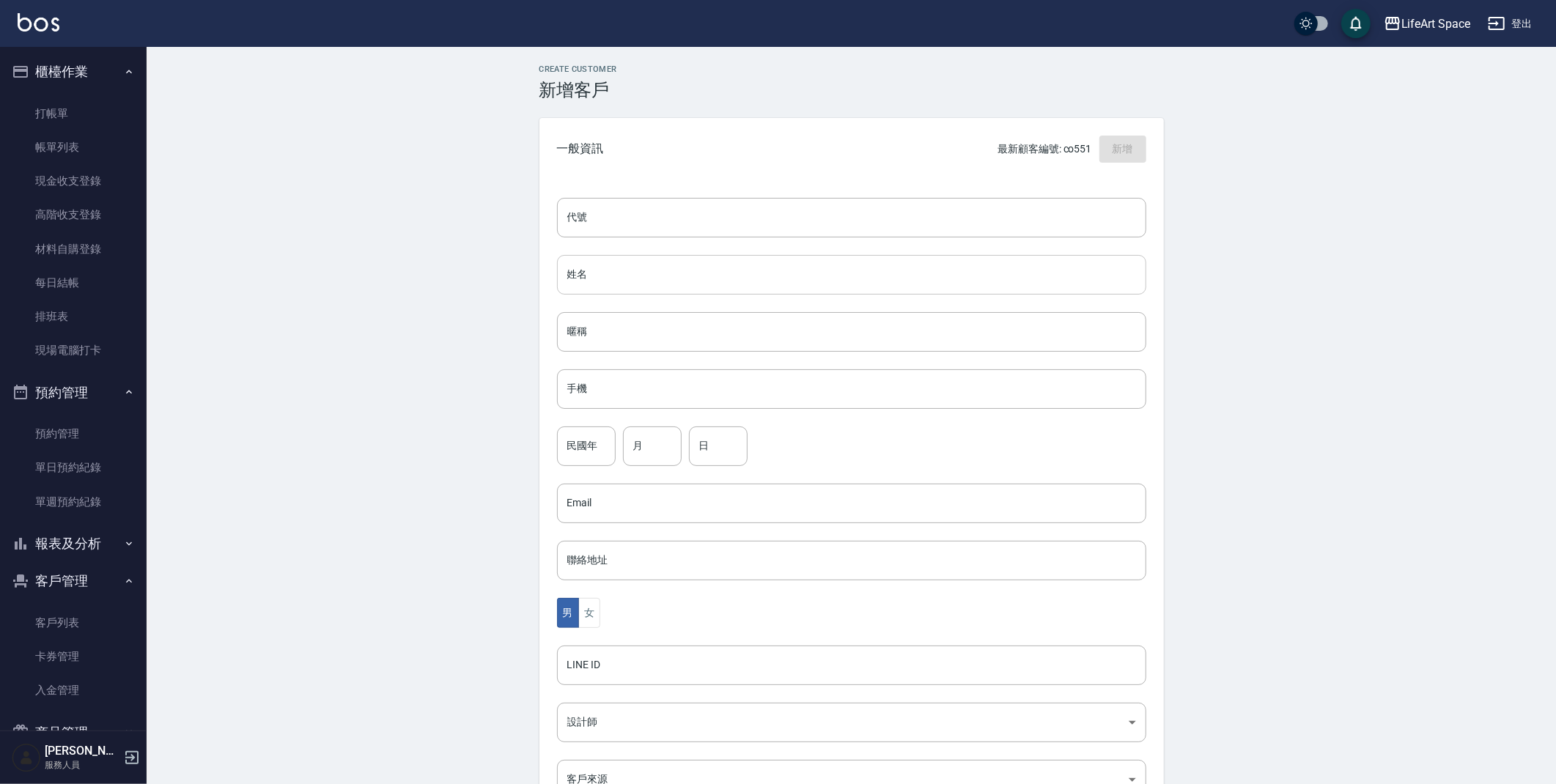
click at [625, 275] on input "姓名" at bounding box center [851, 275] width 589 height 40
click at [584, 276] on input "姓名" at bounding box center [851, 275] width 589 height 40
click at [587, 395] on input "手機" at bounding box center [851, 389] width 589 height 40
click at [587, 609] on button "女" at bounding box center [589, 612] width 22 height 30
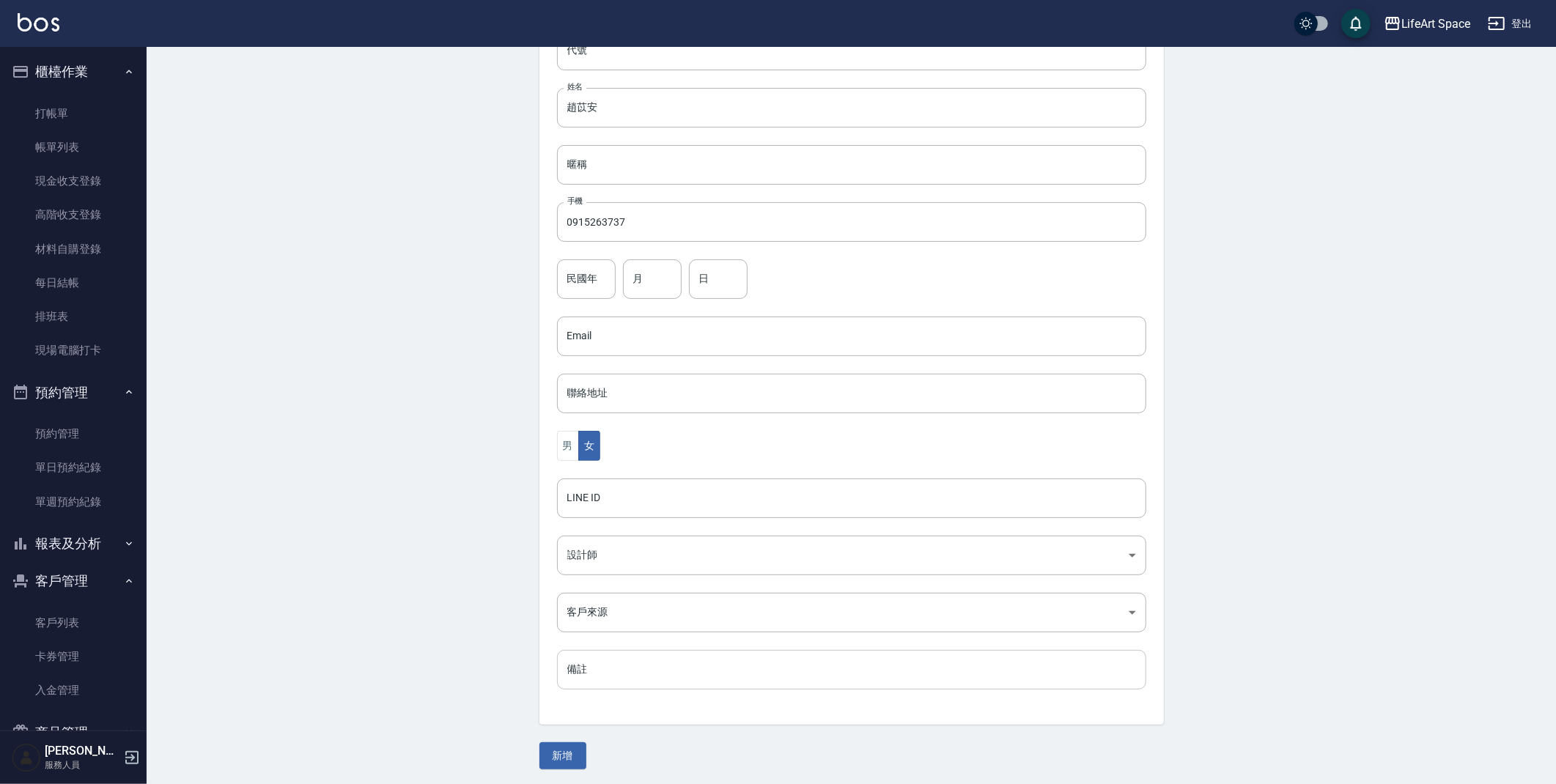
scroll to position [170, 0]
click at [643, 547] on body "LifeArt Space 登出 櫃檯作業 打帳單 帳單列表 現金收支登錄 高階收支登錄 材料自購登錄 每日結帳 排班表 現場電腦打卡 預約管理 預約管理 單…" at bounding box center [778, 307] width 1556 height 954
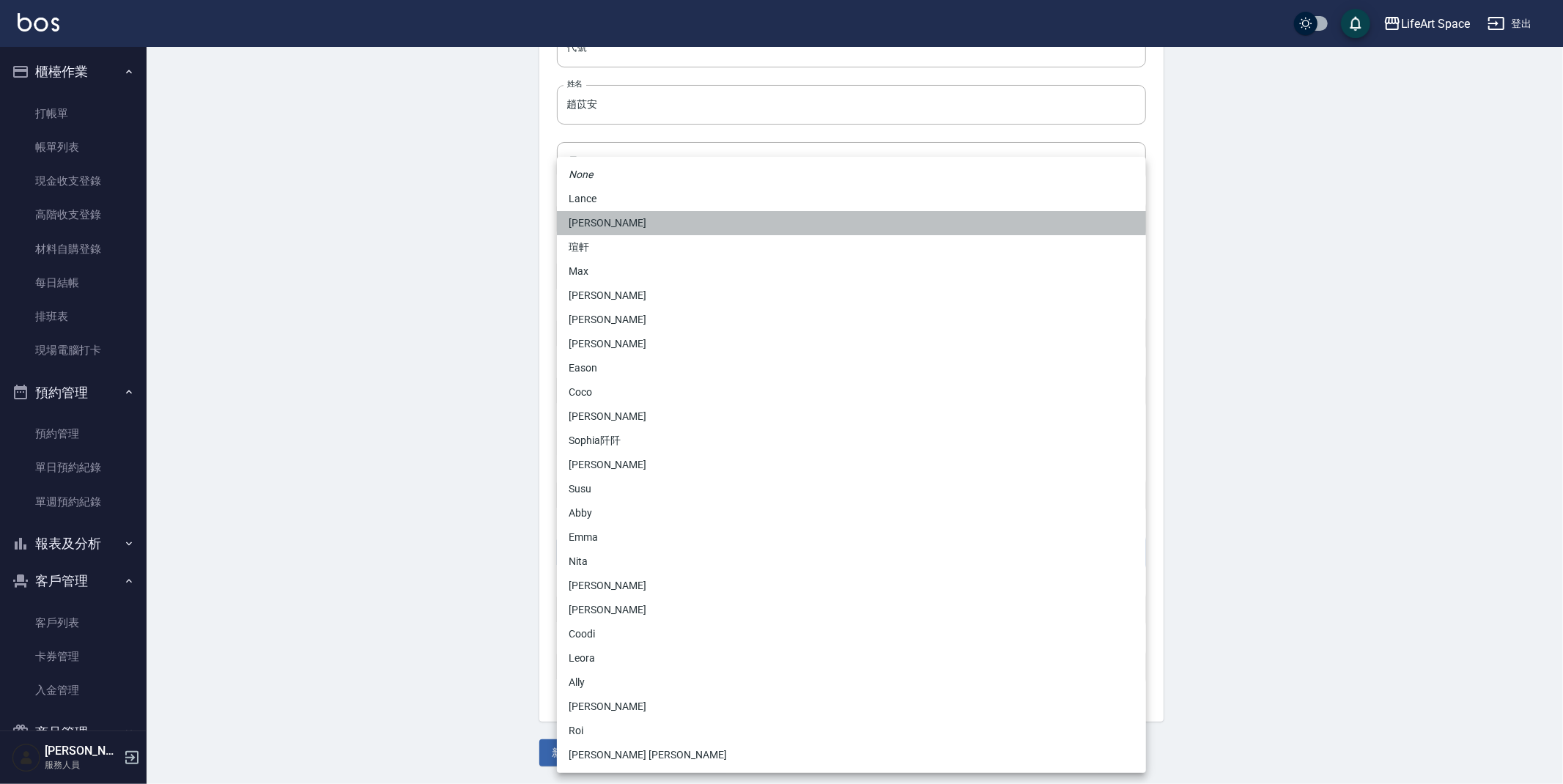
click at [606, 225] on li "[PERSON_NAME]" at bounding box center [851, 223] width 589 height 24
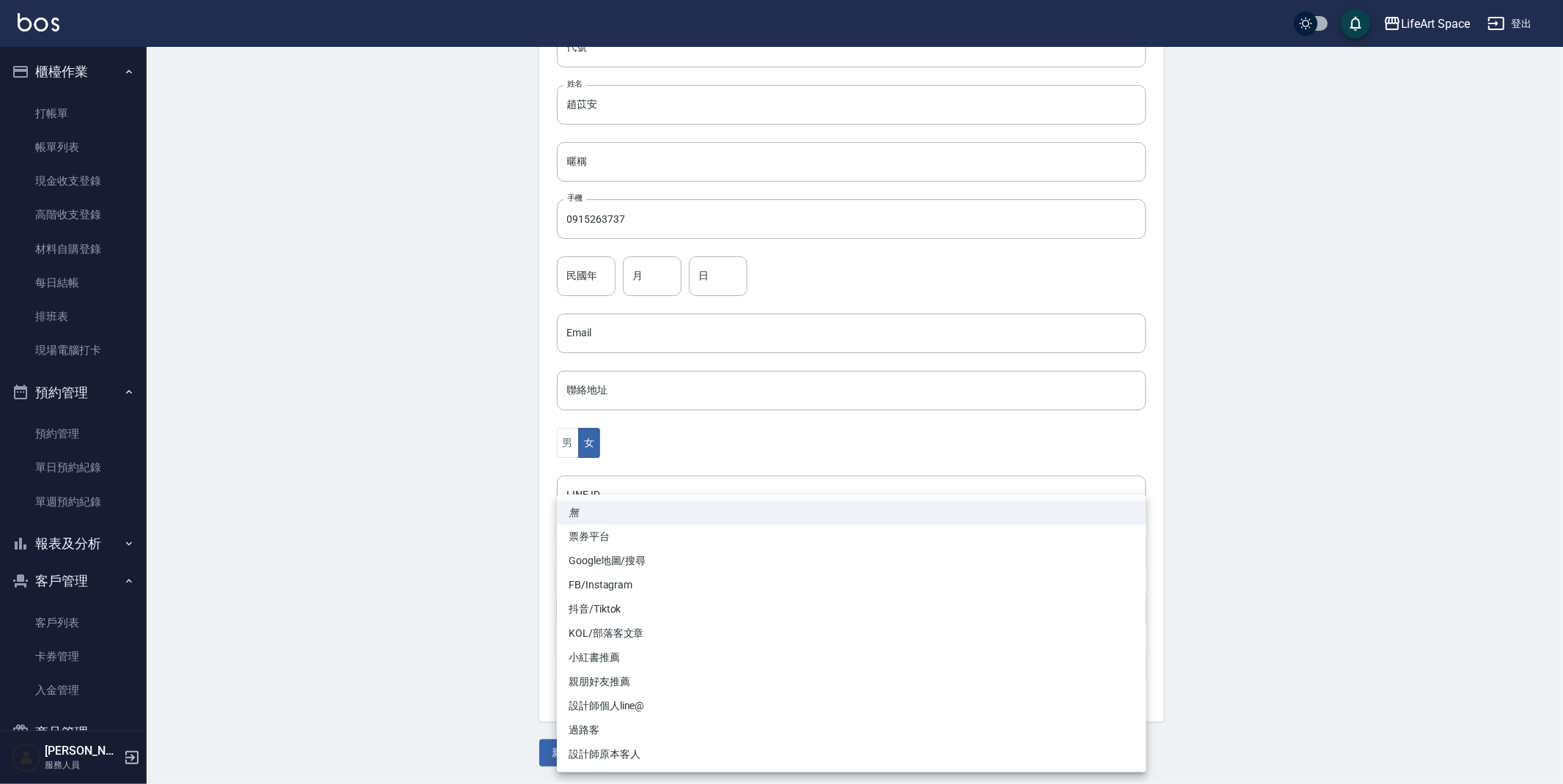
click at [612, 611] on body "LifeArt Space 登出 櫃檯作業 打帳單 帳單列表 現金收支登錄 高階收支登錄 材料自購登錄 每日結帳 排班表 現場電腦打卡 預約管理 預約管理 單…" at bounding box center [782, 307] width 1563 height 954
click at [625, 581] on li "FB/Instagram" at bounding box center [851, 585] width 589 height 24
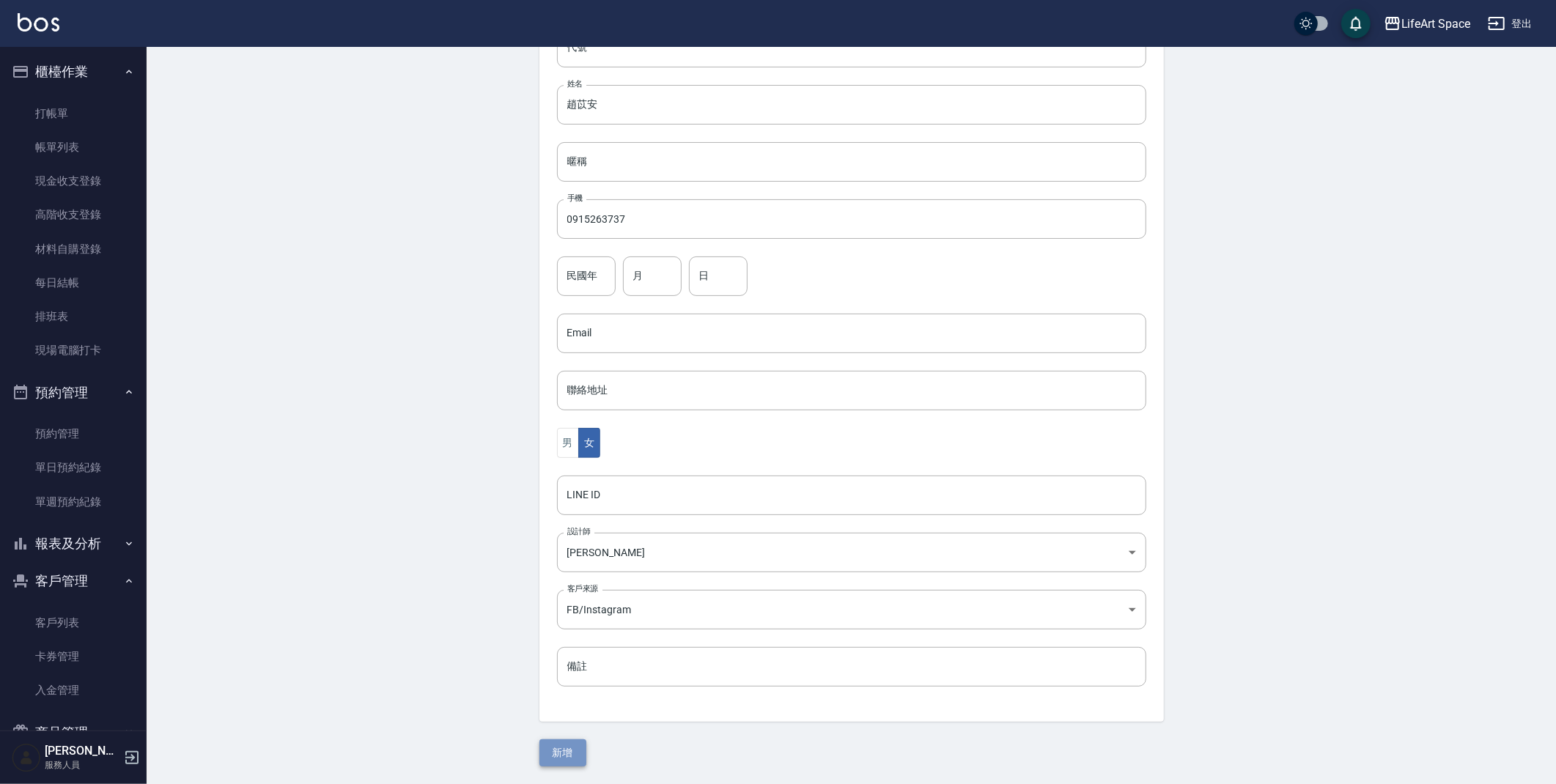
click at [552, 761] on button "新增" at bounding box center [562, 752] width 47 height 27
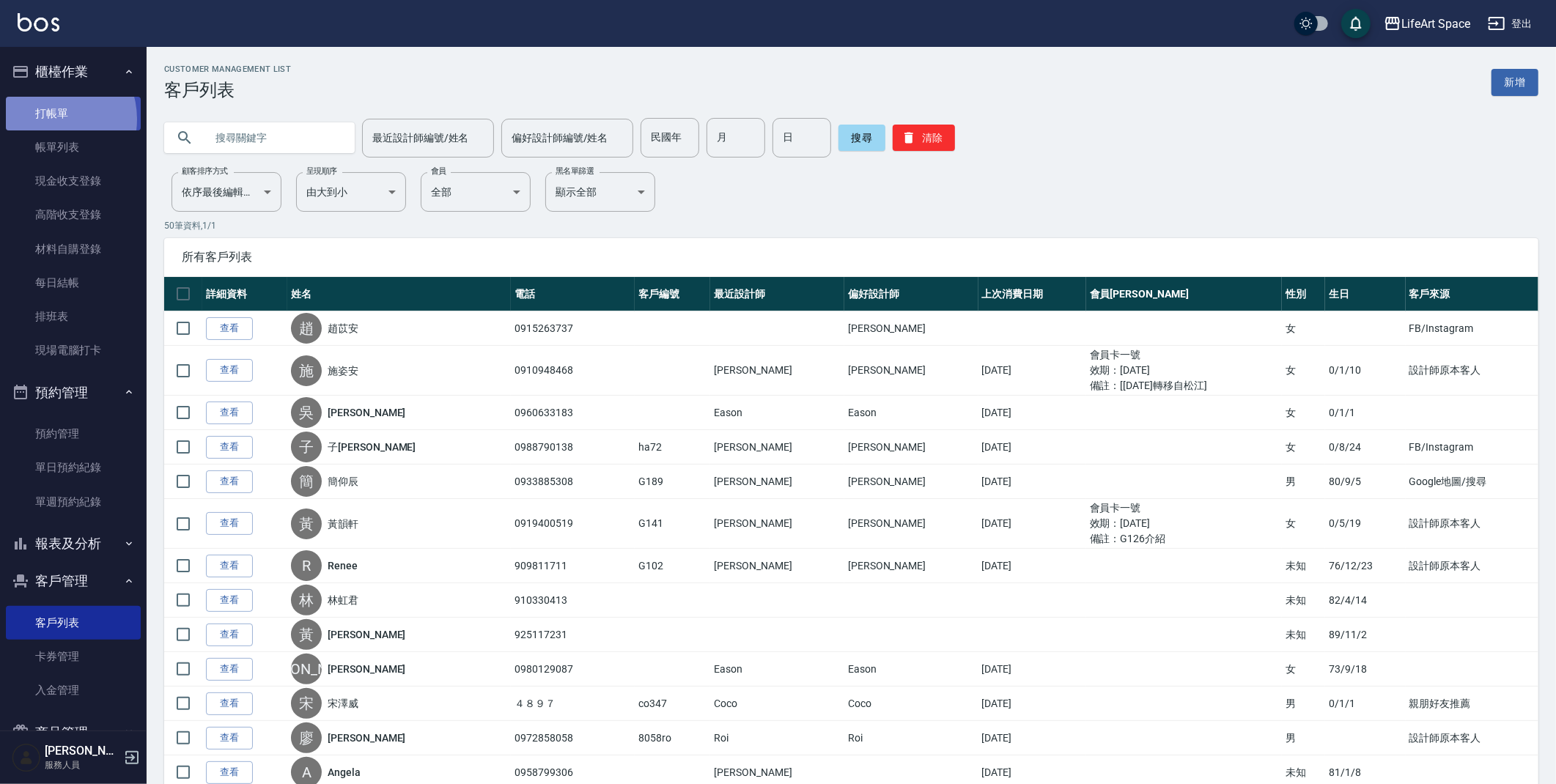
click at [50, 119] on link "打帳單" at bounding box center [72, 113] width 135 height 33
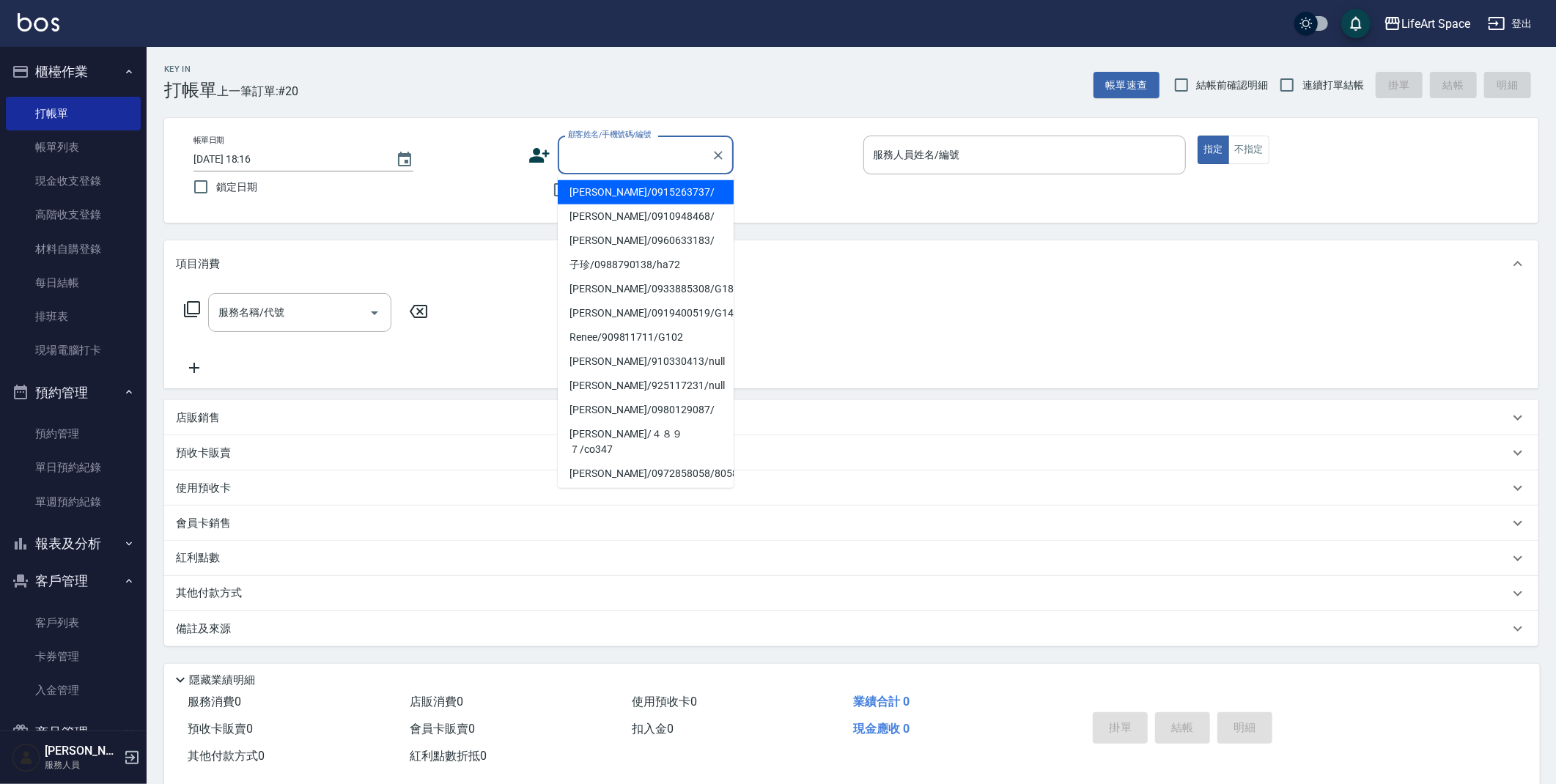
click at [672, 162] on input "顧客姓名/手機號碼/編號" at bounding box center [635, 155] width 141 height 26
click at [663, 196] on li "[PERSON_NAME]/0915263737/" at bounding box center [646, 192] width 176 height 24
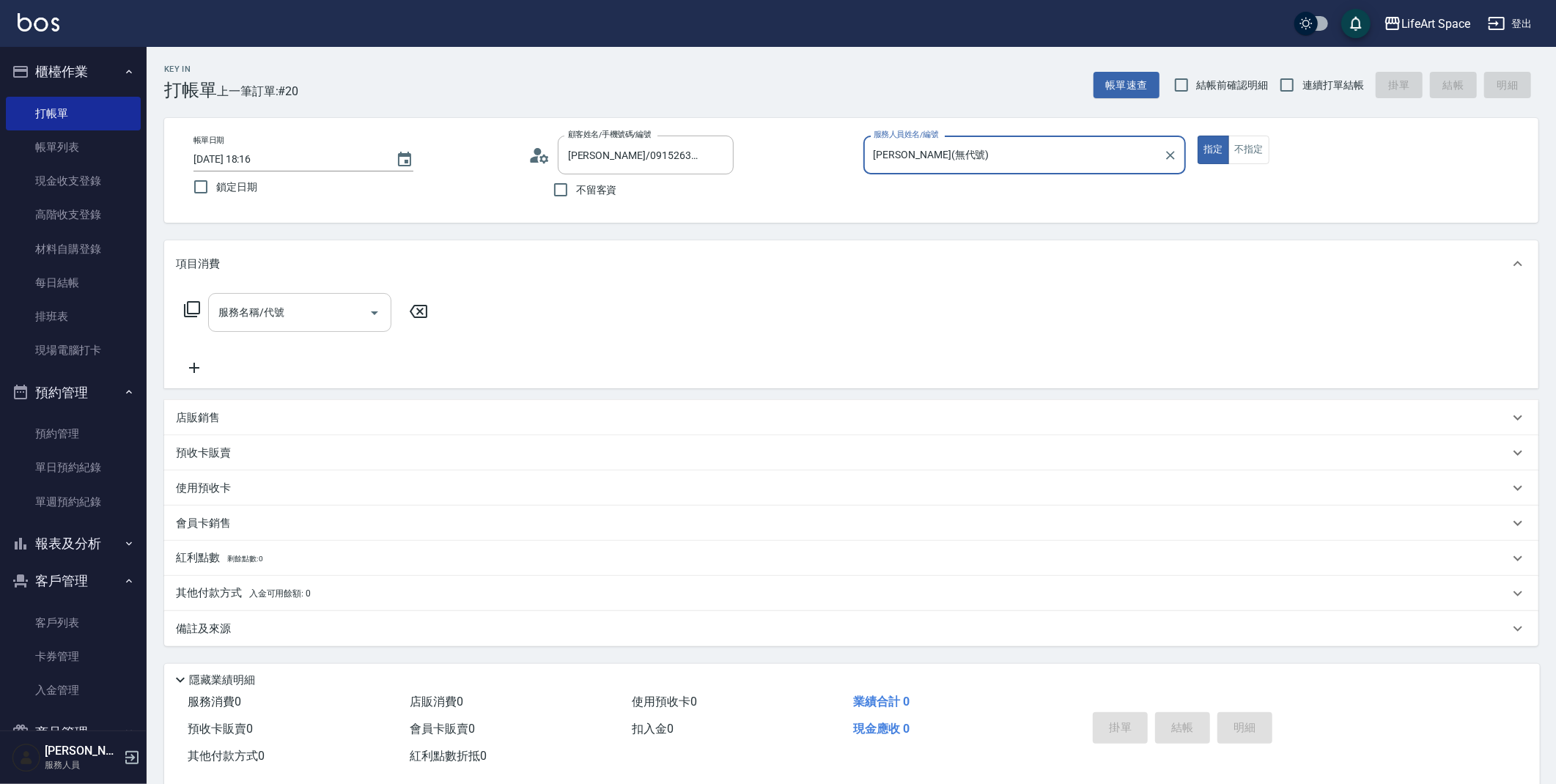
click at [316, 323] on input "服務名稱/代號" at bounding box center [289, 313] width 148 height 26
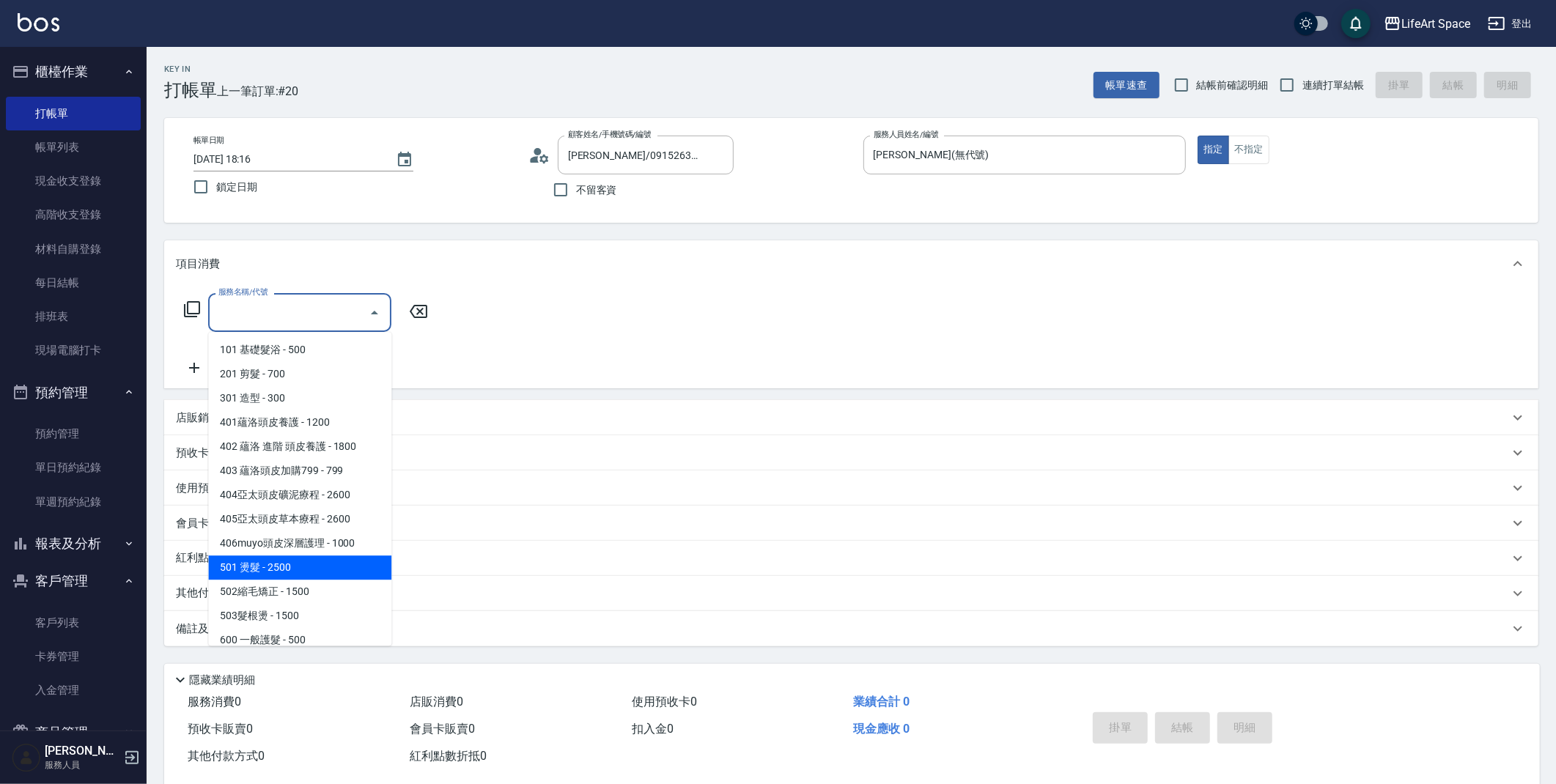
click at [328, 576] on span "501 燙髮 - 2500" at bounding box center [299, 568] width 183 height 24
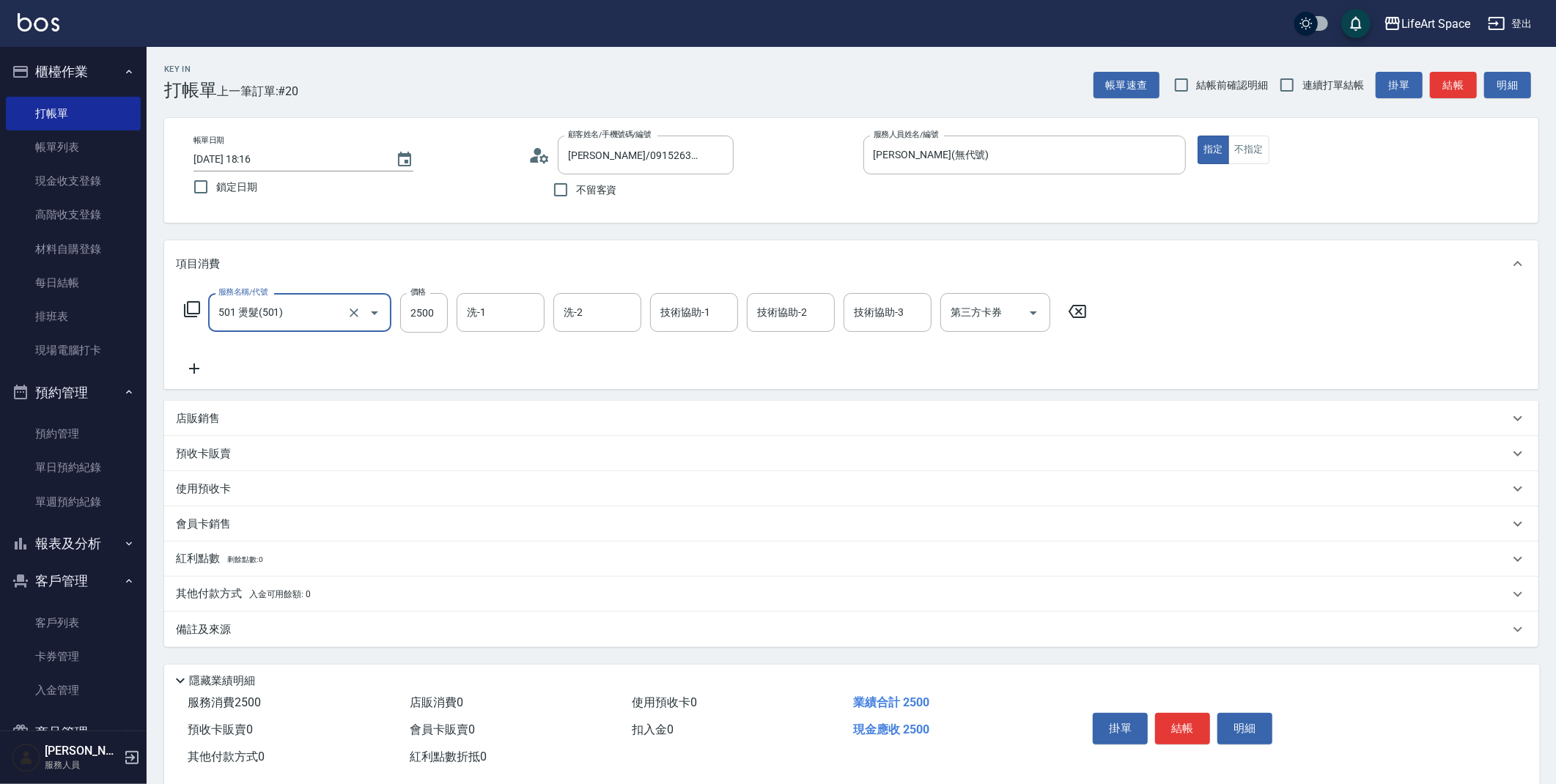
click at [198, 367] on icon at bounding box center [194, 368] width 10 height 10
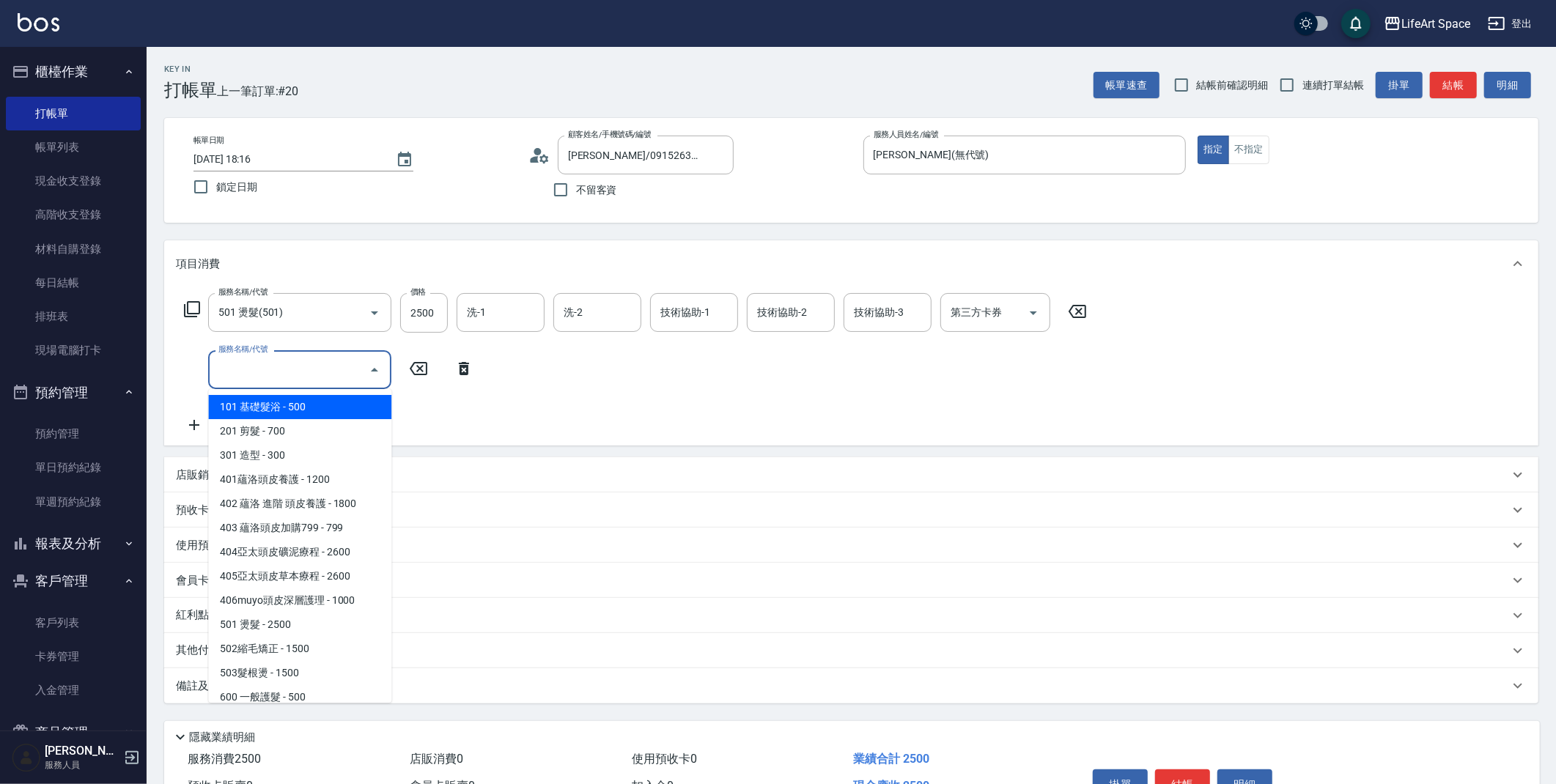
click at [263, 367] on input "服務名稱/代號" at bounding box center [289, 370] width 148 height 26
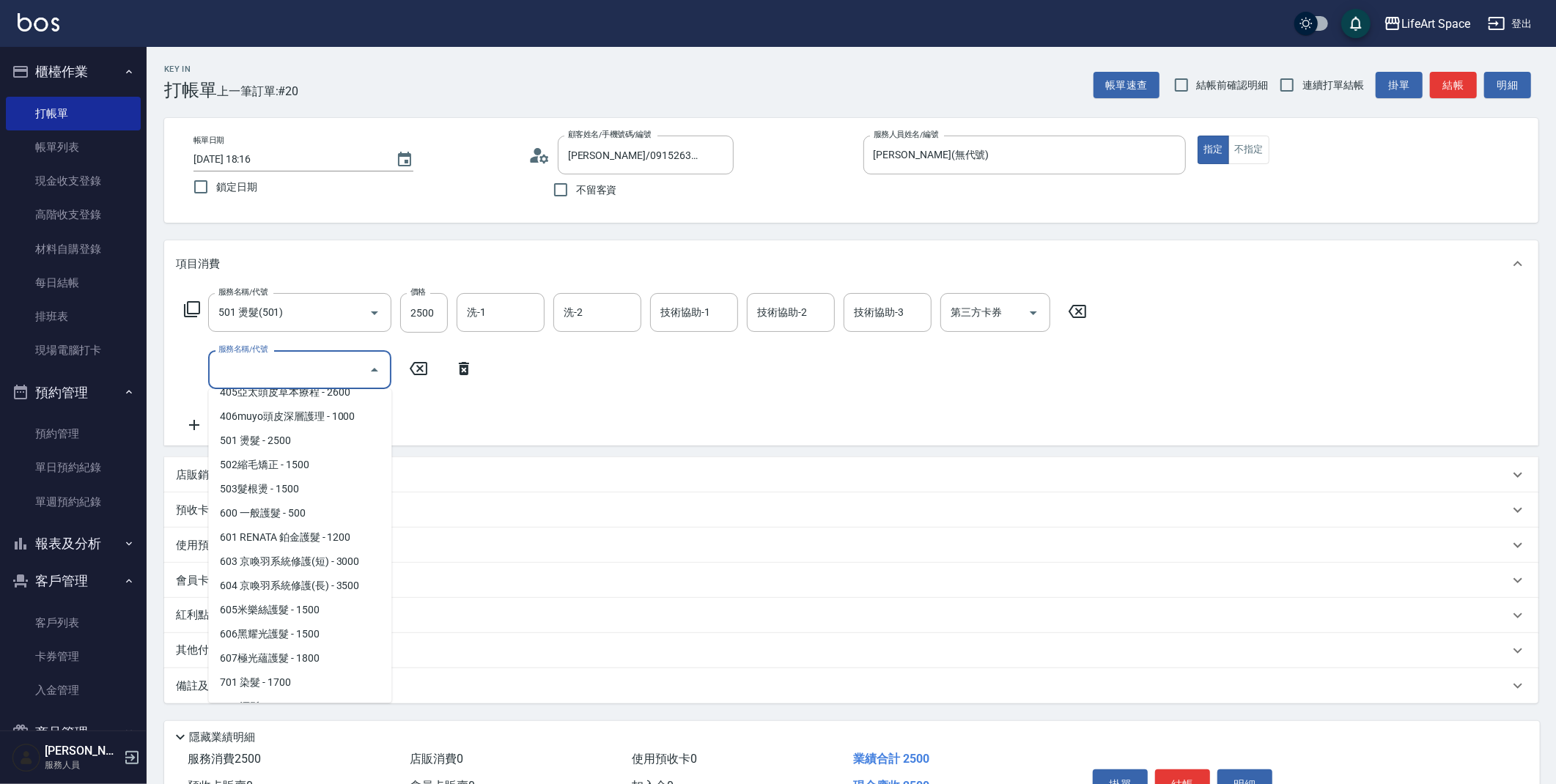
scroll to position [195, 0]
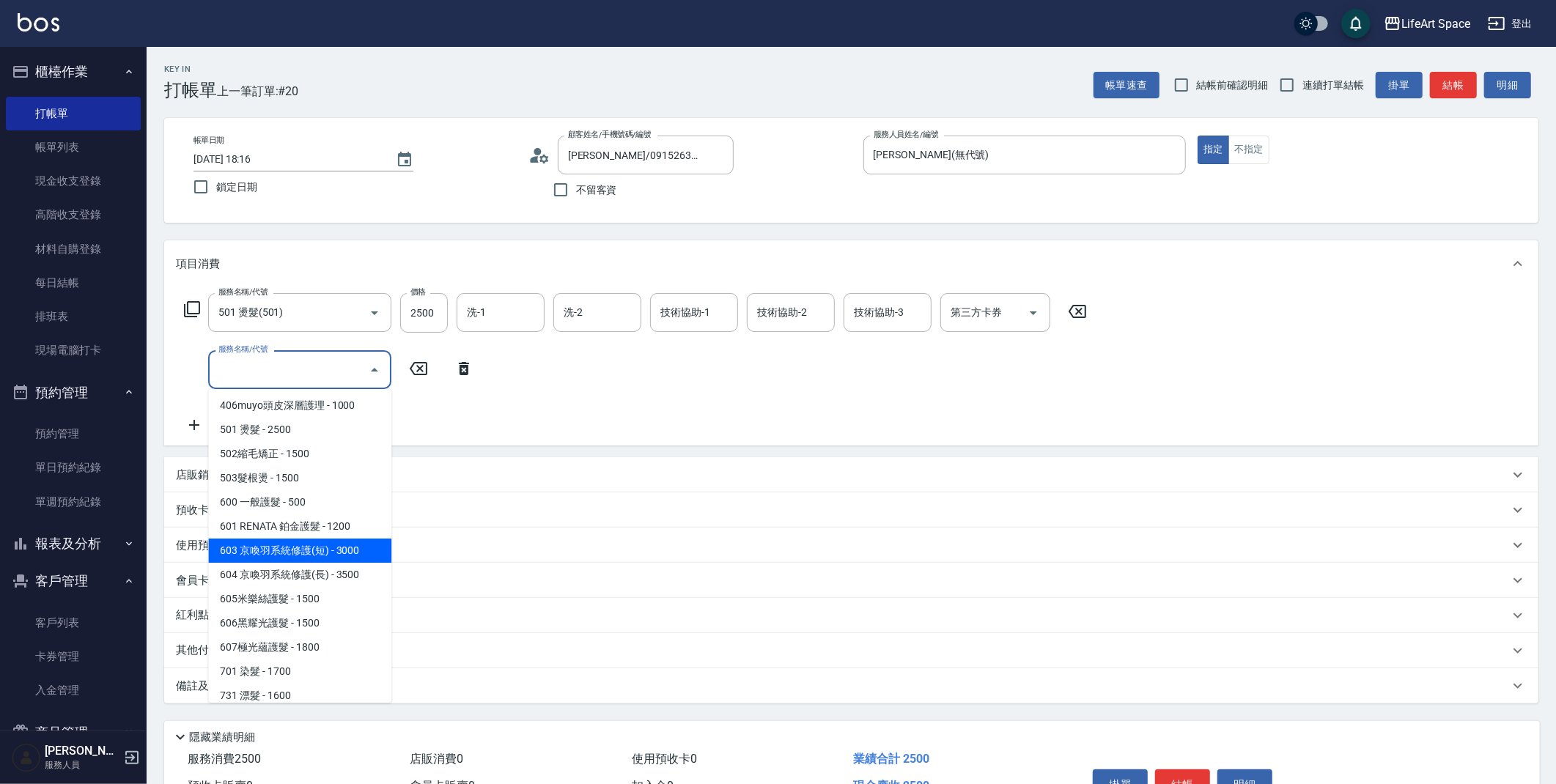
click at [328, 549] on span "603 京喚羽系統修護(短) - 3000" at bounding box center [299, 550] width 183 height 24
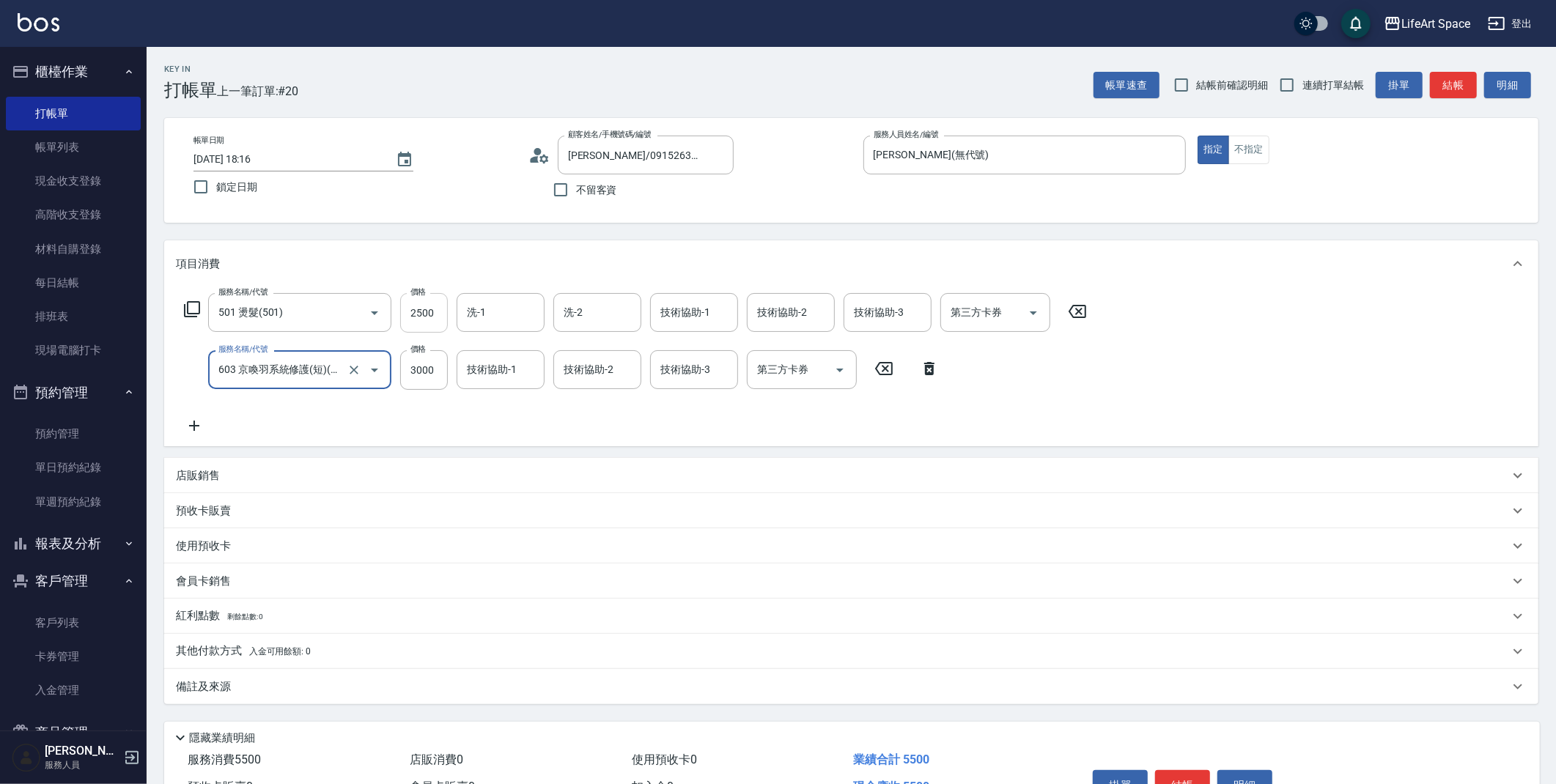
click at [429, 315] on input "2500" at bounding box center [423, 313] width 47 height 40
click at [432, 367] on input "3000" at bounding box center [423, 369] width 47 height 40
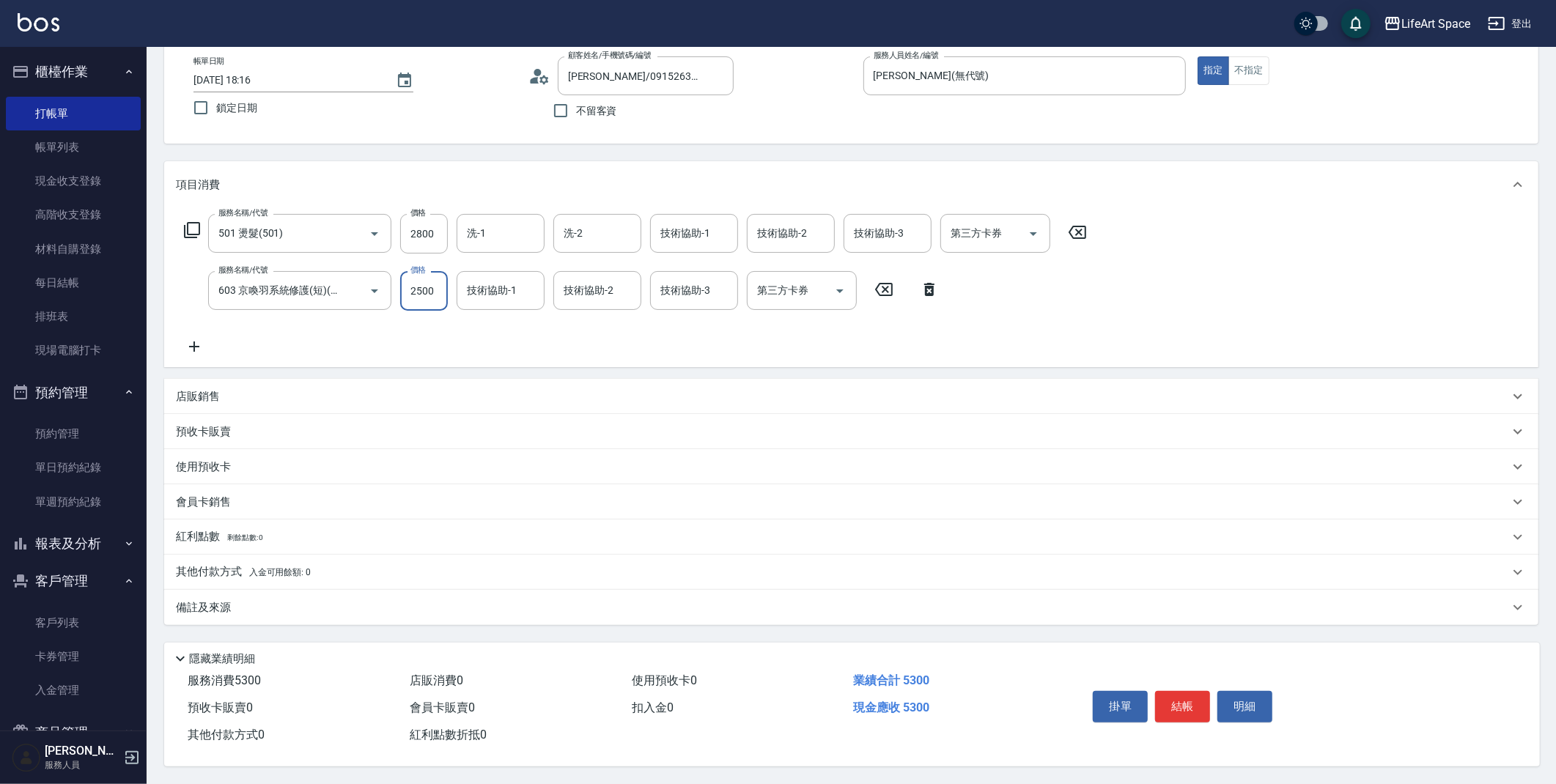
scroll to position [84, 0]
click at [235, 600] on div "備註及來源" at bounding box center [842, 608] width 1333 height 16
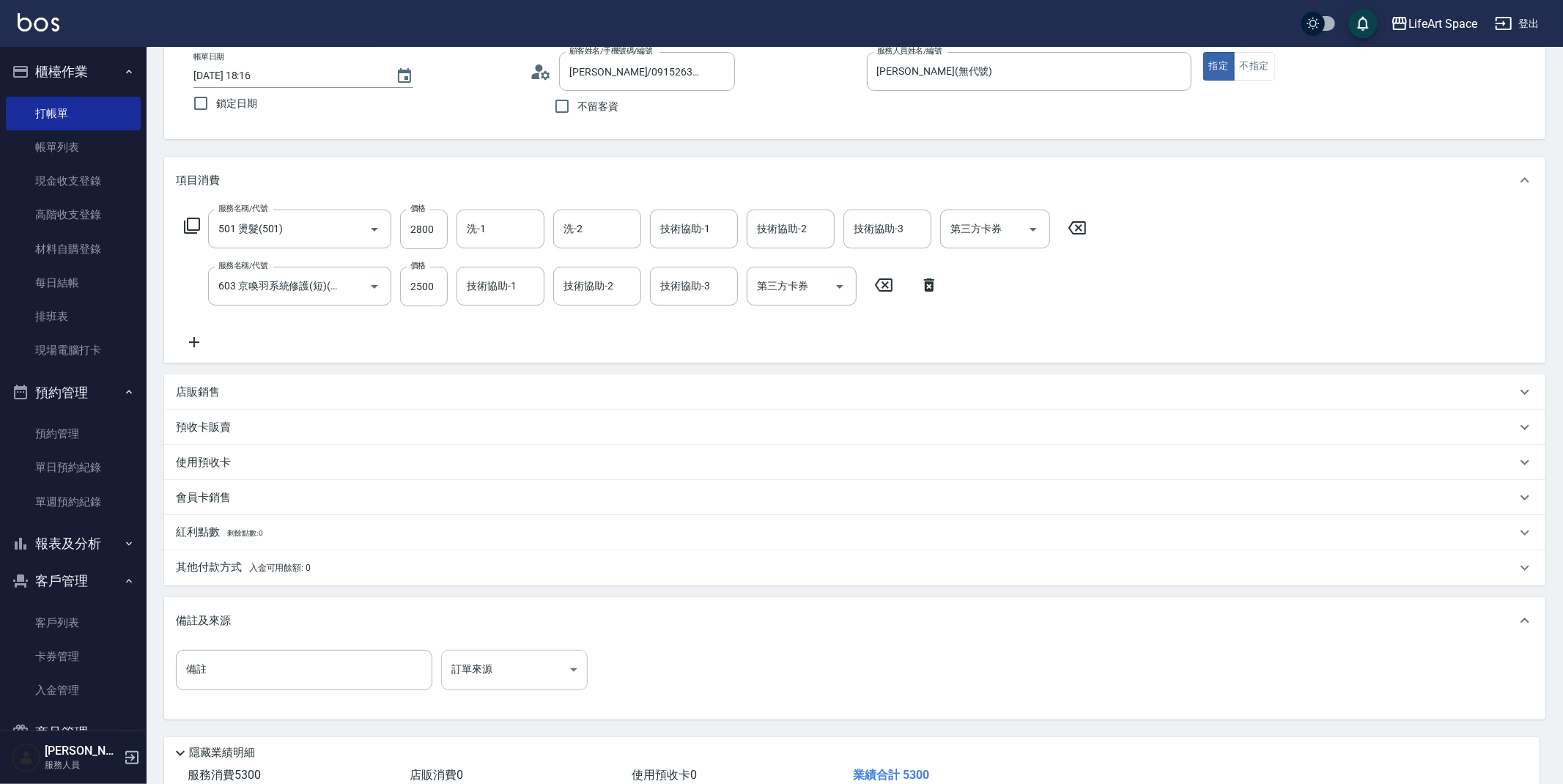
click at [511, 675] on body "LifeArt Space 登出 櫃檯作業 打帳單 帳單列表 現金收支登錄 高階收支登錄 材料自購登錄 每日結帳 排班表 現場電腦打卡 預約管理 預約管理 單…" at bounding box center [782, 397] width 1563 height 962
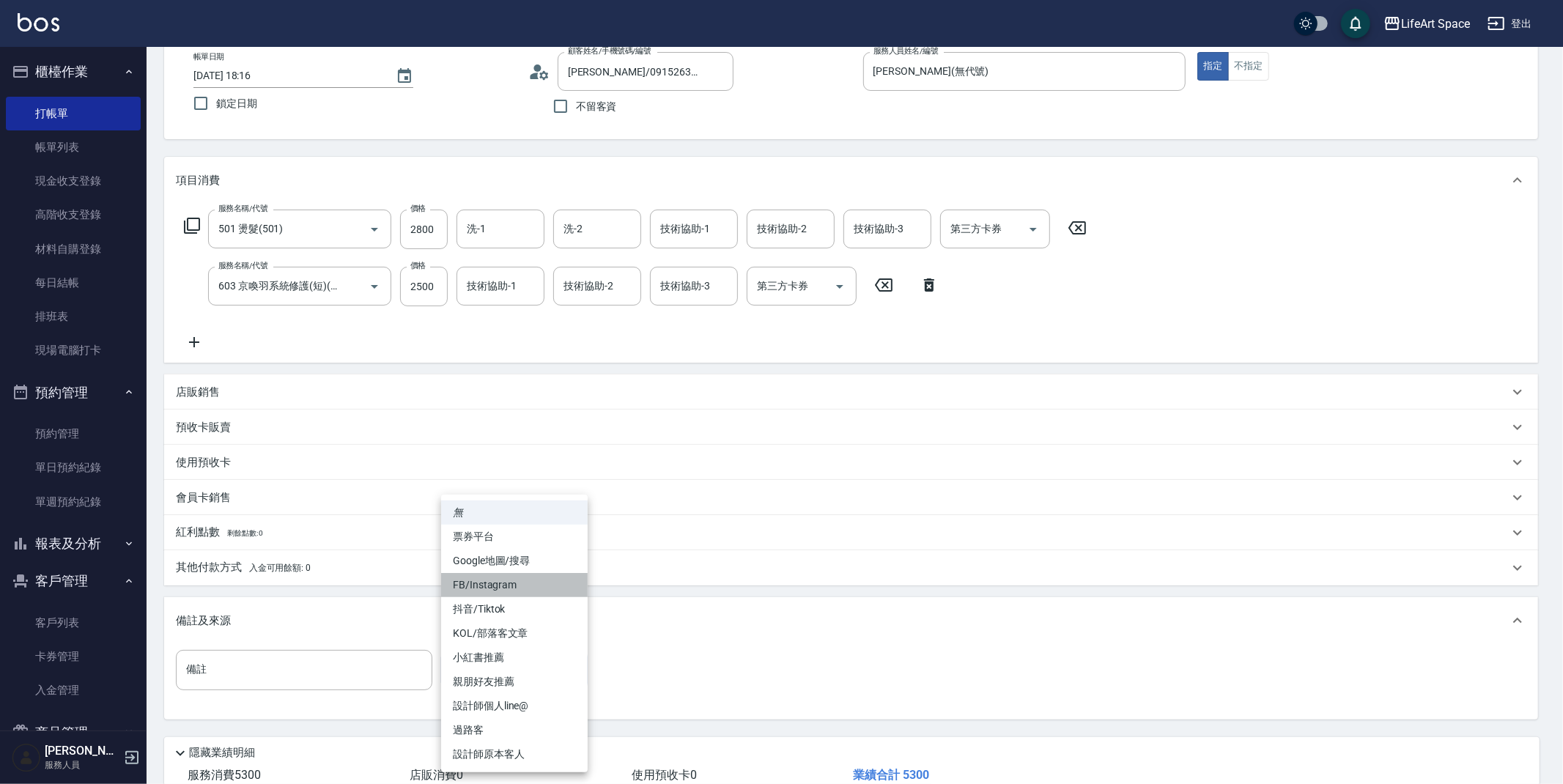
click at [490, 591] on li "FB/Instagram" at bounding box center [514, 585] width 147 height 24
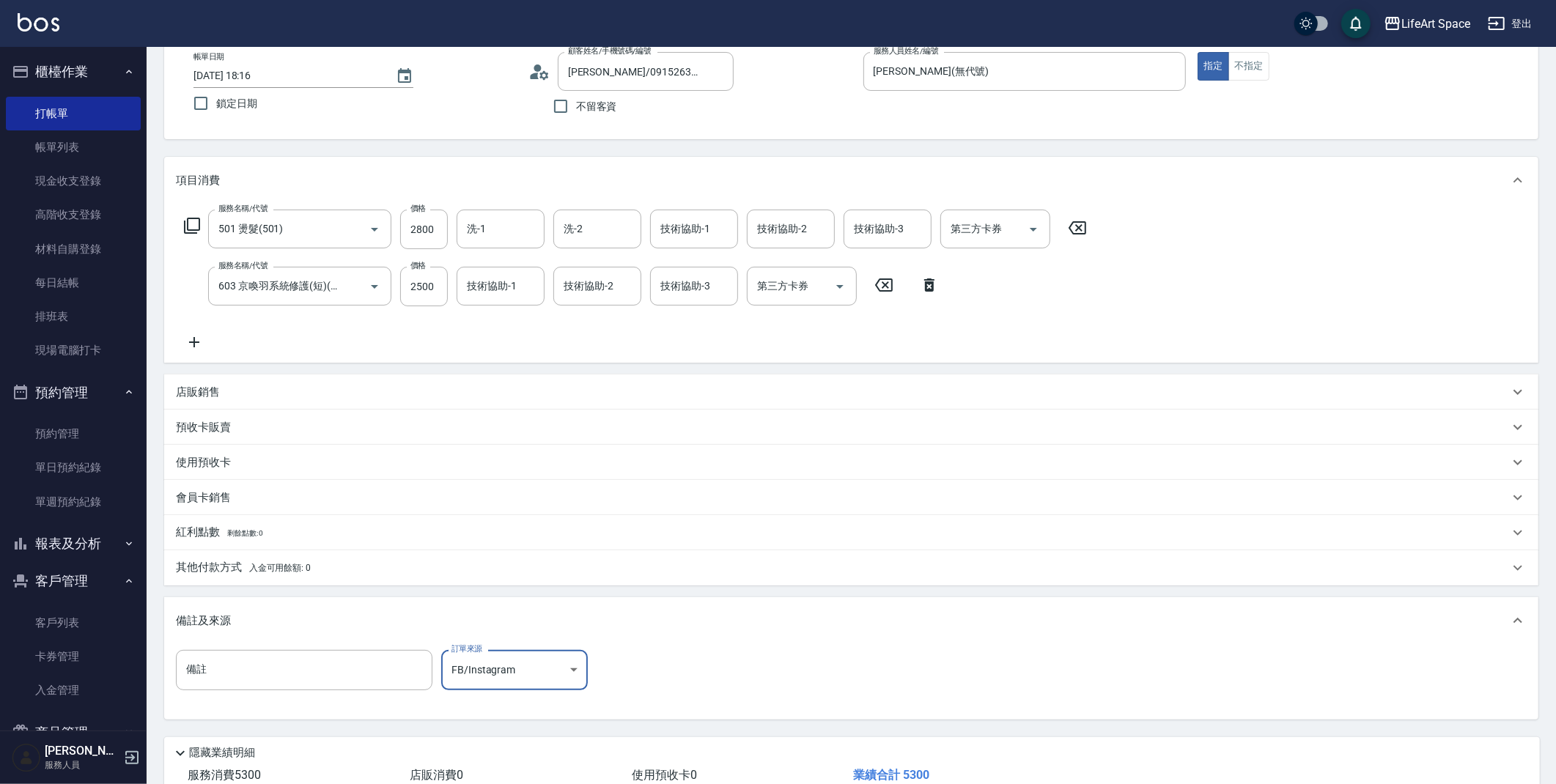
scroll to position [182, 0]
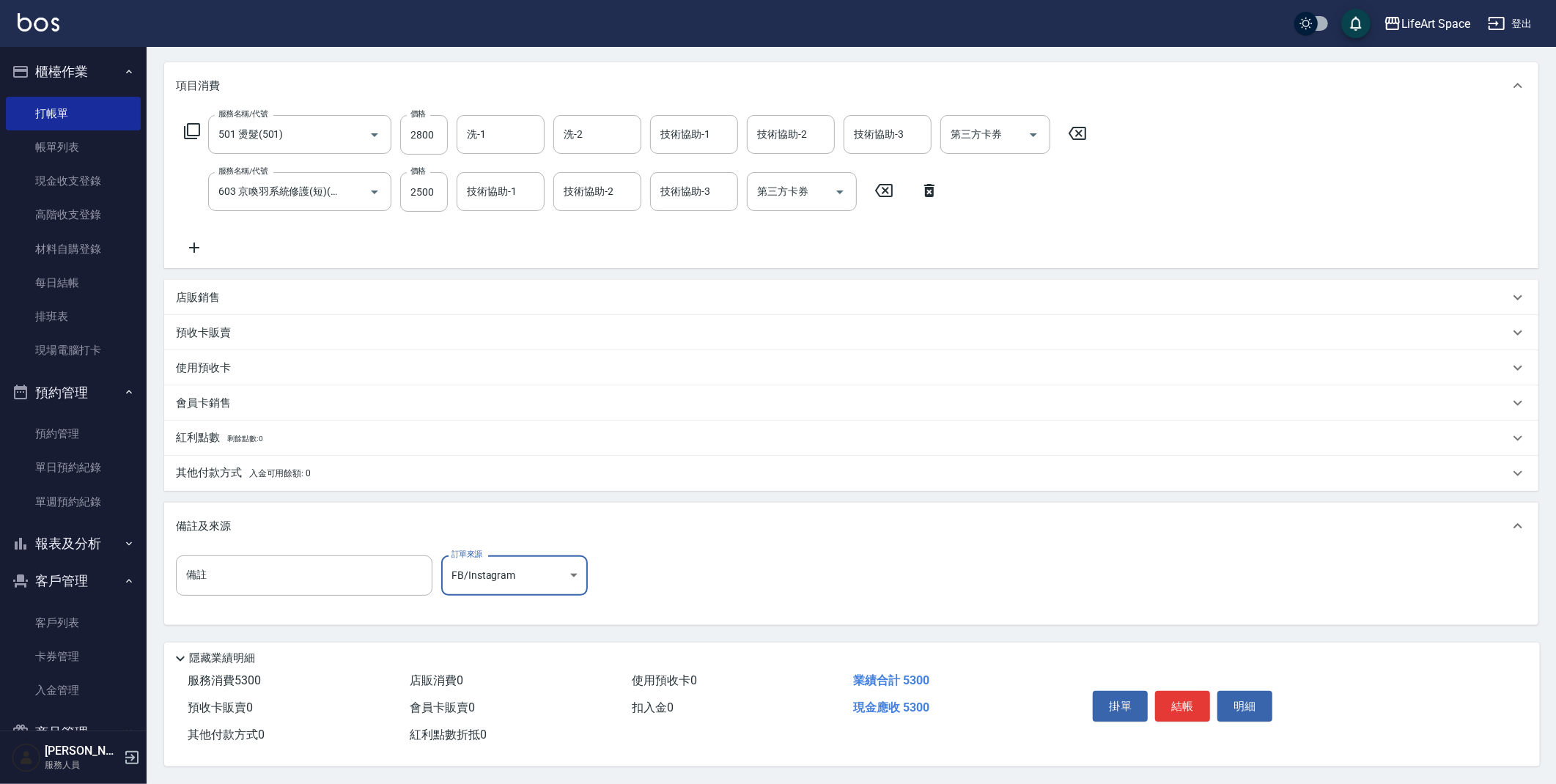
click at [257, 458] on div "其他付款方式 入金可用餘額: 0" at bounding box center [851, 473] width 1374 height 35
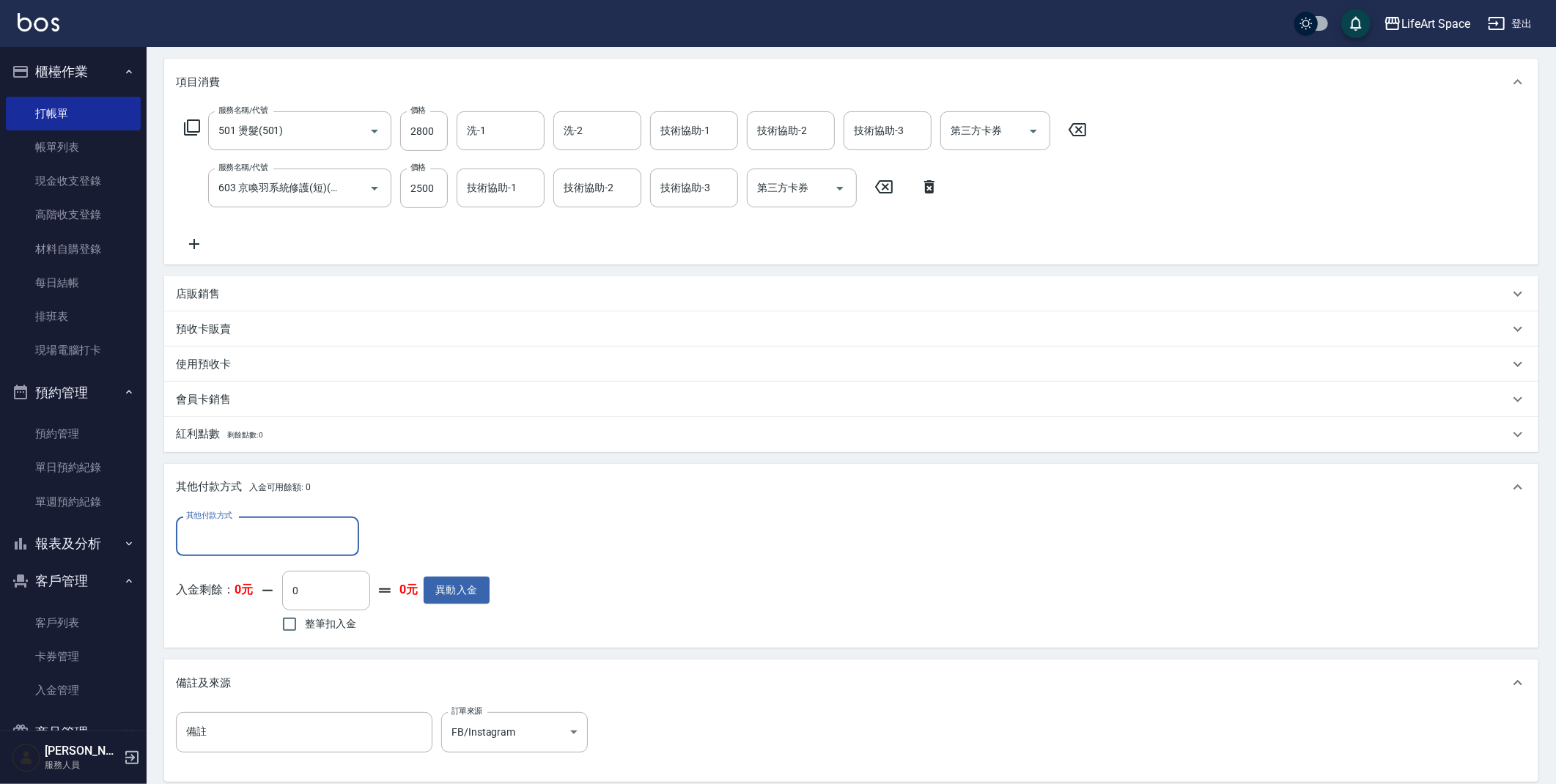
scroll to position [0, 0]
click at [319, 524] on input "其他付款方式" at bounding box center [267, 536] width 170 height 26
click at [322, 603] on span "Linepay" at bounding box center [267, 598] width 183 height 24
click at [398, 546] on input "0" at bounding box center [422, 536] width 109 height 40
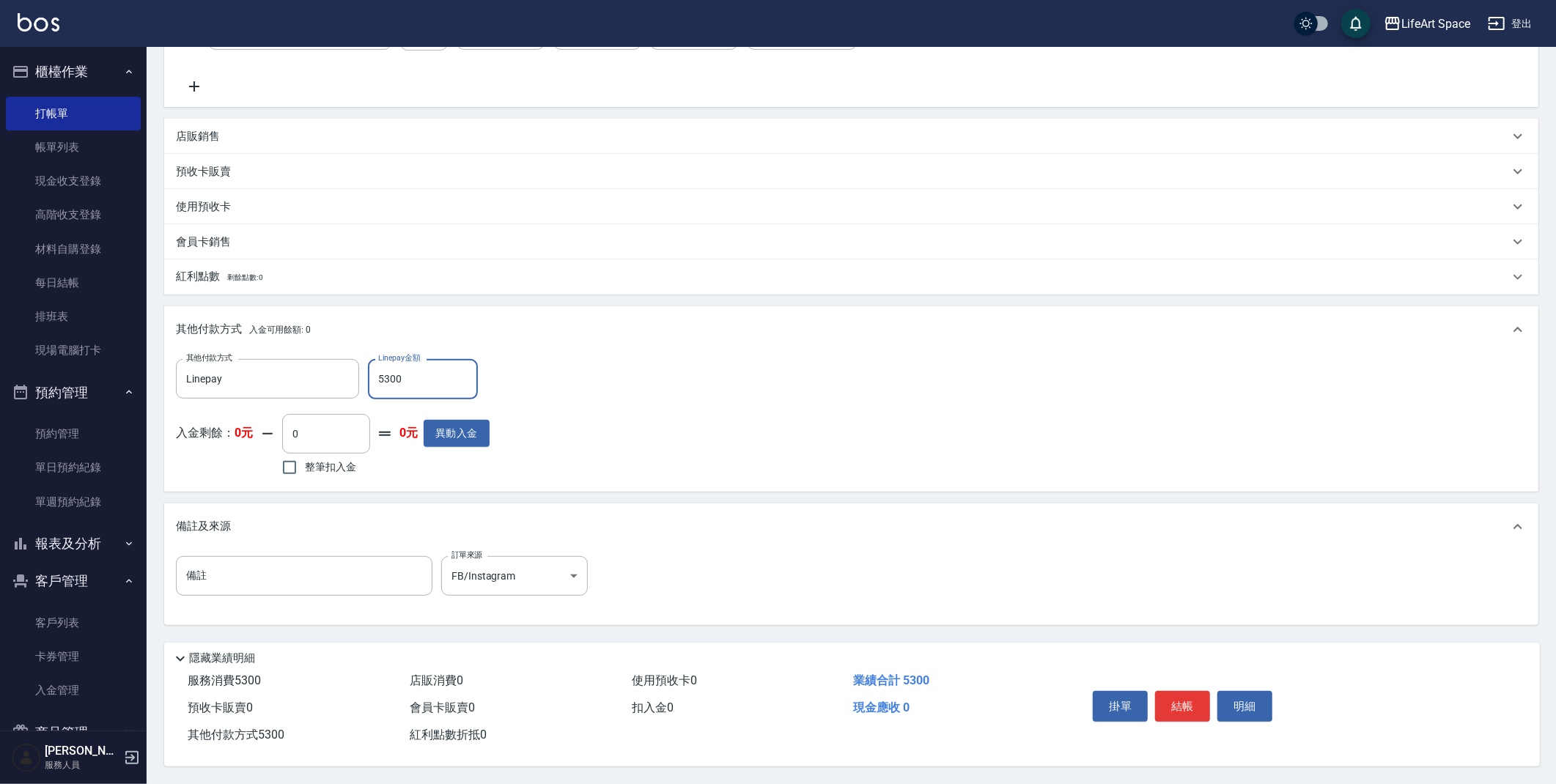
scroll to position [343, 0]
click at [1193, 701] on button "結帳" at bounding box center [1182, 706] width 55 height 31
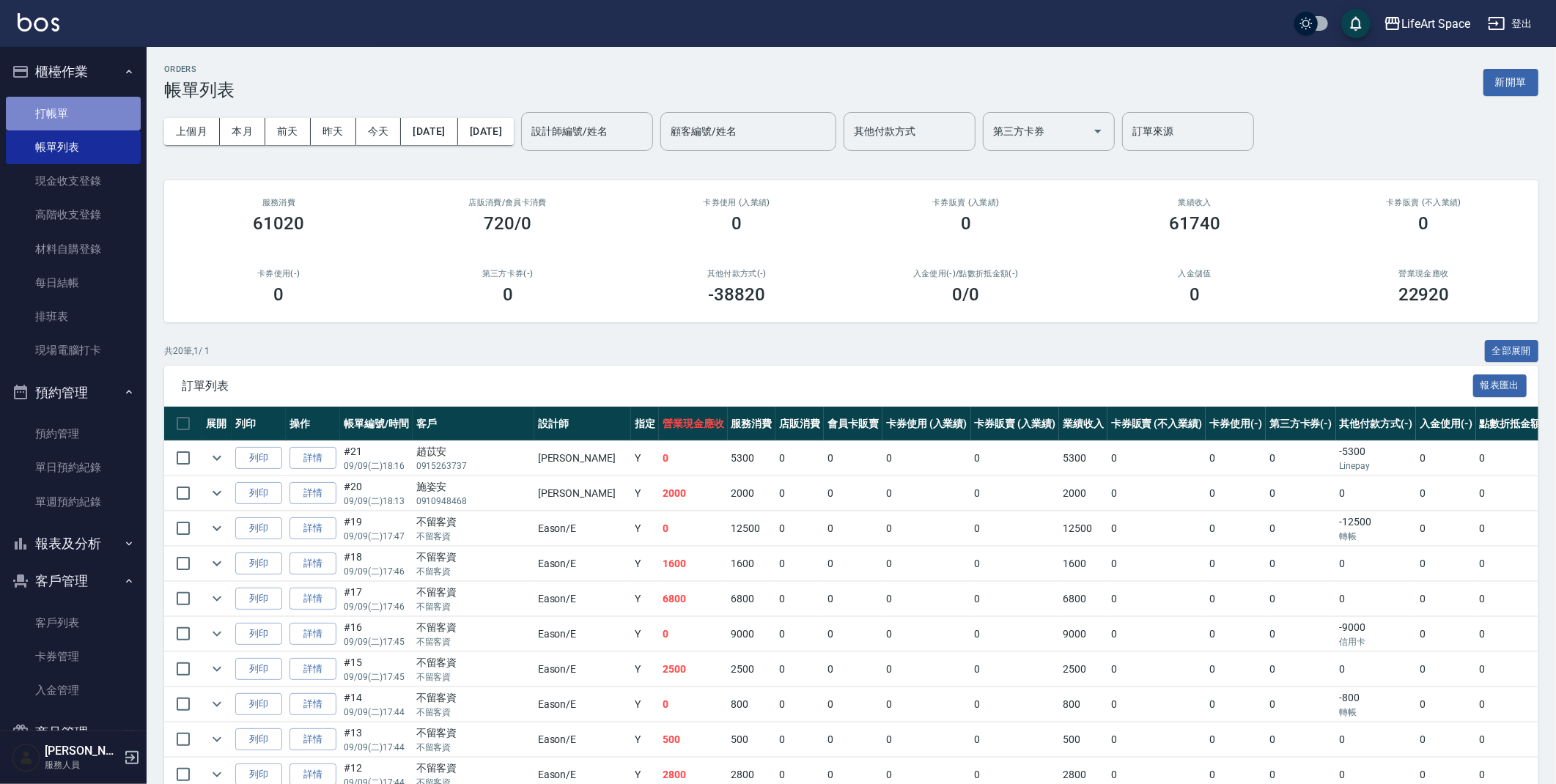
click at [75, 116] on link "打帳單" at bounding box center [72, 113] width 135 height 33
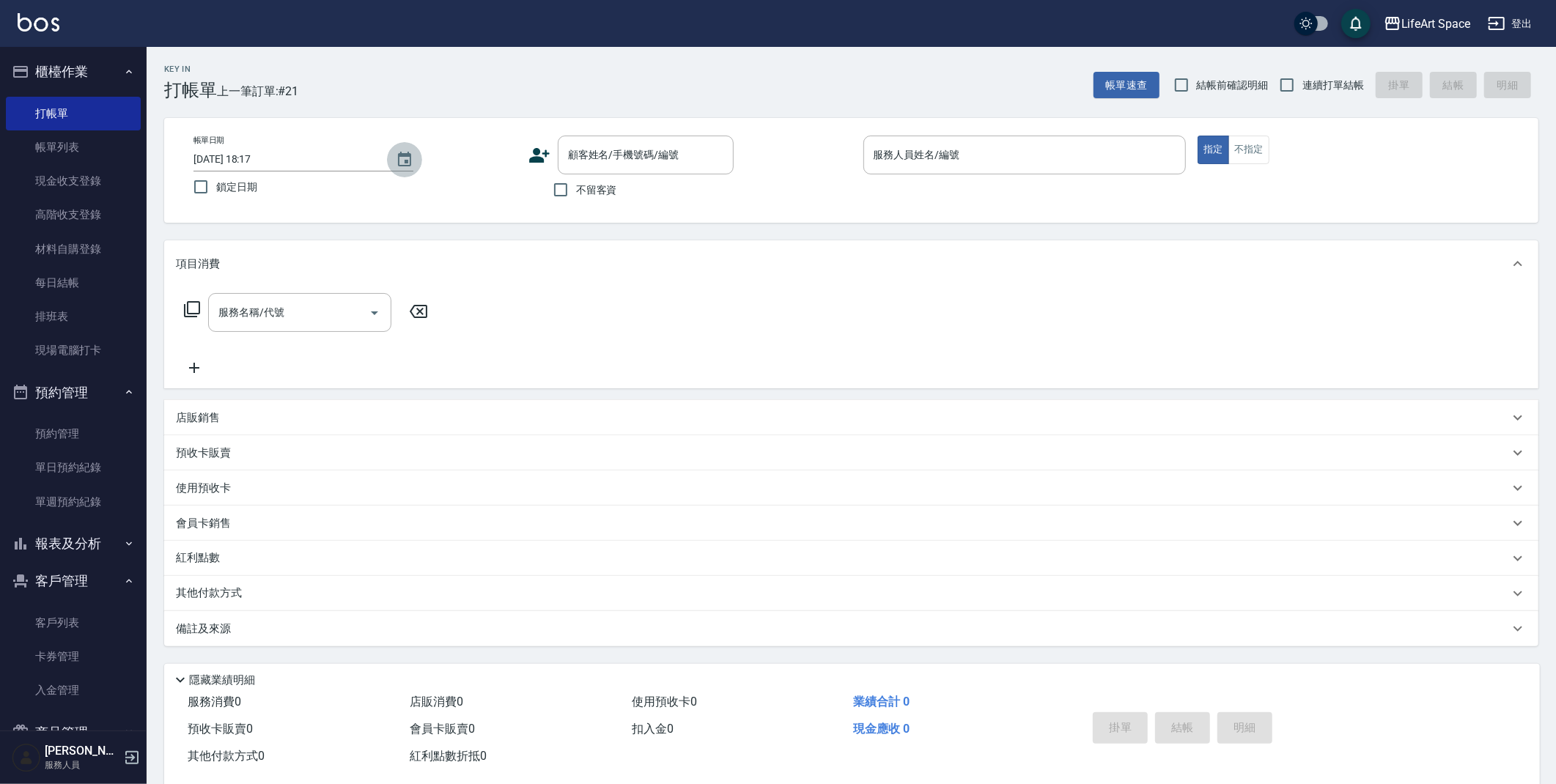
click at [408, 162] on icon "Choose date, selected date is 2025-09-09" at bounding box center [404, 160] width 18 height 18
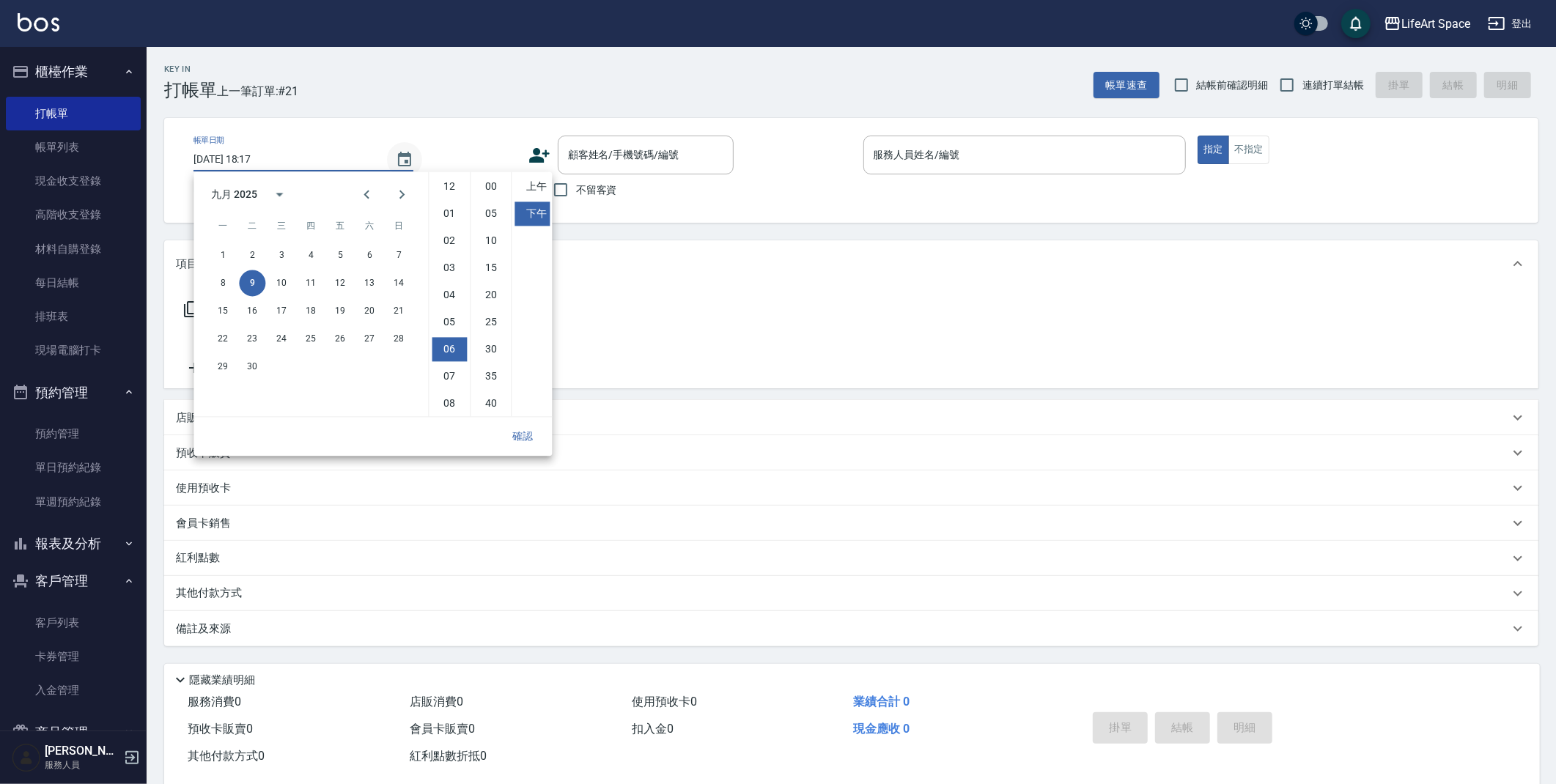
scroll to position [82, 0]
click at [369, 252] on button "6" at bounding box center [369, 255] width 26 height 26
click at [527, 435] on button "確認" at bounding box center [522, 436] width 47 height 27
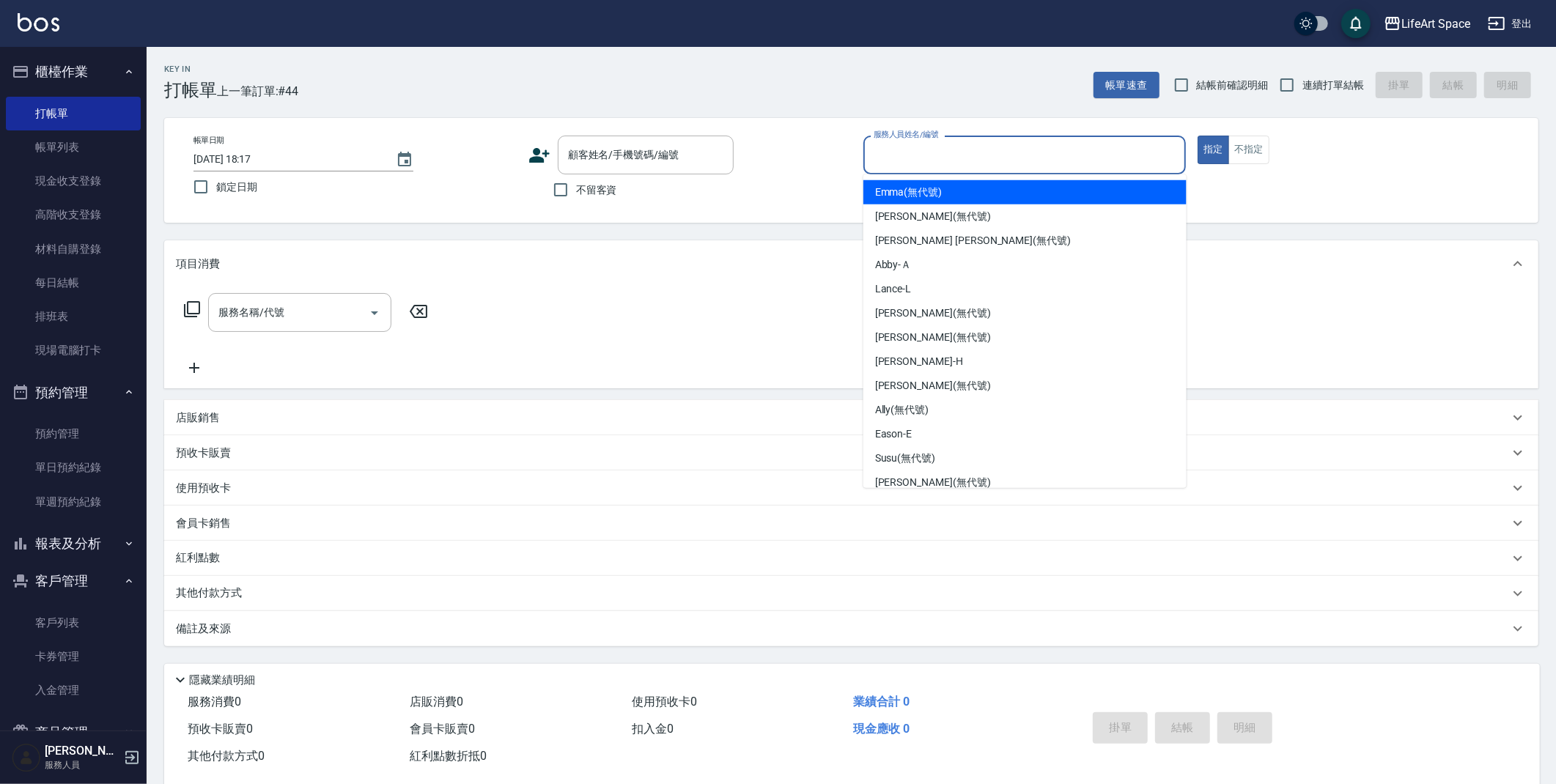
click at [921, 159] on input "服務人員姓名/編號" at bounding box center [1024, 155] width 310 height 26
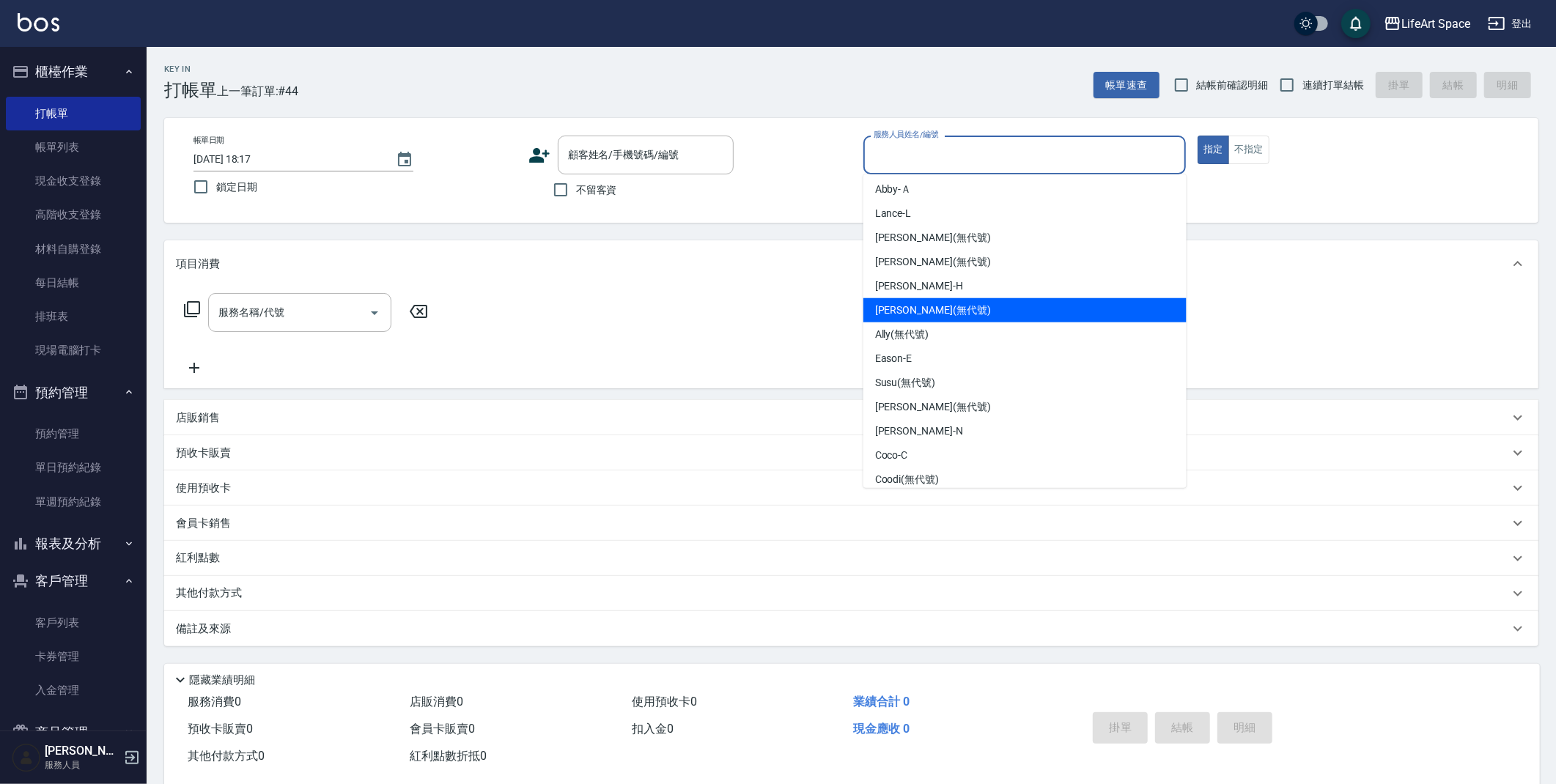
scroll to position [253, 0]
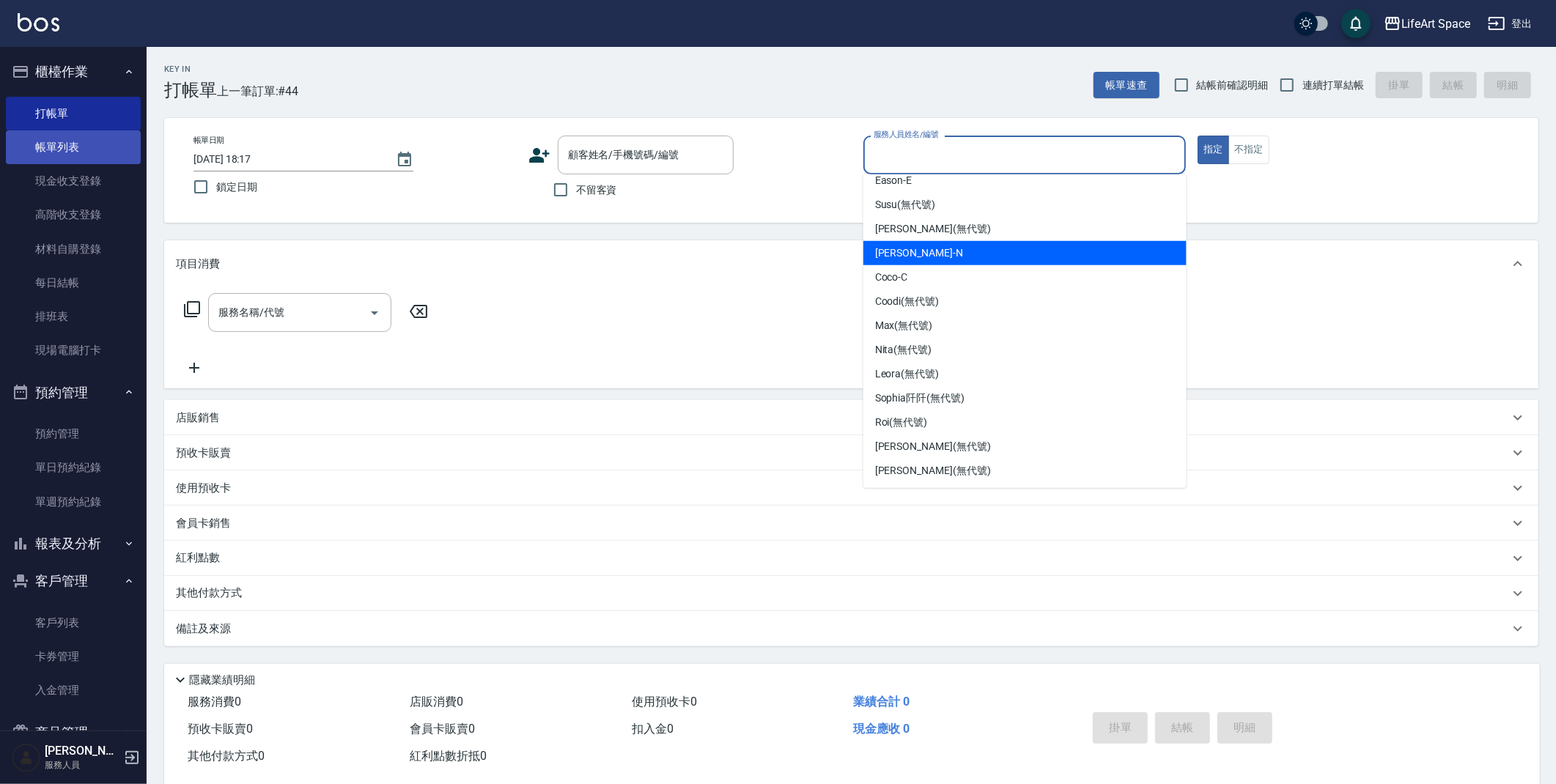
click at [67, 149] on link "帳單列表" at bounding box center [72, 148] width 135 height 33
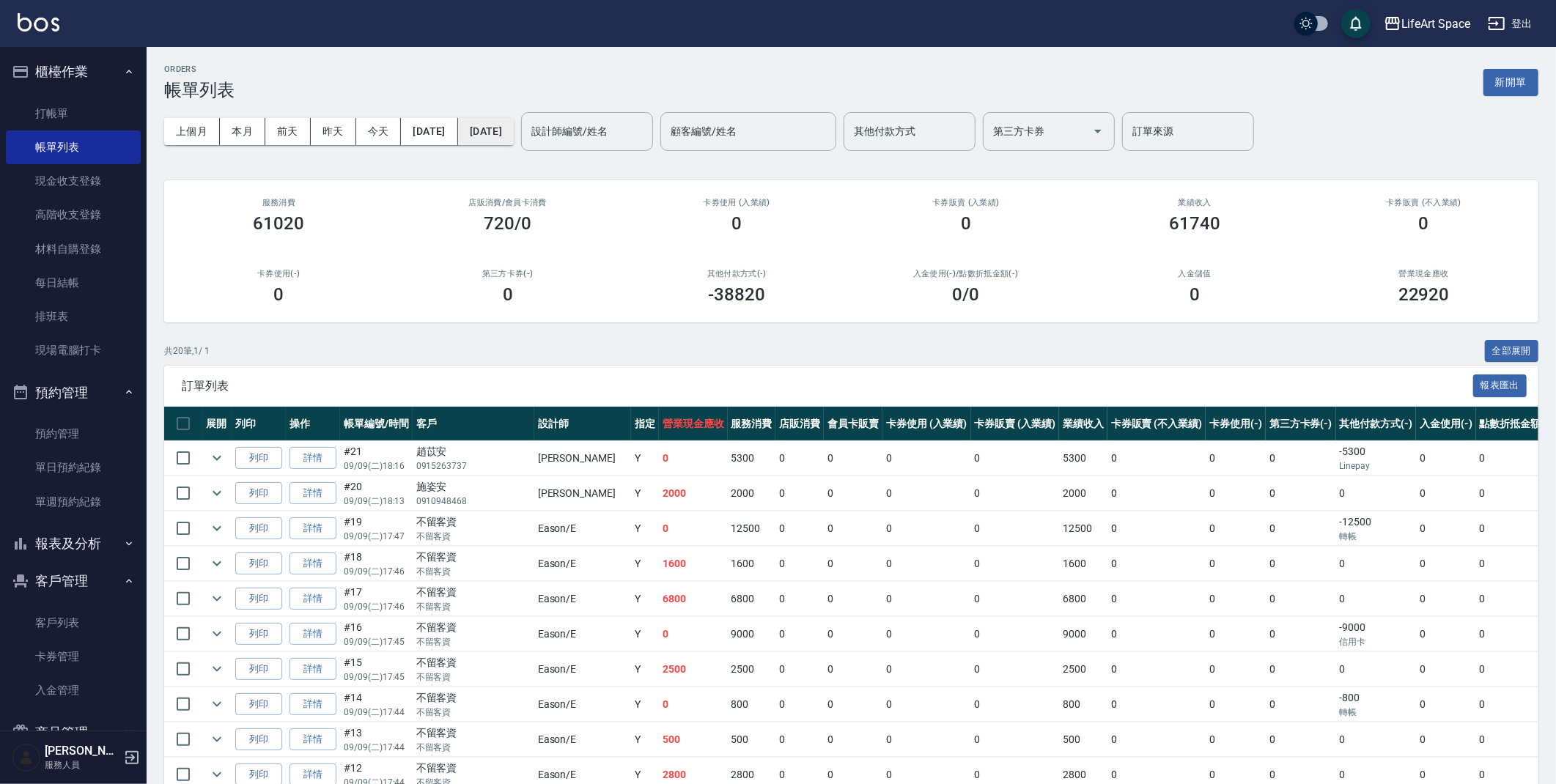
click at [514, 138] on button "[DATE]" at bounding box center [486, 131] width 56 height 27
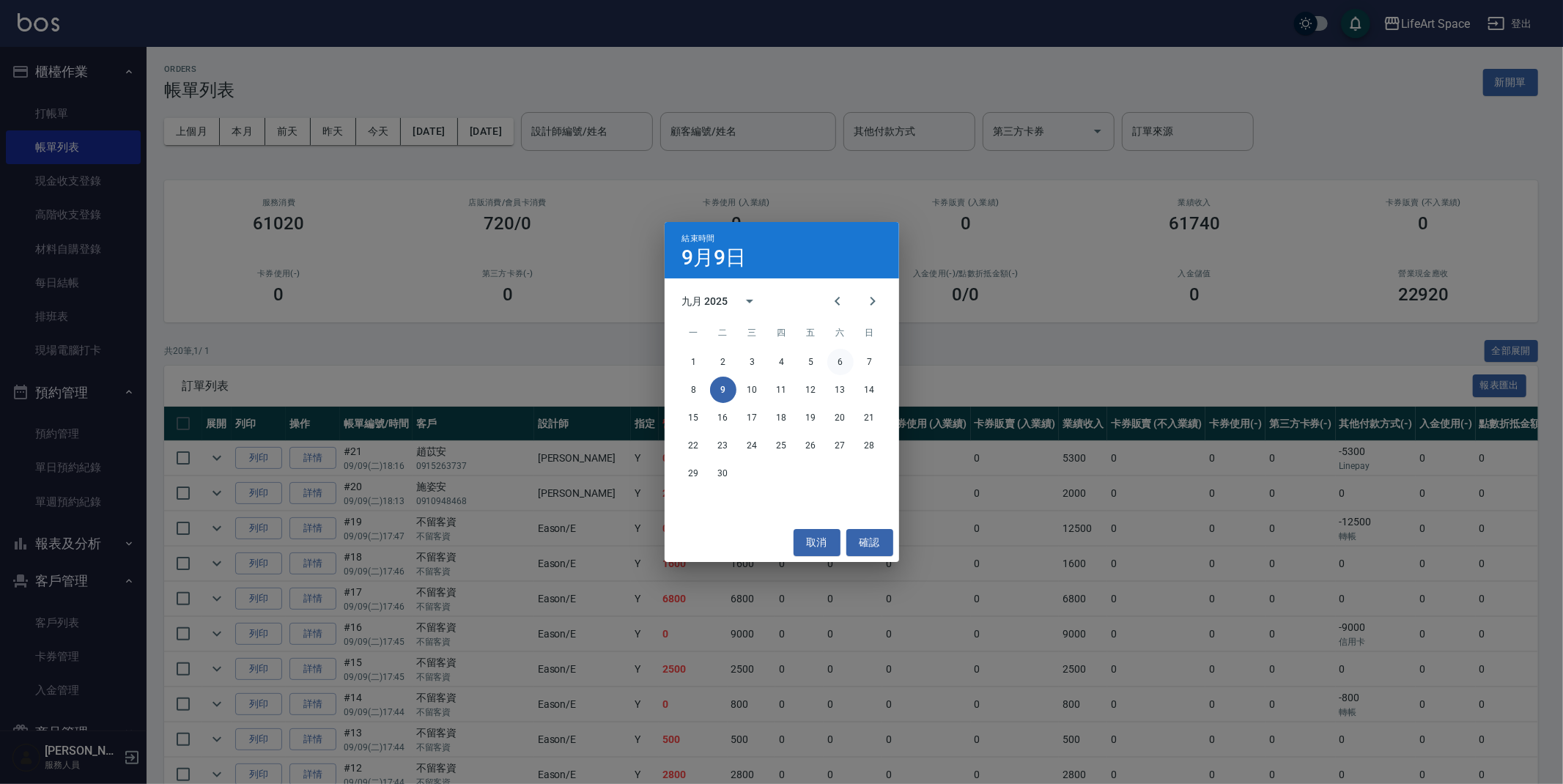
click at [841, 357] on button "6" at bounding box center [841, 362] width 26 height 26
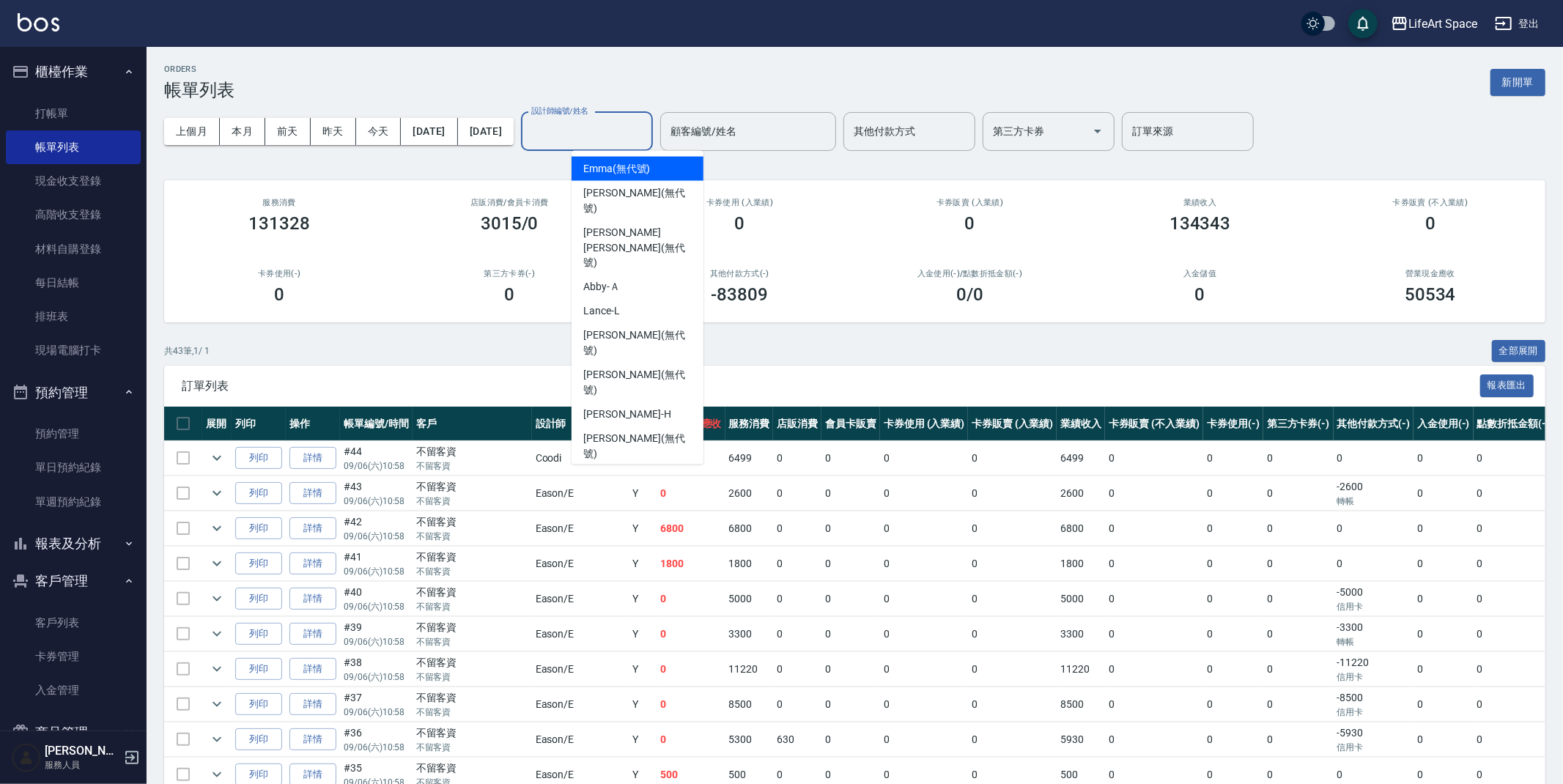
click at [636, 135] on input "設計師編號/姓名" at bounding box center [588, 132] width 119 height 26
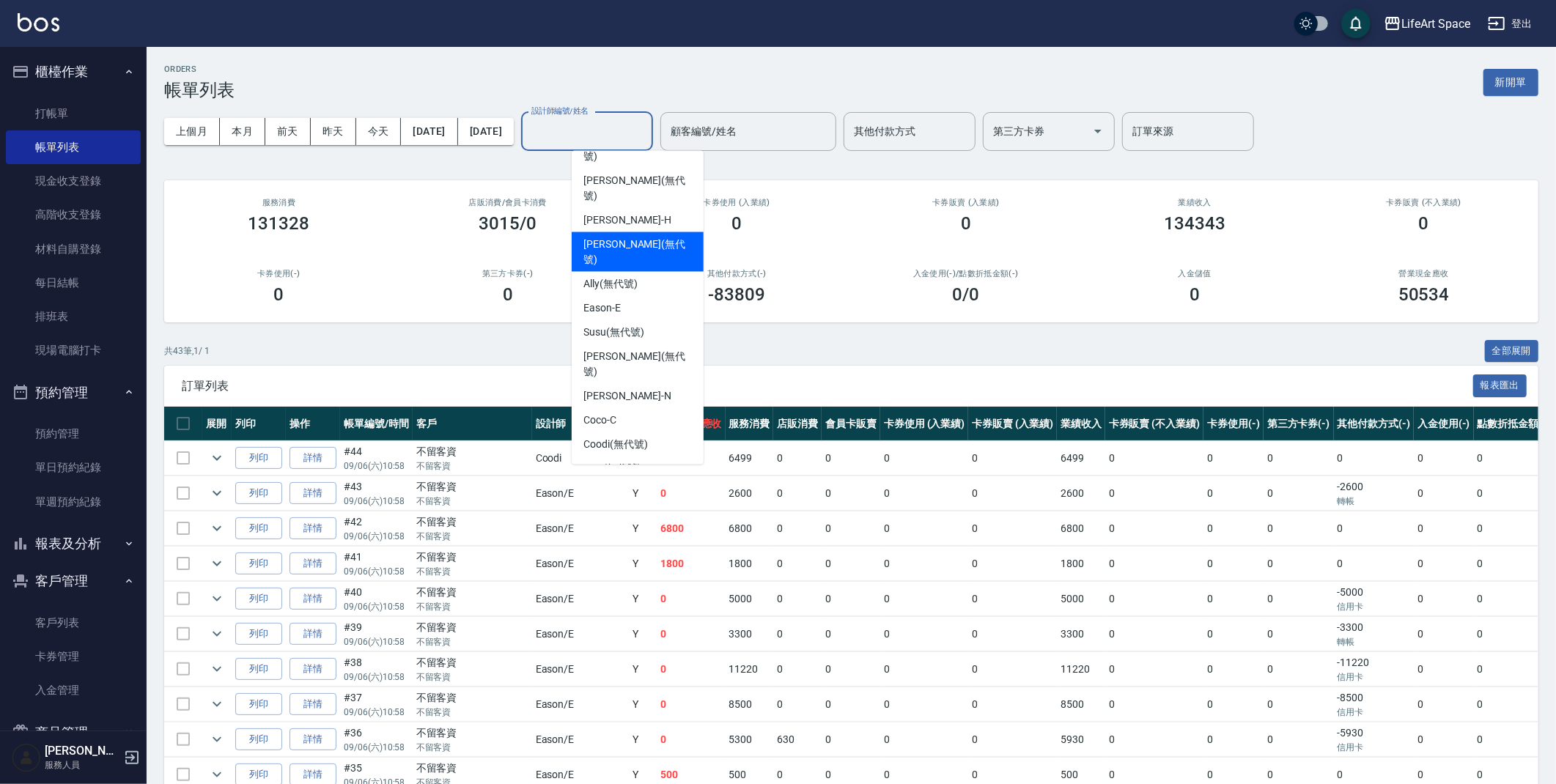
scroll to position [253, 0]
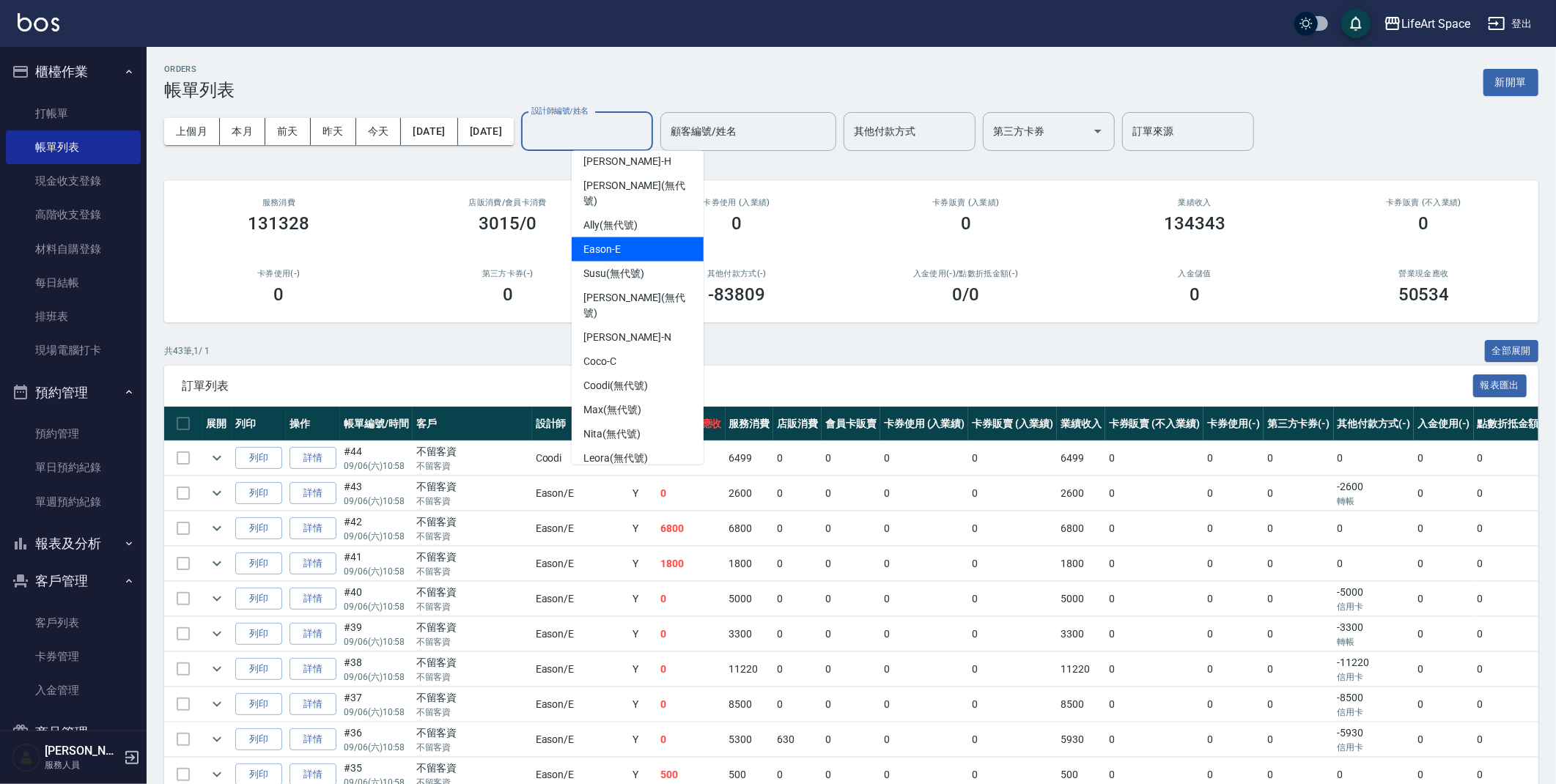
click at [630, 238] on div "Eason -E" at bounding box center [637, 250] width 132 height 24
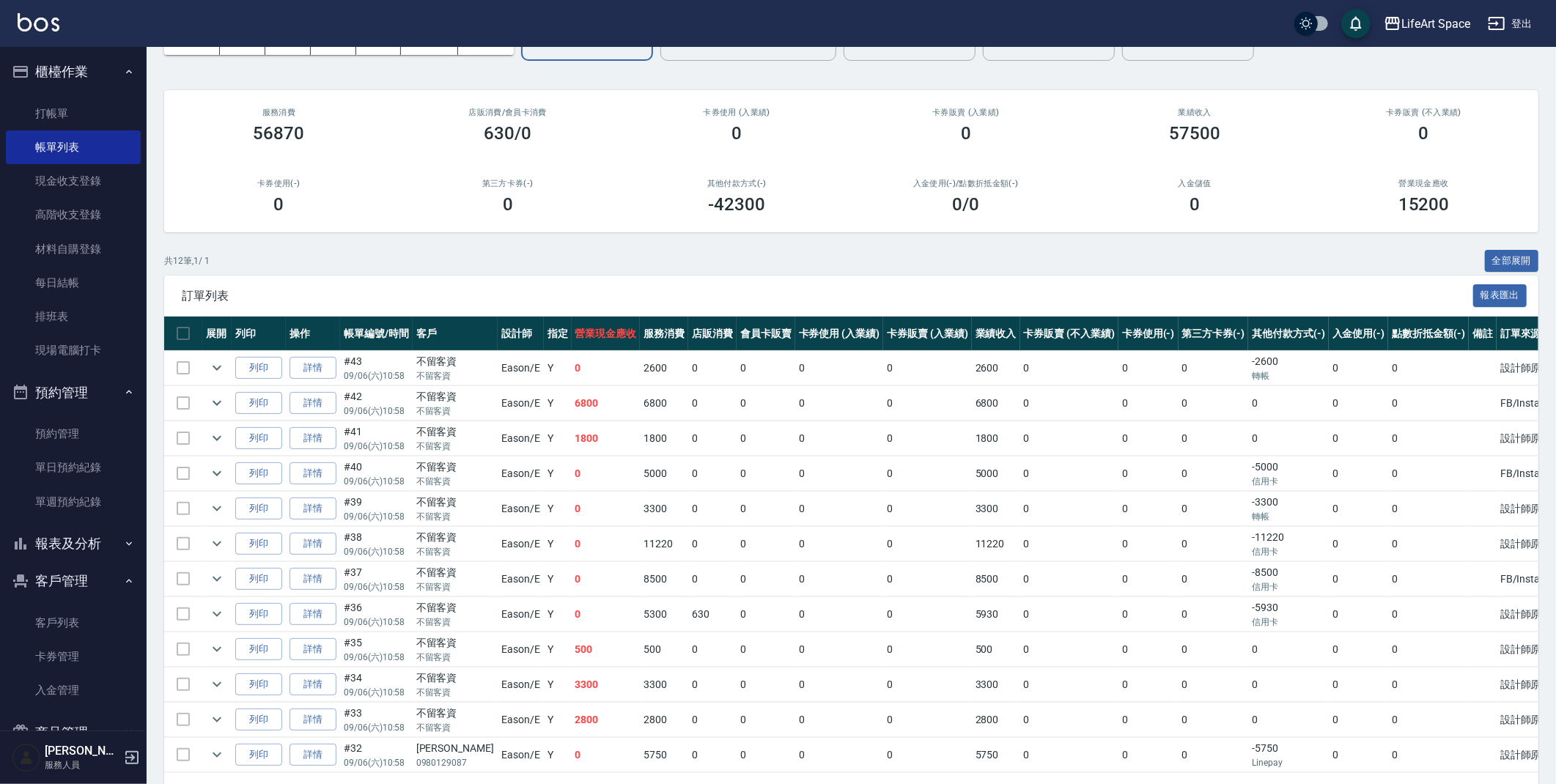
scroll to position [0, 0]
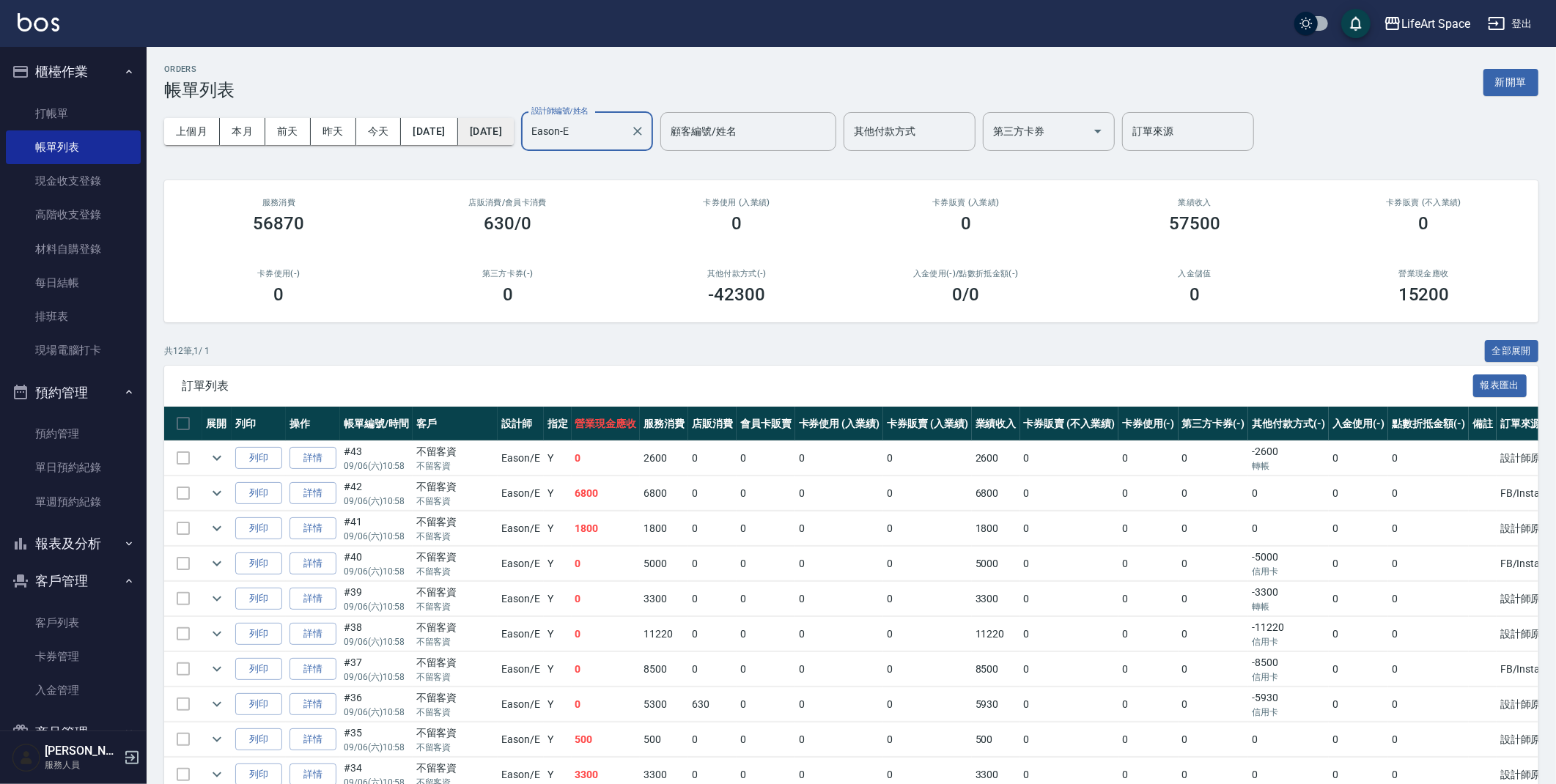
click at [510, 133] on button "[DATE]" at bounding box center [486, 131] width 56 height 27
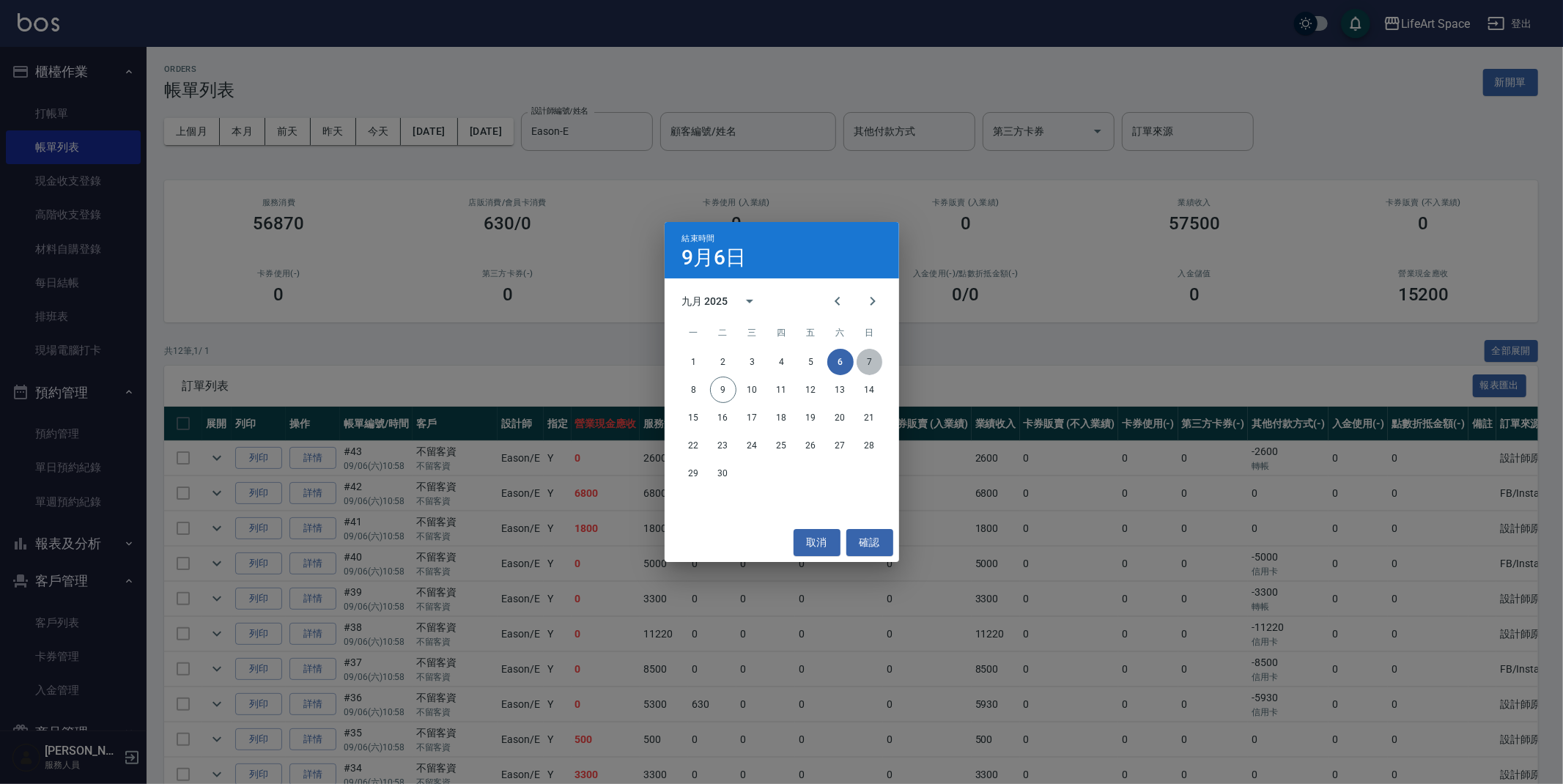
click at [866, 364] on button "7" at bounding box center [870, 362] width 26 height 26
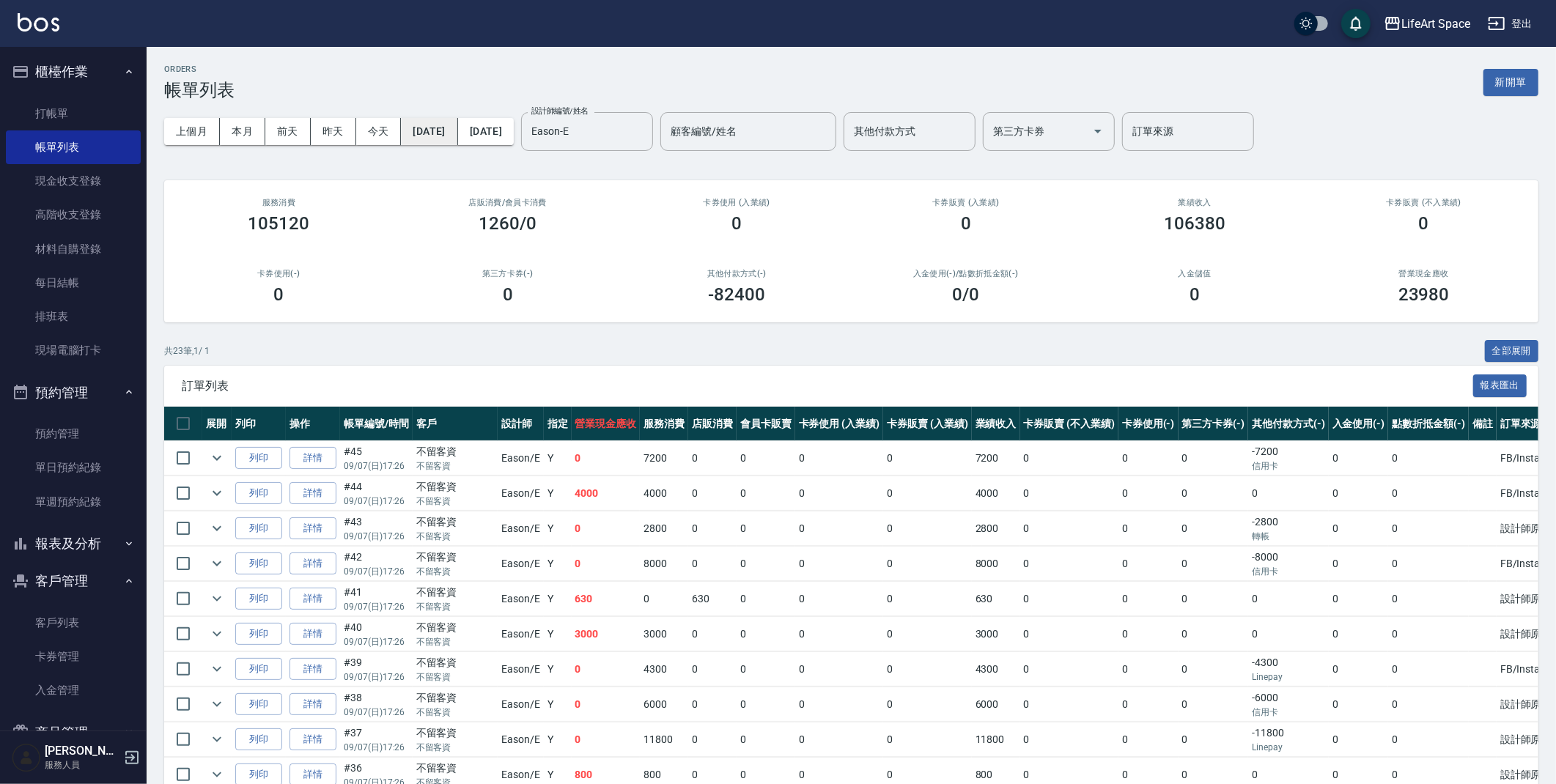
click at [457, 130] on button "[DATE]" at bounding box center [429, 131] width 57 height 27
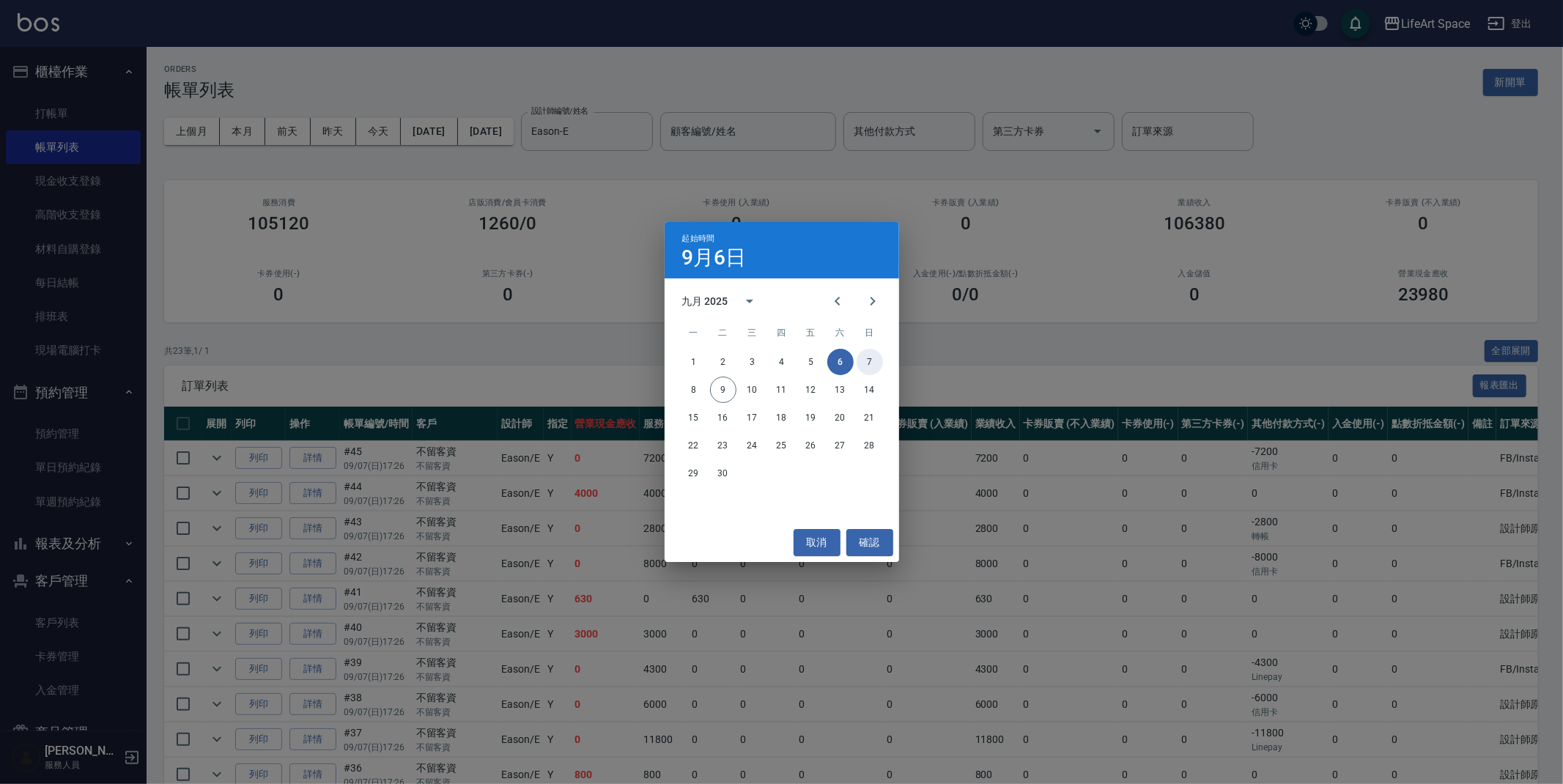
drag, startPoint x: 870, startPoint y: 365, endPoint x: 860, endPoint y: 371, distance: 11.7
click at [870, 365] on button "7" at bounding box center [870, 362] width 26 height 26
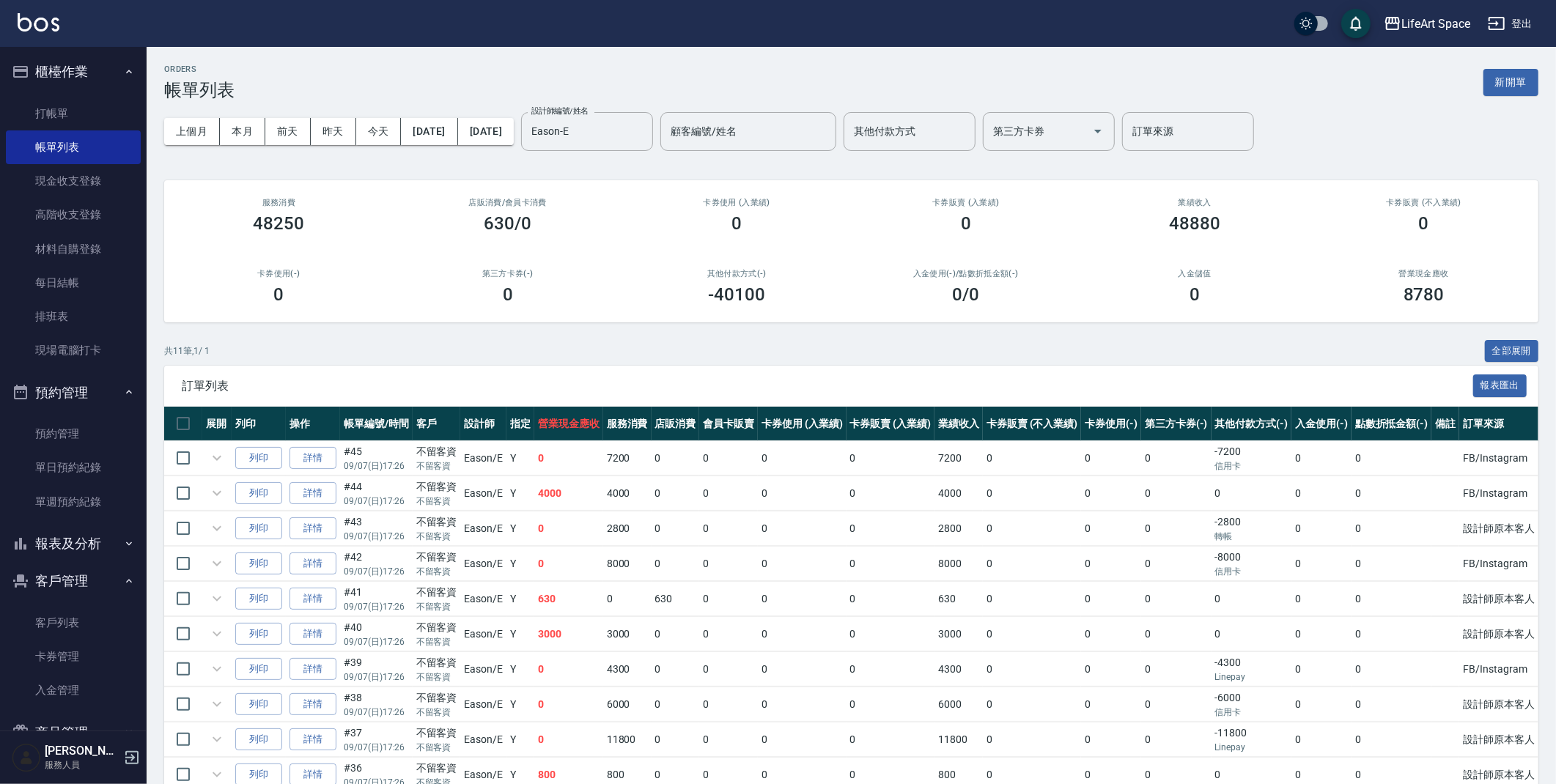
click at [450, 76] on div "ORDERS 帳單列表 新開單" at bounding box center [851, 82] width 1374 height 36
click at [84, 532] on button "報表及分析" at bounding box center [72, 543] width 135 height 38
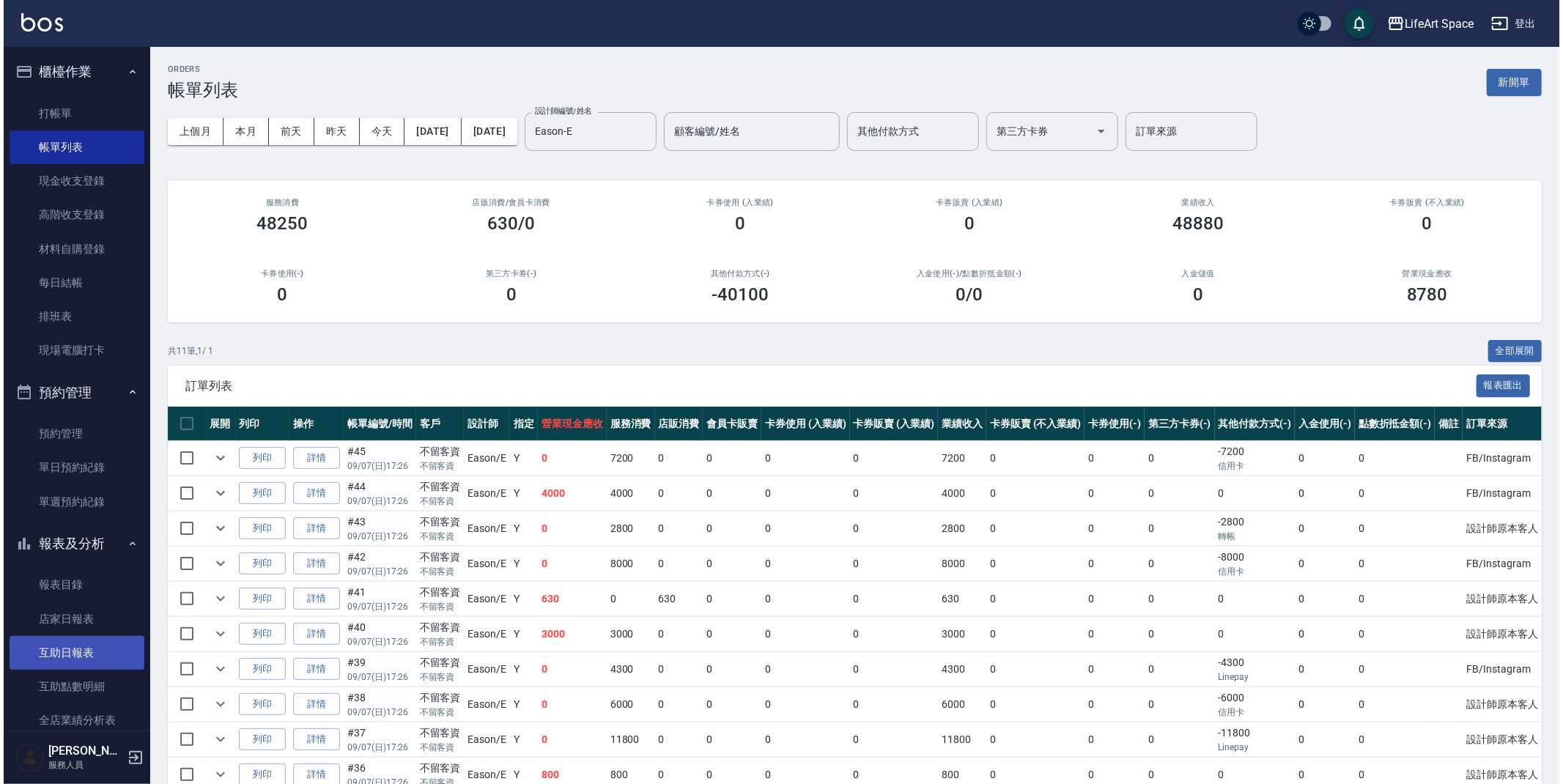
scroll to position [441, 0]
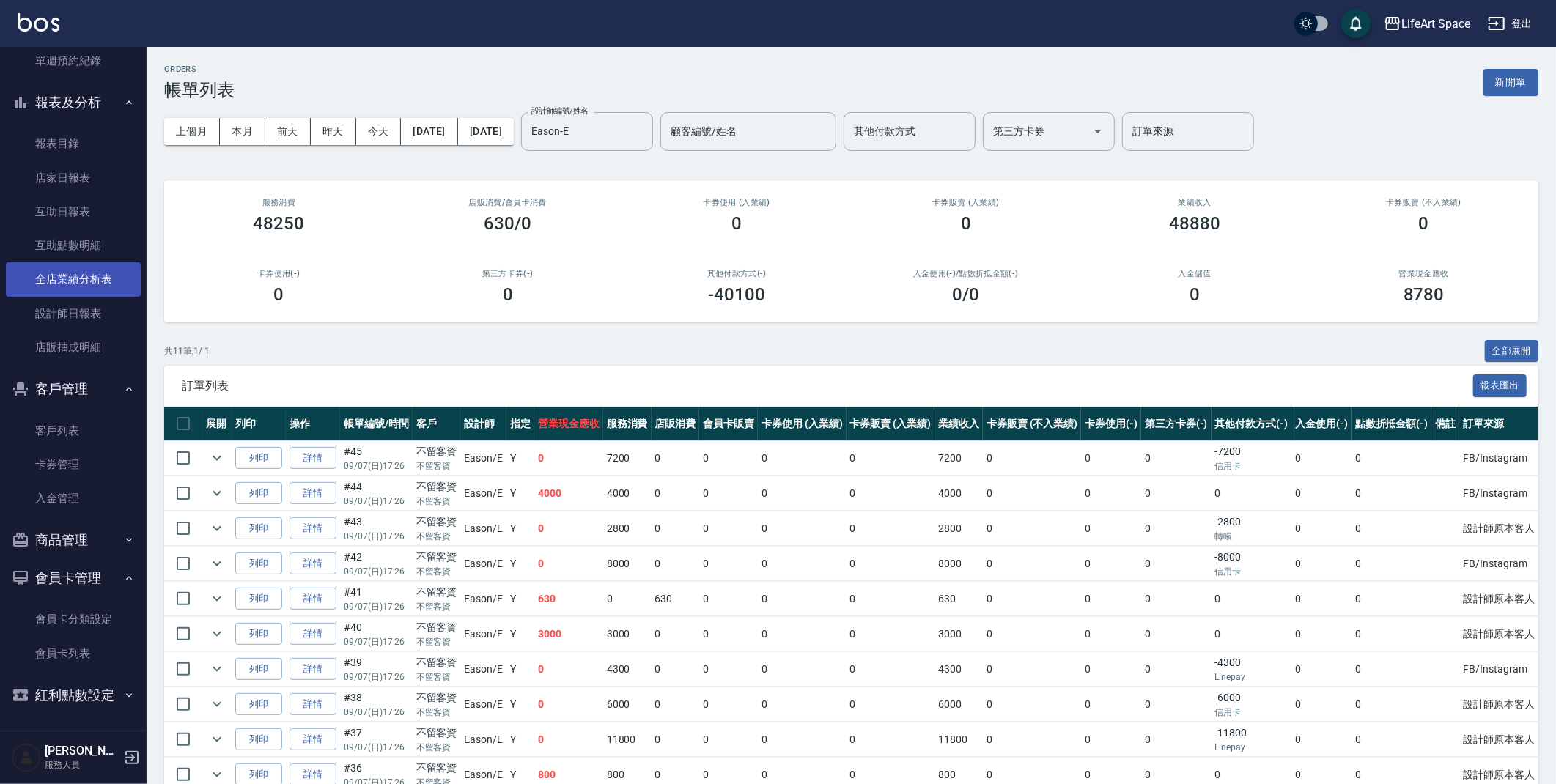
click at [81, 273] on link "全店業績分析表" at bounding box center [72, 279] width 135 height 33
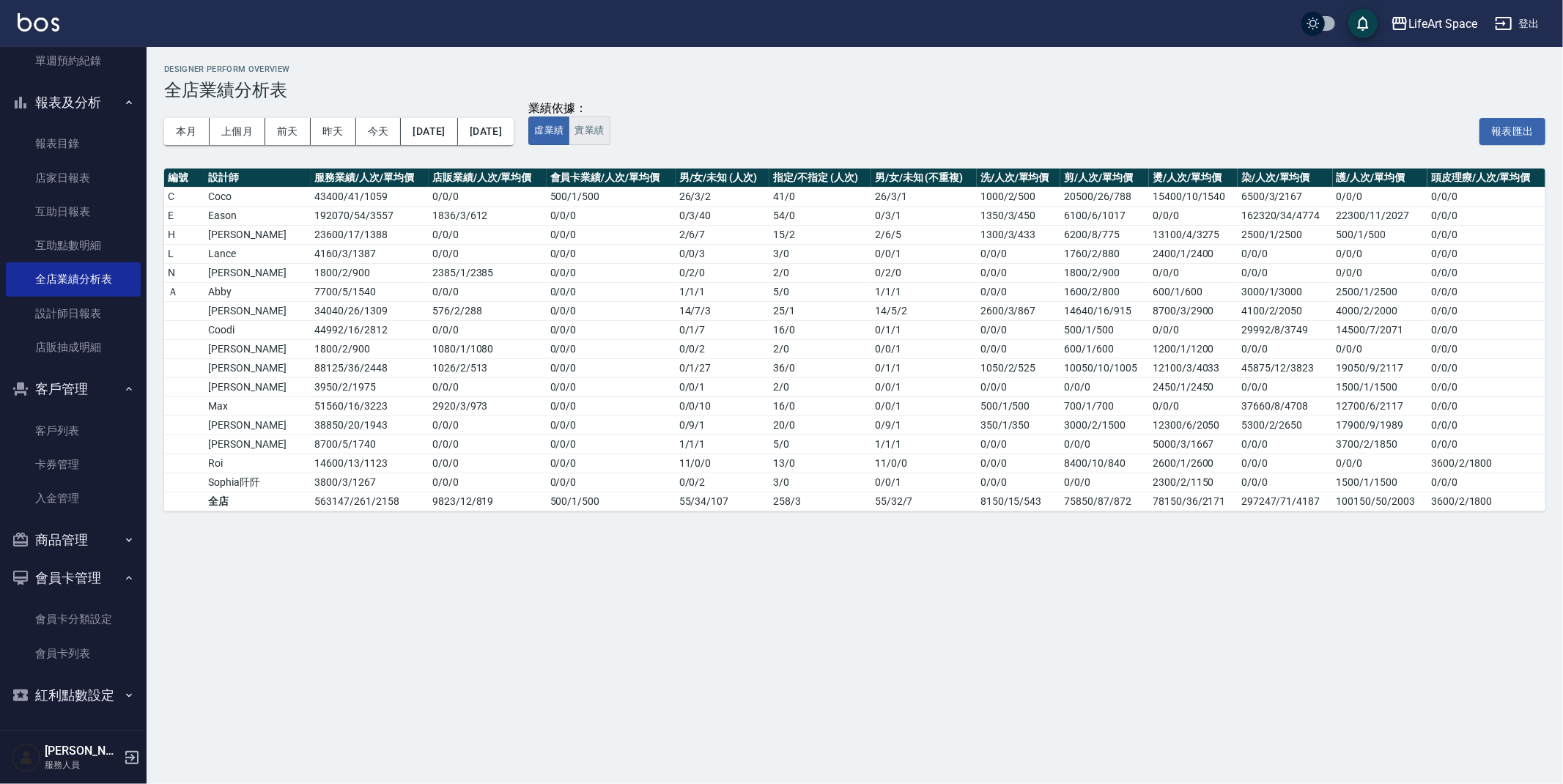
click at [610, 132] on button "實業績" at bounding box center [589, 131] width 41 height 29
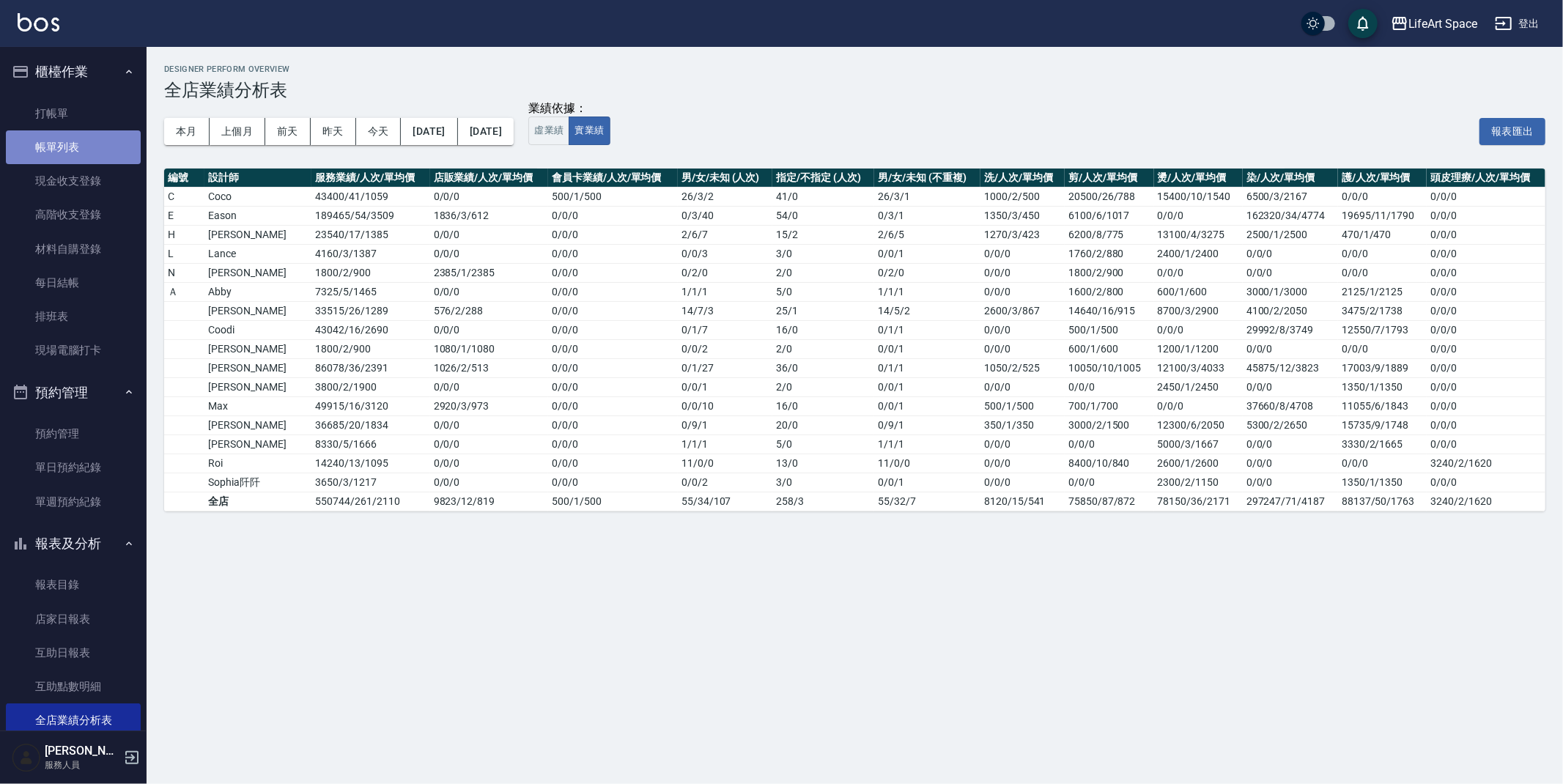
click at [81, 155] on link "帳單列表" at bounding box center [72, 148] width 135 height 33
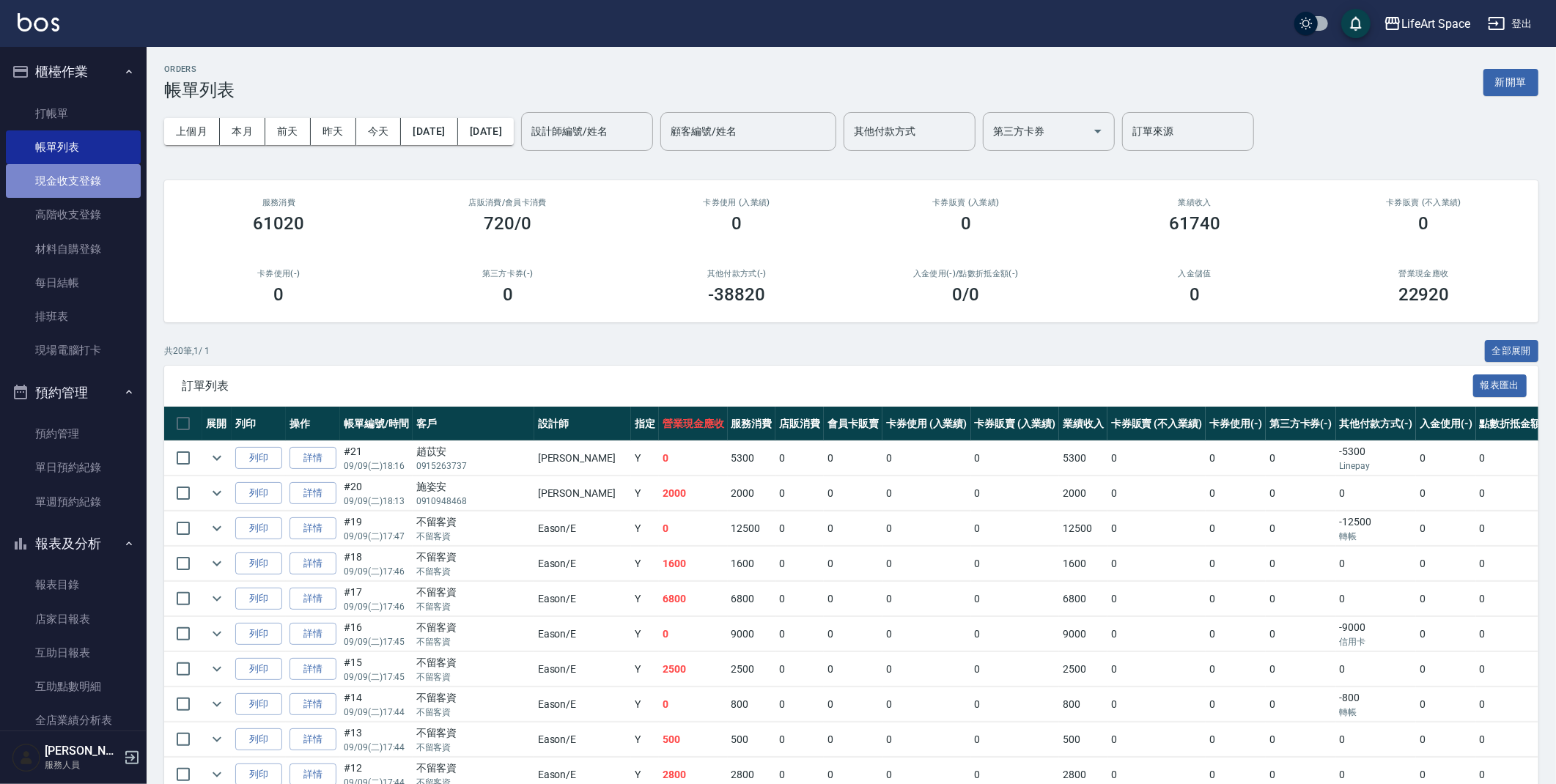
click at [82, 186] on link "現金收支登錄" at bounding box center [72, 181] width 135 height 33
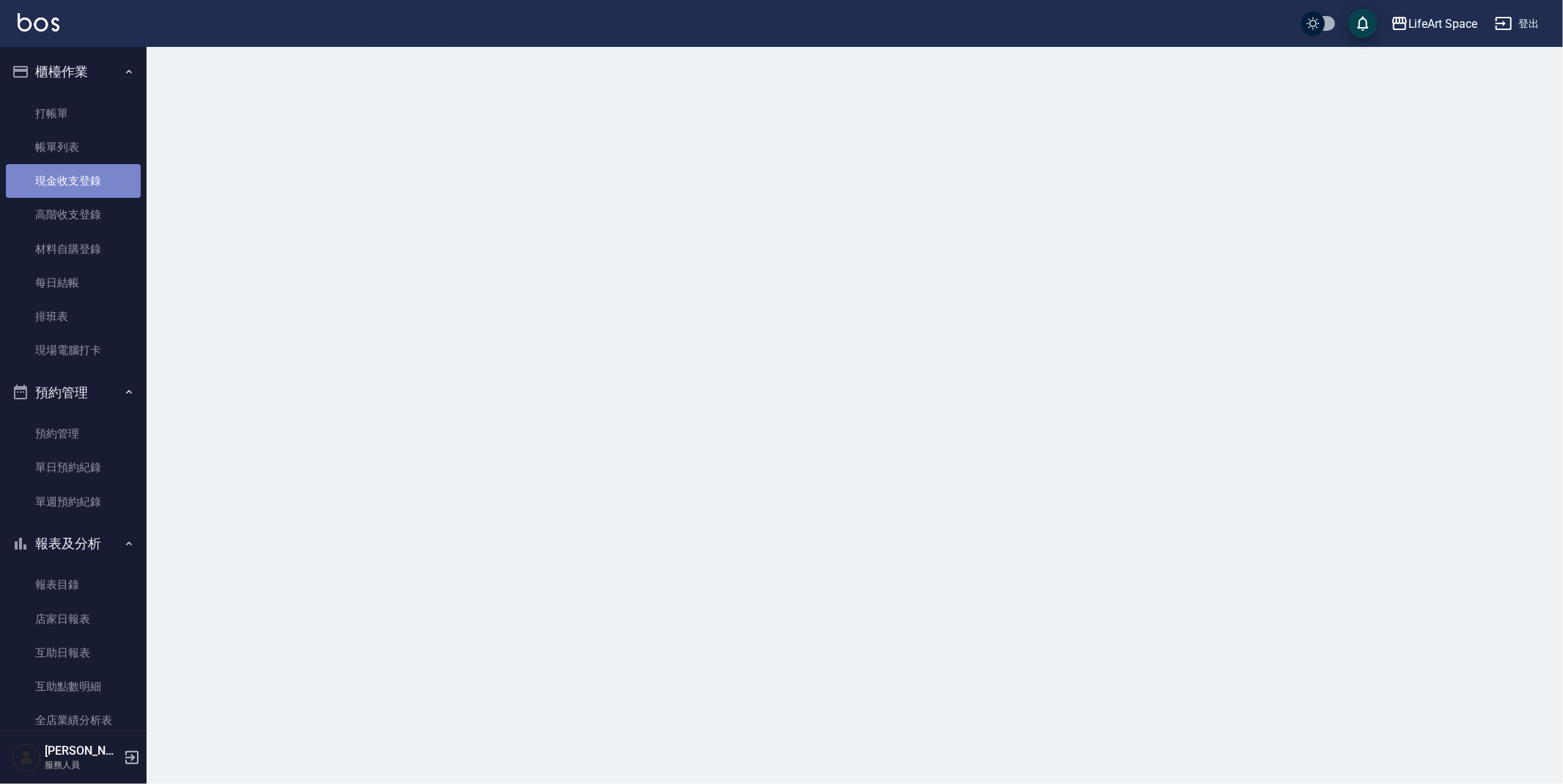
click at [82, 186] on link "現金收支登錄" at bounding box center [72, 181] width 135 height 33
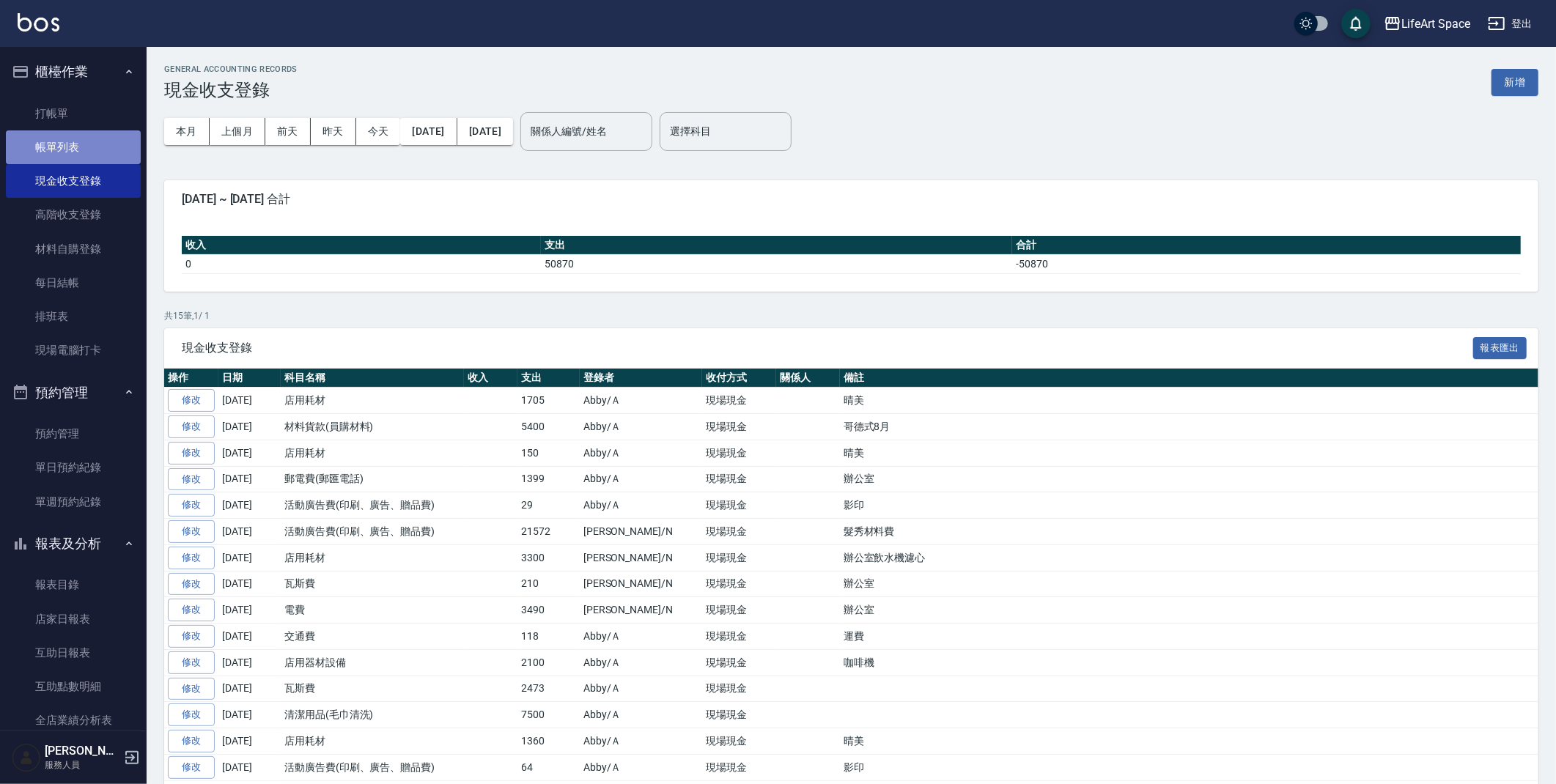
click at [89, 153] on link "帳單列表" at bounding box center [72, 148] width 135 height 33
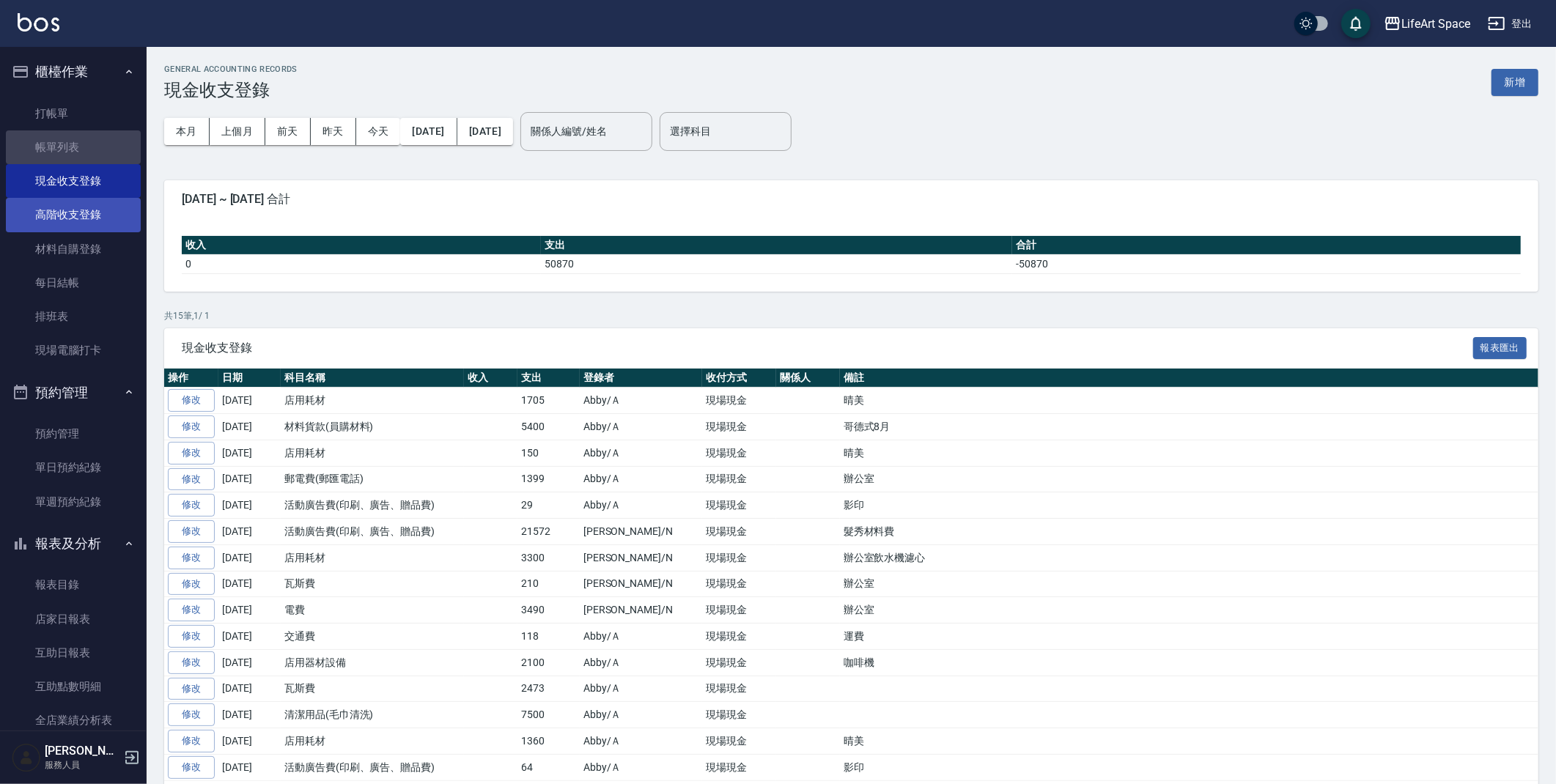
click at [89, 153] on link "帳單列表" at bounding box center [72, 148] width 135 height 33
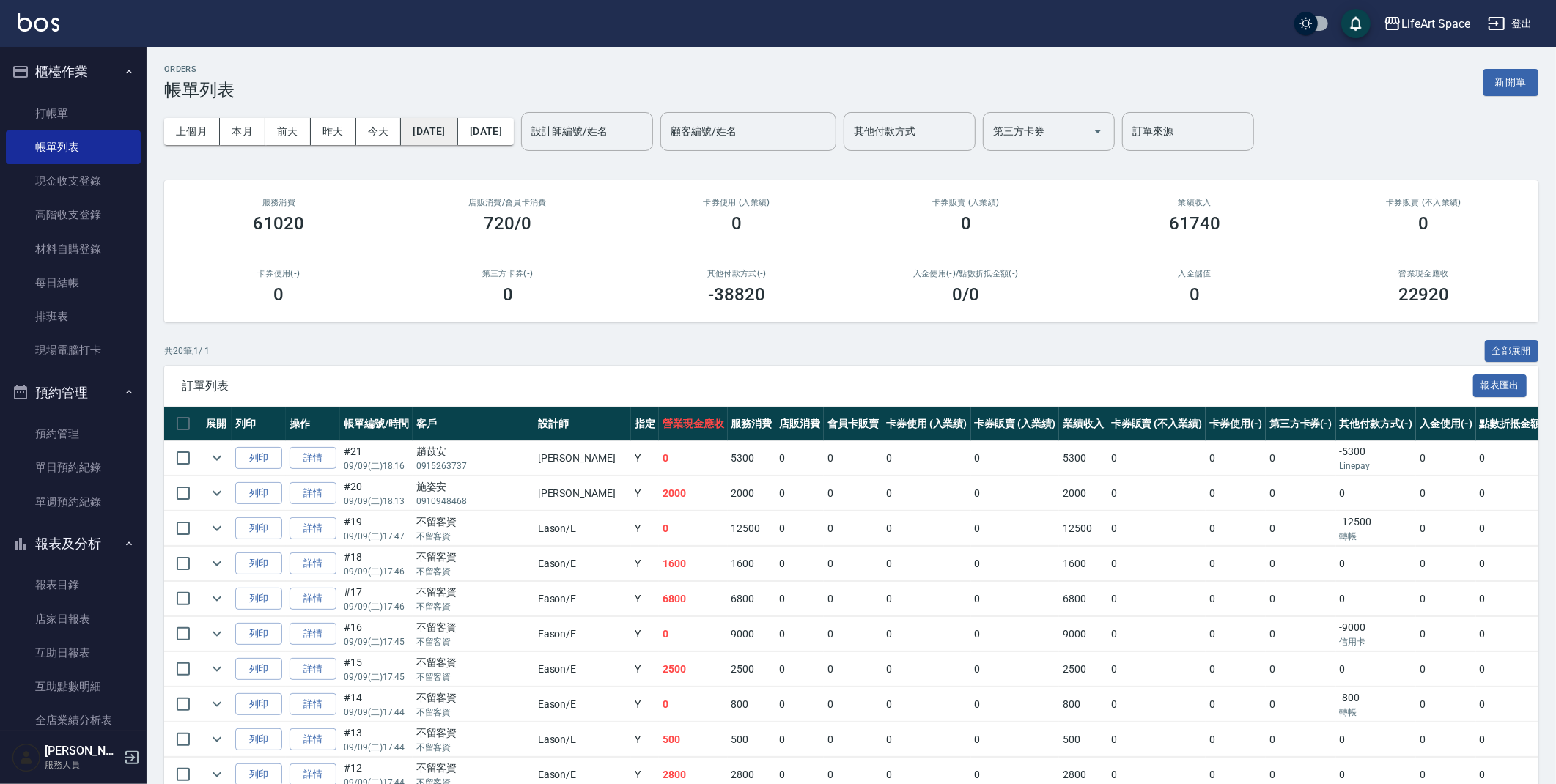
click at [457, 135] on button "[DATE]" at bounding box center [429, 131] width 57 height 27
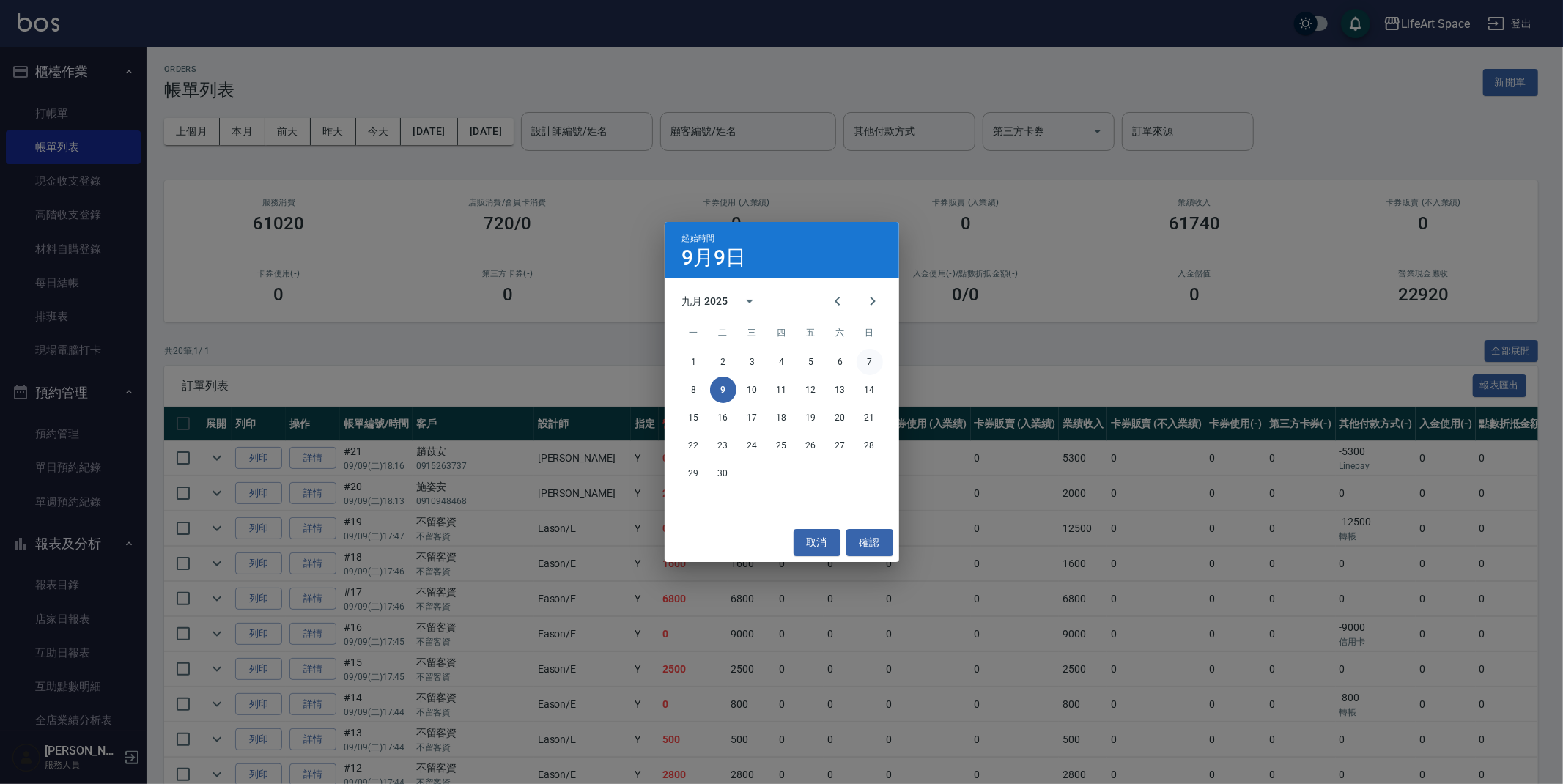
click at [863, 357] on button "7" at bounding box center [870, 362] width 26 height 26
click at [864, 360] on button "7" at bounding box center [870, 362] width 26 height 26
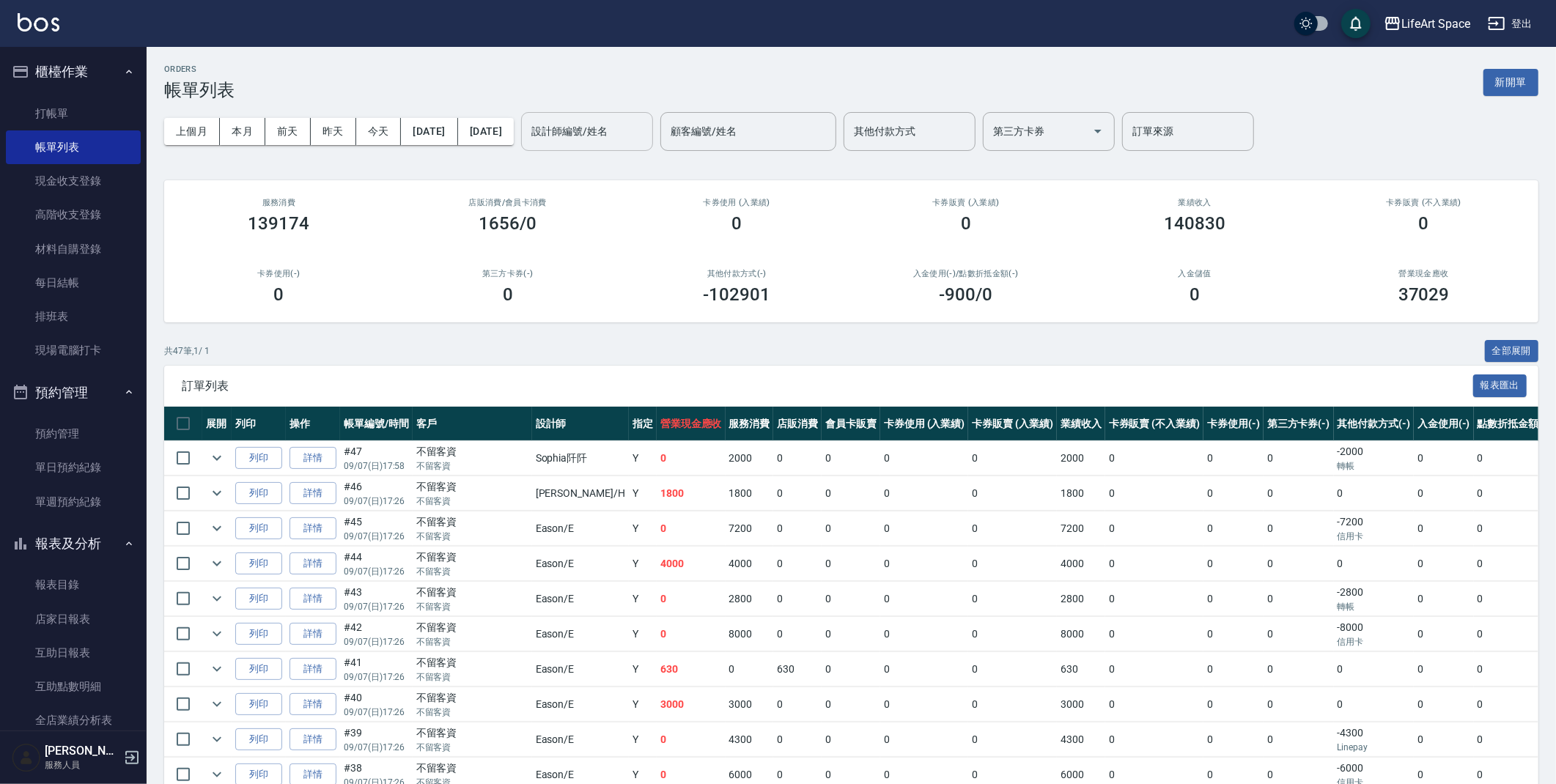
click at [653, 145] on div "設計師編號/姓名" at bounding box center [586, 132] width 132 height 39
click at [624, 162] on span "[PERSON_NAME] (無代號)" at bounding box center [637, 176] width 109 height 31
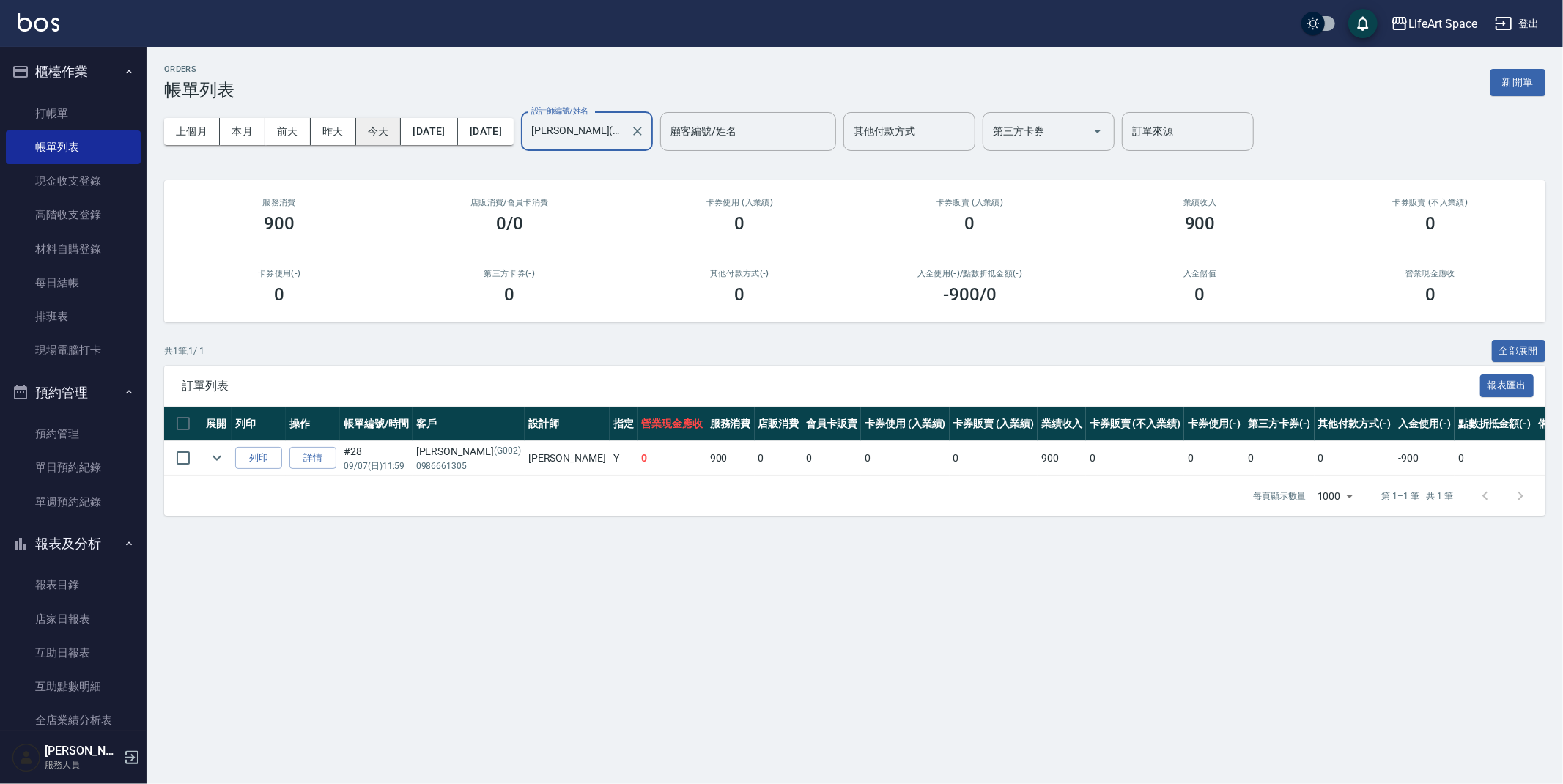
click at [396, 127] on button "今天" at bounding box center [379, 131] width 45 height 27
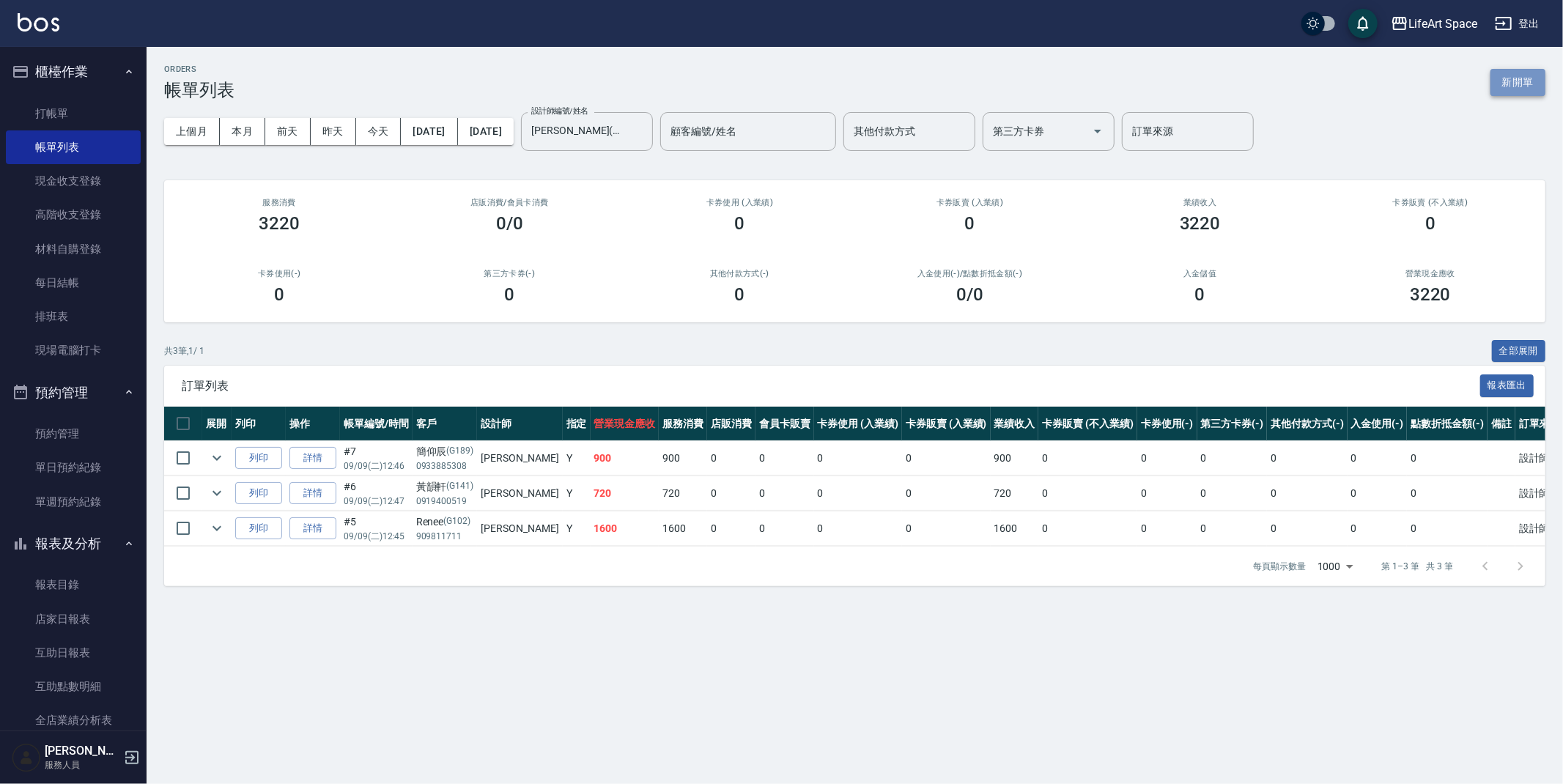
click at [1530, 74] on button "新開單" at bounding box center [1518, 82] width 55 height 27
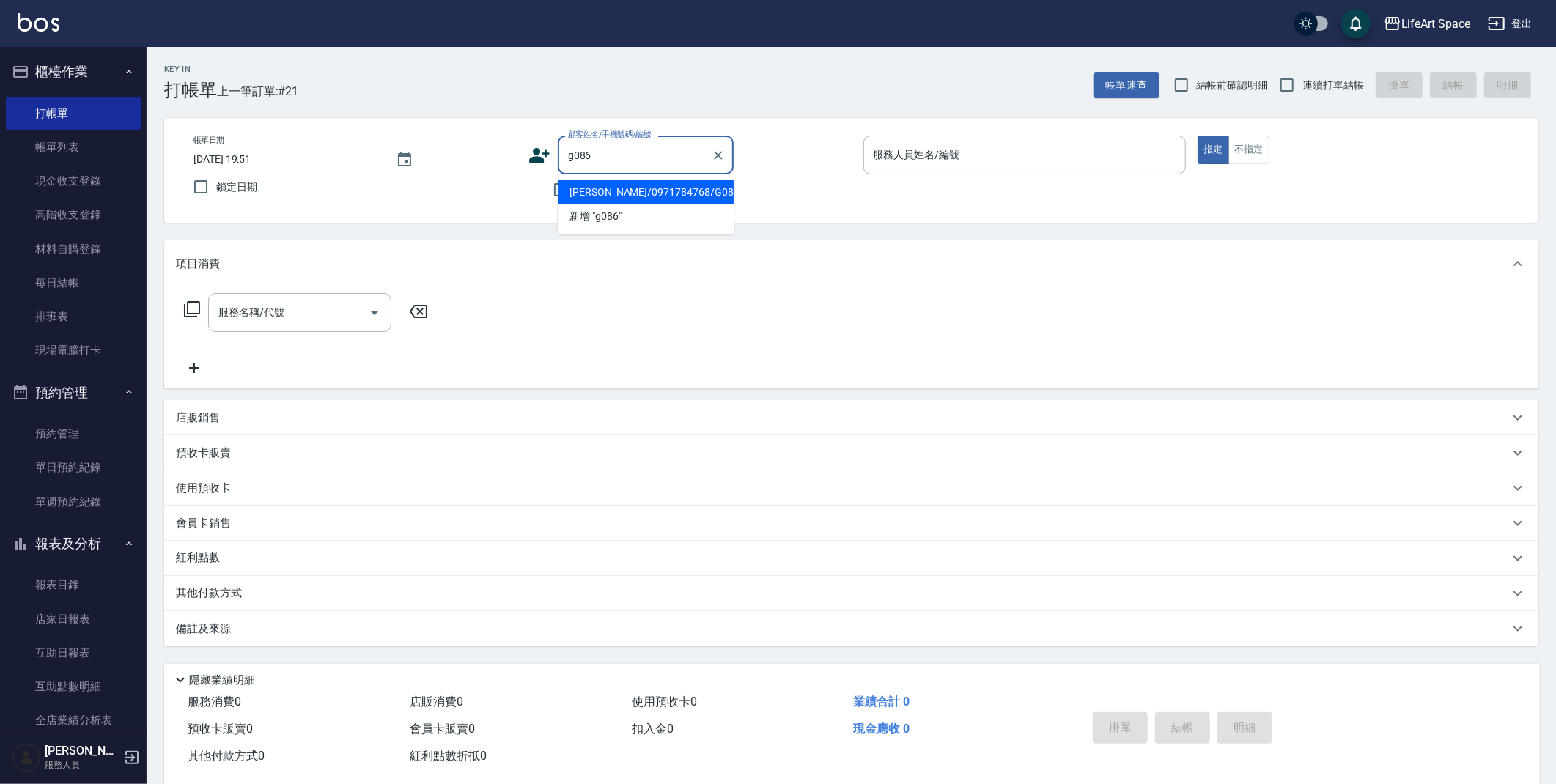
drag, startPoint x: 603, startPoint y: 199, endPoint x: 431, endPoint y: 314, distance: 206.9
click at [603, 198] on li "[PERSON_NAME]/0971784768/G086" at bounding box center [646, 192] width 176 height 24
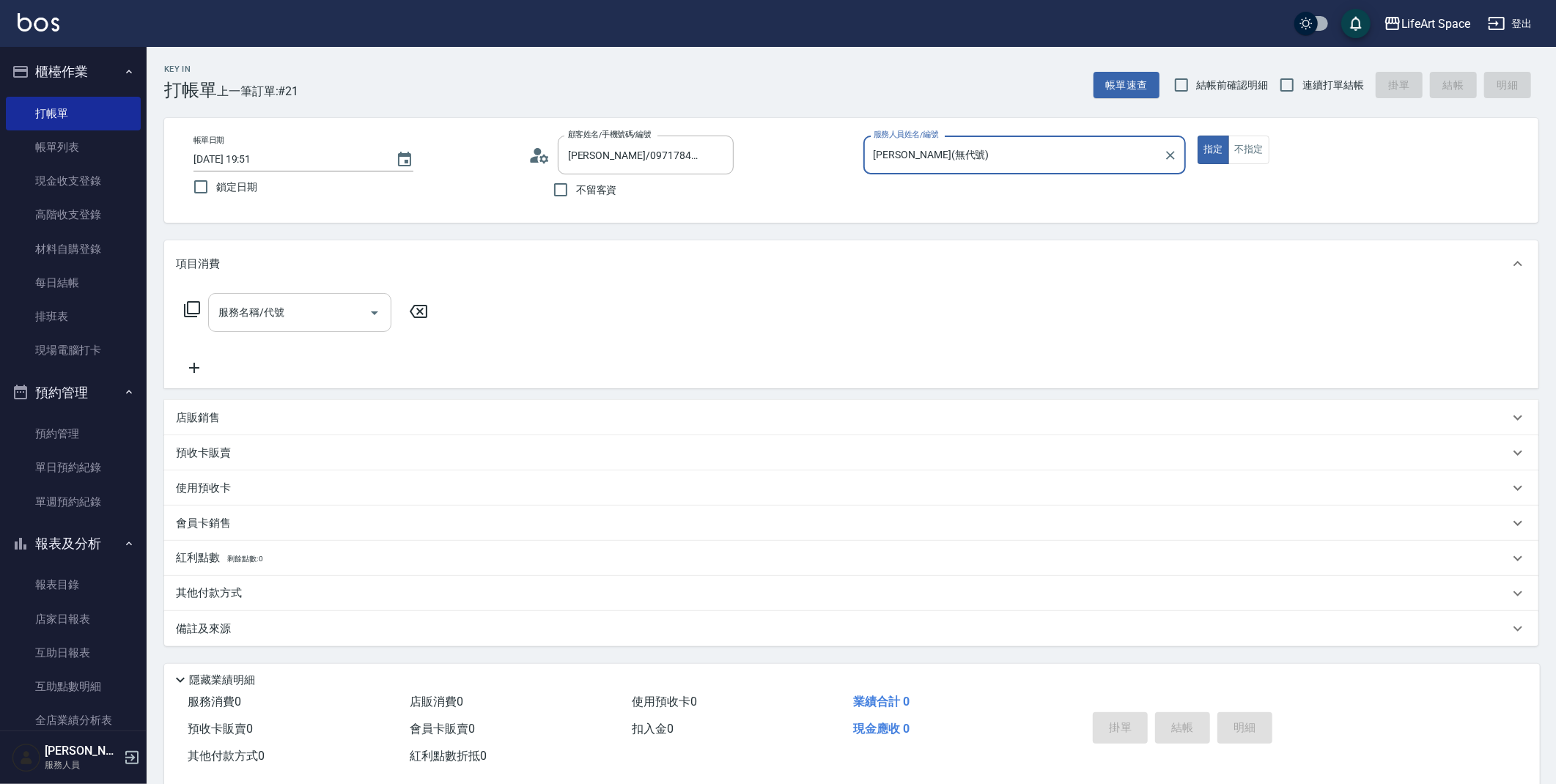
click at [311, 300] on input "服務名稱/代號" at bounding box center [289, 313] width 148 height 26
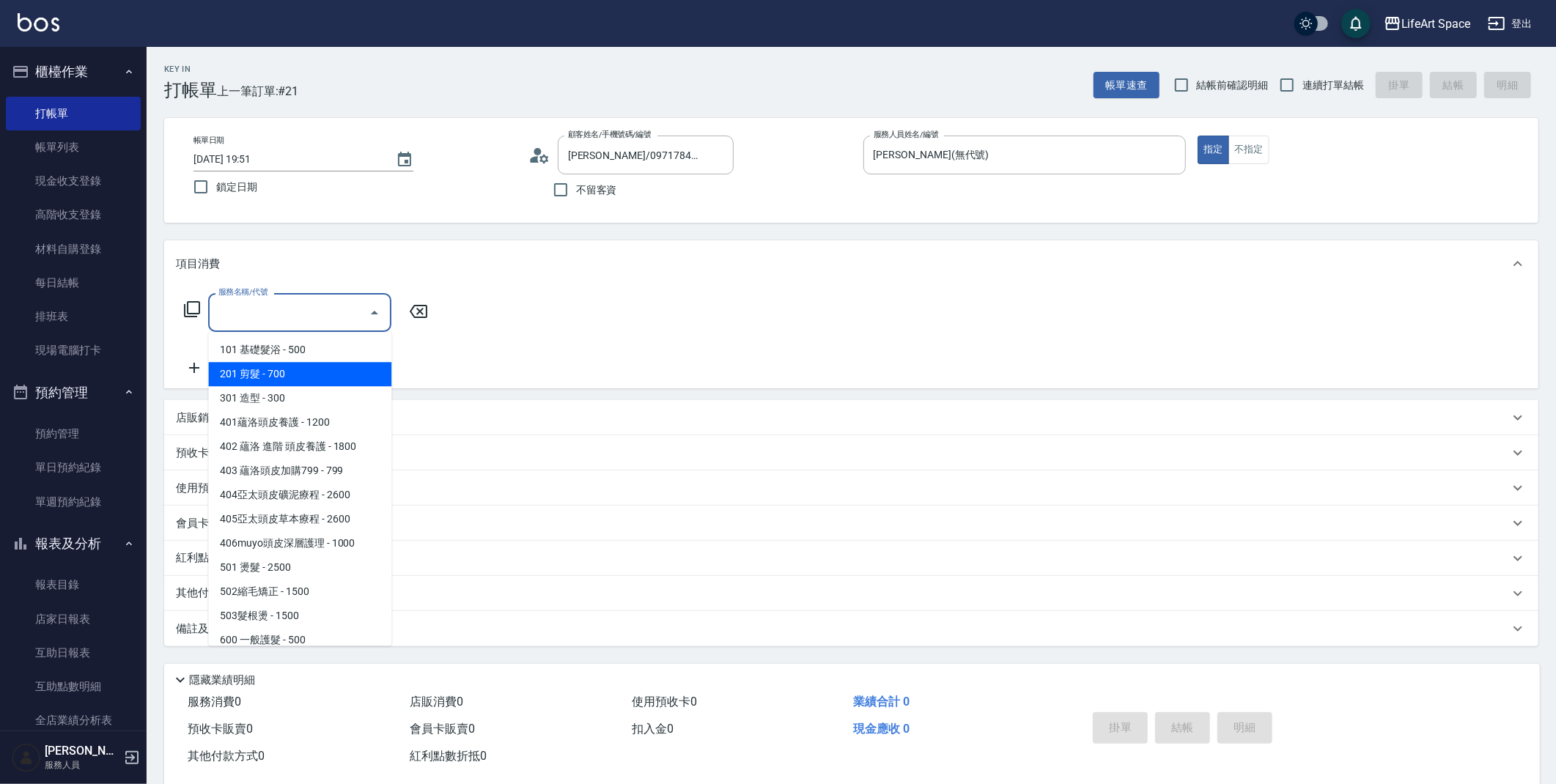
drag, startPoint x: 285, startPoint y: 370, endPoint x: 308, endPoint y: 366, distance: 23.3
click at [284, 371] on span "201 剪髮 - 700" at bounding box center [299, 374] width 183 height 24
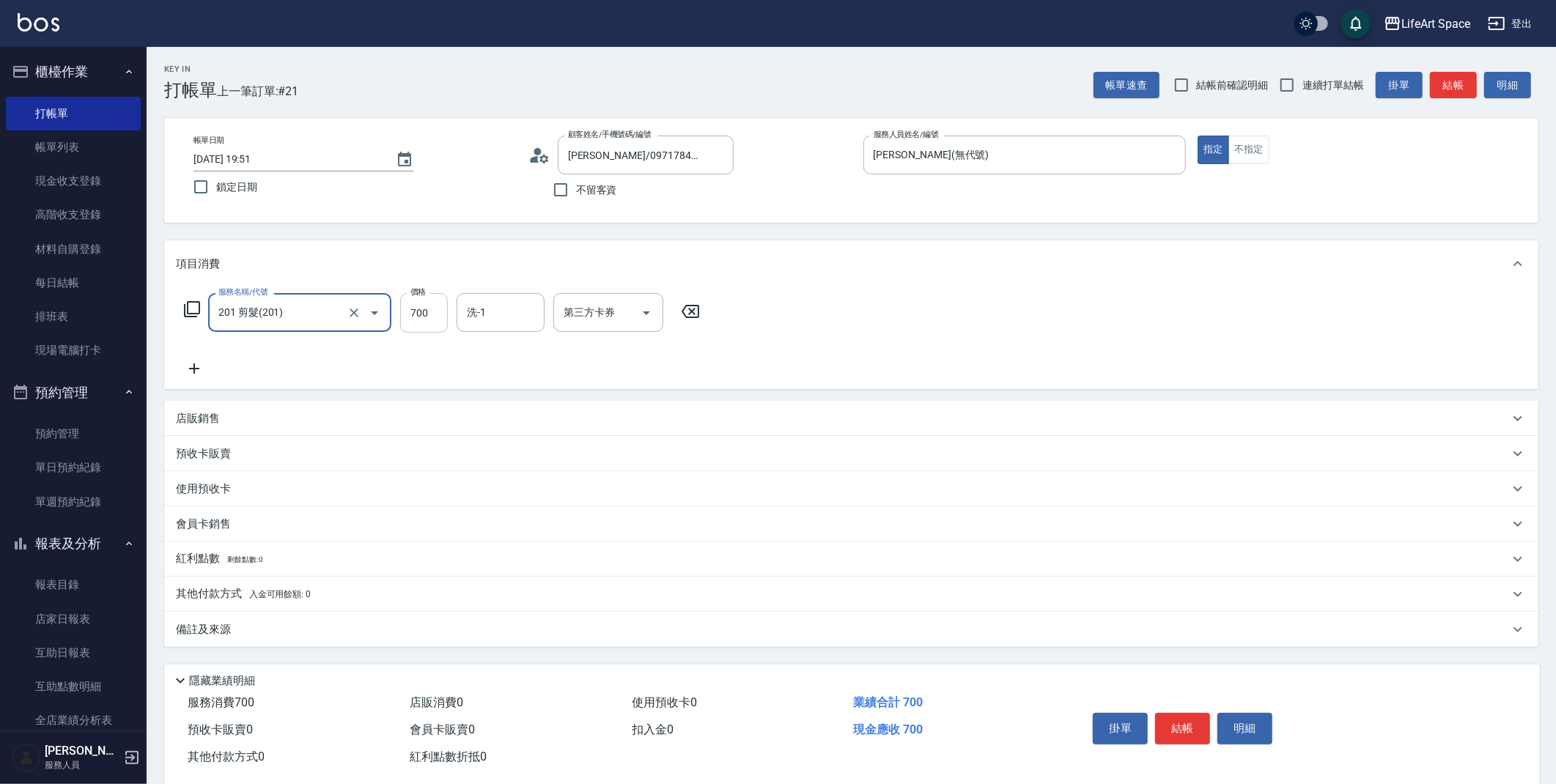
click at [430, 317] on input "700" at bounding box center [423, 313] width 47 height 40
click at [277, 640] on div "備註及來源" at bounding box center [851, 629] width 1374 height 35
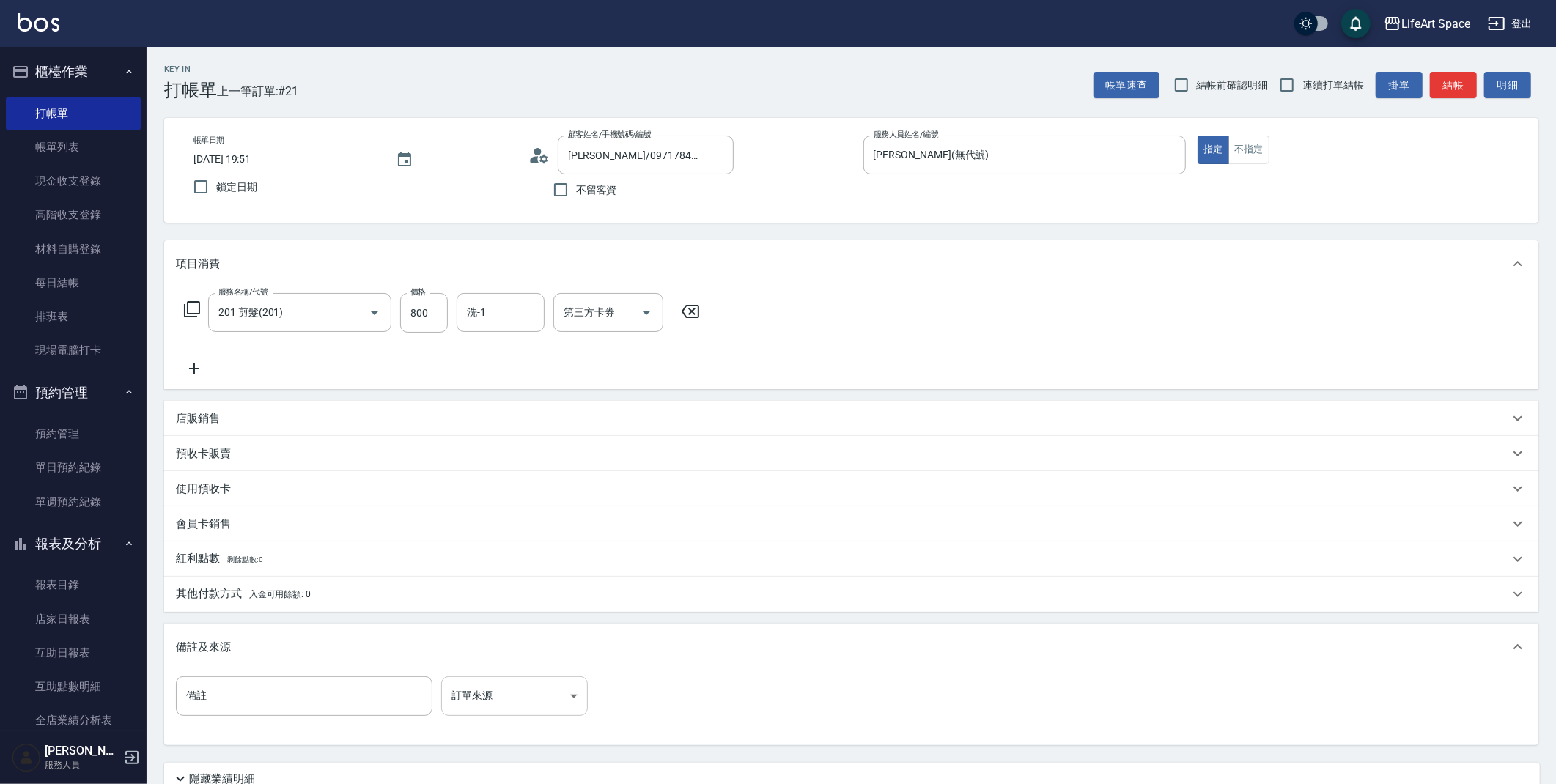
click at [537, 690] on body "LifeArt Space 登出 櫃檯作業 打帳單 帳單列表 現金收支登錄 高階收支登錄 材料自購登錄 每日結帳 排班表 現場電腦打卡 預約管理 預約管理 單…" at bounding box center [778, 452] width 1556 height 905
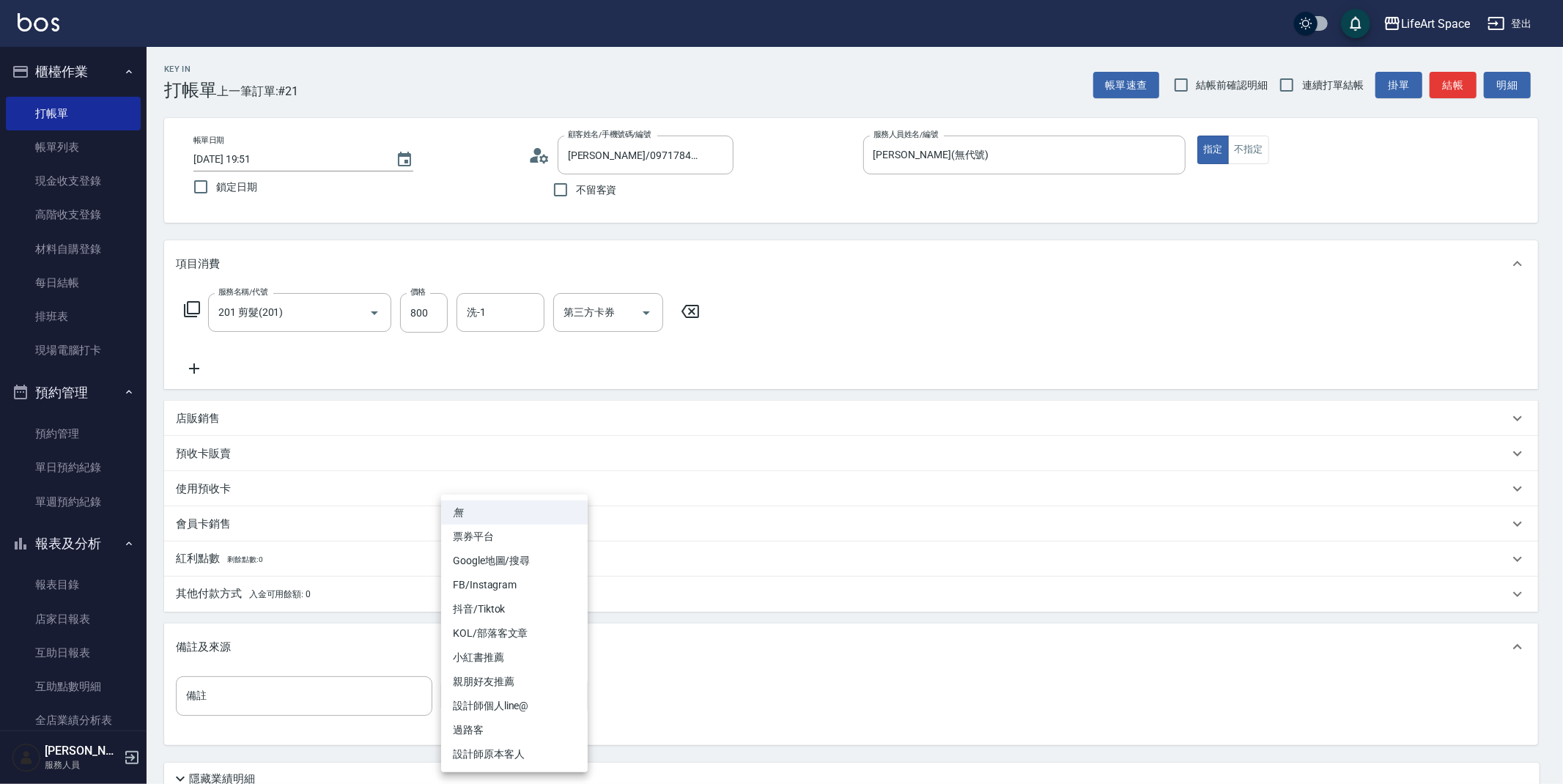
click at [530, 762] on li "設計師原本客人" at bounding box center [514, 754] width 147 height 24
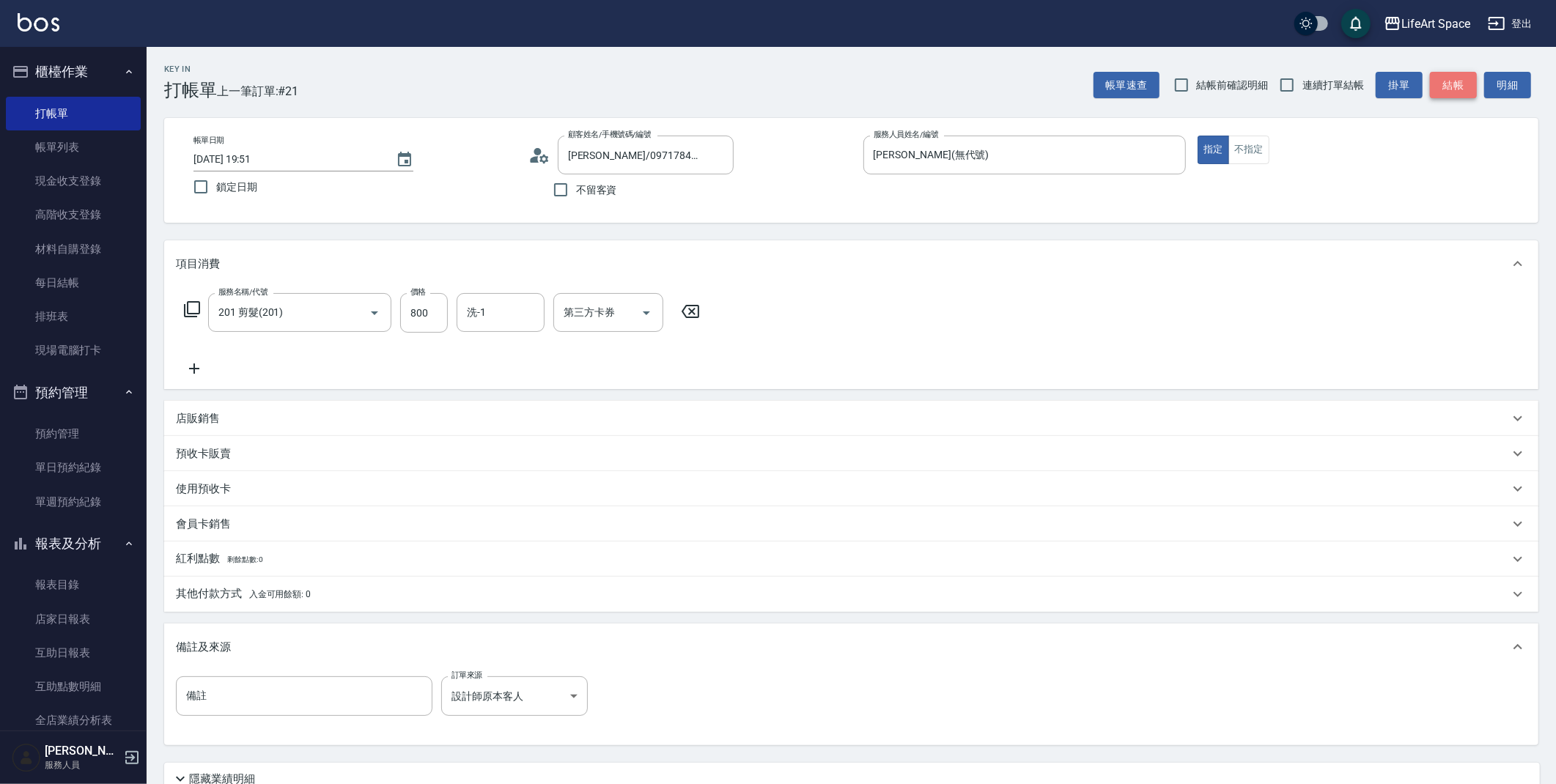
click at [1447, 80] on button "結帳" at bounding box center [1453, 84] width 47 height 27
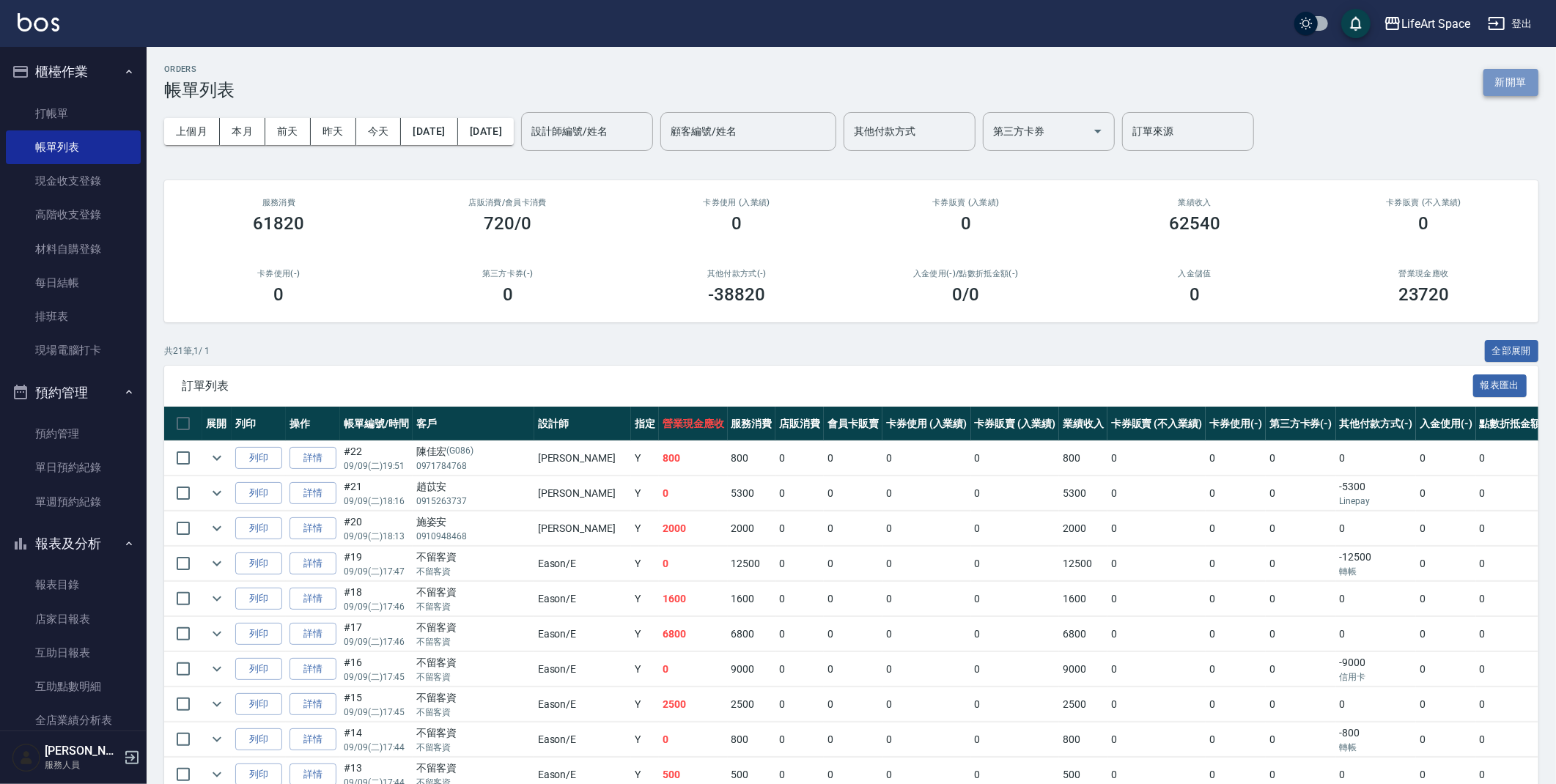
click at [1508, 70] on button "新開單" at bounding box center [1510, 82] width 55 height 27
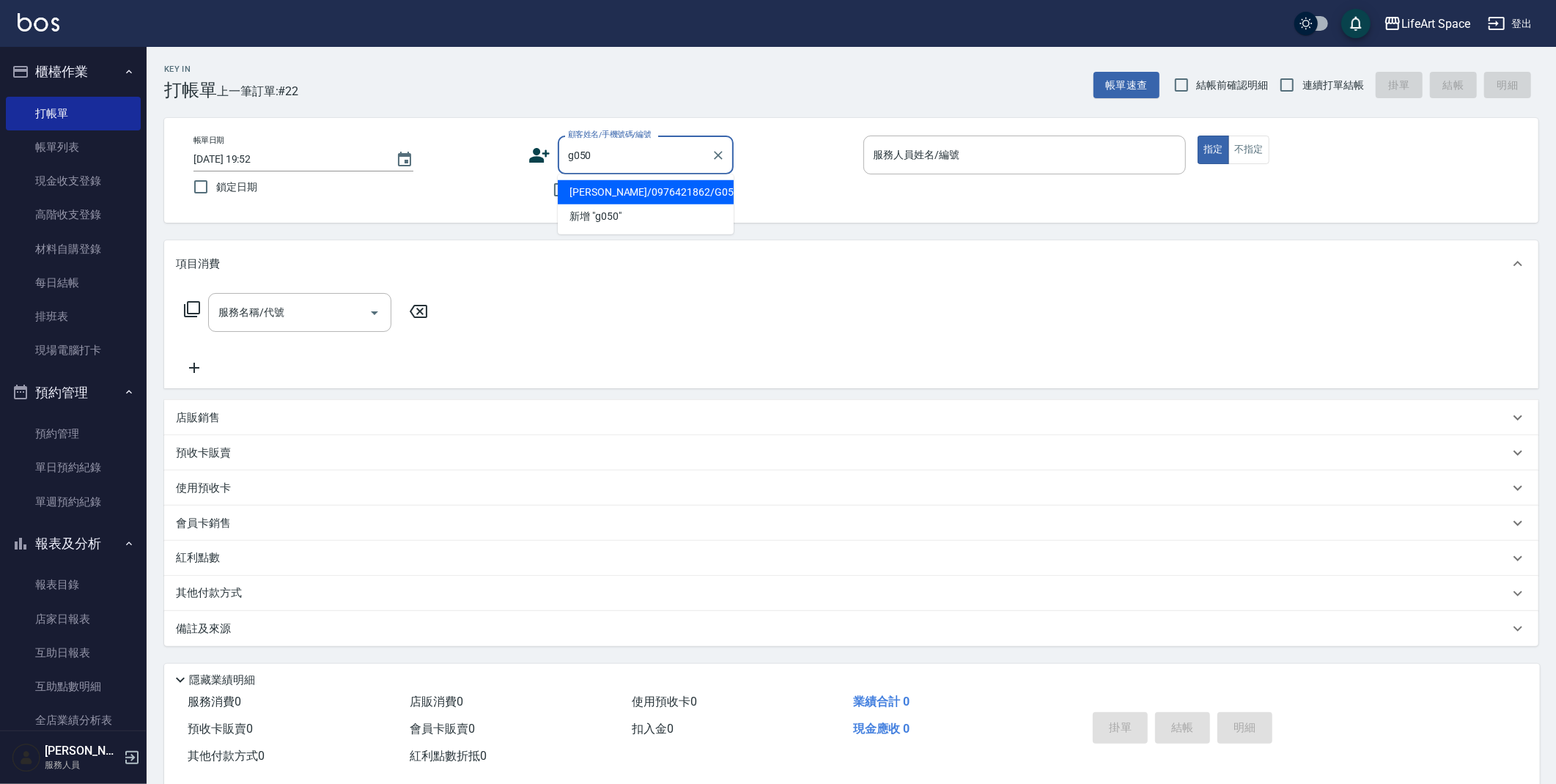
click at [627, 184] on li "[PERSON_NAME]/0976421862/G050" at bounding box center [646, 192] width 176 height 24
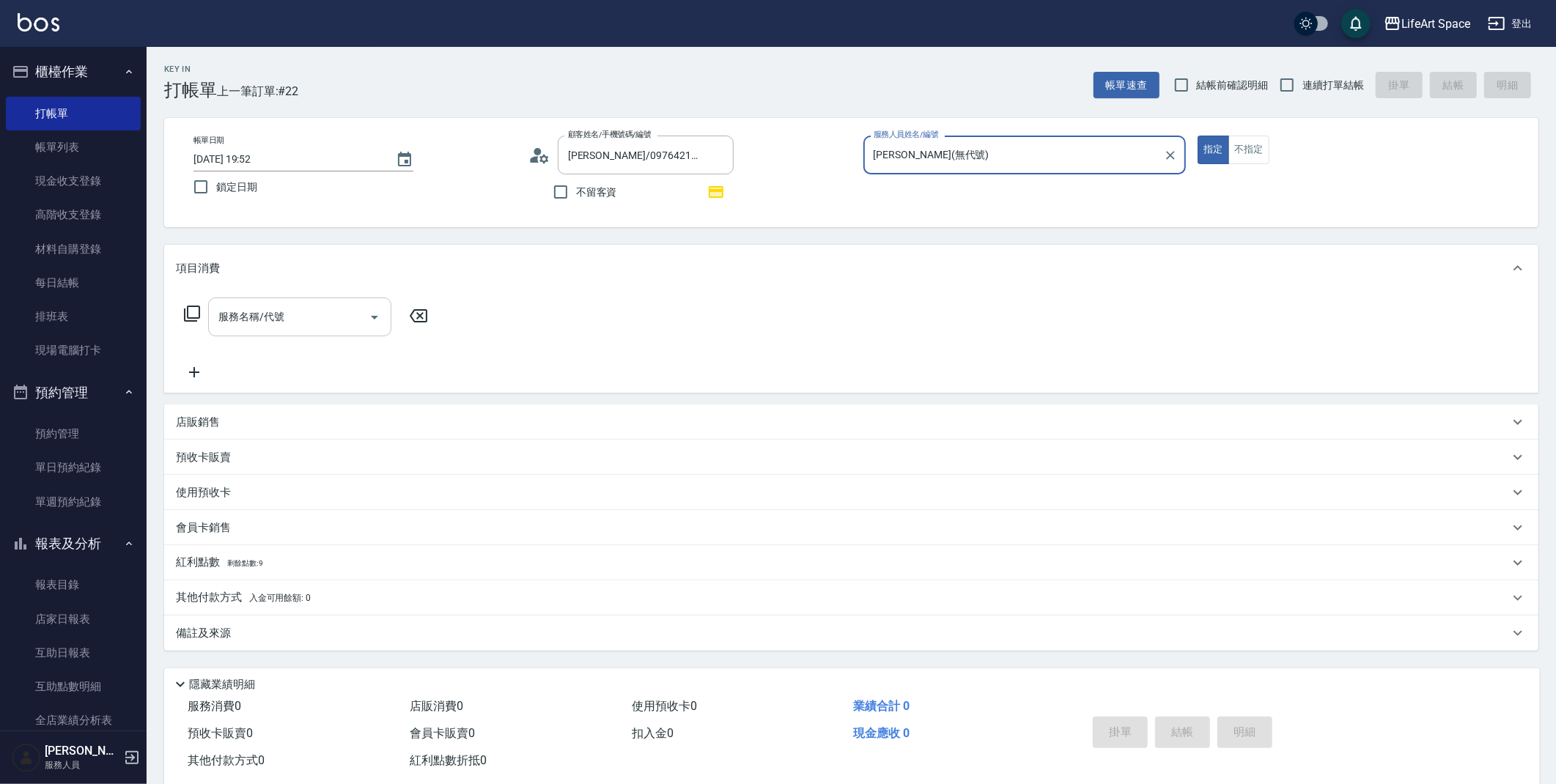
click at [297, 329] on div "服務名稱/代號" at bounding box center [299, 317] width 183 height 39
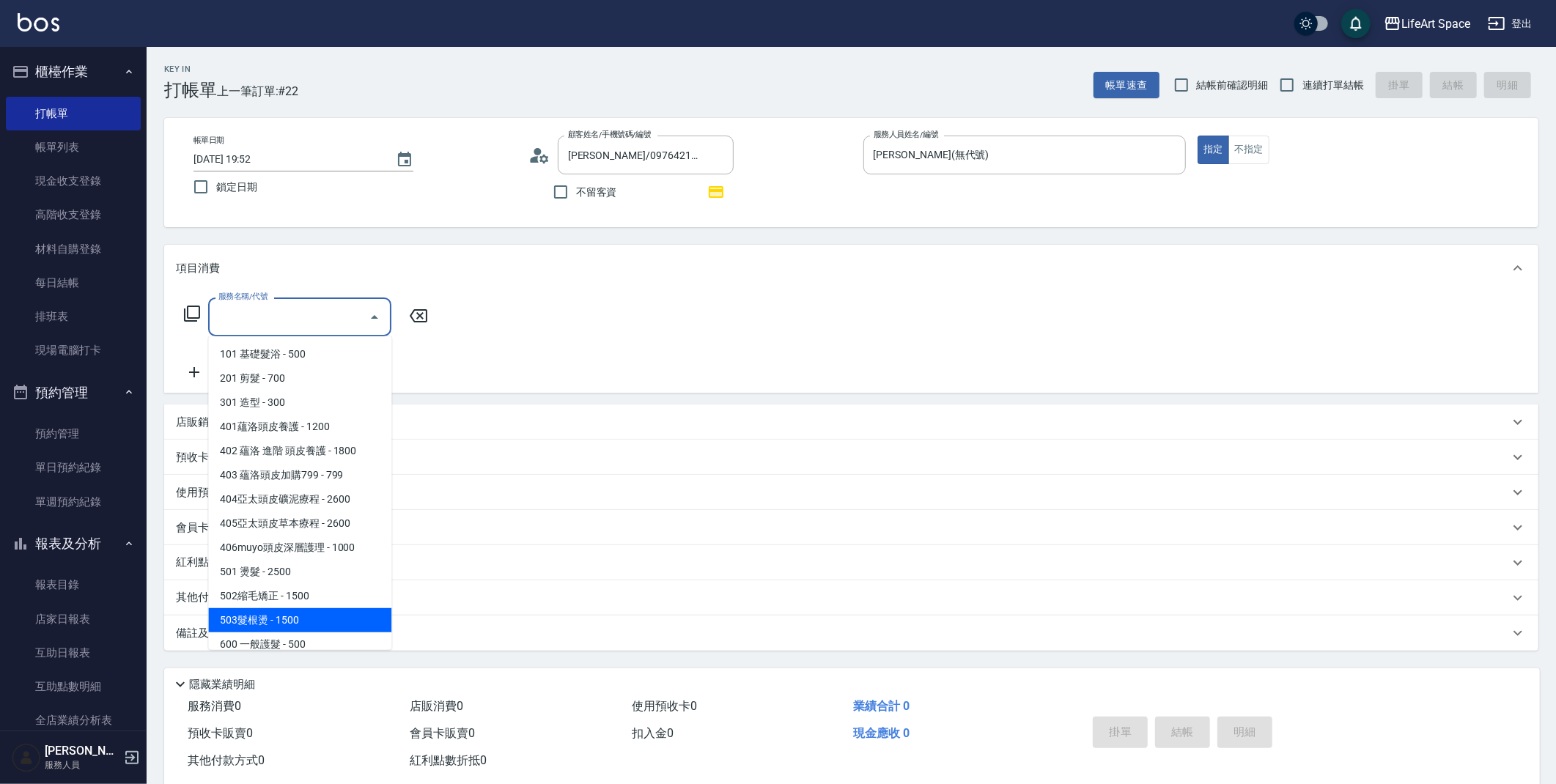
click at [238, 619] on span "503髮根燙 - 1500" at bounding box center [299, 620] width 183 height 24
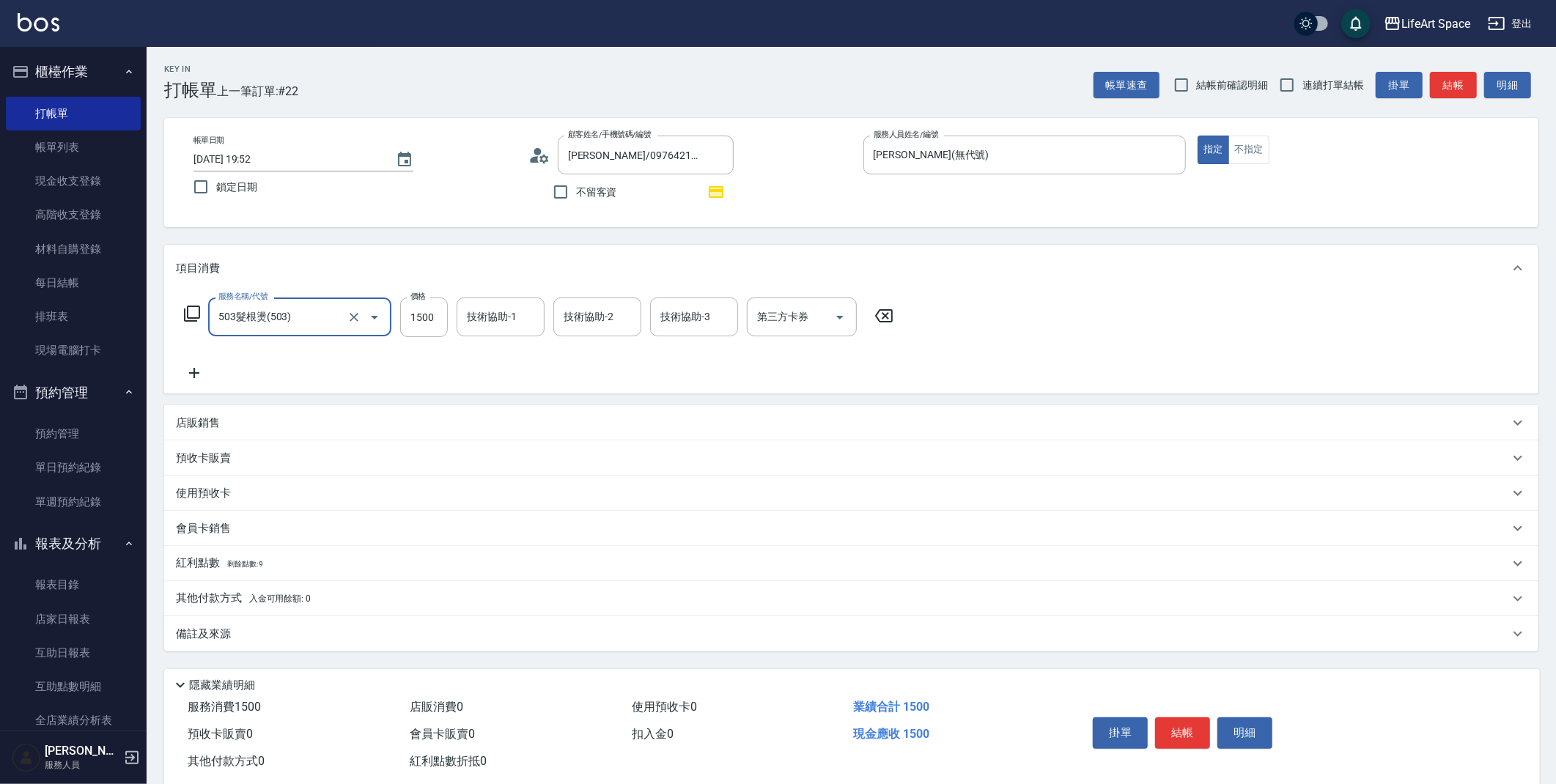
click at [193, 315] on icon at bounding box center [191, 314] width 18 height 18
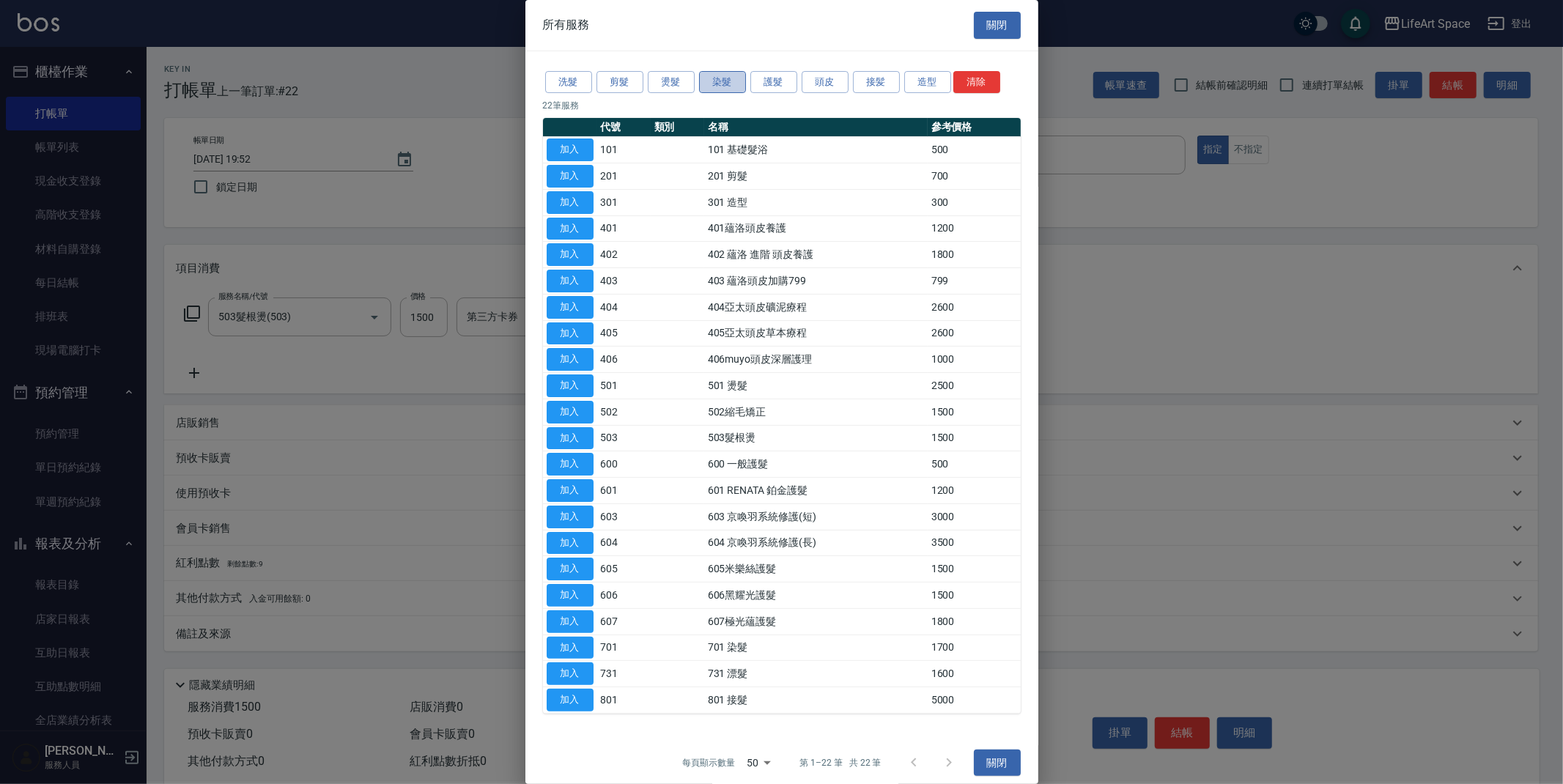
click at [731, 84] on button "染髮" at bounding box center [722, 83] width 47 height 22
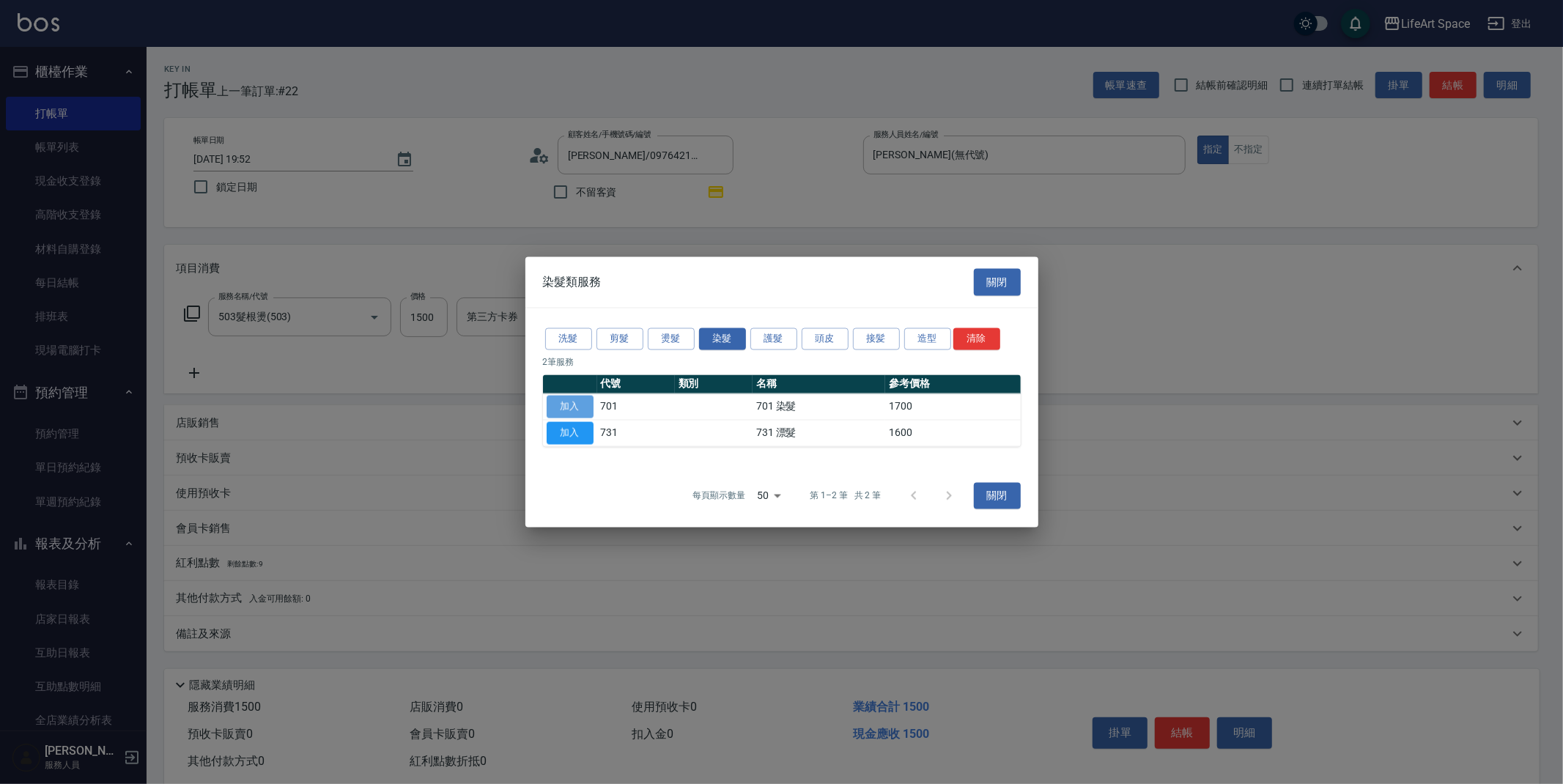
click at [584, 413] on button "加入" at bounding box center [570, 406] width 47 height 22
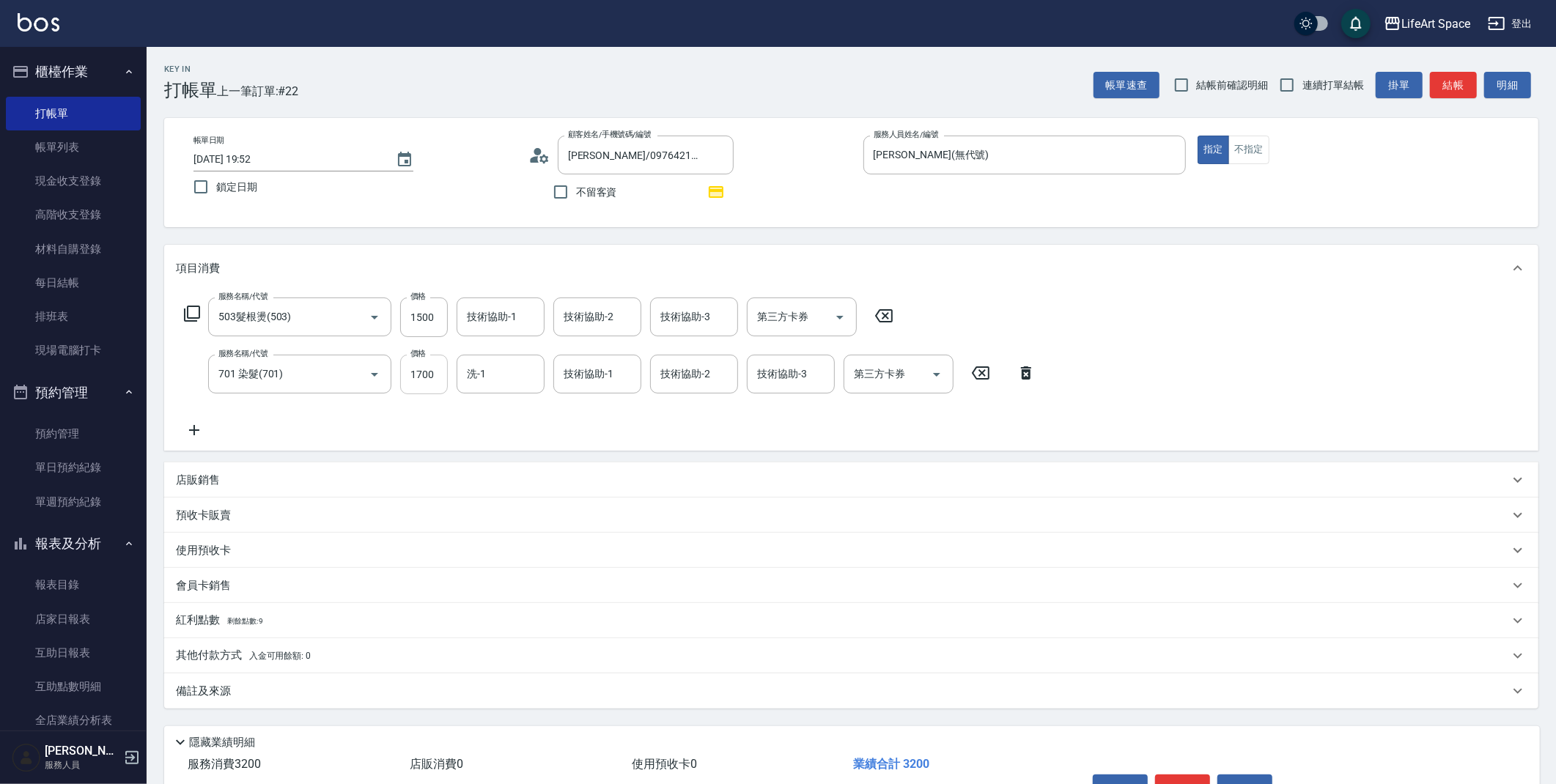
drag, startPoint x: 436, startPoint y: 375, endPoint x: 417, endPoint y: 384, distance: 21.0
click at [436, 375] on input "1700" at bounding box center [423, 374] width 47 height 40
click at [186, 308] on icon at bounding box center [191, 313] width 16 height 16
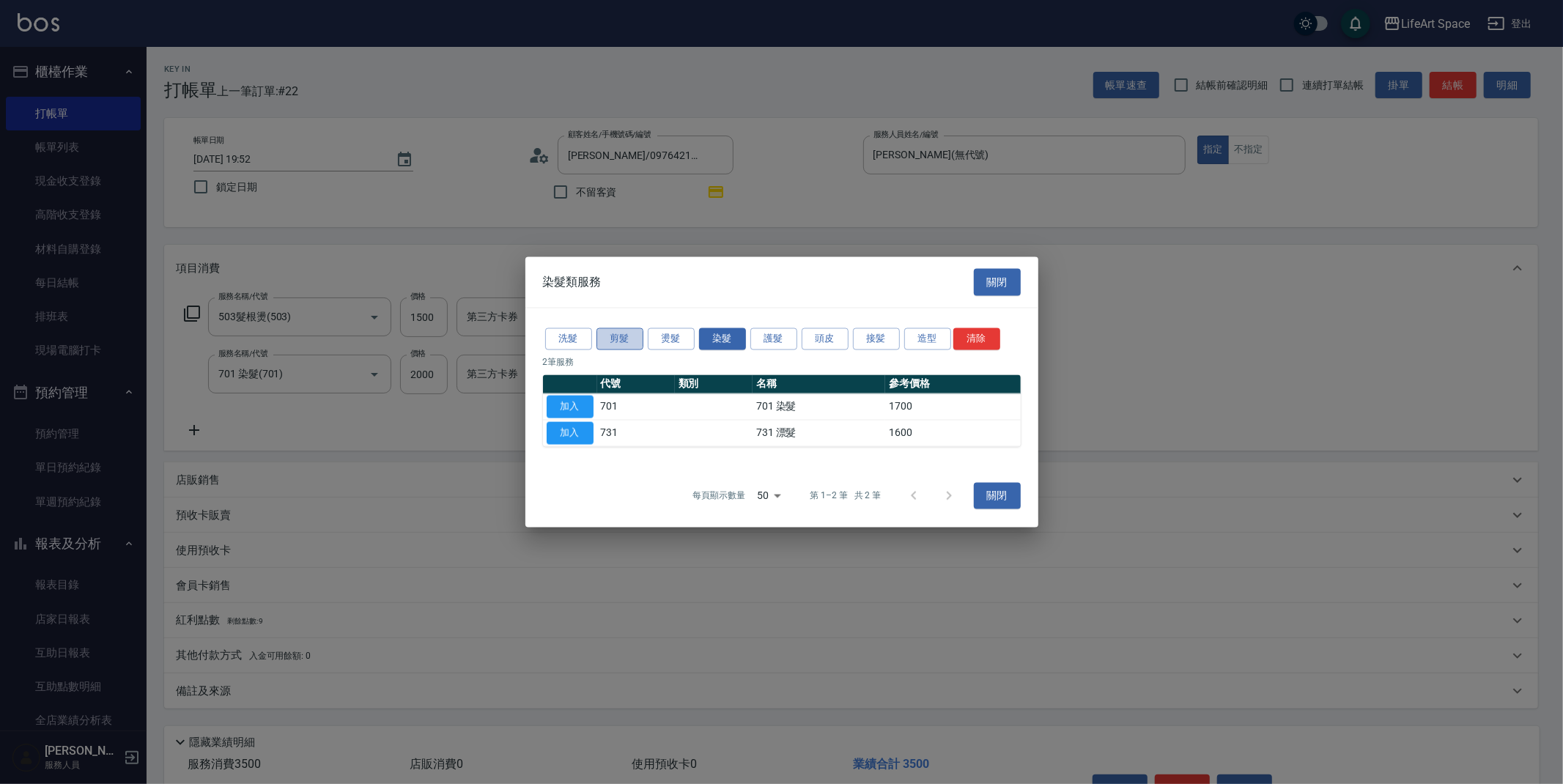
click at [601, 340] on button "剪髮" at bounding box center [620, 339] width 47 height 22
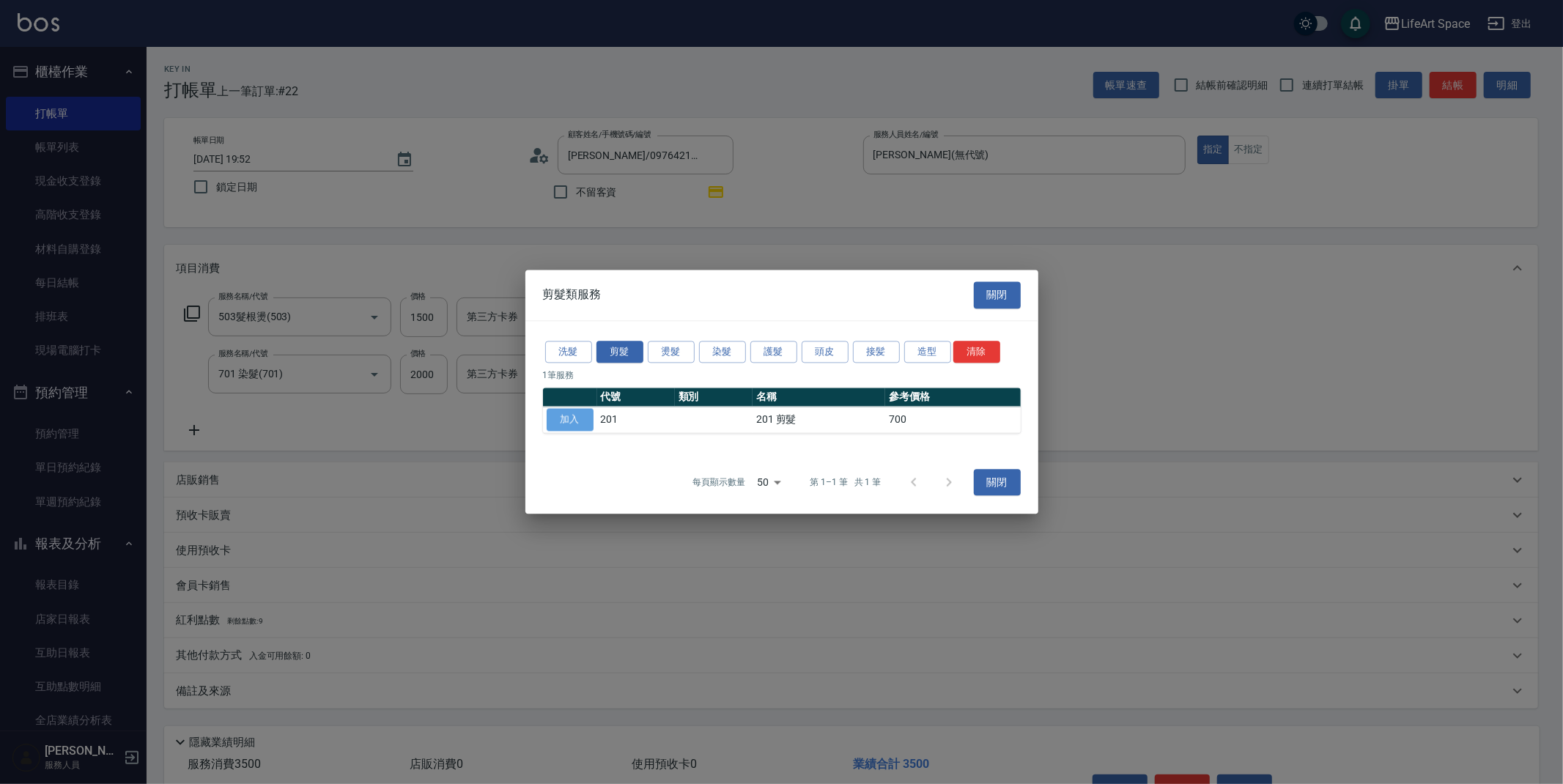
click at [555, 414] on button "加入" at bounding box center [570, 420] width 47 height 22
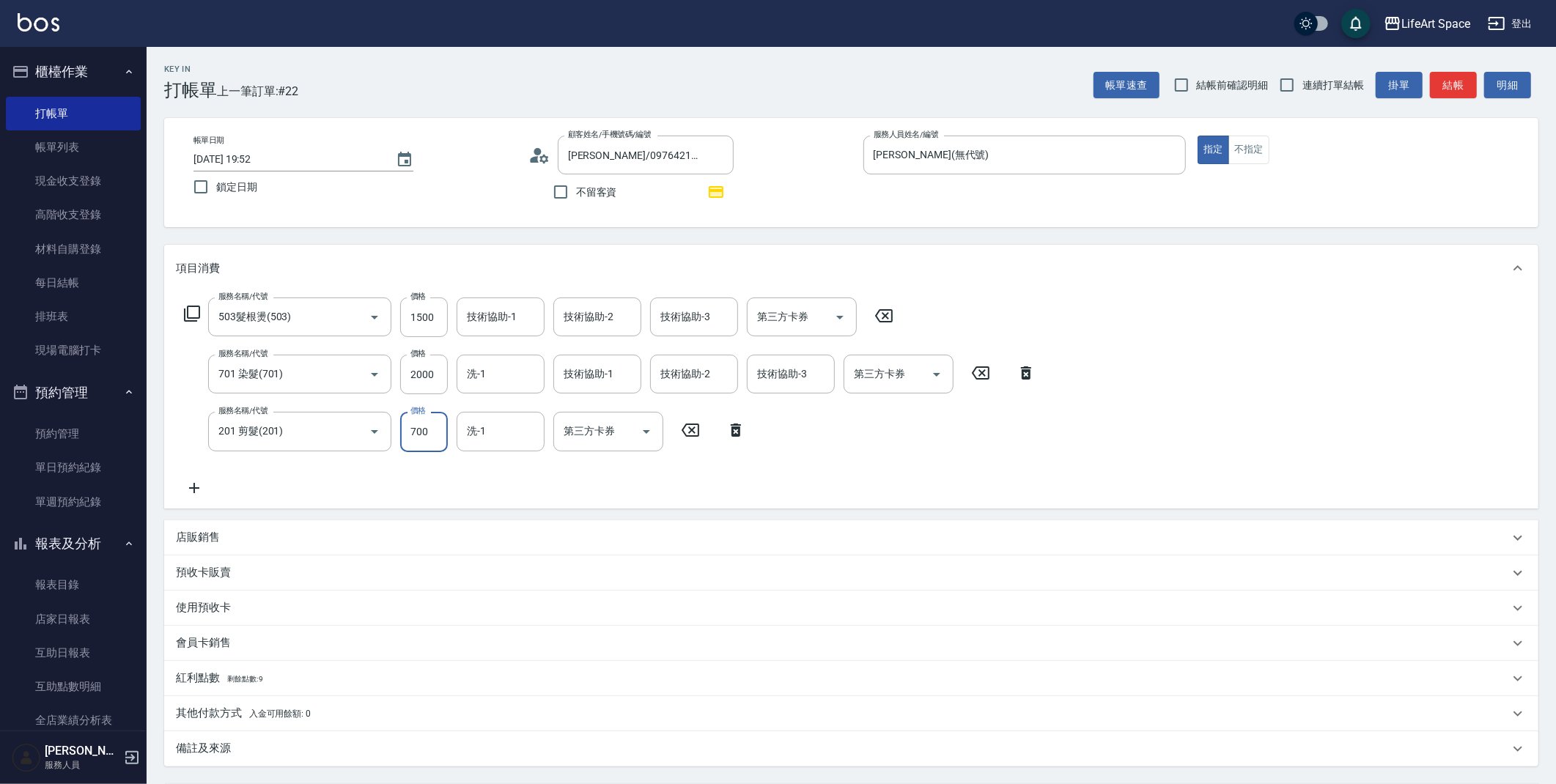
click at [433, 434] on input "700" at bounding box center [423, 431] width 47 height 40
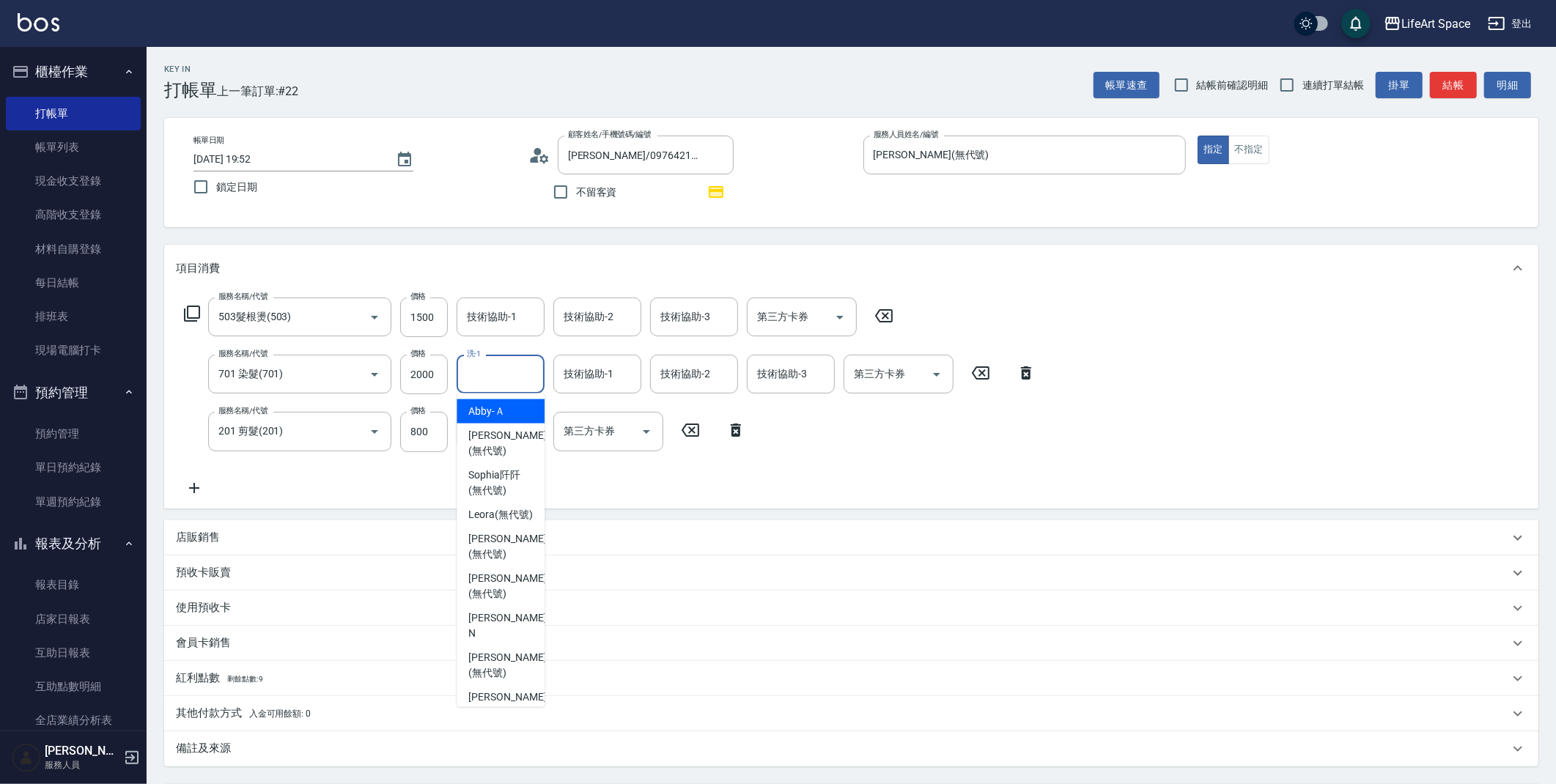
click at [526, 371] on input "洗-1" at bounding box center [500, 374] width 75 height 26
click at [518, 403] on div "Abby -Ａ" at bounding box center [500, 411] width 88 height 24
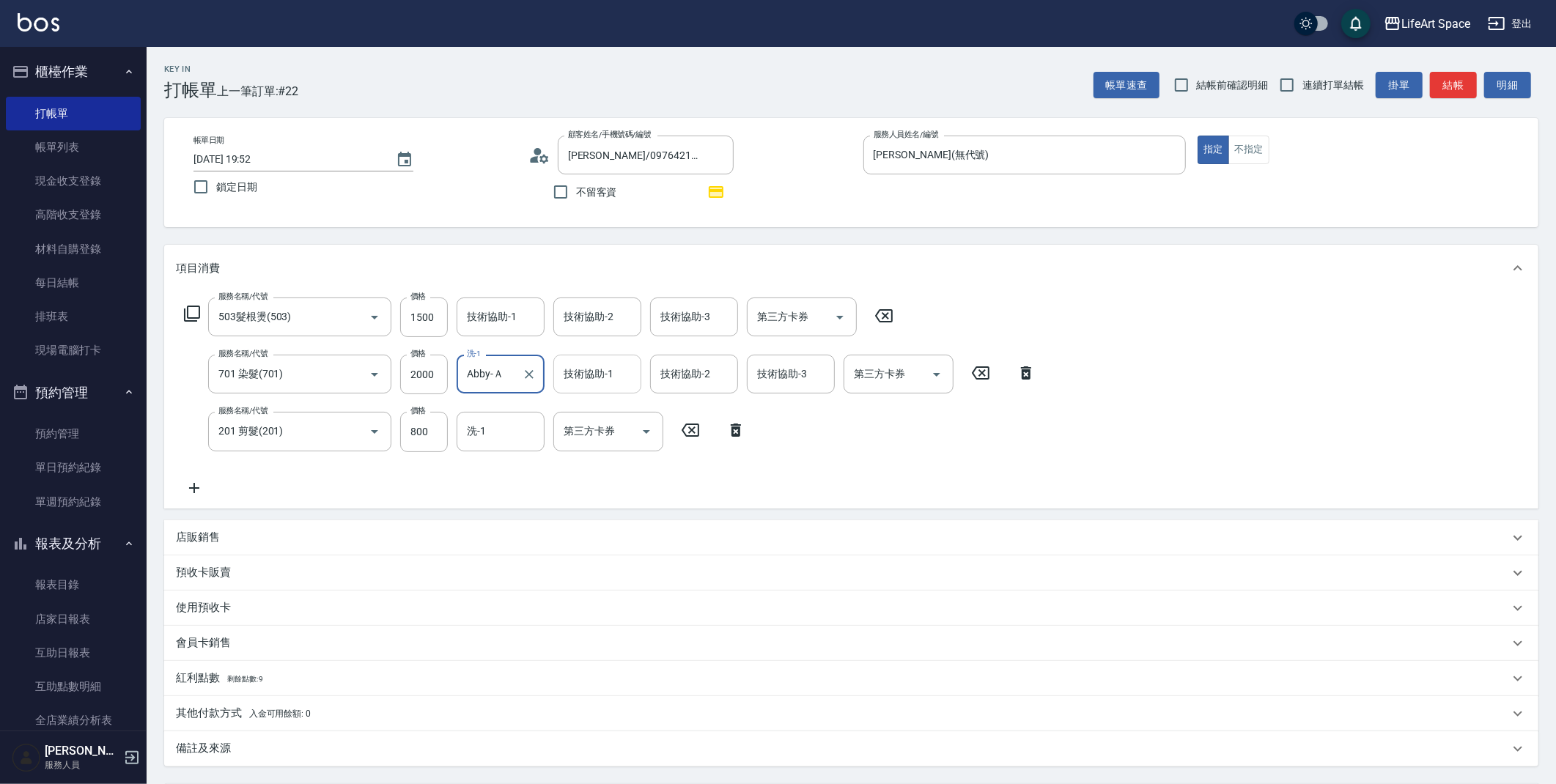
click at [571, 375] on div "技術協助-1 技術協助-1" at bounding box center [597, 374] width 88 height 39
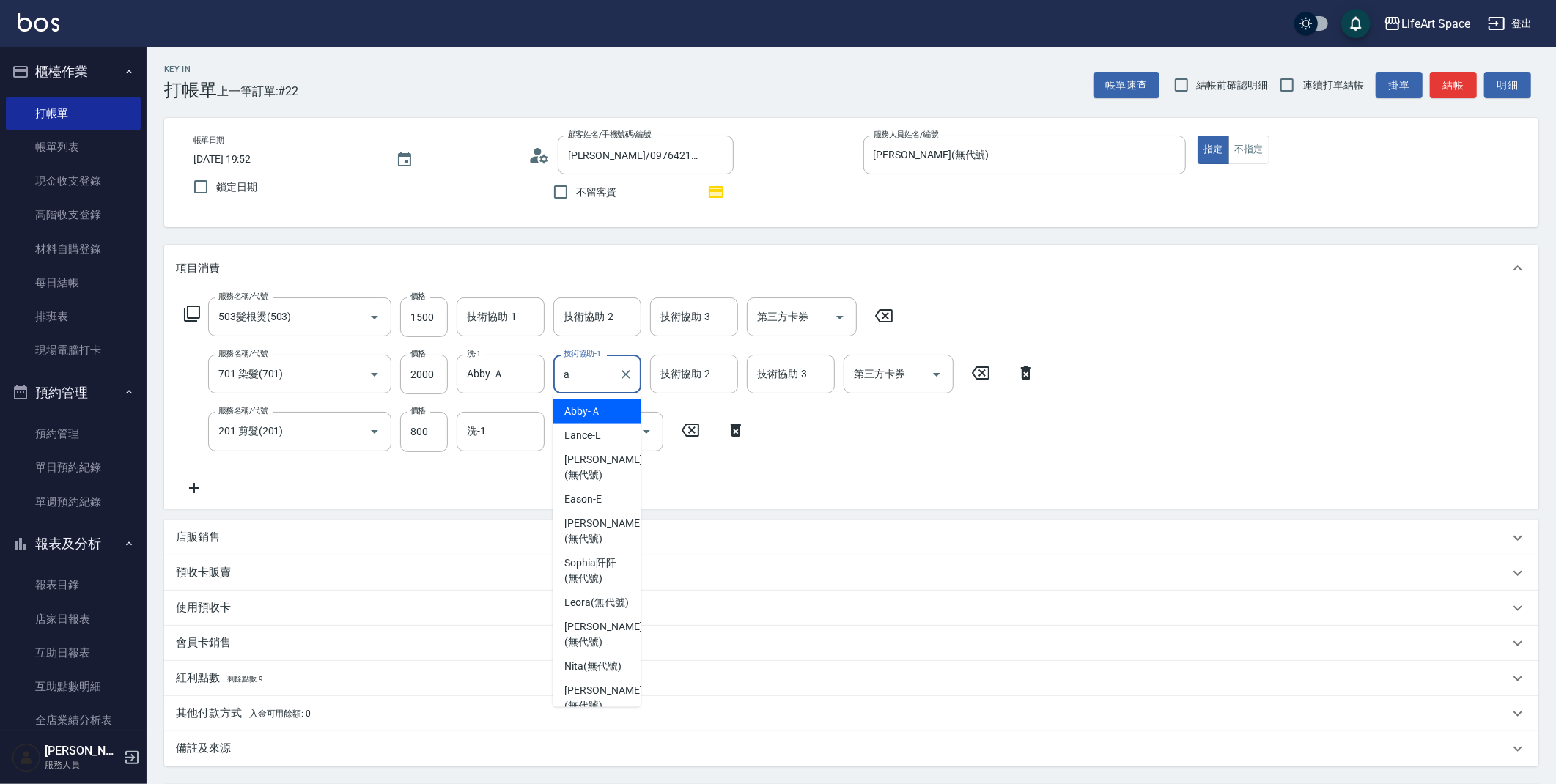
click at [581, 412] on span "Abby -Ａ" at bounding box center [582, 411] width 36 height 16
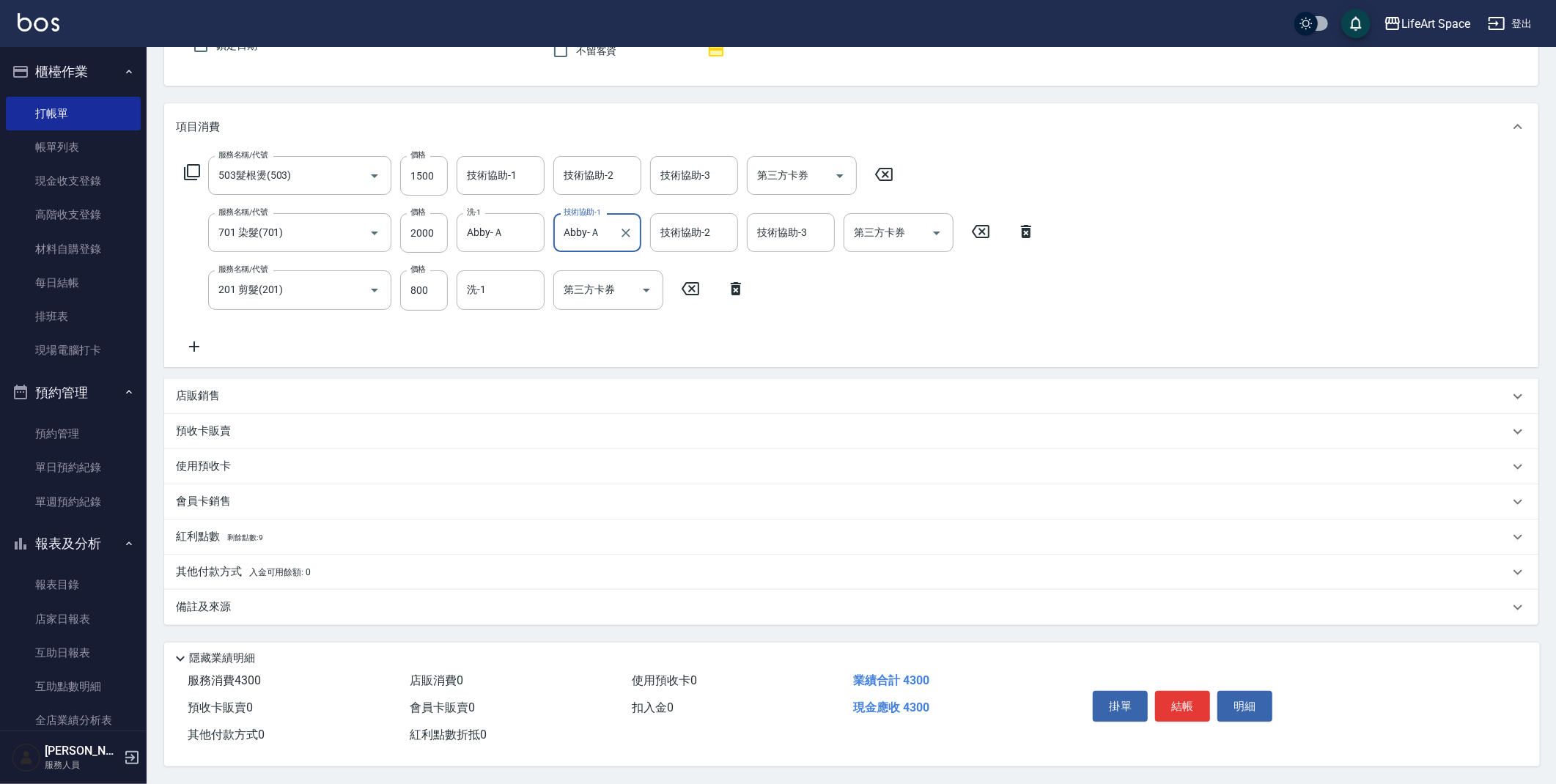
scroll to position [145, 0]
click at [204, 531] on p "紅利點數 剩餘點數: 9" at bounding box center [220, 536] width 87 height 16
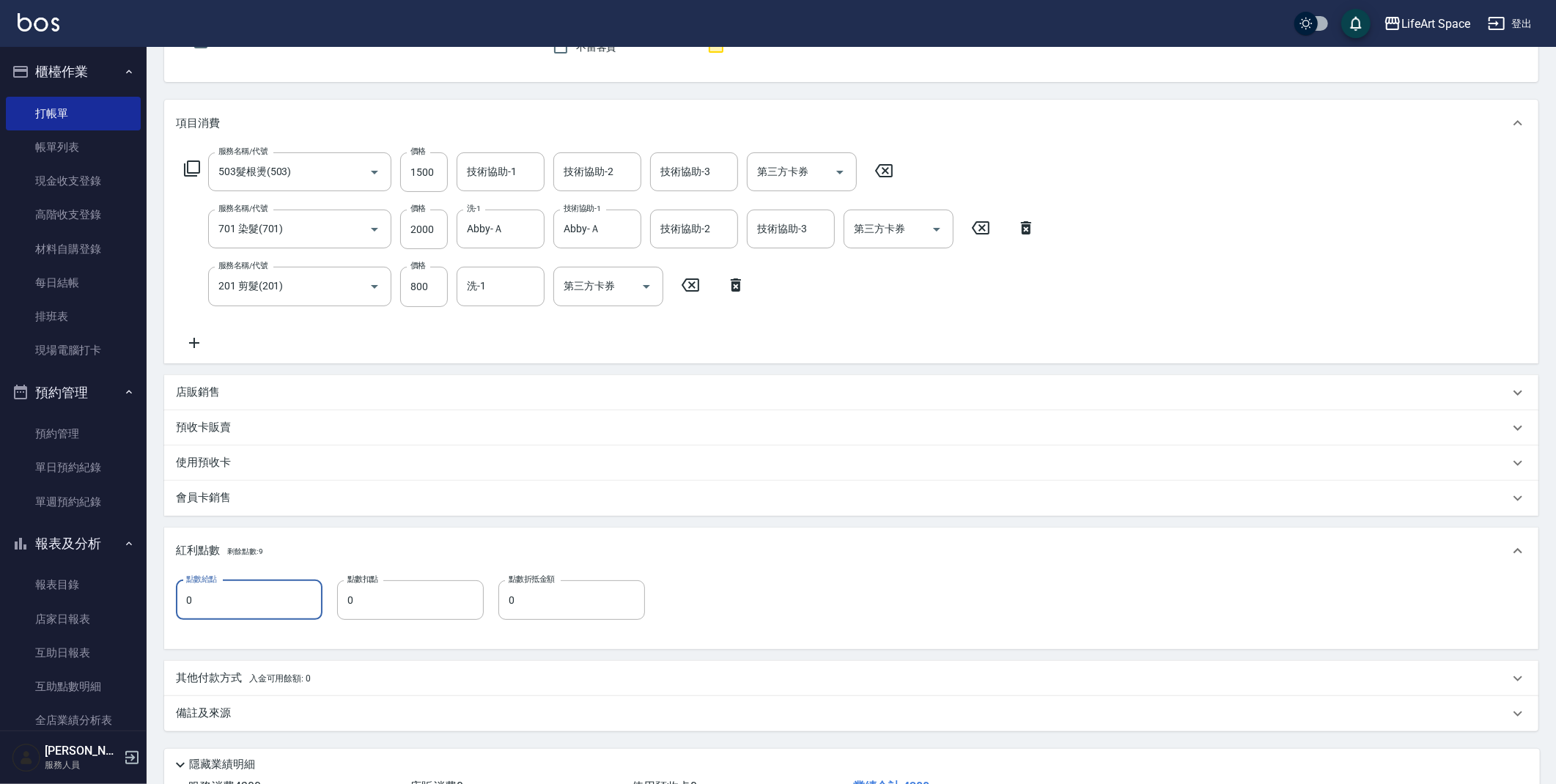
drag, startPoint x: 287, startPoint y: 598, endPoint x: 264, endPoint y: 583, distance: 27.5
click at [287, 598] on input "0" at bounding box center [250, 599] width 147 height 40
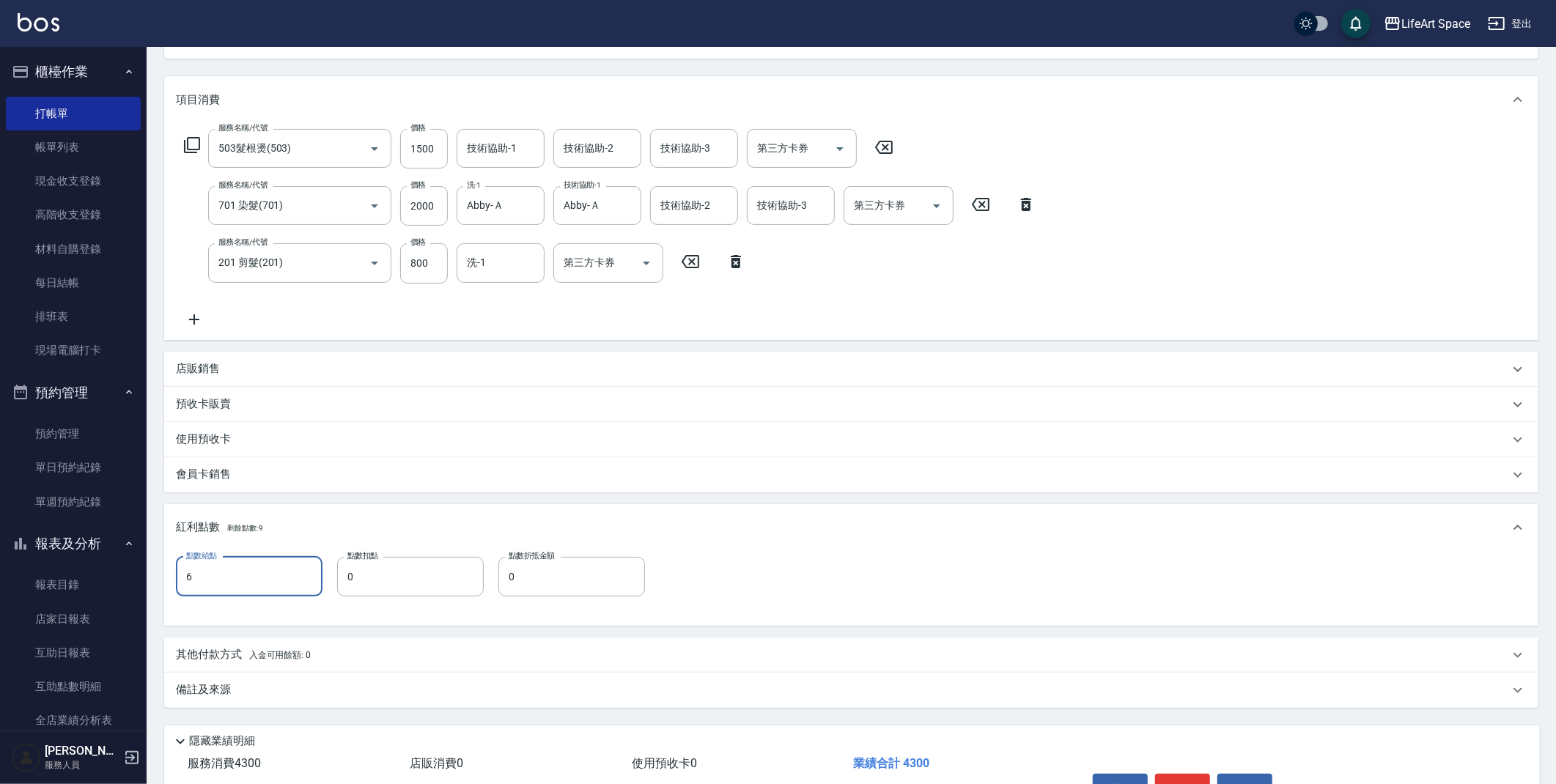
scroll to position [169, 0]
click at [272, 691] on div "備註及來源" at bounding box center [842, 688] width 1333 height 16
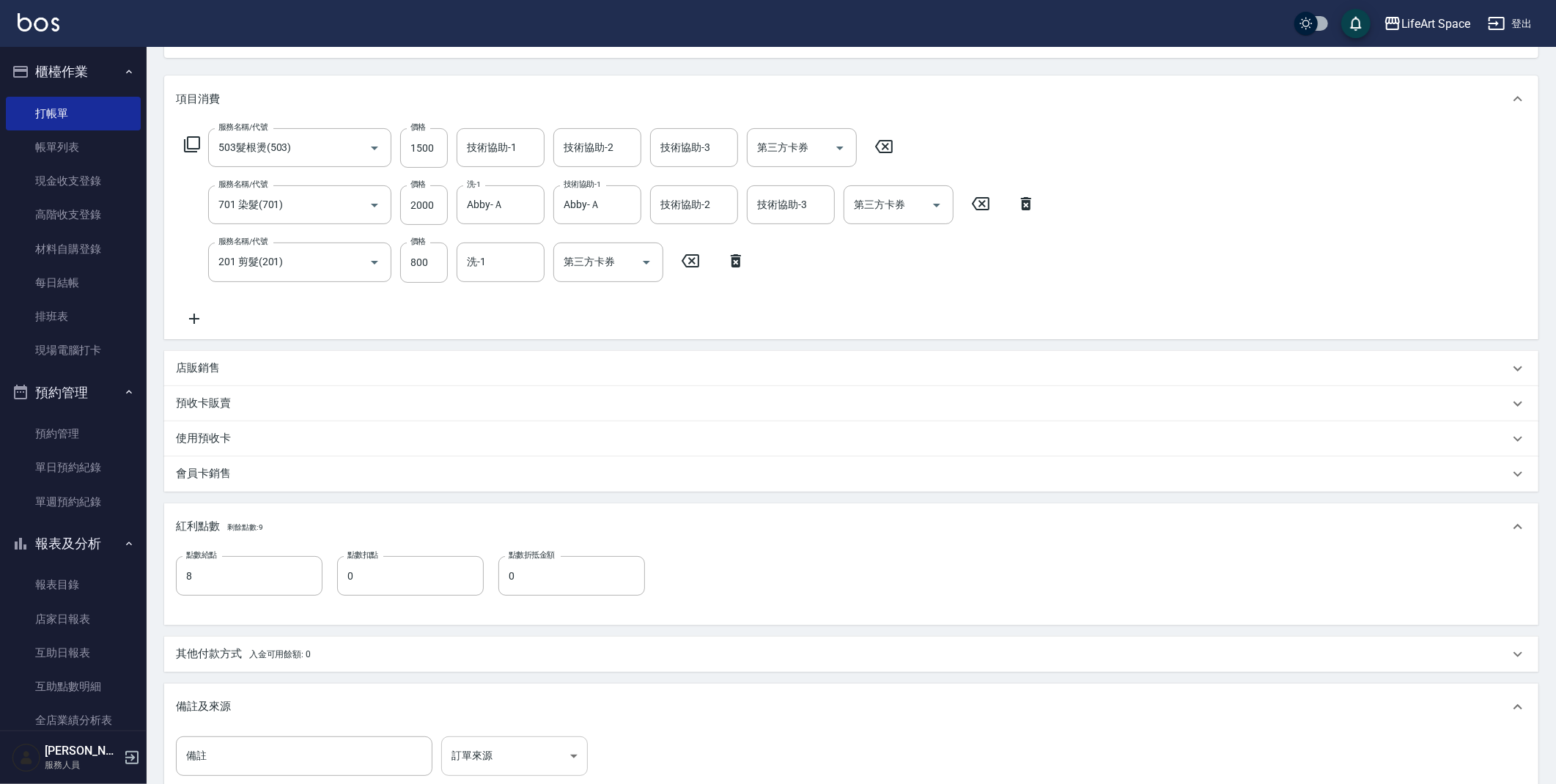
click at [519, 751] on body "LifeArt Space 登出 櫃檯作業 打帳單 帳單列表 現金收支登錄 高階收支登錄 材料自購登錄 每日結帳 排班表 現場電腦打卡 預約管理 預約管理 單…" at bounding box center [778, 398] width 1556 height 1134
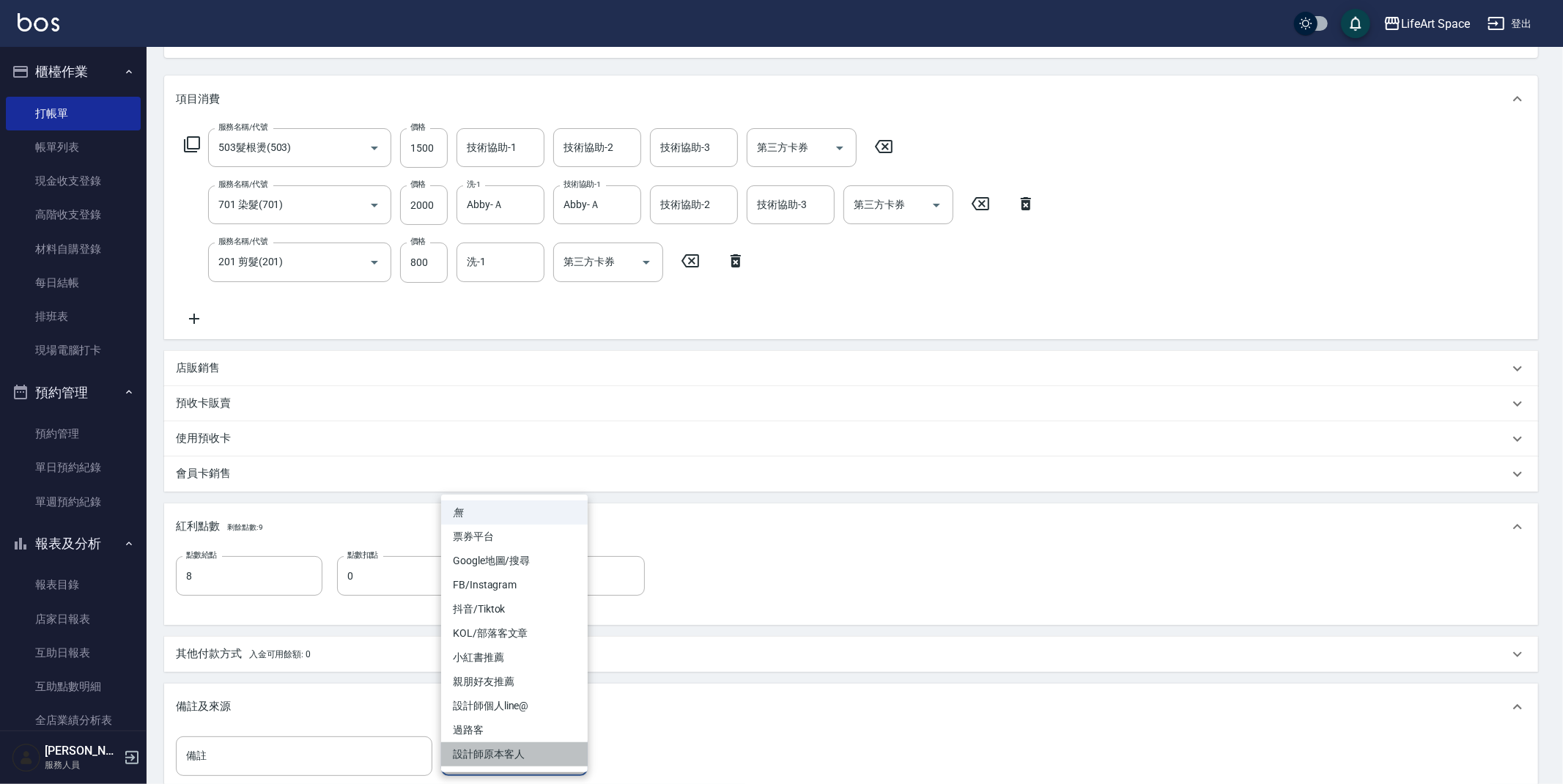
click at [524, 764] on li "設計師原本客人" at bounding box center [514, 754] width 147 height 24
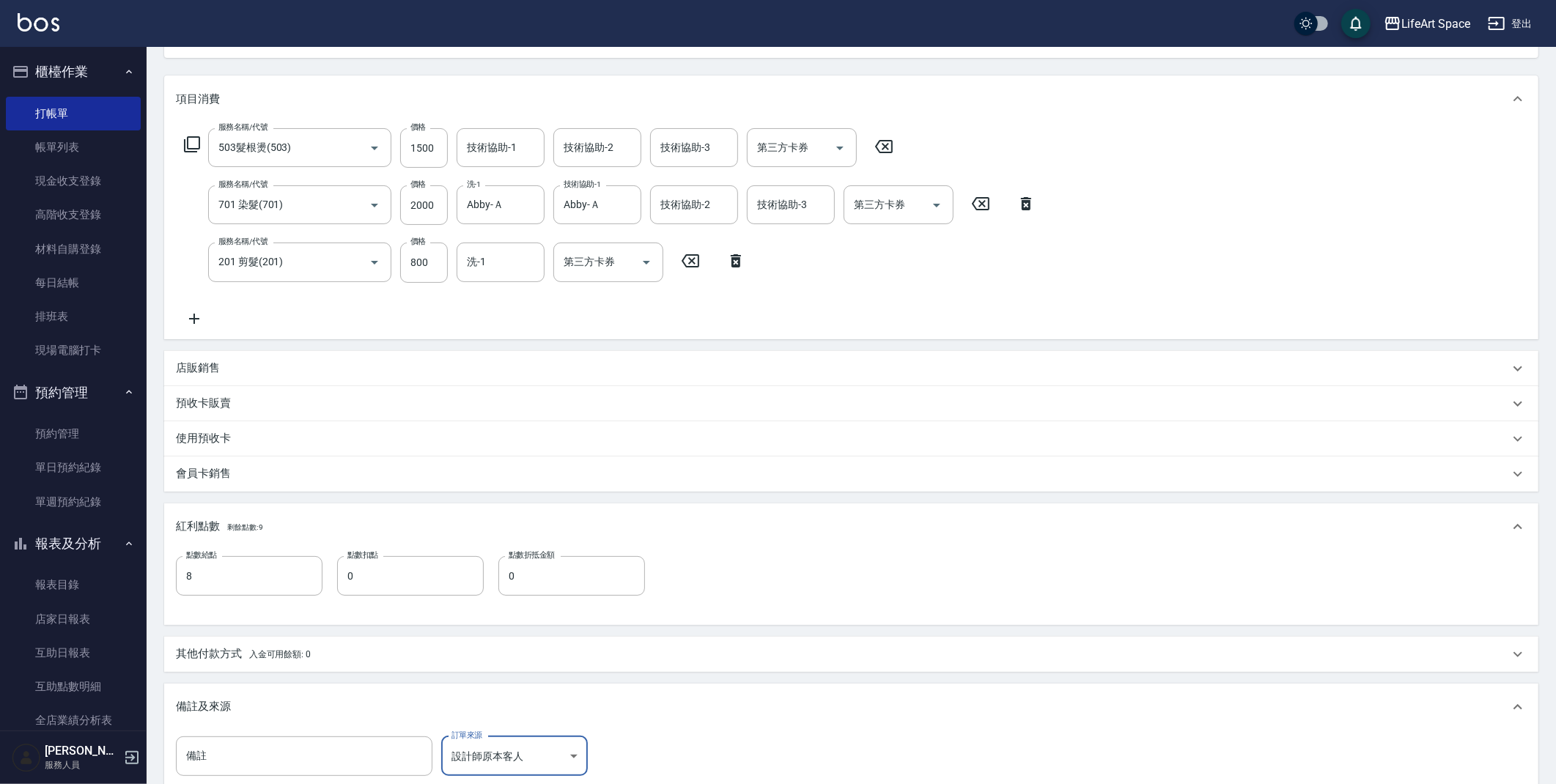
click at [228, 653] on p "其他付款方式 入金可用餘額: 0" at bounding box center [243, 654] width 135 height 16
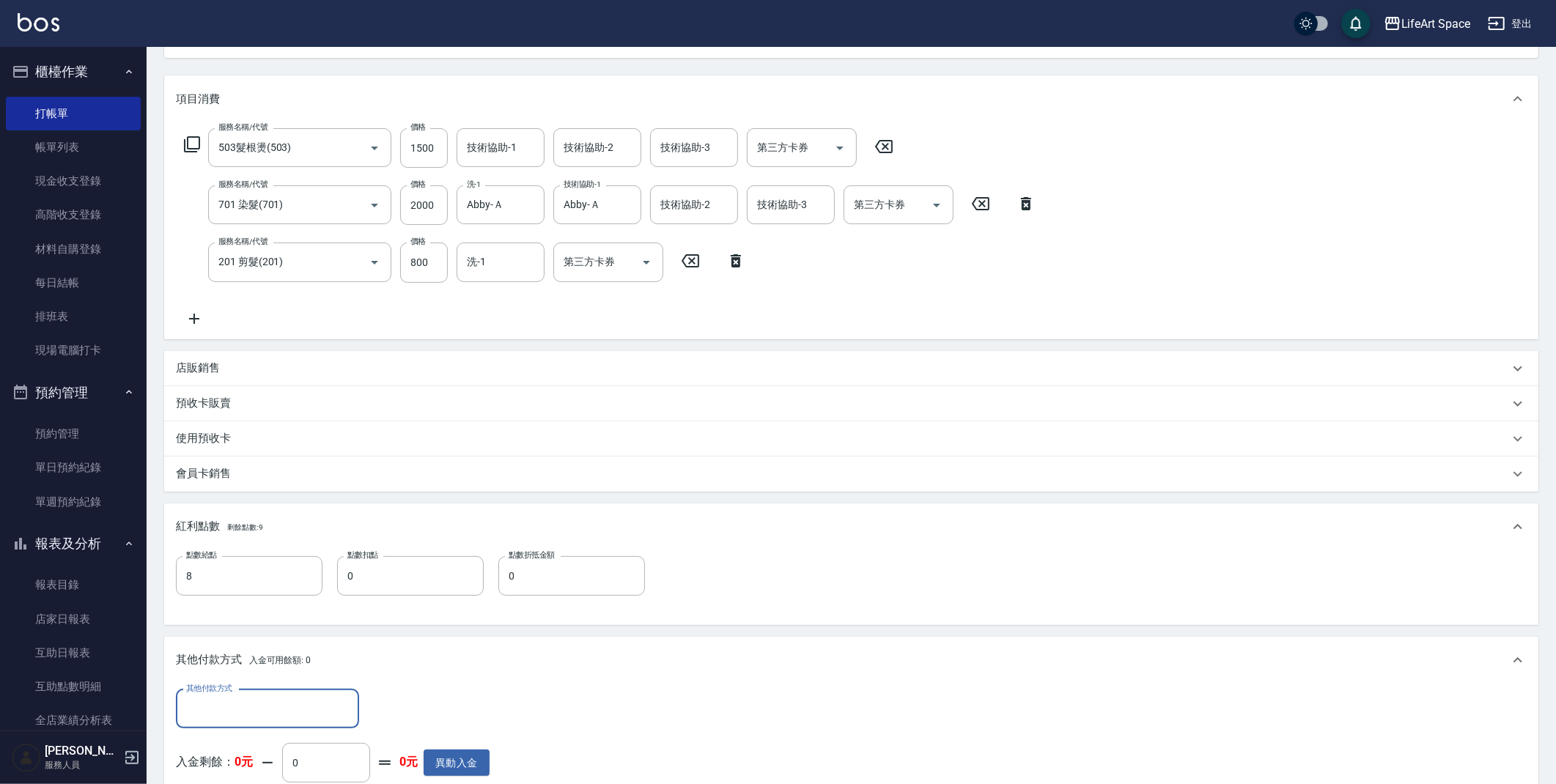
scroll to position [0, 0]
click at [263, 703] on input "其他付款方式" at bounding box center [267, 709] width 170 height 26
click at [195, 614] on span "Linepay" at bounding box center [267, 623] width 183 height 24
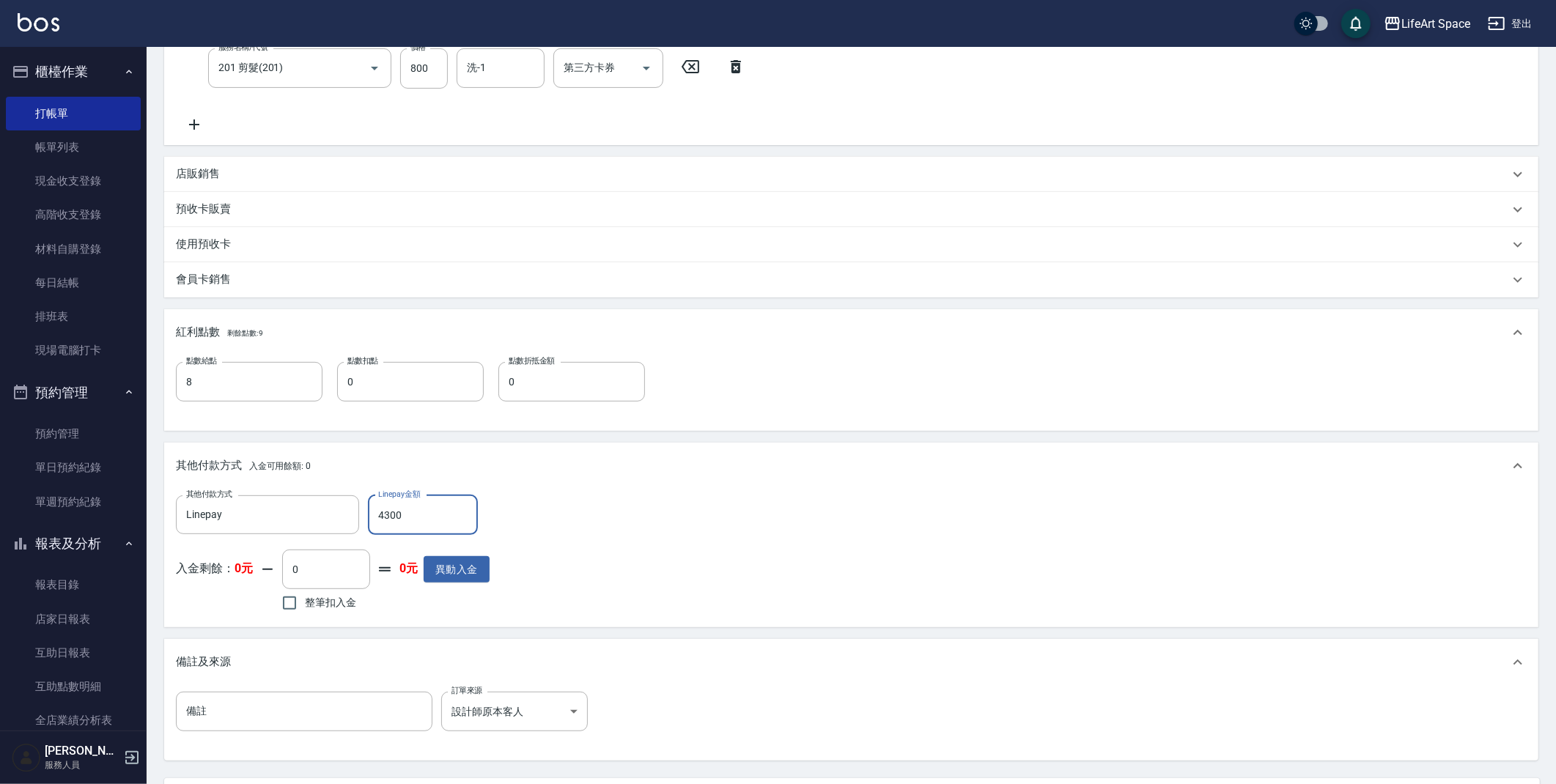
scroll to position [504, 0]
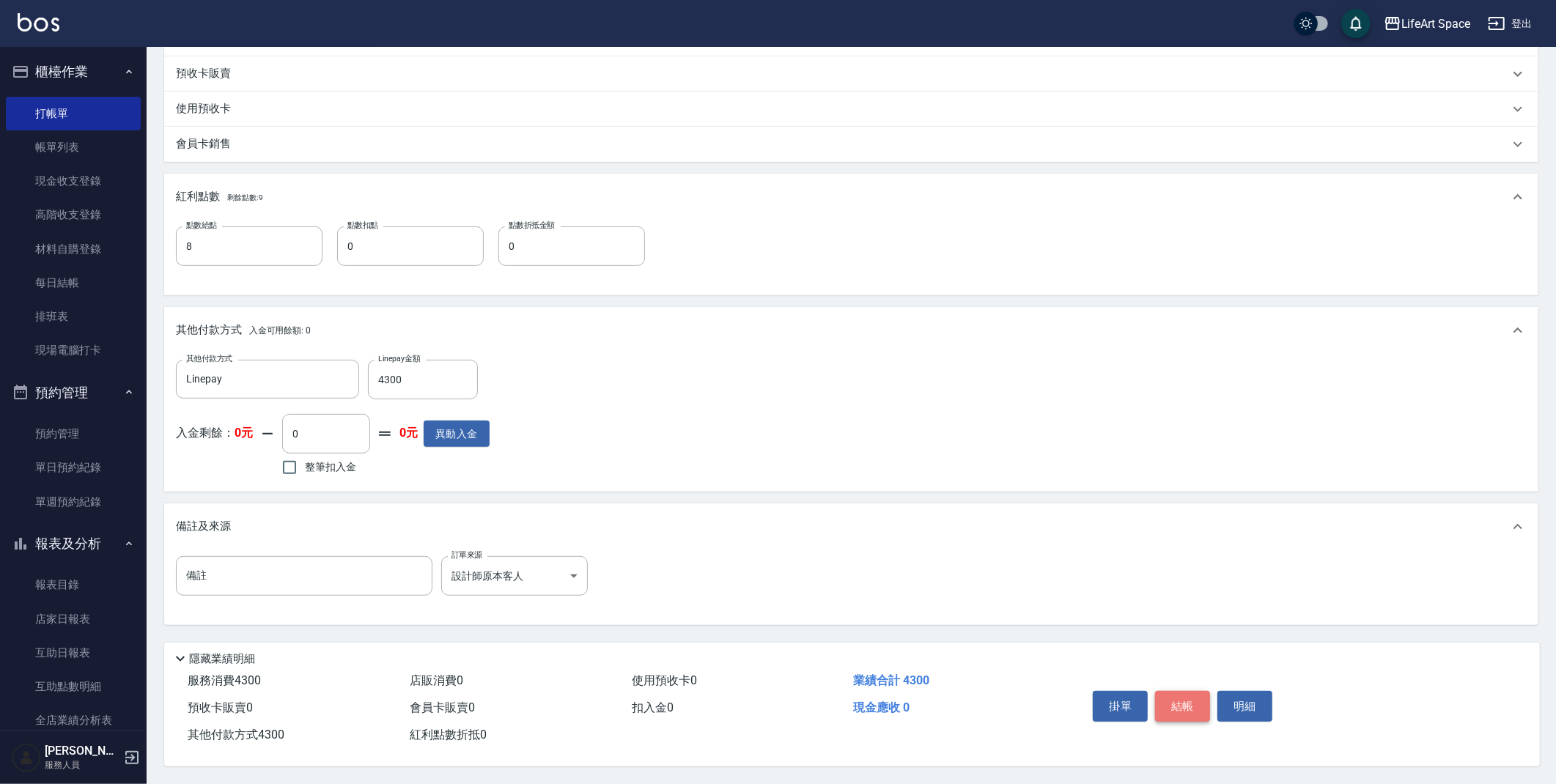
click at [1182, 711] on button "結帳" at bounding box center [1182, 706] width 55 height 31
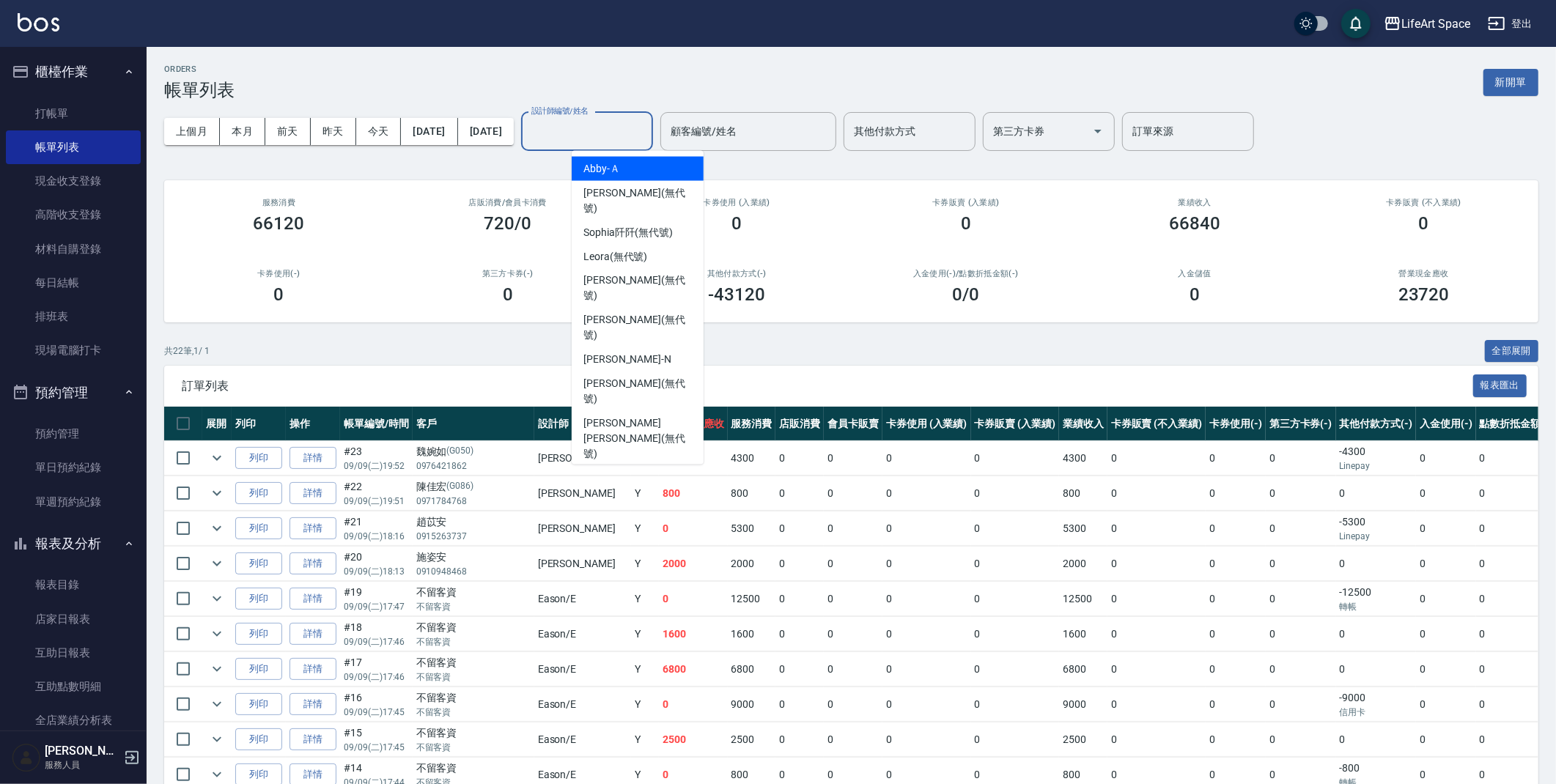
click at [584, 143] on input "設計師編號/姓名" at bounding box center [587, 132] width 119 height 26
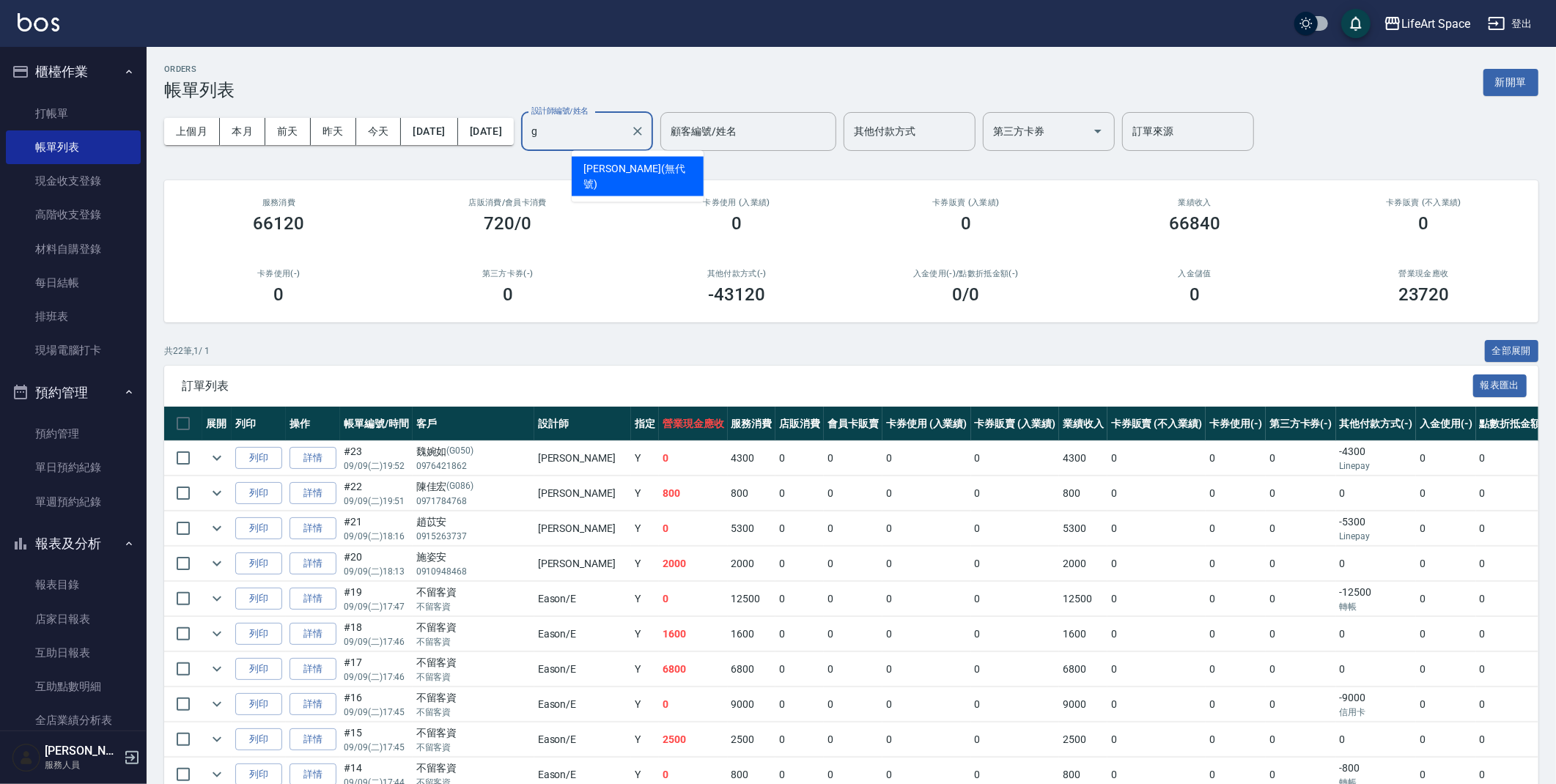
click at [610, 179] on div "[PERSON_NAME] (無代號)" at bounding box center [637, 176] width 132 height 40
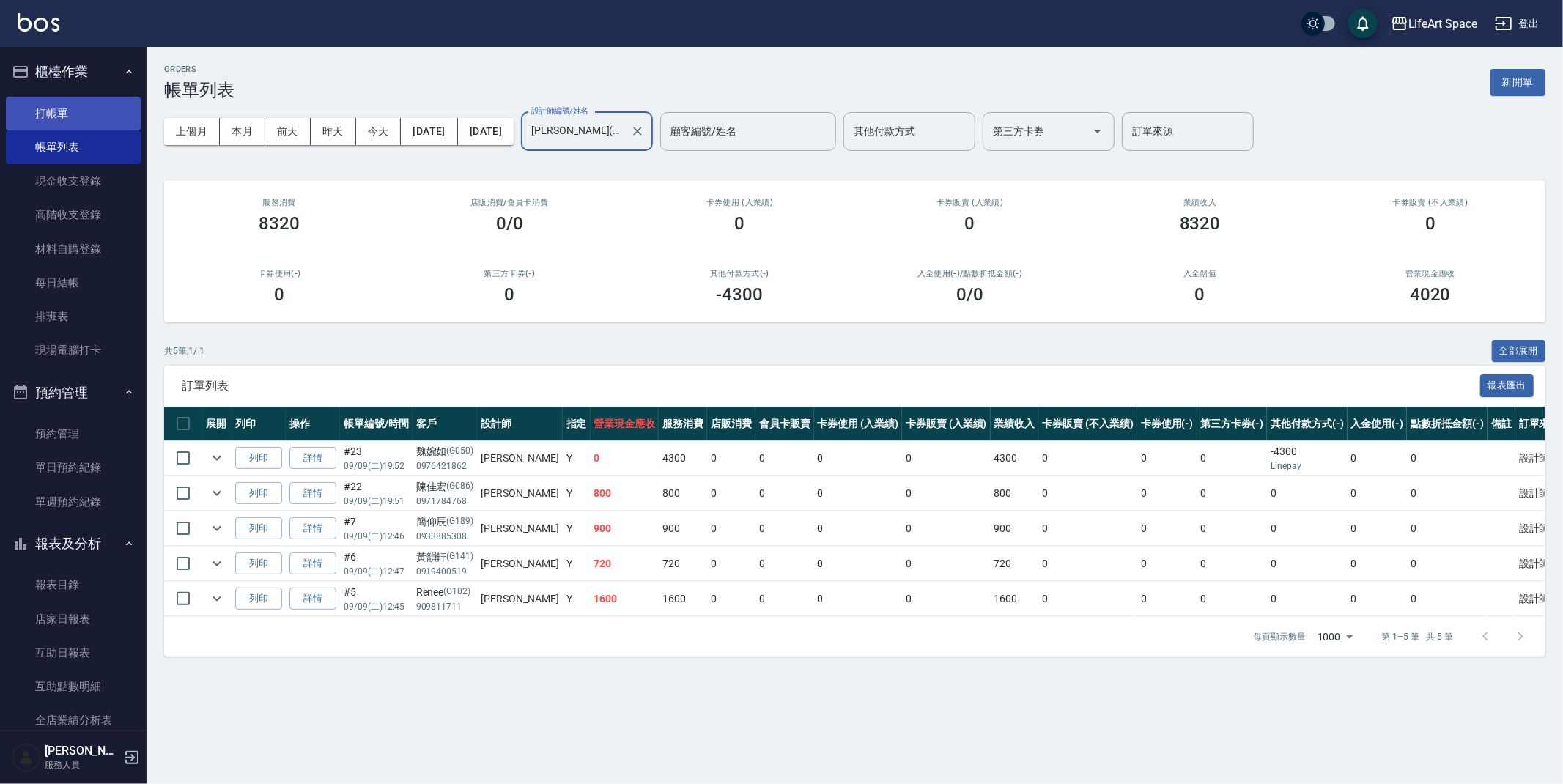
click at [69, 116] on link "打帳單" at bounding box center [72, 113] width 135 height 33
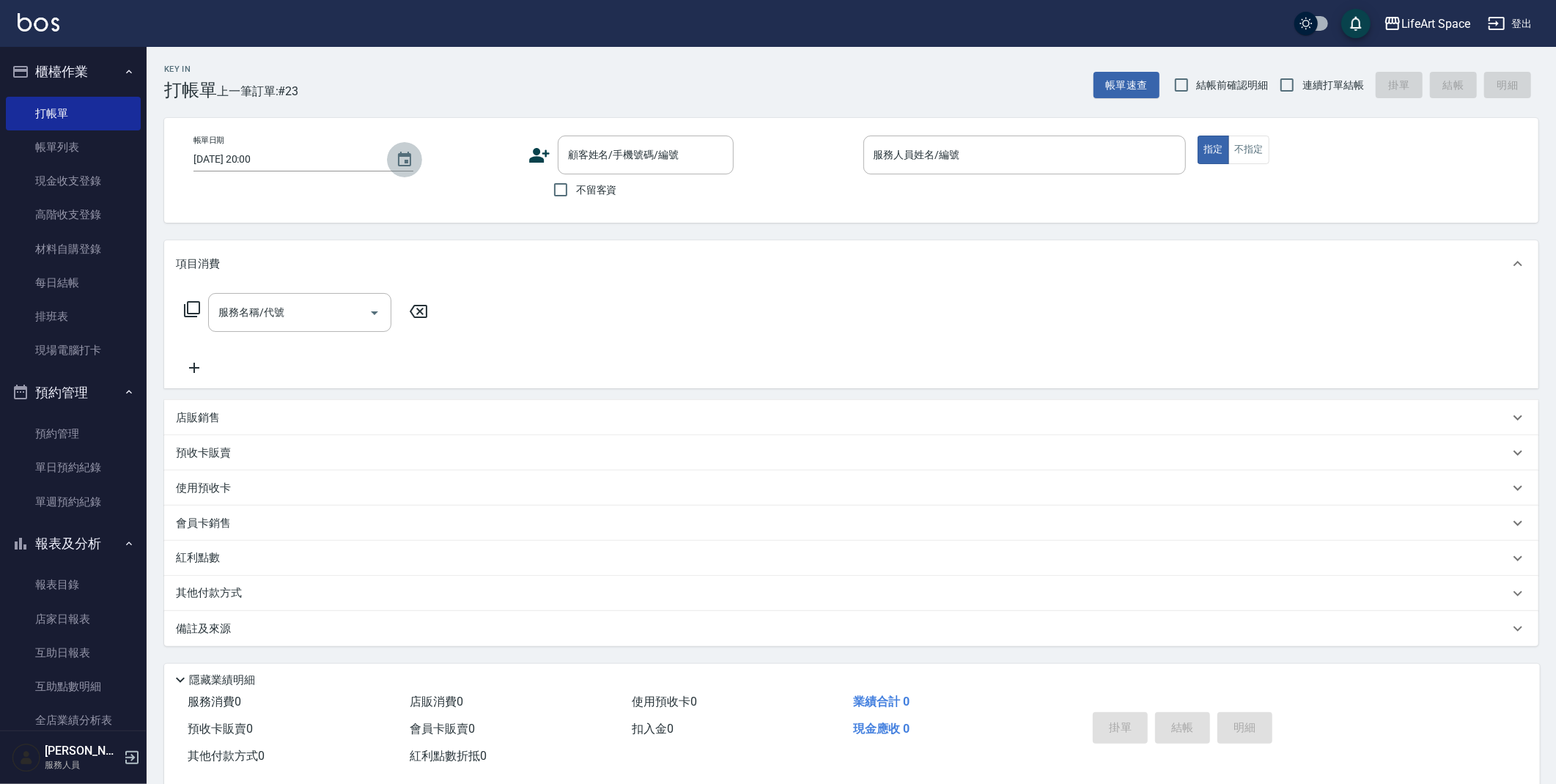
click at [398, 157] on icon "Choose date, selected date is 2025-09-09" at bounding box center [405, 159] width 13 height 15
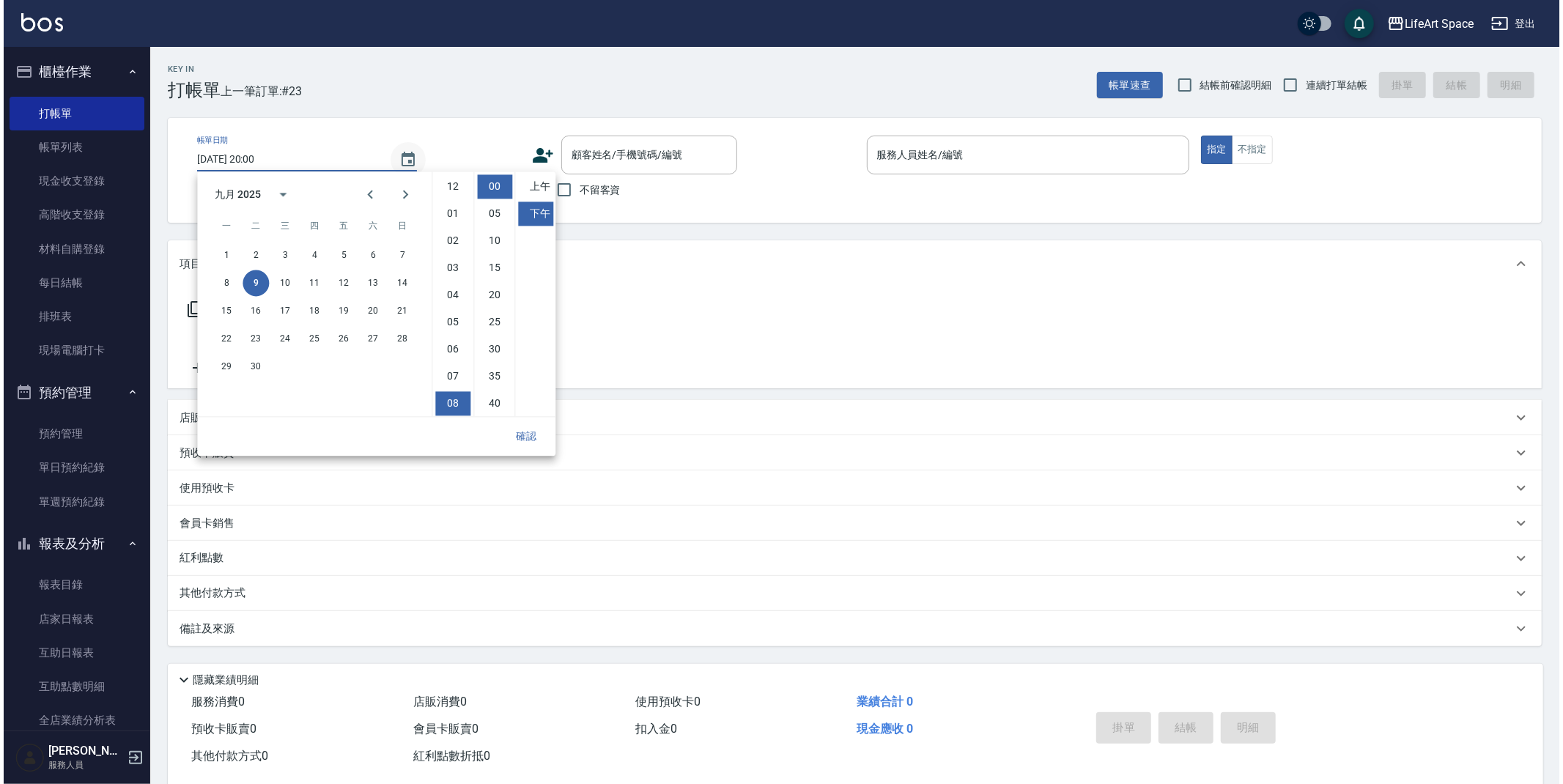
scroll to position [82, 0]
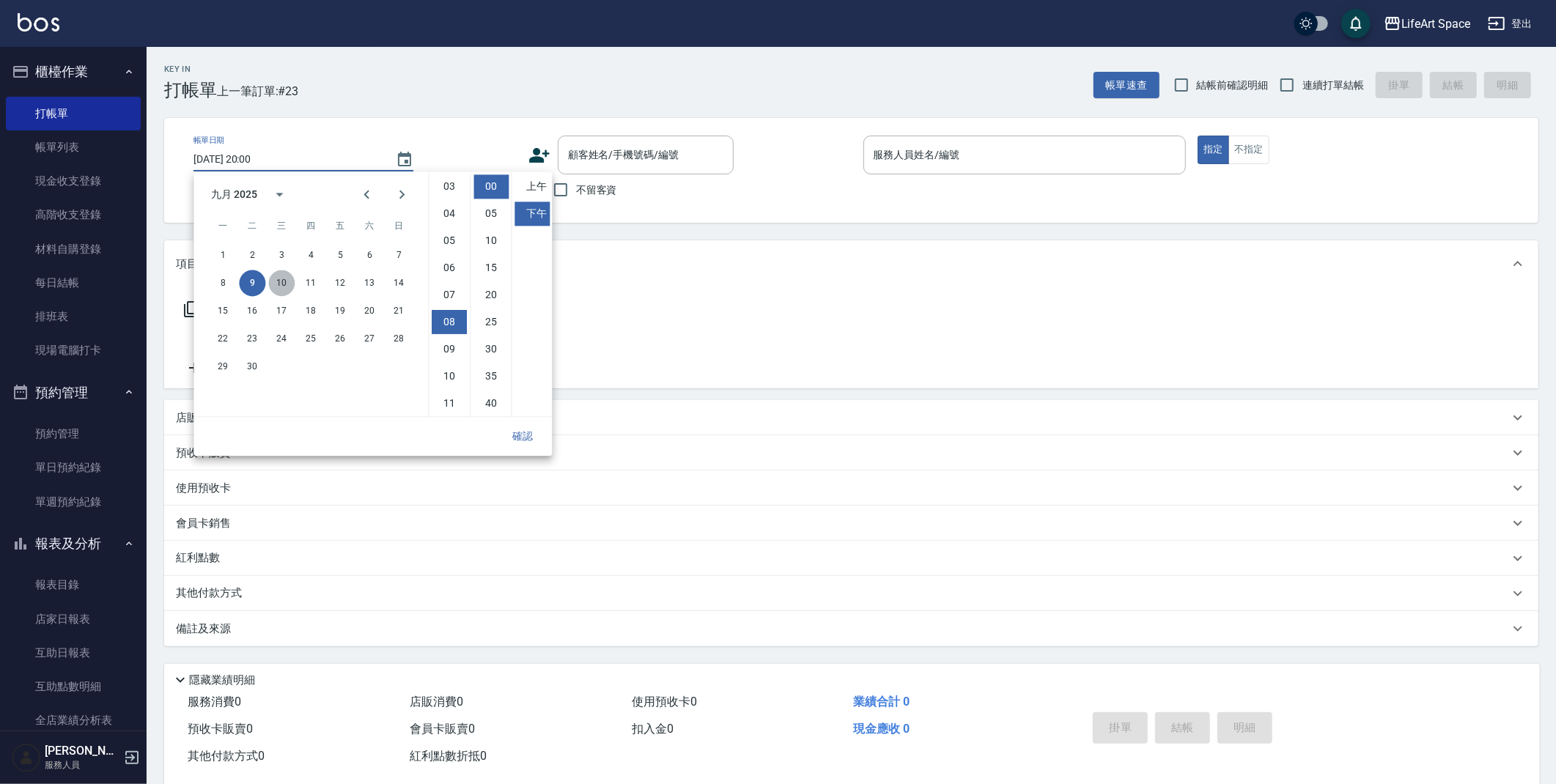
click at [282, 284] on button "10" at bounding box center [281, 283] width 26 height 26
click at [659, 158] on input "顧客姓名/手機號碼/編號" at bounding box center [635, 155] width 141 height 26
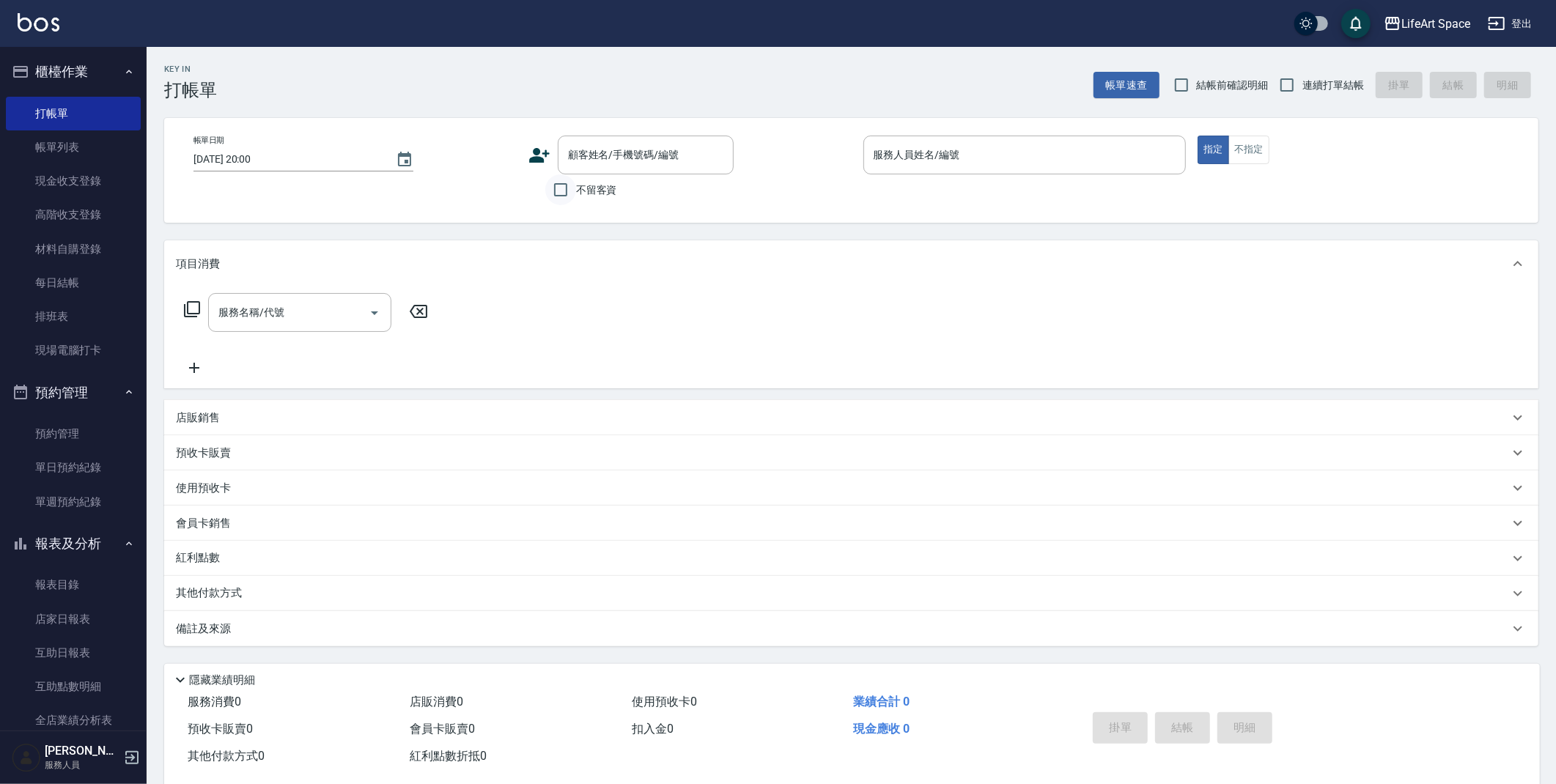
click at [564, 189] on input "不留客資" at bounding box center [560, 189] width 31 height 31
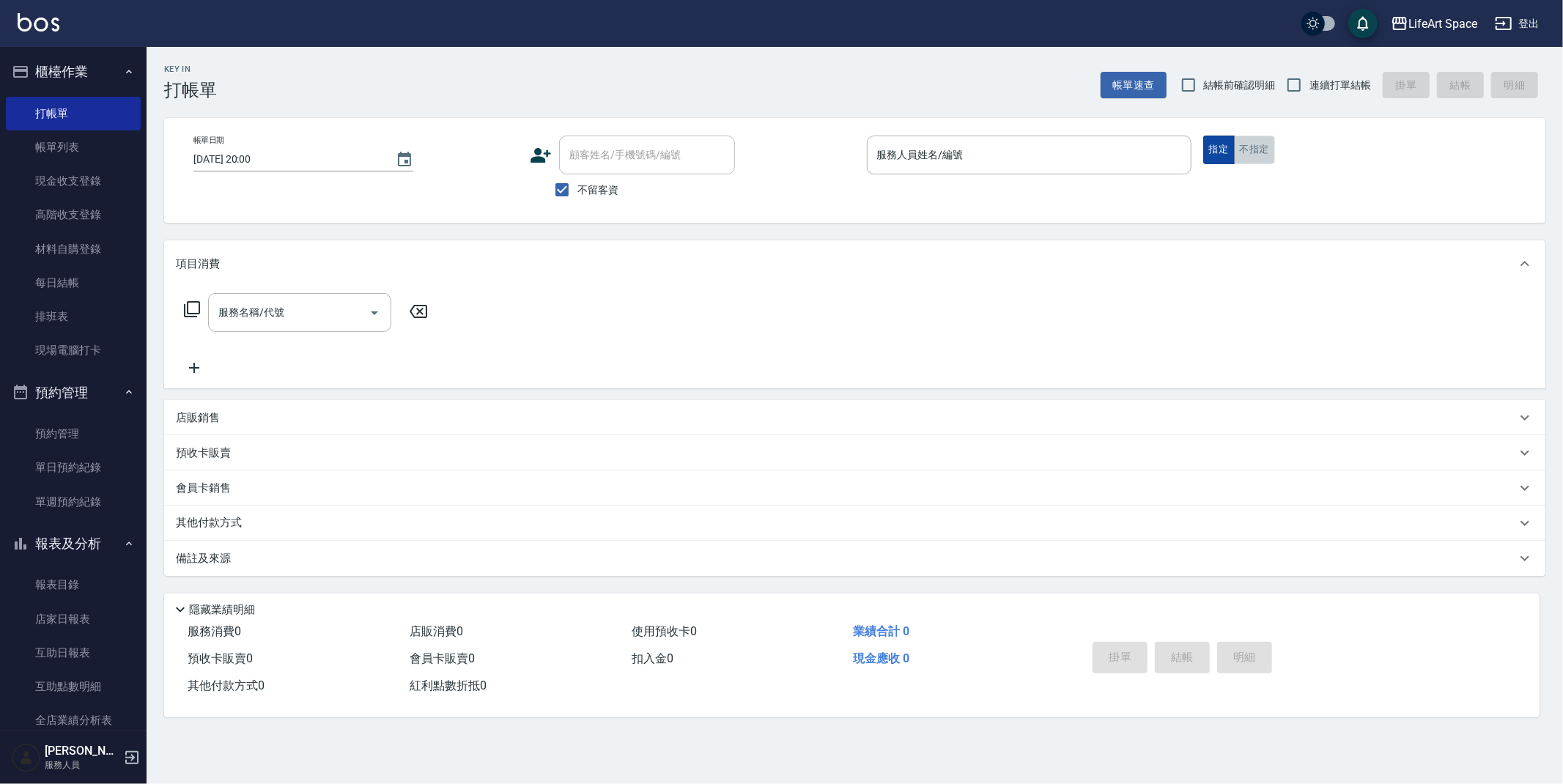
drag, startPoint x: 1263, startPoint y: 159, endPoint x: 1233, endPoint y: 161, distance: 30.1
click at [1263, 159] on button "不指定" at bounding box center [1255, 149] width 41 height 29
click at [1085, 154] on input "服務人員姓名/編號" at bounding box center [1029, 155] width 312 height 26
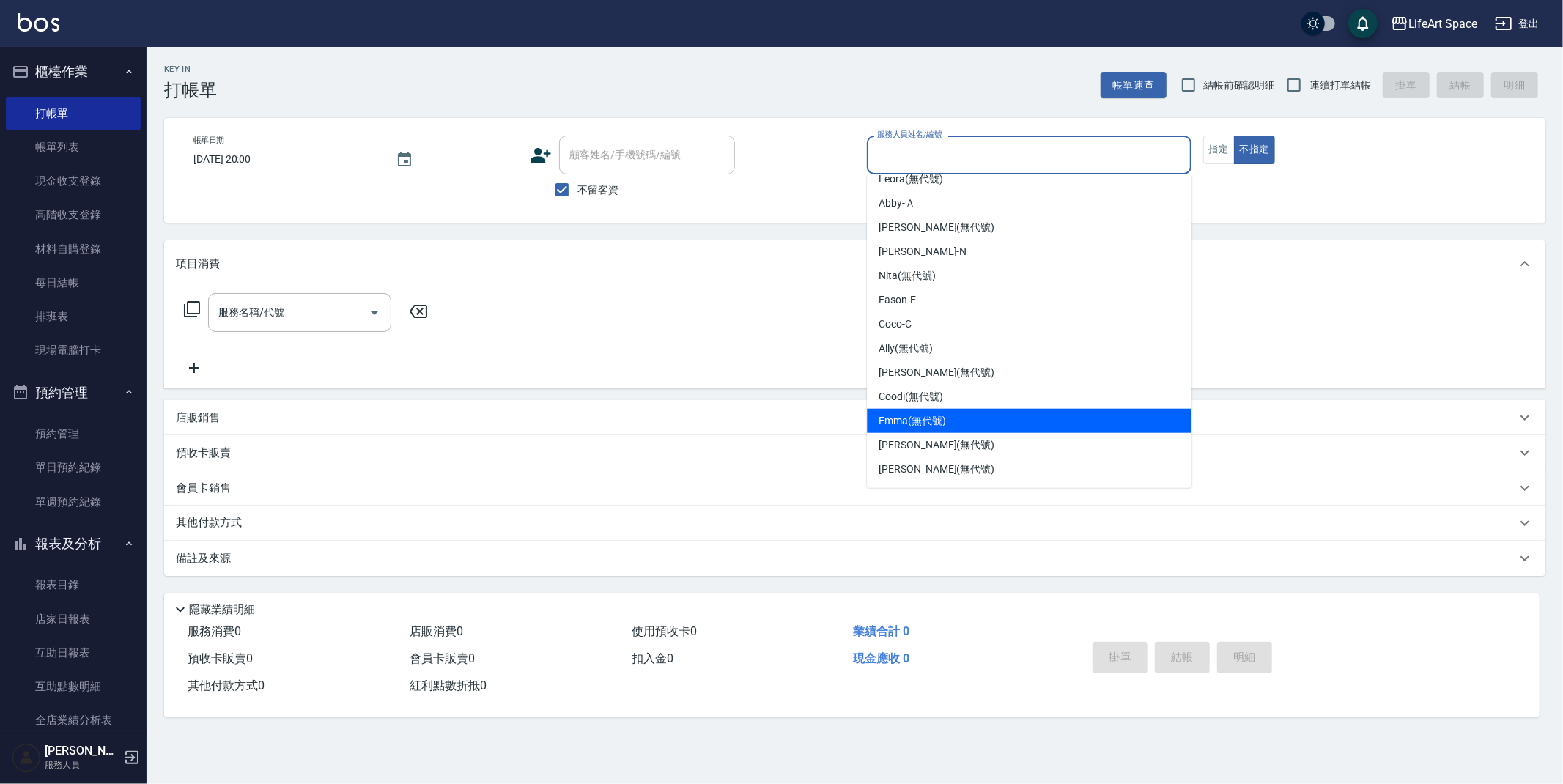
scroll to position [253, 0]
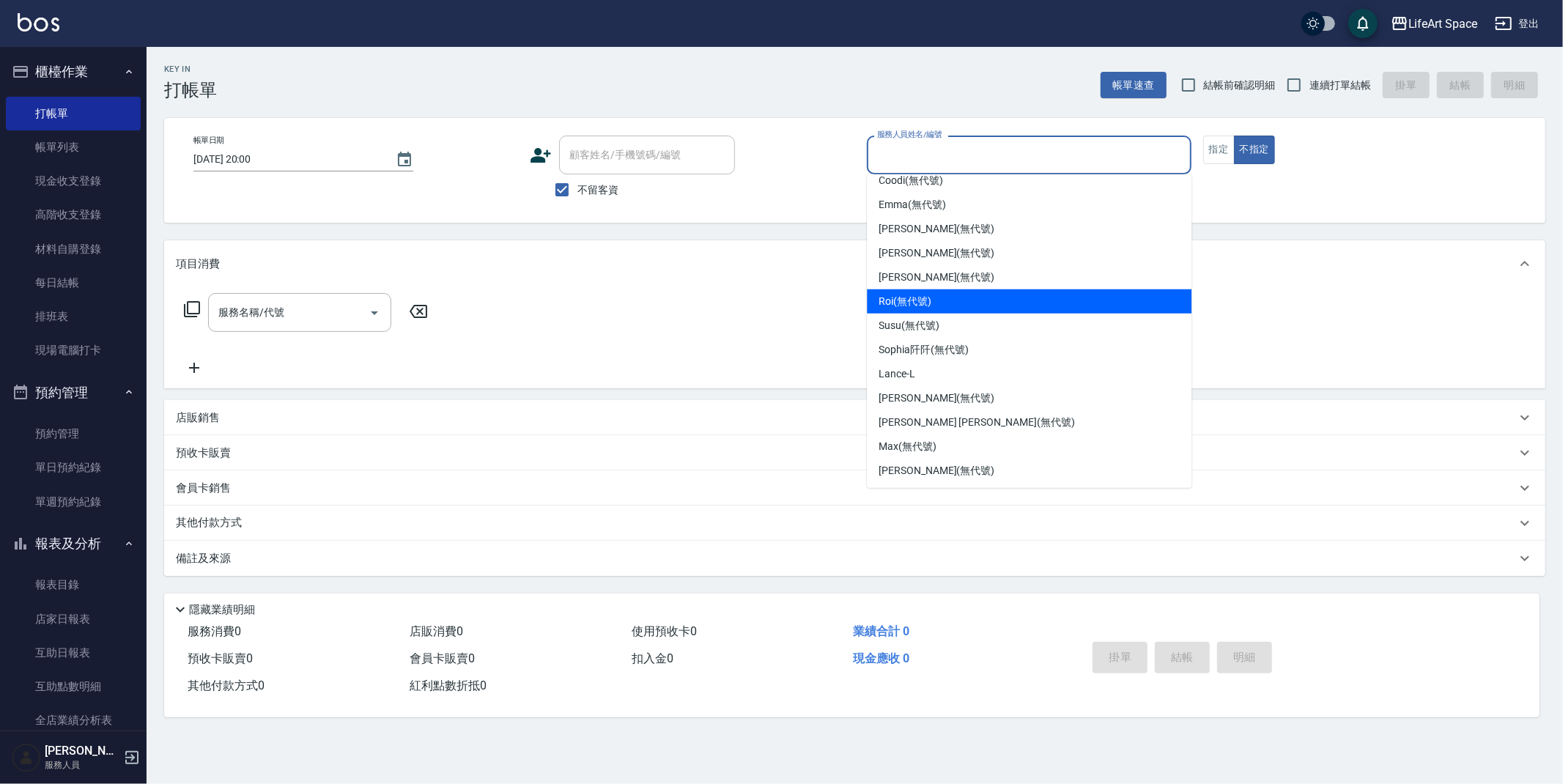
click at [922, 305] on span "Roi (無代號)" at bounding box center [905, 302] width 53 height 16
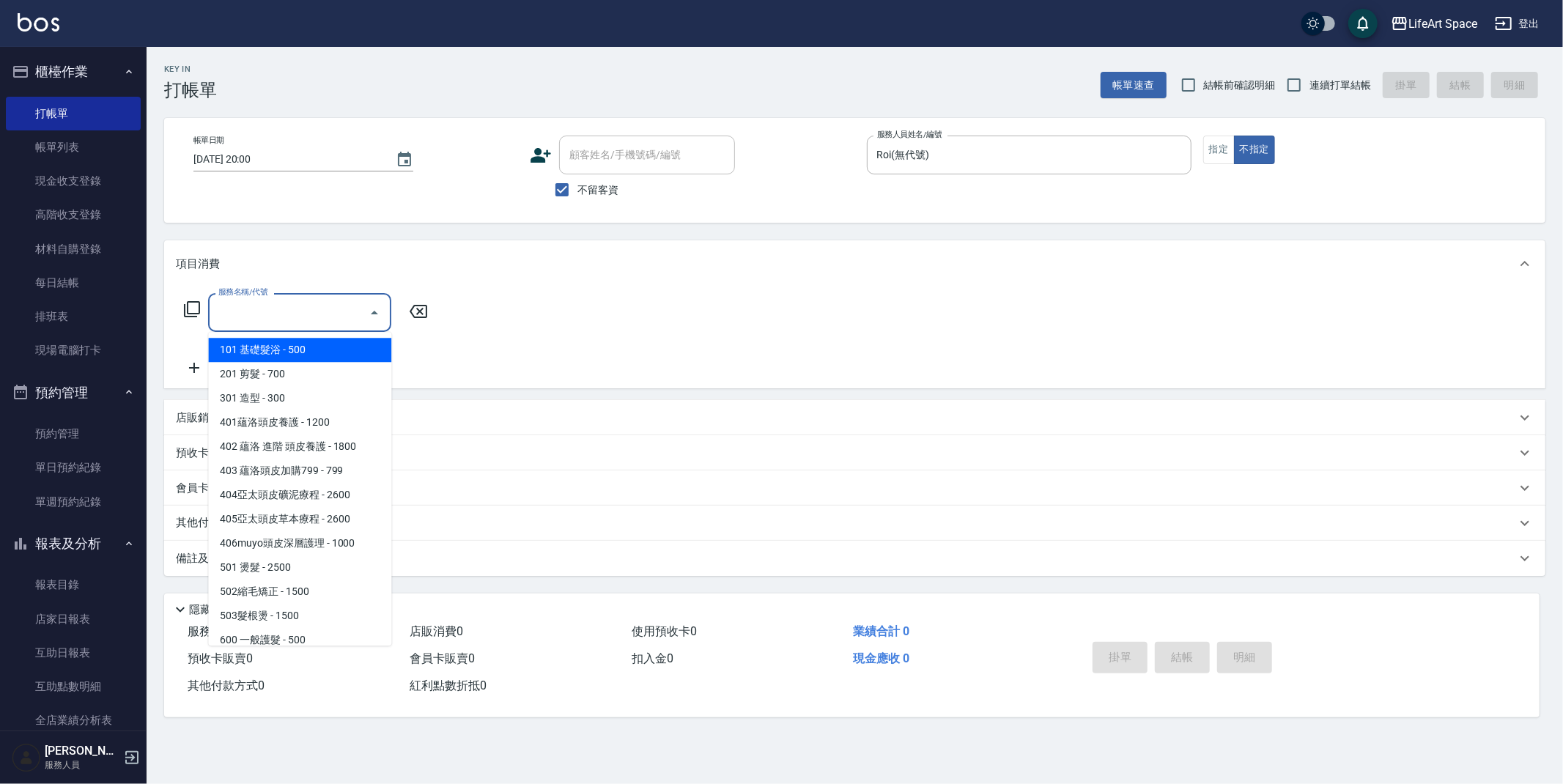
click at [232, 319] on input "服務名稱/代號" at bounding box center [289, 313] width 149 height 26
click at [258, 380] on span "201 剪髮 - 700" at bounding box center [299, 374] width 183 height 24
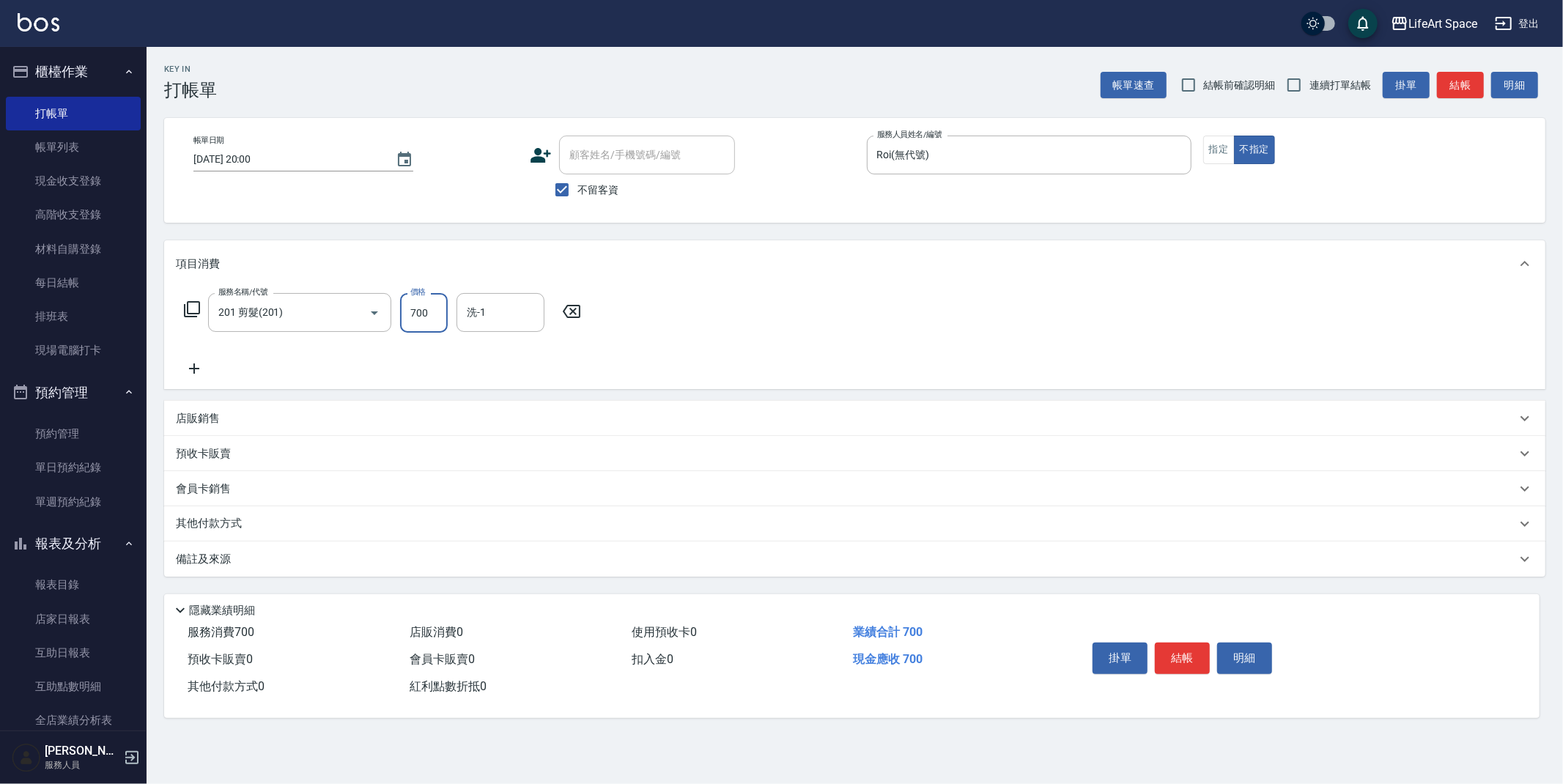
drag, startPoint x: 429, startPoint y: 312, endPoint x: 439, endPoint y: 312, distance: 10.0
click at [439, 312] on input "700" at bounding box center [423, 313] width 47 height 40
drag, startPoint x: 441, startPoint y: 313, endPoint x: 409, endPoint y: 312, distance: 32.0
click at [410, 312] on input "700" at bounding box center [423, 313] width 47 height 40
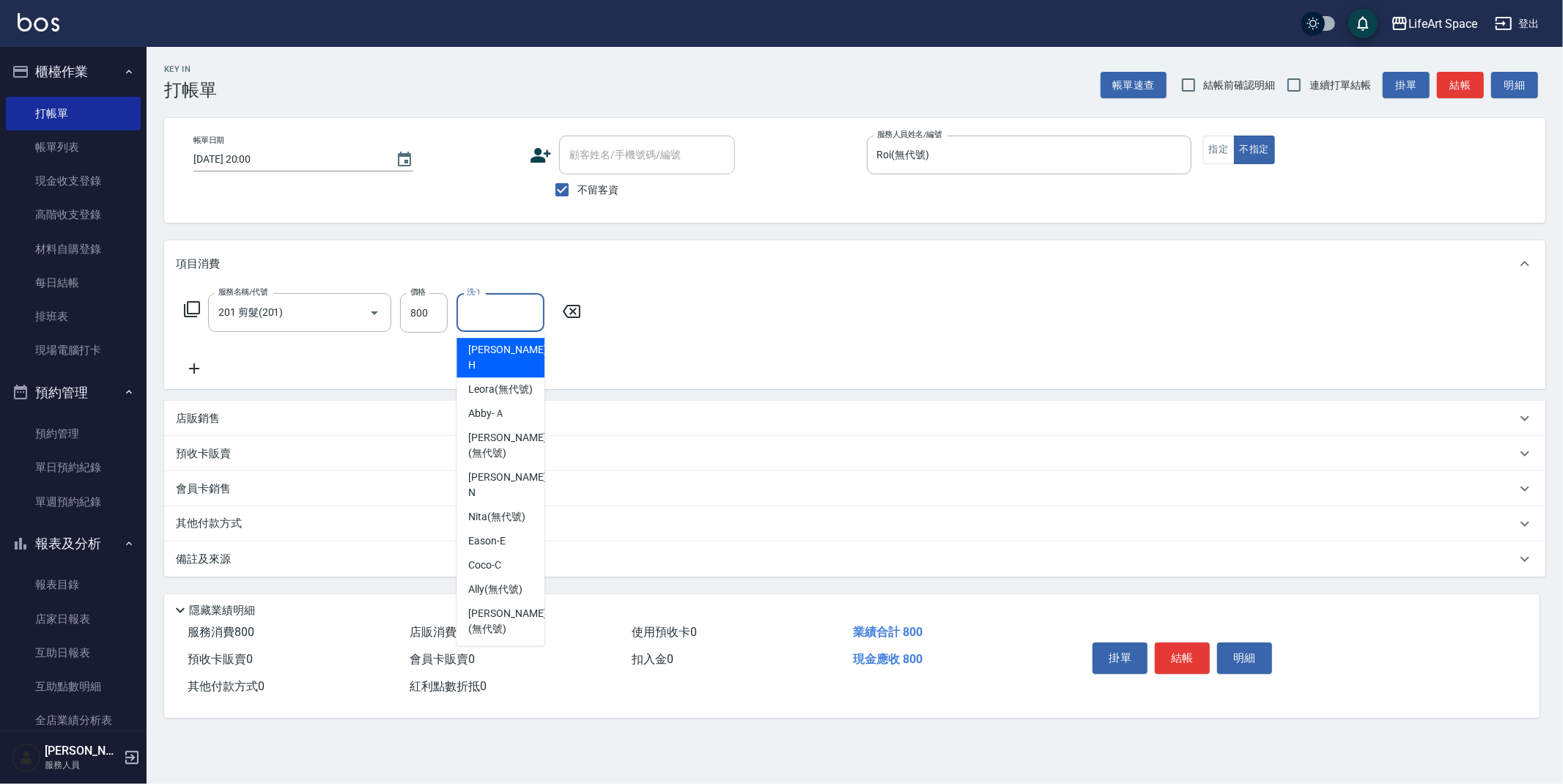
click at [476, 316] on input "洗-1" at bounding box center [500, 313] width 75 height 26
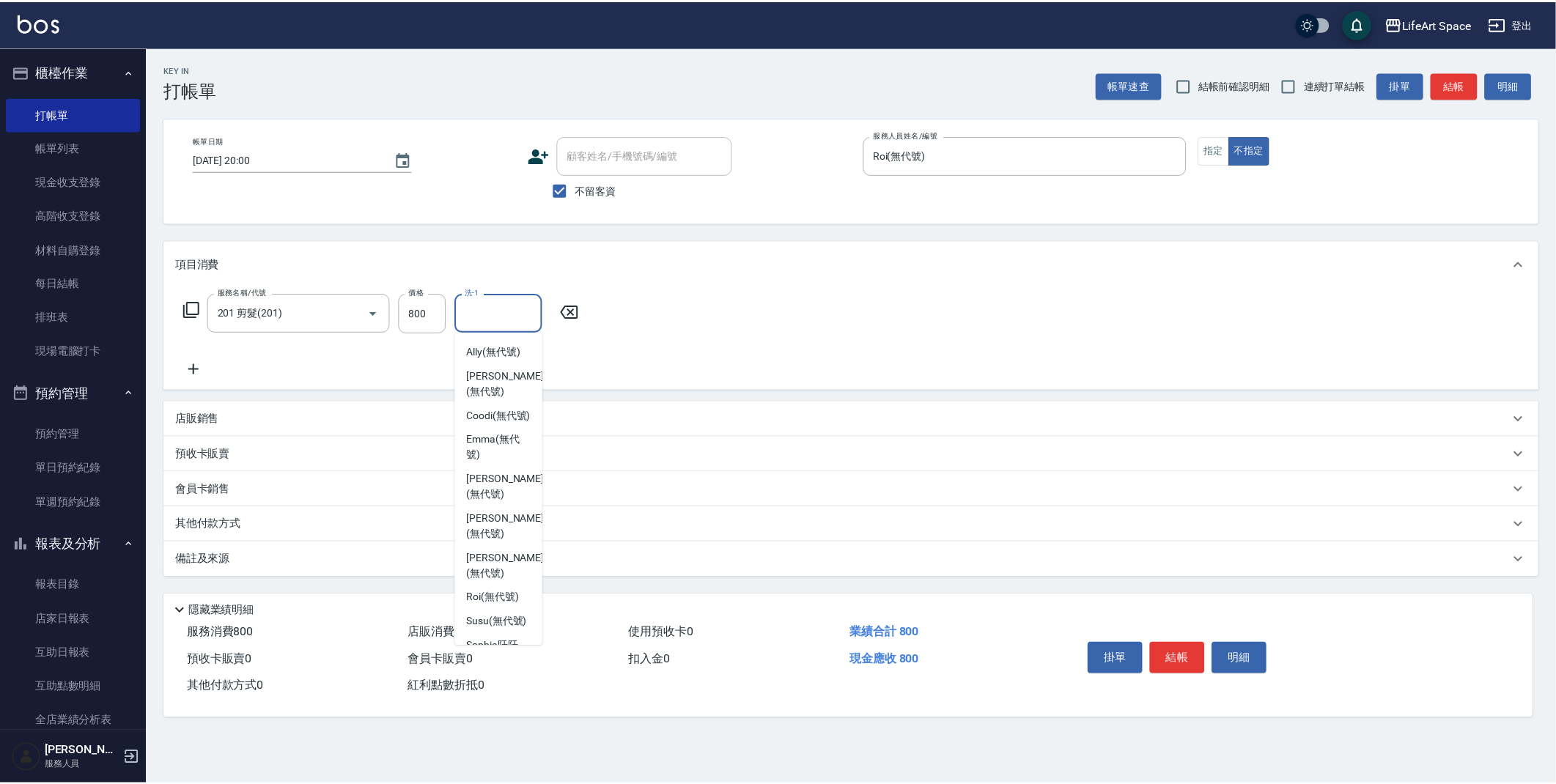
scroll to position [263, 0]
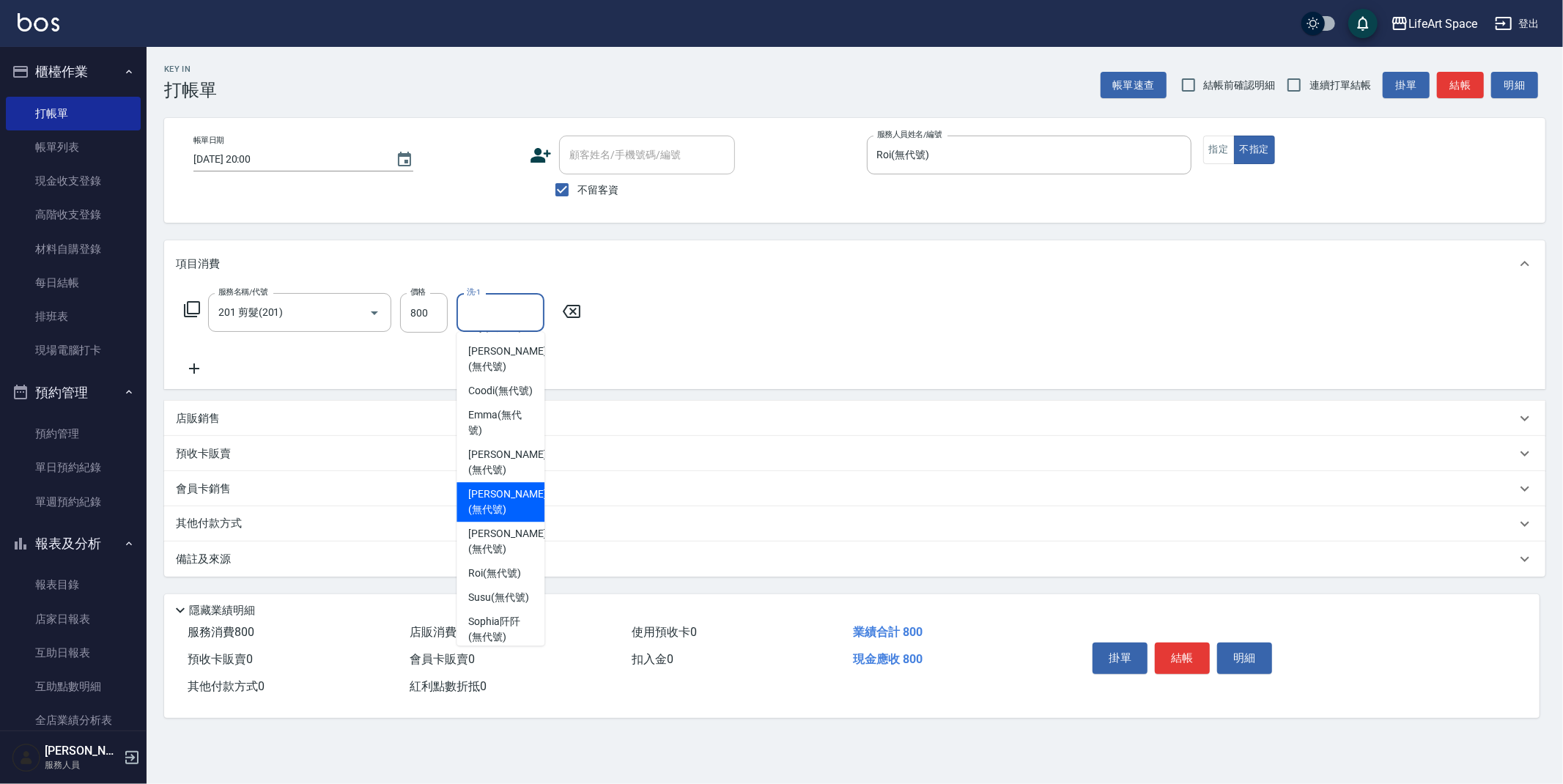
click at [502, 515] on span "[PERSON_NAME] (無代號)" at bounding box center [508, 501] width 78 height 31
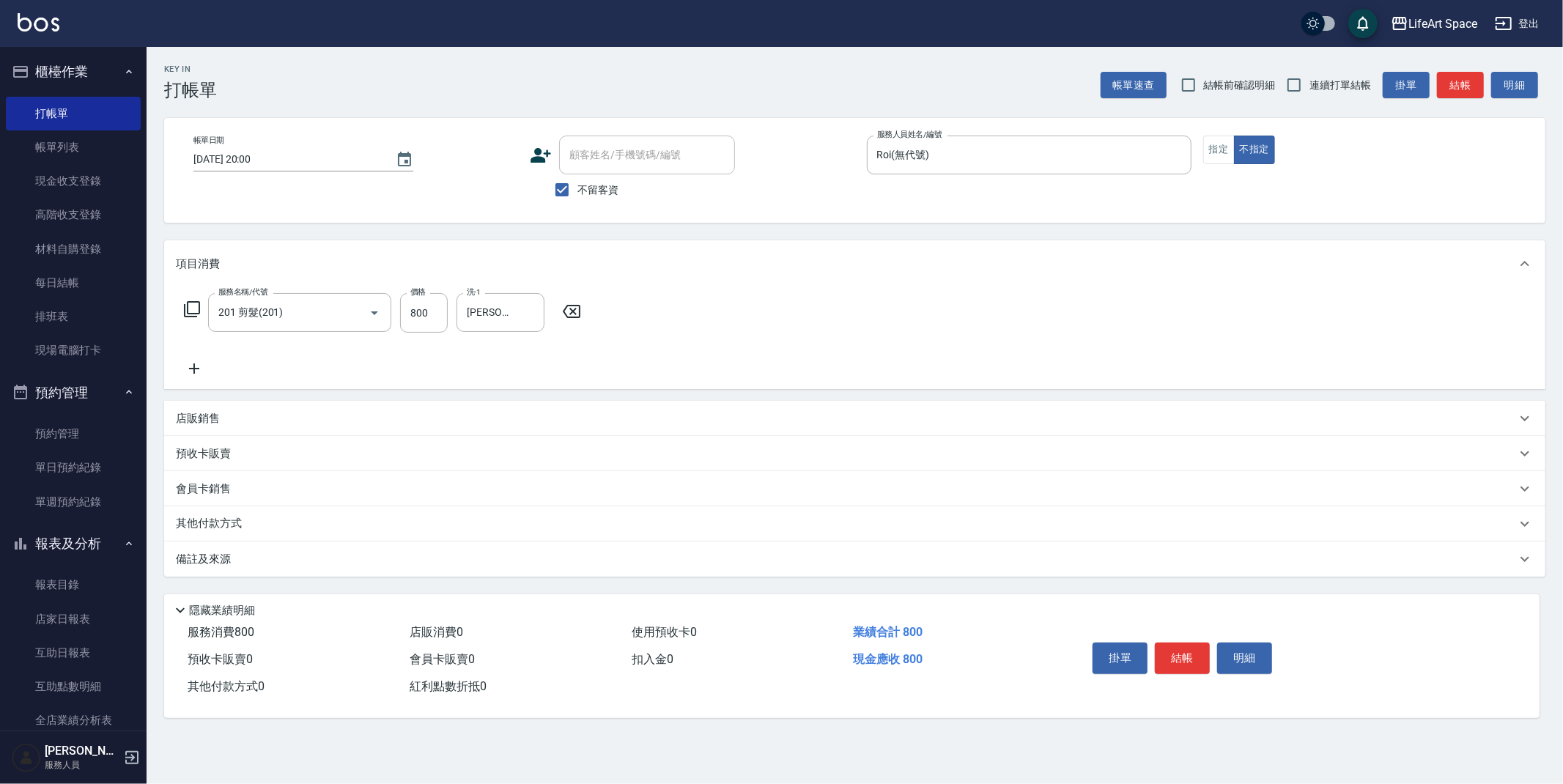
click at [577, 560] on div "備註及來源" at bounding box center [846, 559] width 1340 height 16
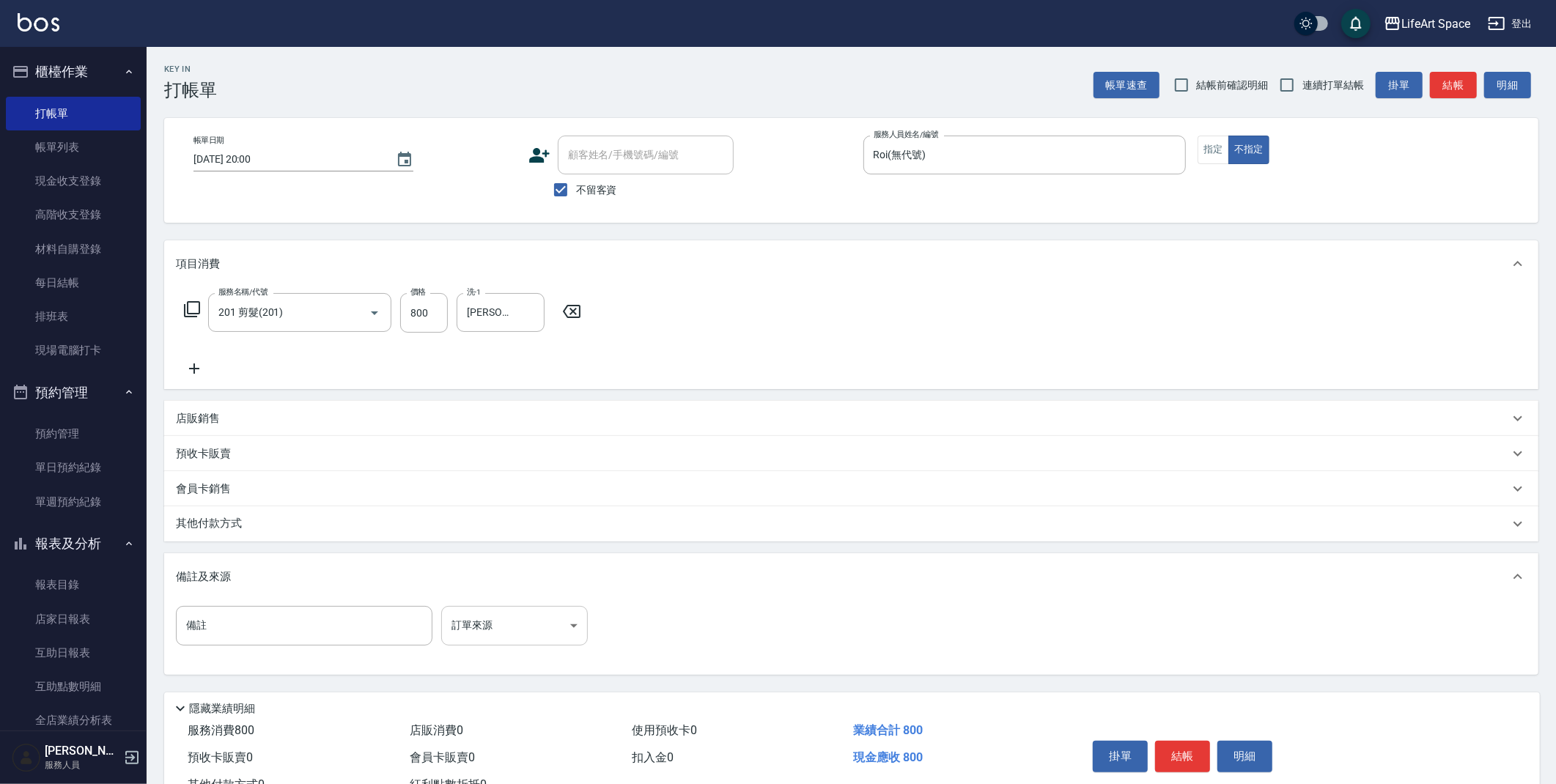
click at [542, 622] on body "LifeArt Space 登出 櫃檯作業 打帳單 帳單列表 現金收支登錄 高階收支登錄 材料自購登錄 每日結帳 排班表 現場電腦打卡 預約管理 預約管理 單…" at bounding box center [778, 417] width 1556 height 834
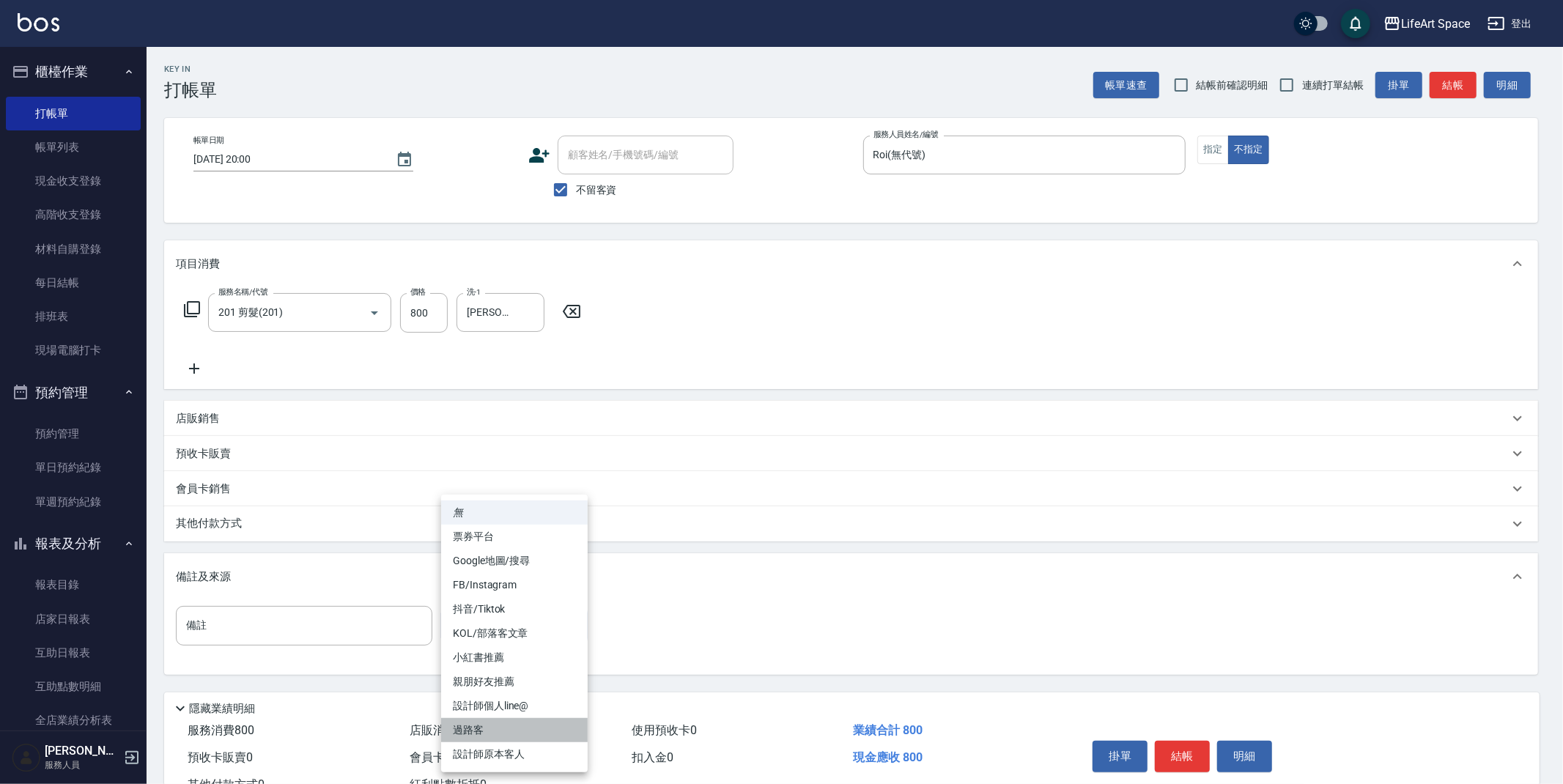
click at [536, 732] on li "過路客" at bounding box center [514, 730] width 147 height 24
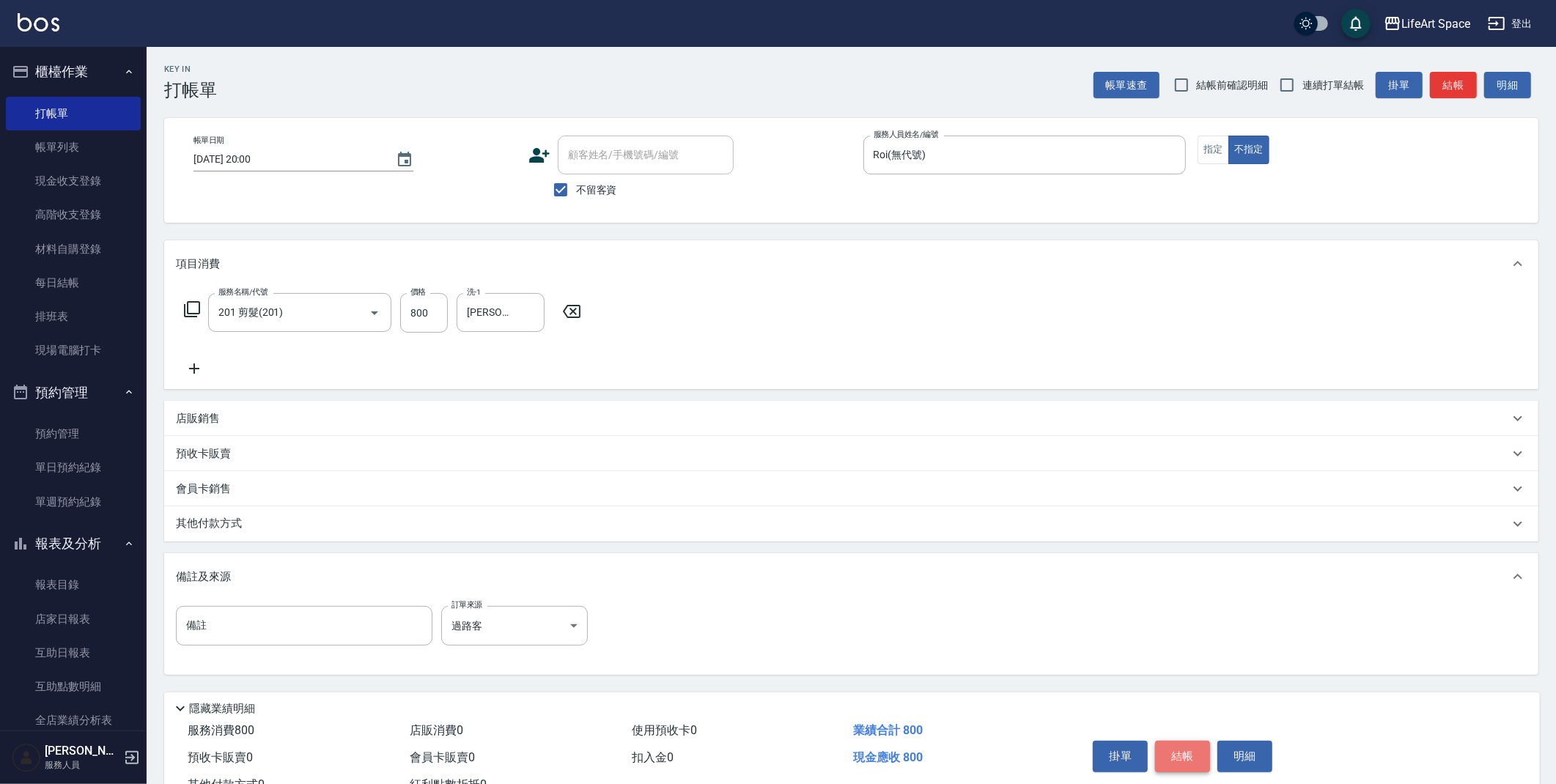
click at [1190, 760] on button "結帳" at bounding box center [1182, 755] width 55 height 31
